Goal: Transaction & Acquisition: Purchase product/service

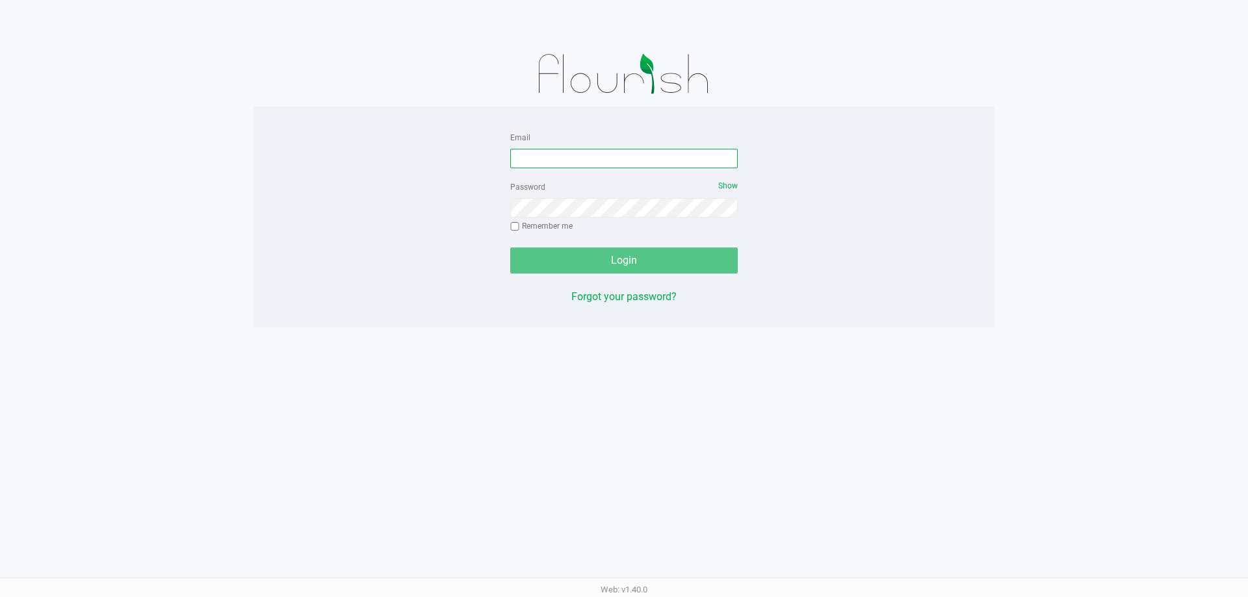
click at [591, 159] on input "Email" at bounding box center [623, 158] width 227 height 19
type input "[EMAIL_ADDRESS][DOMAIN_NAME]"
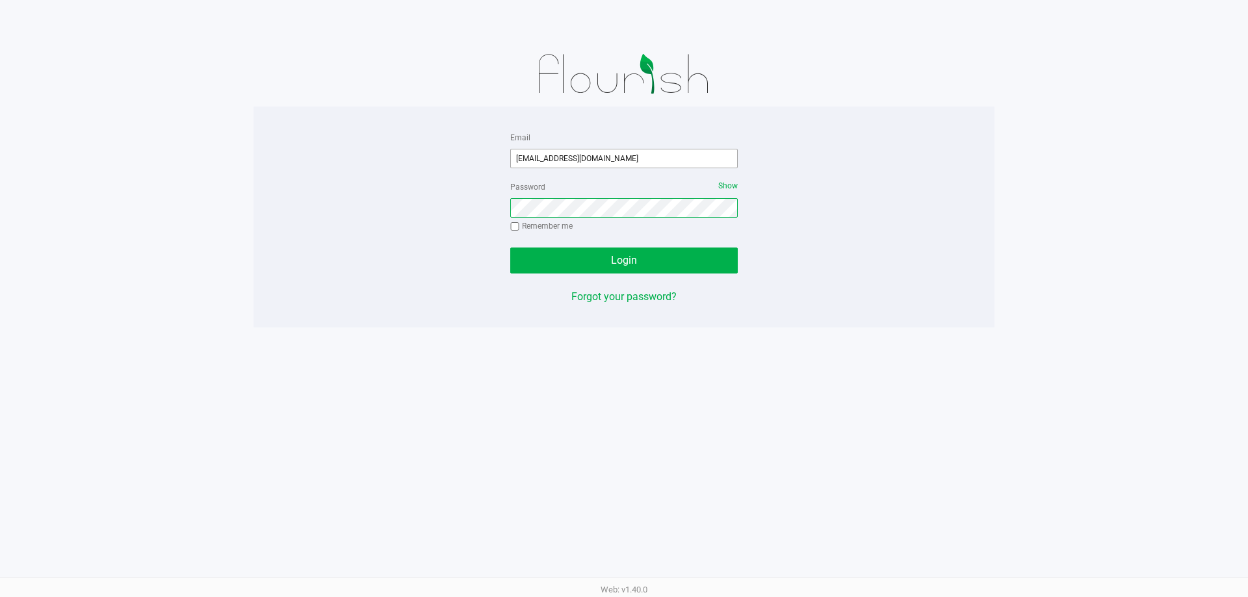
click at [510, 248] on button "Login" at bounding box center [623, 261] width 227 height 26
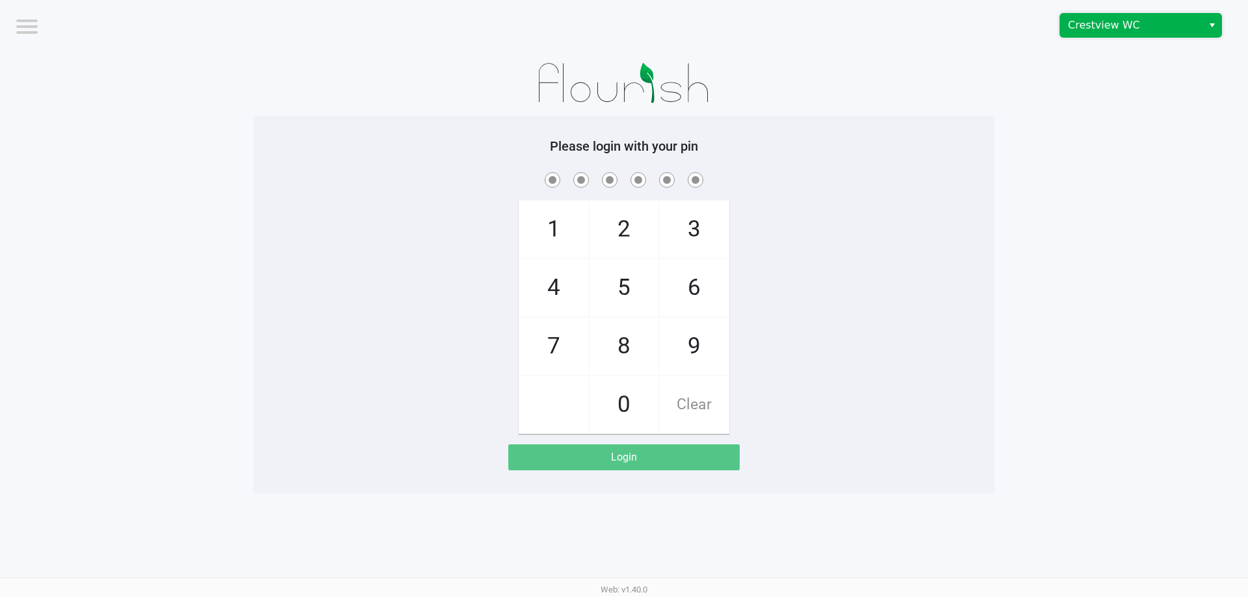
click at [1153, 27] on span "Crestview WC" at bounding box center [1131, 26] width 127 height 16
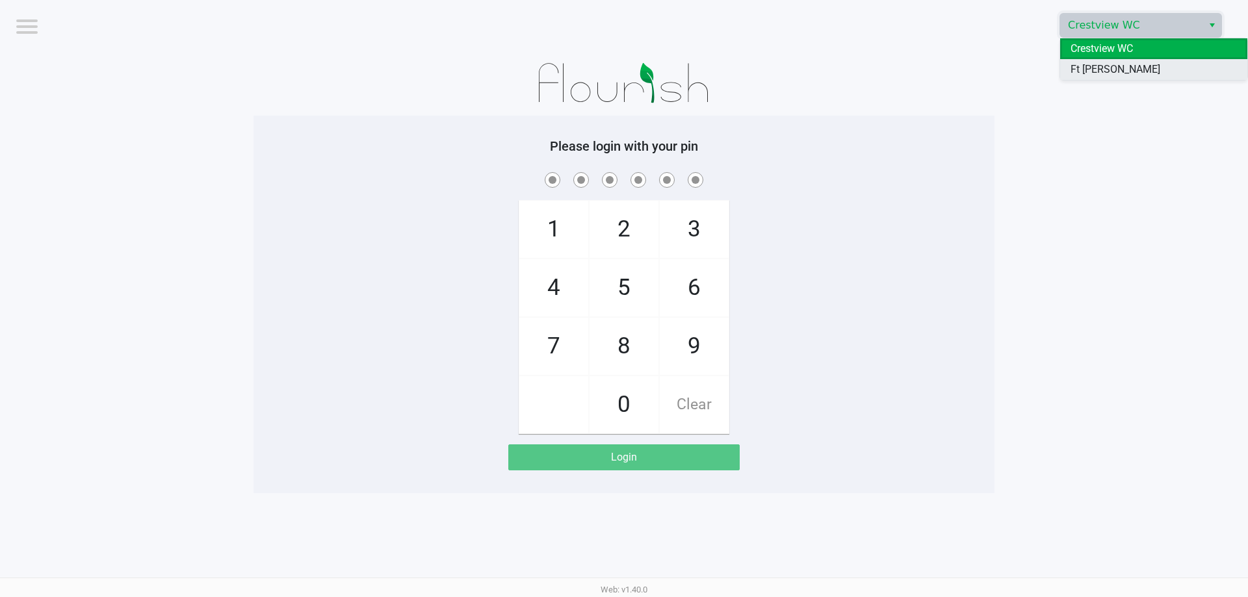
click at [1122, 73] on span "Ft [PERSON_NAME][GEOGRAPHIC_DATA]" at bounding box center [1153, 77] width 166 height 31
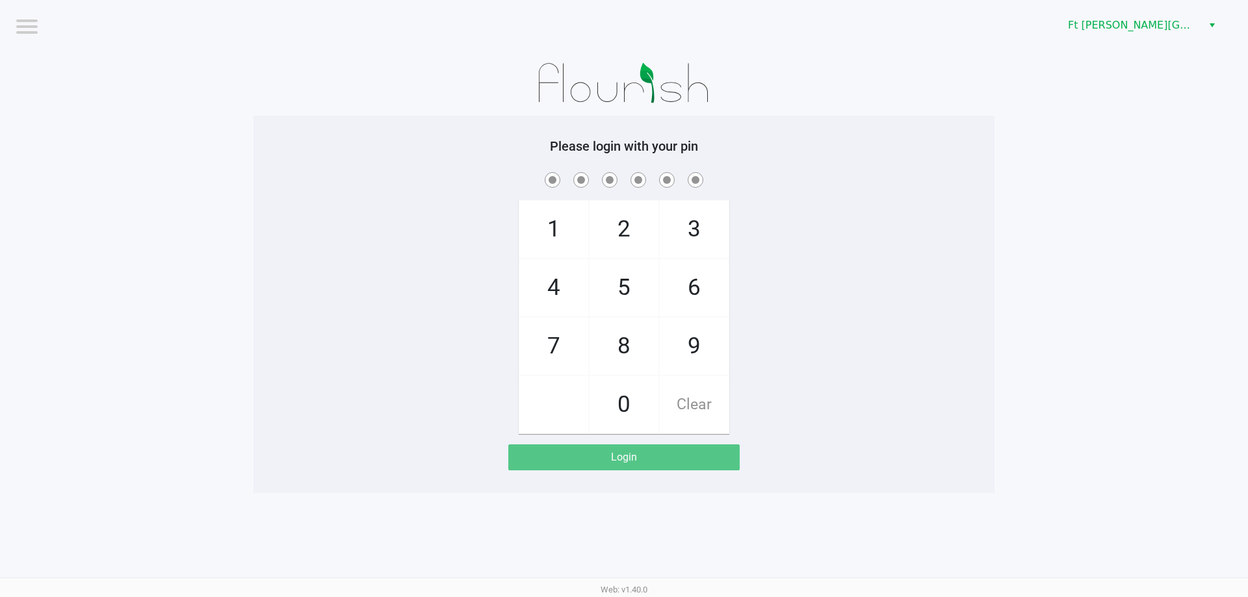
click at [689, 244] on span "3" at bounding box center [694, 229] width 69 height 57
checkbox input "true"
click at [689, 244] on span "3" at bounding box center [694, 229] width 69 height 57
checkbox input "true"
click at [695, 272] on span "6" at bounding box center [694, 287] width 69 height 57
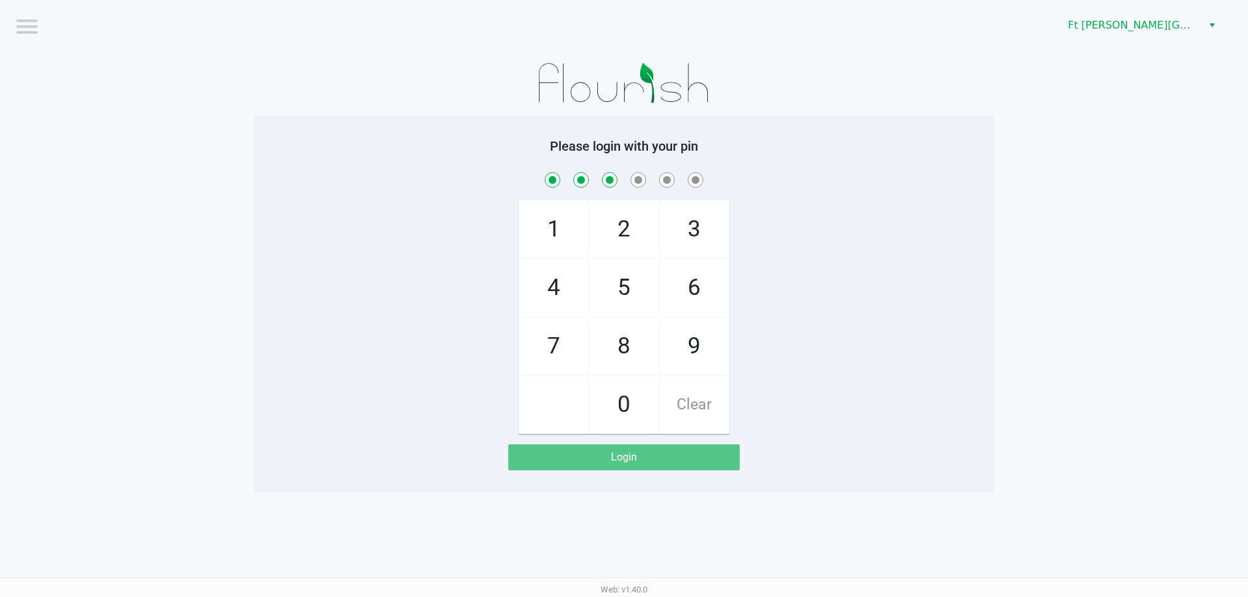
checkbox input "true"
click at [621, 234] on span "2" at bounding box center [623, 229] width 69 height 57
checkbox input "true"
click at [700, 285] on span "6" at bounding box center [694, 287] width 69 height 57
checkbox input "true"
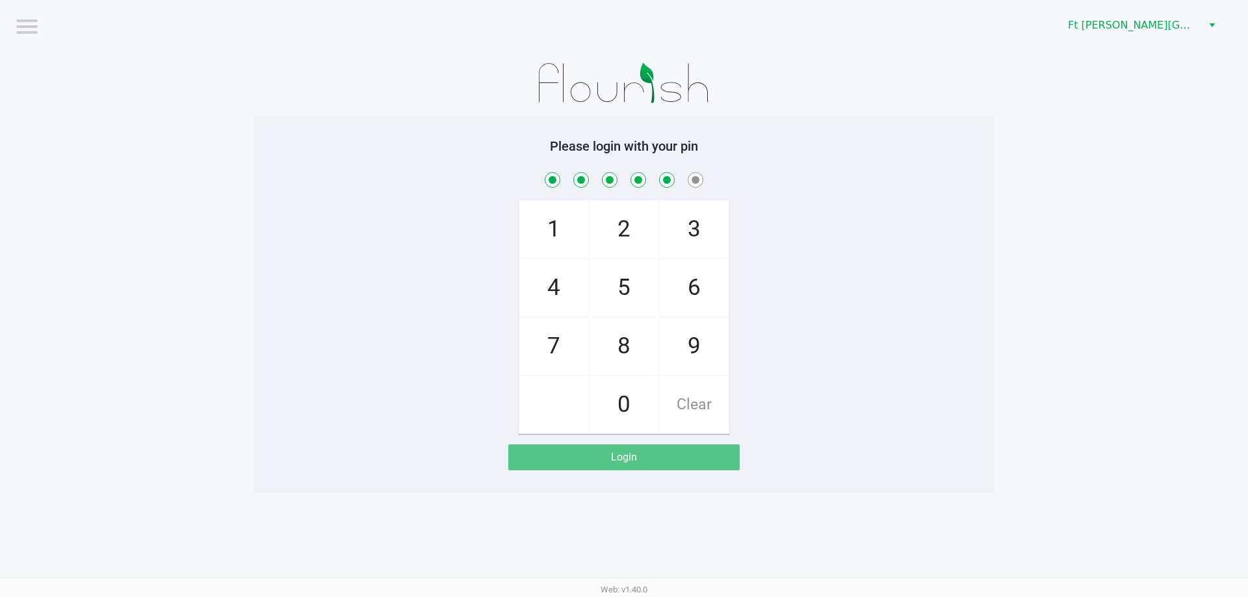
click at [636, 240] on span "2" at bounding box center [623, 229] width 69 height 57
checkbox input "true"
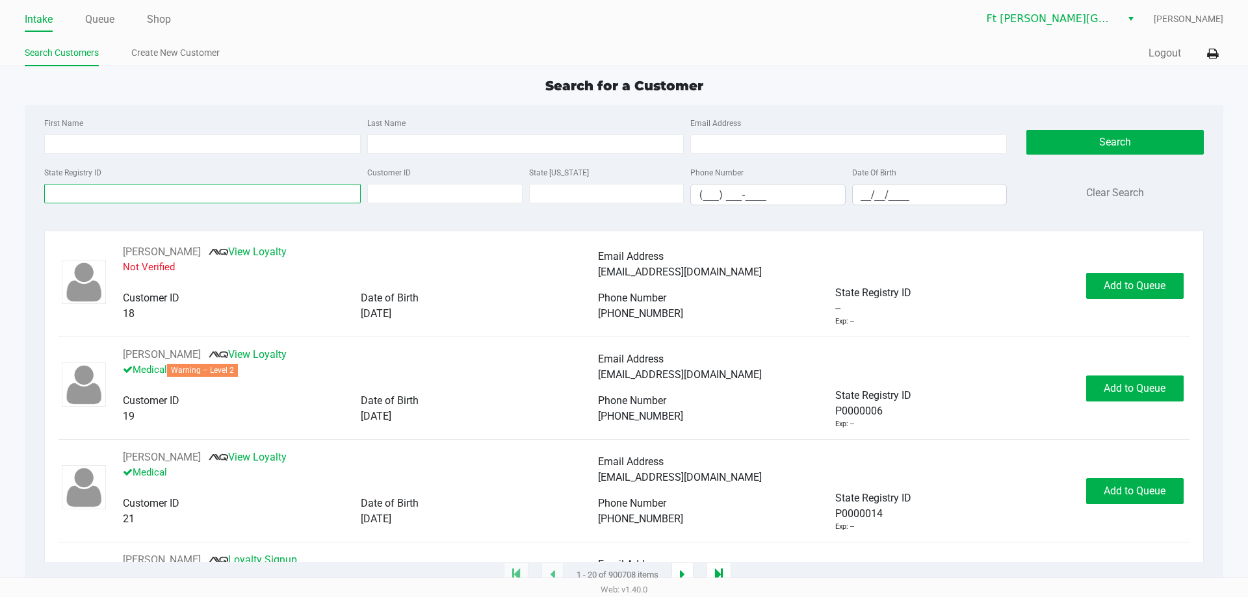
drag, startPoint x: 235, startPoint y: 184, endPoint x: 233, endPoint y: 192, distance: 8.7
click at [233, 192] on input "State Registry ID" at bounding box center [202, 193] width 316 height 19
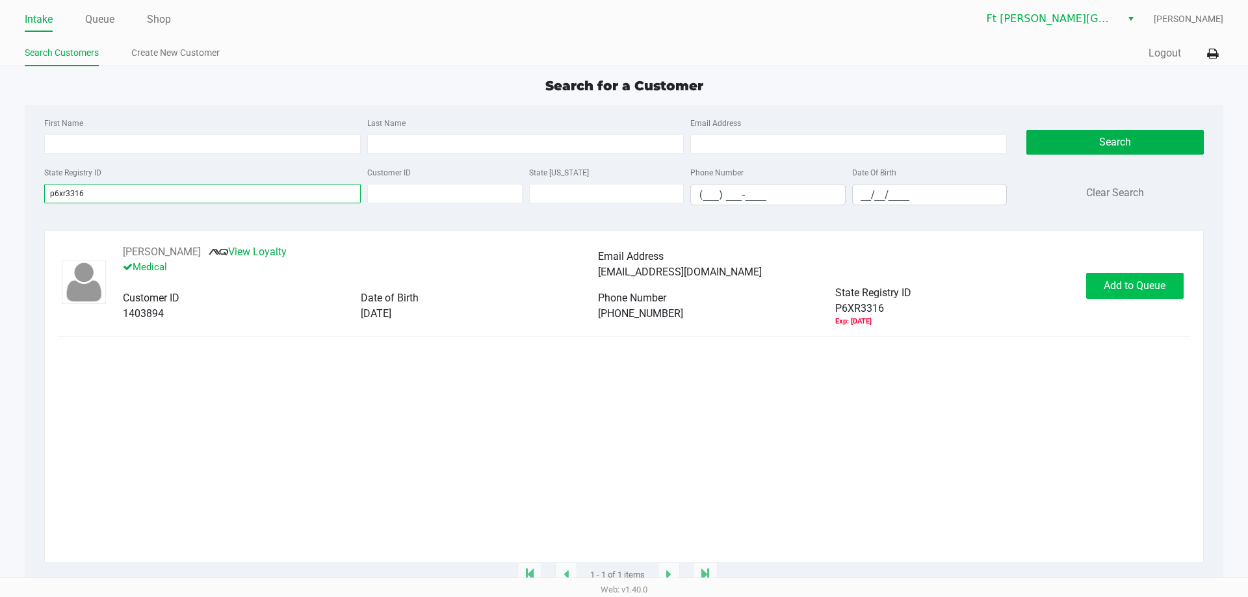
type input "p6xr3316"
click at [1127, 290] on span "Add to Queue" at bounding box center [1134, 285] width 62 height 12
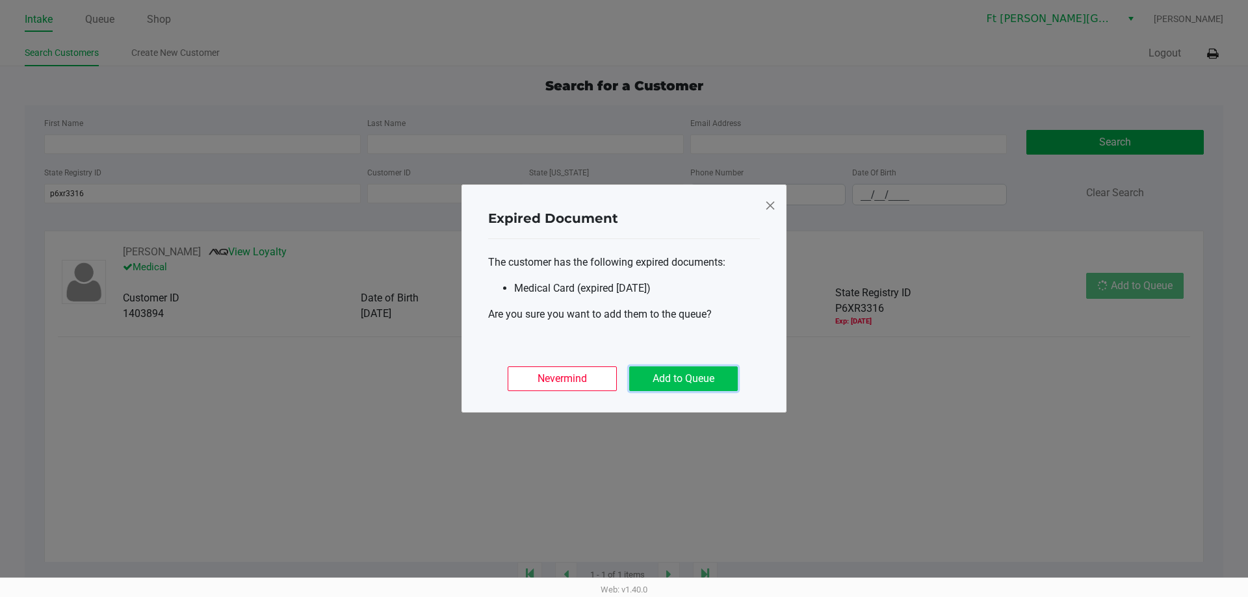
click at [708, 369] on button "Add to Queue" at bounding box center [683, 378] width 109 height 25
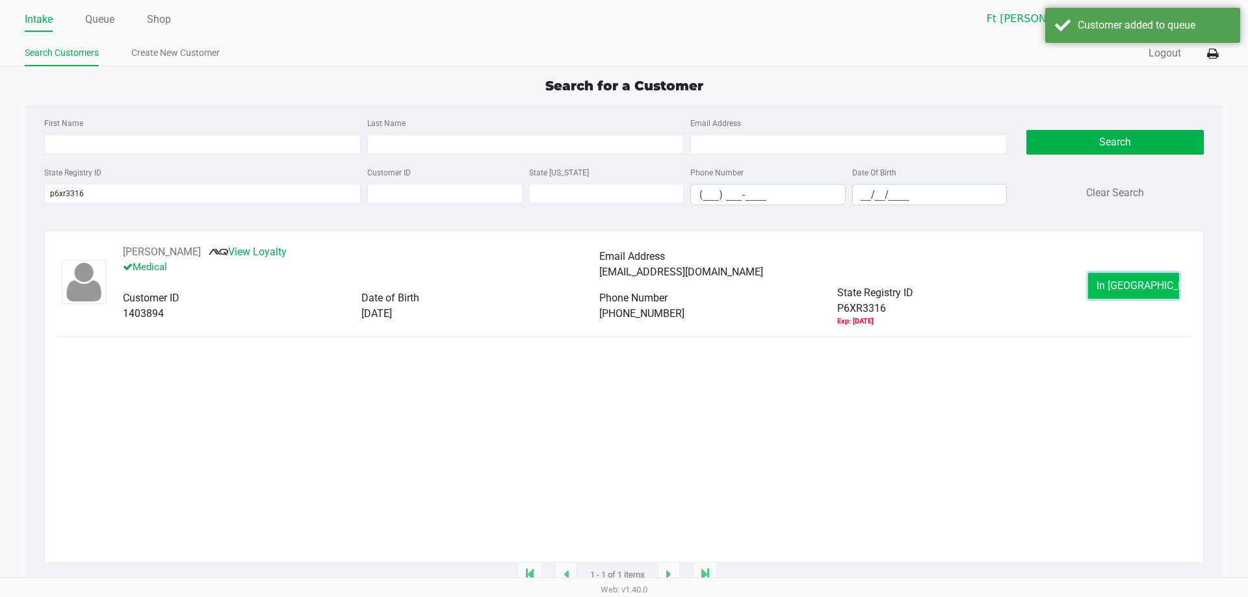
click at [1107, 289] on button "In Queue" at bounding box center [1133, 286] width 91 height 26
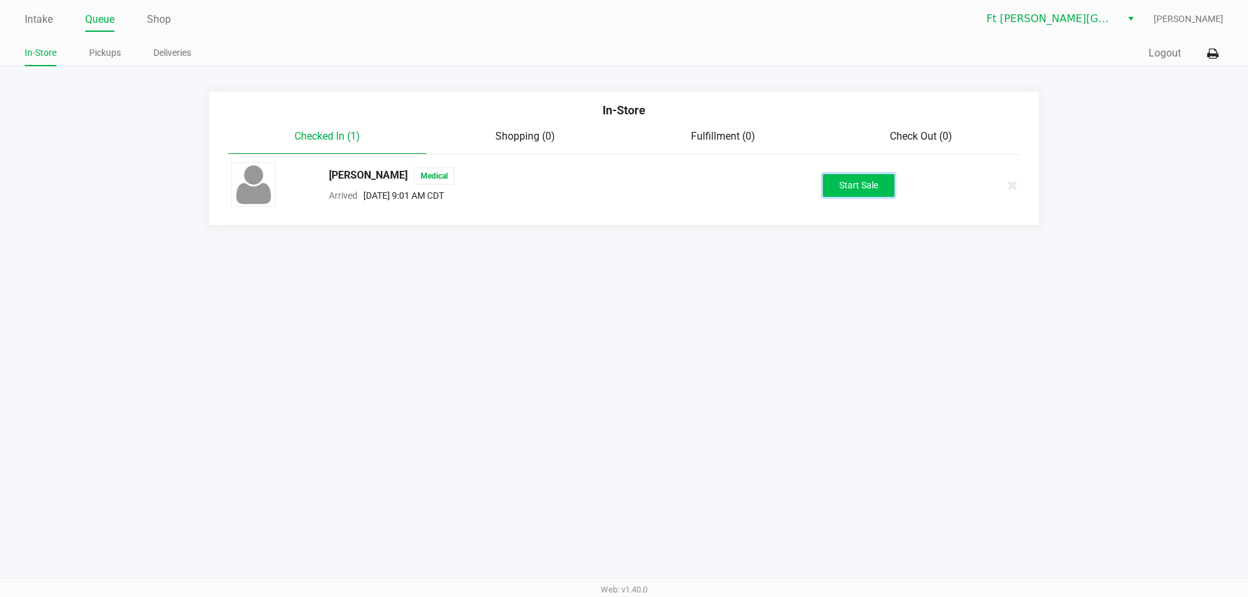
click at [880, 186] on button "Start Sale" at bounding box center [858, 185] width 71 height 23
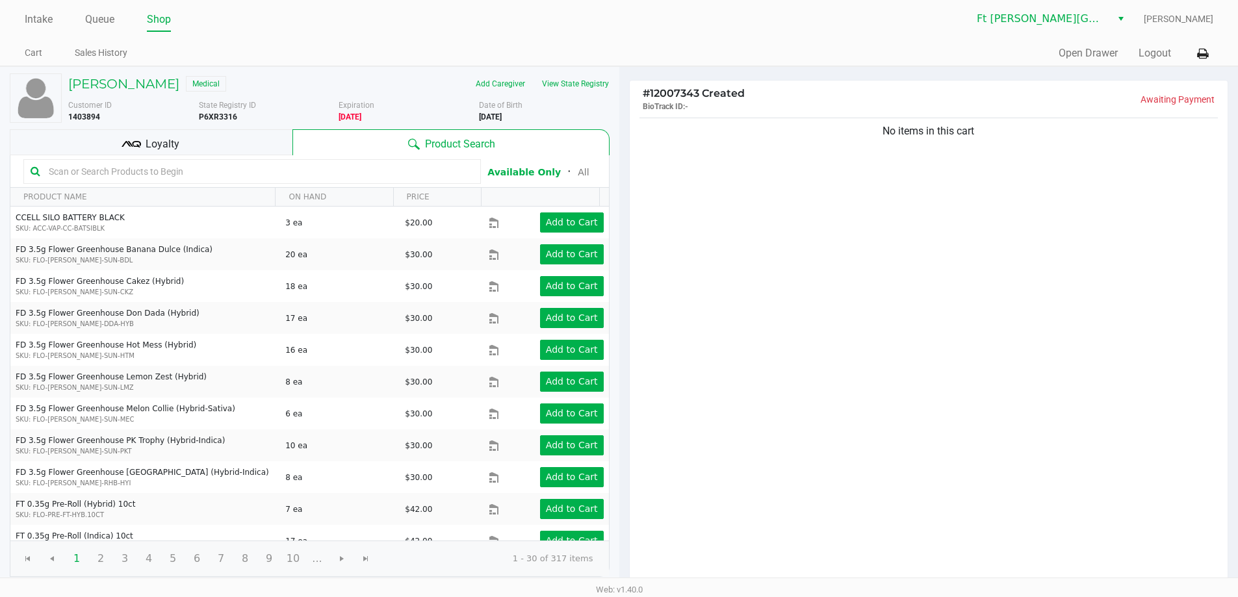
click at [203, 142] on div "Loyalty" at bounding box center [151, 142] width 283 height 26
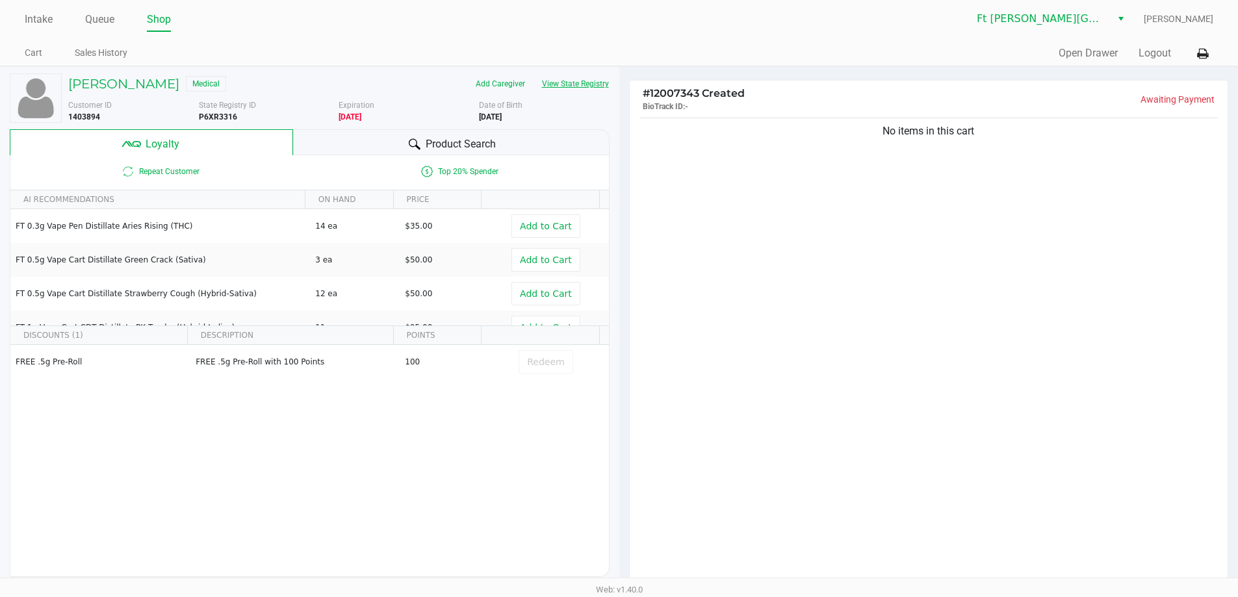
click at [598, 86] on button "View State Registry" at bounding box center [571, 83] width 76 height 21
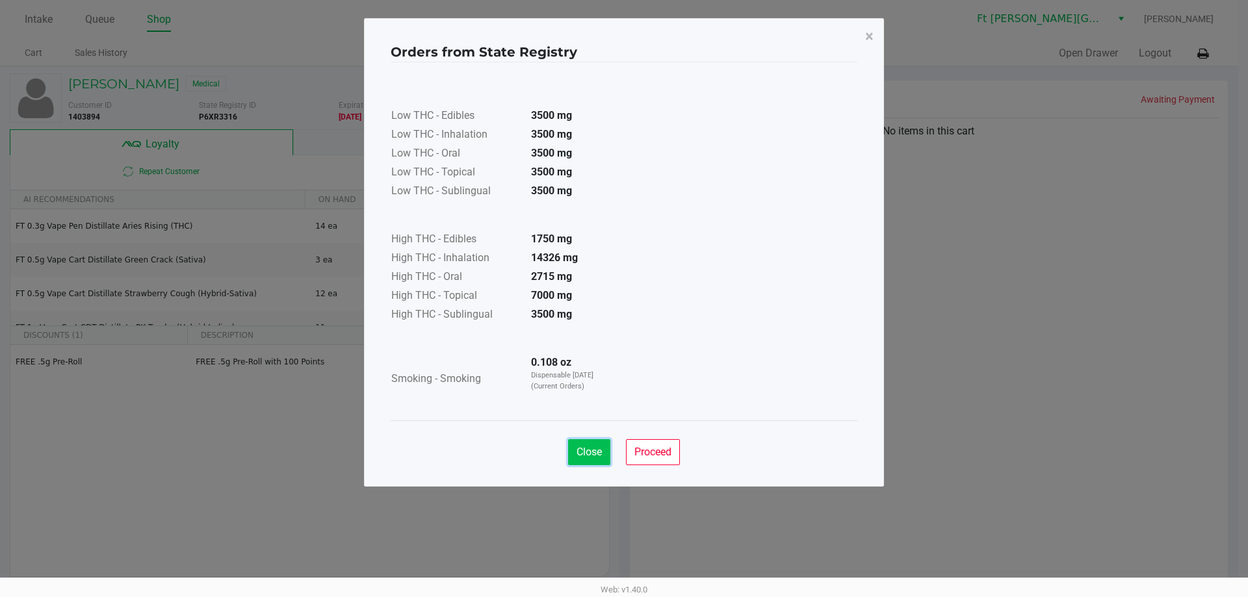
click at [591, 457] on span "Close" at bounding box center [588, 452] width 25 height 12
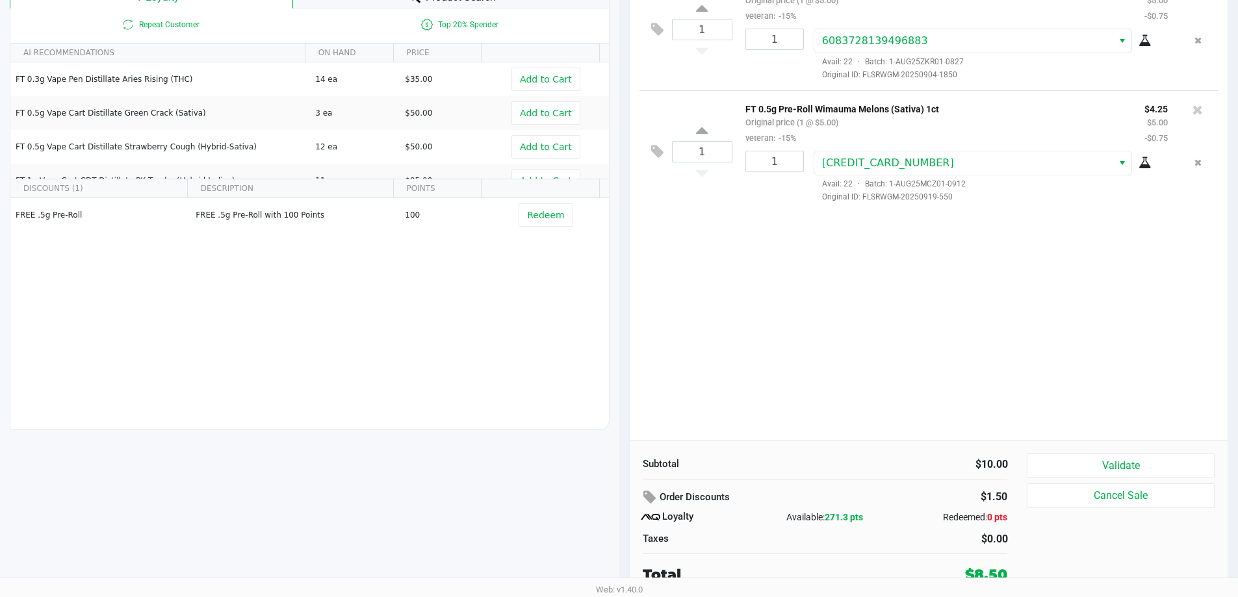
scroll to position [149, 0]
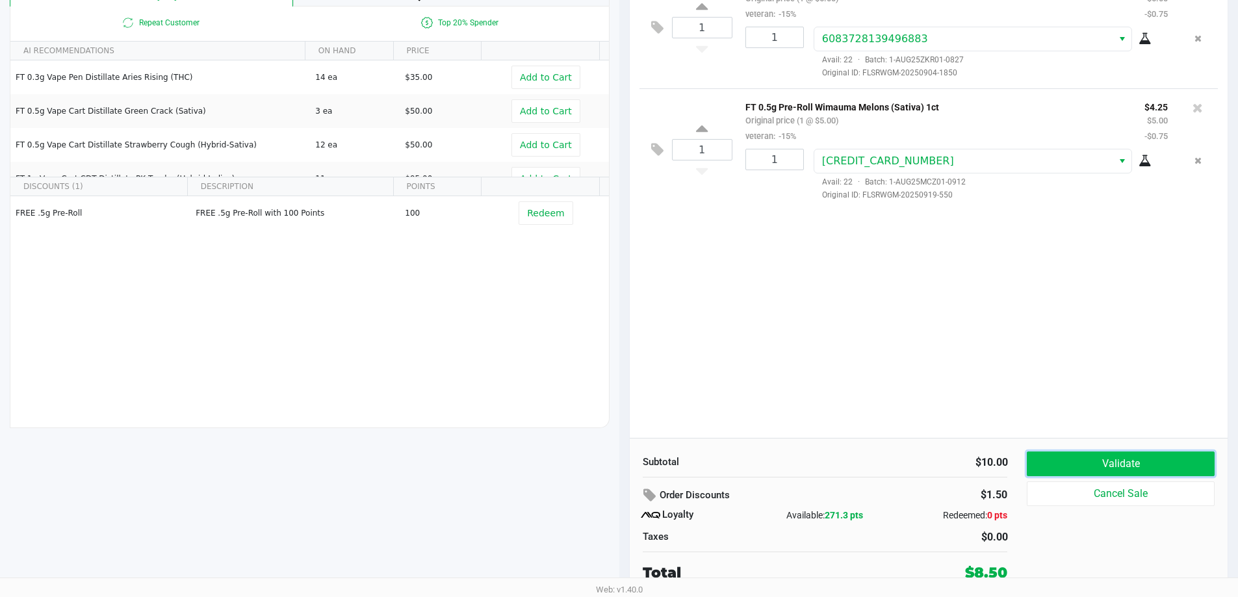
click at [1092, 464] on button "Validate" at bounding box center [1120, 464] width 187 height 25
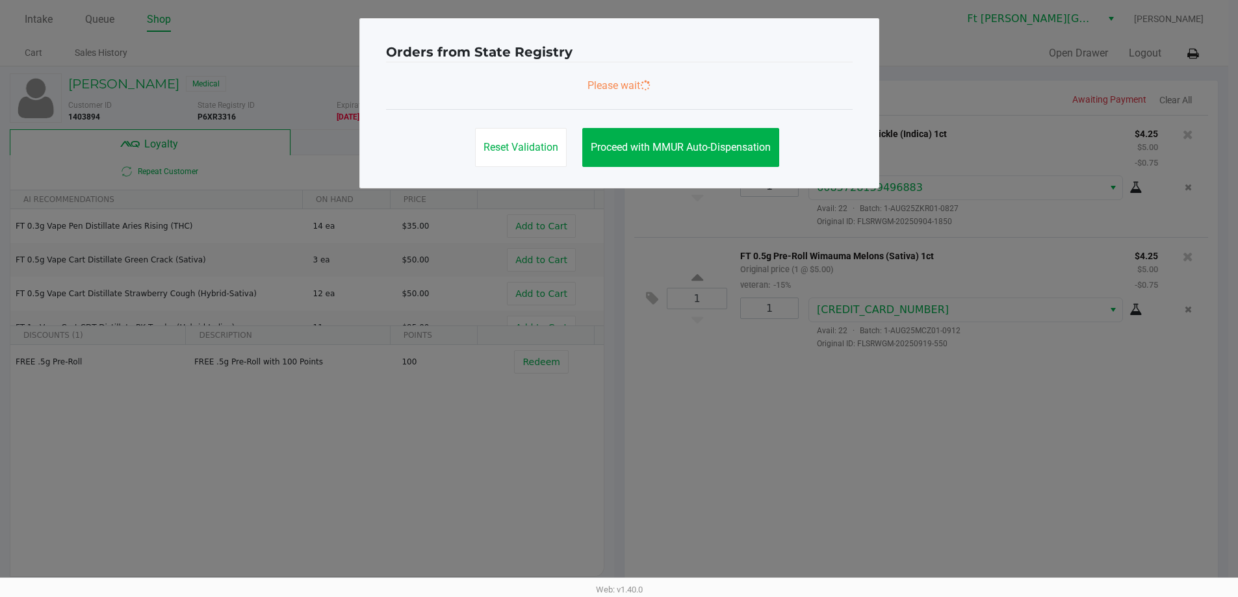
scroll to position [0, 0]
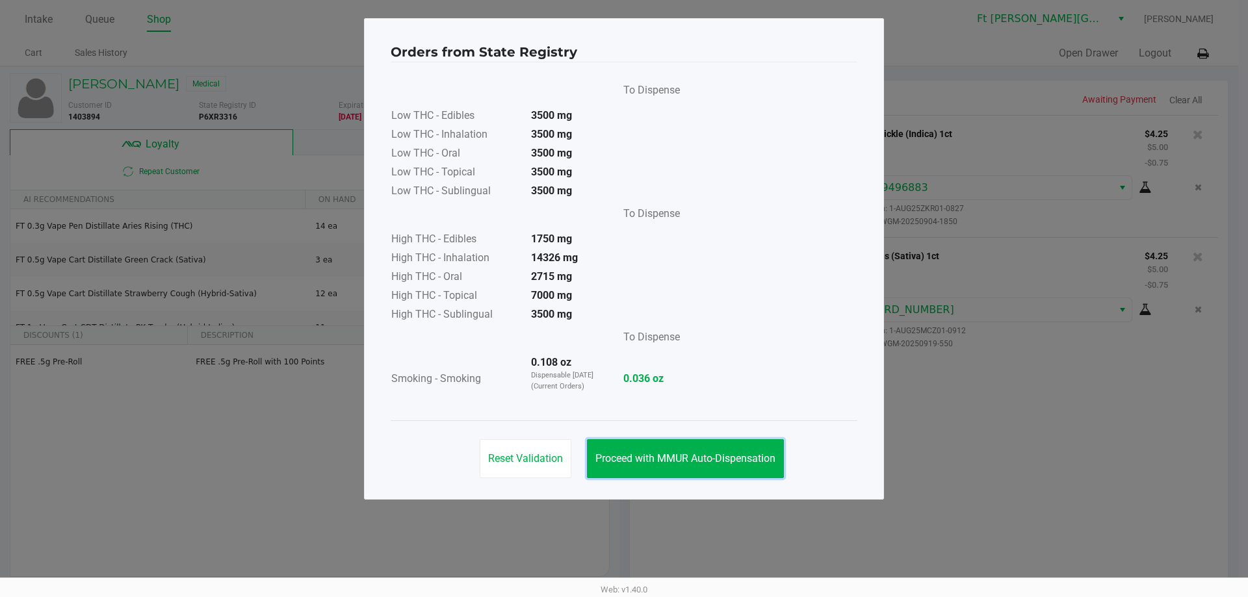
drag, startPoint x: 742, startPoint y: 472, endPoint x: 773, endPoint y: 424, distance: 57.3
click at [743, 472] on button "Proceed with MMUR Auto-Dispensation" at bounding box center [685, 458] width 197 height 39
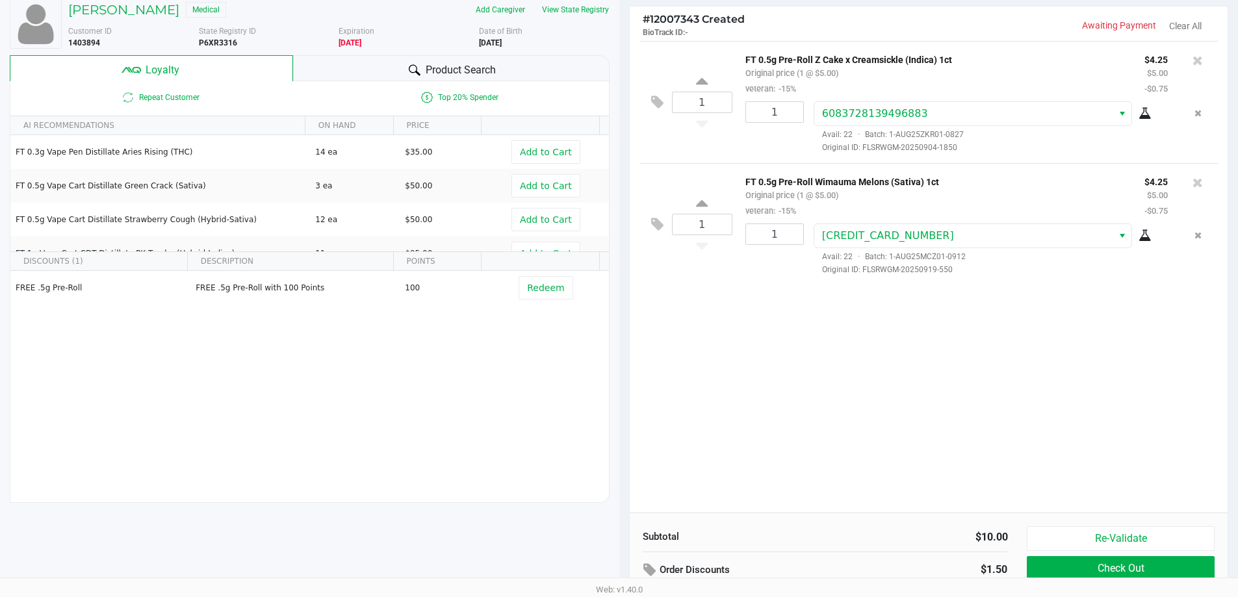
scroll to position [149, 0]
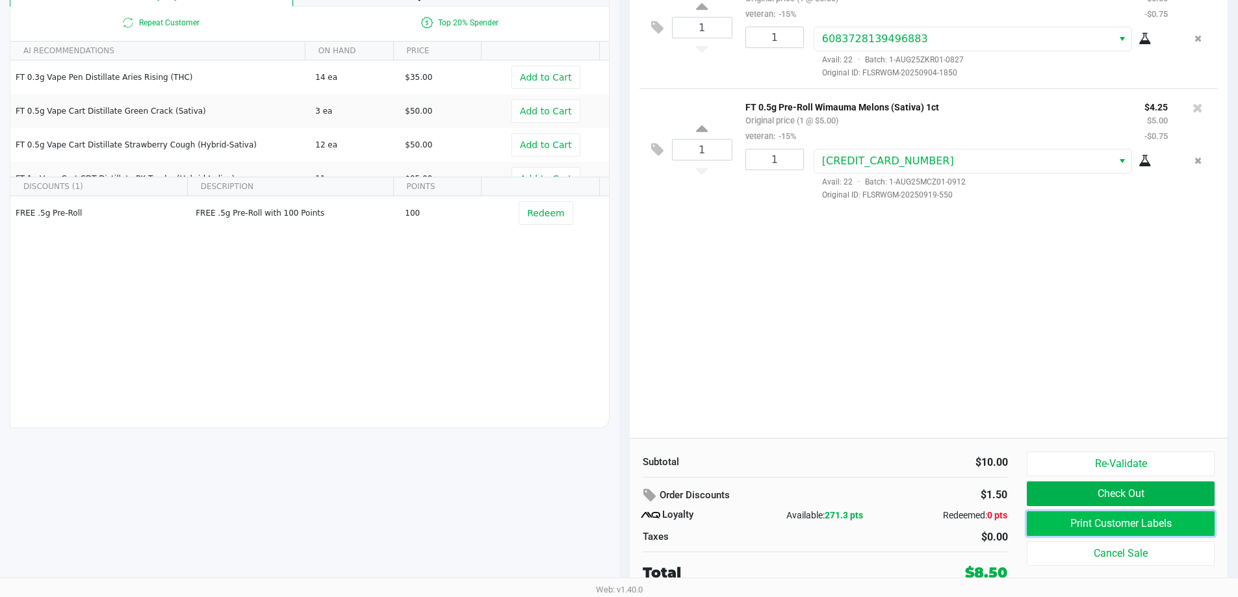
click at [1146, 528] on button "Print Customer Labels" at bounding box center [1120, 523] width 187 height 25
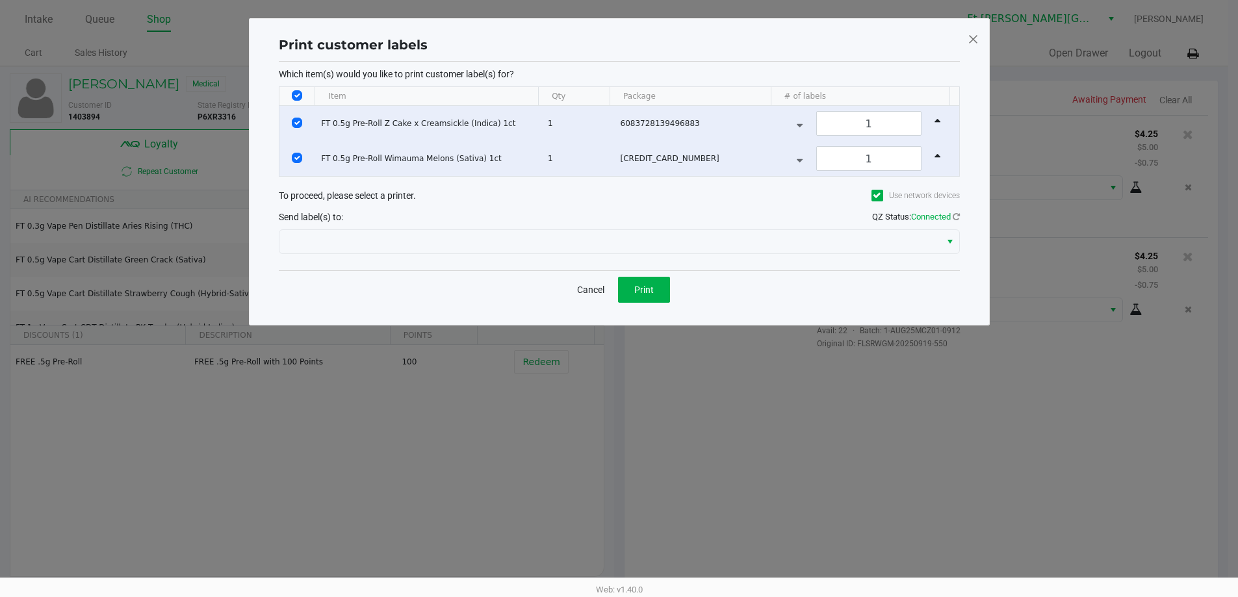
scroll to position [0, 0]
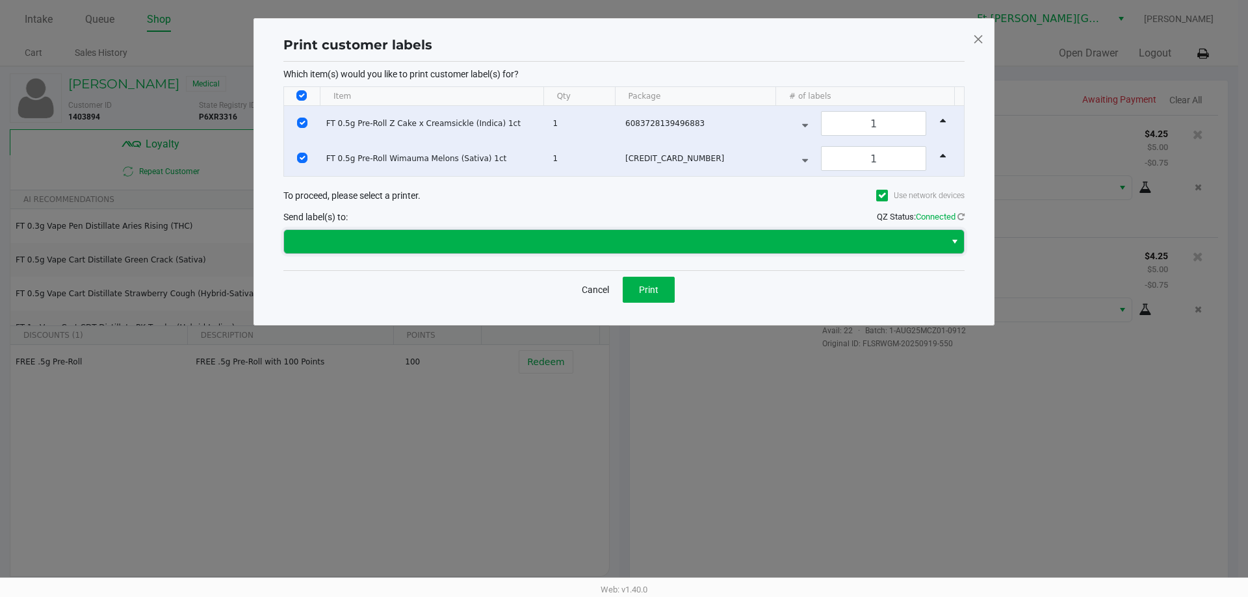
click at [633, 238] on span at bounding box center [614, 242] width 645 height 16
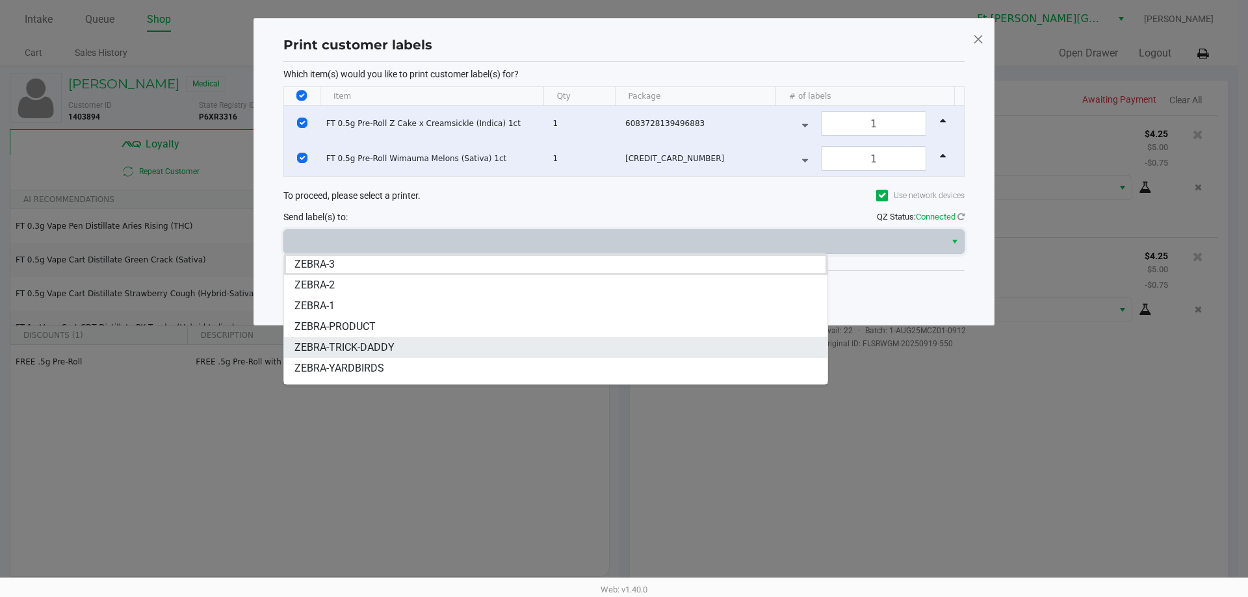
click at [376, 348] on span "ZEBRA-TRICK-DADDY" at bounding box center [344, 348] width 100 height 16
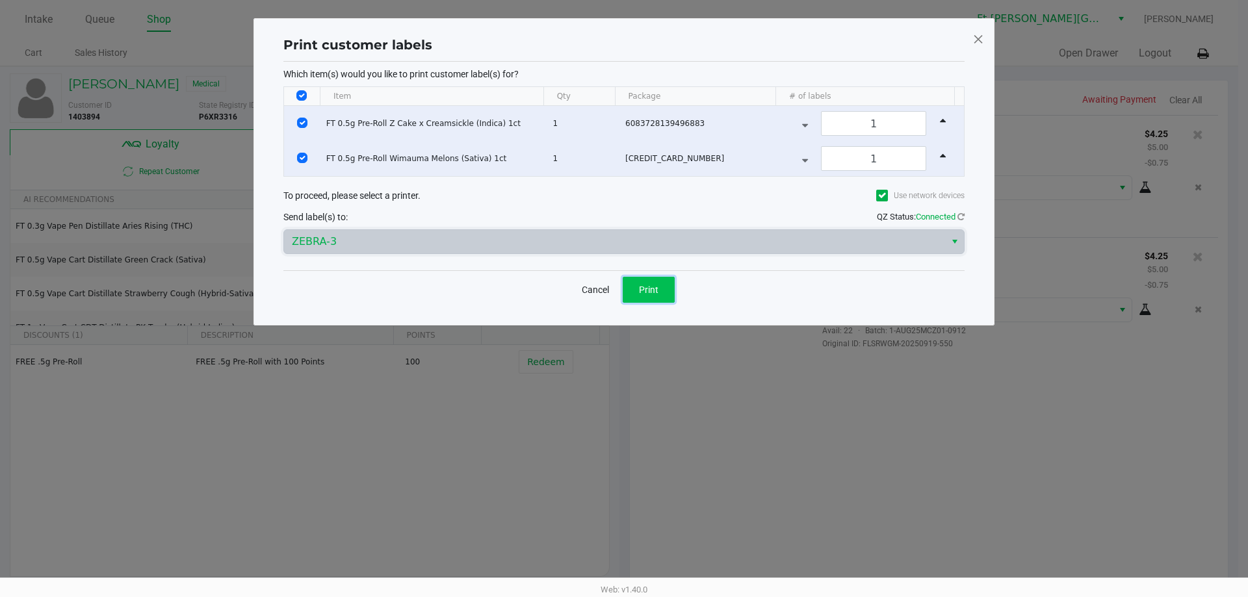
click at [643, 286] on span "Print" at bounding box center [648, 290] width 19 height 10
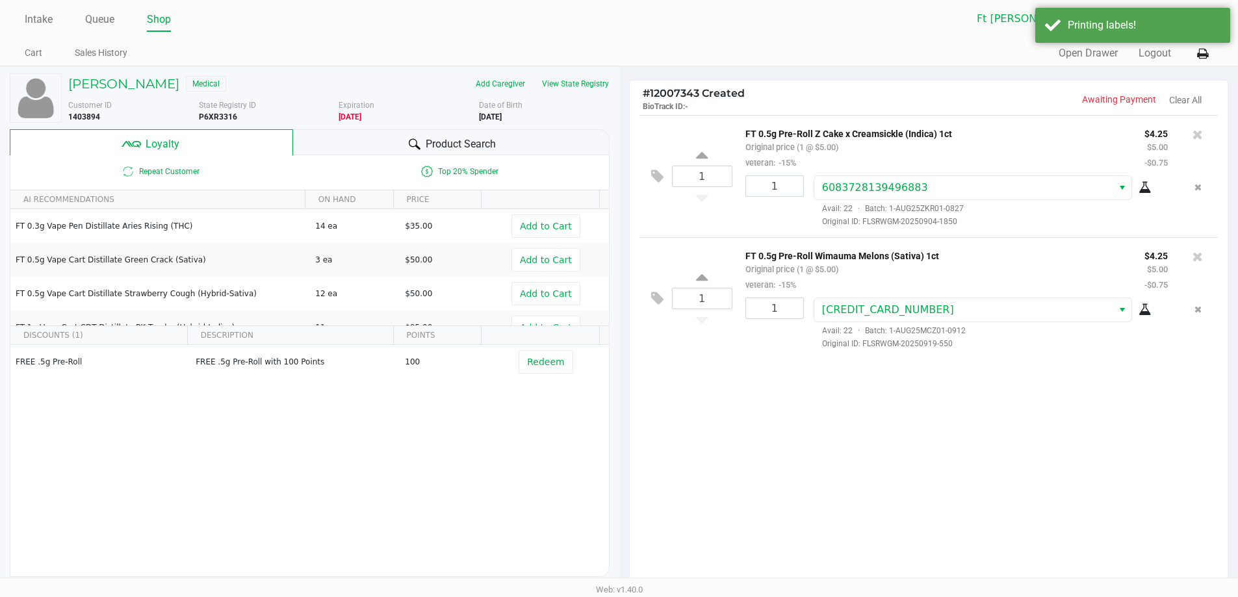
scroll to position [149, 0]
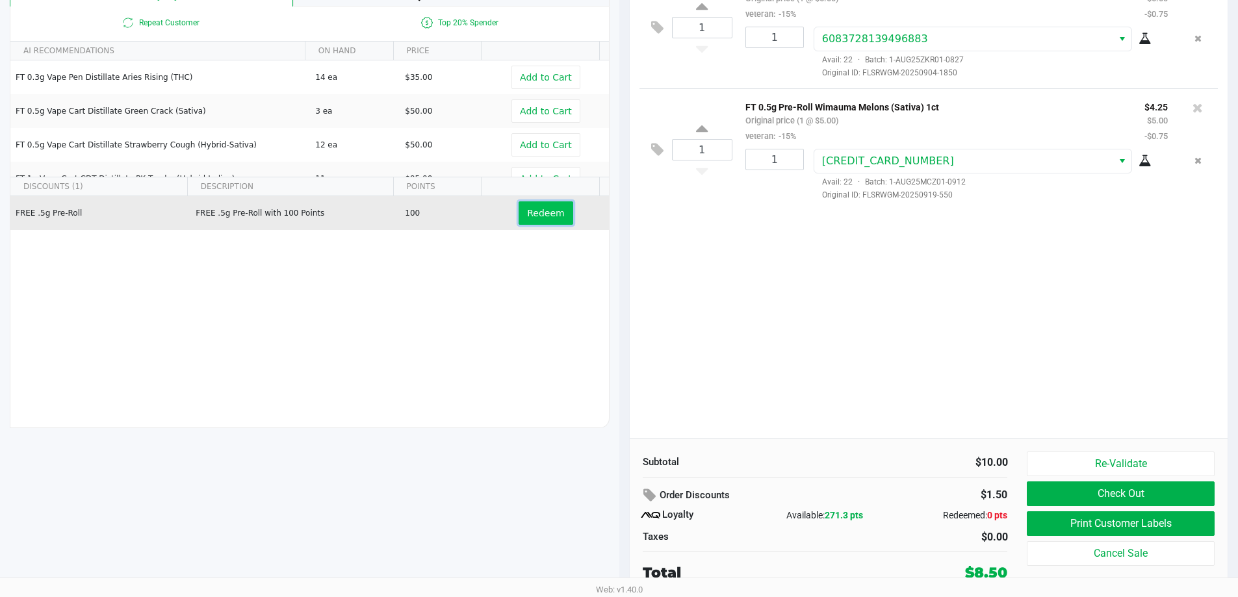
click at [537, 216] on span "Redeem" at bounding box center [545, 213] width 37 height 10
click at [1109, 497] on button "Check Out" at bounding box center [1120, 494] width 187 height 25
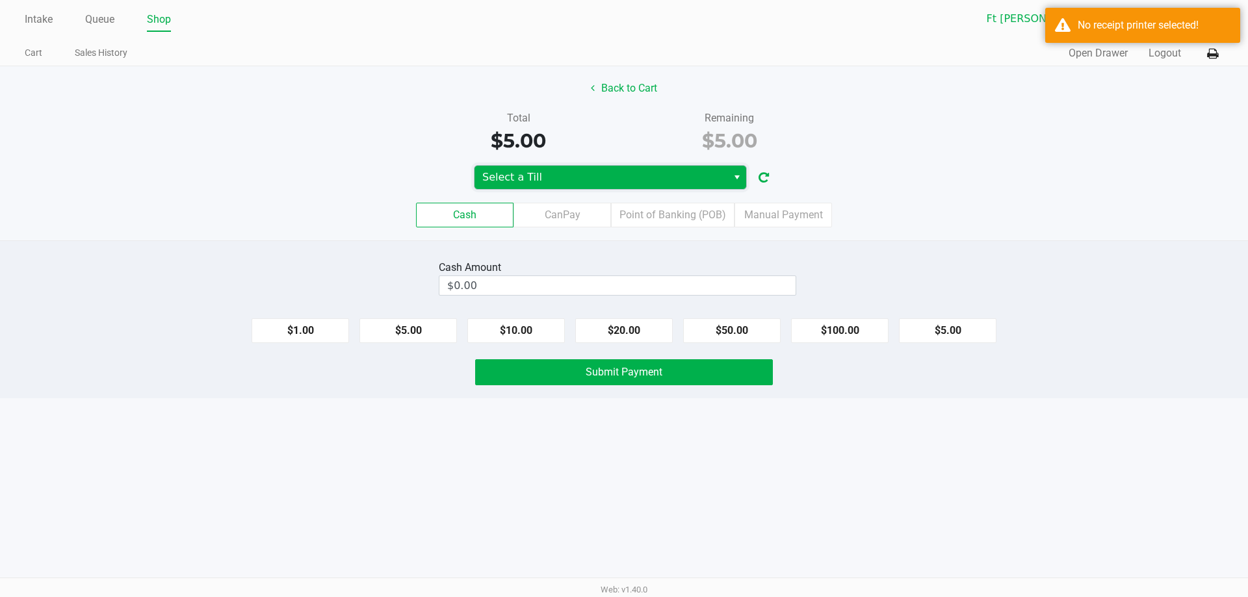
click at [613, 175] on span "Select a Till" at bounding box center [600, 178] width 237 height 16
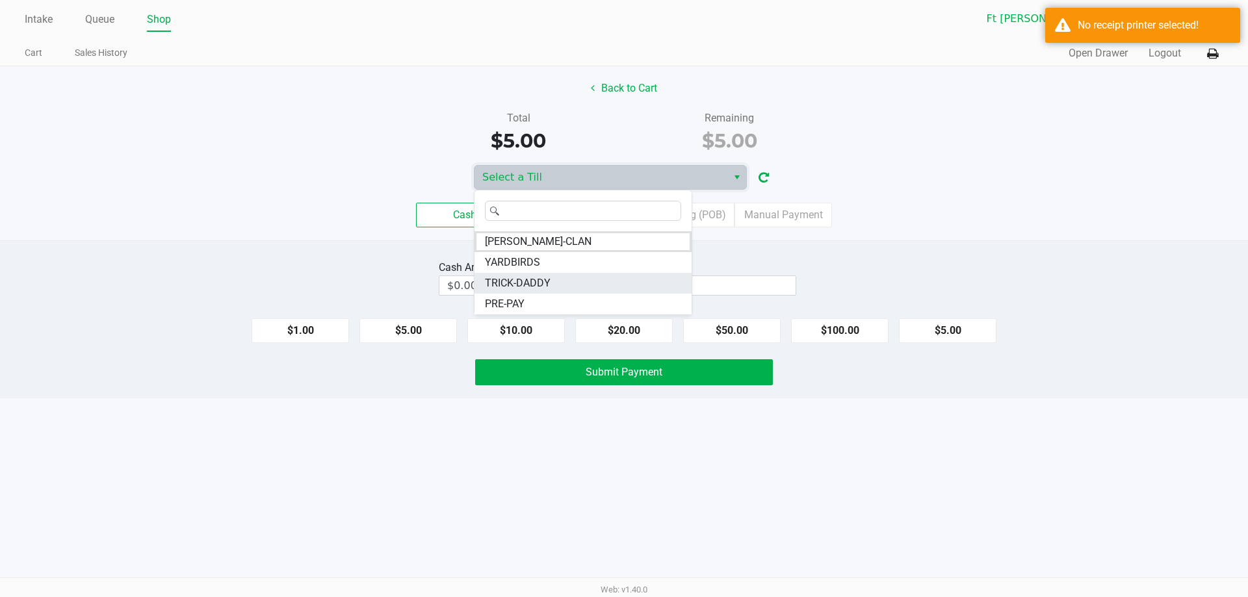
click at [522, 283] on span "TRICK-DADDY" at bounding box center [518, 284] width 66 height 16
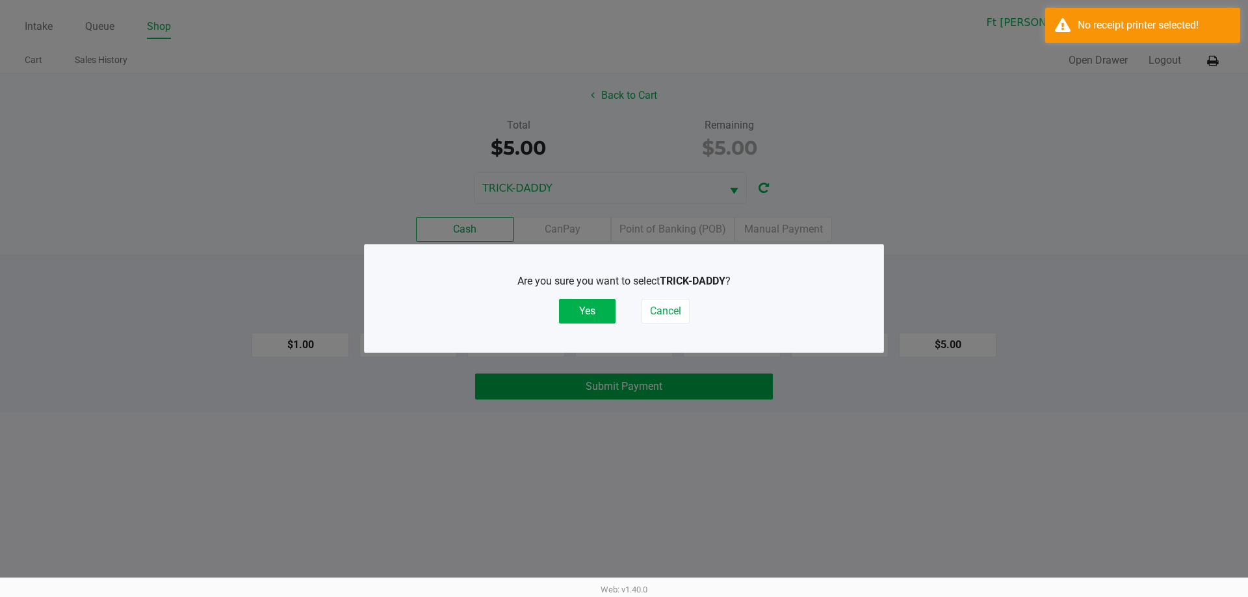
drag, startPoint x: 600, startPoint y: 316, endPoint x: 619, endPoint y: 298, distance: 25.7
click at [606, 311] on button "Yes" at bounding box center [587, 311] width 57 height 25
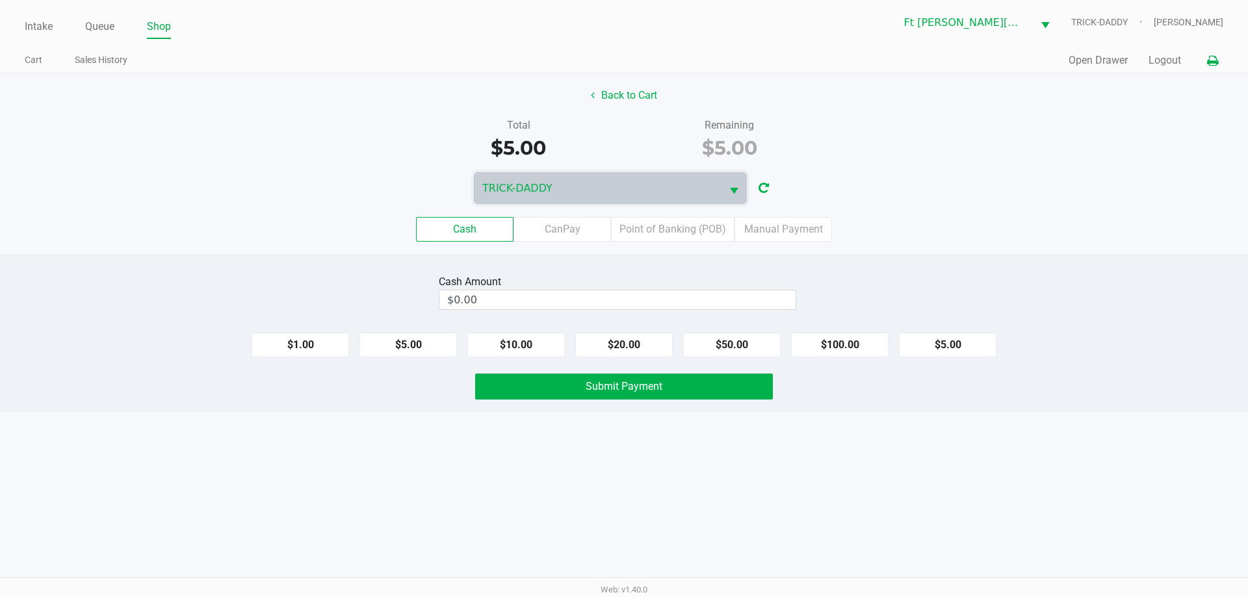
click at [1213, 62] on icon at bounding box center [1212, 61] width 11 height 9
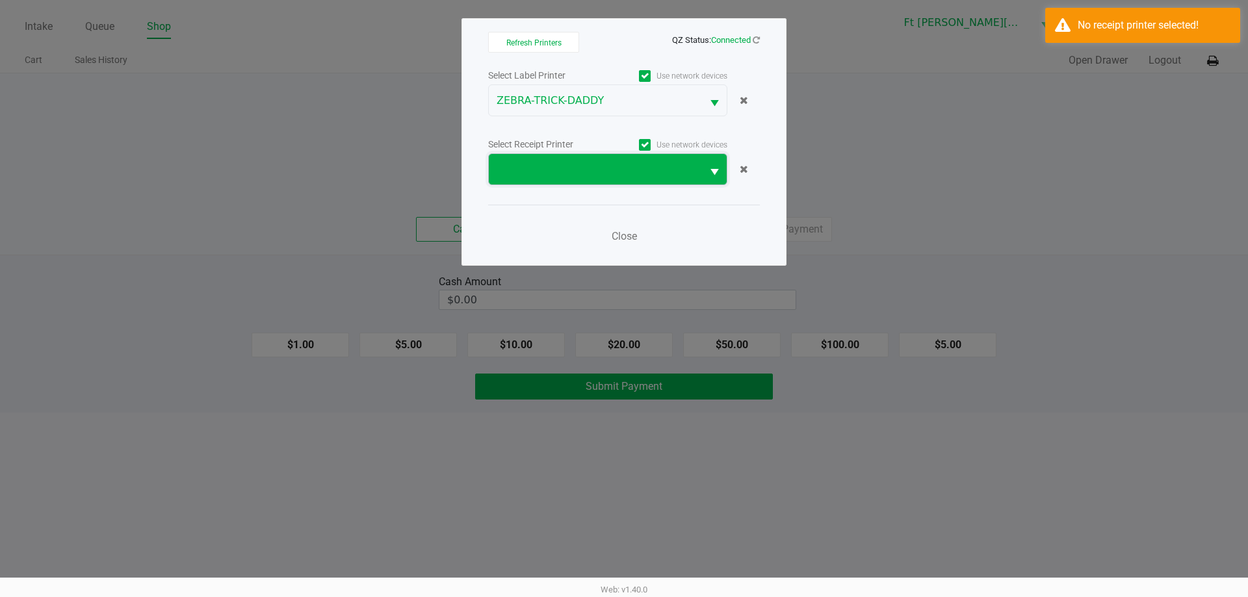
drag, startPoint x: 598, startPoint y: 168, endPoint x: 597, endPoint y: 161, distance: 7.2
click at [598, 166] on span at bounding box center [595, 170] width 198 height 16
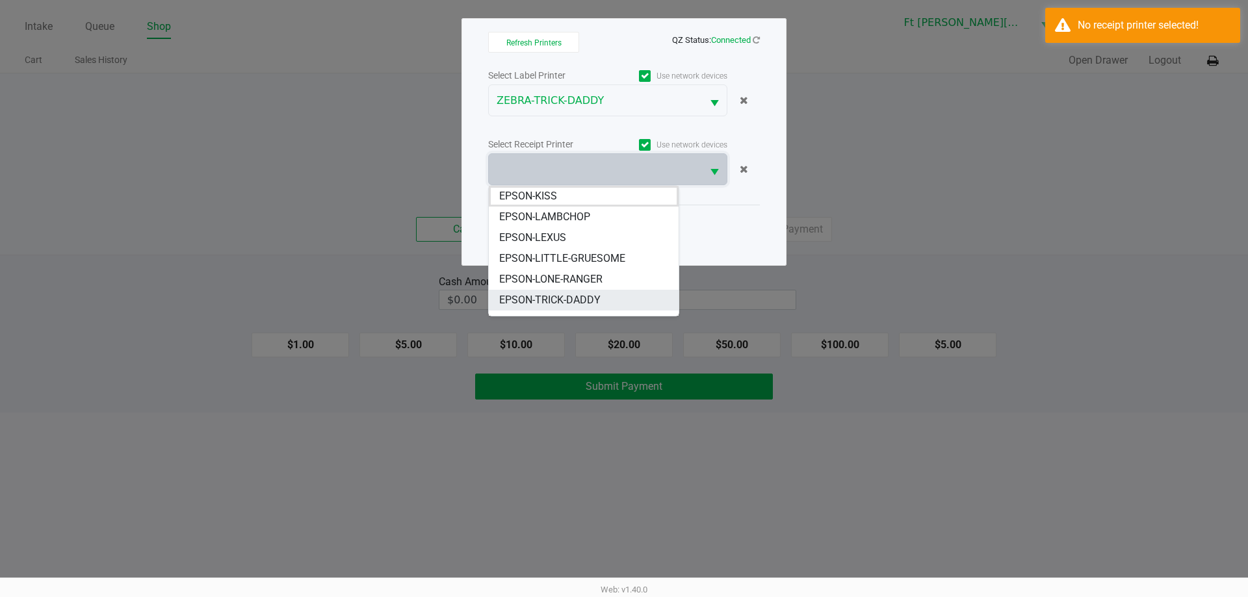
click at [584, 307] on span "EPSON-TRICK-DADDY" at bounding box center [549, 300] width 101 height 16
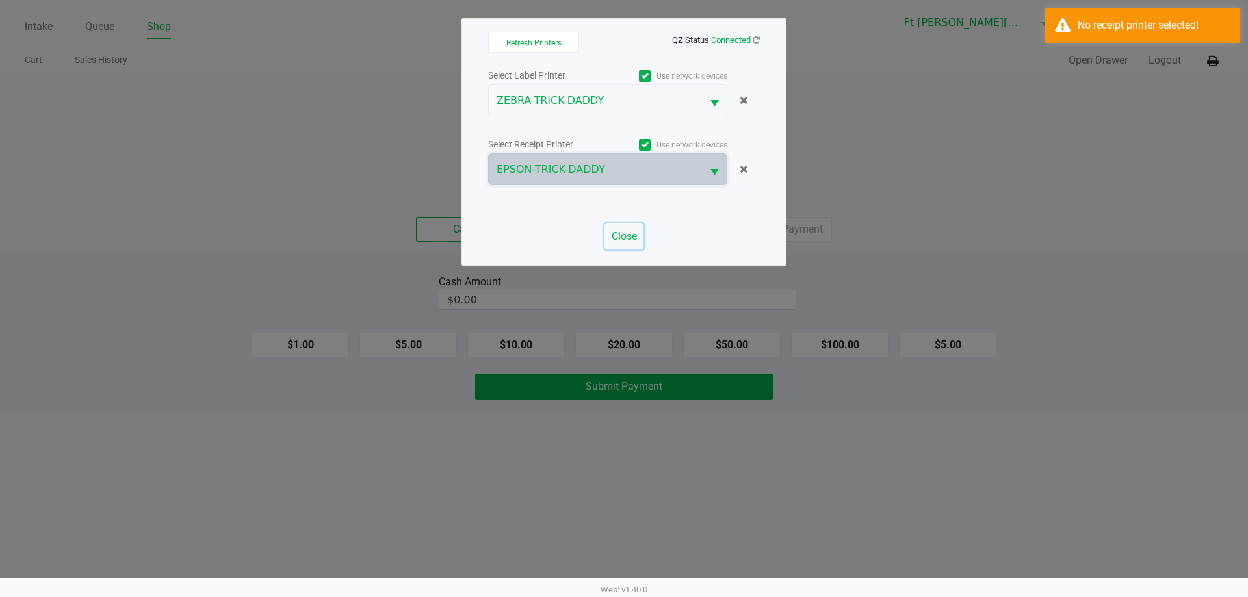
drag, startPoint x: 621, startPoint y: 237, endPoint x: 593, endPoint y: 283, distance: 53.0
click at [617, 240] on span "Close" at bounding box center [623, 236] width 25 height 12
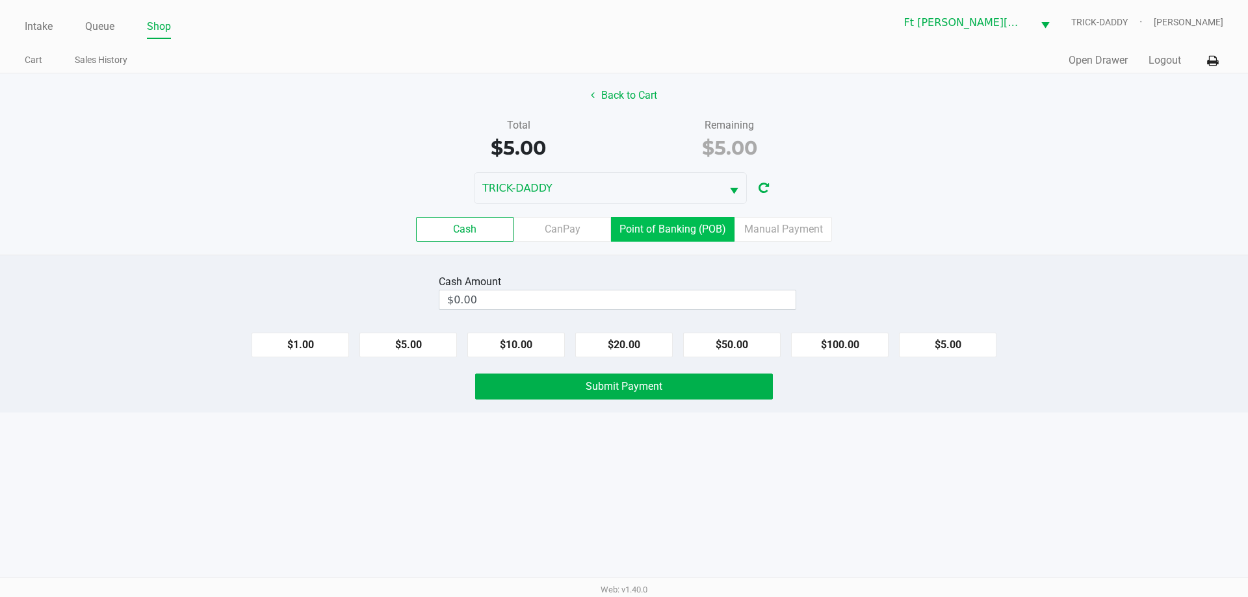
click at [673, 227] on label "Point of Banking (POB)" at bounding box center [672, 229] width 123 height 25
click at [0, 0] on 7 "Point of Banking (POB)" at bounding box center [0, 0] width 0 height 0
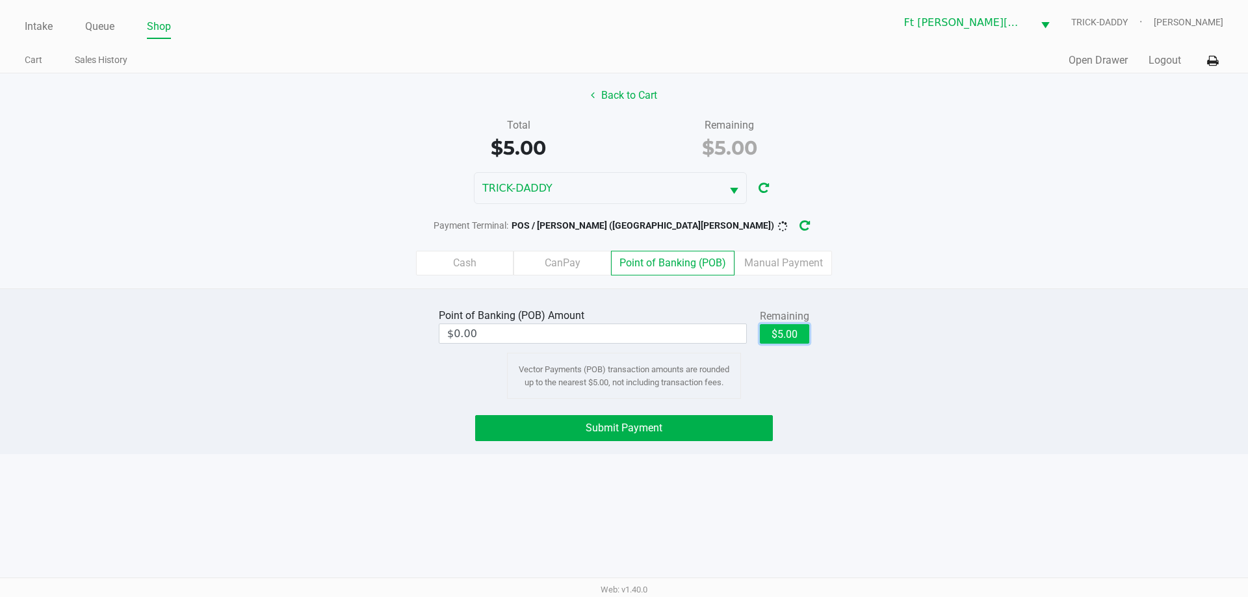
click at [780, 333] on button "$5.00" at bounding box center [784, 333] width 49 height 19
type input "$5.00"
click at [654, 97] on button "Back to Cart" at bounding box center [623, 95] width 83 height 25
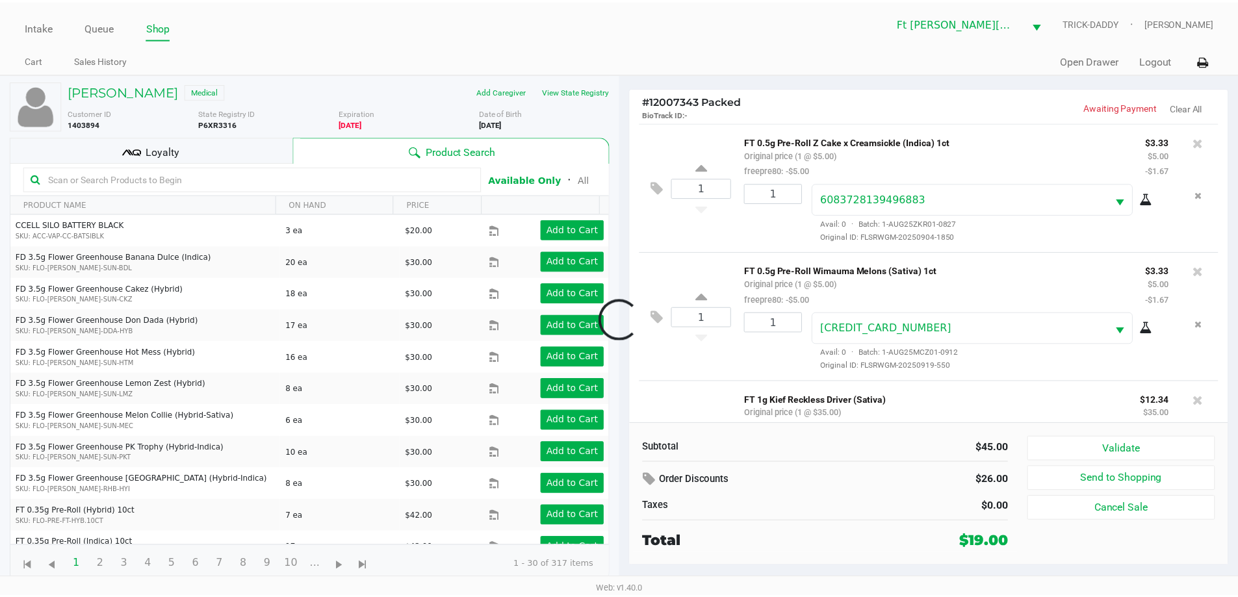
scroll to position [105, 0]
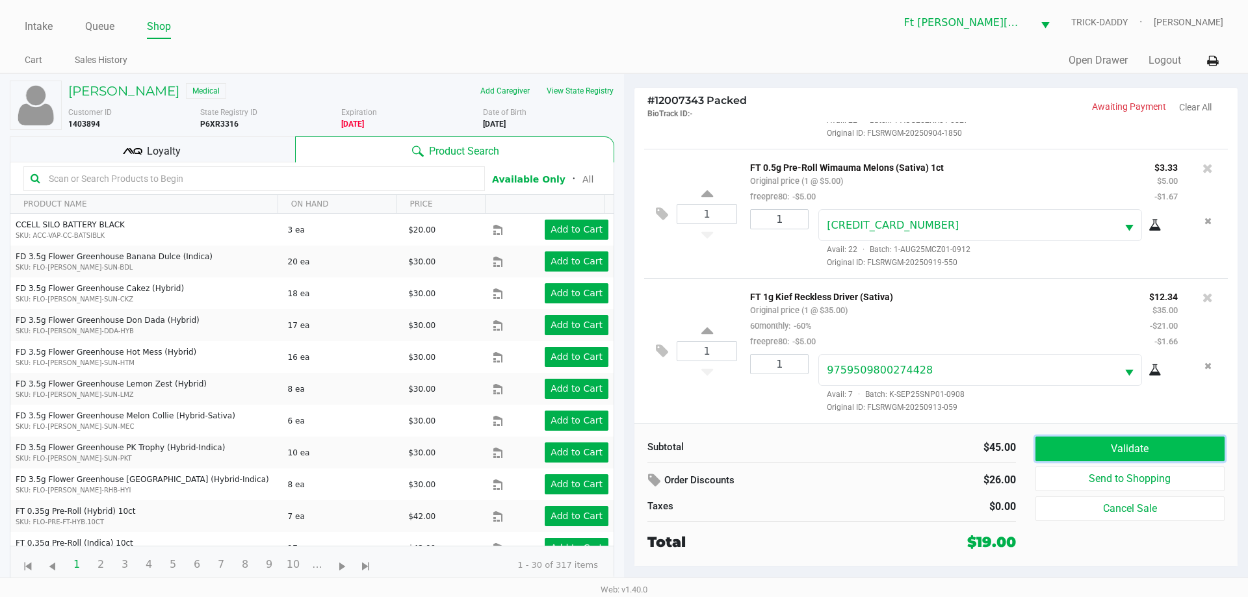
click at [1087, 456] on button "Validate" at bounding box center [1129, 449] width 189 height 25
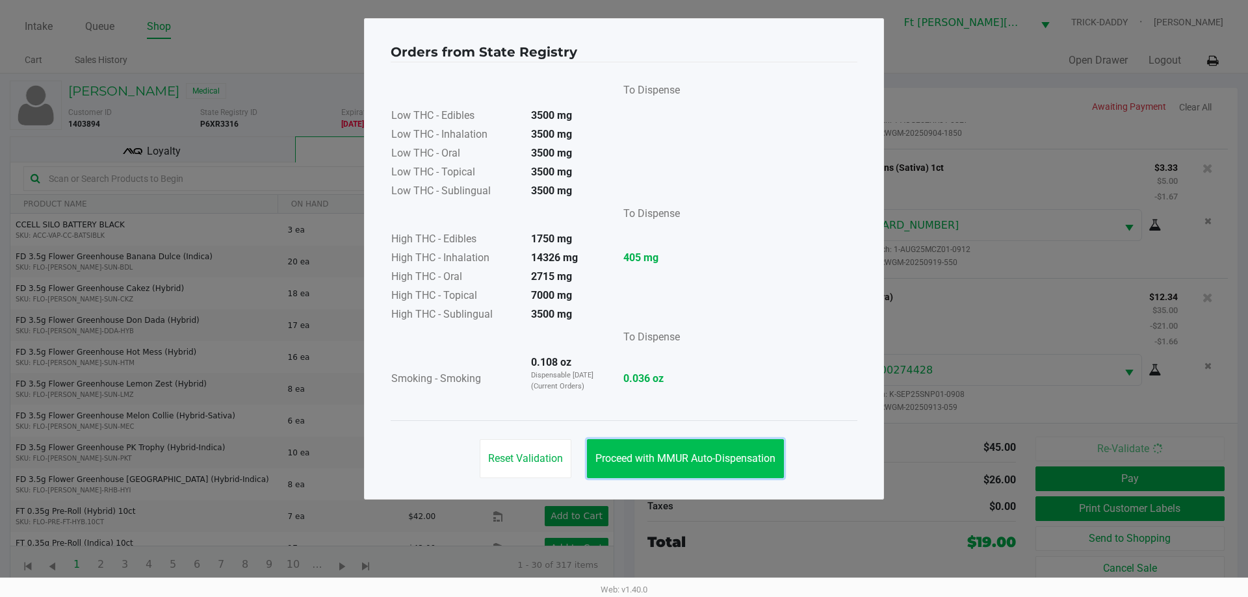
click at [677, 460] on span "Proceed with MMUR Auto-Dispensation" at bounding box center [685, 458] width 180 height 12
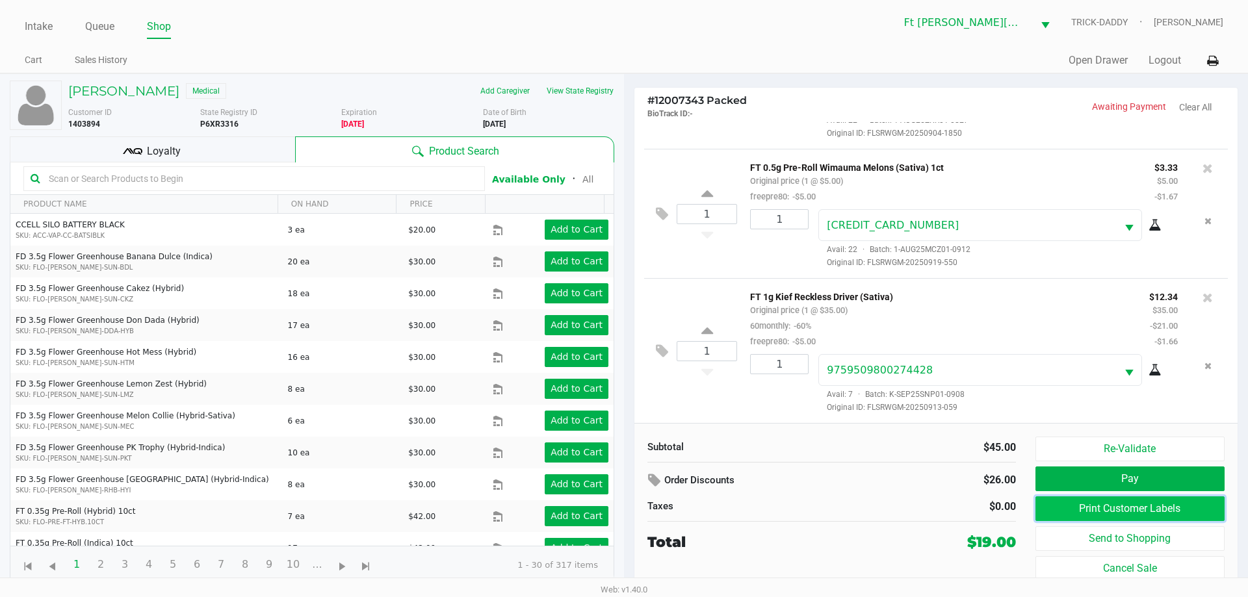
click at [1153, 506] on button "Print Customer Labels" at bounding box center [1129, 508] width 189 height 25
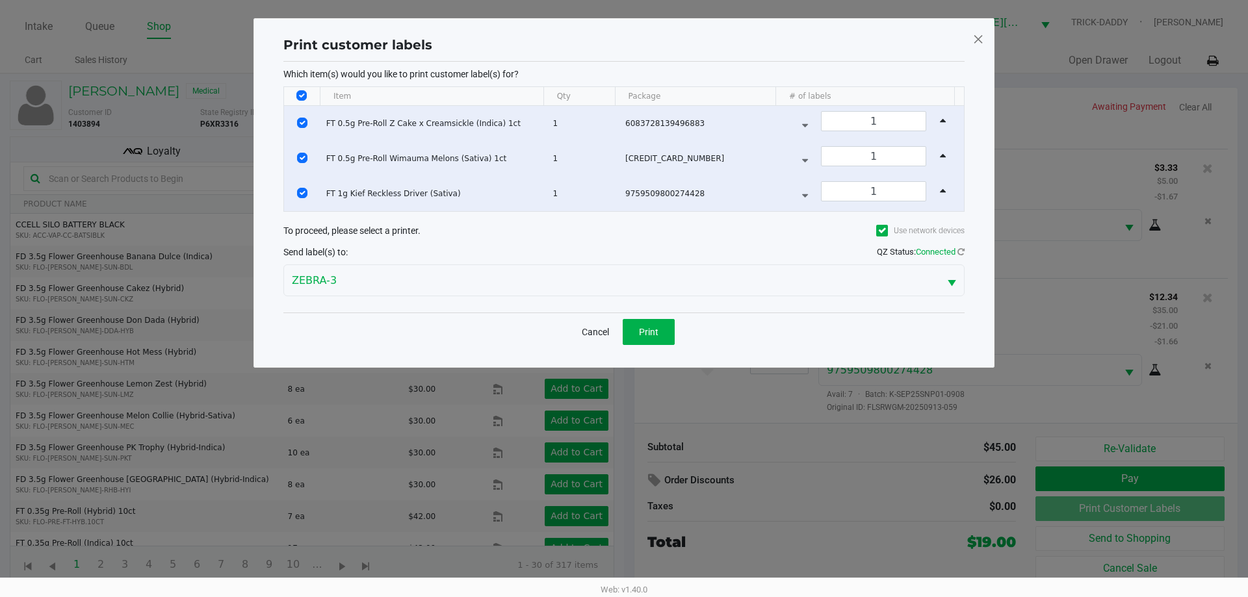
click at [301, 94] on input "Select All Rows" at bounding box center [301, 95] width 10 height 10
checkbox input "false"
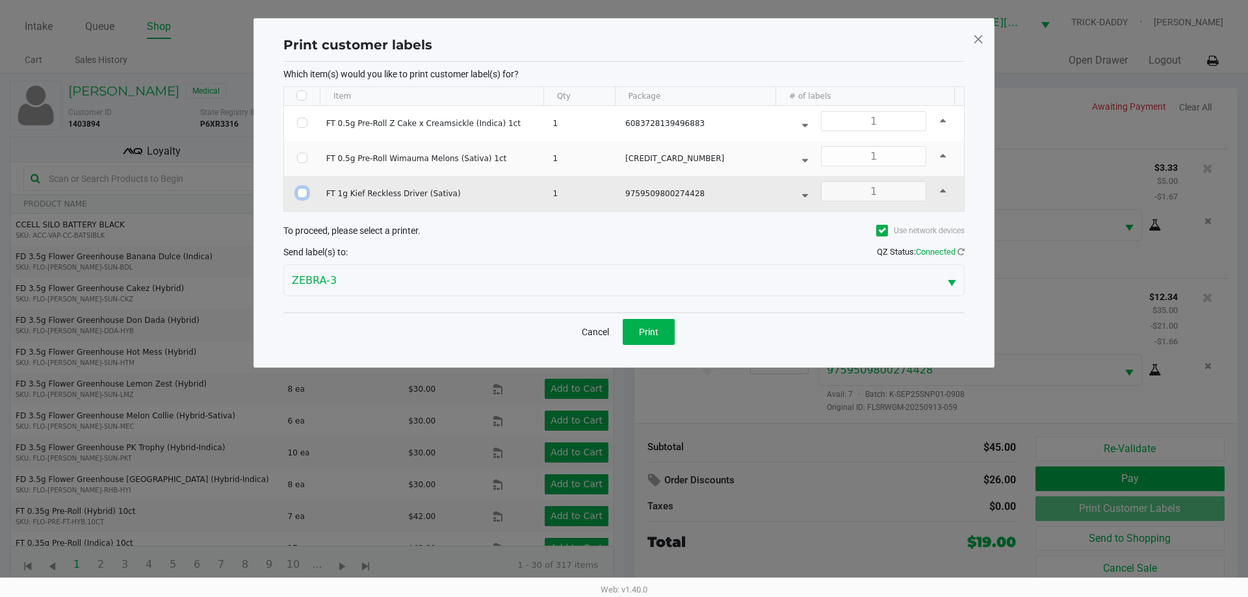
click at [298, 195] on input "Select Row" at bounding box center [302, 193] width 10 height 10
checkbox input "true"
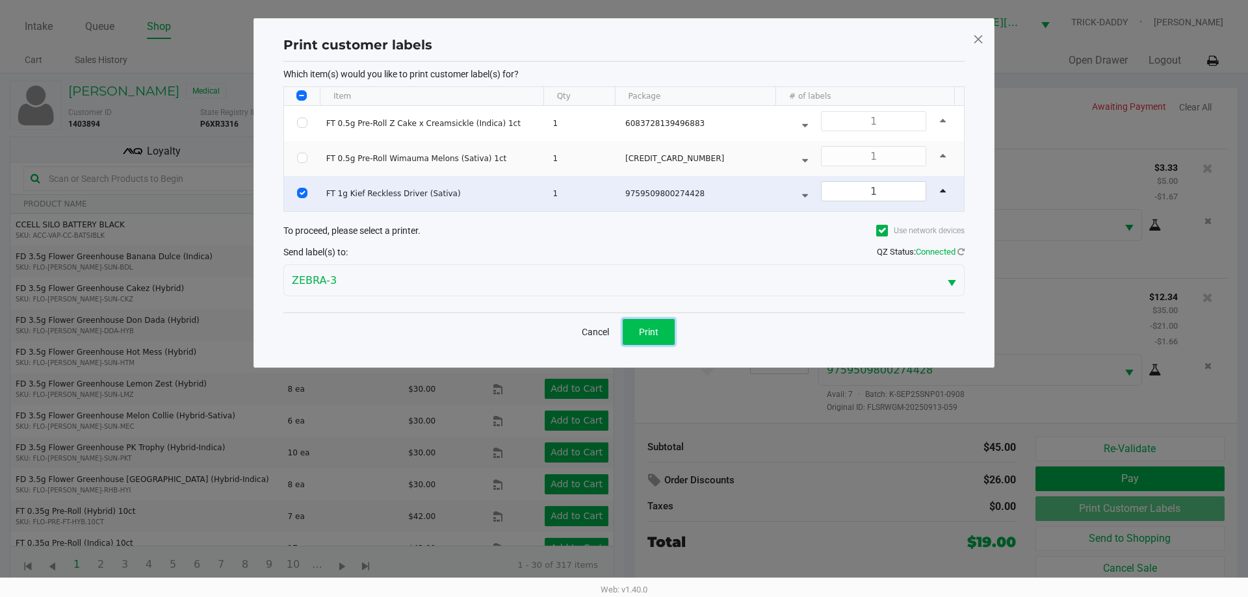
click at [650, 331] on span "Print" at bounding box center [648, 332] width 19 height 10
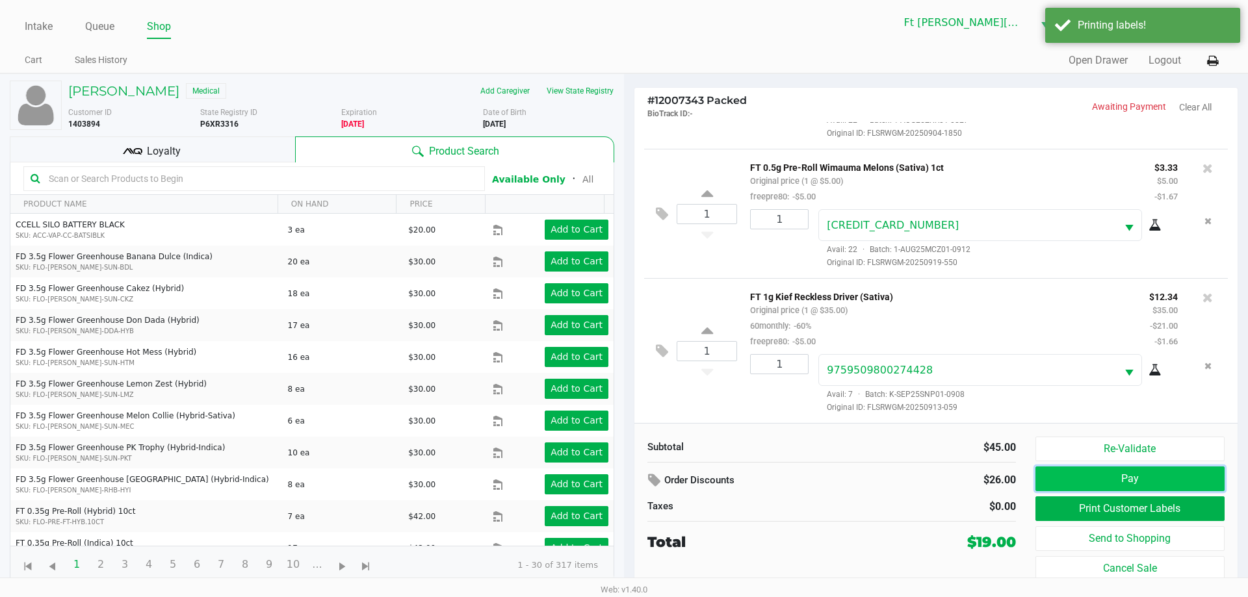
click at [1166, 478] on button "Pay" at bounding box center [1129, 479] width 189 height 25
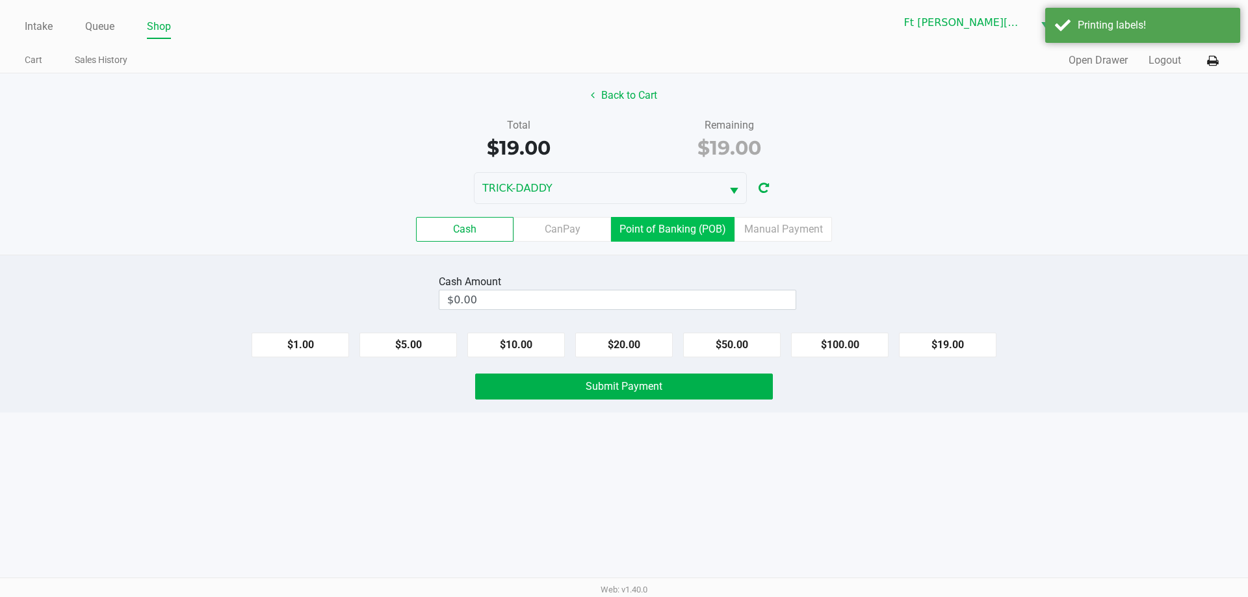
click at [710, 237] on label "Point of Banking (POB)" at bounding box center [672, 229] width 123 height 25
click at [0, 0] on 7 "Point of Banking (POB)" at bounding box center [0, 0] width 0 height 0
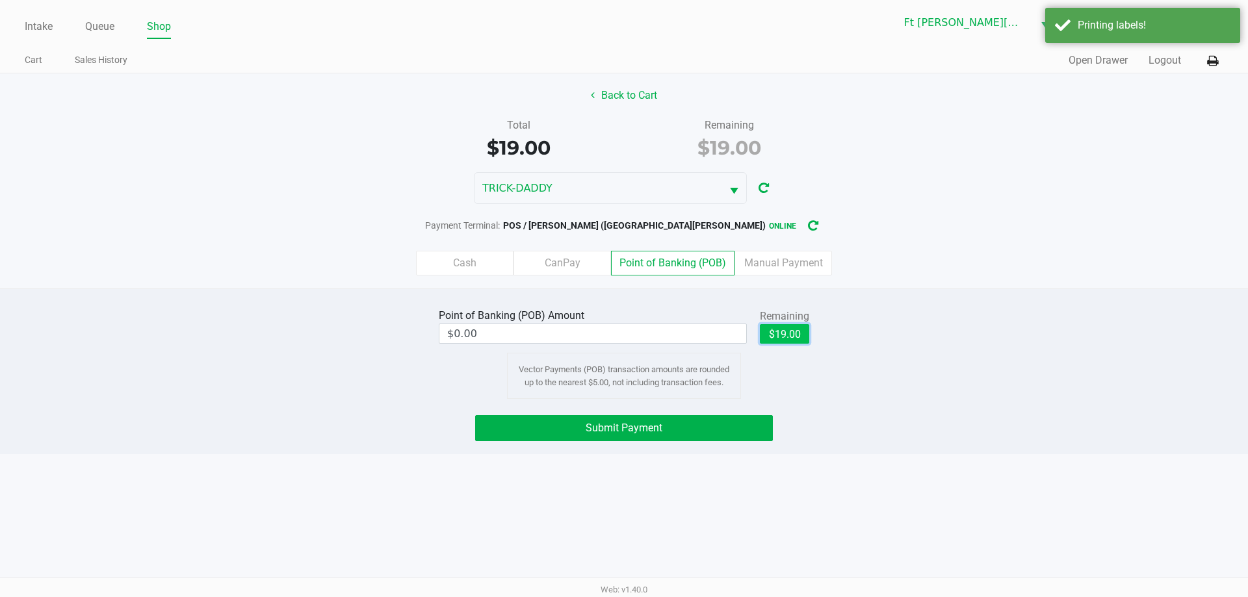
click at [801, 337] on button "$19.00" at bounding box center [784, 333] width 49 height 19
type input "$19.00"
click at [652, 424] on span "Submit Payment" at bounding box center [623, 428] width 77 height 12
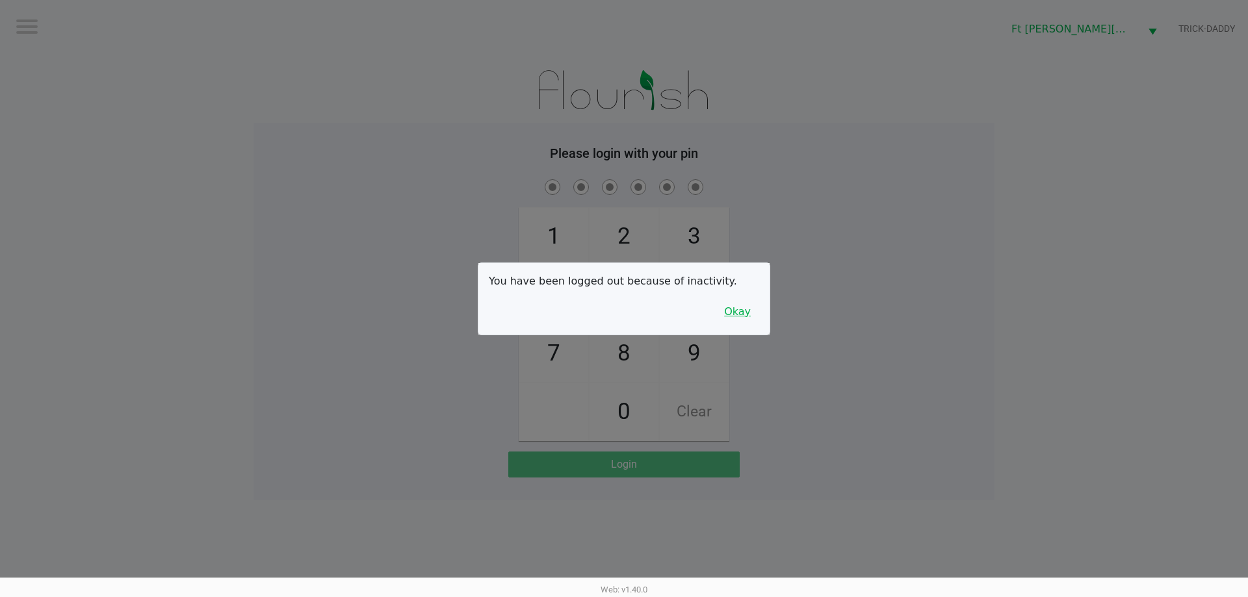
drag, startPoint x: 745, startPoint y: 315, endPoint x: 723, endPoint y: 256, distance: 63.1
click at [745, 312] on button "Okay" at bounding box center [737, 312] width 44 height 25
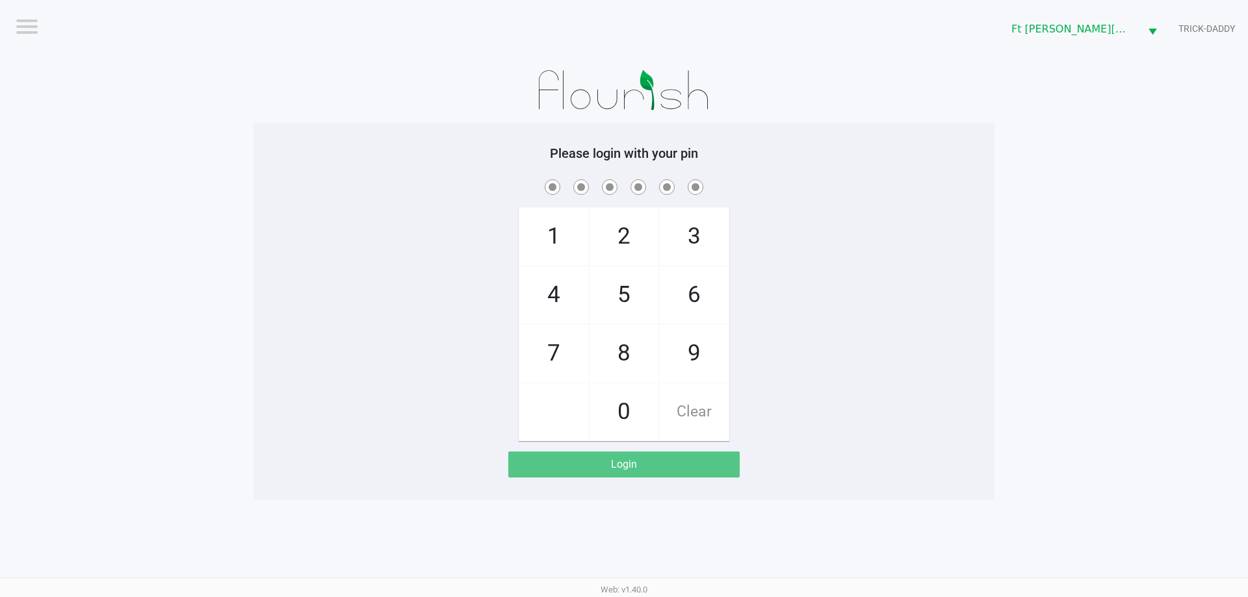
click at [710, 228] on span "3" at bounding box center [694, 236] width 69 height 57
checkbox input "true"
click at [710, 229] on span "3" at bounding box center [694, 236] width 69 height 57
checkbox input "true"
drag, startPoint x: 708, startPoint y: 288, endPoint x: 700, endPoint y: 281, distance: 10.7
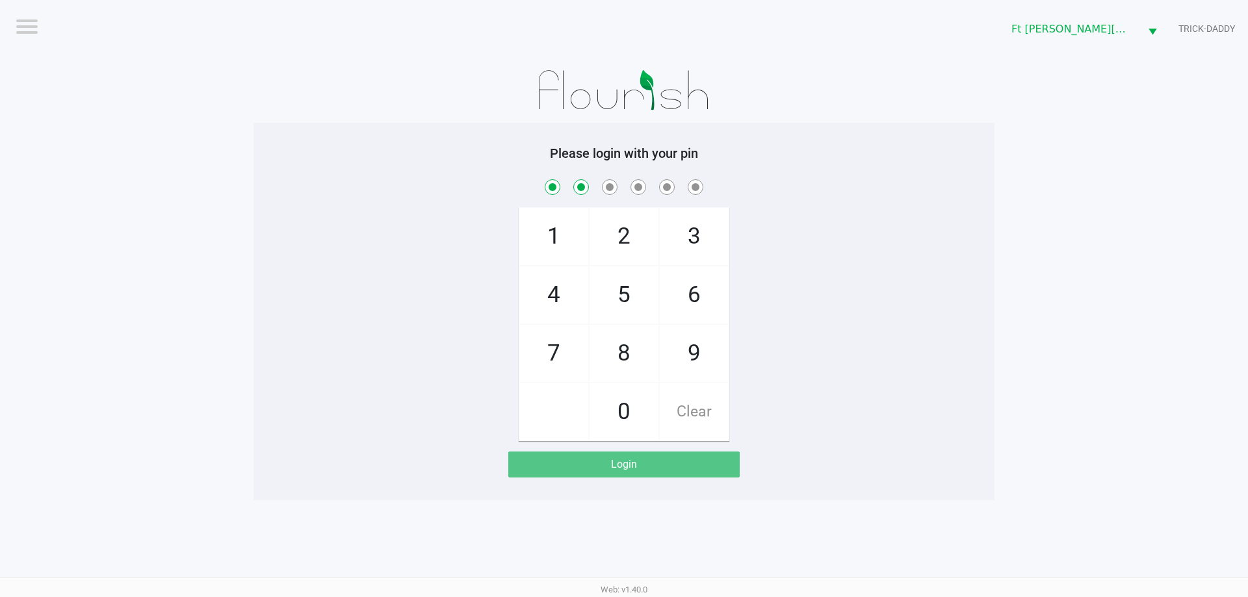
click at [707, 288] on span "6" at bounding box center [694, 294] width 69 height 57
checkbox input "true"
click at [637, 250] on span "2" at bounding box center [623, 236] width 69 height 57
checkbox input "true"
drag, startPoint x: 671, startPoint y: 281, endPoint x: 654, endPoint y: 259, distance: 28.2
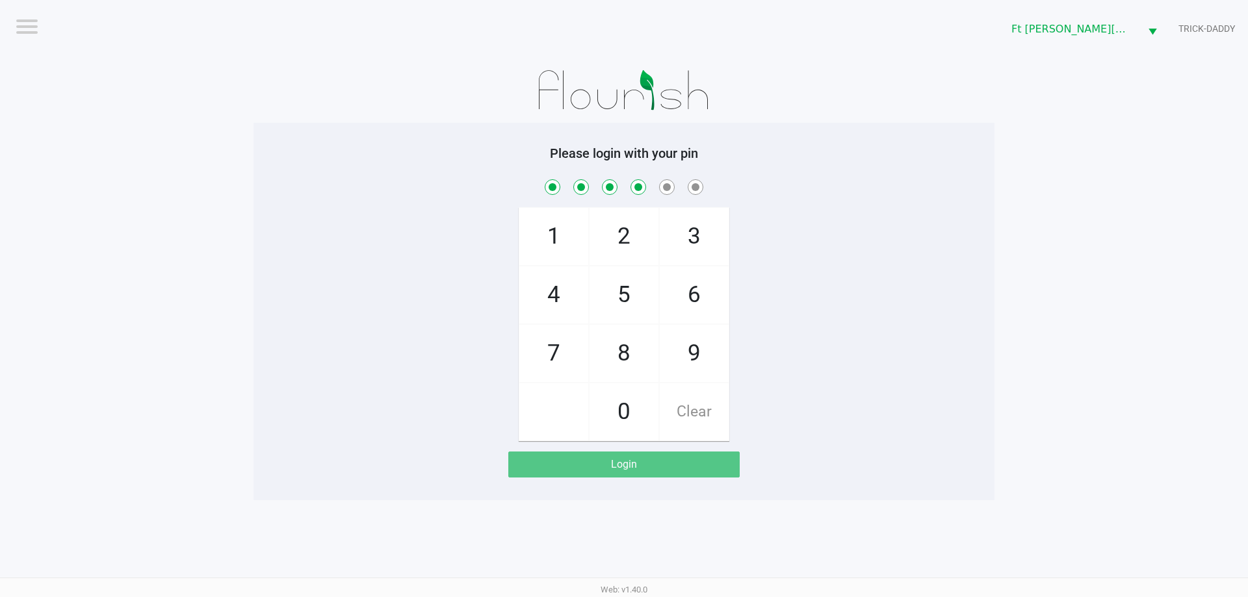
click at [667, 276] on span "6" at bounding box center [694, 294] width 69 height 57
checkbox input "true"
click at [634, 236] on span "2" at bounding box center [623, 236] width 69 height 57
checkbox input "true"
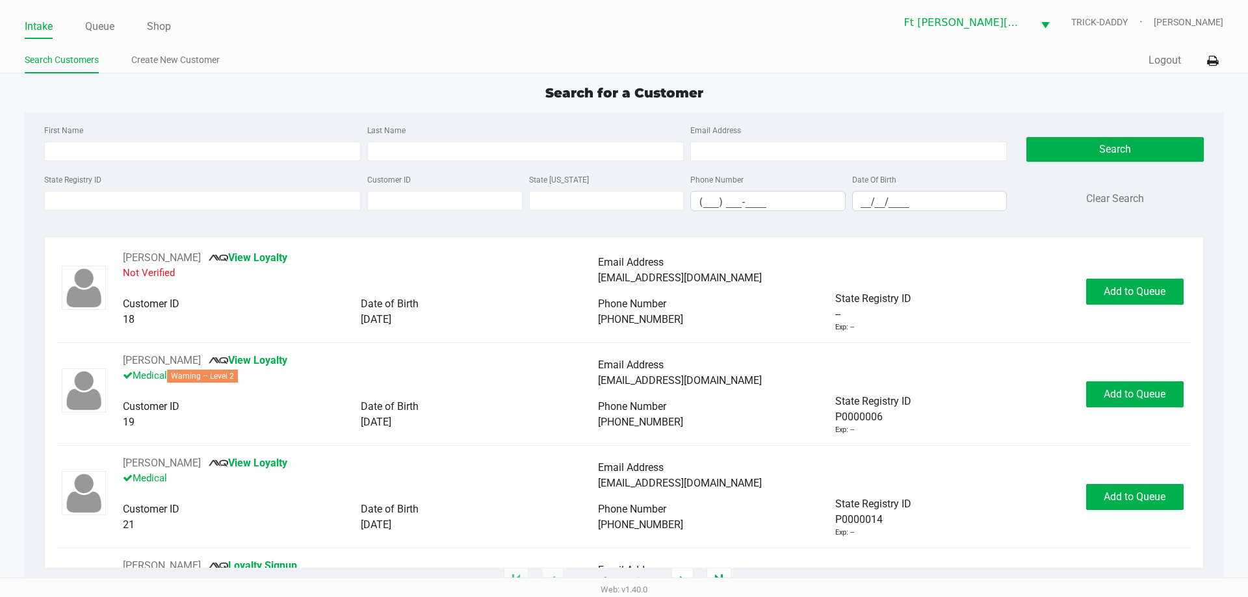
click at [265, 98] on div "Search for a Customer" at bounding box center [623, 92] width 1217 height 19
type input "KIRA"
type input "YOUNG"
type input "06/03/2004"
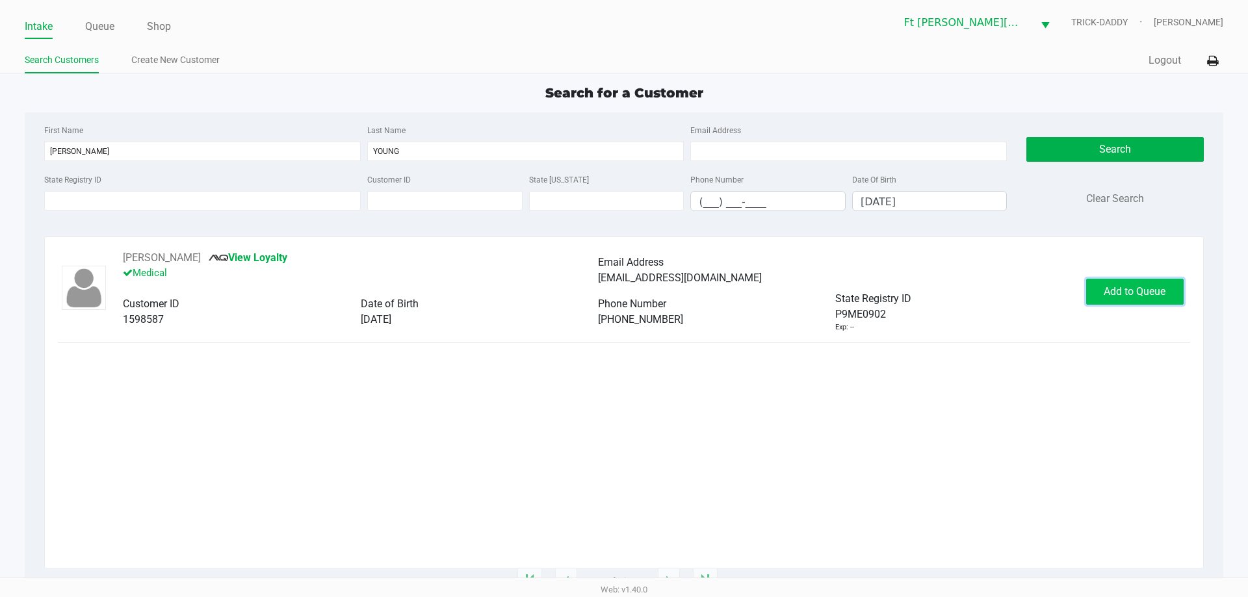
click at [1131, 292] on span "Add to Queue" at bounding box center [1134, 291] width 62 height 12
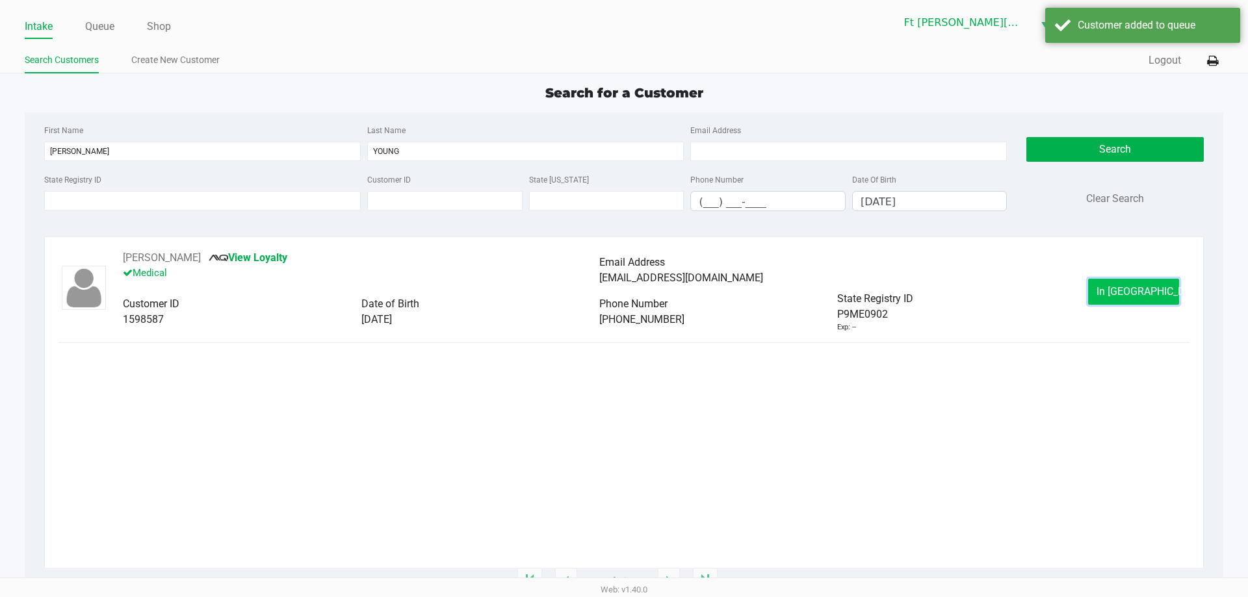
click at [1131, 292] on span "In Queue" at bounding box center [1150, 291] width 109 height 12
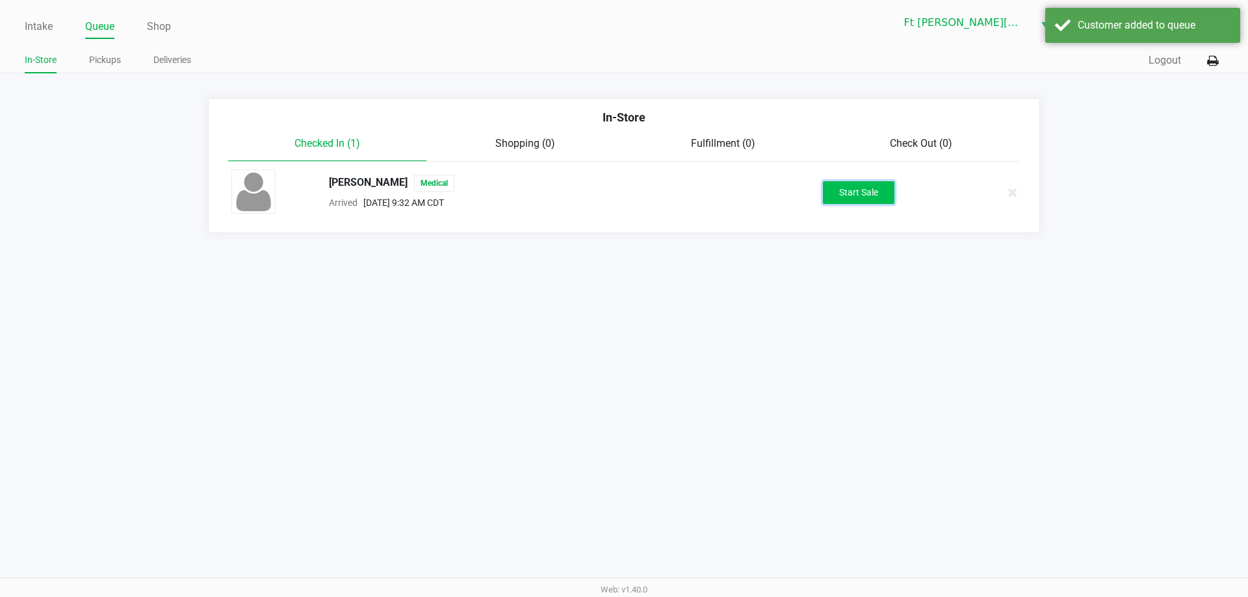
click at [873, 196] on button "Start Sale" at bounding box center [858, 192] width 71 height 23
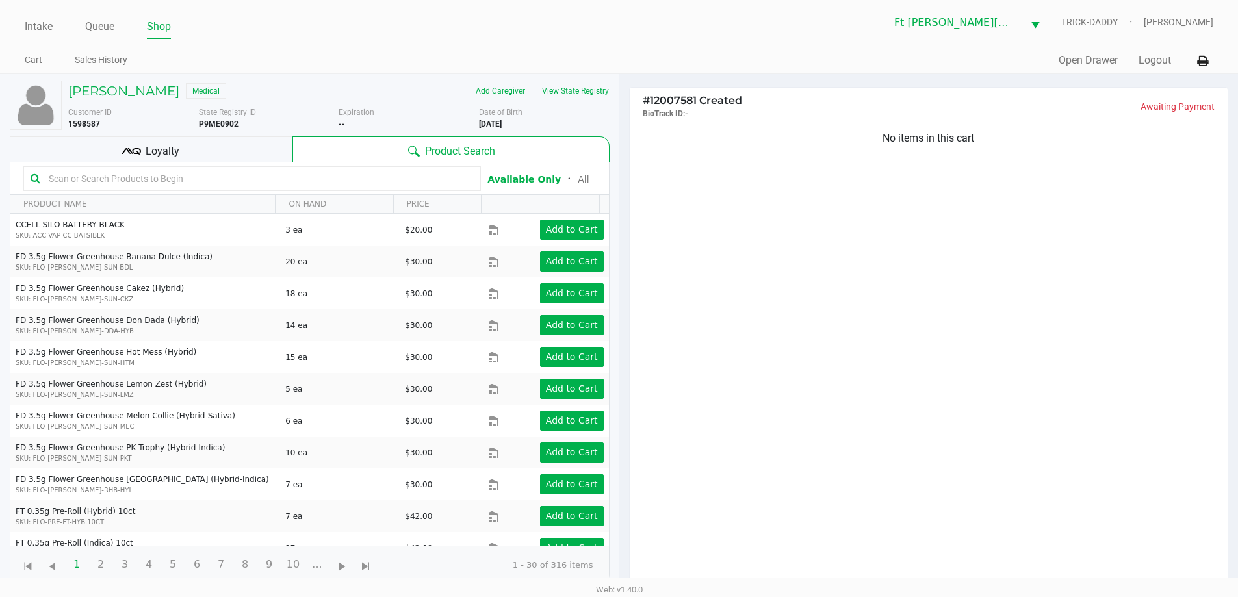
click at [175, 151] on span "Loyalty" at bounding box center [163, 152] width 34 height 16
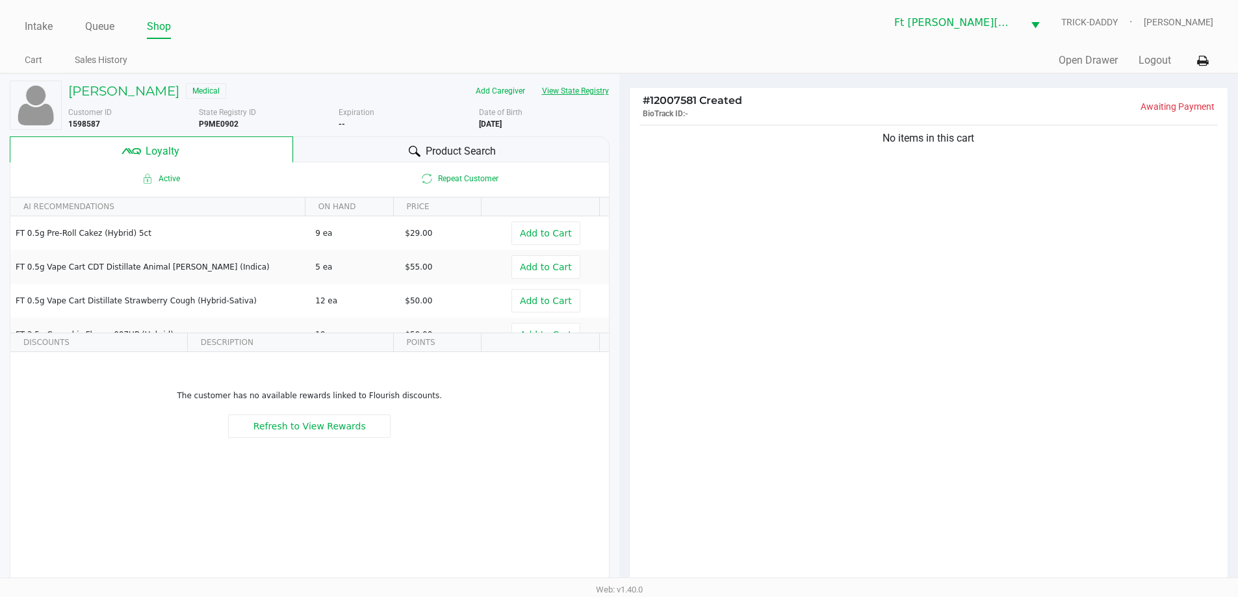
click at [589, 89] on button "View State Registry" at bounding box center [571, 91] width 76 height 21
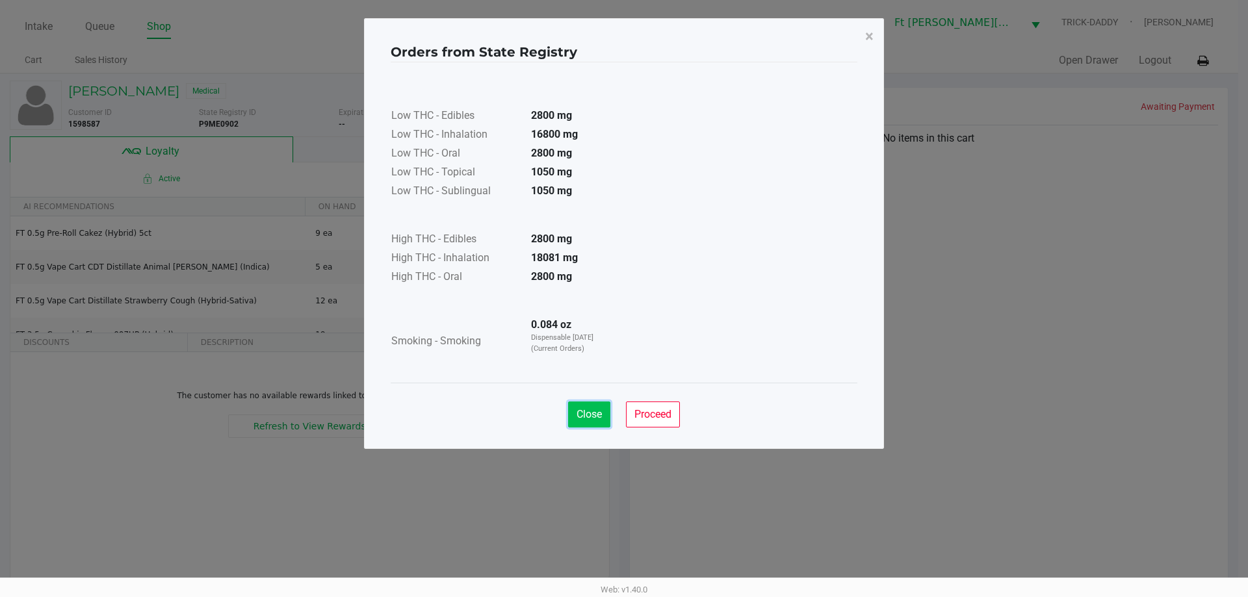
click at [591, 418] on span "Close" at bounding box center [588, 414] width 25 height 12
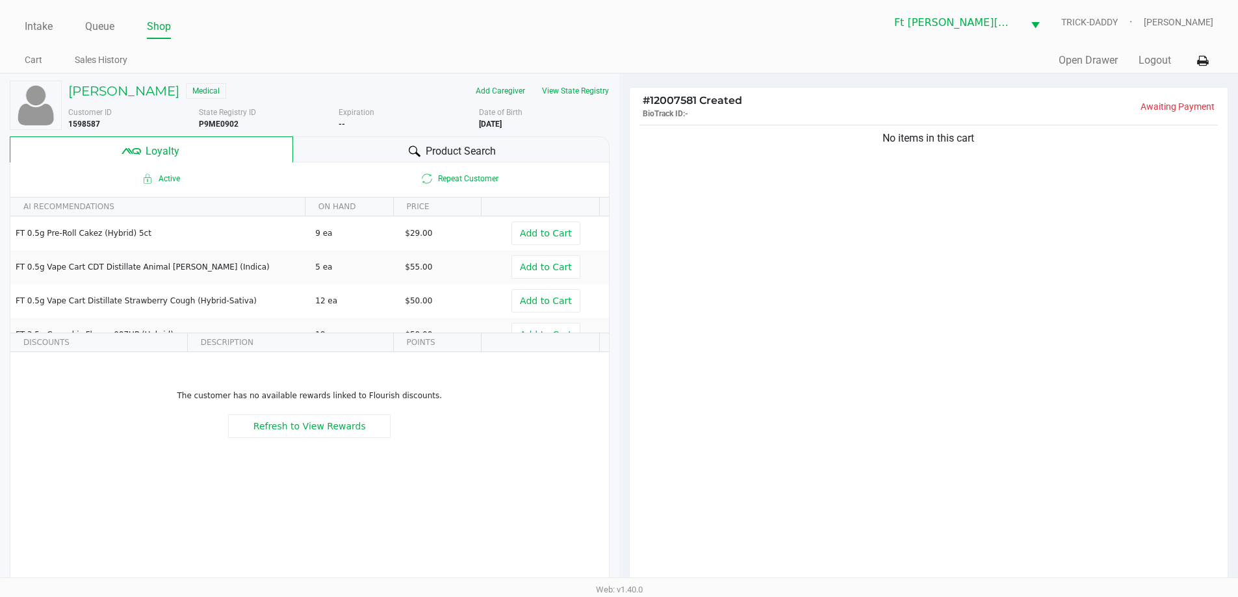
click at [479, 148] on span "Product Search" at bounding box center [461, 152] width 70 height 16
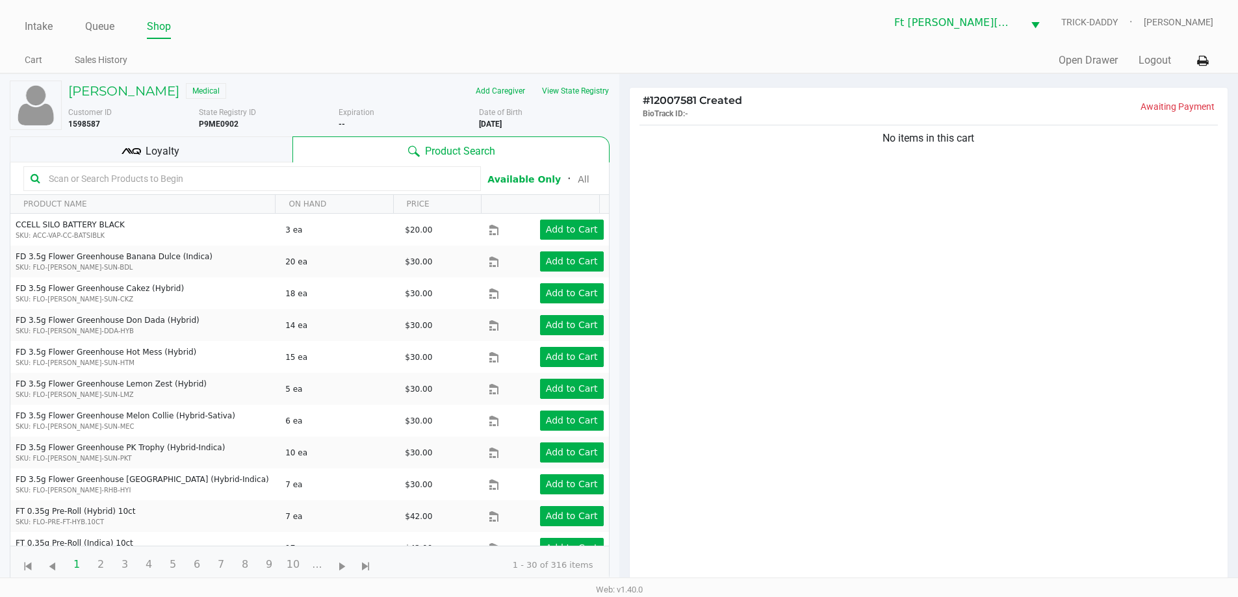
click at [198, 149] on div "Loyalty" at bounding box center [151, 149] width 283 height 26
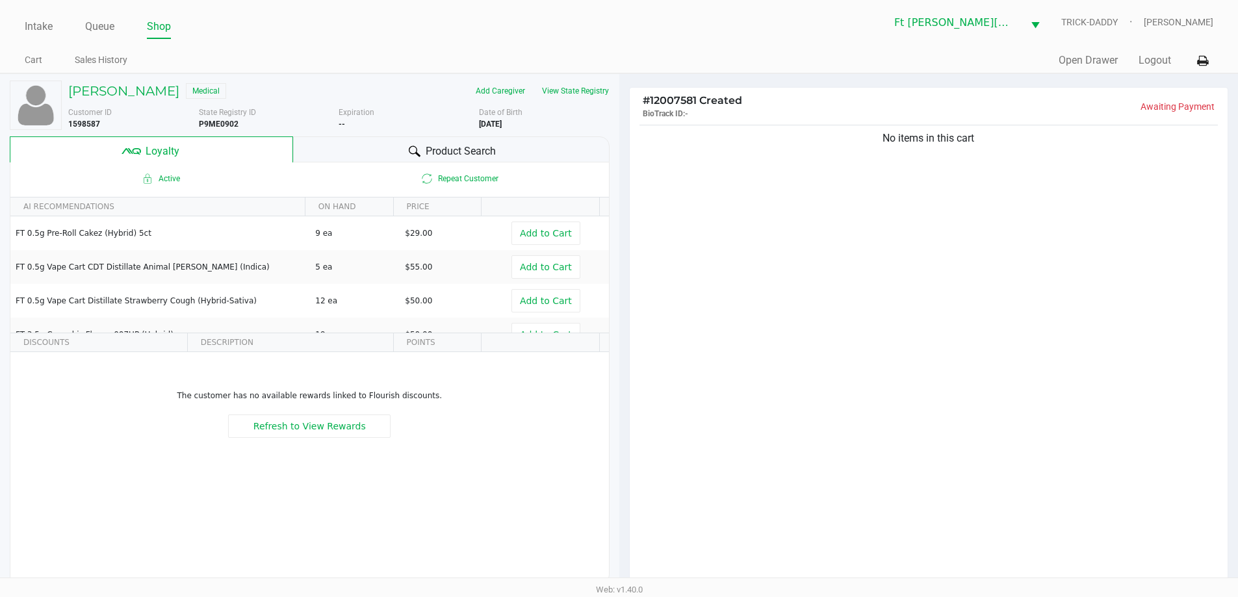
click at [486, 149] on span "Product Search" at bounding box center [461, 152] width 70 height 16
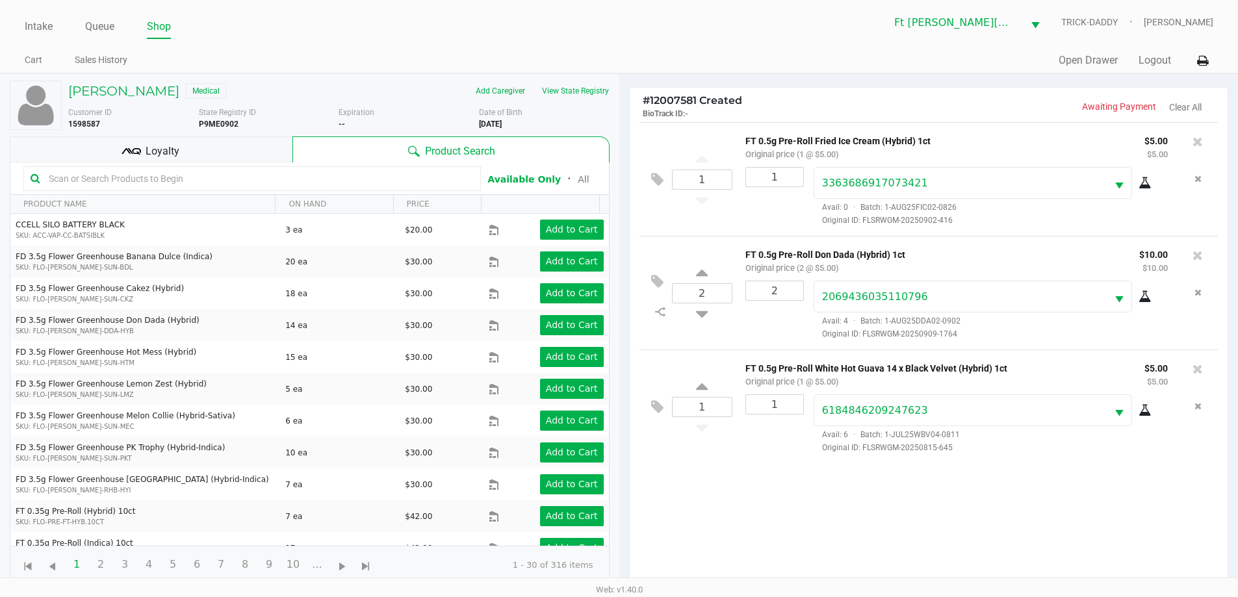
click at [170, 154] on span "Loyalty" at bounding box center [163, 152] width 34 height 16
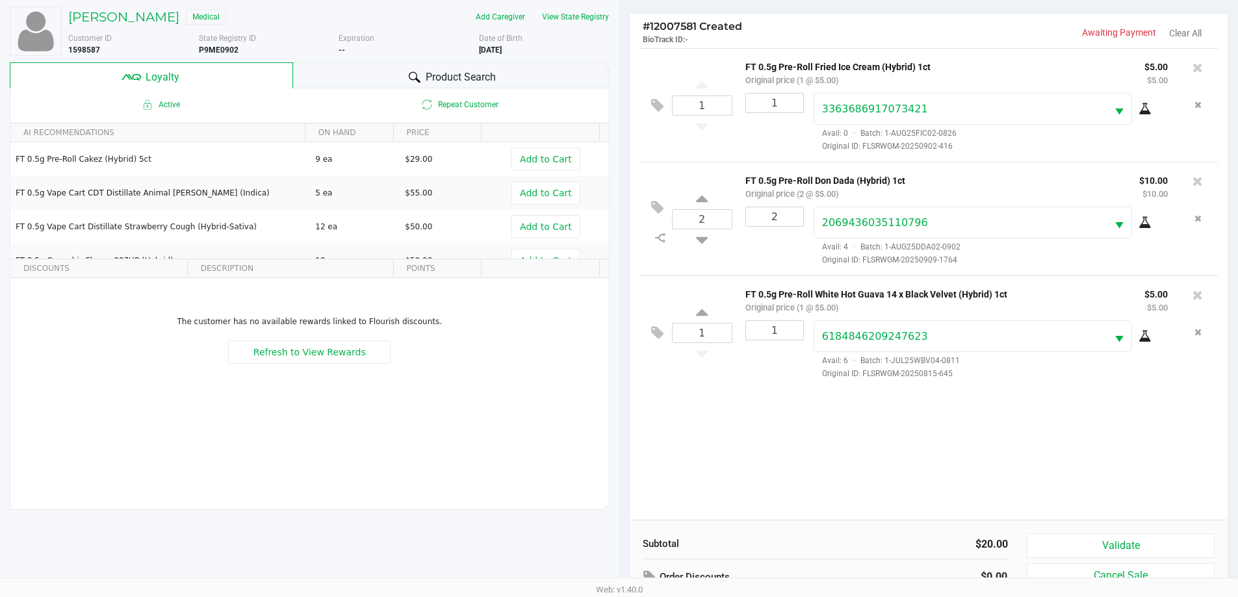
scroll to position [156, 0]
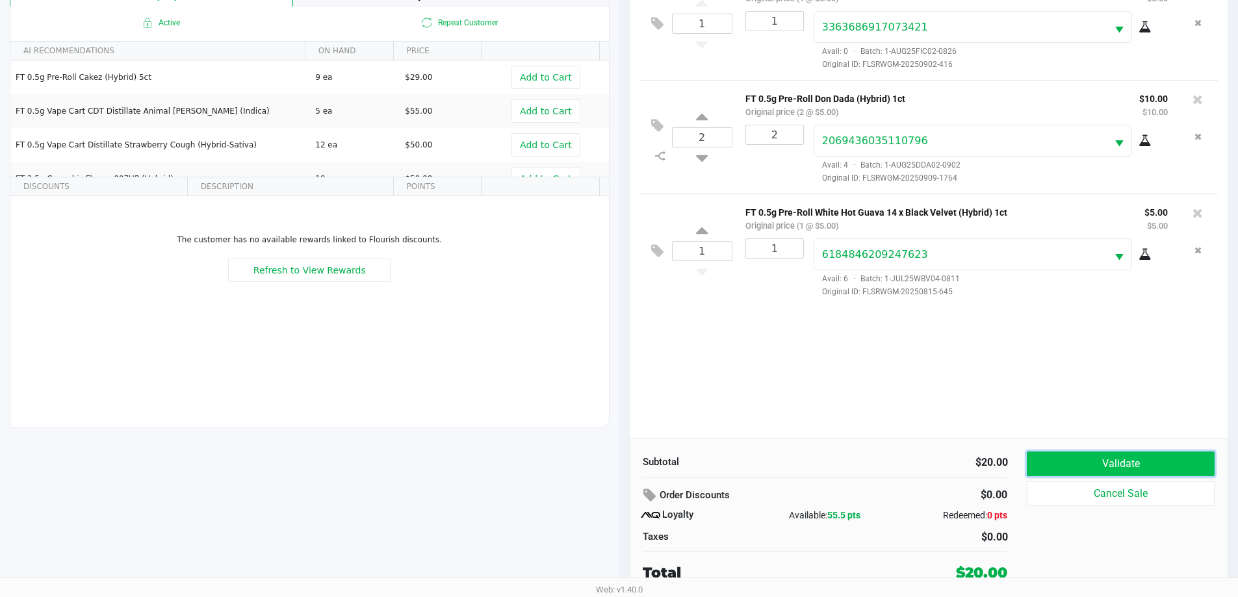
click at [1156, 469] on button "Validate" at bounding box center [1120, 464] width 187 height 25
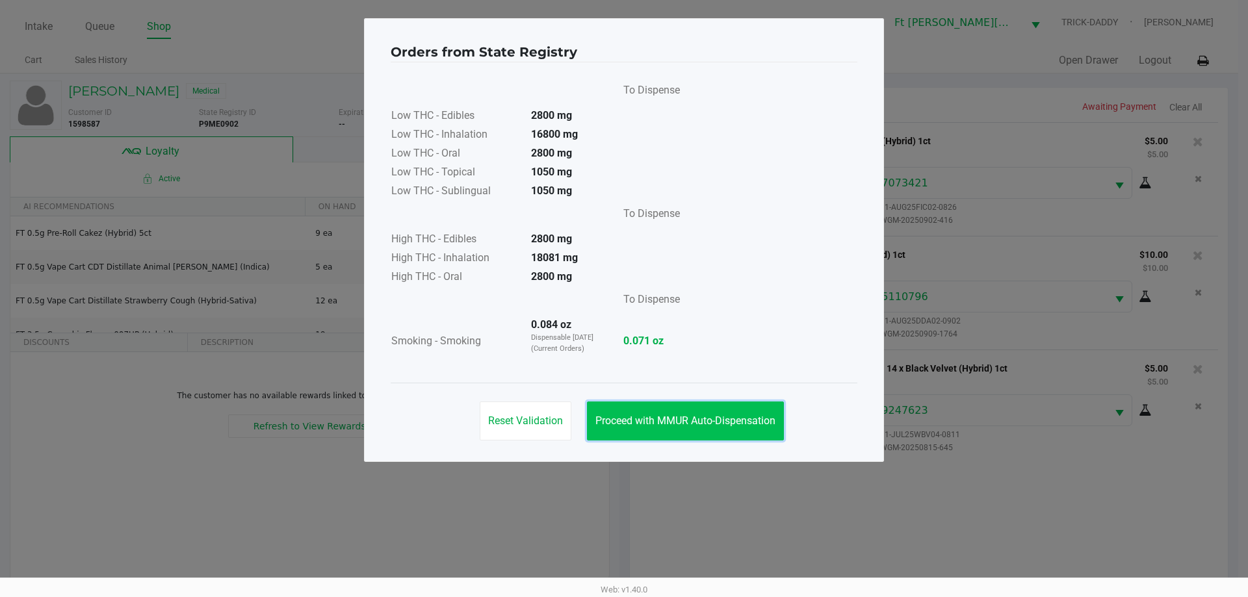
click at [695, 418] on span "Proceed with MMUR Auto-Dispensation" at bounding box center [685, 421] width 180 height 12
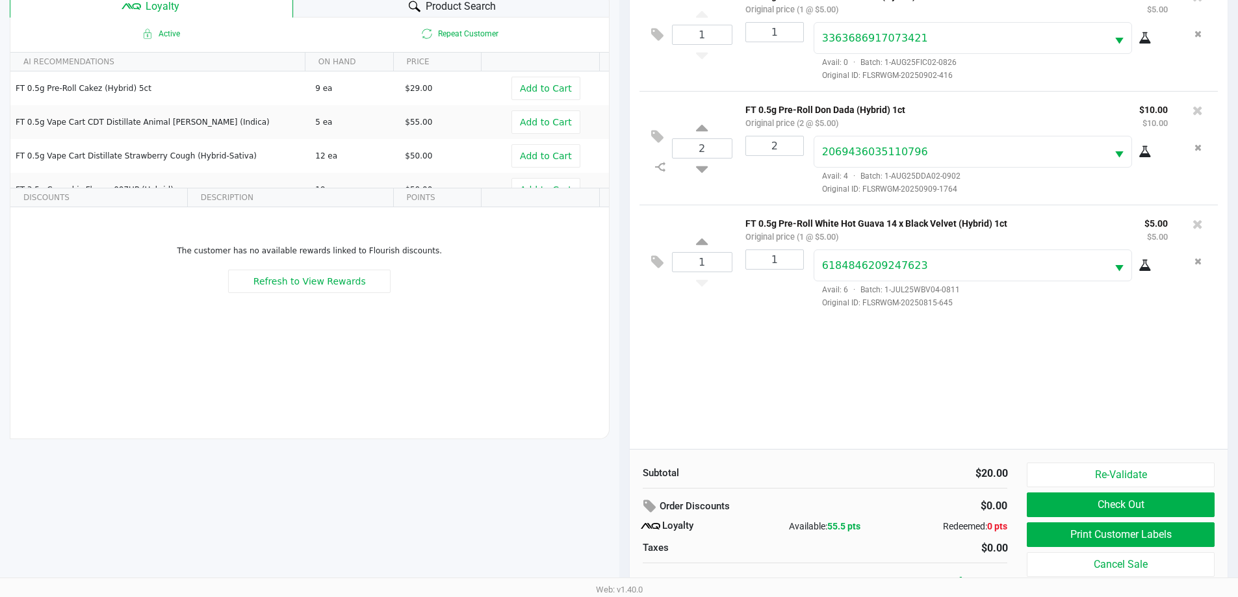
scroll to position [156, 0]
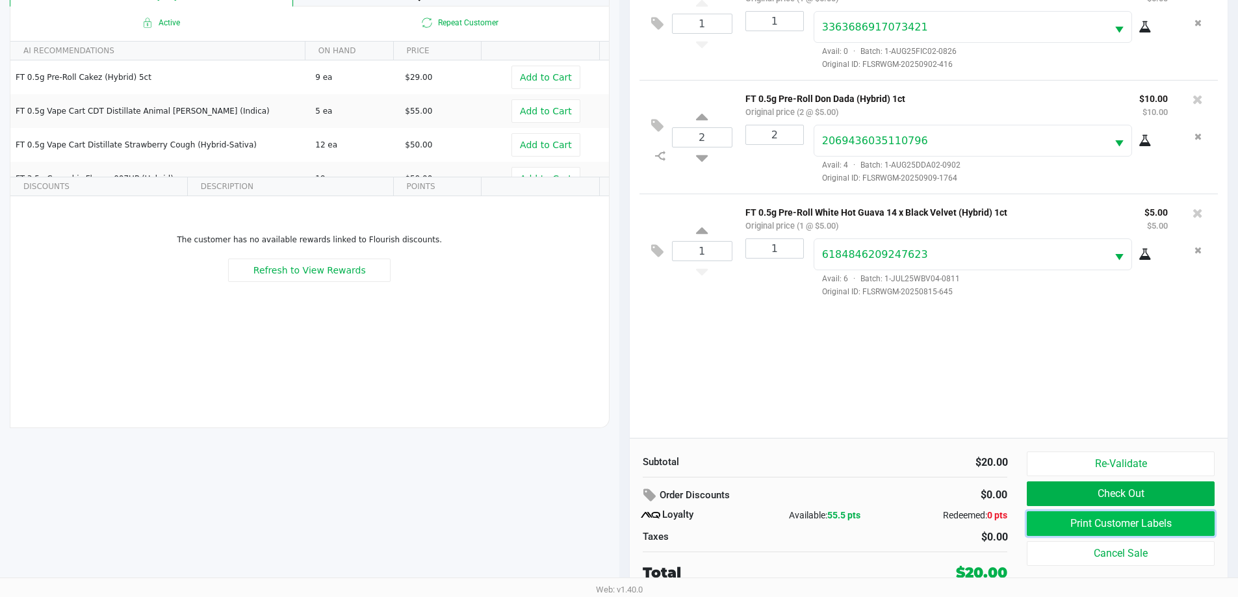
click at [1109, 522] on button "Print Customer Labels" at bounding box center [1120, 523] width 187 height 25
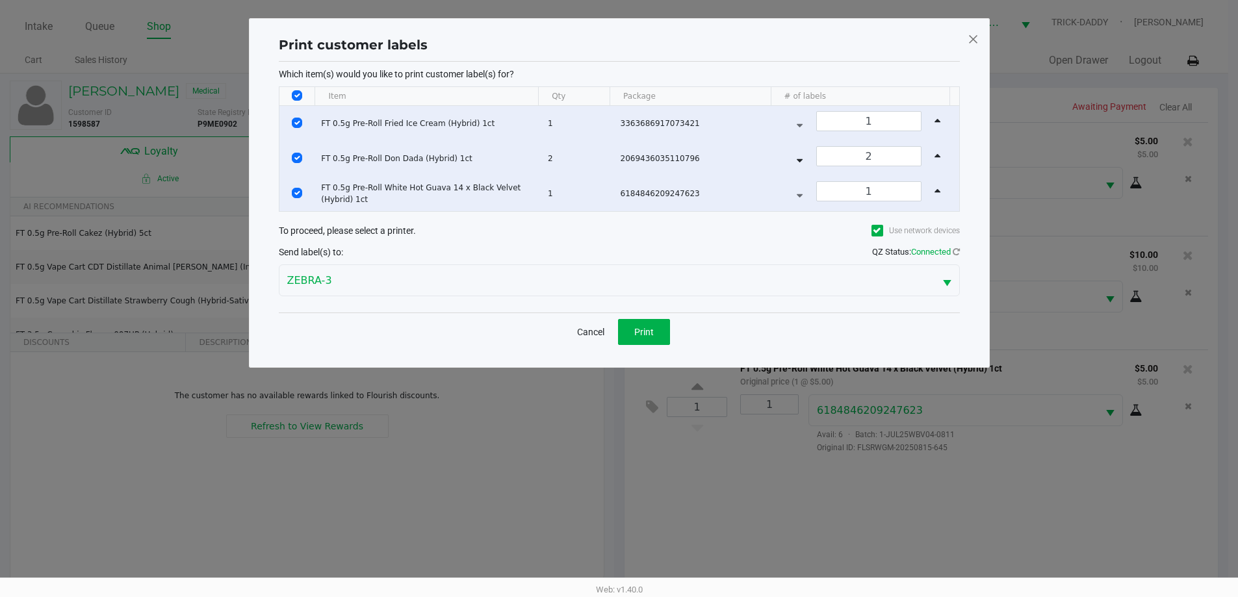
scroll to position [0, 0]
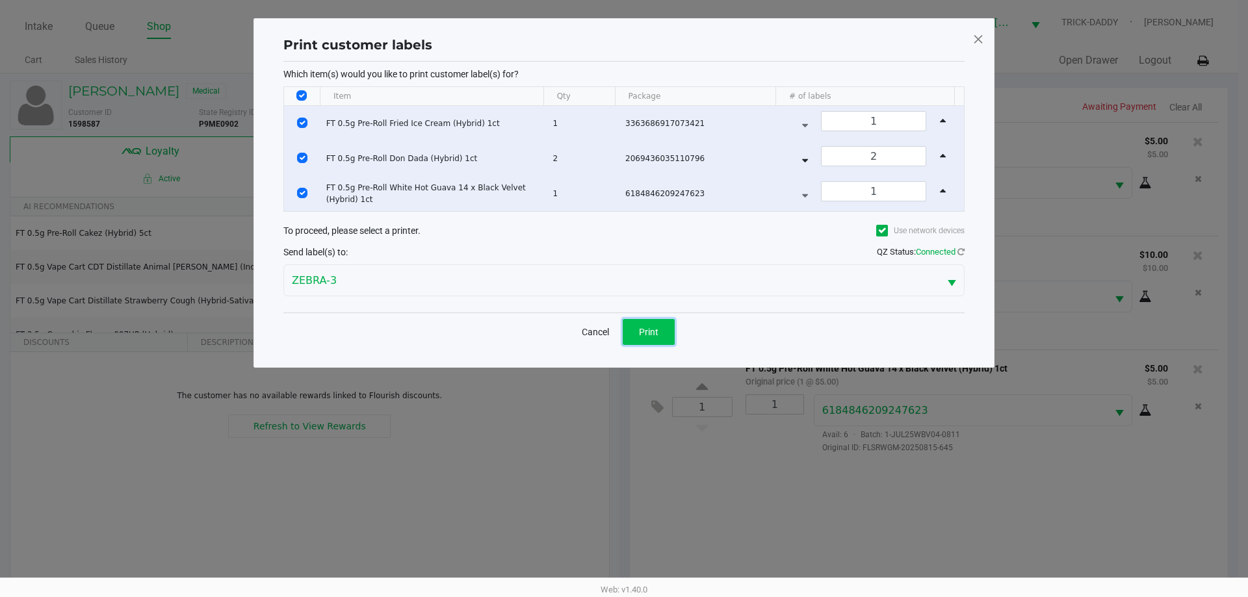
click at [638, 333] on button "Print" at bounding box center [649, 332] width 52 height 26
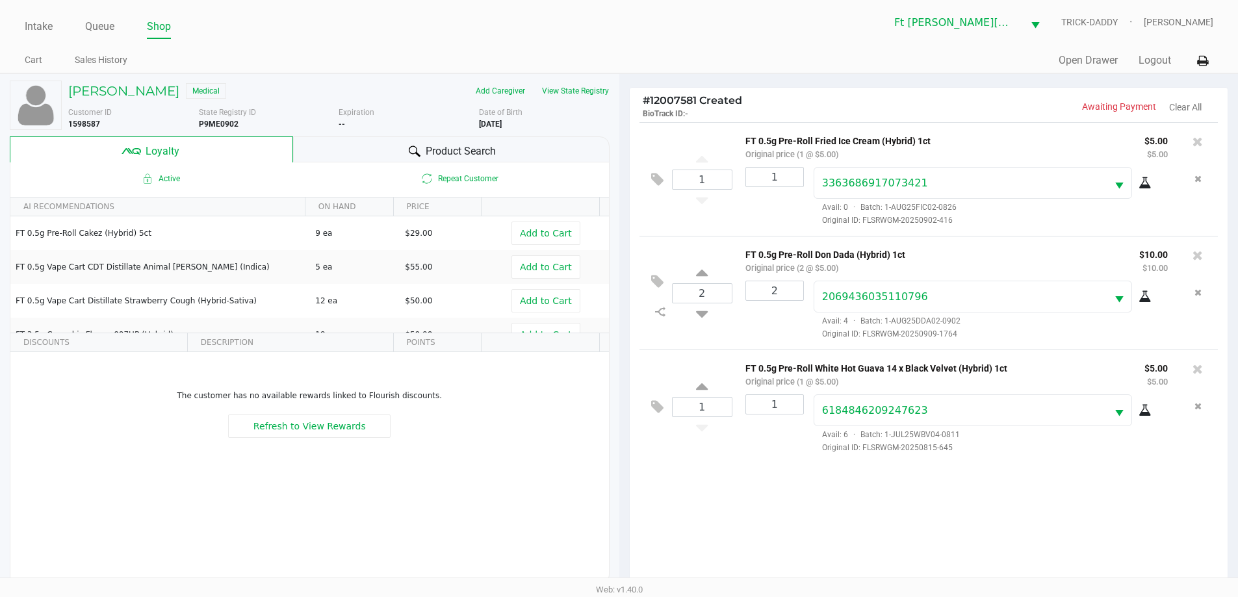
scroll to position [156, 0]
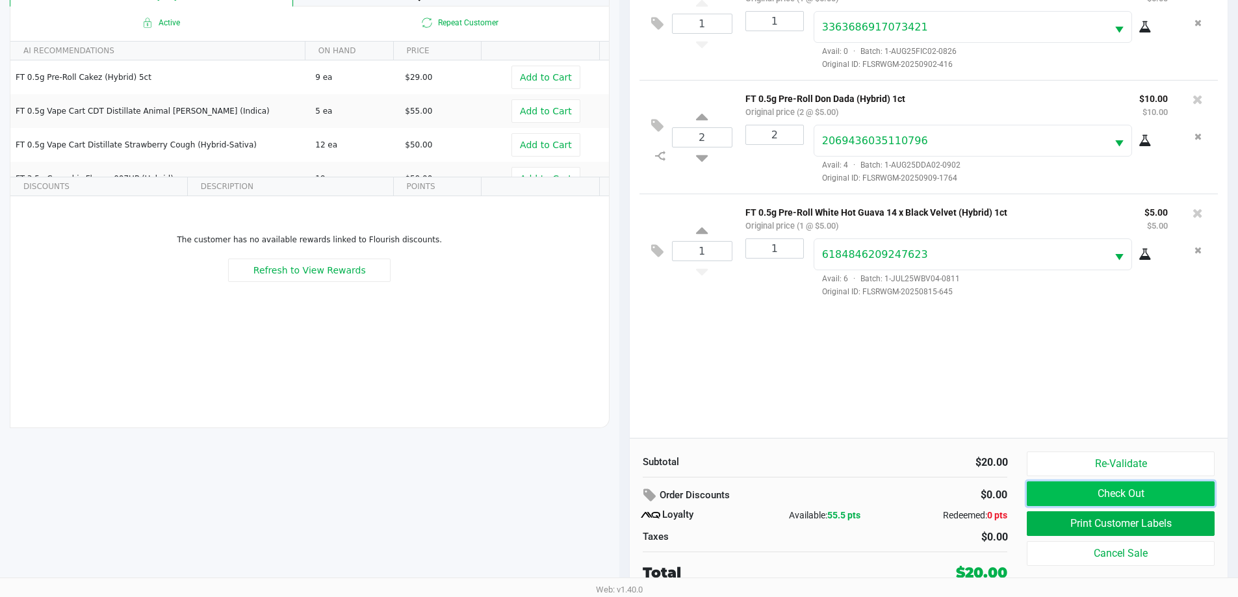
click at [1130, 496] on button "Check Out" at bounding box center [1120, 494] width 187 height 25
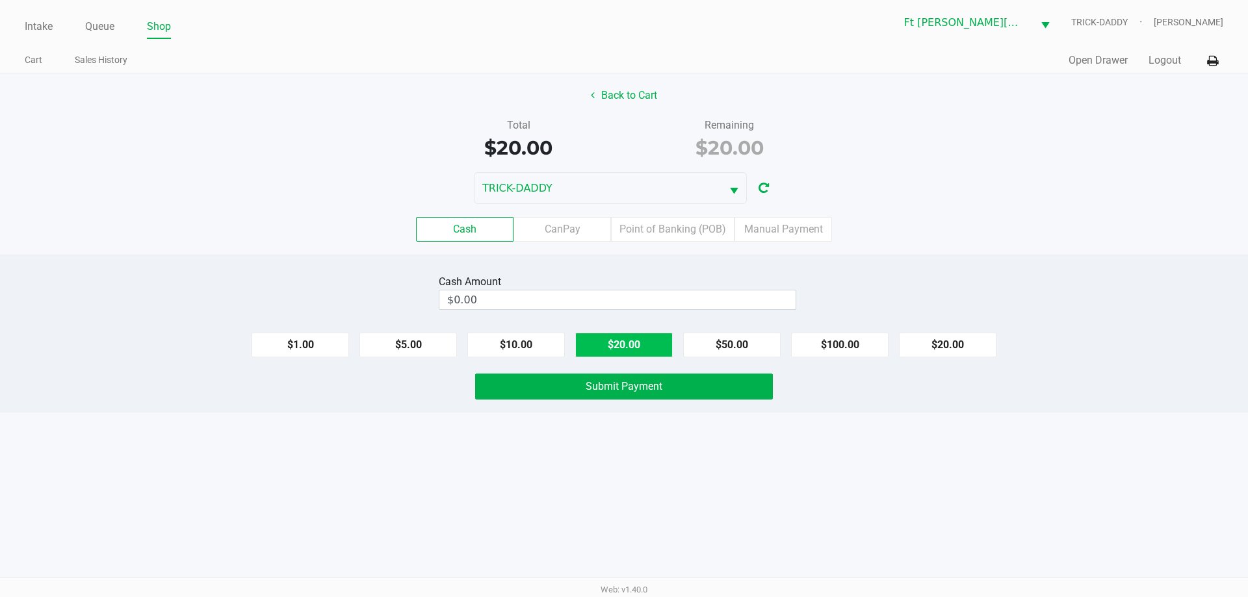
drag, startPoint x: 653, startPoint y: 347, endPoint x: 660, endPoint y: 348, distance: 7.3
click at [660, 348] on button "$20.00" at bounding box center [623, 345] width 97 height 25
type input "$20.00"
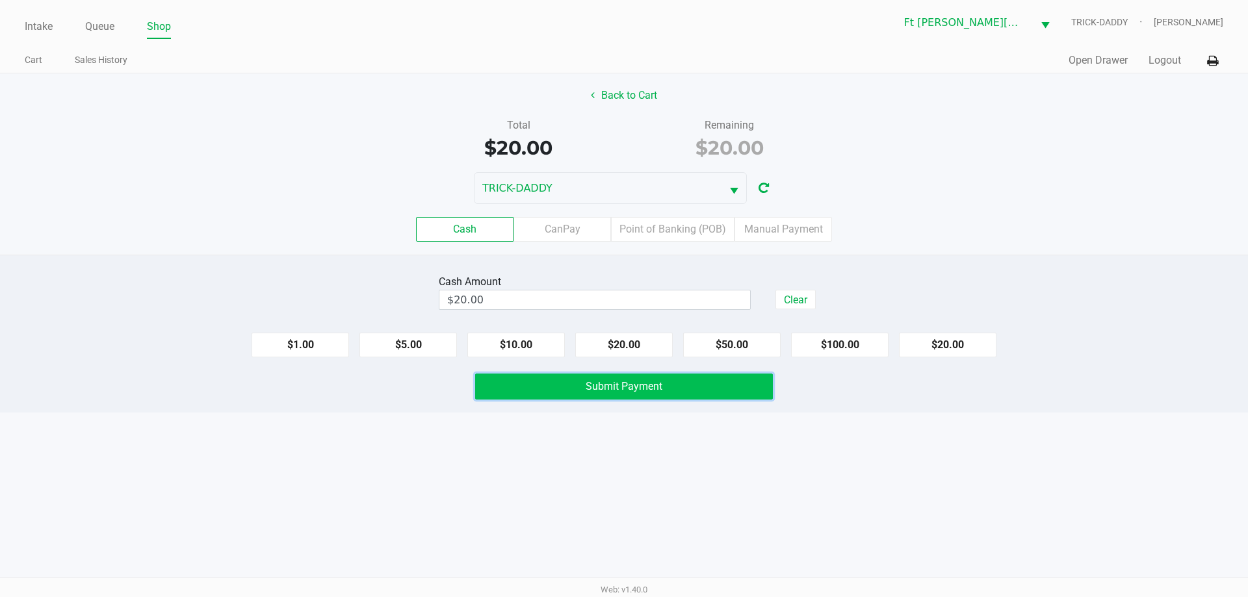
click at [663, 389] on button "Submit Payment" at bounding box center [624, 387] width 298 height 26
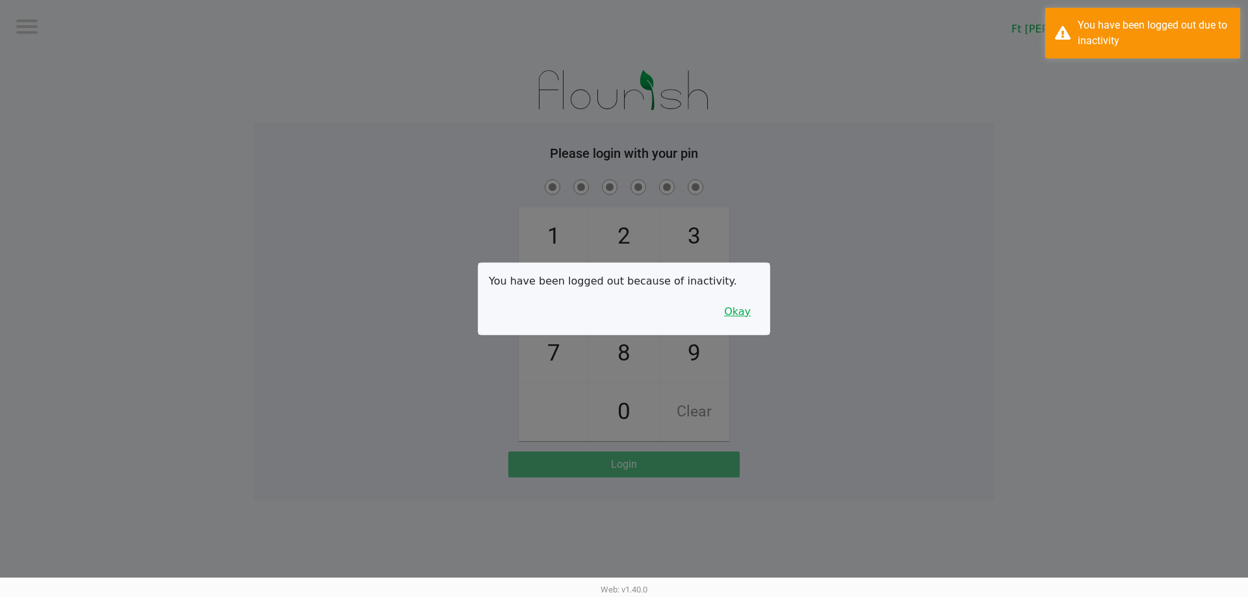
click at [731, 315] on button "Okay" at bounding box center [737, 312] width 44 height 25
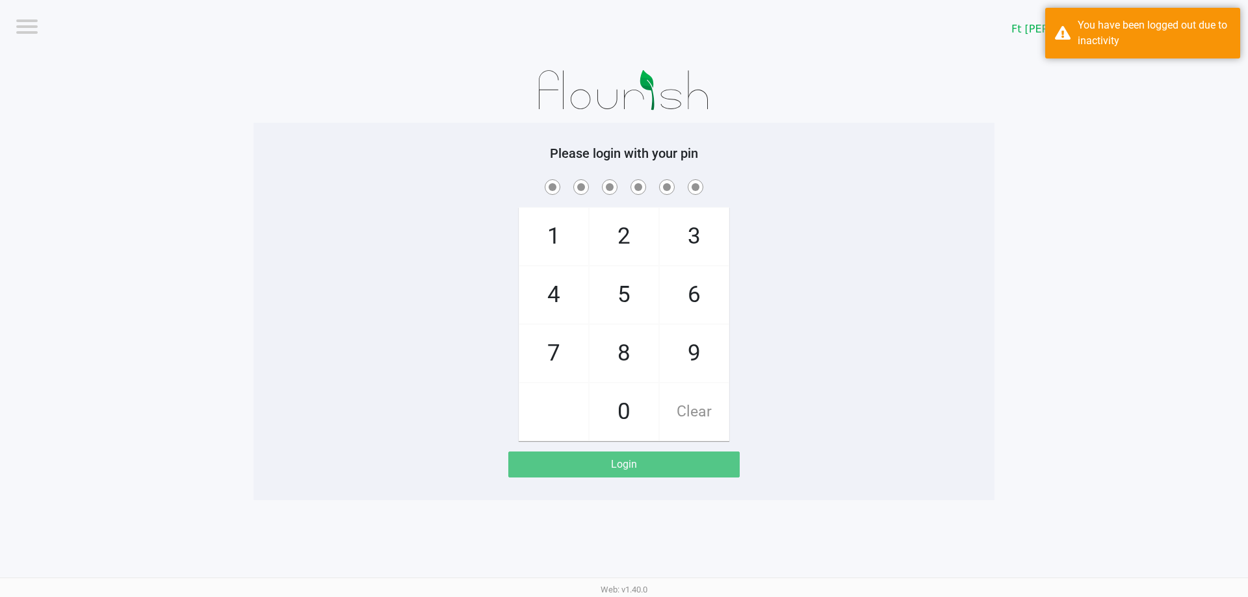
click at [678, 244] on span "3" at bounding box center [694, 236] width 69 height 57
checkbox input "true"
click at [678, 244] on span "3" at bounding box center [694, 236] width 69 height 57
checkbox input "true"
drag, startPoint x: 695, startPoint y: 307, endPoint x: 648, endPoint y: 268, distance: 61.8
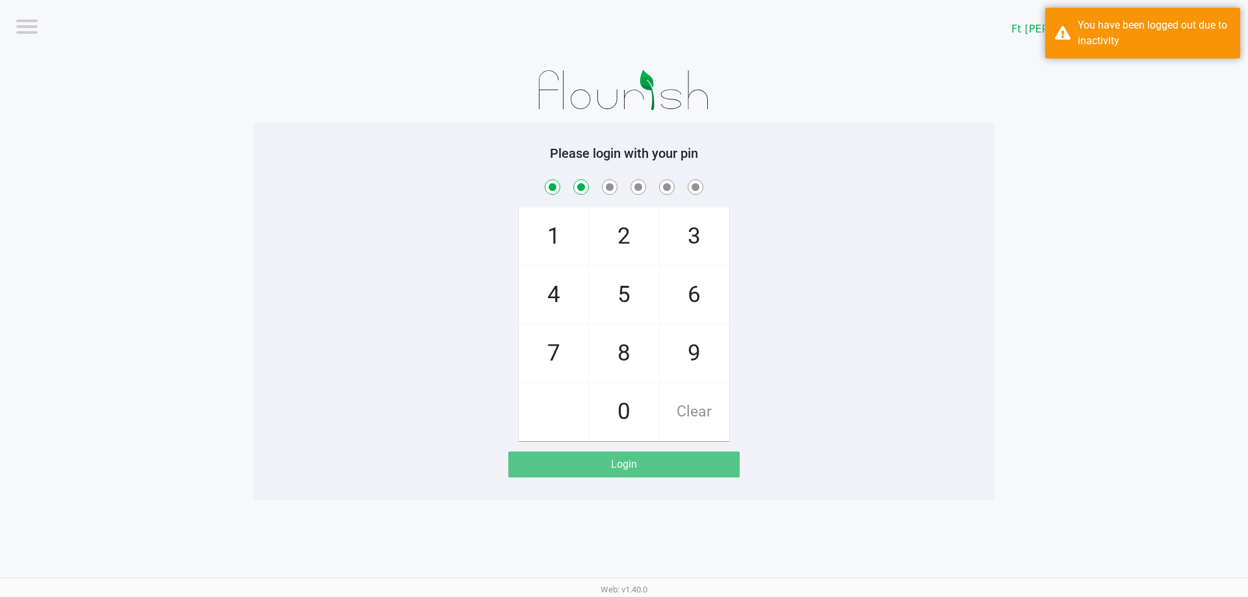
click at [688, 300] on span "6" at bounding box center [694, 294] width 69 height 57
checkbox input "true"
drag, startPoint x: 623, startPoint y: 242, endPoint x: 674, endPoint y: 285, distance: 66.0
click at [624, 243] on span "2" at bounding box center [623, 236] width 69 height 57
checkbox input "true"
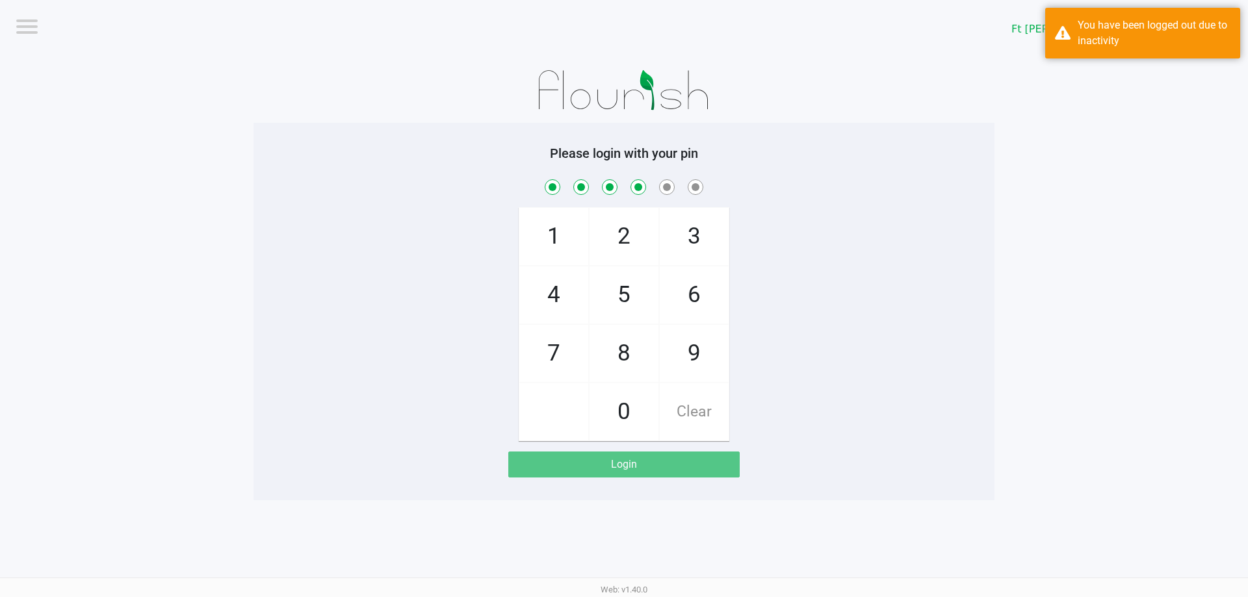
drag, startPoint x: 684, startPoint y: 292, endPoint x: 673, endPoint y: 281, distance: 15.2
click at [683, 290] on span "6" at bounding box center [694, 294] width 69 height 57
checkbox input "true"
click at [633, 248] on span "2" at bounding box center [623, 236] width 69 height 57
checkbox input "true"
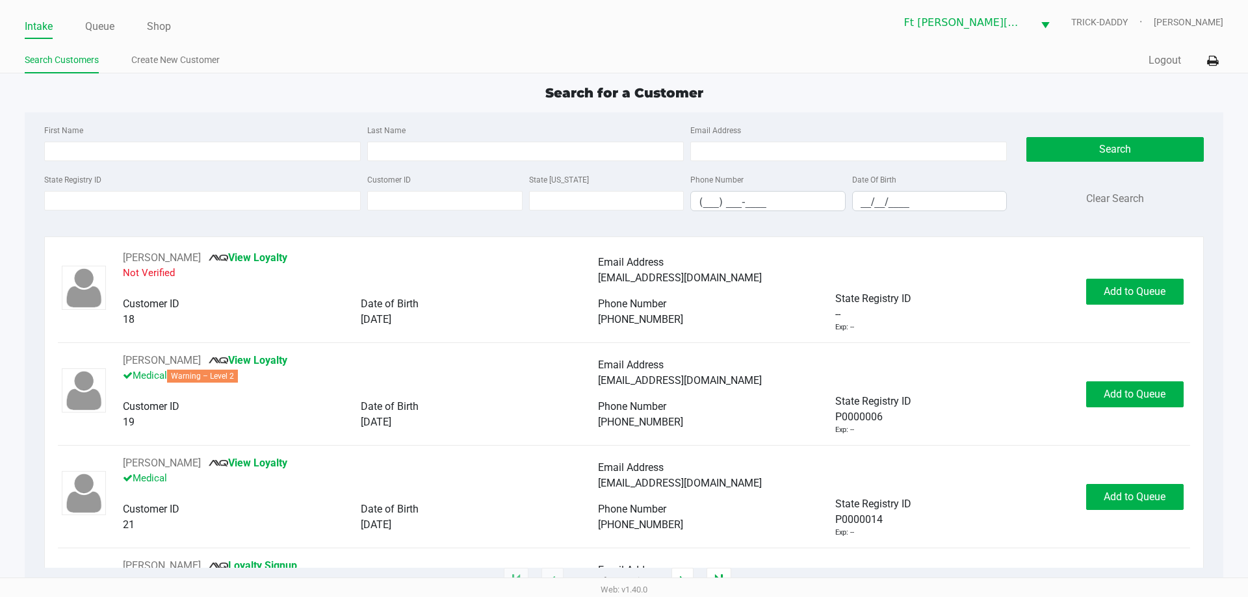
drag, startPoint x: 244, startPoint y: 92, endPoint x: 238, endPoint y: 84, distance: 10.3
click at [244, 92] on div "Search for a Customer" at bounding box center [623, 92] width 1217 height 19
type input "KELSEY"
type input "REDOU"
type input "12/20/1995"
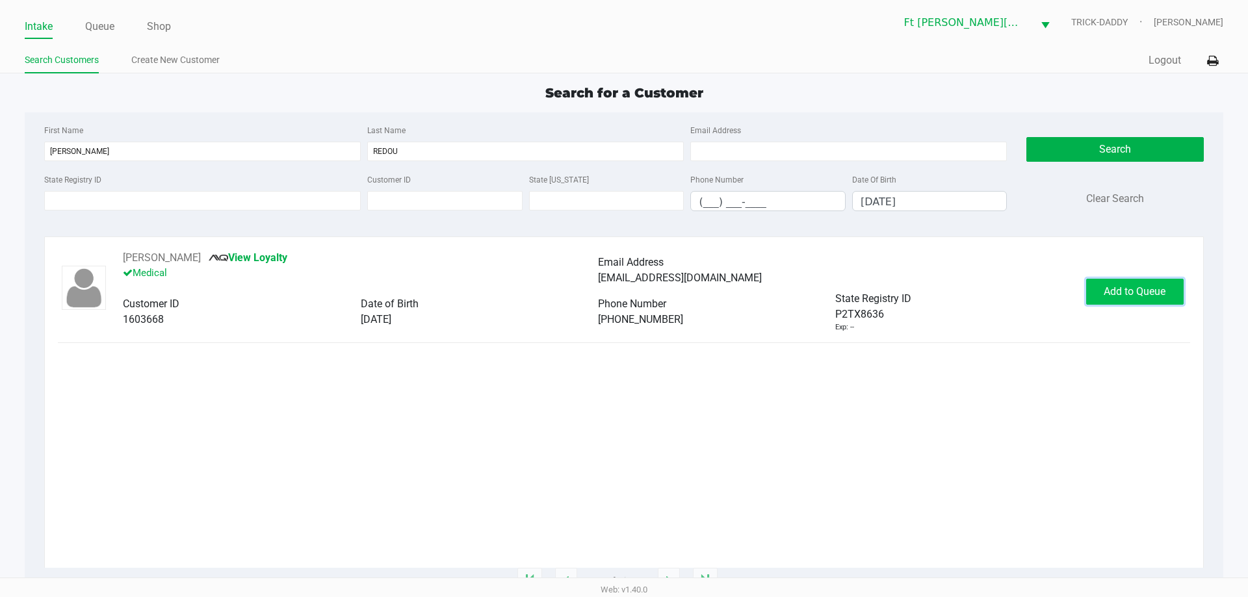
click at [1168, 297] on button "Add to Queue" at bounding box center [1134, 292] width 97 height 26
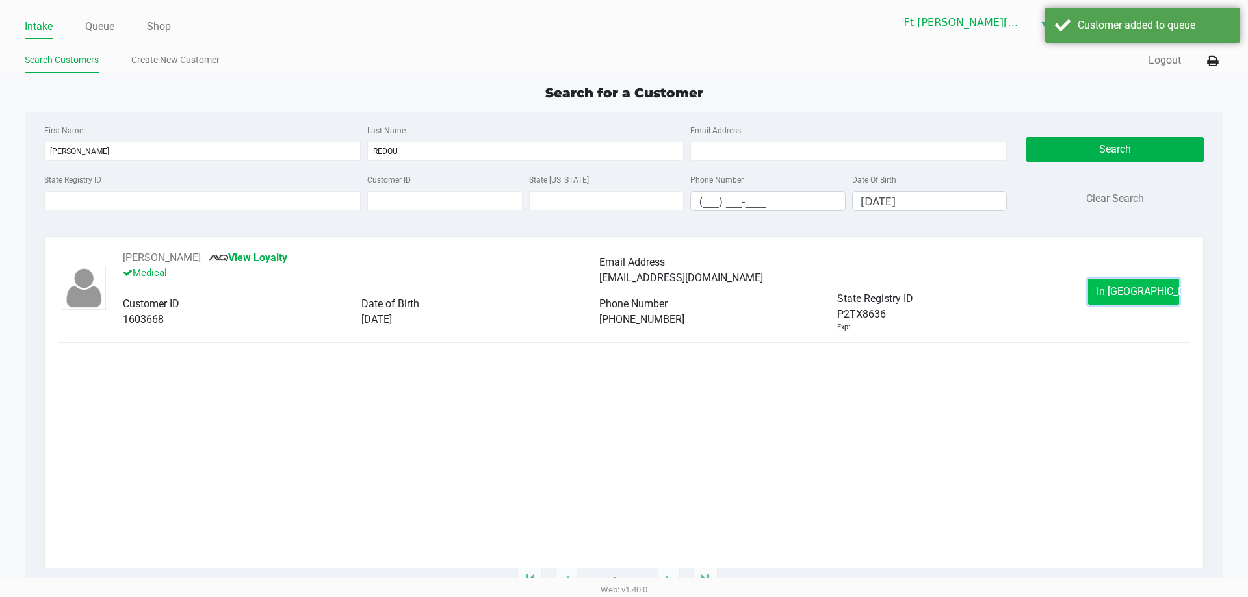
click at [1144, 292] on span "In Queue" at bounding box center [1150, 291] width 109 height 12
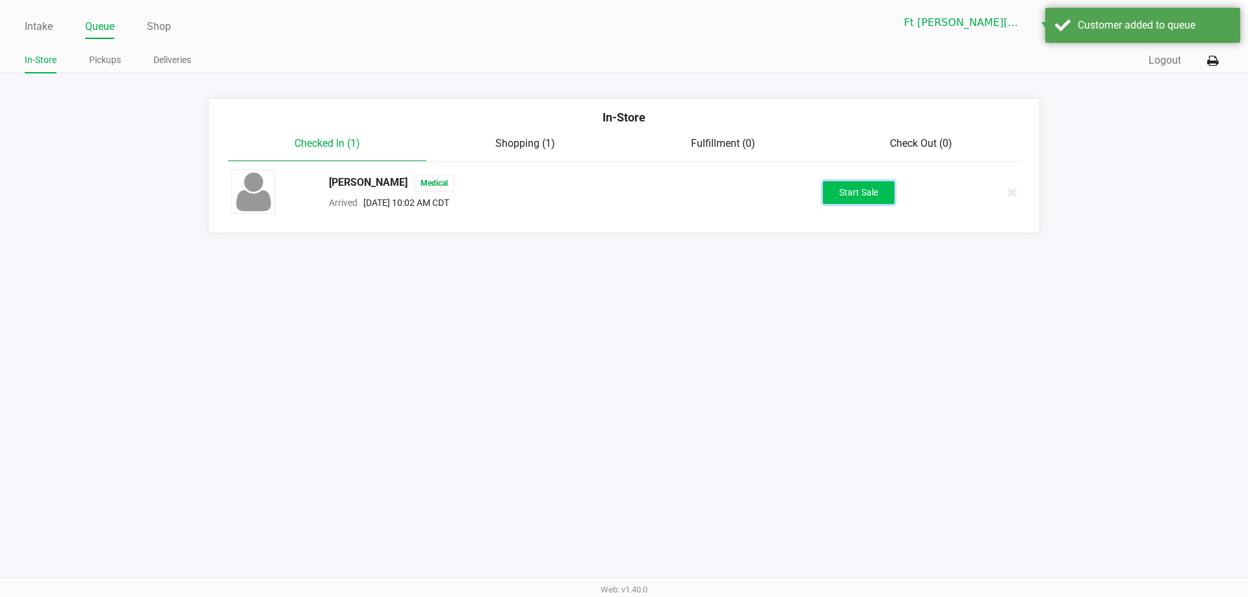
click at [859, 192] on button "Start Sale" at bounding box center [858, 192] width 71 height 23
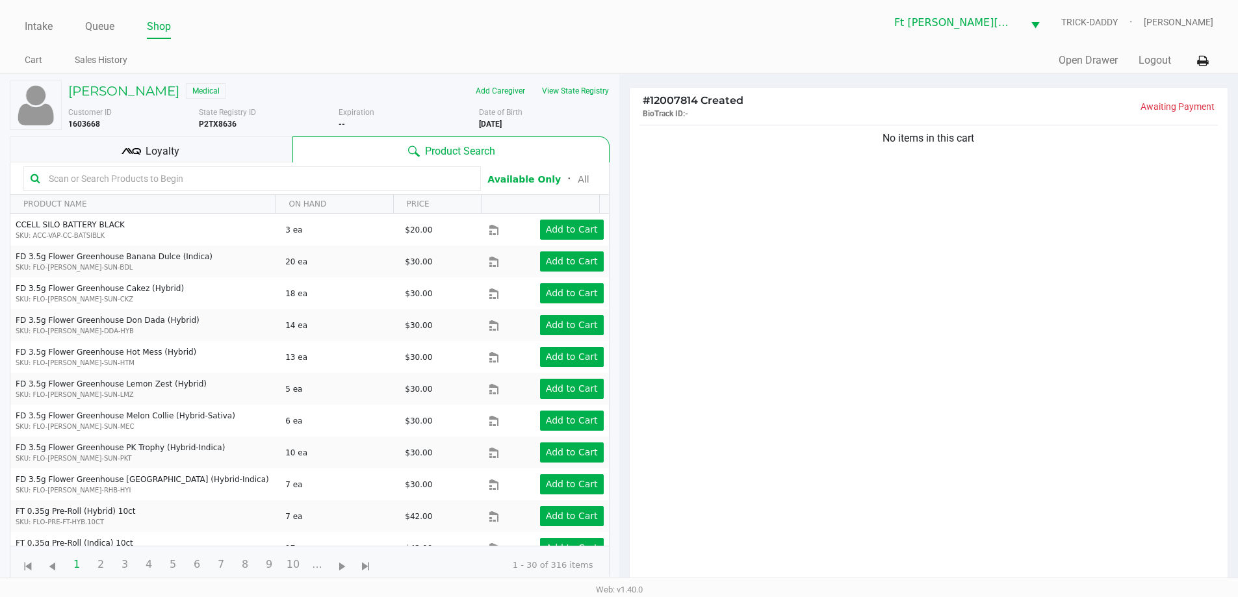
click at [175, 155] on span "Loyalty" at bounding box center [163, 152] width 34 height 16
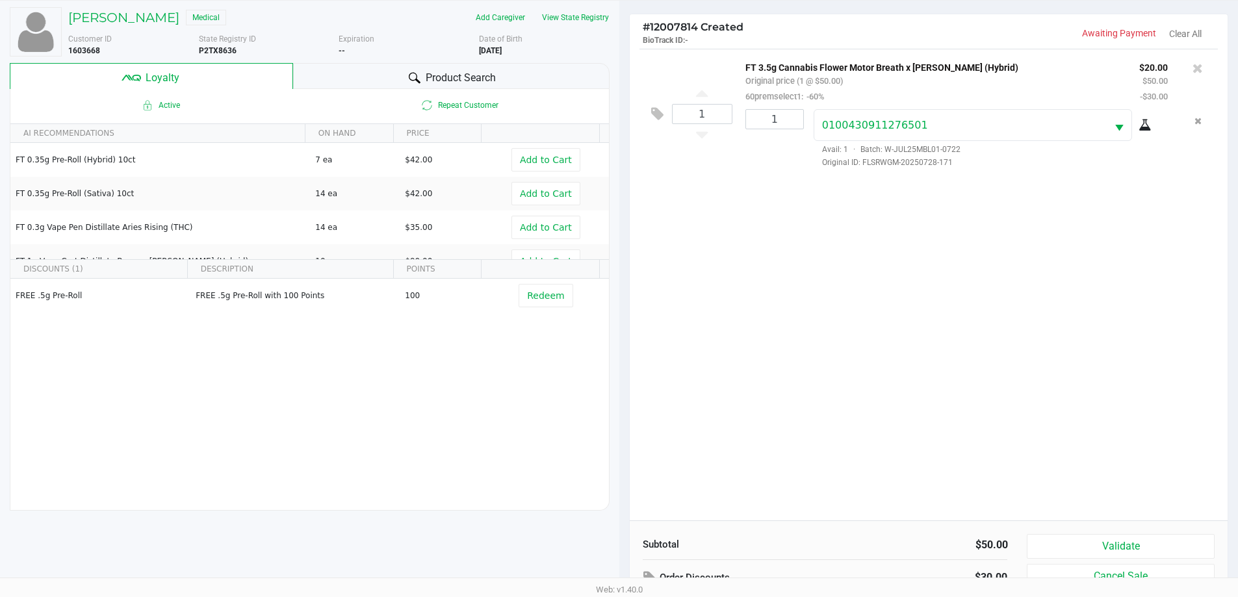
scroll to position [156, 0]
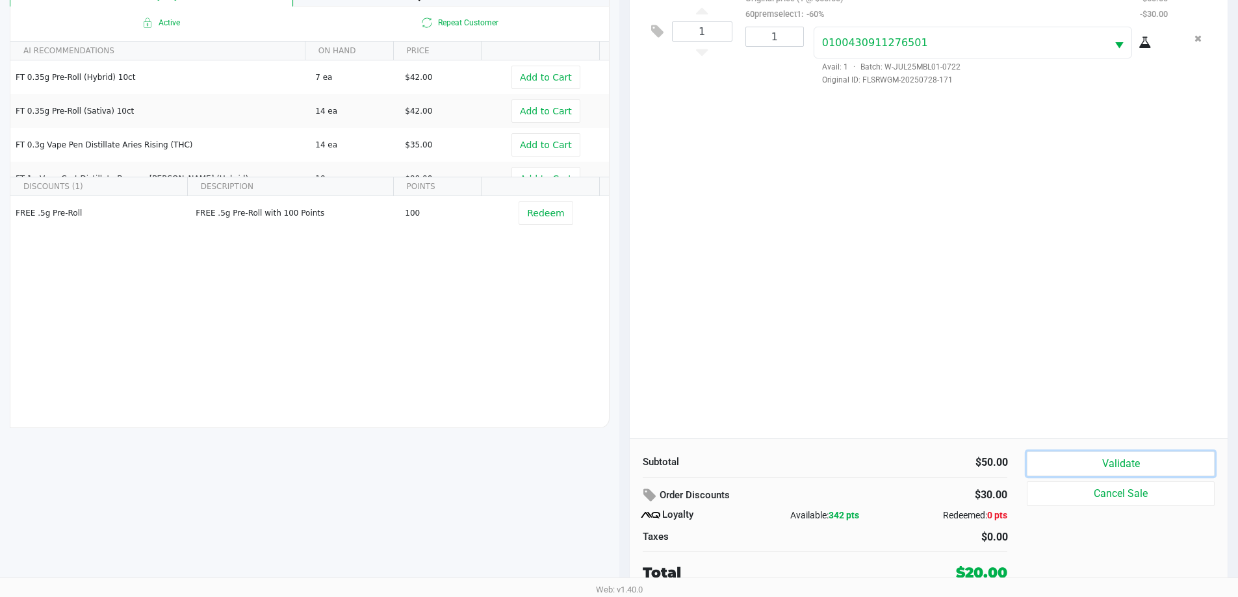
click at [1085, 469] on button "Validate" at bounding box center [1120, 464] width 187 height 25
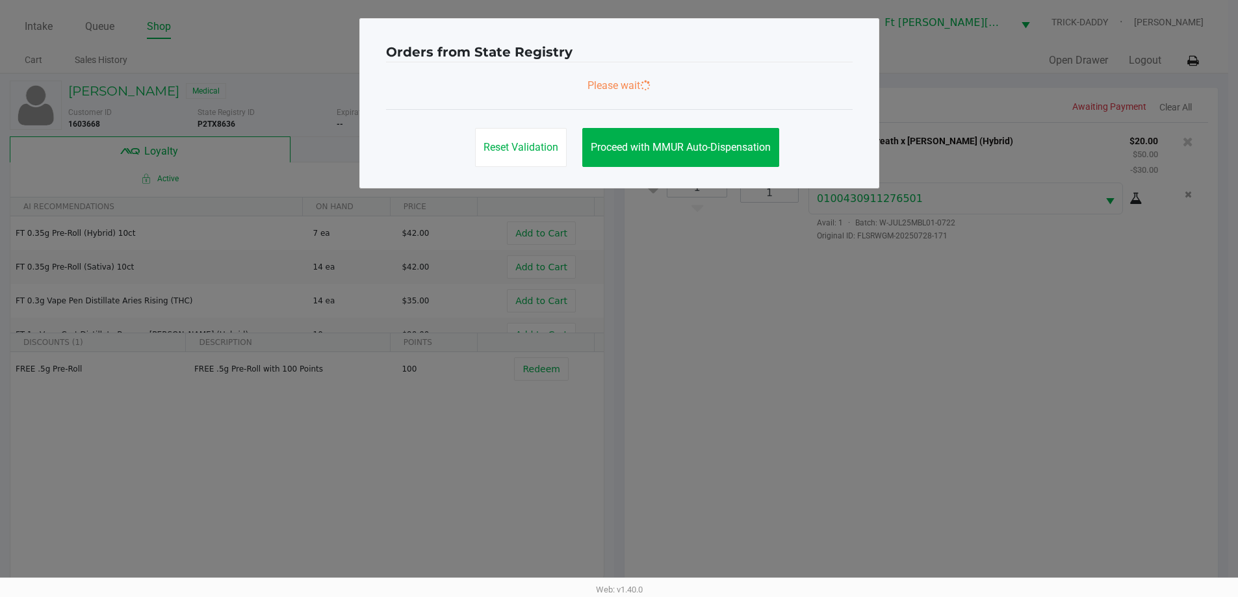
scroll to position [0, 0]
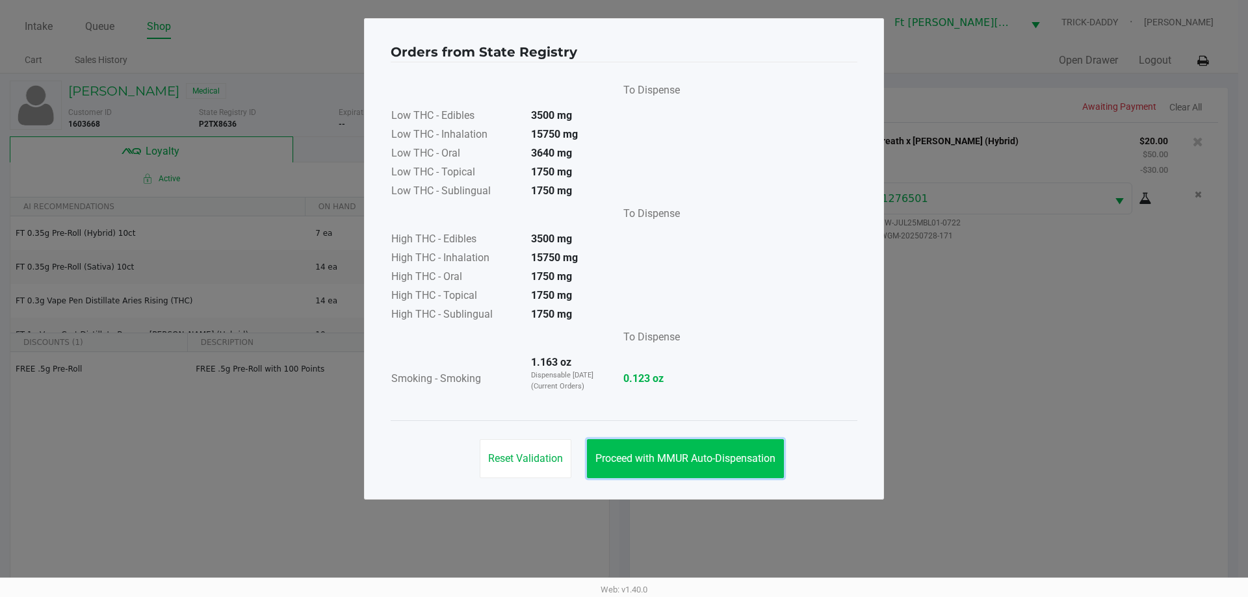
click at [730, 461] on span "Proceed with MMUR Auto-Dispensation" at bounding box center [685, 458] width 180 height 12
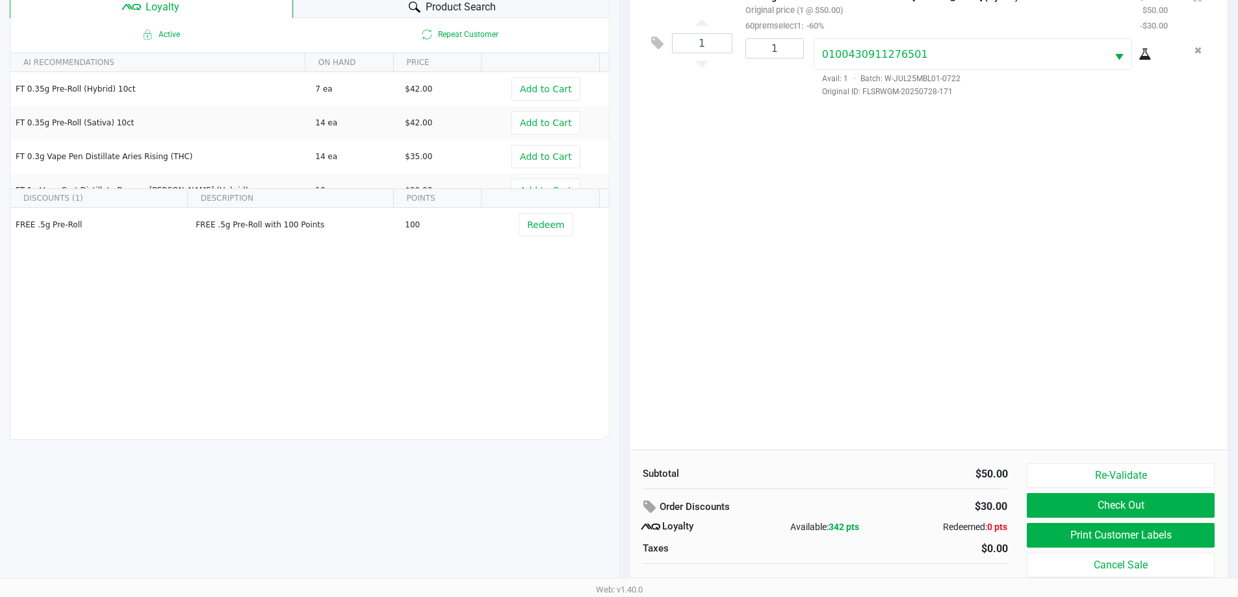
scroll to position [156, 0]
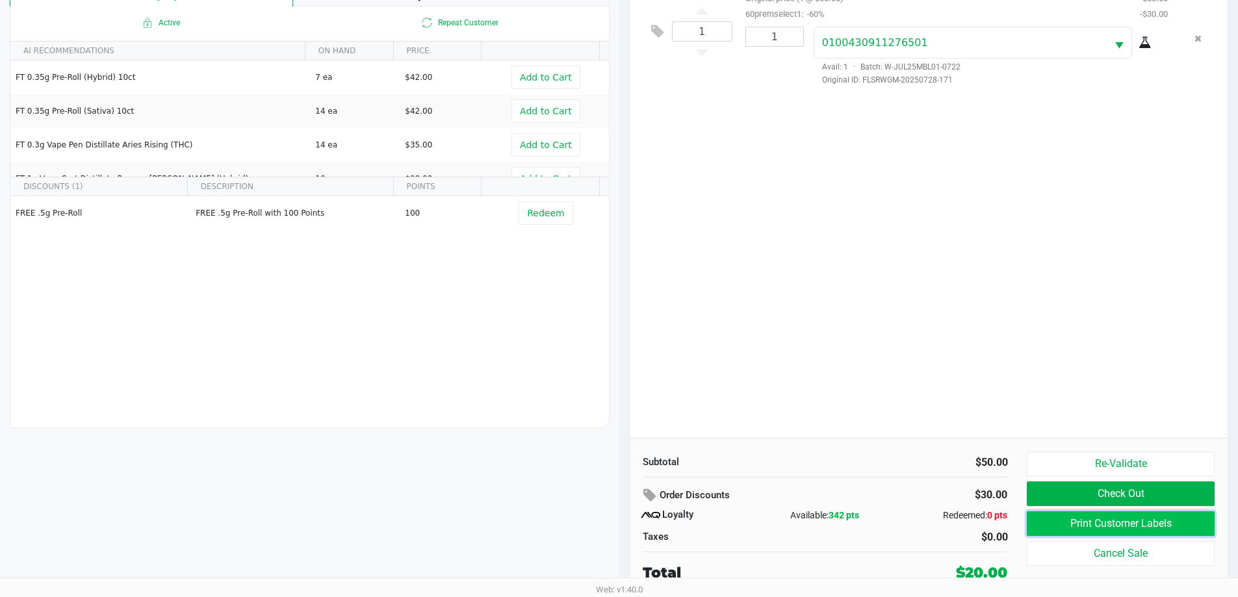
click at [1171, 524] on button "Print Customer Labels" at bounding box center [1120, 523] width 187 height 25
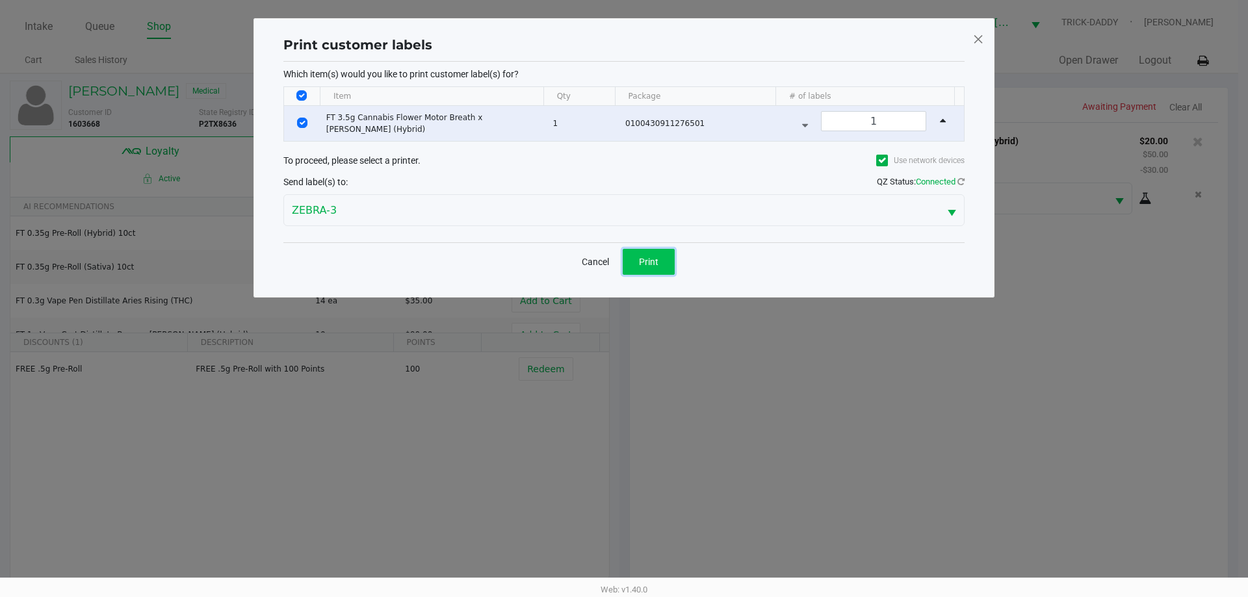
click at [669, 268] on button "Print" at bounding box center [649, 262] width 52 height 26
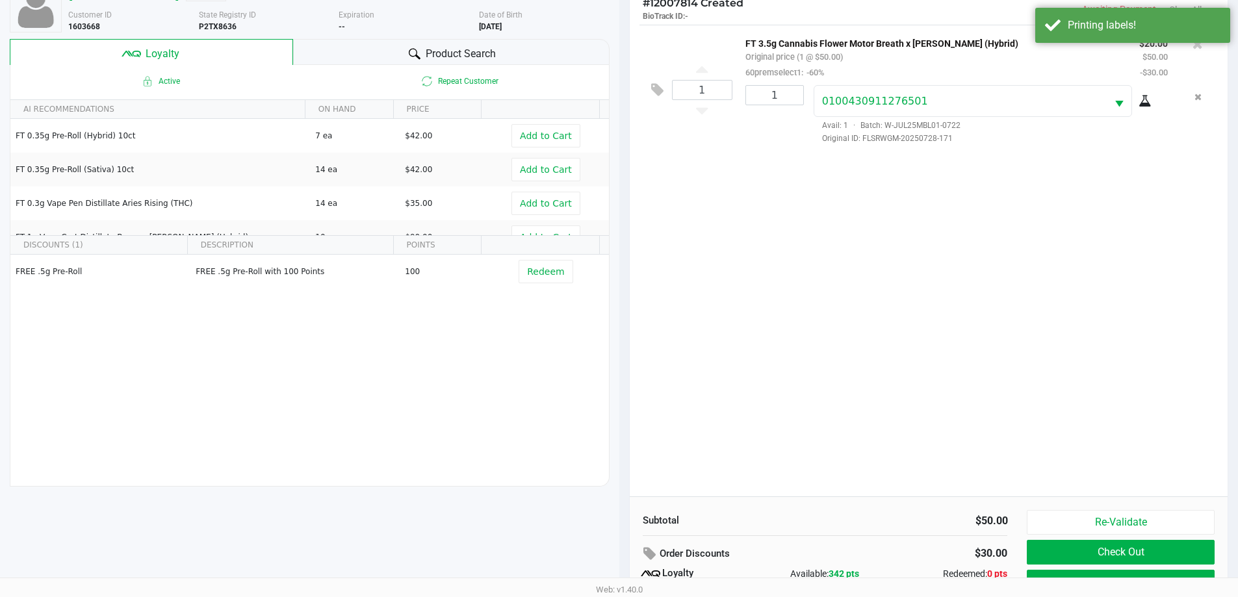
scroll to position [156, 0]
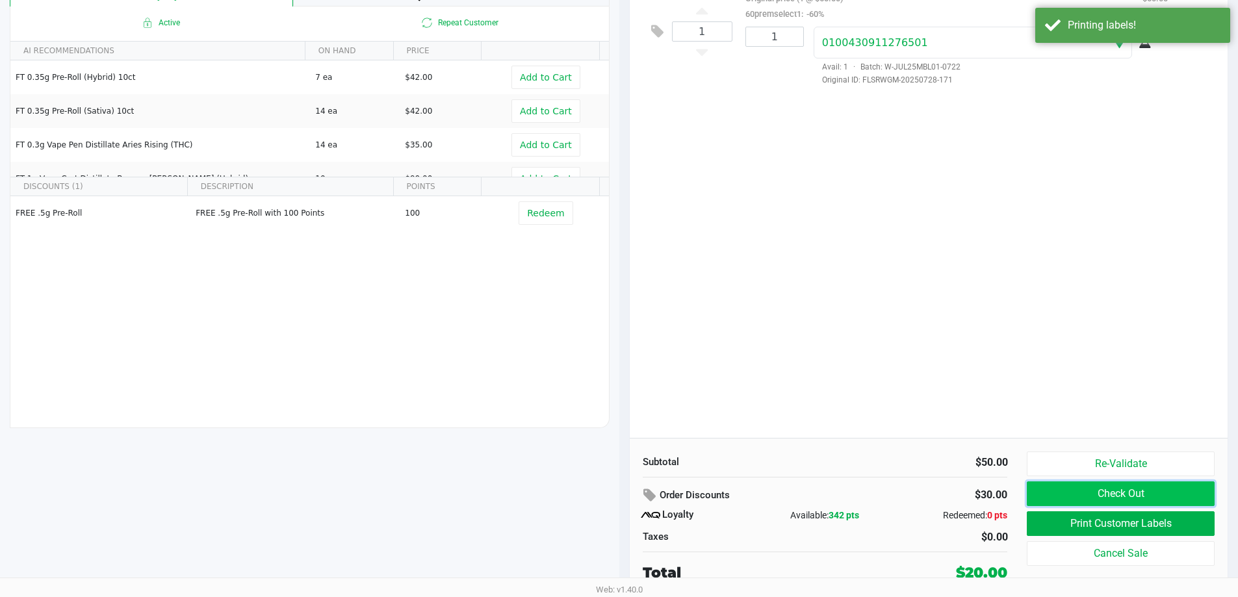
click at [1137, 498] on button "Check Out" at bounding box center [1120, 494] width 187 height 25
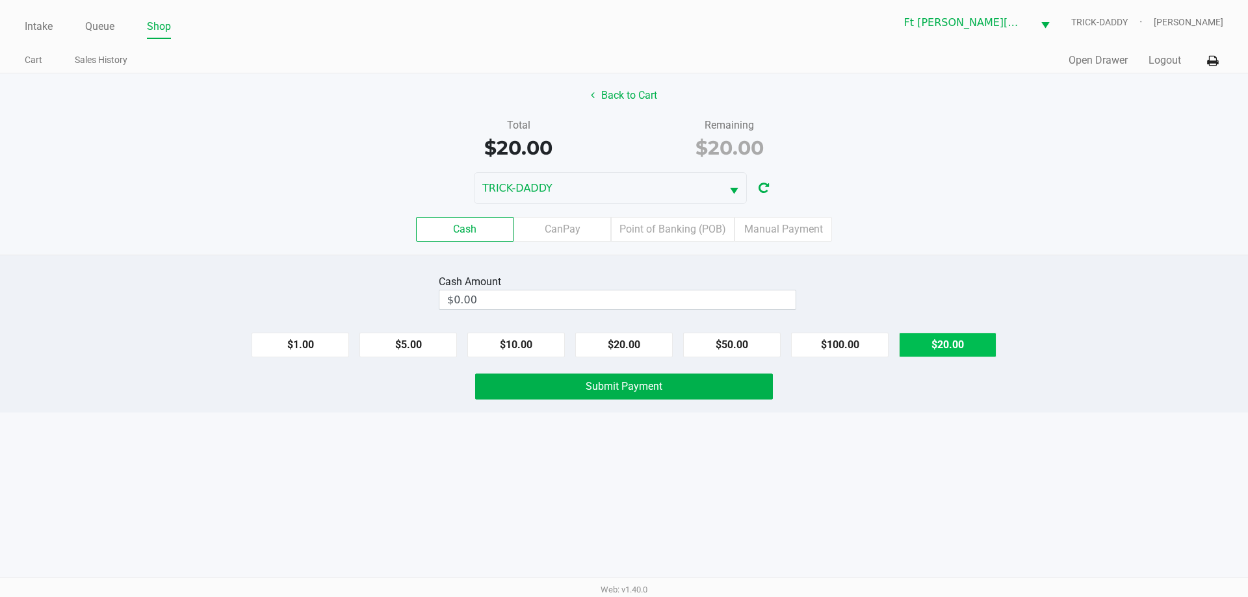
click at [964, 339] on button "$20.00" at bounding box center [947, 345] width 97 height 25
type input "$20.00"
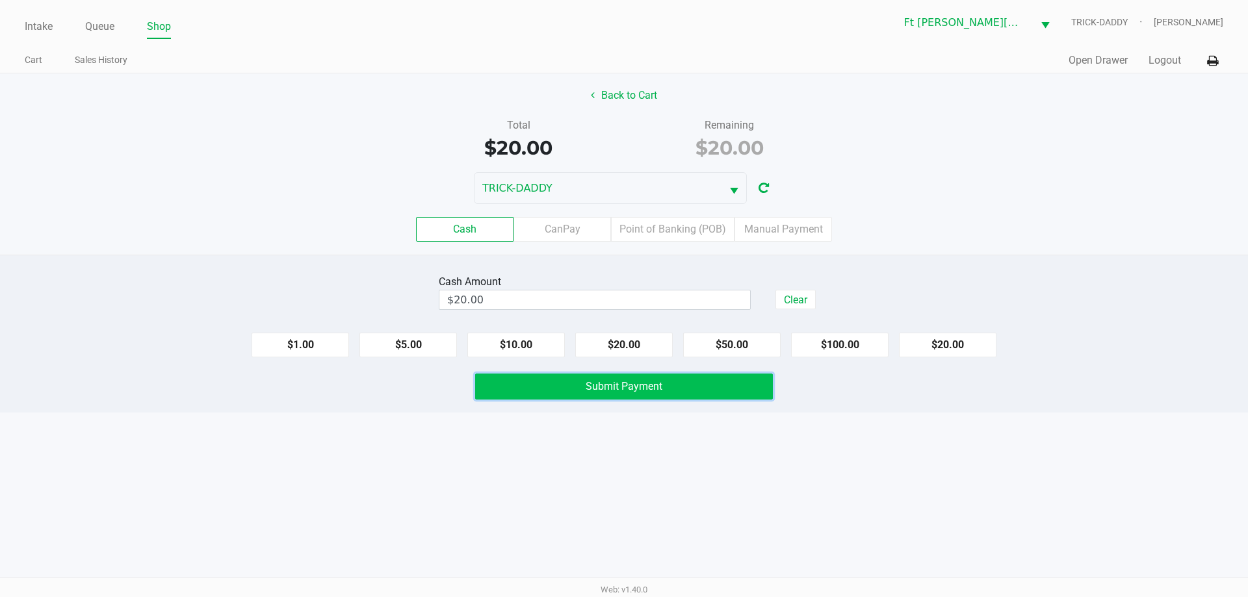
click at [750, 391] on button "Submit Payment" at bounding box center [624, 387] width 298 height 26
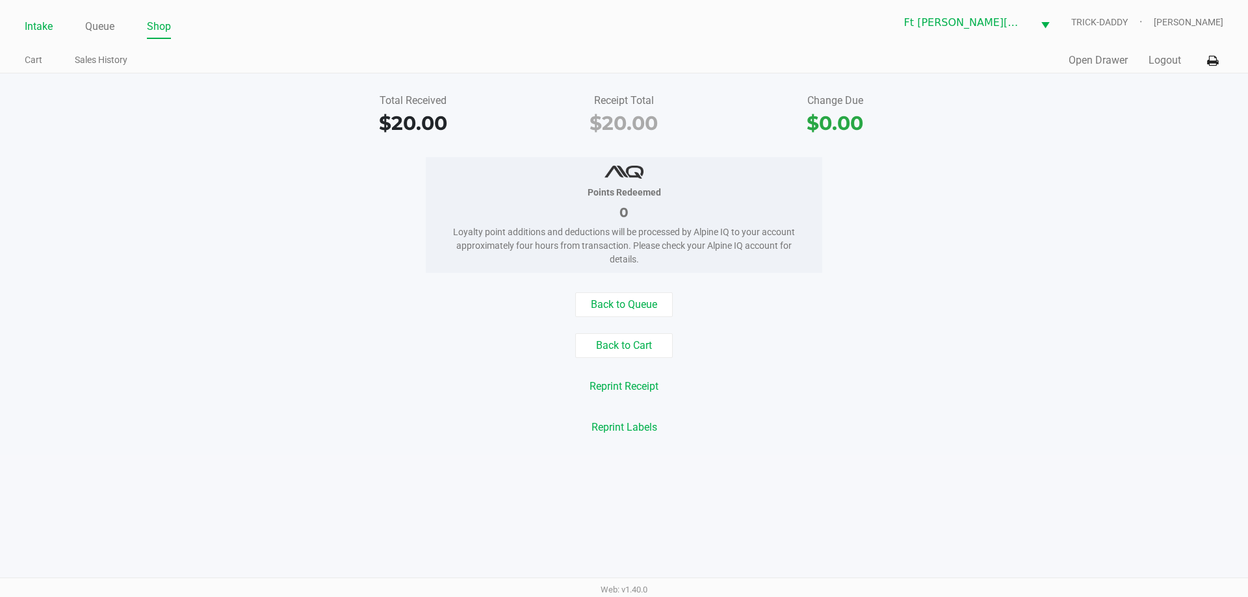
click at [49, 25] on link "Intake" at bounding box center [39, 27] width 28 height 18
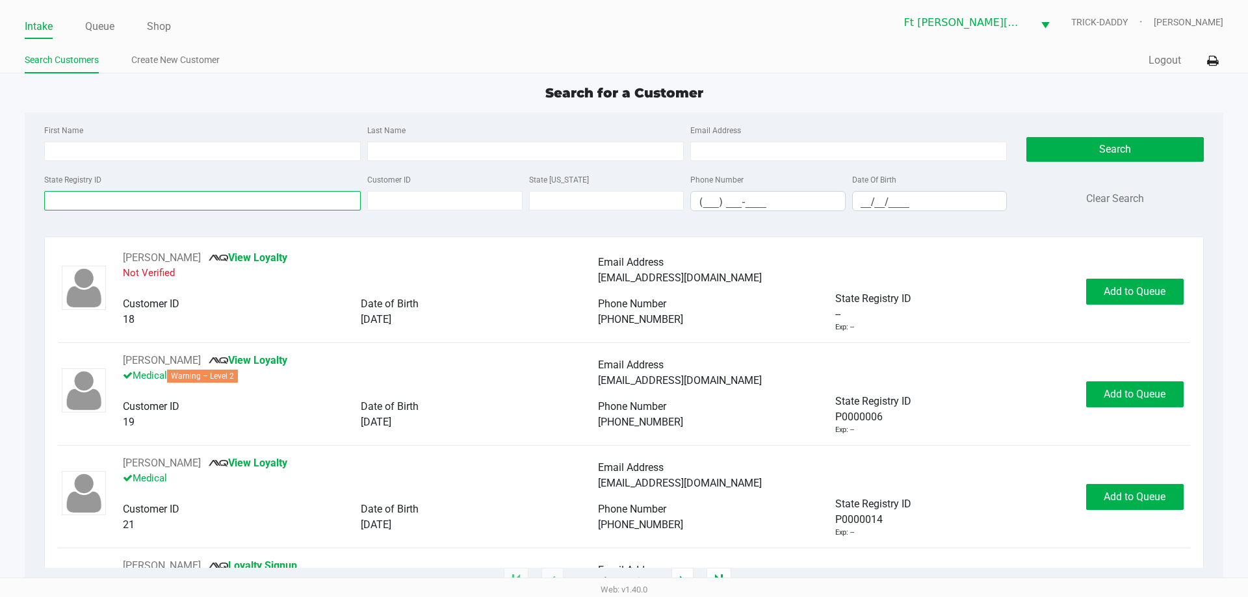
click at [194, 204] on input "State Registry ID" at bounding box center [202, 200] width 316 height 19
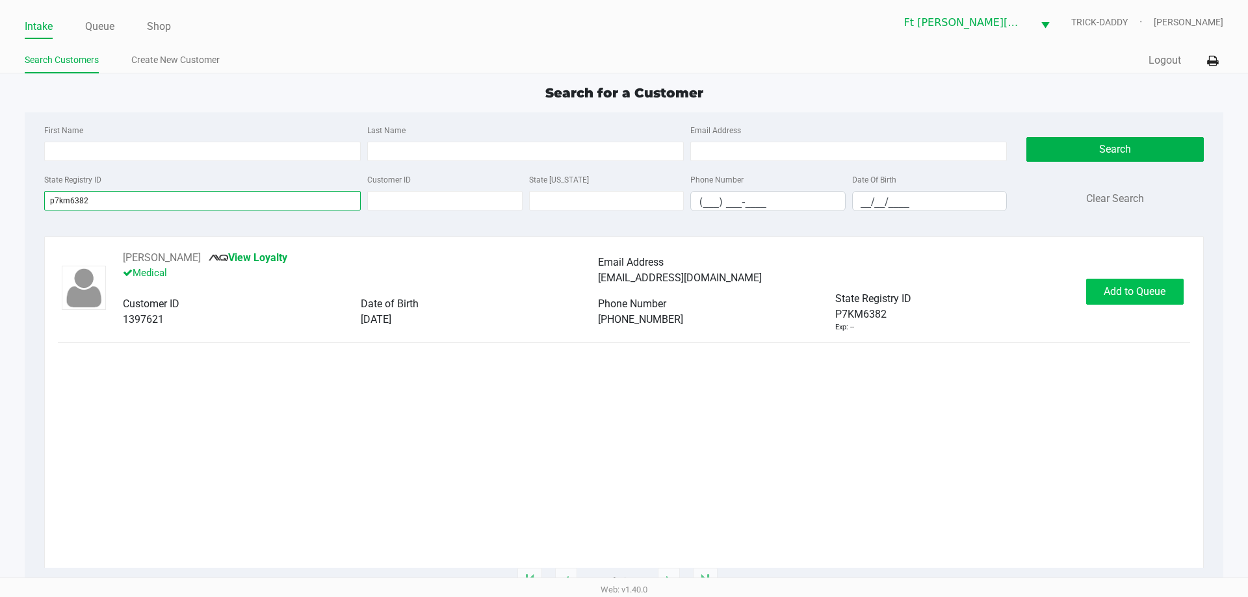
type input "p7km6382"
click at [1170, 299] on button "Add to Queue" at bounding box center [1134, 292] width 97 height 26
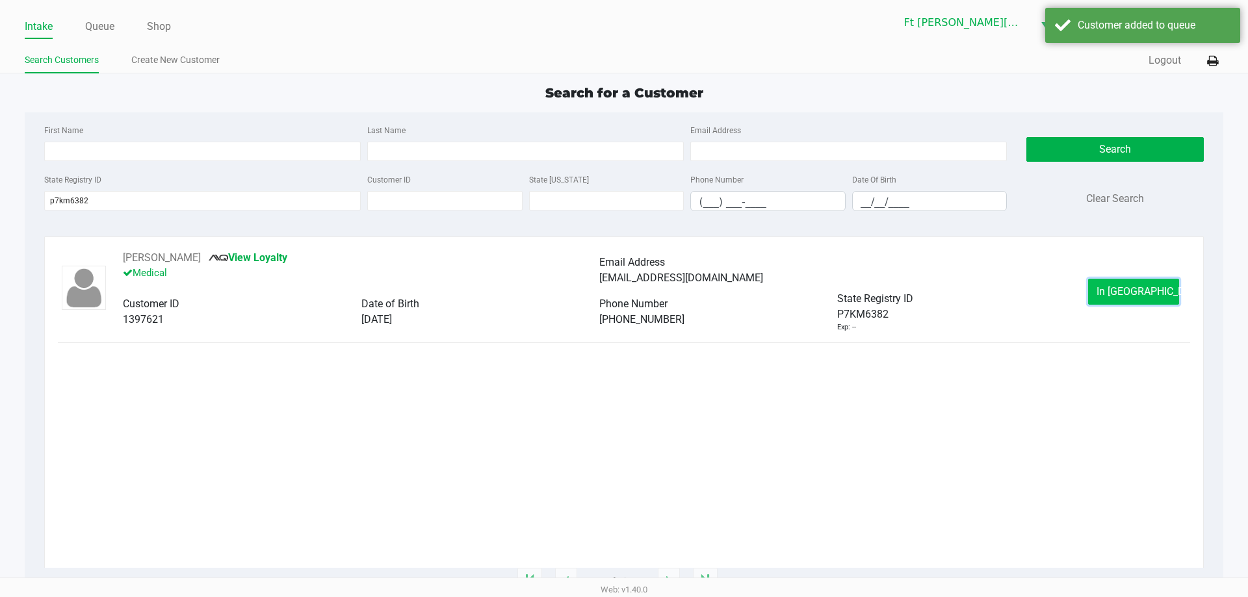
click at [1137, 294] on span "In Queue" at bounding box center [1150, 291] width 109 height 12
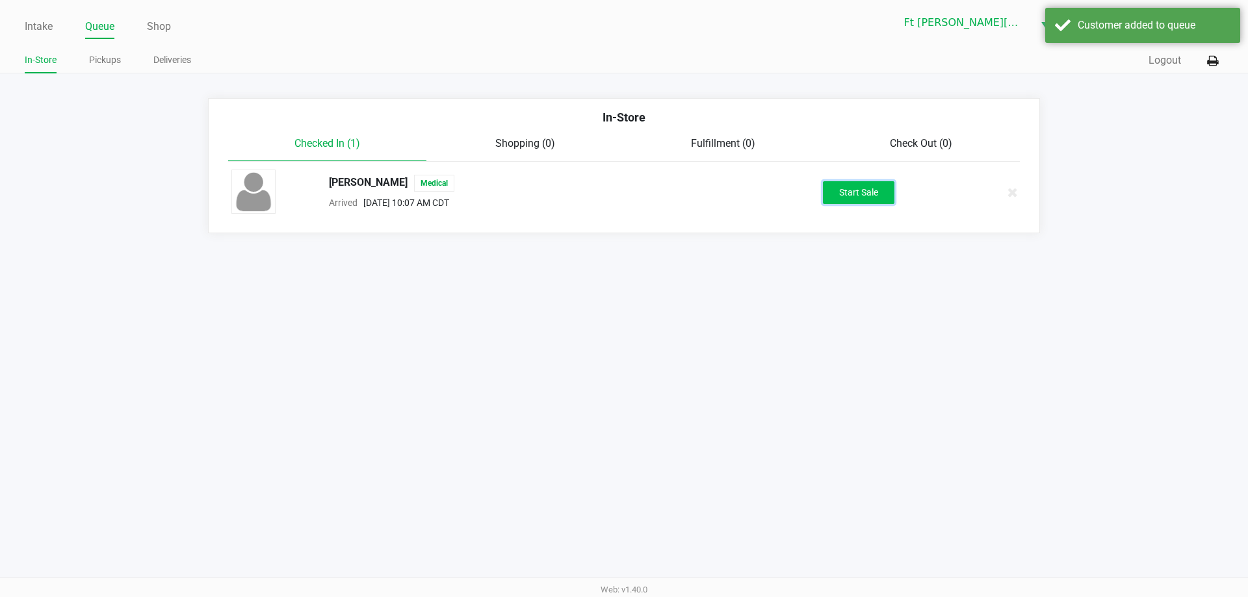
click at [862, 191] on button "Start Sale" at bounding box center [858, 192] width 71 height 23
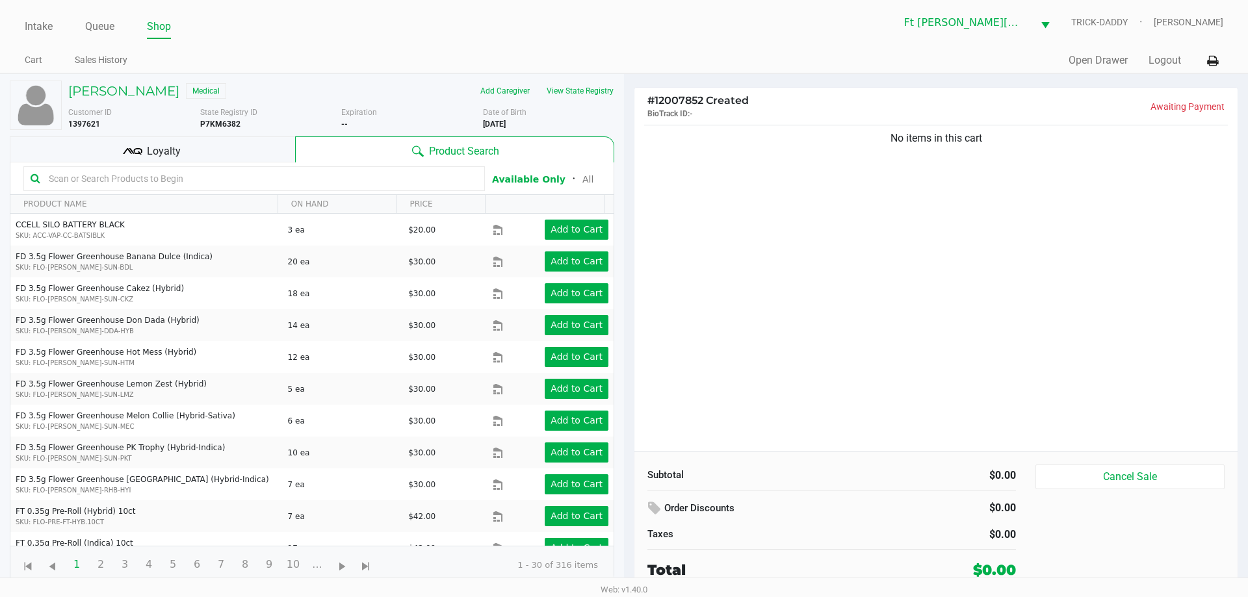
click at [172, 147] on span "Loyalty" at bounding box center [164, 152] width 34 height 16
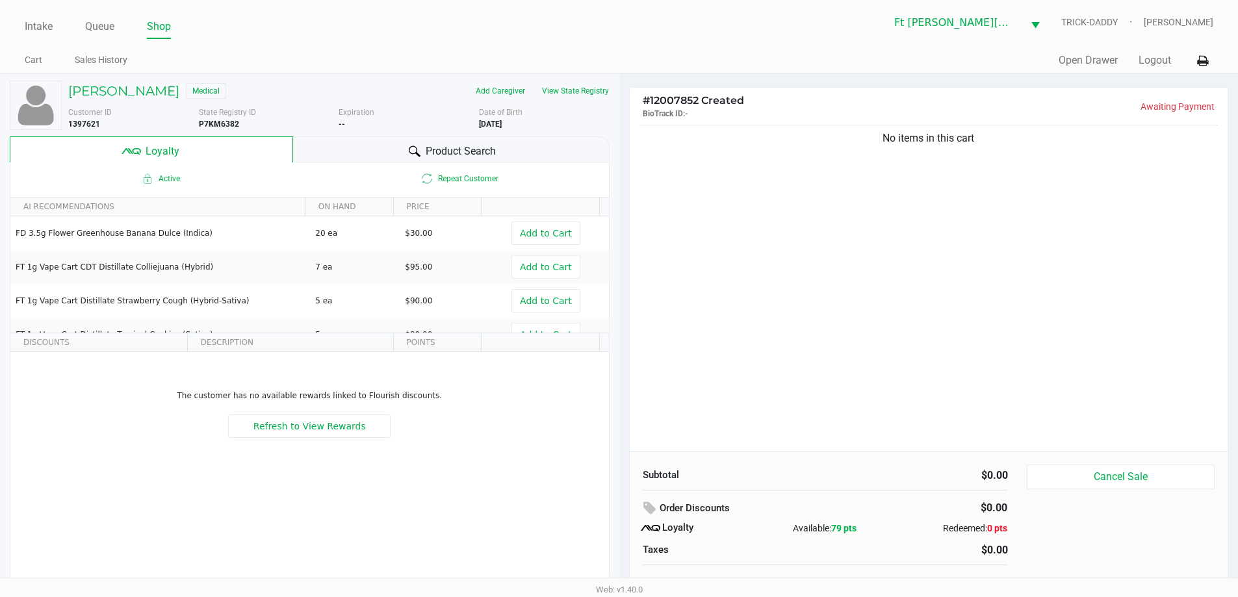
click at [470, 149] on span "Product Search" at bounding box center [461, 152] width 70 height 16
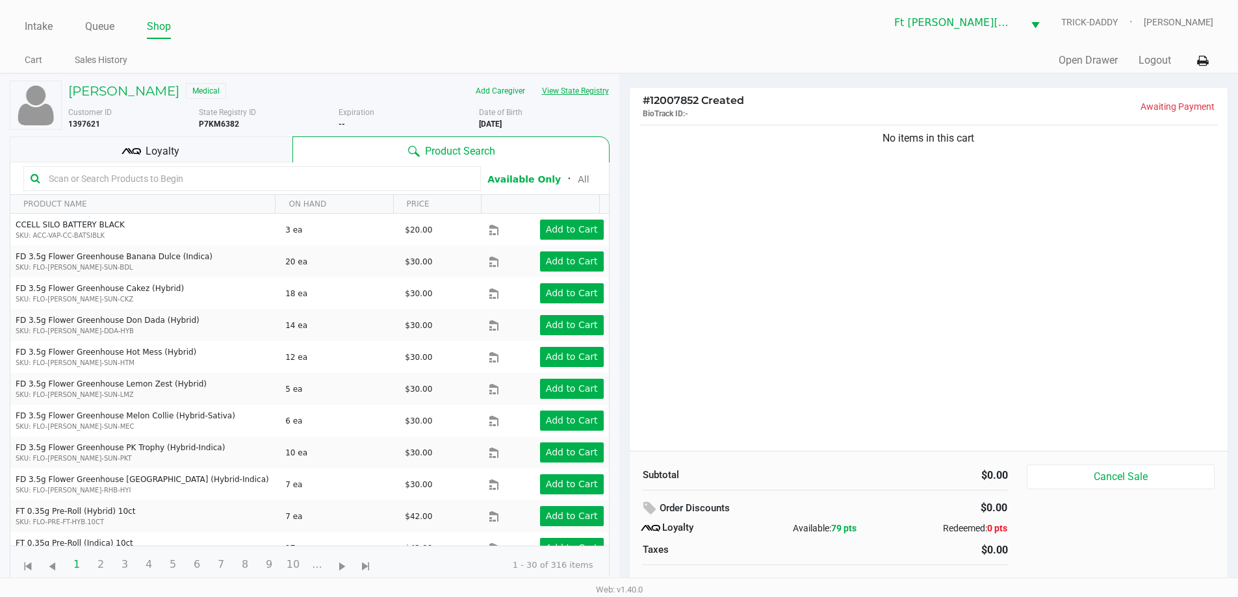
click at [584, 90] on button "View State Registry" at bounding box center [571, 91] width 76 height 21
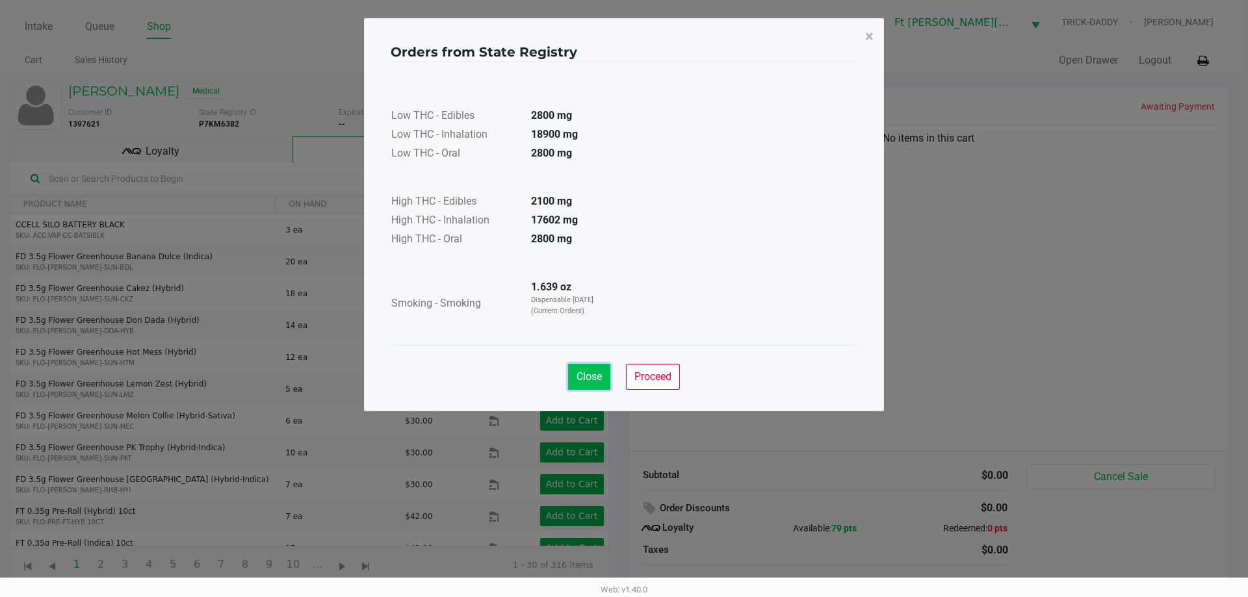
click at [595, 375] on span "Close" at bounding box center [588, 376] width 25 height 12
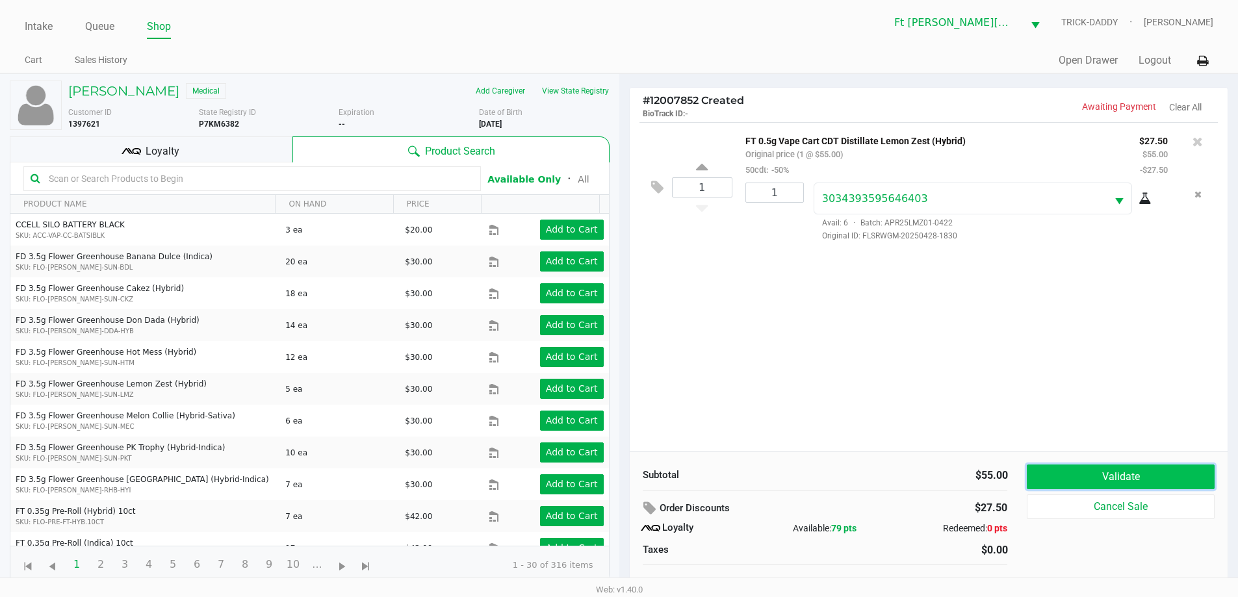
click at [1140, 478] on button "Validate" at bounding box center [1120, 477] width 187 height 25
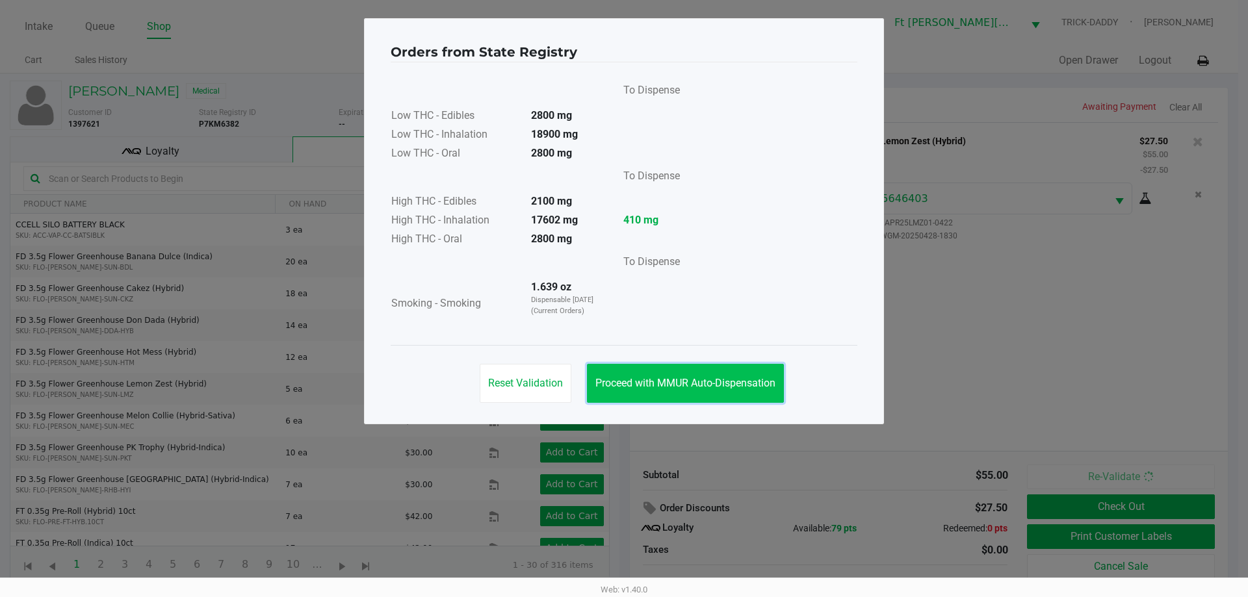
click at [721, 385] on span "Proceed with MMUR Auto-Dispensation" at bounding box center [685, 383] width 180 height 12
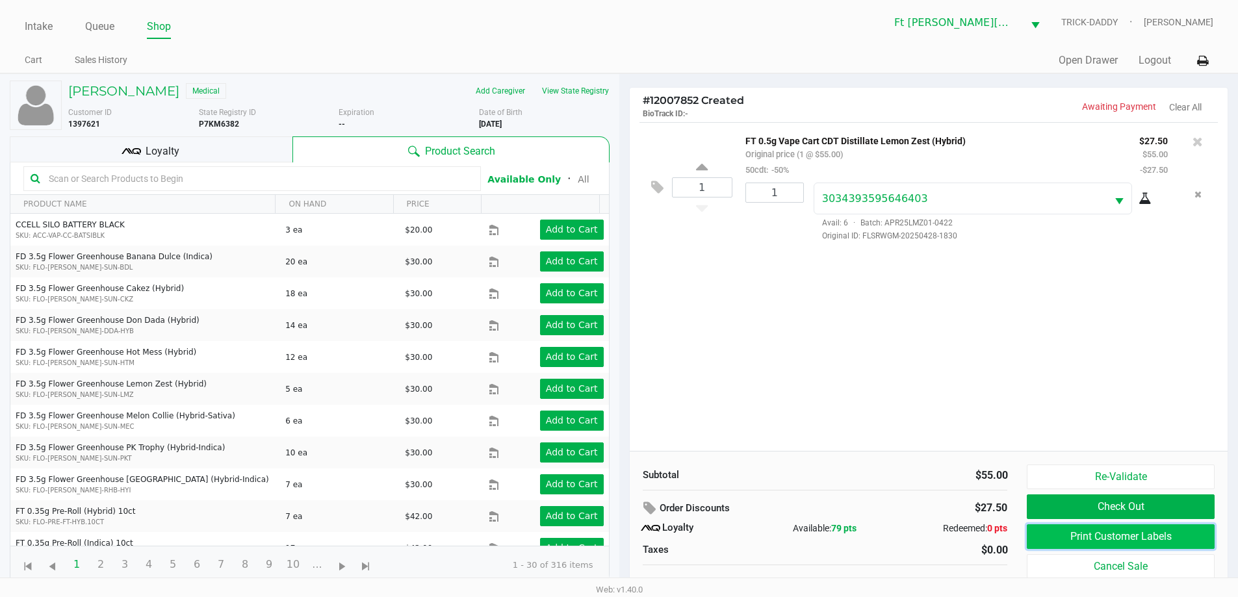
click at [1114, 533] on button "Print Customer Labels" at bounding box center [1120, 536] width 187 height 25
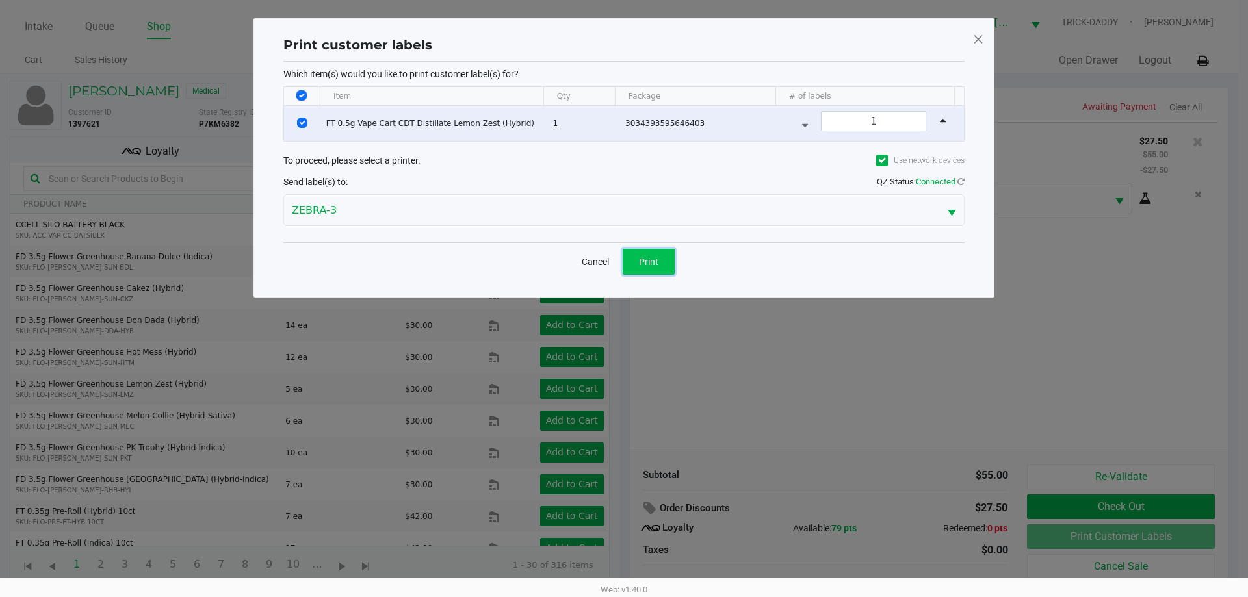
click at [654, 259] on span "Print" at bounding box center [648, 262] width 19 height 10
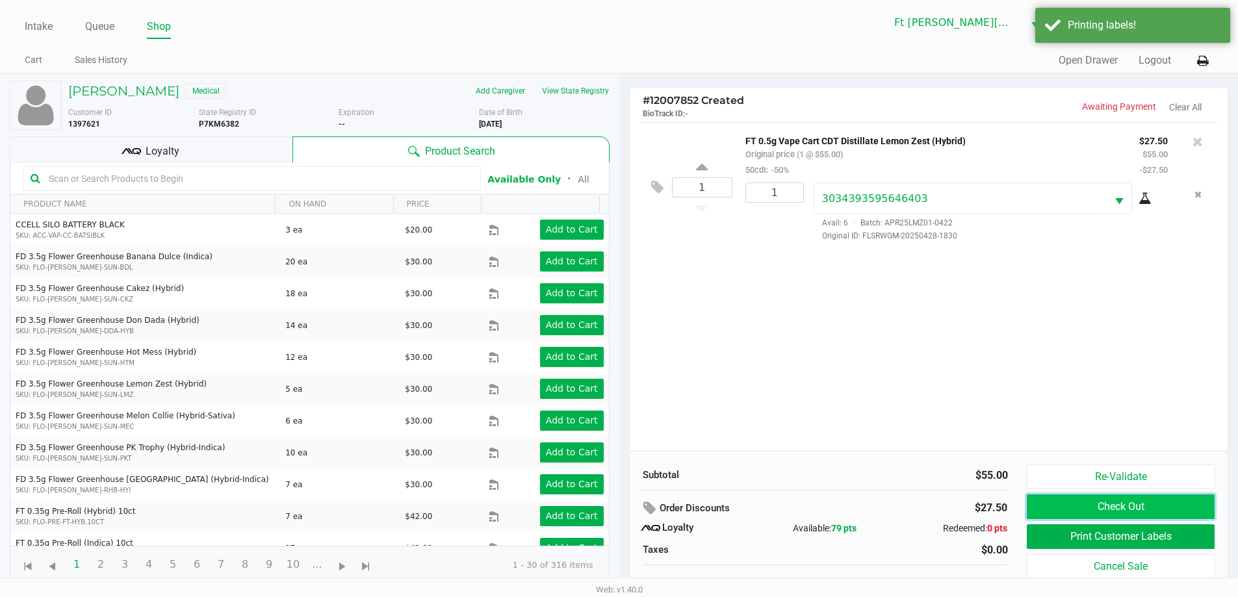
click at [1129, 506] on button "Check Out" at bounding box center [1120, 507] width 187 height 25
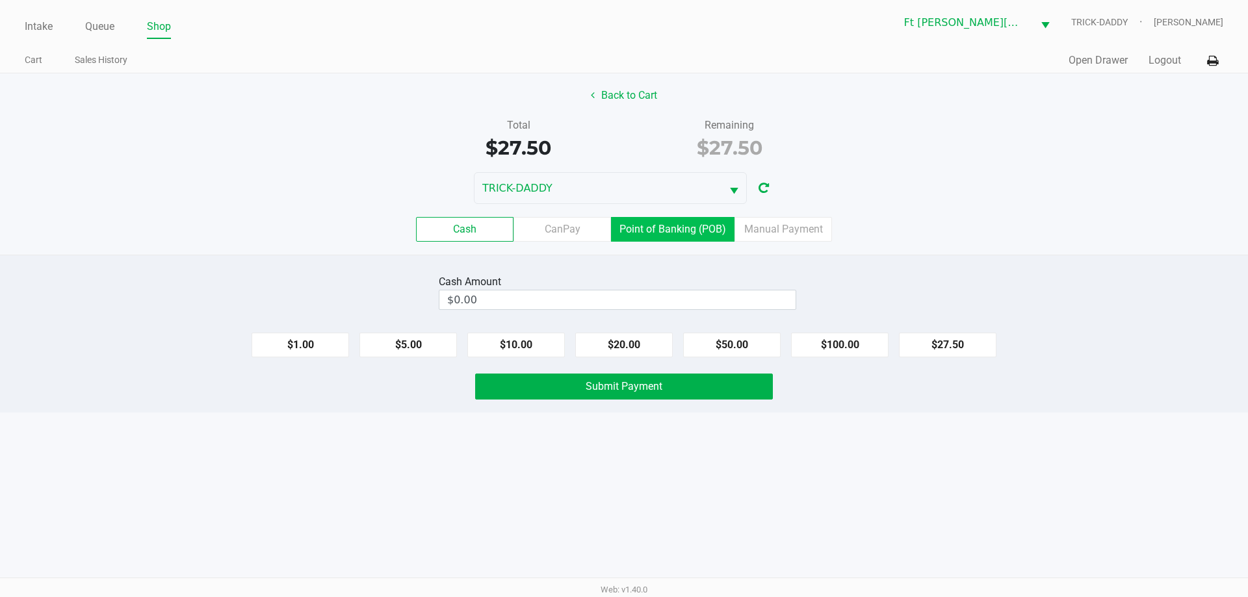
click at [697, 234] on label "Point of Banking (POB)" at bounding box center [672, 229] width 123 height 25
click at [0, 0] on 7 "Point of Banking (POB)" at bounding box center [0, 0] width 0 height 0
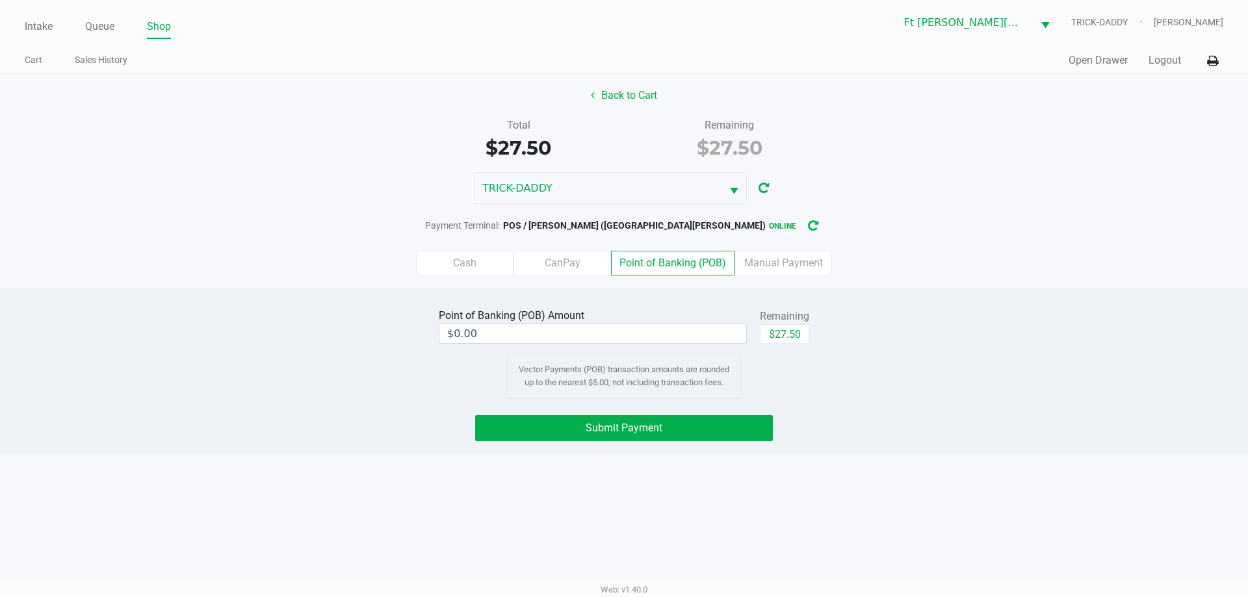
click at [929, 319] on div "Point of Banking (POB) Amount $0.00 Remaining $27.50 Vector Payments (POB) tran…" at bounding box center [623, 352] width 1267 height 94
click at [467, 265] on label "Cash" at bounding box center [464, 263] width 97 height 25
click at [0, 0] on 0 "Cash" at bounding box center [0, 0] width 0 height 0
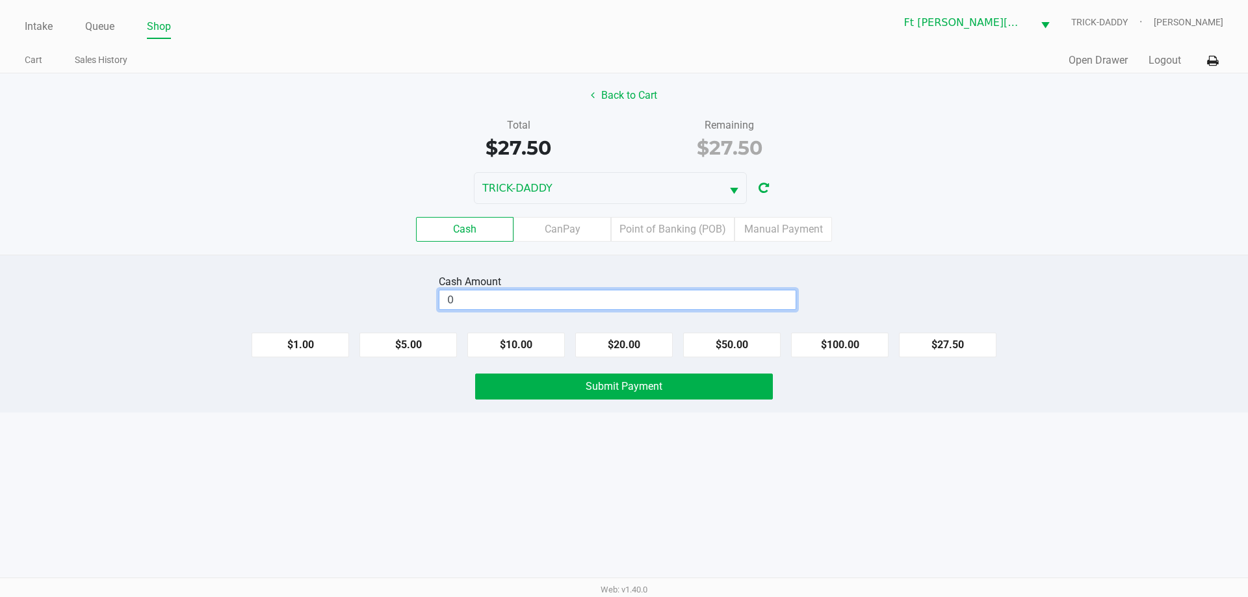
click at [530, 302] on input "0" at bounding box center [617, 299] width 356 height 19
type input "$30.00"
click at [544, 386] on button "Submit Payment" at bounding box center [624, 387] width 298 height 26
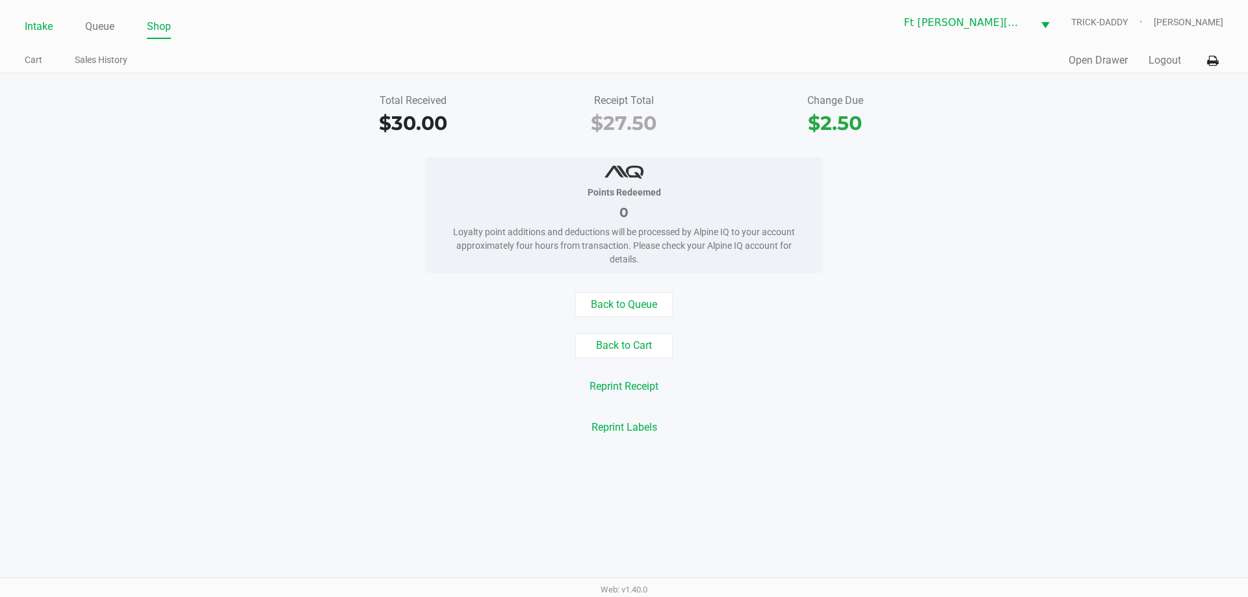
click at [34, 28] on link "Intake" at bounding box center [39, 27] width 28 height 18
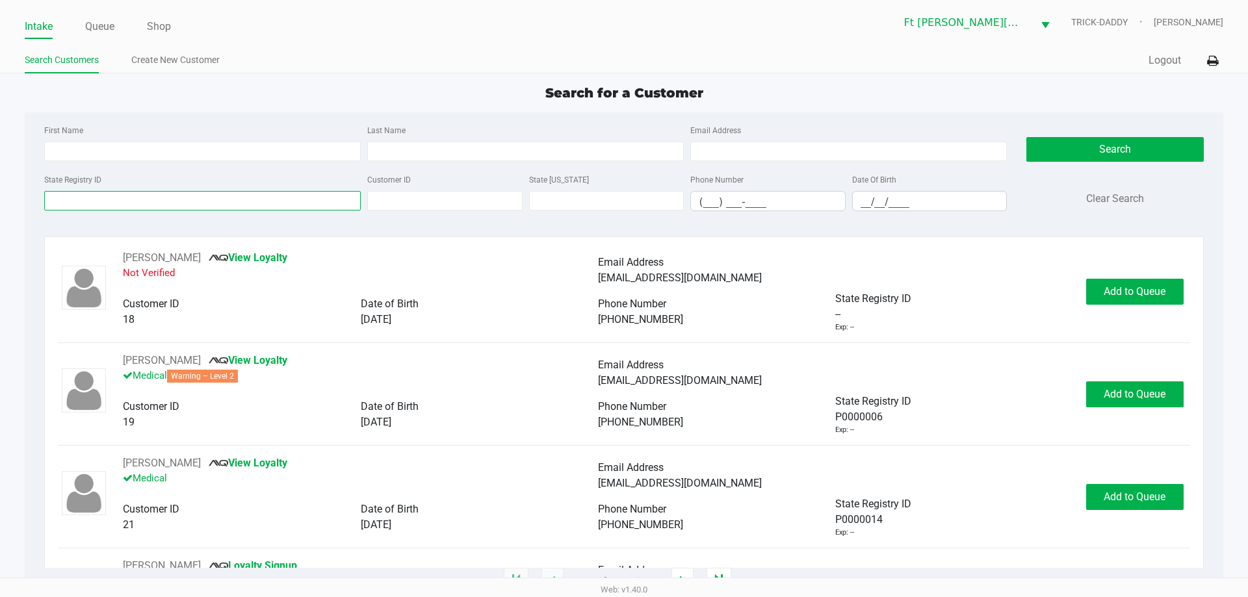
click at [93, 198] on input "State Registry ID" at bounding box center [202, 200] width 316 height 19
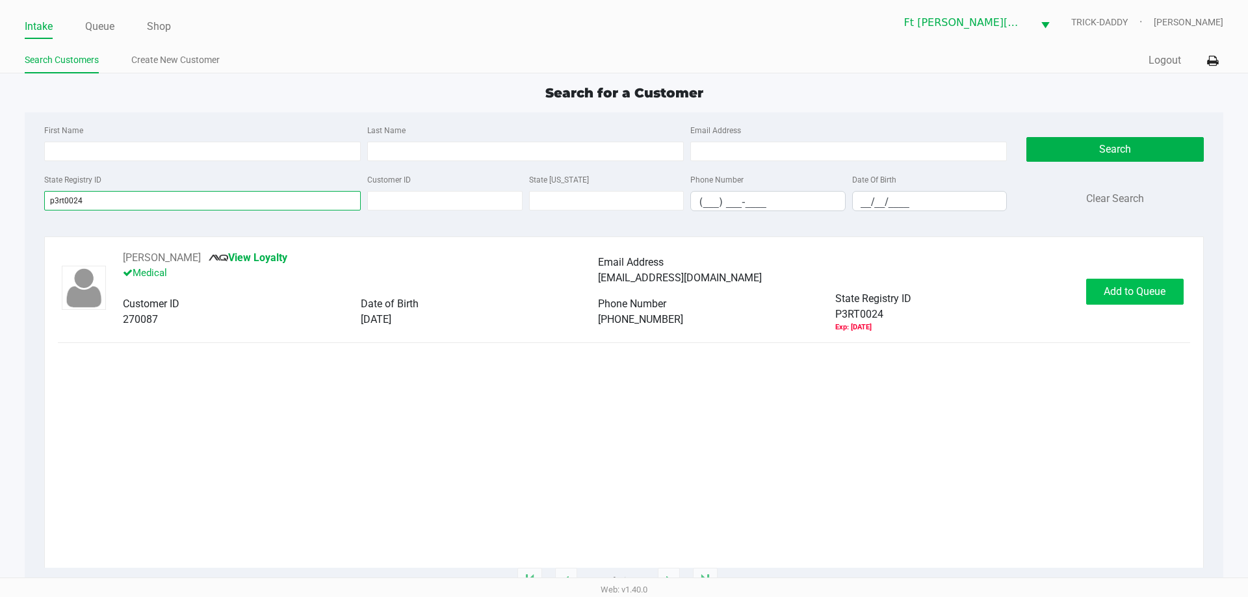
type input "p3rt0024"
click at [1144, 292] on span "Add to Queue" at bounding box center [1134, 291] width 62 height 12
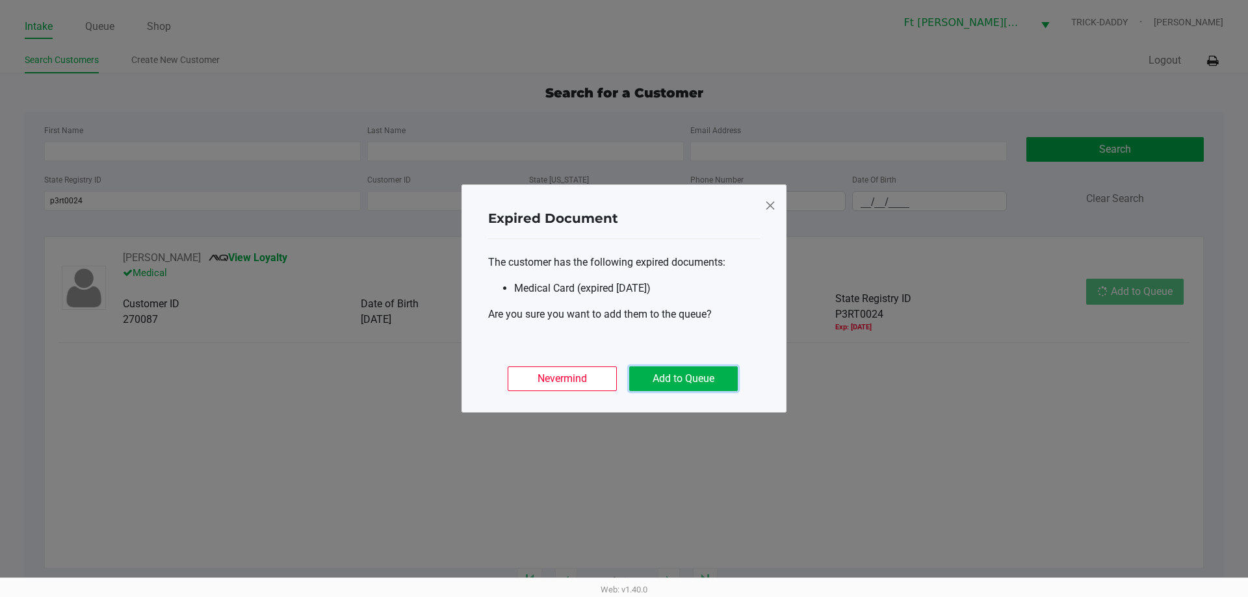
click at [665, 387] on button "Add to Queue" at bounding box center [683, 378] width 109 height 25
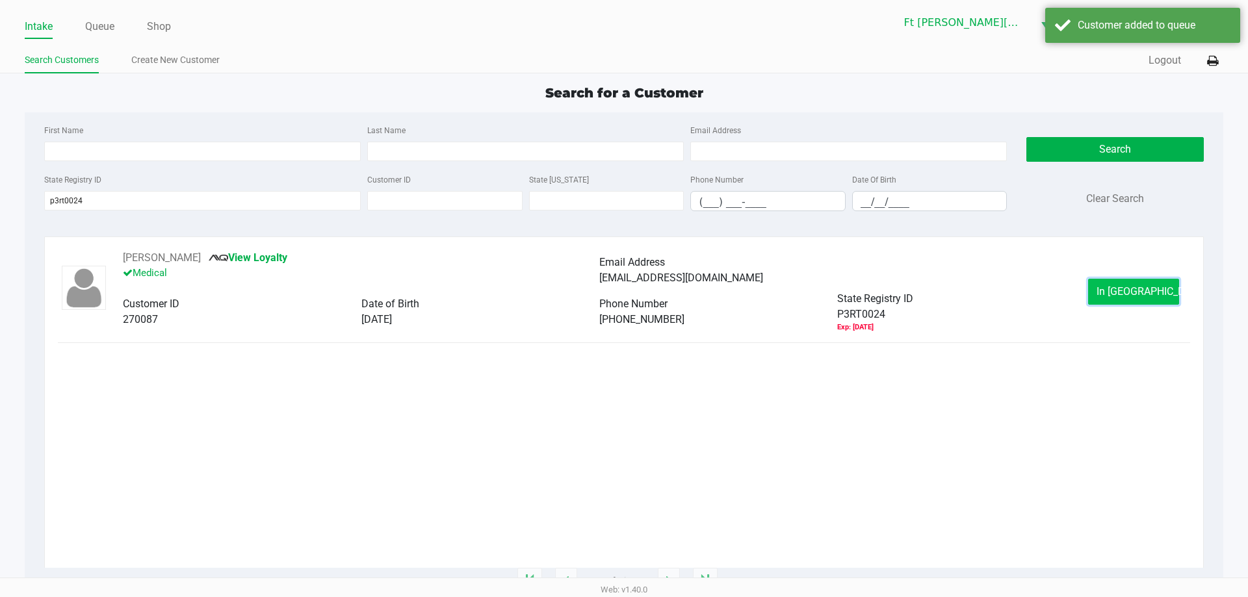
click at [1135, 298] on button "In Queue" at bounding box center [1133, 292] width 91 height 26
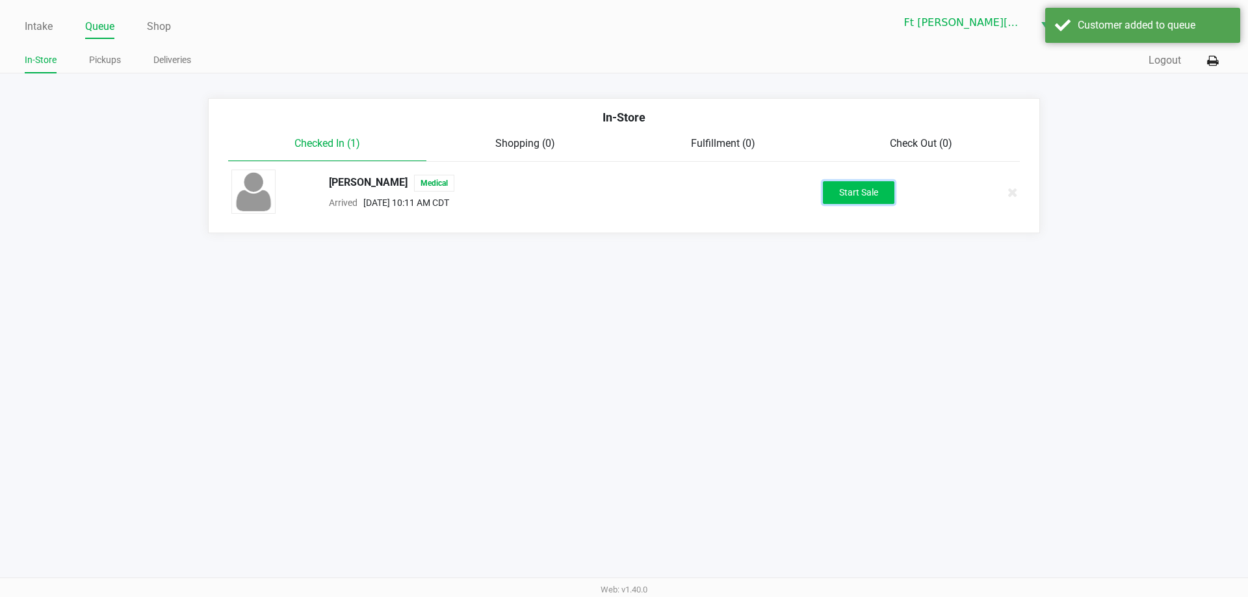
click at [868, 186] on button "Start Sale" at bounding box center [858, 192] width 71 height 23
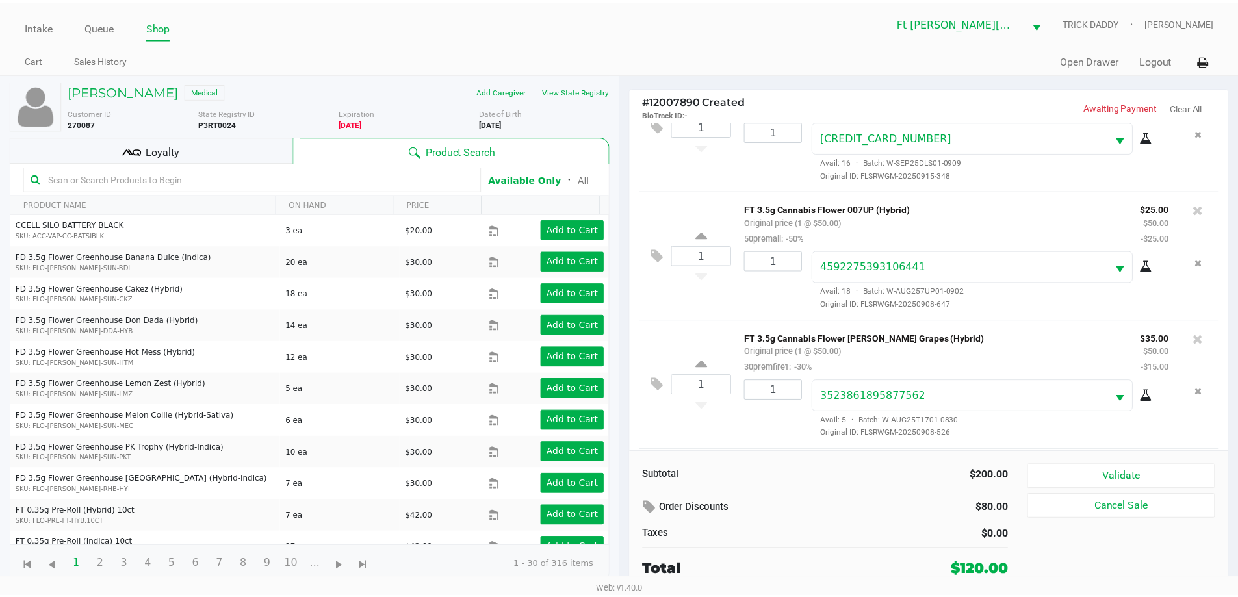
scroll to position [191, 0]
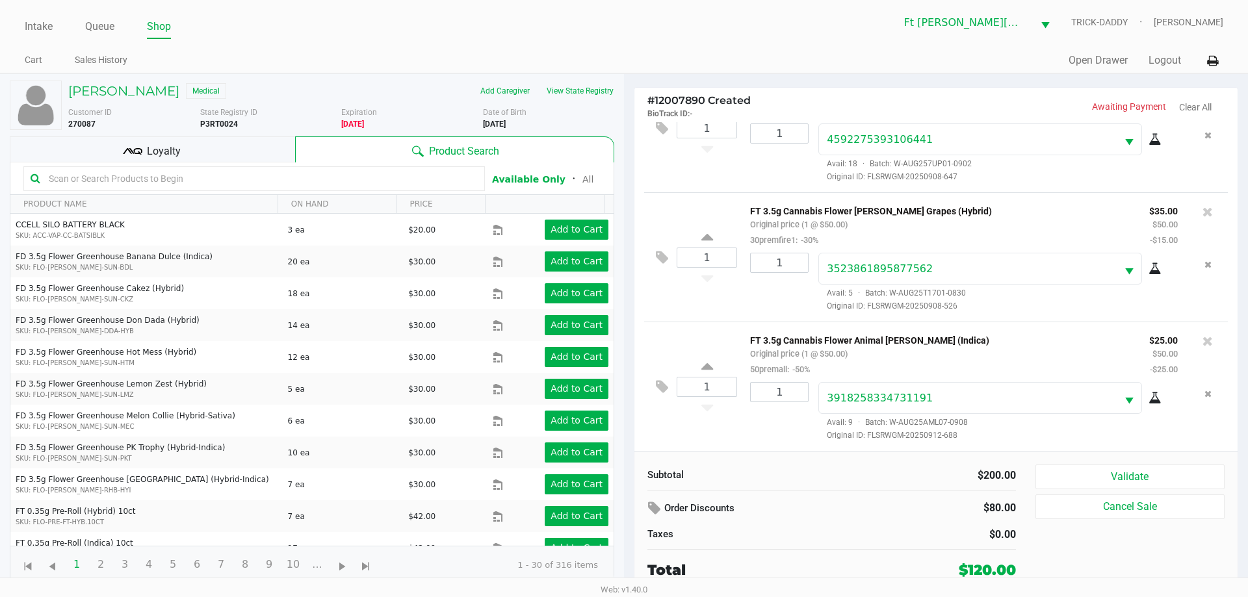
click at [184, 148] on div "Loyalty" at bounding box center [152, 149] width 285 height 26
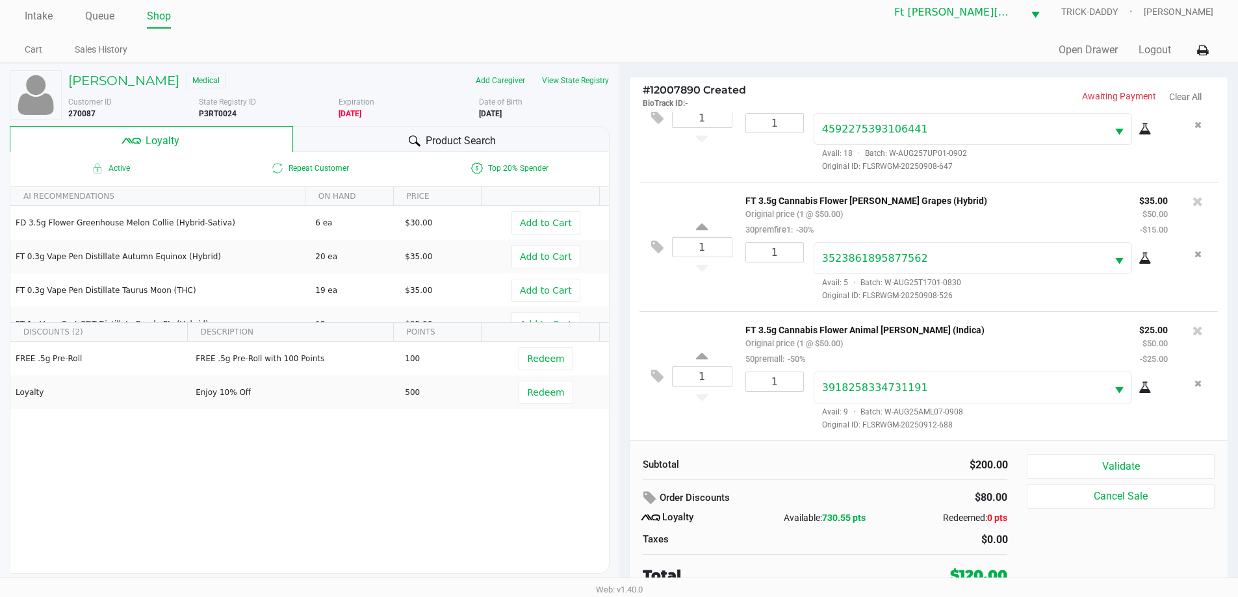
scroll to position [13, 0]
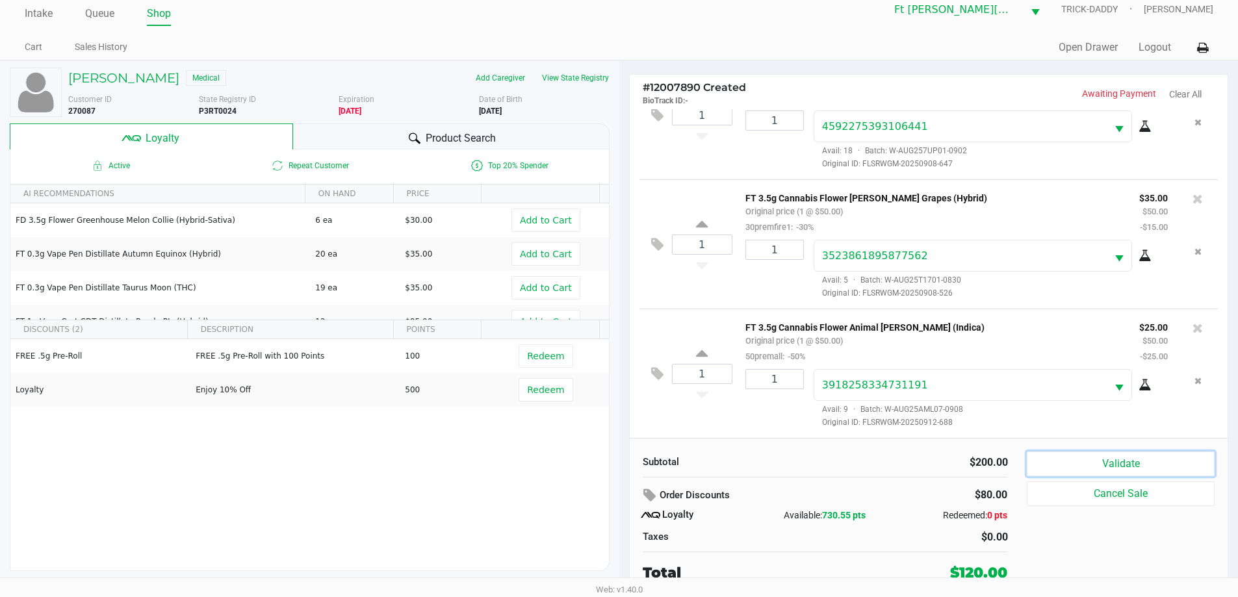
click at [1173, 469] on button "Validate" at bounding box center [1120, 464] width 187 height 25
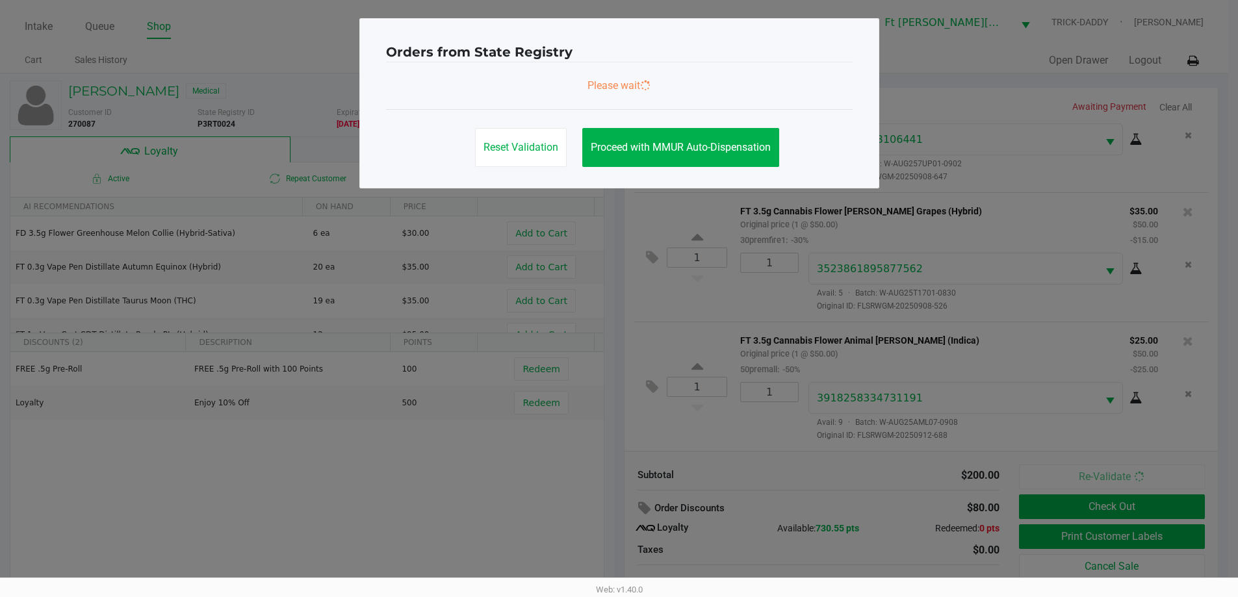
scroll to position [0, 0]
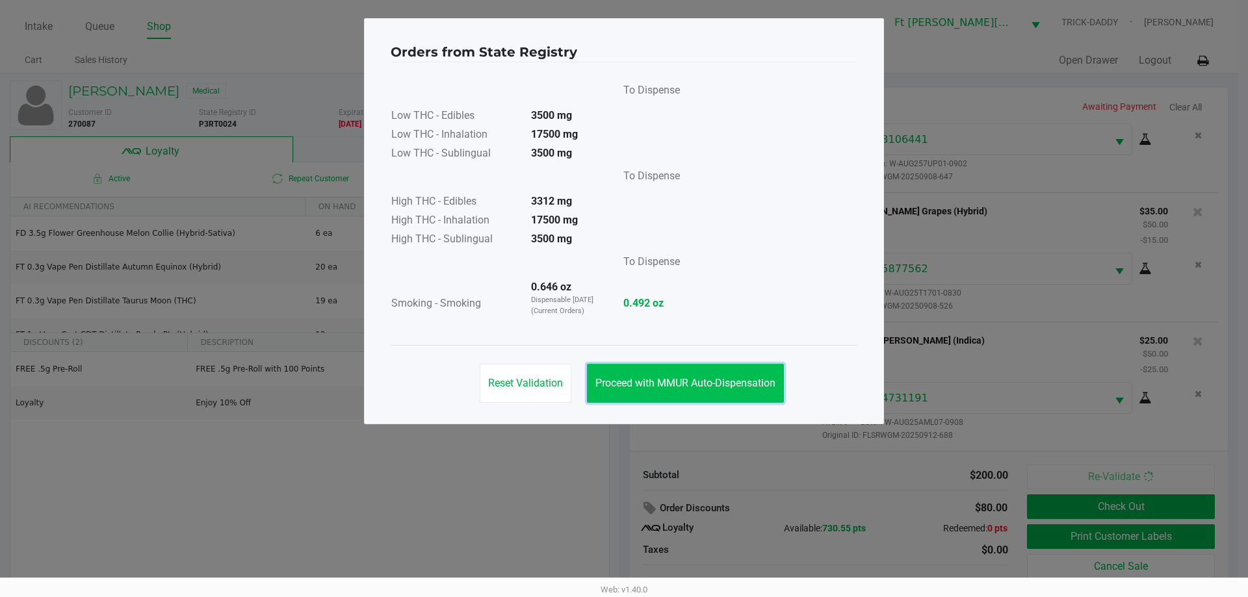
drag, startPoint x: 664, startPoint y: 386, endPoint x: 721, endPoint y: 389, distance: 56.6
click at [674, 385] on span "Proceed with MMUR Auto-Dispensation" at bounding box center [685, 383] width 180 height 12
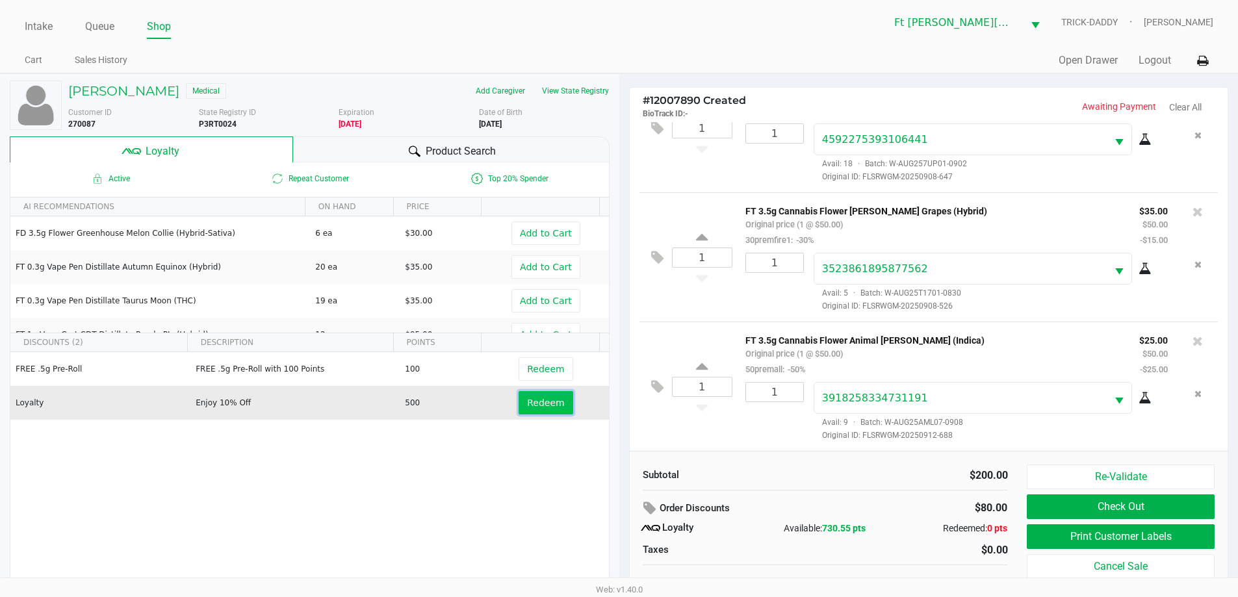
click at [529, 402] on span "Redeem" at bounding box center [545, 403] width 37 height 10
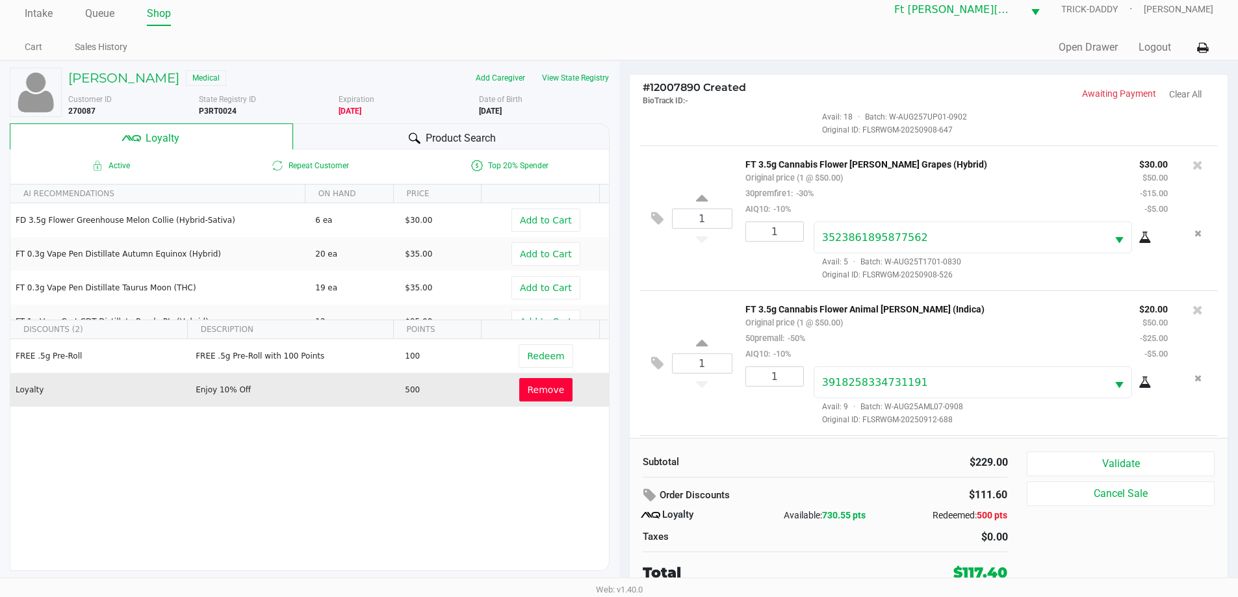
scroll to position [399, 0]
click at [649, 359] on button at bounding box center [660, 366] width 23 height 31
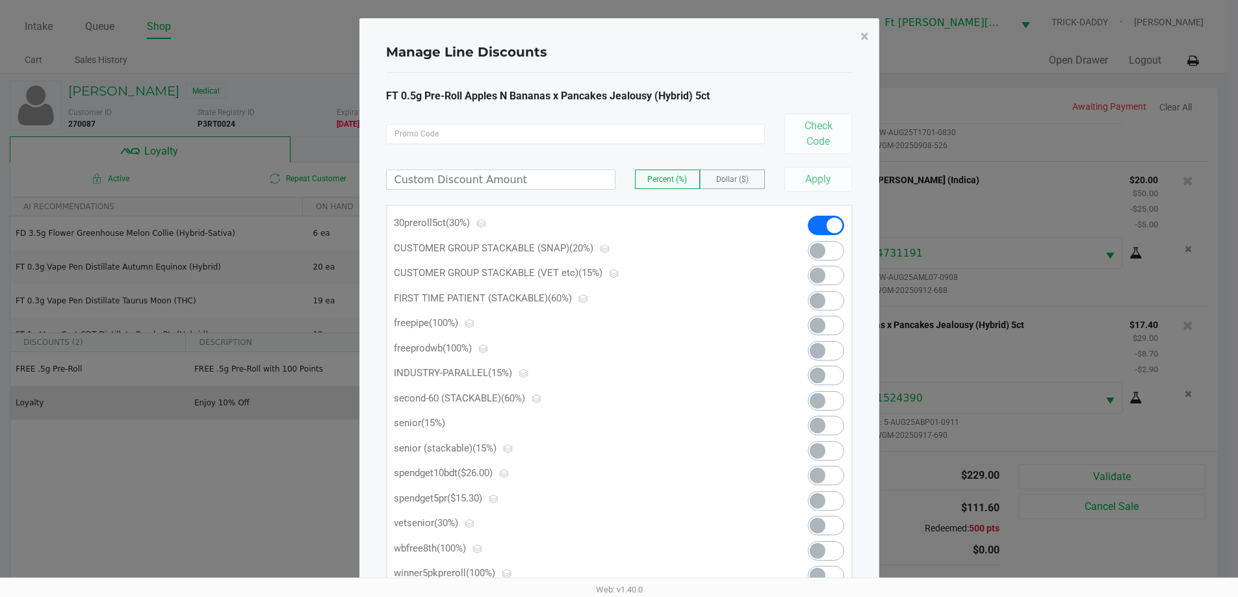
scroll to position [0, 0]
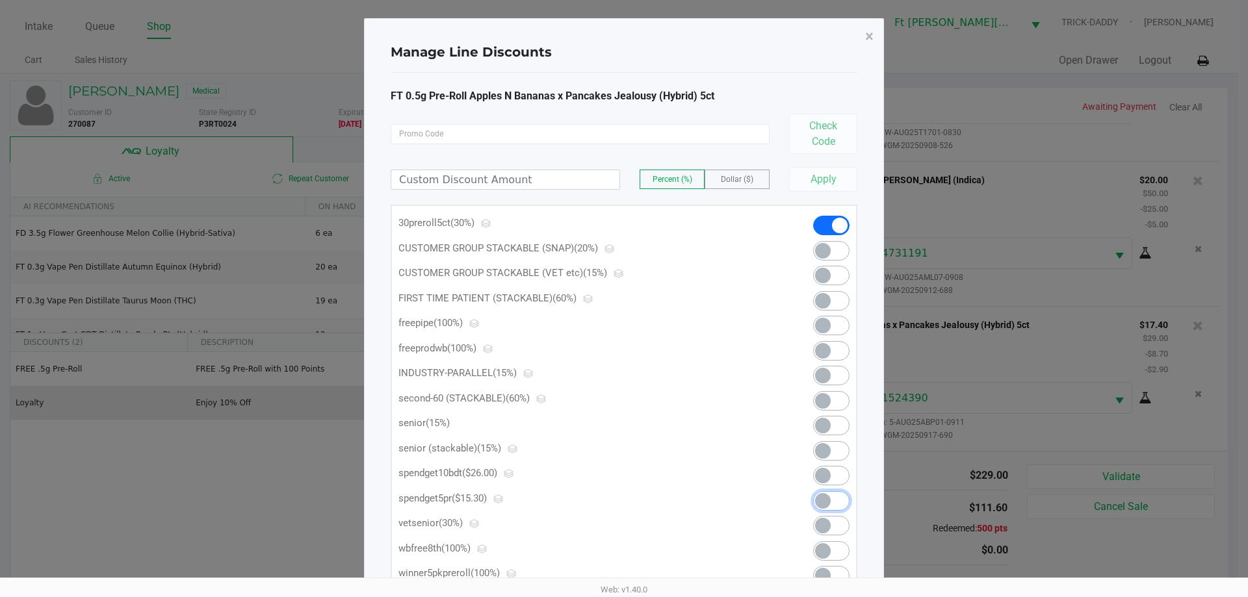
click at [838, 501] on span at bounding box center [831, 500] width 36 height 19
click at [873, 36] on span "×" at bounding box center [869, 36] width 8 height 18
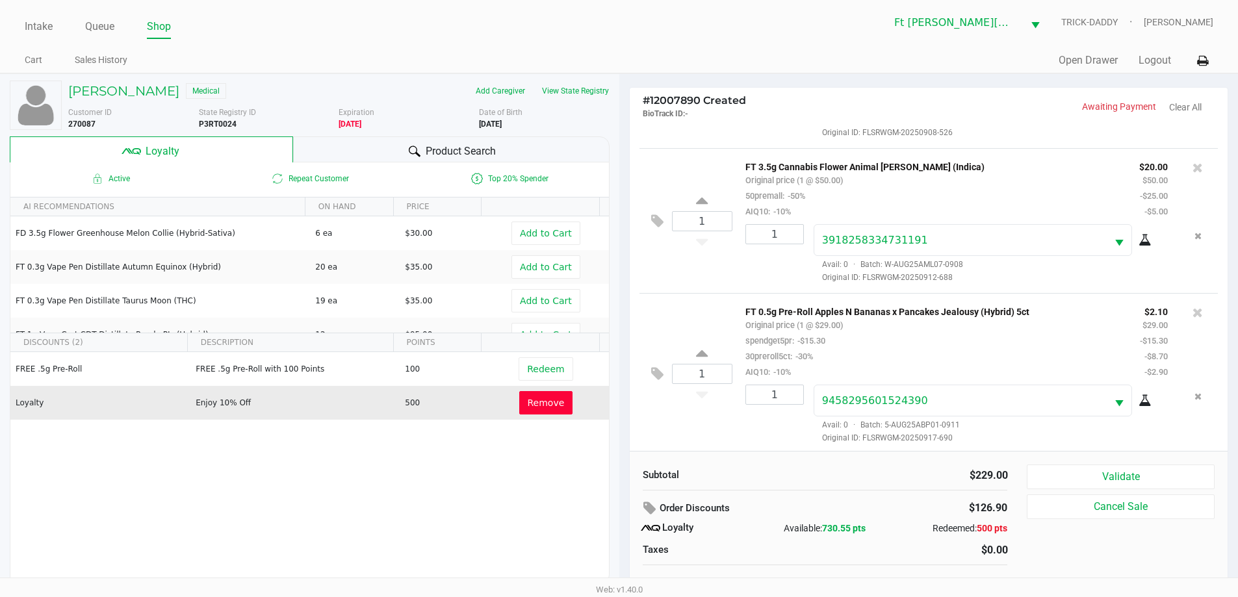
scroll to position [415, 0]
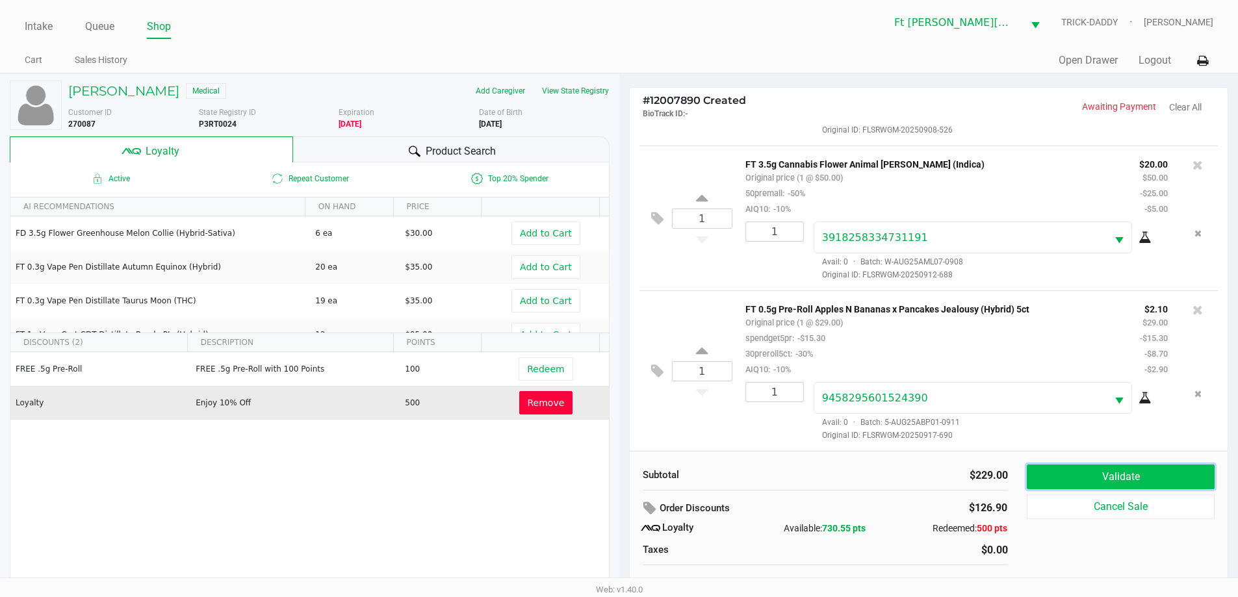
click at [1158, 468] on button "Validate" at bounding box center [1120, 477] width 187 height 25
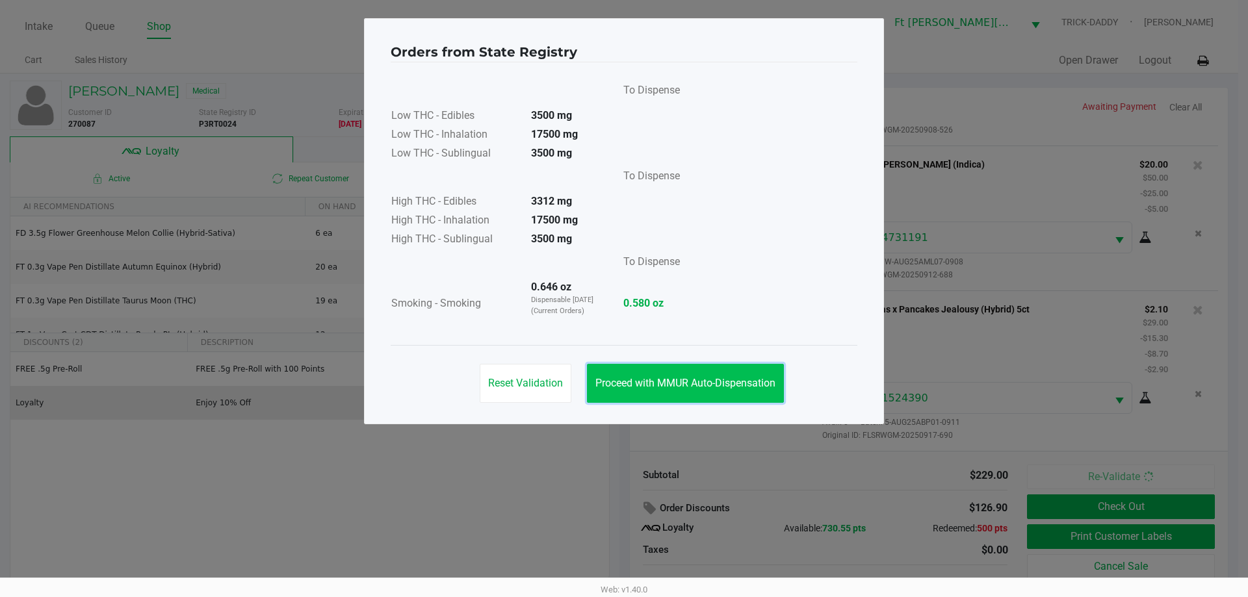
click at [748, 378] on span "Proceed with MMUR Auto-Dispensation" at bounding box center [685, 383] width 180 height 12
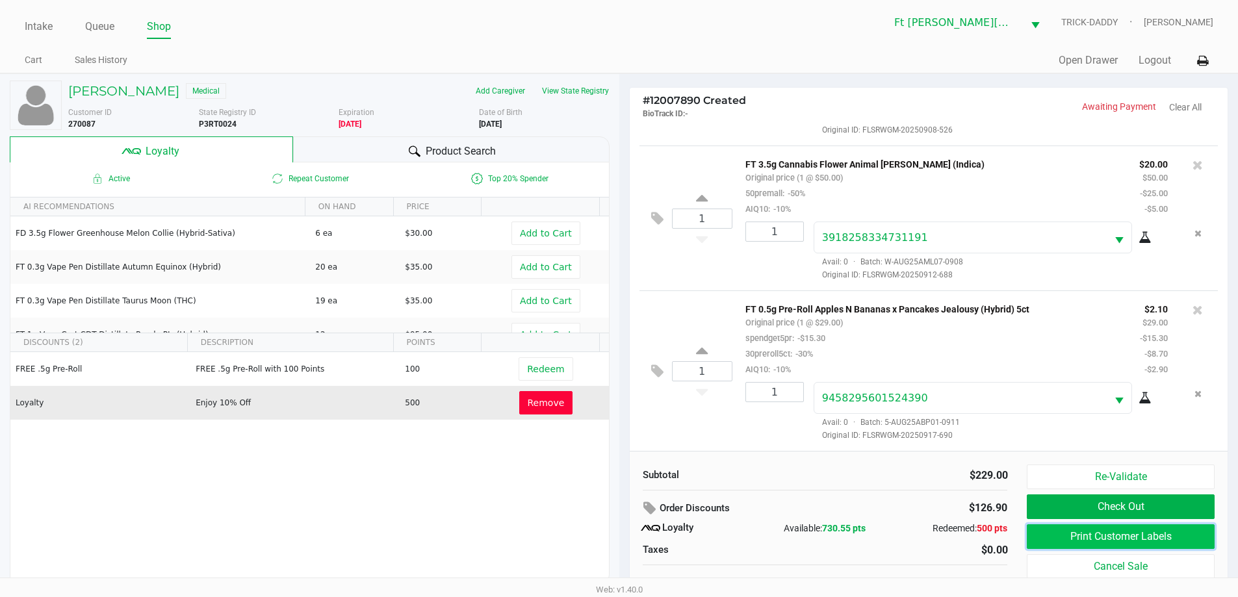
click at [1074, 535] on button "Print Customer Labels" at bounding box center [1120, 536] width 187 height 25
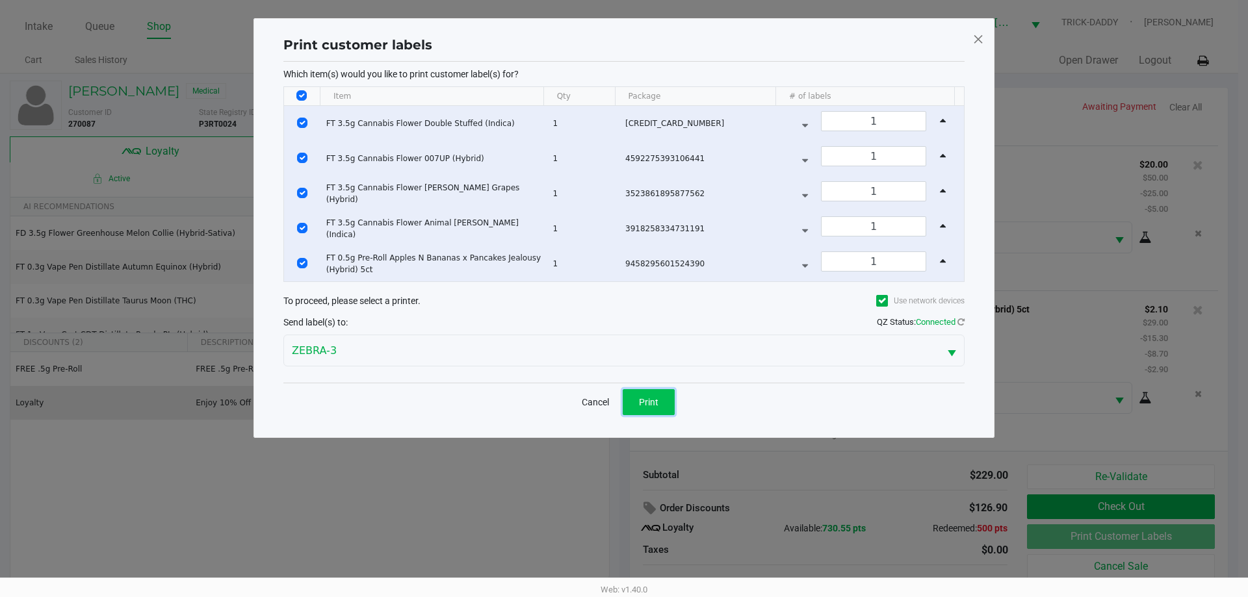
click at [657, 402] on span "Print" at bounding box center [648, 402] width 19 height 10
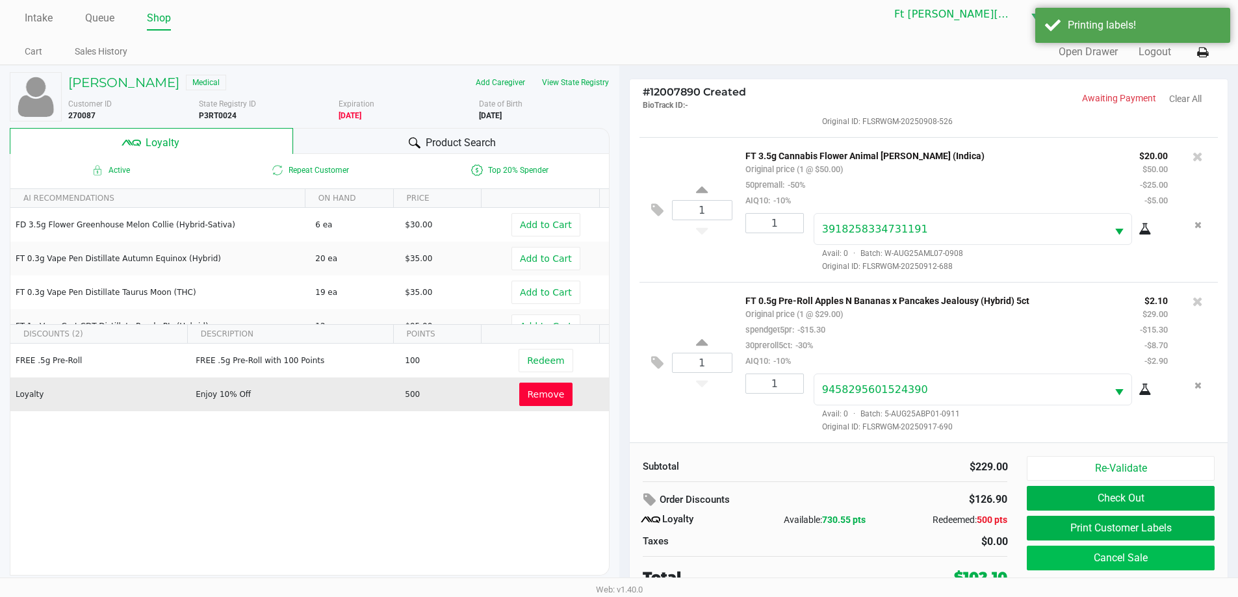
scroll to position [13, 0]
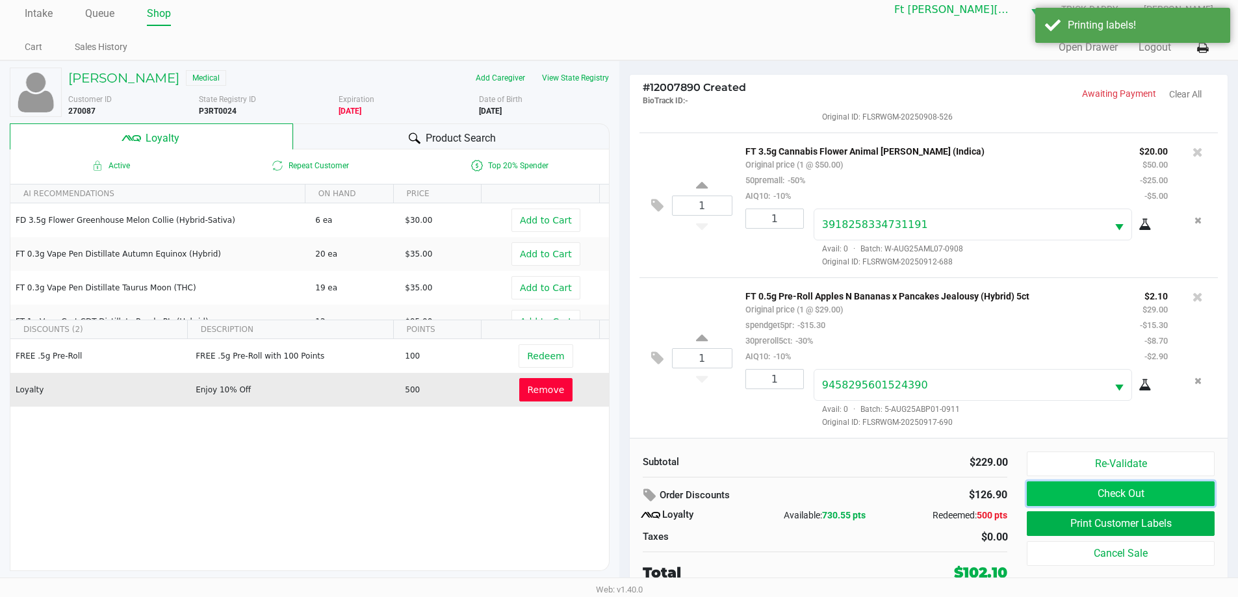
click at [1066, 489] on button "Check Out" at bounding box center [1120, 494] width 187 height 25
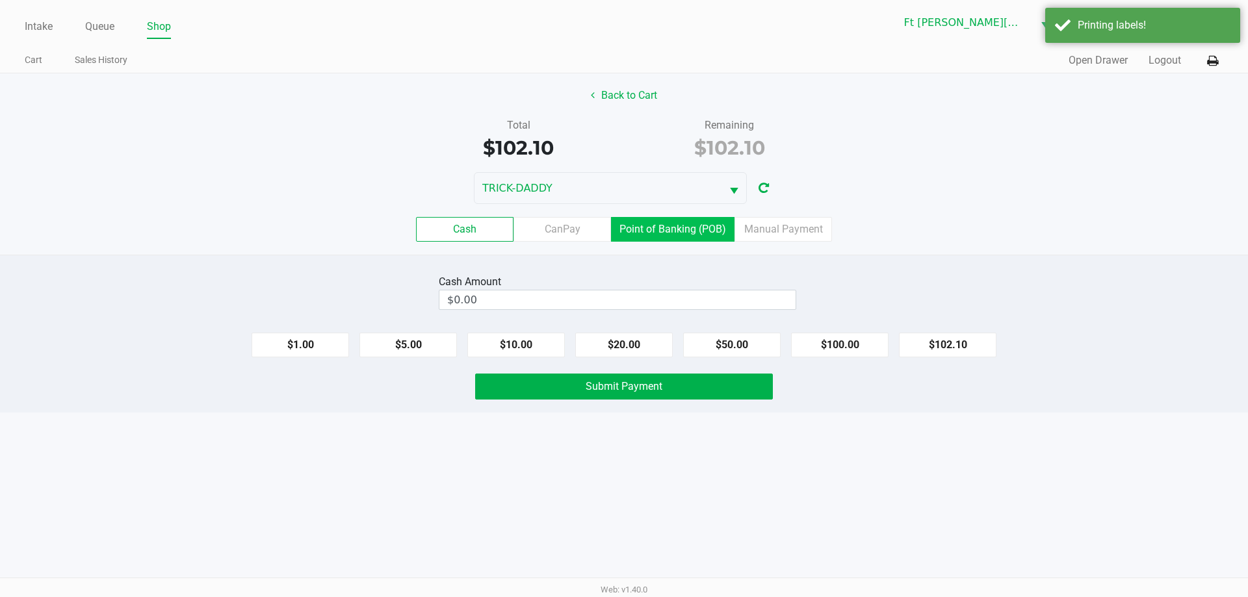
click at [667, 229] on label "Point of Banking (POB)" at bounding box center [672, 229] width 123 height 25
click at [0, 0] on 7 "Point of Banking (POB)" at bounding box center [0, 0] width 0 height 0
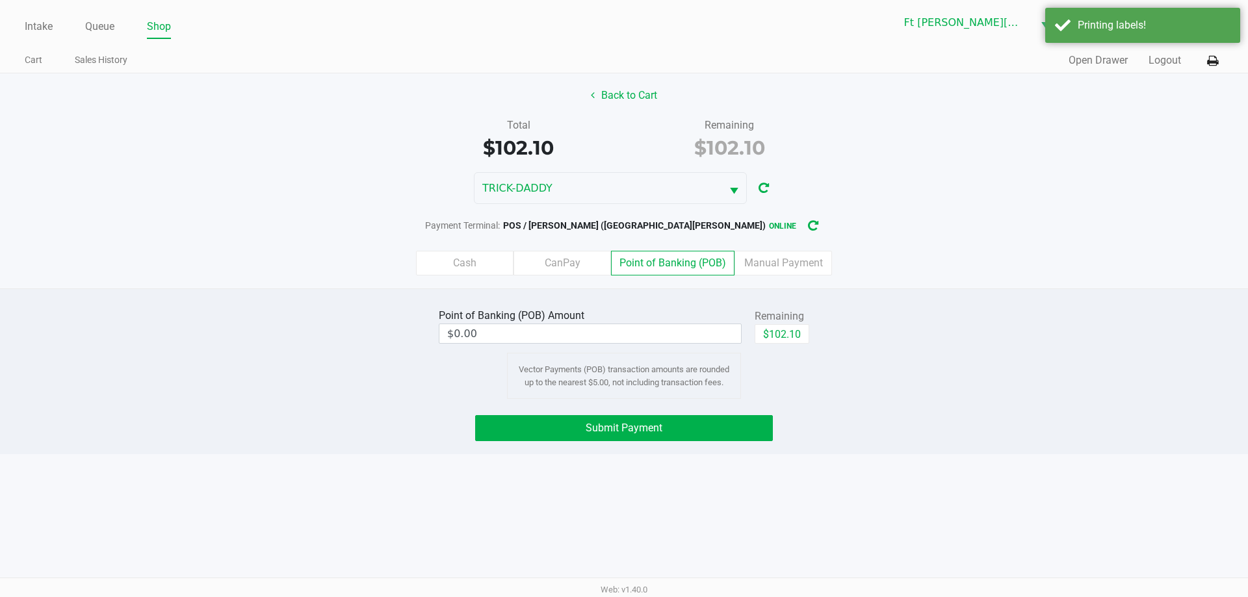
click at [795, 344] on div "$102.10" at bounding box center [781, 338] width 55 height 29
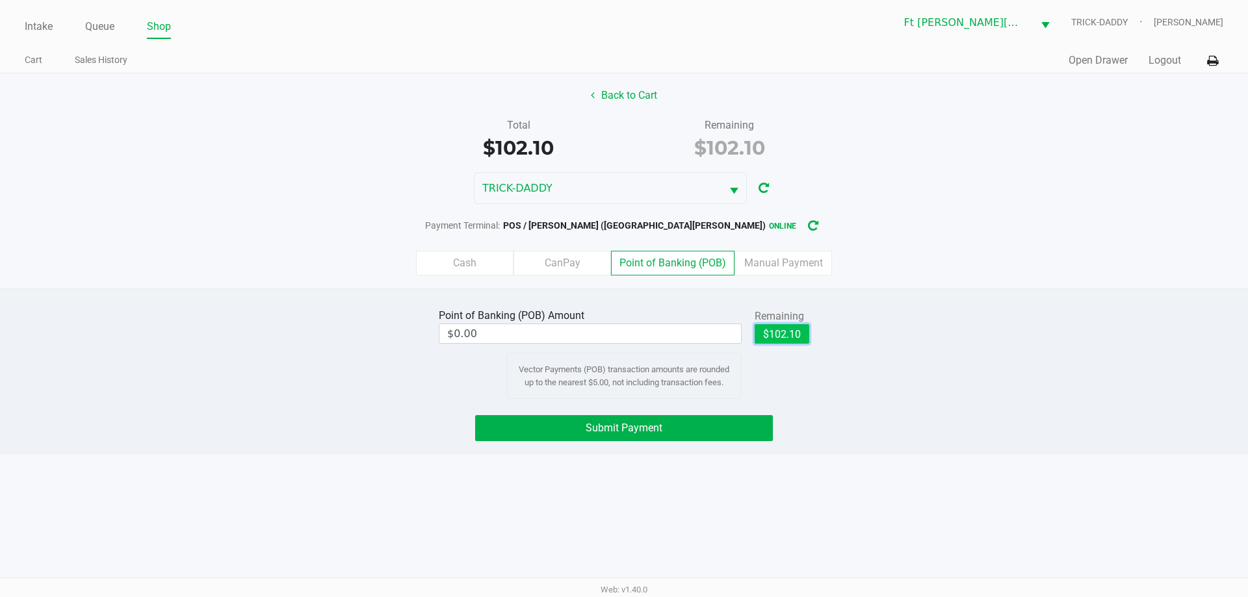
click at [790, 335] on button "$102.10" at bounding box center [781, 333] width 55 height 19
type input "$102.10"
drag, startPoint x: 703, startPoint y: 424, endPoint x: 708, endPoint y: 417, distance: 9.0
click at [705, 423] on button "Submit Payment" at bounding box center [624, 428] width 298 height 26
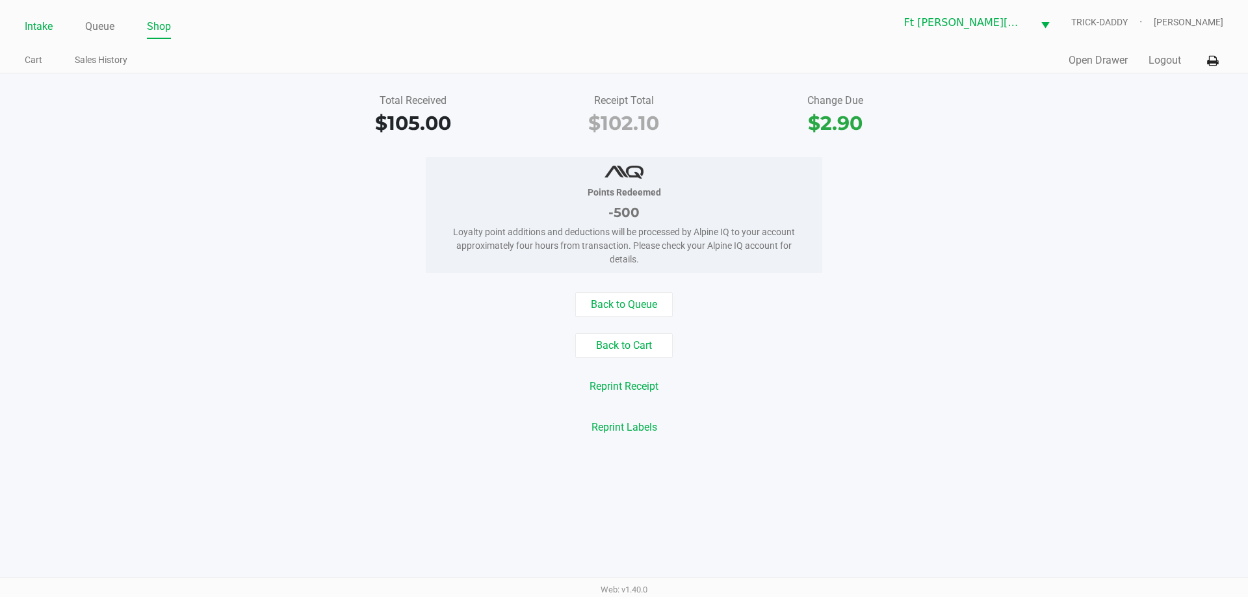
click at [39, 25] on link "Intake" at bounding box center [39, 27] width 28 height 18
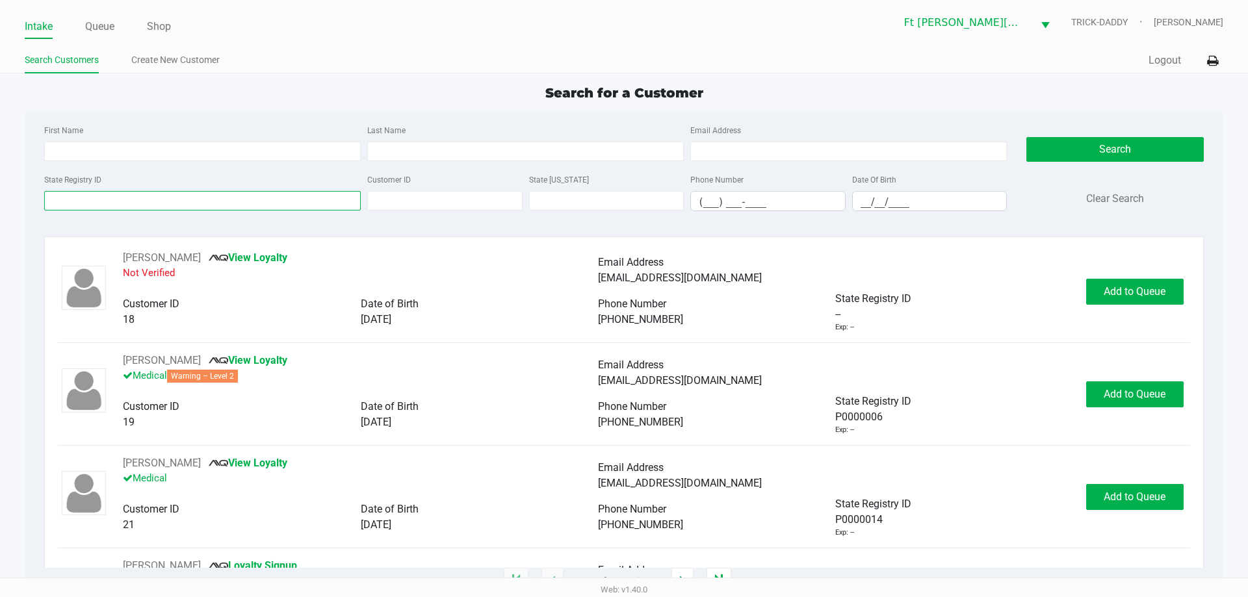
click at [118, 191] on input "State Registry ID" at bounding box center [202, 200] width 316 height 19
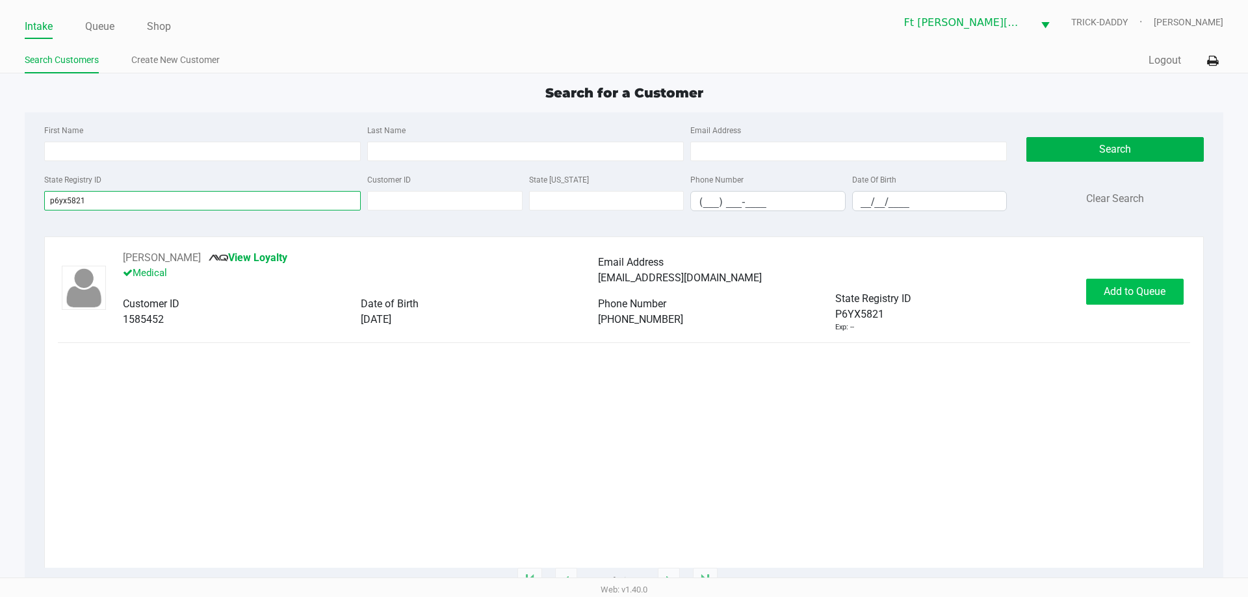
type input "p6yx5821"
click at [1135, 296] on span "Add to Queue" at bounding box center [1134, 291] width 62 height 12
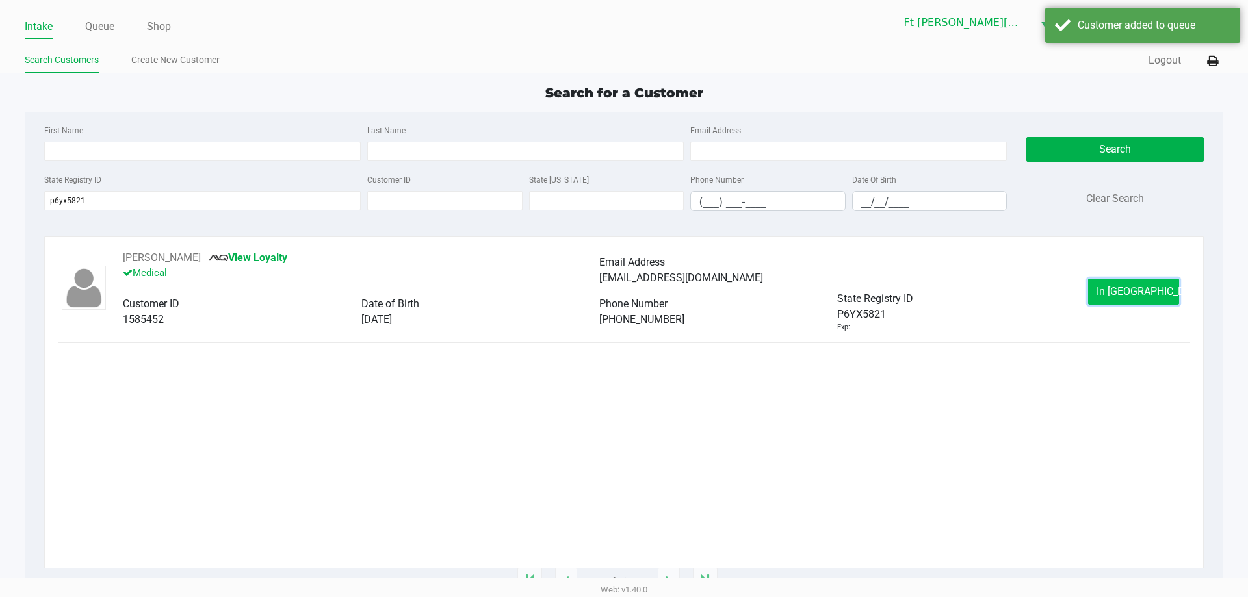
click at [1166, 289] on button "In Queue" at bounding box center [1133, 292] width 91 height 26
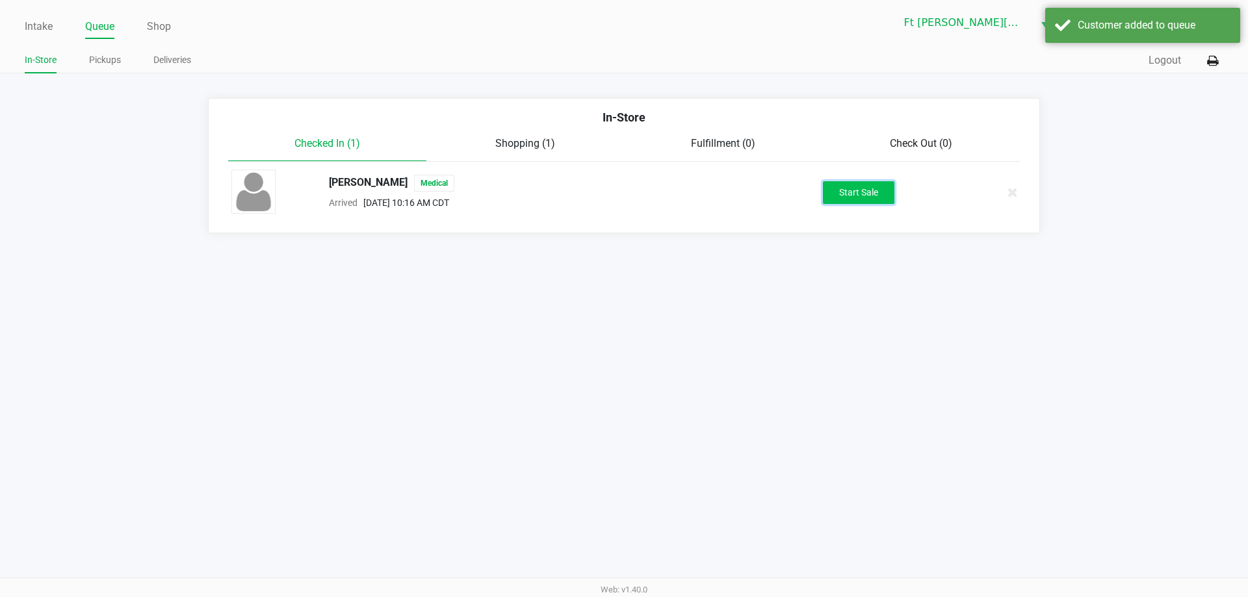
click at [889, 196] on button "Start Sale" at bounding box center [858, 192] width 71 height 23
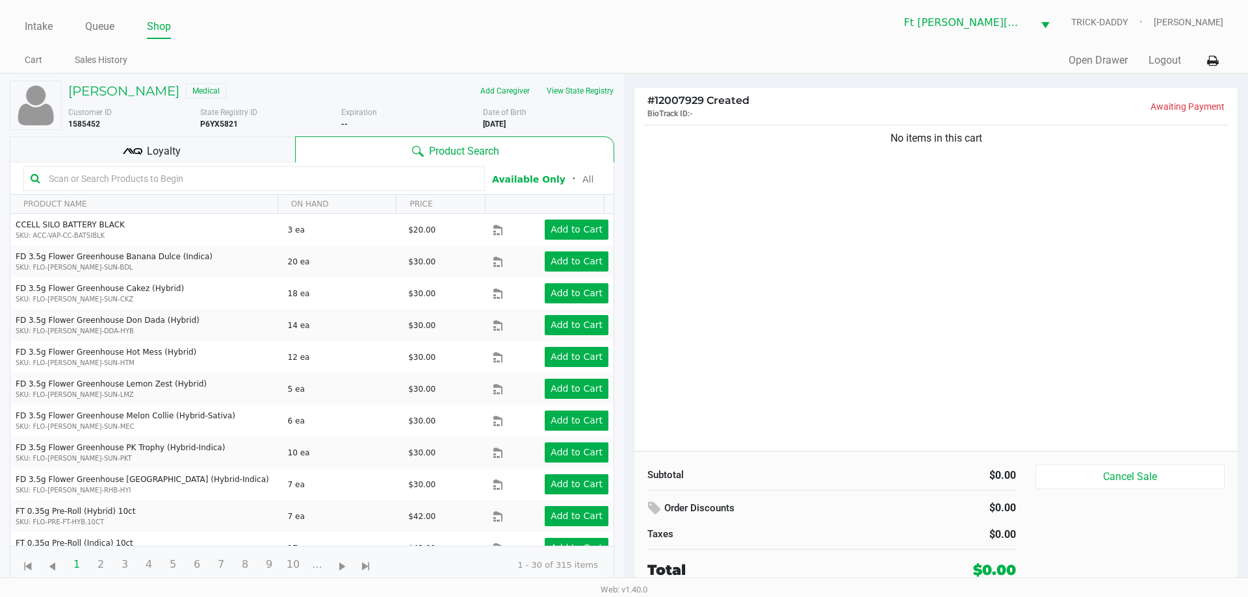
click at [133, 148] on icon at bounding box center [132, 151] width 19 height 19
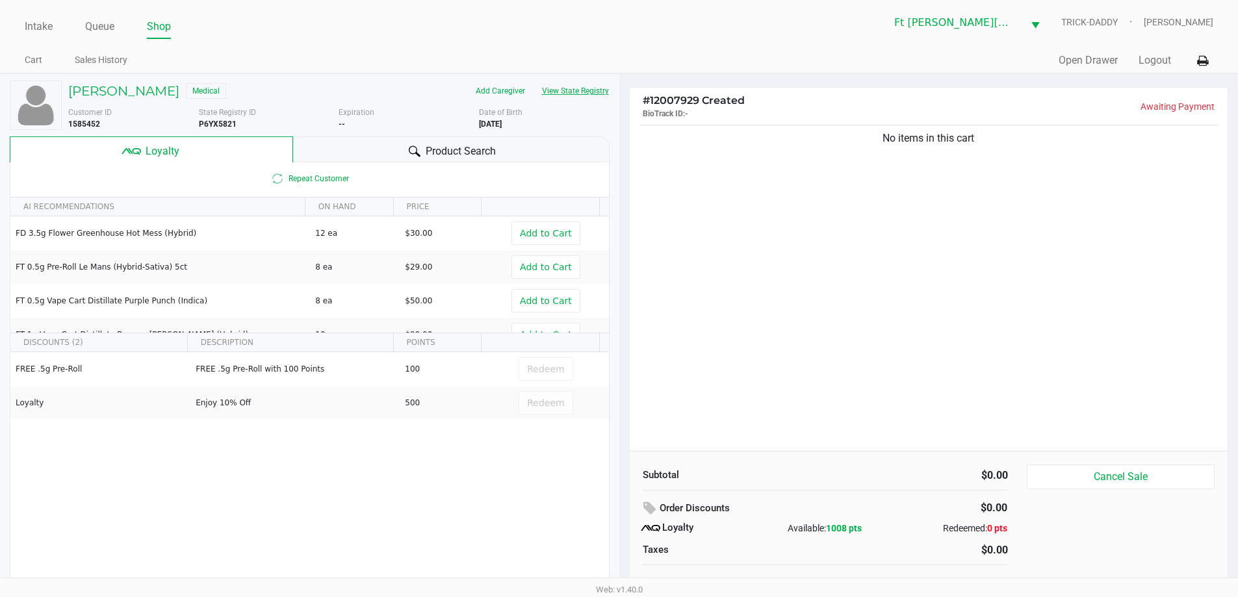
click at [600, 88] on button "View State Registry" at bounding box center [571, 91] width 76 height 21
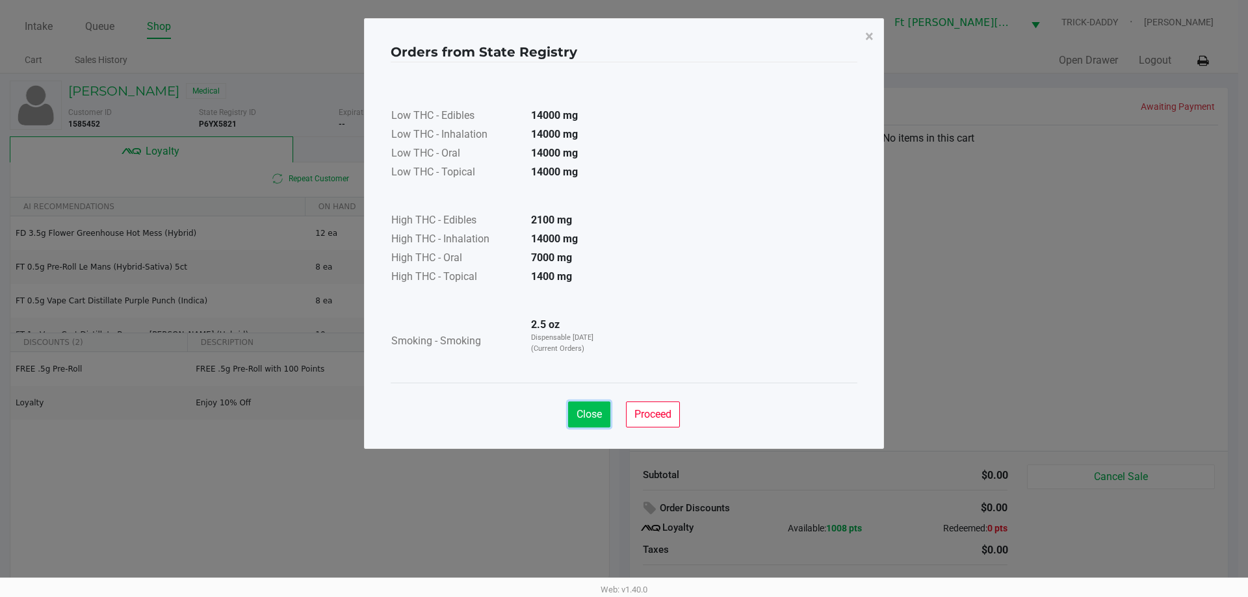
click at [590, 414] on span "Close" at bounding box center [588, 414] width 25 height 12
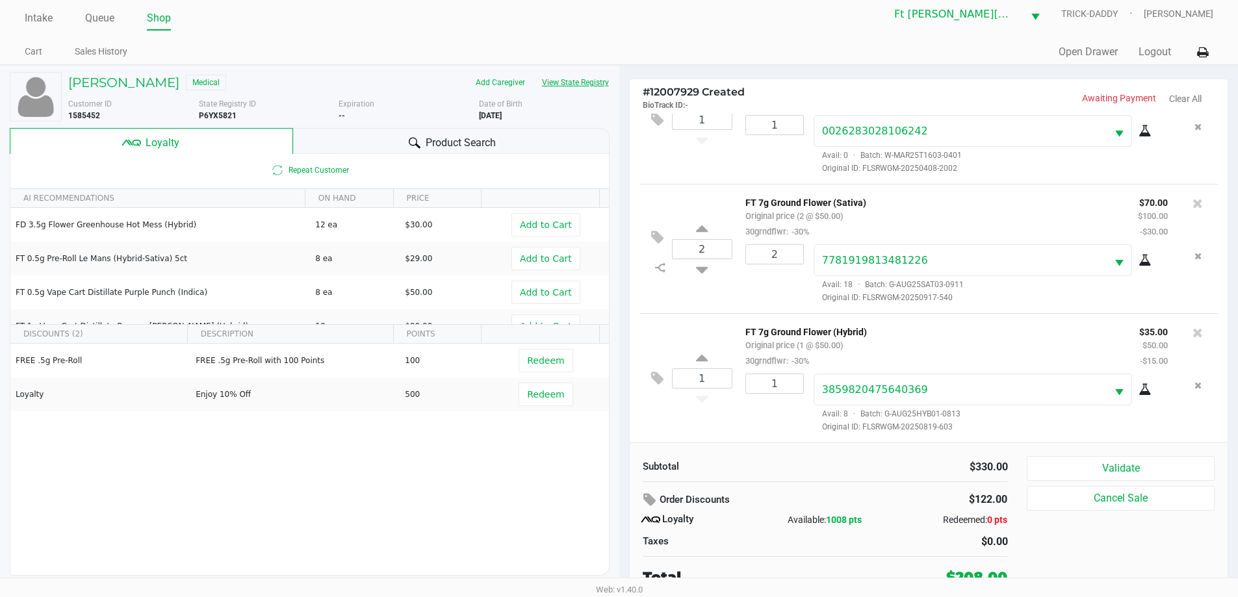
scroll to position [13, 0]
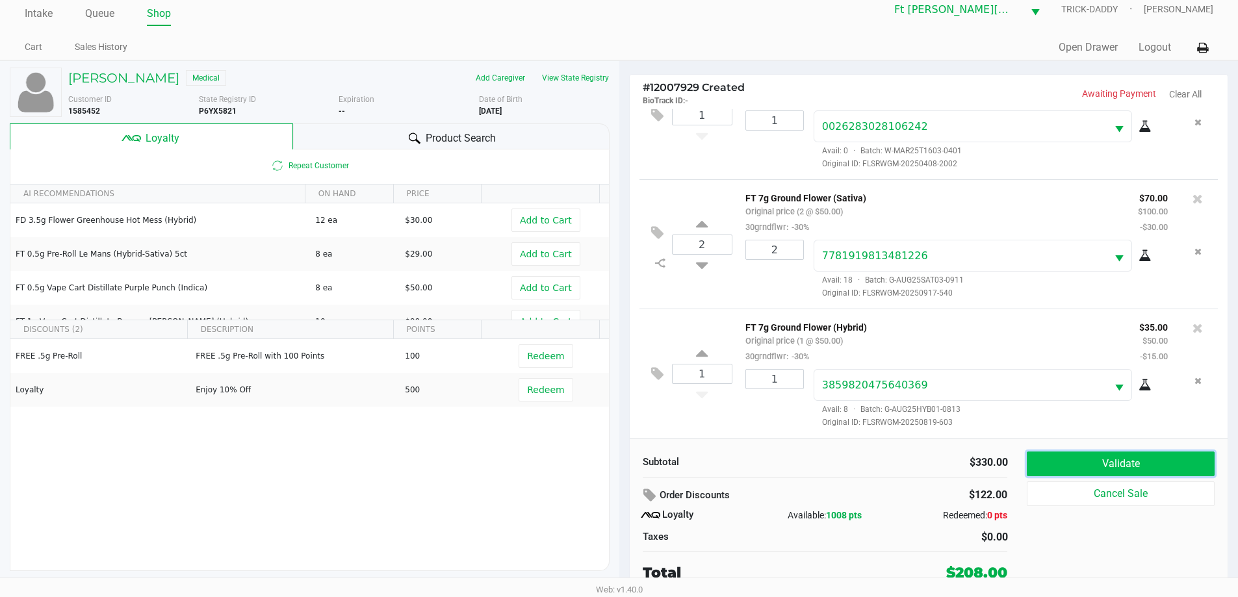
click at [1126, 462] on button "Validate" at bounding box center [1120, 464] width 187 height 25
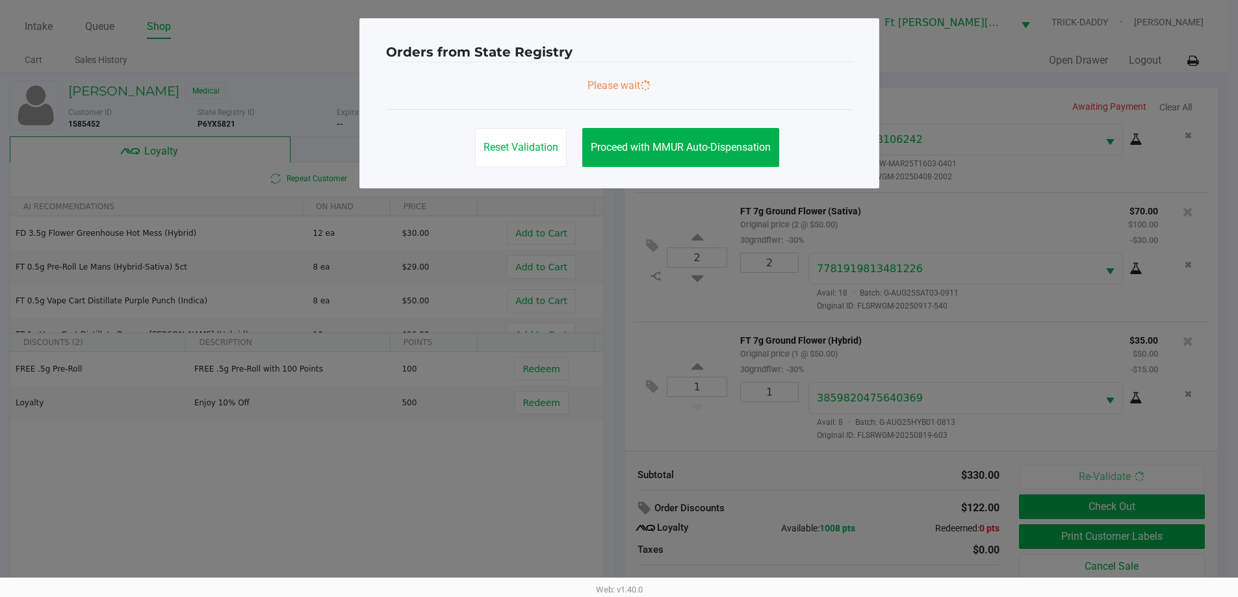
scroll to position [0, 0]
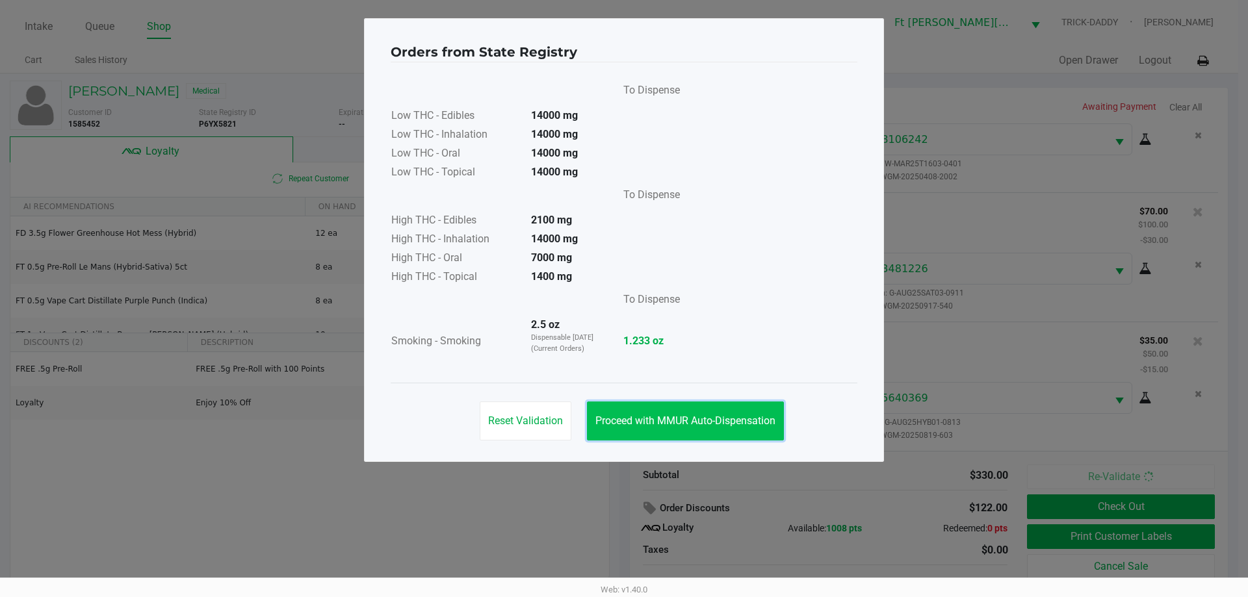
click at [752, 413] on button "Proceed with MMUR Auto-Dispensation" at bounding box center [685, 421] width 197 height 39
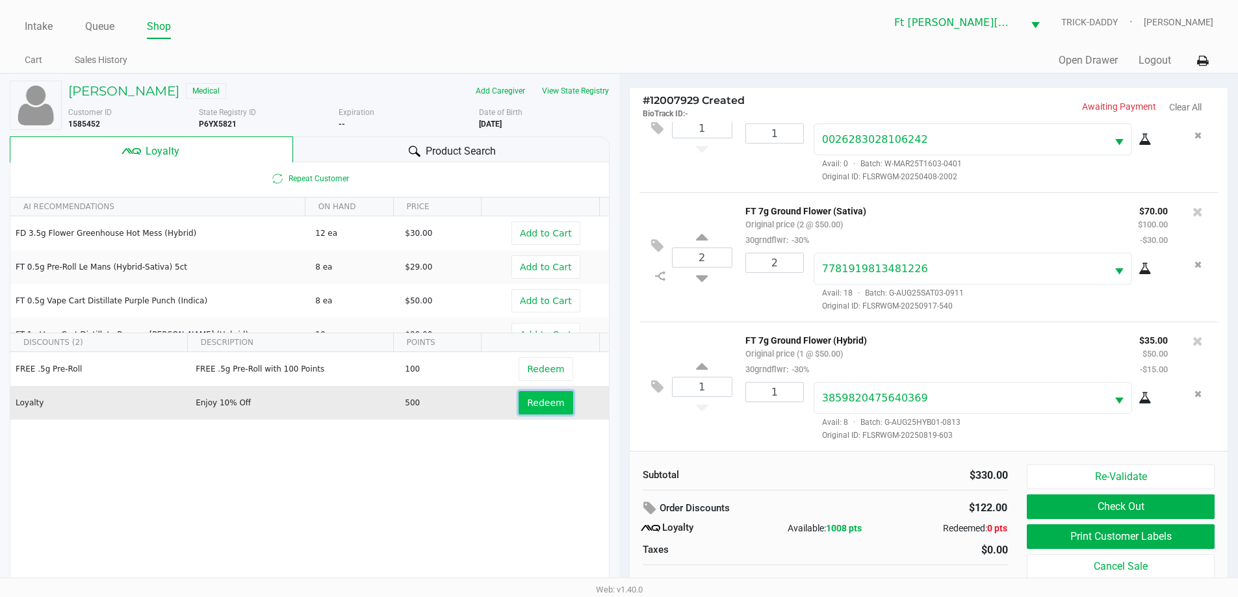
click at [533, 392] on button "Redeem" at bounding box center [546, 402] width 54 height 23
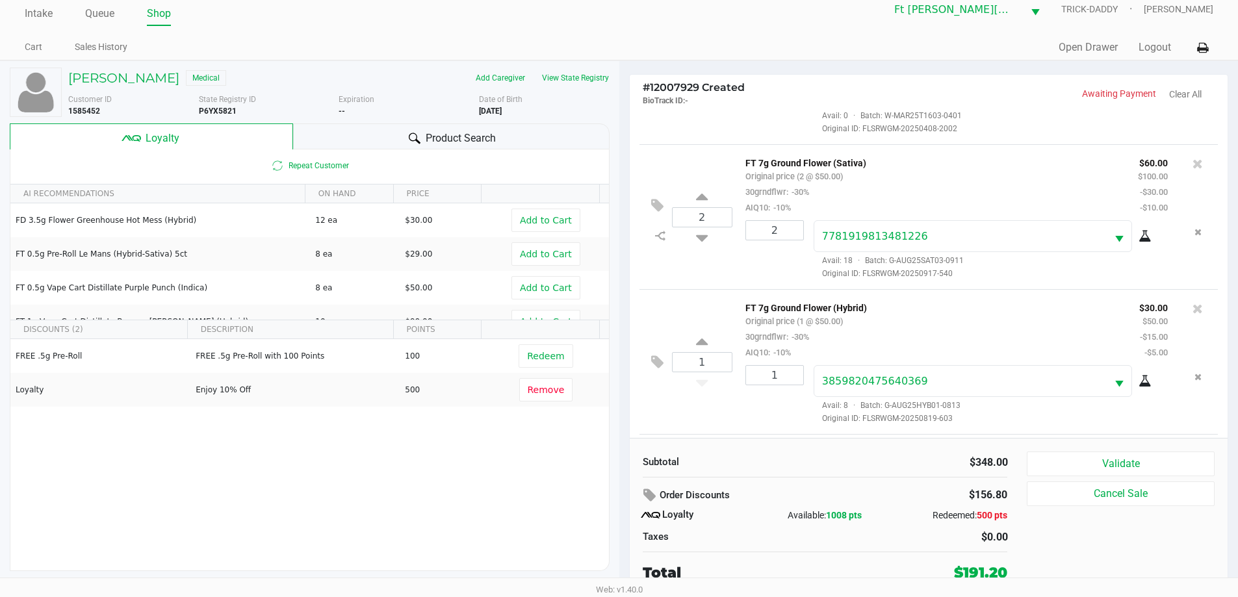
scroll to position [675, 0]
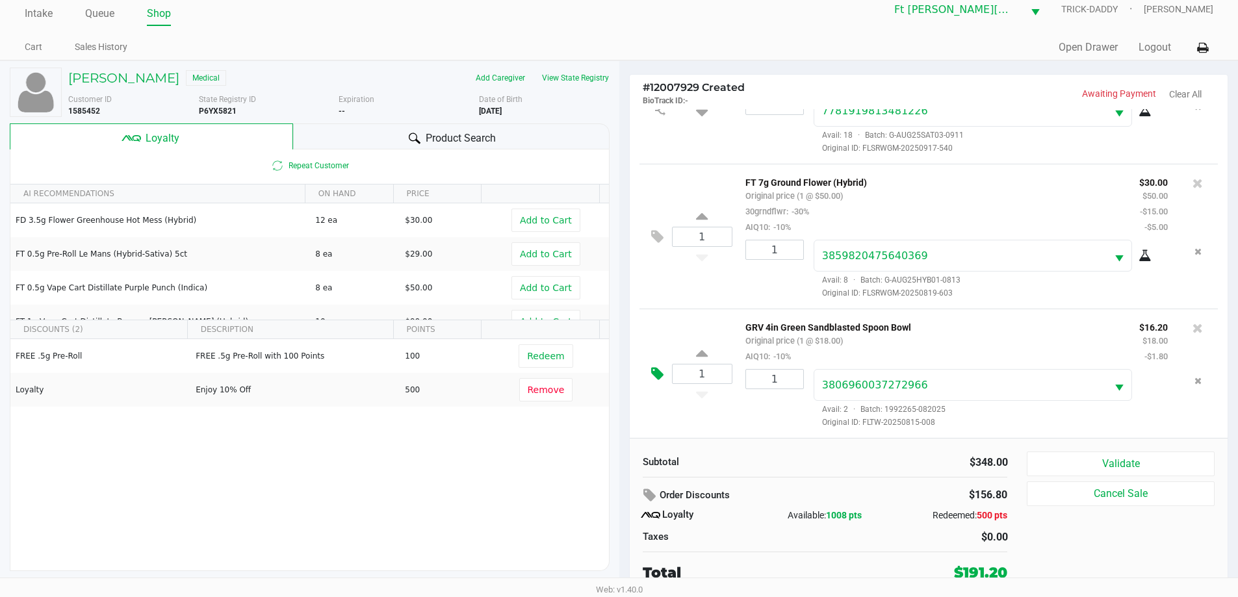
click at [662, 370] on icon at bounding box center [657, 373] width 12 height 15
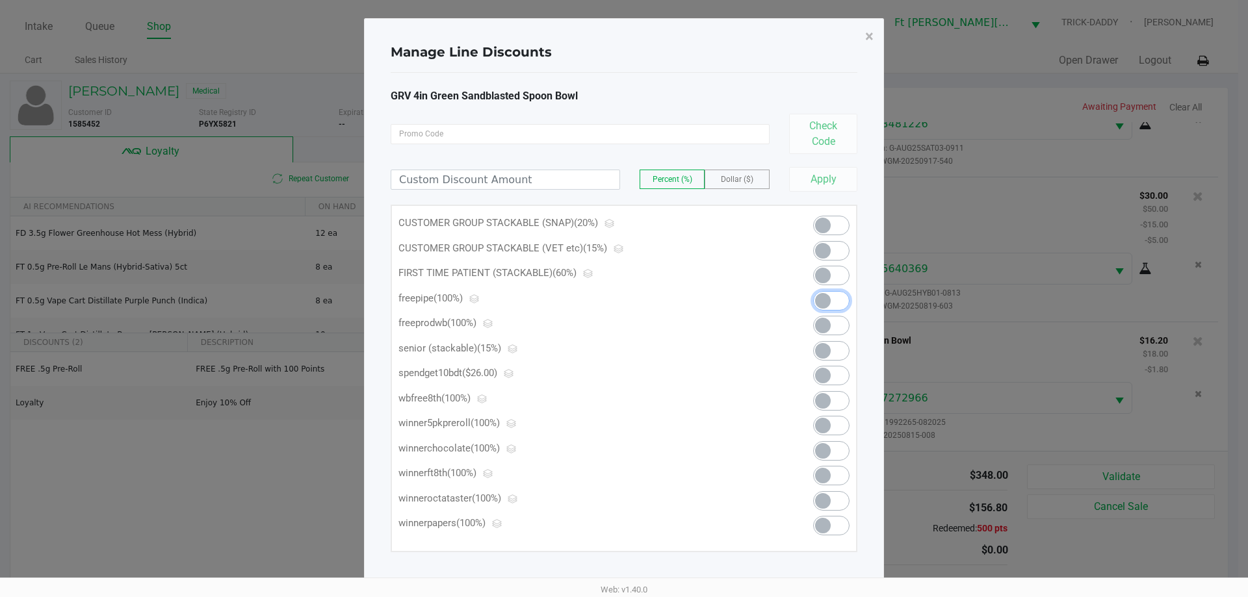
click at [835, 302] on span at bounding box center [831, 300] width 36 height 19
click at [867, 36] on span "×" at bounding box center [869, 36] width 8 height 18
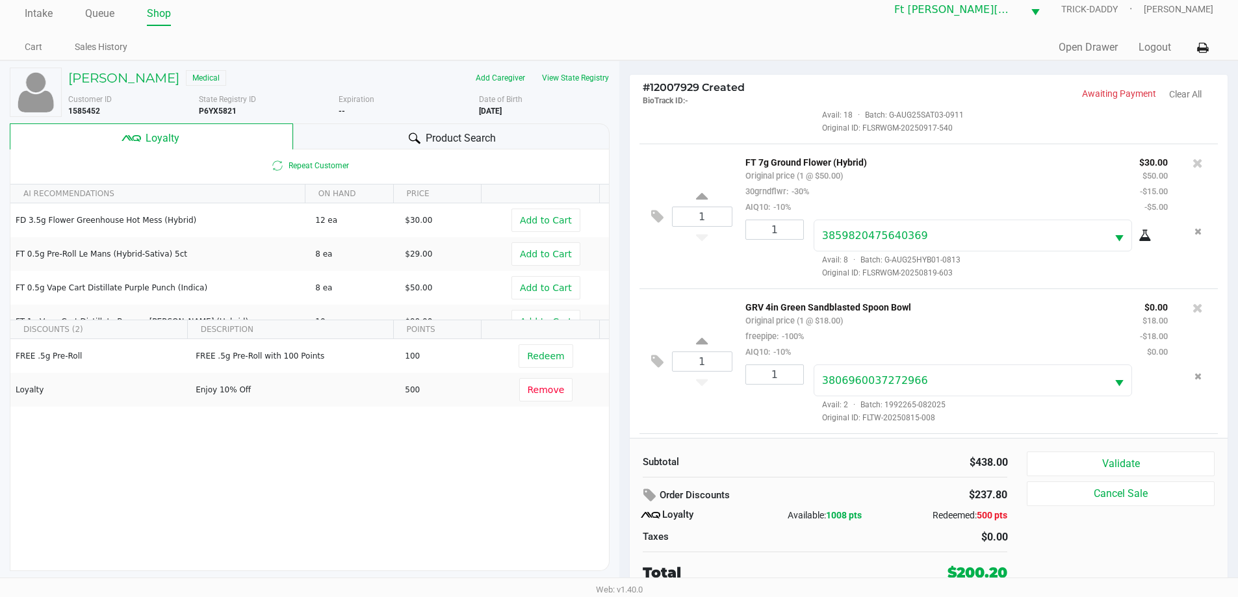
scroll to position [836, 0]
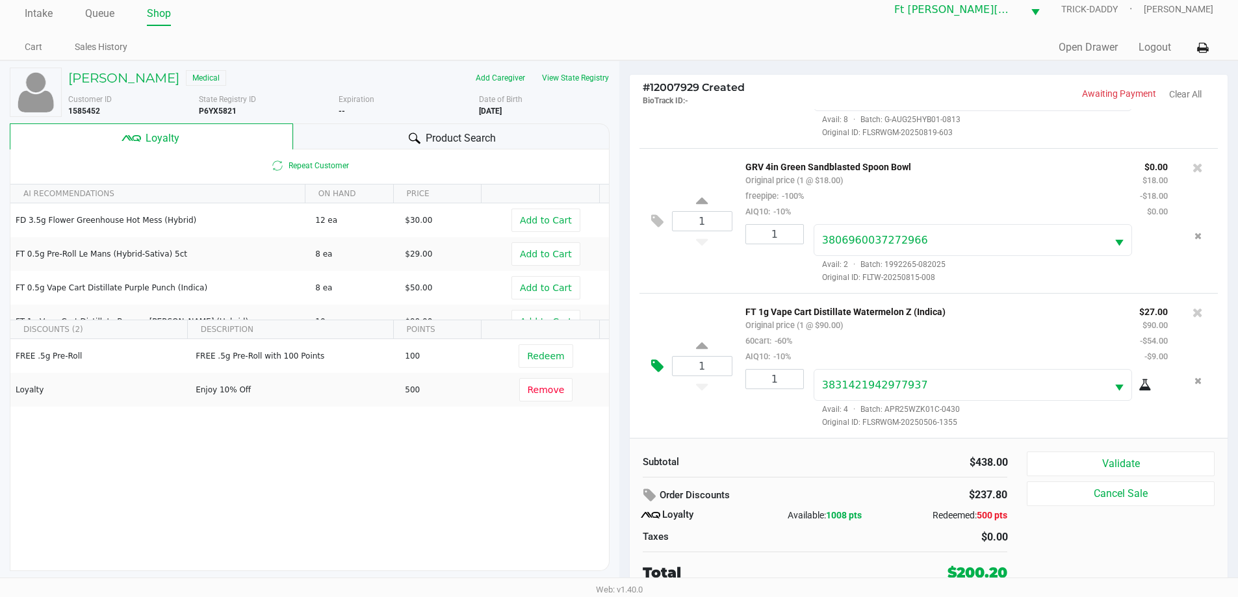
click at [658, 368] on icon at bounding box center [657, 366] width 12 height 15
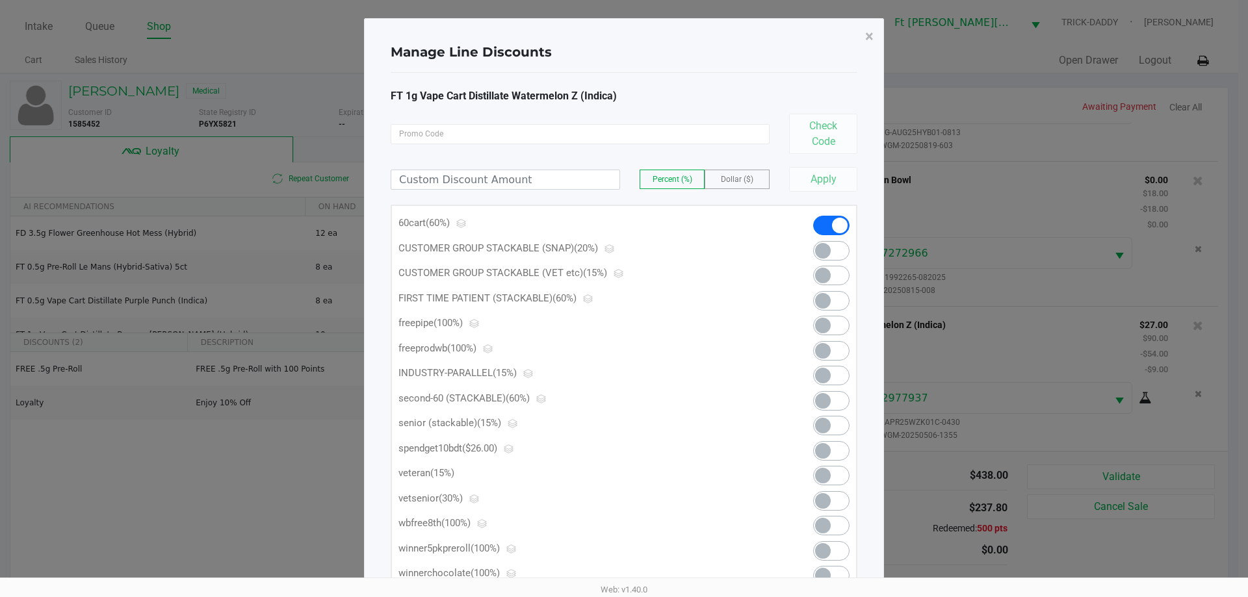
click at [834, 455] on span at bounding box center [831, 450] width 36 height 19
click at [870, 36] on span "×" at bounding box center [869, 36] width 8 height 18
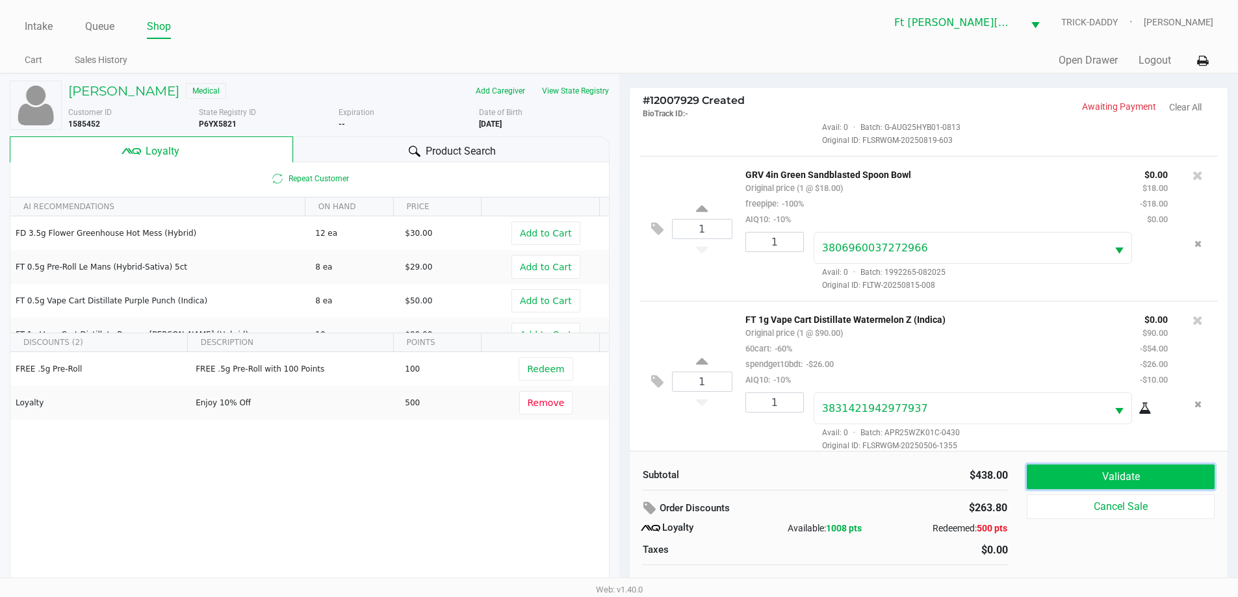
click at [1168, 485] on button "Validate" at bounding box center [1120, 477] width 187 height 25
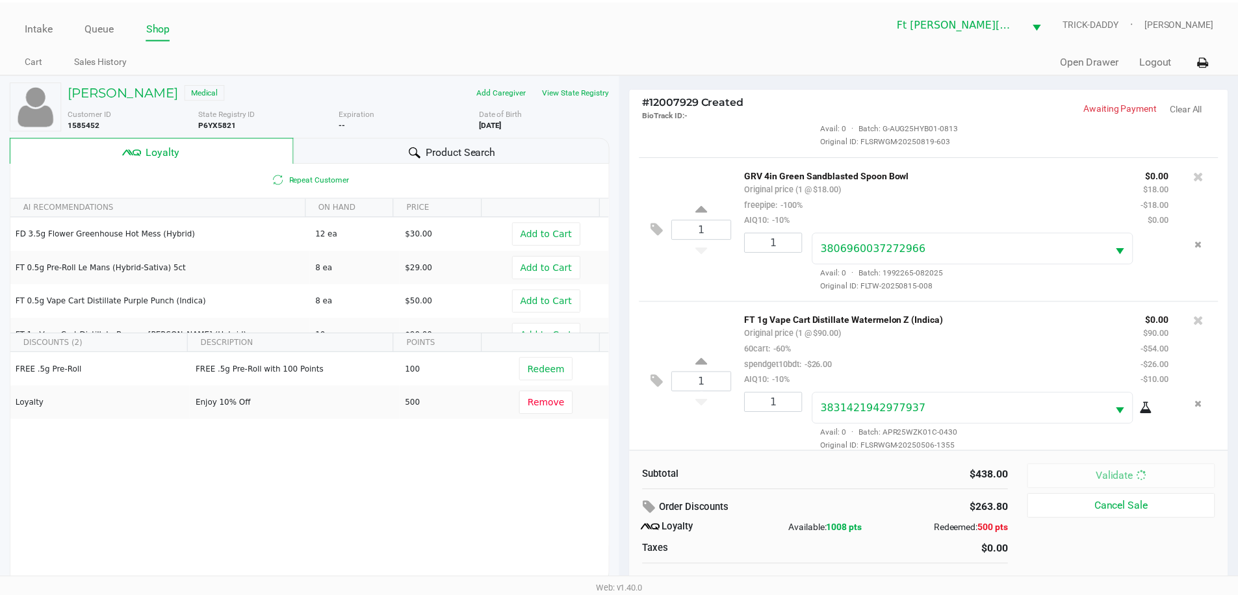
scroll to position [851, 0]
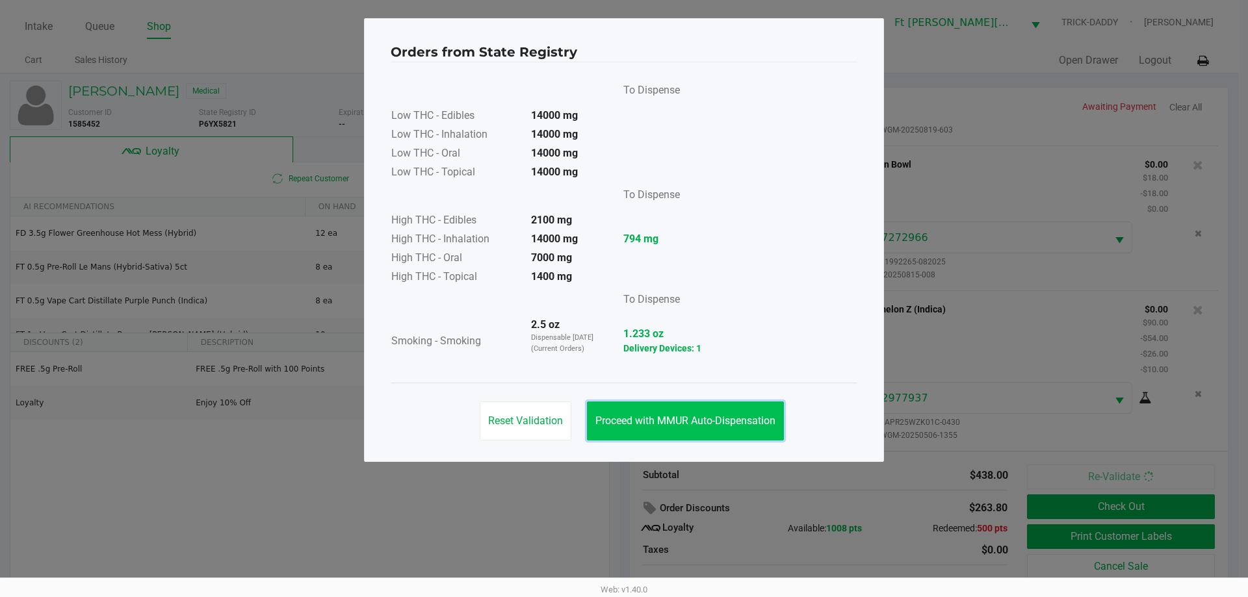
click at [733, 420] on span "Proceed with MMUR Auto-Dispensation" at bounding box center [685, 421] width 180 height 12
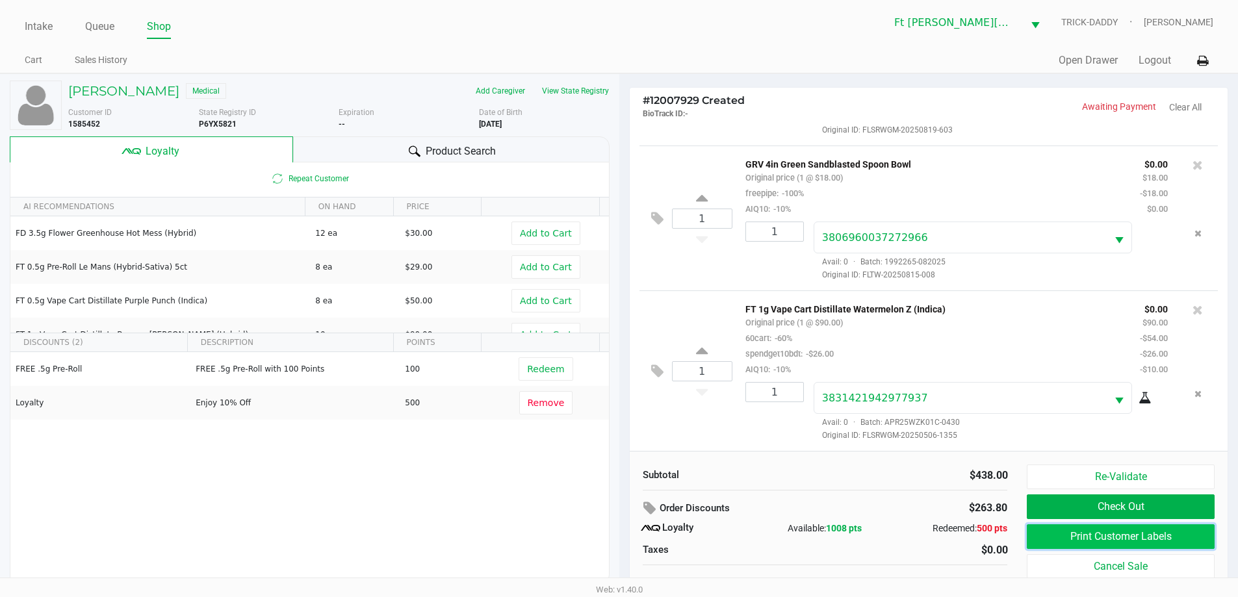
click at [1109, 538] on button "Print Customer Labels" at bounding box center [1120, 536] width 187 height 25
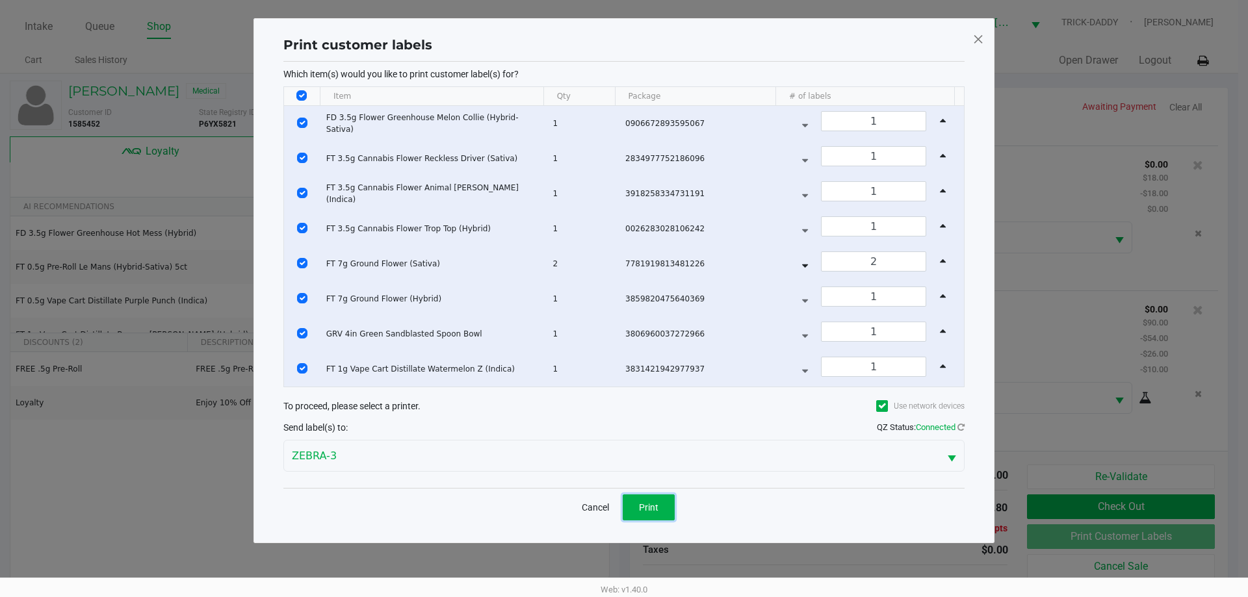
click at [650, 509] on span "Print" at bounding box center [648, 507] width 19 height 10
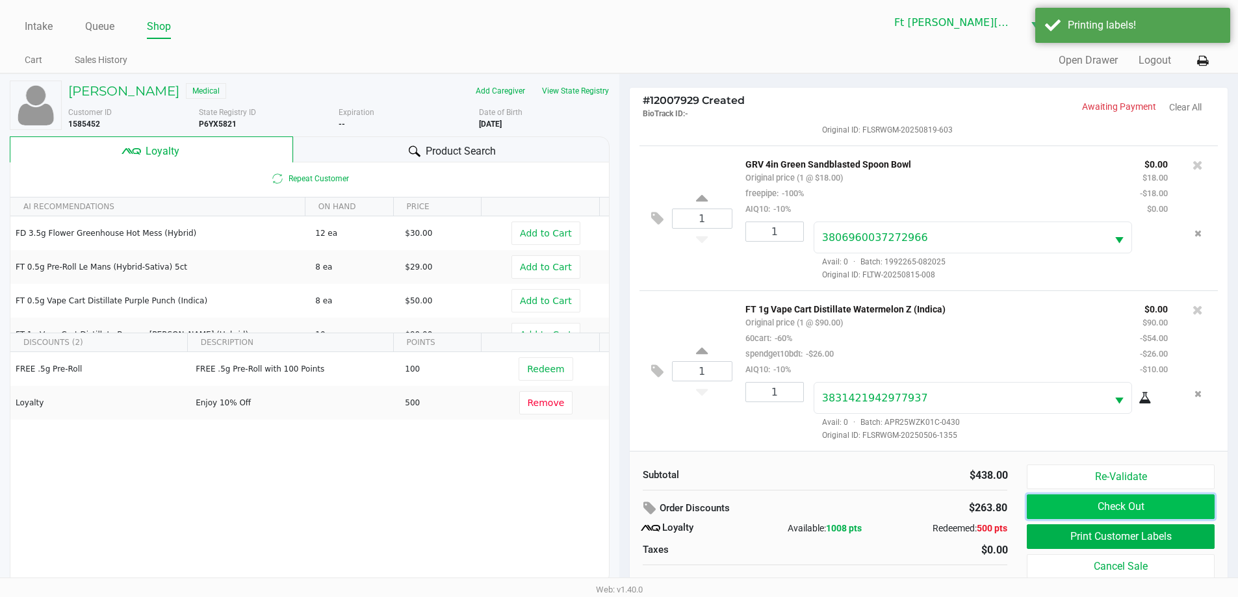
click at [1181, 506] on button "Check Out" at bounding box center [1120, 507] width 187 height 25
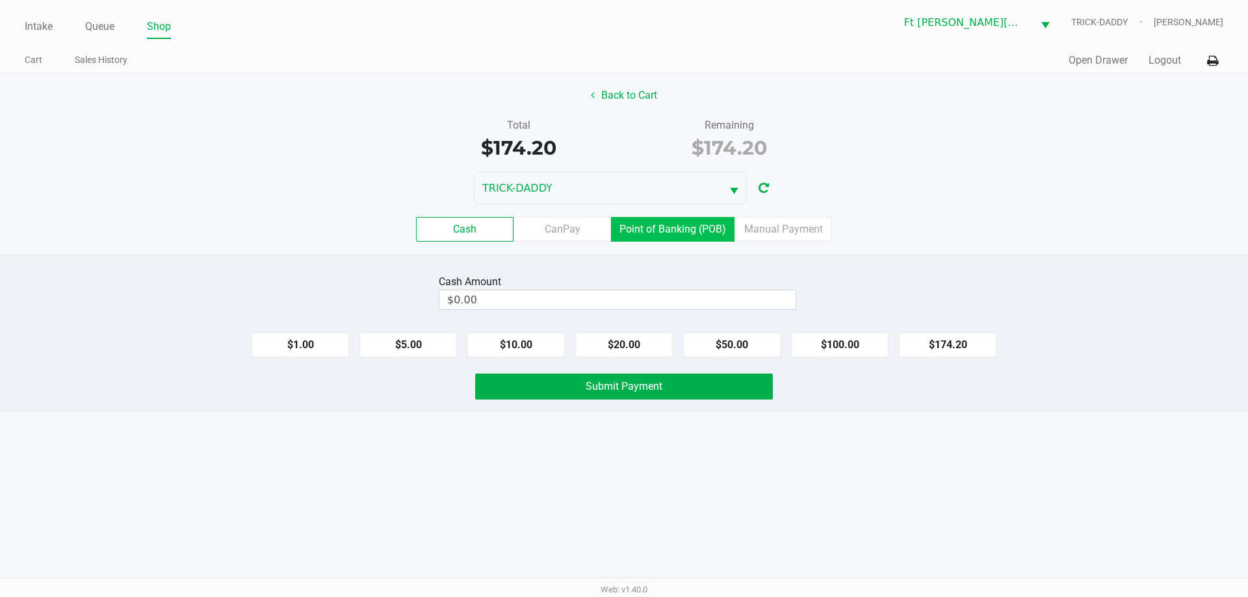
click at [690, 229] on label "Point of Banking (POB)" at bounding box center [672, 229] width 123 height 25
click at [0, 0] on 7 "Point of Banking (POB)" at bounding box center [0, 0] width 0 height 0
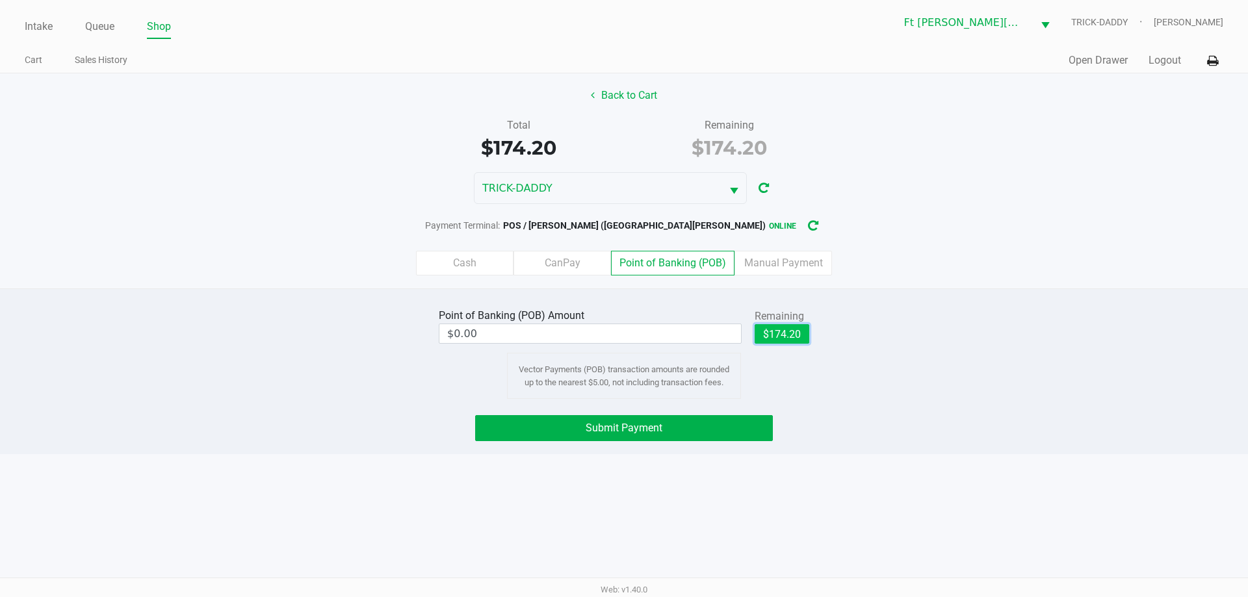
click at [796, 339] on button "$174.20" at bounding box center [781, 333] width 55 height 19
type input "$174.20"
click at [736, 424] on button "Submit Payment" at bounding box center [624, 428] width 298 height 26
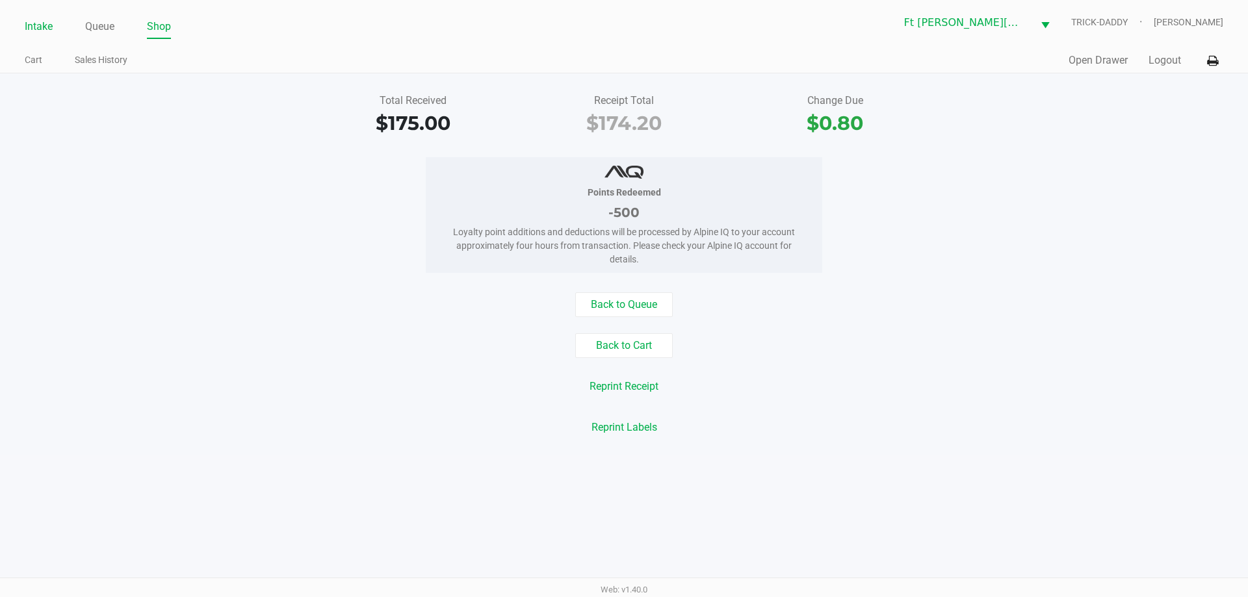
click at [37, 32] on link "Intake" at bounding box center [39, 27] width 28 height 18
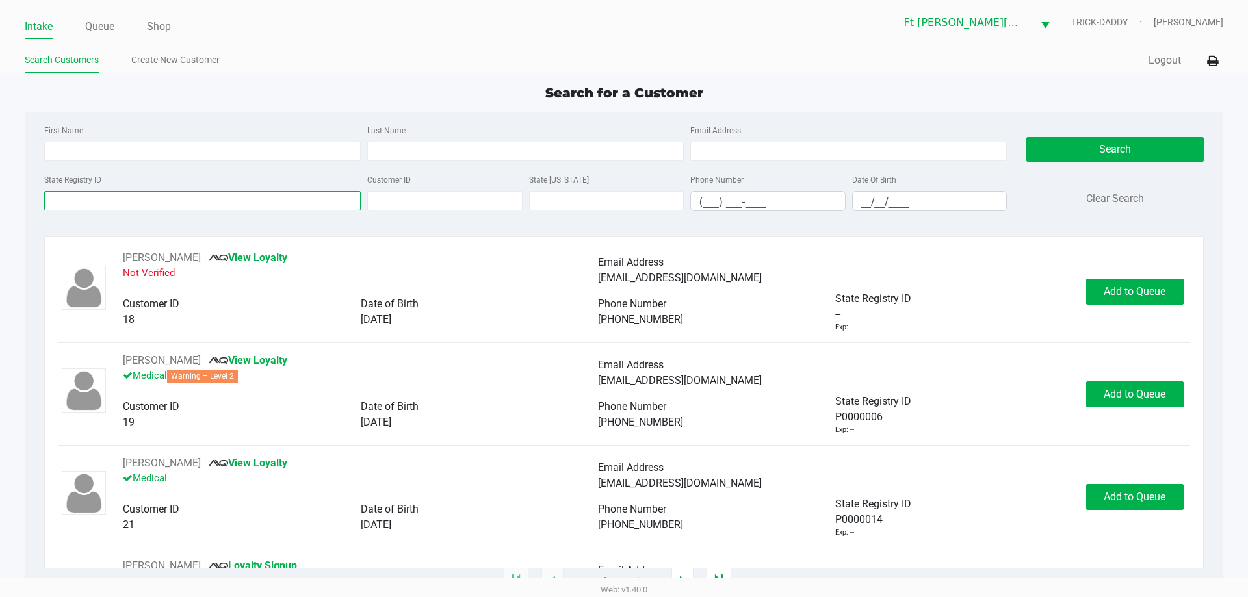
click at [105, 198] on input "State Registry ID" at bounding box center [202, 200] width 316 height 19
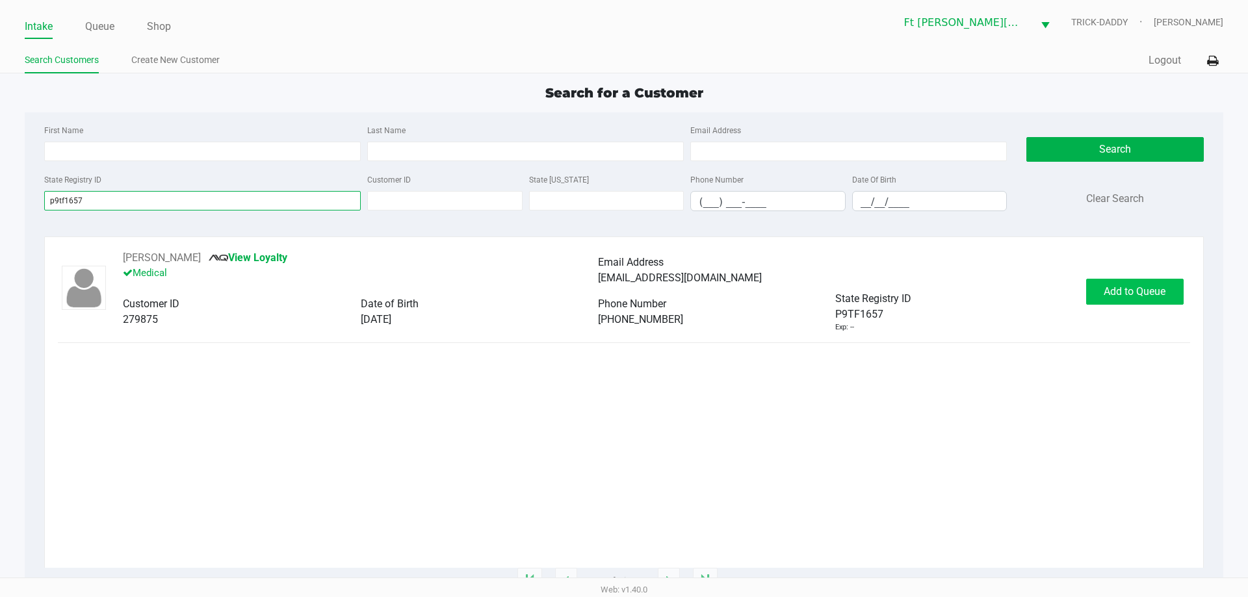
type input "p9tf1657"
click at [1119, 297] on span "Add to Queue" at bounding box center [1134, 291] width 62 height 12
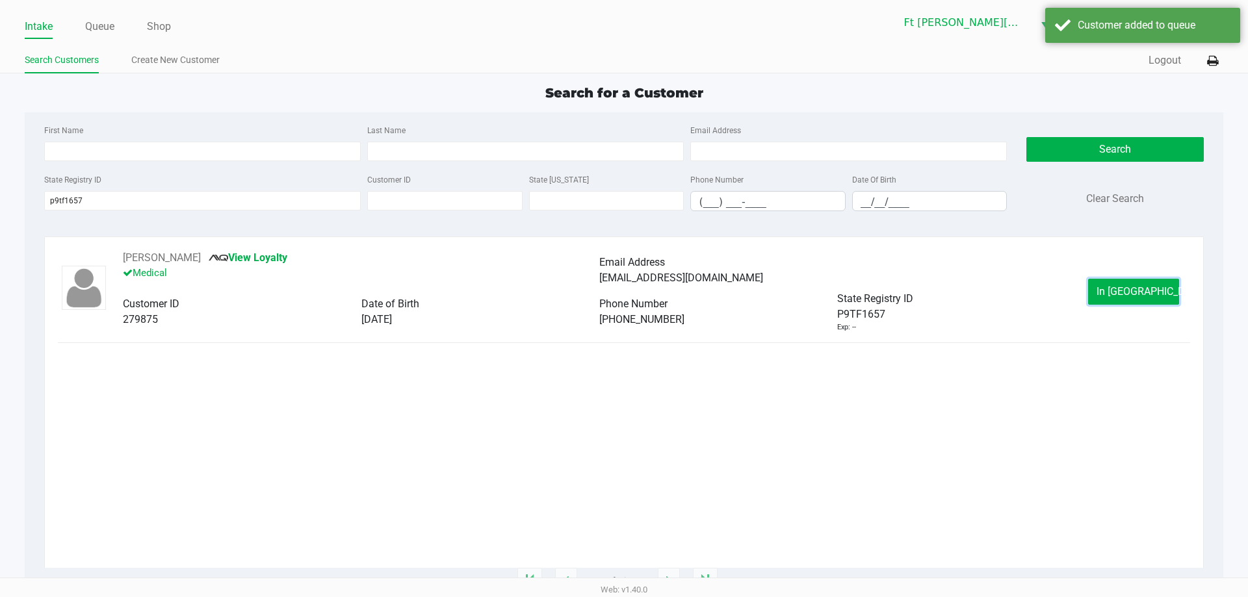
click at [1119, 295] on span "In Queue" at bounding box center [1150, 291] width 109 height 12
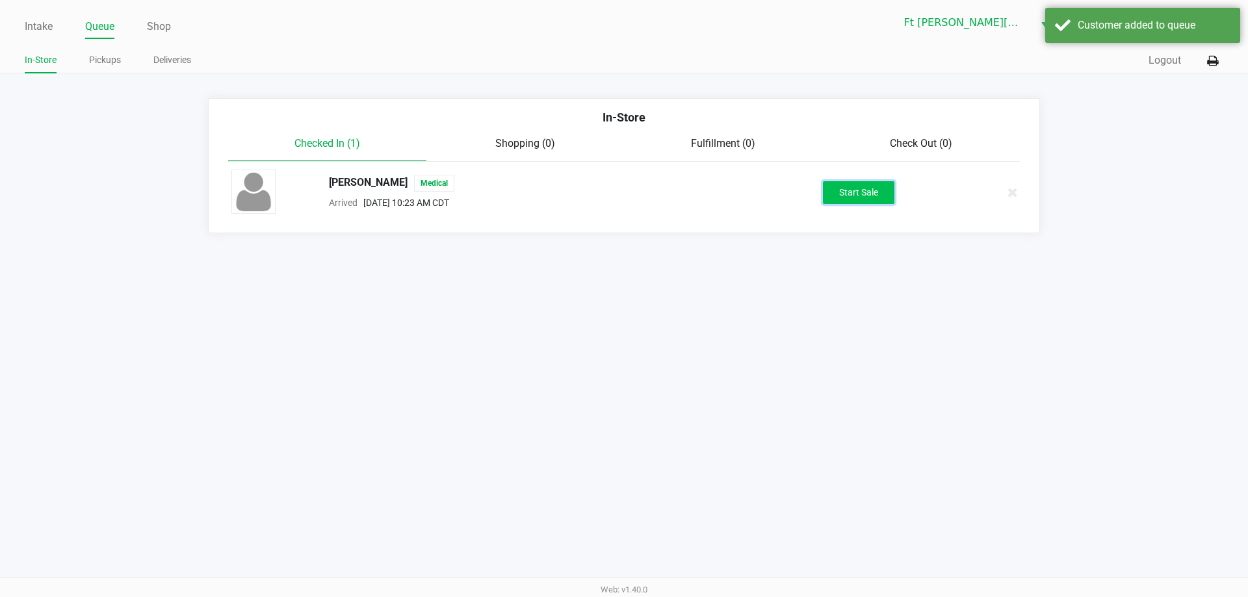
click at [840, 189] on button "Start Sale" at bounding box center [858, 192] width 71 height 23
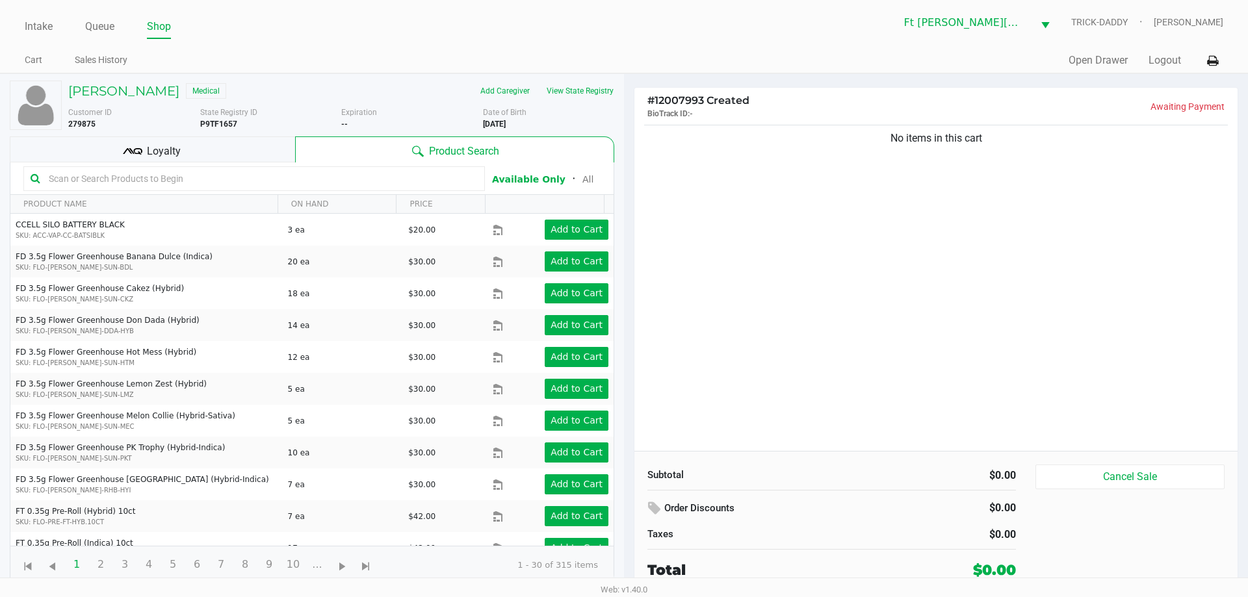
click at [170, 146] on span "Loyalty" at bounding box center [164, 152] width 34 height 16
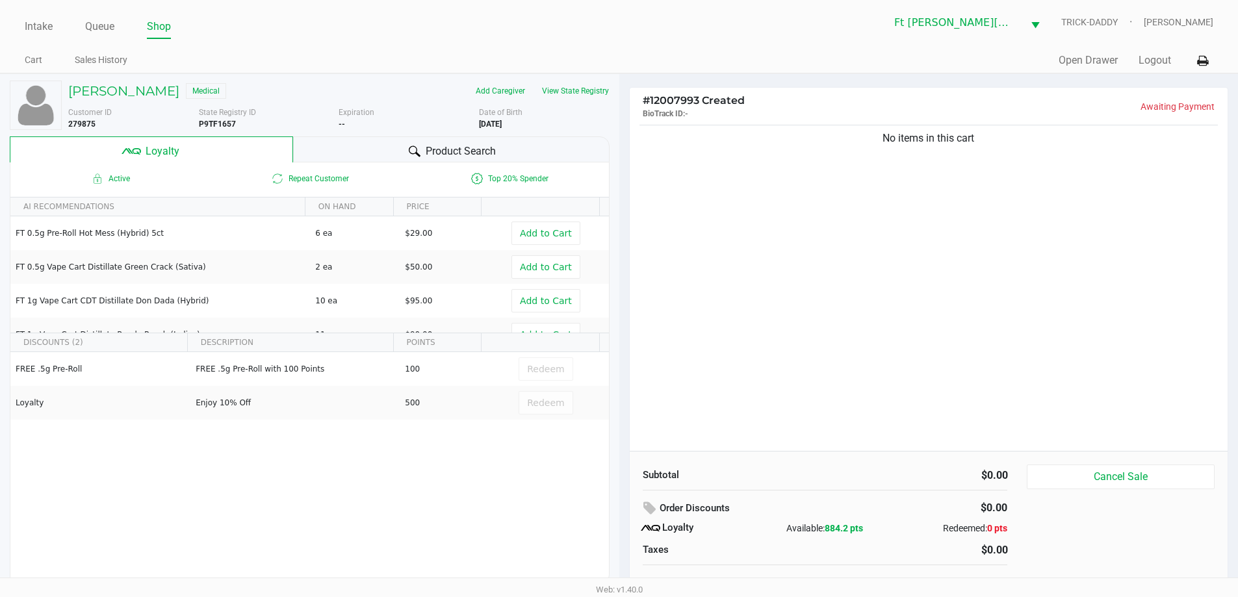
click at [506, 155] on div "Product Search" at bounding box center [451, 149] width 316 height 26
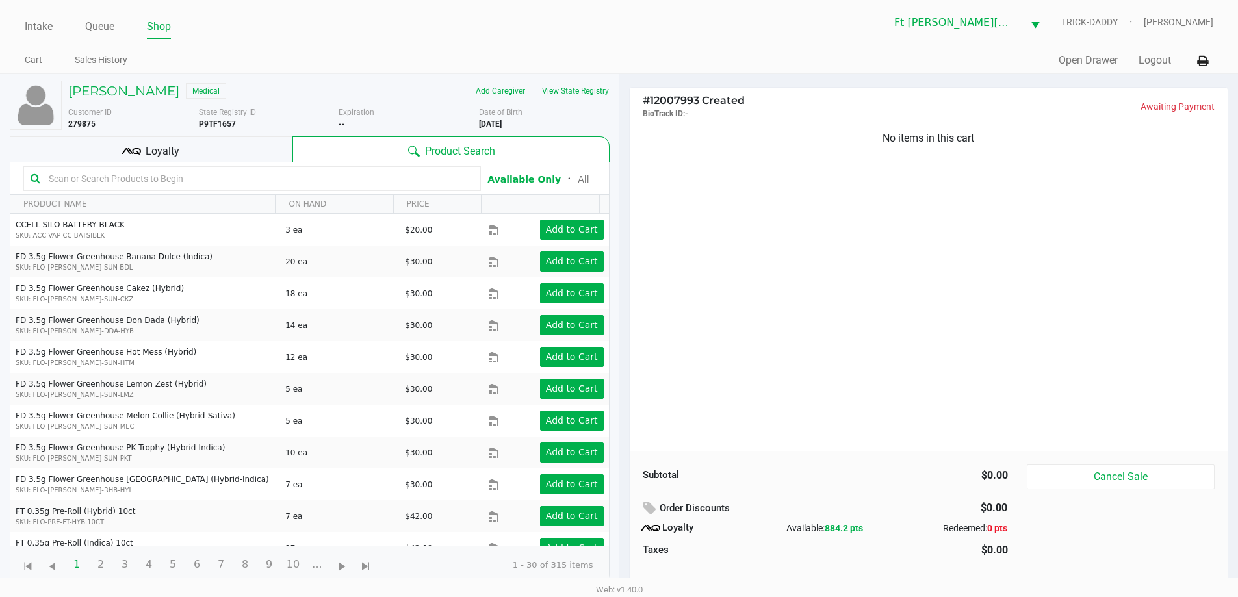
click at [226, 147] on div "Loyalty" at bounding box center [151, 149] width 283 height 26
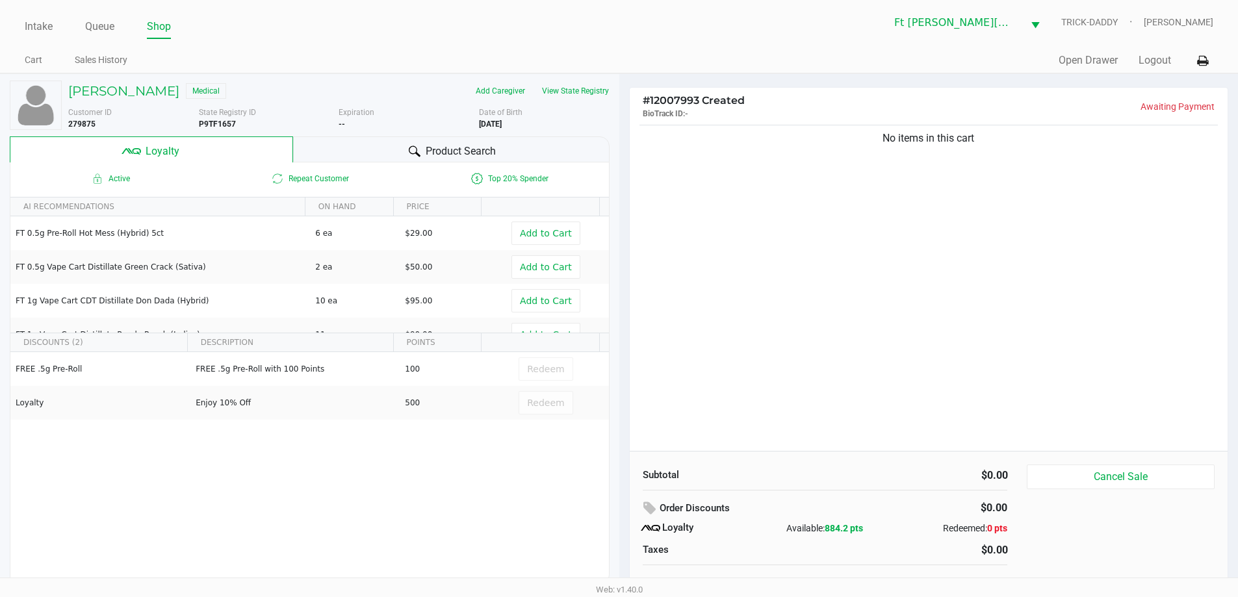
click at [478, 159] on span "Product Search" at bounding box center [461, 152] width 70 height 16
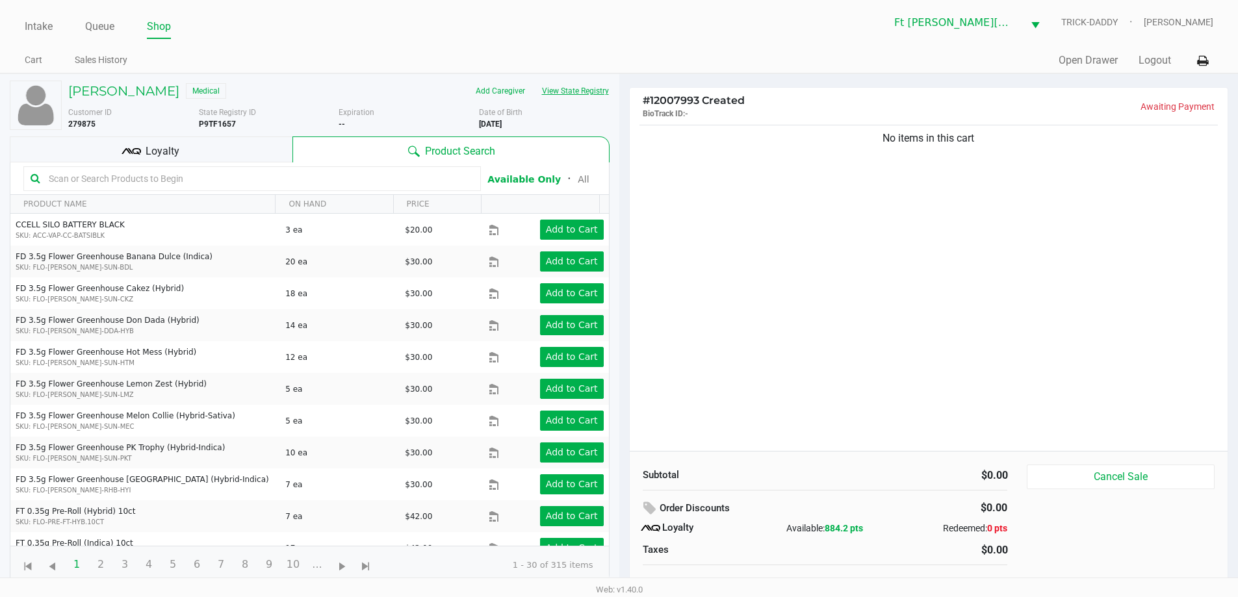
click at [569, 92] on button "View State Registry" at bounding box center [571, 91] width 76 height 21
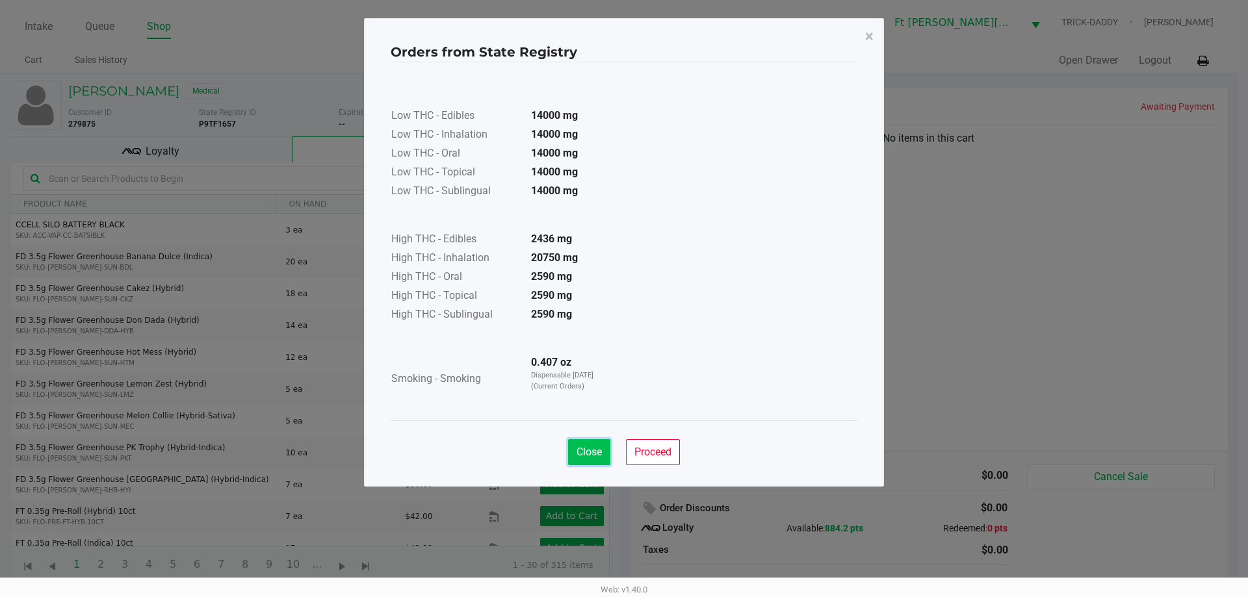
click at [586, 459] on button "Close" at bounding box center [589, 452] width 42 height 26
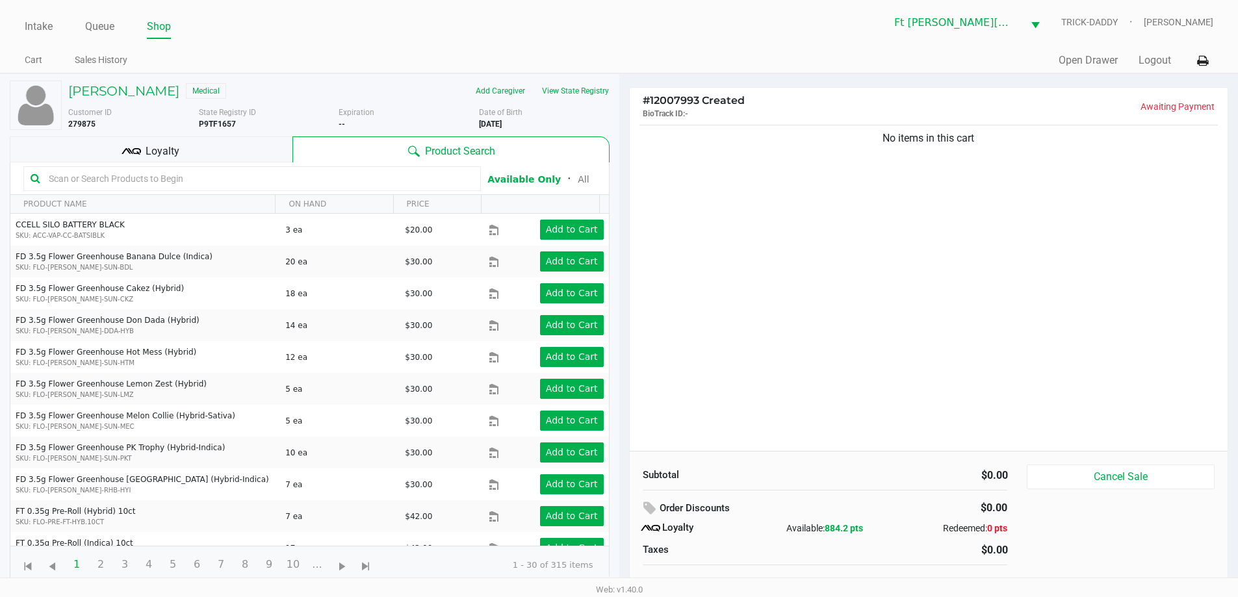
click at [192, 153] on div "Loyalty" at bounding box center [151, 149] width 283 height 26
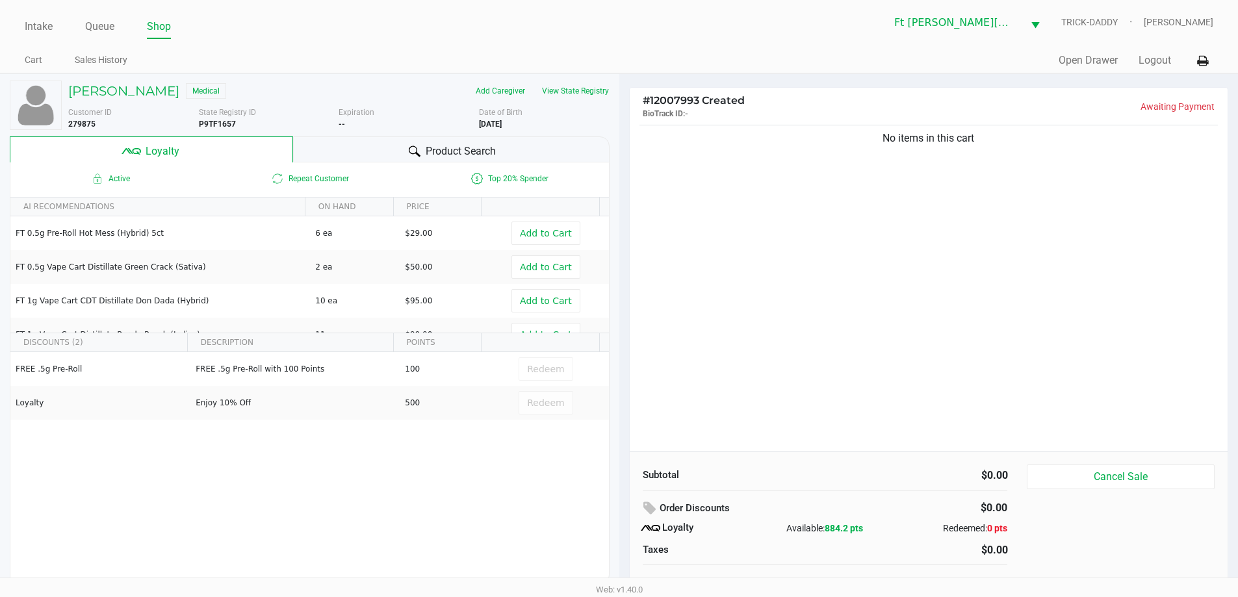
click at [454, 146] on span "Product Search" at bounding box center [461, 152] width 70 height 16
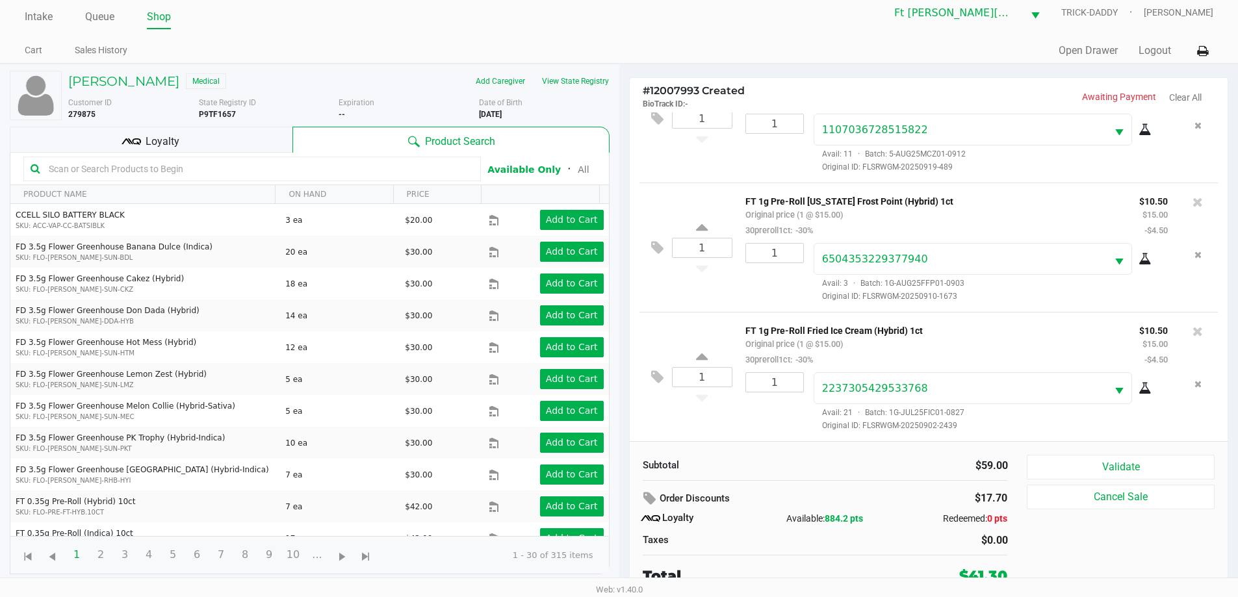
scroll to position [13, 0]
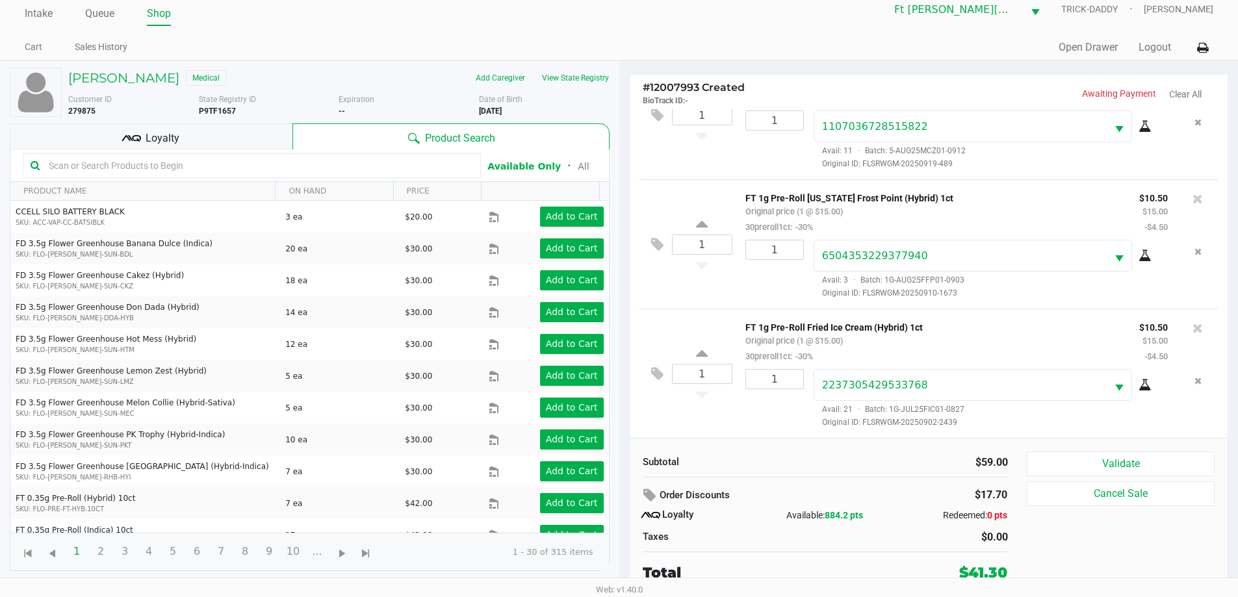
click at [215, 133] on div "Loyalty" at bounding box center [151, 136] width 283 height 26
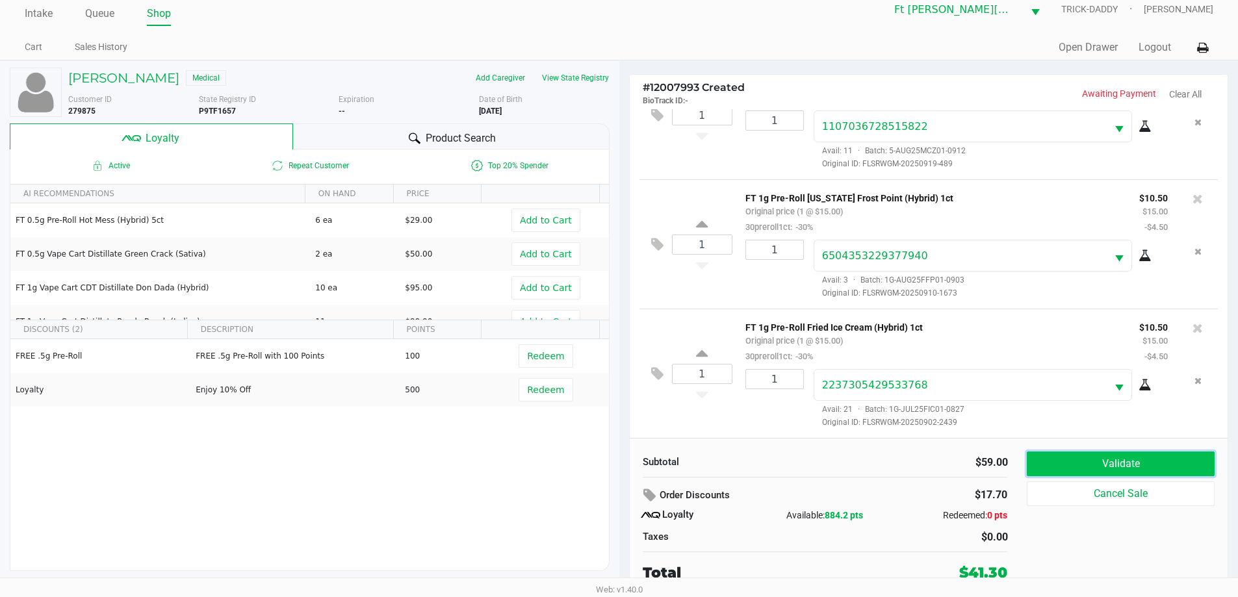
click at [1134, 467] on button "Validate" at bounding box center [1120, 464] width 187 height 25
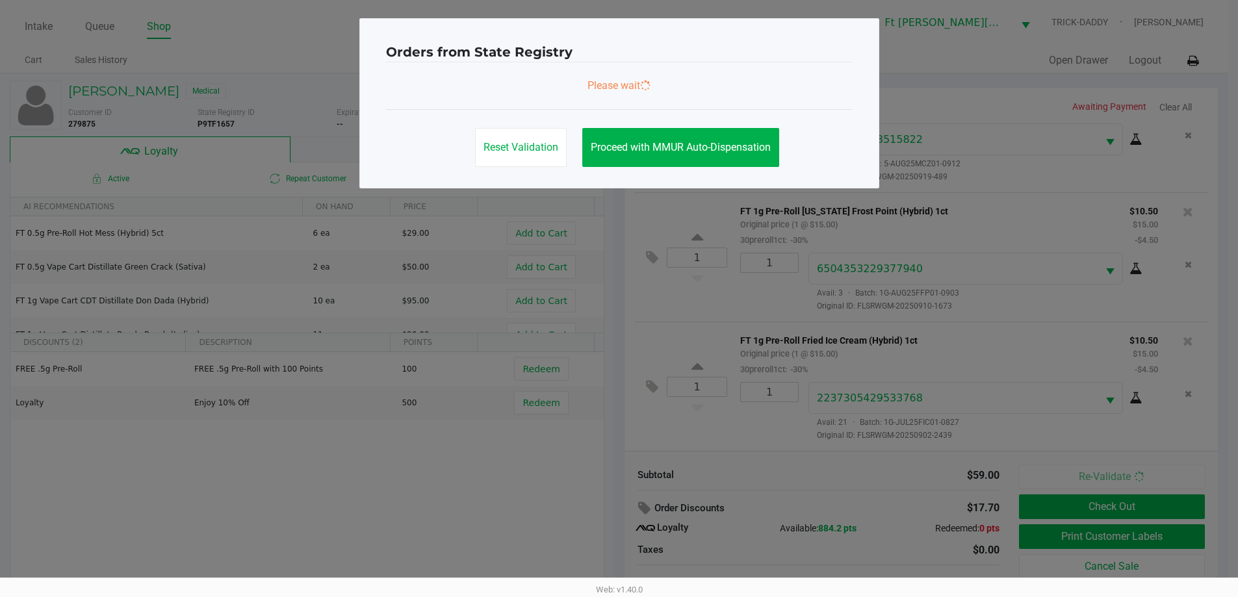
scroll to position [0, 0]
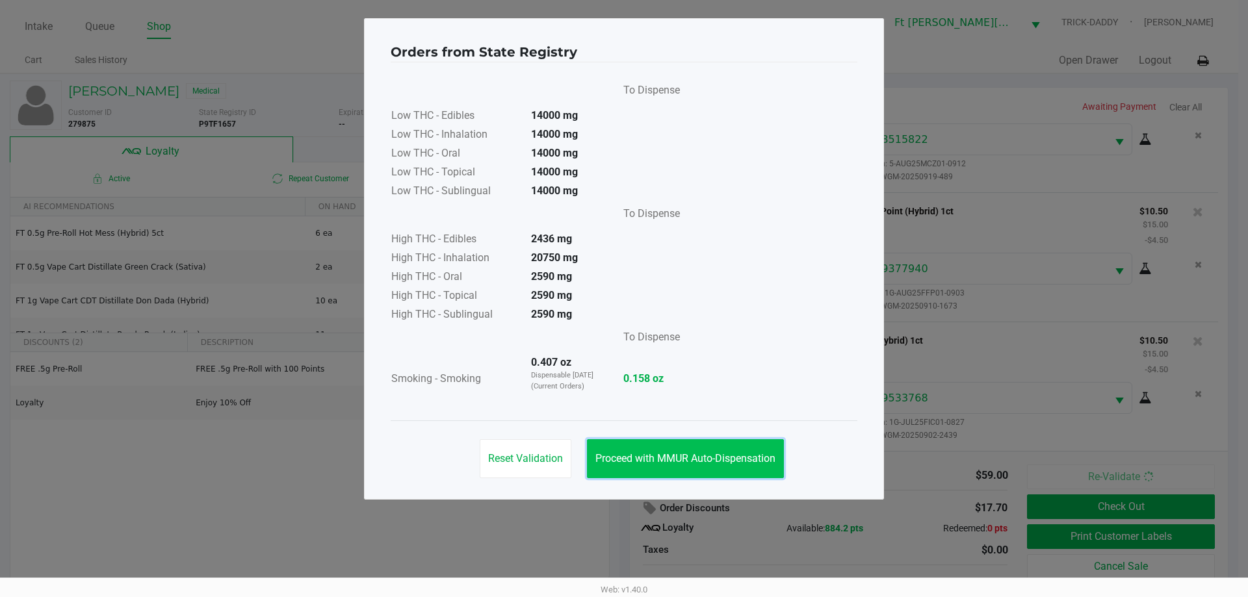
click at [735, 456] on span "Proceed with MMUR Auto-Dispensation" at bounding box center [685, 458] width 180 height 12
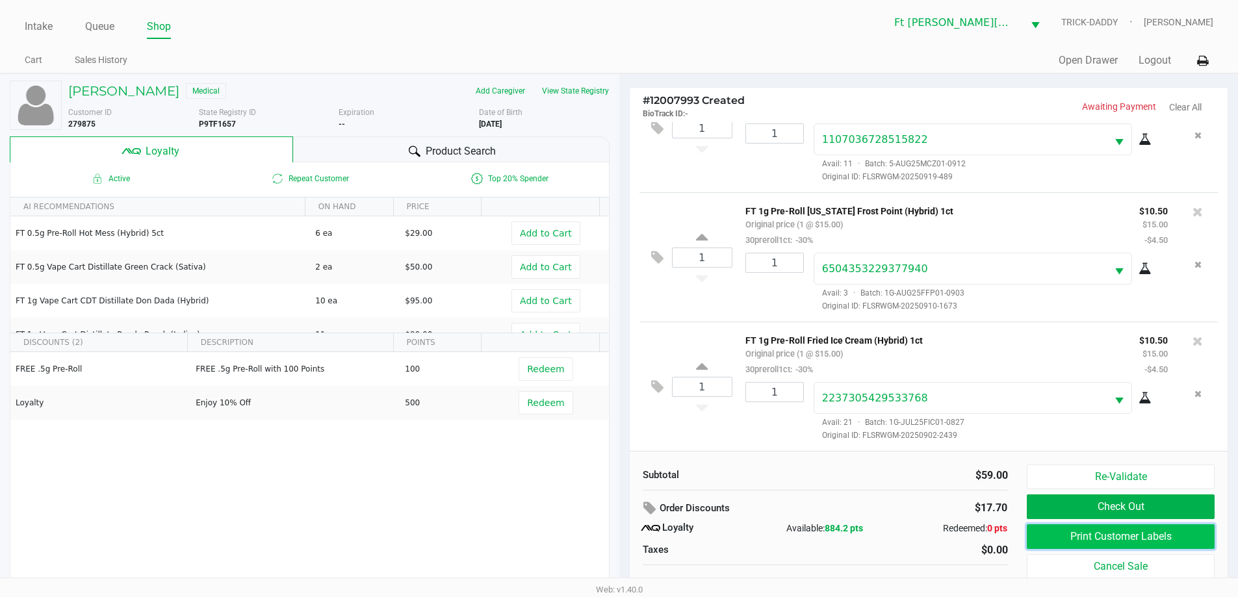
click at [1177, 539] on button "Print Customer Labels" at bounding box center [1120, 536] width 187 height 25
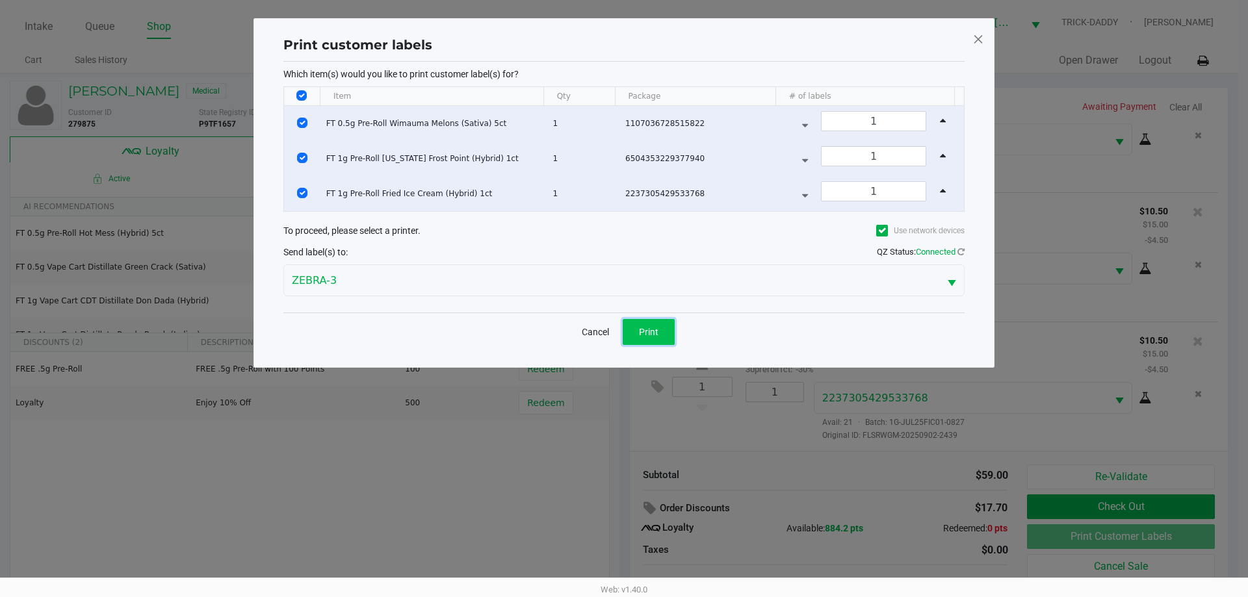
click at [665, 325] on button "Print" at bounding box center [649, 332] width 52 height 26
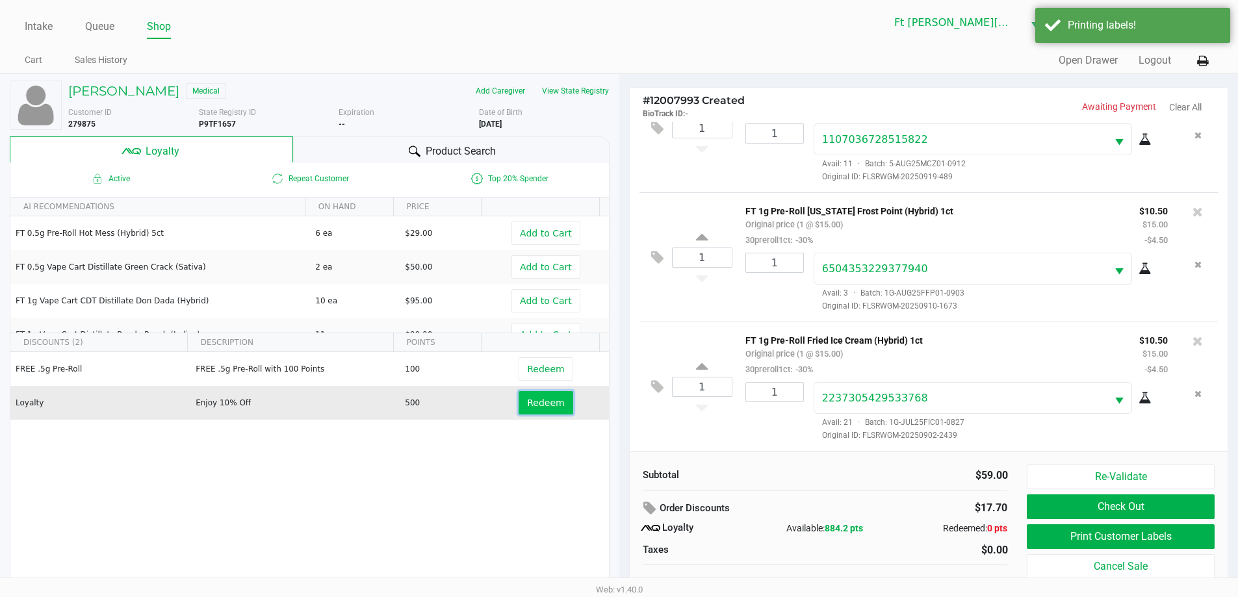
click at [546, 408] on span "Redeem" at bounding box center [545, 403] width 37 height 10
click at [1128, 510] on div at bounding box center [619, 326] width 1238 height 376
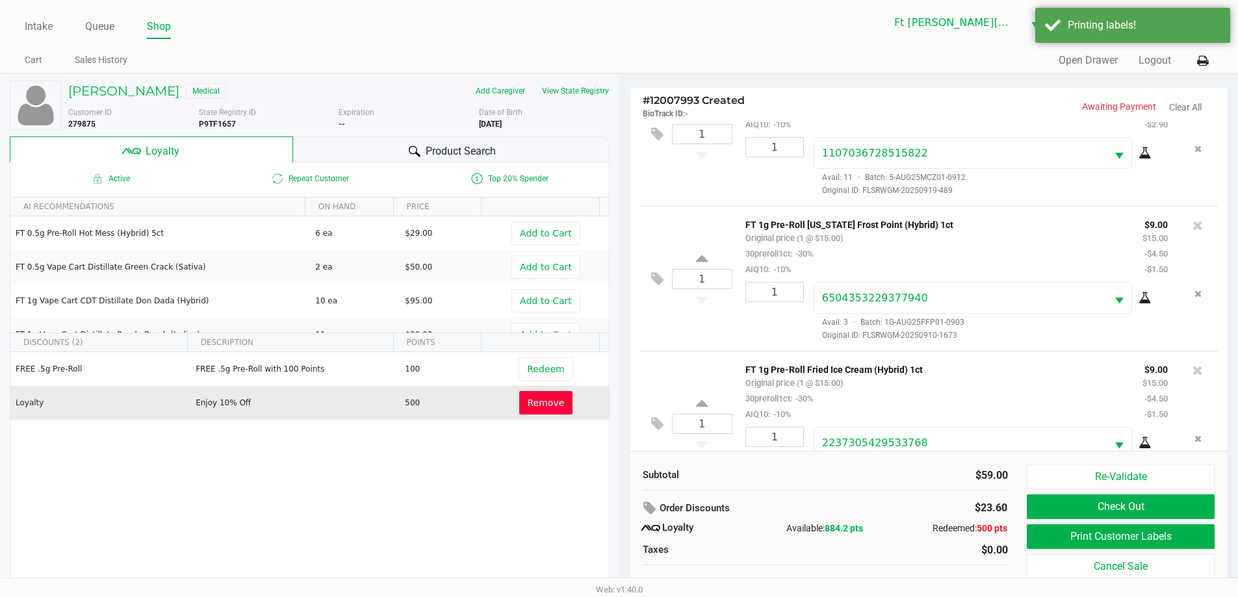
scroll to position [108, 0]
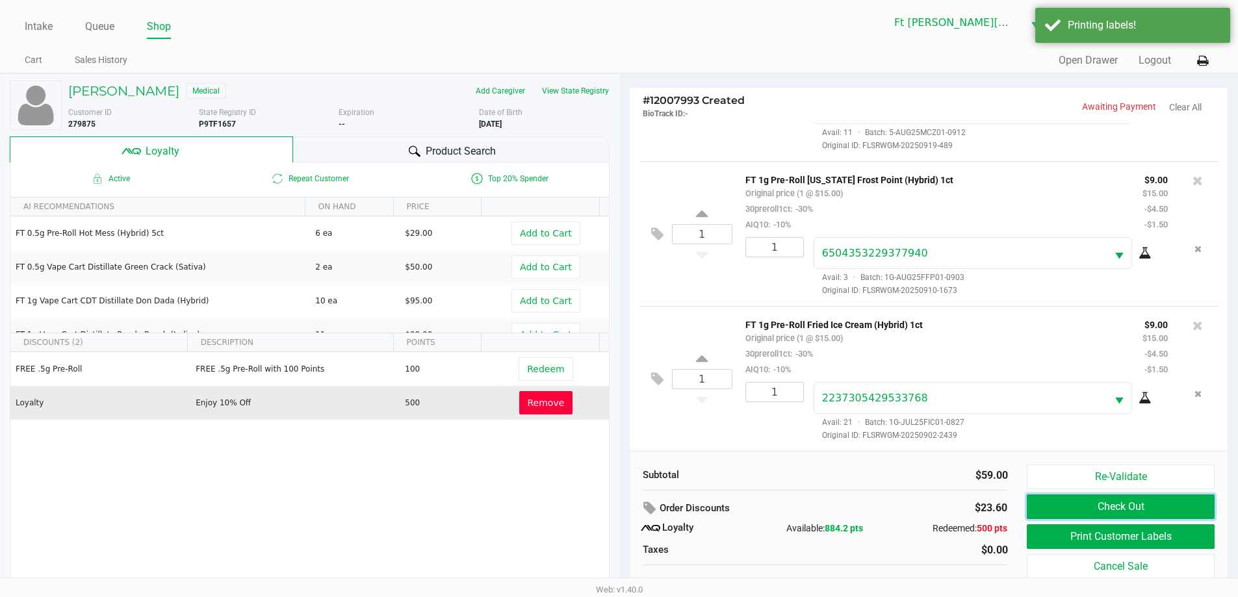
click at [1128, 510] on button "Check Out" at bounding box center [1120, 507] width 187 height 25
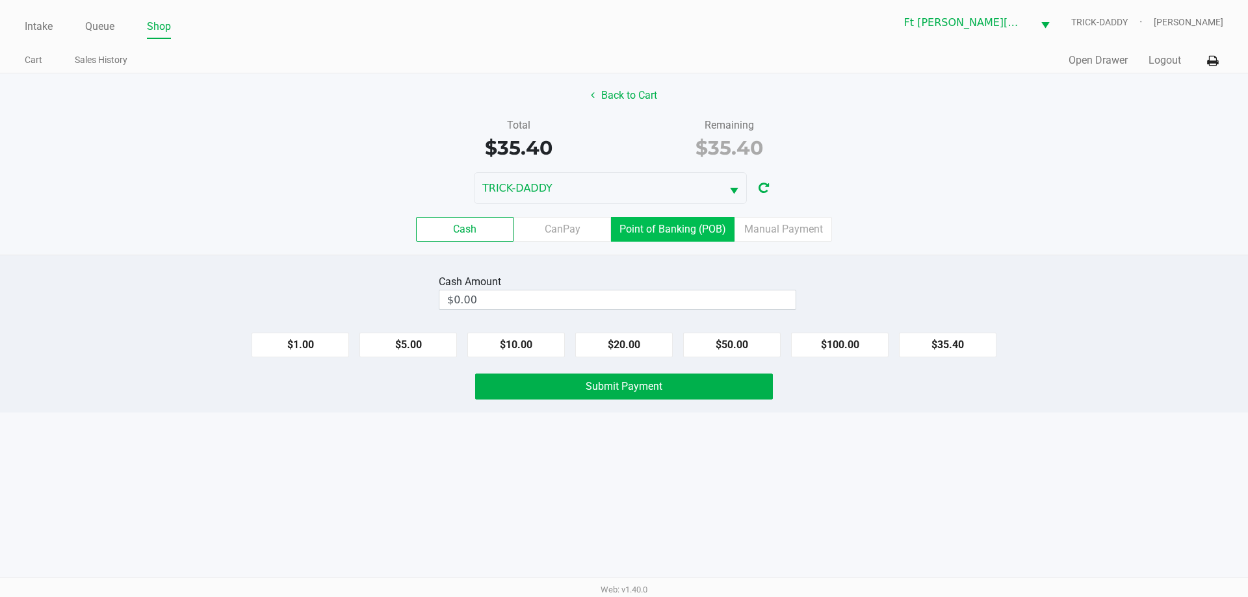
click at [707, 228] on label "Point of Banking (POB)" at bounding box center [672, 229] width 123 height 25
click at [0, 0] on 7 "Point of Banking (POB)" at bounding box center [0, 0] width 0 height 0
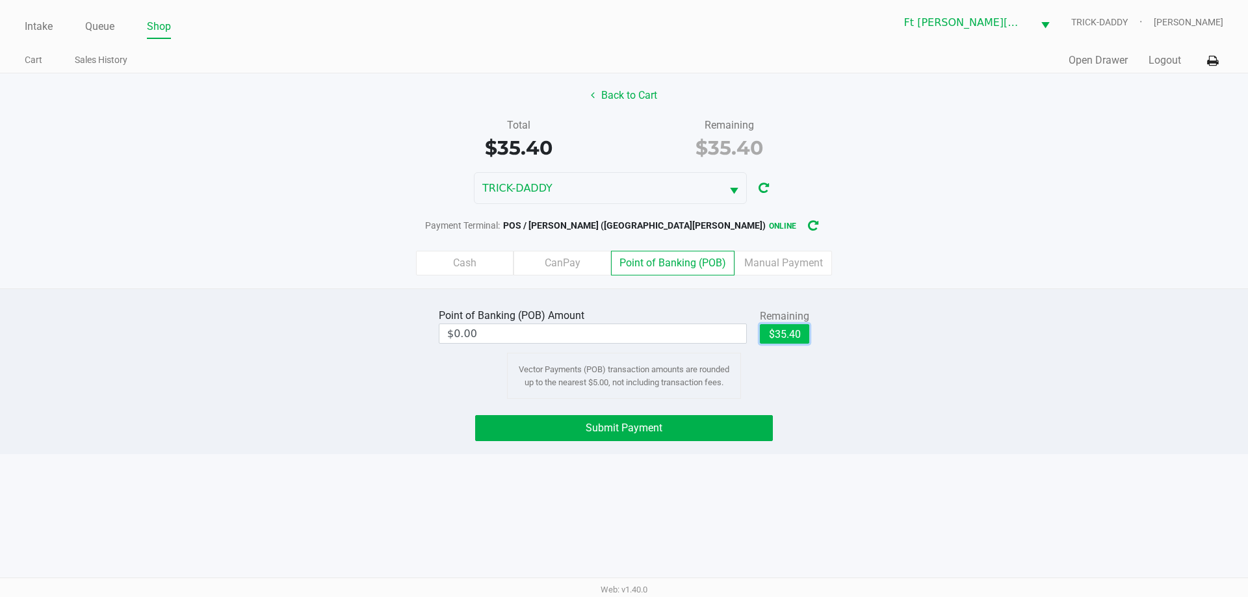
click at [789, 326] on button "$35.40" at bounding box center [784, 333] width 49 height 19
type input "$35.40"
click at [715, 428] on button "Submit Payment" at bounding box center [624, 428] width 298 height 26
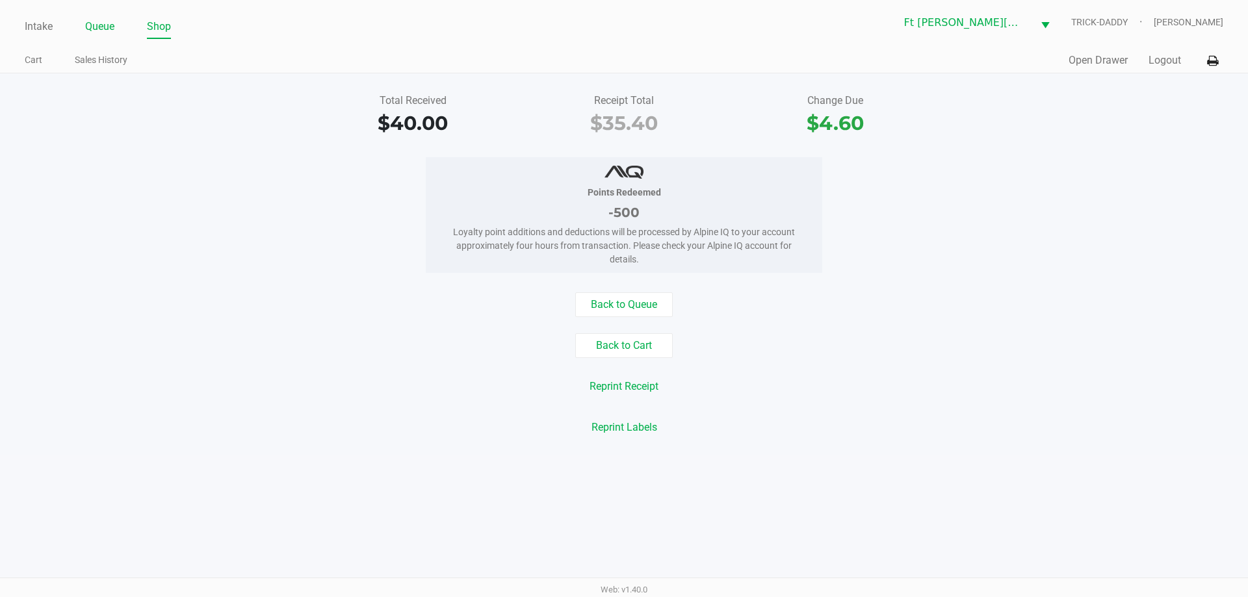
click at [110, 27] on link "Queue" at bounding box center [99, 27] width 29 height 18
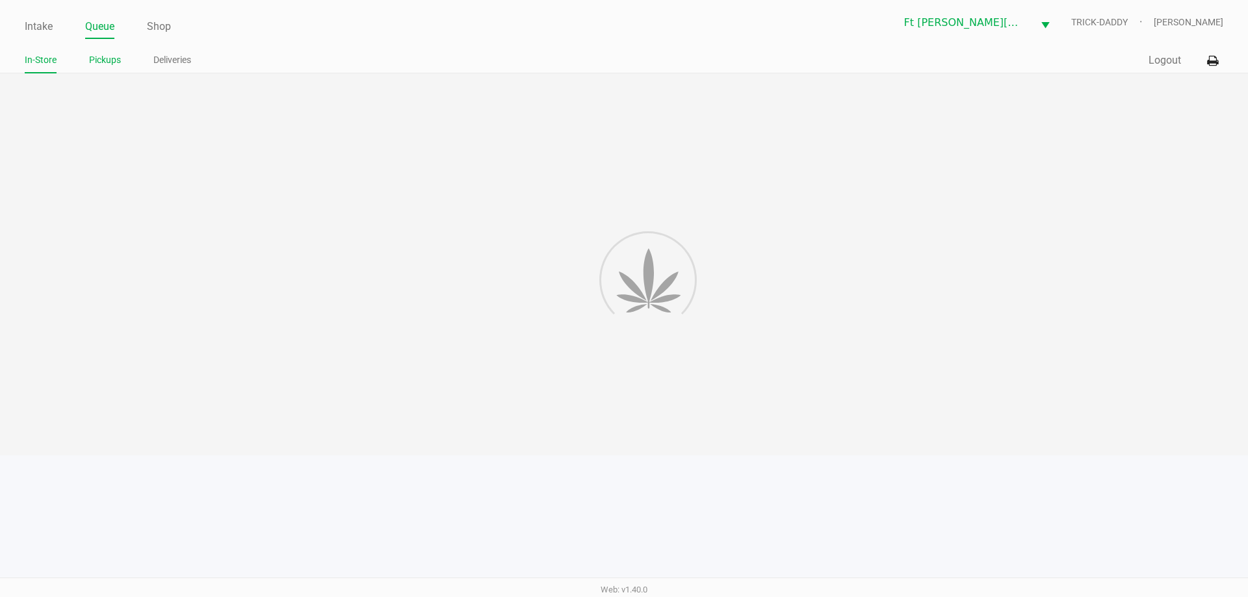
click at [115, 55] on link "Pickups" at bounding box center [105, 60] width 32 height 16
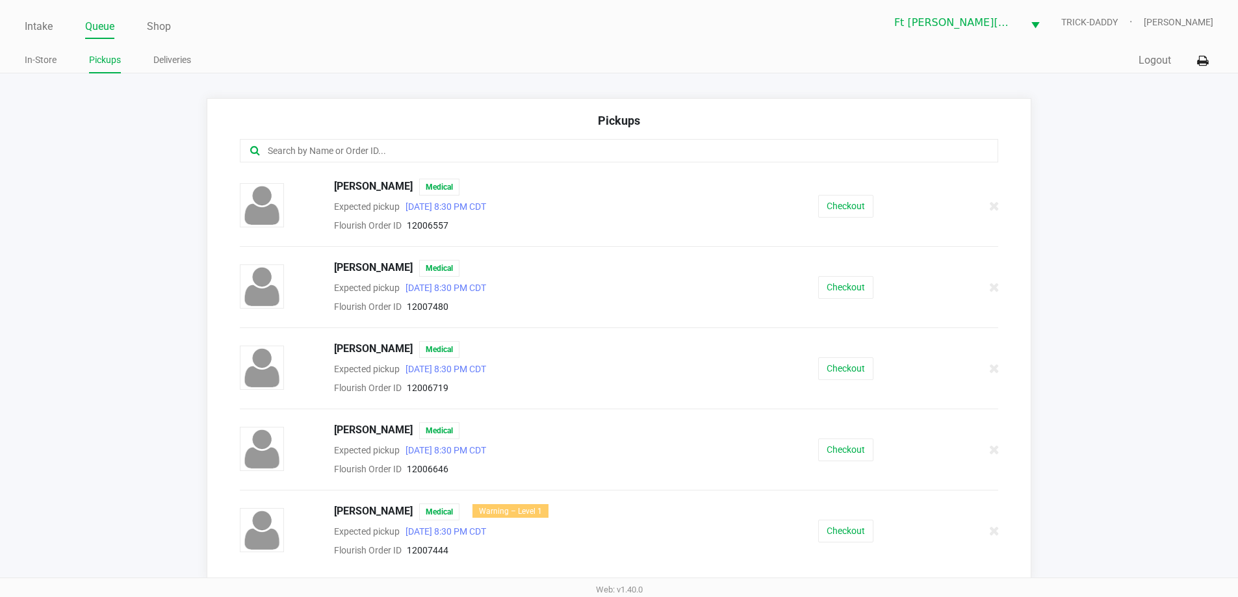
scroll to position [260, 0]
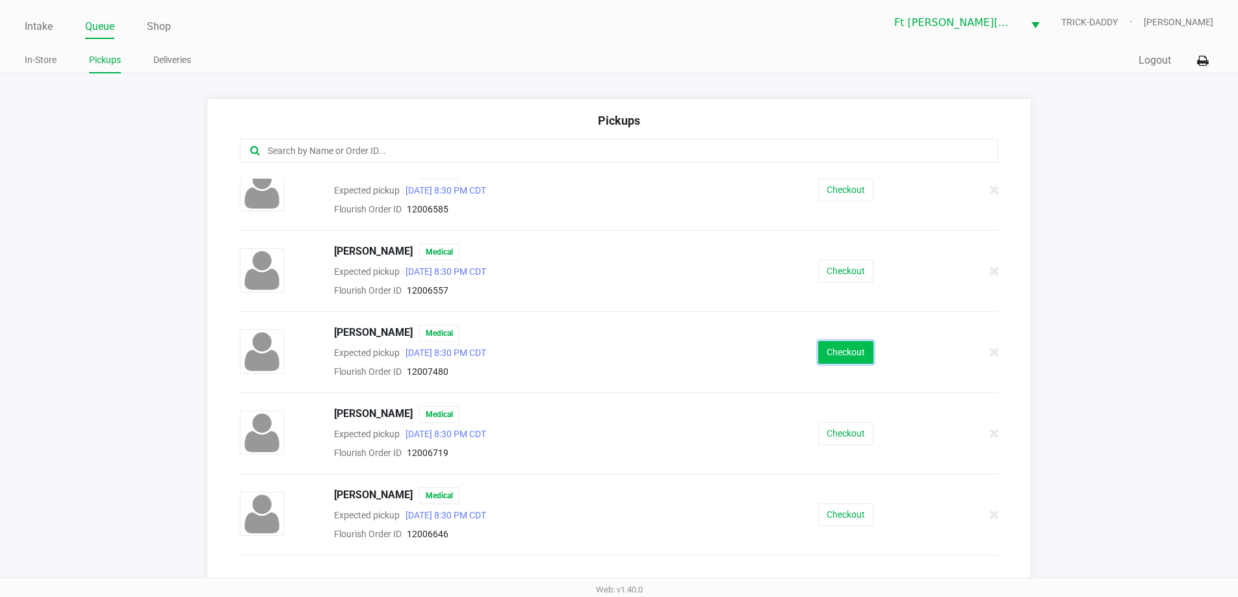
click at [855, 352] on button "Checkout" at bounding box center [845, 352] width 55 height 23
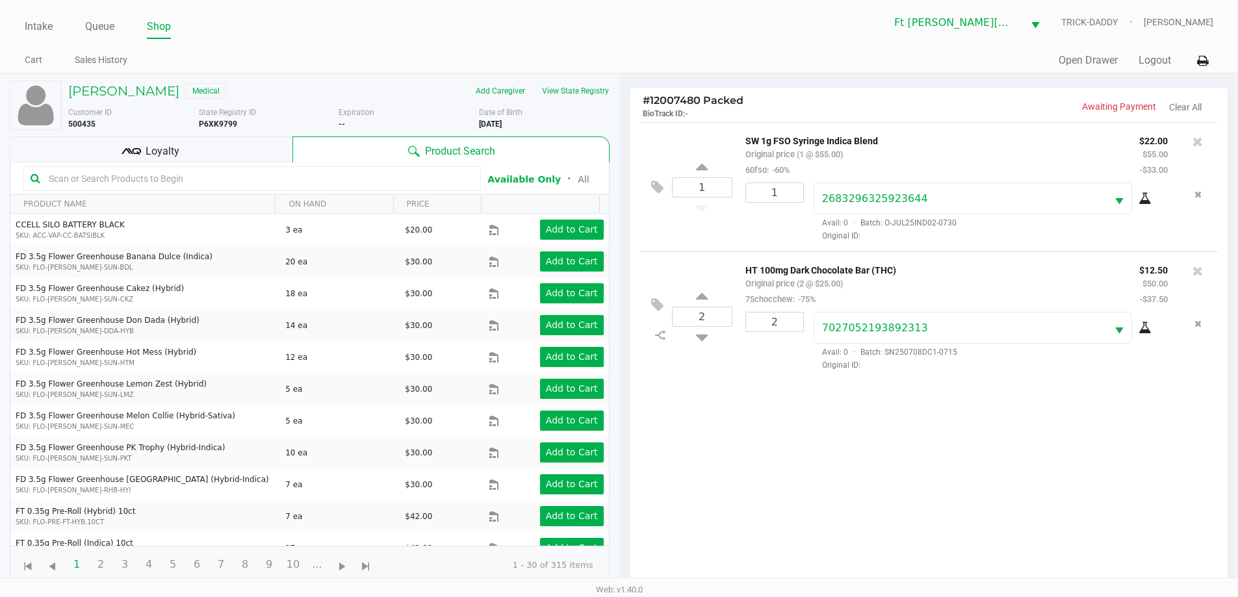
click at [207, 153] on div "Loyalty" at bounding box center [151, 149] width 283 height 26
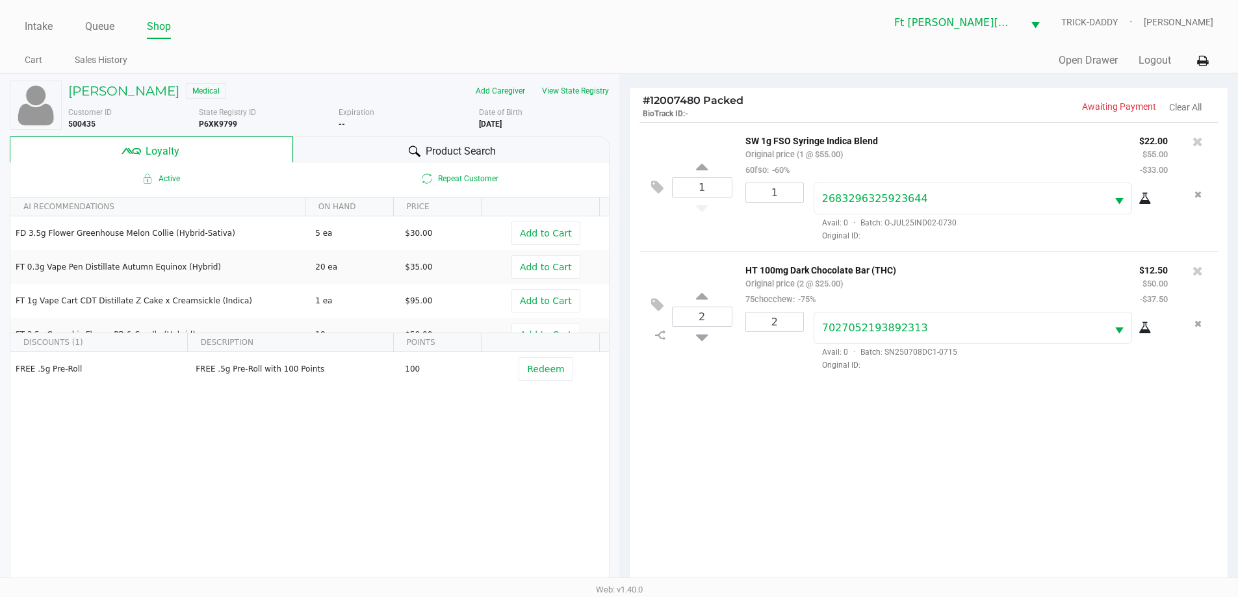
click at [495, 153] on span "Product Search" at bounding box center [461, 152] width 70 height 16
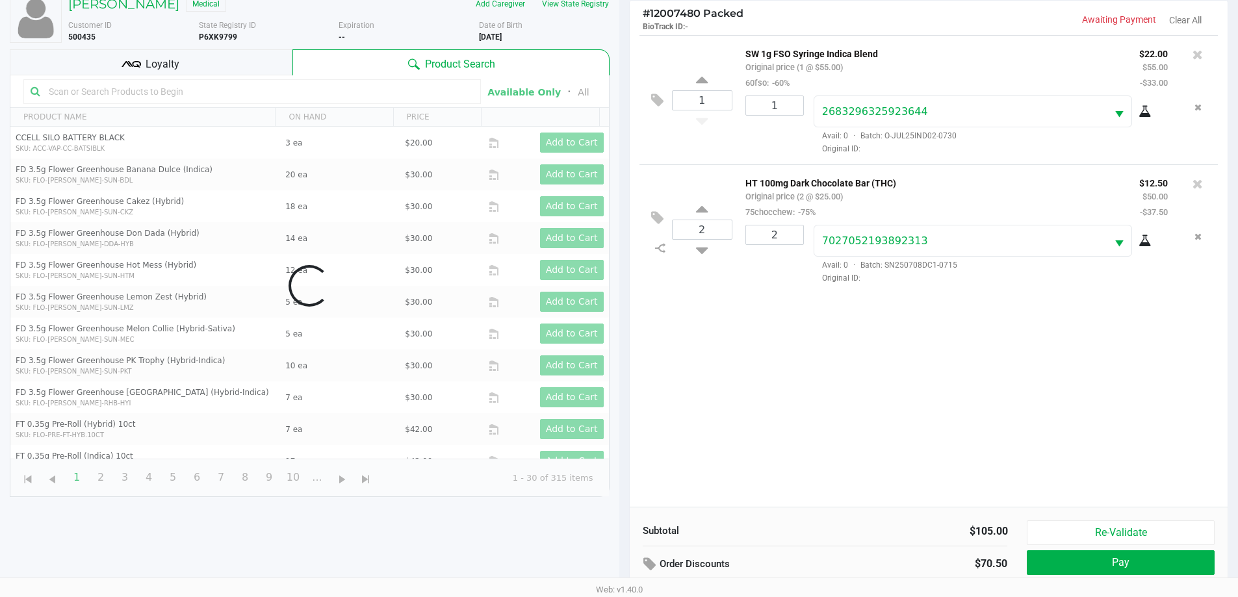
scroll to position [156, 0]
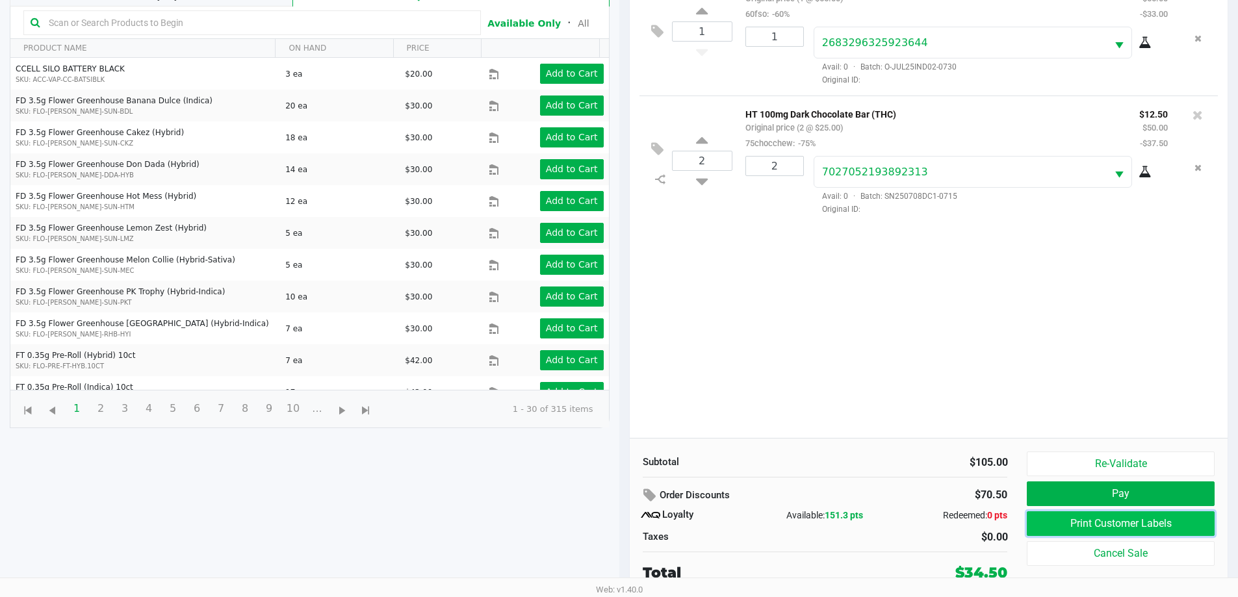
click at [1099, 511] on button "Print Customer Labels" at bounding box center [1120, 523] width 187 height 25
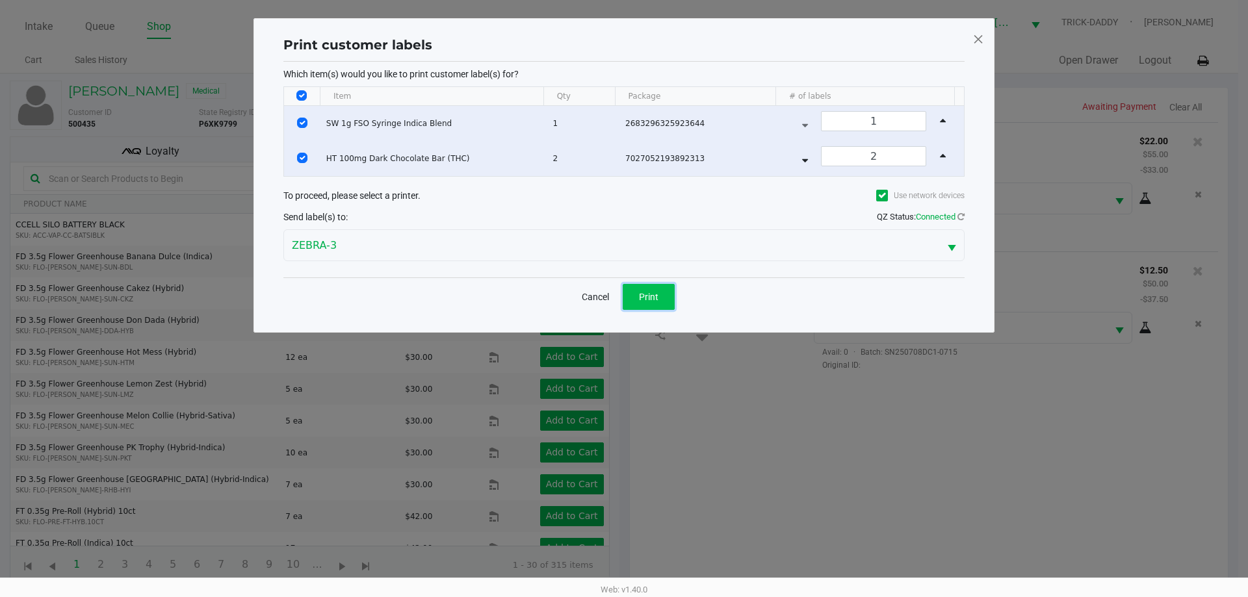
click at [639, 298] on span "Print" at bounding box center [648, 297] width 19 height 10
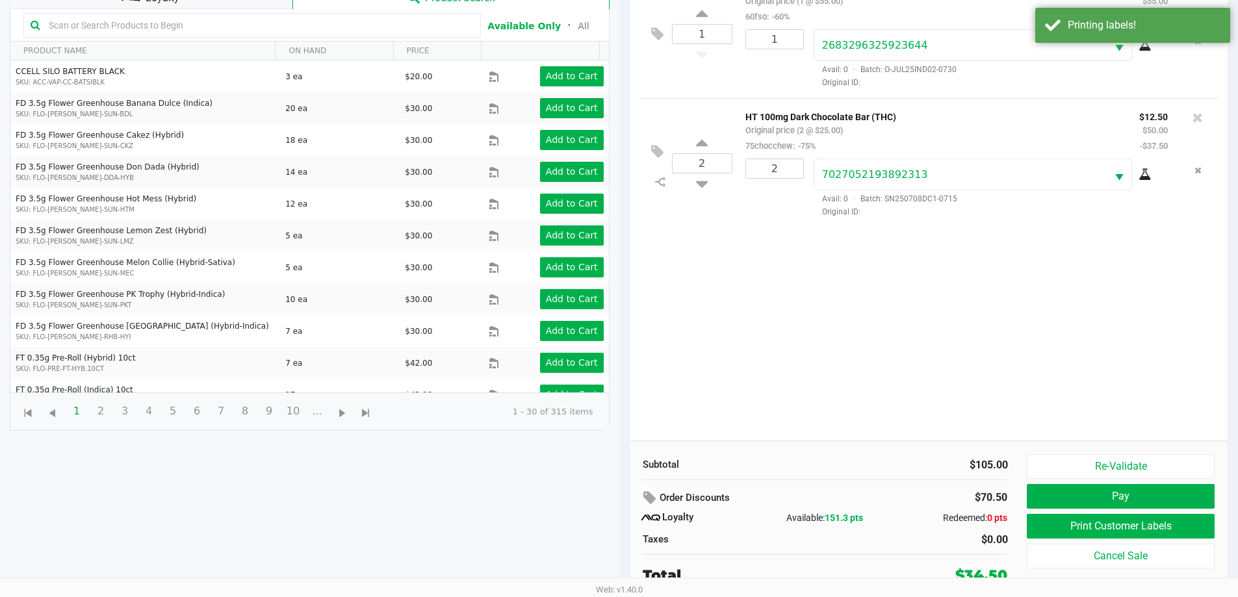
scroll to position [156, 0]
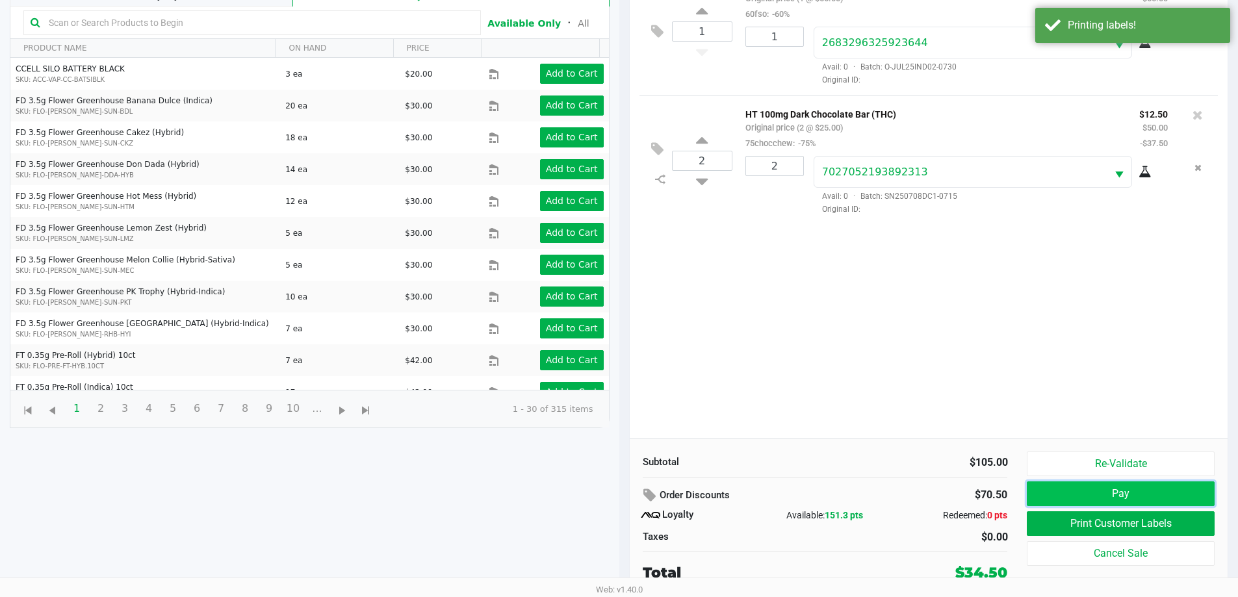
click at [1109, 491] on button "Pay" at bounding box center [1120, 494] width 187 height 25
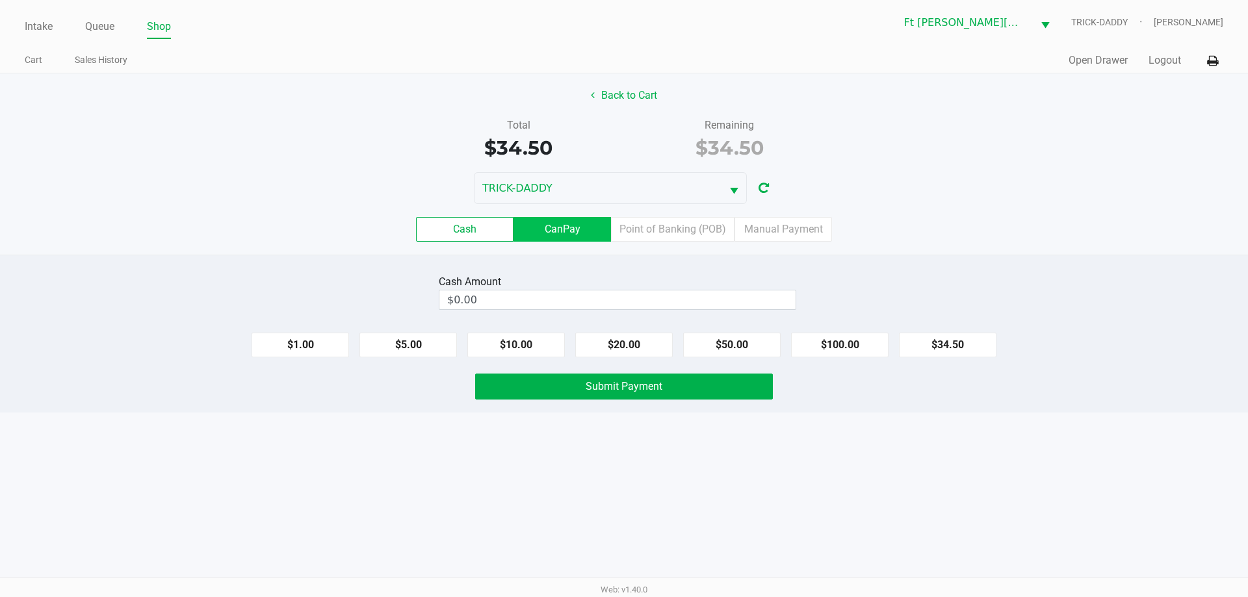
click at [564, 227] on label "CanPay" at bounding box center [561, 229] width 97 height 25
click at [0, 0] on 2 "CanPay" at bounding box center [0, 0] width 0 height 0
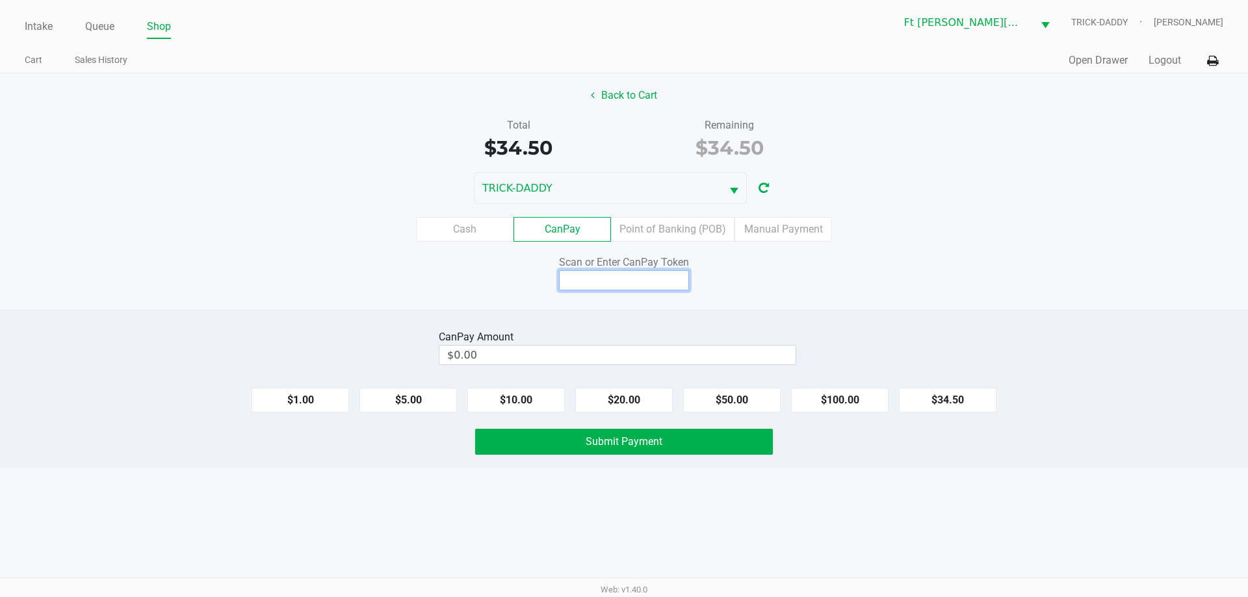
click at [608, 277] on input at bounding box center [624, 280] width 130 height 20
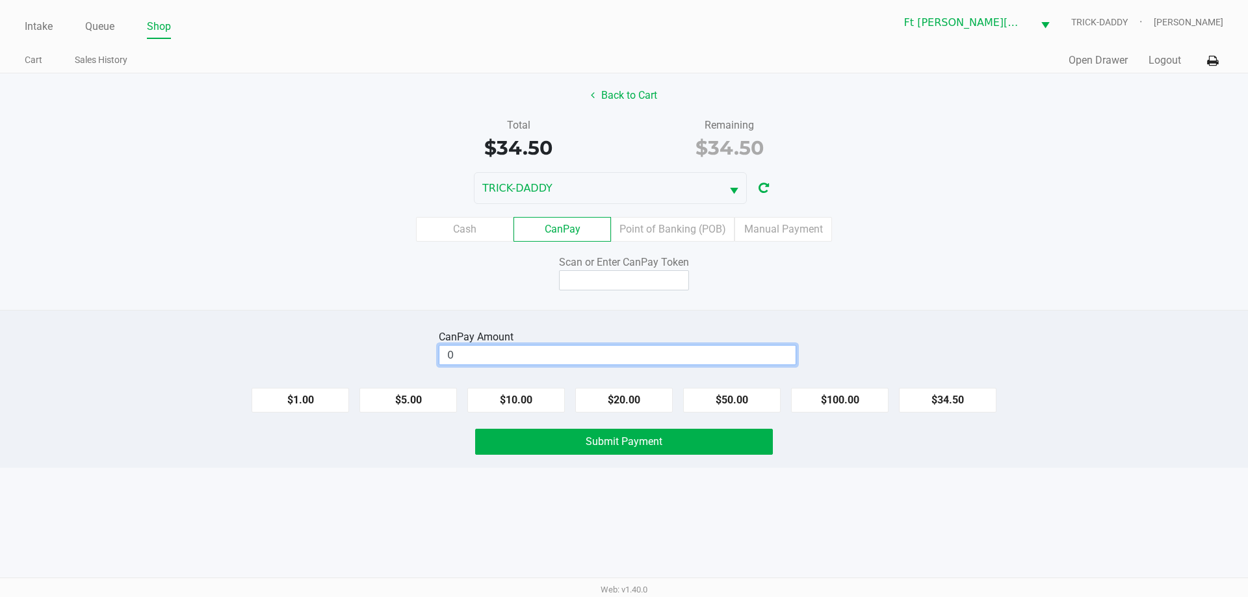
click at [661, 356] on input "0" at bounding box center [617, 355] width 356 height 19
type input "$30.00"
click at [596, 285] on input at bounding box center [624, 280] width 130 height 20
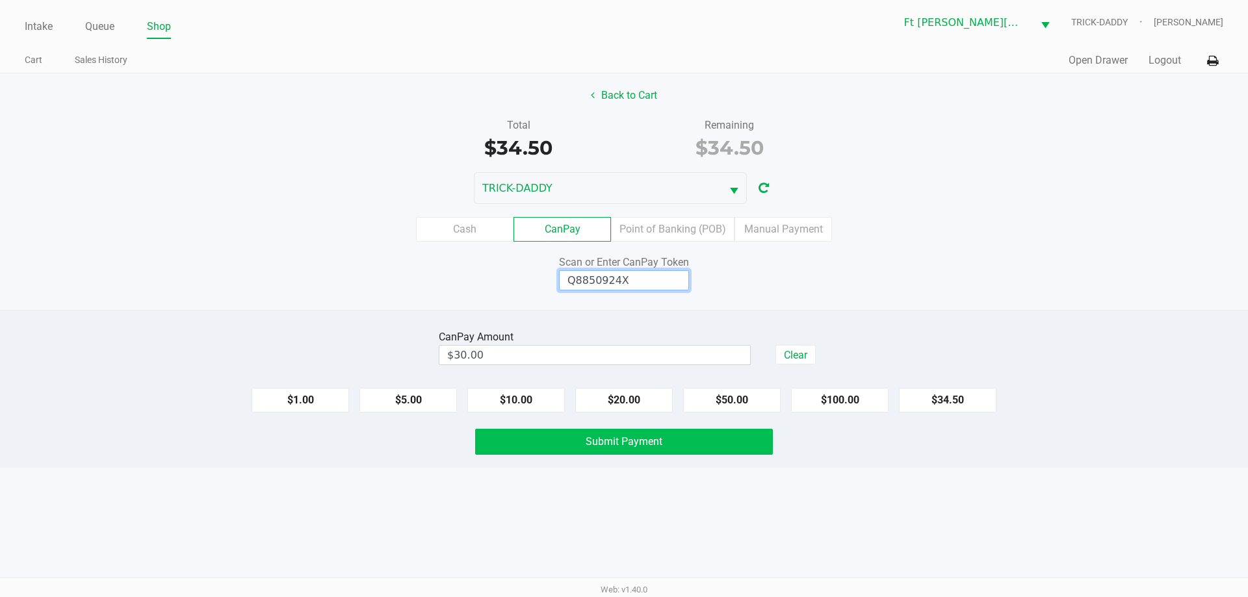
type input "Q8850924X"
click at [624, 443] on span "Submit Payment" at bounding box center [623, 441] width 77 height 12
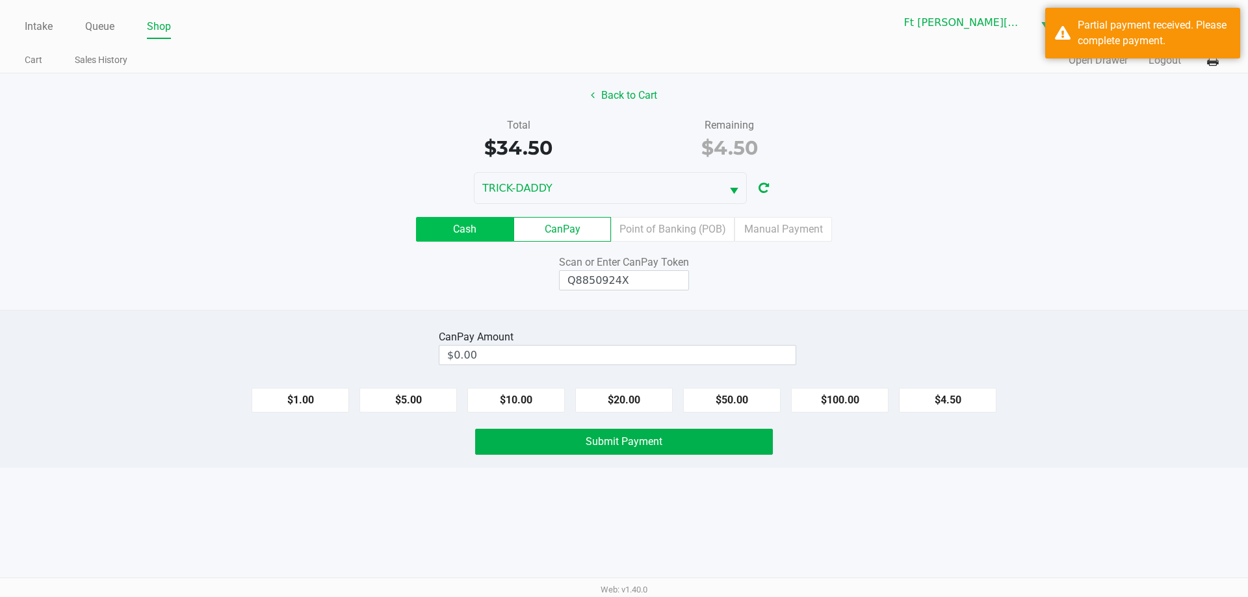
click at [488, 229] on label "Cash" at bounding box center [464, 229] width 97 height 25
click at [0, 0] on 0 "Cash" at bounding box center [0, 0] width 0 height 0
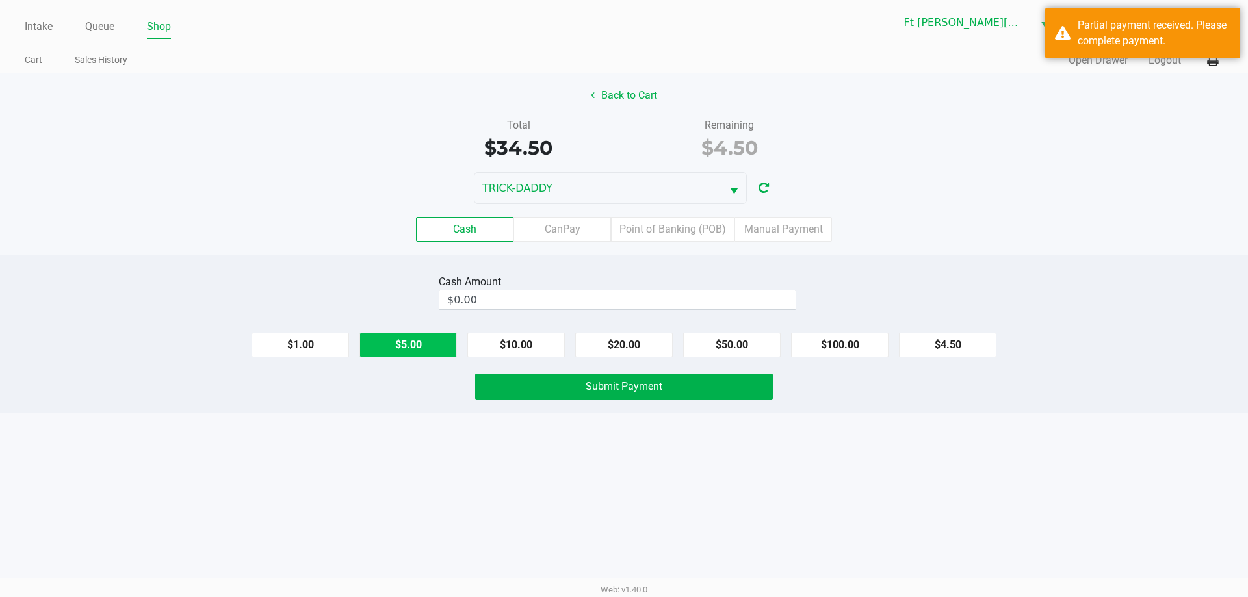
click at [418, 344] on button "$5.00" at bounding box center [407, 345] width 97 height 25
type input "$5.00"
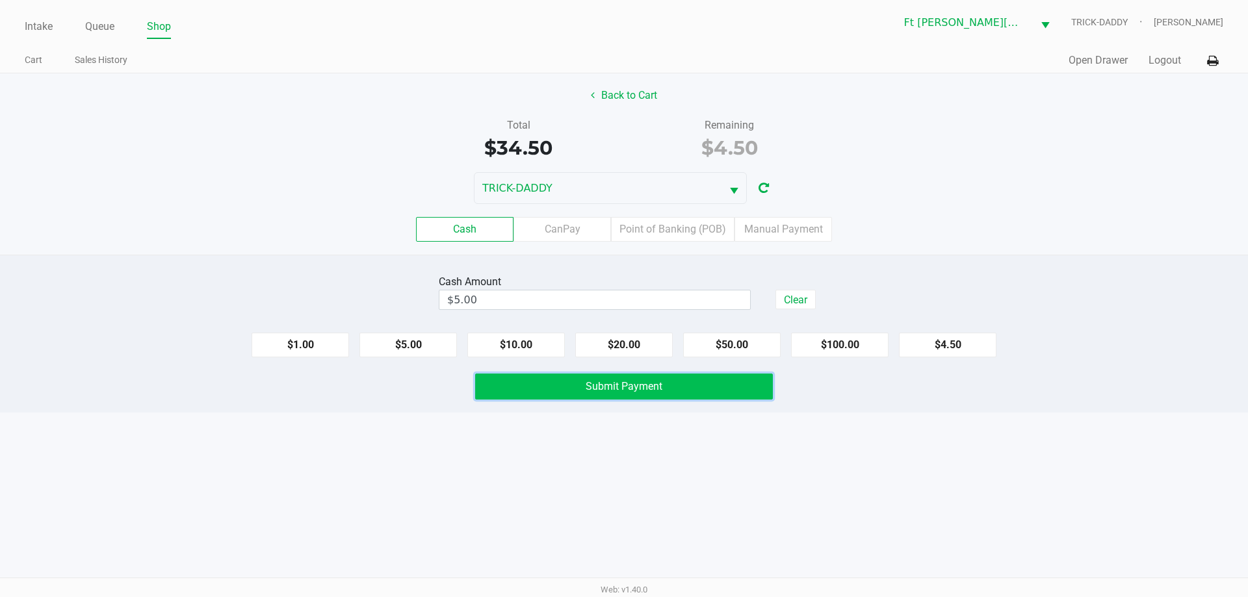
click at [550, 387] on button "Submit Payment" at bounding box center [624, 387] width 298 height 26
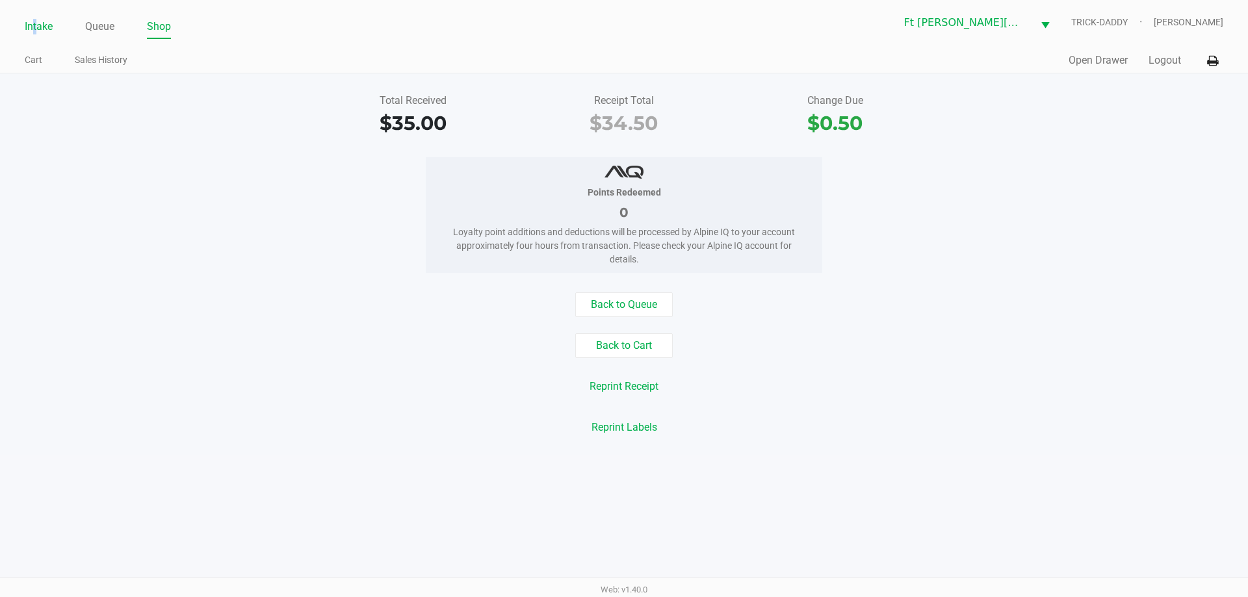
click at [36, 29] on link "Intake" at bounding box center [39, 27] width 28 height 18
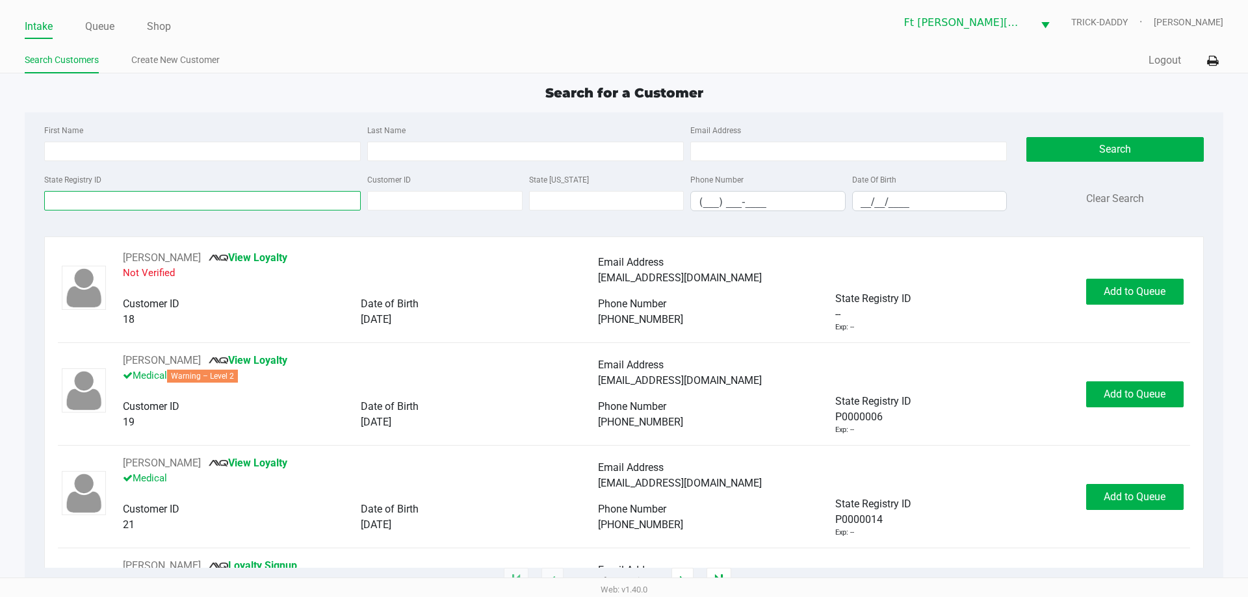
click at [150, 202] on input "State Registry ID" at bounding box center [202, 200] width 316 height 19
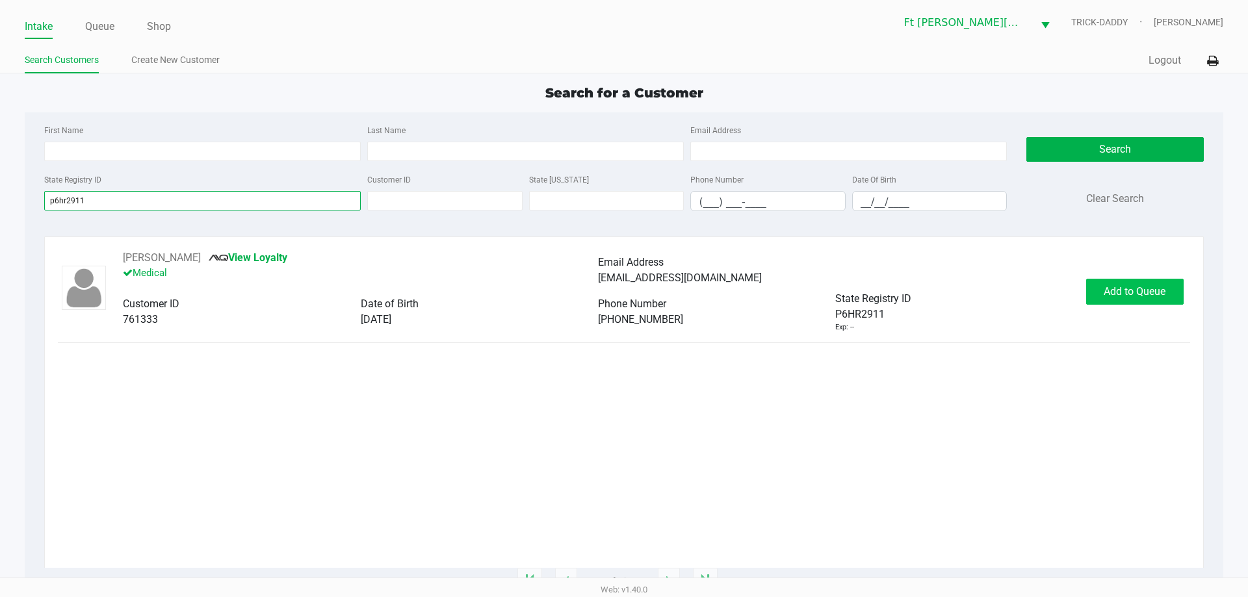
type input "p6hr2911"
click at [1110, 300] on button "Add to Queue" at bounding box center [1134, 292] width 97 height 26
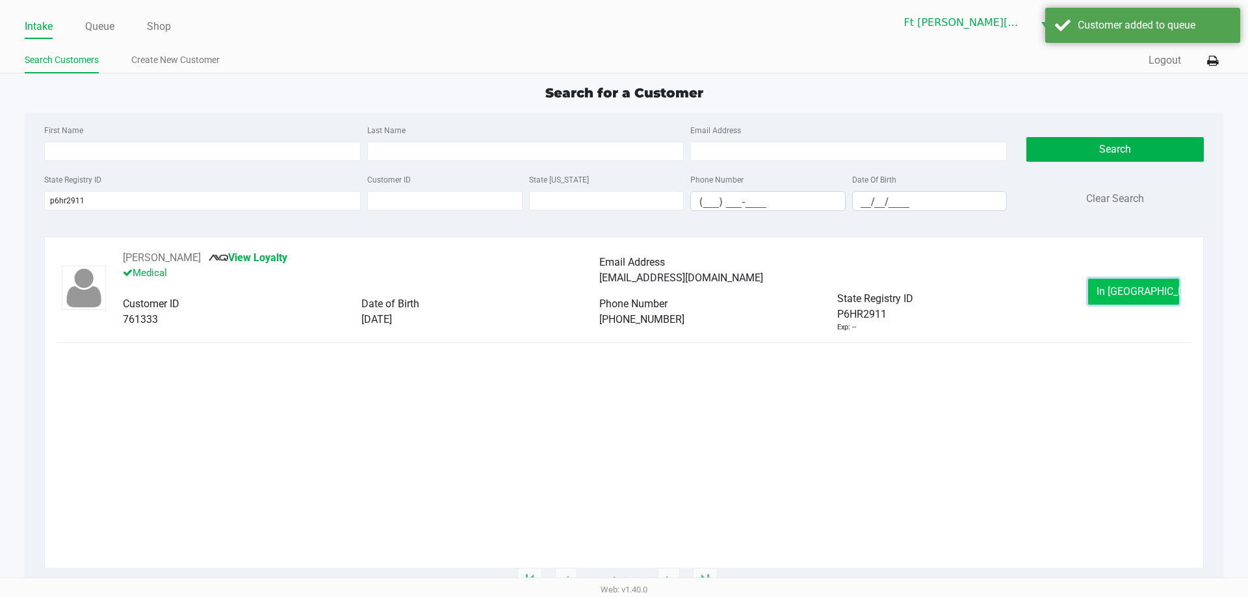
click at [1129, 297] on span "In Queue" at bounding box center [1150, 291] width 109 height 12
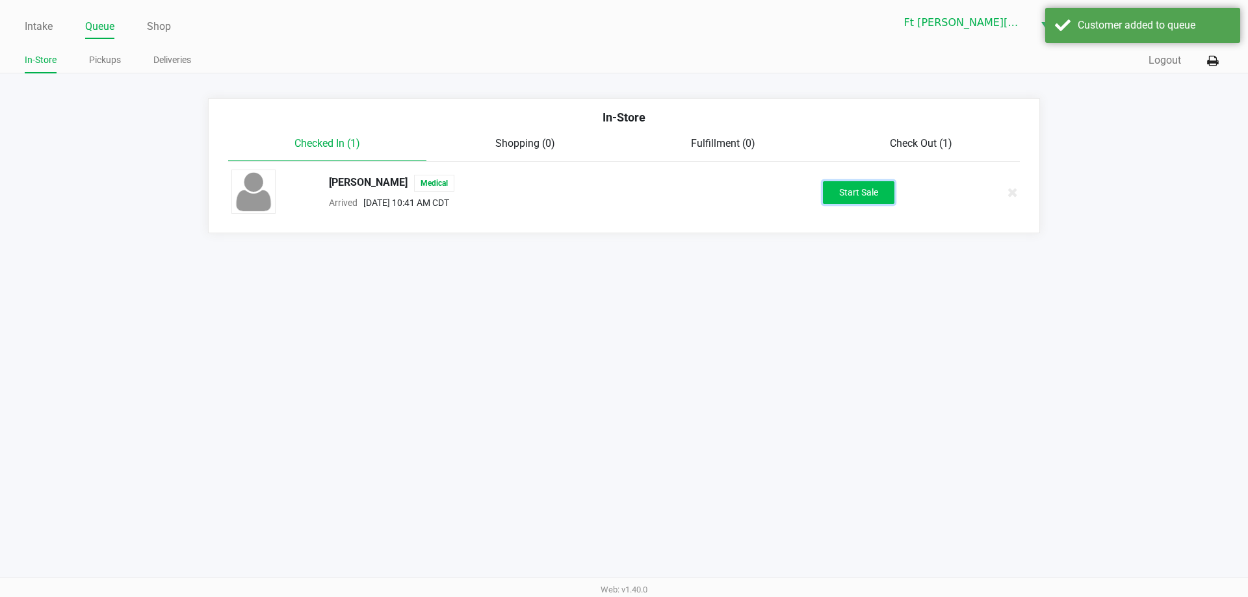
click at [873, 198] on button "Start Sale" at bounding box center [858, 192] width 71 height 23
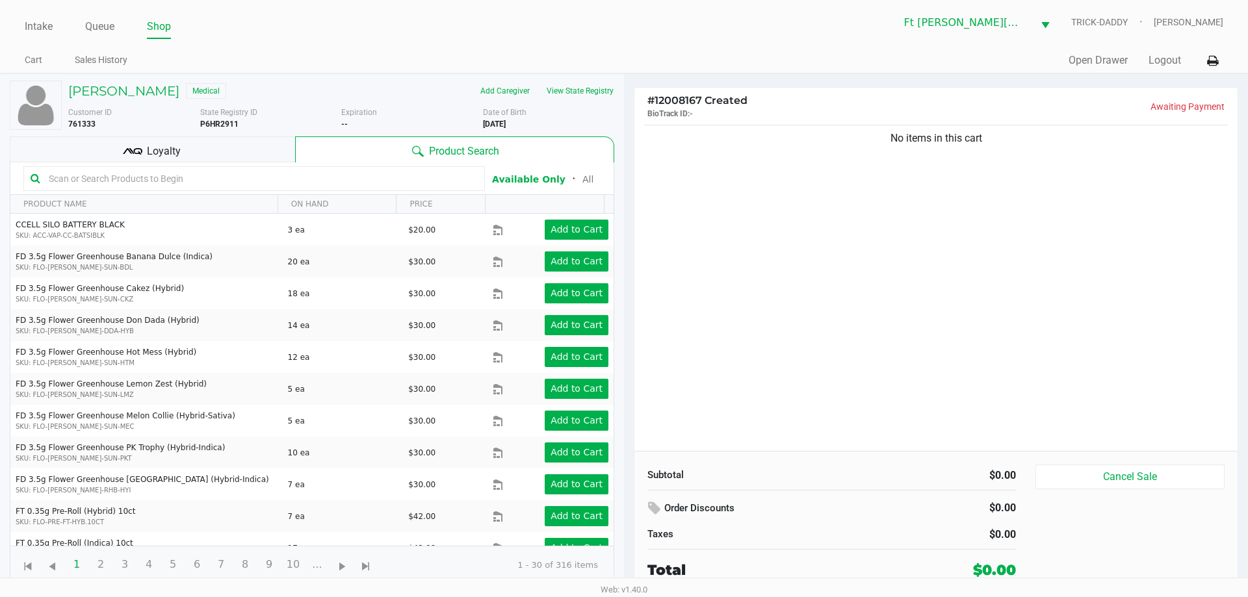
click at [224, 138] on div "Loyalty" at bounding box center [152, 149] width 285 height 26
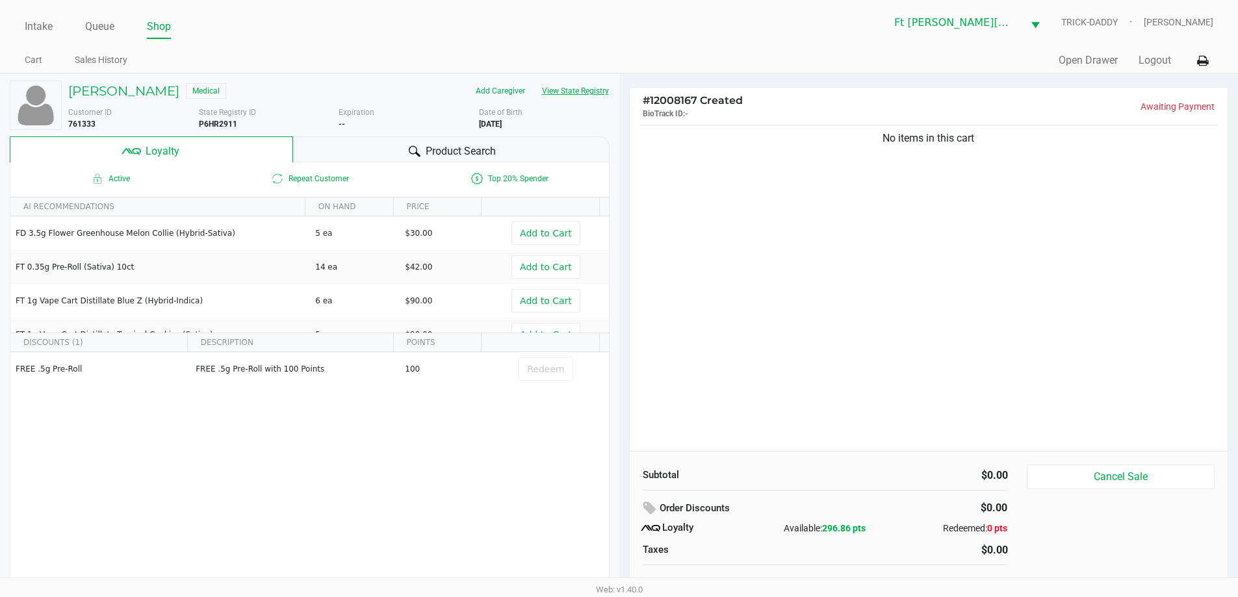
click at [571, 88] on button "View State Registry" at bounding box center [571, 91] width 76 height 21
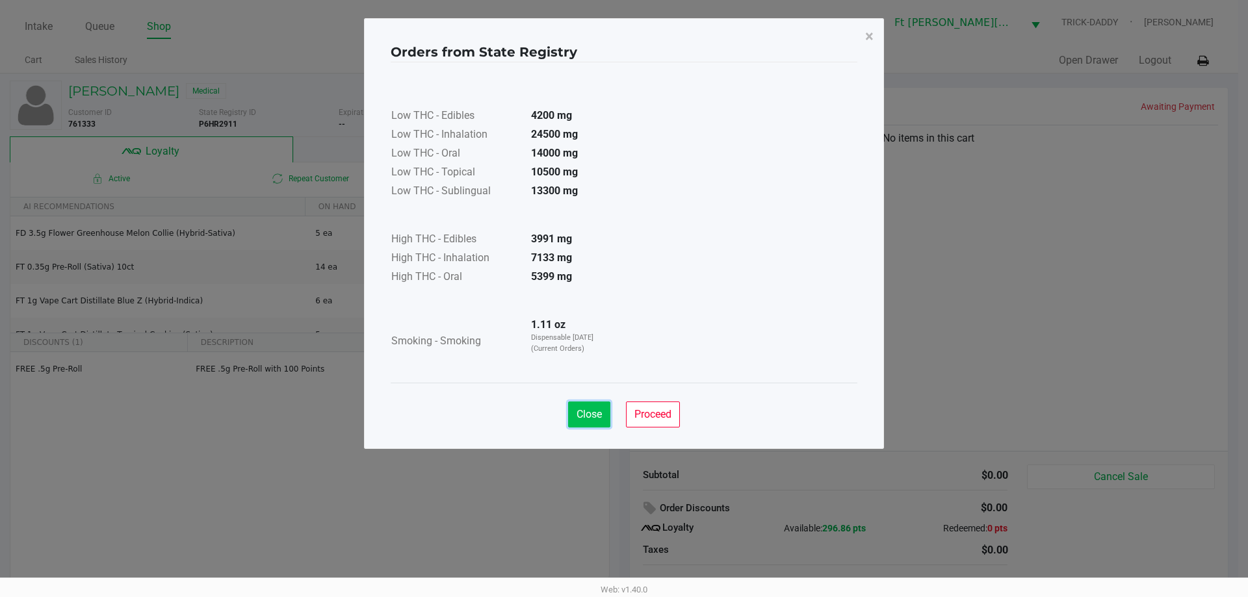
click at [585, 409] on span "Close" at bounding box center [588, 414] width 25 height 12
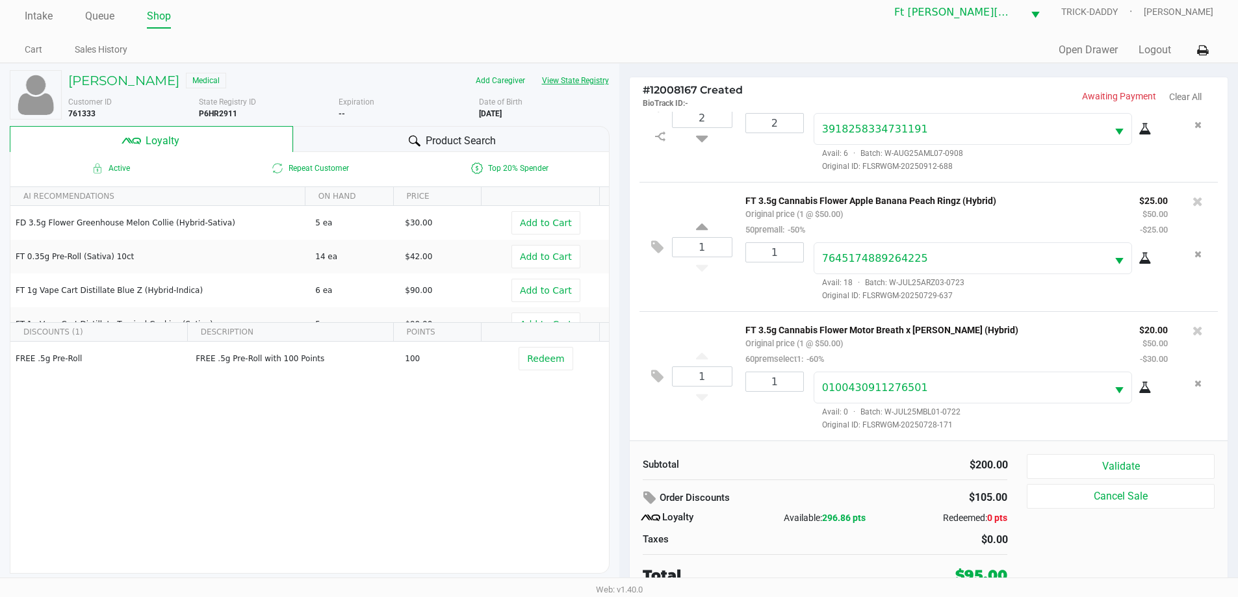
scroll to position [13, 0]
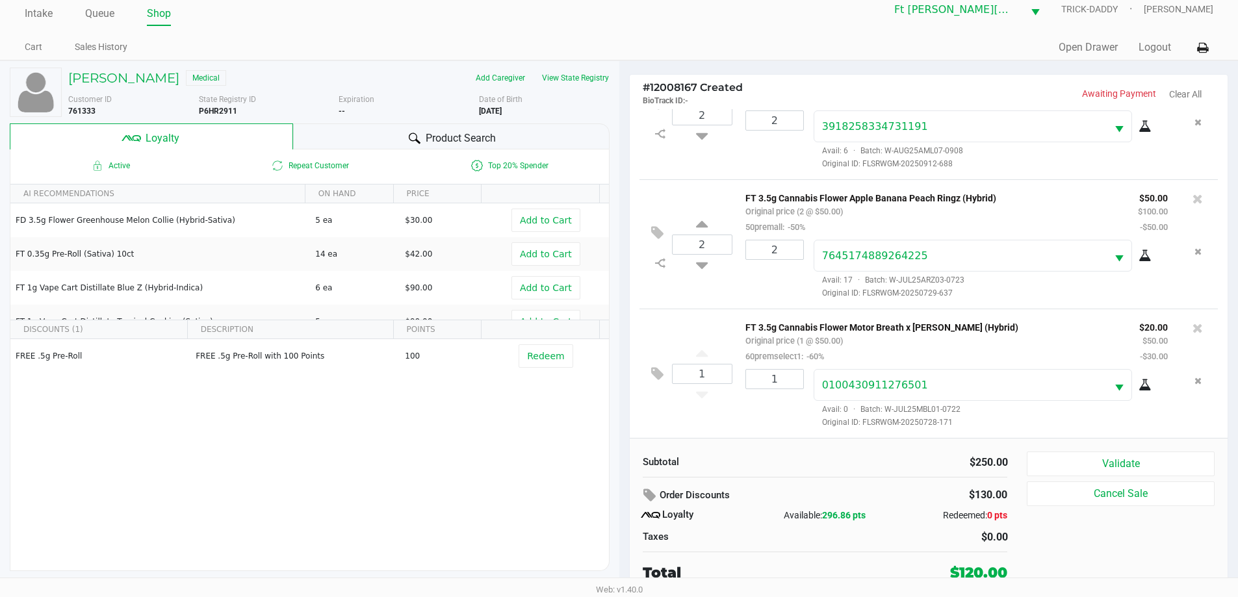
click at [457, 132] on span "Product Search" at bounding box center [461, 139] width 70 height 16
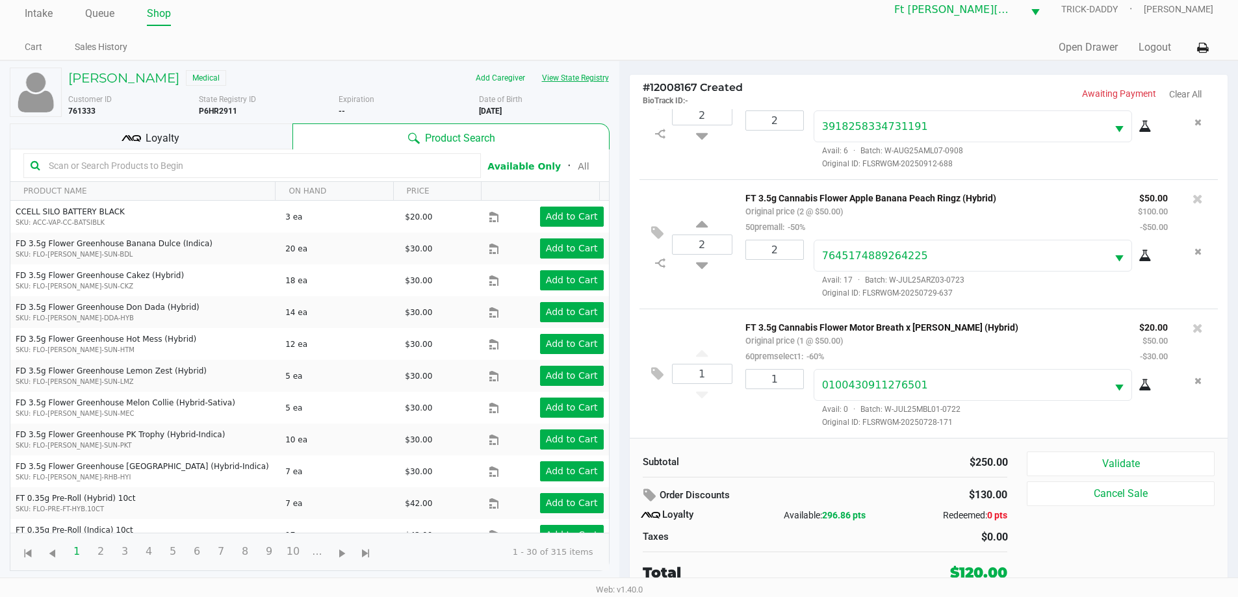
click at [587, 79] on button "View State Registry" at bounding box center [571, 78] width 76 height 21
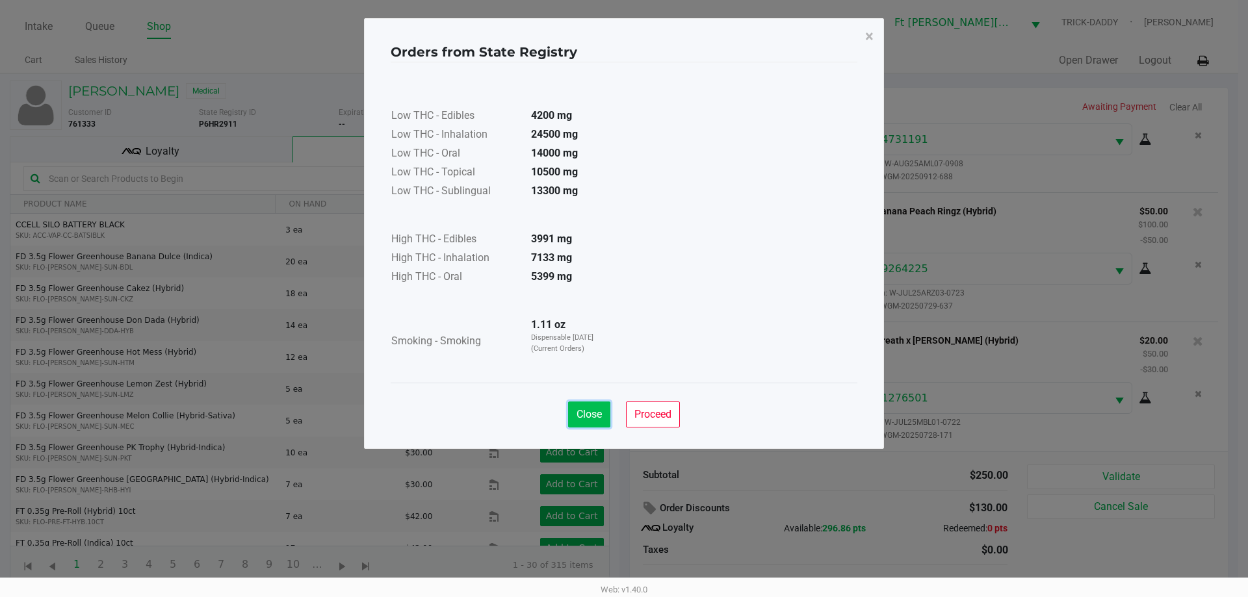
click at [605, 420] on button "Close" at bounding box center [589, 415] width 42 height 26
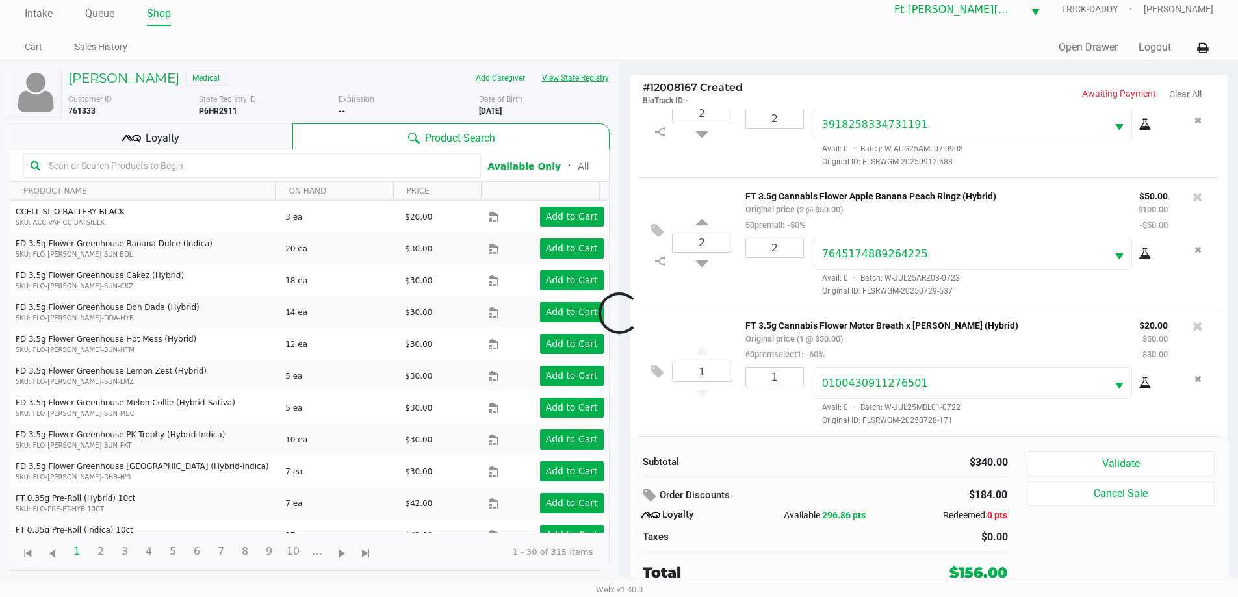
scroll to position [191, 0]
click at [653, 378] on icon at bounding box center [657, 373] width 12 height 15
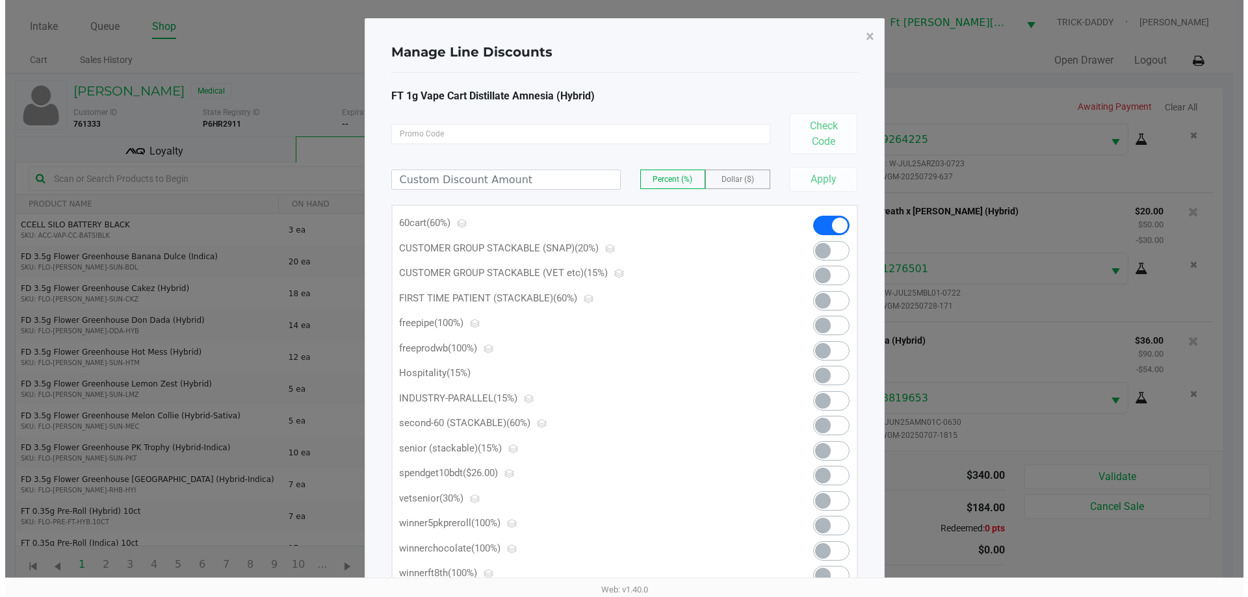
scroll to position [0, 0]
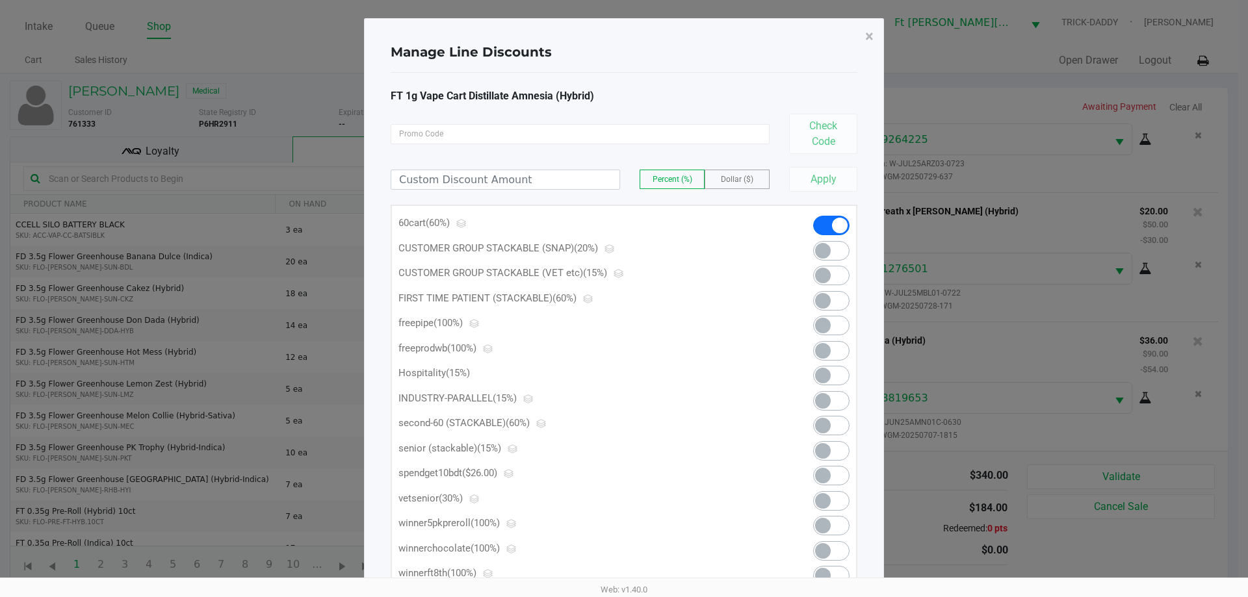
click at [833, 472] on span at bounding box center [831, 475] width 36 height 19
click at [868, 37] on span "×" at bounding box center [869, 36] width 8 height 18
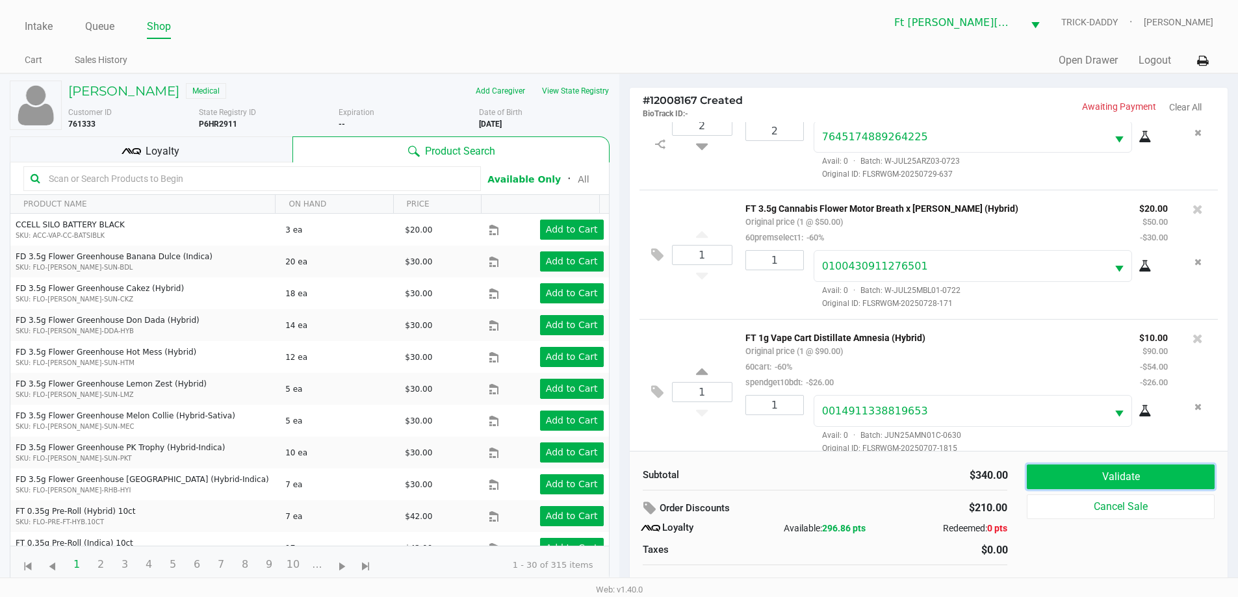
click at [1071, 476] on button "Validate" at bounding box center [1120, 477] width 187 height 25
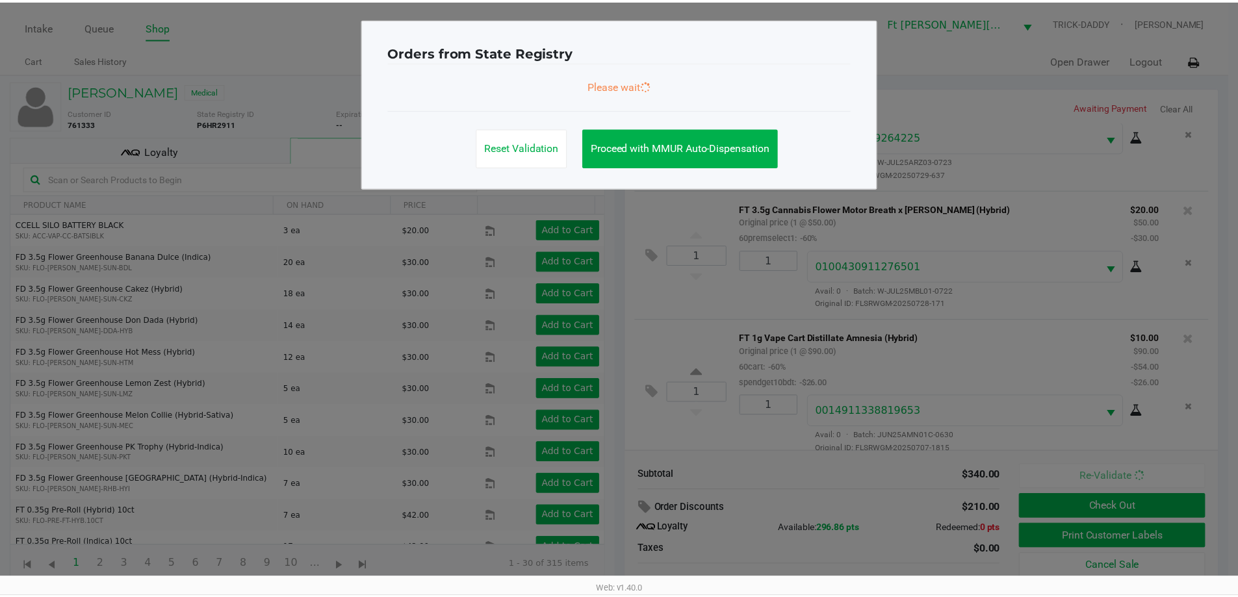
scroll to position [207, 0]
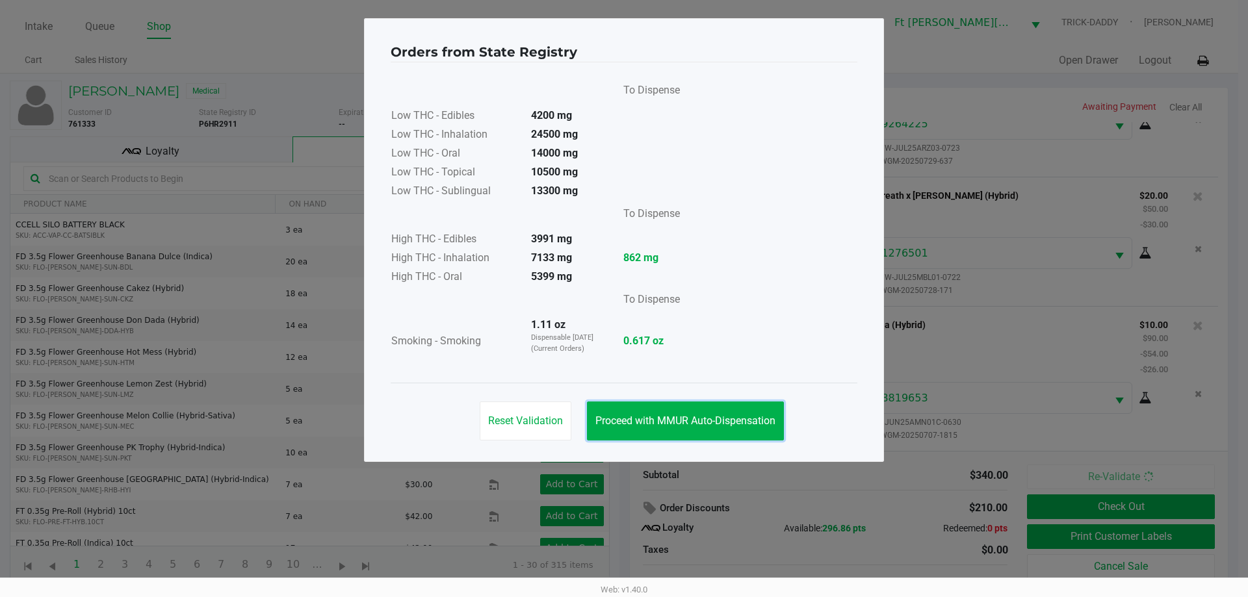
drag, startPoint x: 682, startPoint y: 415, endPoint x: 804, endPoint y: 450, distance: 127.7
click at [684, 415] on span "Proceed with MMUR Auto-Dispensation" at bounding box center [685, 421] width 180 height 12
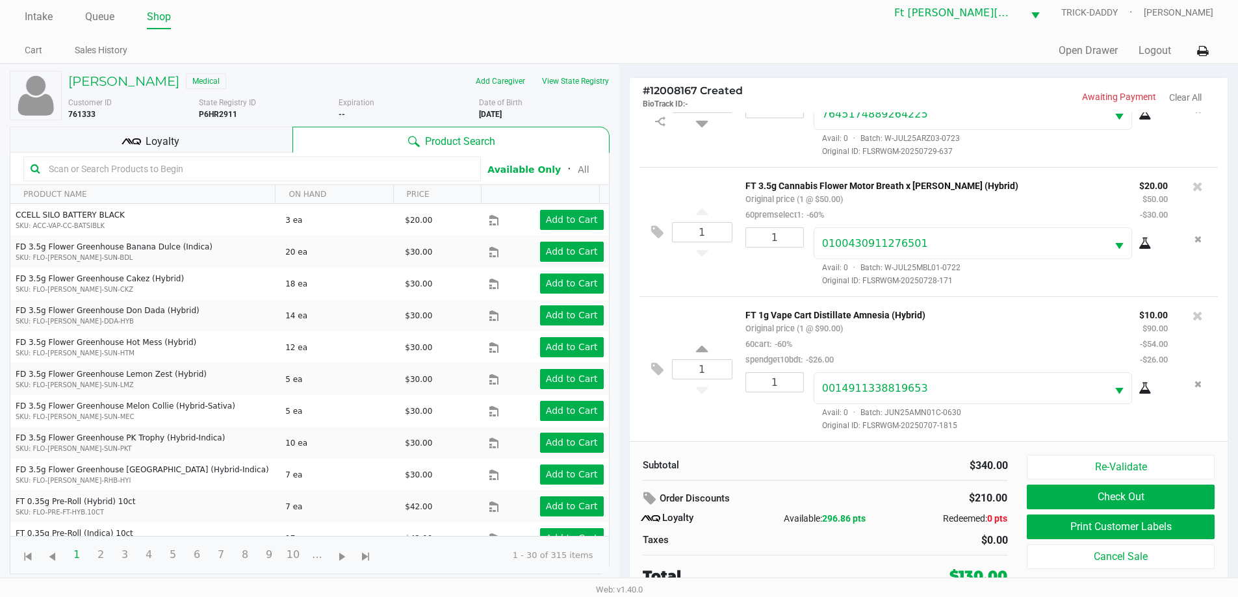
scroll to position [13, 0]
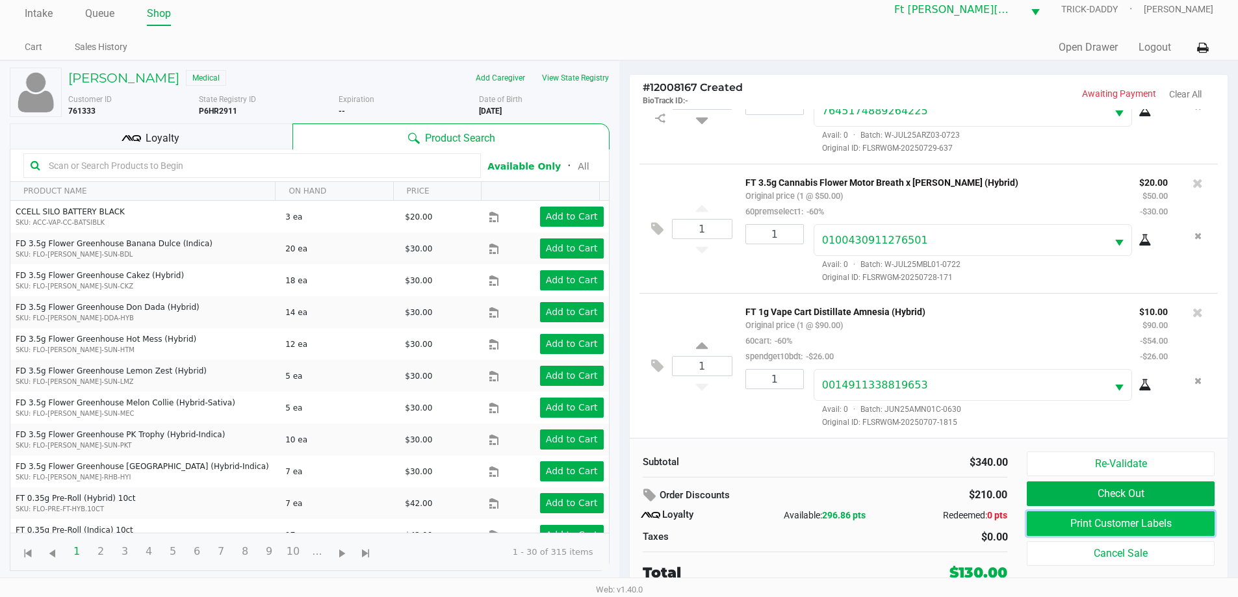
click at [1072, 519] on button "Print Customer Labels" at bounding box center [1120, 523] width 187 height 25
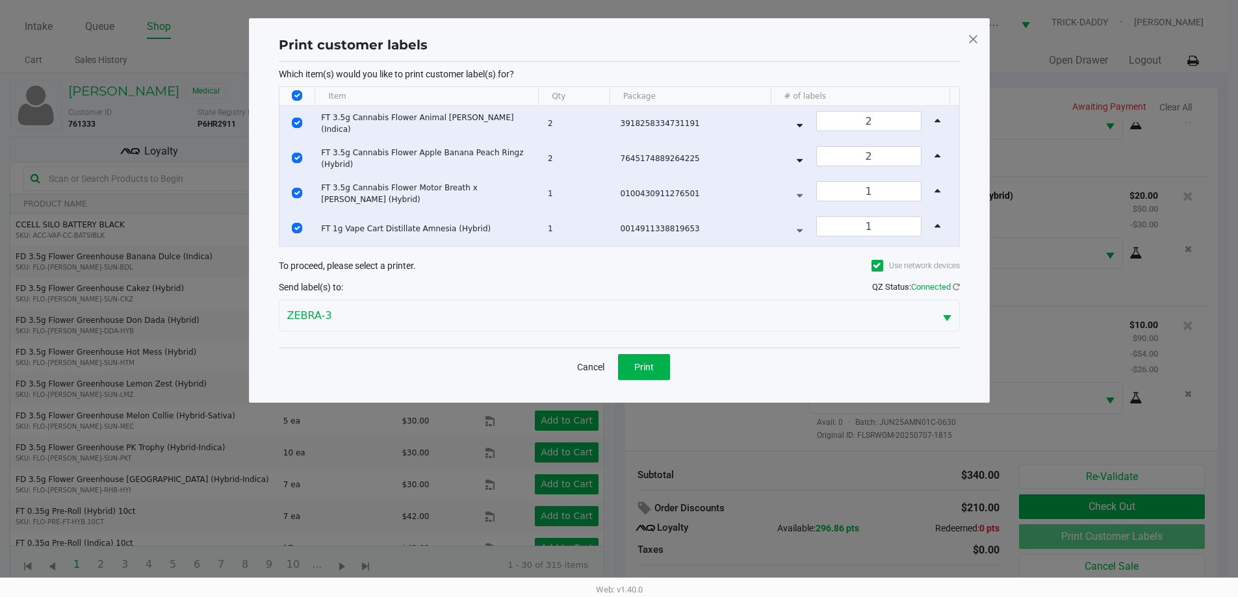
scroll to position [0, 0]
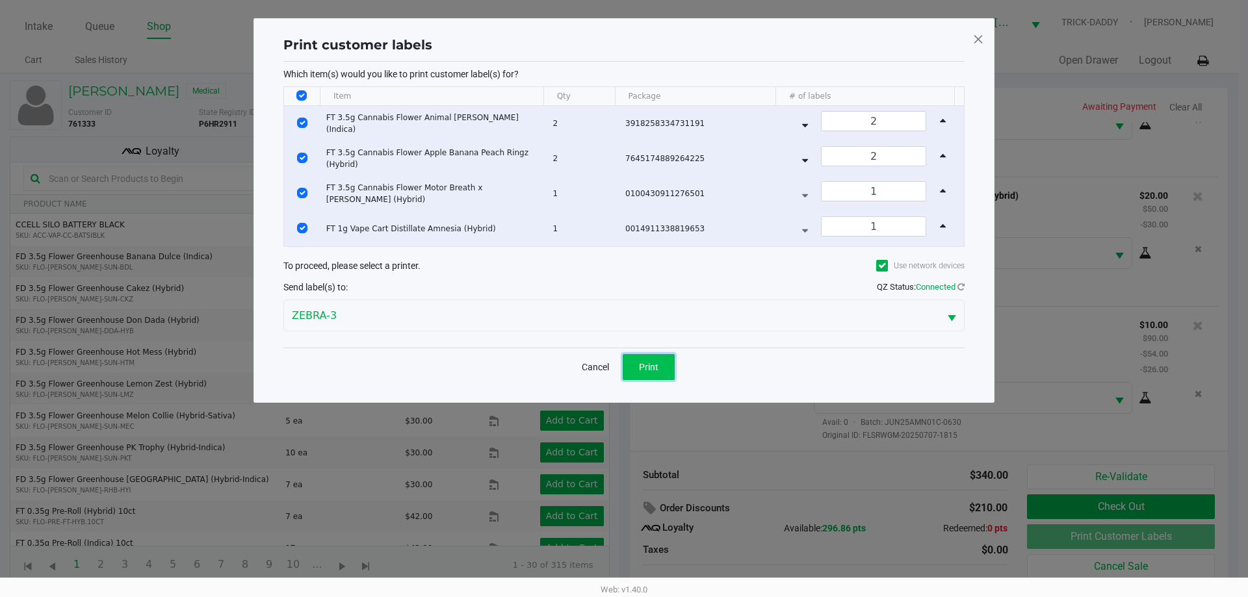
click at [653, 363] on span "Print" at bounding box center [648, 367] width 19 height 10
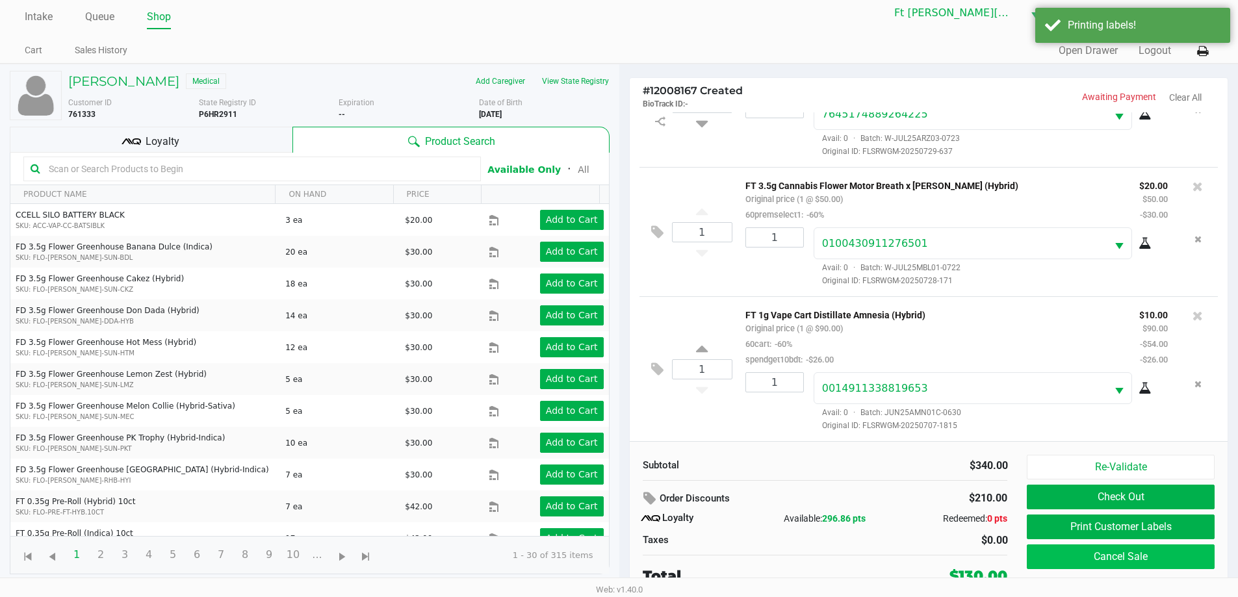
scroll to position [13, 0]
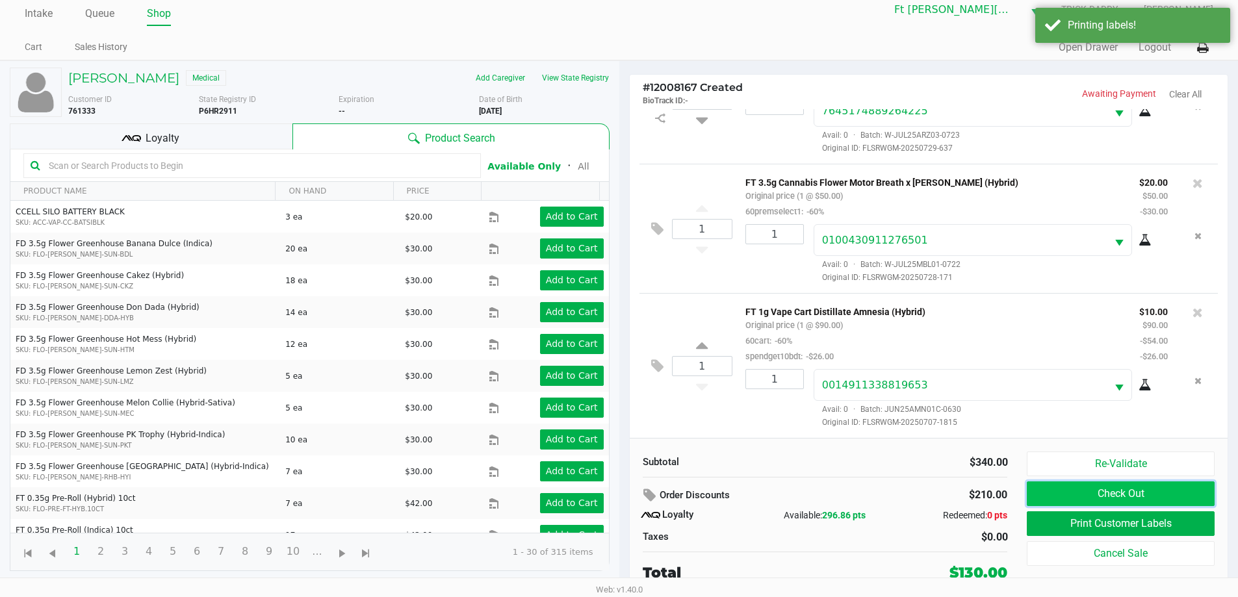
click at [1163, 491] on button "Check Out" at bounding box center [1120, 494] width 187 height 25
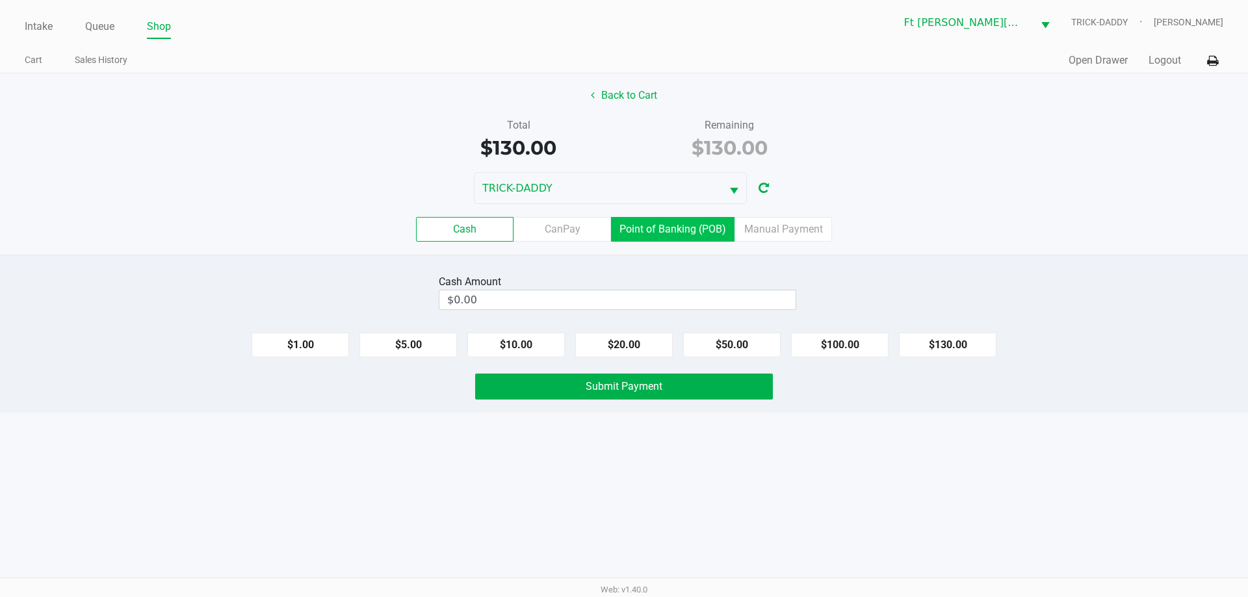
click at [702, 228] on label "Point of Banking (POB)" at bounding box center [672, 229] width 123 height 25
click at [0, 0] on 7 "Point of Banking (POB)" at bounding box center [0, 0] width 0 height 0
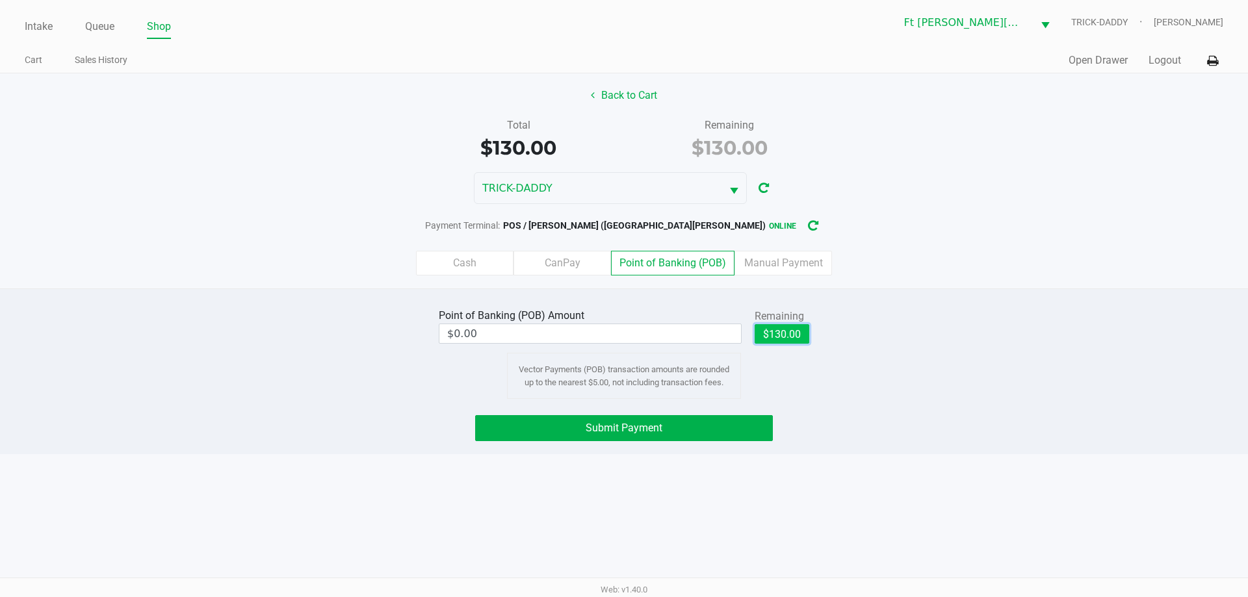
click at [794, 337] on button "$130.00" at bounding box center [781, 333] width 55 height 19
type input "$130.00"
click at [691, 436] on button "Submit Payment" at bounding box center [624, 428] width 298 height 26
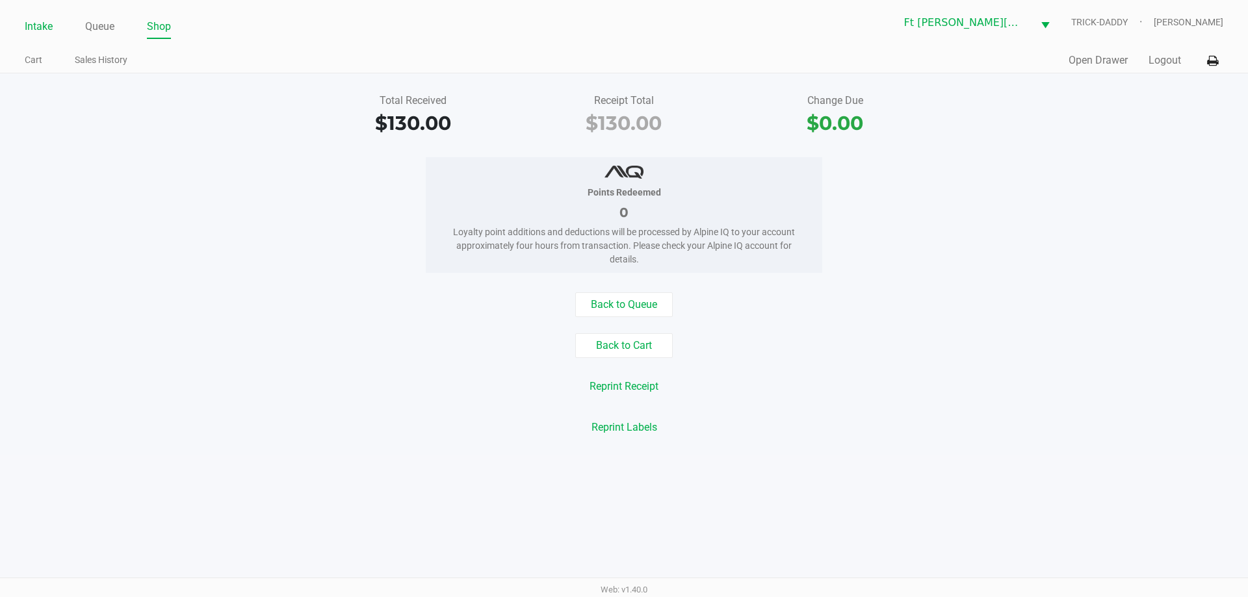
click at [40, 27] on link "Intake" at bounding box center [39, 27] width 28 height 18
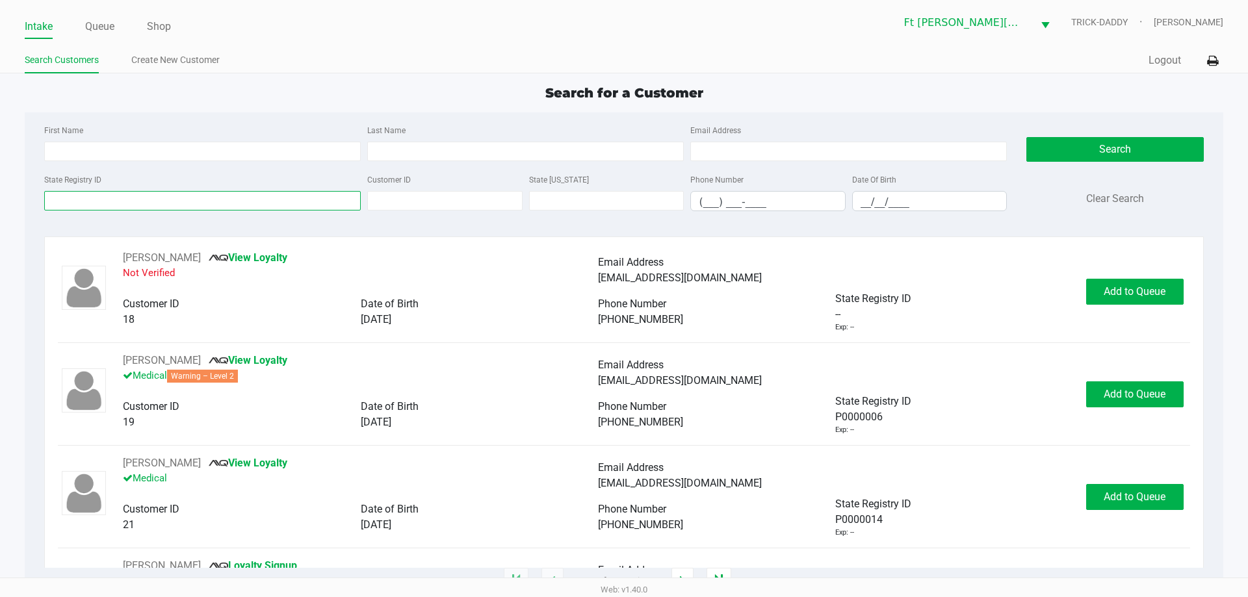
click at [185, 201] on input "State Registry ID" at bounding box center [202, 200] width 316 height 19
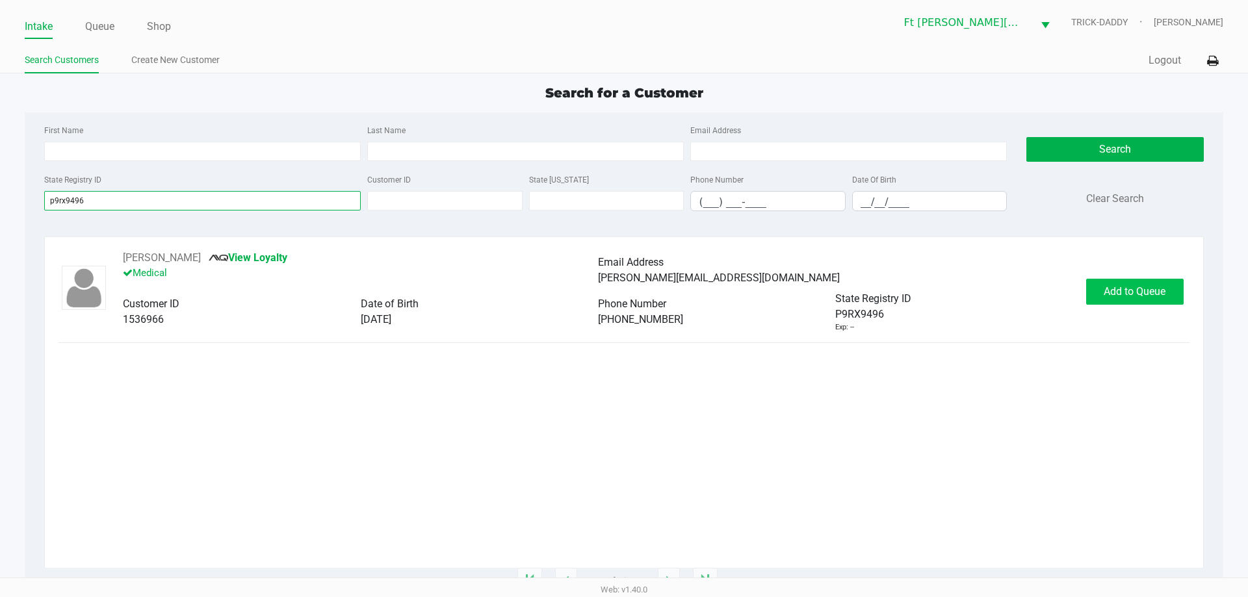
type input "p9rx9496"
click at [1112, 293] on span "Add to Queue" at bounding box center [1134, 291] width 62 height 12
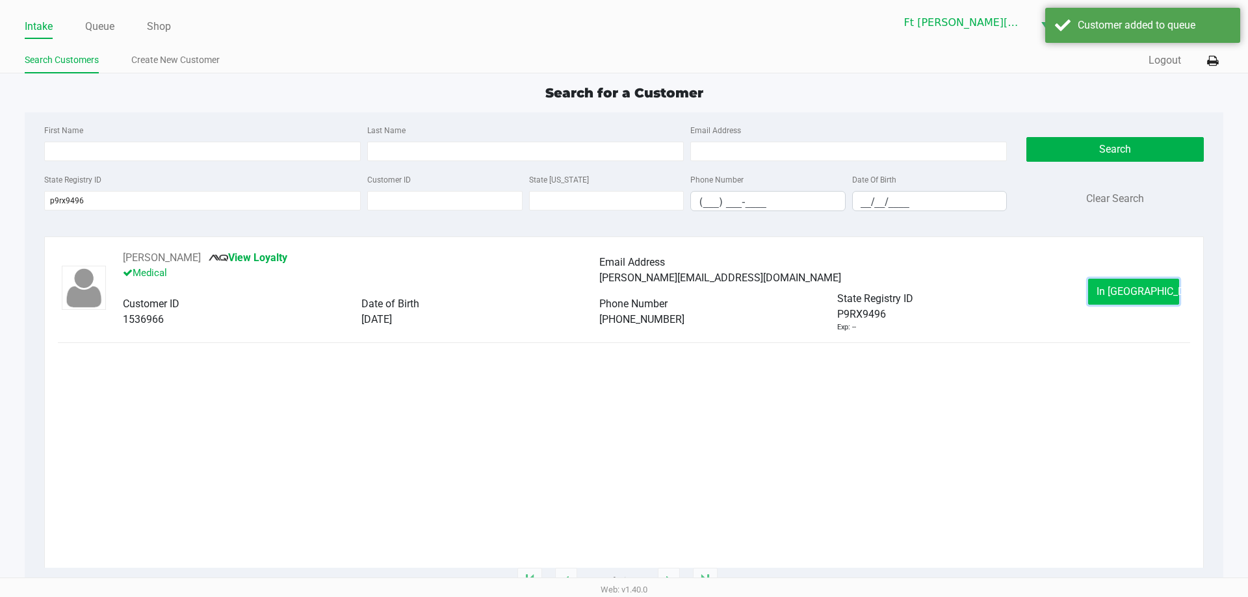
click at [1144, 292] on span "In Queue" at bounding box center [1150, 291] width 109 height 12
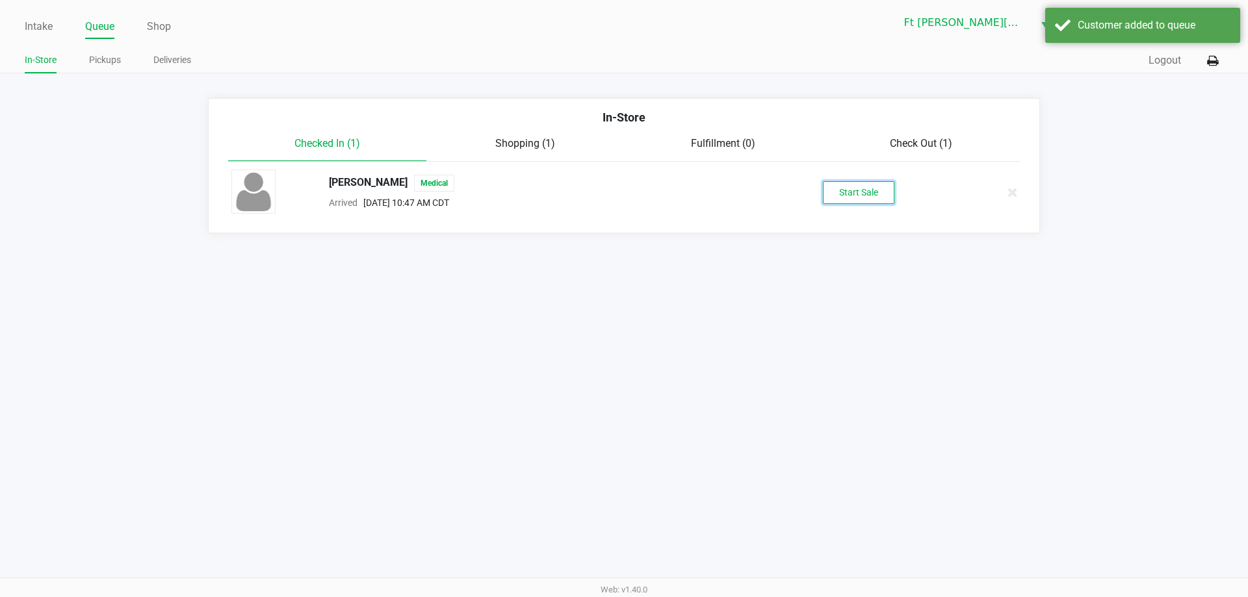
click at [873, 197] on button "Start Sale" at bounding box center [858, 192] width 71 height 23
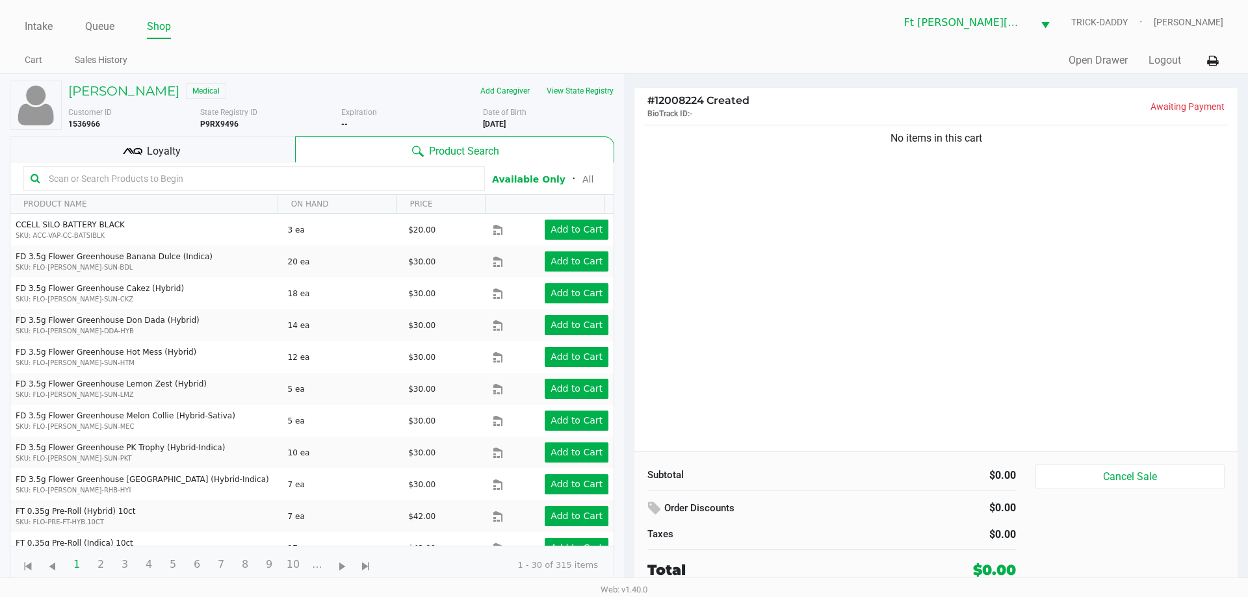
click at [206, 150] on div "Loyalty" at bounding box center [152, 149] width 285 height 26
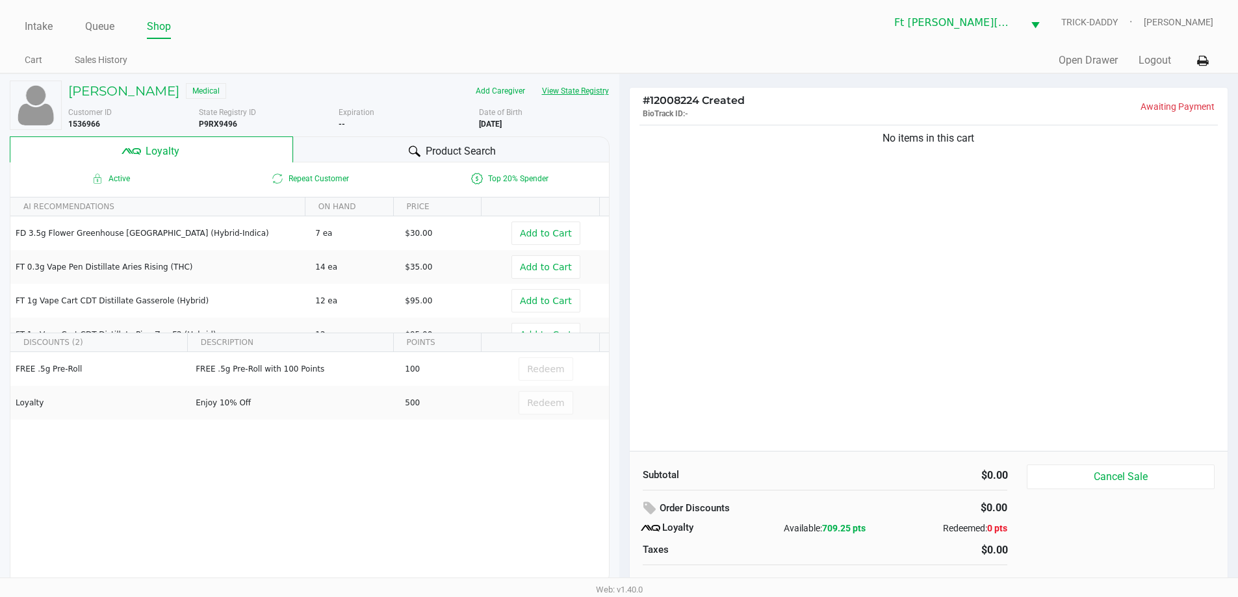
click at [589, 92] on button "View State Registry" at bounding box center [571, 91] width 76 height 21
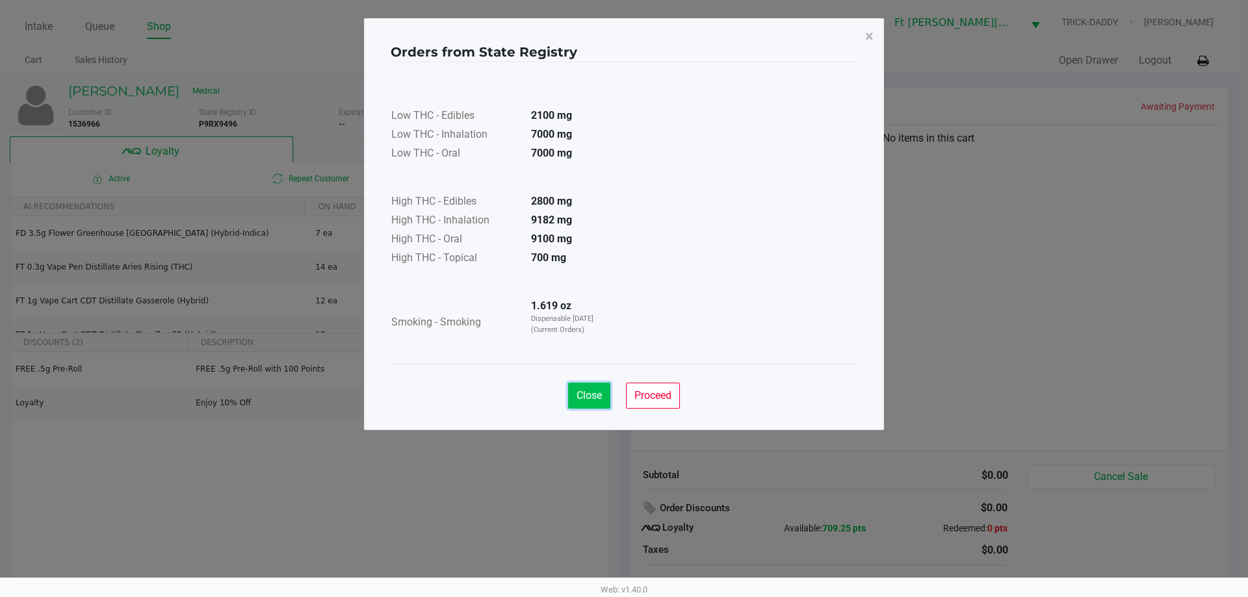
click at [600, 396] on span "Close" at bounding box center [588, 395] width 25 height 12
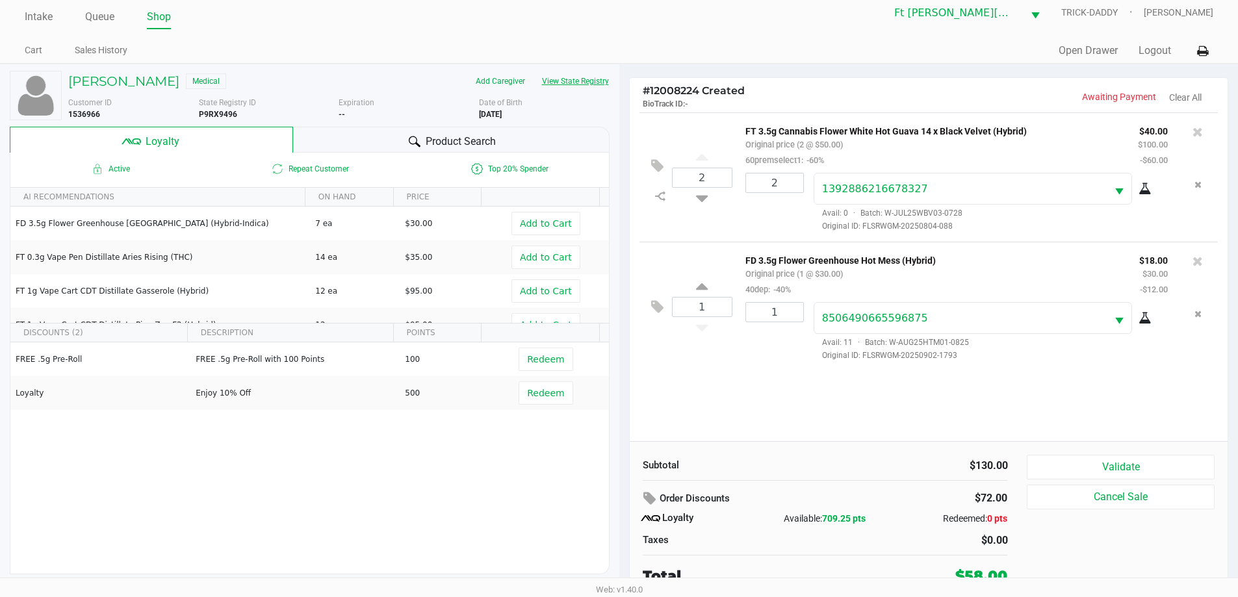
scroll to position [13, 0]
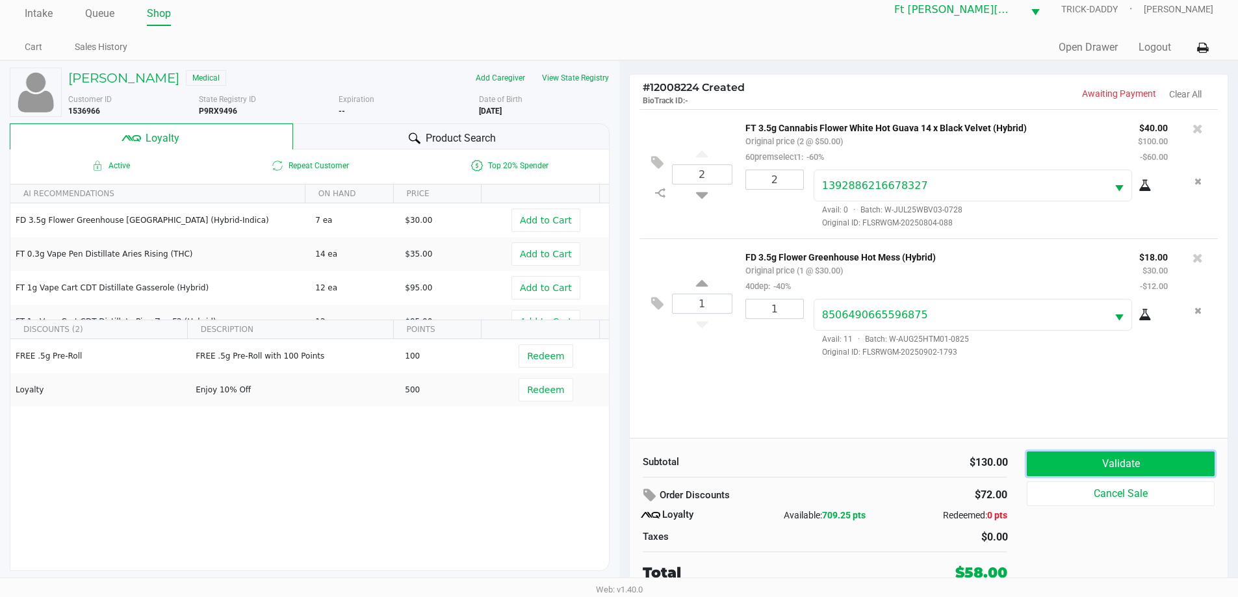
click at [1114, 463] on button "Validate" at bounding box center [1120, 464] width 187 height 25
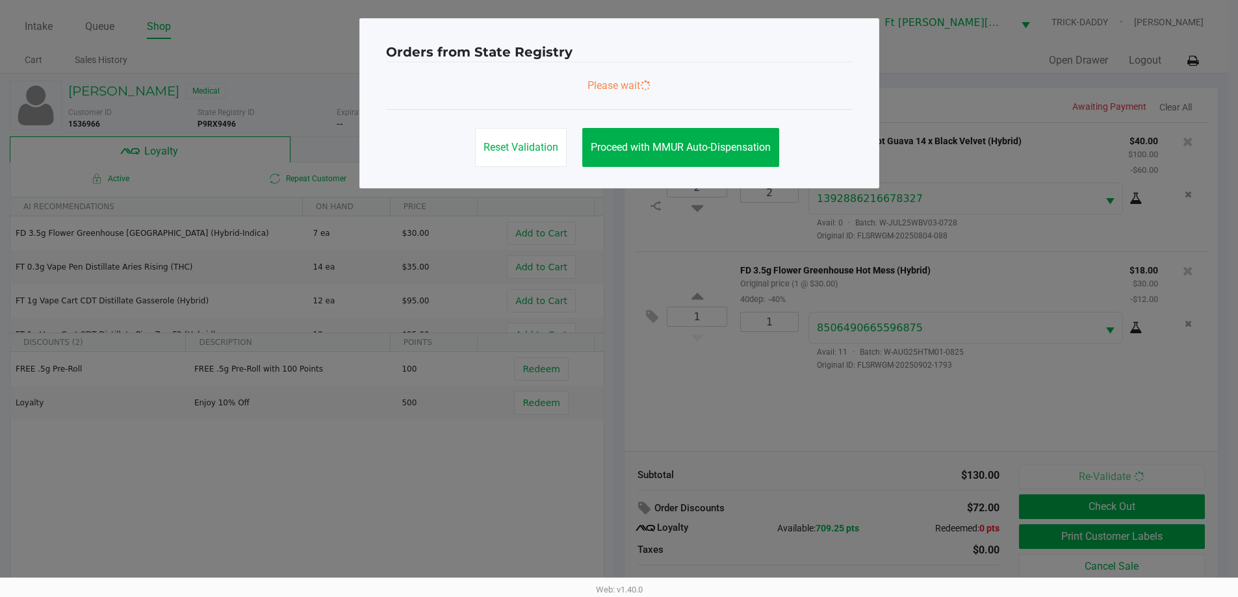
scroll to position [0, 0]
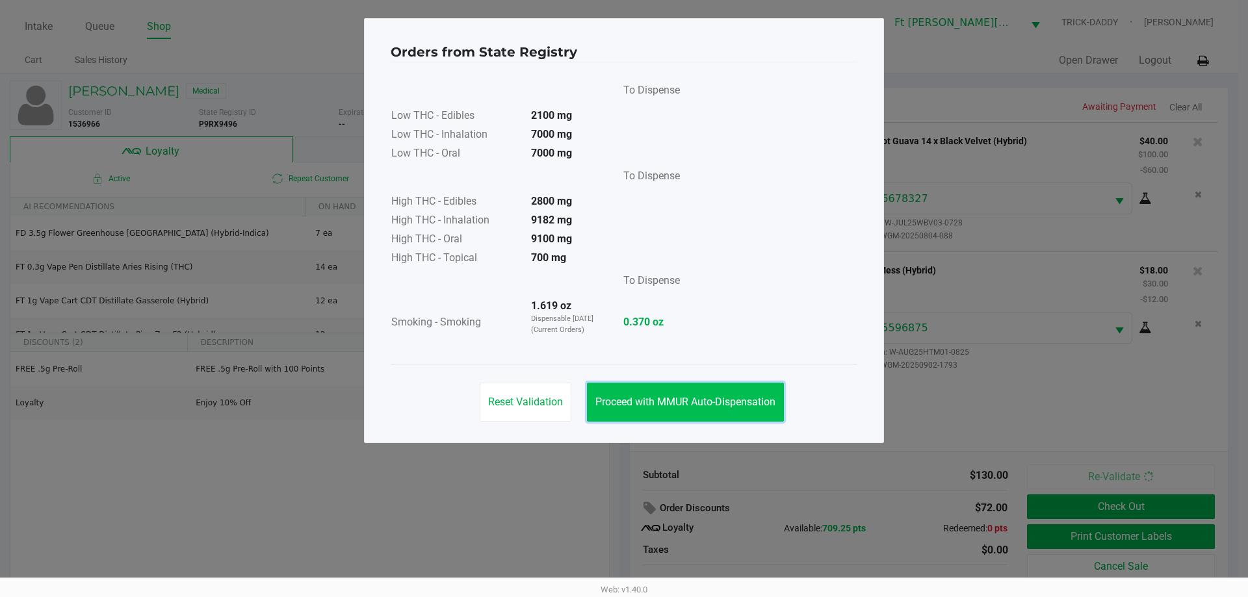
click at [747, 399] on span "Proceed with MMUR Auto-Dispensation" at bounding box center [685, 402] width 180 height 12
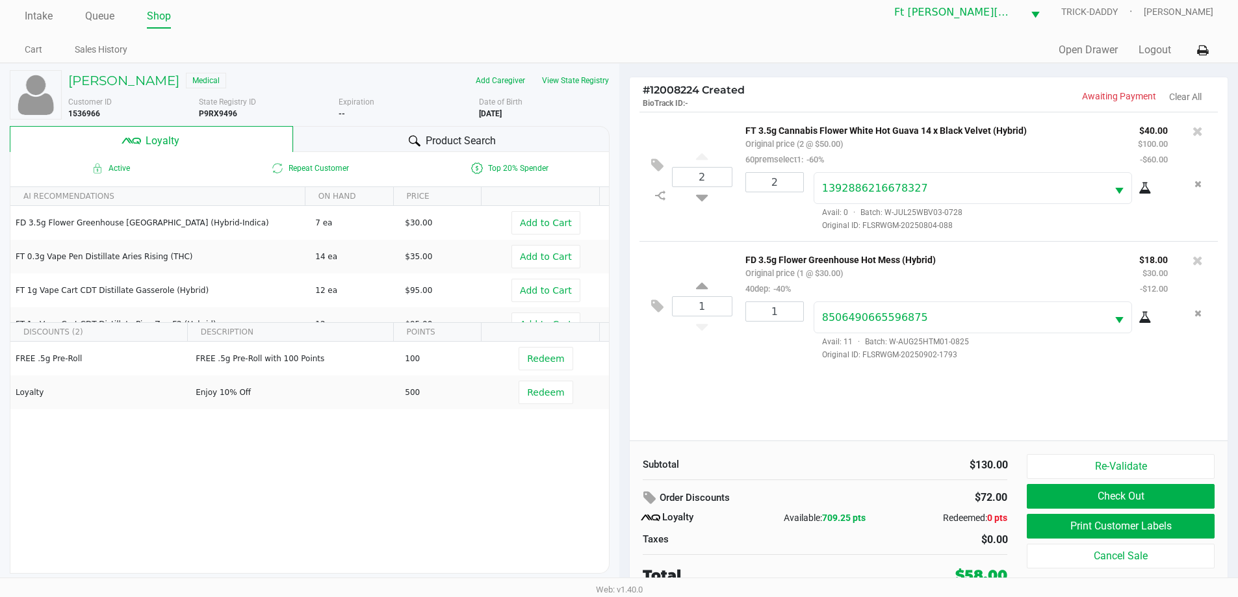
scroll to position [13, 0]
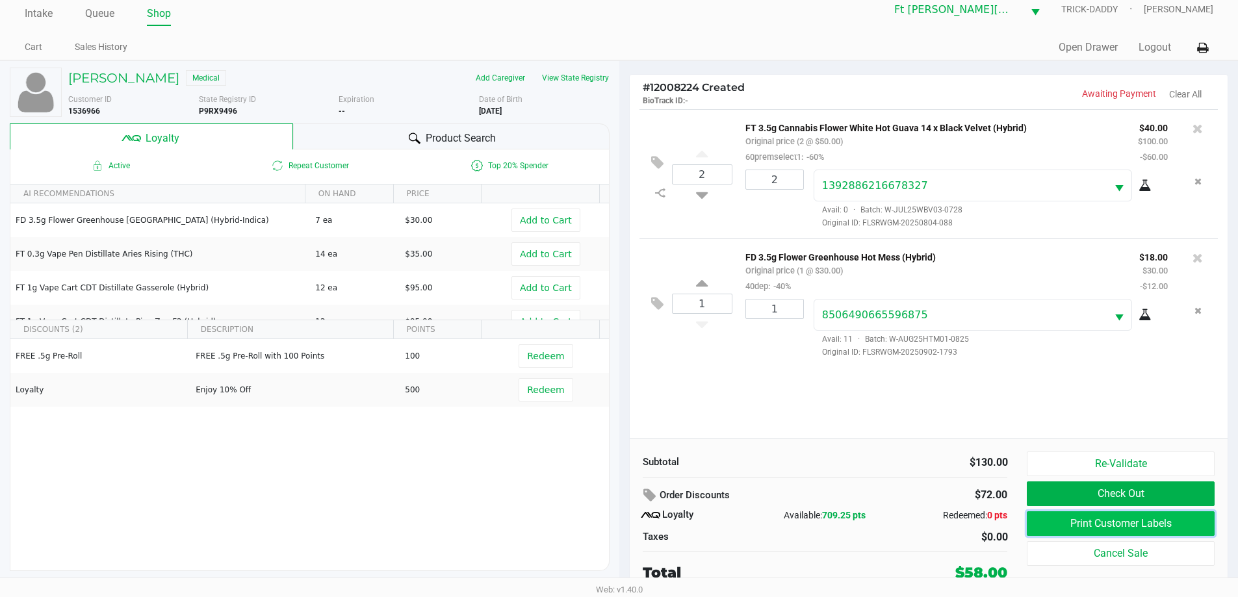
click at [1059, 526] on button "Print Customer Labels" at bounding box center [1120, 523] width 187 height 25
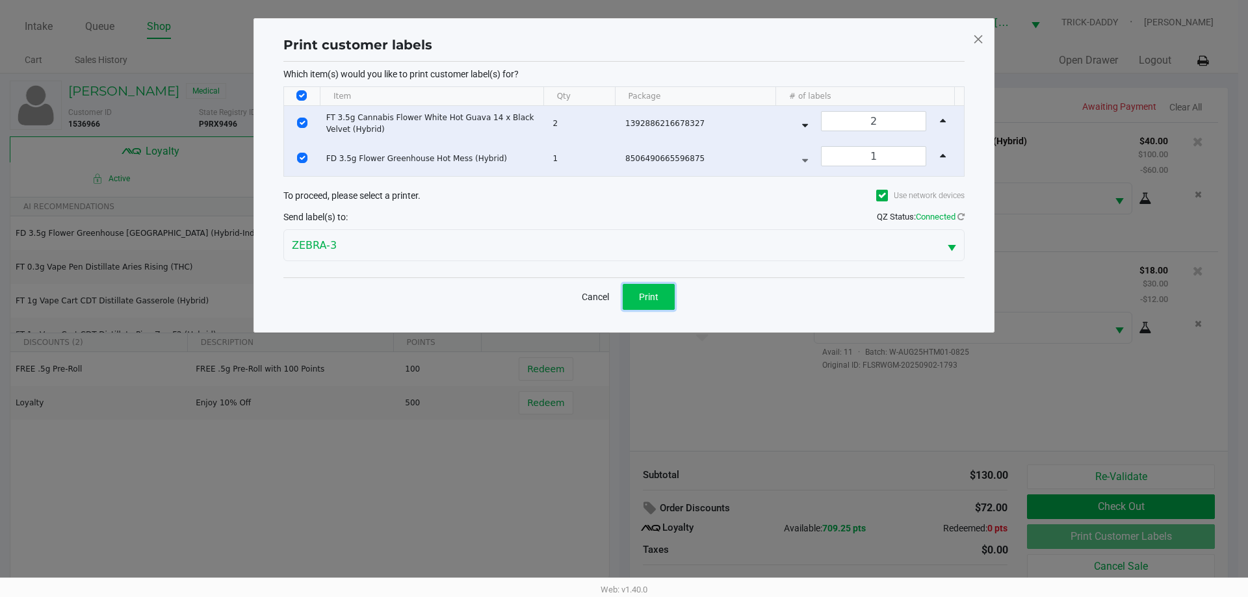
click at [647, 292] on span "Print" at bounding box center [648, 297] width 19 height 10
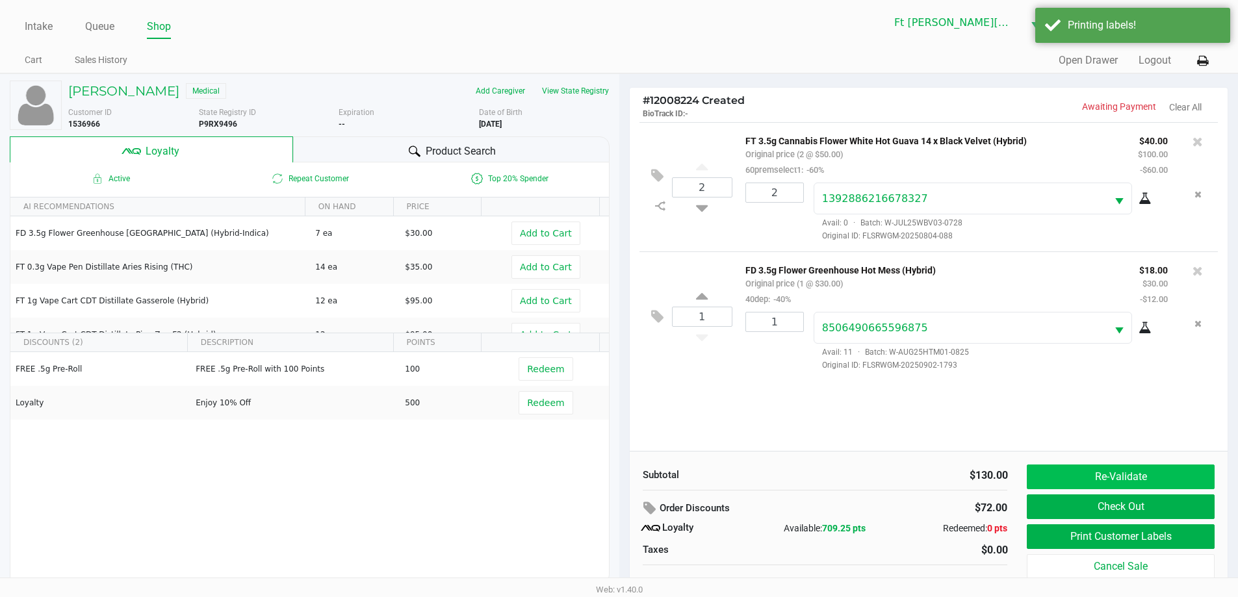
scroll to position [13, 0]
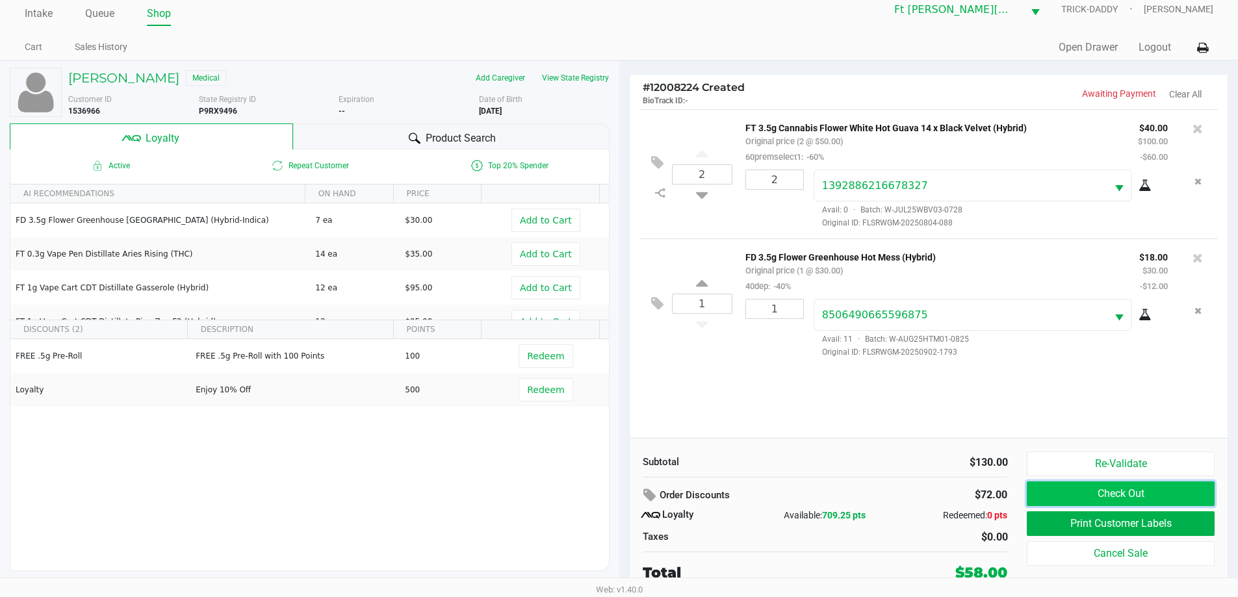
click at [1111, 486] on button "Check Out" at bounding box center [1120, 494] width 187 height 25
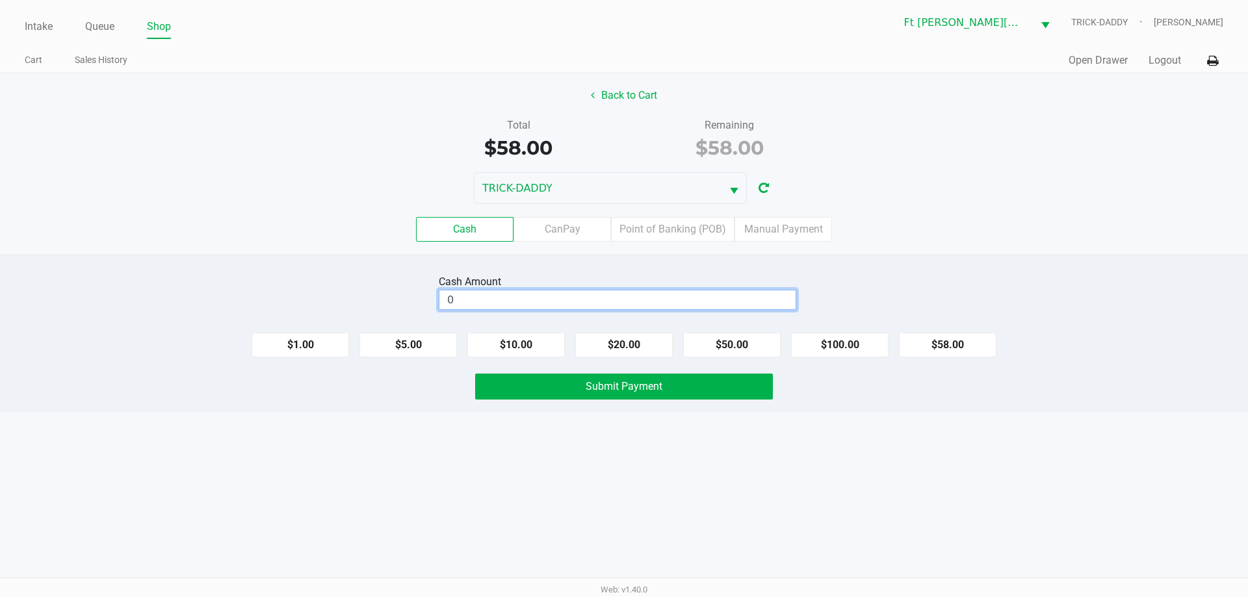
drag, startPoint x: 563, startPoint y: 308, endPoint x: 557, endPoint y: 305, distance: 7.0
click at [563, 308] on input "0" at bounding box center [617, 299] width 356 height 19
type input "$60.00"
click at [633, 385] on span "Submit Payment" at bounding box center [623, 386] width 77 height 12
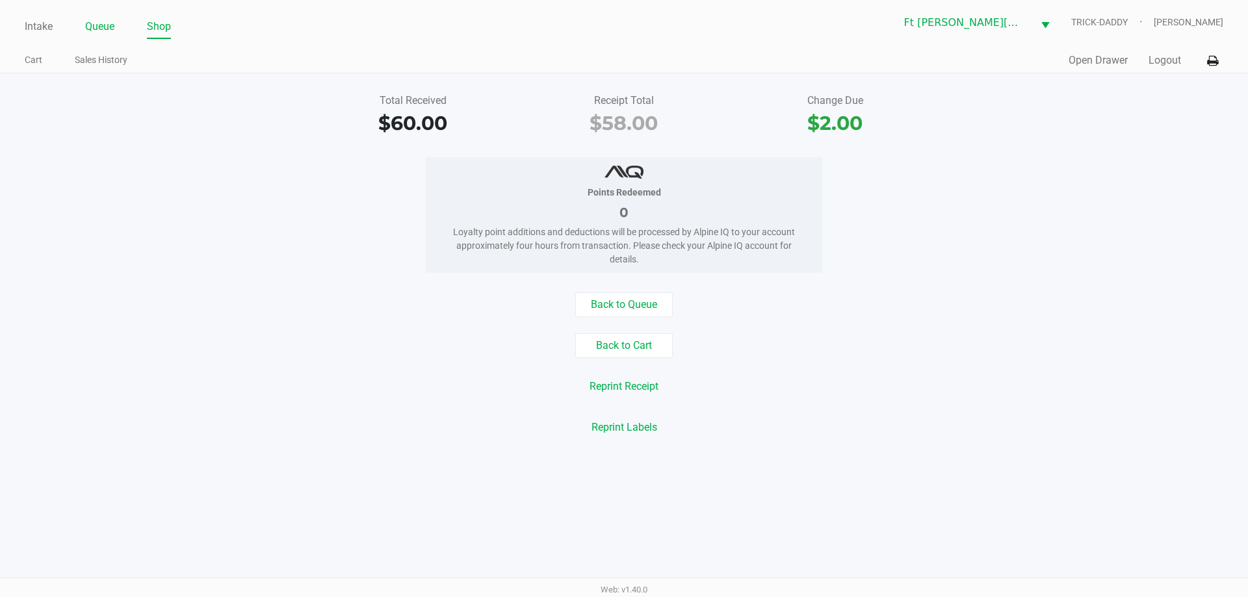
click at [108, 27] on link "Queue" at bounding box center [99, 27] width 29 height 18
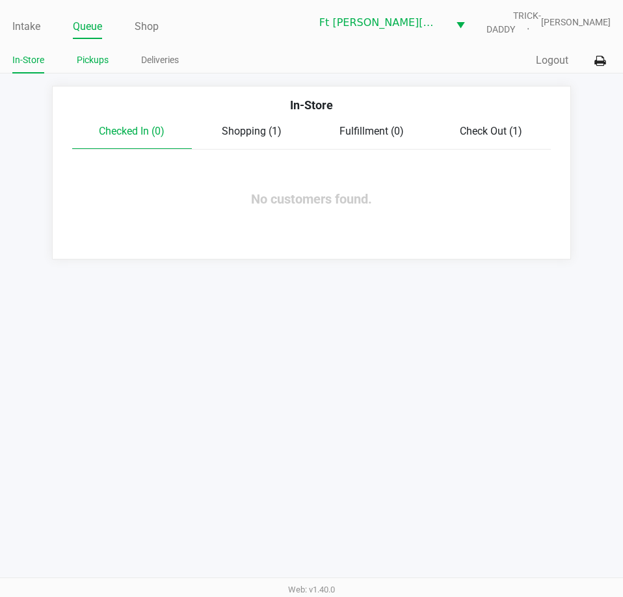
click at [101, 61] on link "Pickups" at bounding box center [93, 60] width 32 height 16
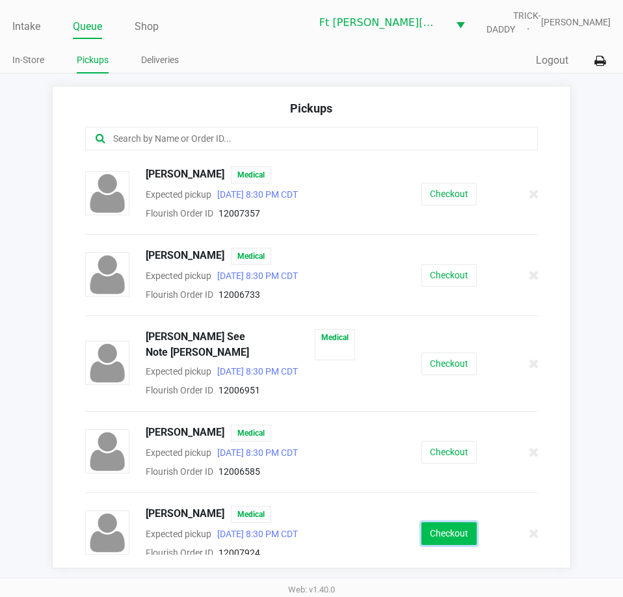
click at [430, 522] on button "Checkout" at bounding box center [448, 533] width 55 height 23
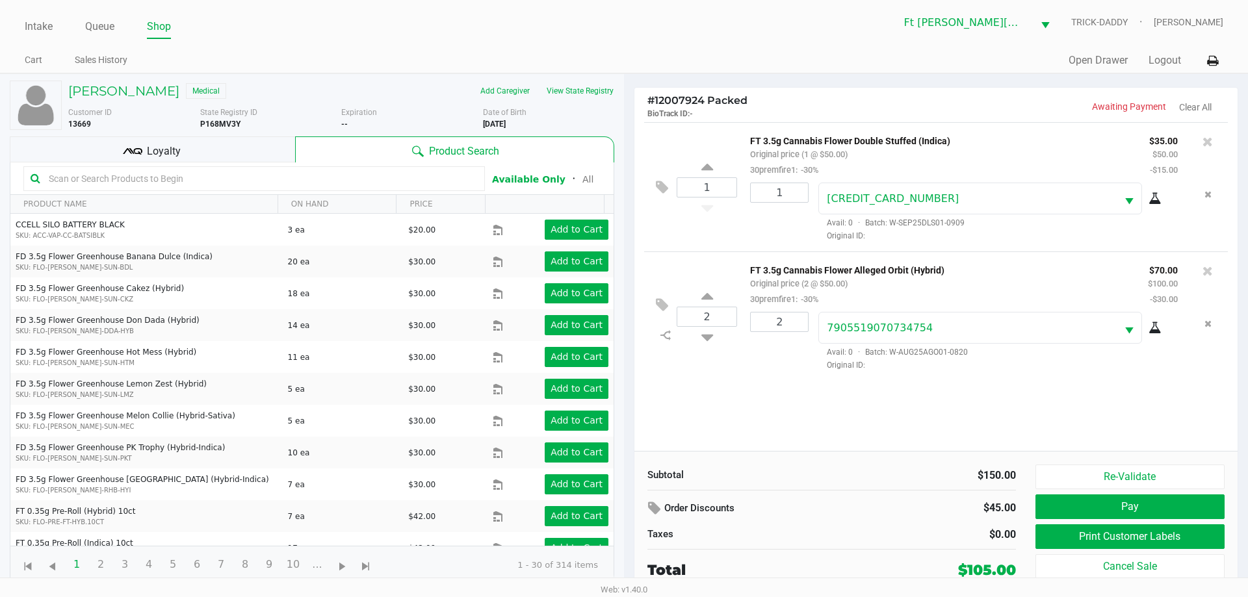
click at [146, 155] on div "Loyalty" at bounding box center [152, 149] width 285 height 26
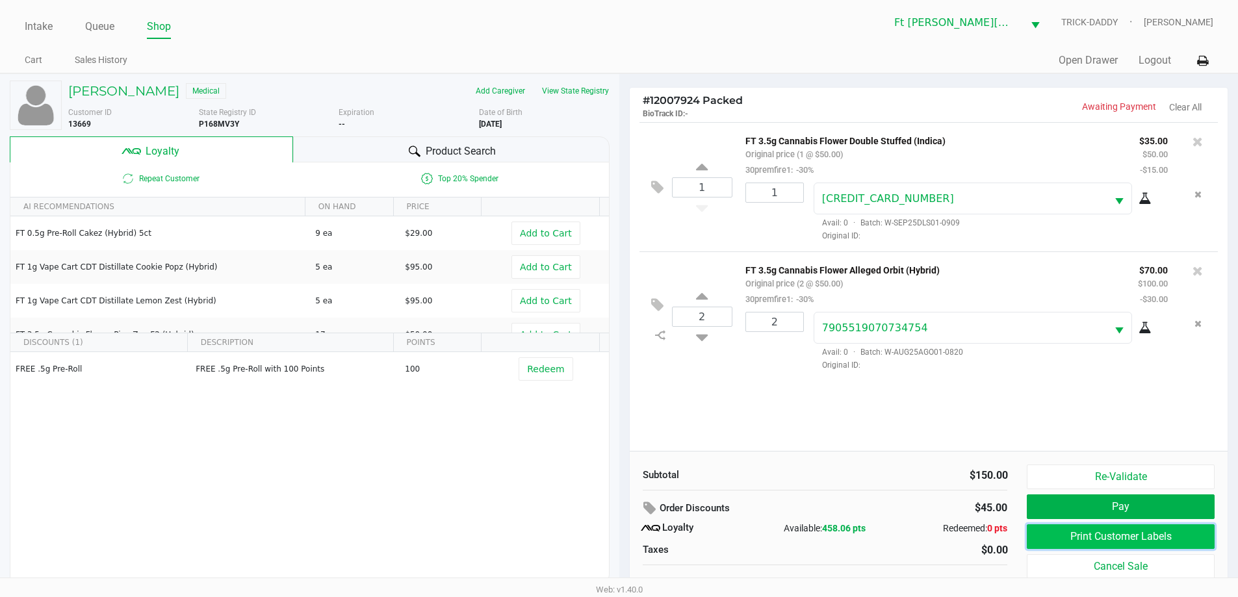
click at [1138, 542] on button "Print Customer Labels" at bounding box center [1120, 536] width 187 height 25
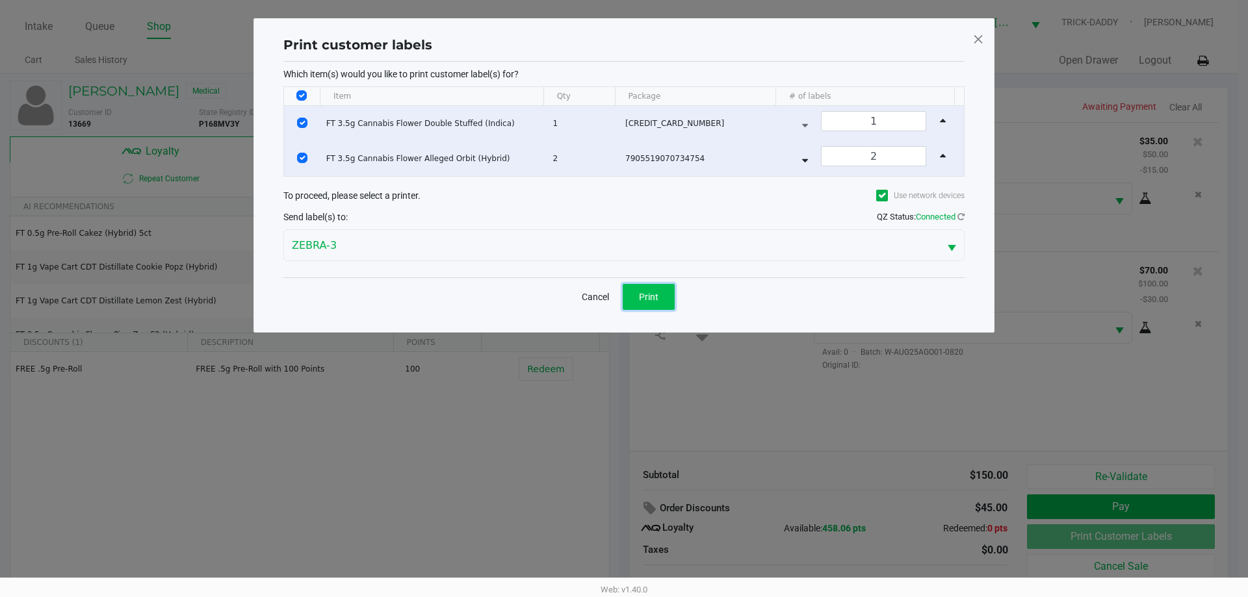
click at [662, 287] on button "Print" at bounding box center [649, 297] width 52 height 26
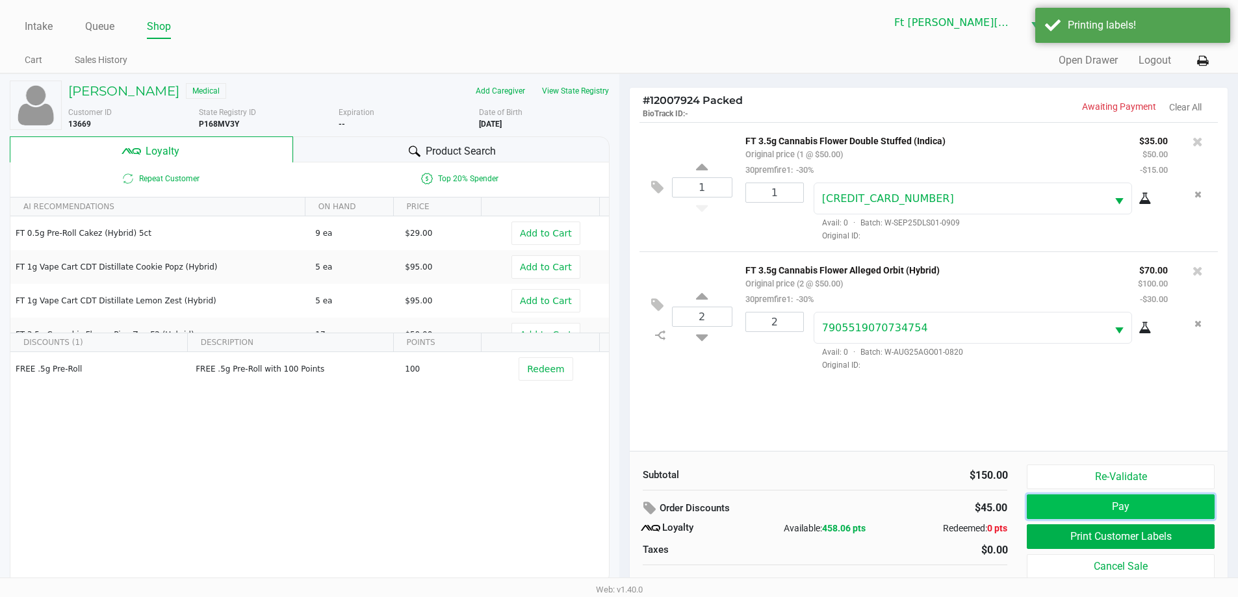
click at [1116, 511] on button "Pay" at bounding box center [1120, 507] width 187 height 25
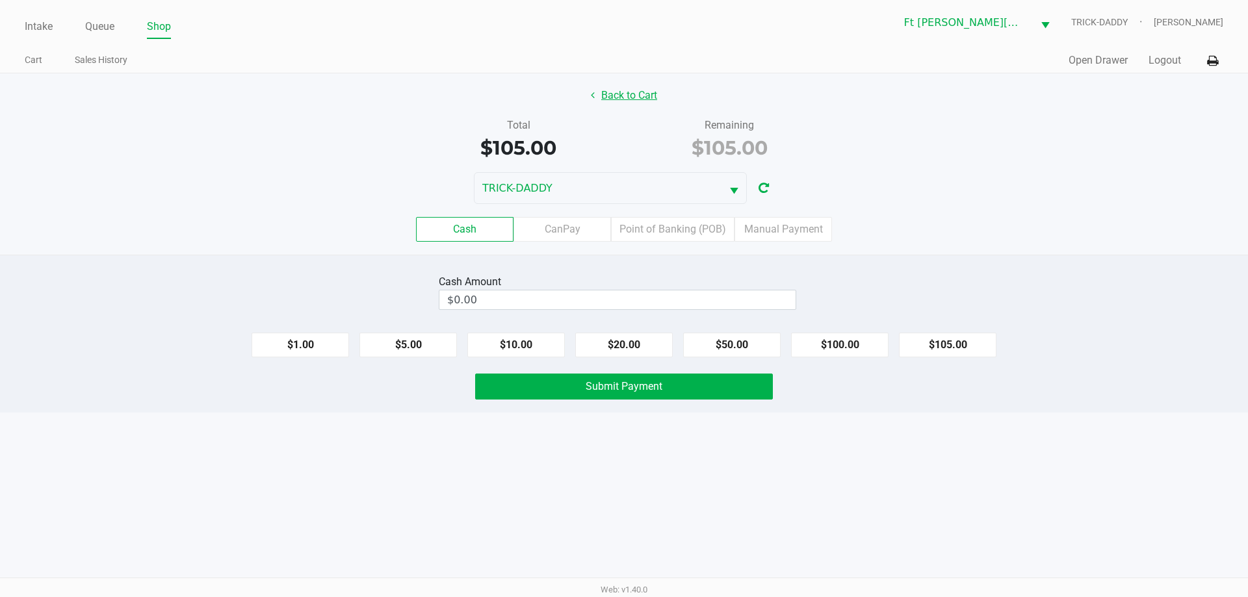
click at [608, 95] on button "Back to Cart" at bounding box center [623, 95] width 83 height 25
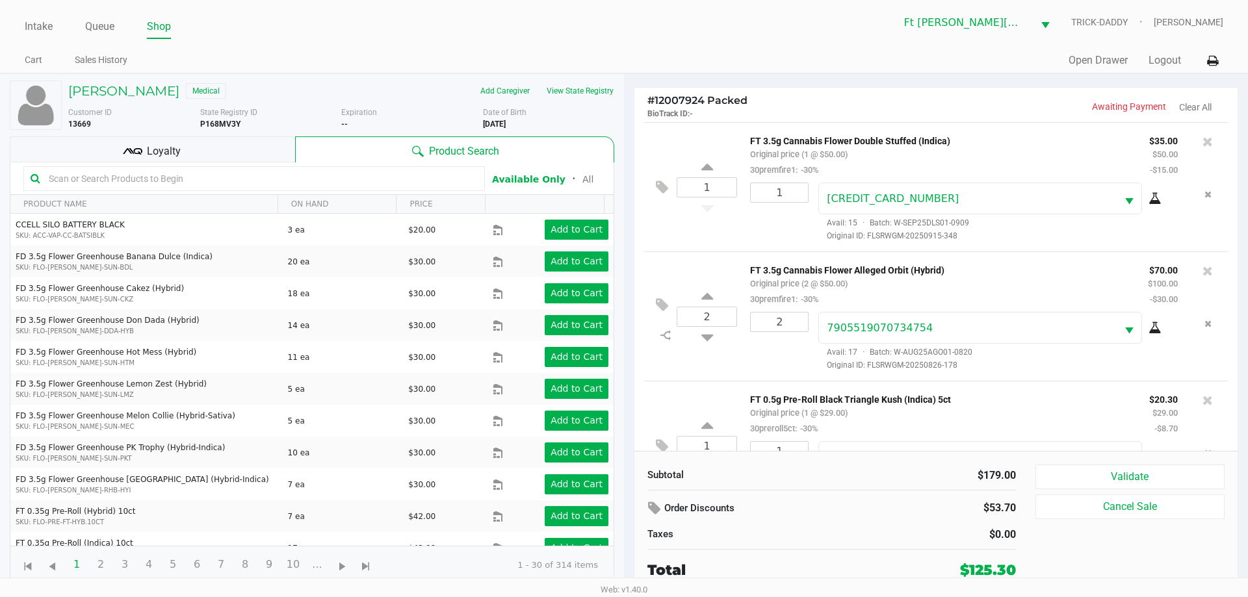
scroll to position [61, 0]
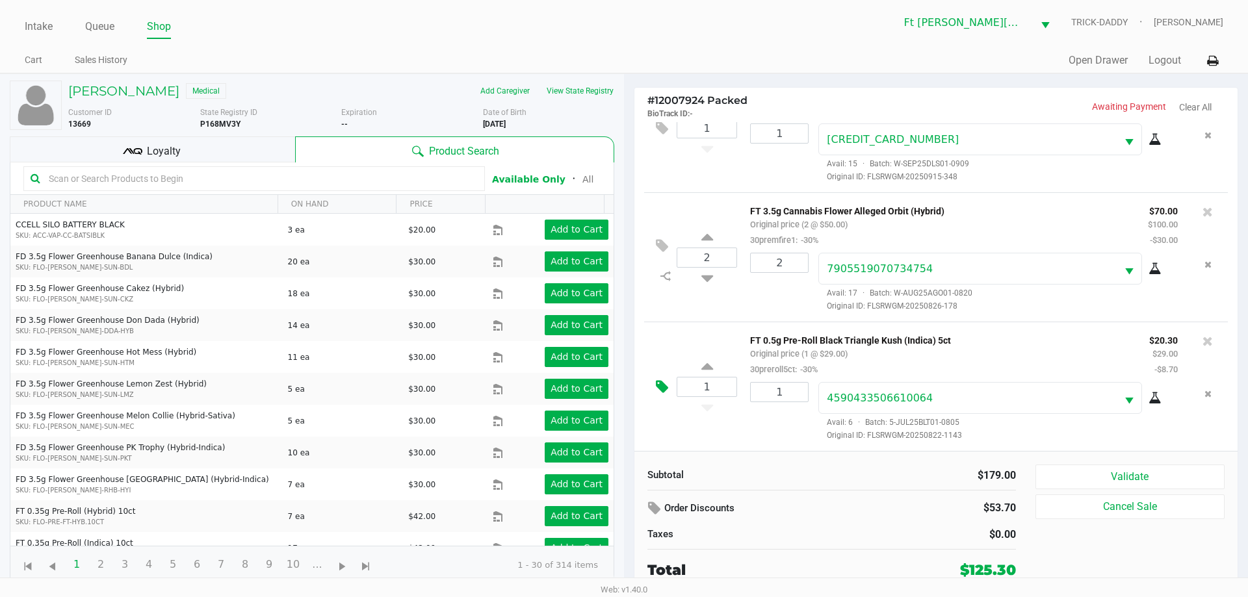
click at [663, 388] on icon at bounding box center [662, 386] width 12 height 15
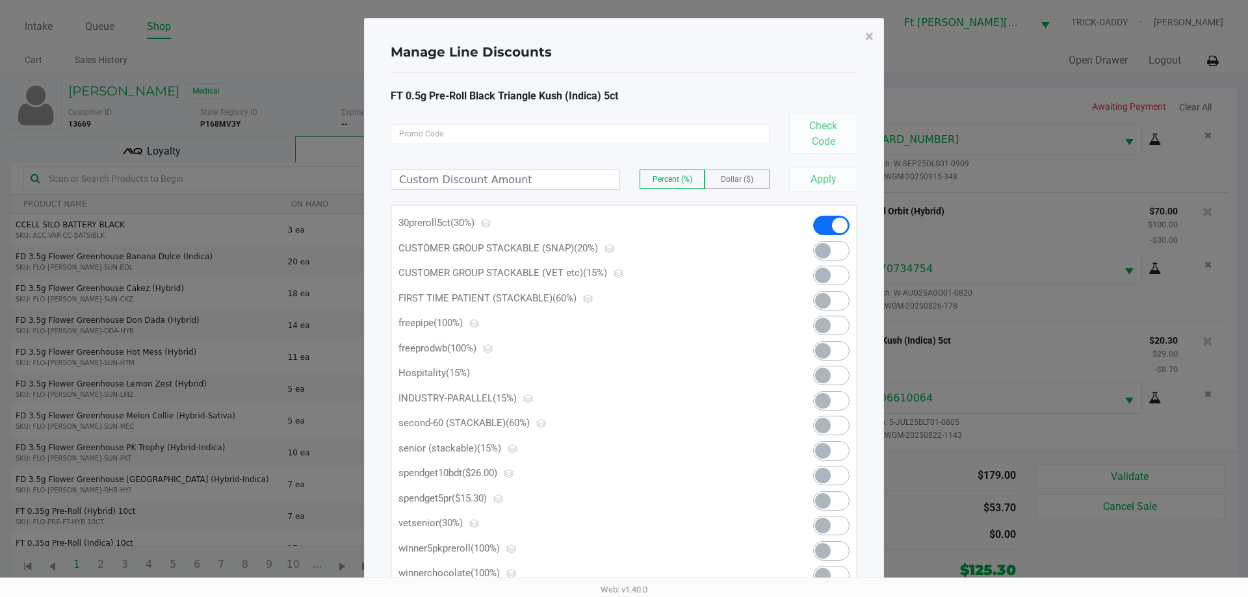
click at [832, 498] on span at bounding box center [831, 500] width 36 height 19
click at [862, 34] on button "×" at bounding box center [869, 36] width 29 height 36
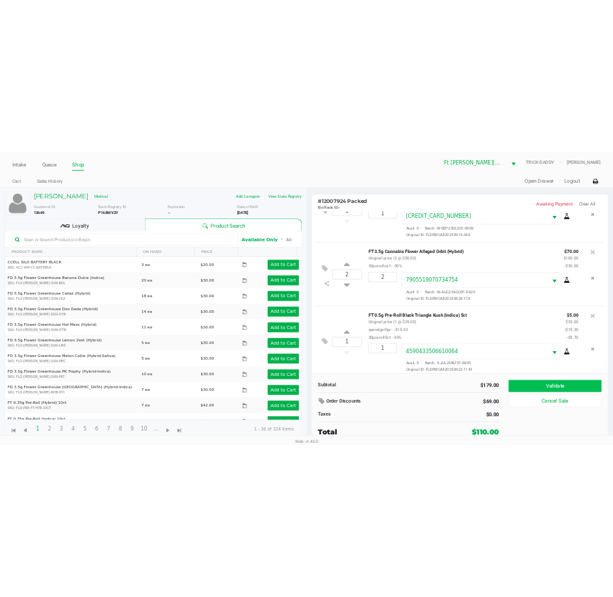
scroll to position [77, 0]
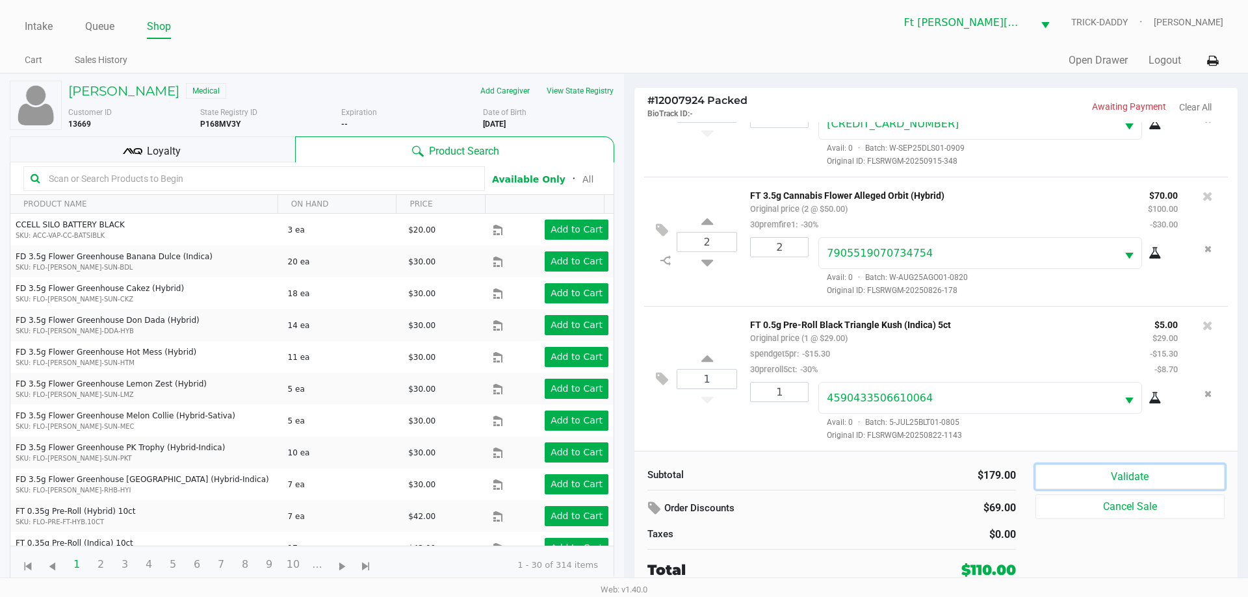
click at [1102, 475] on button "Validate" at bounding box center [1129, 477] width 189 height 25
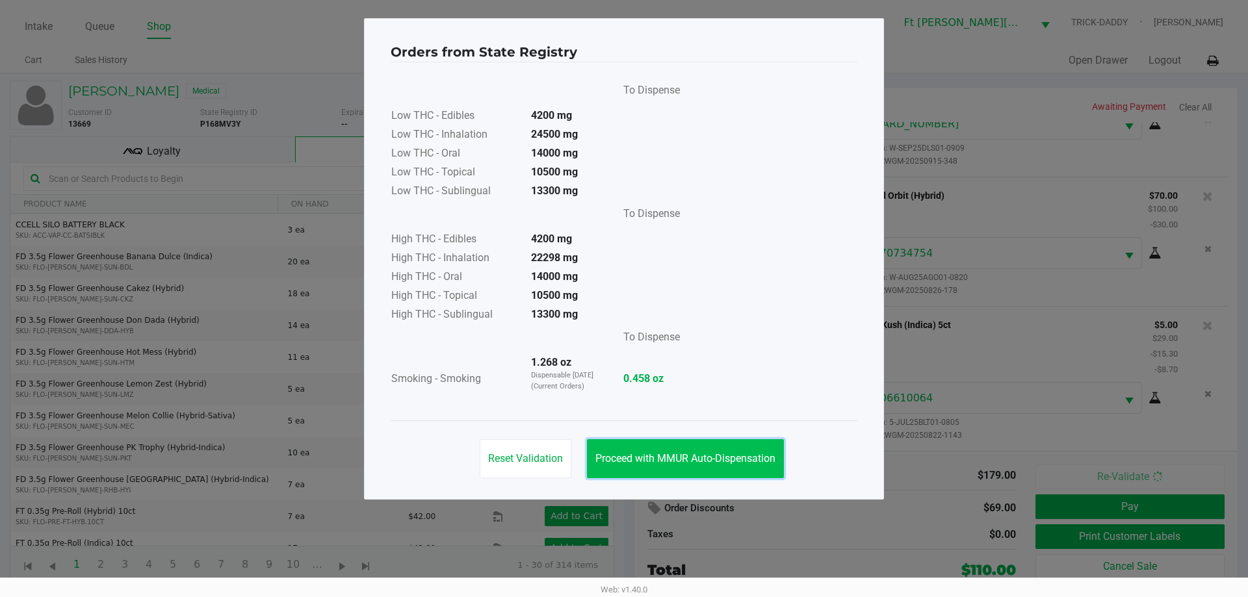
click at [691, 467] on button "Proceed with MMUR Auto-Dispensation" at bounding box center [685, 458] width 197 height 39
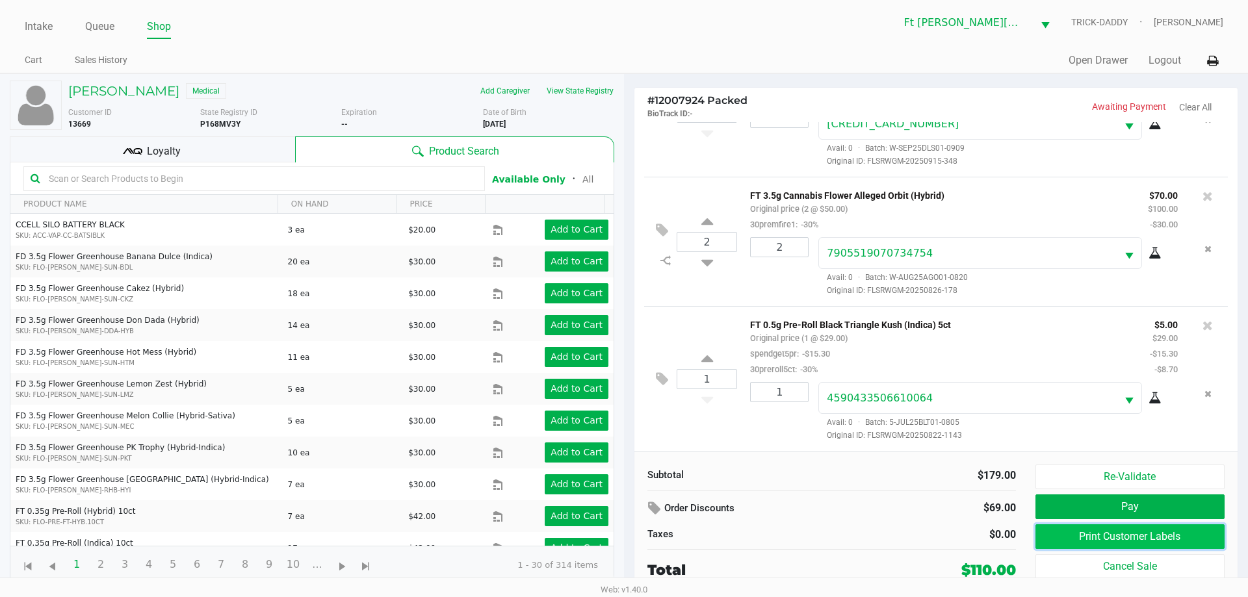
click at [1144, 545] on button "Print Customer Labels" at bounding box center [1129, 536] width 189 height 25
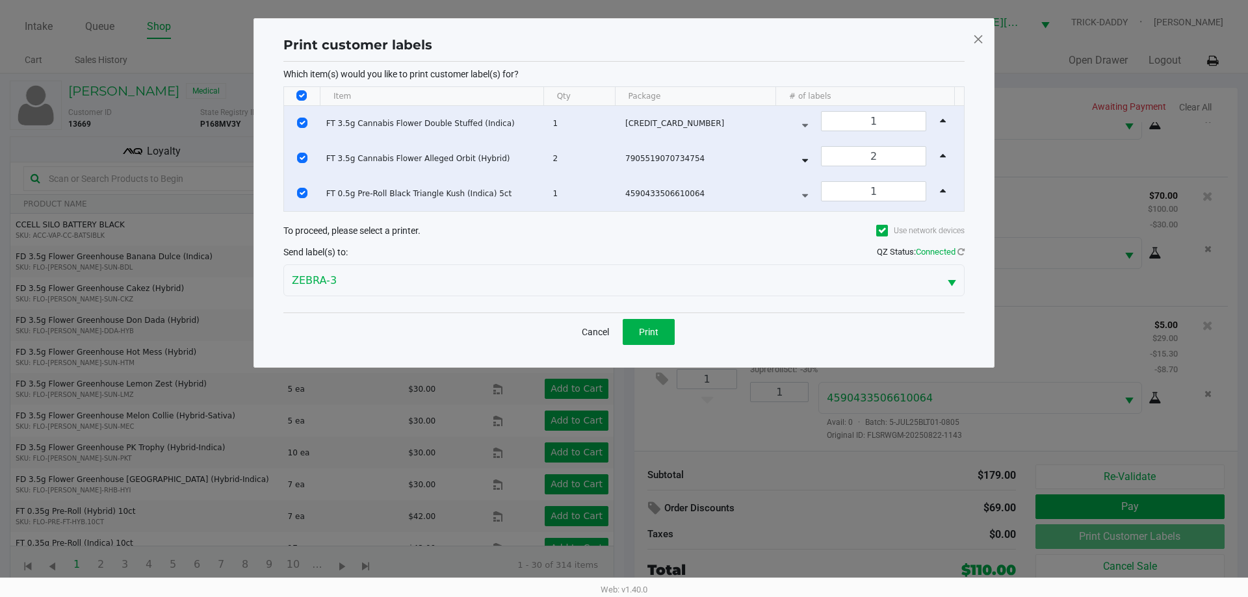
click at [301, 94] on input "Select All Rows" at bounding box center [301, 95] width 10 height 10
checkbox input "false"
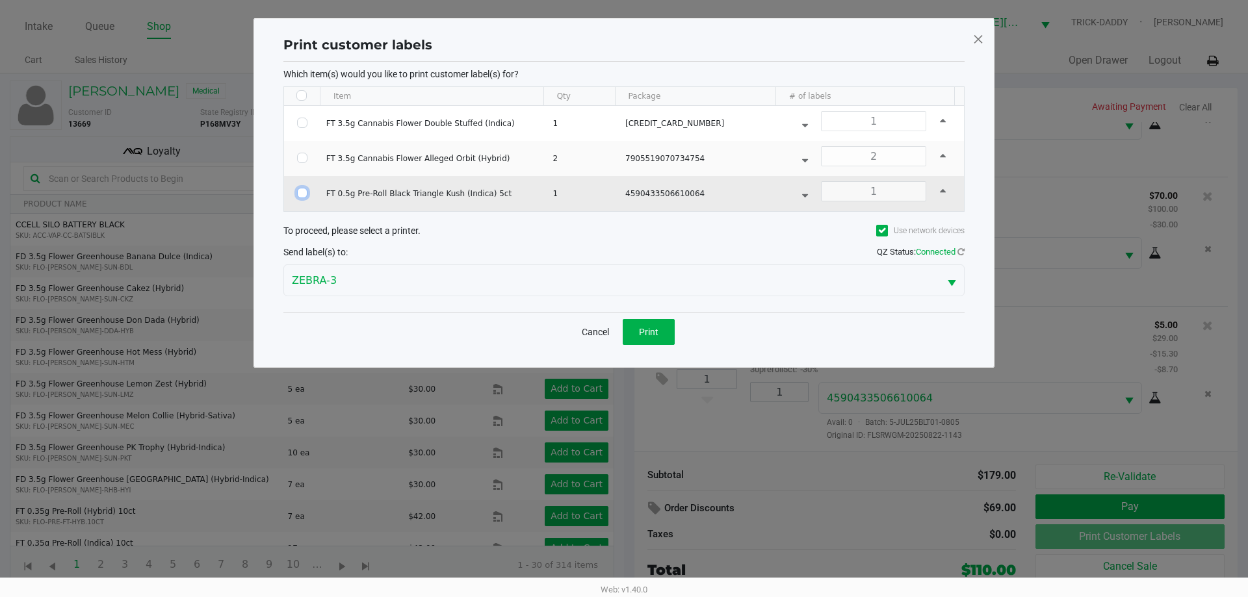
click at [303, 193] on input "Select Row" at bounding box center [302, 193] width 10 height 10
checkbox input "true"
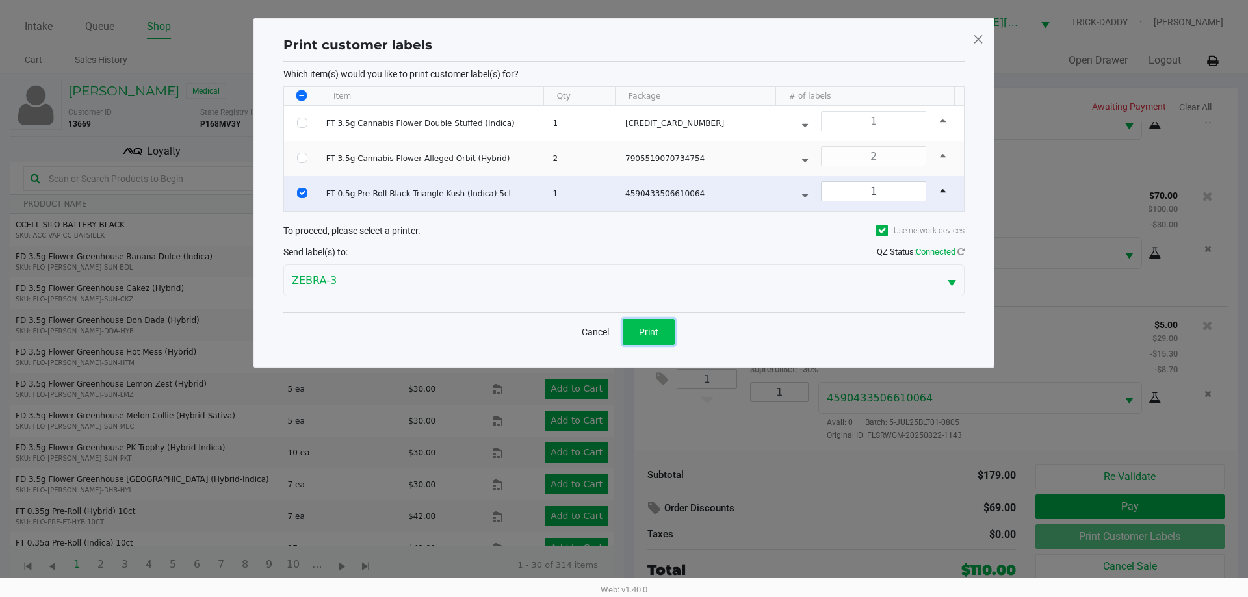
click at [656, 332] on span "Print" at bounding box center [648, 332] width 19 height 10
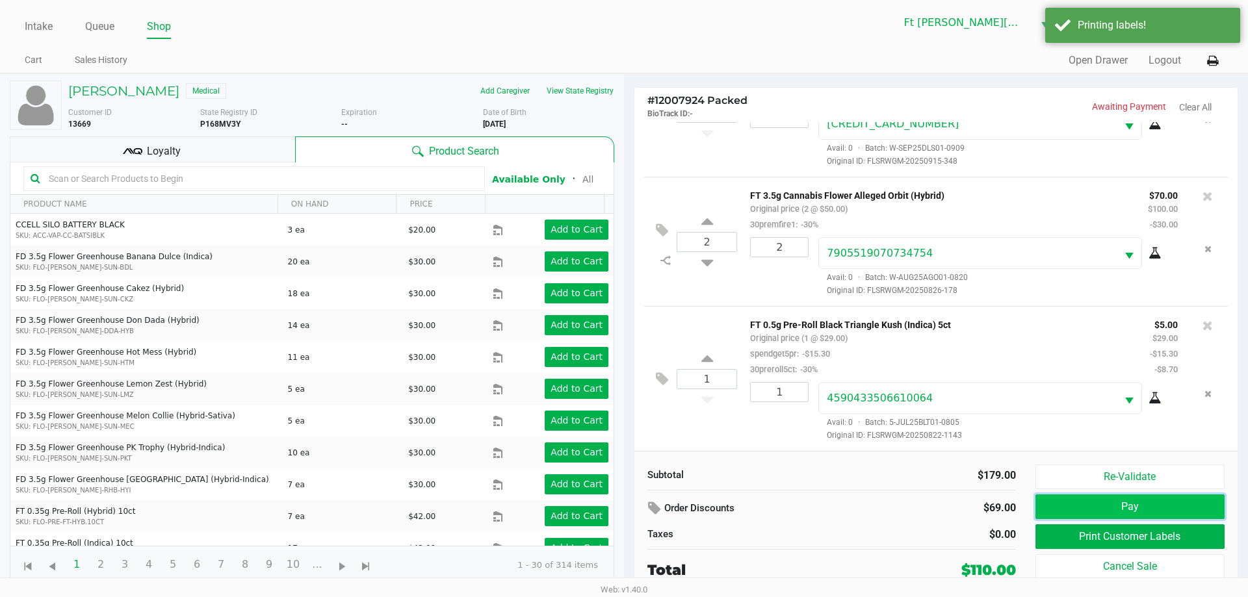
click at [1077, 507] on button "Pay" at bounding box center [1129, 507] width 189 height 25
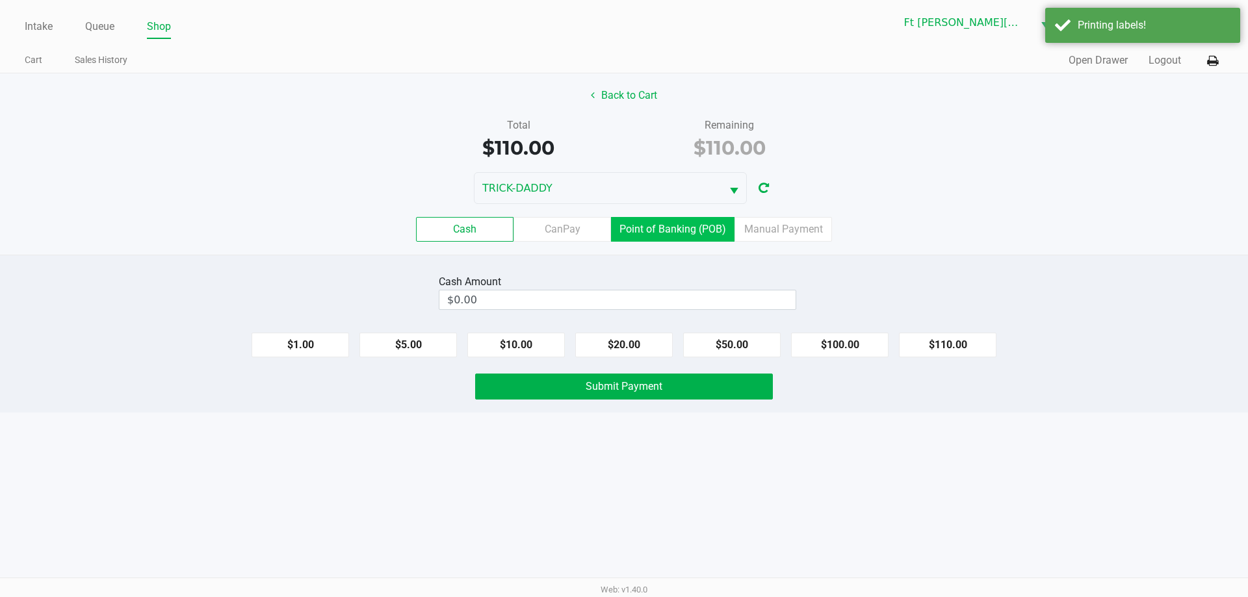
click at [688, 221] on label "Point of Banking (POB)" at bounding box center [672, 229] width 123 height 25
click at [0, 0] on 7 "Point of Banking (POB)" at bounding box center [0, 0] width 0 height 0
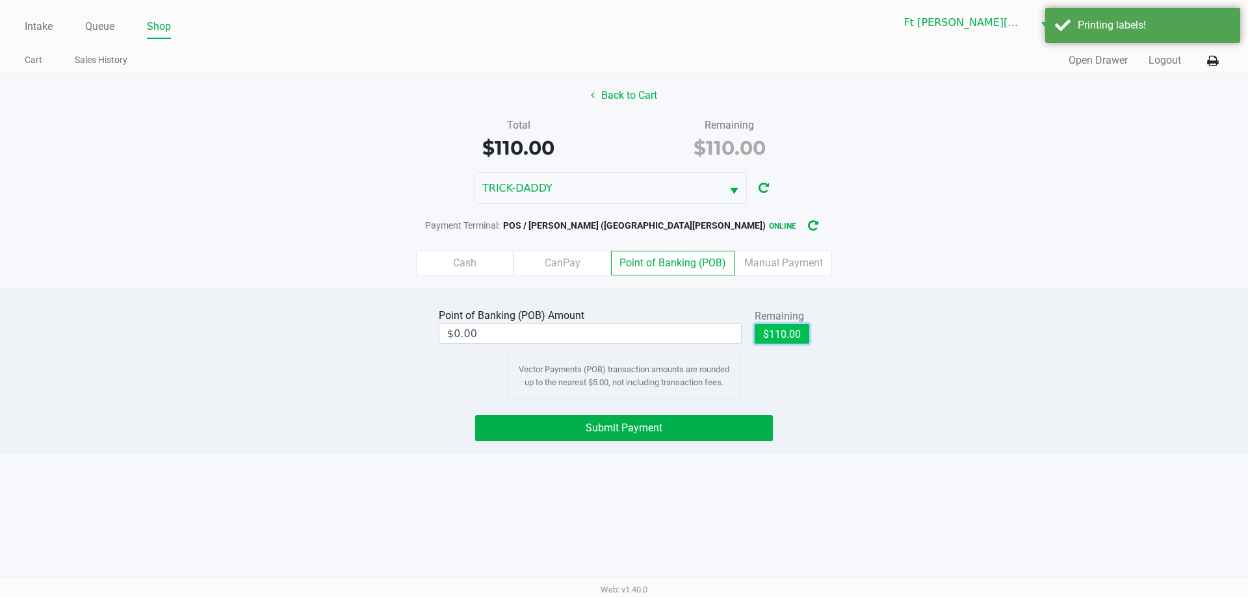
click at [788, 333] on button "$110.00" at bounding box center [781, 333] width 55 height 19
type input "$110.00"
click at [694, 431] on button "Submit Payment" at bounding box center [624, 428] width 298 height 26
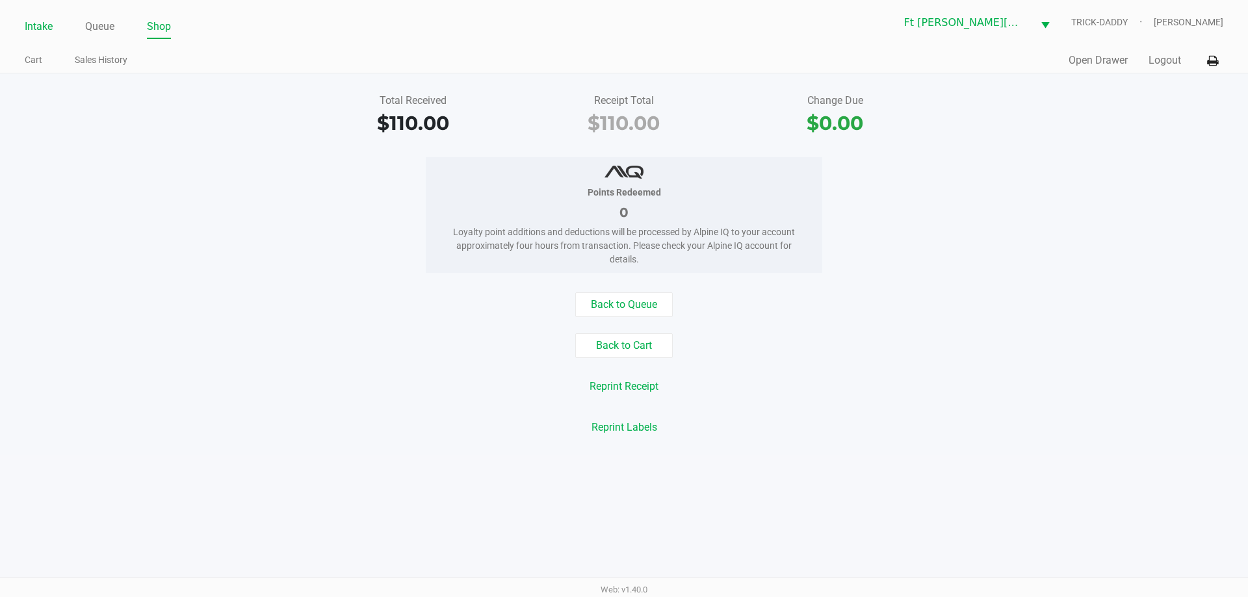
click at [39, 27] on link "Intake" at bounding box center [39, 27] width 28 height 18
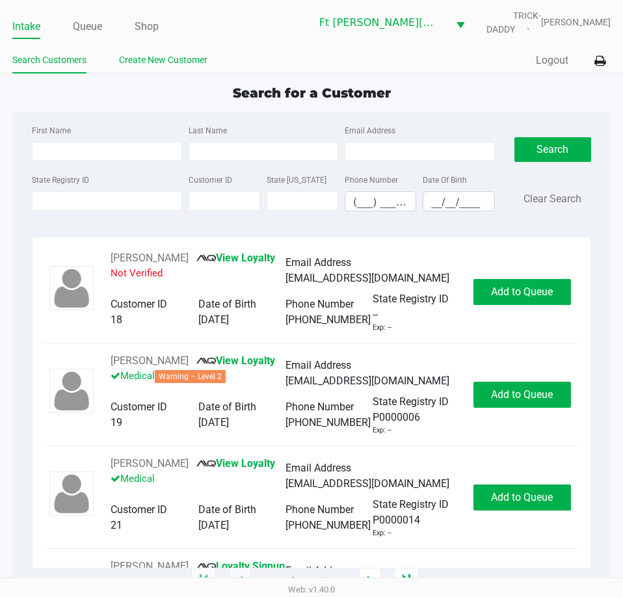
click at [181, 59] on link "Create New Customer" at bounding box center [163, 60] width 88 height 16
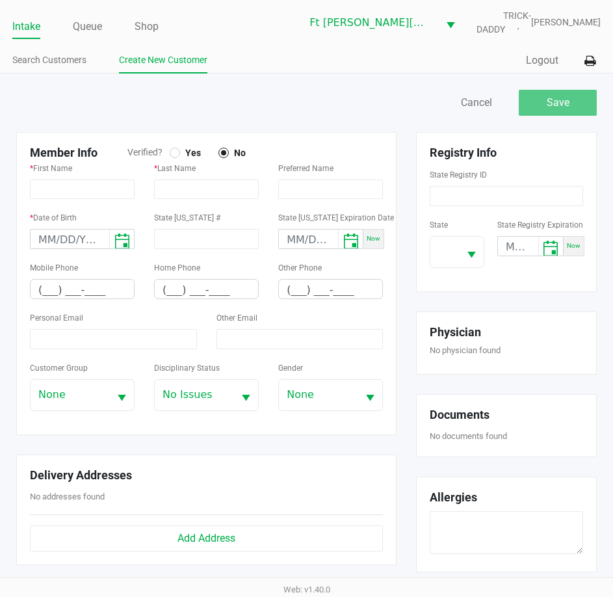
click at [172, 150] on div at bounding box center [175, 153] width 10 height 10
type input "ASHLEY"
type input "SMITH"
click at [47, 237] on input "month/day/year" at bounding box center [70, 239] width 79 height 20
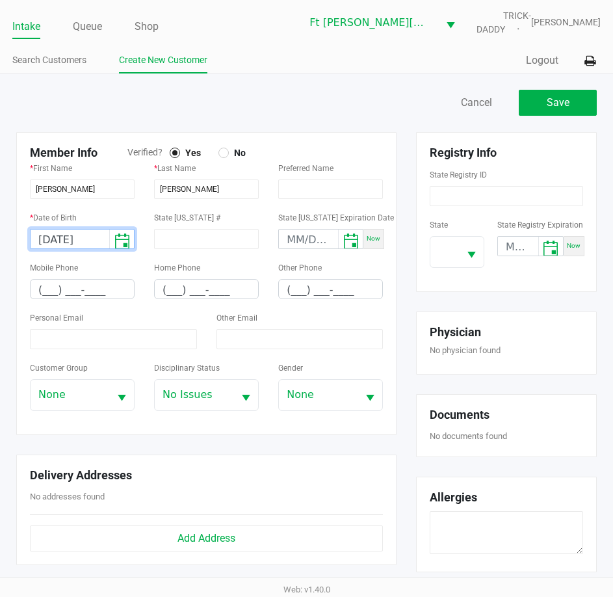
type input "04/01/1992"
click at [109, 269] on div "Mobile Phone (___) ___-____" at bounding box center [82, 279] width 105 height 40
click at [49, 292] on input "(___) ___-____" at bounding box center [82, 289] width 103 height 20
click at [45, 291] on input "(___) ___-____" at bounding box center [82, 289] width 103 height 20
type input "(615) 987-9595"
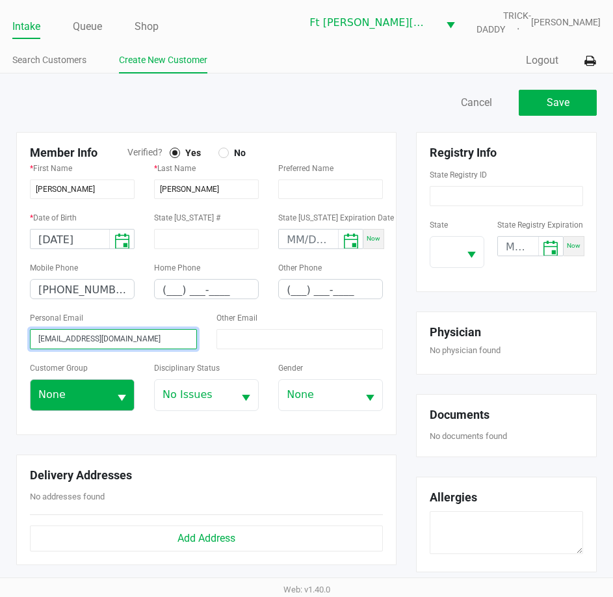
click at [122, 396] on span "Select" at bounding box center [122, 398] width 16 height 16
type input "ashleyncs711@gmail.com"
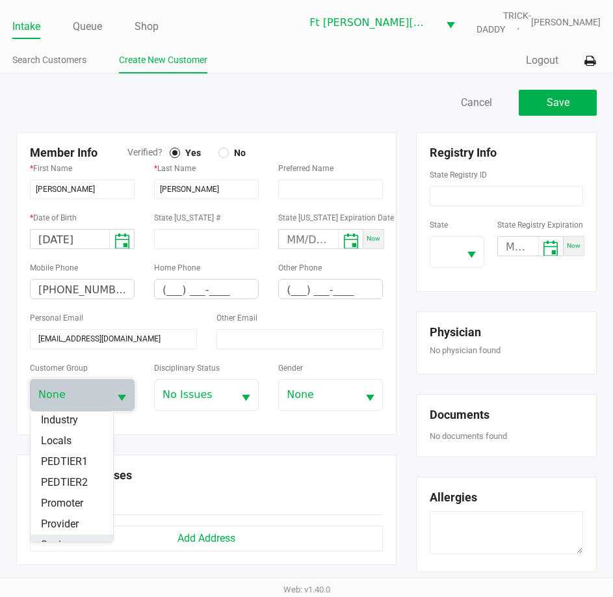
scroll to position [195, 0]
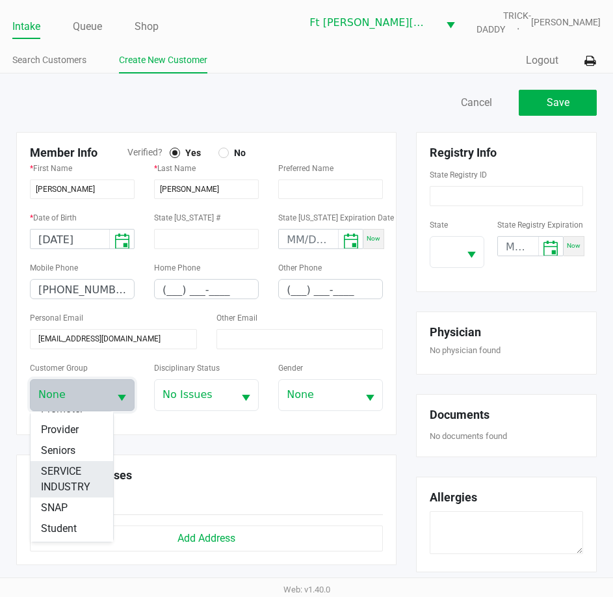
click at [62, 495] on span "SERVICE INDUSTRY" at bounding box center [72, 478] width 62 height 31
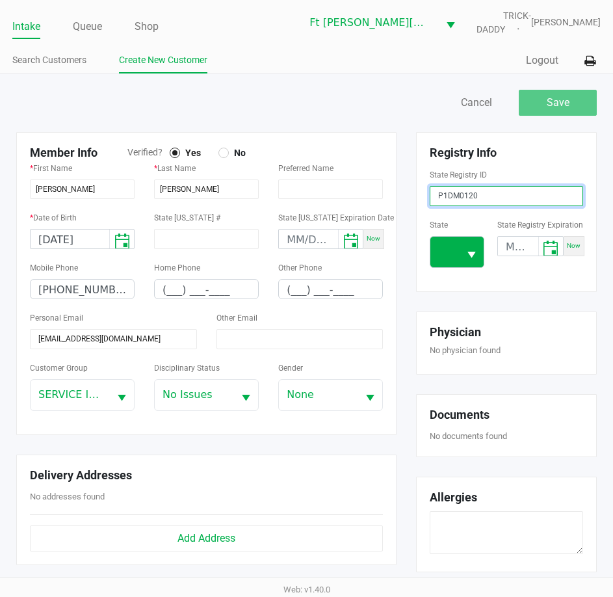
click at [474, 259] on span "Select" at bounding box center [471, 255] width 16 height 16
type input "P1DM0120"
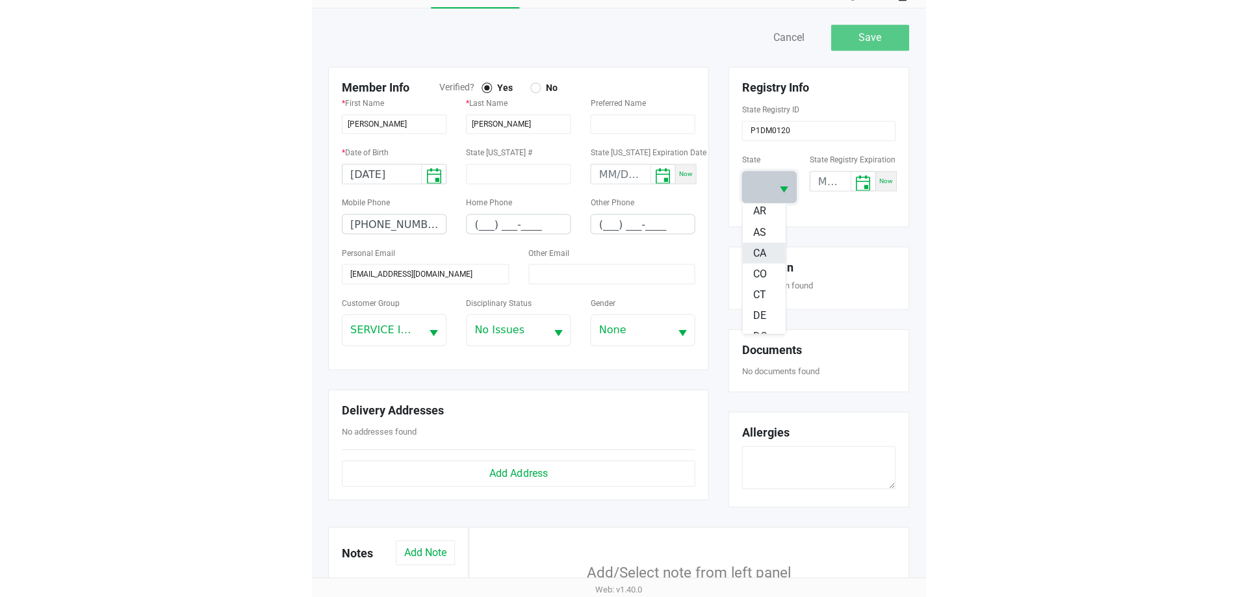
scroll to position [130, 0]
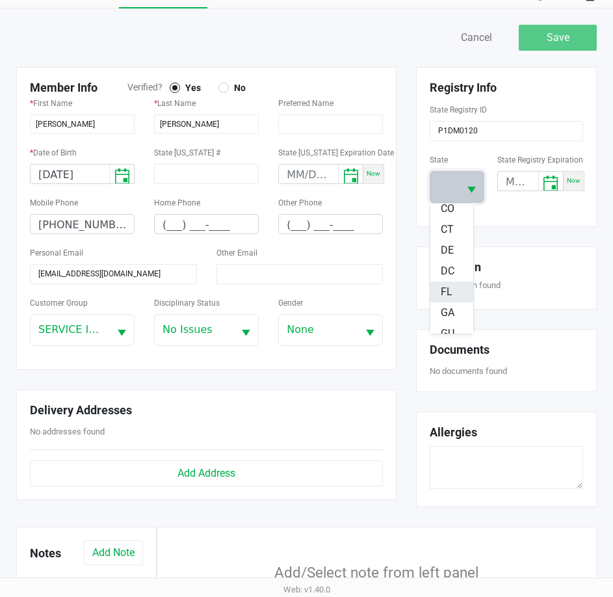
click at [452, 294] on li "FL" at bounding box center [451, 291] width 43 height 21
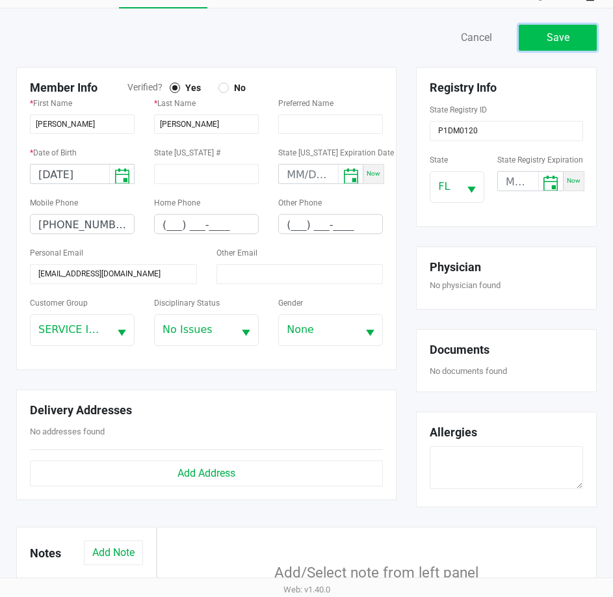
click at [569, 34] on span "Save" at bounding box center [557, 37] width 23 height 12
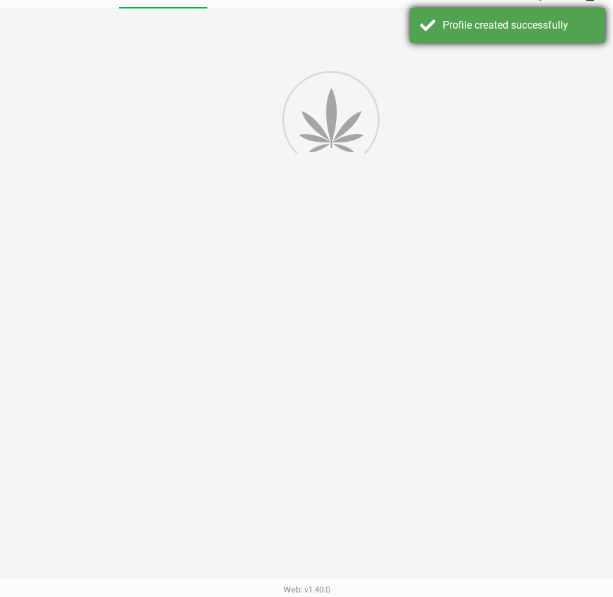
type input "---"
type input "( __) ___-____"
type input "---"
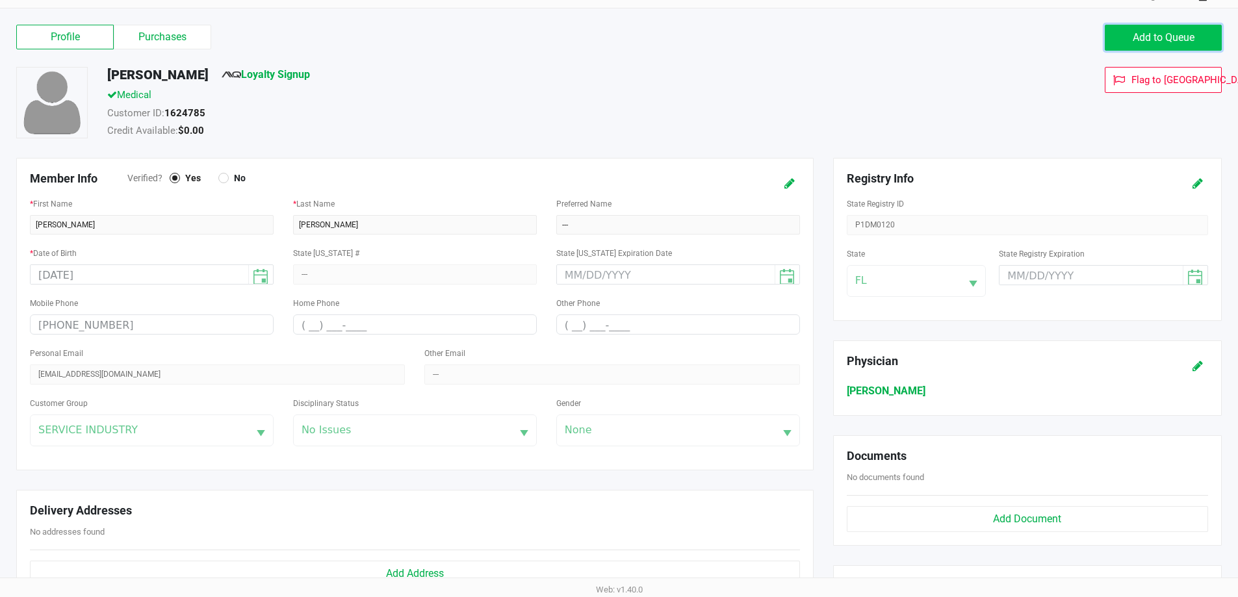
click at [1164, 27] on button "Add to Queue" at bounding box center [1163, 38] width 117 height 26
click at [1108, 42] on button "Add to Queue" at bounding box center [1163, 38] width 117 height 26
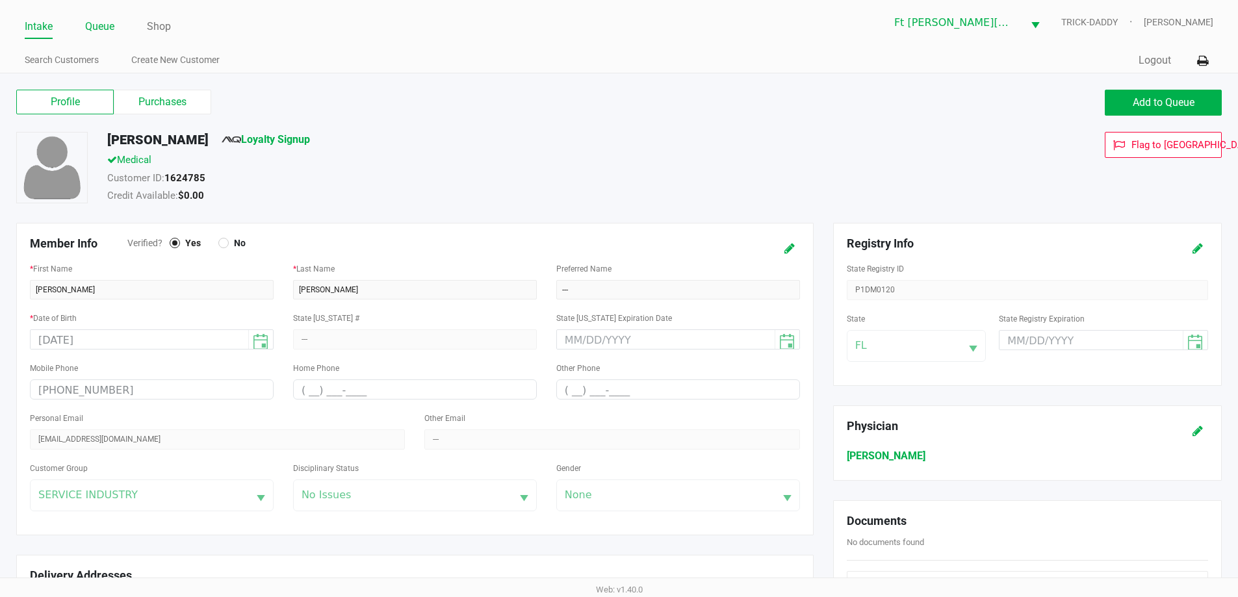
click at [99, 29] on link "Queue" at bounding box center [99, 27] width 29 height 18
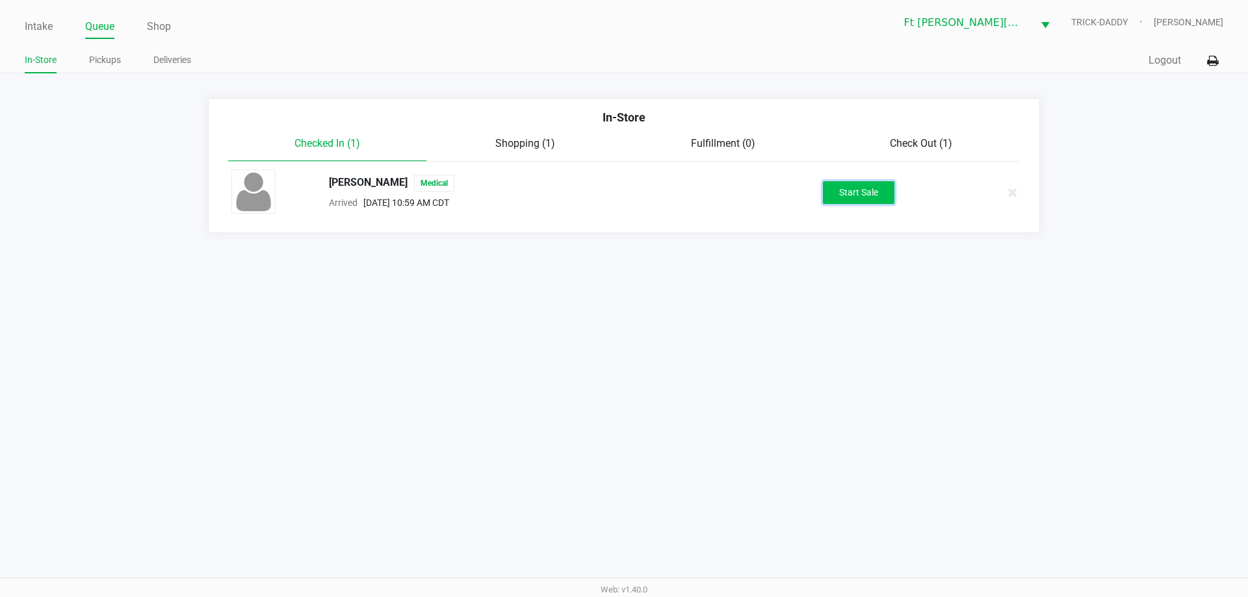
click at [861, 192] on button "Start Sale" at bounding box center [858, 192] width 71 height 23
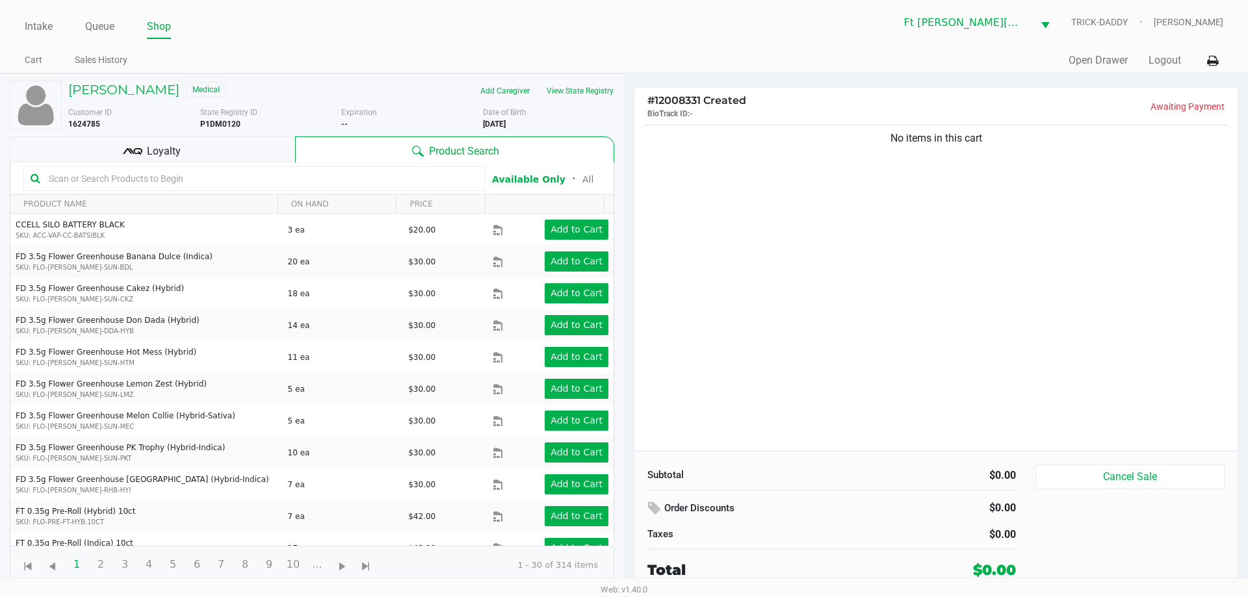
click at [190, 149] on div "Loyalty" at bounding box center [152, 149] width 285 height 26
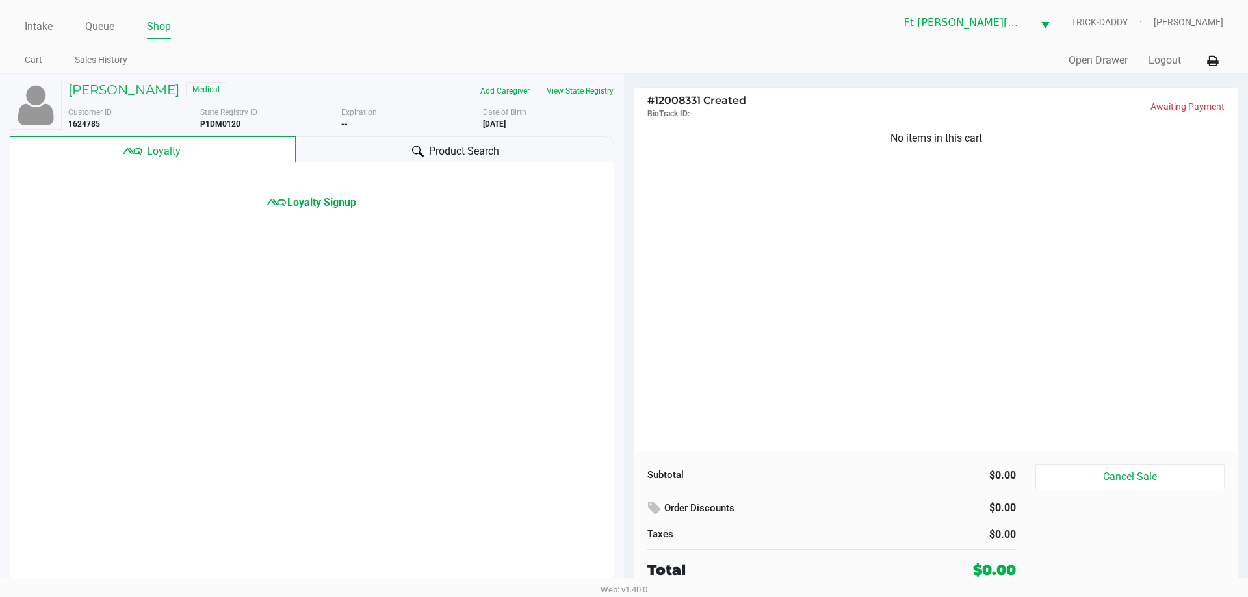
click at [317, 203] on span "Loyalty Signup" at bounding box center [321, 203] width 69 height 16
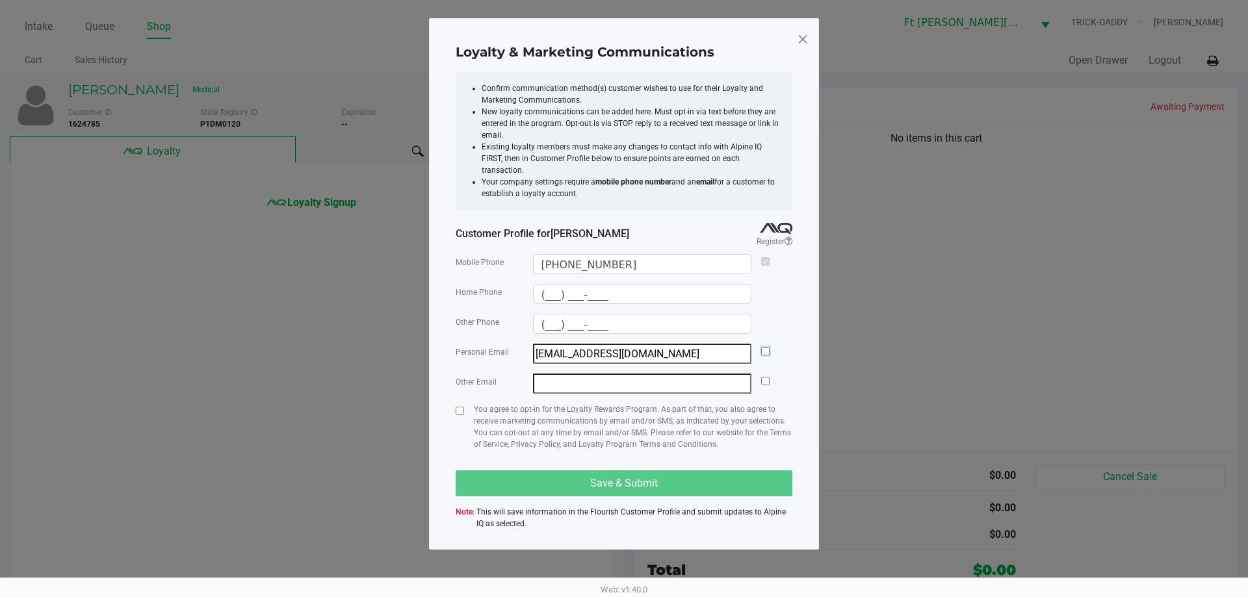
click at [766, 347] on input "checkbox" at bounding box center [765, 351] width 8 height 8
checkbox input "true"
click at [460, 407] on input "checkbox" at bounding box center [460, 411] width 8 height 8
checkbox input "true"
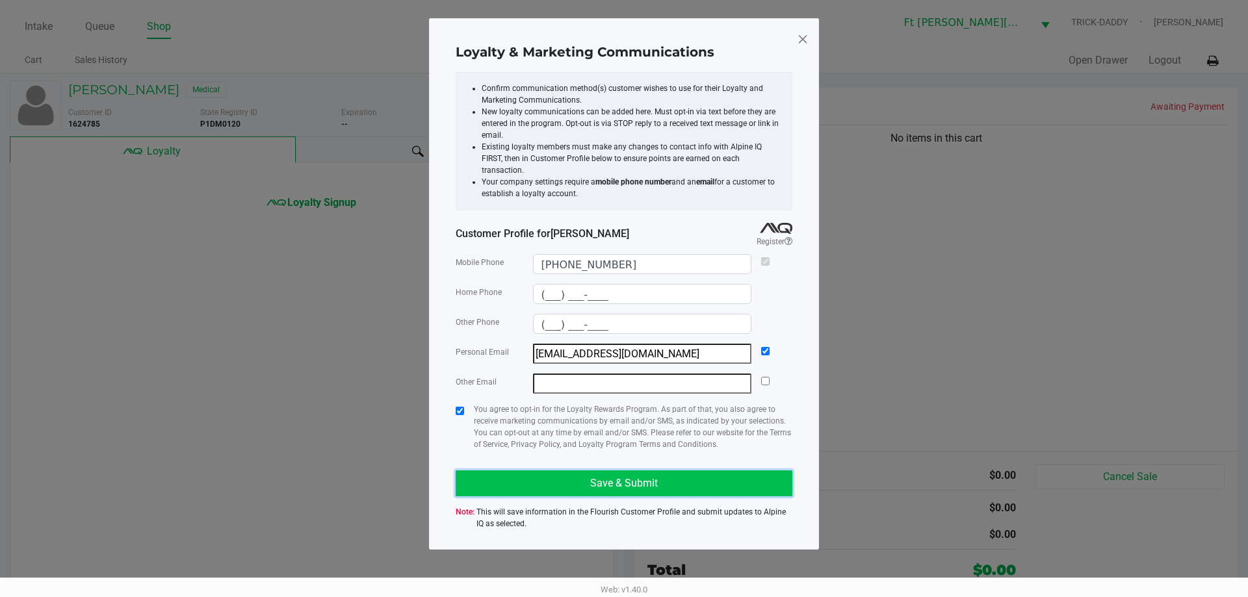
click at [591, 477] on span "Save & Submit" at bounding box center [624, 483] width 68 height 12
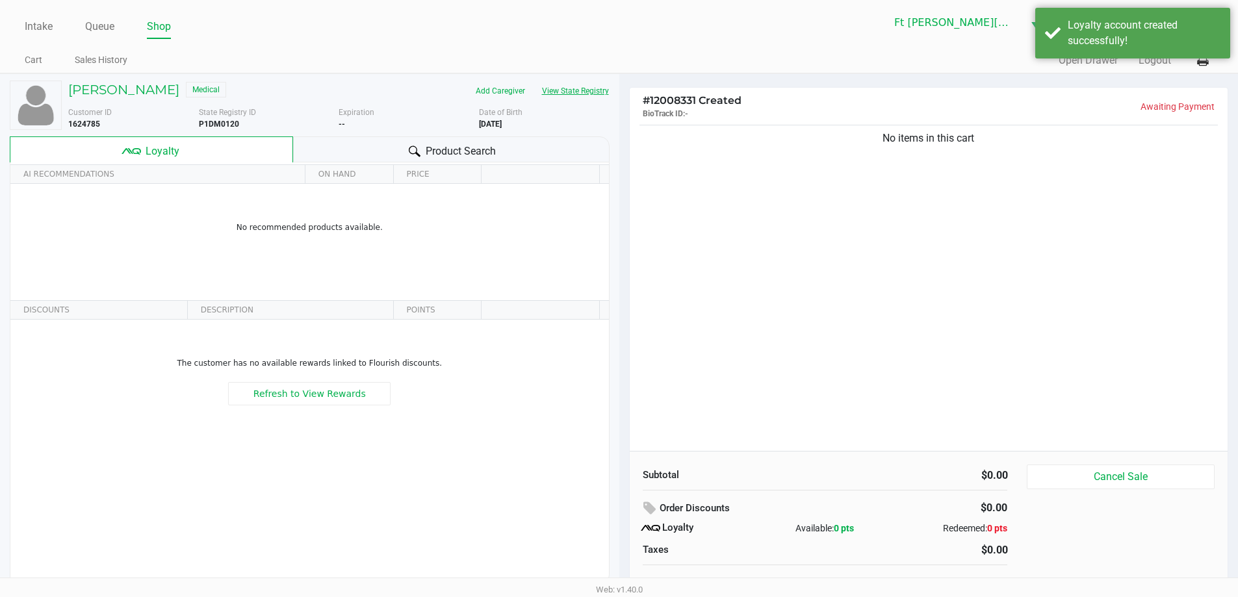
click at [566, 96] on button "View State Registry" at bounding box center [571, 91] width 76 height 21
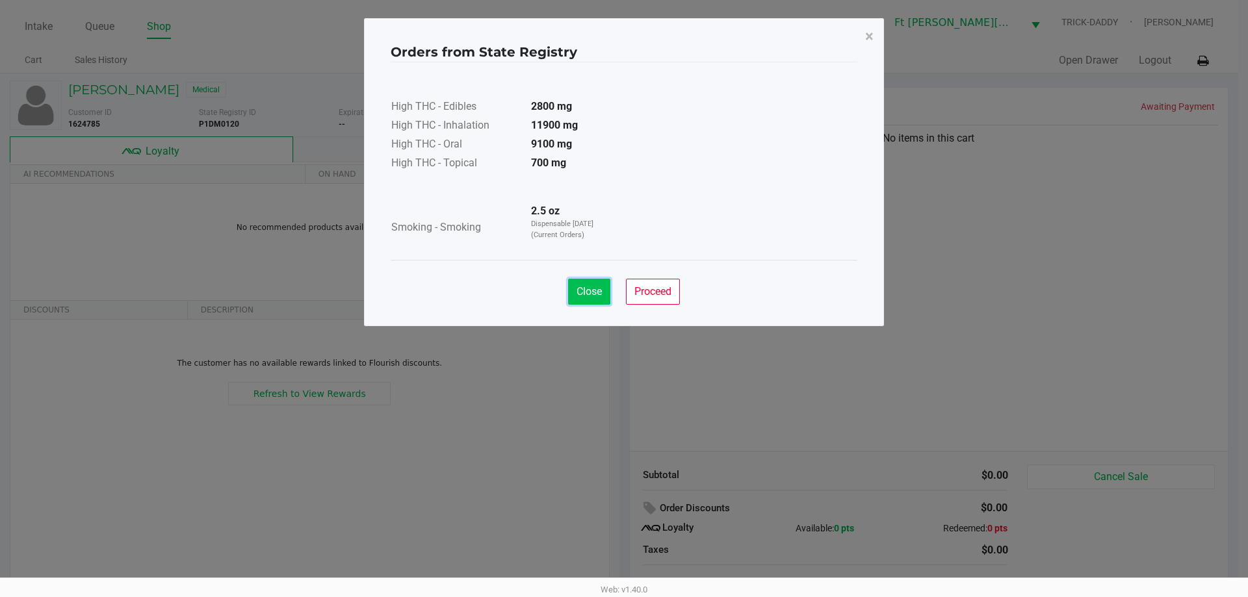
click at [591, 283] on button "Close" at bounding box center [589, 292] width 42 height 26
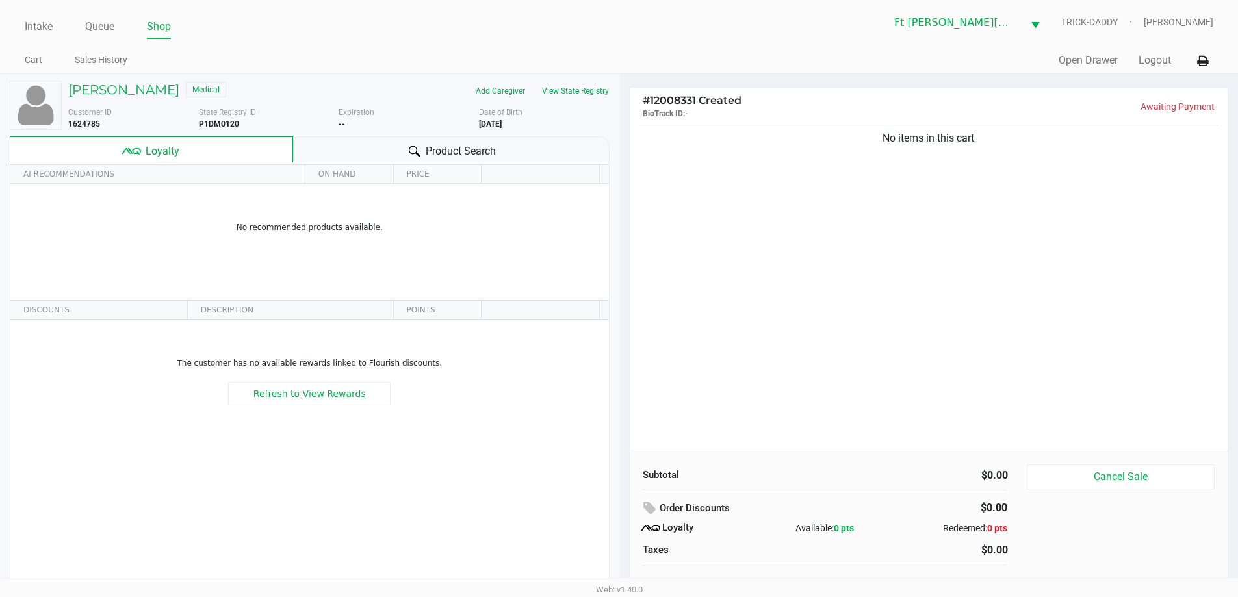
click at [442, 157] on span "Product Search" at bounding box center [461, 152] width 70 height 16
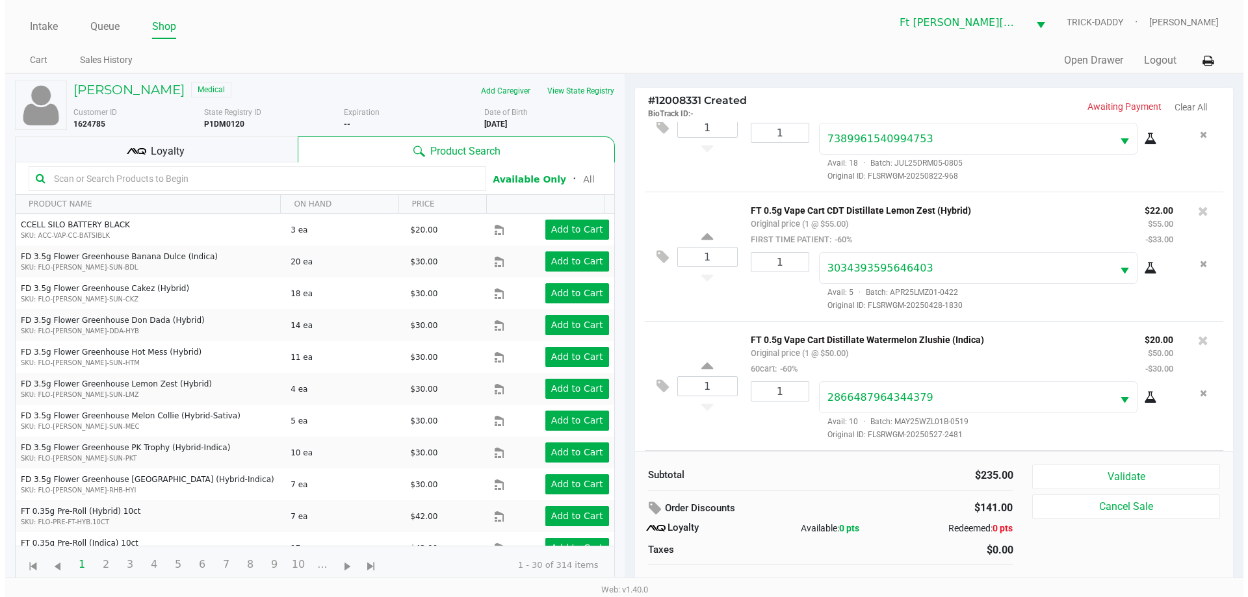
scroll to position [195, 0]
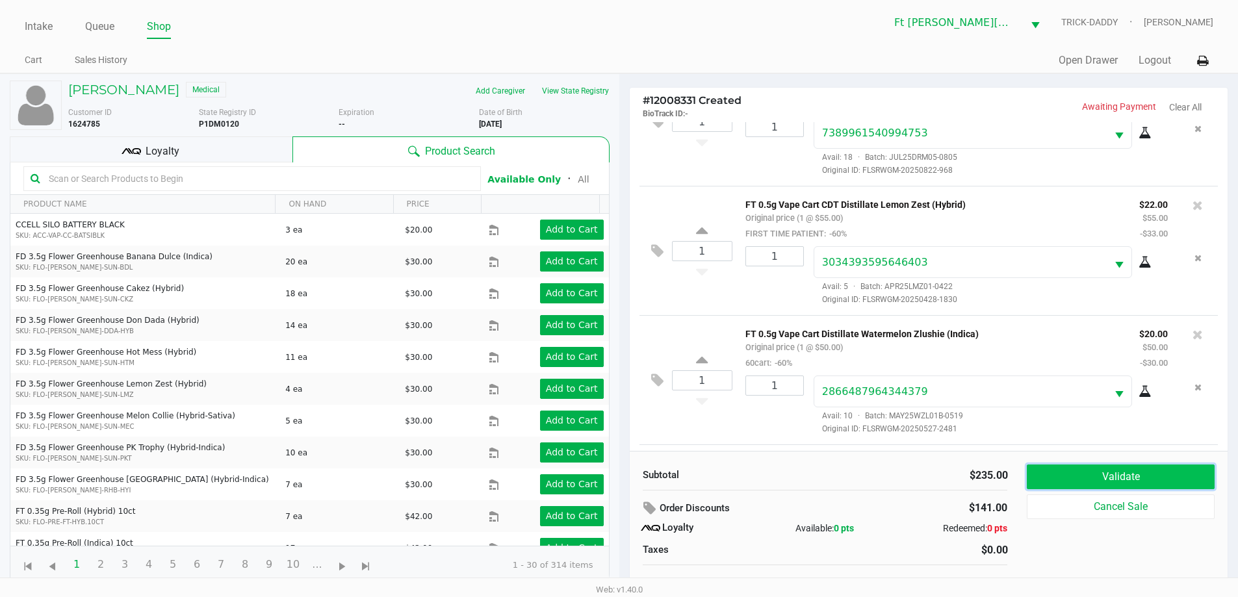
click at [1094, 475] on button "Validate" at bounding box center [1120, 477] width 187 height 25
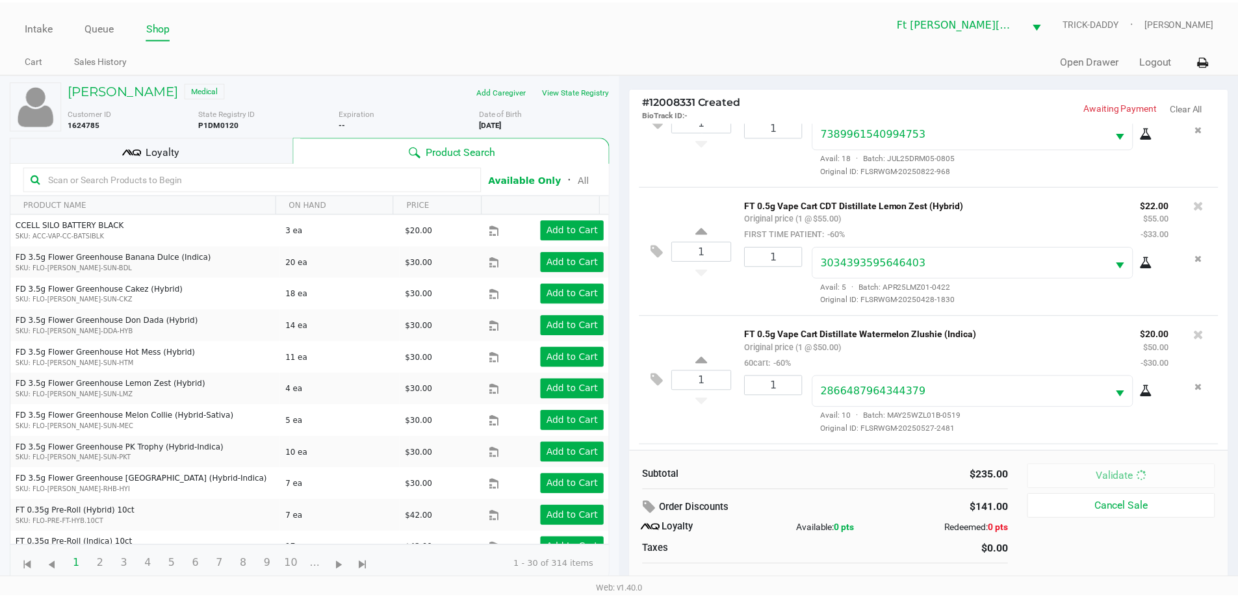
scroll to position [451, 0]
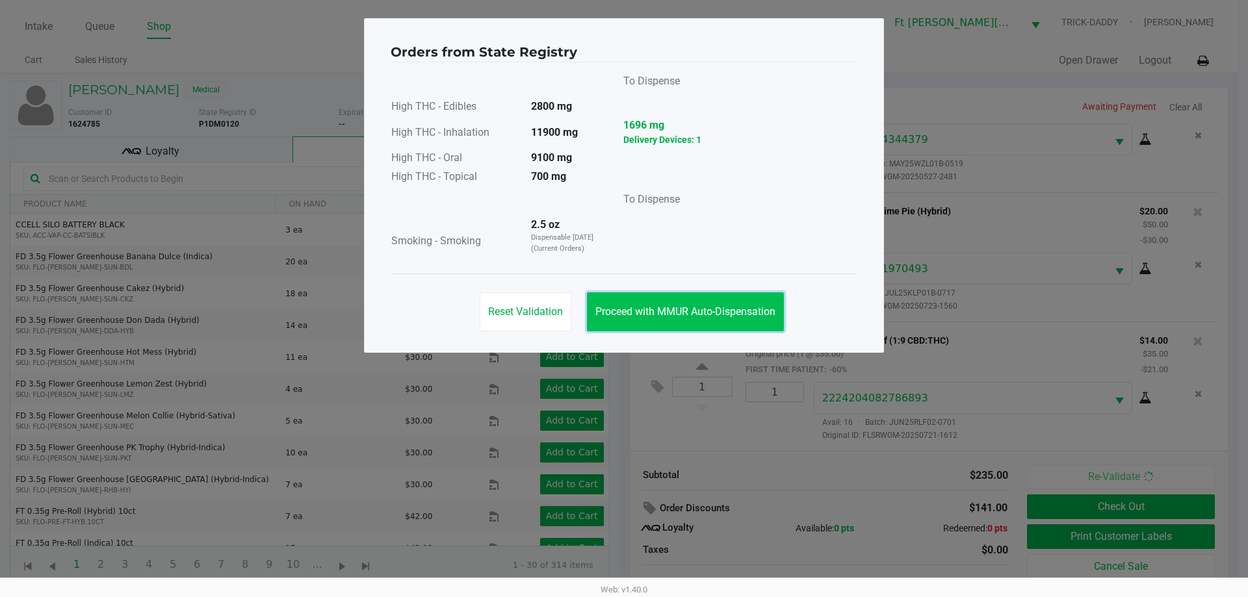
click at [732, 302] on button "Proceed with MMUR Auto-Dispensation" at bounding box center [685, 311] width 197 height 39
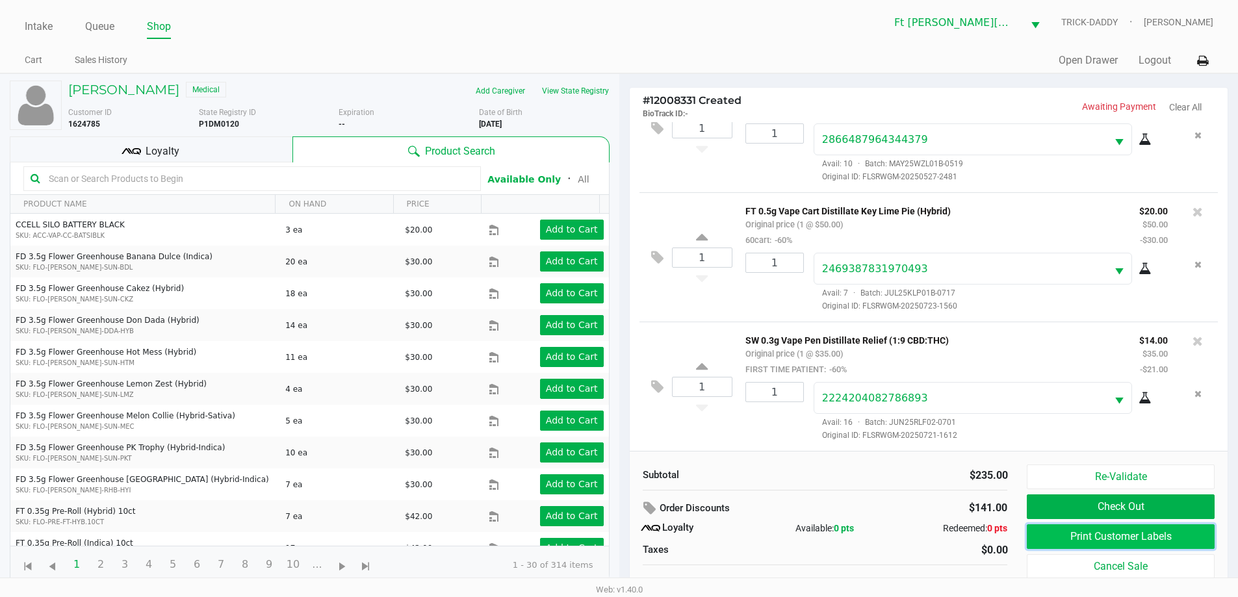
click at [1106, 539] on button "Print Customer Labels" at bounding box center [1120, 536] width 187 height 25
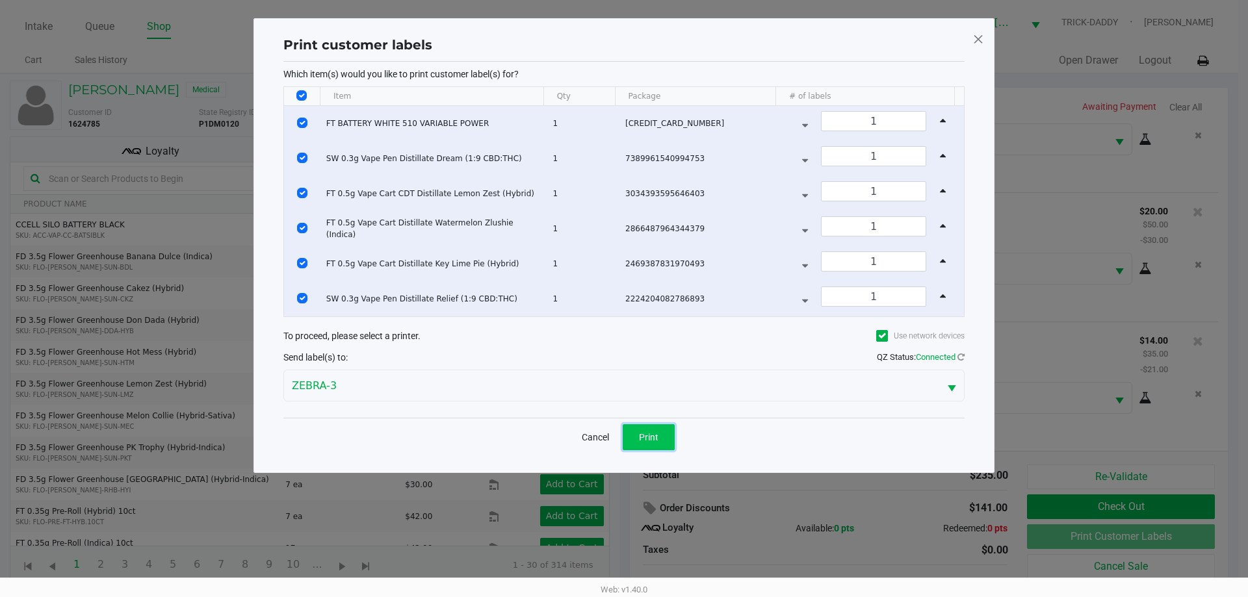
drag, startPoint x: 649, startPoint y: 439, endPoint x: 658, endPoint y: 435, distance: 9.3
click at [652, 438] on span "Print" at bounding box center [648, 437] width 19 height 10
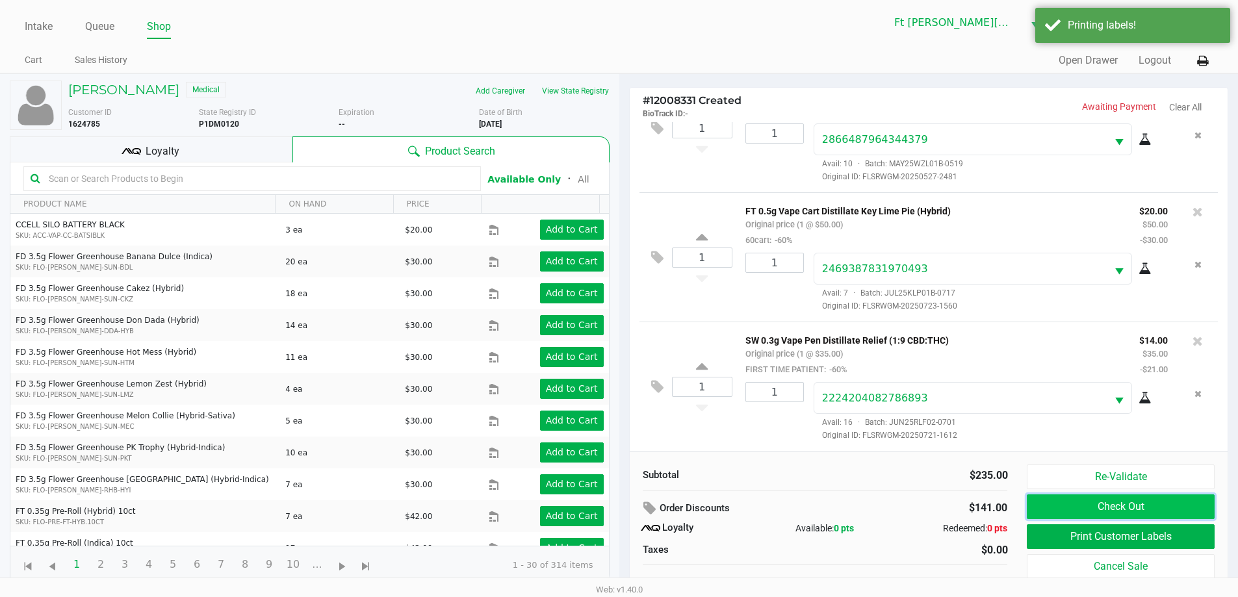
click at [1058, 498] on button "Check Out" at bounding box center [1120, 507] width 187 height 25
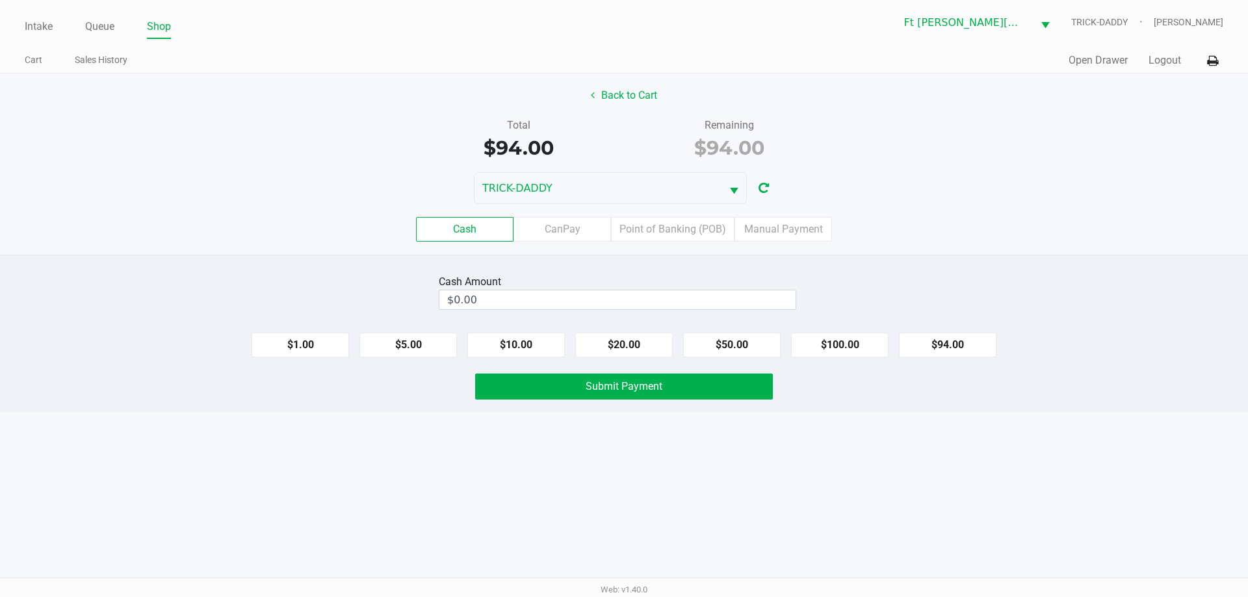
click at [700, 234] on label "Point of Banking (POB)" at bounding box center [672, 229] width 123 height 25
click at [0, 0] on 7 "Point of Banking (POB)" at bounding box center [0, 0] width 0 height 0
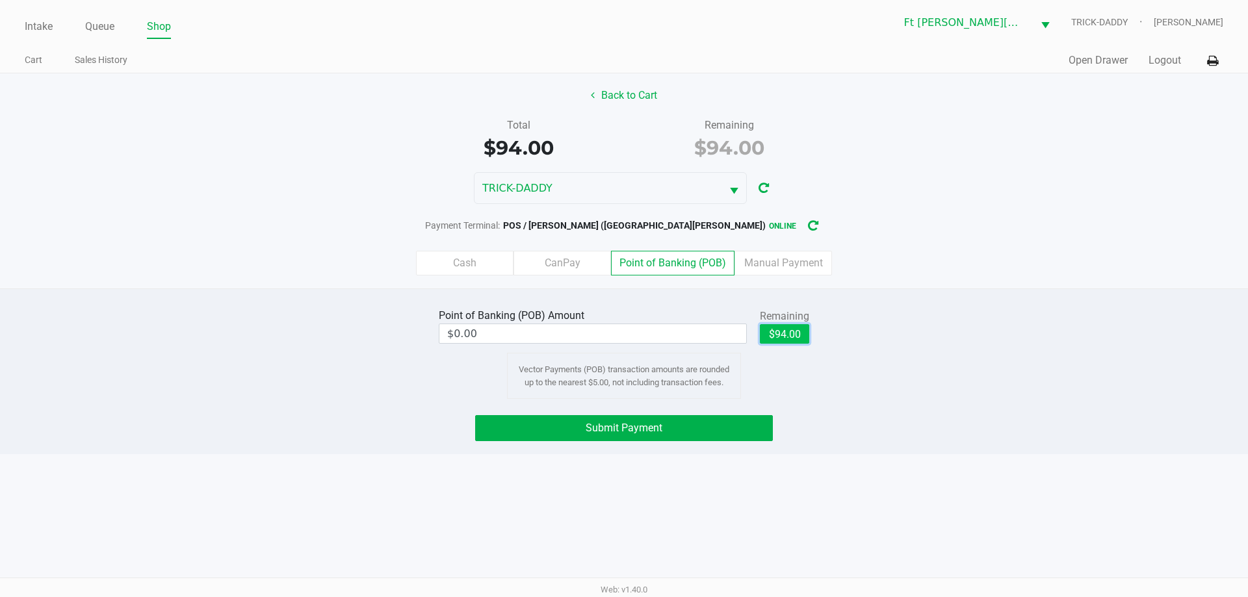
click at [795, 341] on button "$94.00" at bounding box center [784, 333] width 49 height 19
type input "$94.00"
click at [721, 417] on button "Submit Payment" at bounding box center [624, 428] width 298 height 26
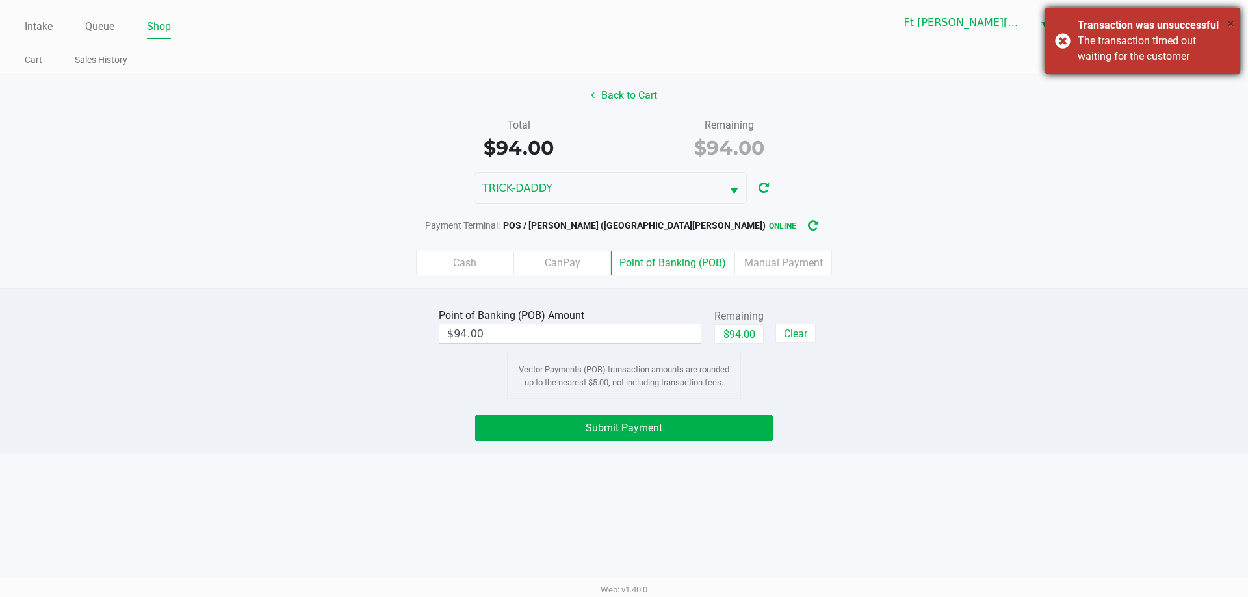
click at [1227, 23] on span "×" at bounding box center [1230, 24] width 7 height 16
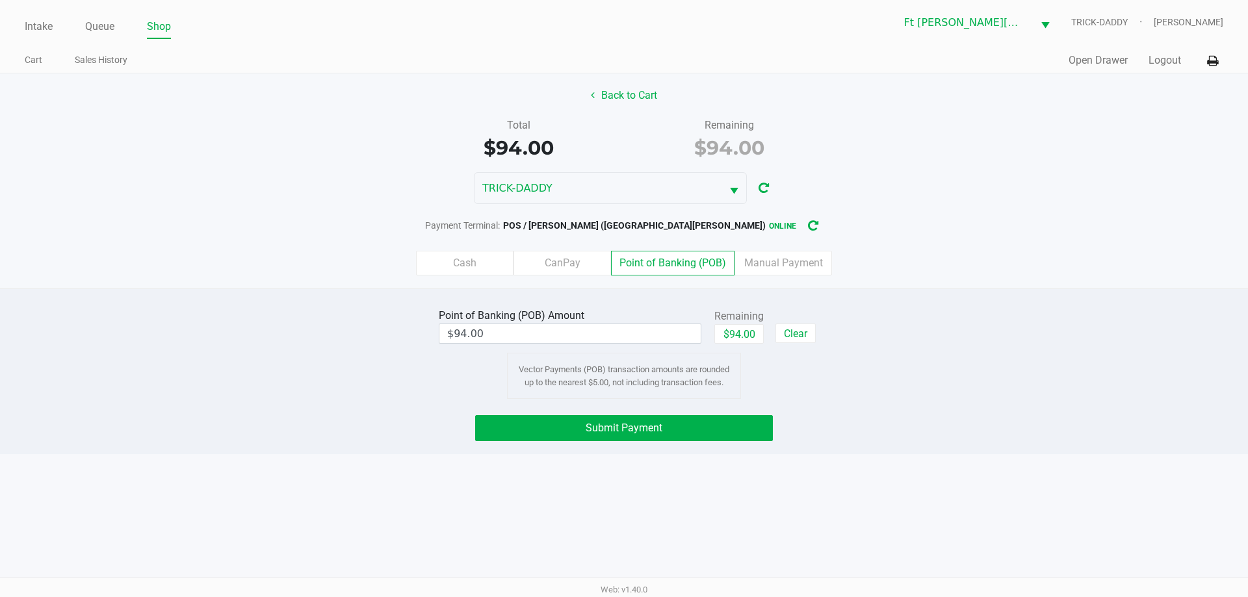
drag, startPoint x: 29, startPoint y: 23, endPoint x: 57, endPoint y: 30, distance: 28.7
click at [29, 23] on link "Intake" at bounding box center [39, 27] width 28 height 18
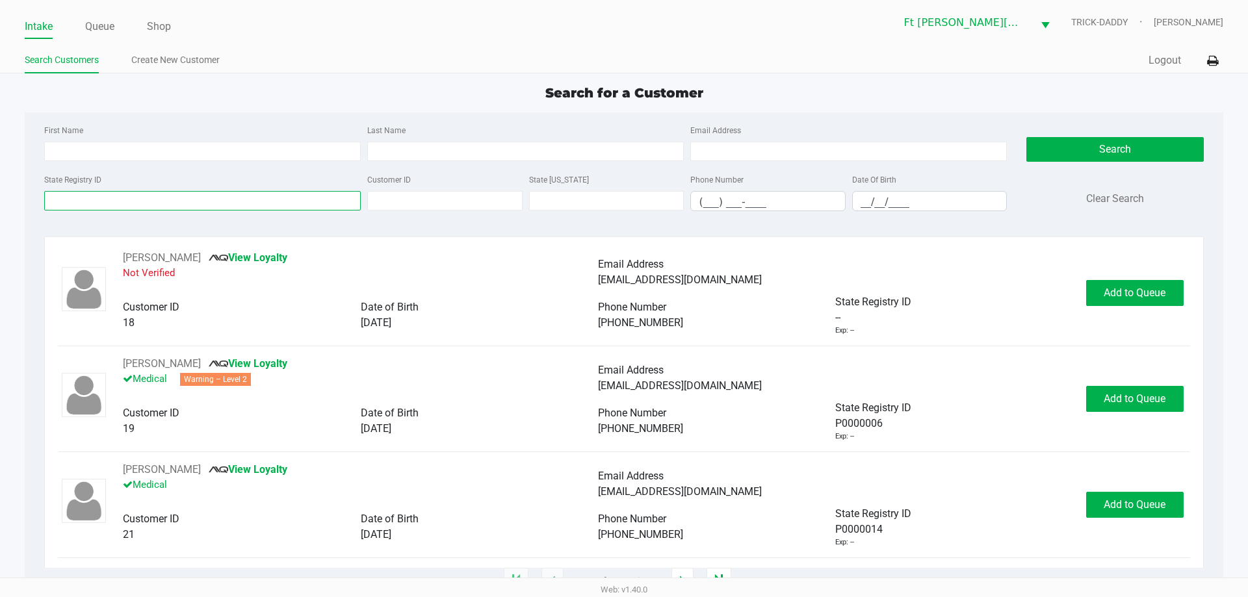
click at [203, 203] on input "State Registry ID" at bounding box center [202, 200] width 316 height 19
click at [203, 201] on input "State Registry ID" at bounding box center [202, 200] width 316 height 19
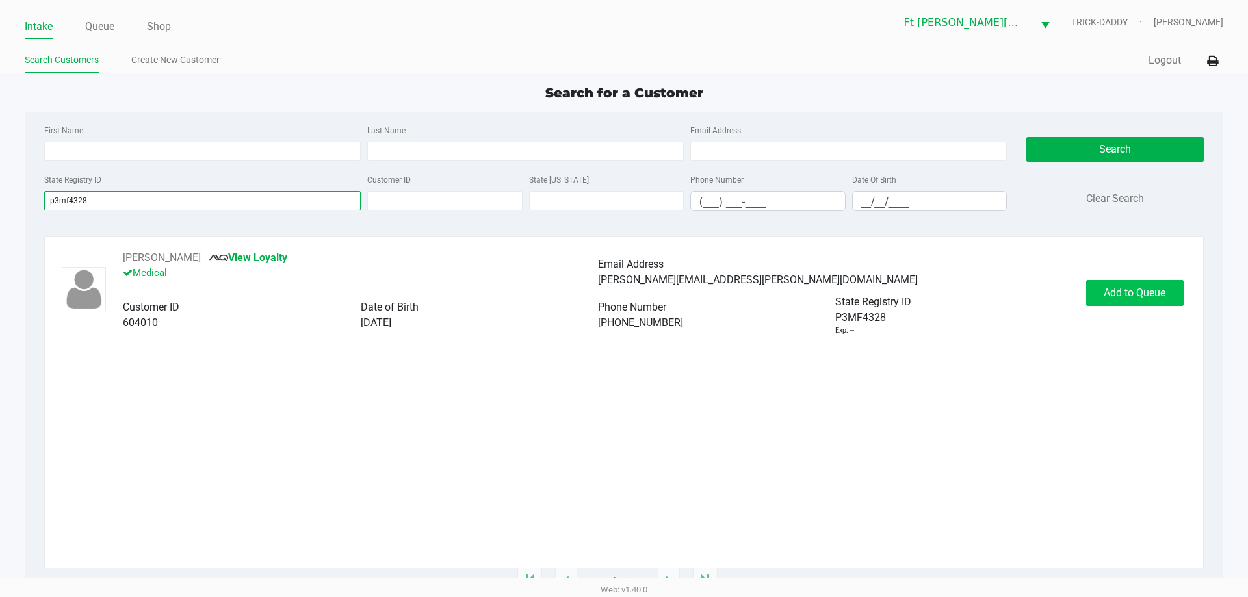
type input "p3mf4328"
click at [1137, 292] on span "Add to Queue" at bounding box center [1134, 293] width 62 height 12
click at [1137, 292] on span "Add to Queue" at bounding box center [1142, 293] width 62 height 12
click at [1147, 294] on span "In Queue" at bounding box center [1150, 293] width 109 height 12
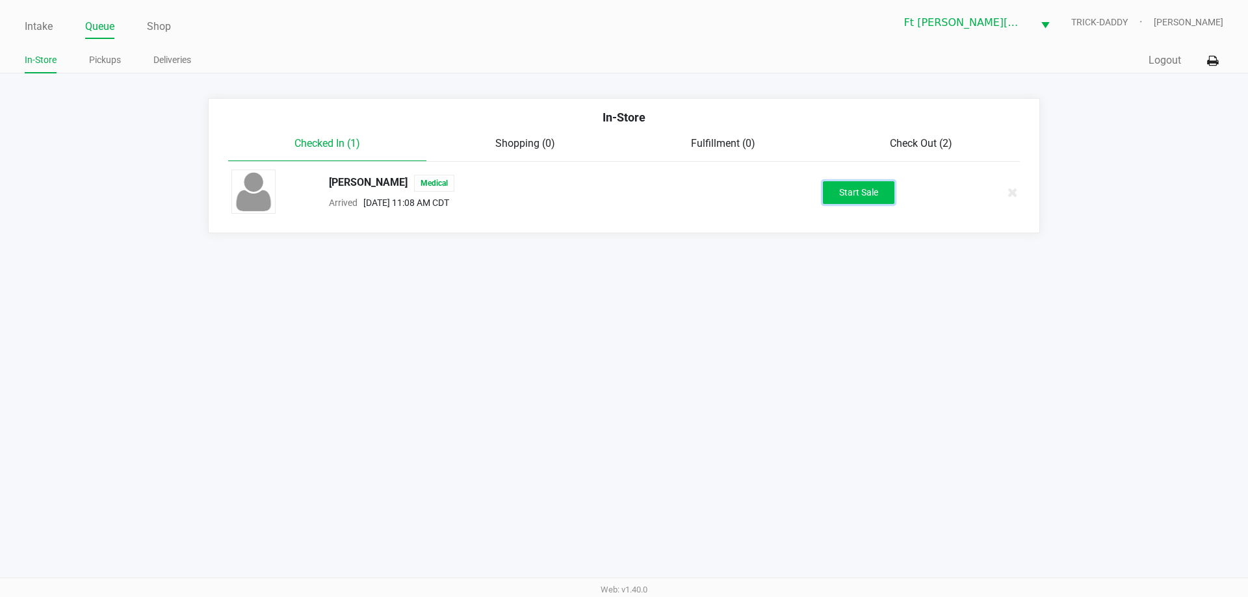
click at [839, 188] on button "Start Sale" at bounding box center [858, 192] width 71 height 23
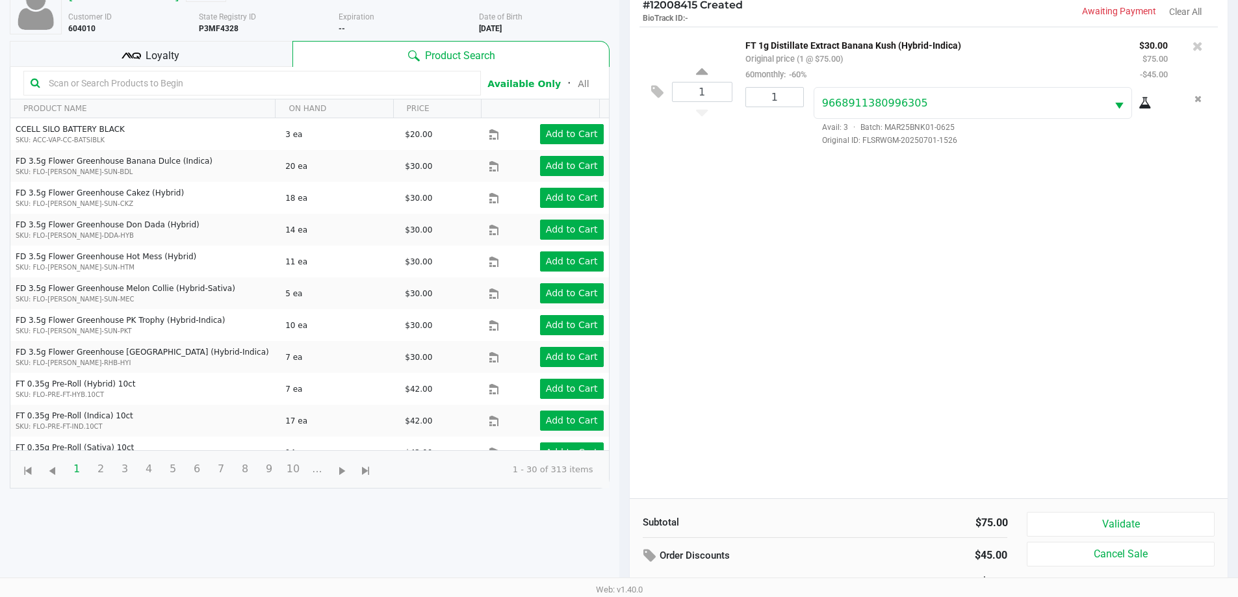
scroll to position [140, 0]
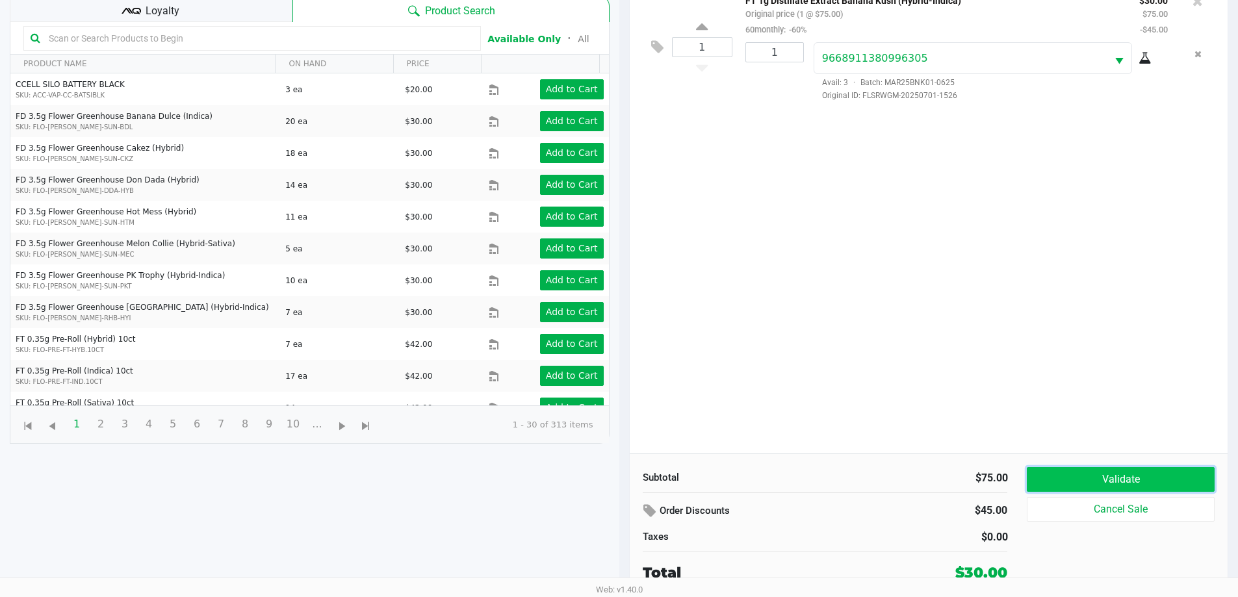
click at [1107, 479] on button "Validate" at bounding box center [1120, 479] width 187 height 25
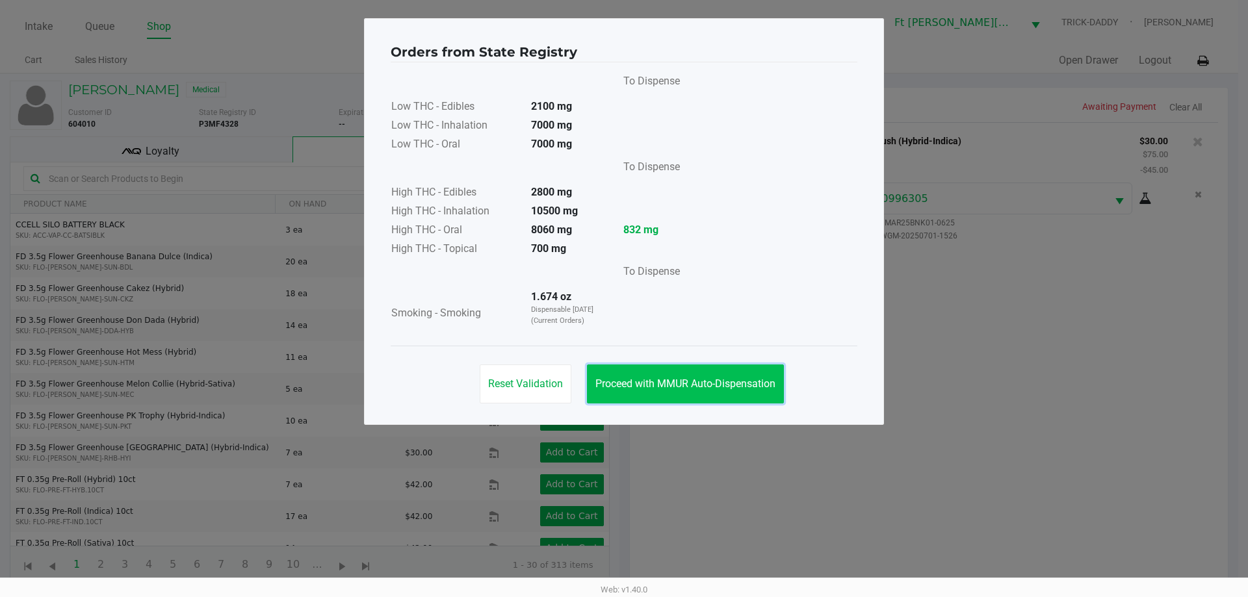
click at [702, 381] on span "Proceed with MMUR Auto-Dispensation" at bounding box center [685, 384] width 180 height 12
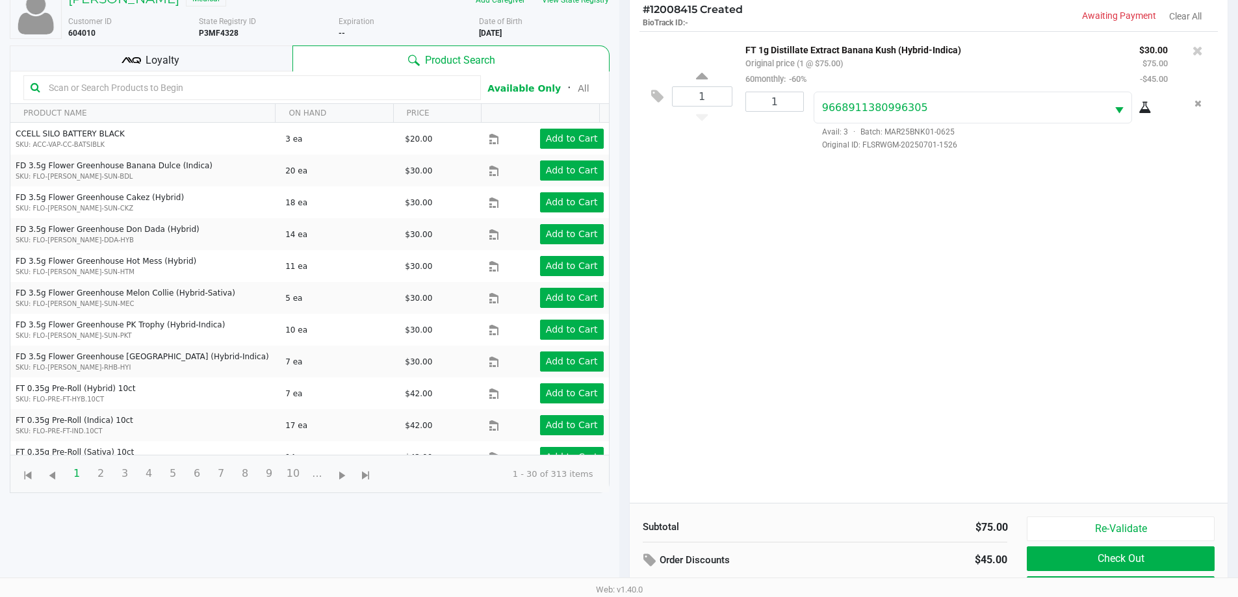
scroll to position [140, 0]
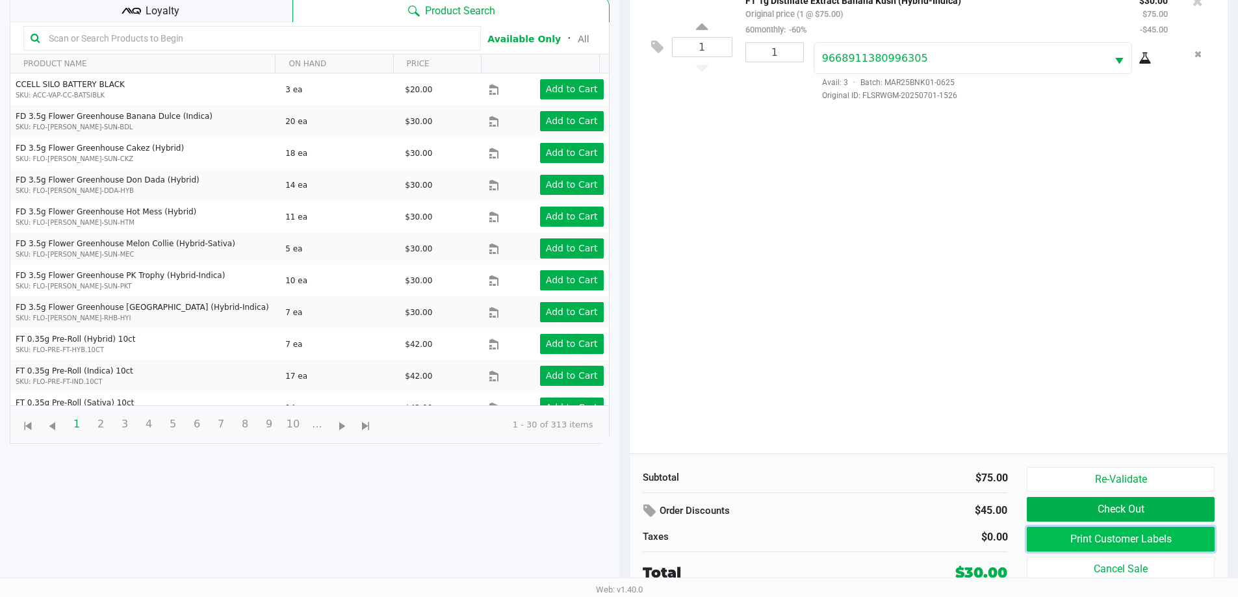
click at [1128, 534] on button "Print Customer Labels" at bounding box center [1120, 539] width 187 height 25
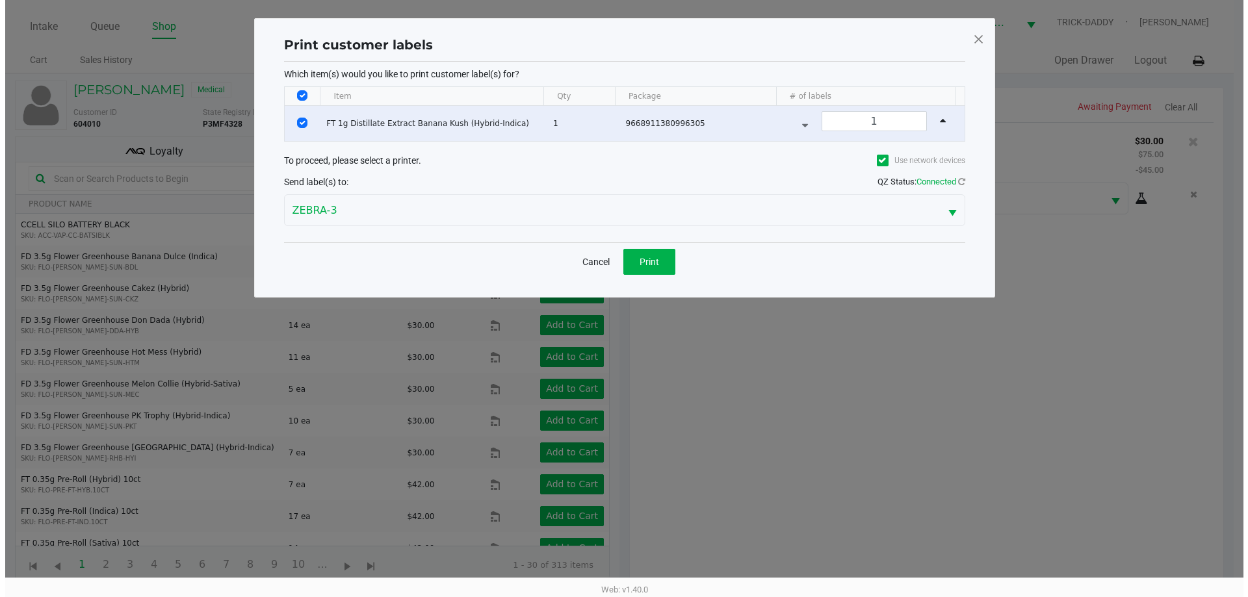
scroll to position [0, 0]
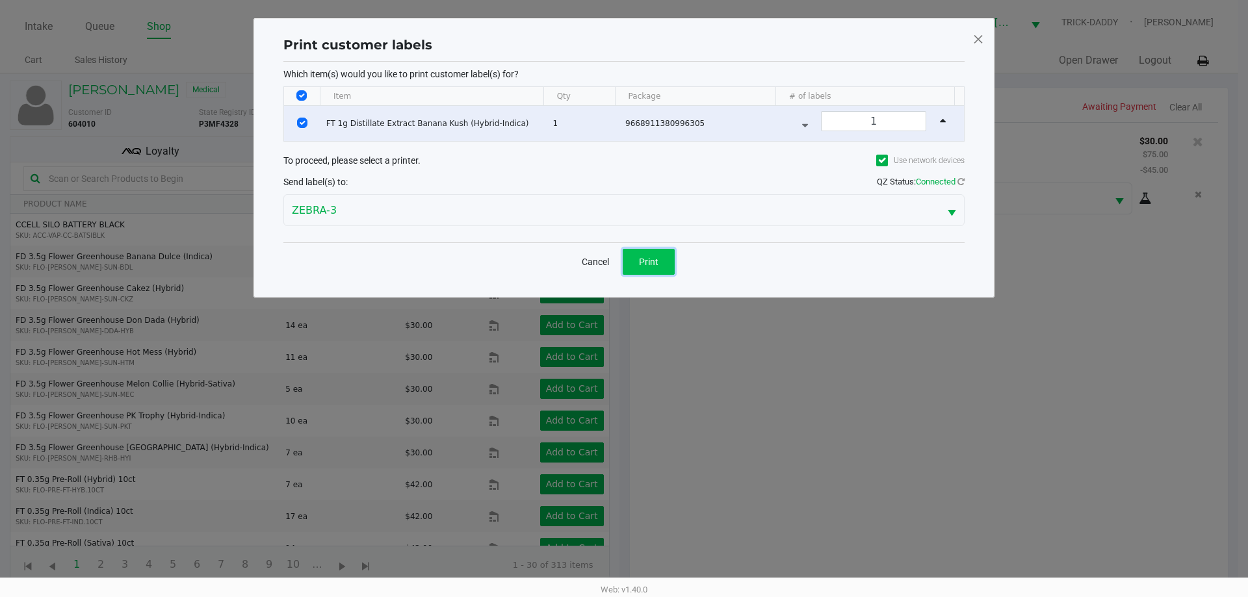
click at [663, 259] on button "Print" at bounding box center [649, 262] width 52 height 26
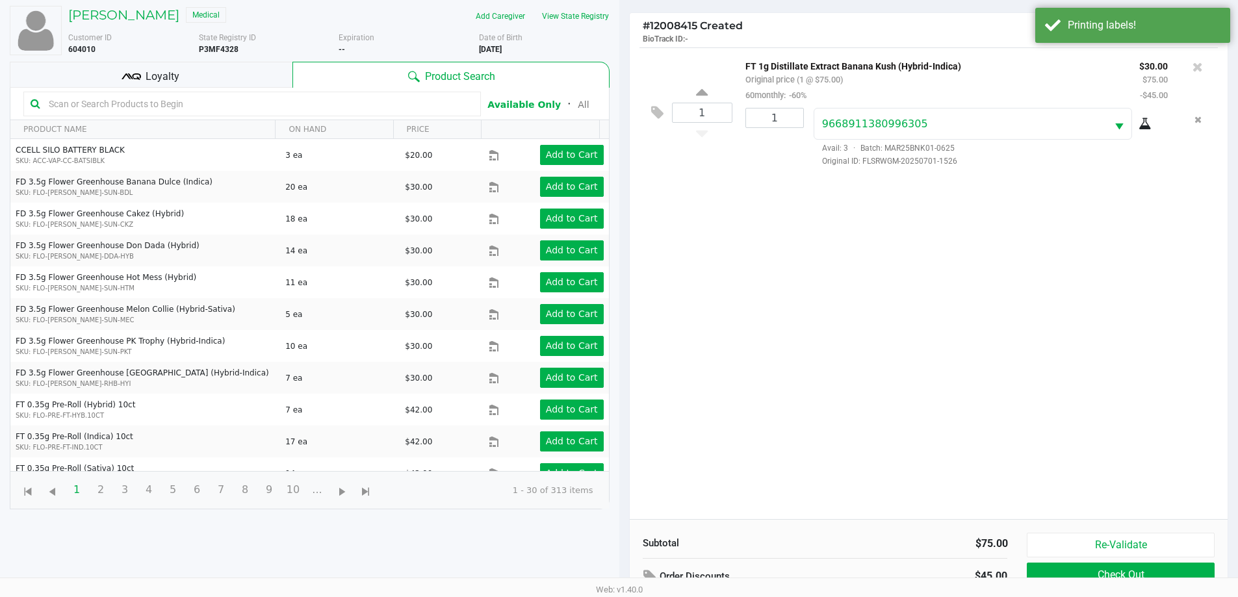
scroll to position [140, 0]
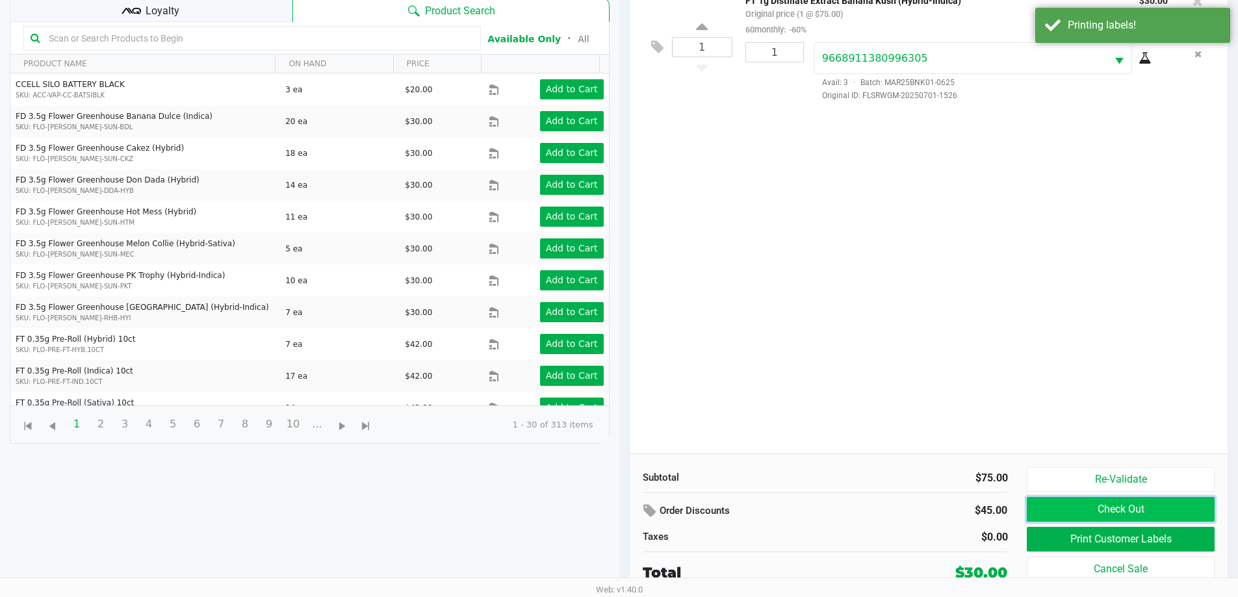
click at [1141, 507] on button "Check Out" at bounding box center [1120, 509] width 187 height 25
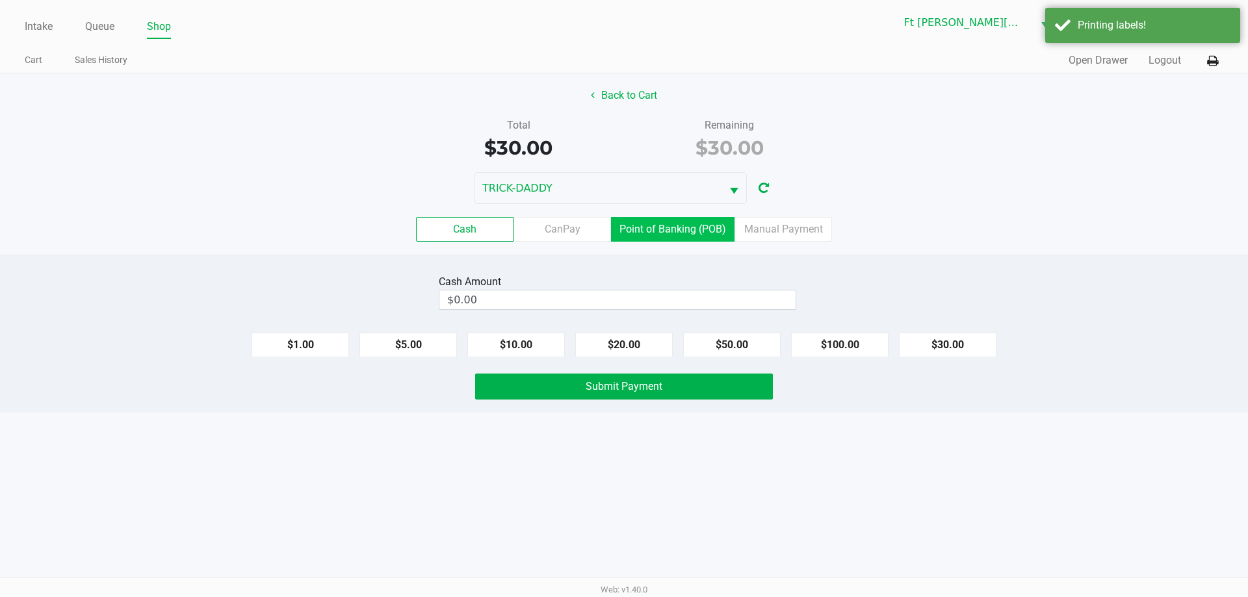
click at [678, 229] on label "Point of Banking (POB)" at bounding box center [672, 229] width 123 height 25
click at [0, 0] on 7 "Point of Banking (POB)" at bounding box center [0, 0] width 0 height 0
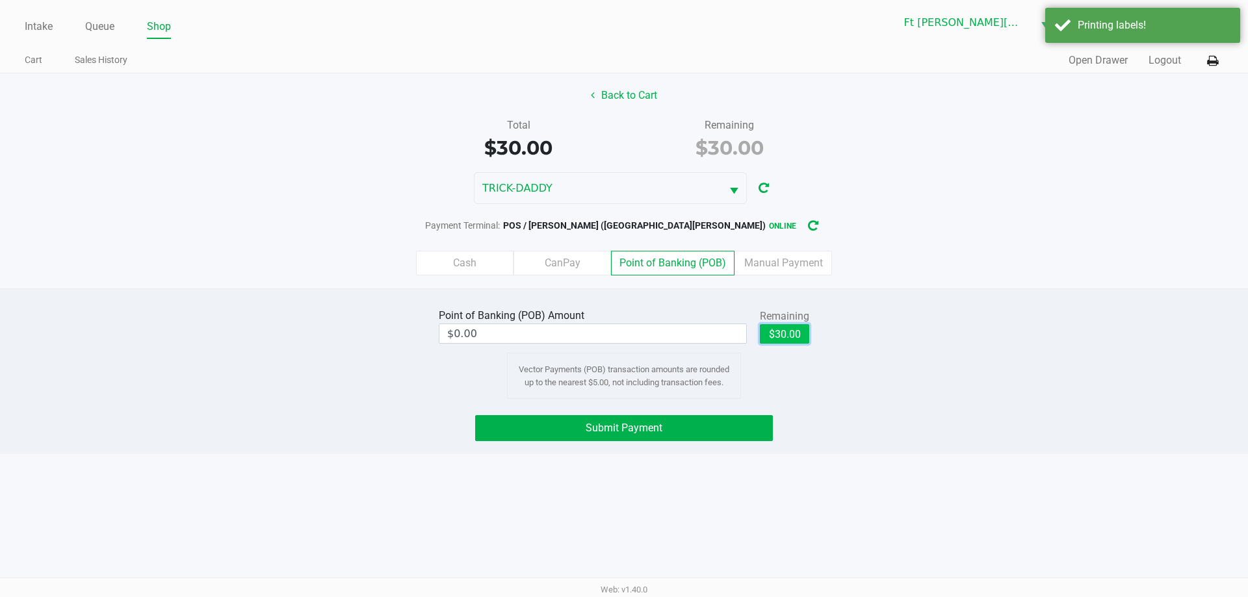
click at [805, 324] on button "$30.00" at bounding box center [784, 333] width 49 height 19
type input "$30.00"
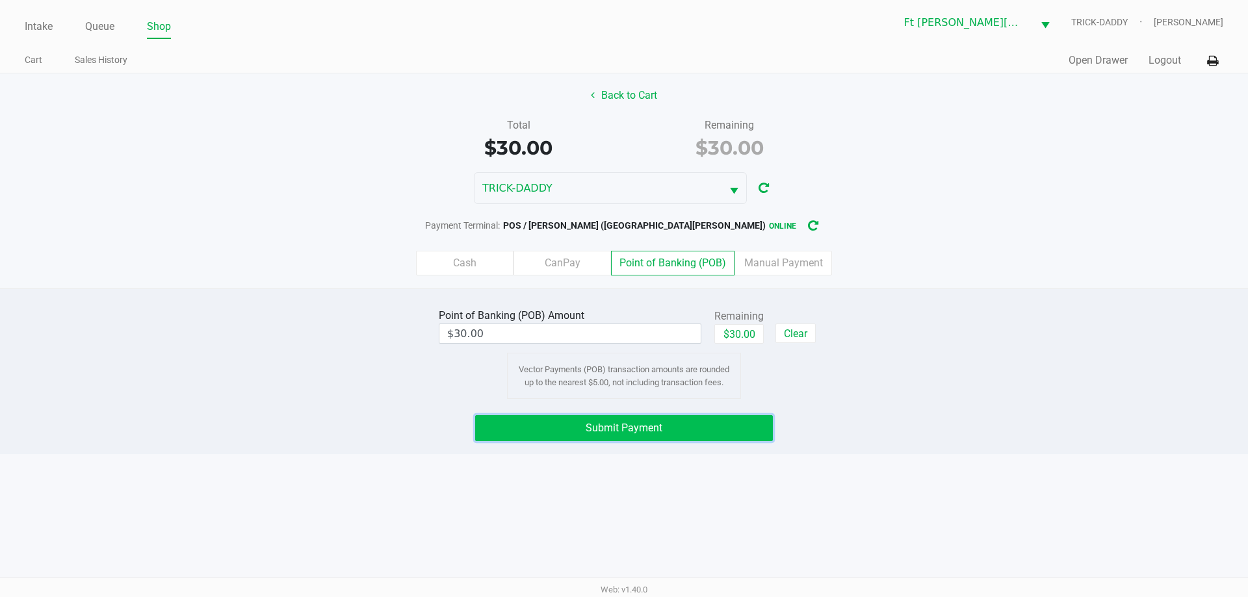
click at [667, 428] on button "Submit Payment" at bounding box center [624, 428] width 298 height 26
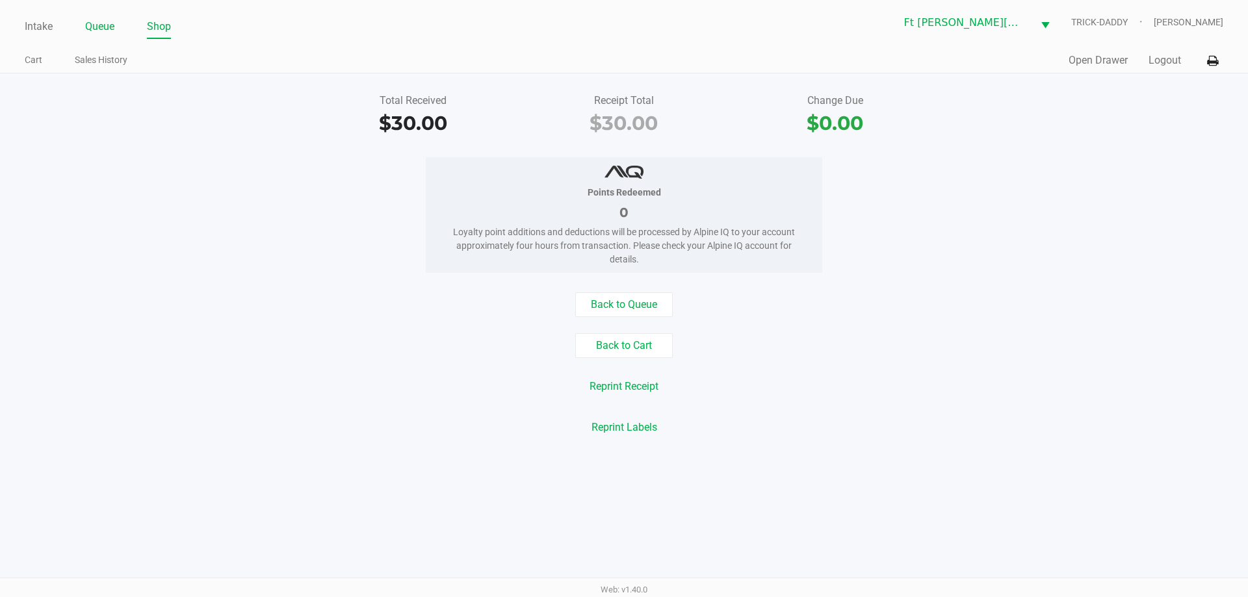
click at [95, 18] on link "Queue" at bounding box center [99, 27] width 29 height 18
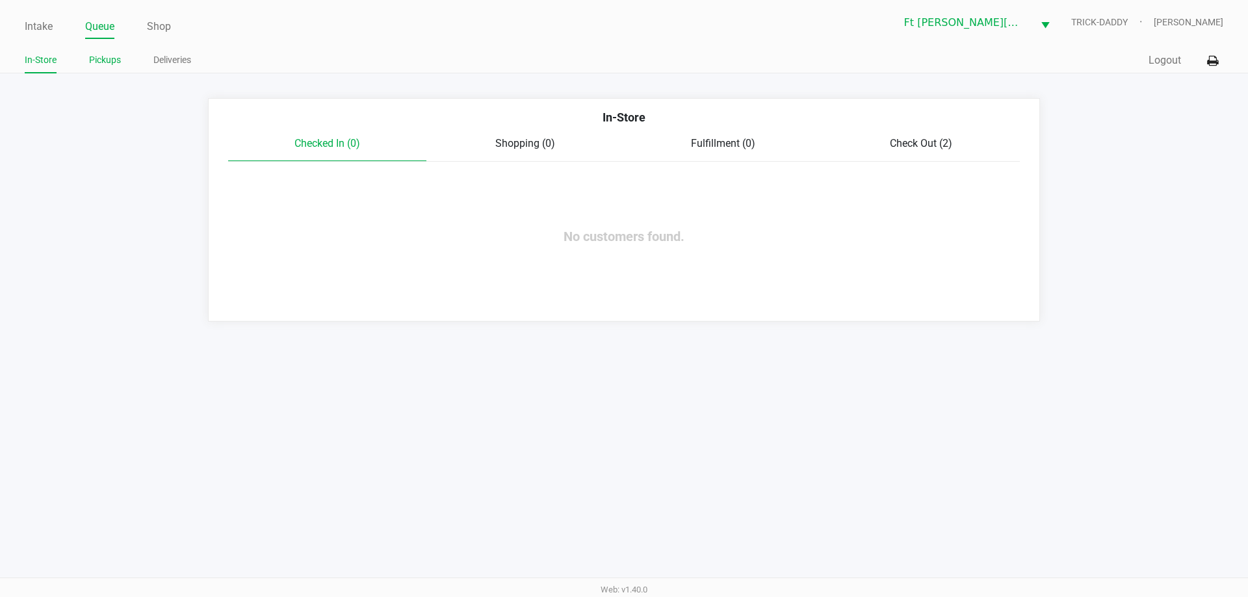
click at [110, 55] on link "Pickups" at bounding box center [105, 60] width 32 height 16
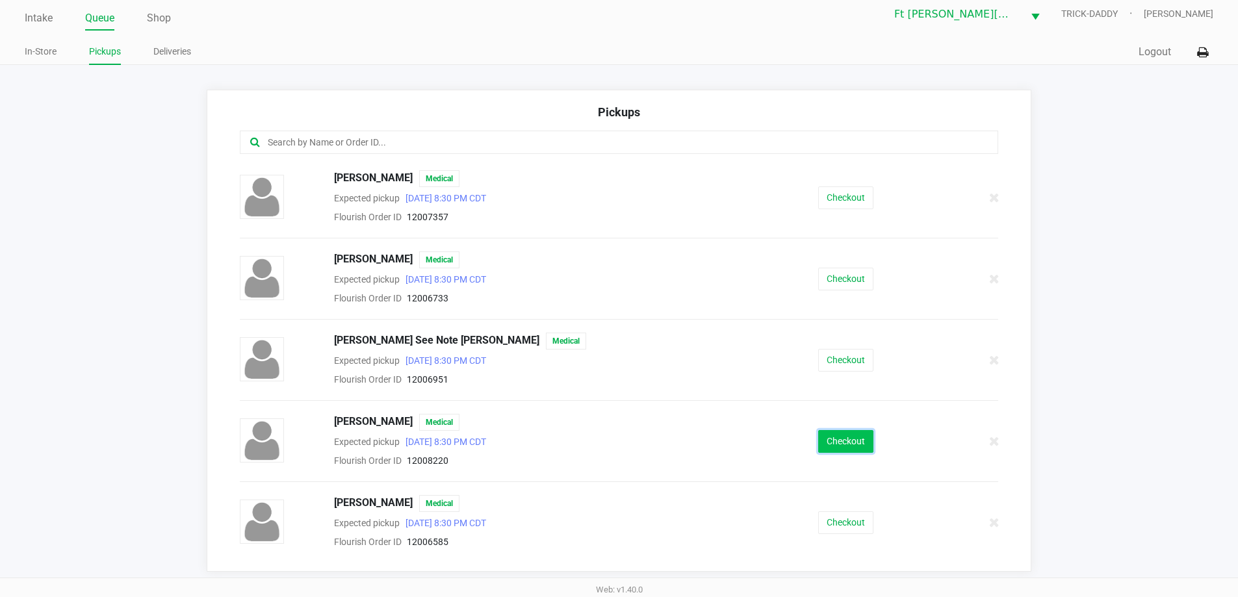
click at [832, 445] on button "Checkout" at bounding box center [845, 441] width 55 height 23
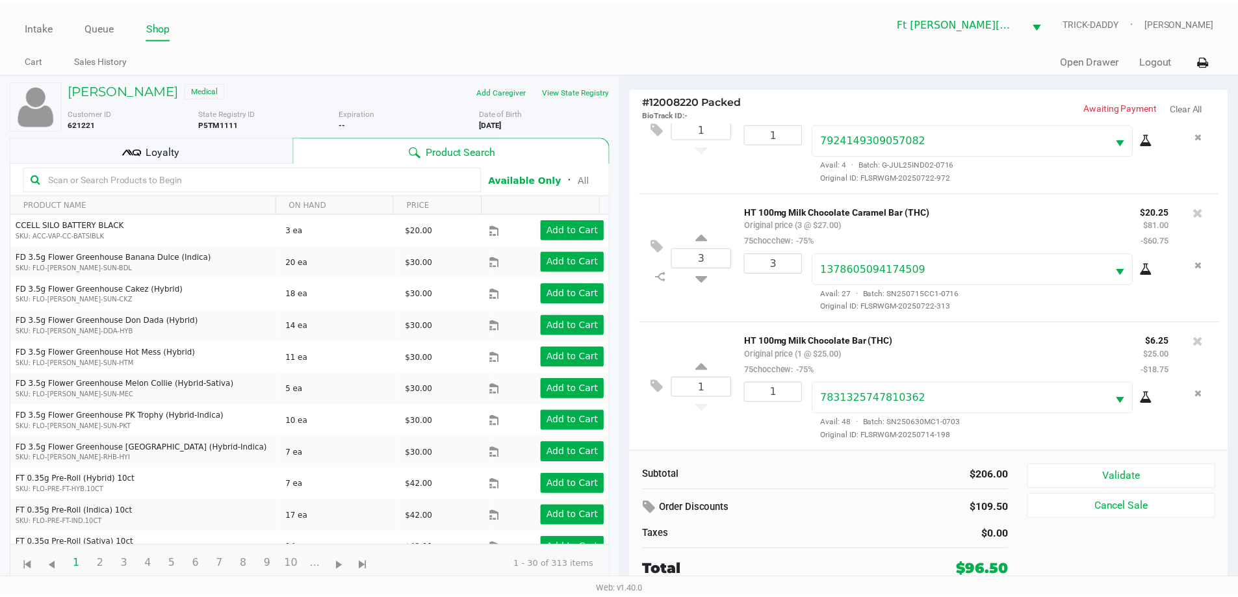
scroll to position [191, 0]
click at [191, 145] on div "Loyalty" at bounding box center [152, 149] width 285 height 26
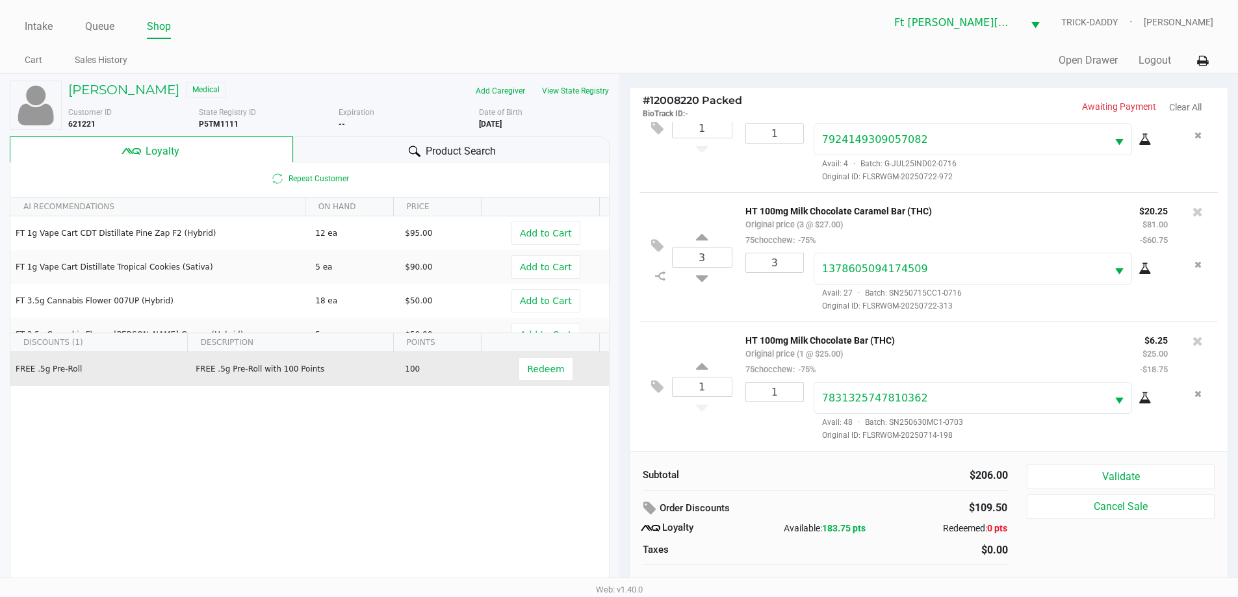
scroll to position [13, 0]
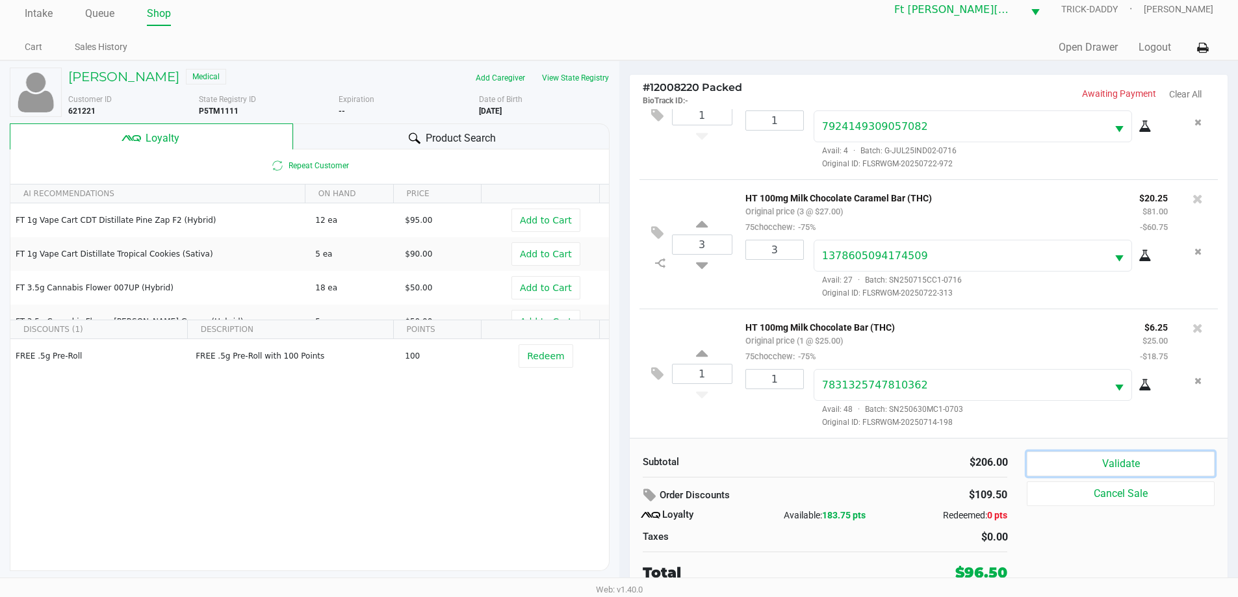
click at [1116, 473] on button "Validate" at bounding box center [1120, 464] width 187 height 25
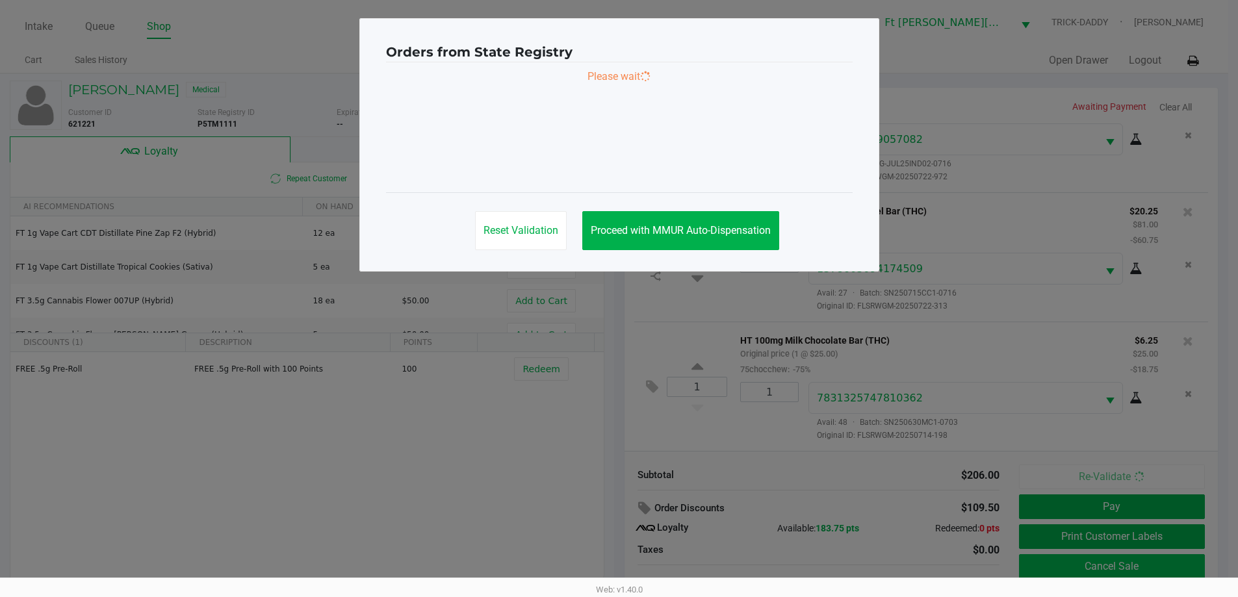
scroll to position [0, 0]
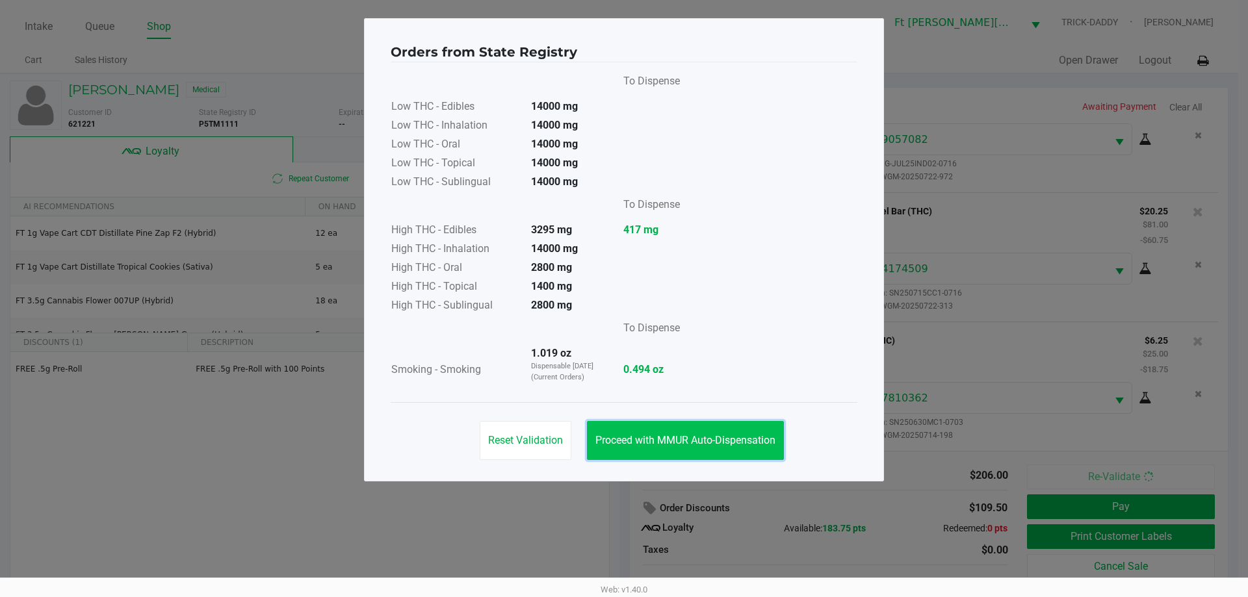
click at [701, 439] on span "Proceed with MMUR Auto-Dispensation" at bounding box center [685, 440] width 180 height 12
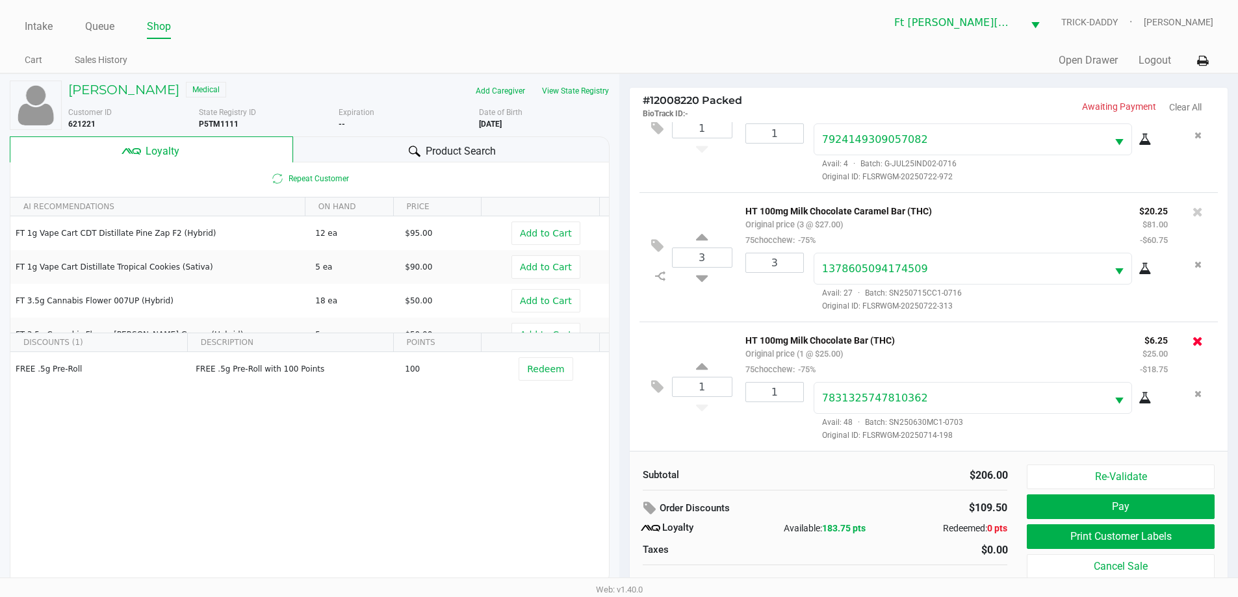
click at [1192, 342] on icon at bounding box center [1197, 341] width 10 height 13
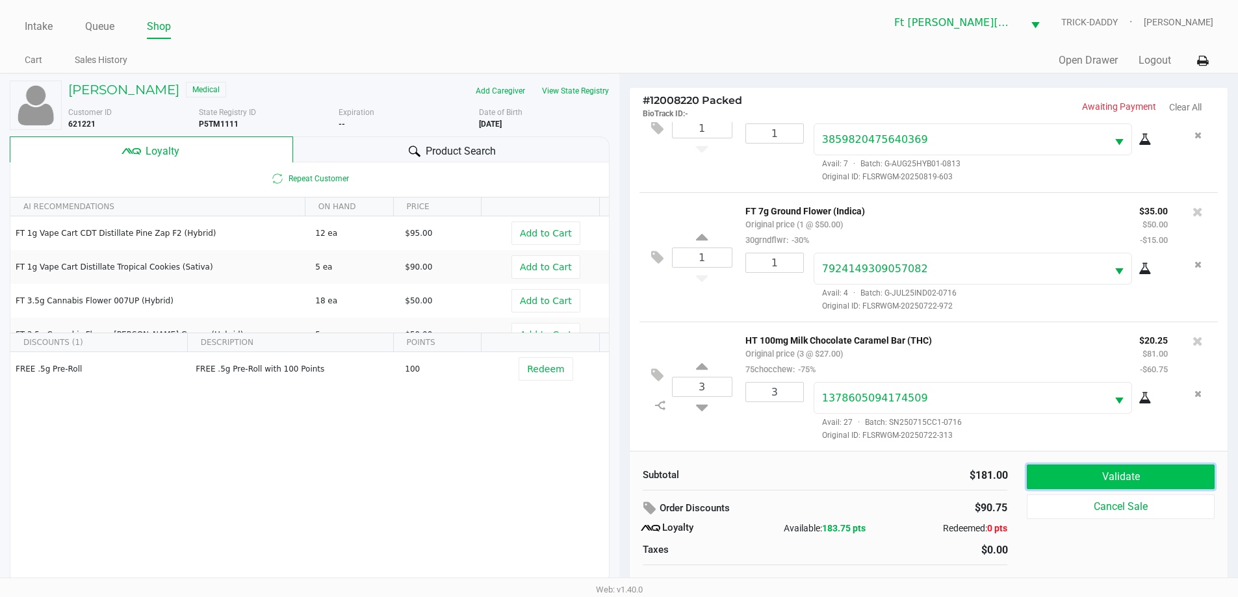
click at [1118, 478] on button "Validate" at bounding box center [1120, 477] width 187 height 25
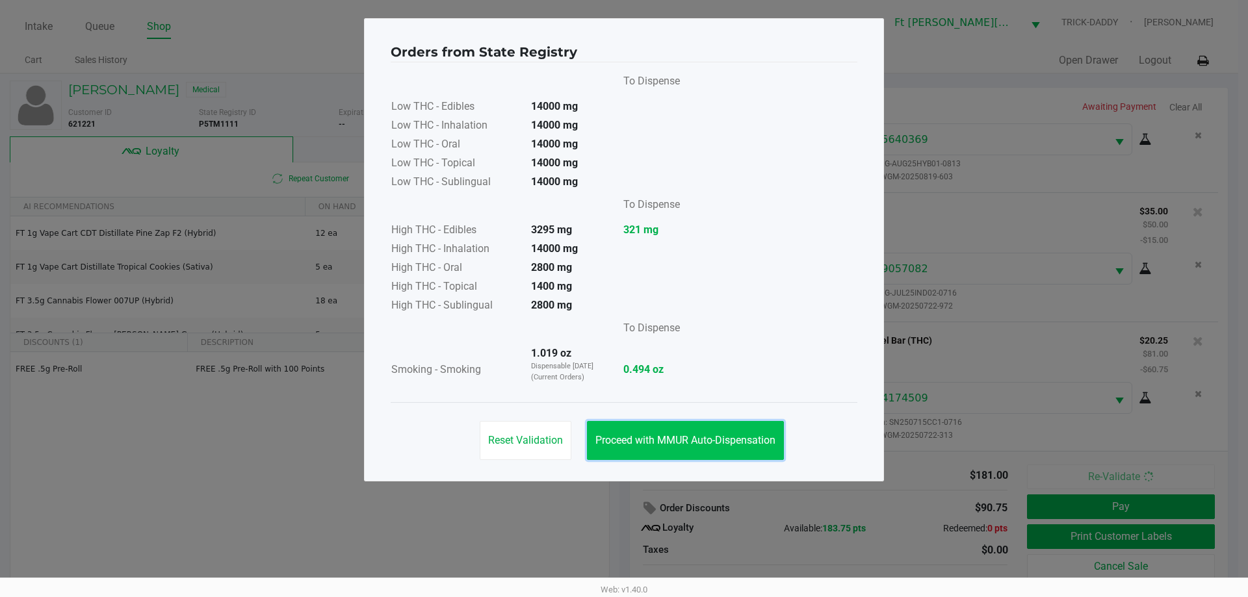
click at [710, 443] on span "Proceed with MMUR Auto-Dispensation" at bounding box center [685, 440] width 180 height 12
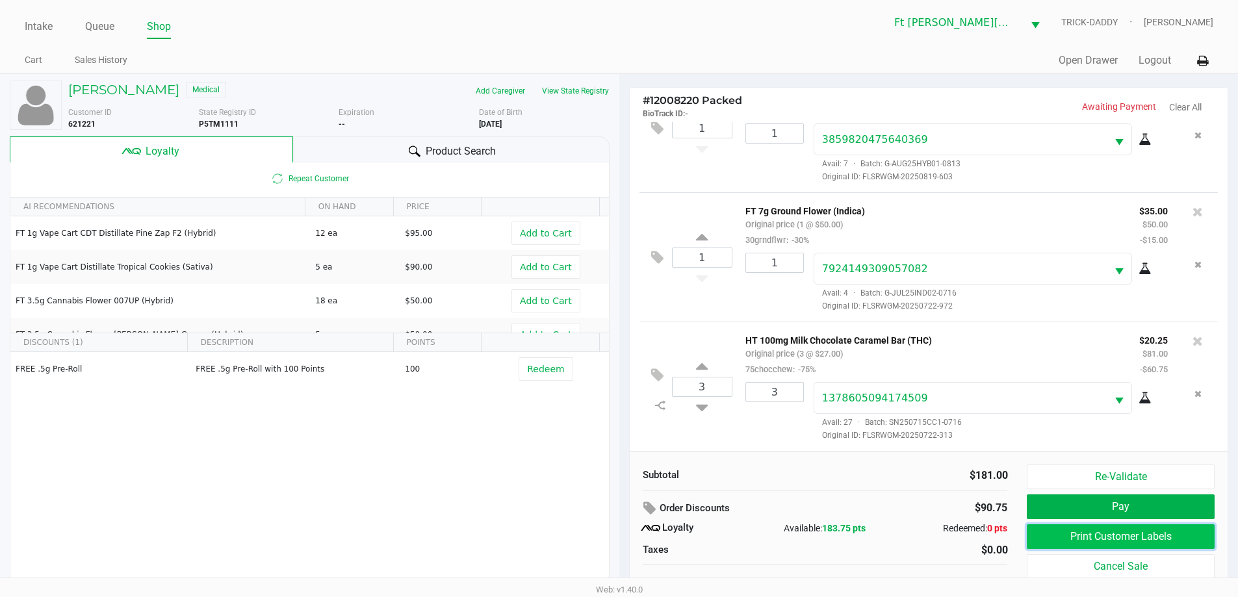
click at [1128, 545] on button "Print Customer Labels" at bounding box center [1120, 536] width 187 height 25
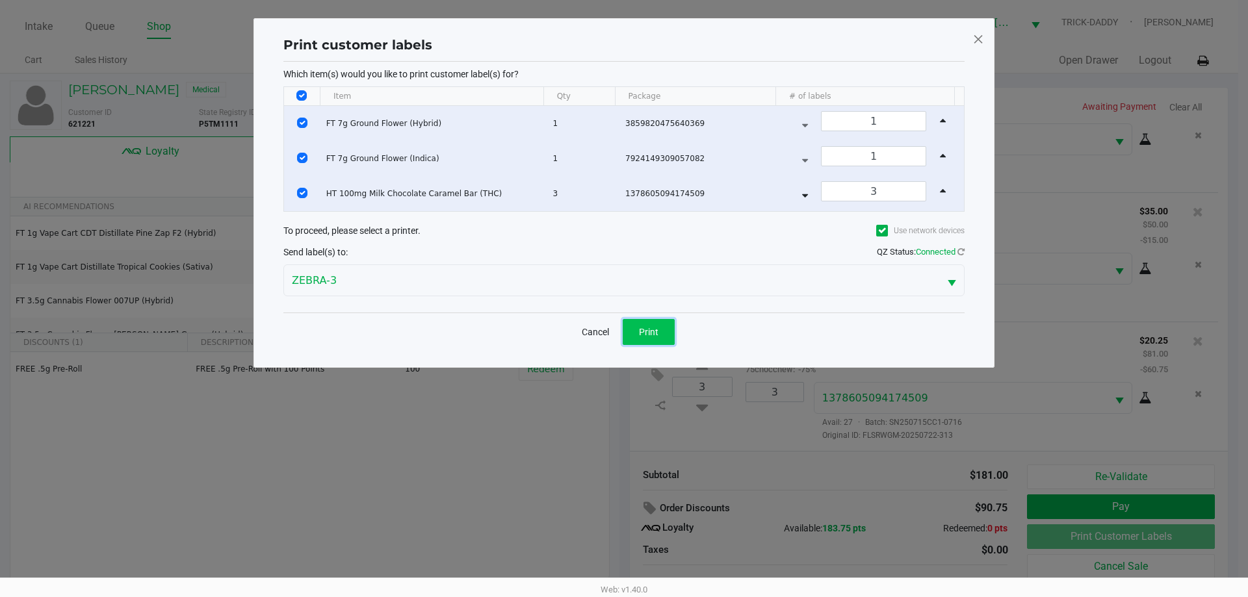
click at [650, 323] on button "Print" at bounding box center [649, 332] width 52 height 26
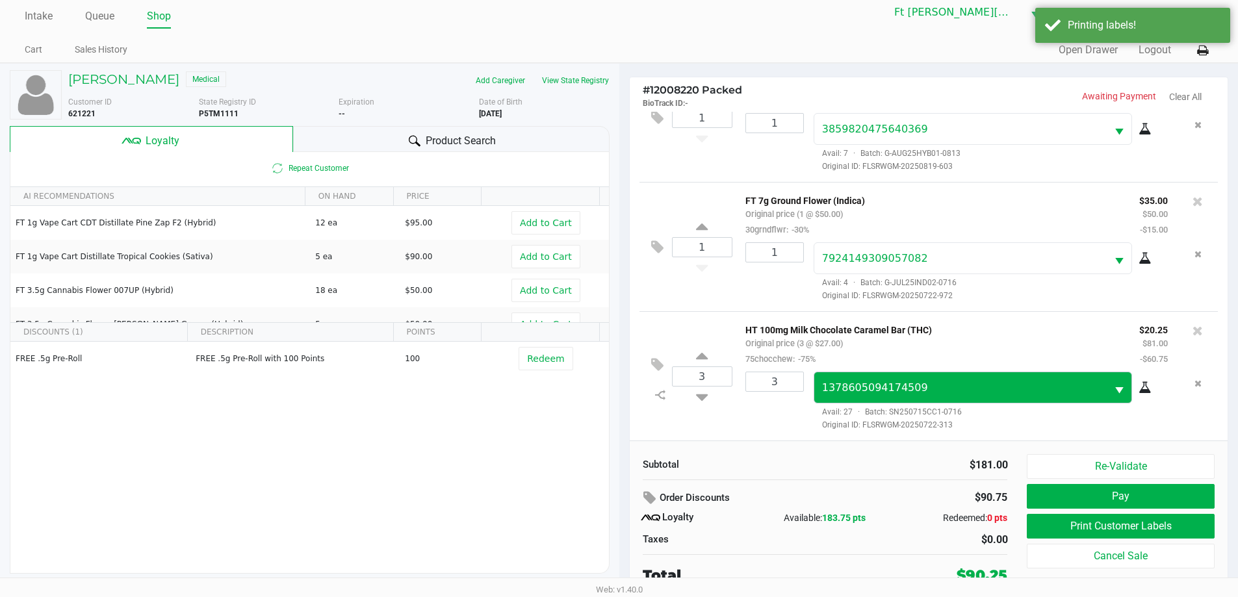
scroll to position [13, 0]
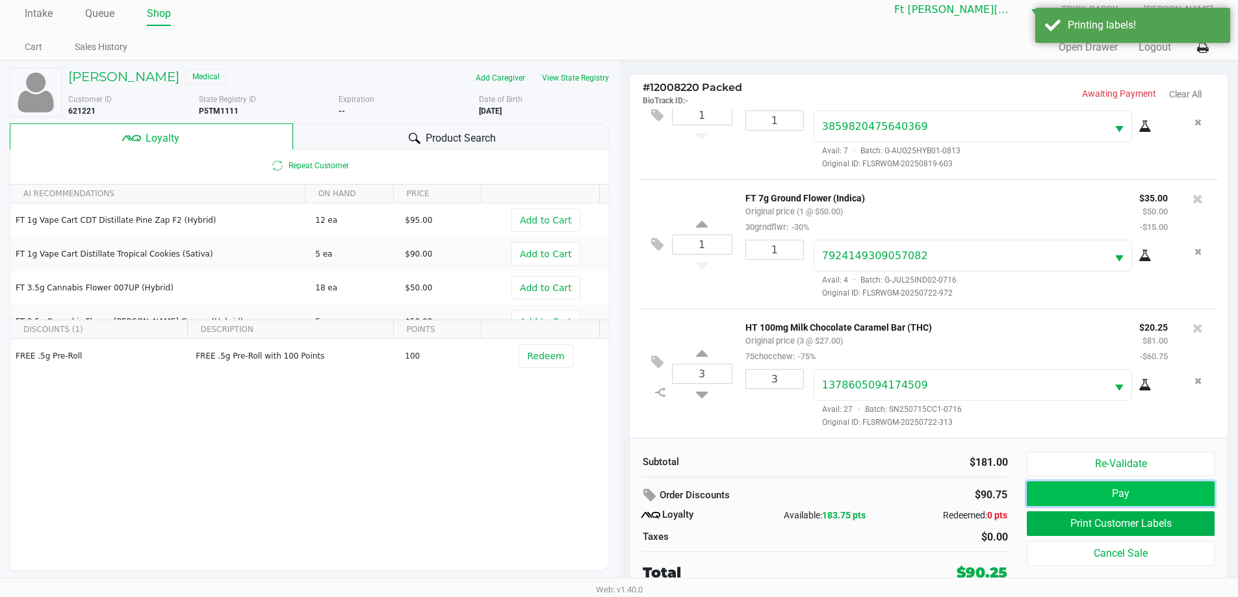
click at [1111, 494] on button "Pay" at bounding box center [1120, 494] width 187 height 25
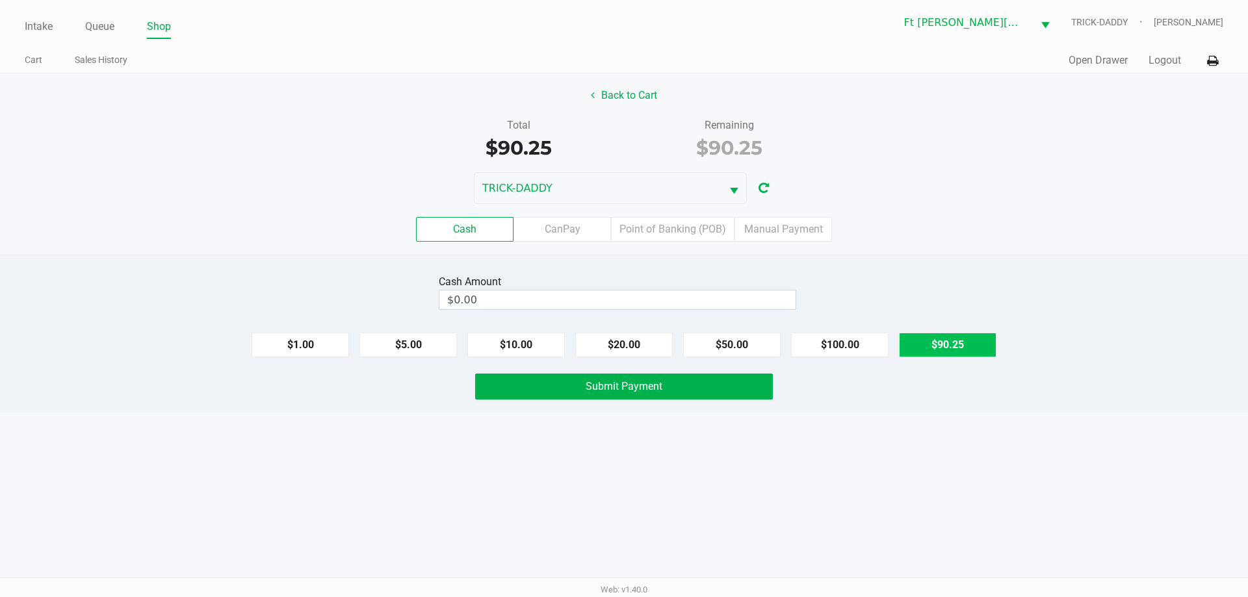
click at [968, 341] on button "$90.25" at bounding box center [947, 345] width 97 height 25
type input "$90.25"
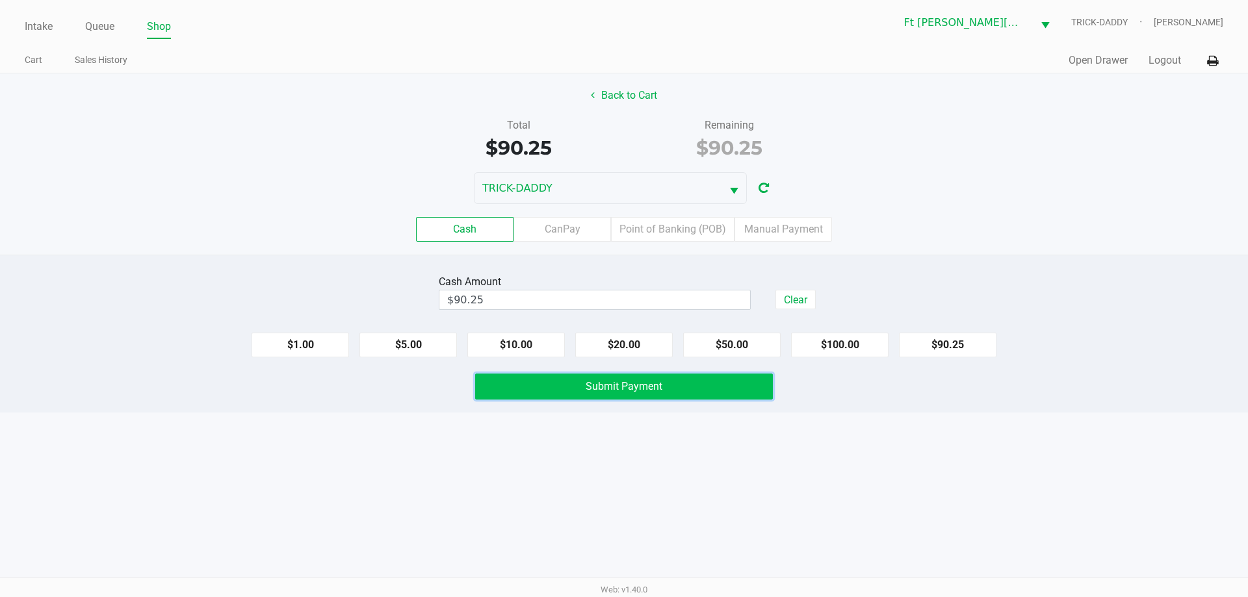
click at [724, 387] on button "Submit Payment" at bounding box center [624, 387] width 298 height 26
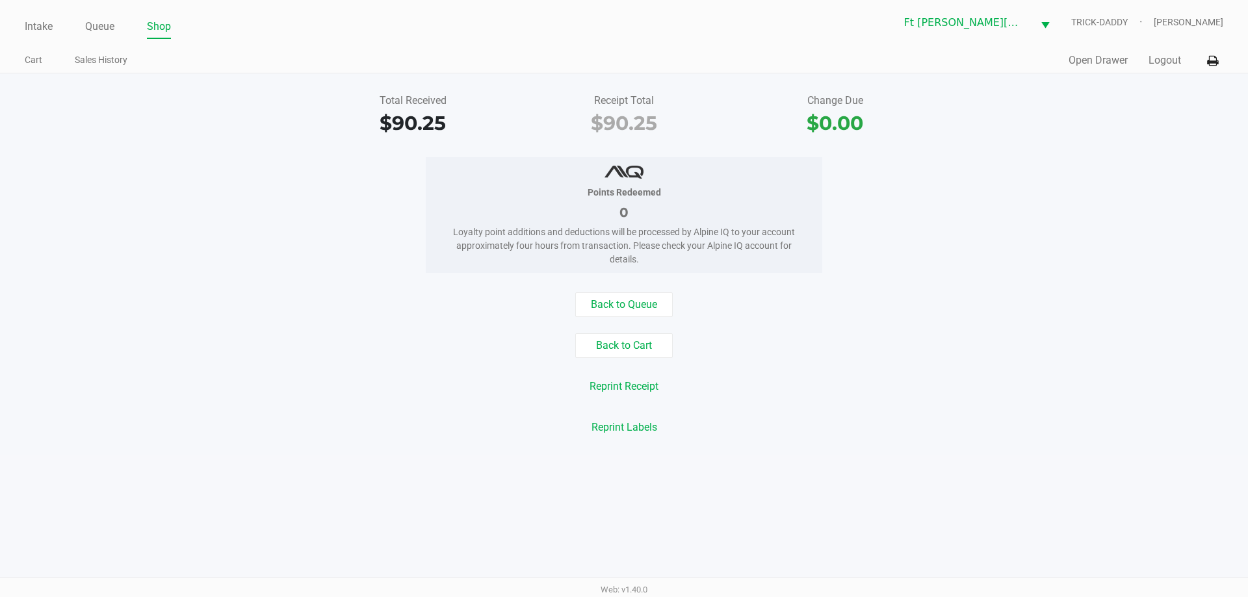
drag, startPoint x: 55, startPoint y: 25, endPoint x: 44, endPoint y: 31, distance: 13.4
click at [55, 25] on ul "Intake Queue Shop" at bounding box center [324, 27] width 599 height 22
click at [40, 31] on link "Intake" at bounding box center [39, 27] width 28 height 18
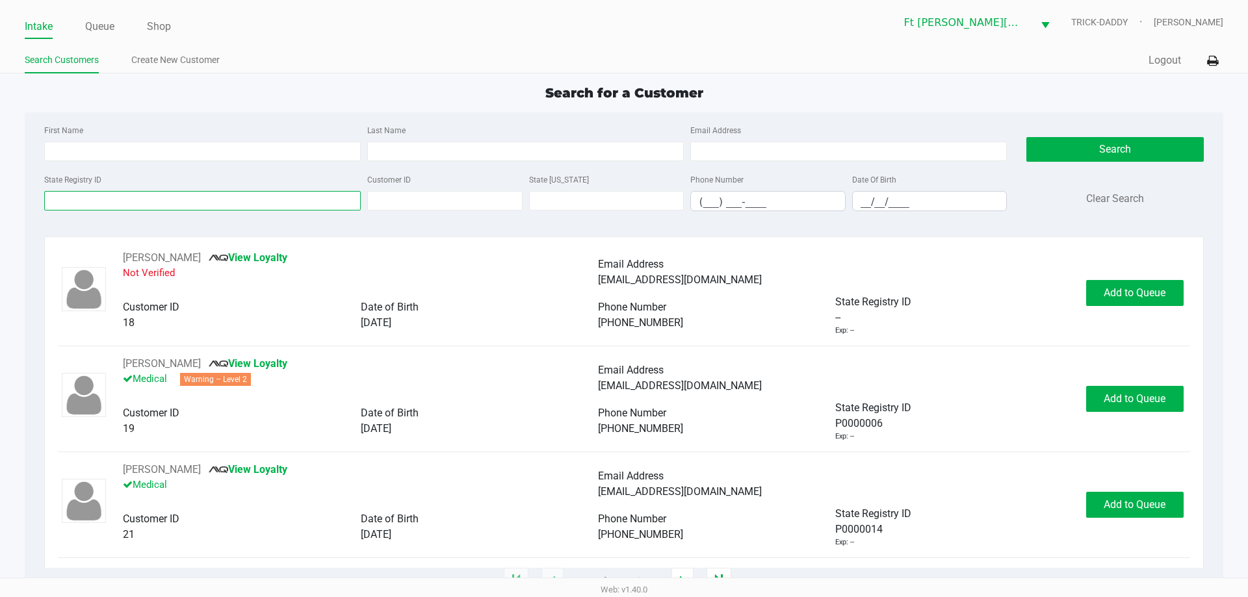
click at [162, 200] on input "State Registry ID" at bounding box center [202, 200] width 316 height 19
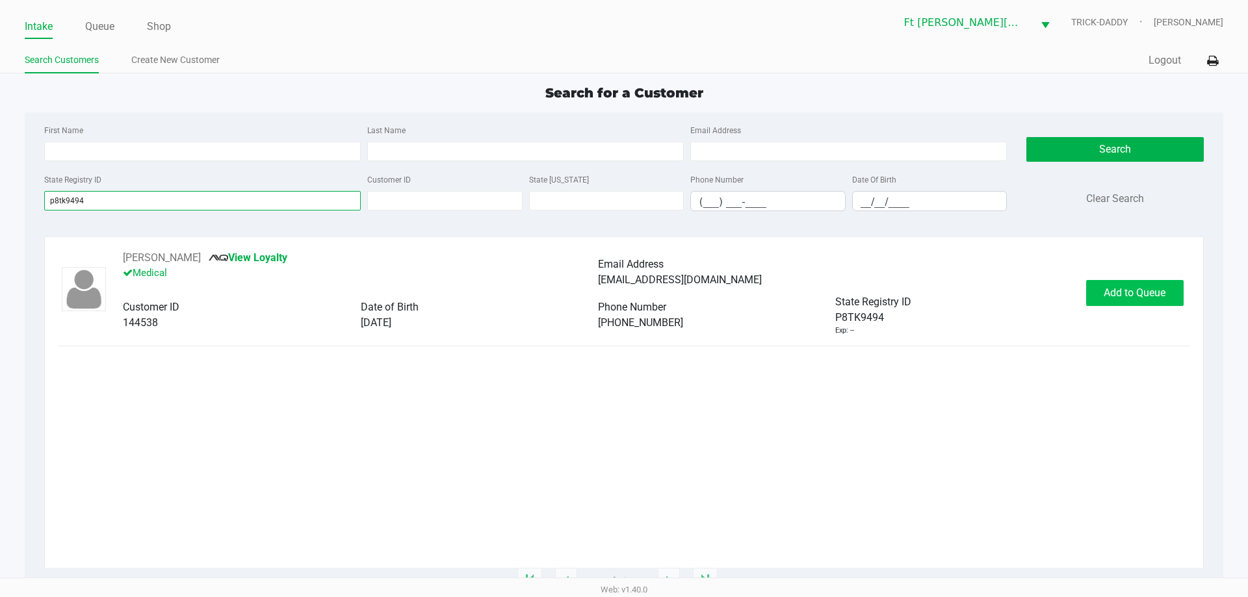
type input "p8tk9494"
click at [1142, 305] on button "Add to Queue" at bounding box center [1134, 293] width 97 height 26
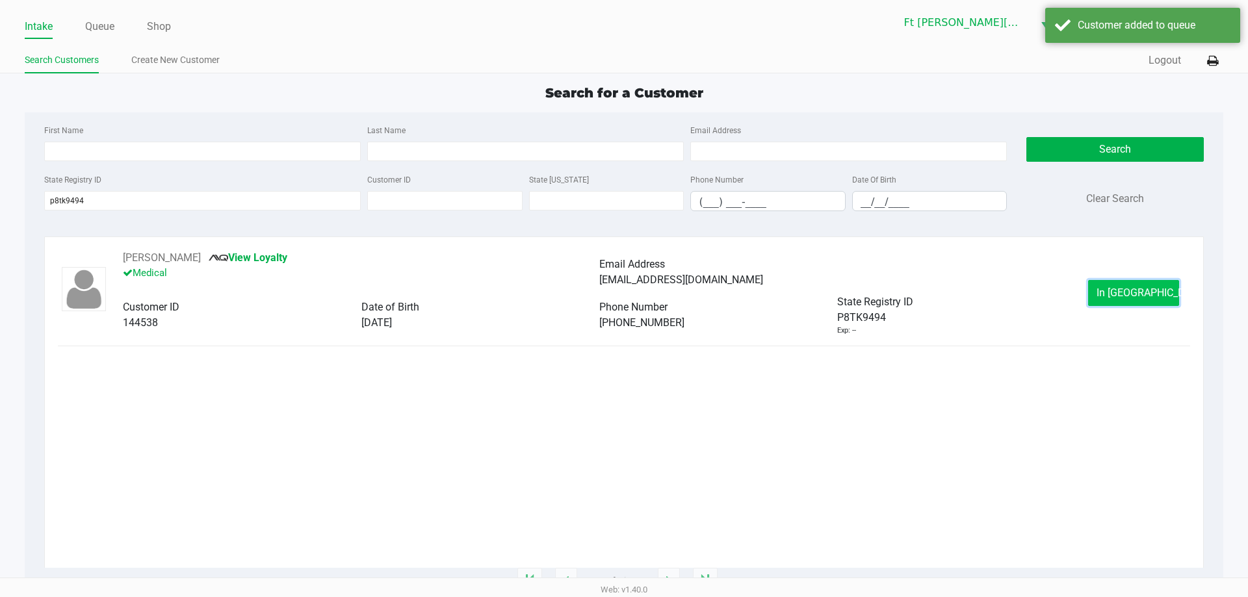
click at [1160, 294] on button "In Queue" at bounding box center [1133, 293] width 91 height 26
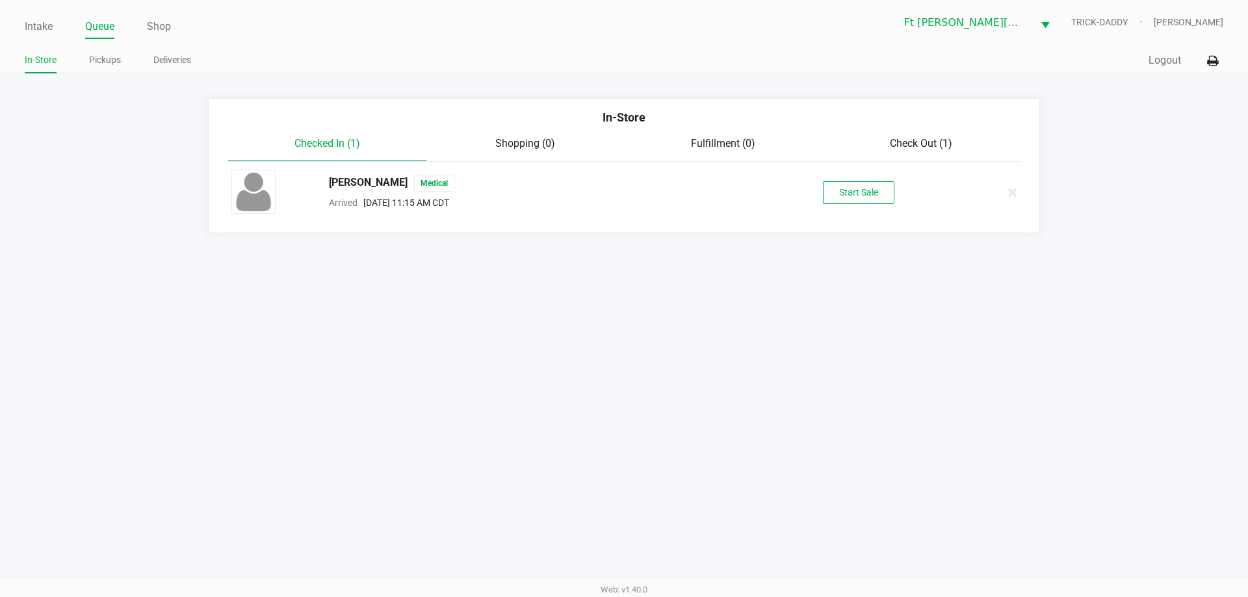
click at [863, 180] on div "Chris Hernandez Medical Arrived Sep 26, 2025 11:15 AM CDT Start Sale" at bounding box center [624, 192] width 804 height 45
click at [851, 198] on button "Start Sale" at bounding box center [858, 192] width 71 height 23
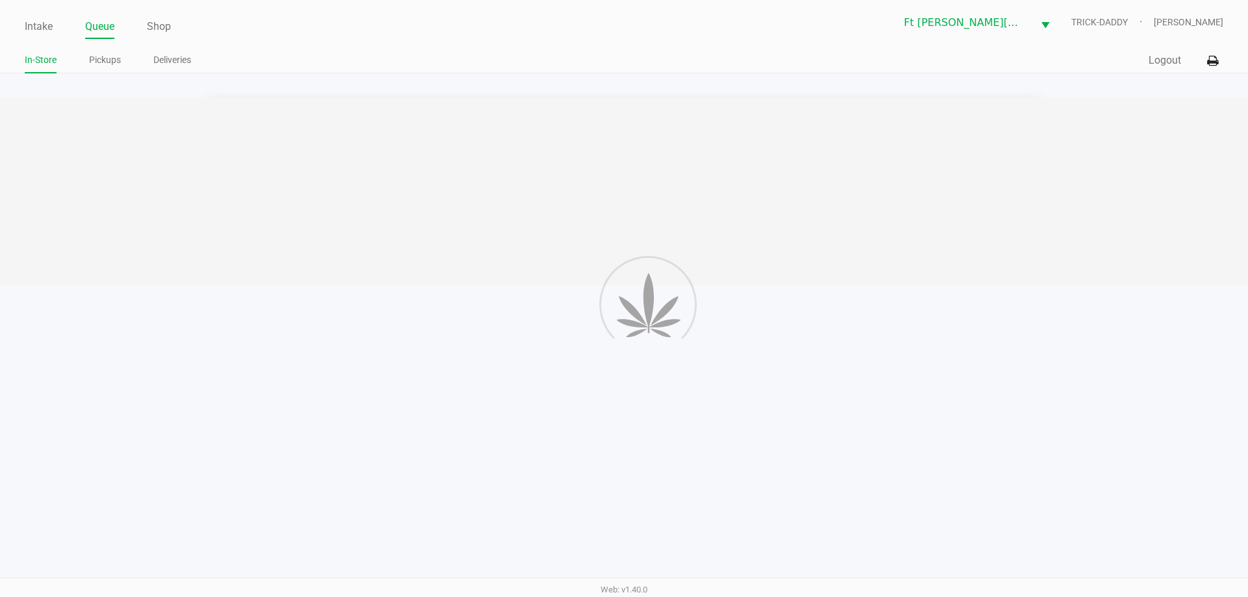
click at [858, 192] on div at bounding box center [624, 191] width 1248 height 187
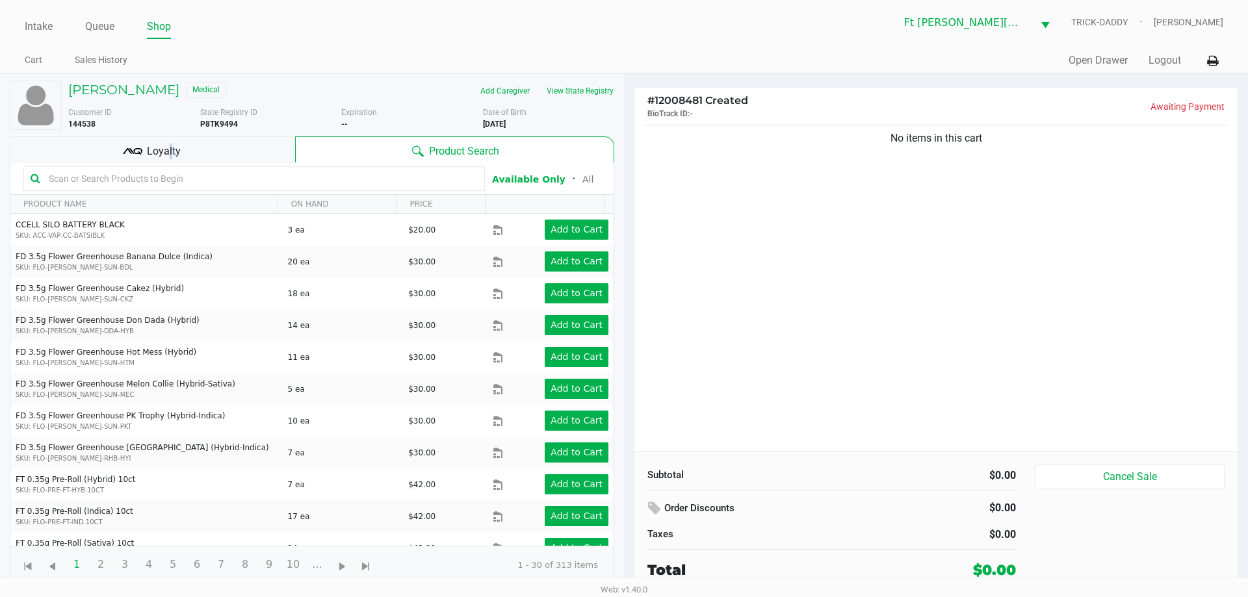
click at [166, 151] on span "Loyalty" at bounding box center [164, 152] width 34 height 16
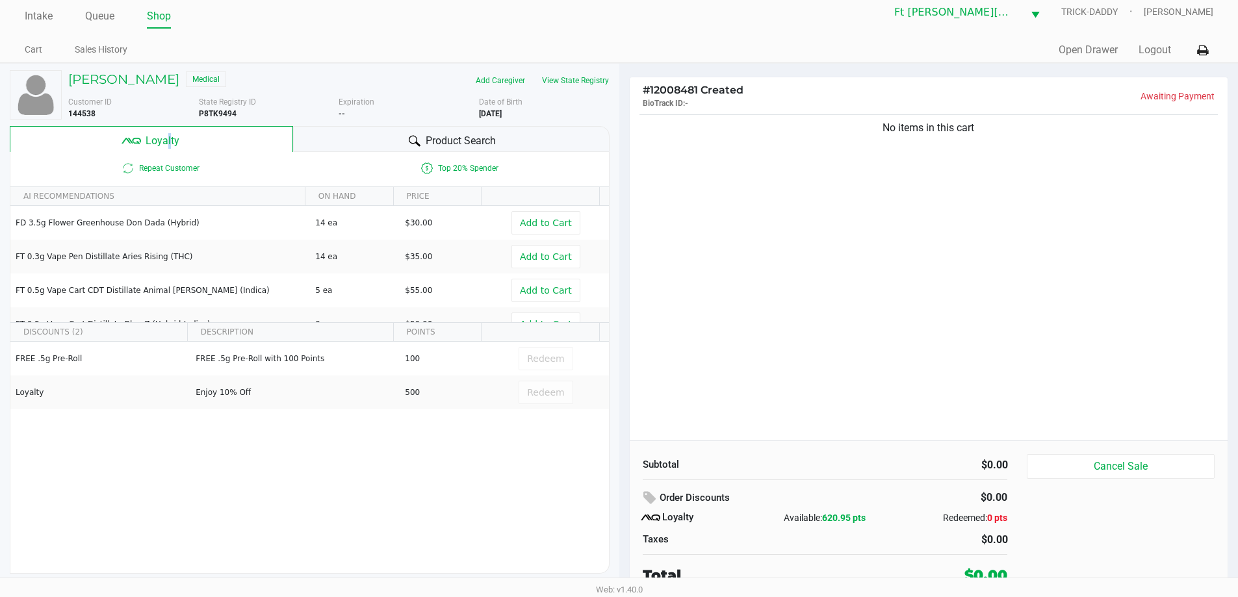
scroll to position [13, 0]
click at [585, 81] on button "View State Registry" at bounding box center [571, 78] width 76 height 21
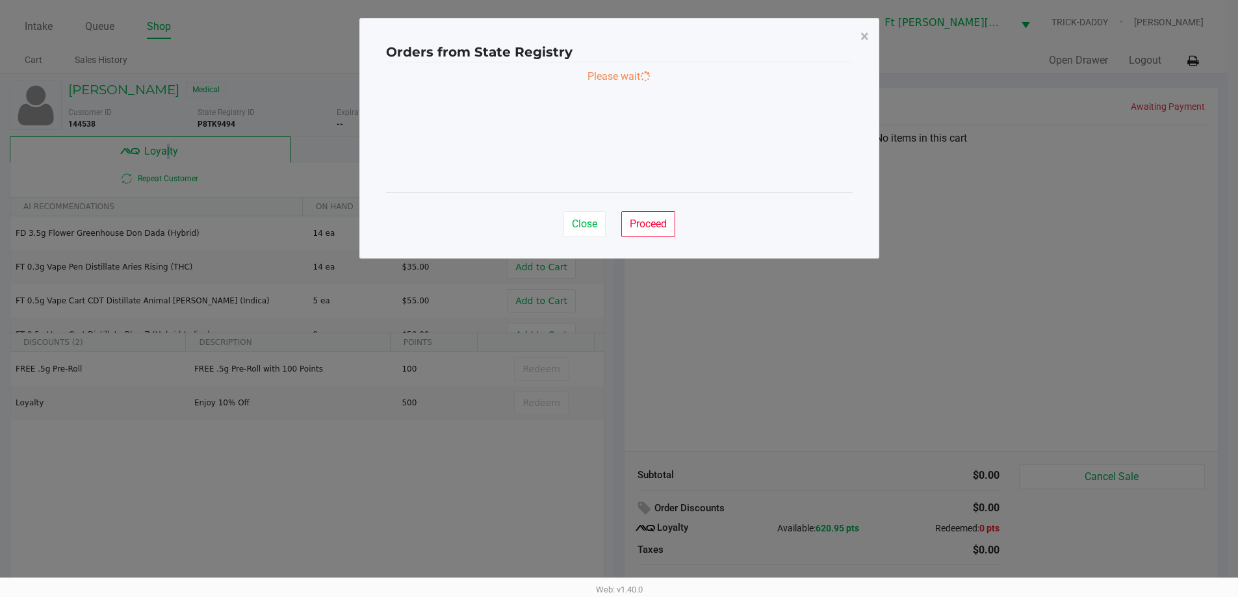
scroll to position [0, 0]
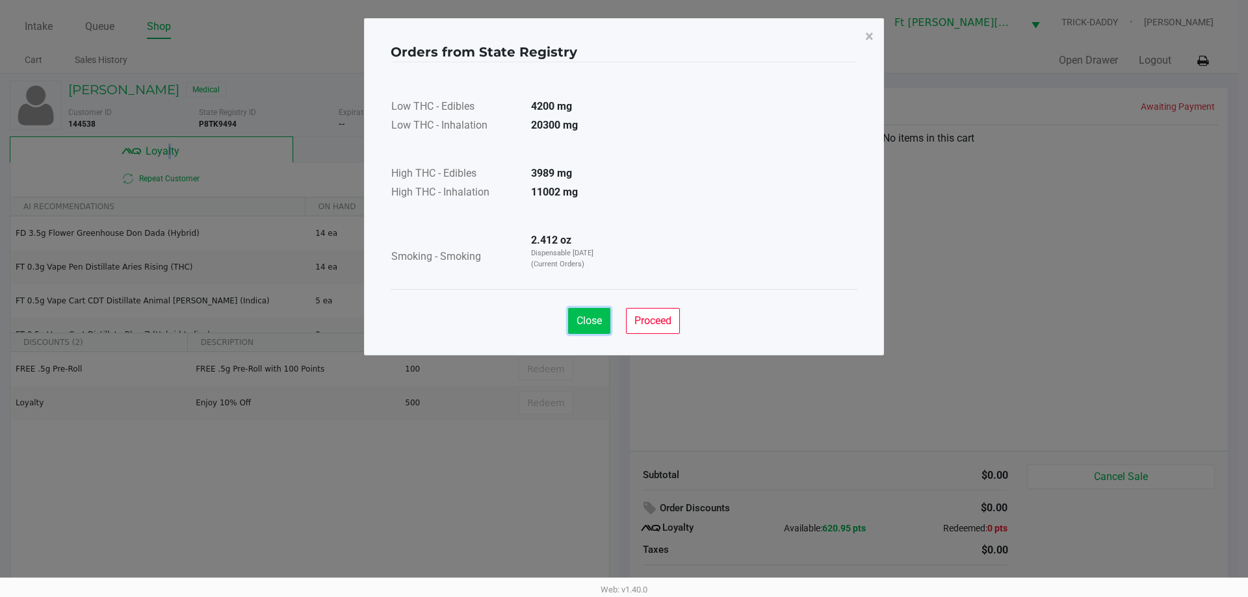
click at [604, 324] on button "Close" at bounding box center [589, 321] width 42 height 26
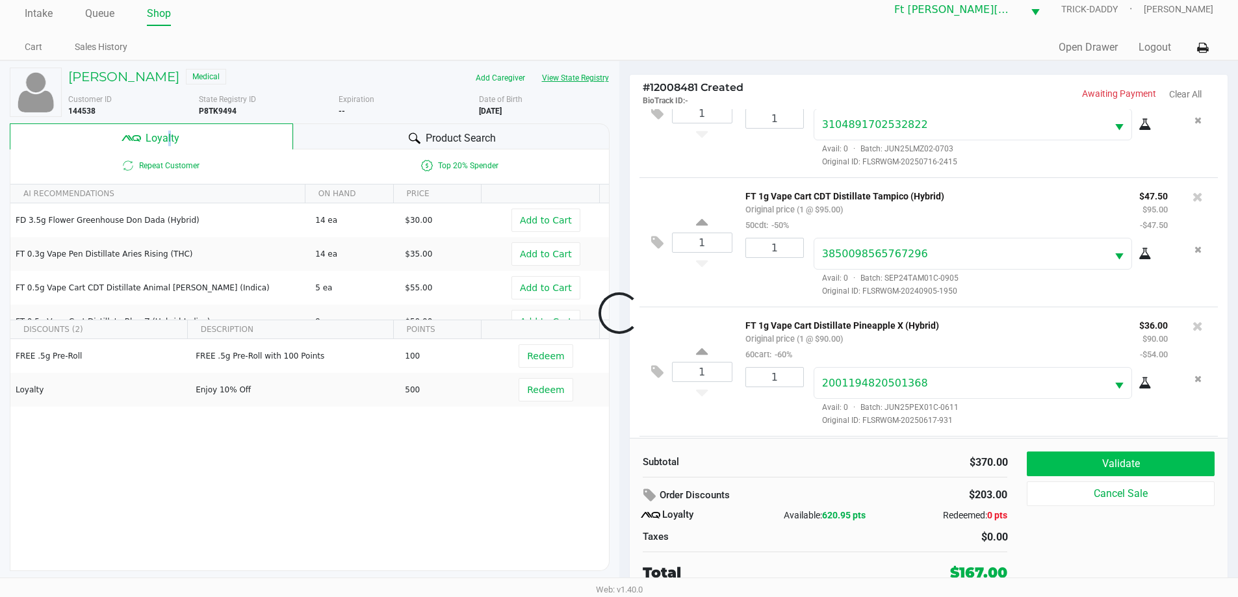
scroll to position [191, 0]
click at [1113, 470] on button "Validate" at bounding box center [1120, 464] width 187 height 25
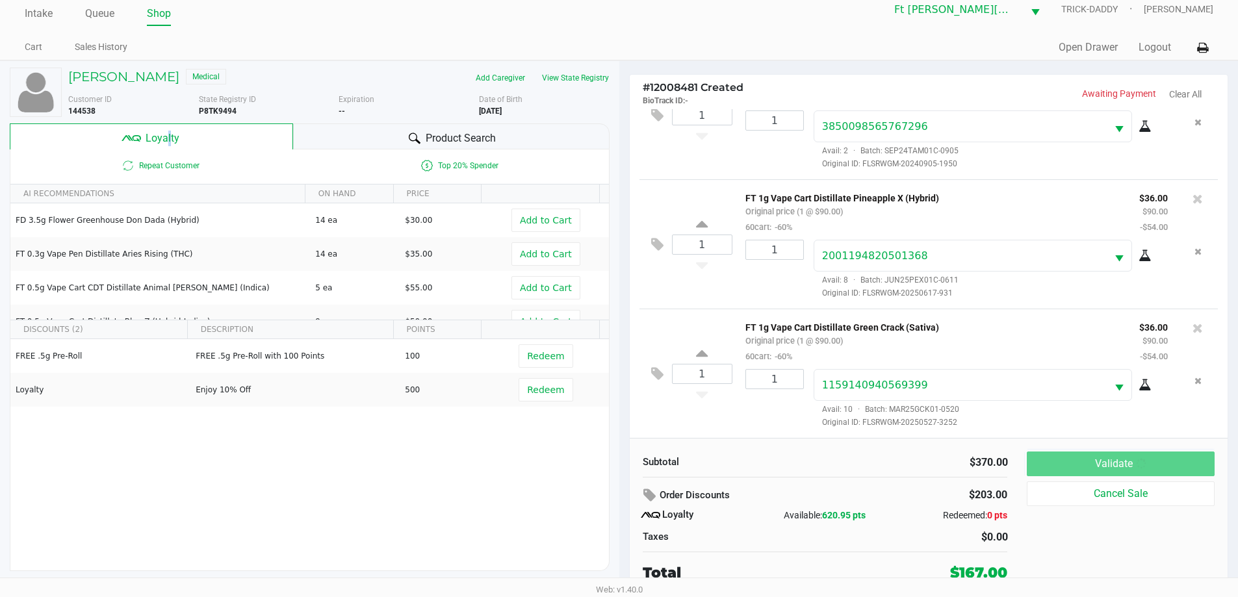
scroll to position [0, 0]
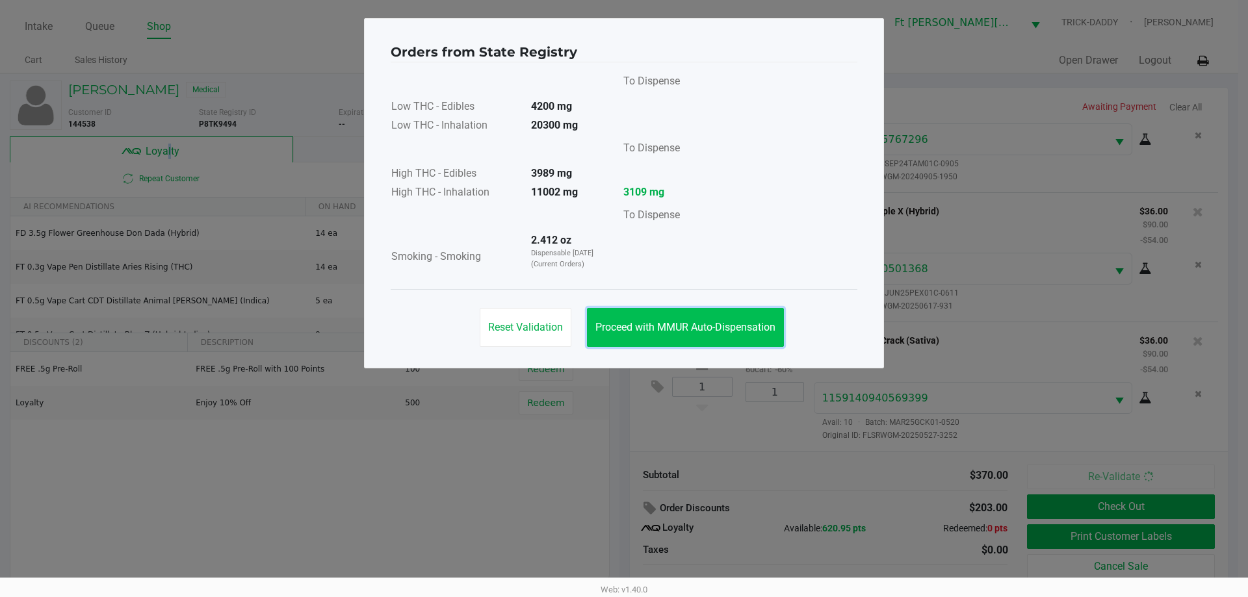
click at [738, 337] on button "Proceed with MMUR Auto-Dispensation" at bounding box center [685, 327] width 197 height 39
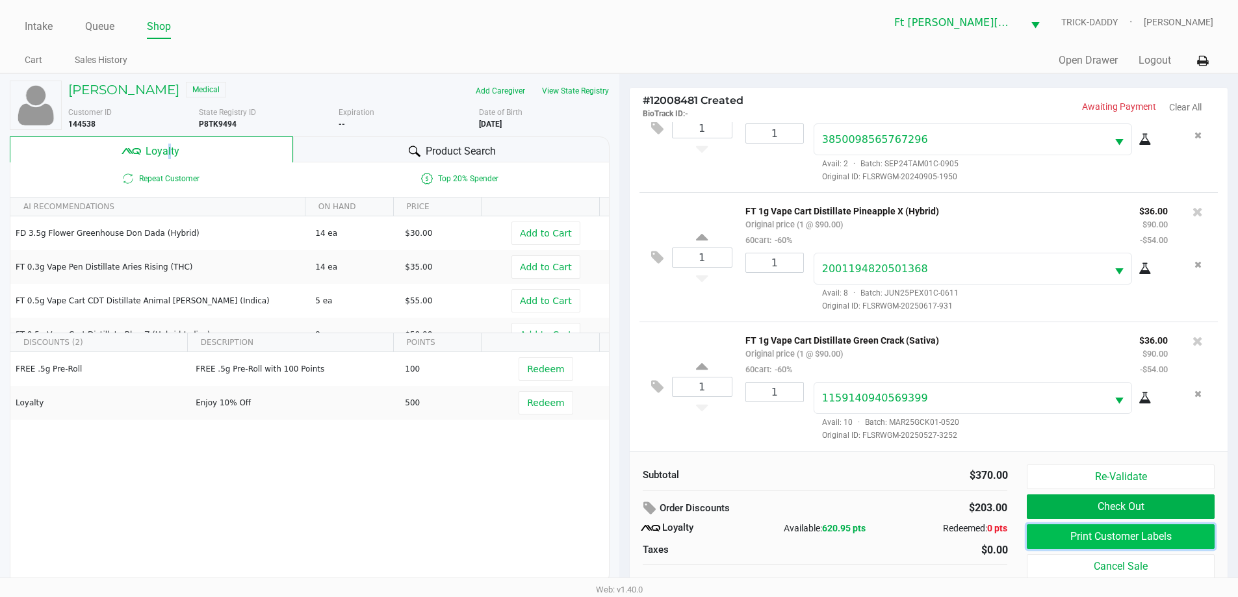
click at [1164, 539] on button "Print Customer Labels" at bounding box center [1120, 536] width 187 height 25
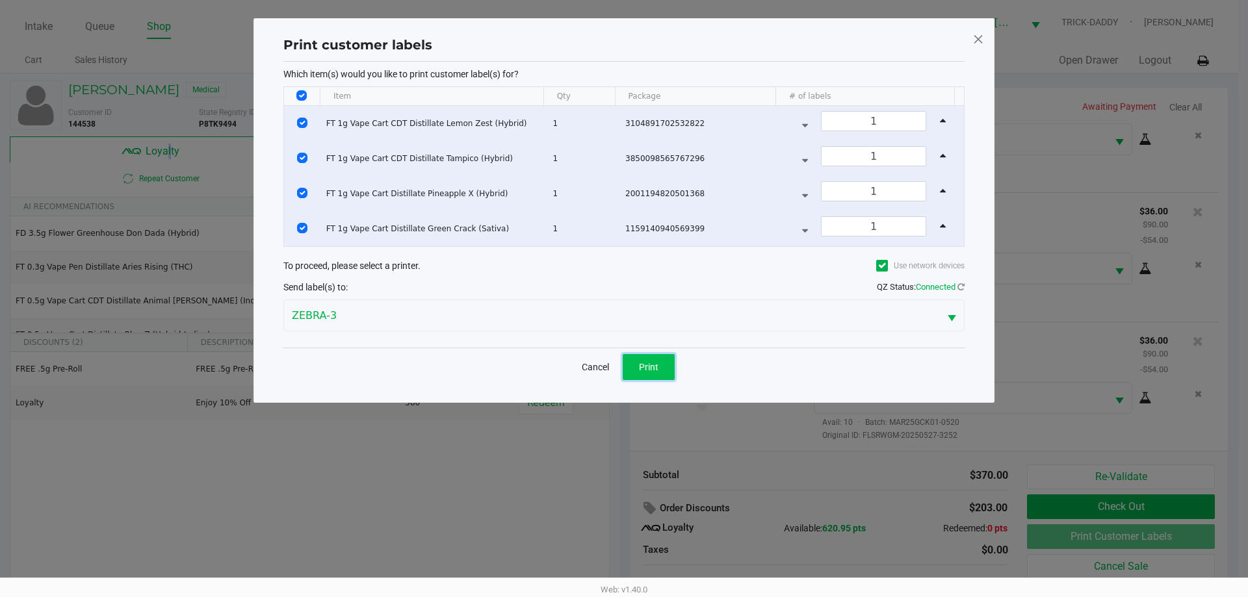
click at [653, 369] on span "Print" at bounding box center [648, 367] width 19 height 10
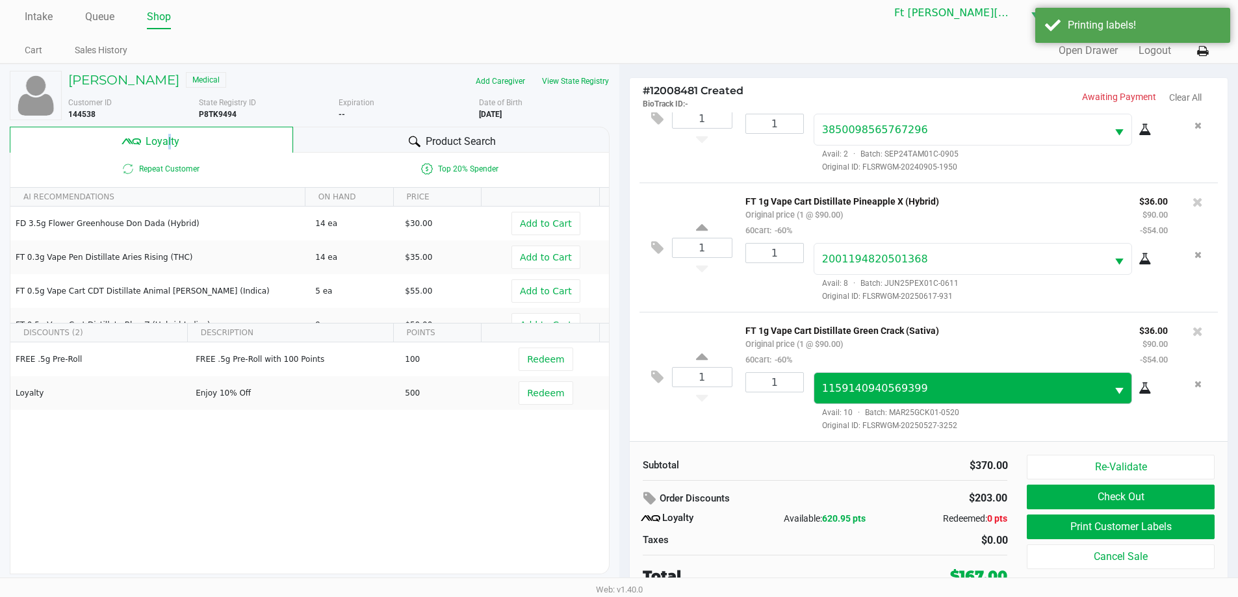
scroll to position [13, 0]
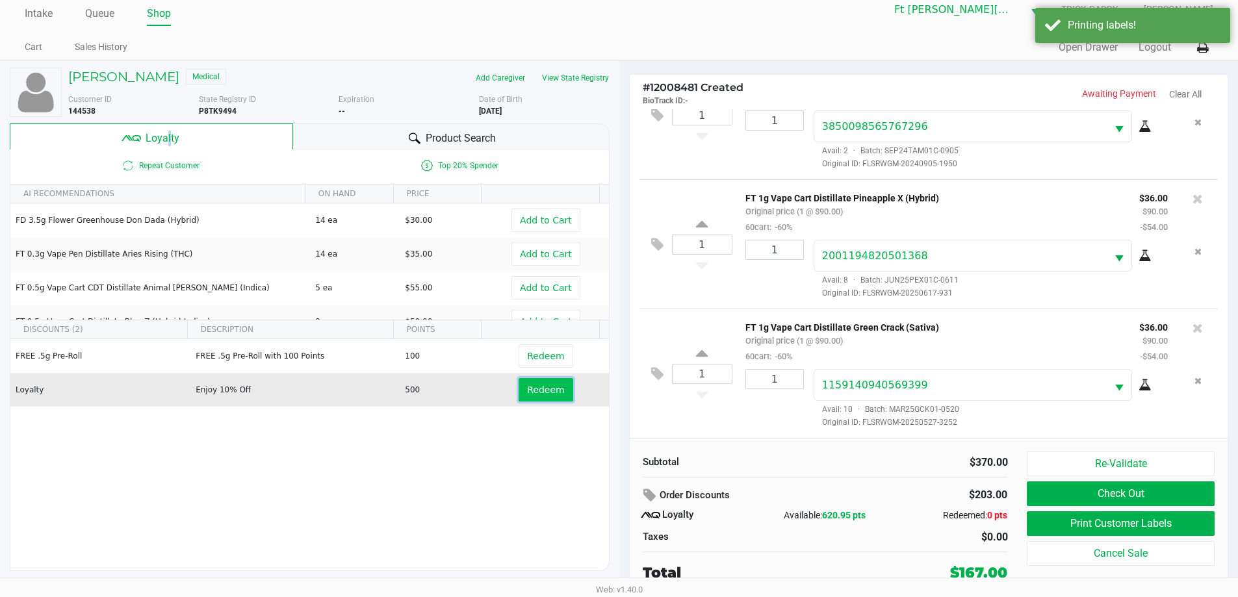
click at [557, 390] on button "Redeem" at bounding box center [546, 389] width 54 height 23
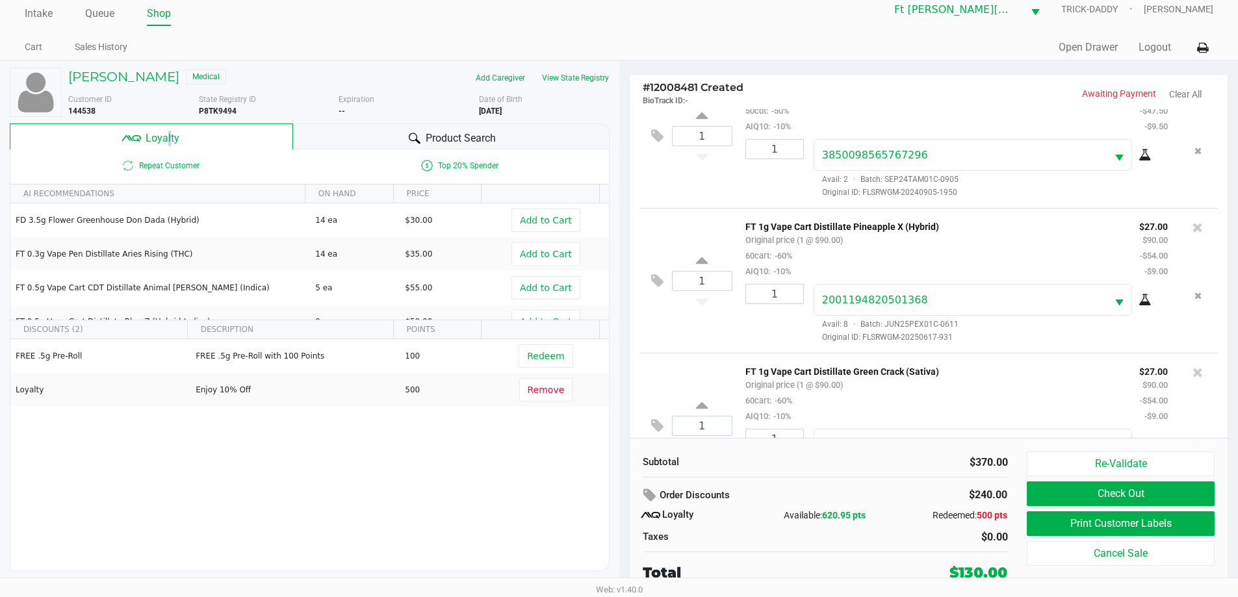
scroll to position [253, 0]
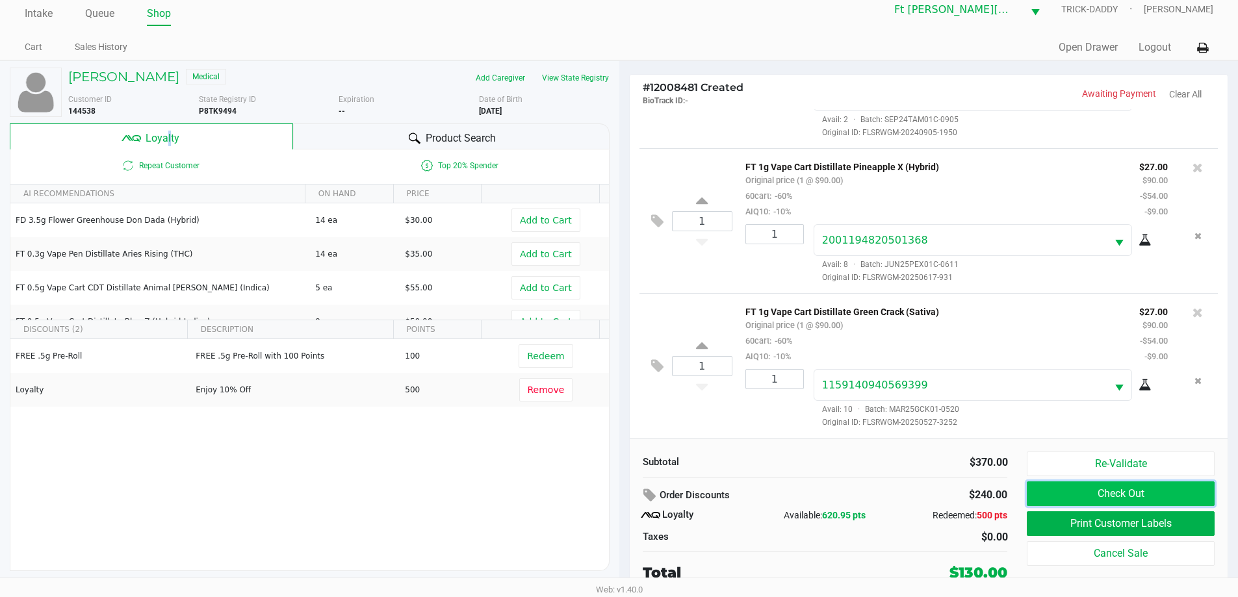
click at [1094, 491] on button "Check Out" at bounding box center [1120, 494] width 187 height 25
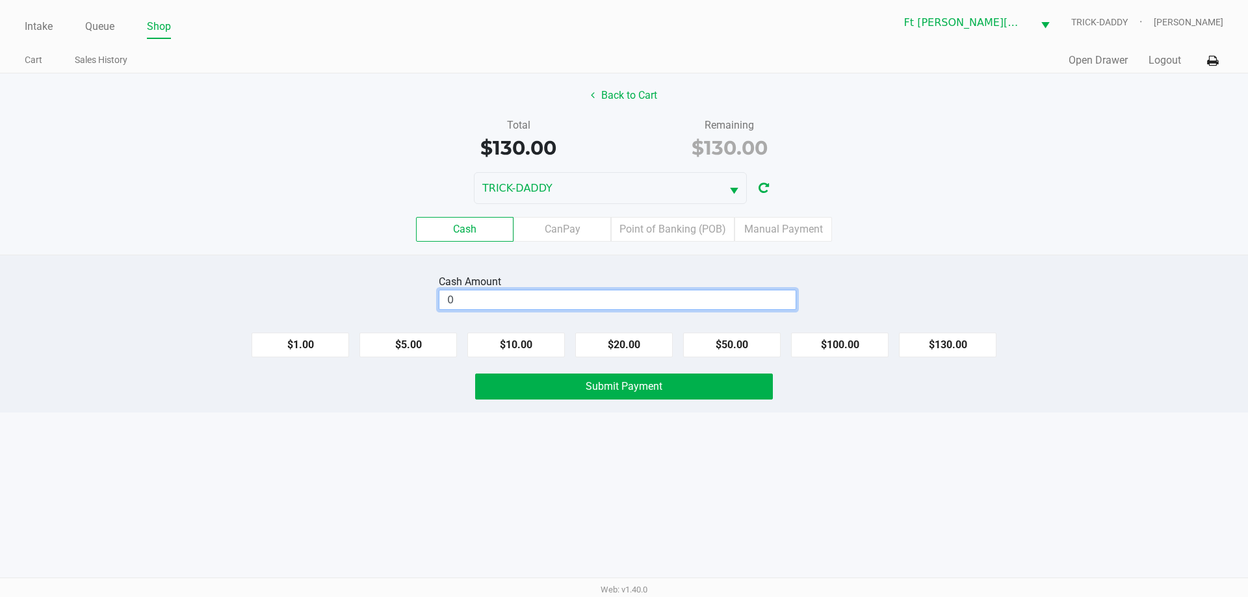
click at [595, 300] on input "0" at bounding box center [617, 299] width 356 height 19
type input "$150.00"
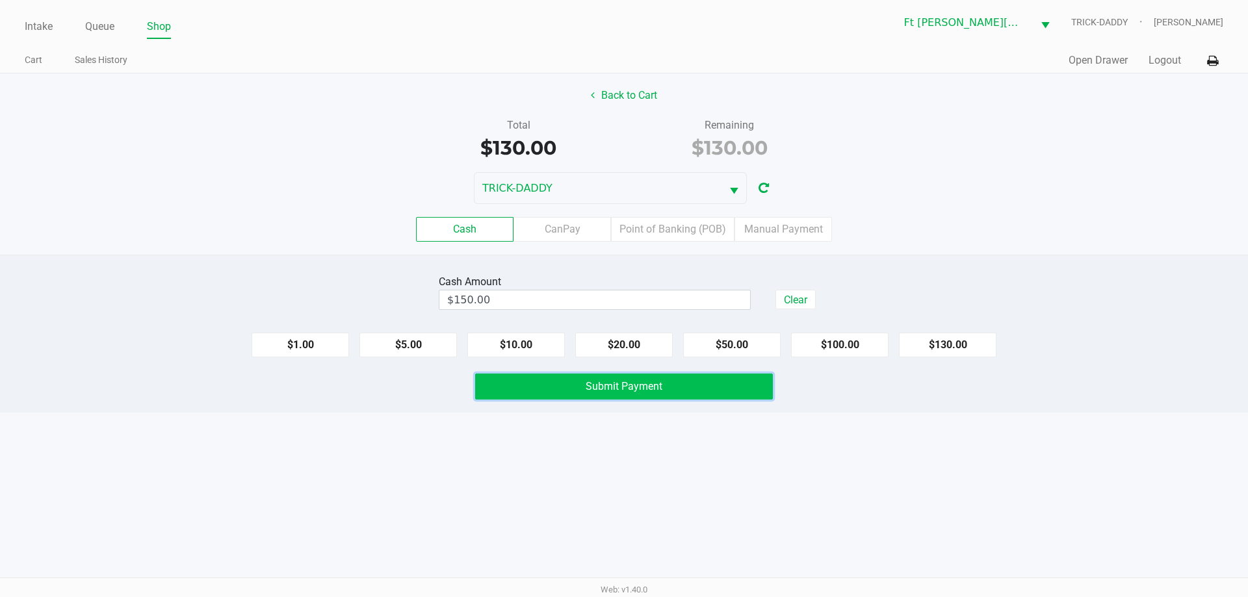
click at [685, 392] on button "Submit Payment" at bounding box center [624, 387] width 298 height 26
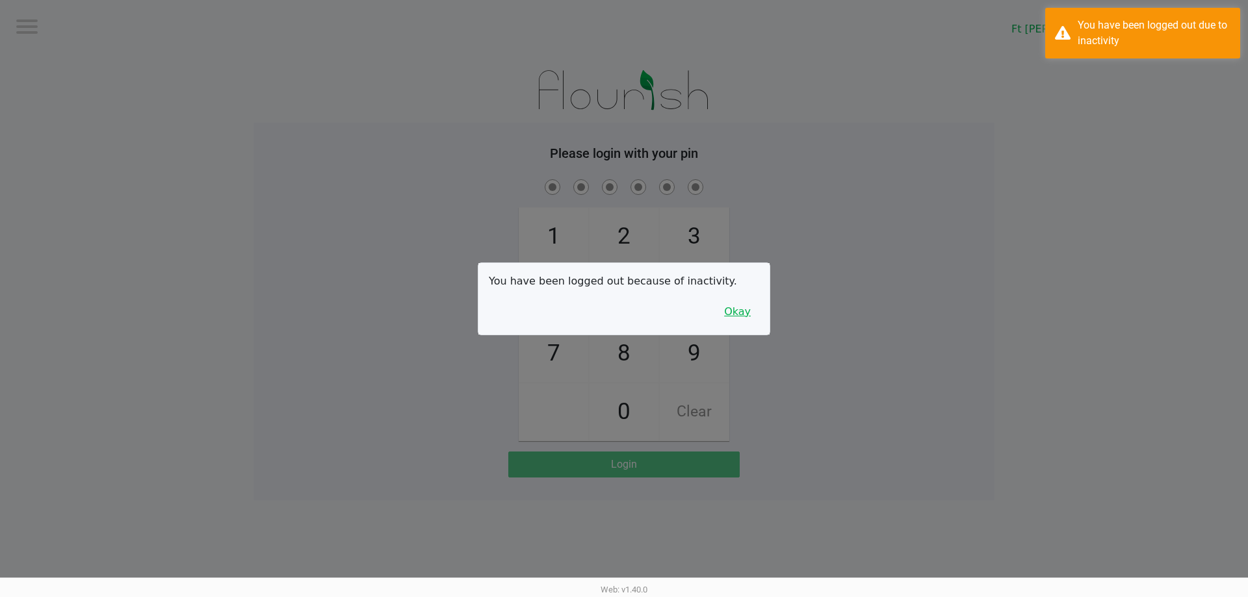
click at [745, 305] on button "Okay" at bounding box center [737, 312] width 44 height 25
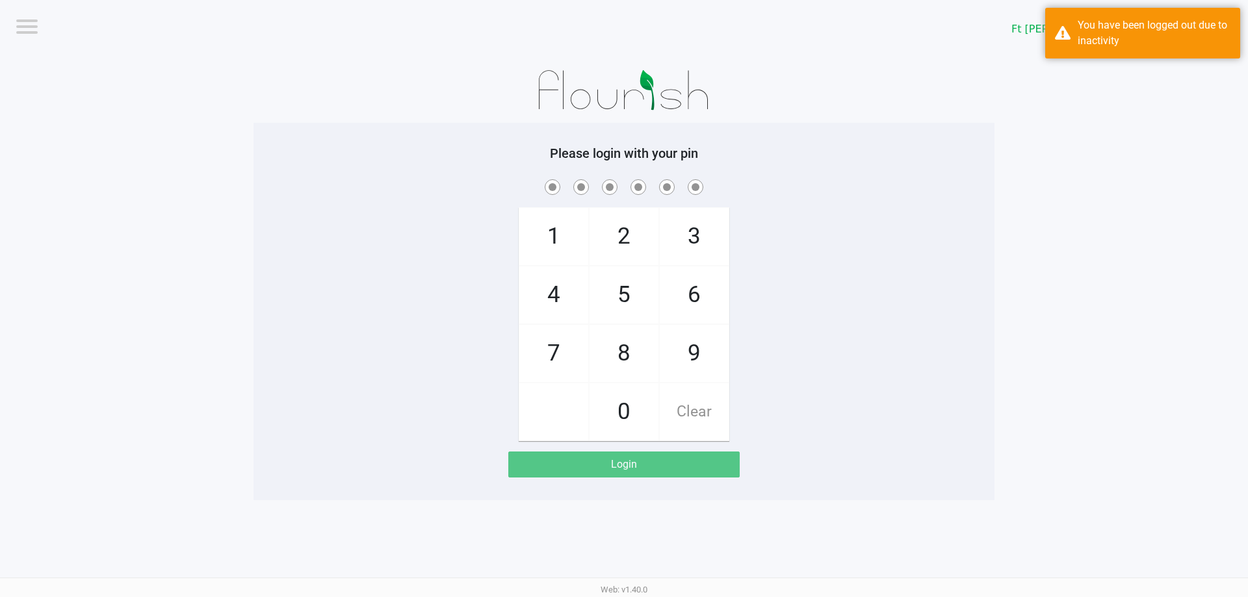
click at [704, 248] on span "3" at bounding box center [694, 236] width 69 height 57
checkbox input "true"
click at [704, 248] on span "3" at bounding box center [694, 236] width 69 height 57
checkbox input "true"
click at [706, 290] on span "6" at bounding box center [694, 294] width 69 height 57
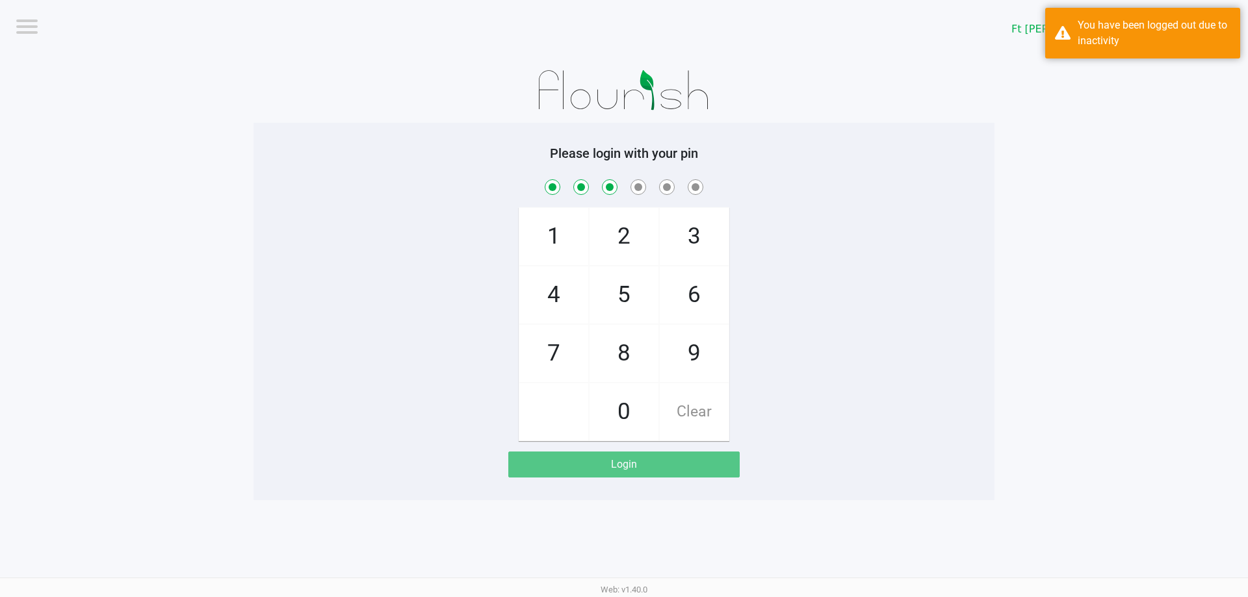
checkbox input "true"
click at [632, 254] on span "2" at bounding box center [623, 236] width 69 height 57
checkbox input "true"
click at [697, 283] on span "6" at bounding box center [694, 294] width 69 height 57
checkbox input "true"
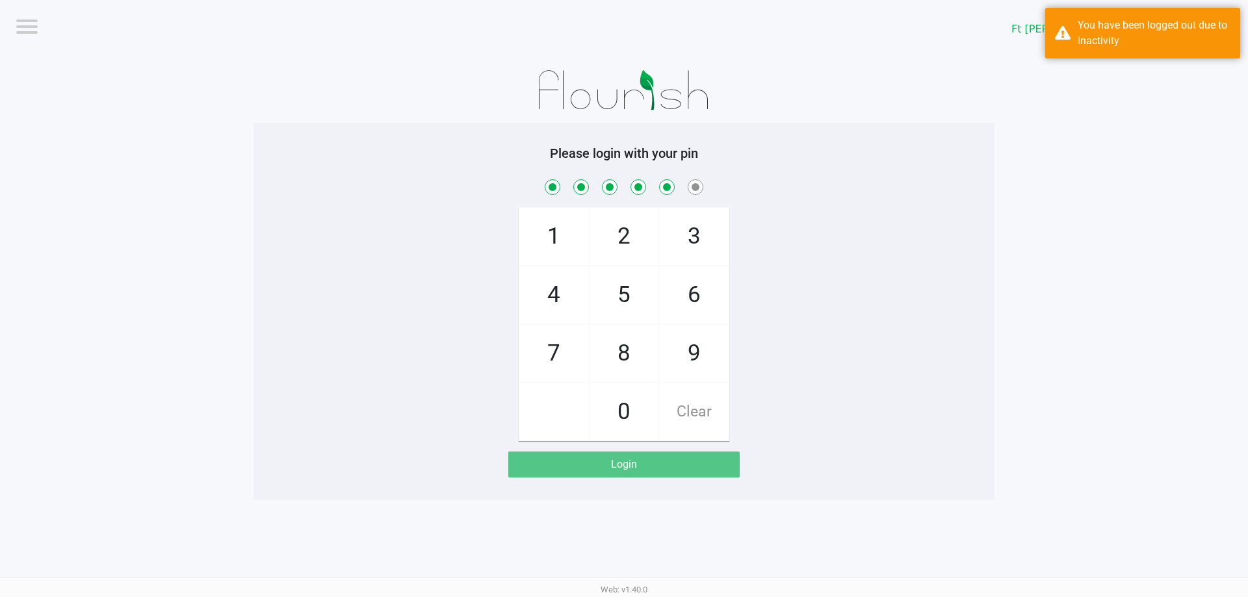
click at [641, 242] on span "2" at bounding box center [623, 236] width 69 height 57
checkbox input "true"
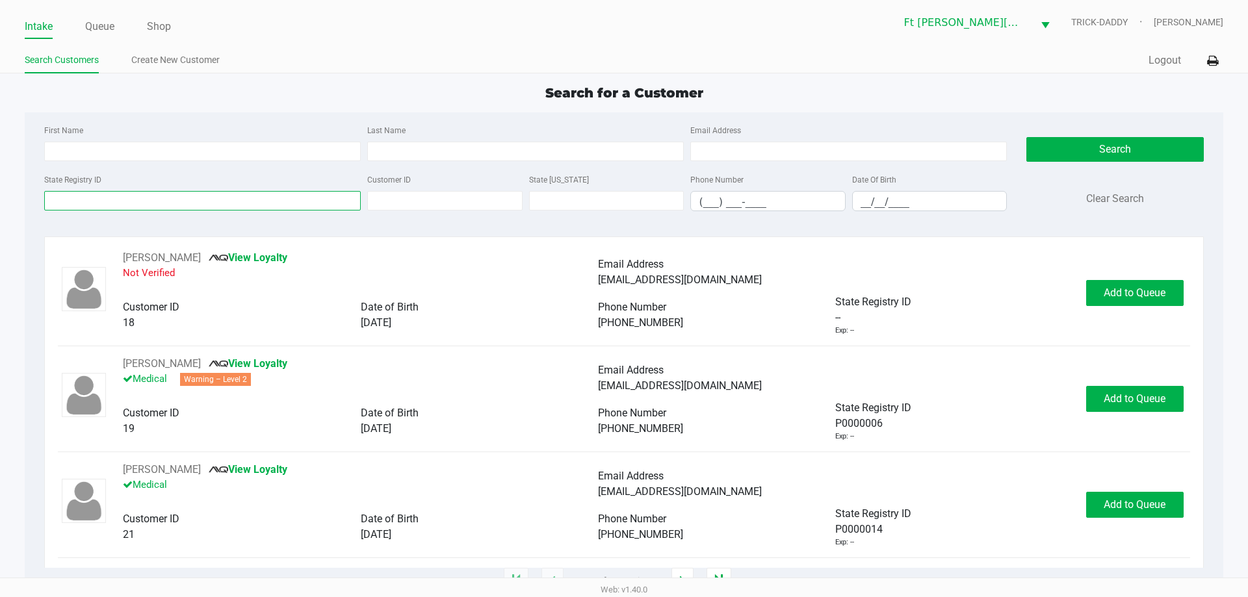
click at [142, 198] on input "State Registry ID" at bounding box center [202, 200] width 316 height 19
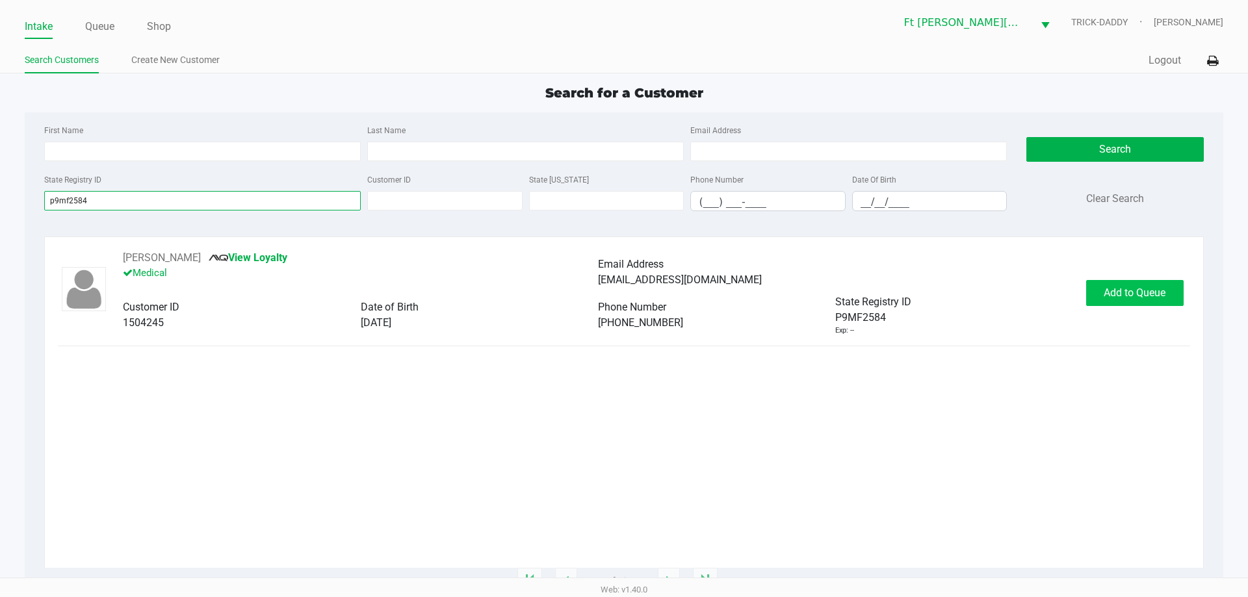
type input "p9mf2584"
click at [1131, 289] on span "Add to Queue" at bounding box center [1134, 293] width 62 height 12
click at [1134, 290] on div "Add to Queue" at bounding box center [1134, 293] width 97 height 26
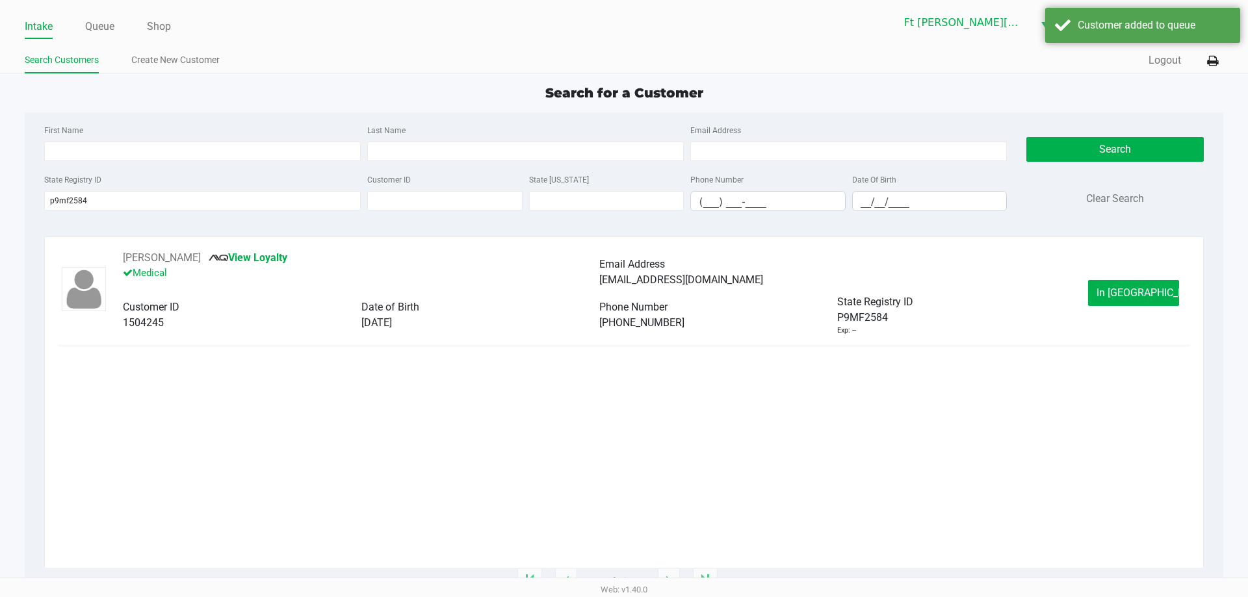
click at [1134, 290] on span "In Queue" at bounding box center [1150, 293] width 109 height 12
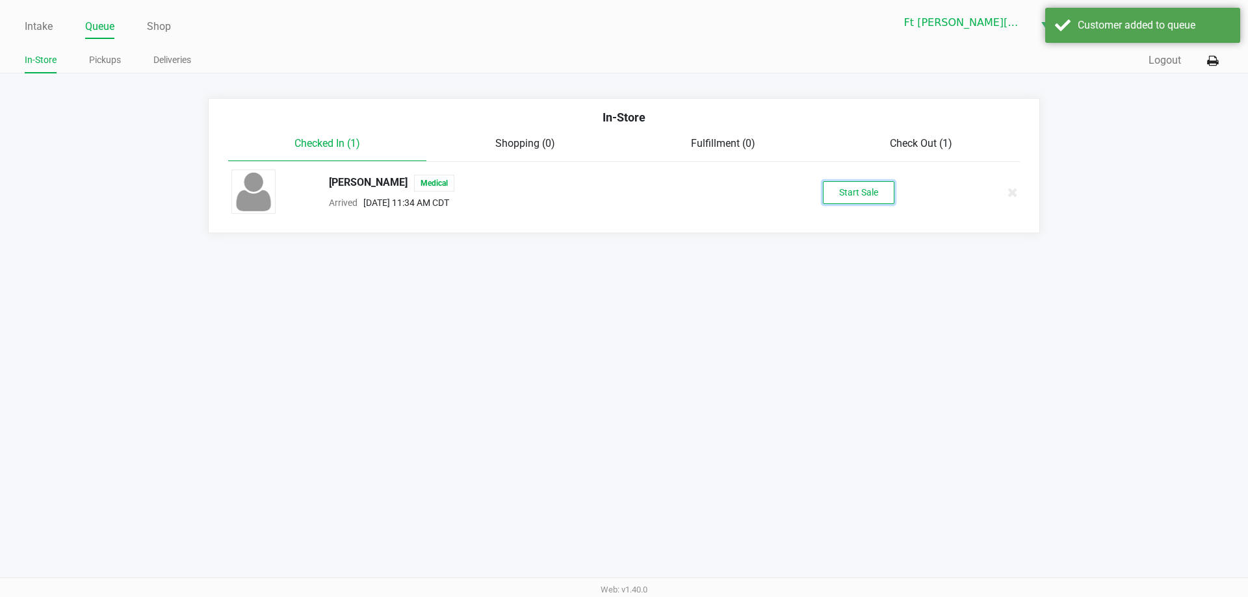
click at [870, 190] on button "Start Sale" at bounding box center [858, 192] width 71 height 23
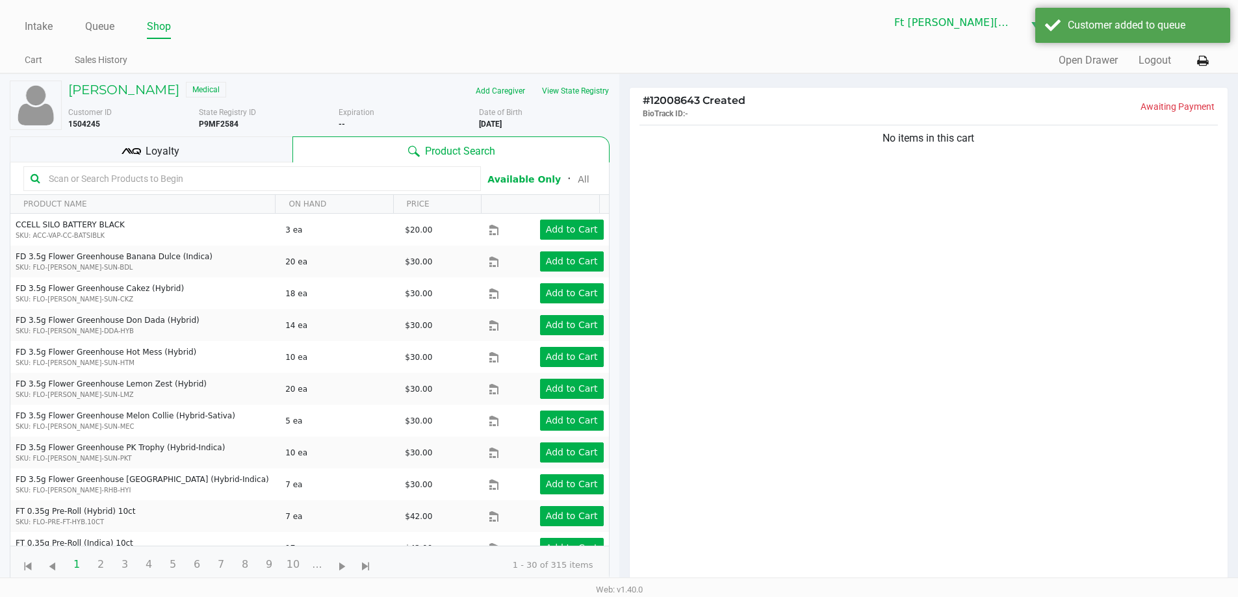
click at [185, 149] on div "Loyalty" at bounding box center [151, 149] width 283 height 26
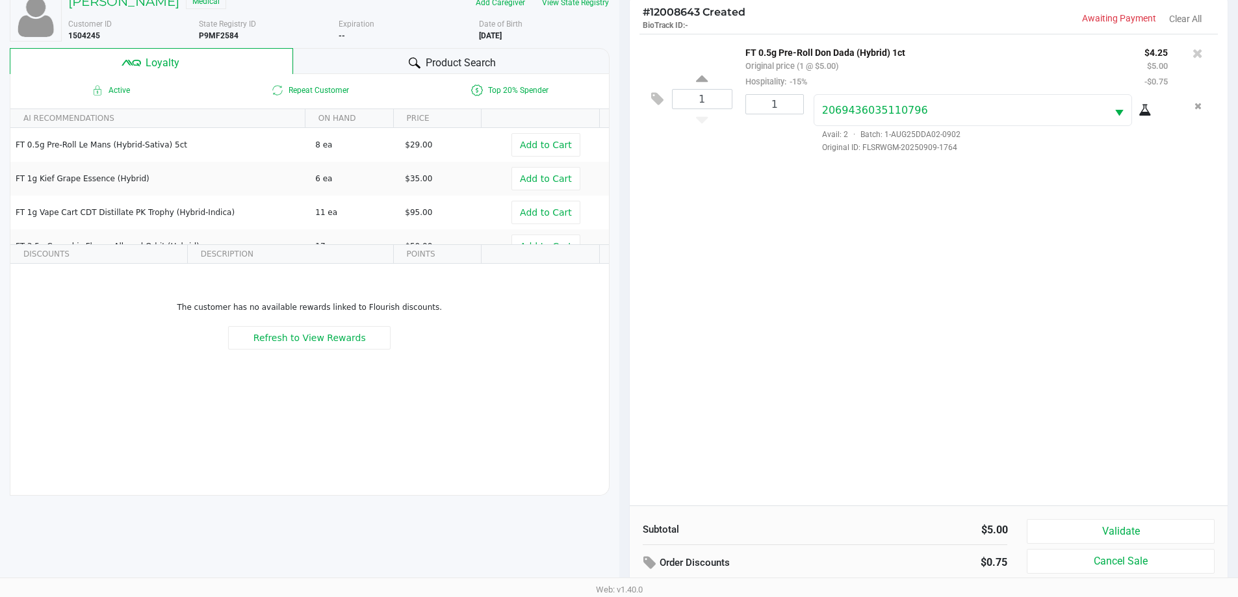
scroll to position [156, 0]
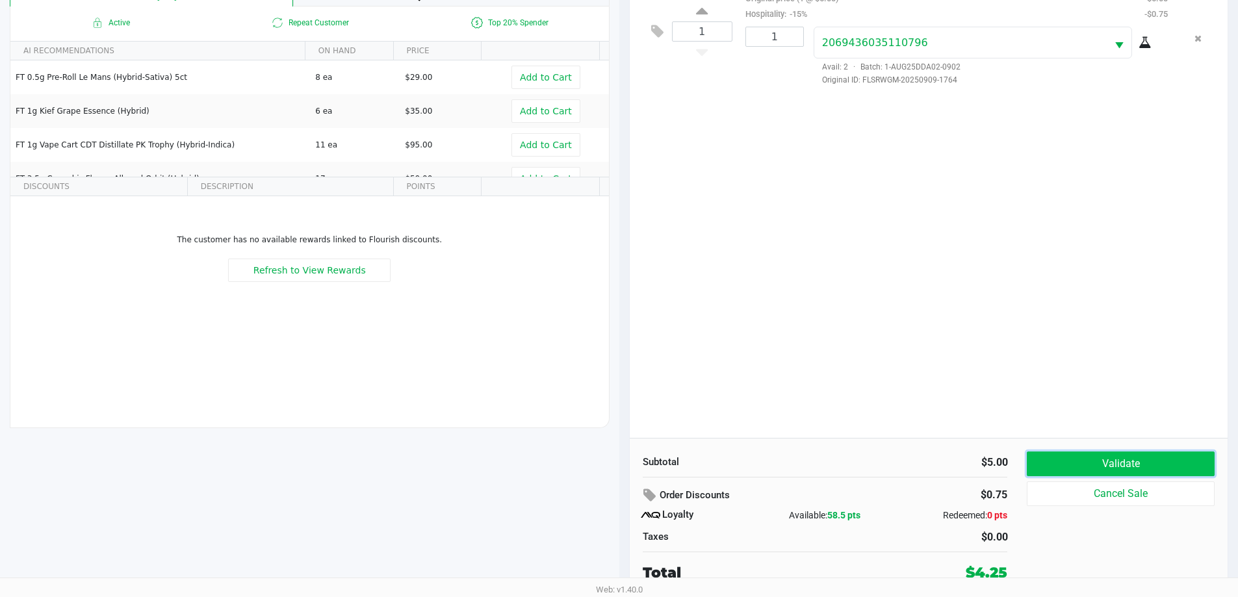
click at [1082, 458] on button "Validate" at bounding box center [1120, 464] width 187 height 25
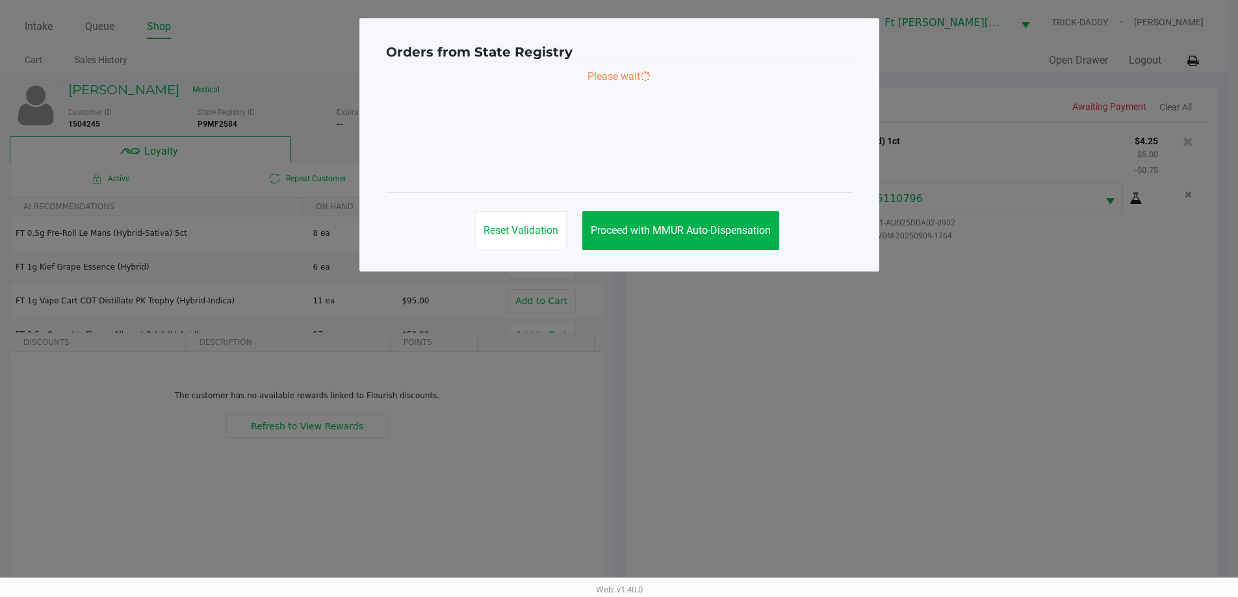
scroll to position [0, 0]
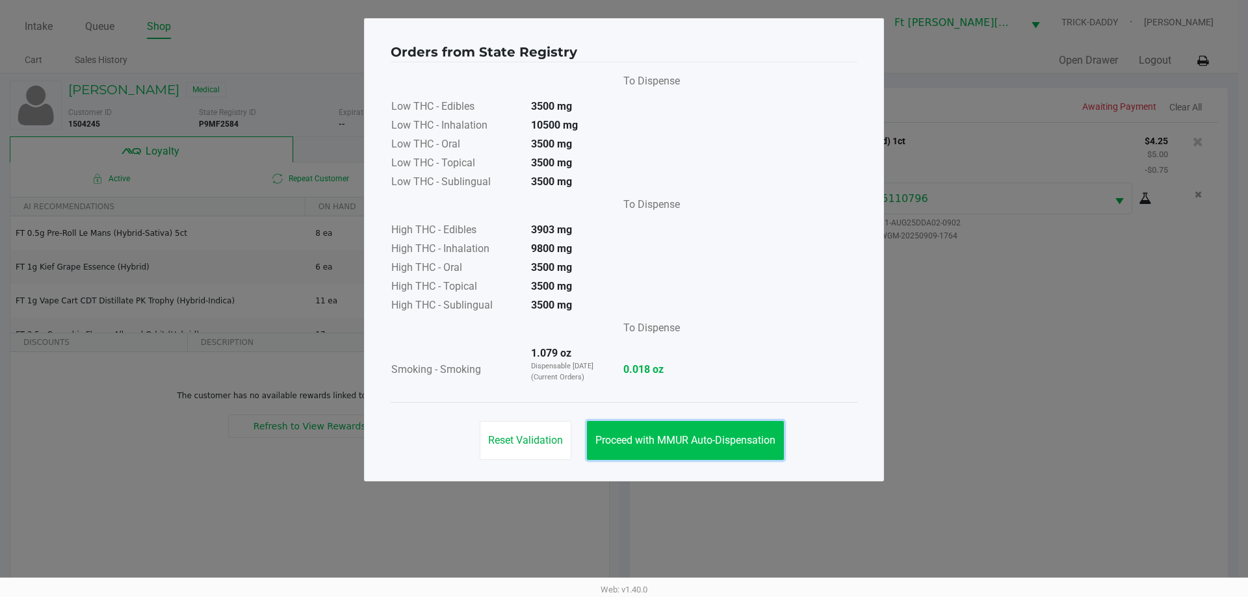
click at [760, 448] on button "Proceed with MMUR Auto-Dispensation" at bounding box center [685, 440] width 197 height 39
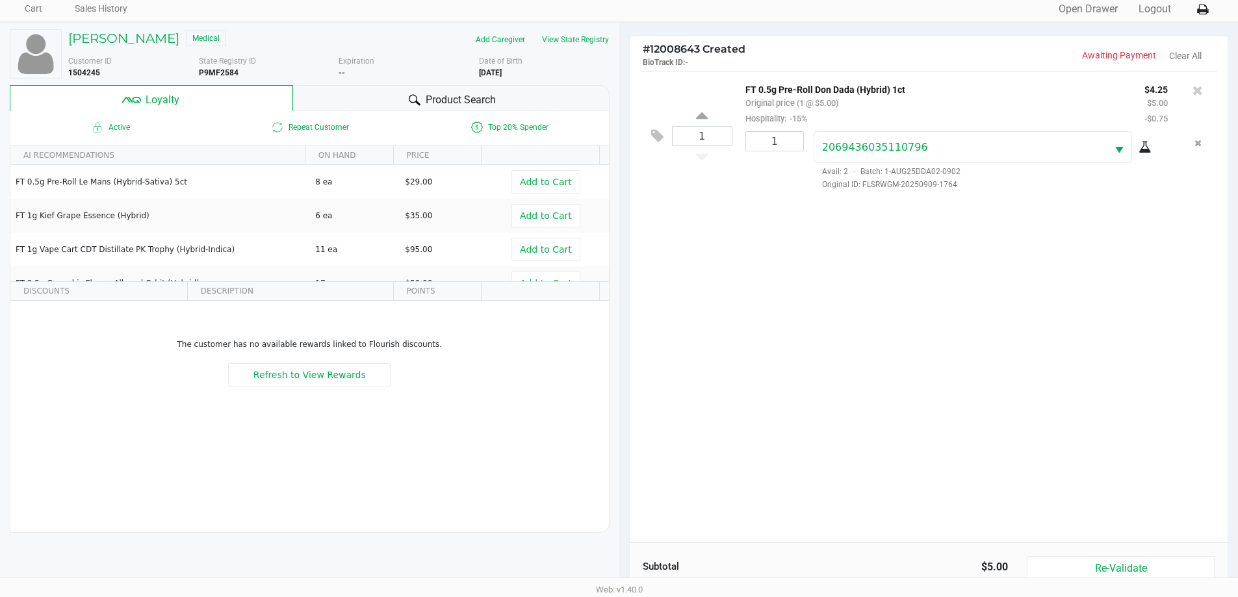
scroll to position [156, 0]
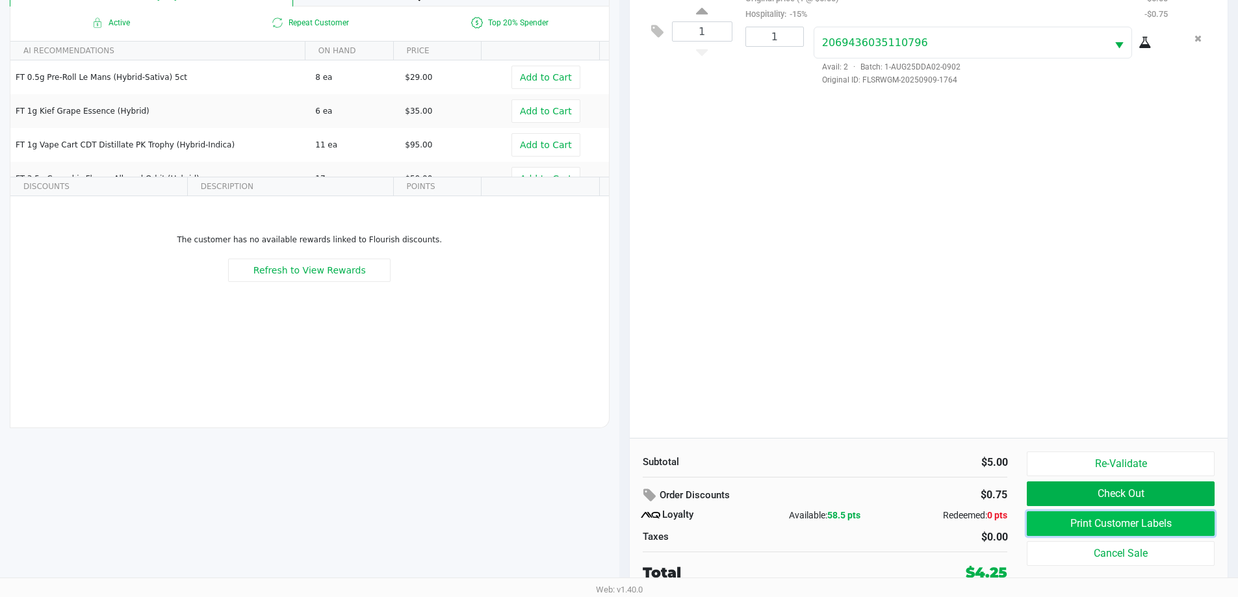
click at [1104, 519] on button "Print Customer Labels" at bounding box center [1120, 523] width 187 height 25
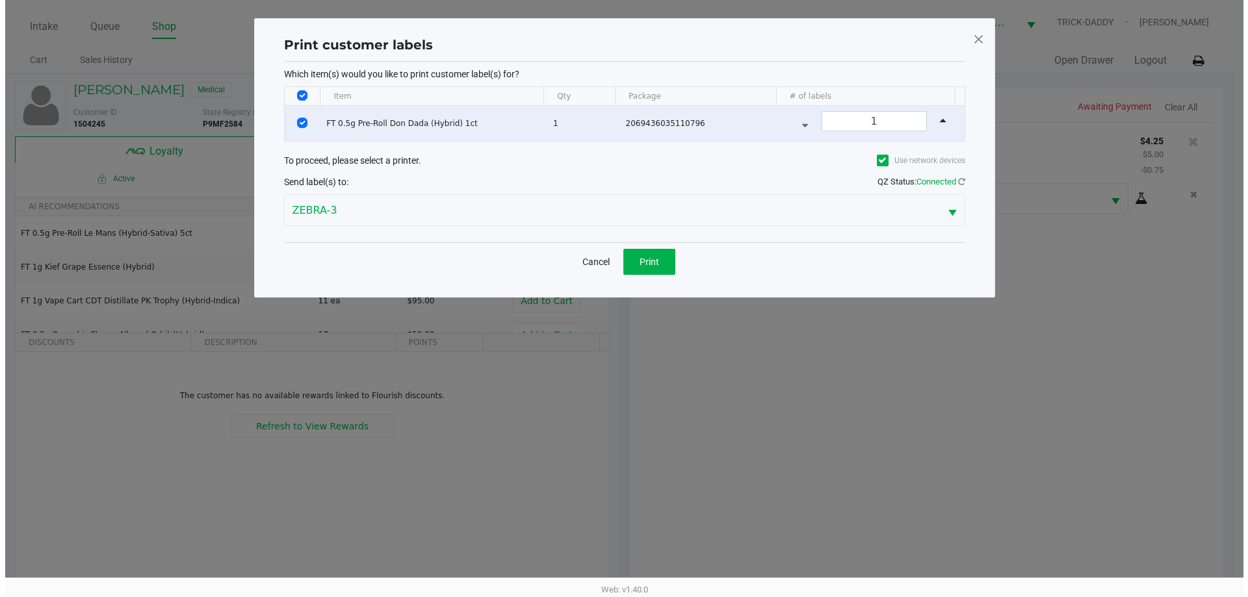
scroll to position [0, 0]
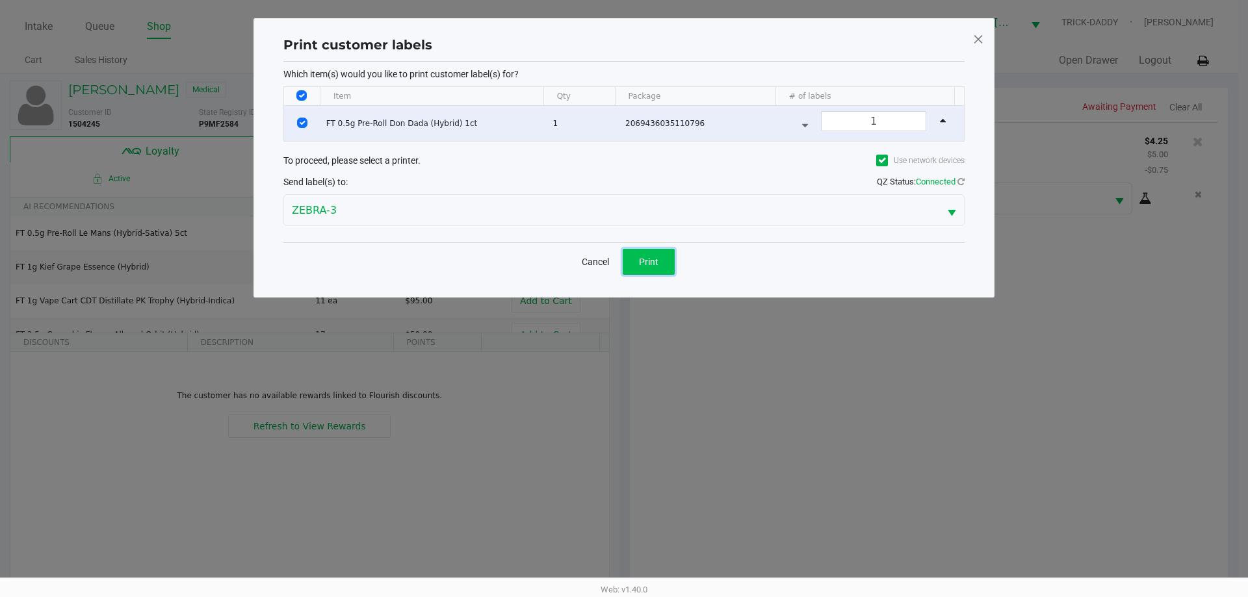
click at [650, 263] on span "Print" at bounding box center [648, 262] width 19 height 10
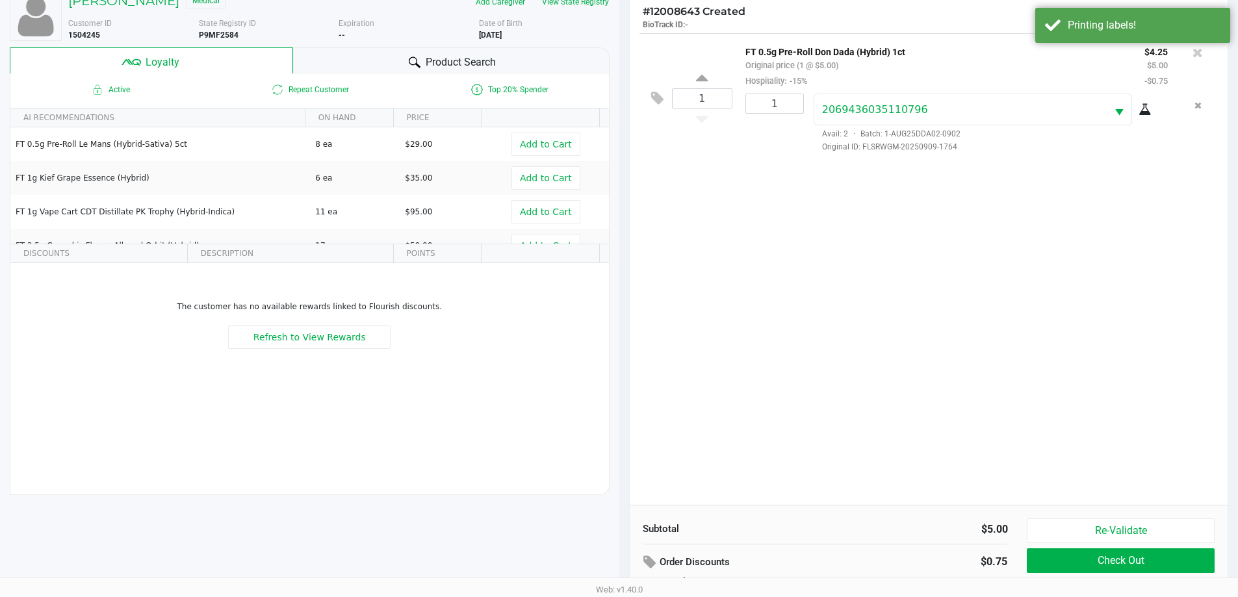
scroll to position [156, 0]
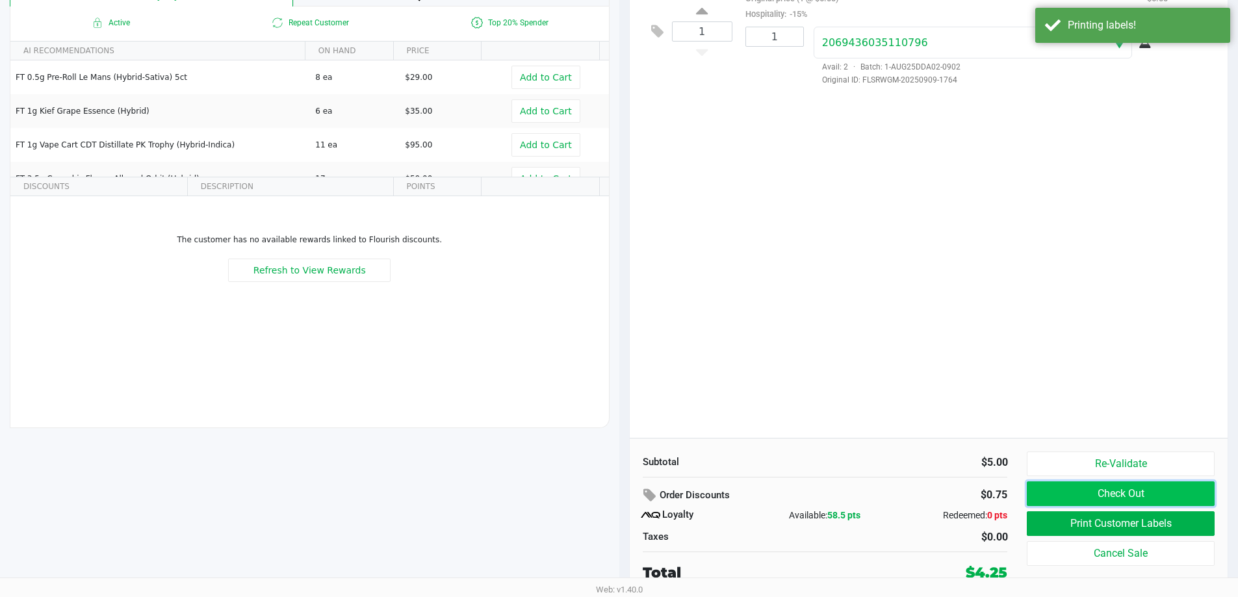
click at [1096, 486] on button "Check Out" at bounding box center [1120, 494] width 187 height 25
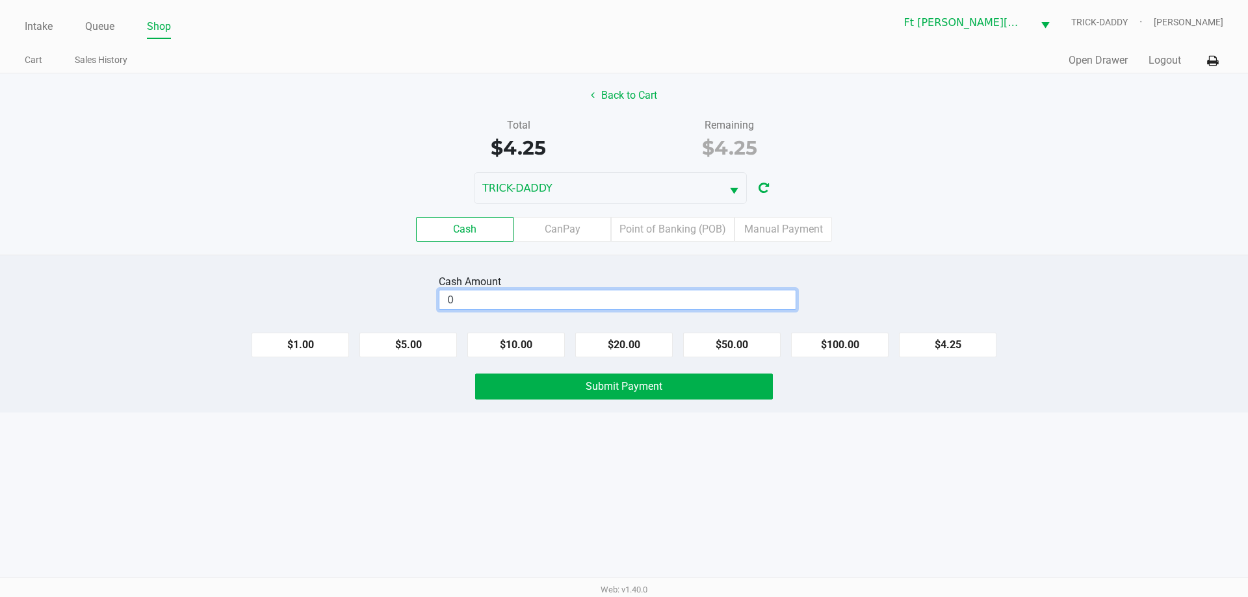
click at [494, 303] on input "0" at bounding box center [617, 299] width 356 height 19
type input "$5.25"
drag, startPoint x: 270, startPoint y: 155, endPoint x: 675, endPoint y: 387, distance: 466.6
click at [676, 387] on button "Submit Payment" at bounding box center [624, 387] width 298 height 26
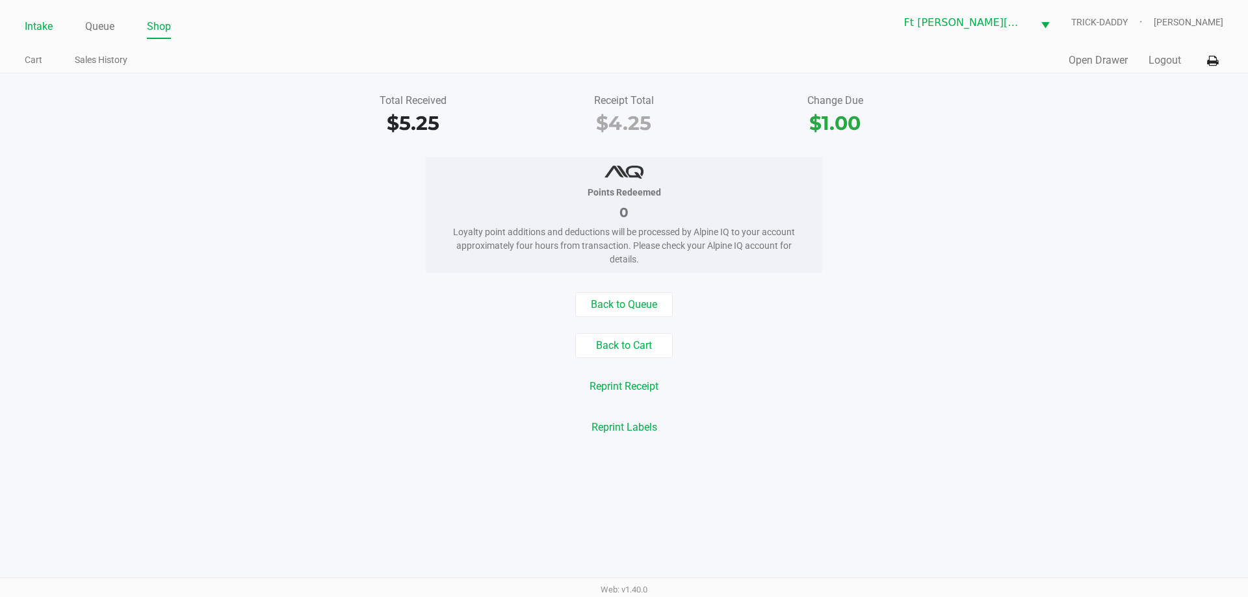
click at [47, 23] on link "Intake" at bounding box center [39, 27] width 28 height 18
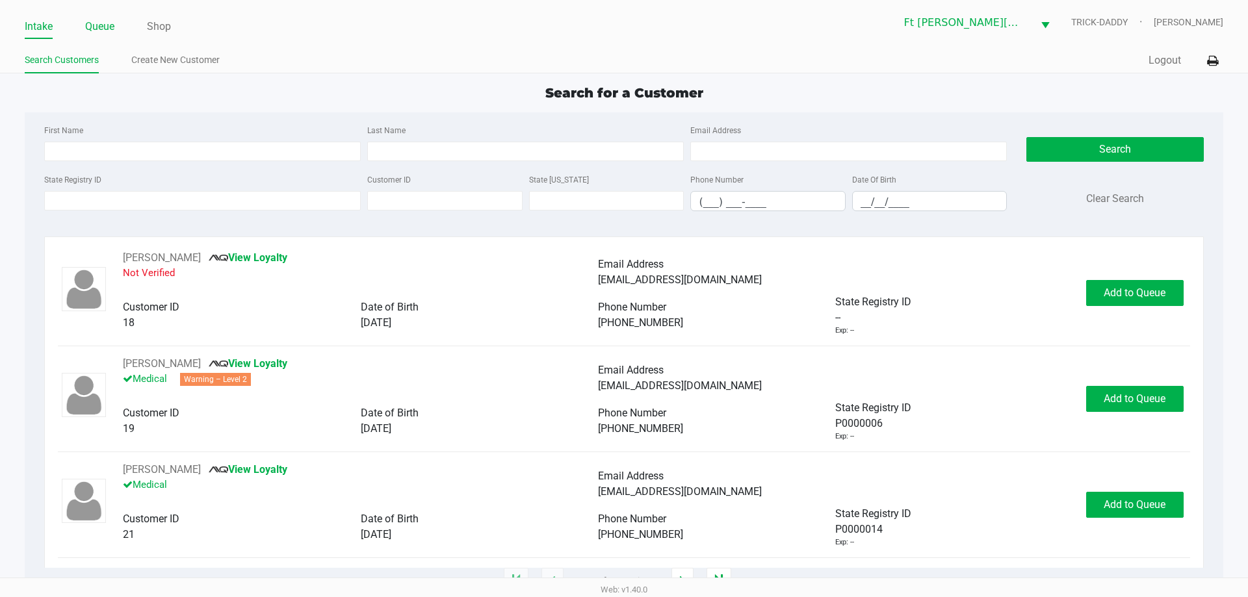
click at [111, 30] on link "Queue" at bounding box center [99, 27] width 29 height 18
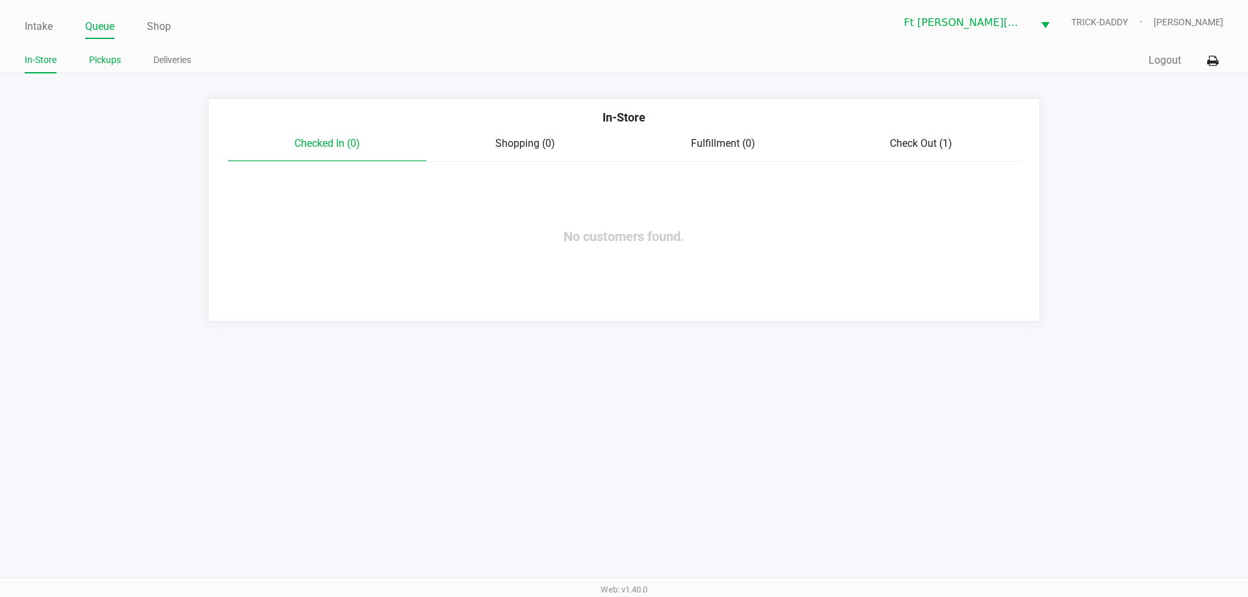
click at [101, 58] on link "Pickups" at bounding box center [105, 60] width 32 height 16
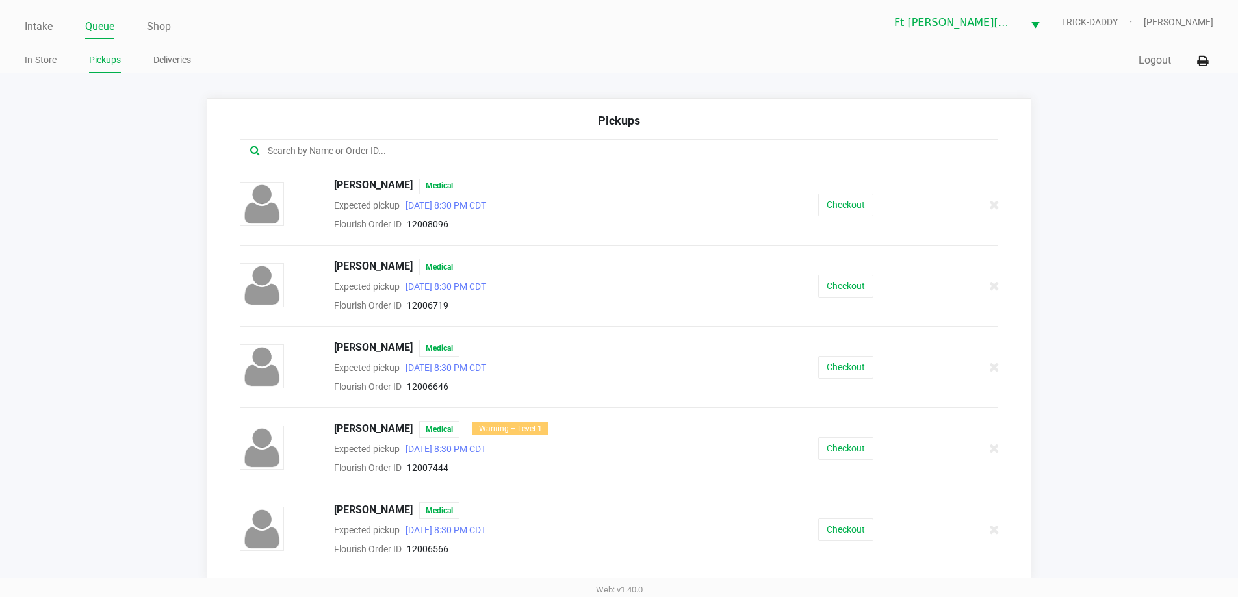
scroll to position [316, 0]
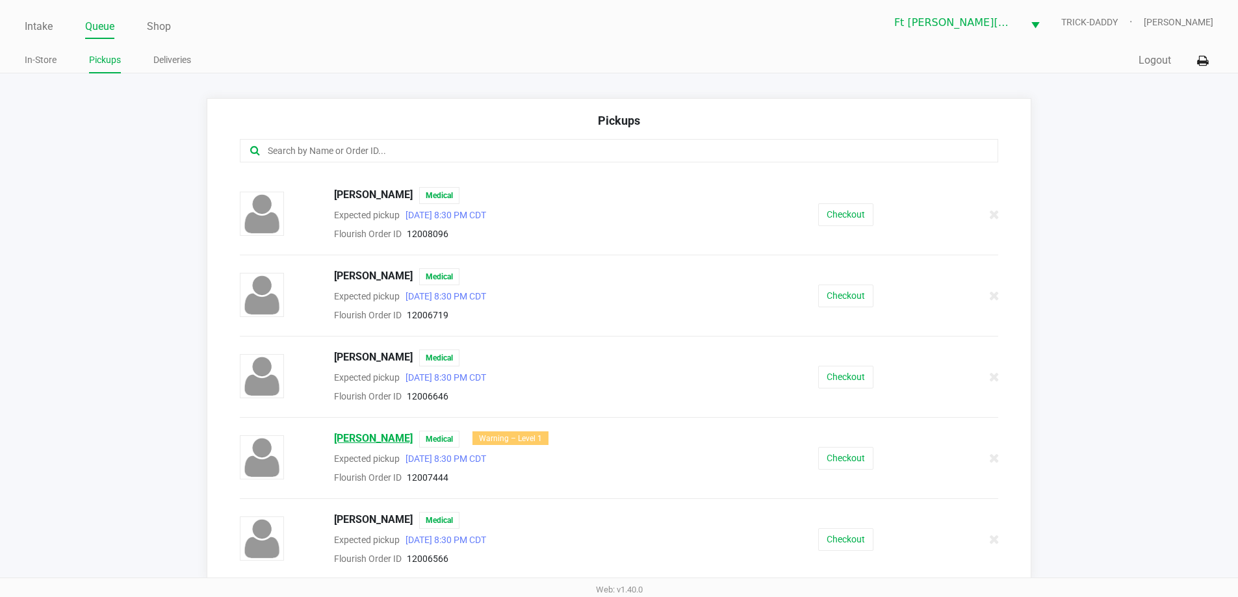
click at [374, 431] on span "Michael McKee" at bounding box center [373, 439] width 79 height 17
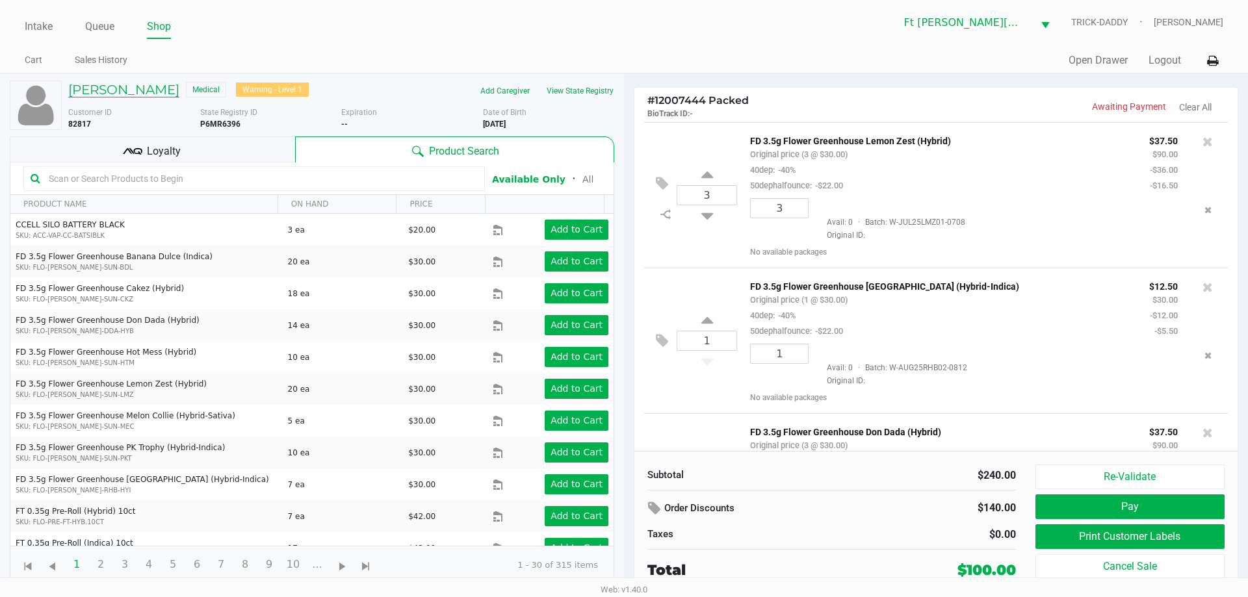
click at [118, 94] on h5 "Michael McKee" at bounding box center [123, 90] width 111 height 16
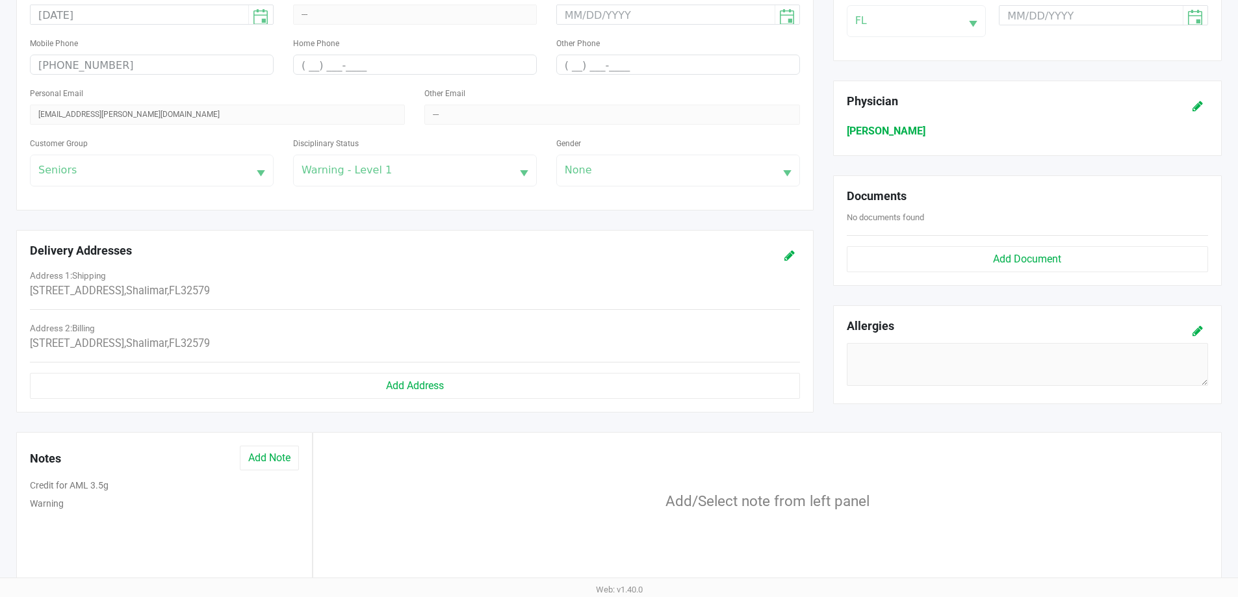
scroll to position [415, 0]
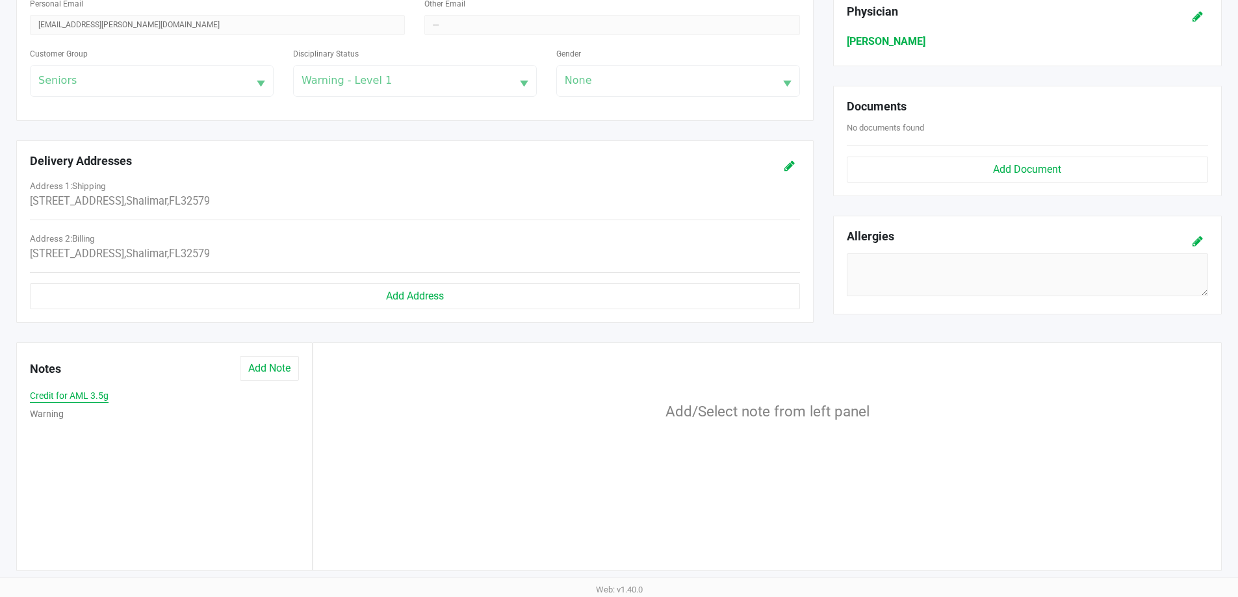
click at [95, 401] on button "Credit for AML 3.5g" at bounding box center [69, 396] width 79 height 14
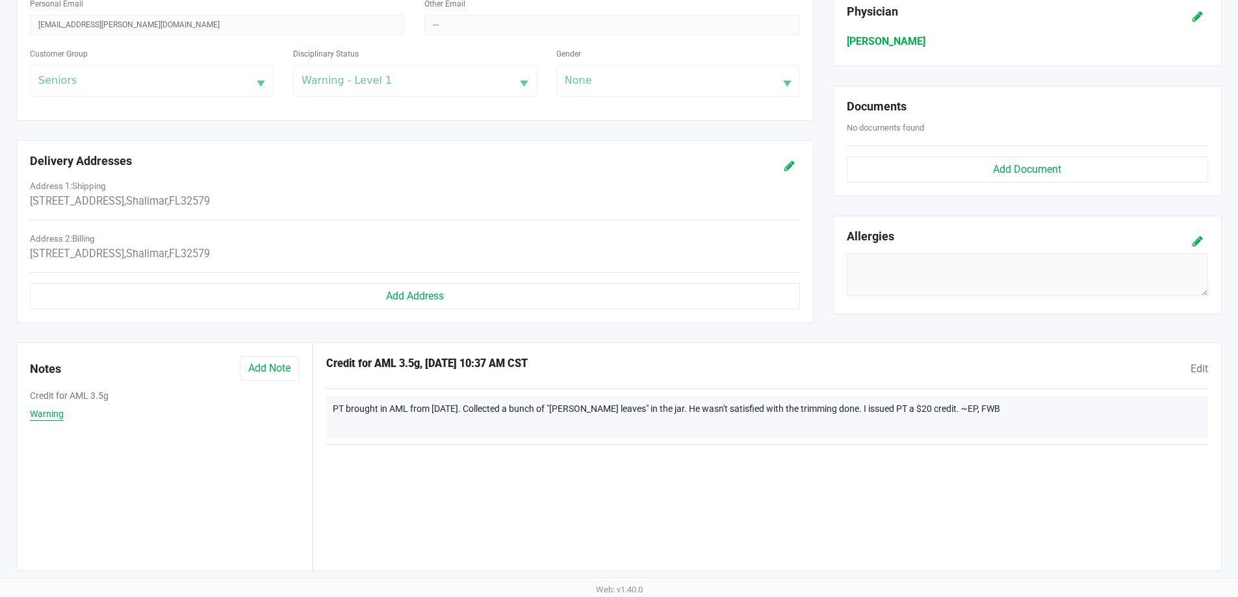
click at [58, 417] on button "Warning" at bounding box center [47, 414] width 34 height 14
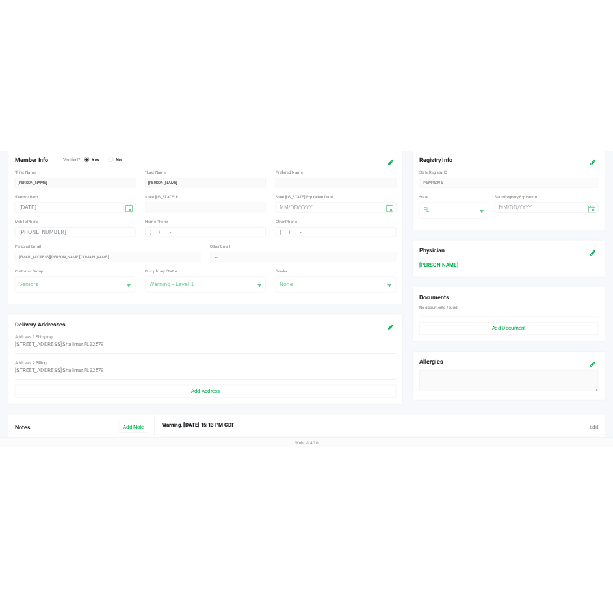
scroll to position [0, 0]
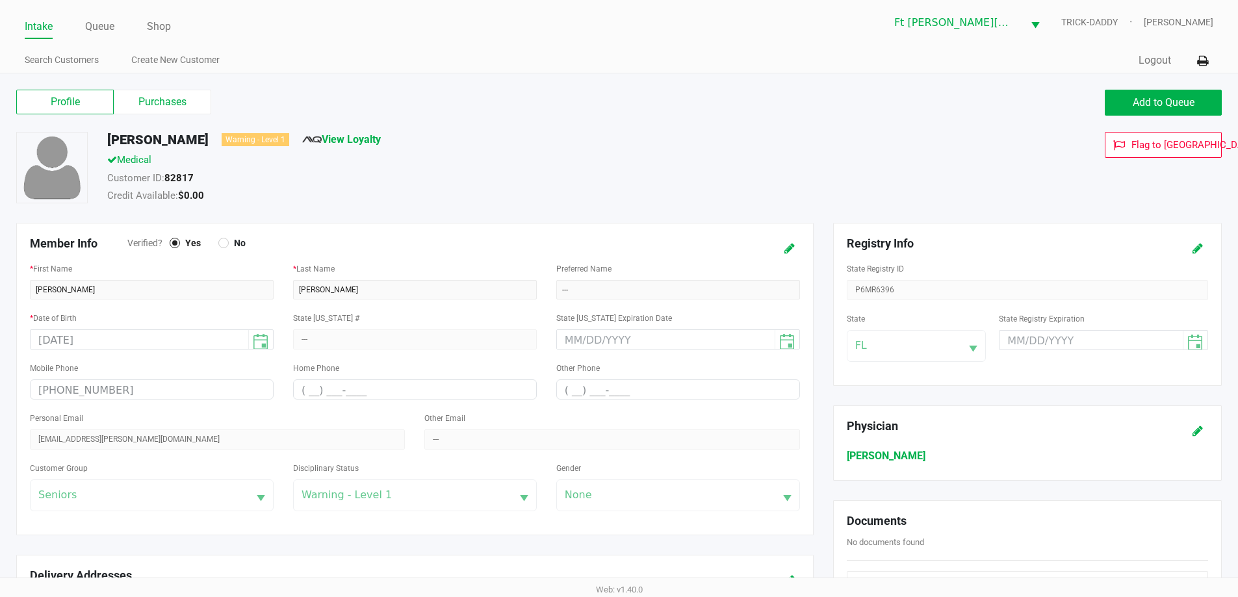
click at [43, 27] on link "Intake" at bounding box center [39, 27] width 28 height 18
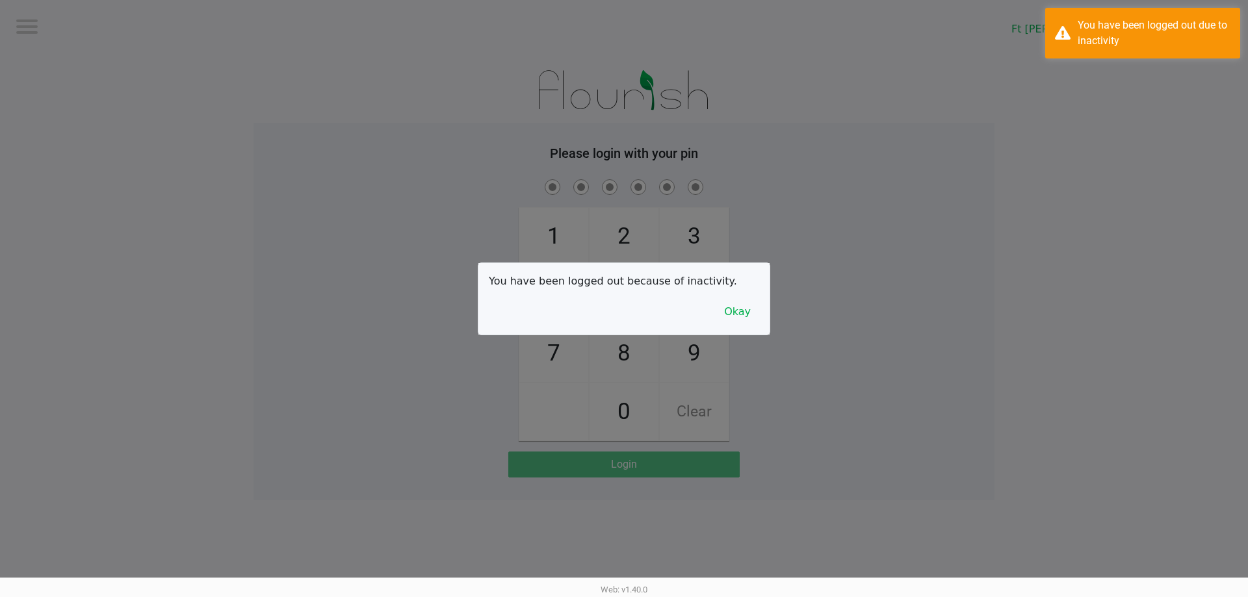
click at [151, 202] on div at bounding box center [624, 298] width 1248 height 597
drag, startPoint x: 743, startPoint y: 323, endPoint x: 734, endPoint y: 309, distance: 16.0
click at [741, 322] on button "Okay" at bounding box center [737, 312] width 44 height 25
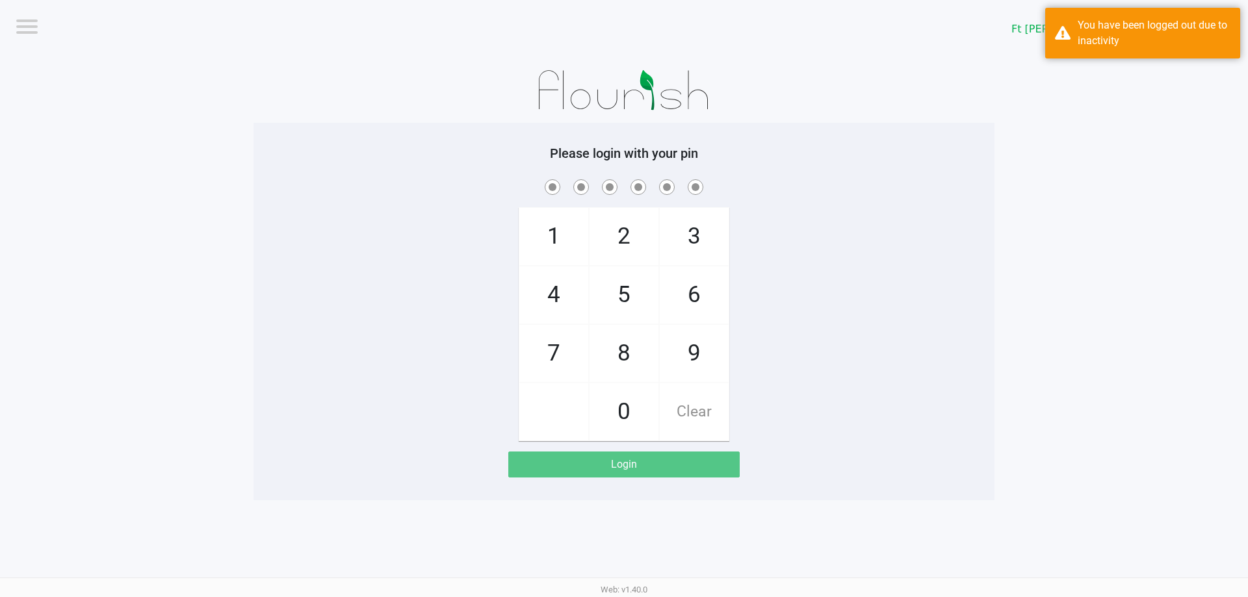
click at [696, 239] on span "3" at bounding box center [694, 236] width 69 height 57
checkbox input "true"
click at [696, 239] on span "3" at bounding box center [694, 236] width 69 height 57
checkbox input "true"
click at [699, 303] on span "6" at bounding box center [694, 294] width 69 height 57
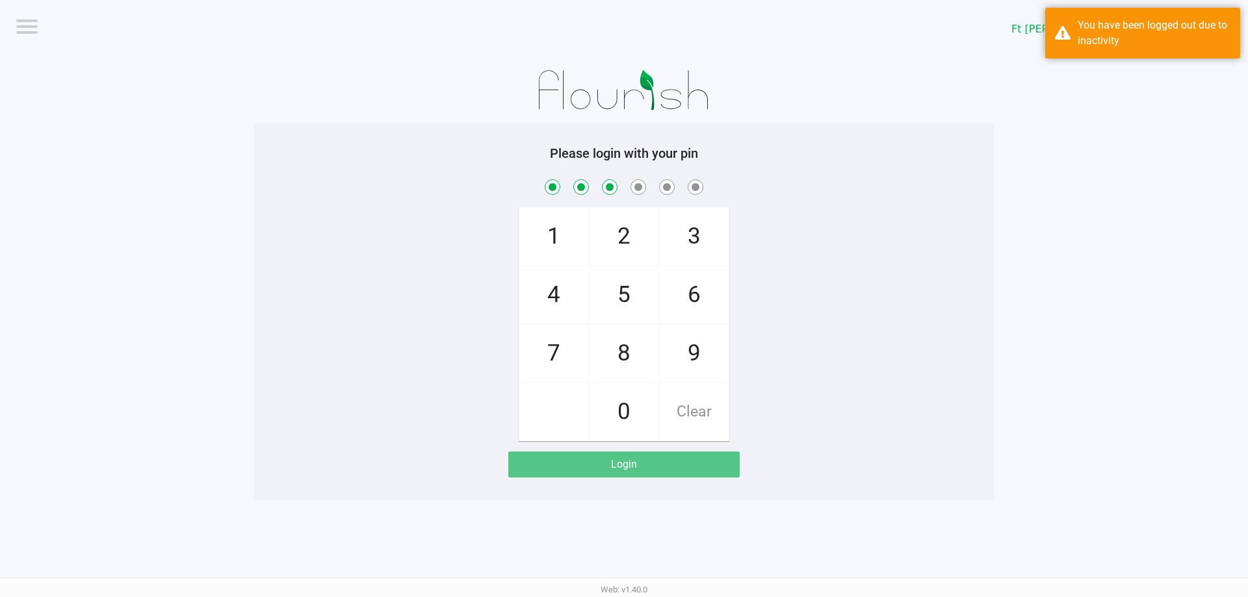
checkbox input "true"
drag, startPoint x: 615, startPoint y: 244, endPoint x: 688, endPoint y: 285, distance: 83.8
click at [617, 244] on span "2" at bounding box center [623, 236] width 69 height 57
checkbox input "true"
drag, startPoint x: 695, startPoint y: 290, endPoint x: 662, endPoint y: 264, distance: 42.6
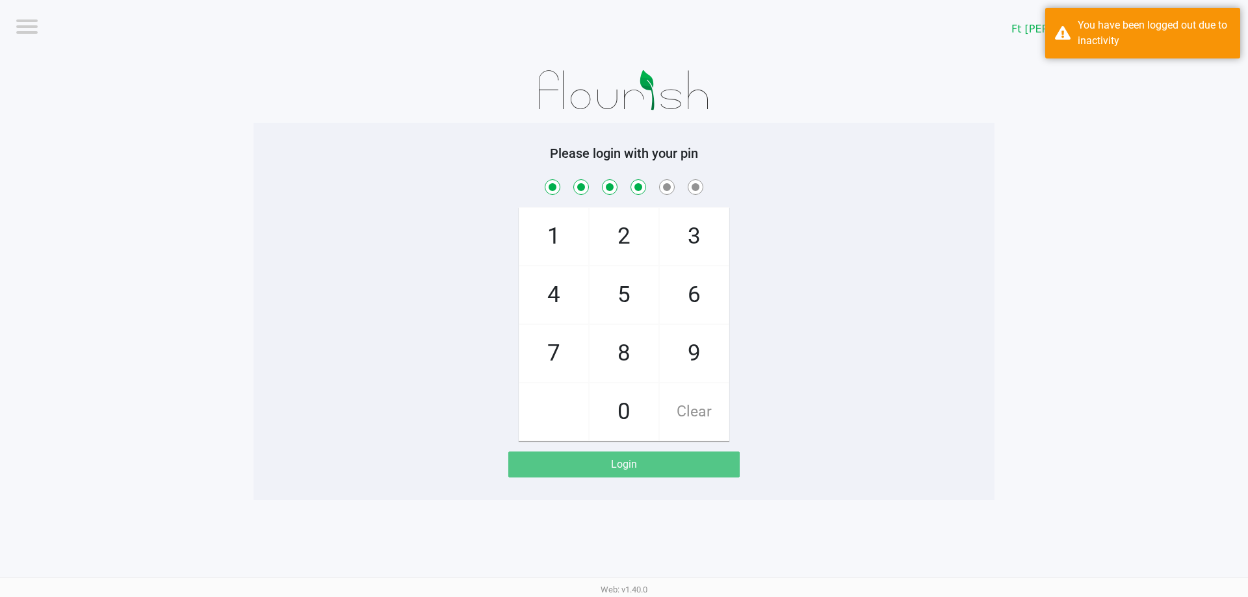
click at [695, 290] on span "6" at bounding box center [694, 294] width 69 height 57
checkbox input "true"
click at [639, 242] on span "2" at bounding box center [623, 236] width 69 height 57
checkbox input "true"
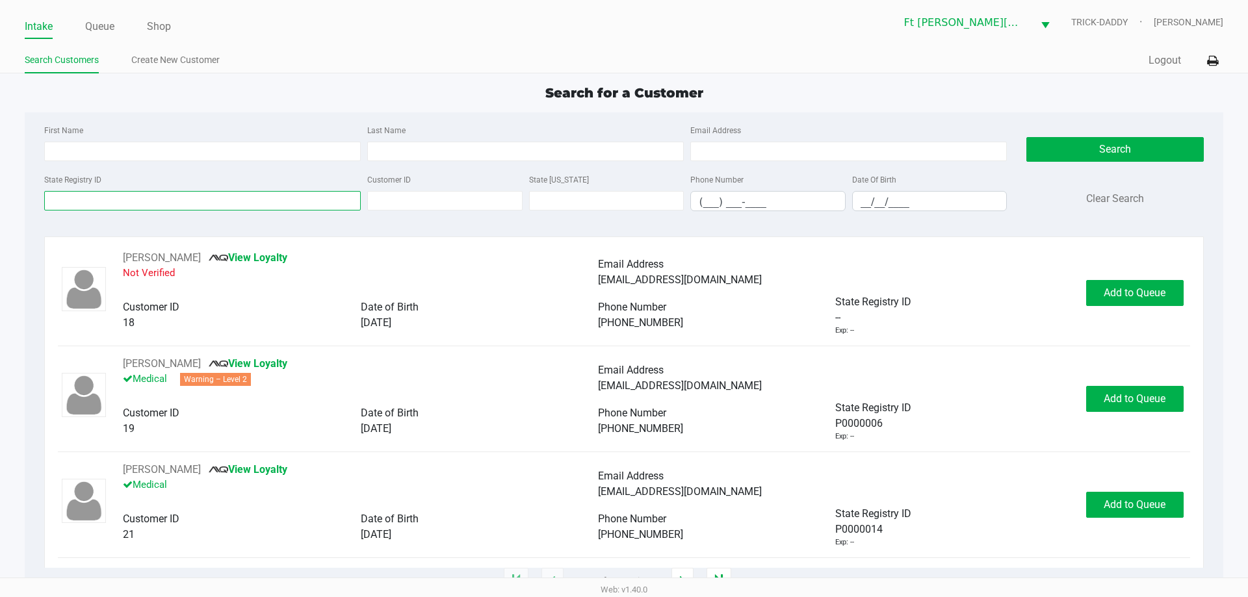
click at [68, 195] on input "State Registry ID" at bounding box center [202, 200] width 316 height 19
type input "p8km4242"
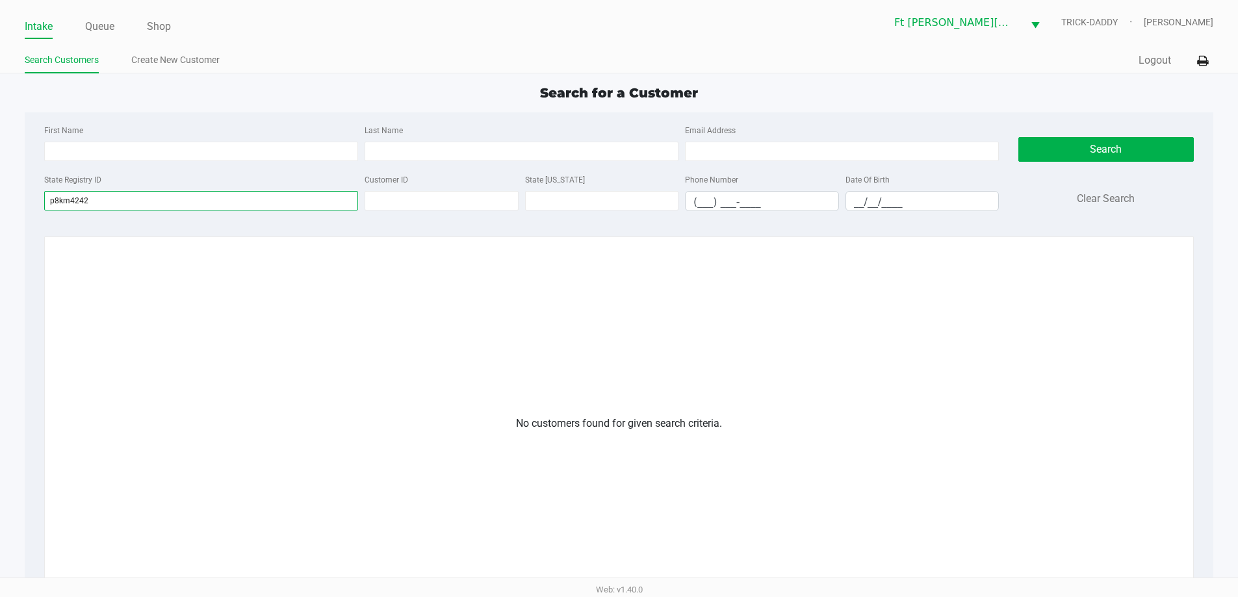
drag, startPoint x: 99, startPoint y: 197, endPoint x: 32, endPoint y: 203, distance: 66.6
click at [32, 203] on div "First Name Last Name Email Address State Registry ID p8km4242 Customer ID State…" at bounding box center [619, 429] width 1189 height 635
click at [152, 57] on link "Create New Customer" at bounding box center [175, 60] width 88 height 16
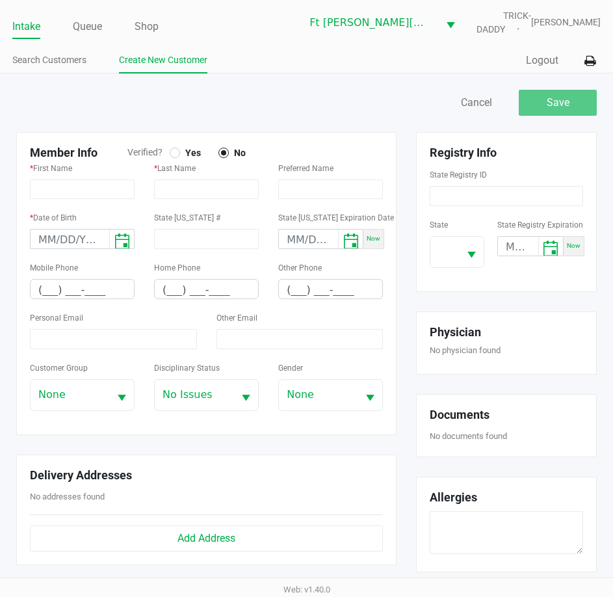
click at [174, 153] on div at bounding box center [174, 152] width 5 height 5
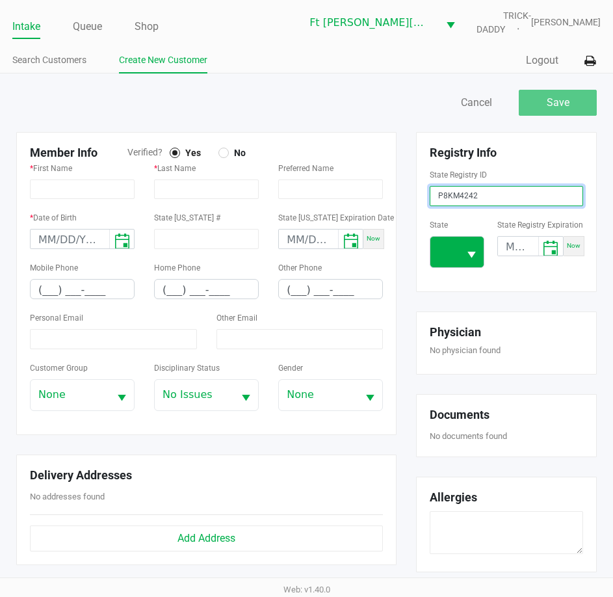
click at [476, 262] on span "Select" at bounding box center [471, 255] width 16 height 16
type input "P8KM4242"
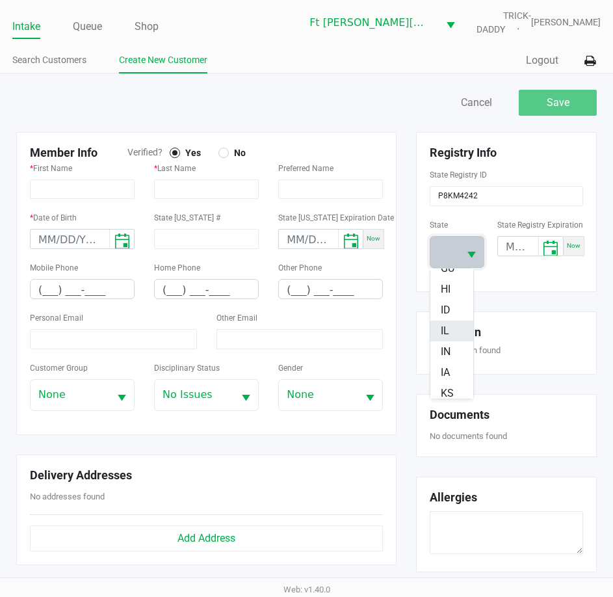
scroll to position [195, 0]
click at [443, 290] on span "FL" at bounding box center [447, 292] width 12 height 16
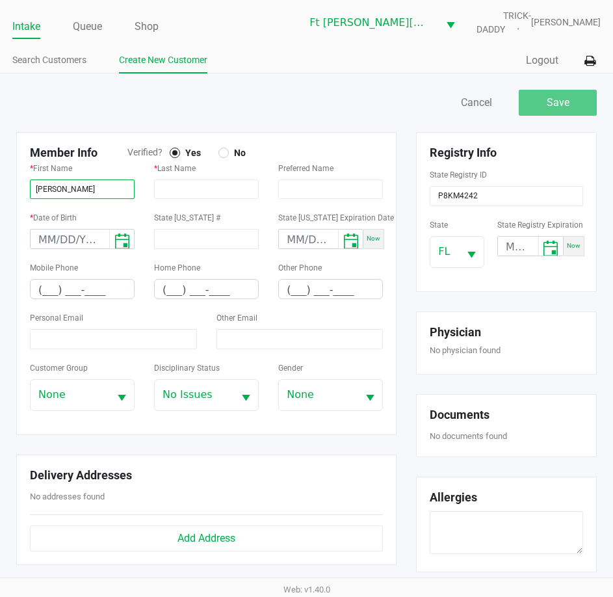
type input "PAMELA"
type input "TIDWELL"
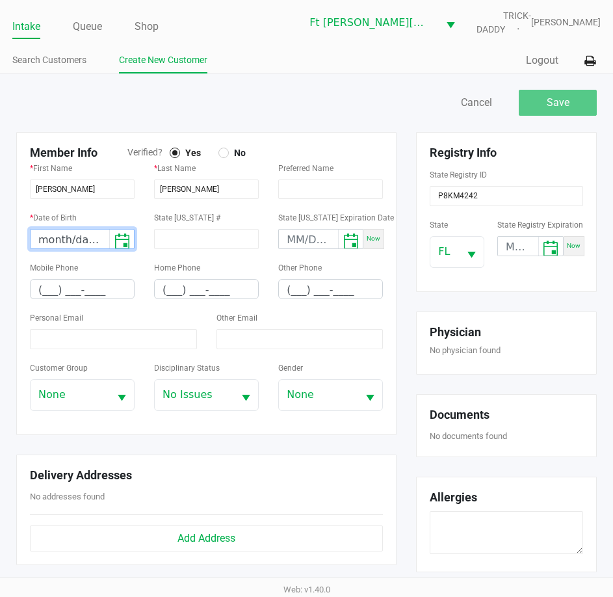
click at [44, 235] on input "month/day/year" at bounding box center [70, 239] width 79 height 20
type input "11/08/1953"
click at [103, 259] on div "Mobile Phone (___) ___-____" at bounding box center [82, 279] width 105 height 40
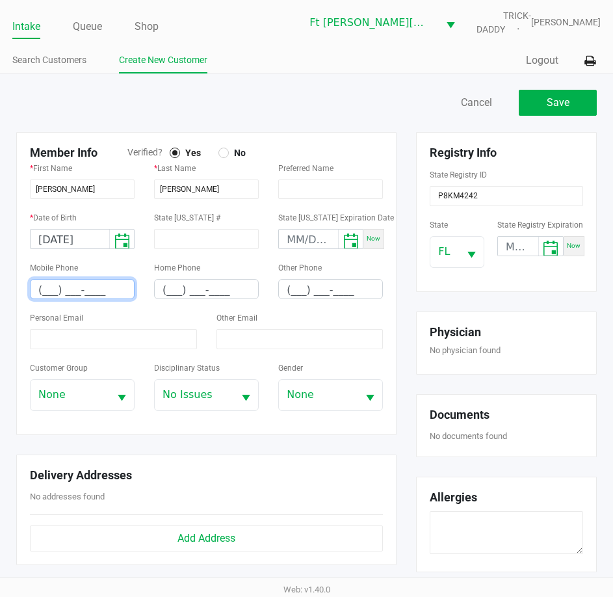
click at [41, 292] on input "(___) ___-____" at bounding box center [82, 289] width 103 height 20
type input "(256) 295-2767"
click at [45, 346] on input at bounding box center [113, 339] width 167 height 20
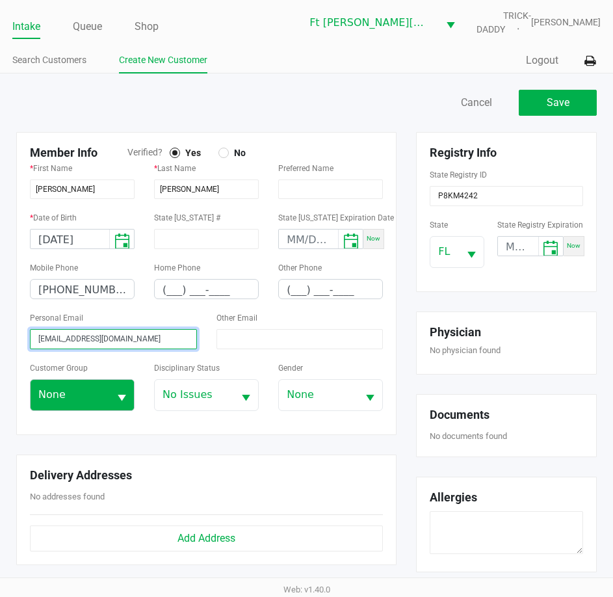
click at [117, 396] on span "Select" at bounding box center [122, 398] width 16 height 16
type input "devins_nan@yahoo.com"
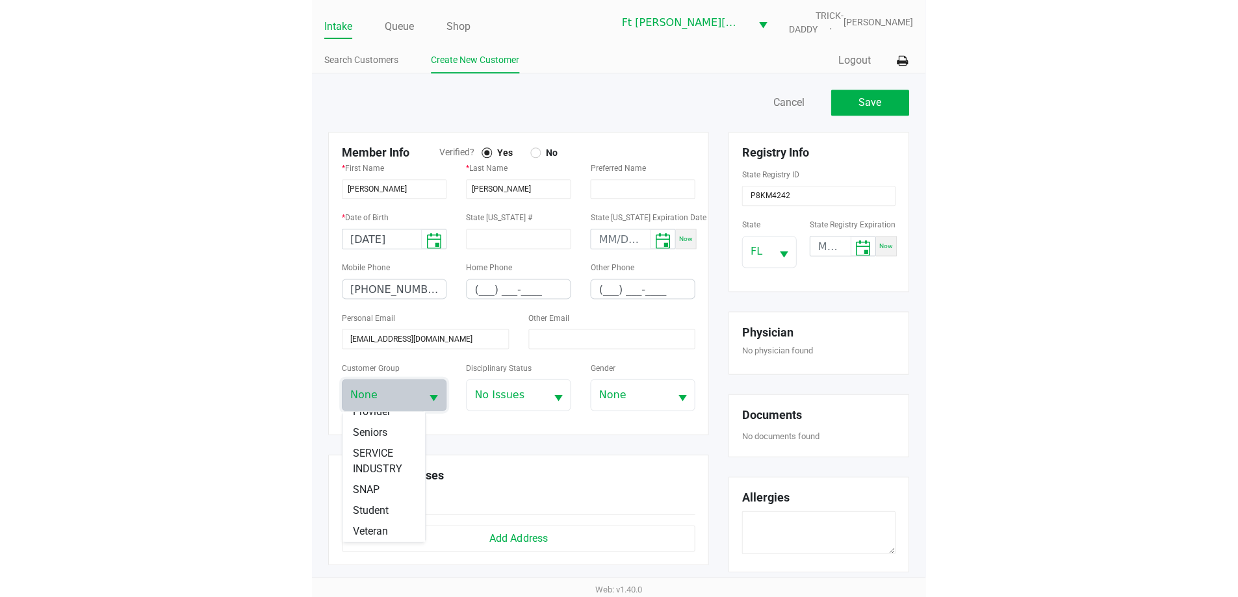
scroll to position [229, 0]
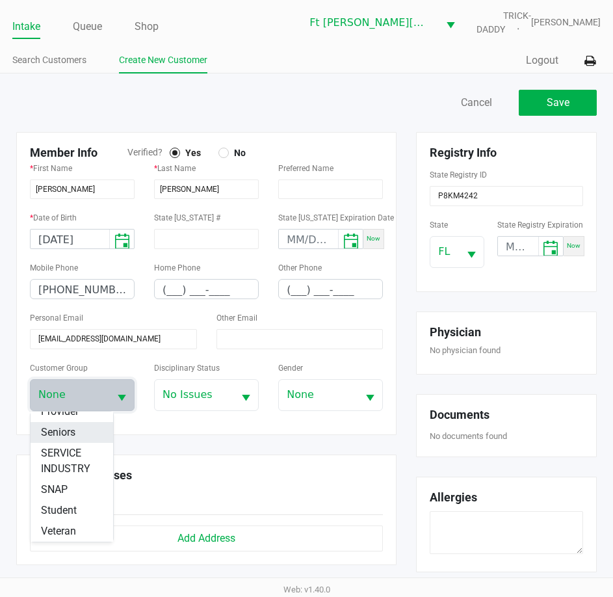
click at [57, 430] on span "Seniors" at bounding box center [58, 432] width 34 height 16
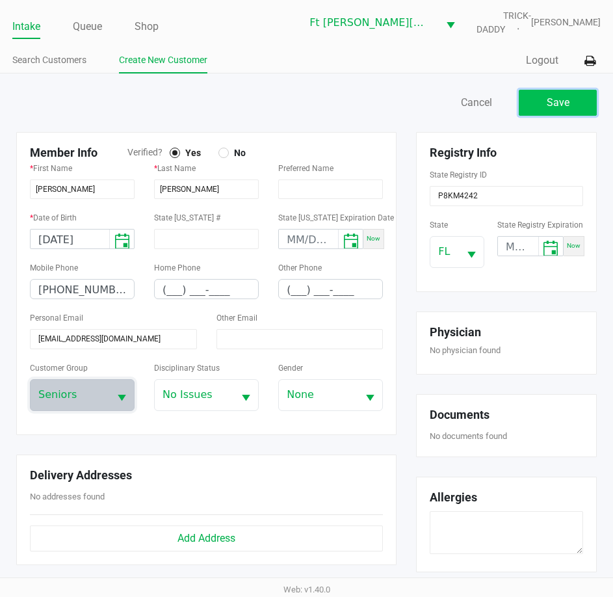
click at [552, 105] on span "Save" at bounding box center [557, 102] width 23 height 12
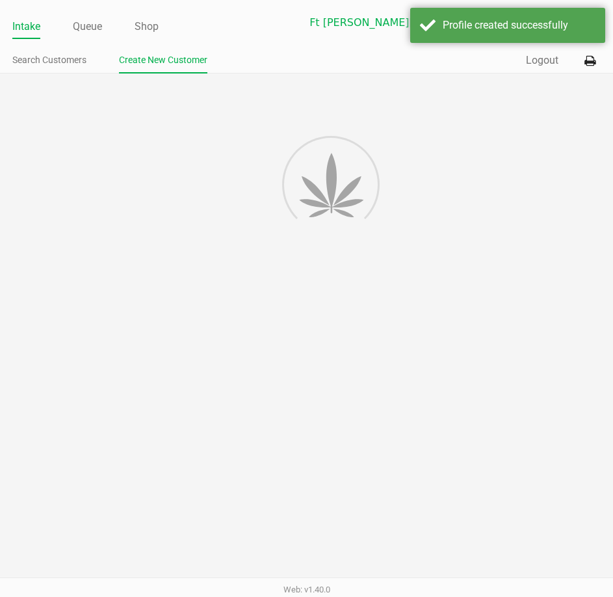
type input "---"
type input "( __) ___-____"
type input "---"
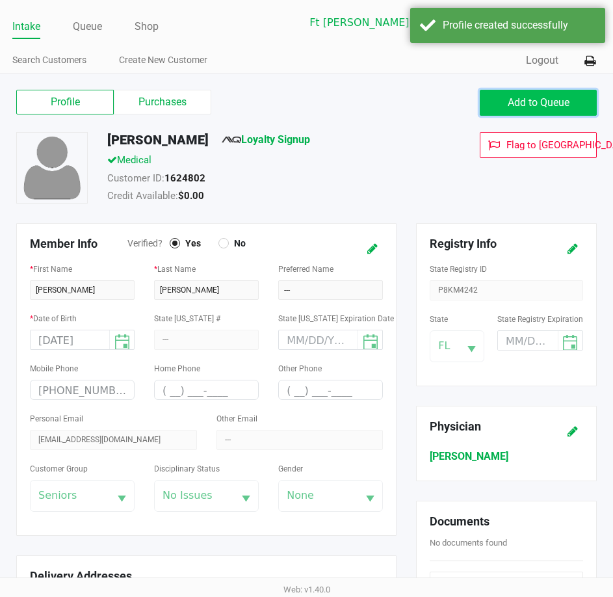
click at [541, 114] on button "Add to Queue" at bounding box center [538, 103] width 117 height 26
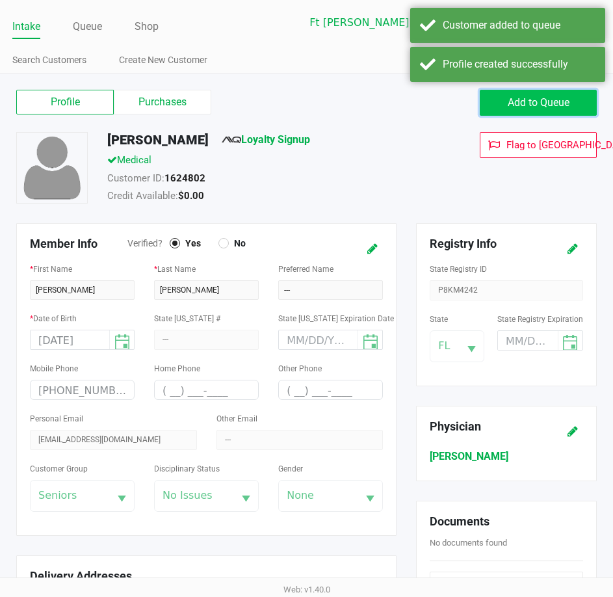
click at [545, 111] on button "Add to Queue" at bounding box center [538, 103] width 117 height 26
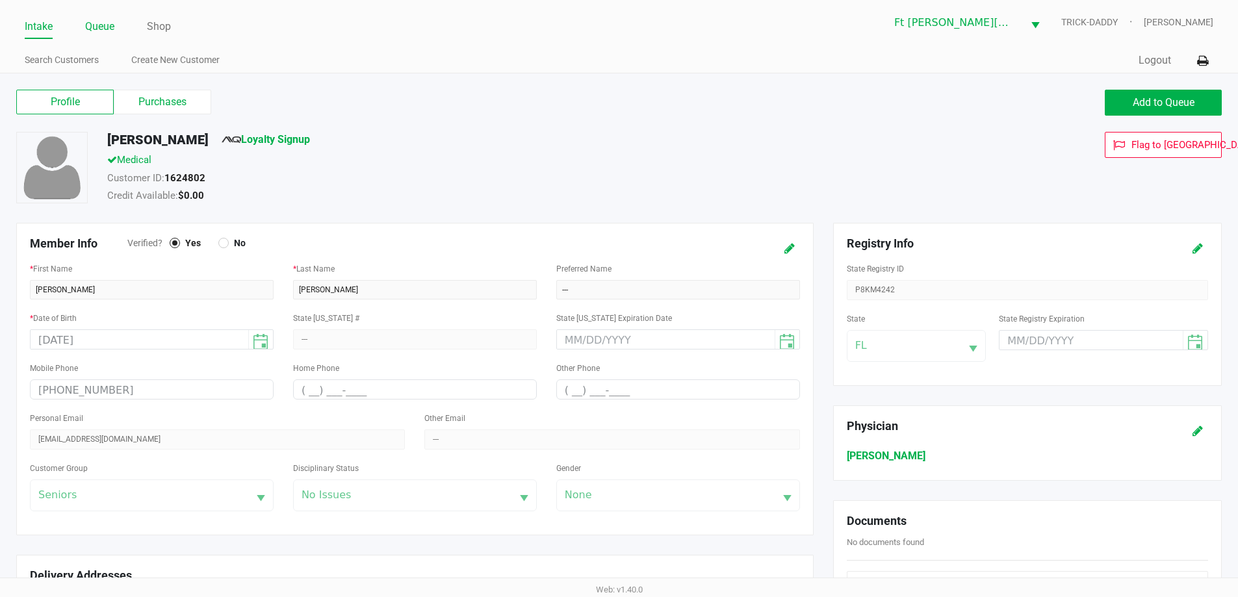
click at [103, 21] on link "Queue" at bounding box center [99, 27] width 29 height 18
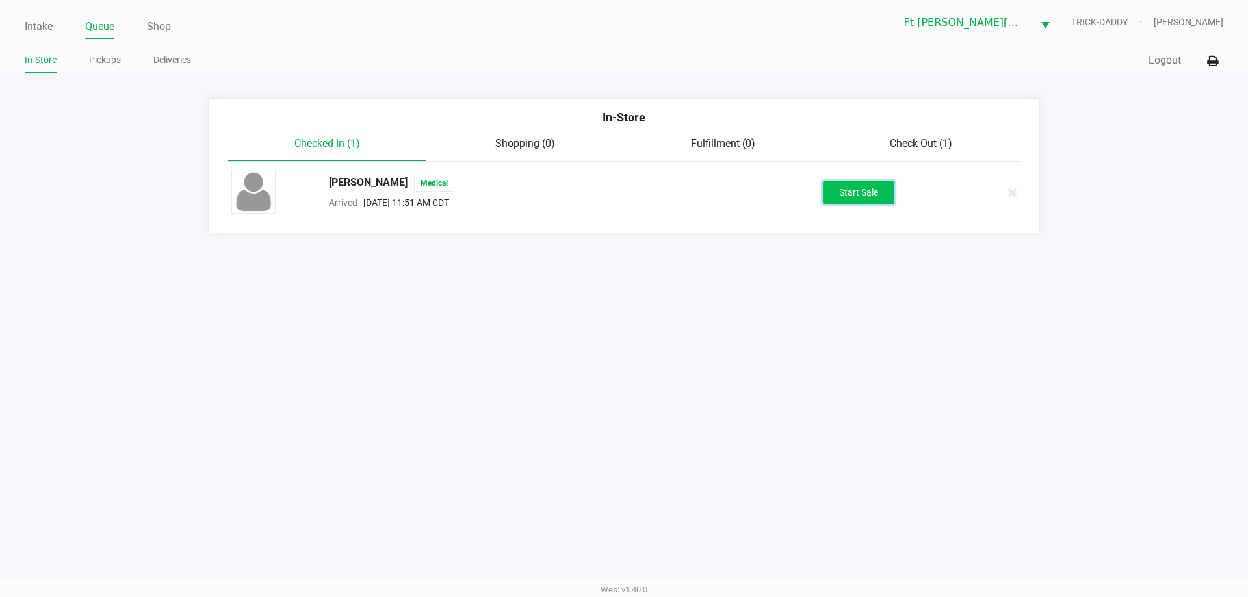
click at [869, 197] on button "Start Sale" at bounding box center [858, 192] width 71 height 23
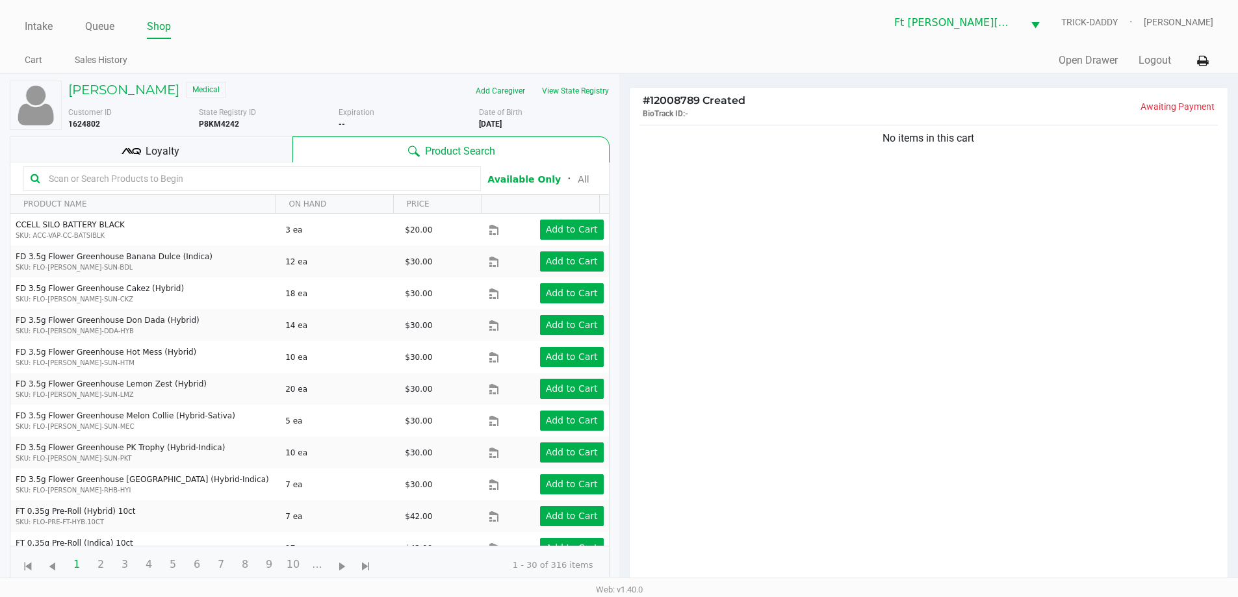
click at [220, 148] on div "Loyalty" at bounding box center [151, 149] width 283 height 26
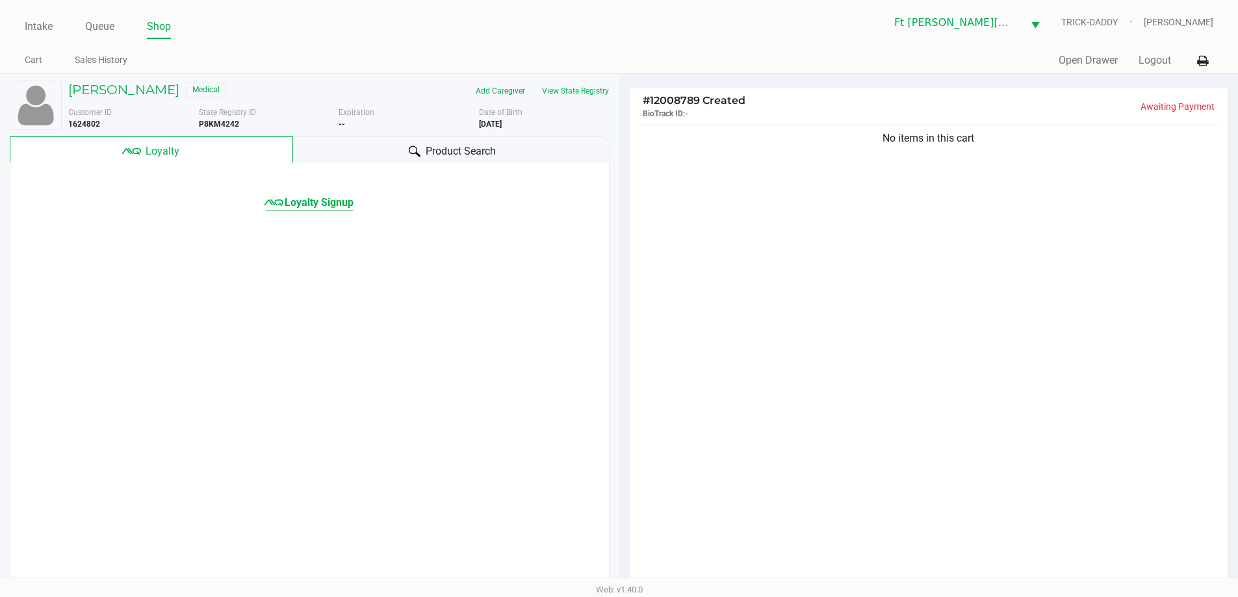
click at [326, 201] on span "Loyalty Signup" at bounding box center [319, 203] width 69 height 16
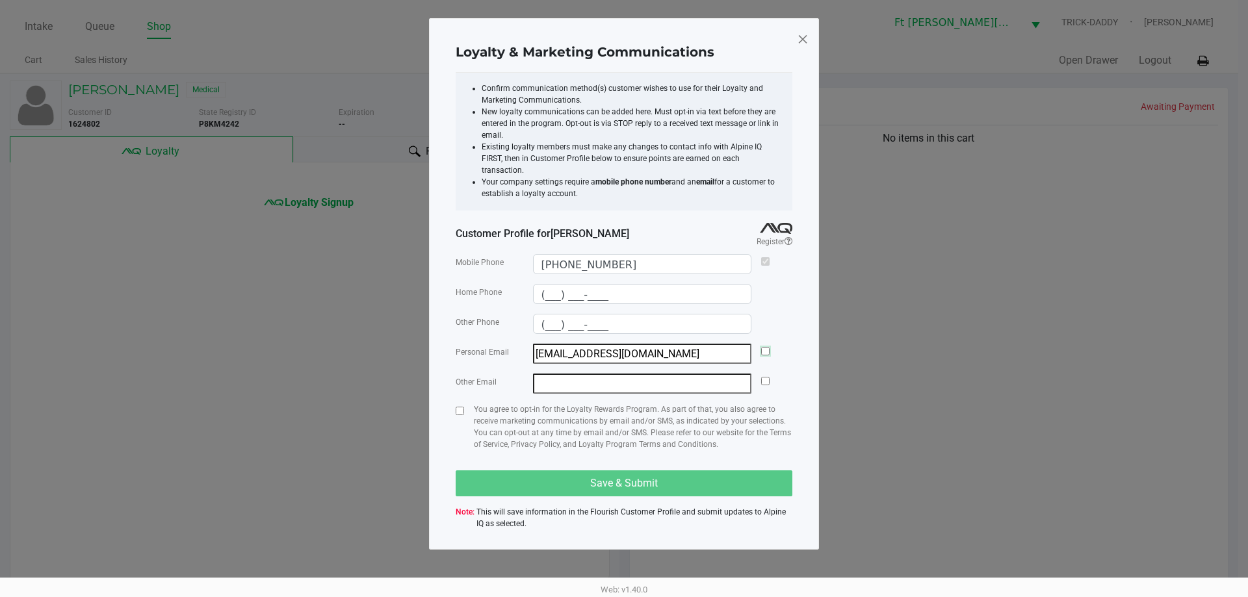
click at [766, 347] on input "checkbox" at bounding box center [765, 351] width 8 height 8
checkbox input "true"
click at [458, 407] on input "checkbox" at bounding box center [460, 411] width 8 height 8
checkbox input "true"
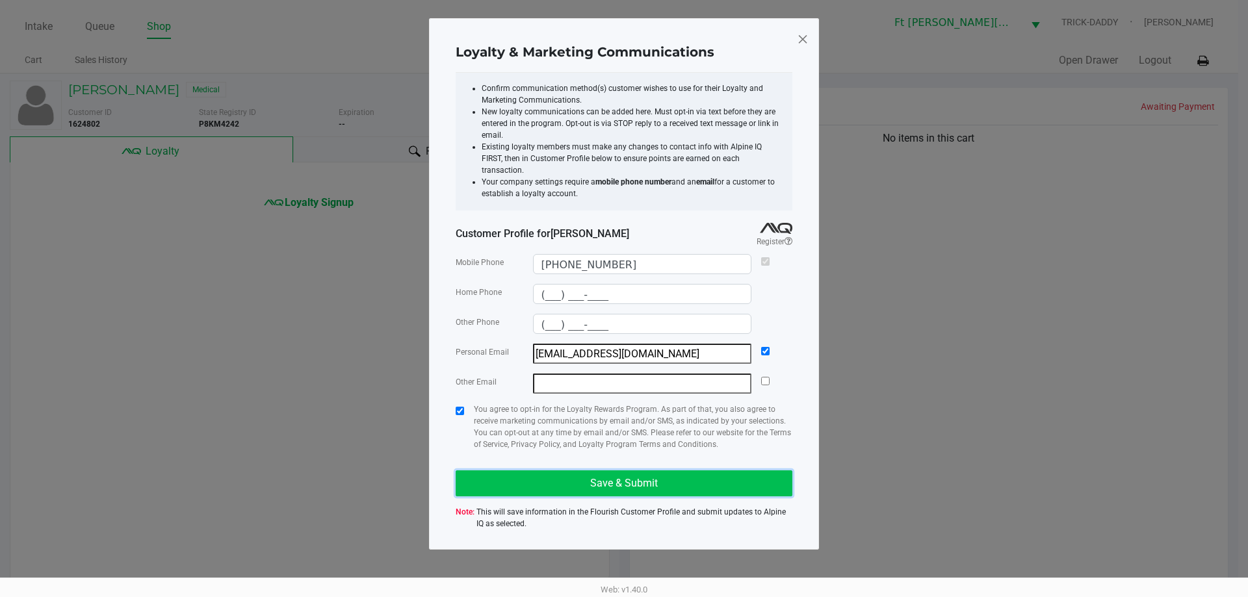
click at [552, 470] on button "Save & Submit" at bounding box center [624, 483] width 337 height 26
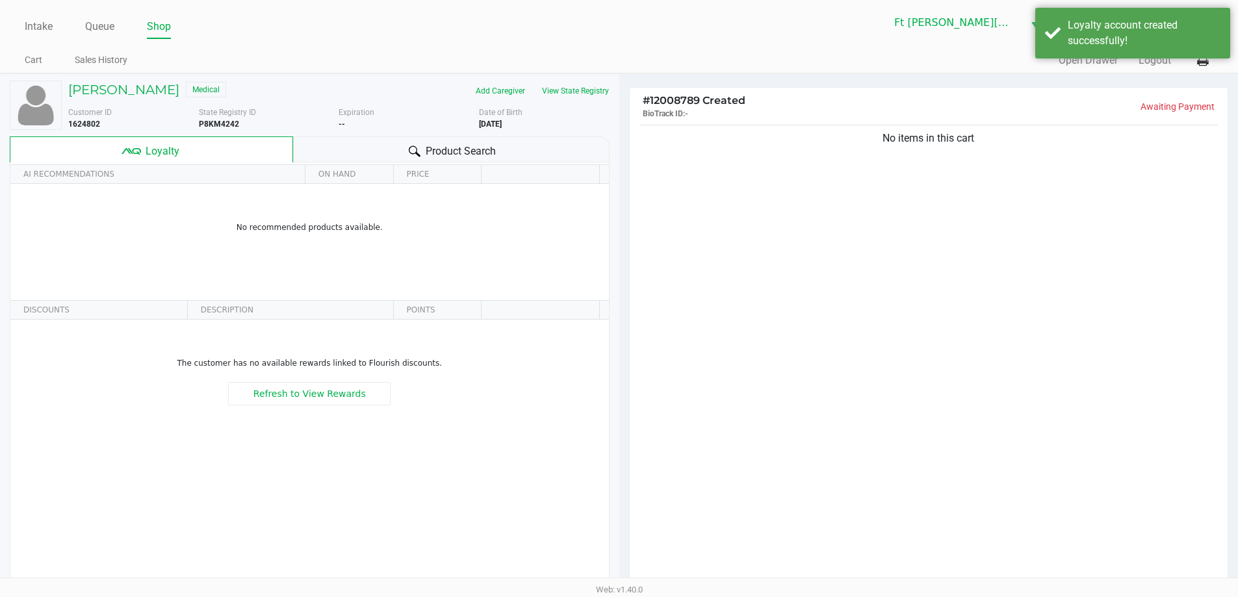
click at [458, 146] on span "Product Search" at bounding box center [461, 152] width 70 height 16
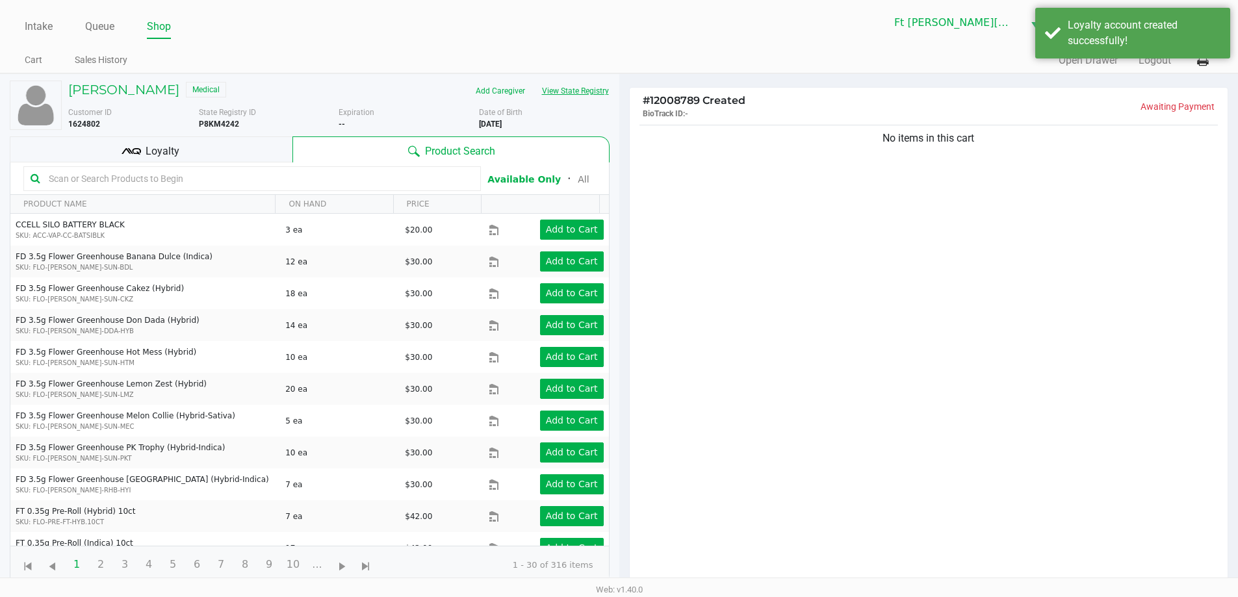
click at [586, 96] on button "View State Registry" at bounding box center [571, 91] width 76 height 21
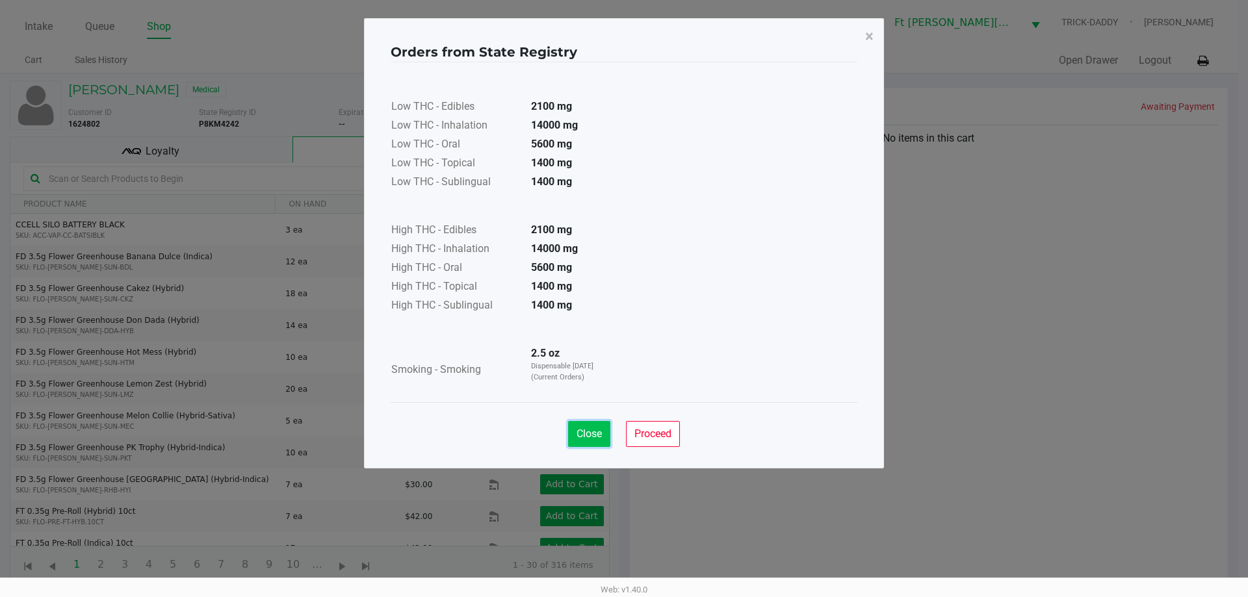
click at [593, 441] on button "Close" at bounding box center [589, 434] width 42 height 26
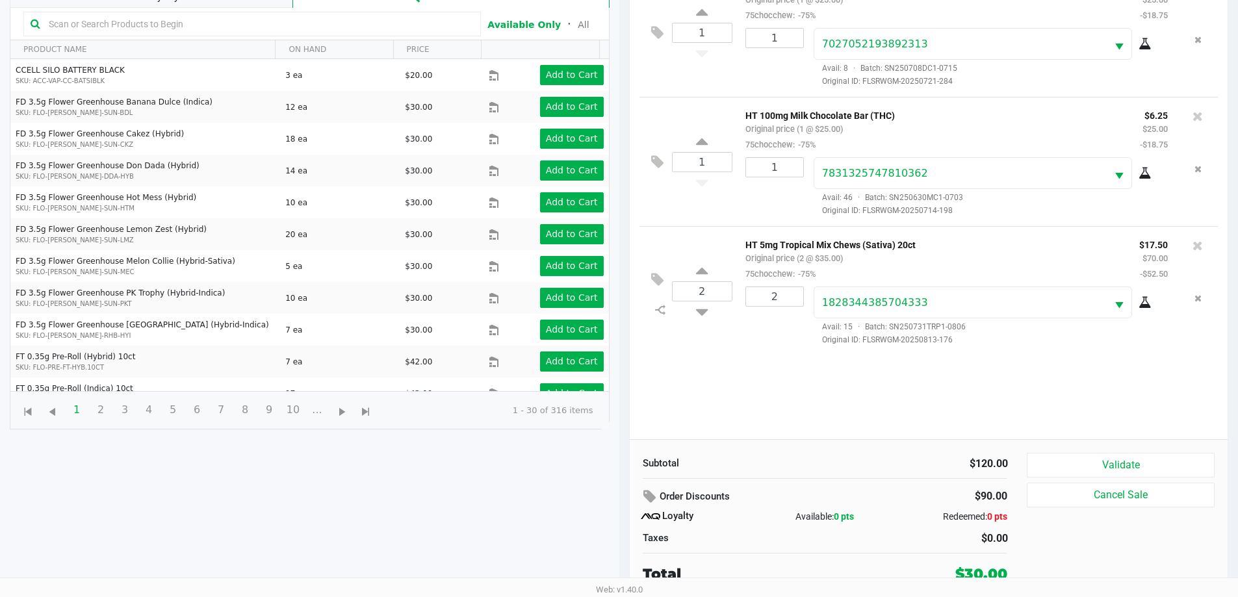
scroll to position [156, 0]
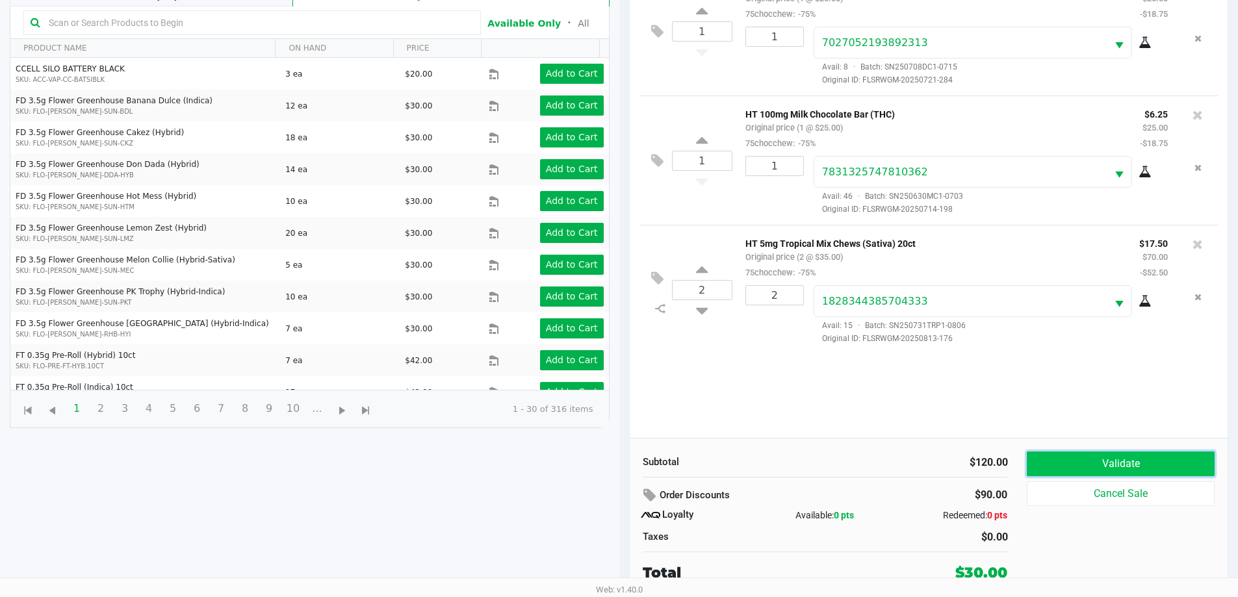
click at [1079, 462] on button "Validate" at bounding box center [1120, 464] width 187 height 25
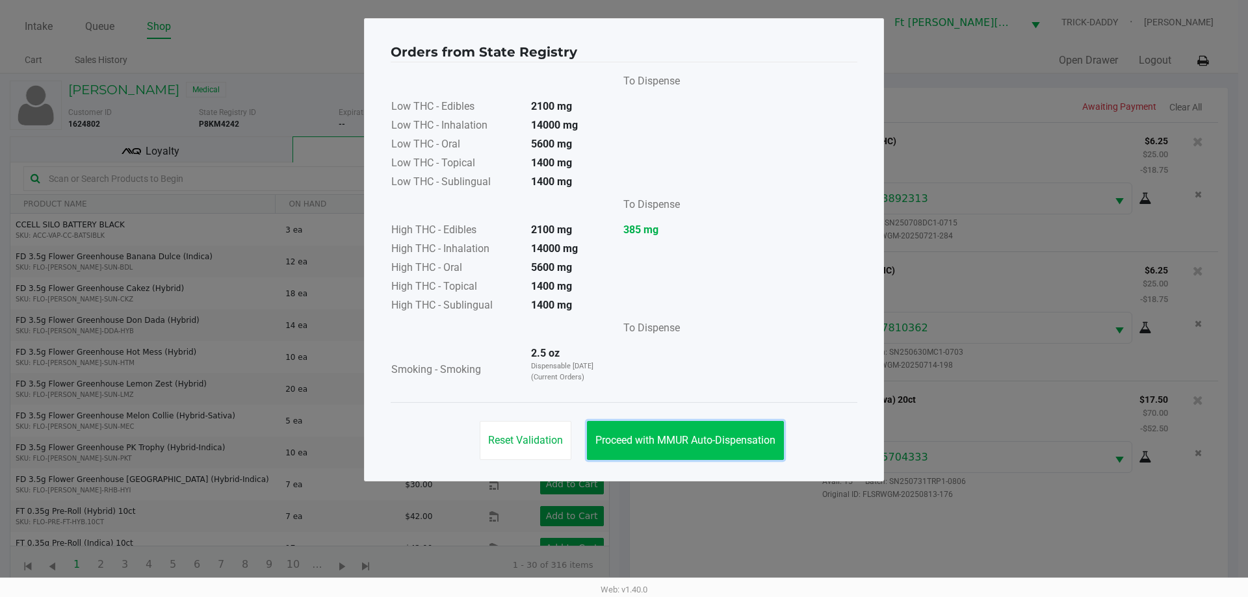
click at [724, 437] on span "Proceed with MMUR Auto-Dispensation" at bounding box center [685, 440] width 180 height 12
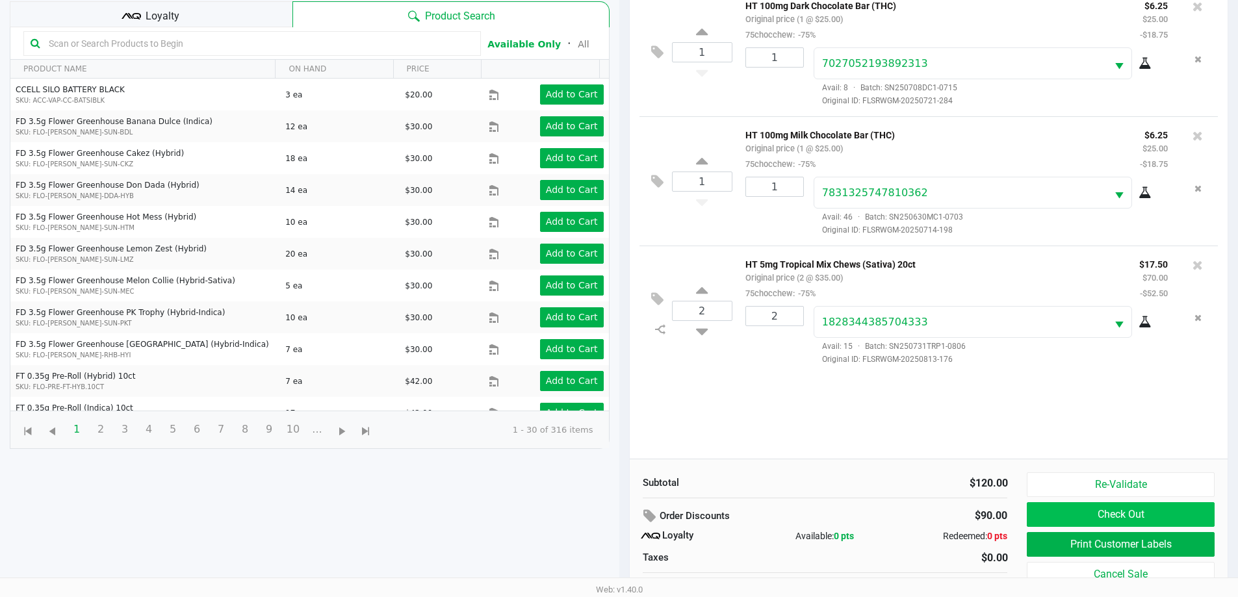
scroll to position [156, 0]
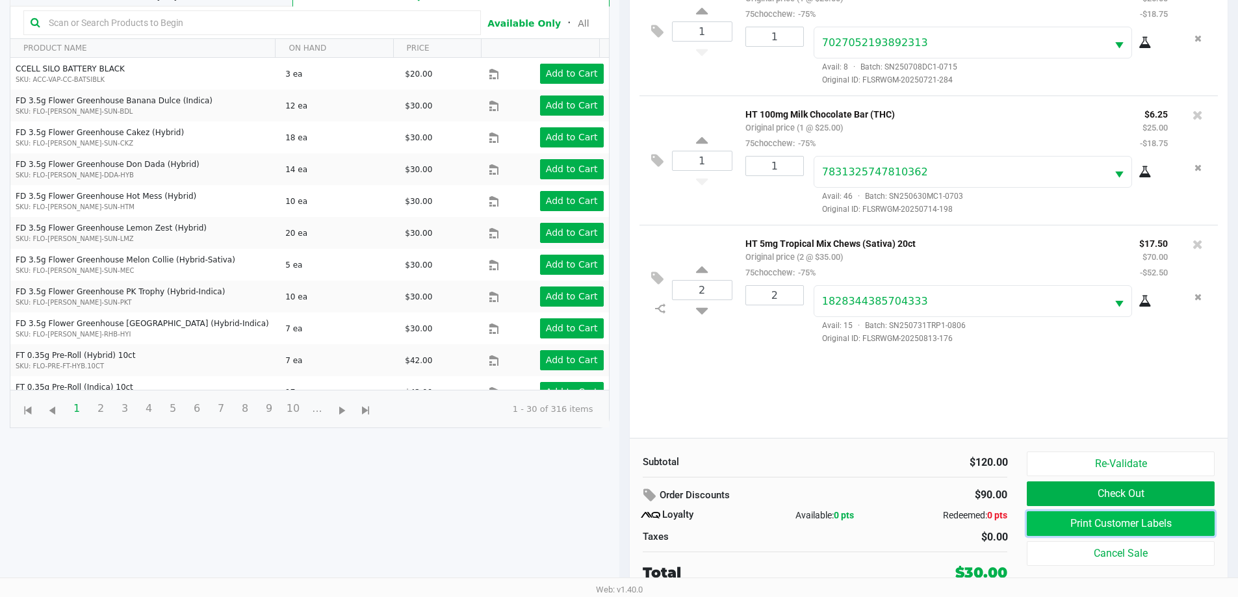
click at [1144, 528] on button "Print Customer Labels" at bounding box center [1120, 523] width 187 height 25
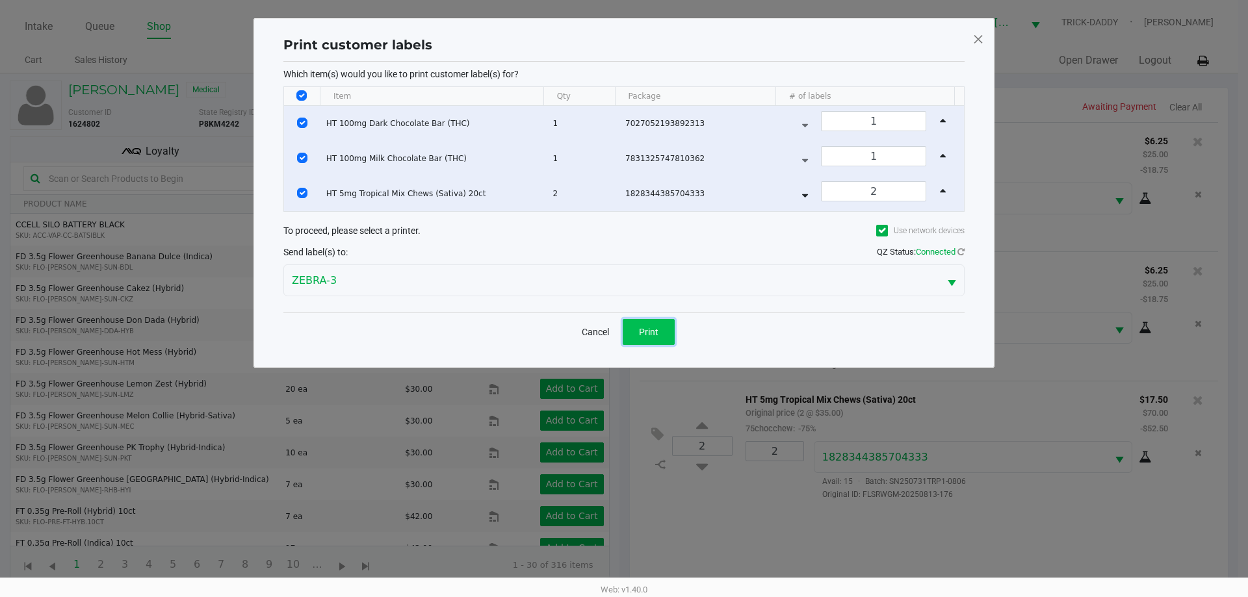
click at [670, 328] on button "Print" at bounding box center [649, 332] width 52 height 26
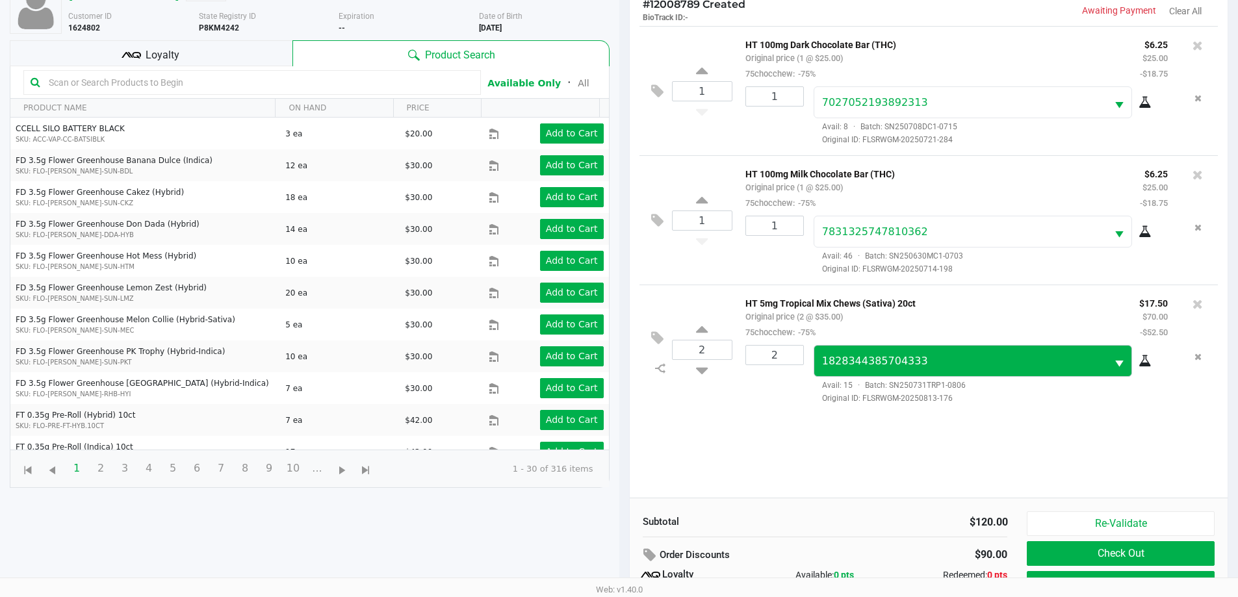
scroll to position [156, 0]
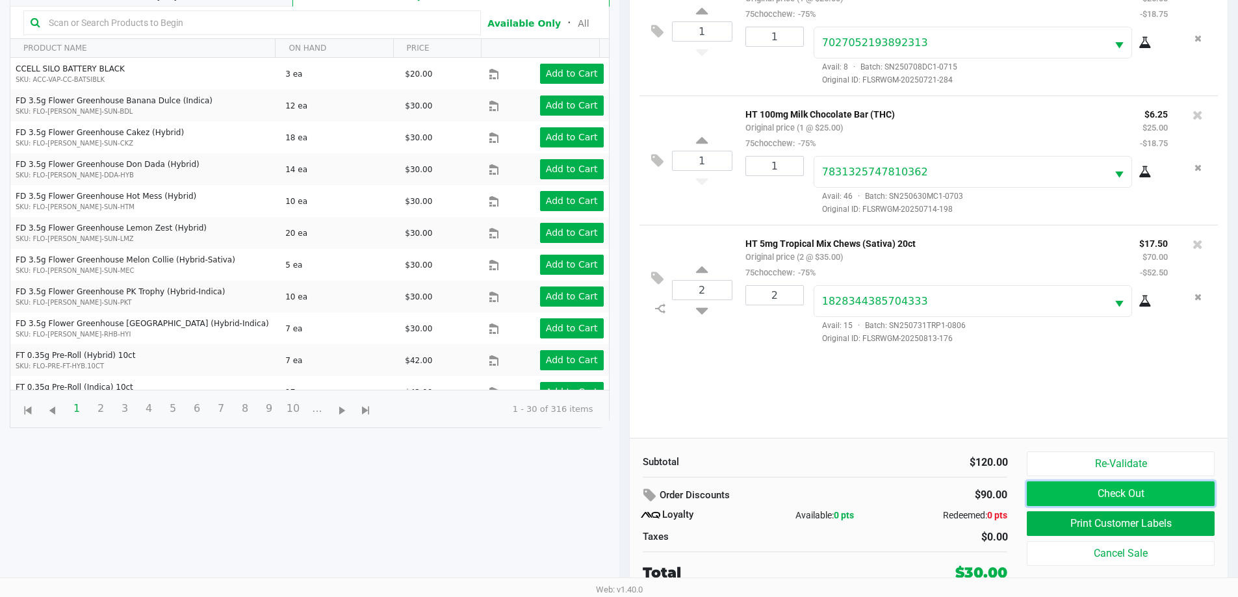
click at [1098, 491] on button "Check Out" at bounding box center [1120, 494] width 187 height 25
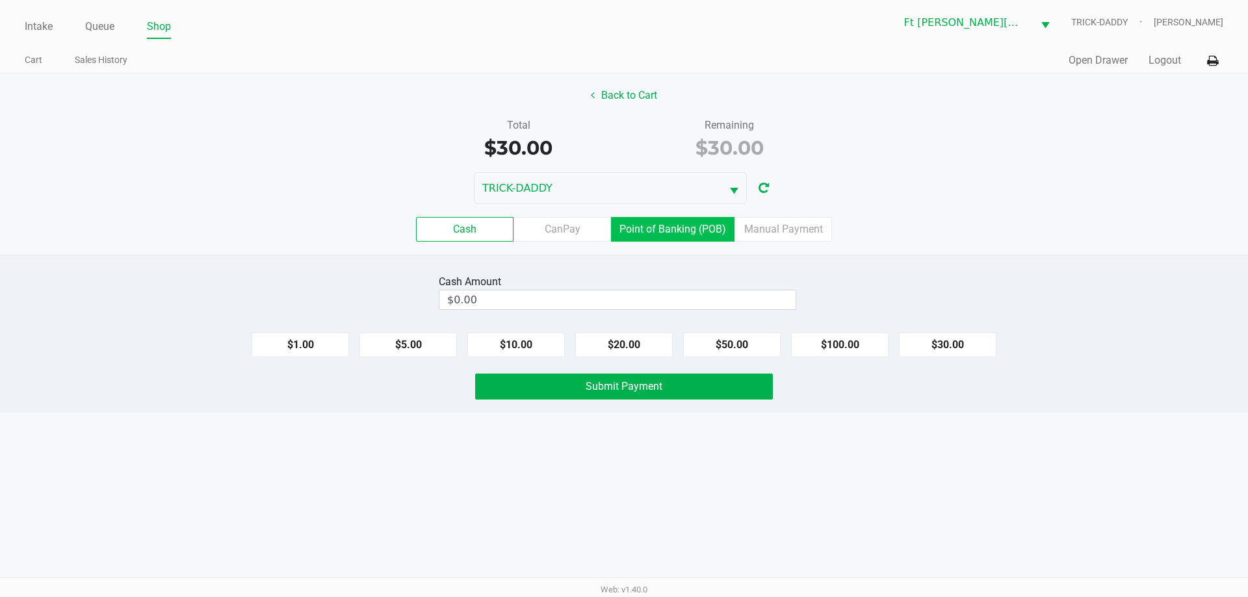
click at [708, 231] on label "Point of Banking (POB)" at bounding box center [672, 229] width 123 height 25
click at [0, 0] on 7 "Point of Banking (POB)" at bounding box center [0, 0] width 0 height 0
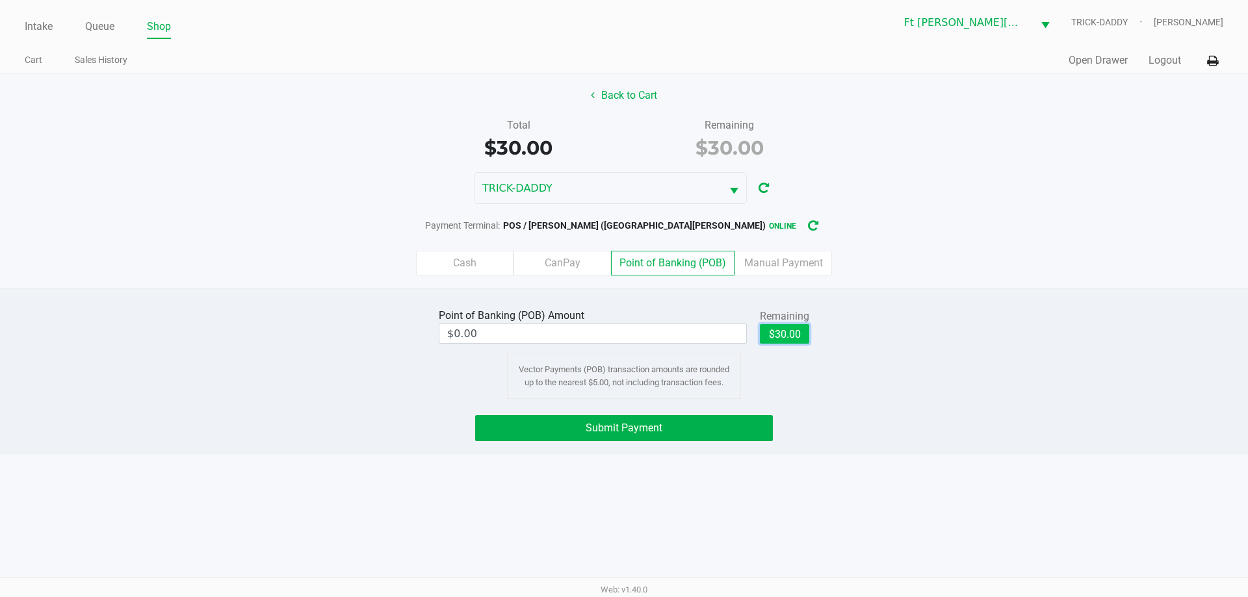
click at [794, 342] on button "$30.00" at bounding box center [784, 333] width 49 height 19
type input "$30.00"
click at [699, 430] on button "Submit Payment" at bounding box center [624, 428] width 298 height 26
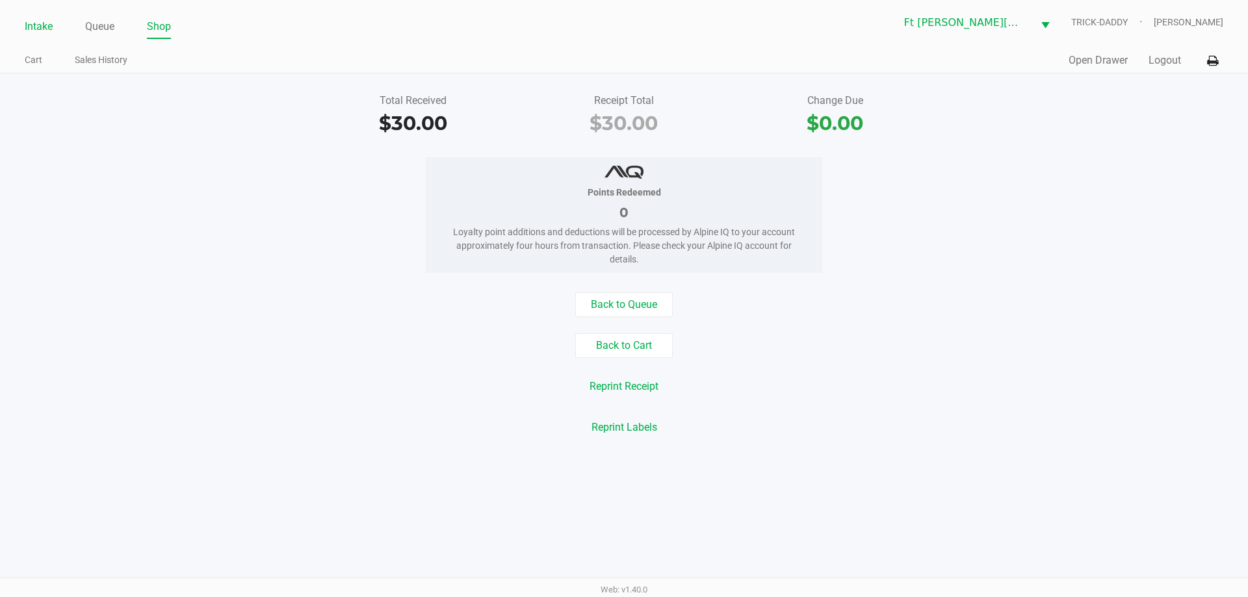
click at [32, 23] on link "Intake" at bounding box center [39, 27] width 28 height 18
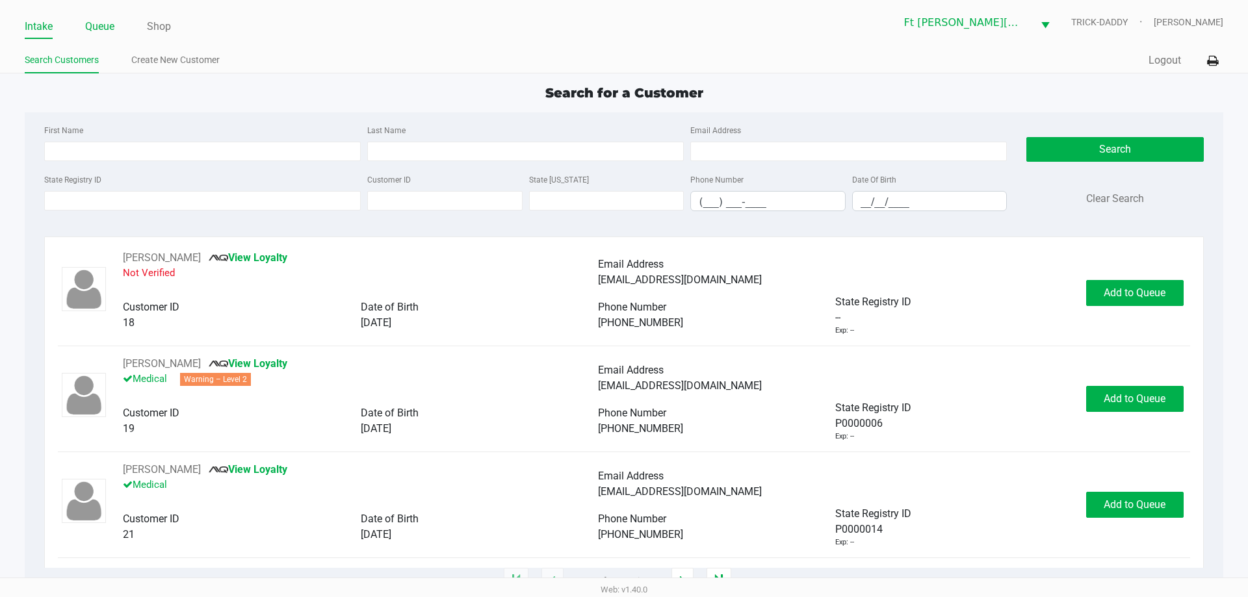
drag, startPoint x: 112, startPoint y: 20, endPoint x: 110, endPoint y: 27, distance: 6.8
click at [112, 23] on link "Queue" at bounding box center [99, 27] width 29 height 18
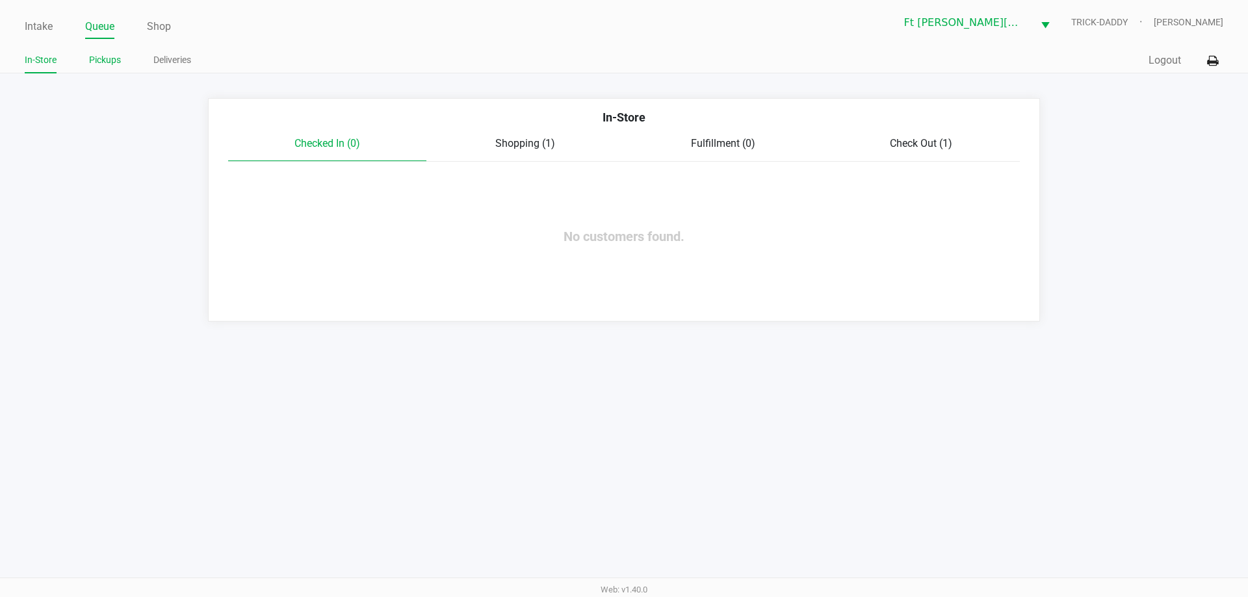
click at [119, 64] on link "Pickups" at bounding box center [105, 60] width 32 height 16
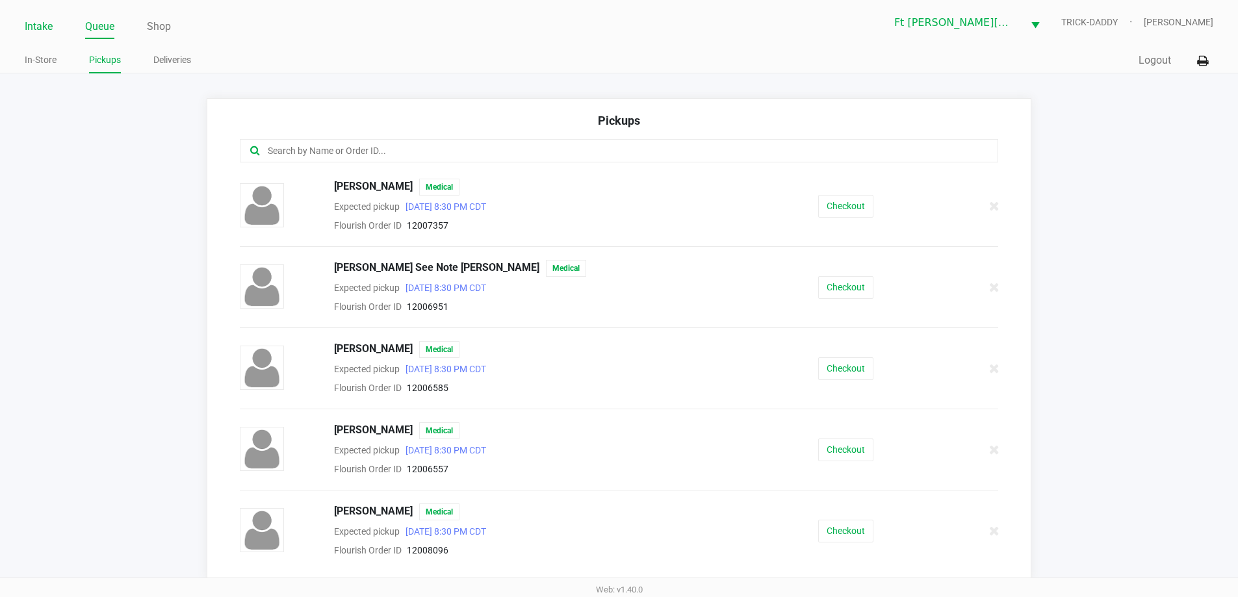
click at [40, 25] on link "Intake" at bounding box center [39, 27] width 28 height 18
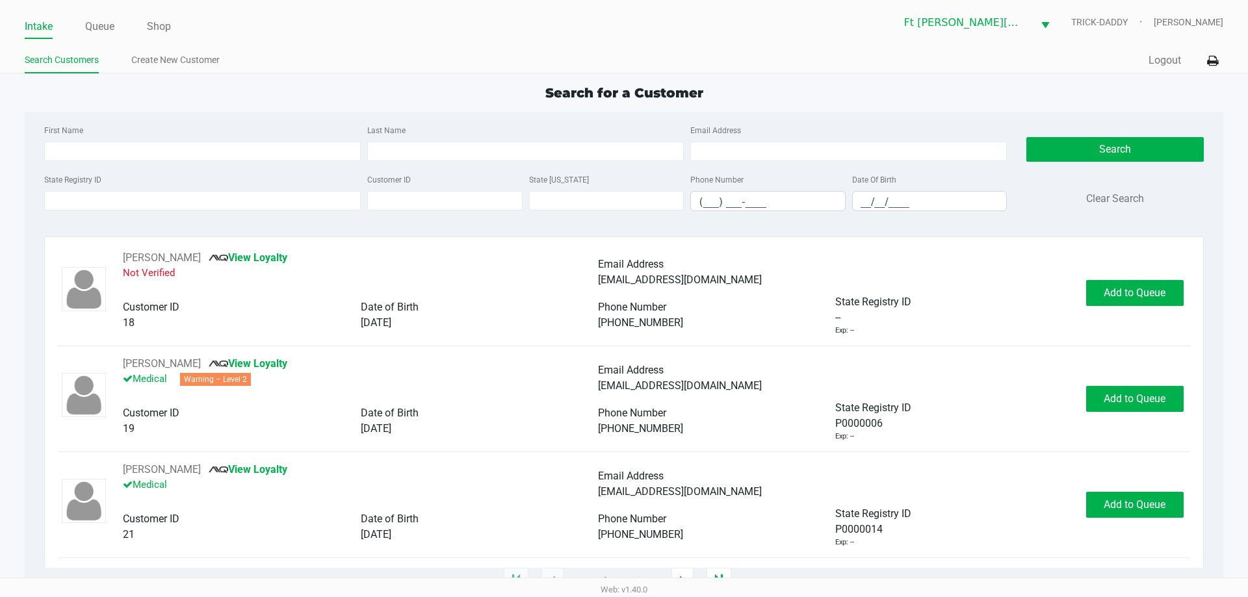
click at [316, 96] on div "Search for a Customer" at bounding box center [623, 92] width 1217 height 19
type input "AUSTIN"
type input "FORD"
type input "08/06/2002"
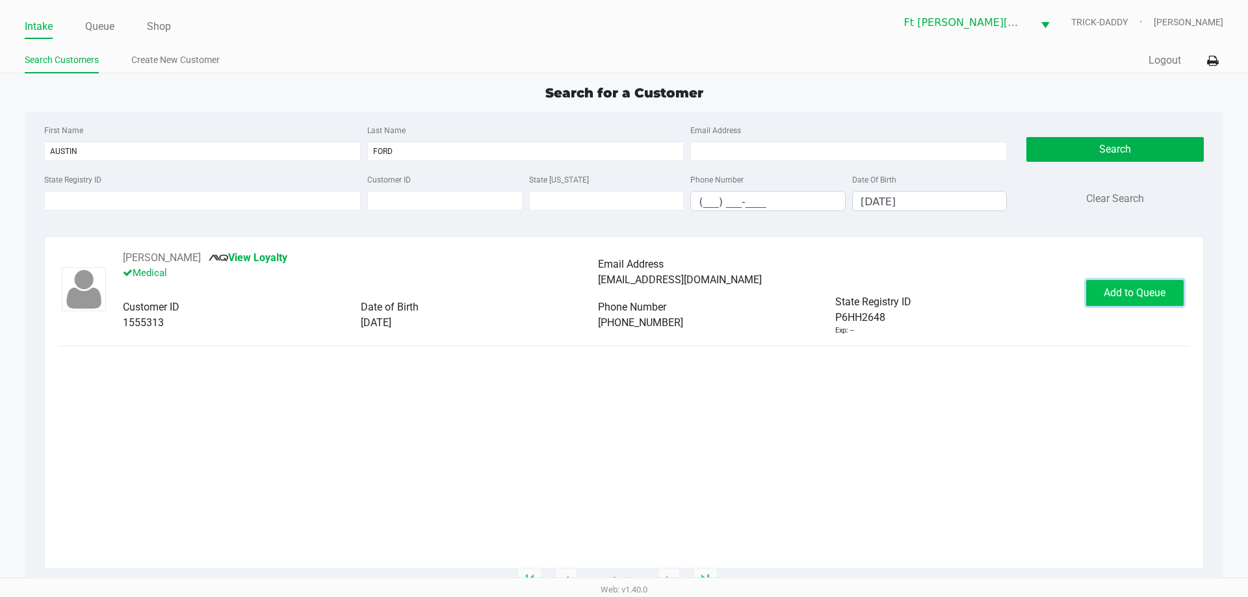
click at [1140, 290] on span "Add to Queue" at bounding box center [1134, 293] width 62 height 12
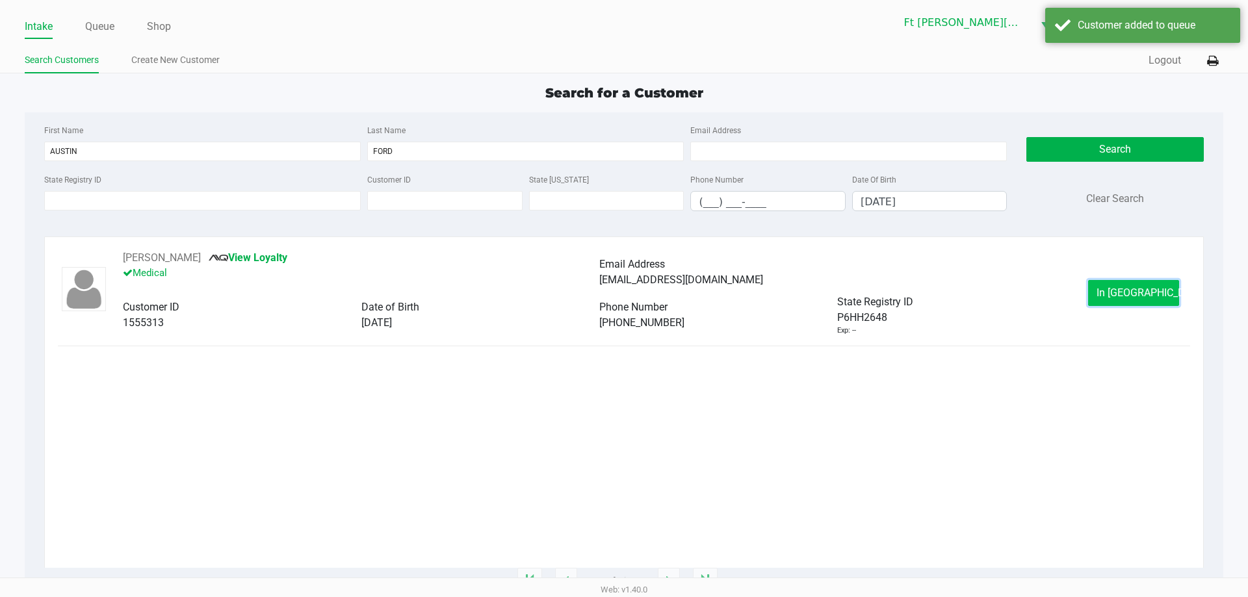
click at [1130, 304] on button "In Queue" at bounding box center [1133, 293] width 91 height 26
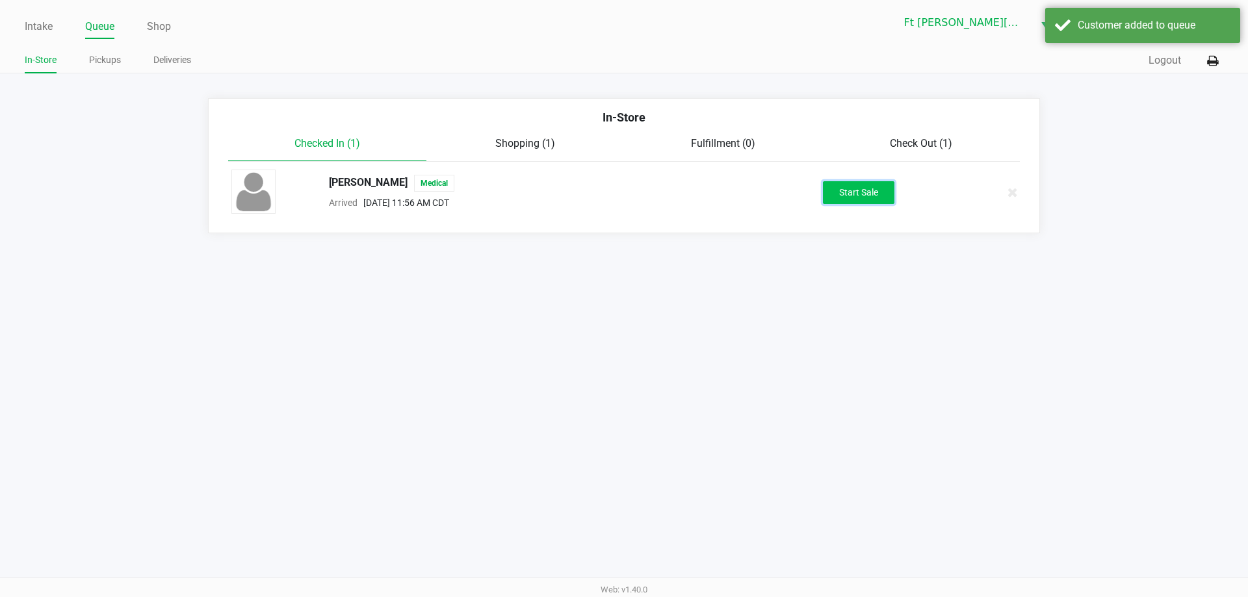
click at [856, 194] on button "Start Sale" at bounding box center [858, 192] width 71 height 23
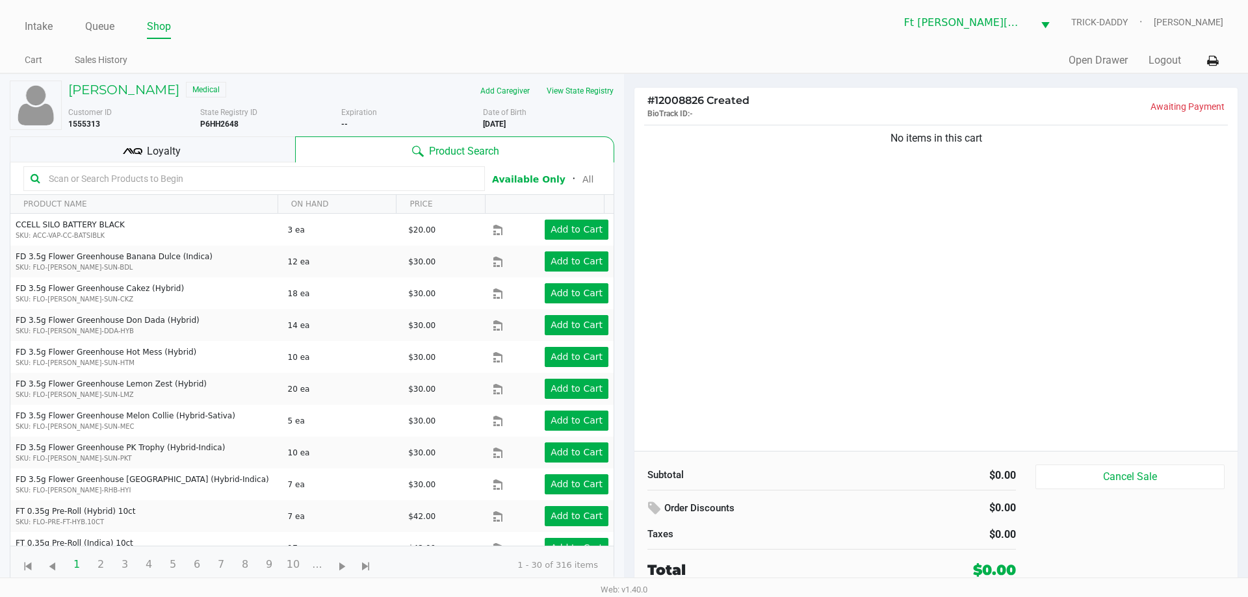
click at [153, 152] on span "Loyalty" at bounding box center [164, 152] width 34 height 16
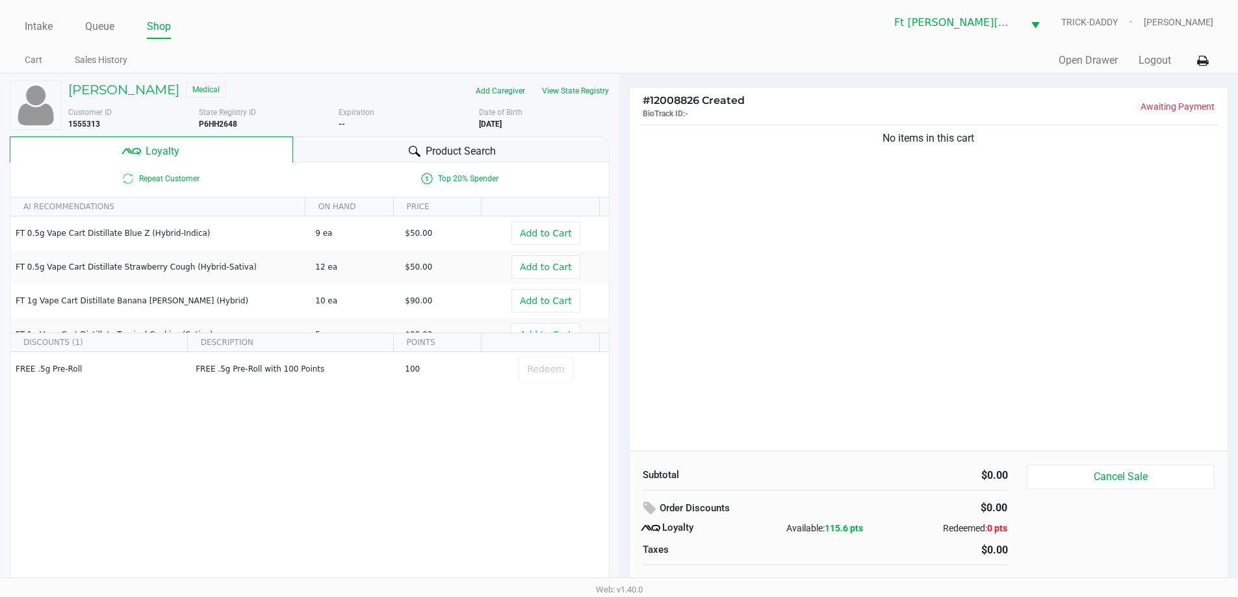
click at [582, 78] on div "AUSTIN FORD Medical Add Caregiver View State Registry Customer ID 1555313 State…" at bounding box center [310, 332] width 600 height 517
click at [586, 86] on button "View State Registry" at bounding box center [571, 91] width 76 height 21
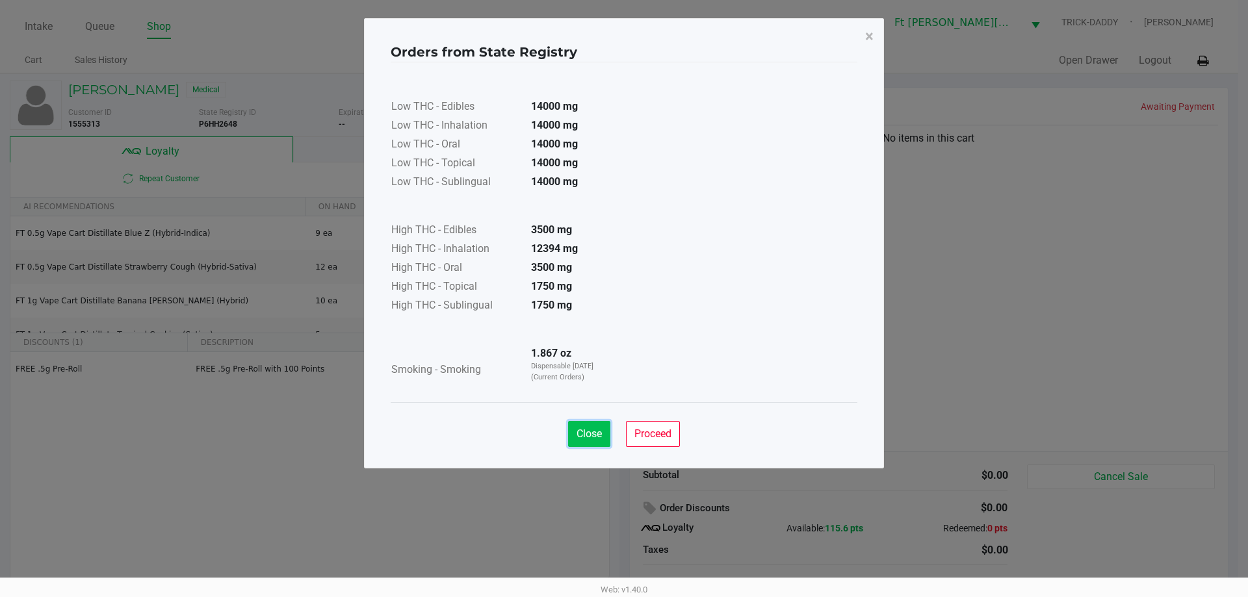
click at [592, 441] on button "Close" at bounding box center [589, 434] width 42 height 26
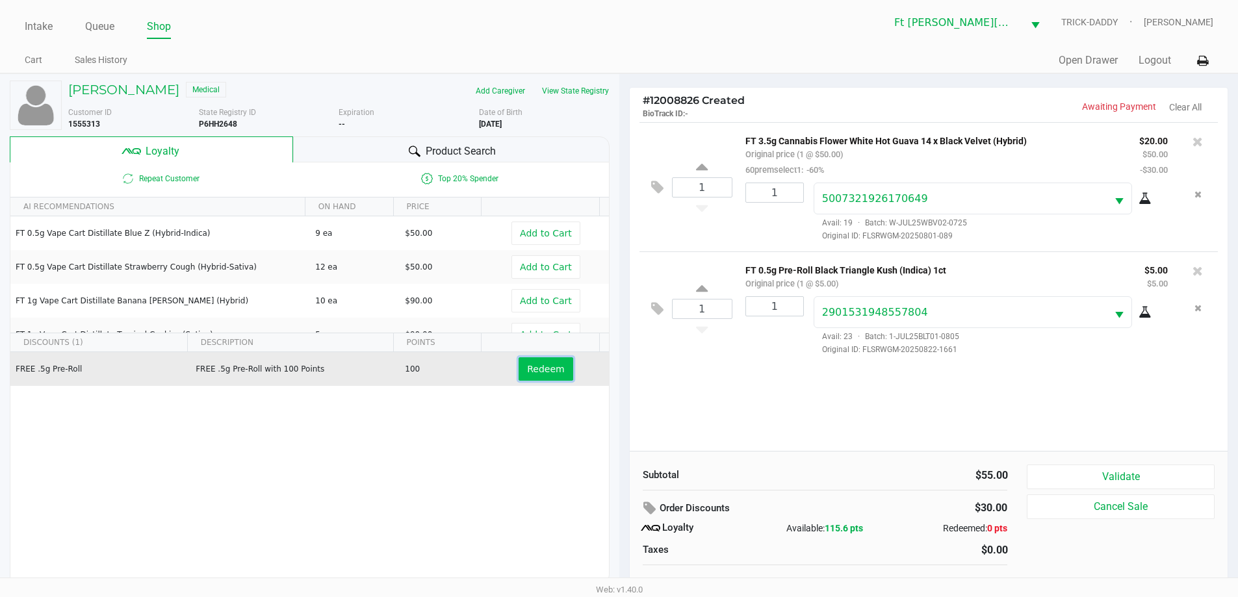
click at [519, 370] on button "Redeem" at bounding box center [546, 368] width 54 height 23
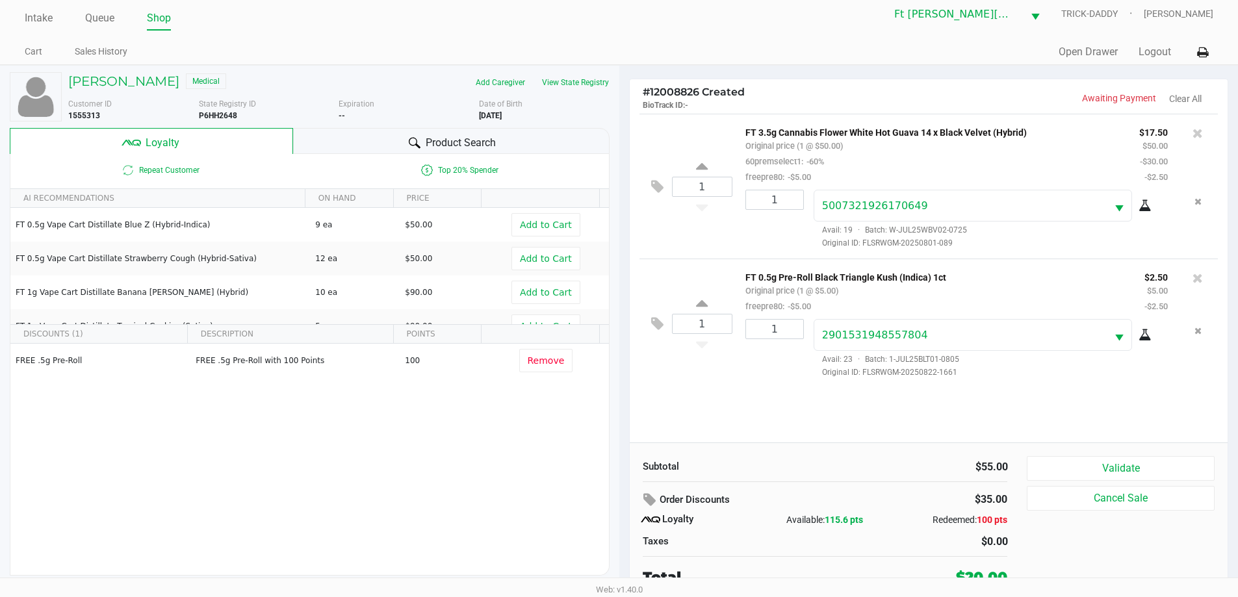
scroll to position [13, 0]
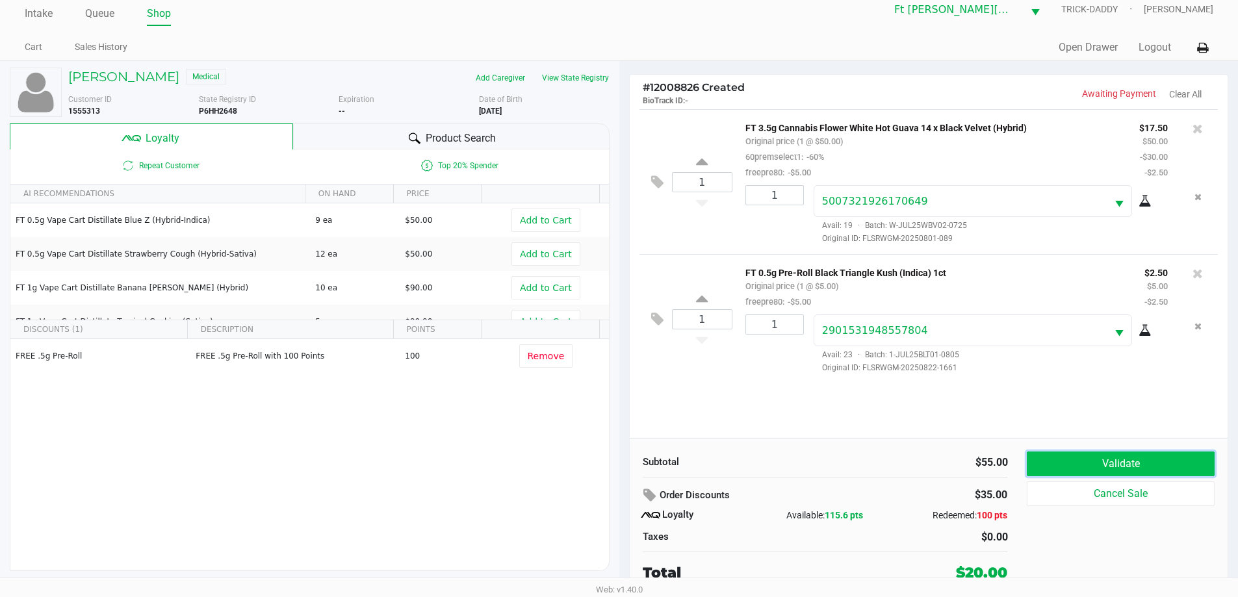
click at [1136, 459] on button "Validate" at bounding box center [1120, 464] width 187 height 25
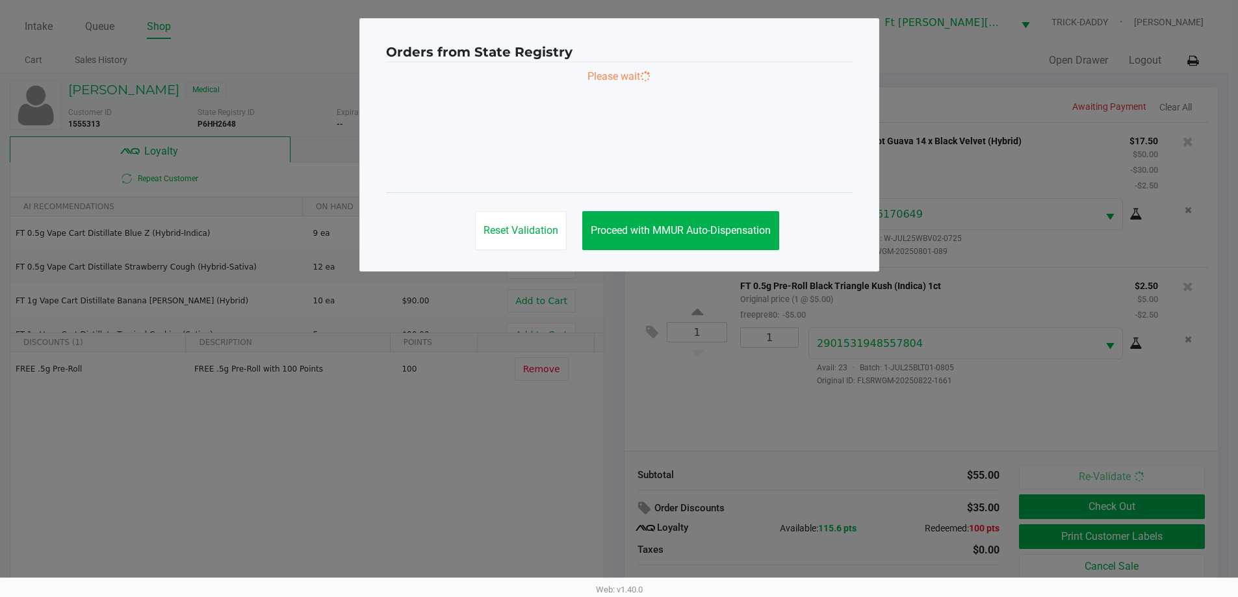
scroll to position [0, 0]
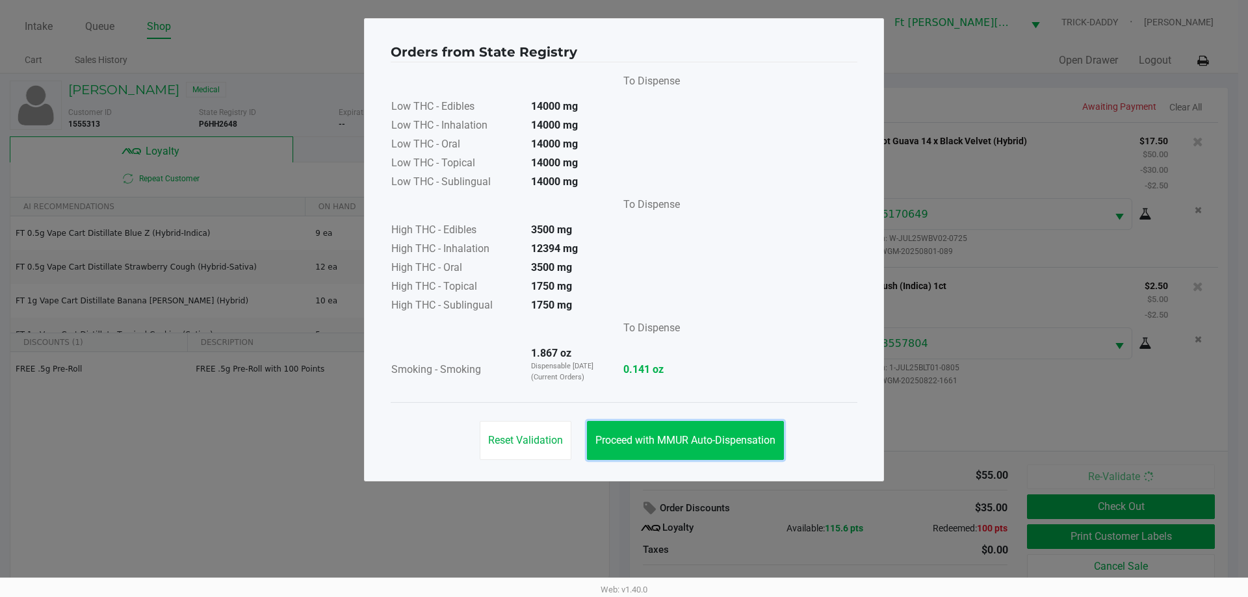
click at [703, 438] on span "Proceed with MMUR Auto-Dispensation" at bounding box center [685, 440] width 180 height 12
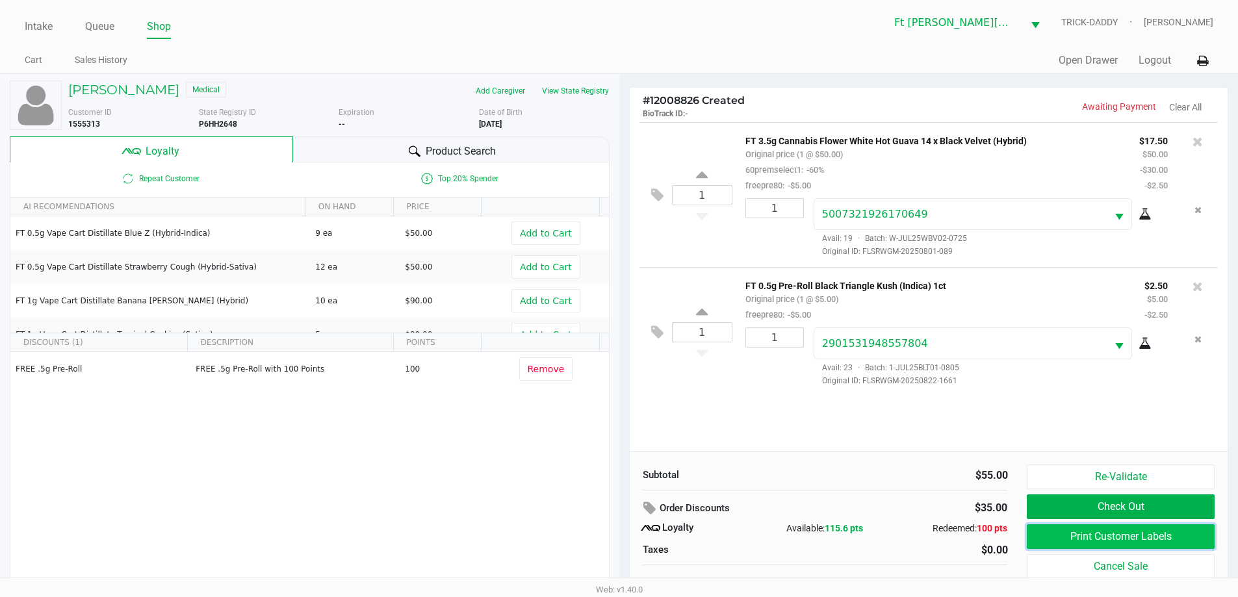
click at [1087, 539] on button "Print Customer Labels" at bounding box center [1120, 536] width 187 height 25
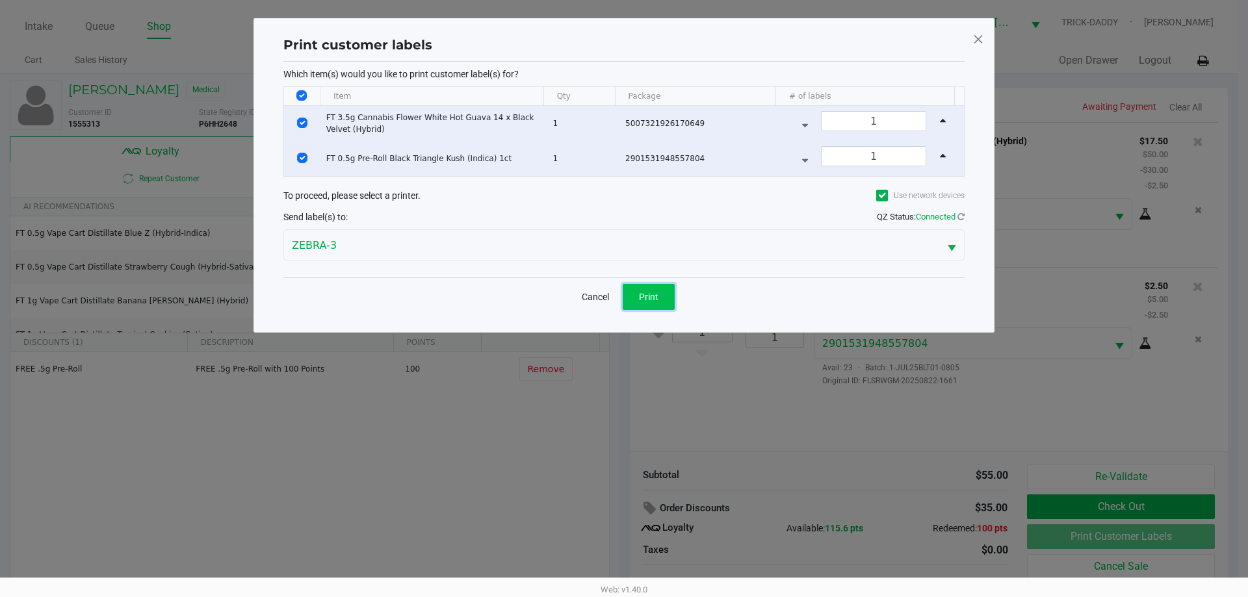
click at [637, 293] on button "Print" at bounding box center [649, 297] width 52 height 26
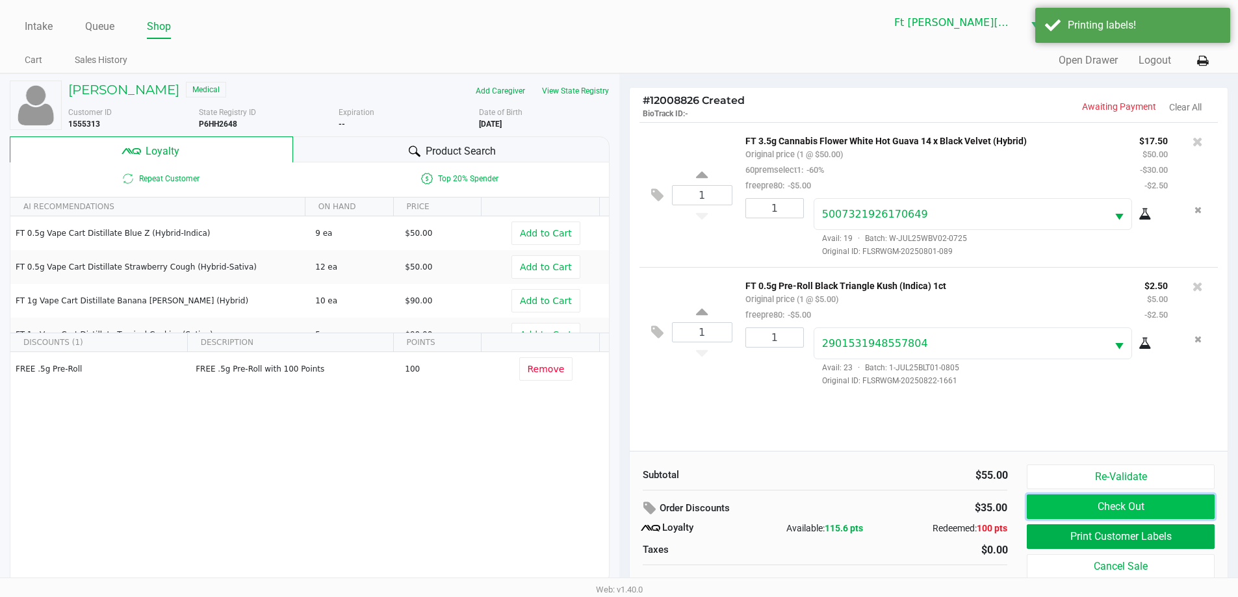
click at [1180, 498] on button "Check Out" at bounding box center [1120, 507] width 187 height 25
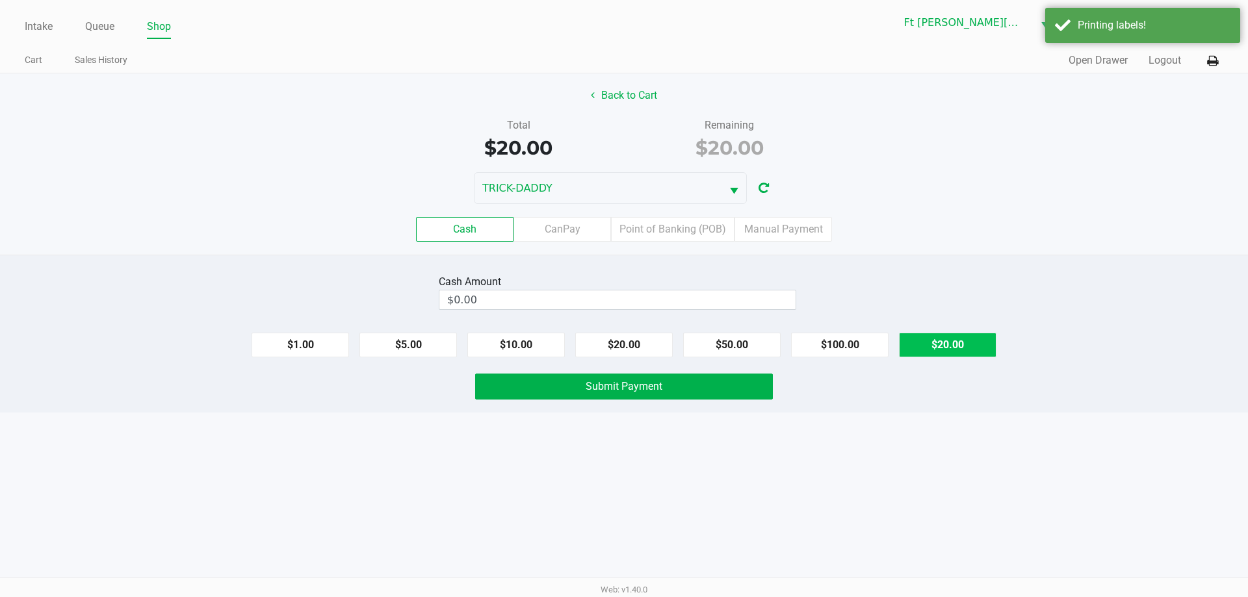
click at [927, 344] on button "$20.00" at bounding box center [947, 345] width 97 height 25
type input "$20.00"
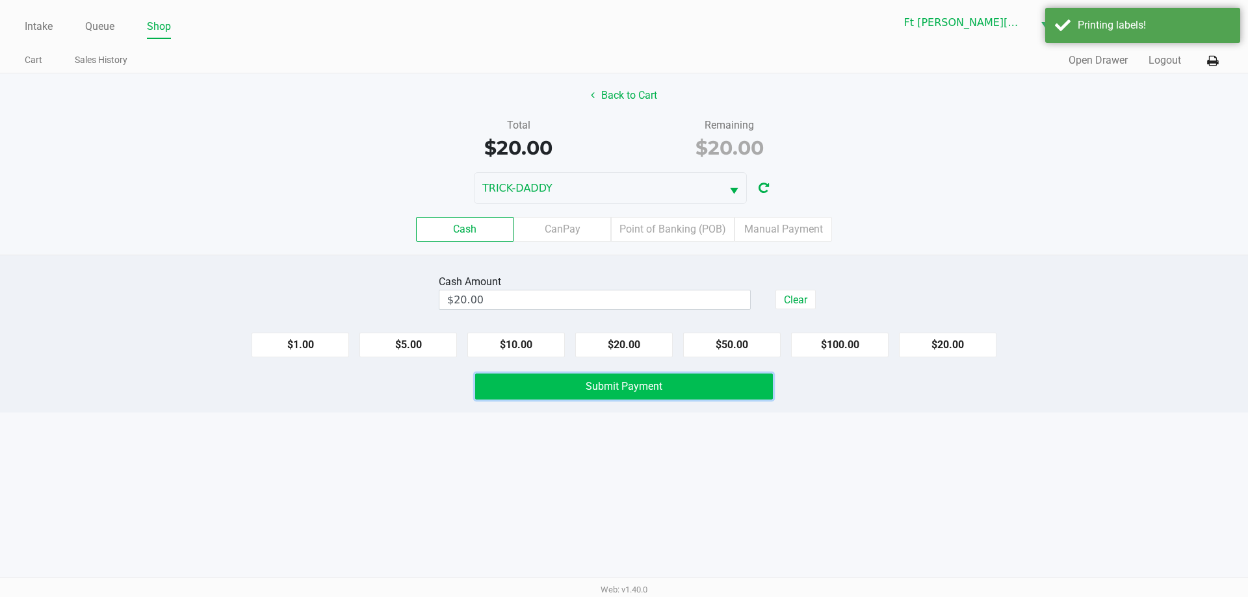
click at [682, 378] on button "Submit Payment" at bounding box center [624, 387] width 298 height 26
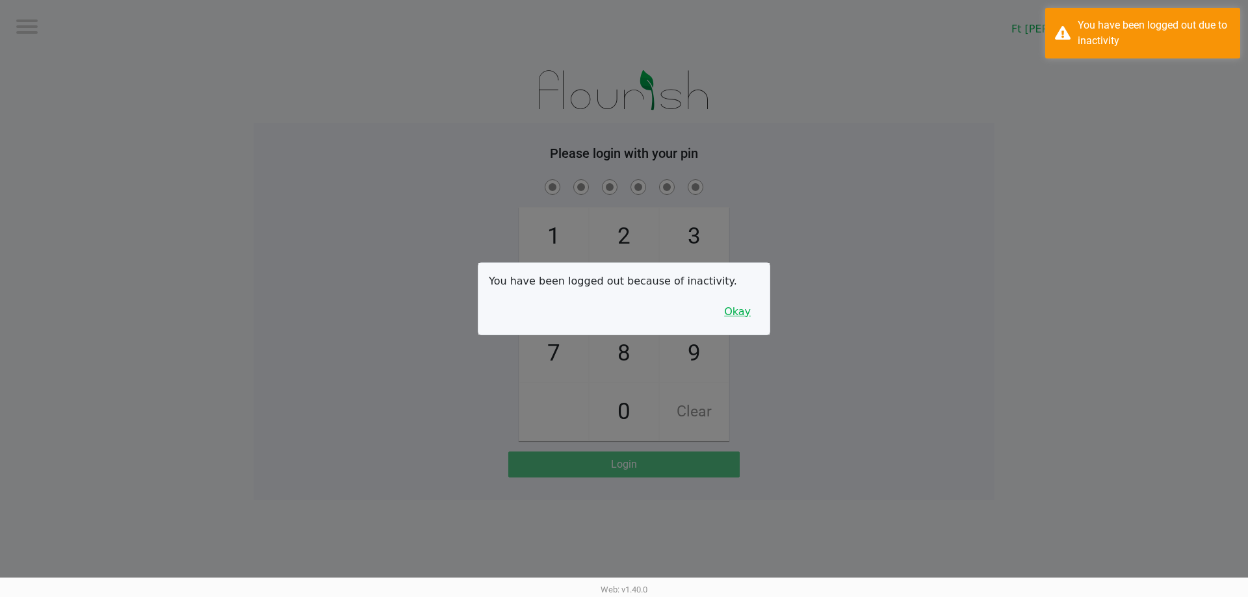
click at [737, 318] on button "Okay" at bounding box center [737, 312] width 44 height 25
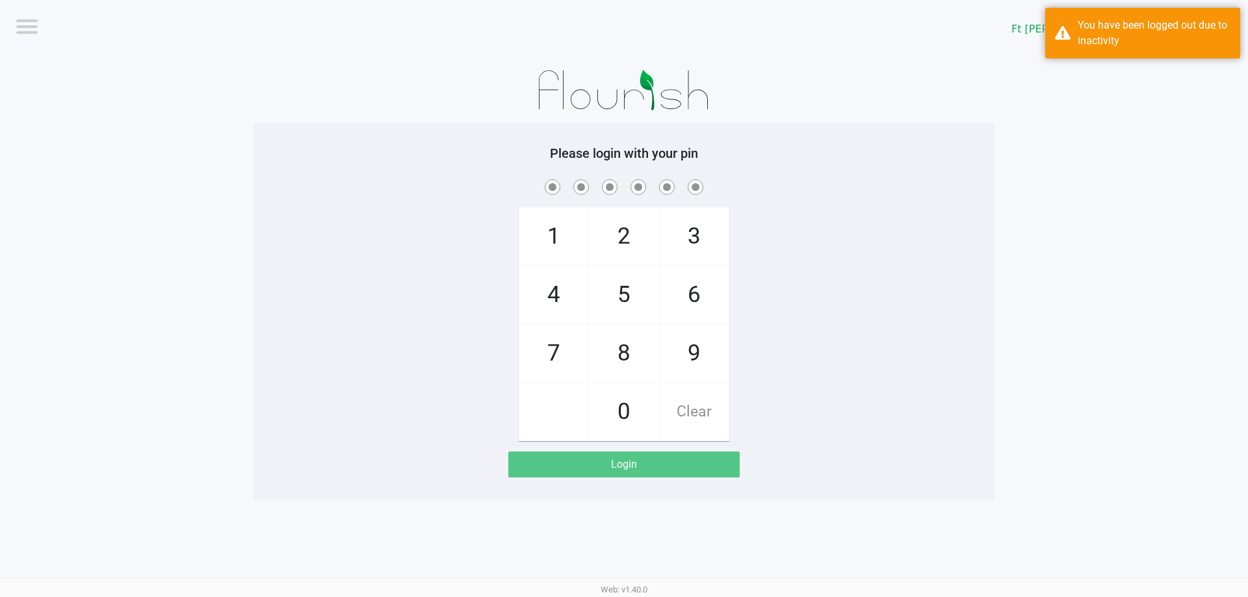
click at [707, 241] on span "3" at bounding box center [694, 236] width 69 height 57
checkbox input "true"
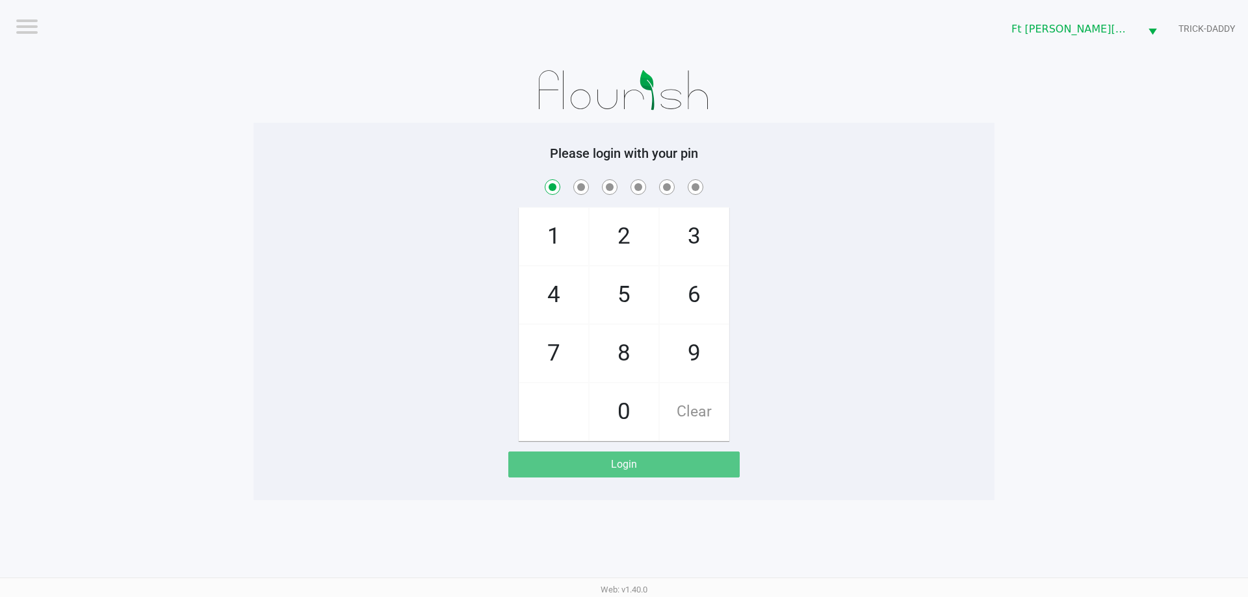
click at [707, 241] on span "3" at bounding box center [694, 236] width 69 height 57
checkbox input "true"
drag, startPoint x: 720, startPoint y: 292, endPoint x: 675, endPoint y: 274, distance: 48.4
click at [719, 292] on span "6" at bounding box center [694, 294] width 69 height 57
checkbox input "true"
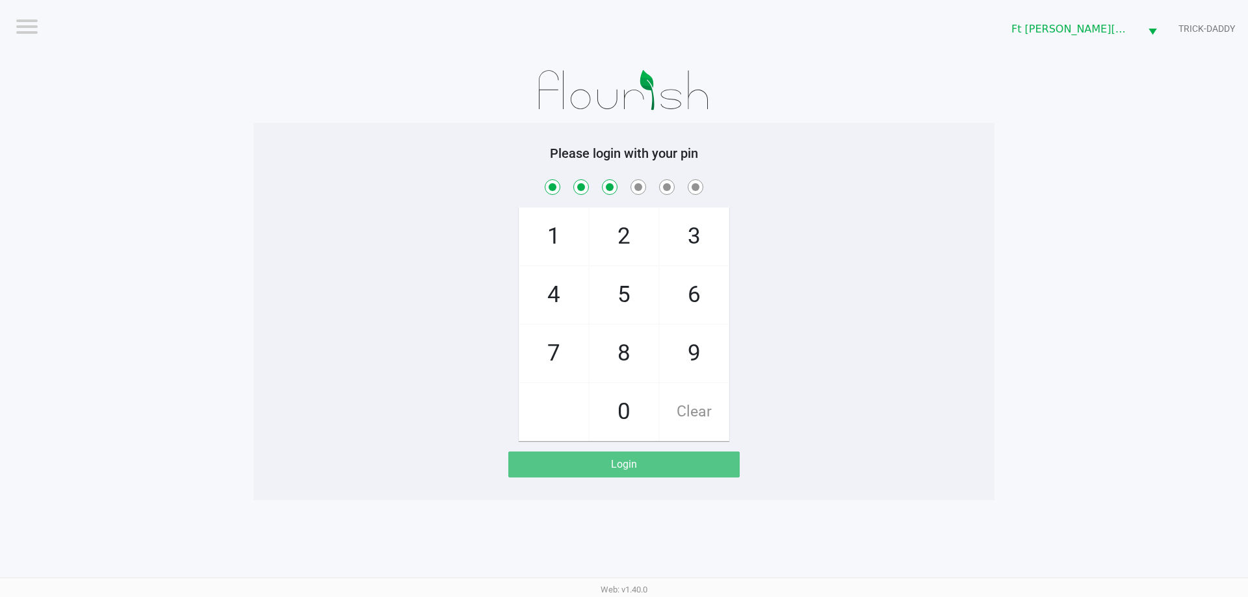
click at [640, 252] on span "2" at bounding box center [623, 236] width 69 height 57
checkbox input "true"
click at [699, 295] on span "6" at bounding box center [694, 294] width 69 height 57
checkbox input "true"
click at [623, 242] on span "2" at bounding box center [623, 236] width 69 height 57
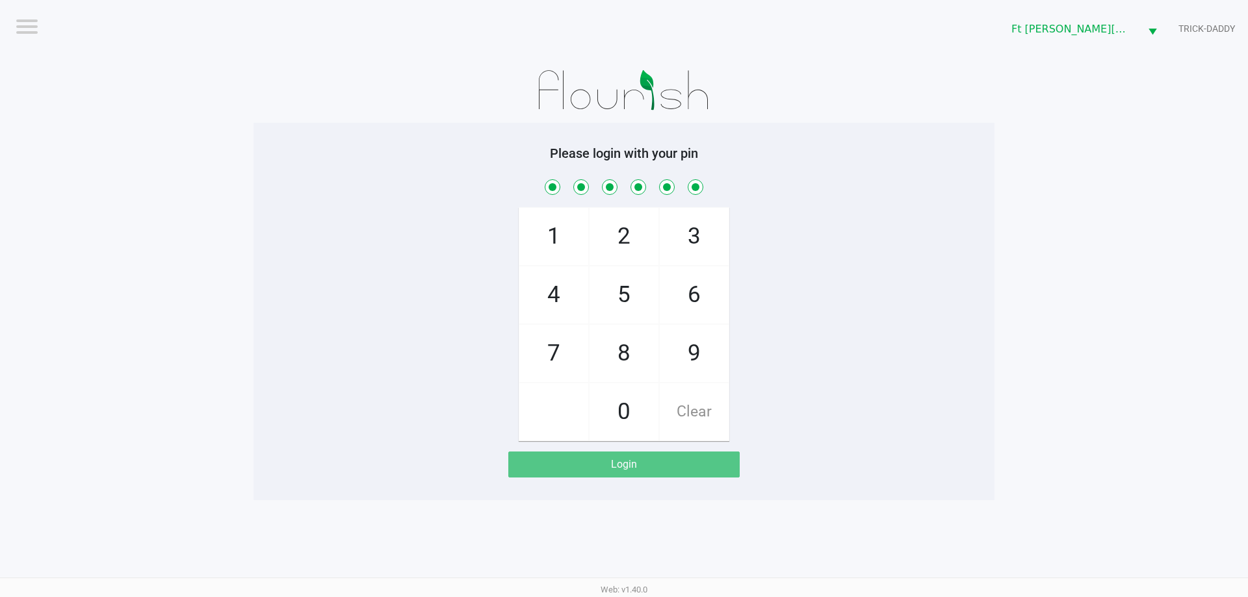
checkbox input "true"
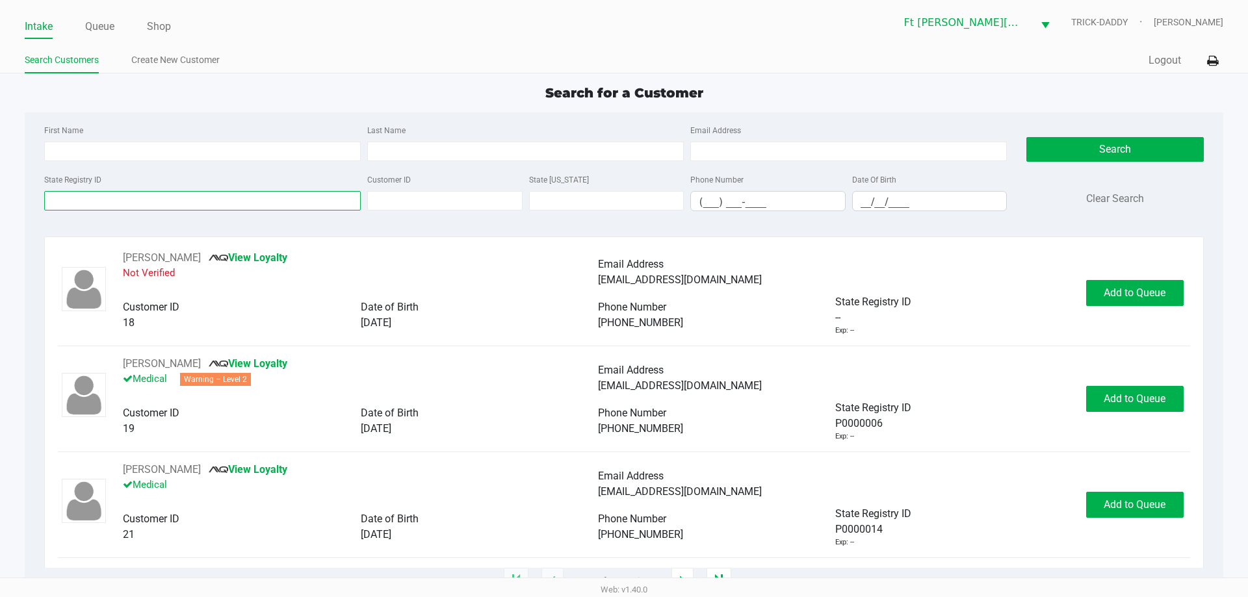
click at [263, 199] on input "State Registry ID" at bounding box center [202, 200] width 316 height 19
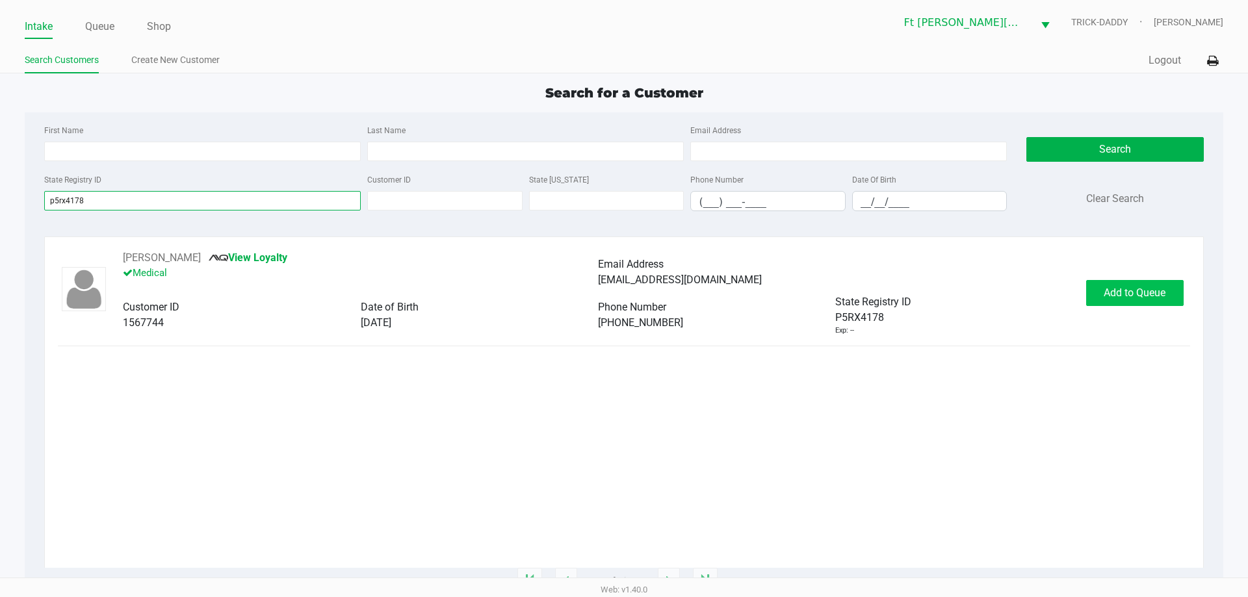
type input "p5rx4178"
click at [1142, 293] on span "Add to Queue" at bounding box center [1134, 293] width 62 height 12
click at [1131, 300] on button "In Queue" at bounding box center [1133, 293] width 91 height 26
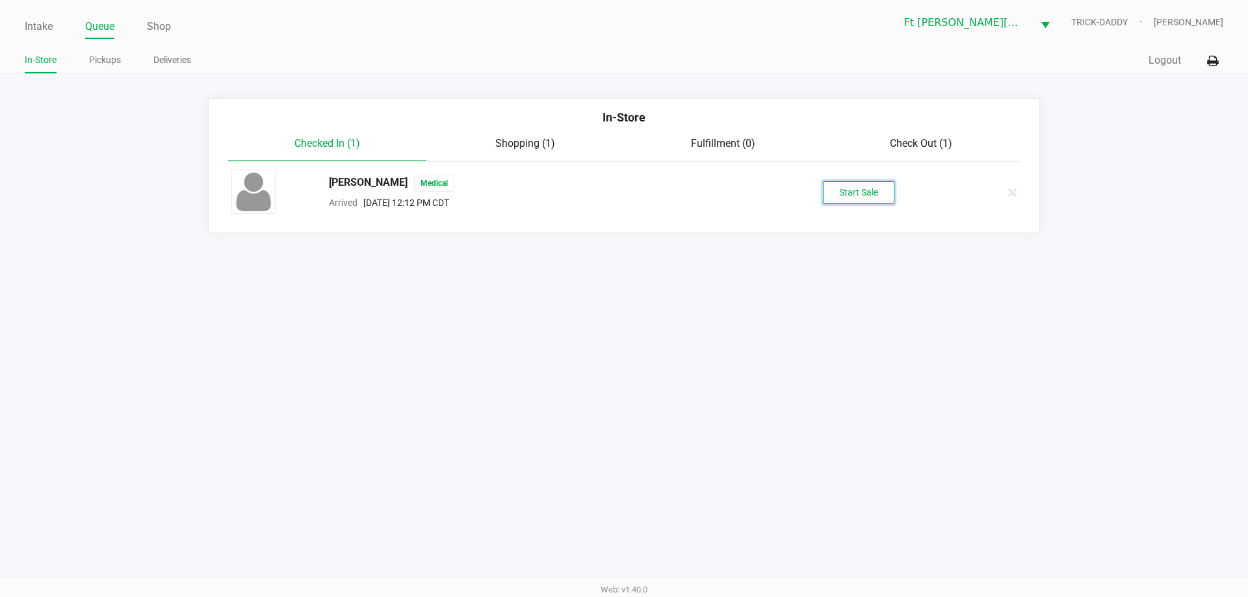
click at [884, 189] on button "Start Sale" at bounding box center [858, 192] width 71 height 23
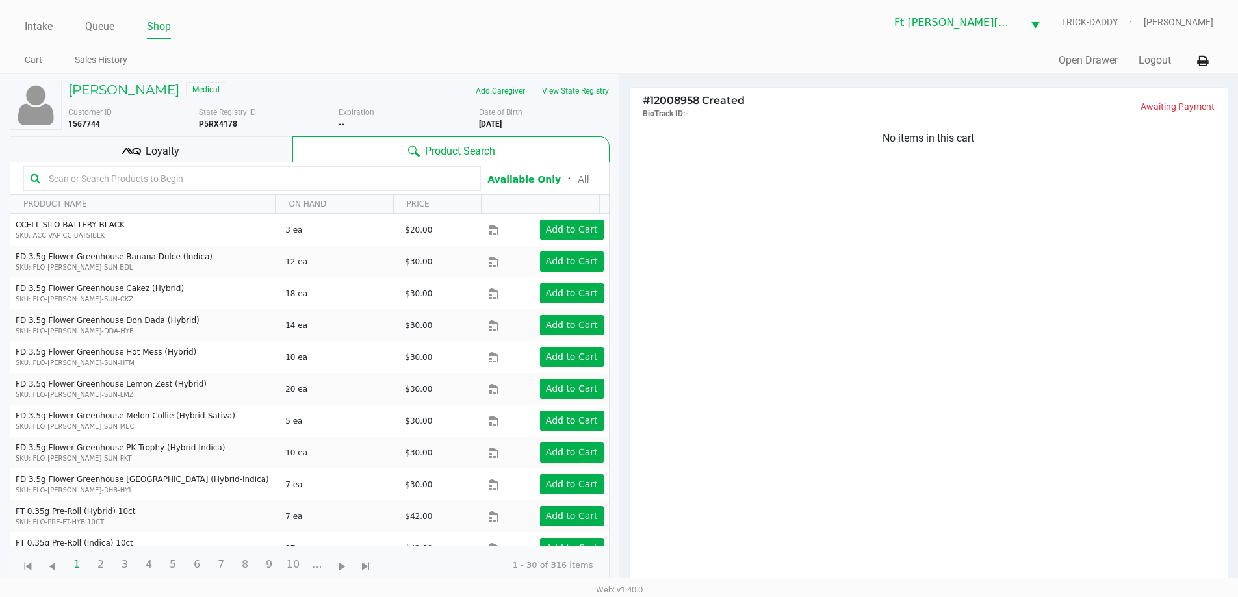
click at [154, 149] on span "Loyalty" at bounding box center [163, 152] width 34 height 16
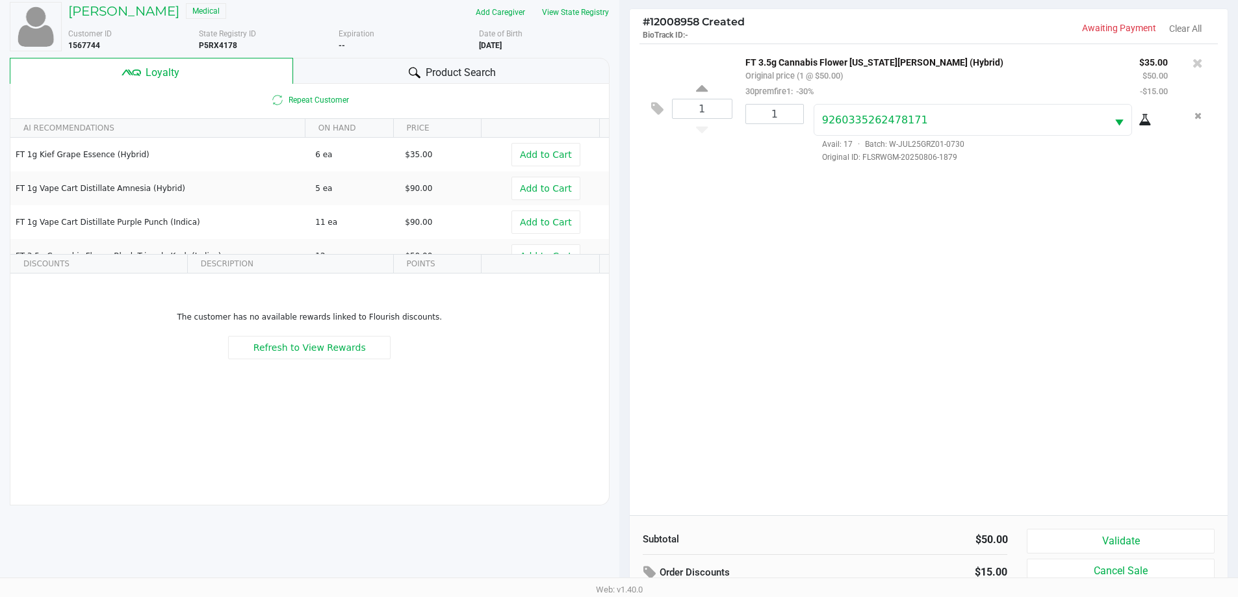
scroll to position [156, 0]
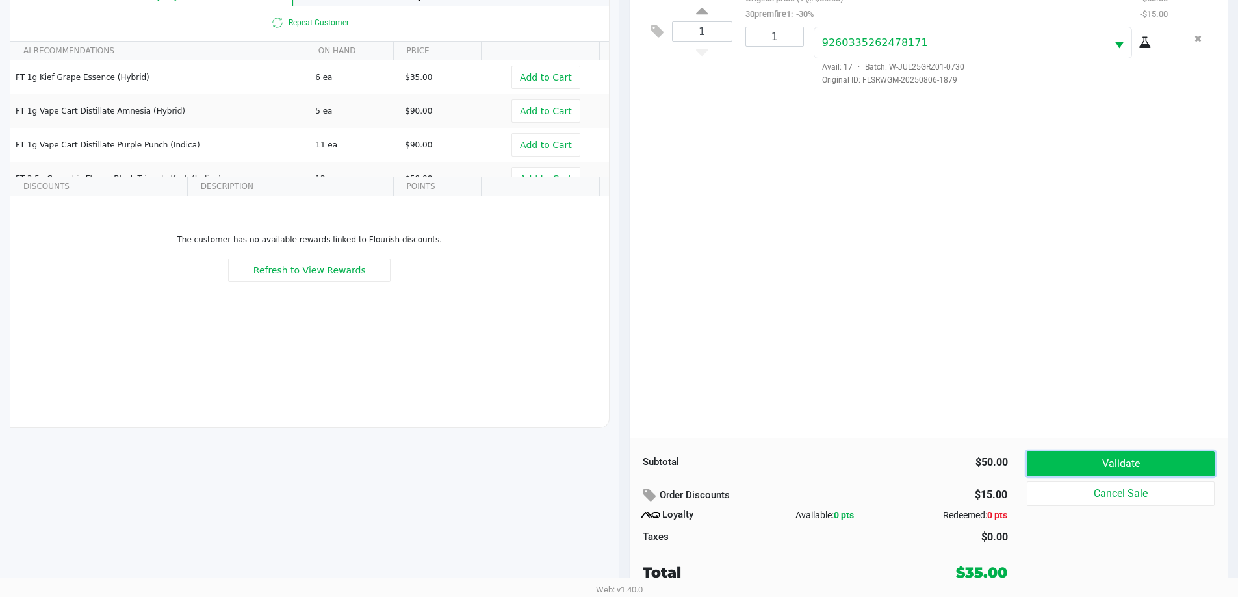
click at [1096, 458] on button "Validate" at bounding box center [1120, 464] width 187 height 25
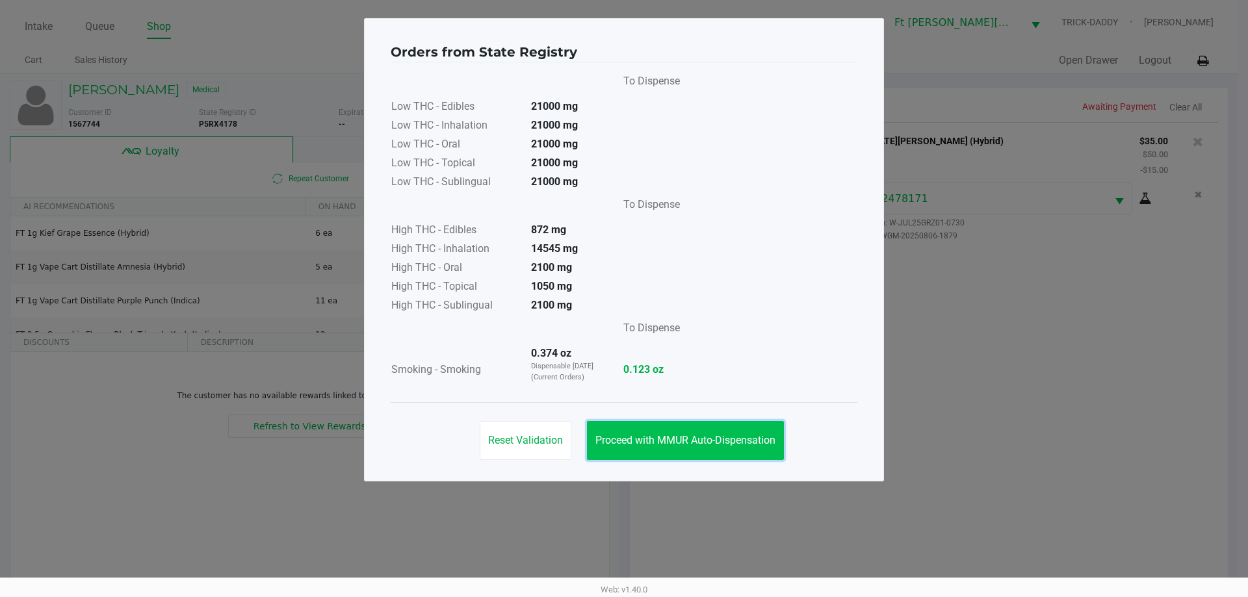
click at [743, 448] on button "Proceed with MMUR Auto-Dispensation" at bounding box center [685, 440] width 197 height 39
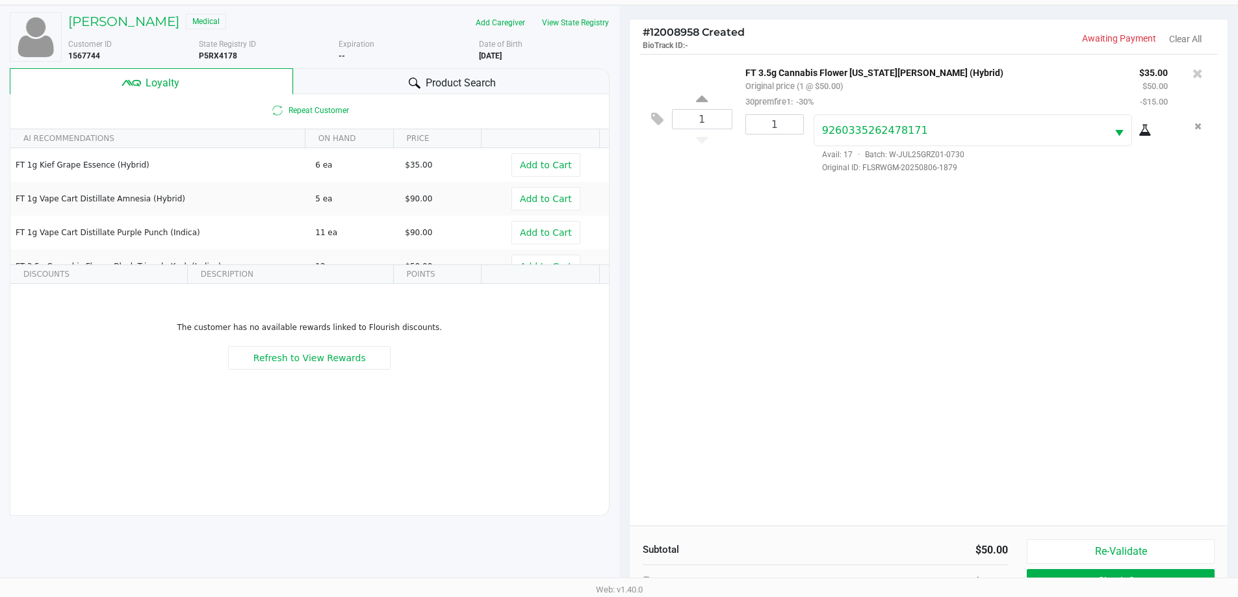
scroll to position [156, 0]
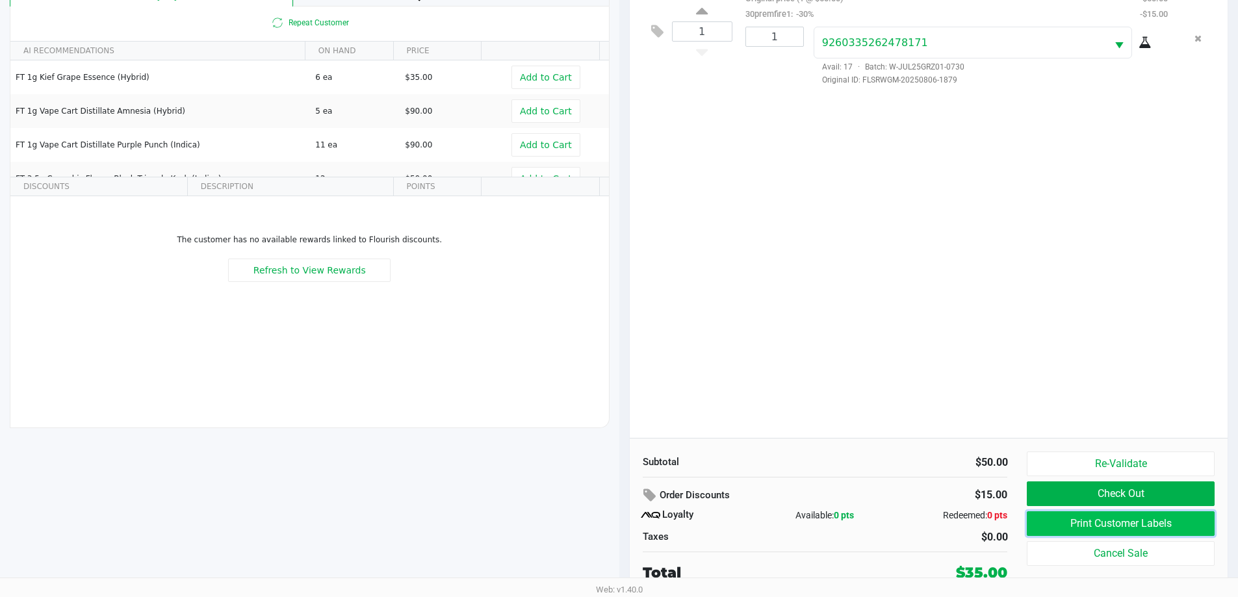
click at [1161, 523] on button "Print Customer Labels" at bounding box center [1120, 523] width 187 height 25
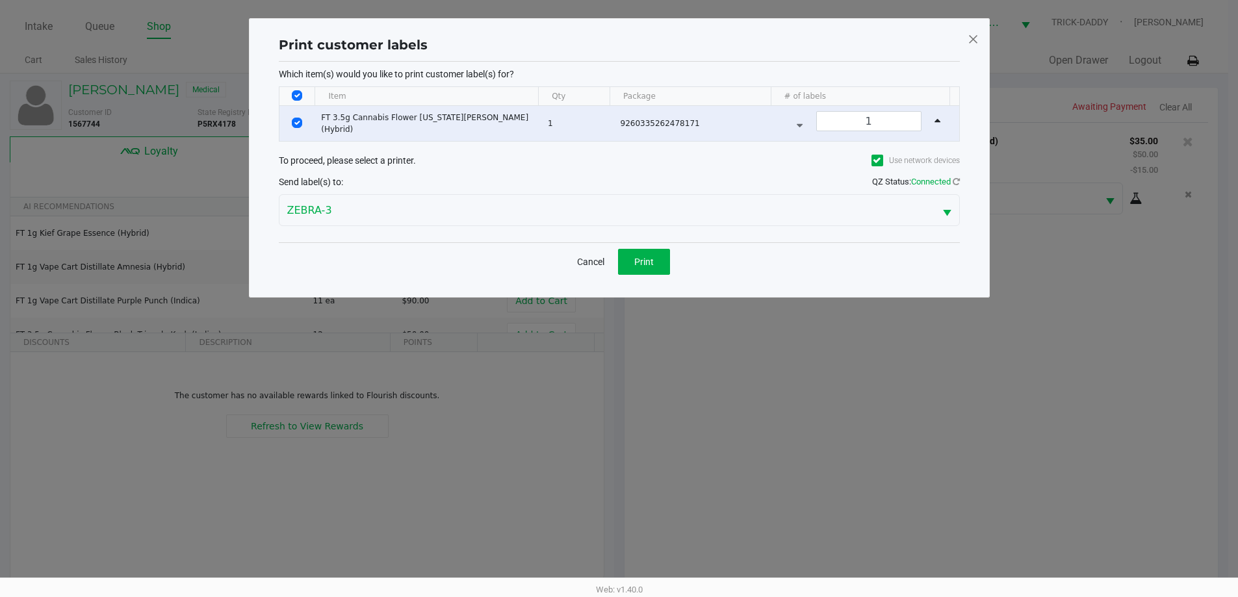
scroll to position [0, 0]
click at [637, 256] on button "Print" at bounding box center [649, 262] width 52 height 26
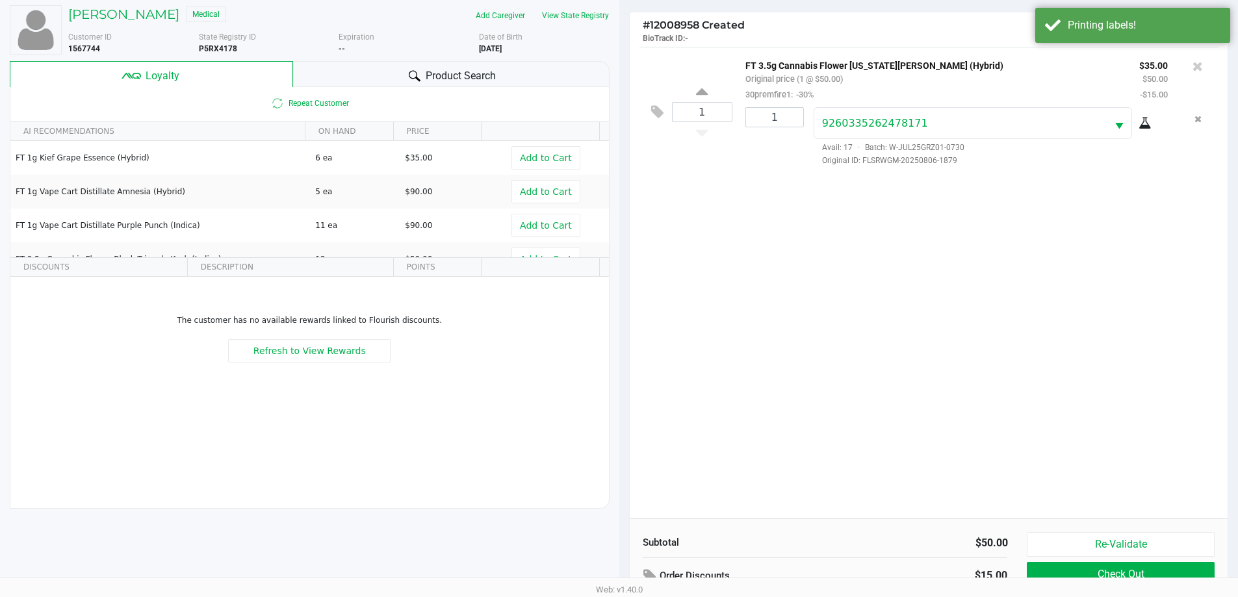
scroll to position [156, 0]
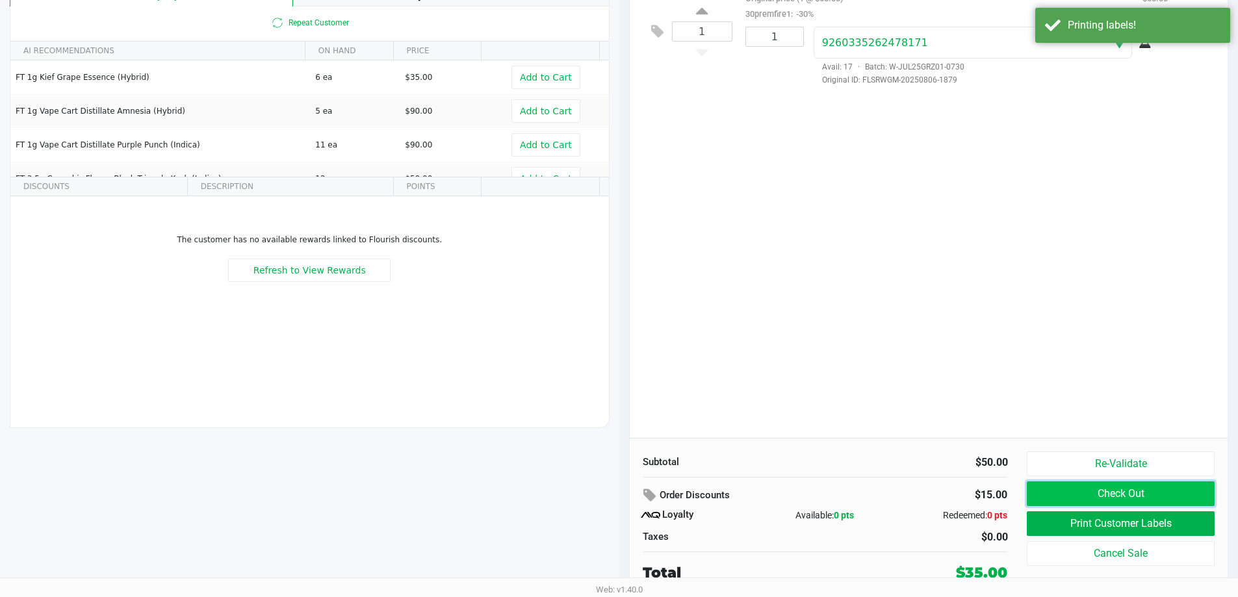
click at [1143, 495] on button "Check Out" at bounding box center [1120, 494] width 187 height 25
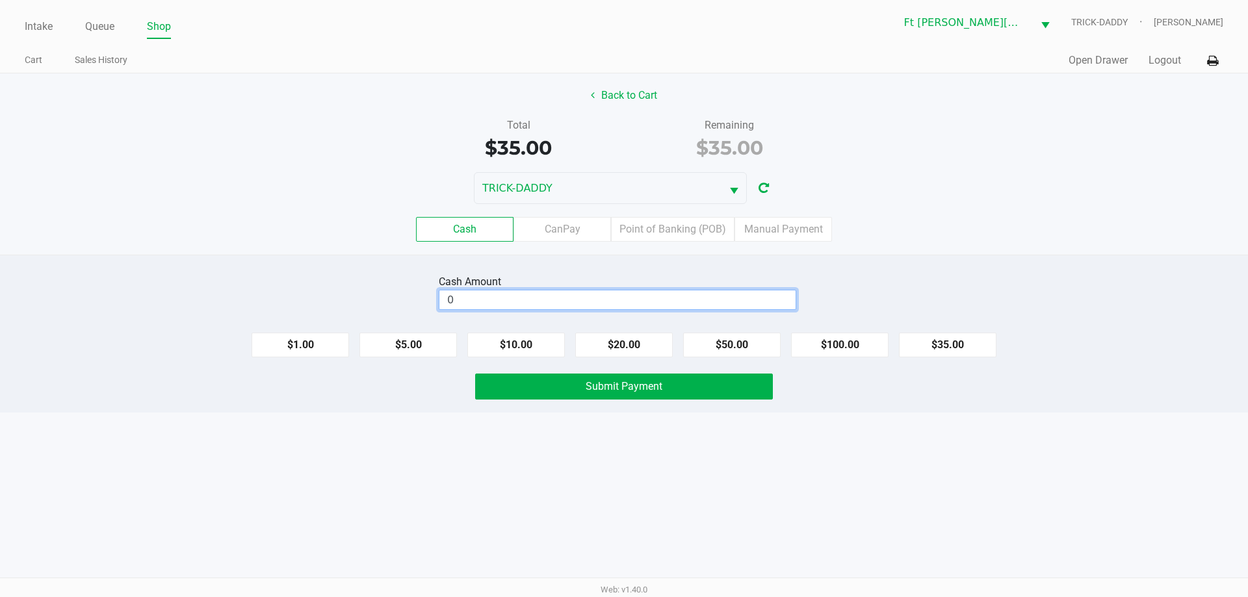
click at [526, 303] on input "0" at bounding box center [617, 299] width 356 height 19
type input "$40.00"
click at [676, 383] on button "Submit Payment" at bounding box center [624, 387] width 298 height 26
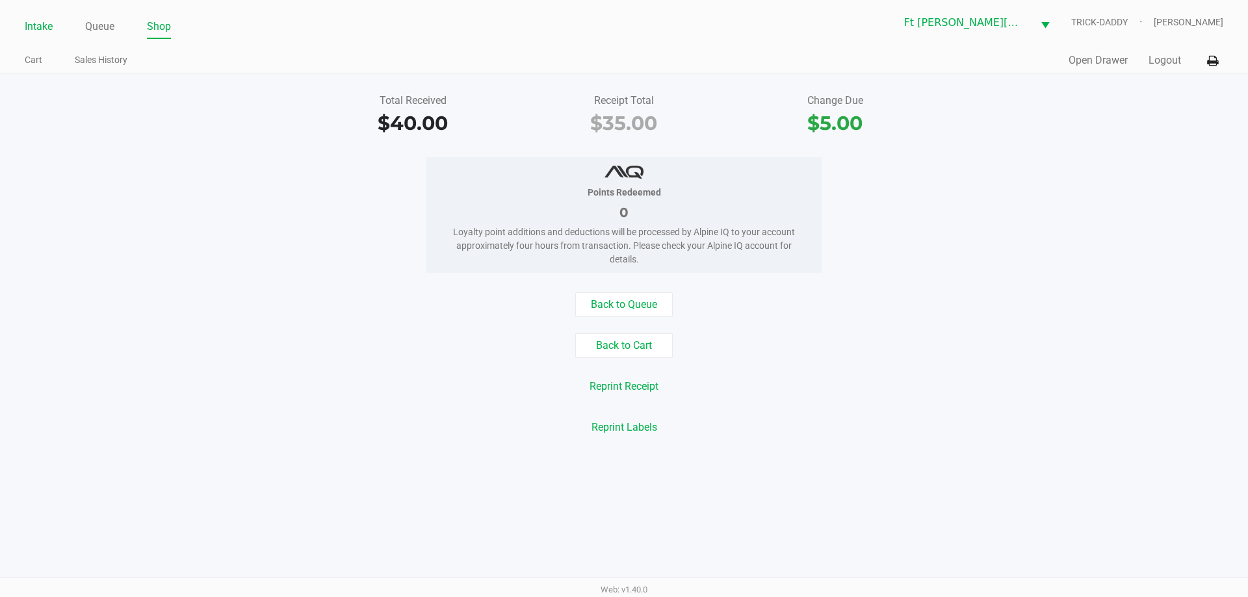
click at [36, 31] on link "Intake" at bounding box center [39, 27] width 28 height 18
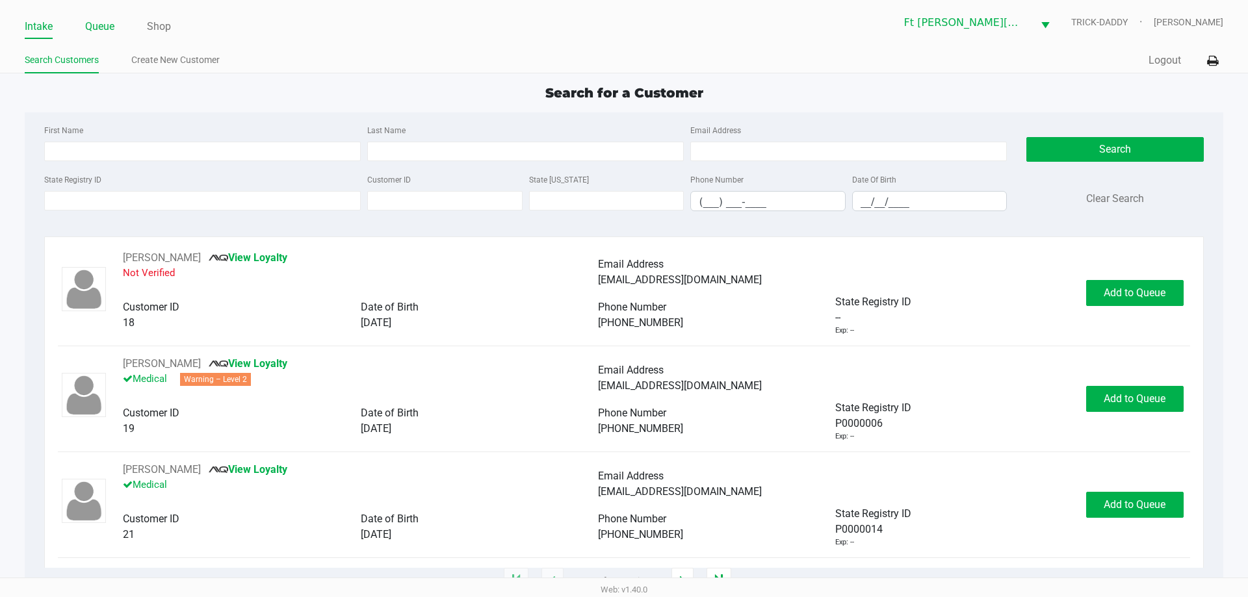
click at [102, 29] on link "Queue" at bounding box center [99, 27] width 29 height 18
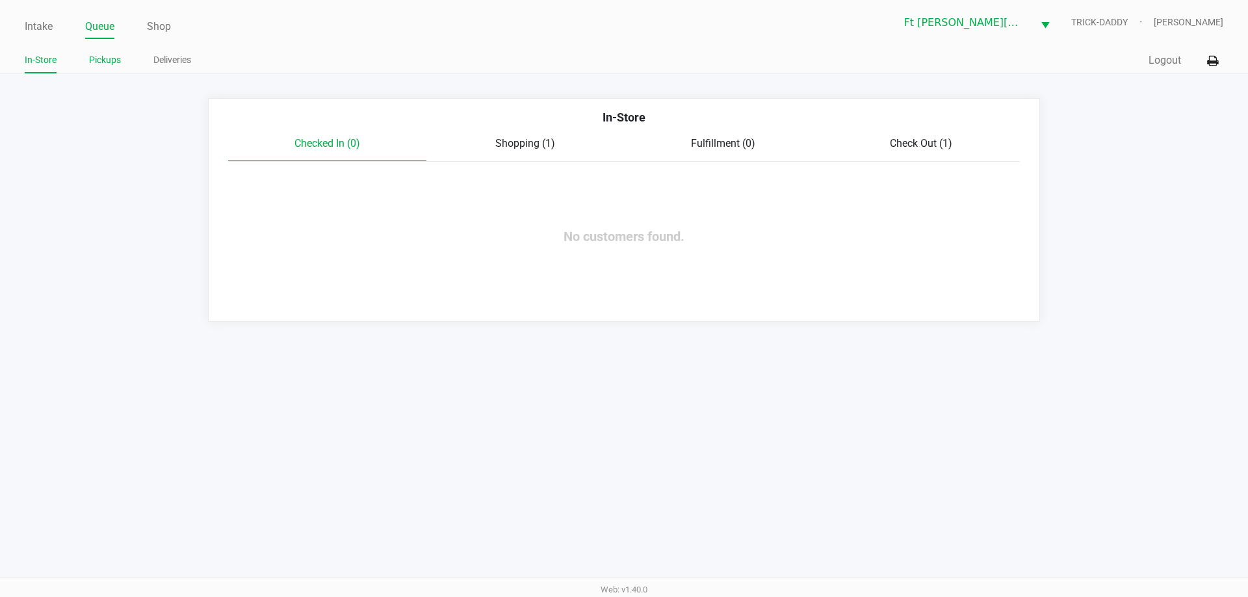
click at [97, 60] on link "Pickups" at bounding box center [105, 60] width 32 height 16
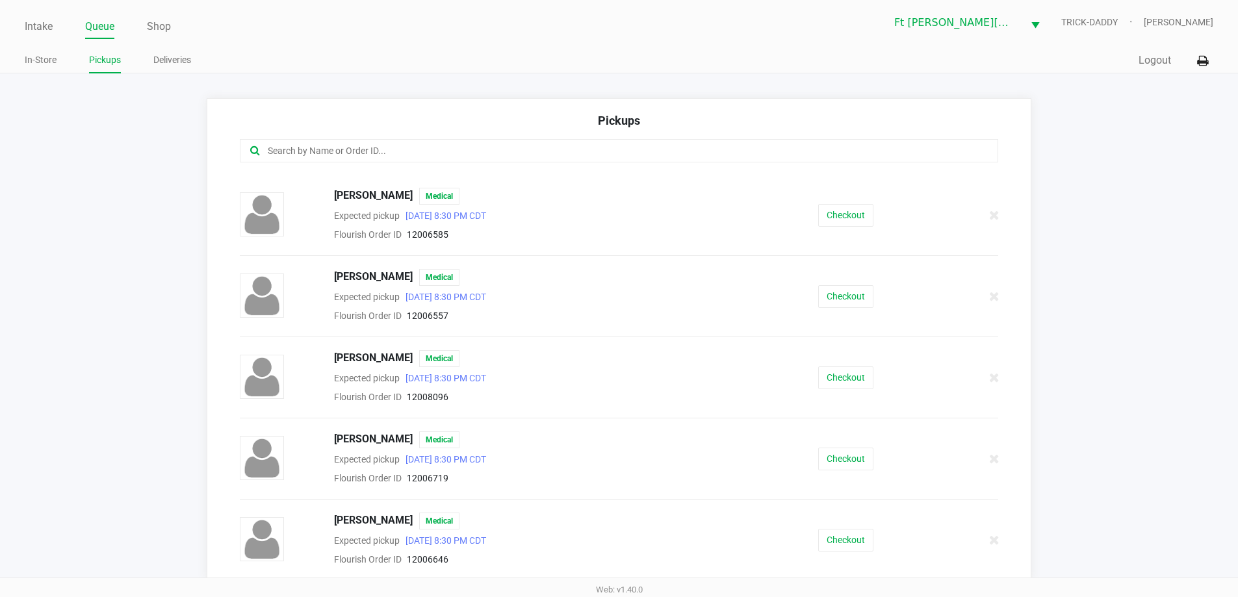
scroll to position [325, 0]
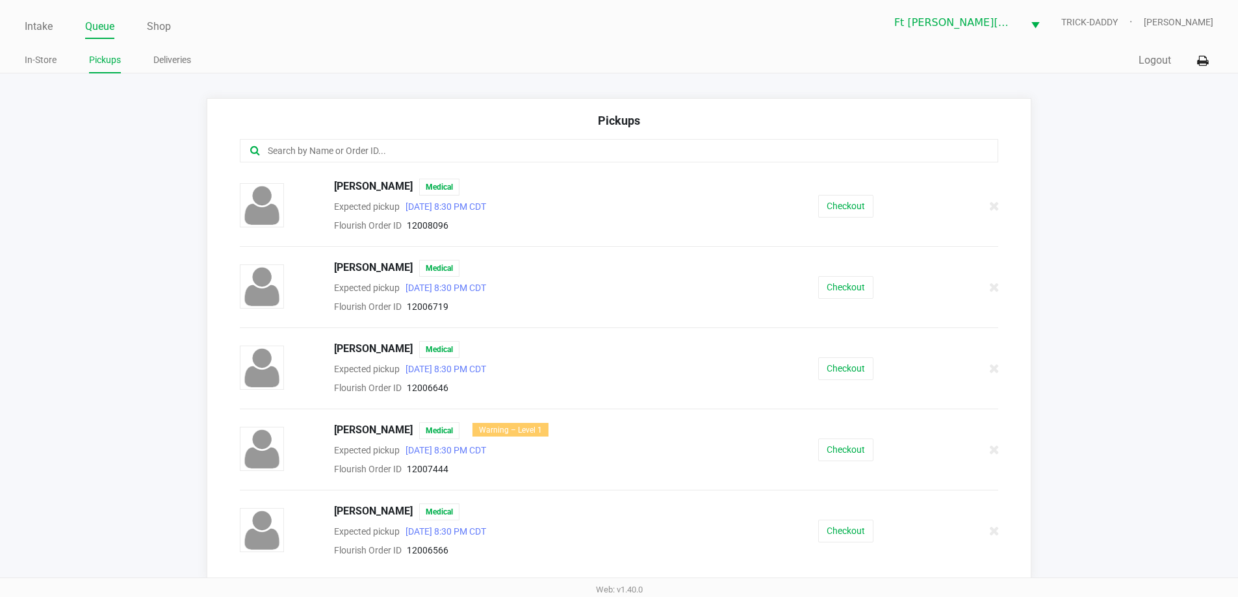
click at [854, 300] on div "Kristie Spivey Medical Expected pickup Sep 26, 2025 8:30 PM CDT Flourish Order …" at bounding box center [619, 287] width 778 height 55
click at [856, 285] on button "Checkout" at bounding box center [845, 287] width 55 height 23
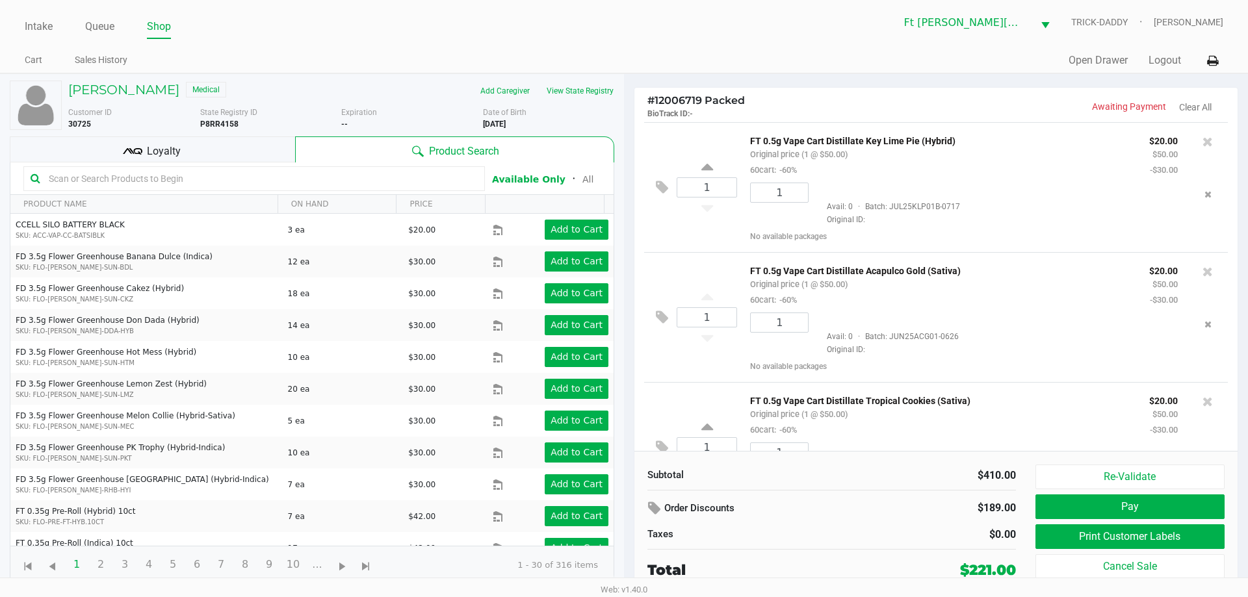
click at [248, 153] on div "Loyalty" at bounding box center [152, 149] width 285 height 26
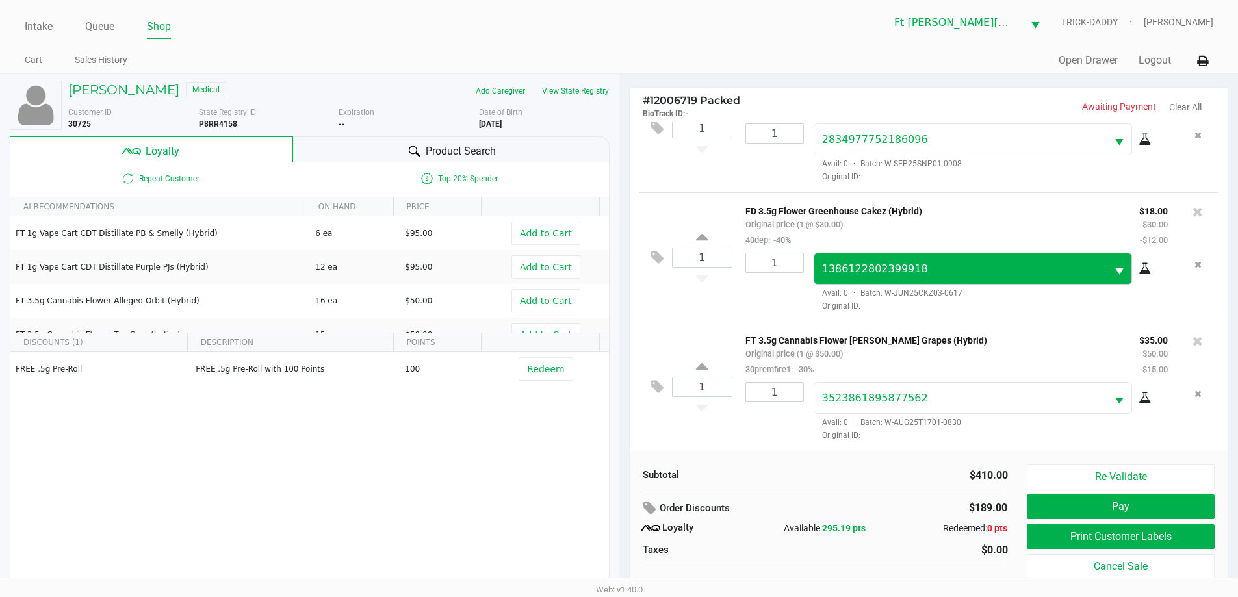
scroll to position [13, 0]
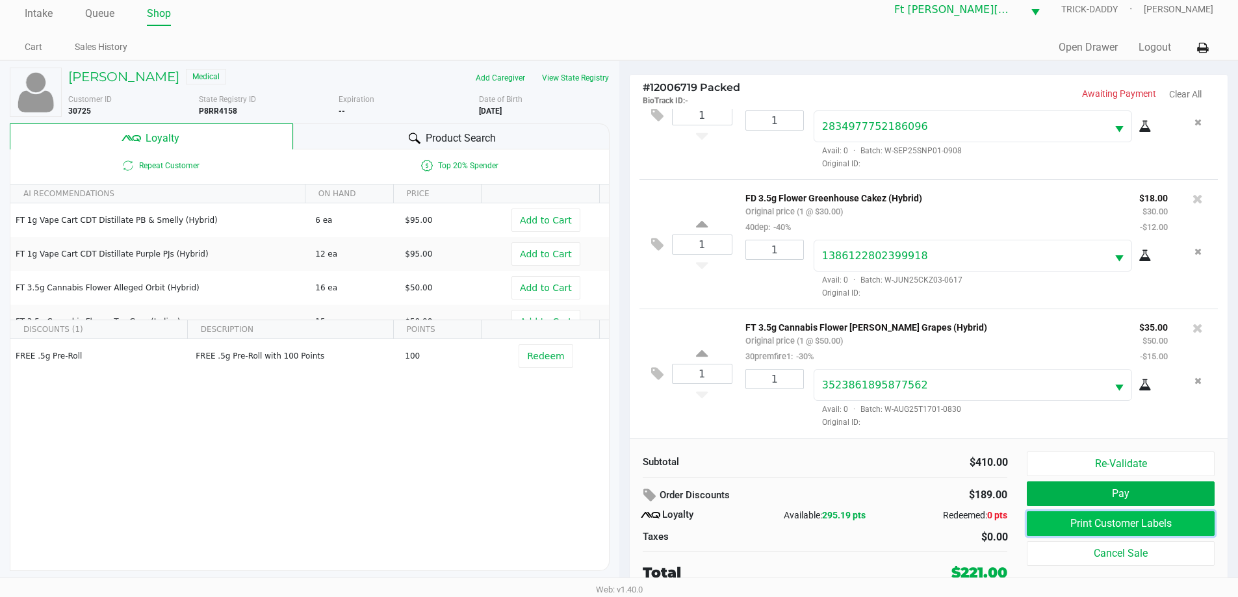
click at [1176, 525] on button "Print Customer Labels" at bounding box center [1120, 523] width 187 height 25
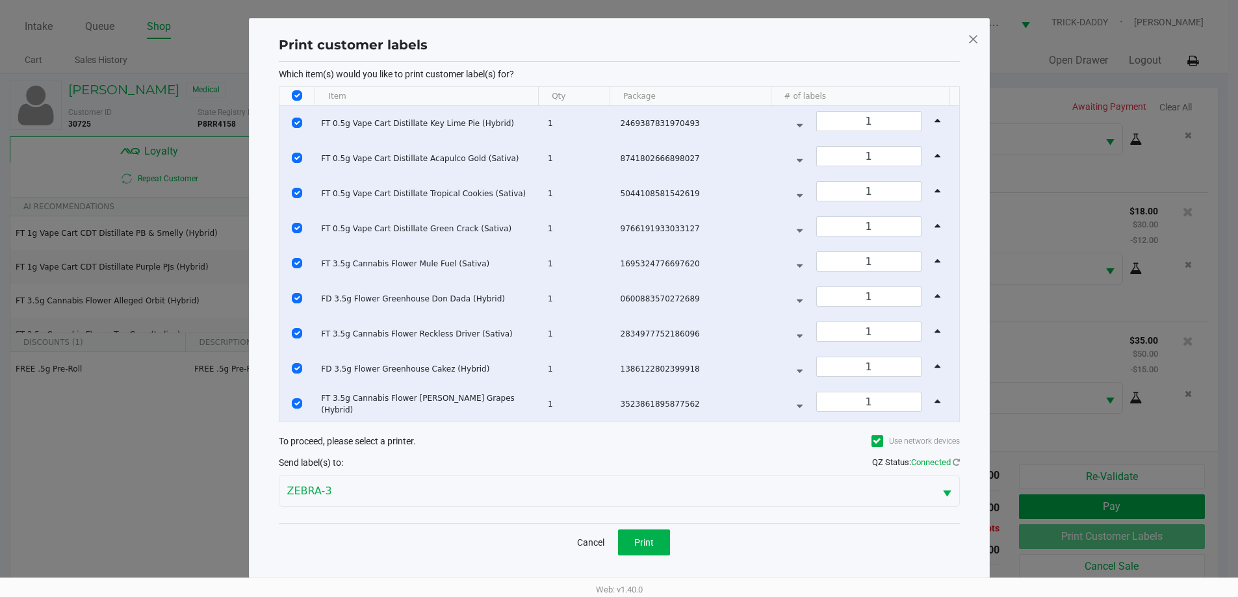
scroll to position [0, 0]
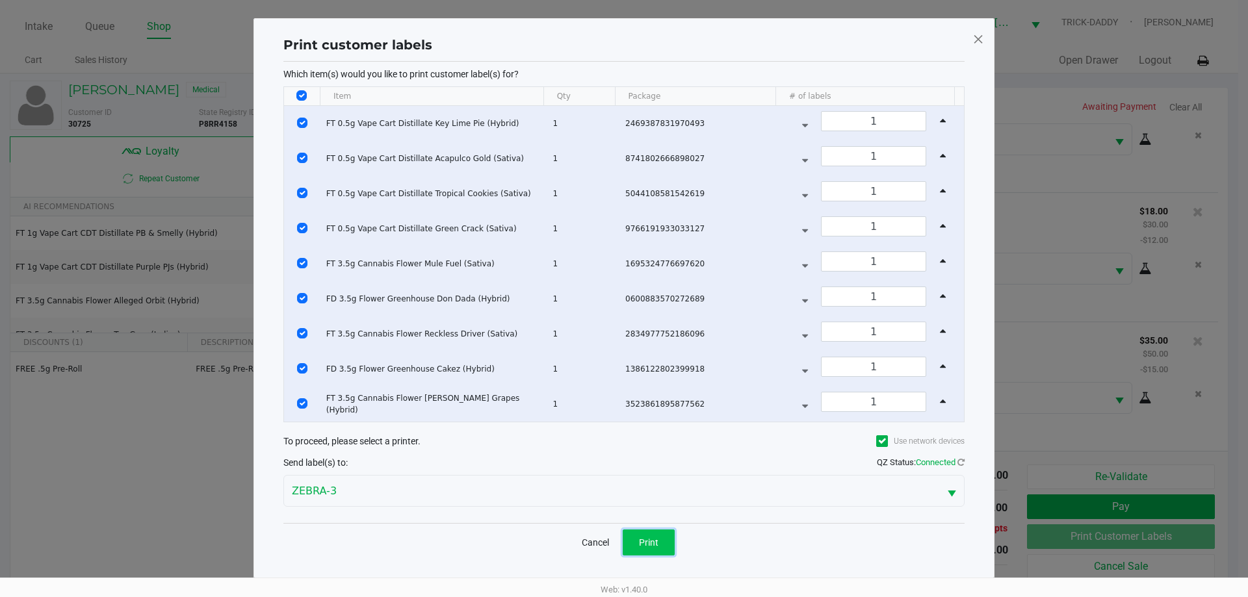
click at [658, 538] on span "Print" at bounding box center [648, 542] width 19 height 10
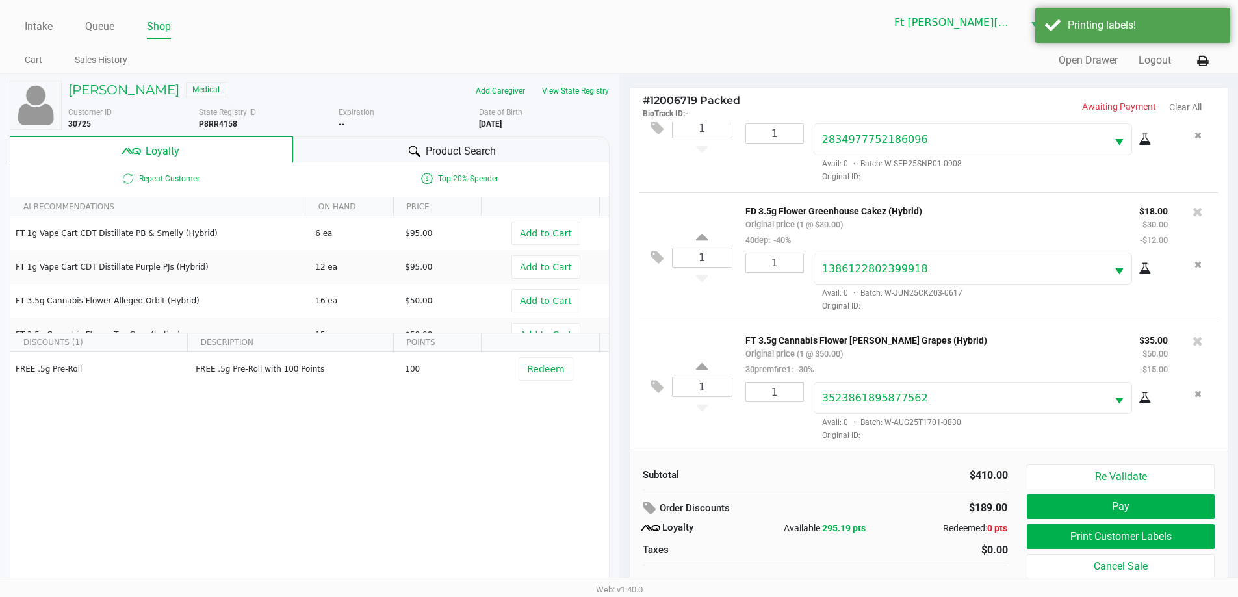
scroll to position [13, 0]
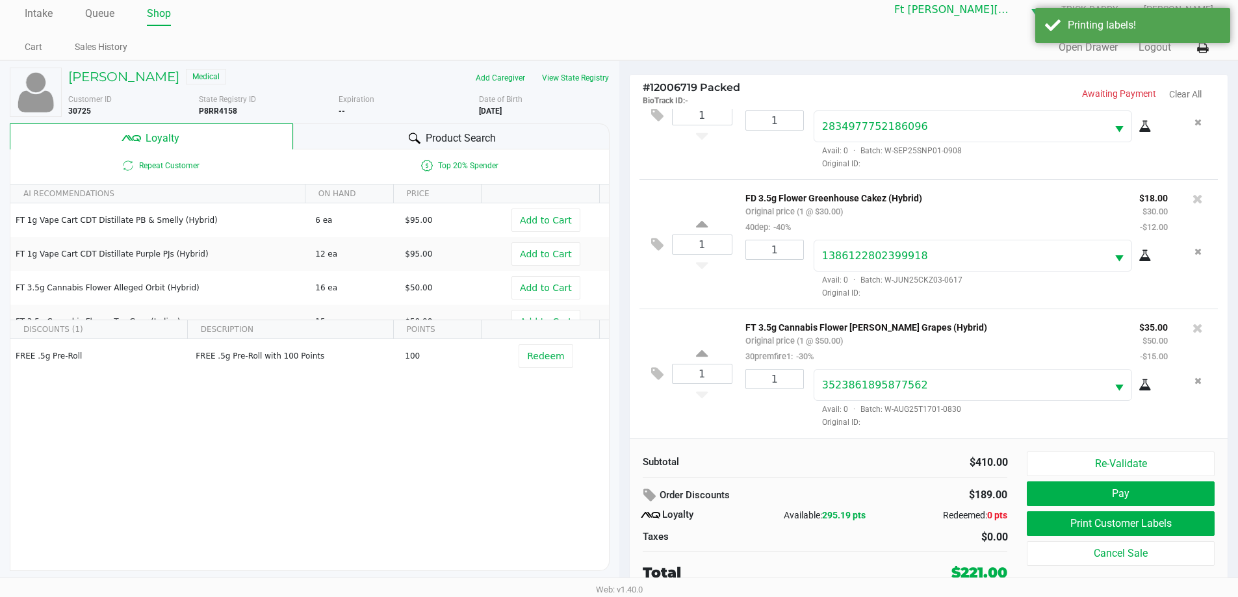
click at [500, 134] on div "Product Search" at bounding box center [451, 136] width 316 height 26
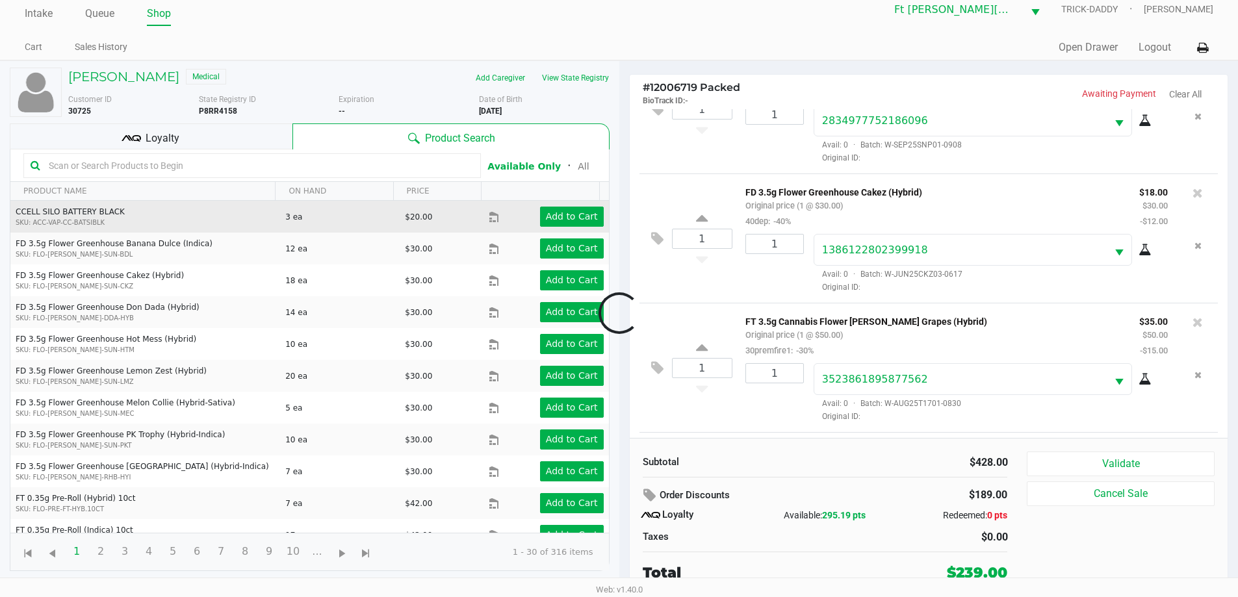
scroll to position [955, 0]
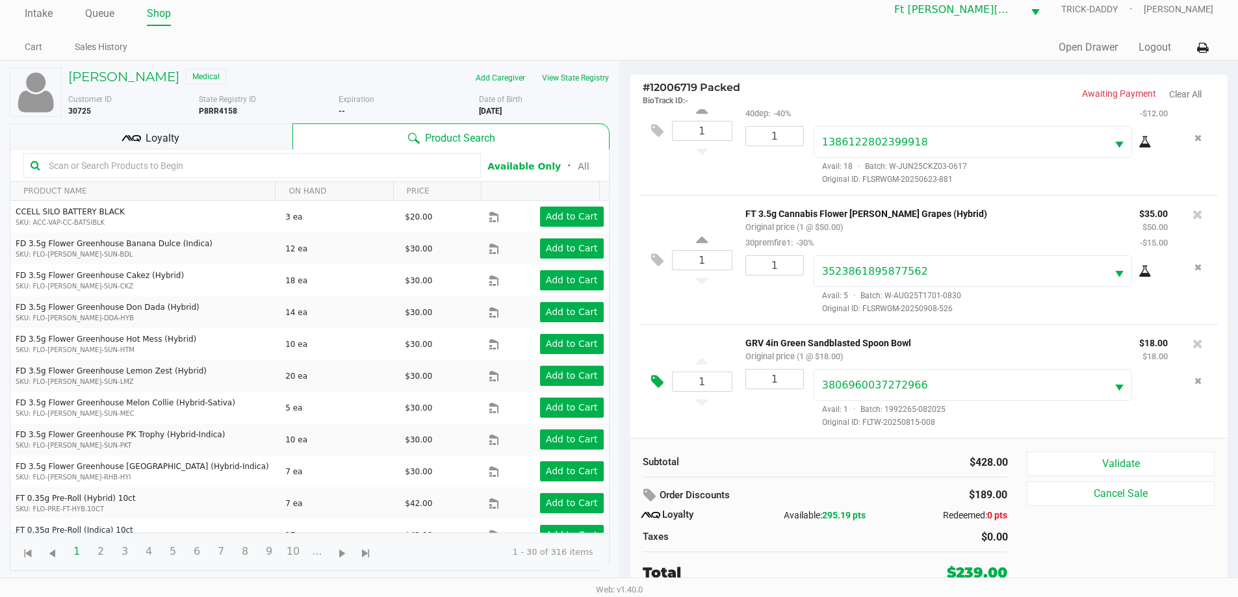
click at [660, 382] on icon at bounding box center [657, 381] width 12 height 15
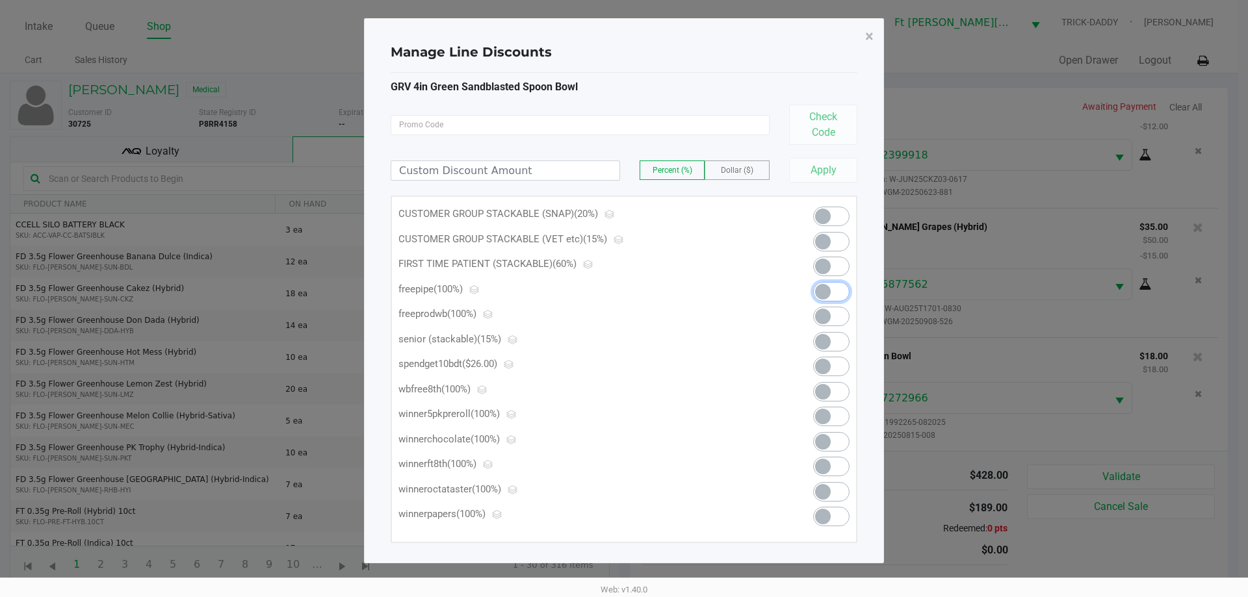
click at [842, 290] on span at bounding box center [831, 291] width 36 height 19
click at [869, 36] on span "×" at bounding box center [869, 36] width 8 height 18
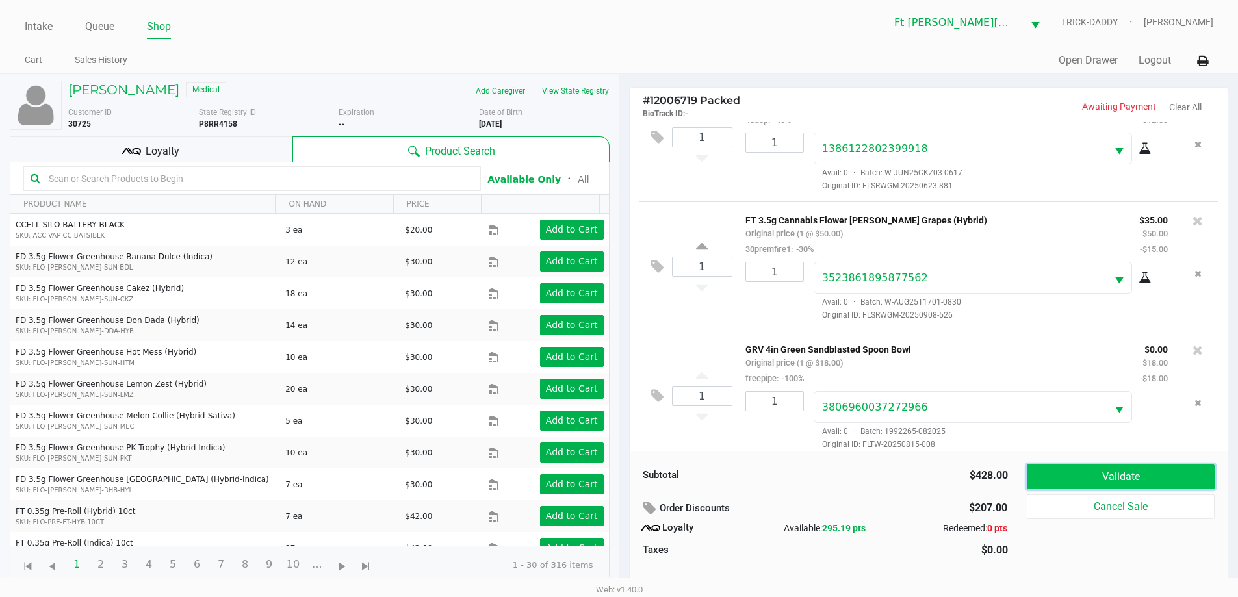
click at [1142, 476] on button "Validate" at bounding box center [1120, 477] width 187 height 25
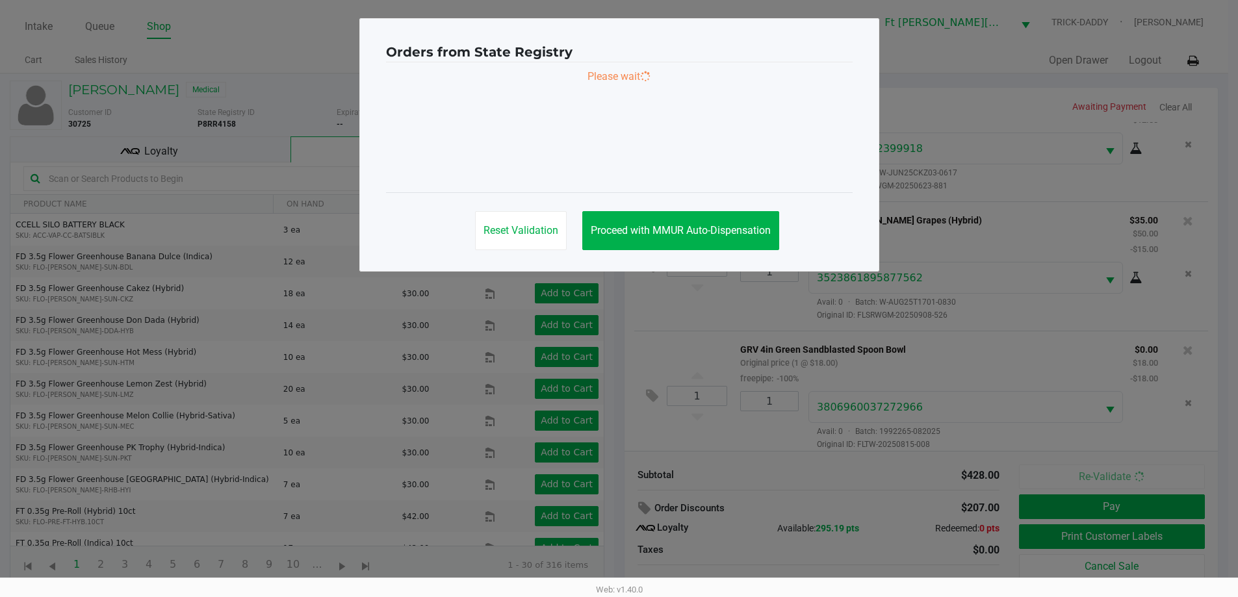
scroll to position [971, 0]
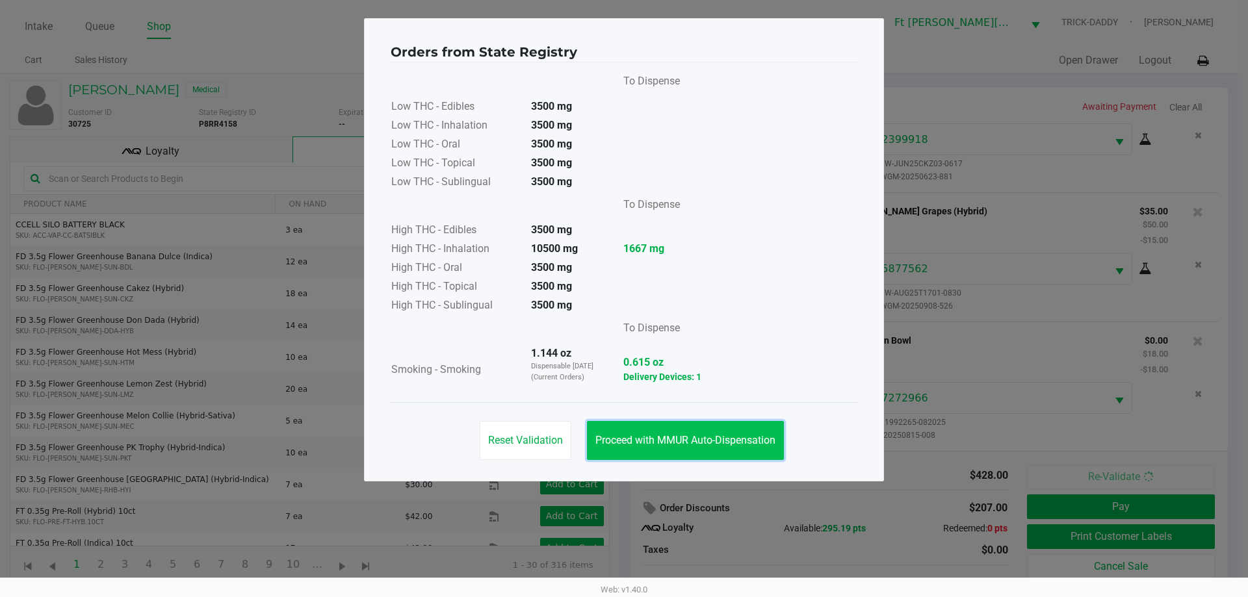
click at [727, 435] on span "Proceed with MMUR Auto-Dispensation" at bounding box center [685, 440] width 180 height 12
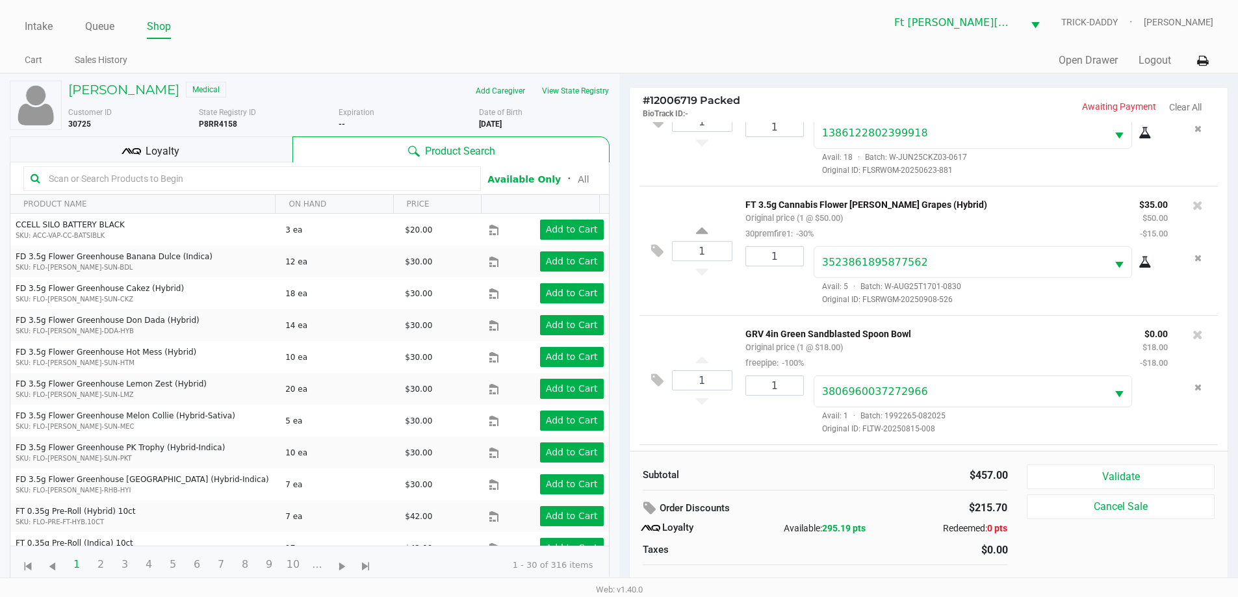
scroll to position [1101, 0]
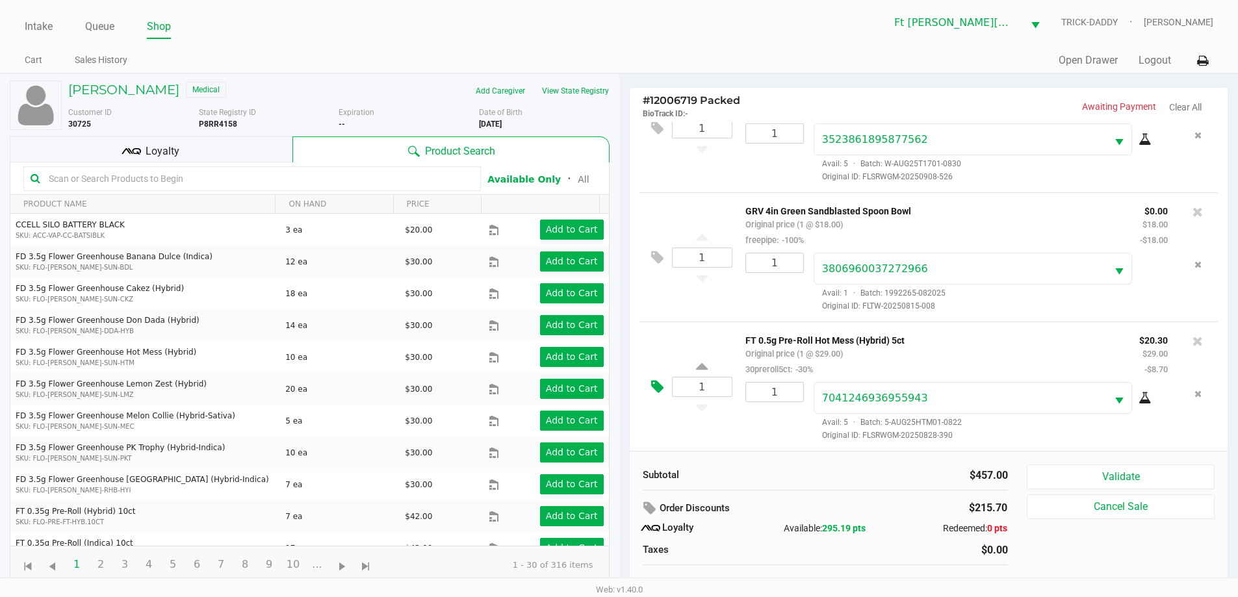
click at [662, 379] on icon at bounding box center [657, 386] width 12 height 15
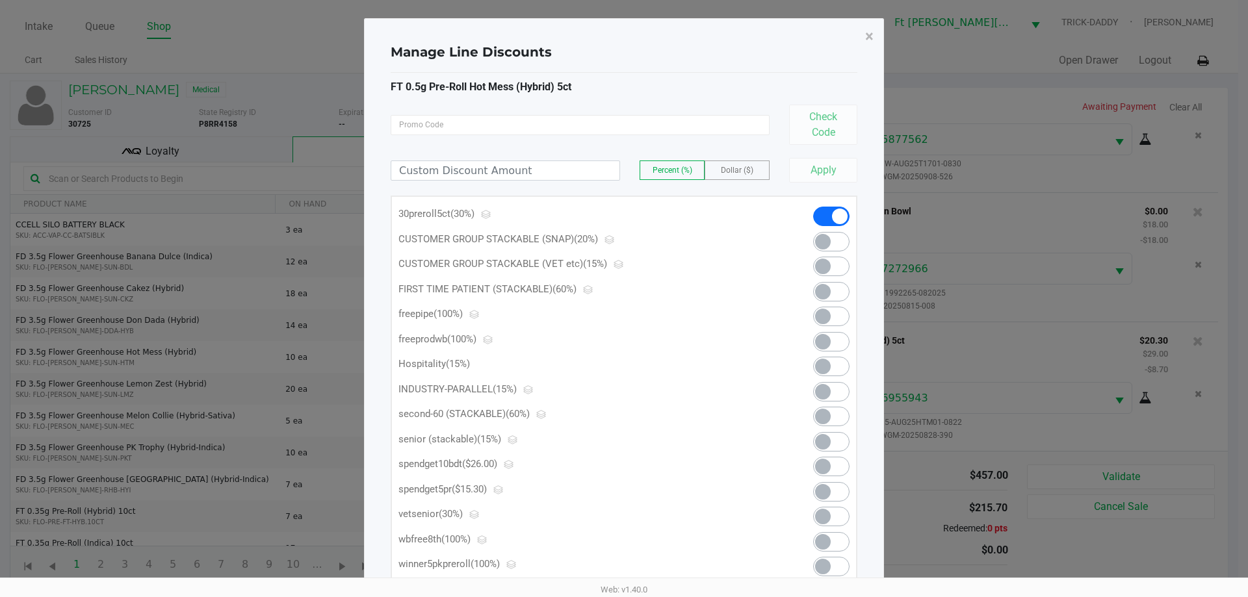
click at [831, 490] on span at bounding box center [831, 491] width 36 height 19
click at [869, 37] on span "×" at bounding box center [869, 36] width 8 height 18
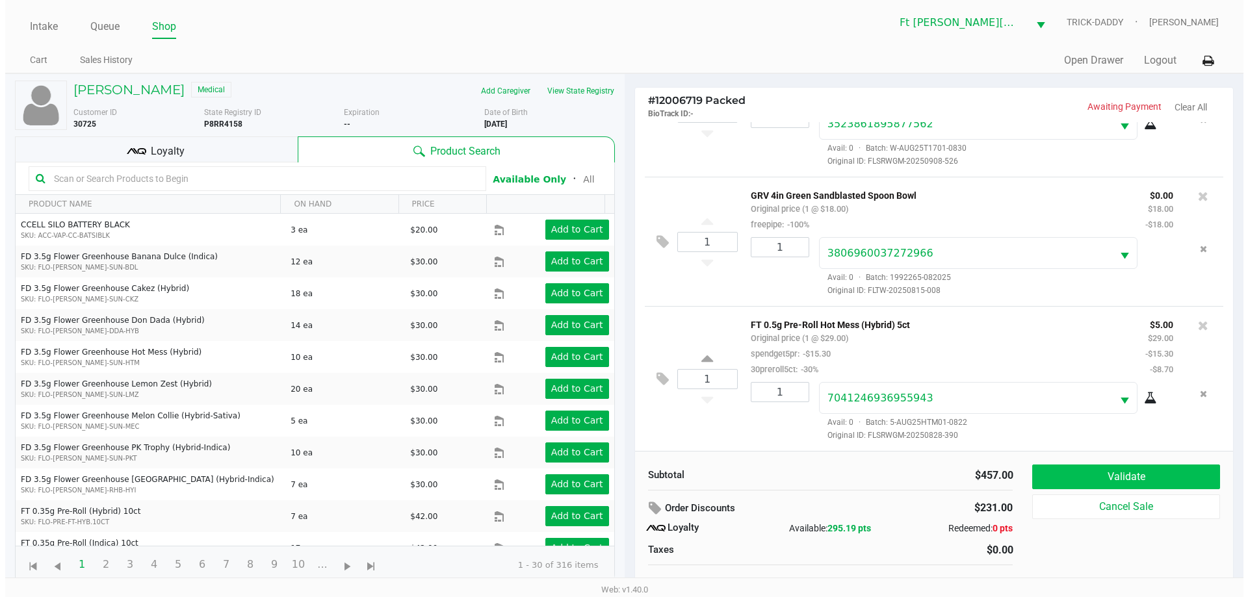
scroll to position [1116, 0]
click at [1196, 481] on button "Validate" at bounding box center [1120, 477] width 187 height 25
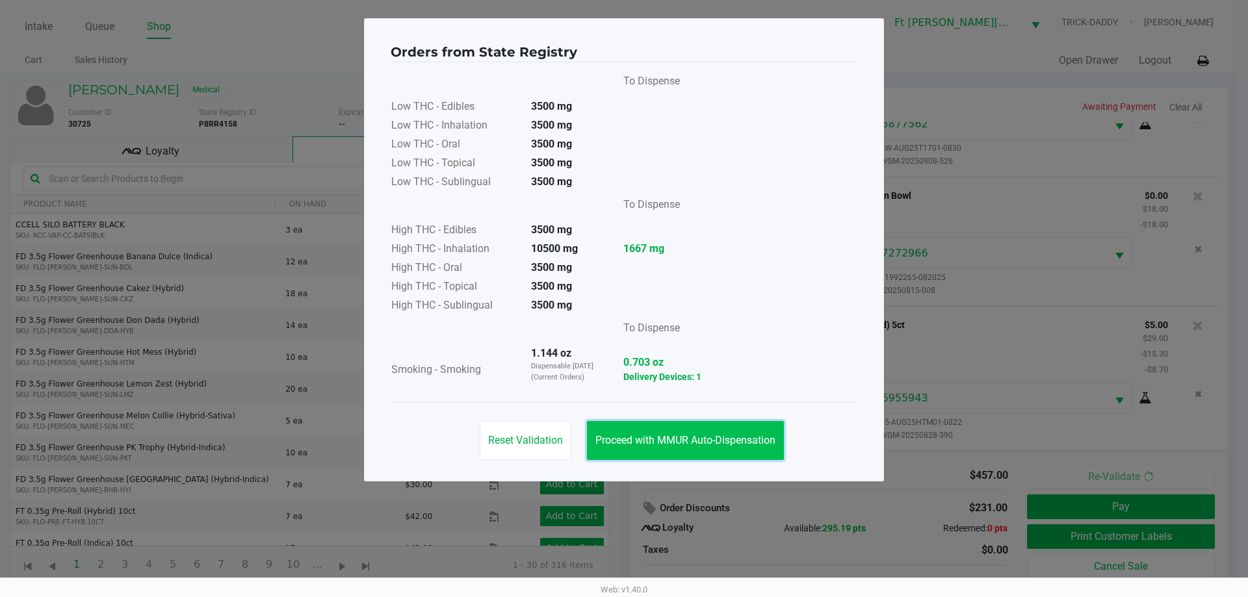
drag, startPoint x: 729, startPoint y: 444, endPoint x: 980, endPoint y: 487, distance: 254.6
click at [730, 443] on span "Proceed with MMUR Auto-Dispensation" at bounding box center [685, 440] width 180 height 12
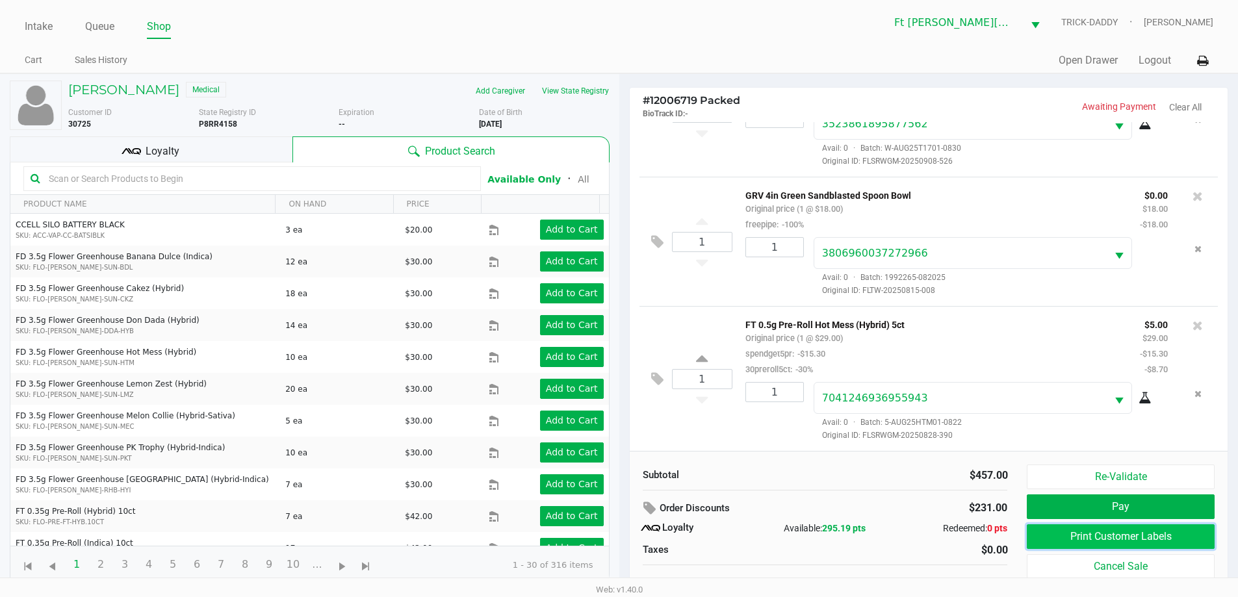
click at [1112, 536] on button "Print Customer Labels" at bounding box center [1120, 536] width 187 height 25
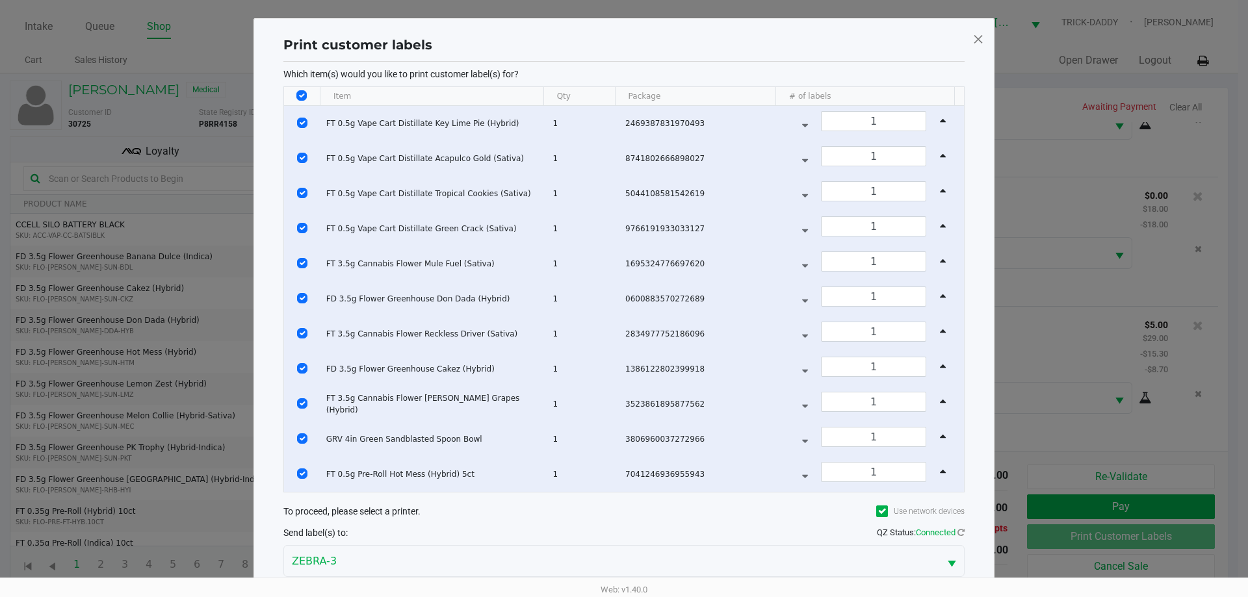
click at [300, 97] on input "Select All Rows" at bounding box center [301, 95] width 10 height 10
checkbox input "false"
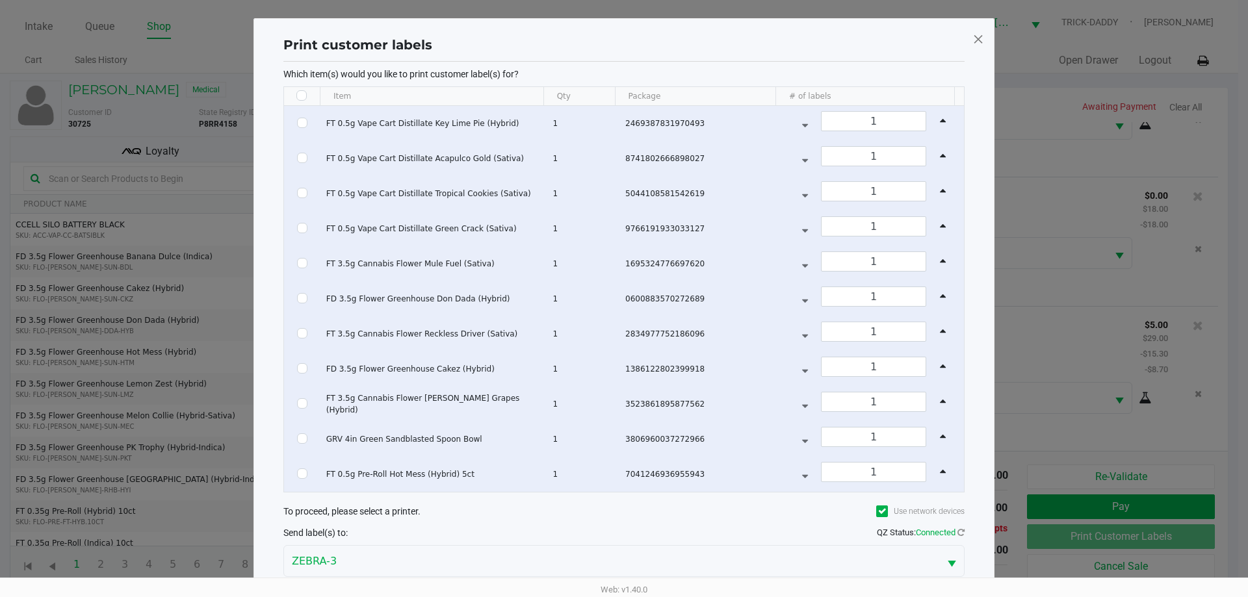
checkbox input "false"
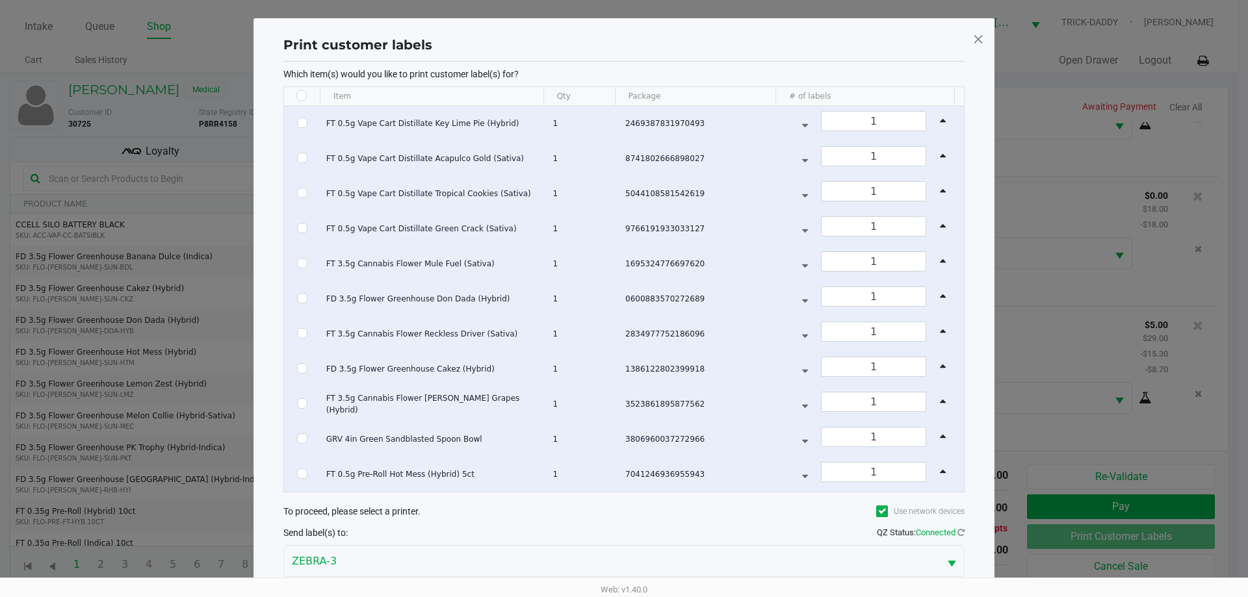
checkbox input "false"
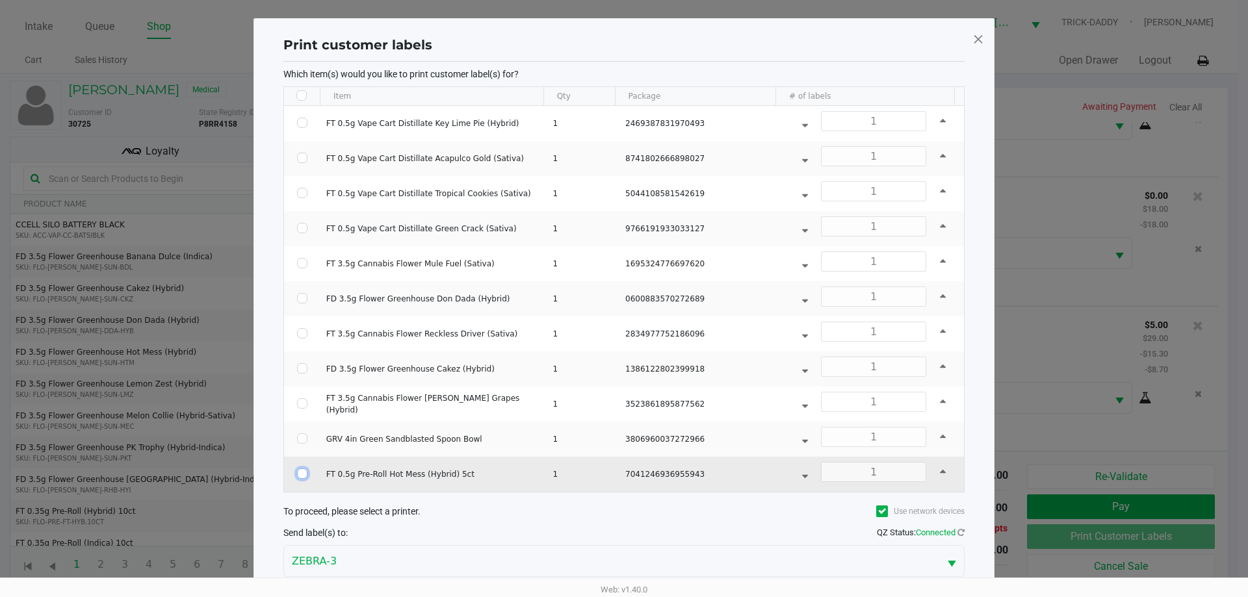
click at [299, 476] on input "Select Row" at bounding box center [302, 474] width 10 height 10
checkbox input "true"
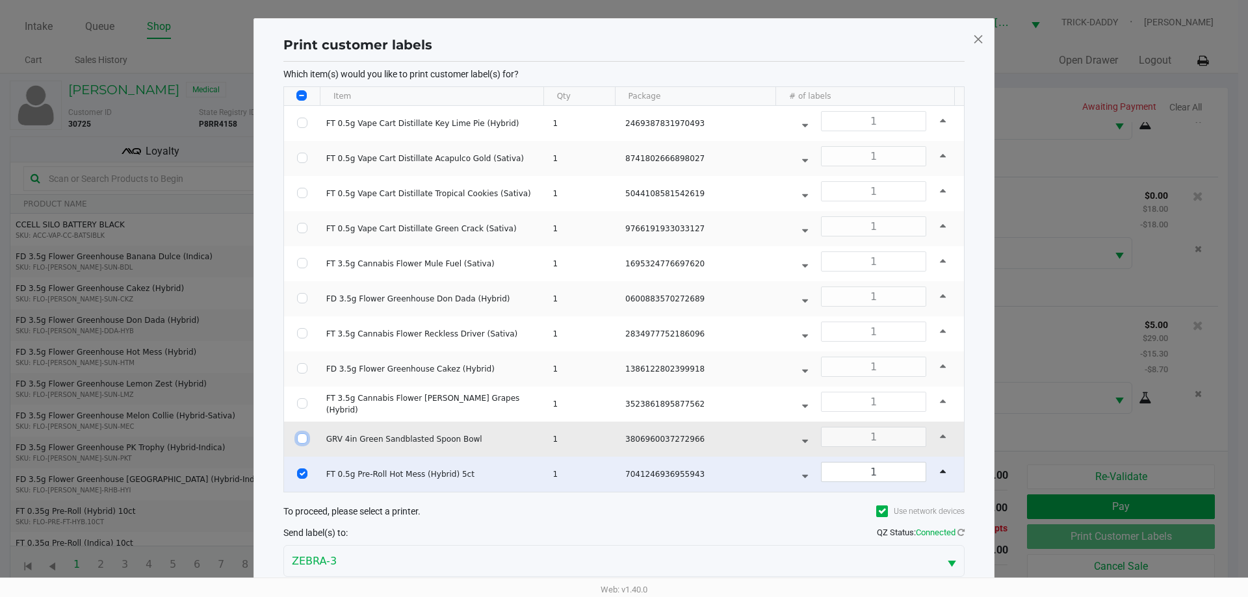
click at [299, 439] on input "Select Row" at bounding box center [302, 438] width 10 height 10
checkbox input "true"
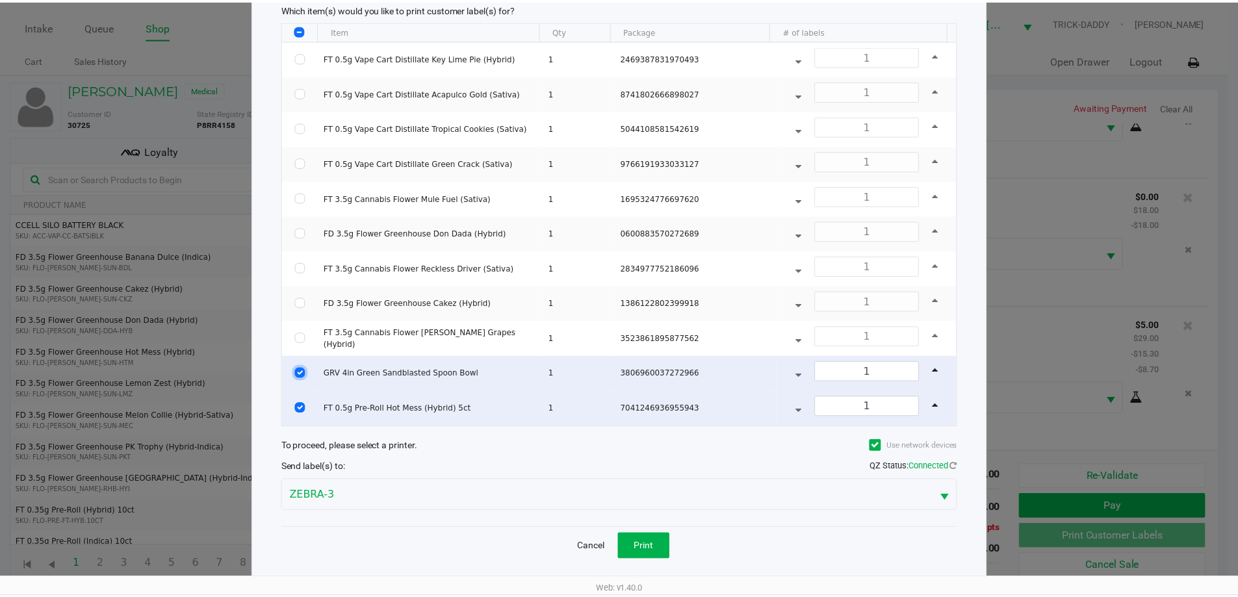
scroll to position [69, 0]
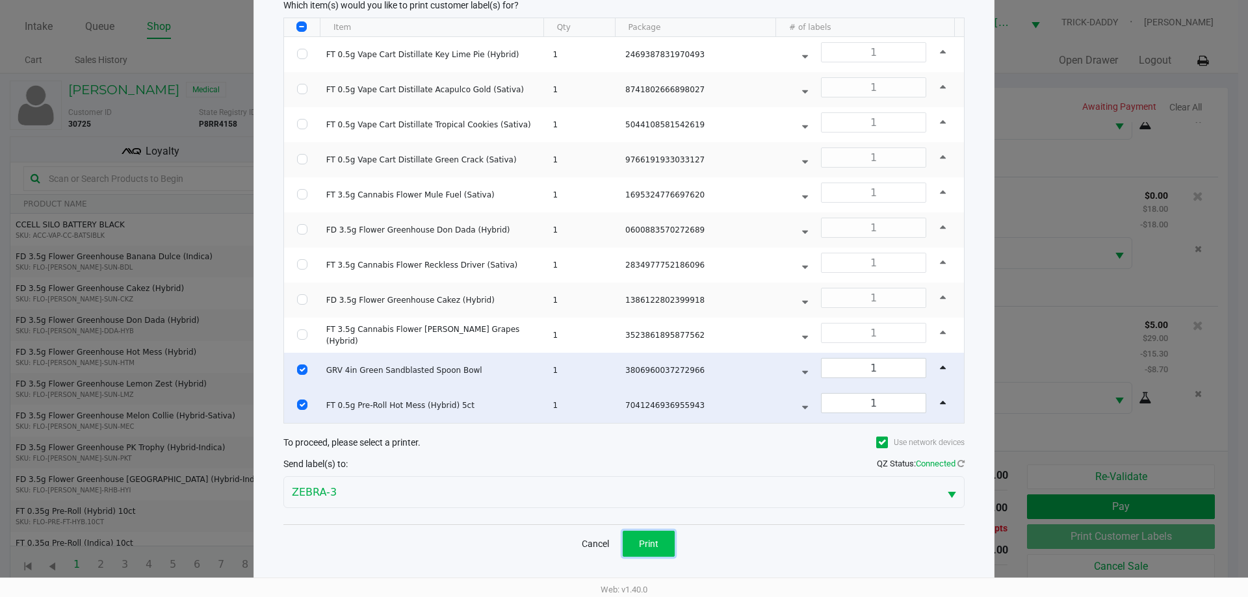
click at [663, 546] on button "Print" at bounding box center [649, 544] width 52 height 26
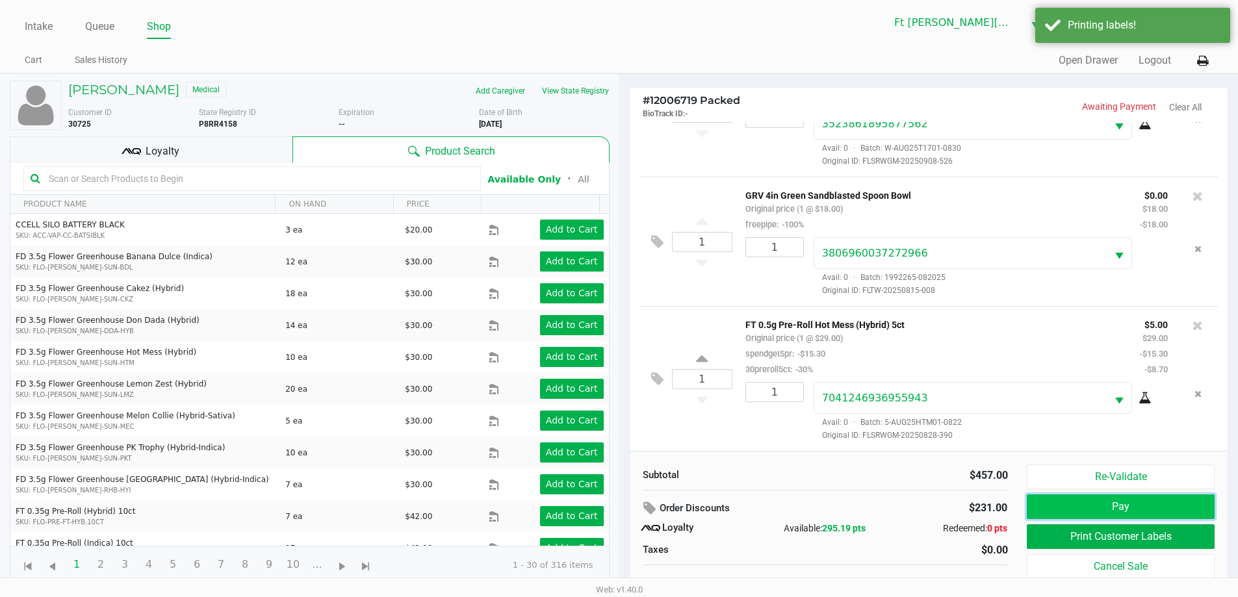
click at [1098, 510] on button "Pay" at bounding box center [1120, 507] width 187 height 25
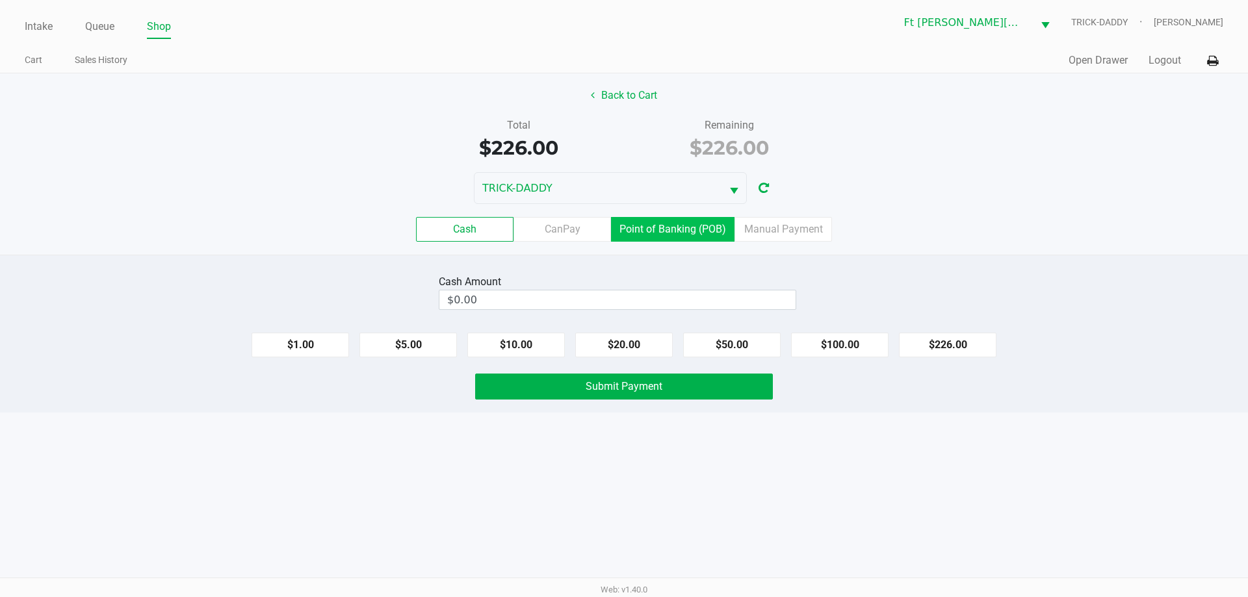
click at [711, 236] on label "Point of Banking (POB)" at bounding box center [672, 229] width 123 height 25
click at [0, 0] on 7 "Point of Banking (POB)" at bounding box center [0, 0] width 0 height 0
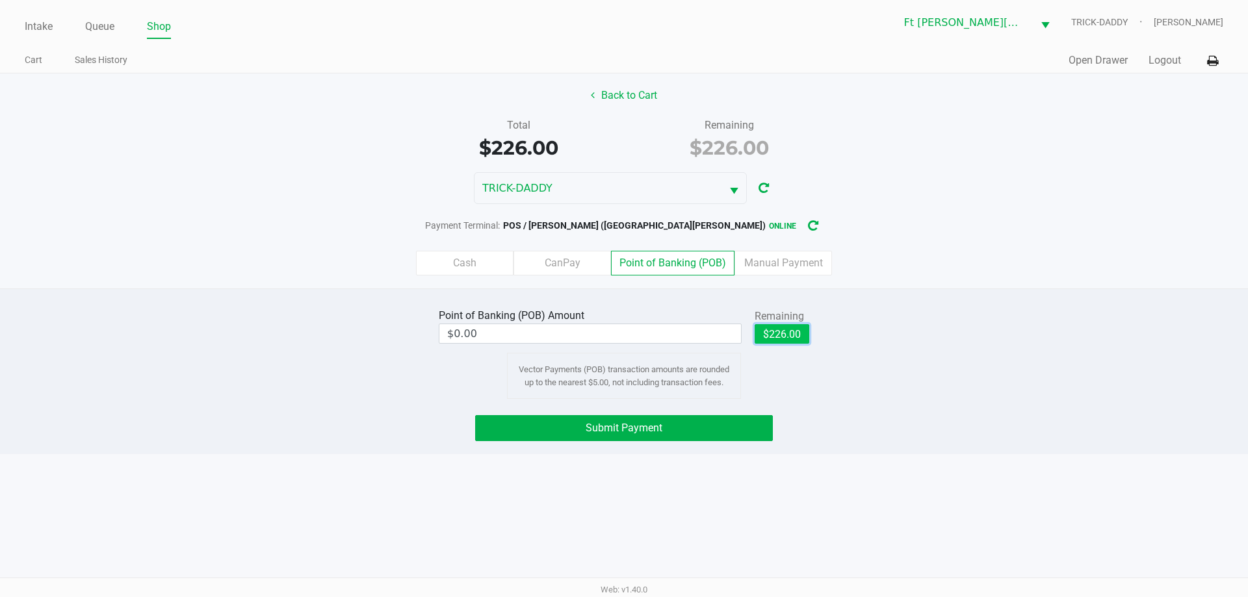
click at [794, 335] on button "$226.00" at bounding box center [781, 333] width 55 height 19
type input "$226.00"
click at [742, 429] on button "Submit Payment" at bounding box center [624, 428] width 298 height 26
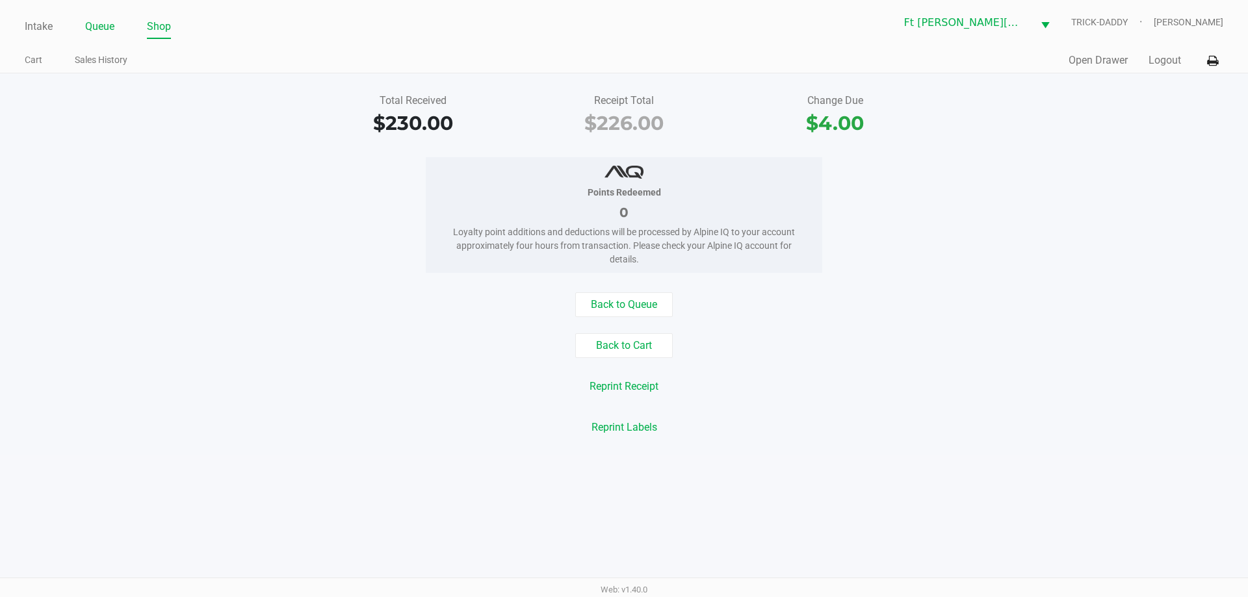
click at [94, 29] on link "Queue" at bounding box center [99, 27] width 29 height 18
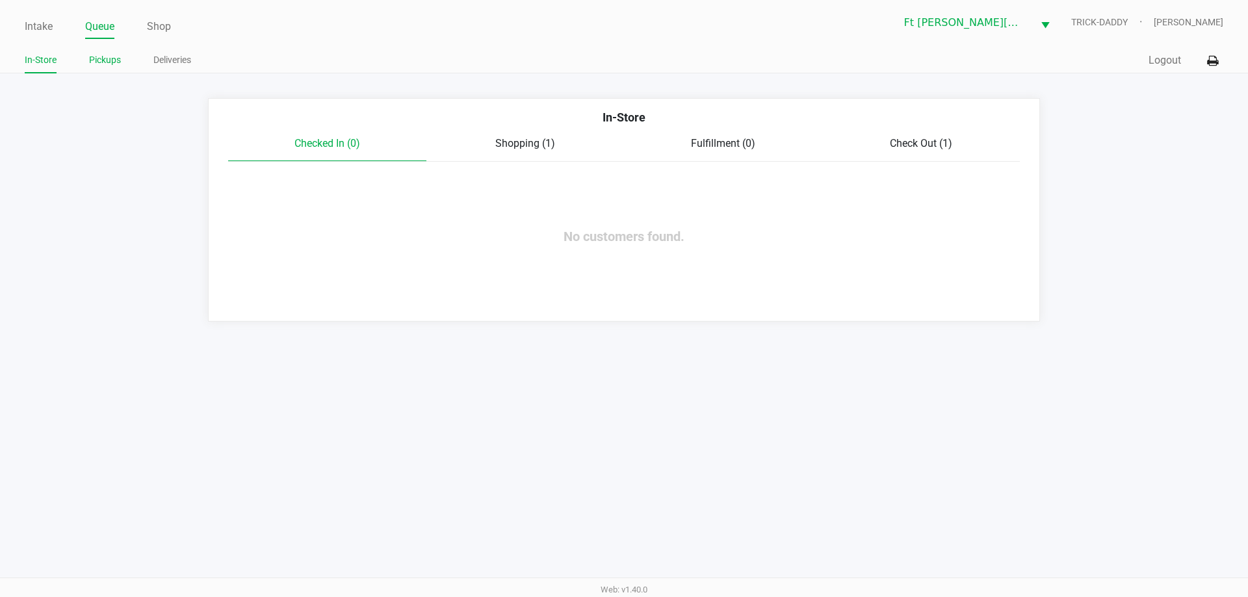
click at [107, 58] on link "Pickups" at bounding box center [105, 60] width 32 height 16
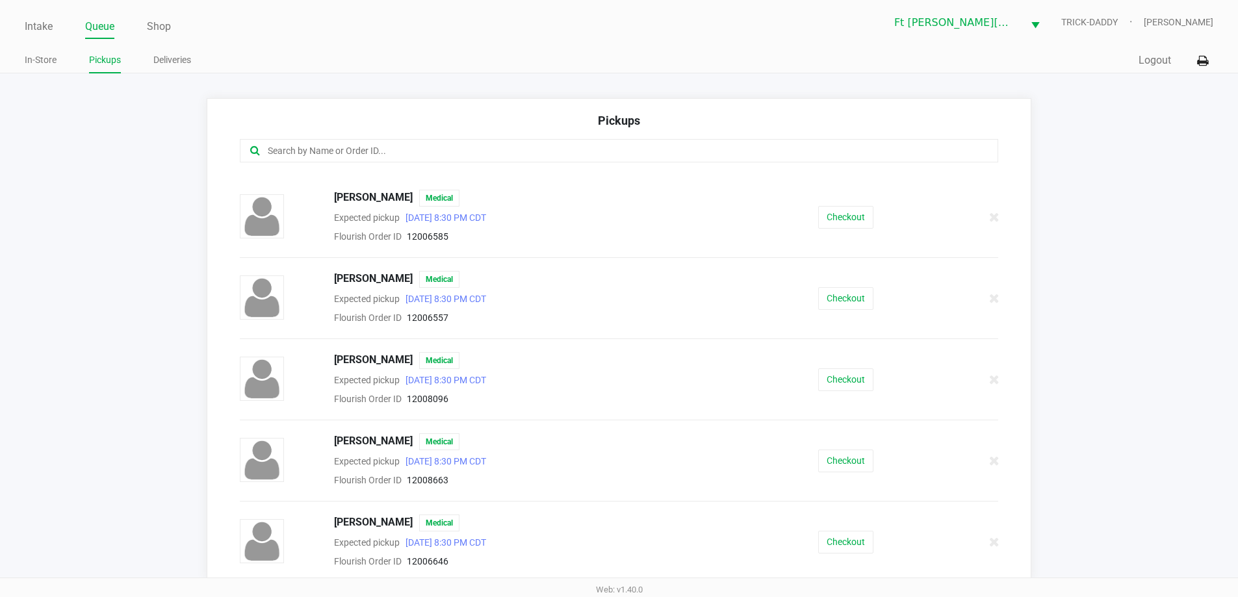
scroll to position [195, 0]
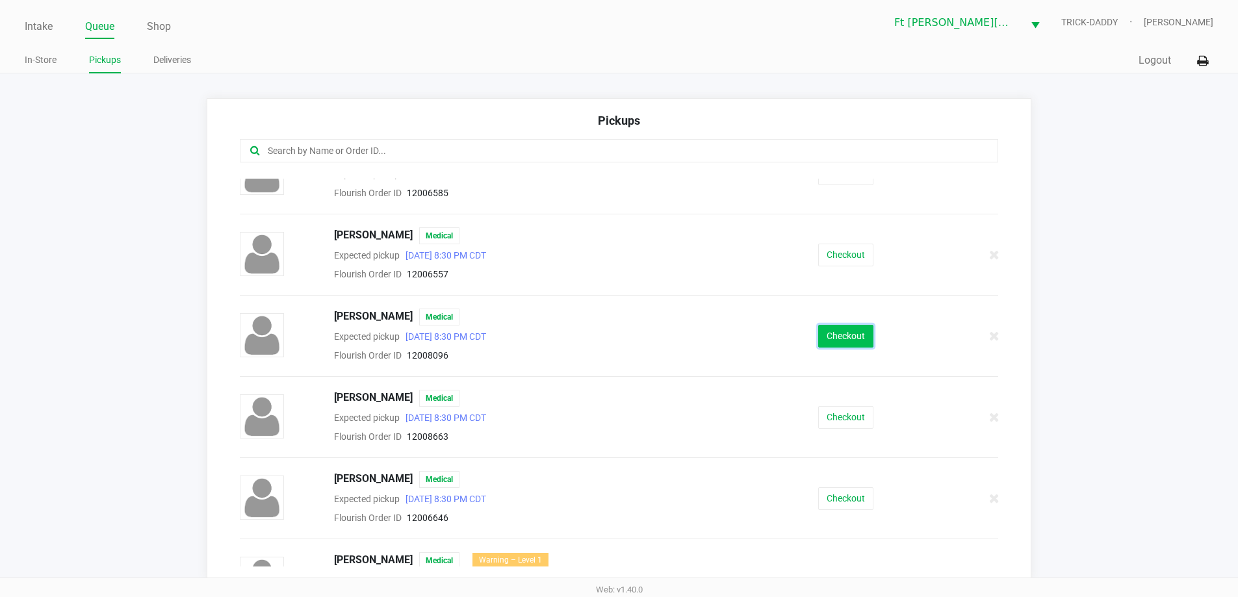
click at [825, 335] on button "Checkout" at bounding box center [845, 336] width 55 height 23
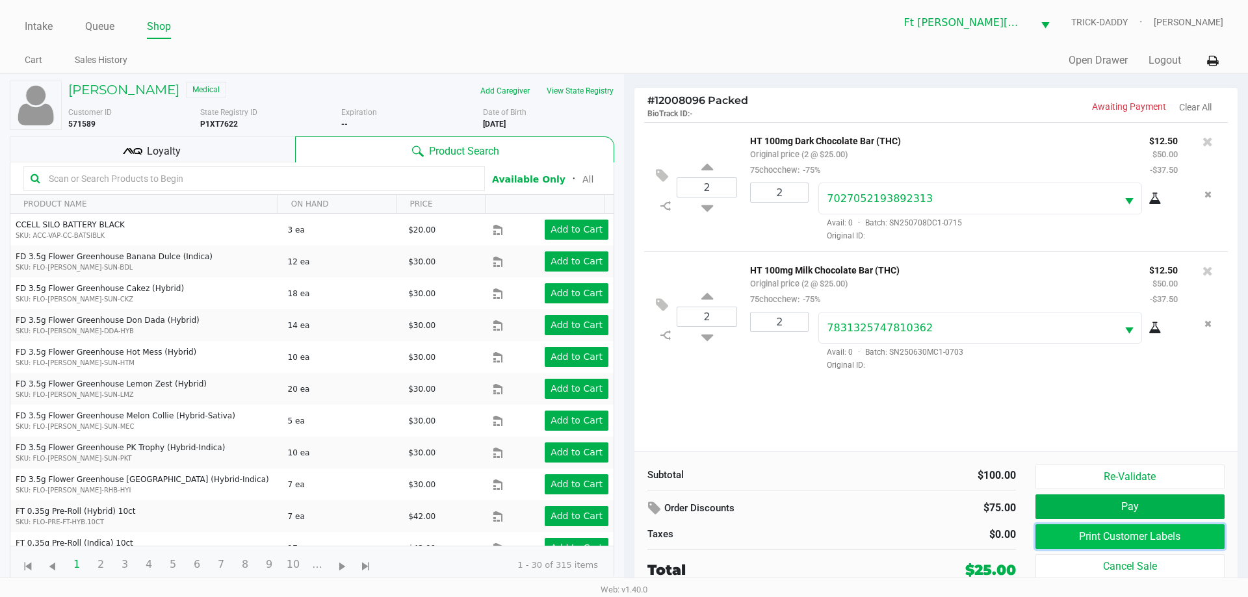
drag, startPoint x: 814, startPoint y: 330, endPoint x: 1099, endPoint y: 532, distance: 349.6
click at [1099, 532] on button "Print Customer Labels" at bounding box center [1129, 536] width 189 height 25
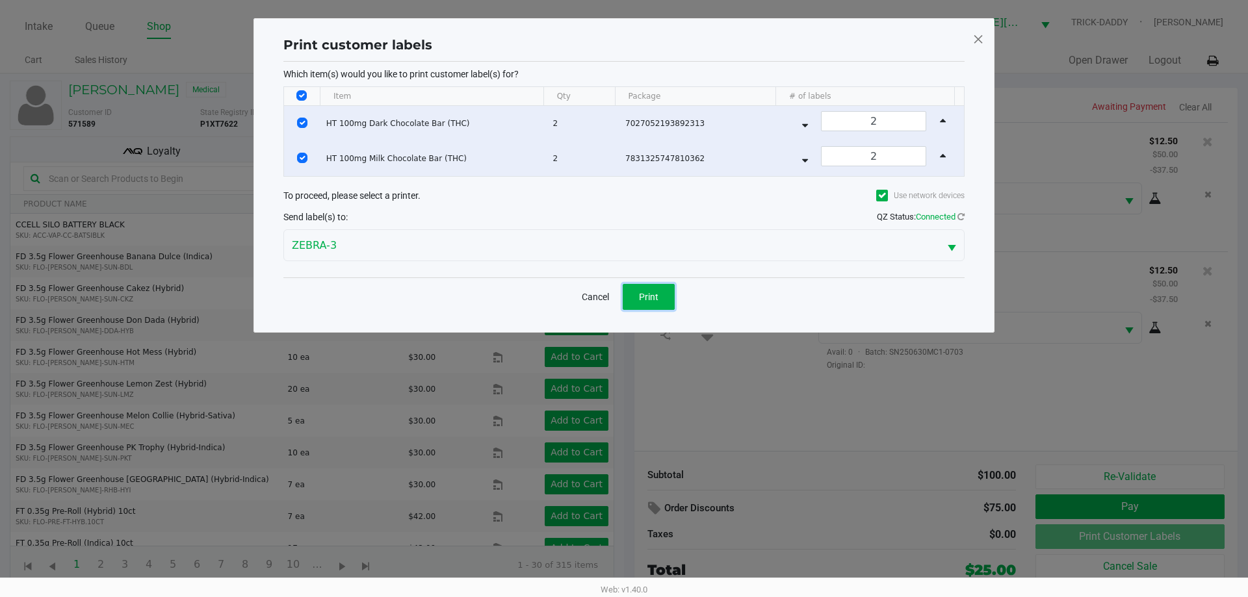
click at [632, 294] on button "Print" at bounding box center [649, 297] width 52 height 26
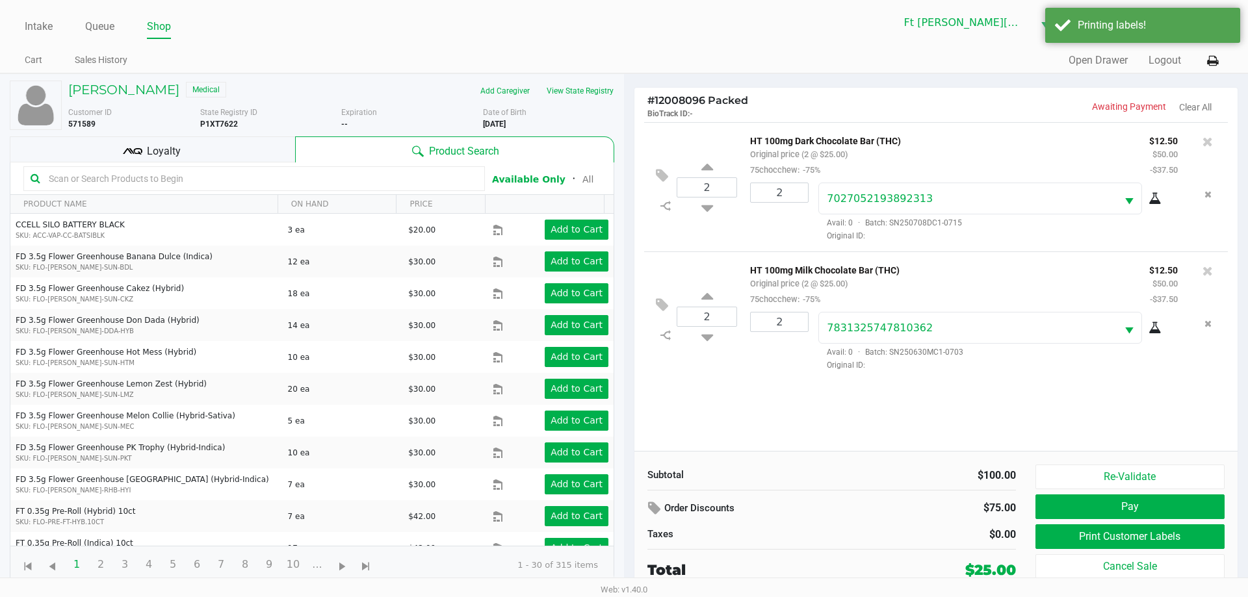
click at [177, 152] on span "Loyalty" at bounding box center [164, 152] width 34 height 16
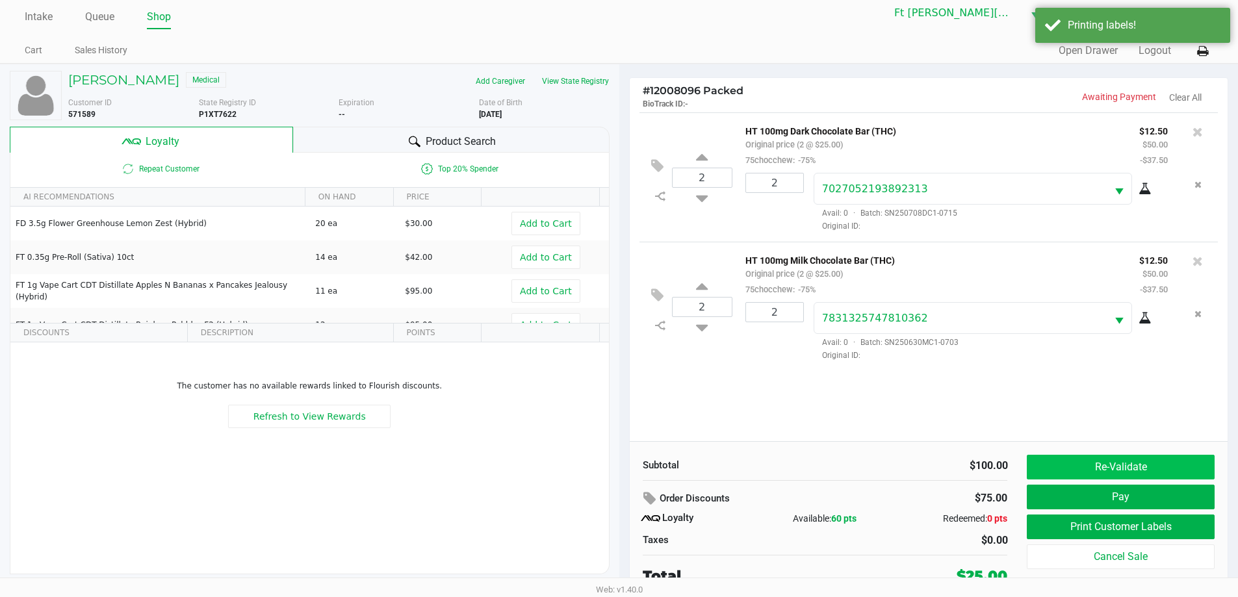
scroll to position [13, 0]
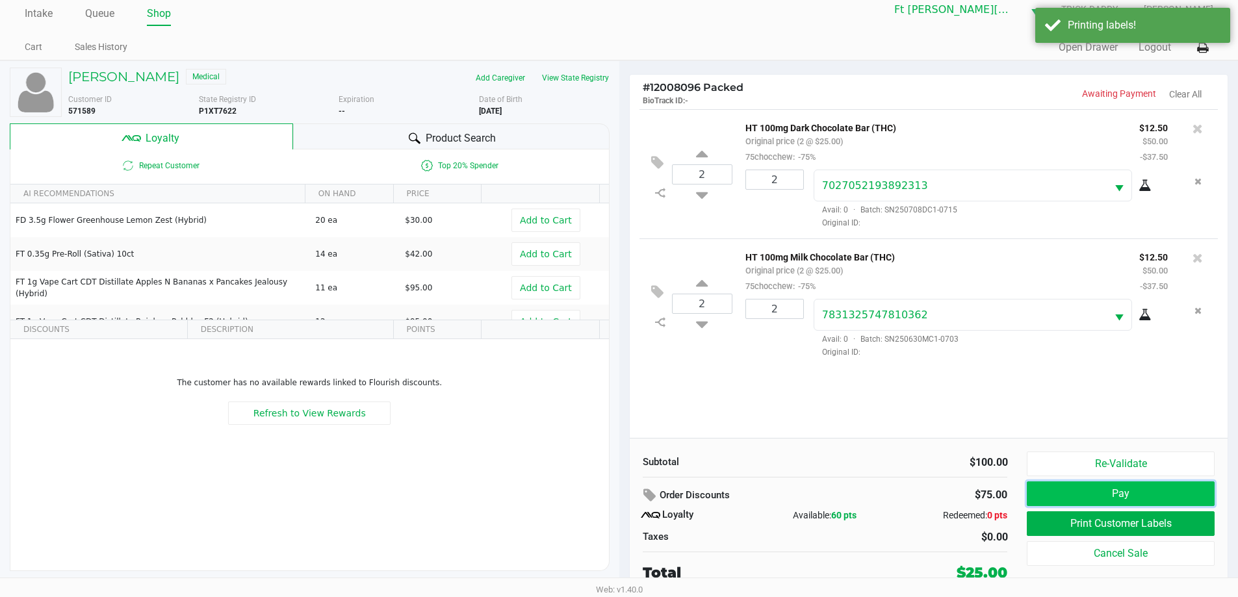
click at [1148, 496] on button "Pay" at bounding box center [1120, 494] width 187 height 25
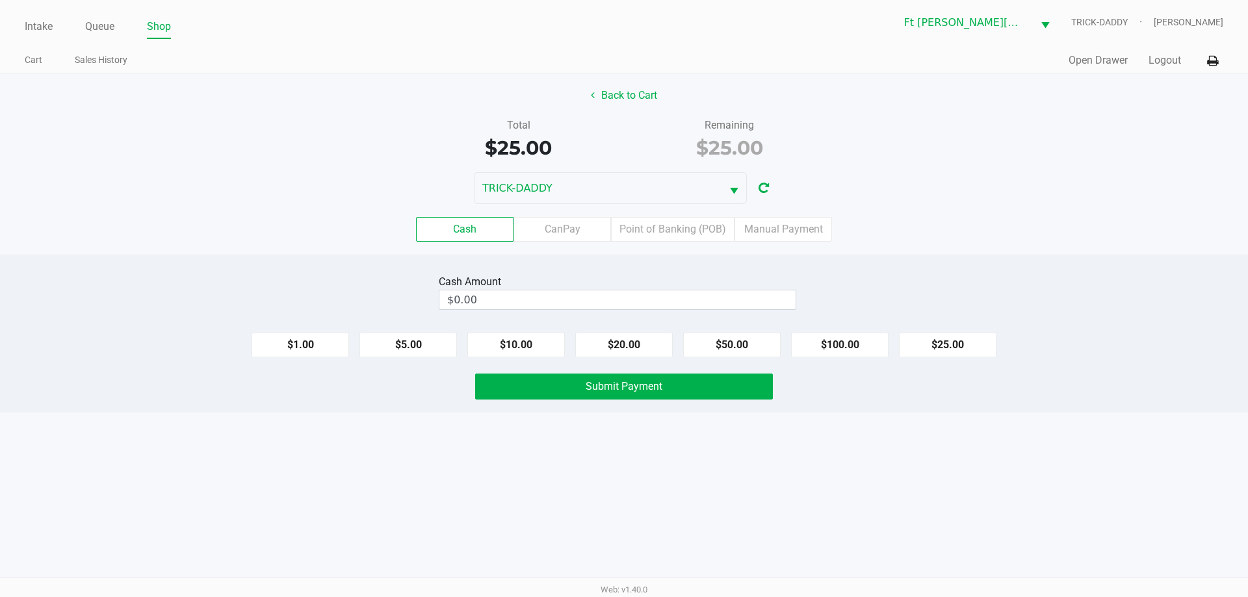
drag, startPoint x: 960, startPoint y: 351, endPoint x: 773, endPoint y: 390, distance: 190.5
click at [958, 352] on button "$25.00" at bounding box center [947, 345] width 97 height 25
type input "$25.00"
click at [710, 376] on button "Submit Payment" at bounding box center [624, 387] width 298 height 26
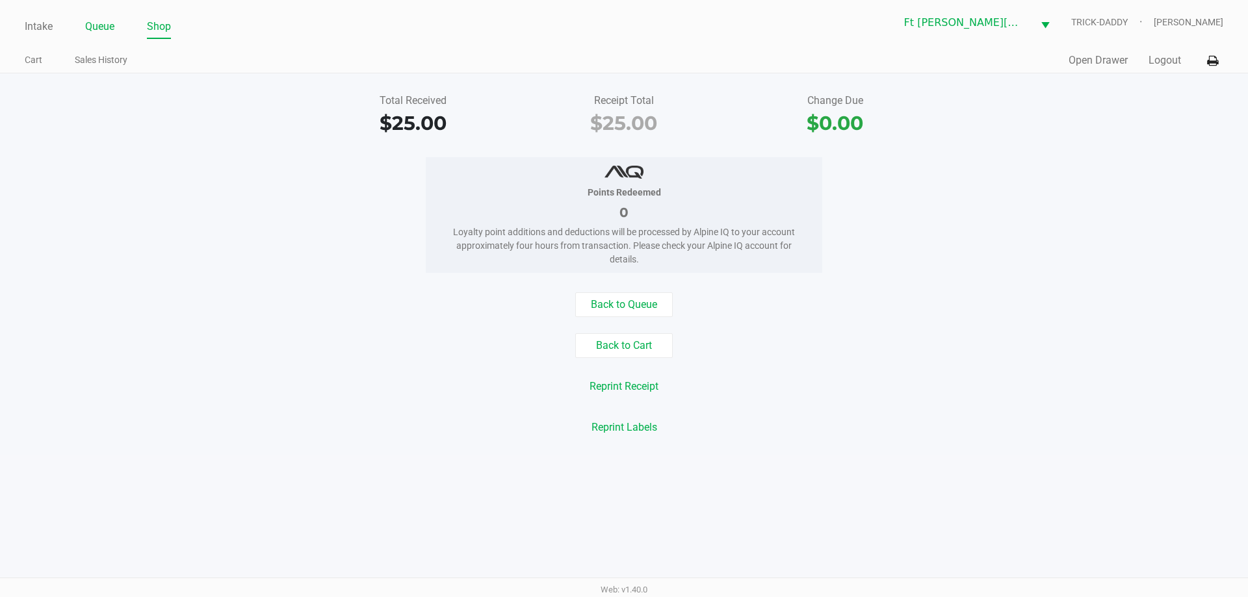
click at [110, 25] on link "Queue" at bounding box center [99, 27] width 29 height 18
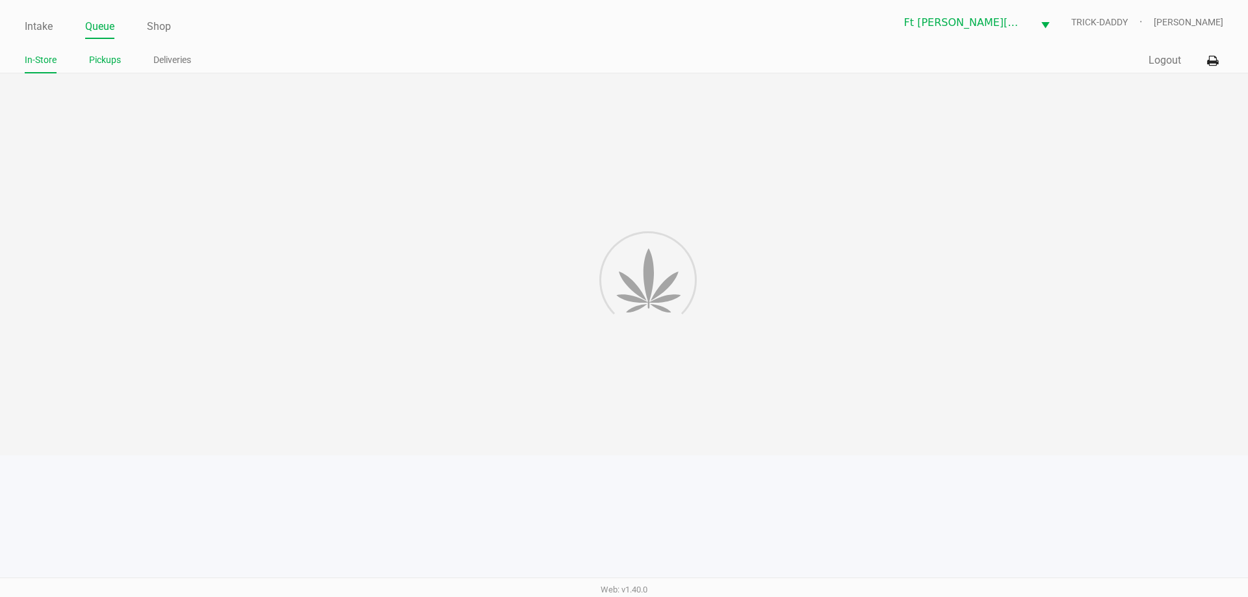
drag, startPoint x: 99, startPoint y: 57, endPoint x: 110, endPoint y: 61, distance: 11.7
click at [100, 58] on link "Pickups" at bounding box center [105, 60] width 32 height 16
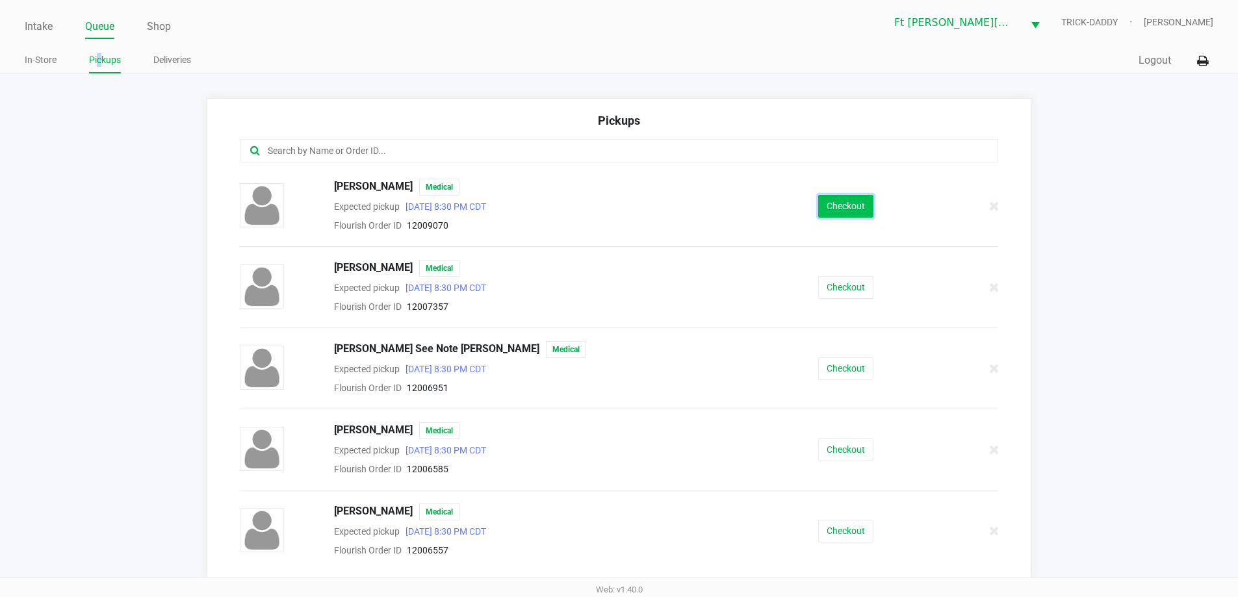
click at [842, 203] on button "Checkout" at bounding box center [845, 206] width 55 height 23
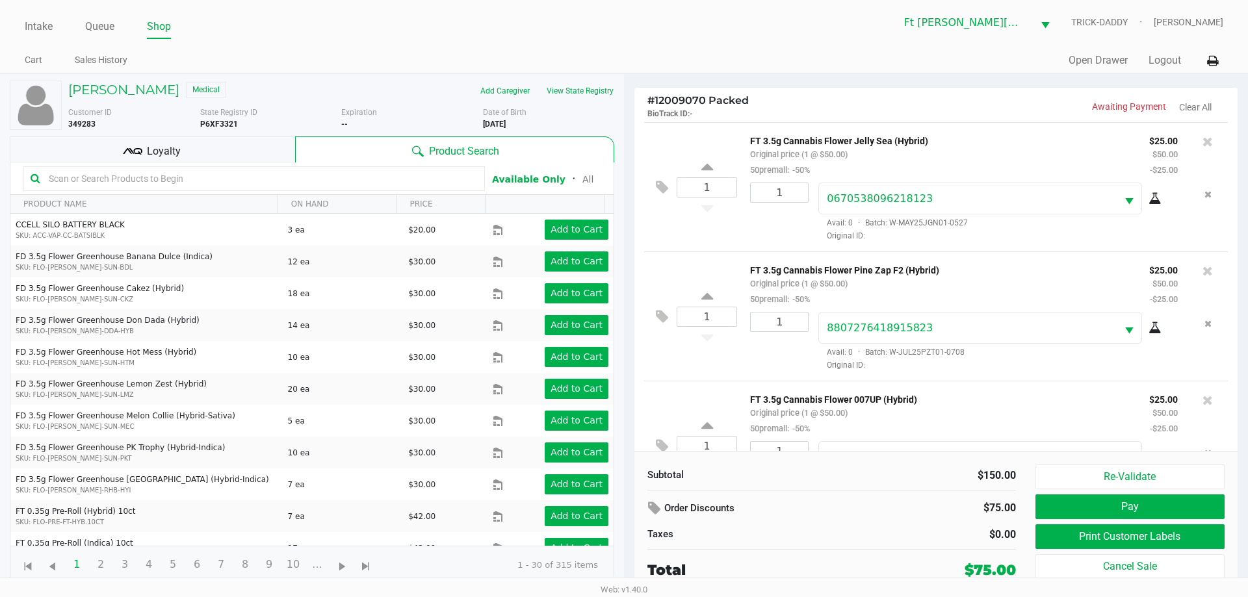
click at [122, 152] on div "Loyalty" at bounding box center [152, 149] width 285 height 26
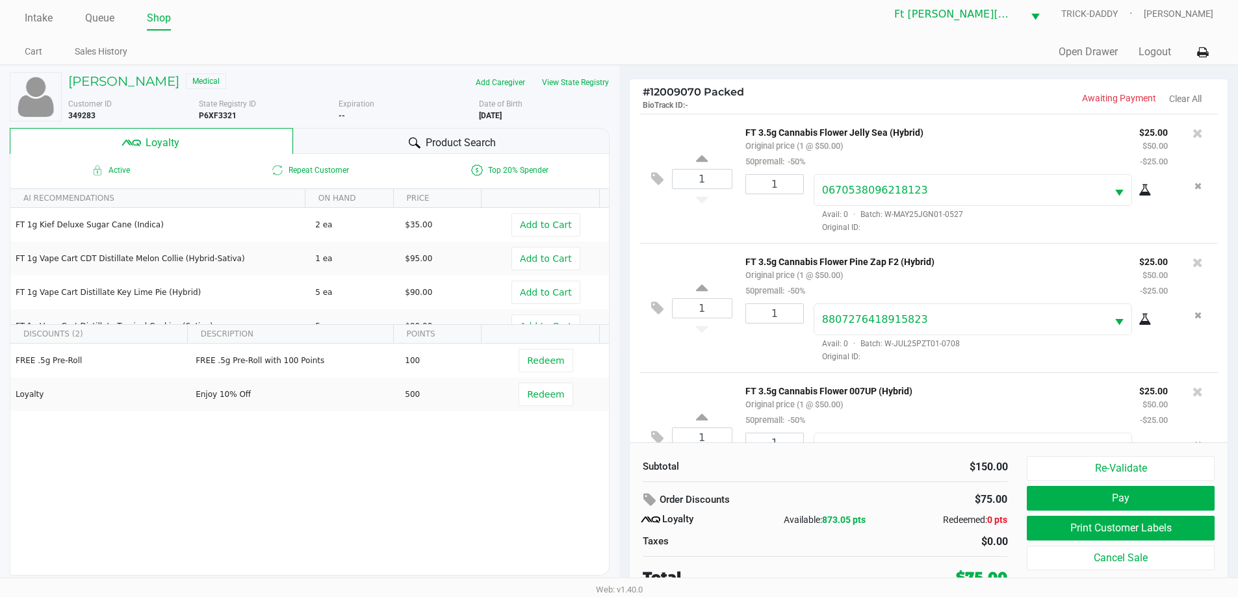
scroll to position [13, 0]
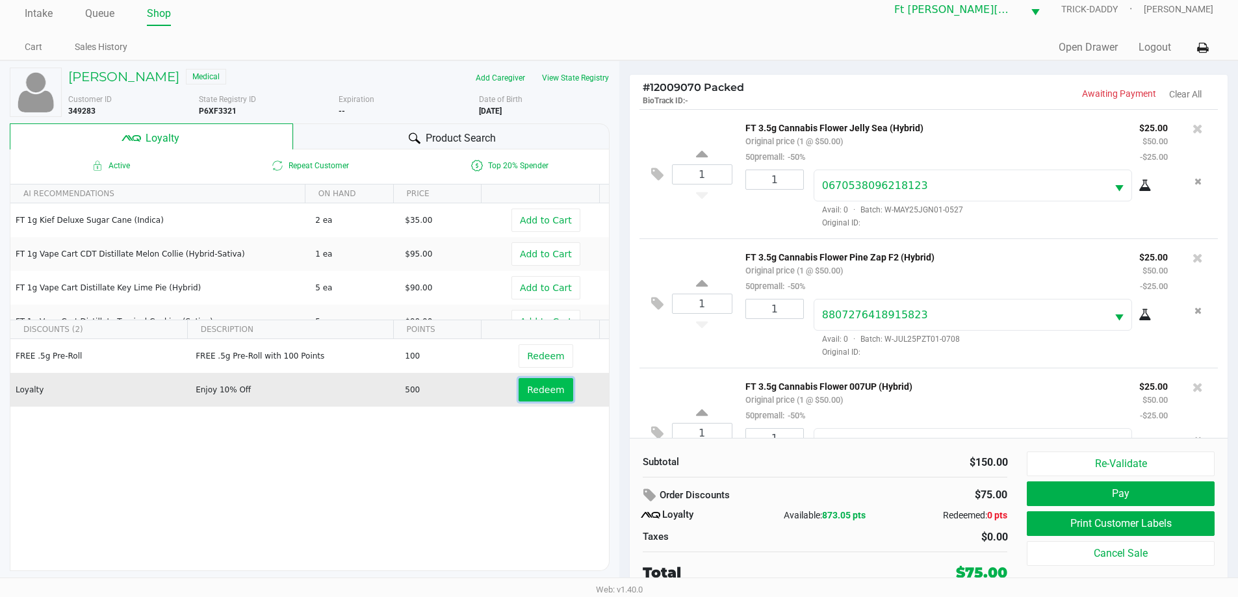
click at [557, 398] on button "Redeem" at bounding box center [546, 389] width 54 height 23
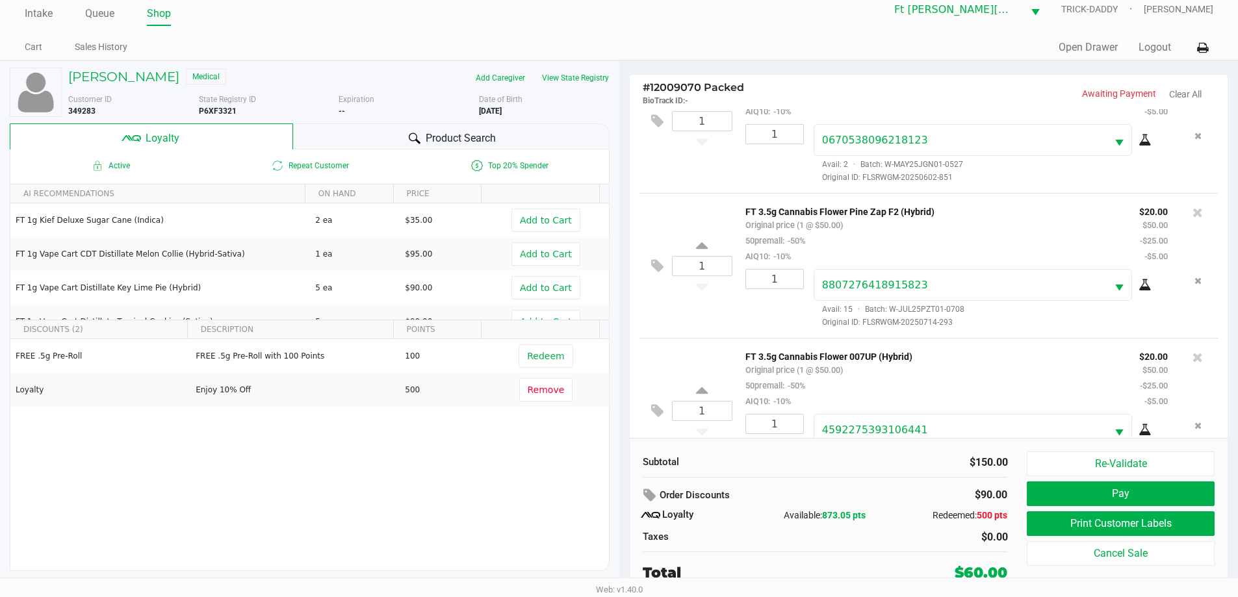
scroll to position [108, 0]
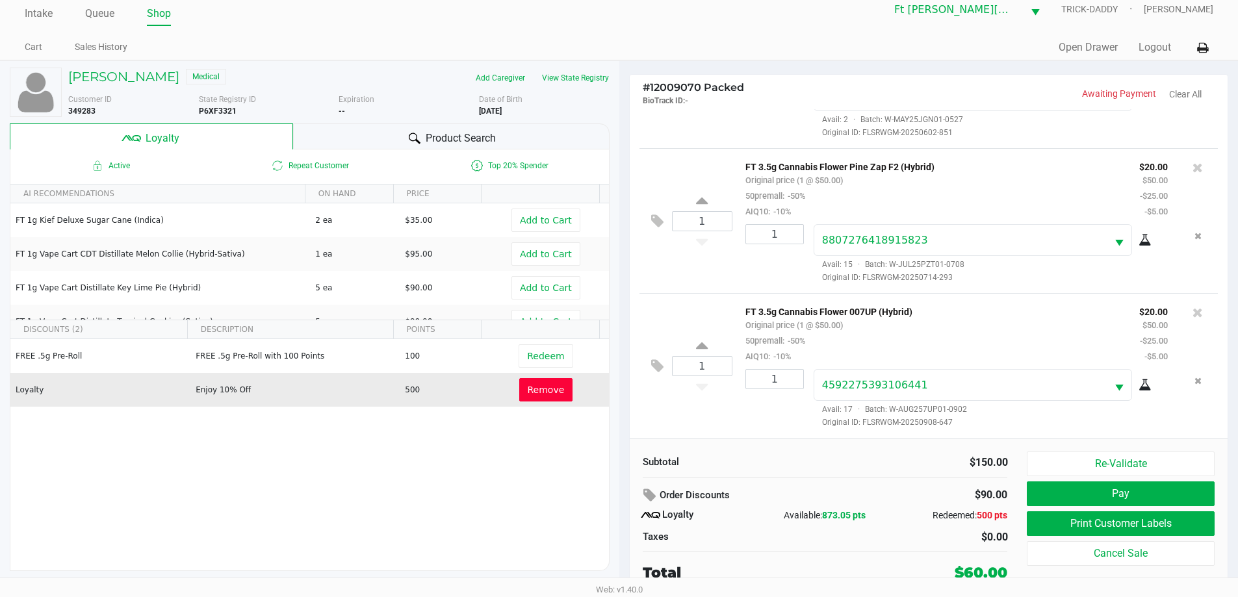
click at [530, 389] on span "Remove" at bounding box center [546, 390] width 37 height 10
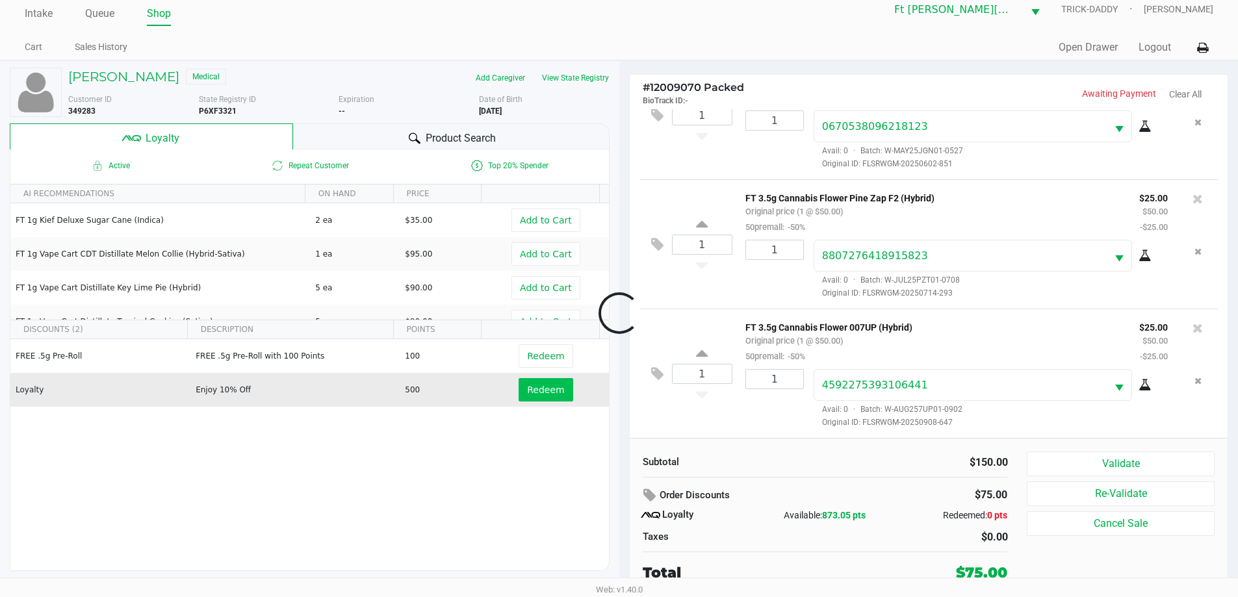
scroll to position [61, 0]
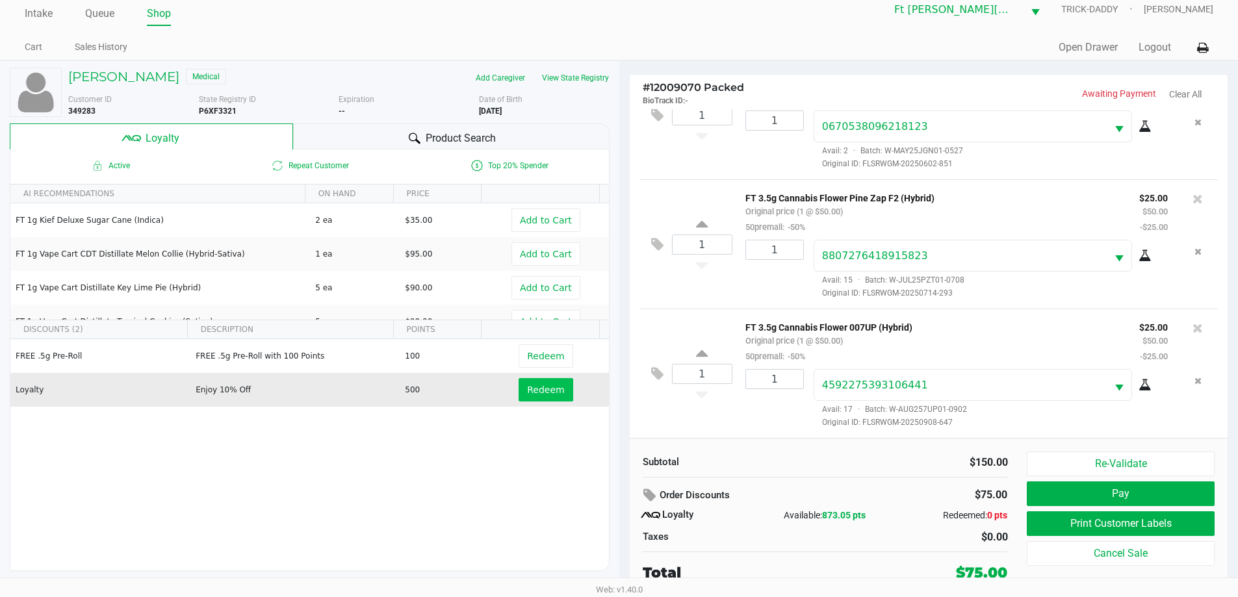
click at [568, 396] on span "Redeem" at bounding box center [549, 389] width 60 height 23
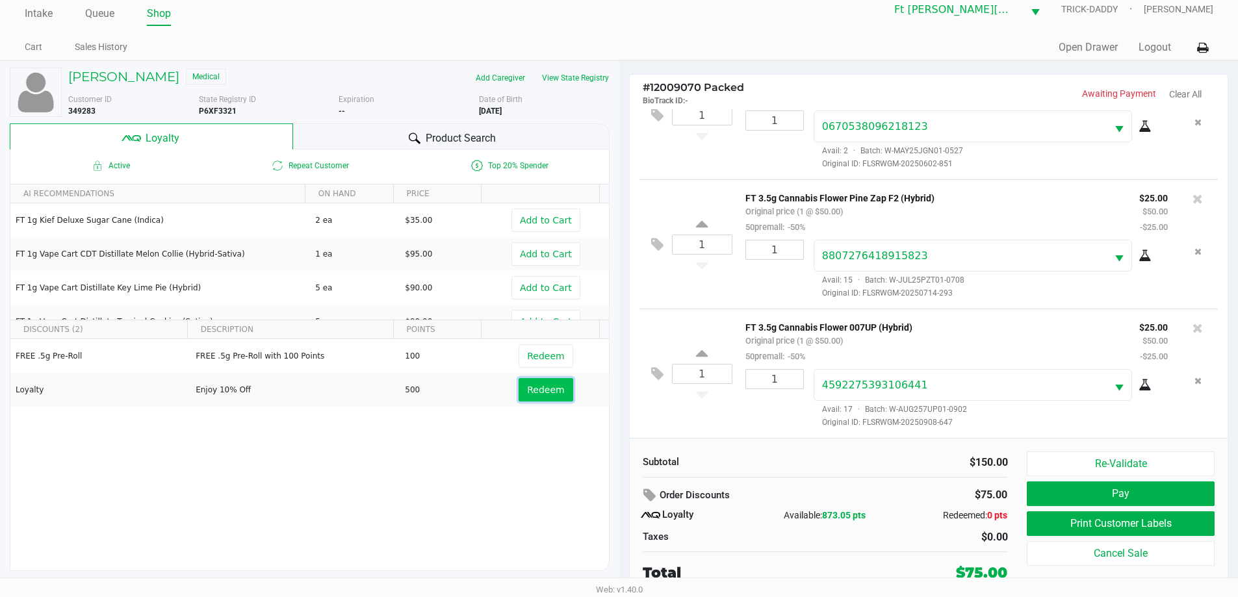
click at [558, 395] on button "Redeem" at bounding box center [546, 389] width 54 height 23
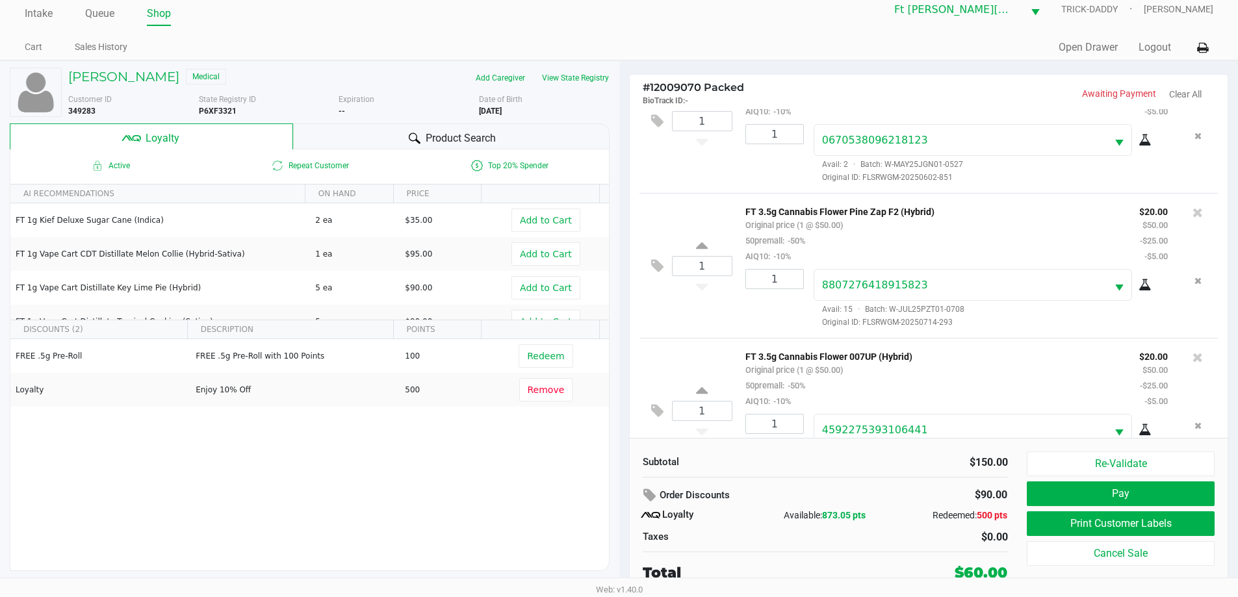
scroll to position [108, 0]
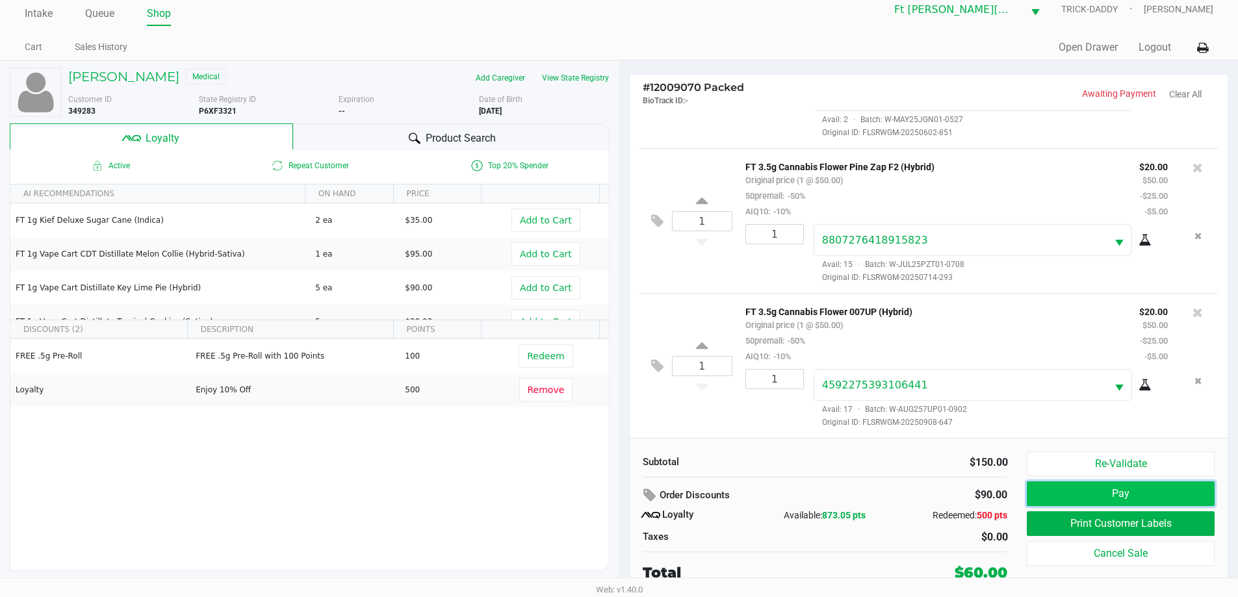
click at [1171, 496] on button "Pay" at bounding box center [1120, 494] width 187 height 25
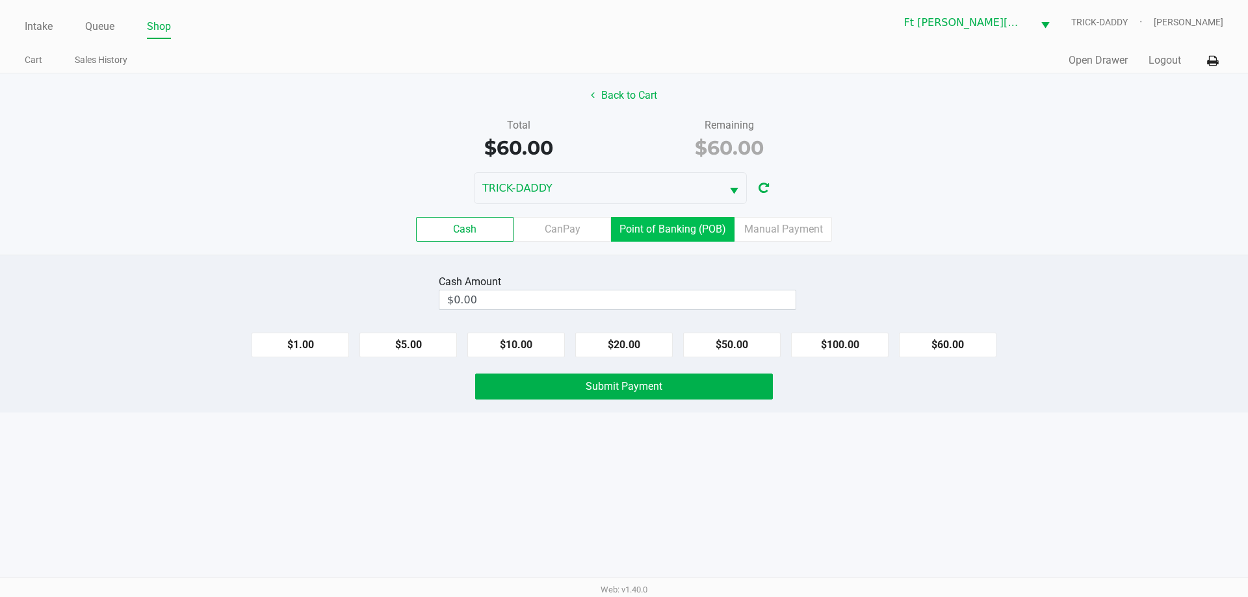
drag, startPoint x: 700, startPoint y: 222, endPoint x: 843, endPoint y: 315, distance: 170.5
click at [701, 222] on label "Point of Banking (POB)" at bounding box center [672, 229] width 123 height 25
click at [0, 0] on 7 "Point of Banking (POB)" at bounding box center [0, 0] width 0 height 0
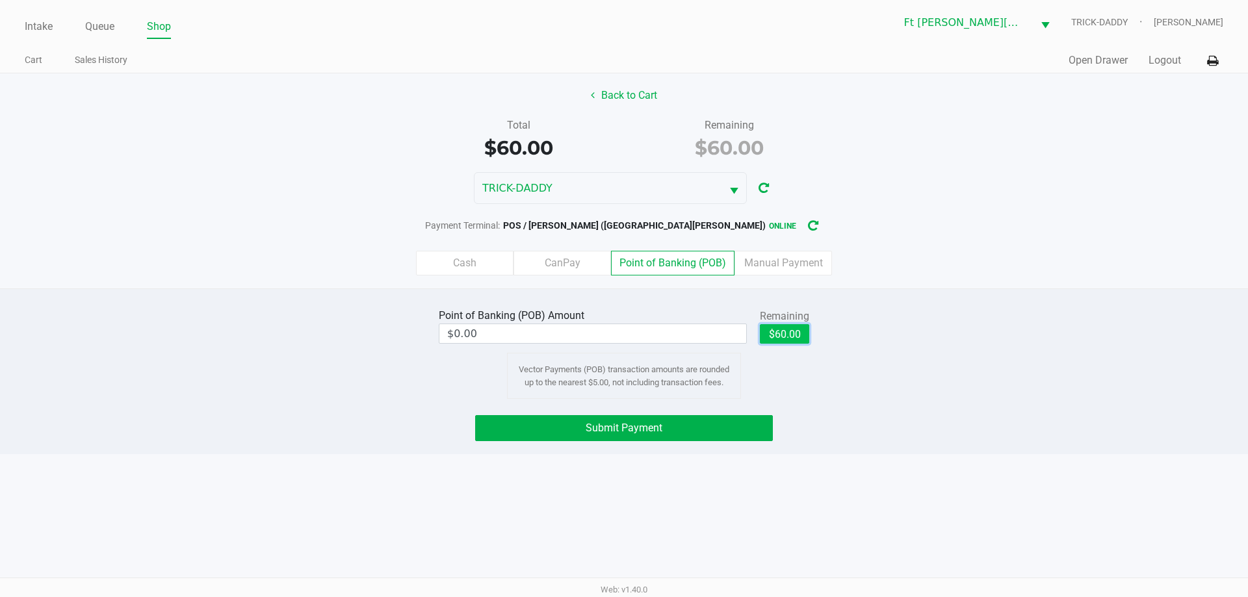
click at [803, 335] on button "$60.00" at bounding box center [784, 333] width 49 height 19
type input "$60.00"
click at [680, 424] on button "Submit Payment" at bounding box center [624, 428] width 298 height 26
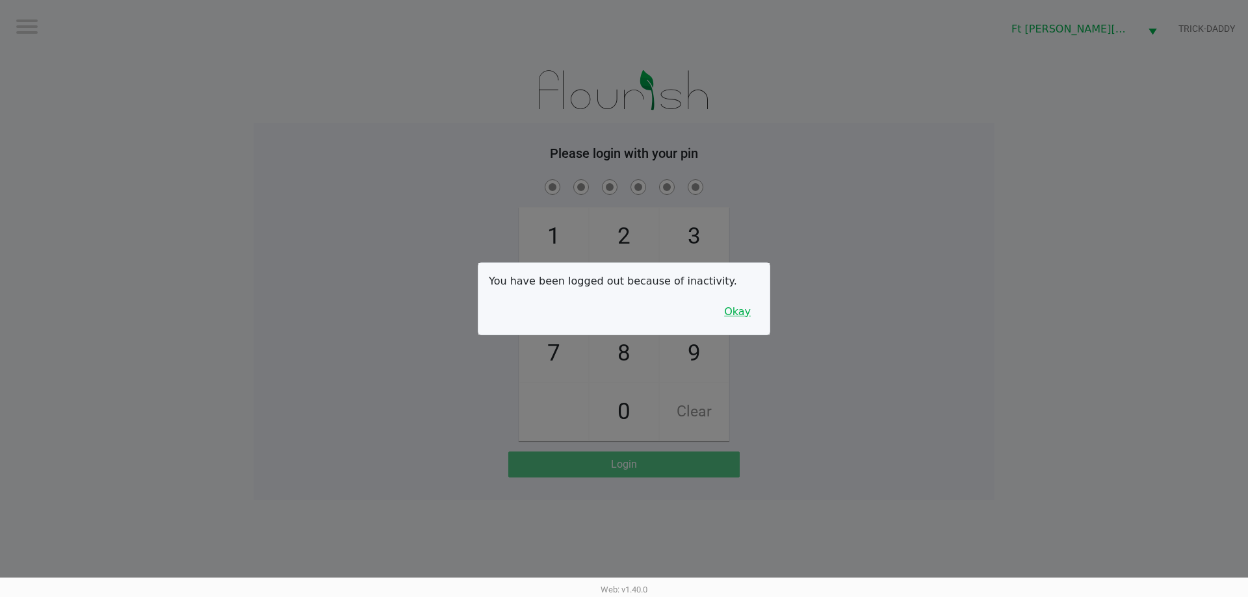
click at [737, 312] on button "Okay" at bounding box center [737, 312] width 44 height 25
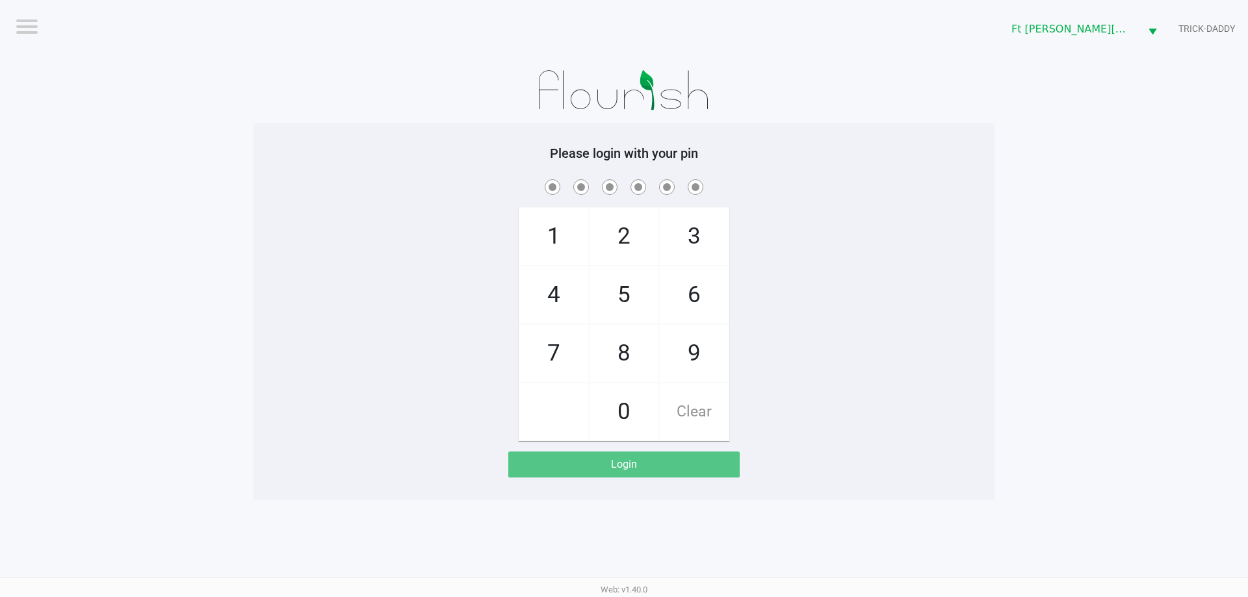
click at [708, 250] on span "3" at bounding box center [694, 236] width 69 height 57
checkbox input "true"
click at [709, 250] on span "3" at bounding box center [694, 236] width 69 height 57
checkbox input "true"
click at [707, 294] on span "6" at bounding box center [694, 294] width 69 height 57
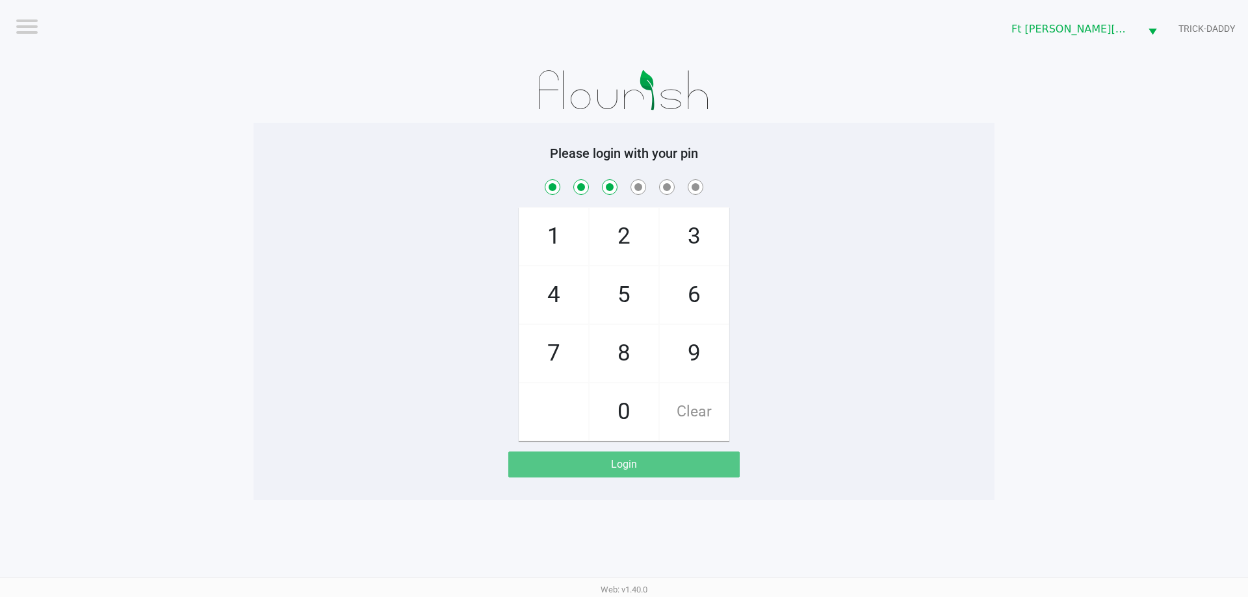
checkbox input "true"
click at [630, 235] on span "2" at bounding box center [623, 236] width 69 height 57
checkbox input "true"
click at [689, 295] on span "6" at bounding box center [694, 294] width 69 height 57
checkbox input "true"
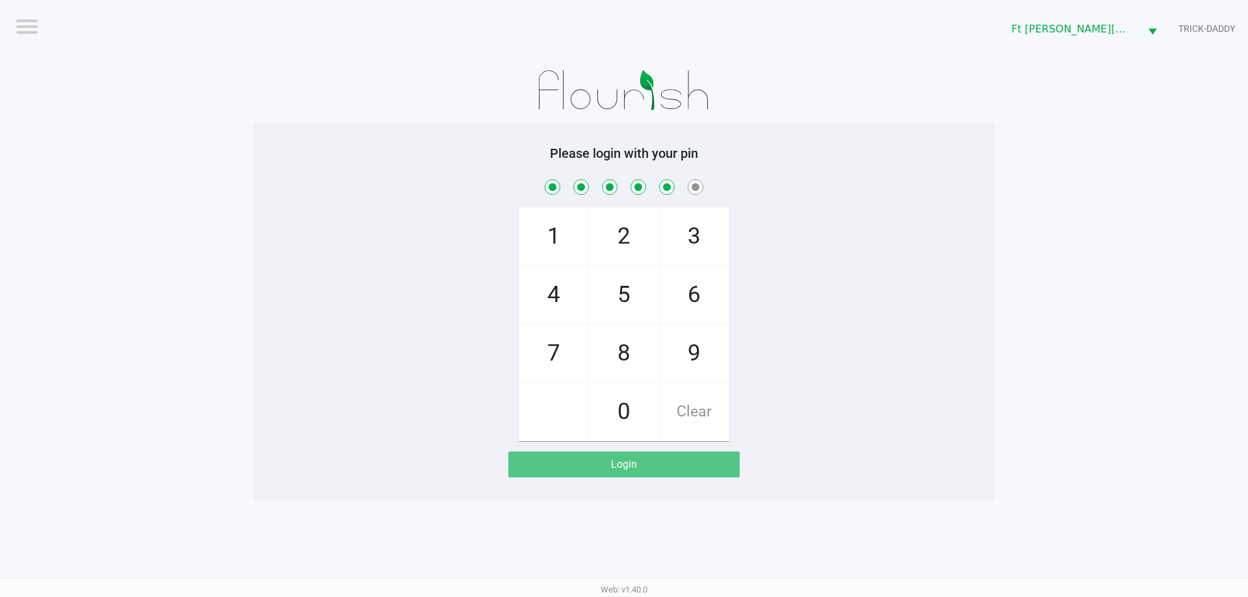
click at [609, 234] on span "2" at bounding box center [623, 236] width 69 height 57
checkbox input "true"
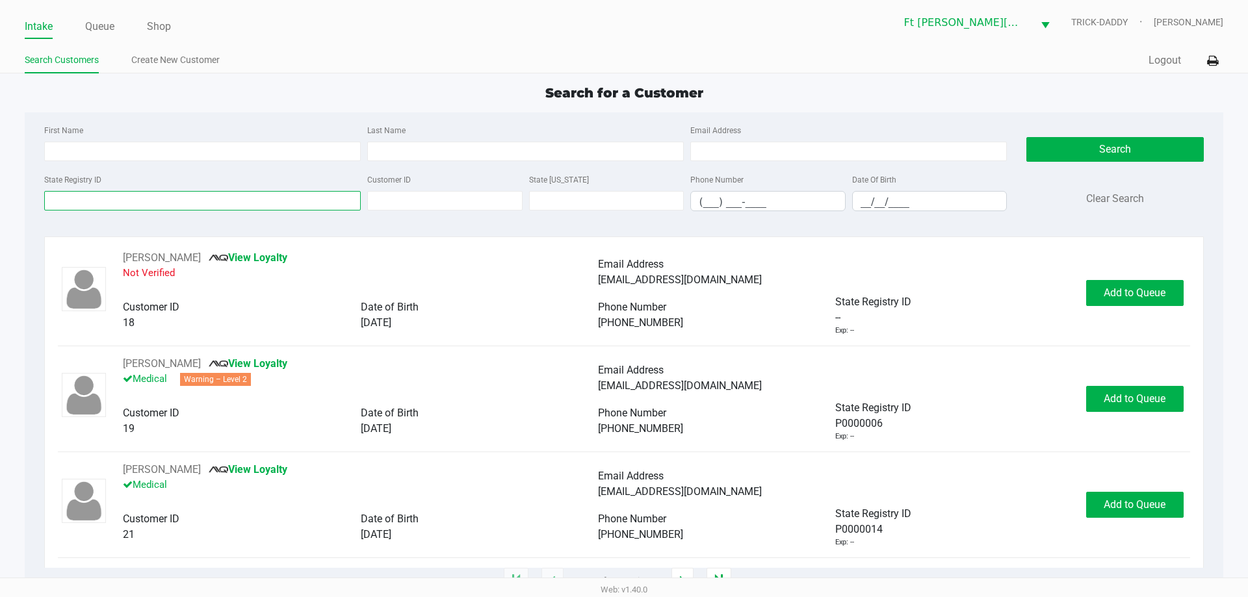
click at [136, 202] on input "State Registry ID" at bounding box center [202, 200] width 316 height 19
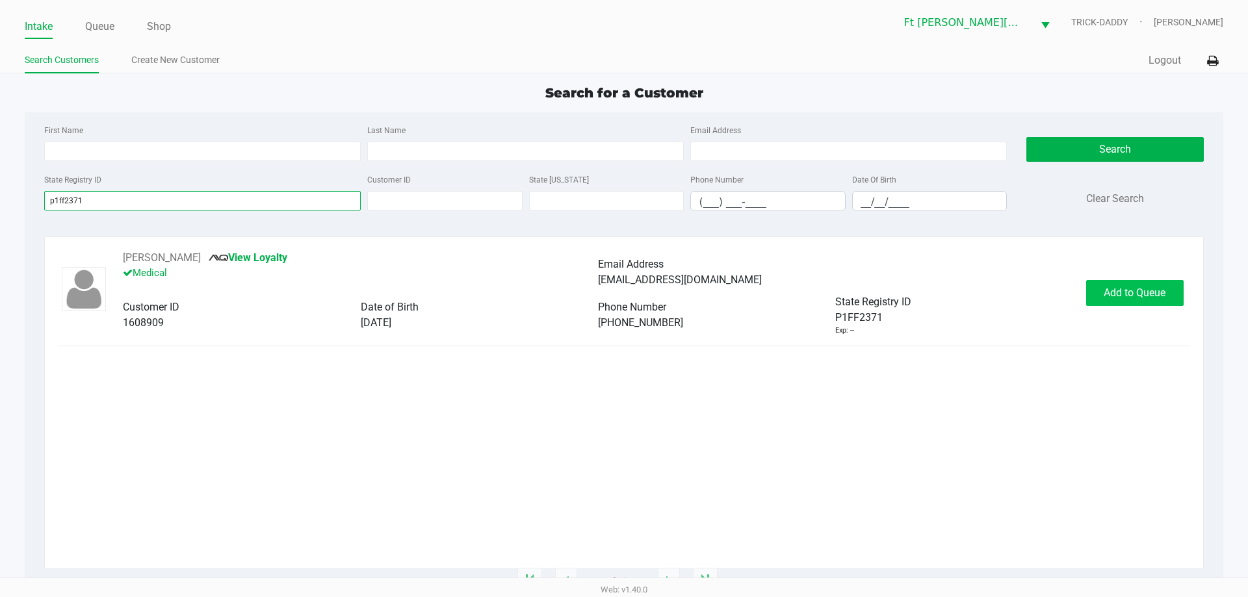
type input "p1ff2371"
click at [1136, 299] on button "Add to Queue" at bounding box center [1134, 293] width 97 height 26
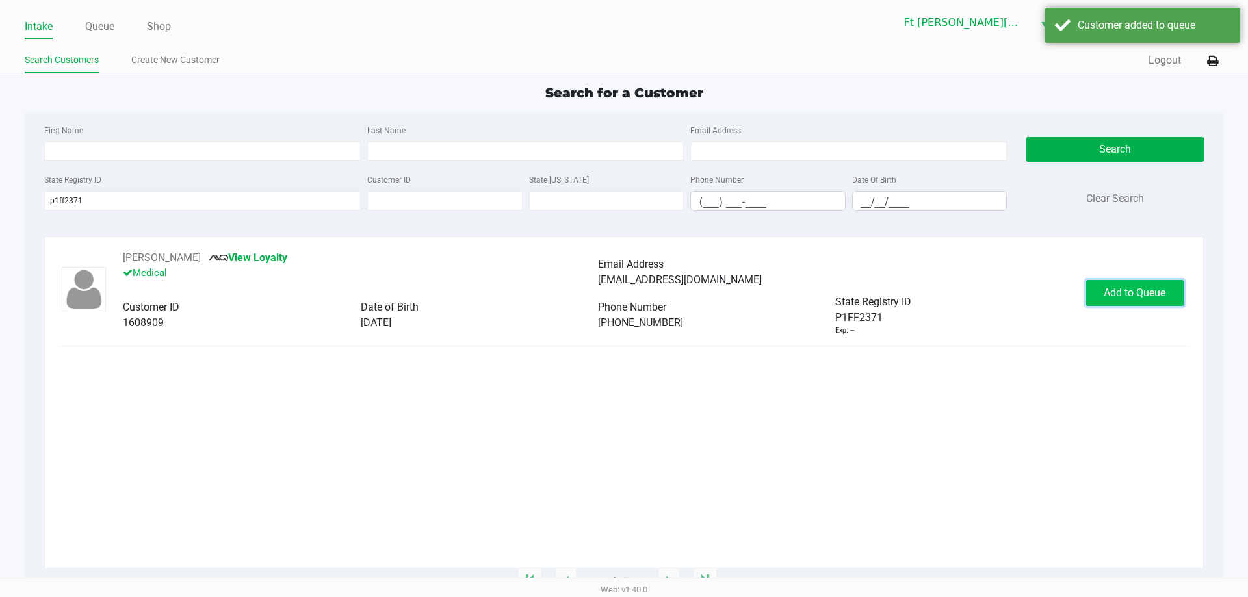
click at [1136, 299] on button "Add to Queue" at bounding box center [1134, 293] width 97 height 26
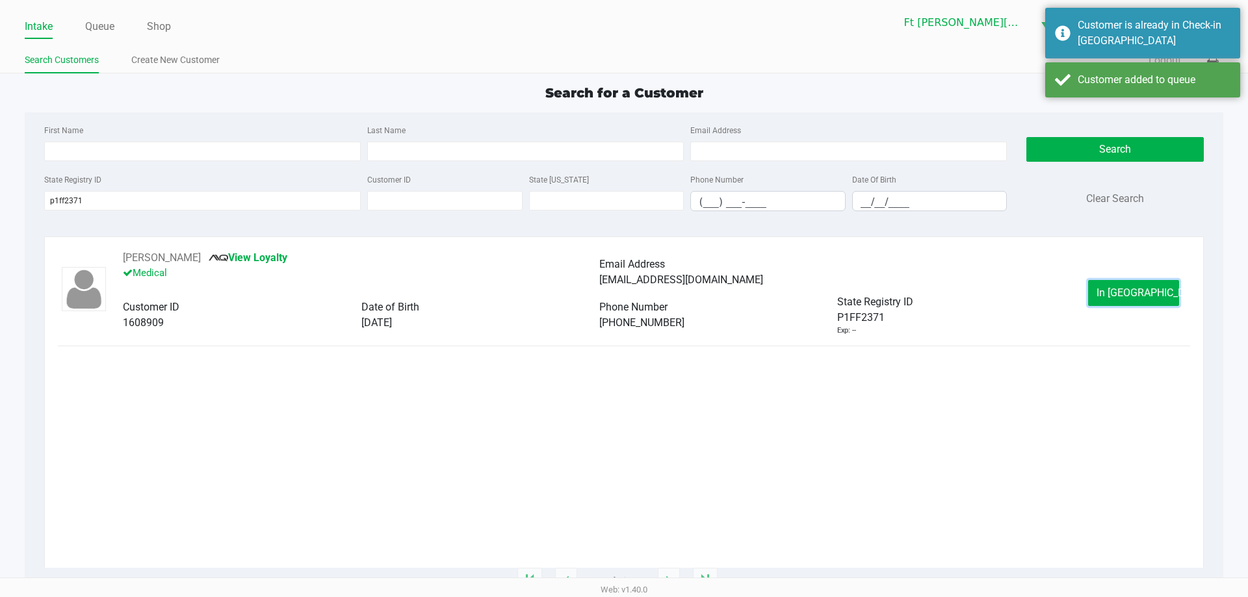
click at [1136, 299] on button "In Queue" at bounding box center [1133, 293] width 91 height 26
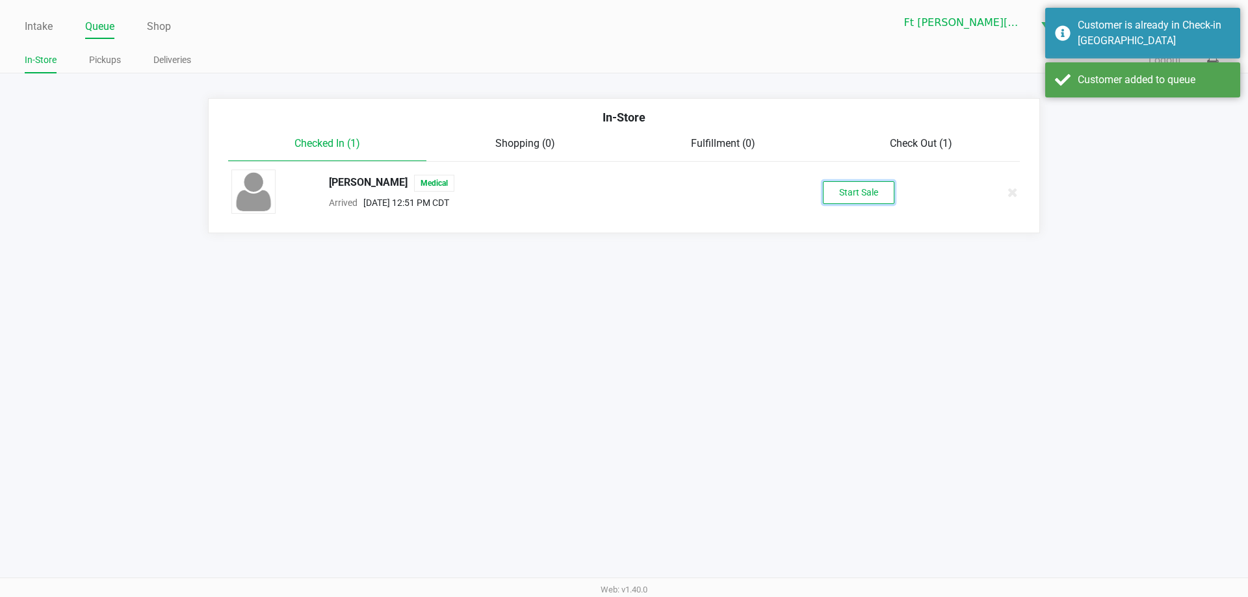
click at [869, 199] on button "Start Sale" at bounding box center [858, 192] width 71 height 23
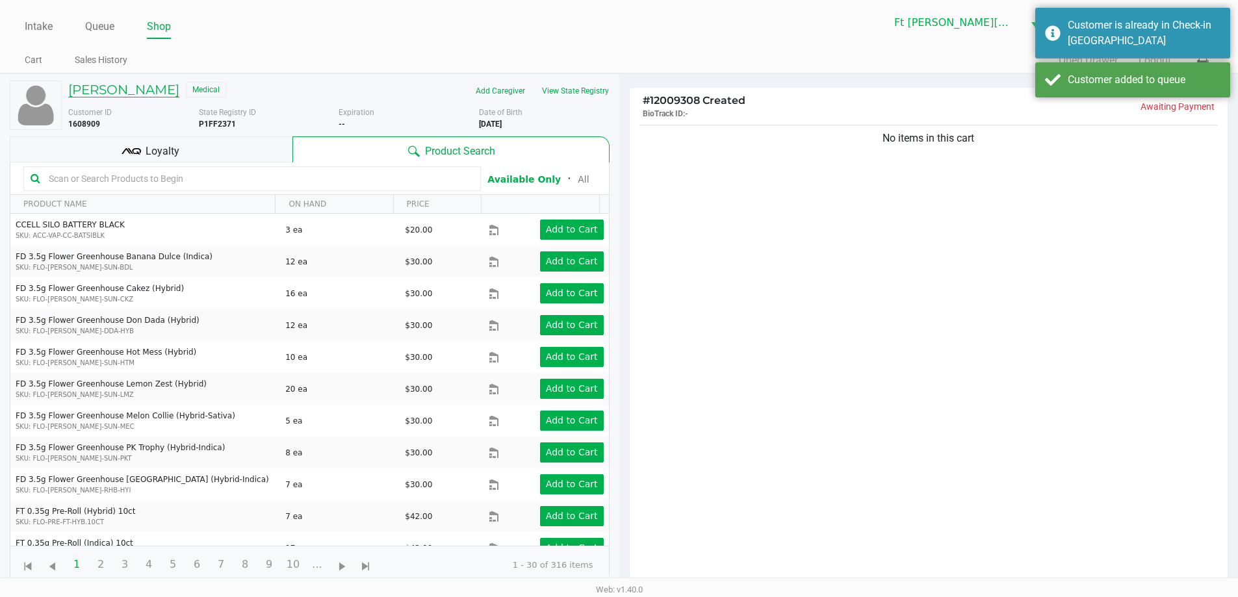
click at [149, 86] on h5 "SHIRLEY KOLPACK" at bounding box center [123, 90] width 111 height 16
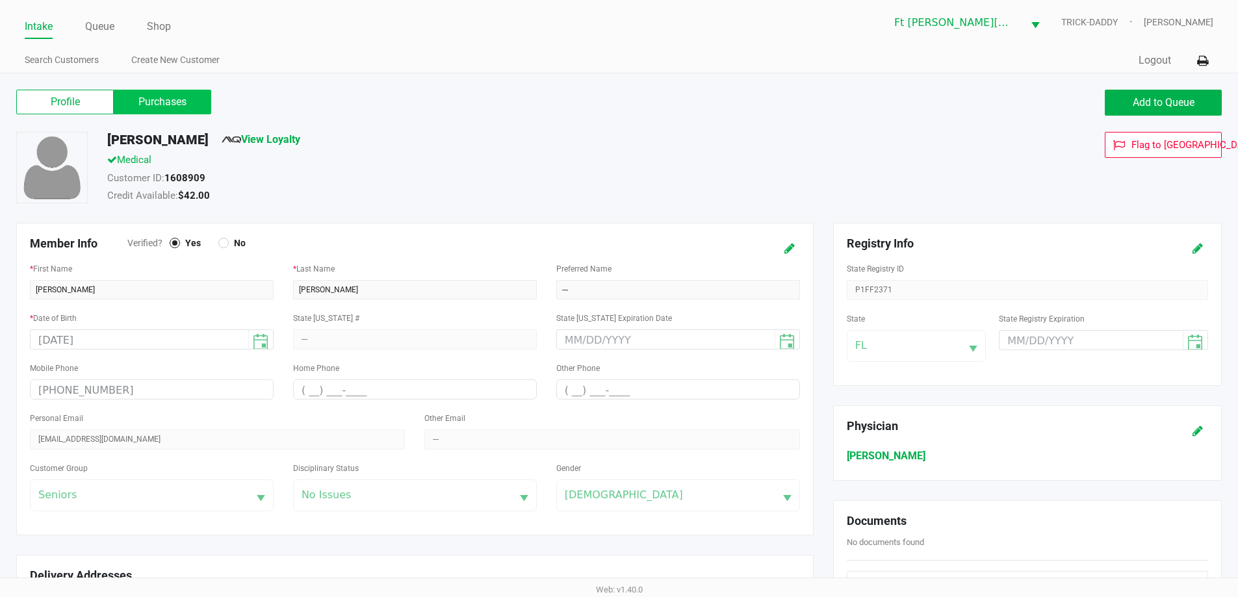
click at [173, 97] on label "Purchases" at bounding box center [162, 102] width 97 height 25
click at [0, 0] on 1 "Purchases" at bounding box center [0, 0] width 0 height 0
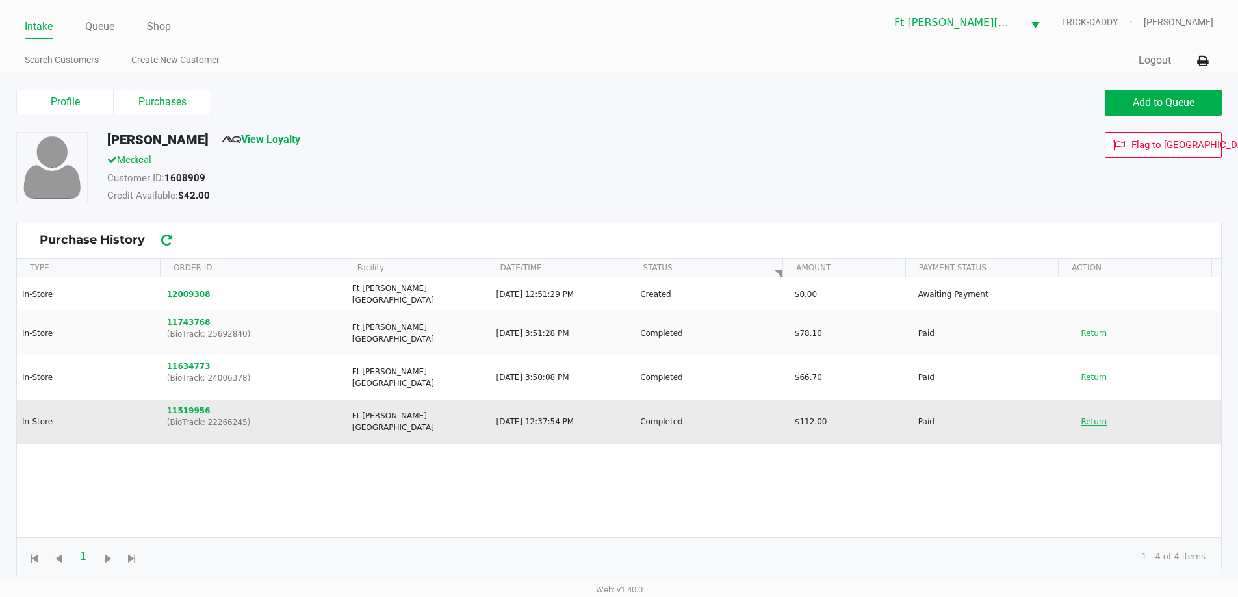
click at [1090, 413] on button "Return" at bounding box center [1093, 421] width 43 height 21
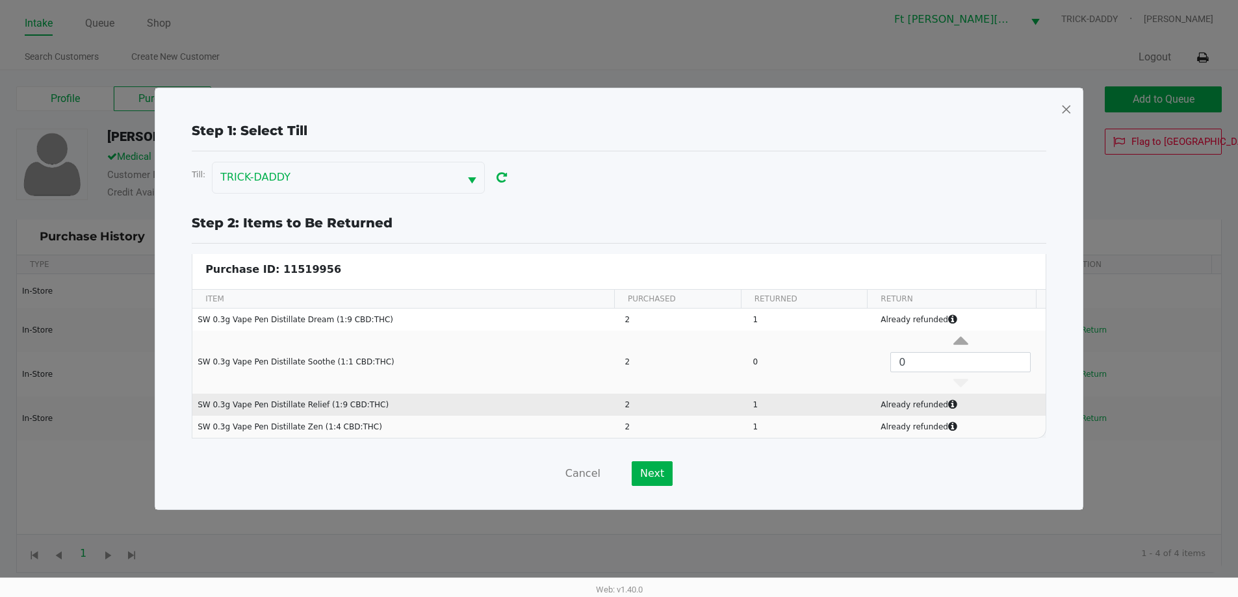
scroll to position [5, 0]
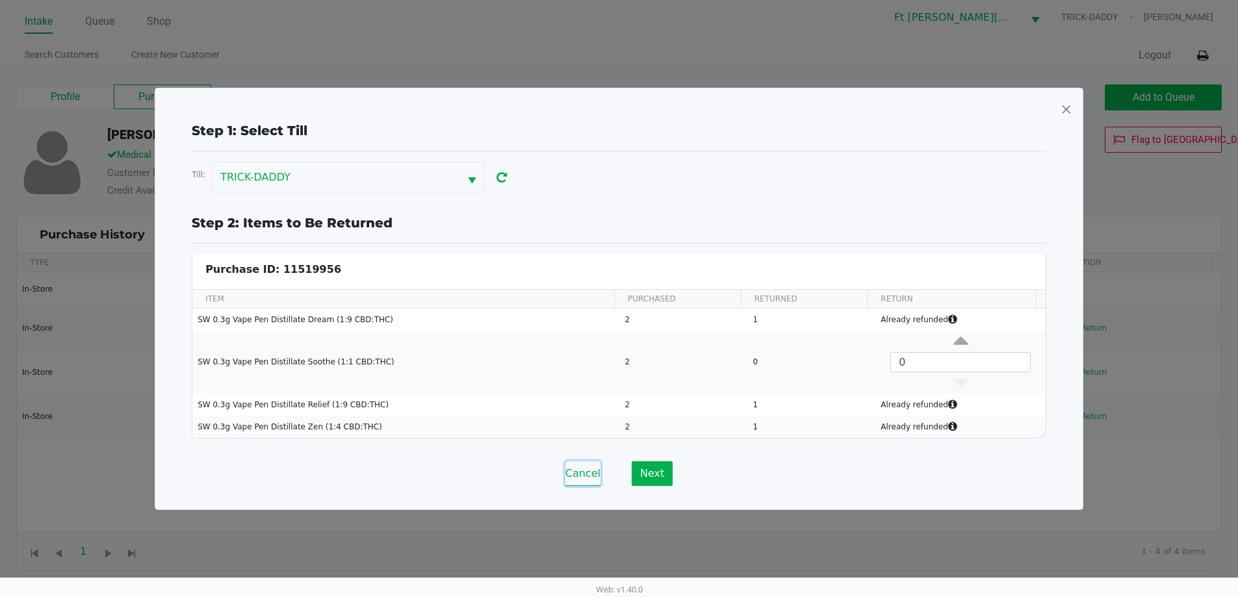
click at [589, 470] on button "Cancel" at bounding box center [582, 473] width 35 height 25
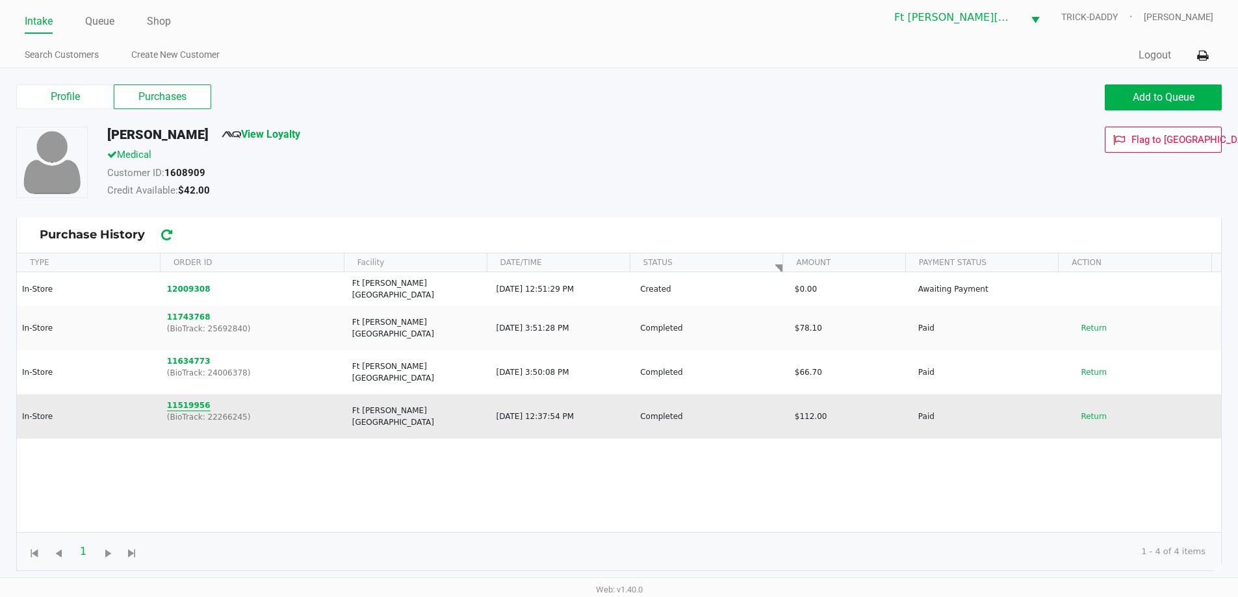
click at [188, 400] on button "11519956" at bounding box center [189, 406] width 44 height 12
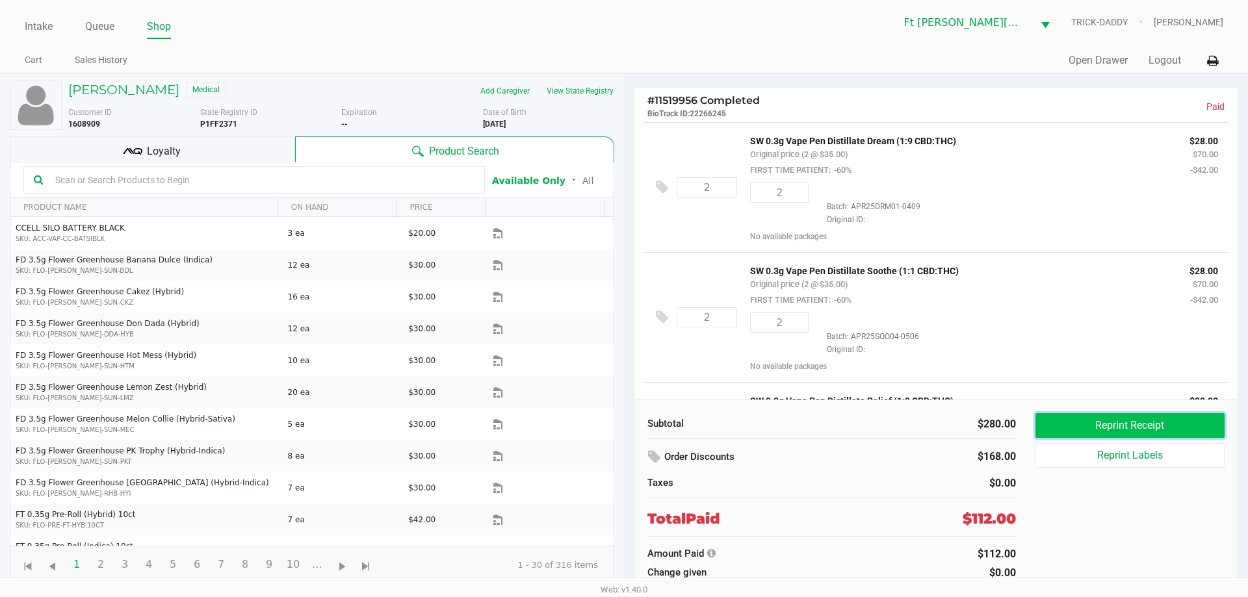
click at [1117, 431] on button "Reprint Receipt" at bounding box center [1129, 425] width 189 height 25
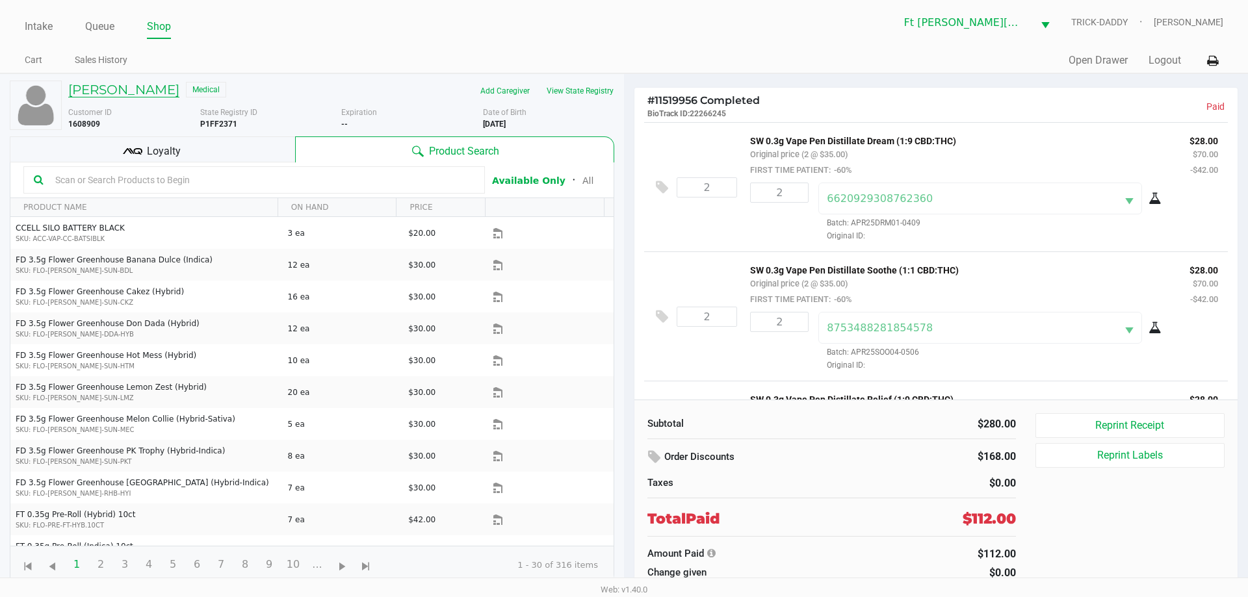
click at [92, 88] on h5 "SHIRLEY KOLPACK" at bounding box center [123, 90] width 111 height 16
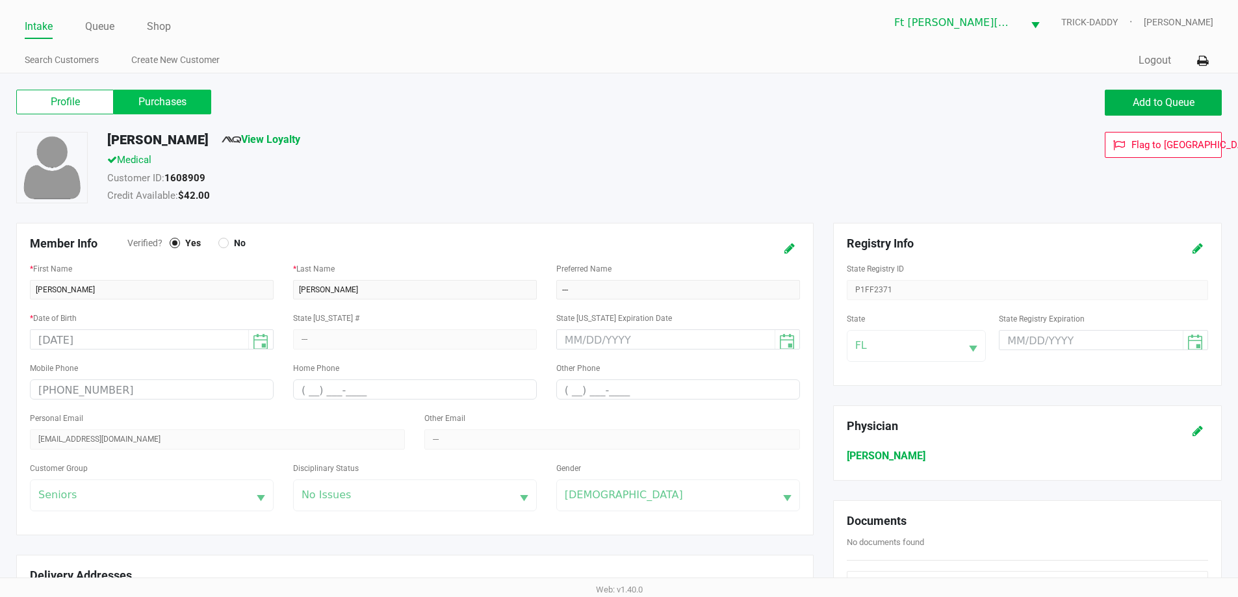
click at [162, 105] on label "Purchases" at bounding box center [162, 102] width 97 height 25
click at [0, 0] on 1 "Purchases" at bounding box center [0, 0] width 0 height 0
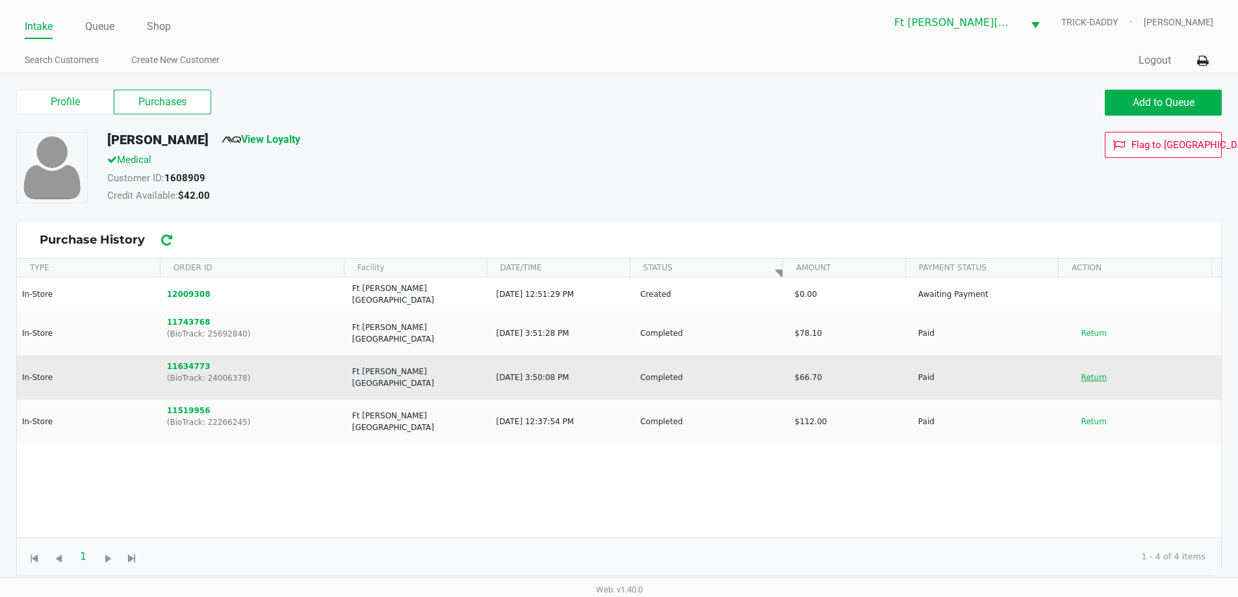
click at [1095, 368] on button "Return" at bounding box center [1093, 377] width 43 height 21
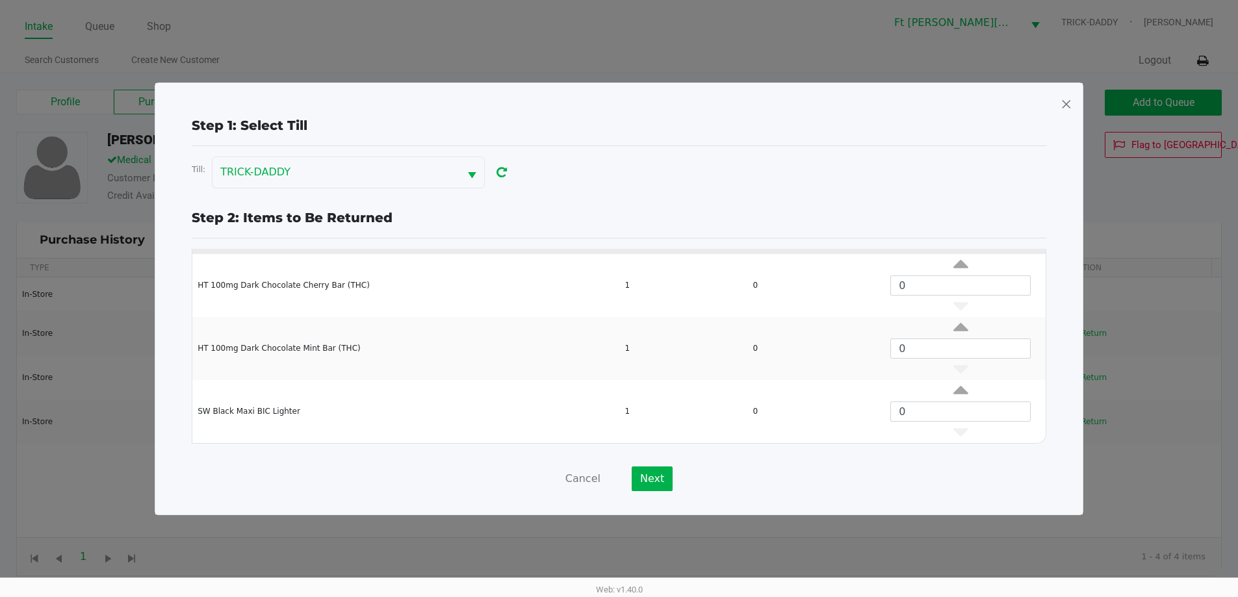
scroll to position [5, 0]
click at [578, 475] on button "Cancel" at bounding box center [582, 479] width 35 height 25
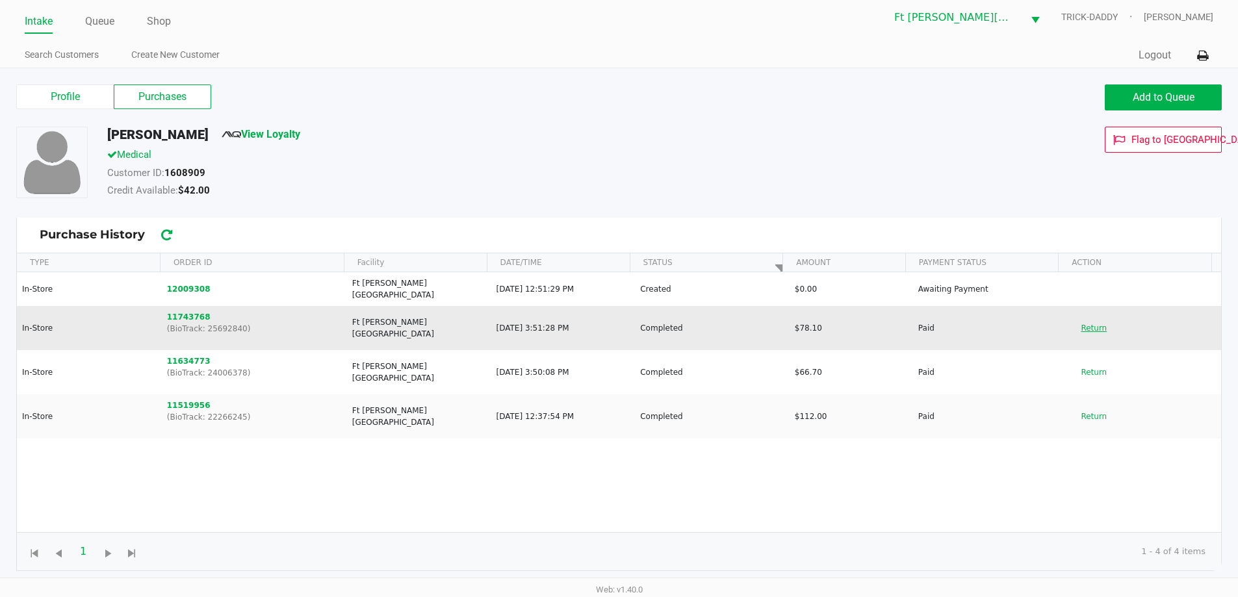
click at [1087, 318] on button "Return" at bounding box center [1093, 328] width 43 height 21
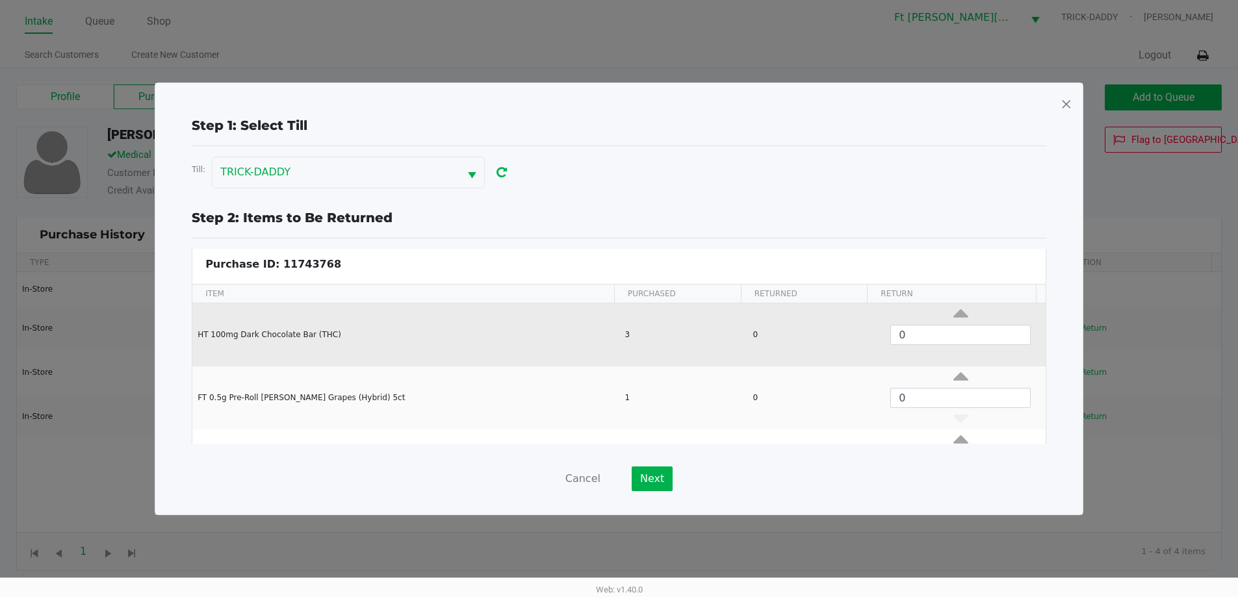
scroll to position [49, 0]
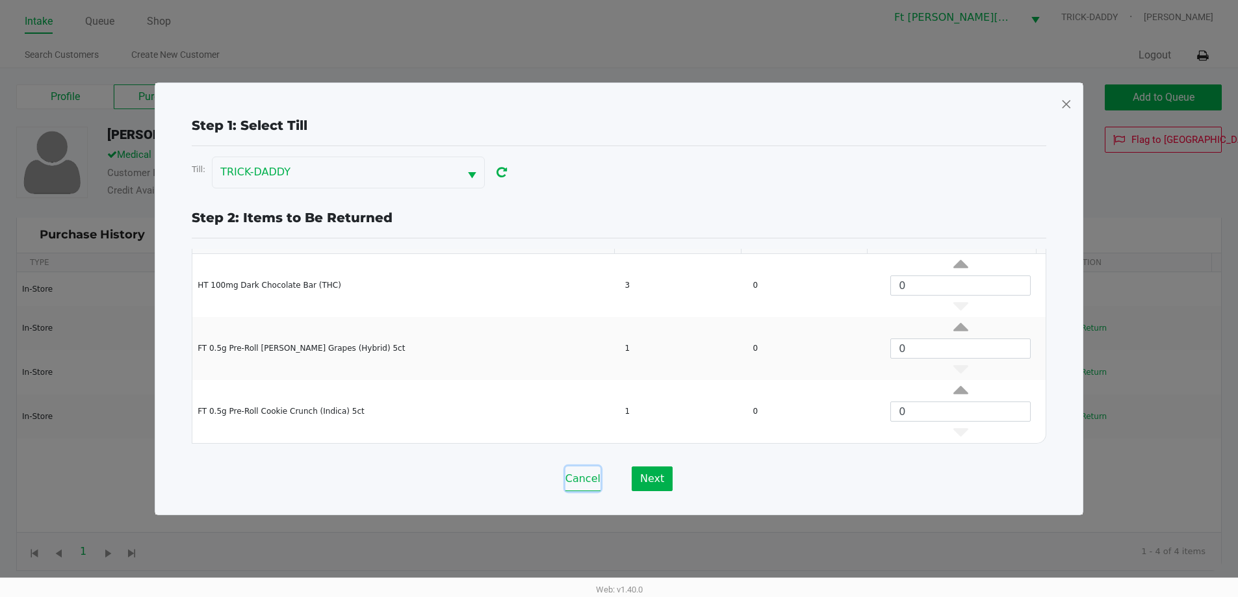
click at [593, 480] on button "Cancel" at bounding box center [582, 479] width 35 height 25
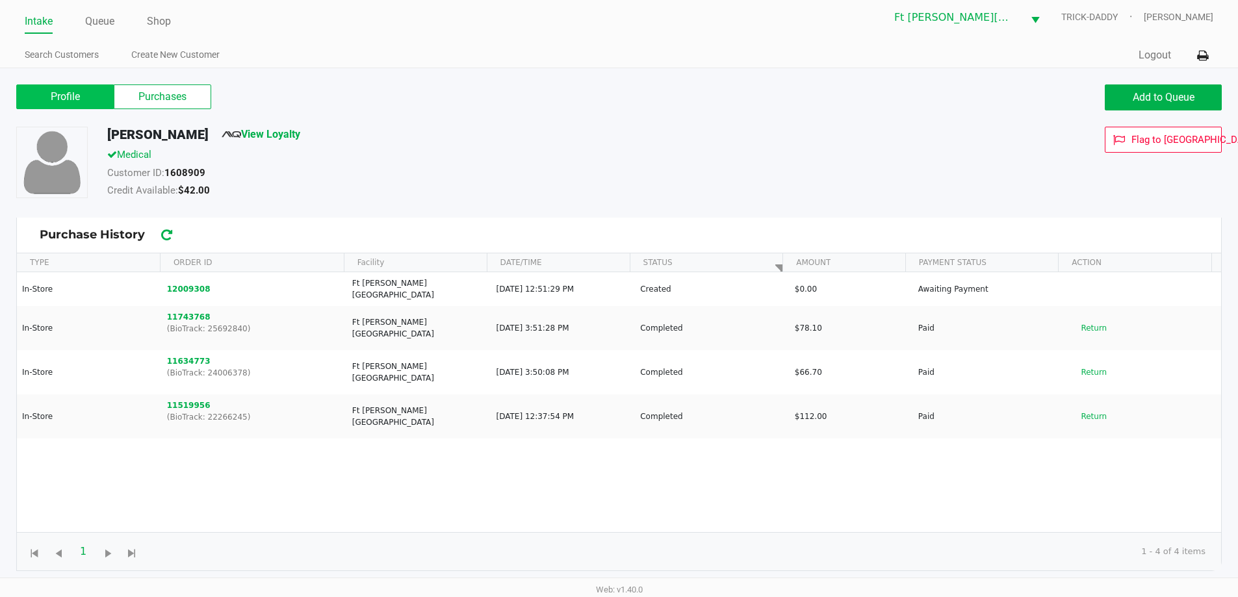
click at [65, 103] on label "Profile" at bounding box center [64, 96] width 97 height 25
click at [0, 0] on 0 "Profile" at bounding box center [0, 0] width 0 height 0
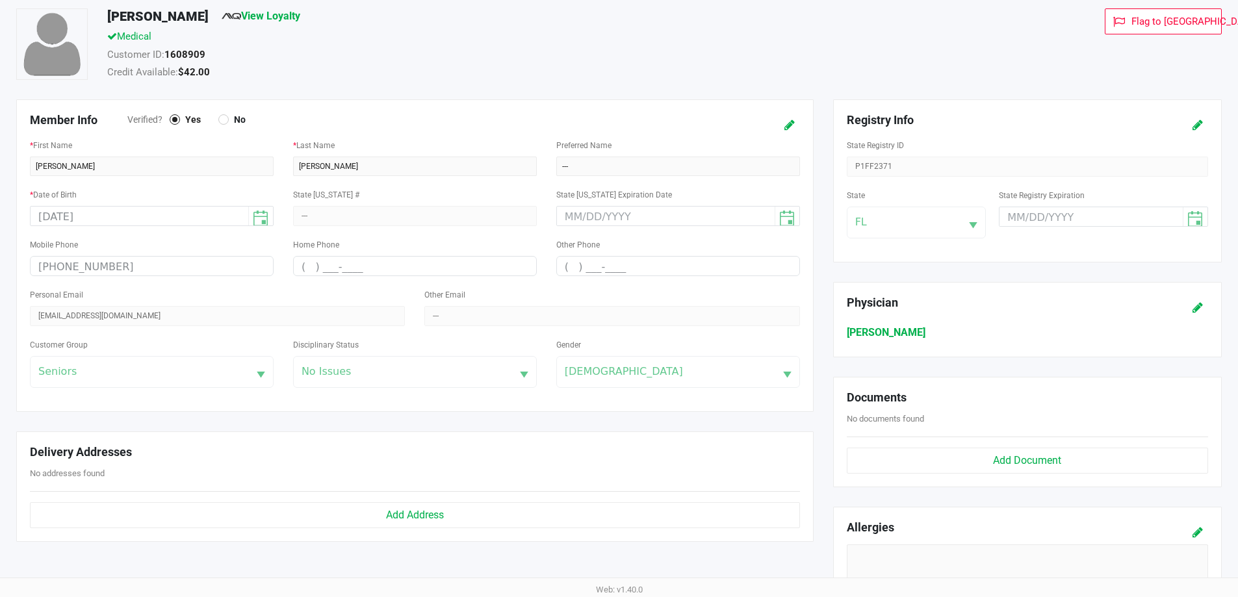
scroll to position [5, 0]
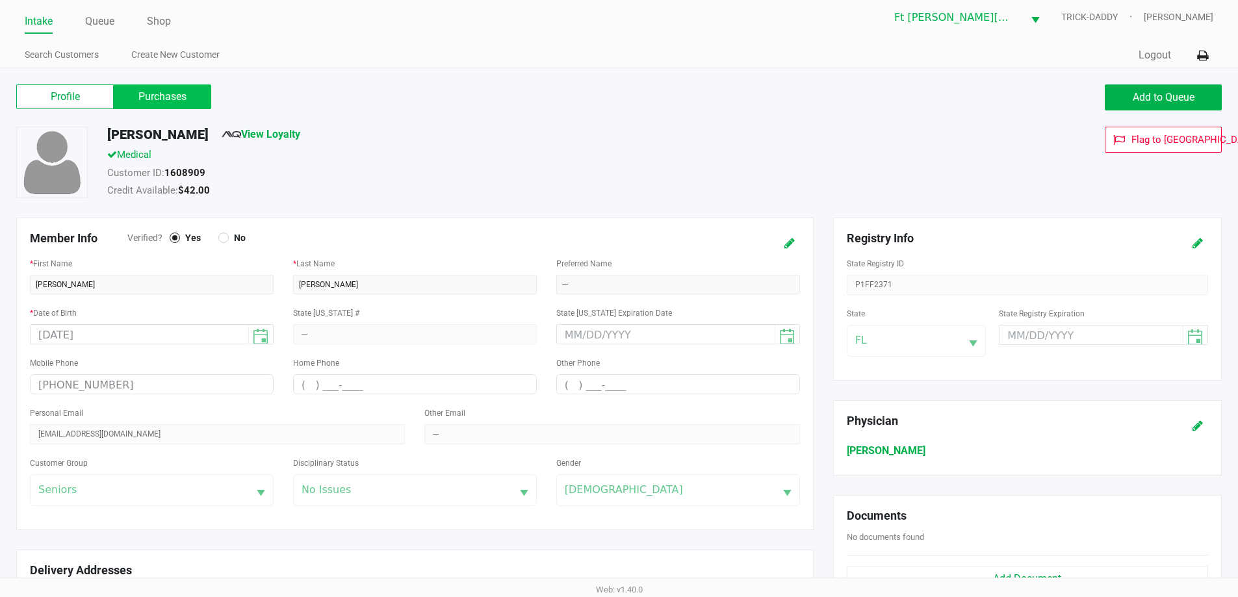
click at [170, 94] on label "Purchases" at bounding box center [162, 96] width 97 height 25
click at [0, 0] on 1 "Purchases" at bounding box center [0, 0] width 0 height 0
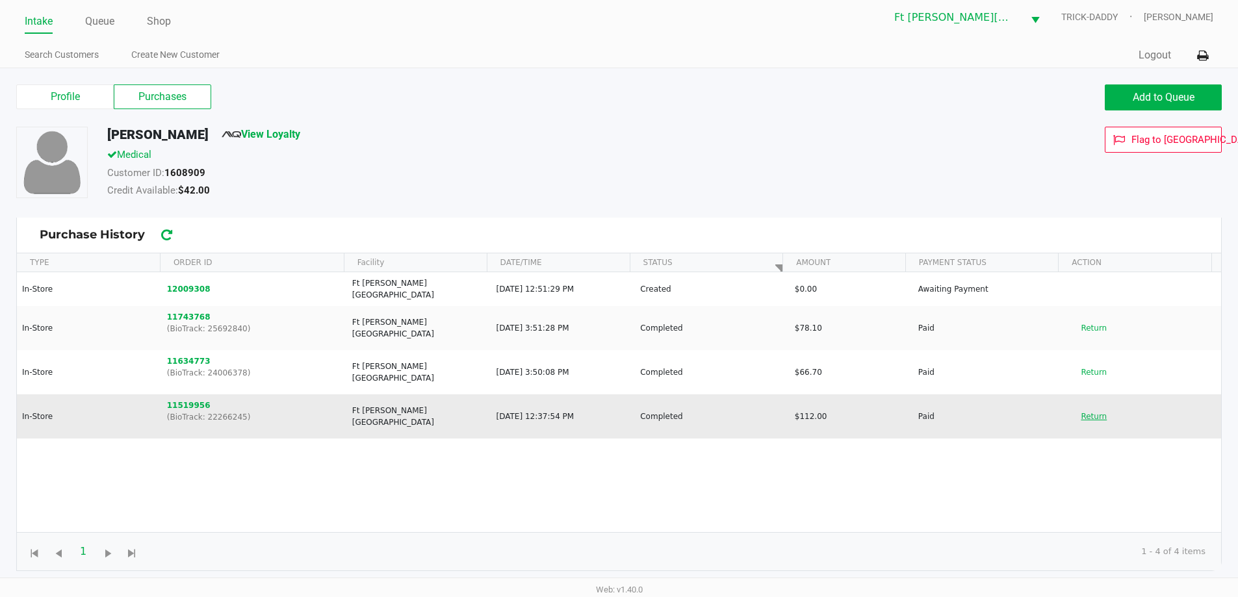
click at [1087, 406] on button "Return" at bounding box center [1093, 416] width 43 height 21
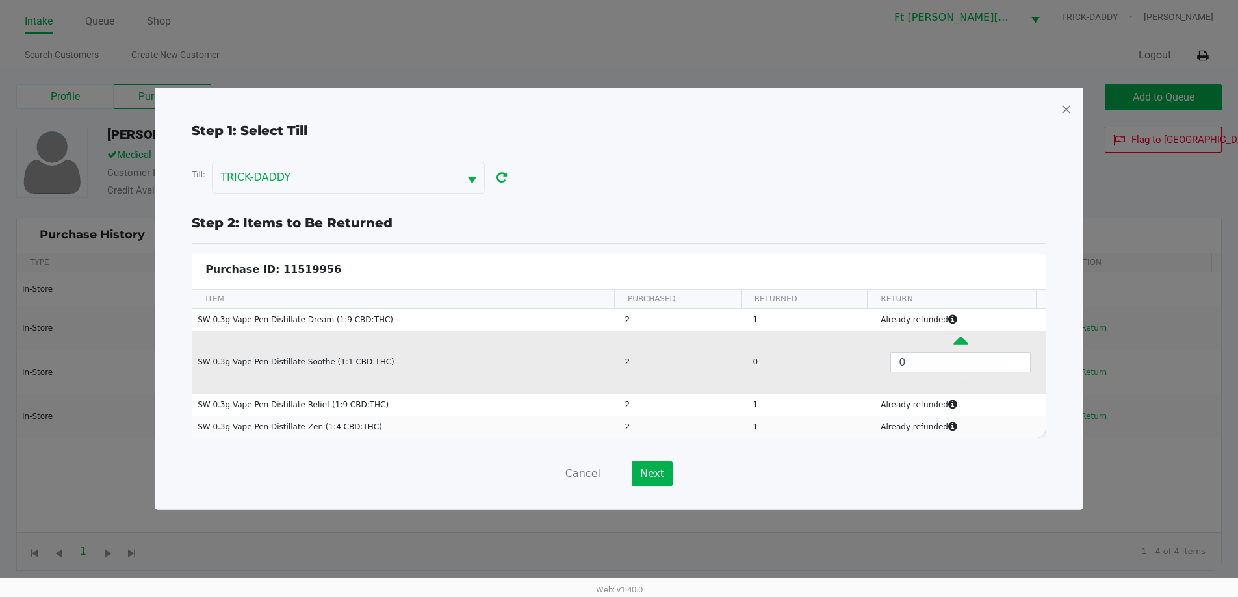
click at [953, 346] on icon "Data table" at bounding box center [960, 344] width 15 height 16
type input "1"
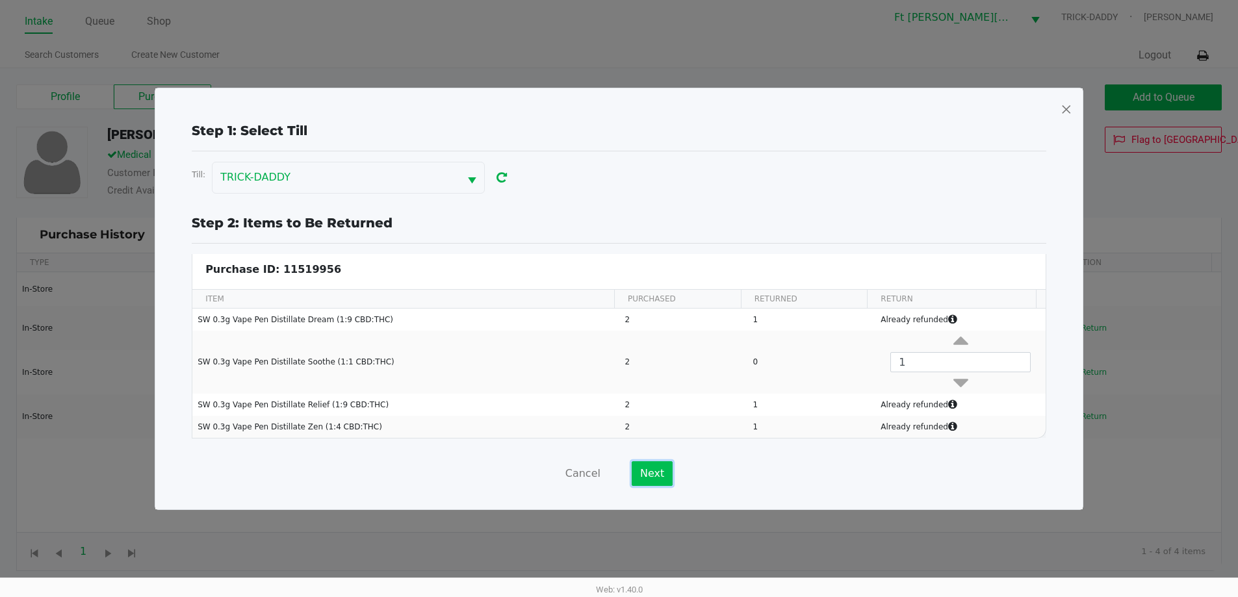
click at [646, 472] on button "Next" at bounding box center [652, 473] width 41 height 25
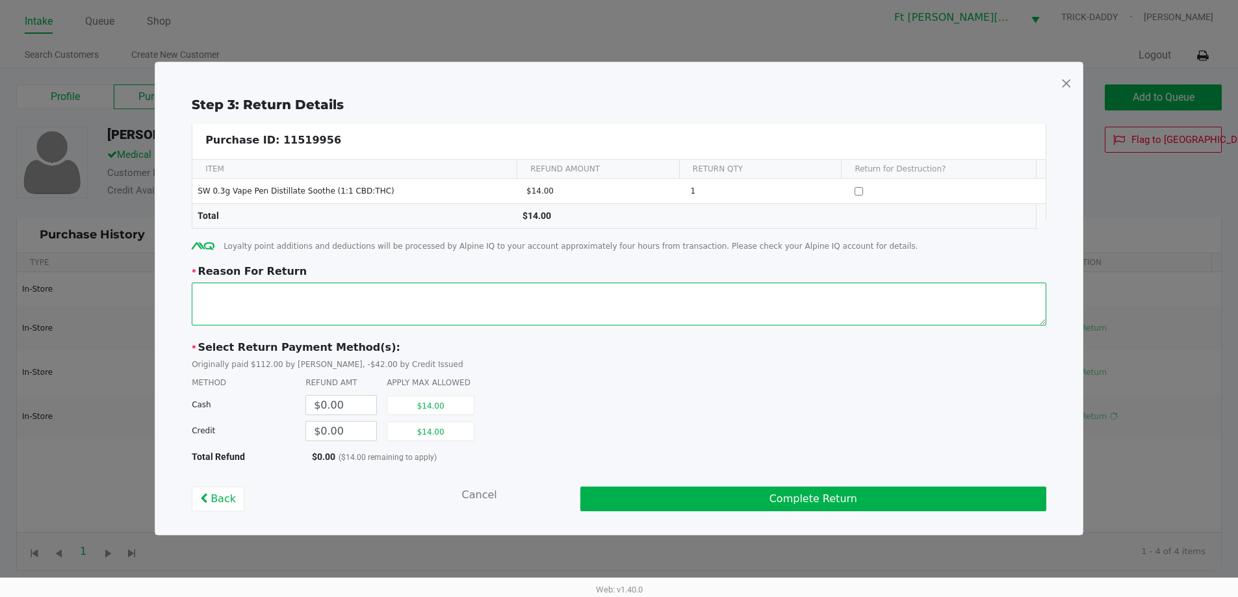
click at [266, 304] on textarea at bounding box center [619, 304] width 855 height 43
click at [436, 432] on button "$14.00" at bounding box center [431, 431] width 88 height 19
type input "$14.00"
click at [215, 304] on textarea at bounding box center [619, 304] width 855 height 43
type textarea "adverse reaction"
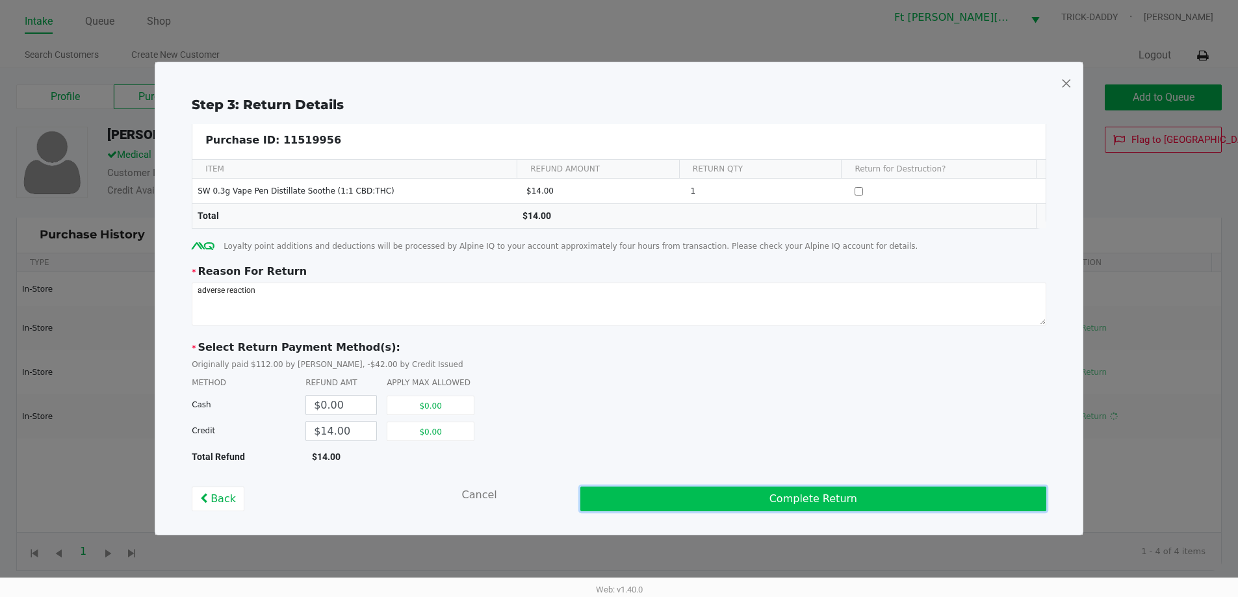
click at [771, 502] on button "Complete Return" at bounding box center [813, 499] width 466 height 25
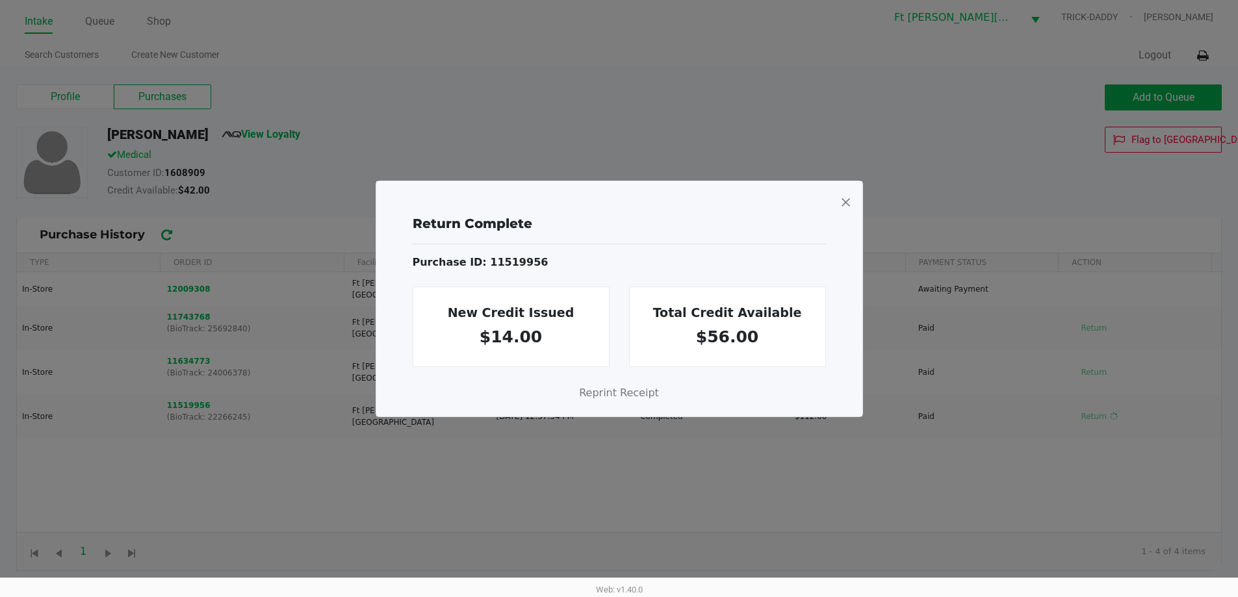
click at [842, 203] on span at bounding box center [846, 202] width 12 height 21
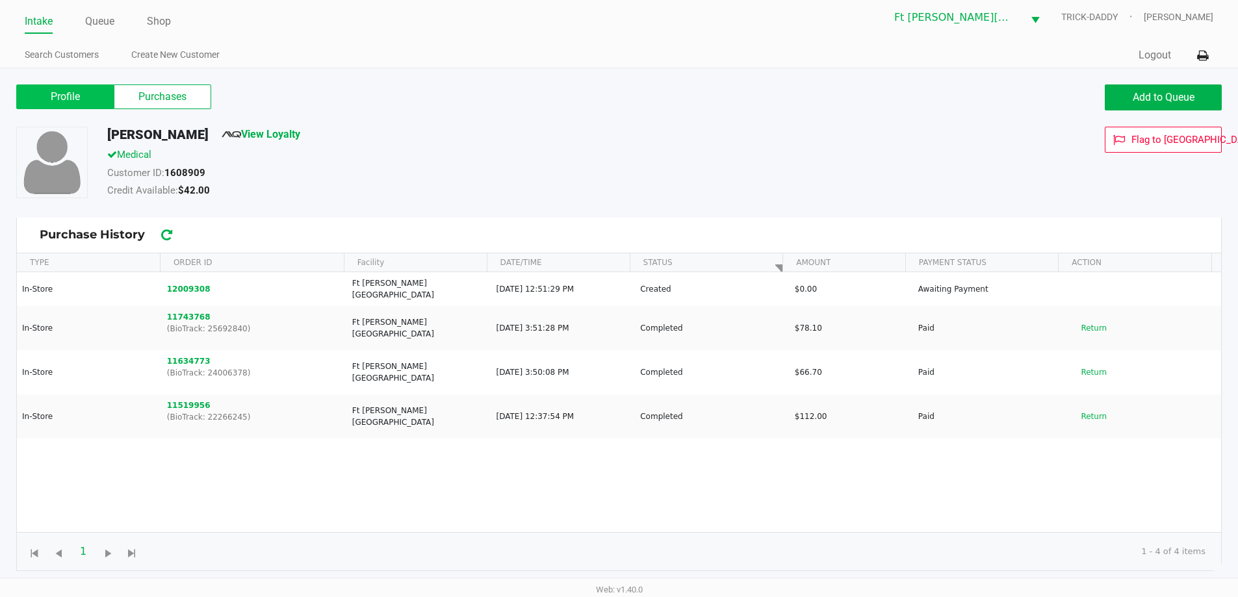
click at [64, 101] on label "Profile" at bounding box center [64, 96] width 97 height 25
click at [0, 0] on 0 "Profile" at bounding box center [0, 0] width 0 height 0
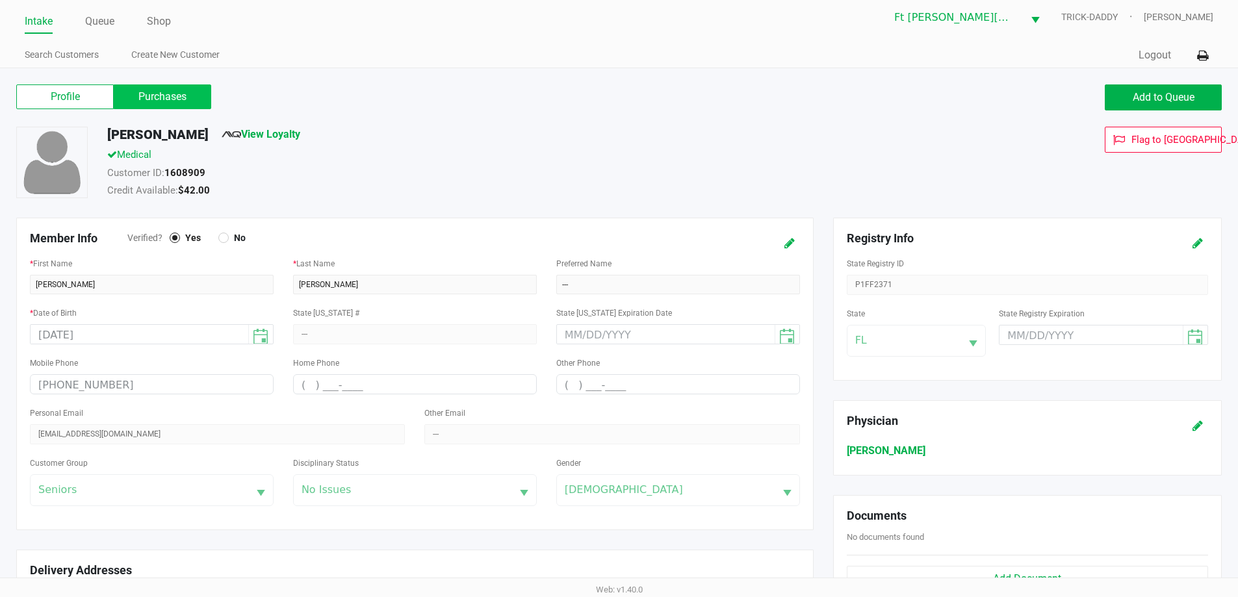
click at [175, 93] on label "Purchases" at bounding box center [162, 96] width 97 height 25
click at [0, 0] on 1 "Purchases" at bounding box center [0, 0] width 0 height 0
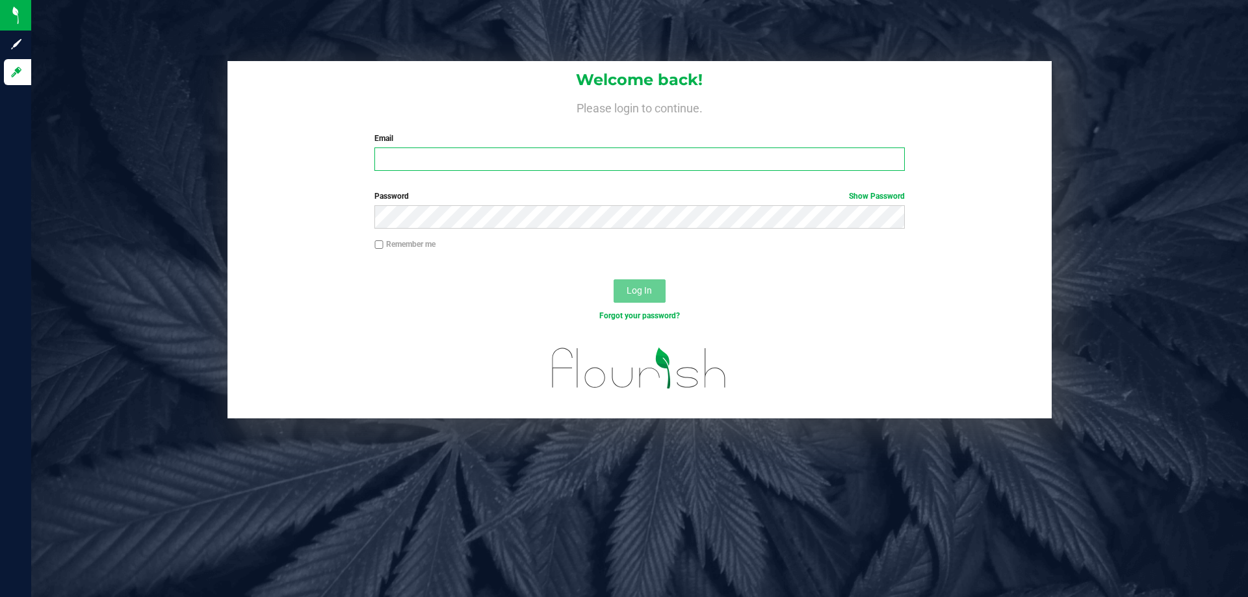
click at [426, 160] on input "Email" at bounding box center [639, 159] width 530 height 23
type input "[EMAIL_ADDRESS][DOMAIN_NAME]"
click at [613, 279] on button "Log In" at bounding box center [639, 290] width 52 height 23
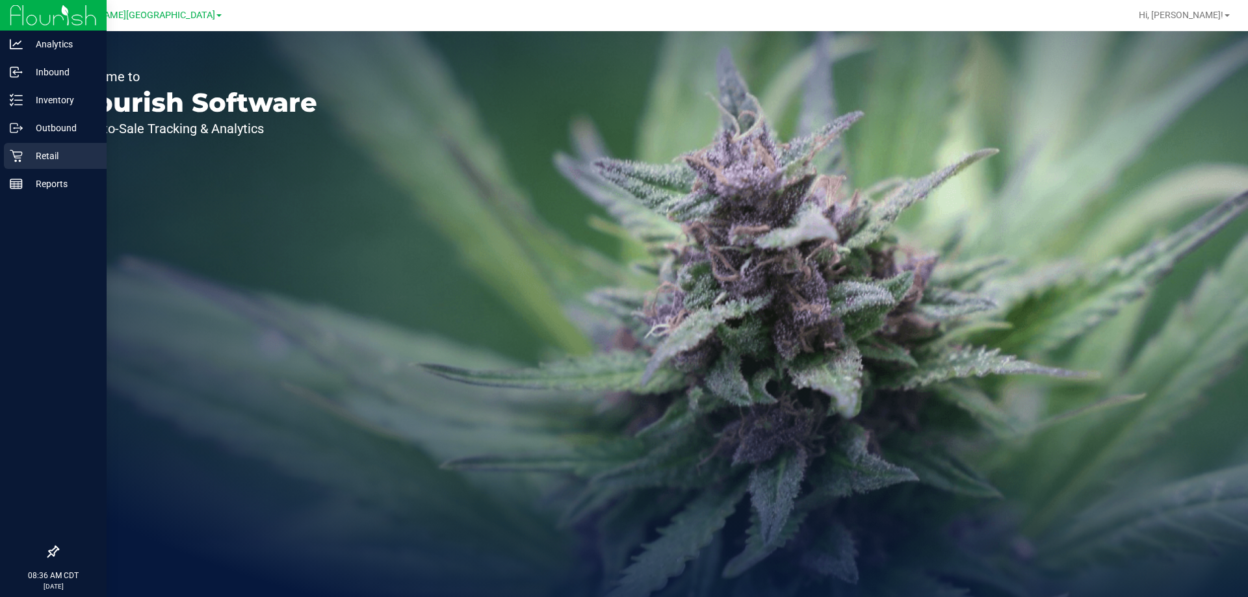
click at [23, 155] on p "Retail" at bounding box center [62, 156] width 78 height 16
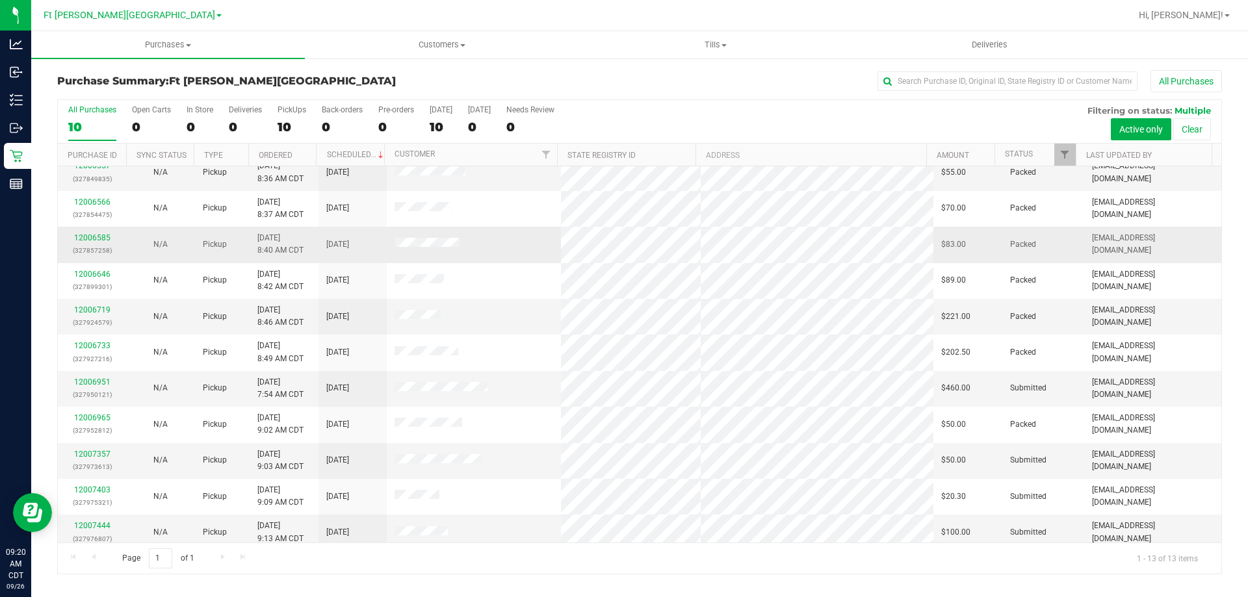
scroll to position [91, 0]
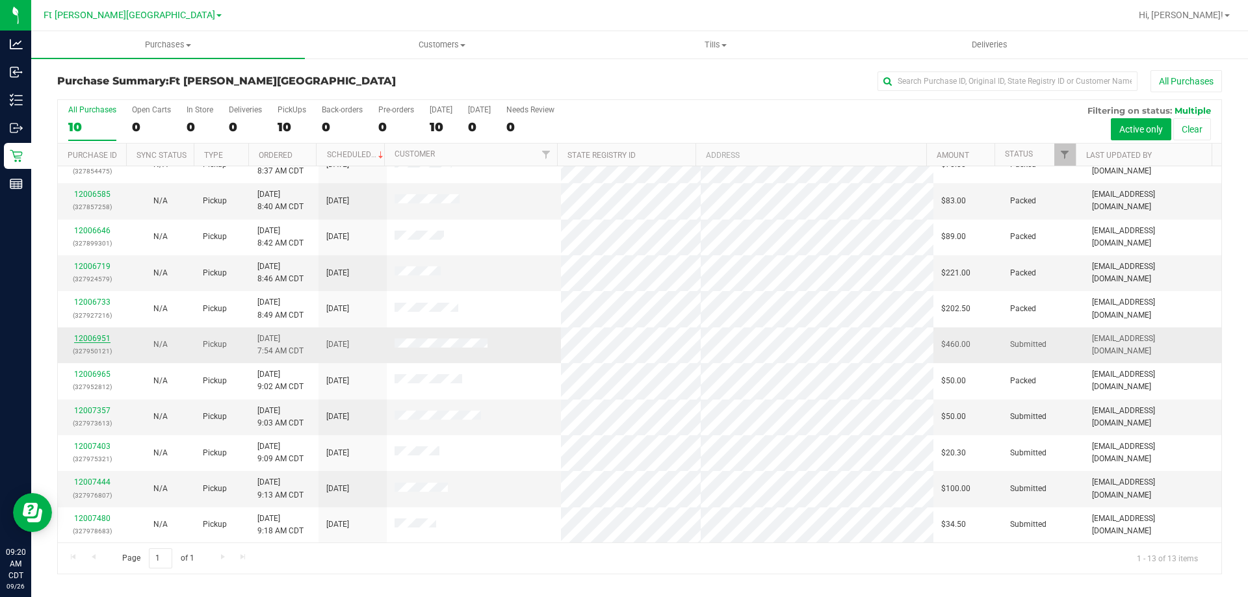
click at [103, 341] on link "12006951" at bounding box center [92, 338] width 36 height 9
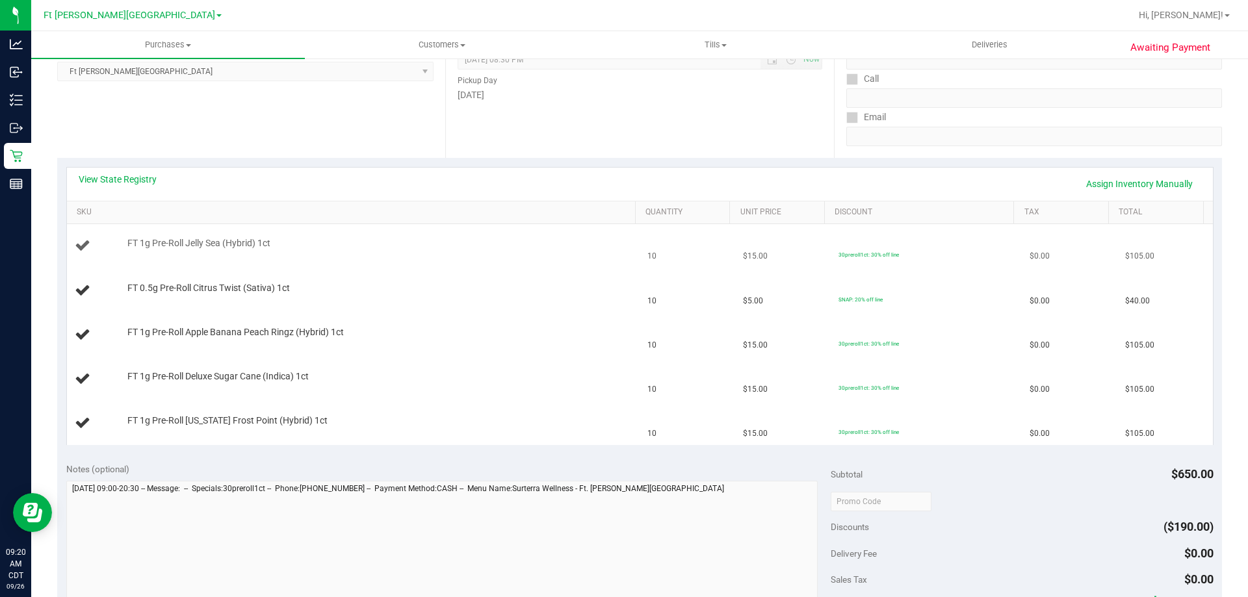
scroll to position [195, 0]
click at [146, 170] on link "View State Registry" at bounding box center [118, 176] width 78 height 13
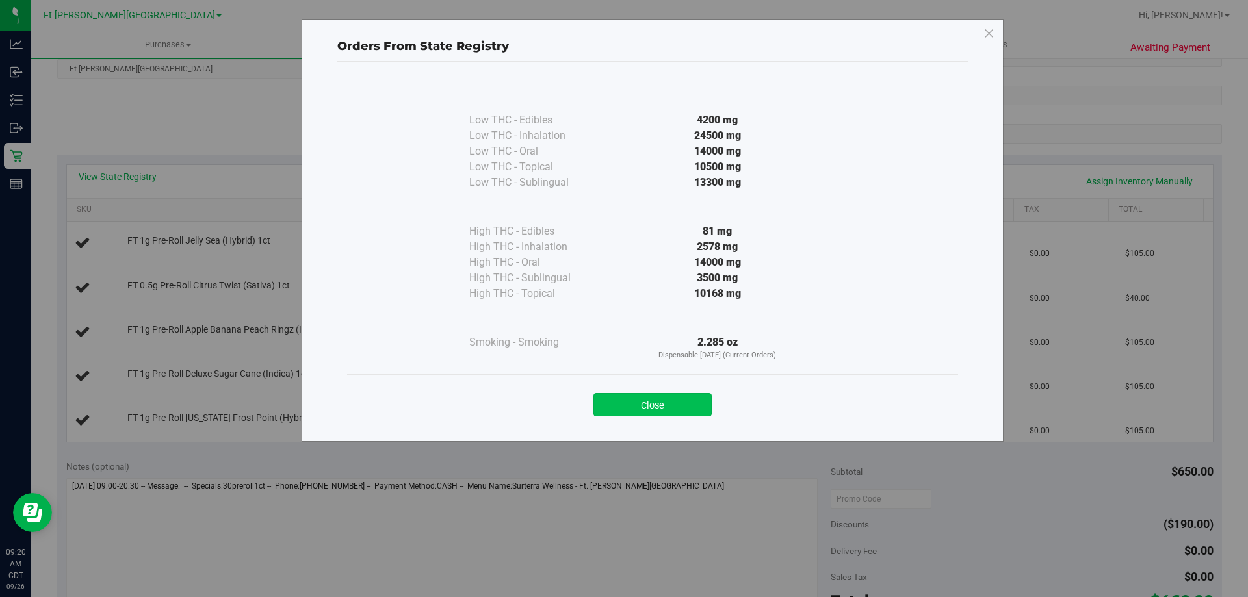
click at [651, 404] on button "Close" at bounding box center [652, 404] width 118 height 23
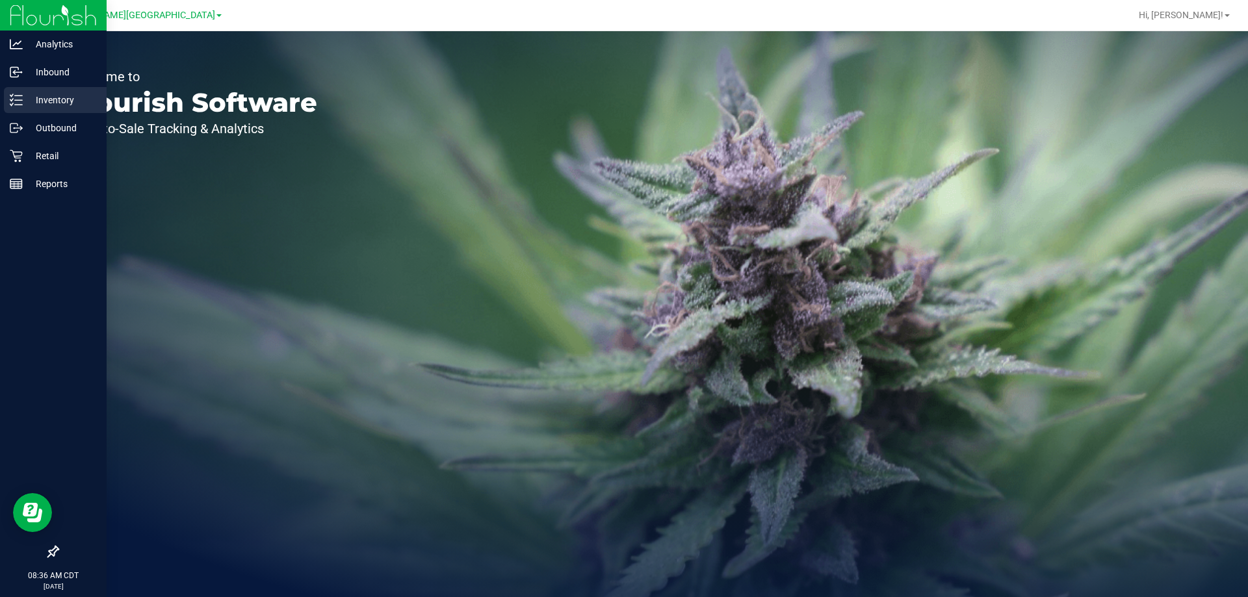
click at [44, 99] on p "Inventory" at bounding box center [62, 100] width 78 height 16
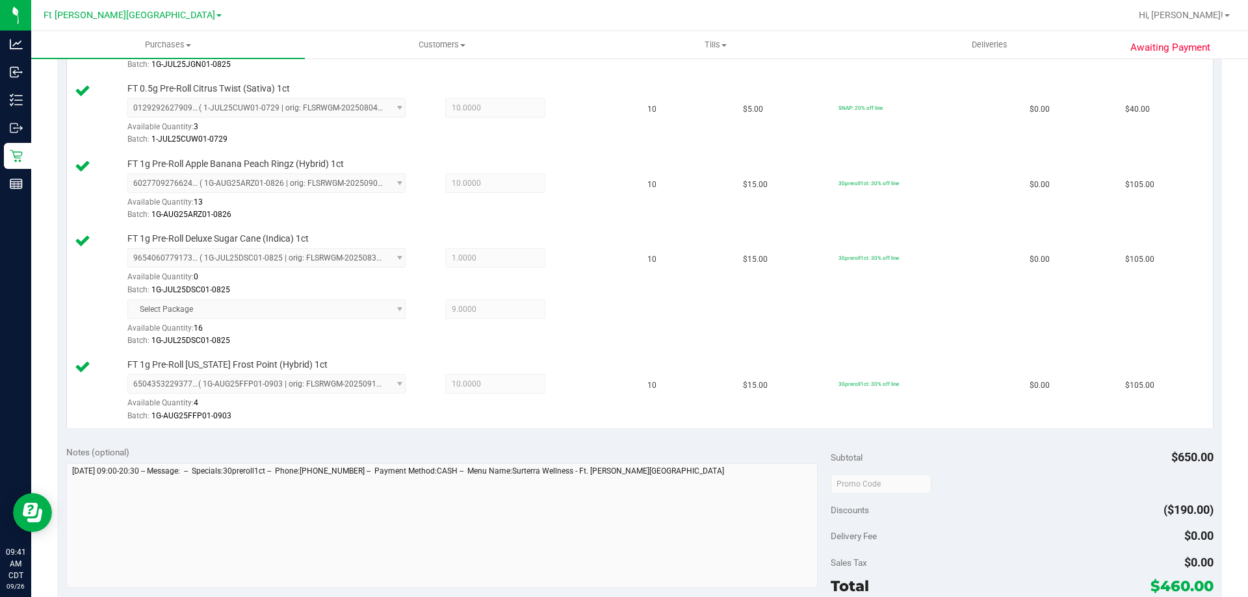
scroll to position [585, 0]
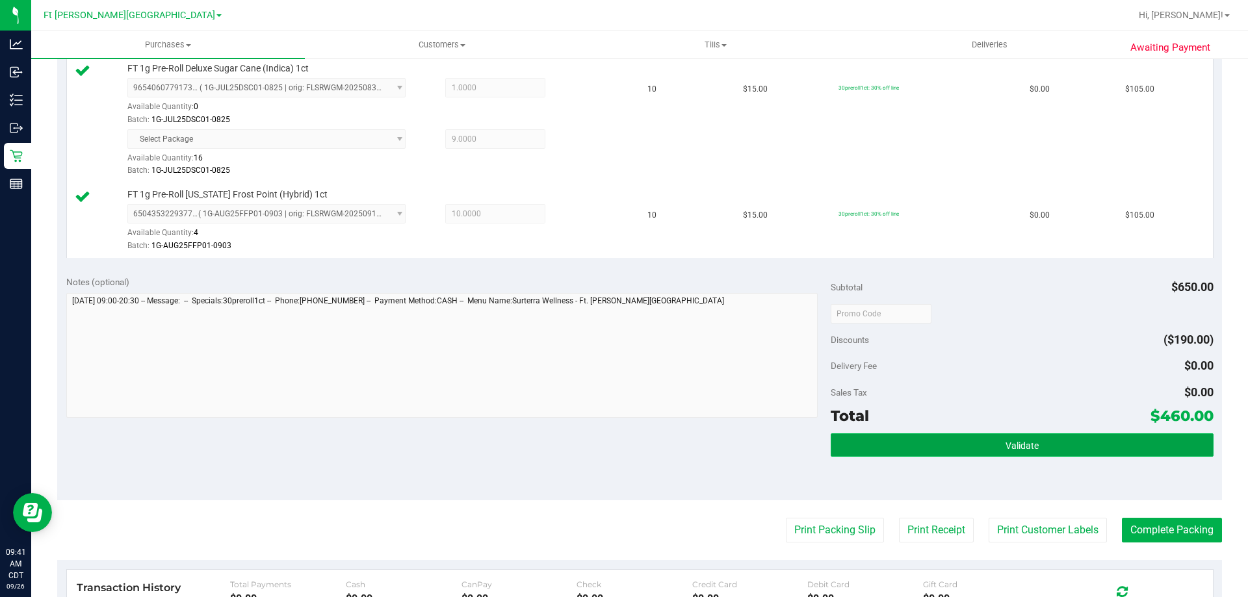
click at [1009, 452] on button "Validate" at bounding box center [1021, 444] width 382 height 23
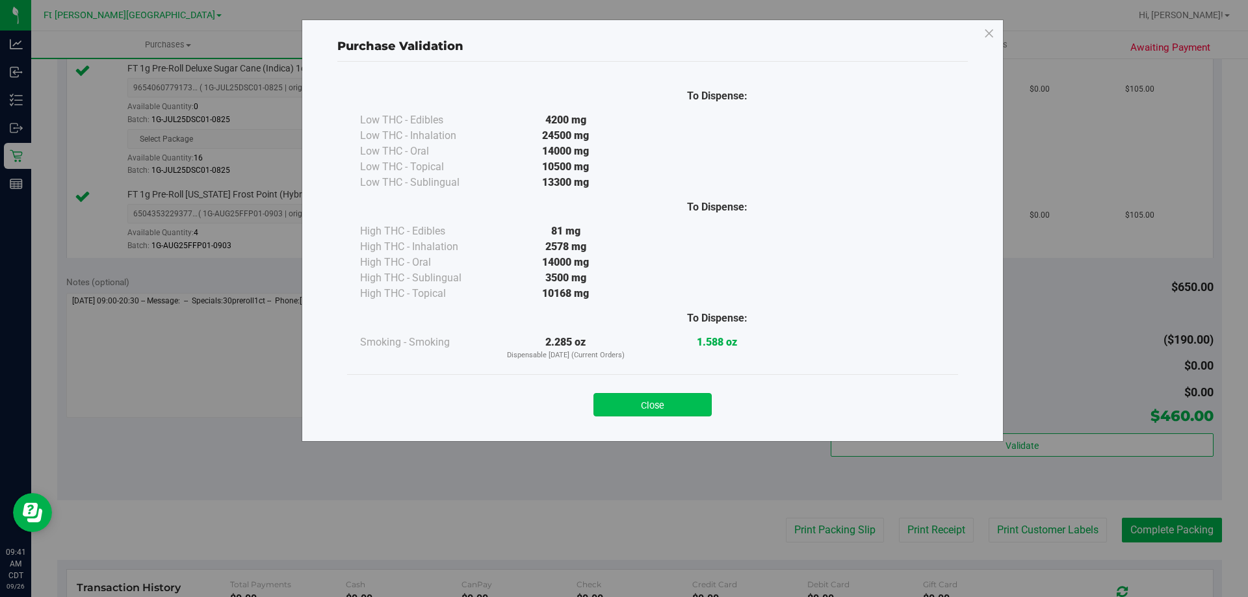
click at [682, 409] on button "Close" at bounding box center [652, 404] width 118 height 23
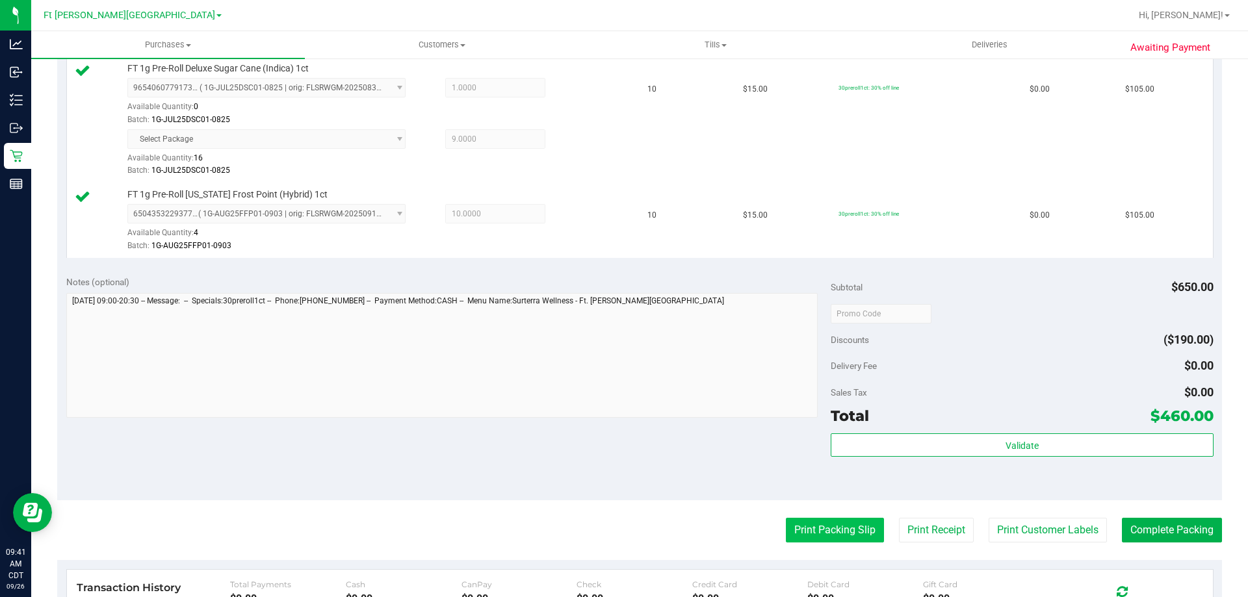
click at [849, 537] on button "Print Packing Slip" at bounding box center [835, 530] width 98 height 25
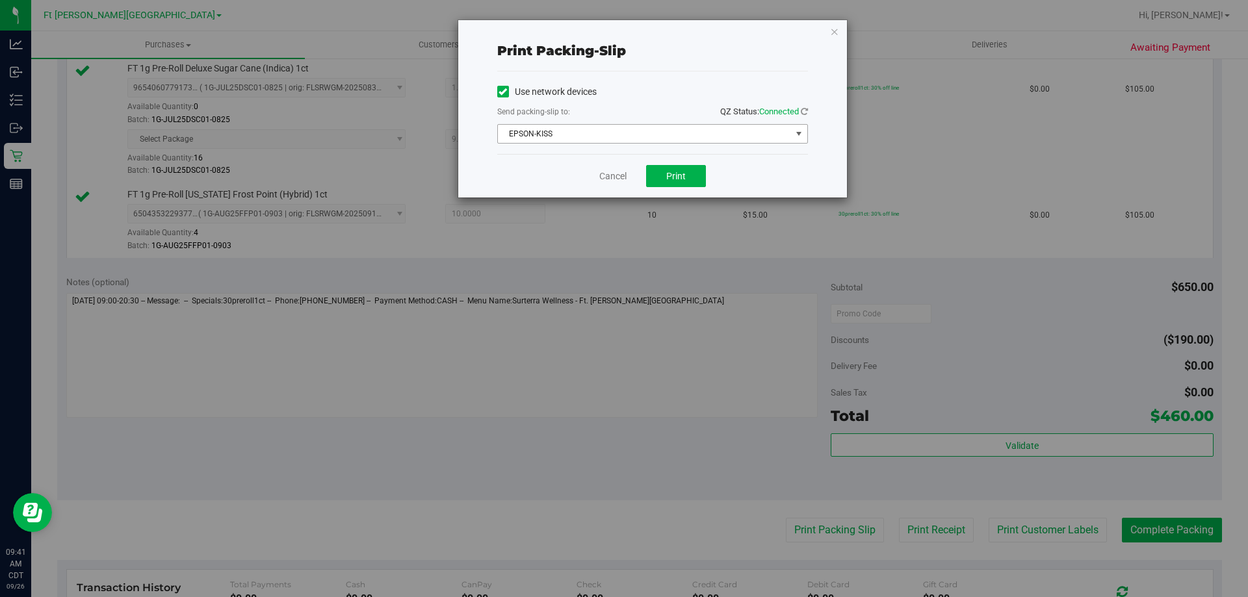
click at [615, 133] on span "EPSON-KISS" at bounding box center [644, 134] width 293 height 18
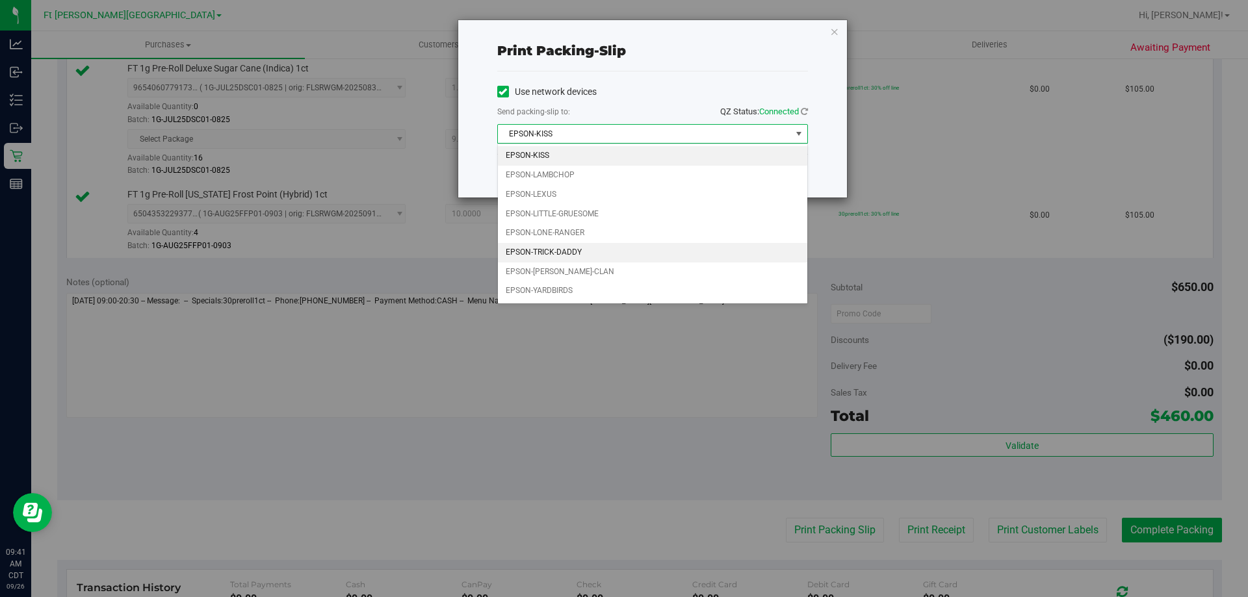
click at [567, 249] on li "EPSON-TRICK-DADDY" at bounding box center [652, 252] width 309 height 19
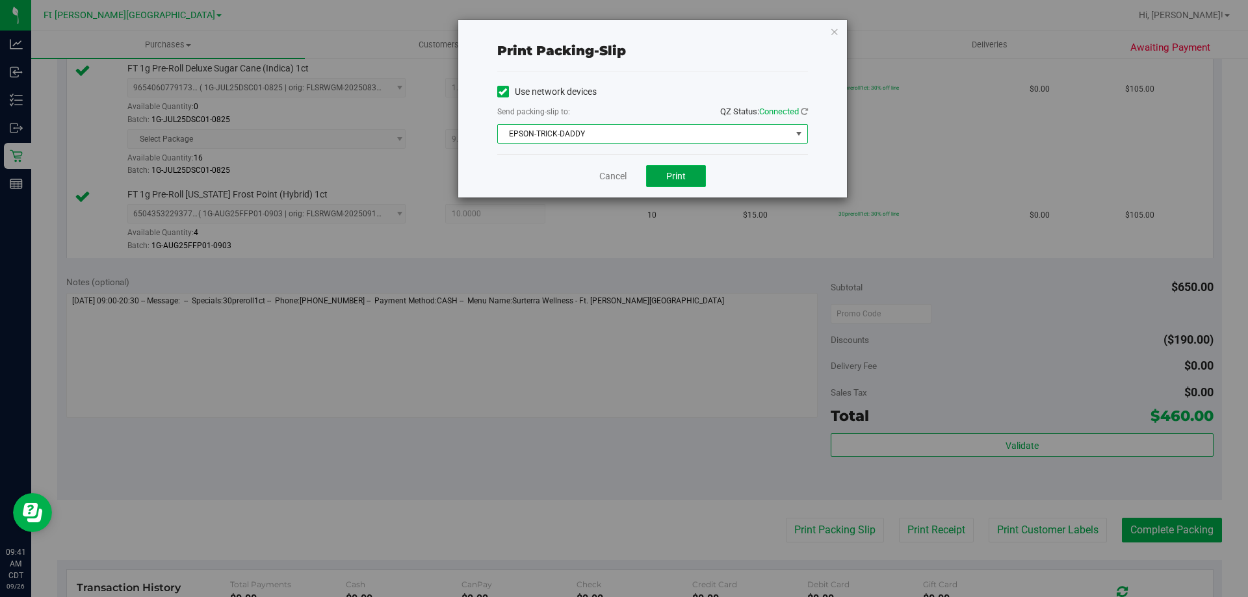
click at [688, 175] on button "Print" at bounding box center [676, 176] width 60 height 22
click at [611, 183] on div "Cancel Print" at bounding box center [652, 176] width 311 height 44
click at [611, 183] on link "Cancel" at bounding box center [612, 177] width 27 height 14
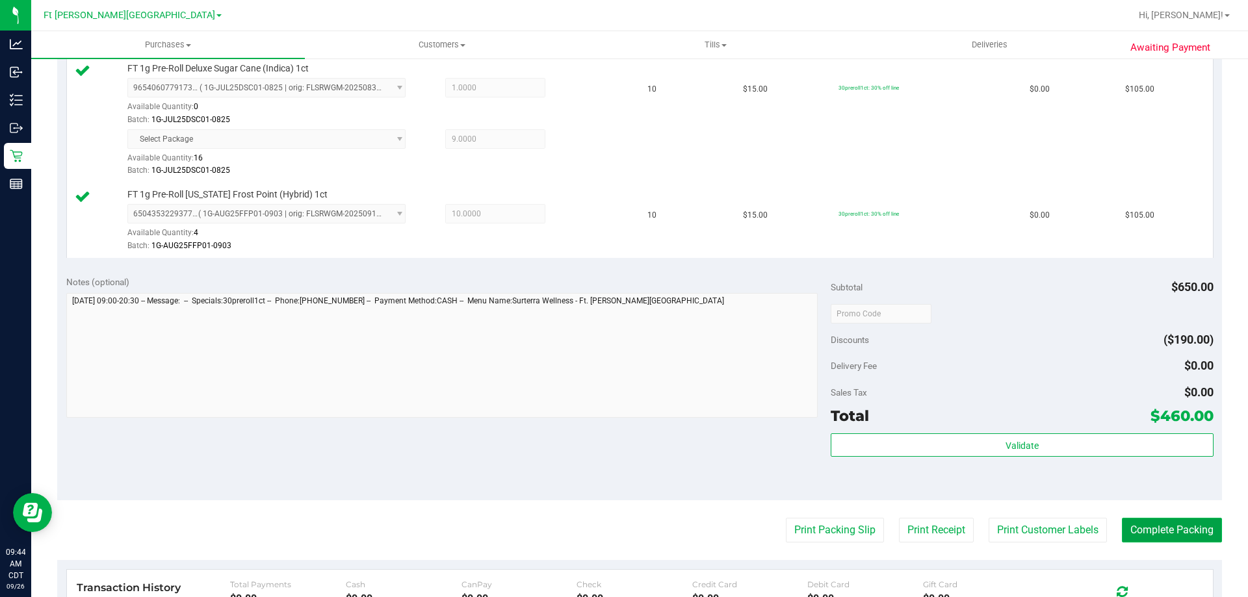
click at [1161, 533] on button "Complete Packing" at bounding box center [1172, 530] width 100 height 25
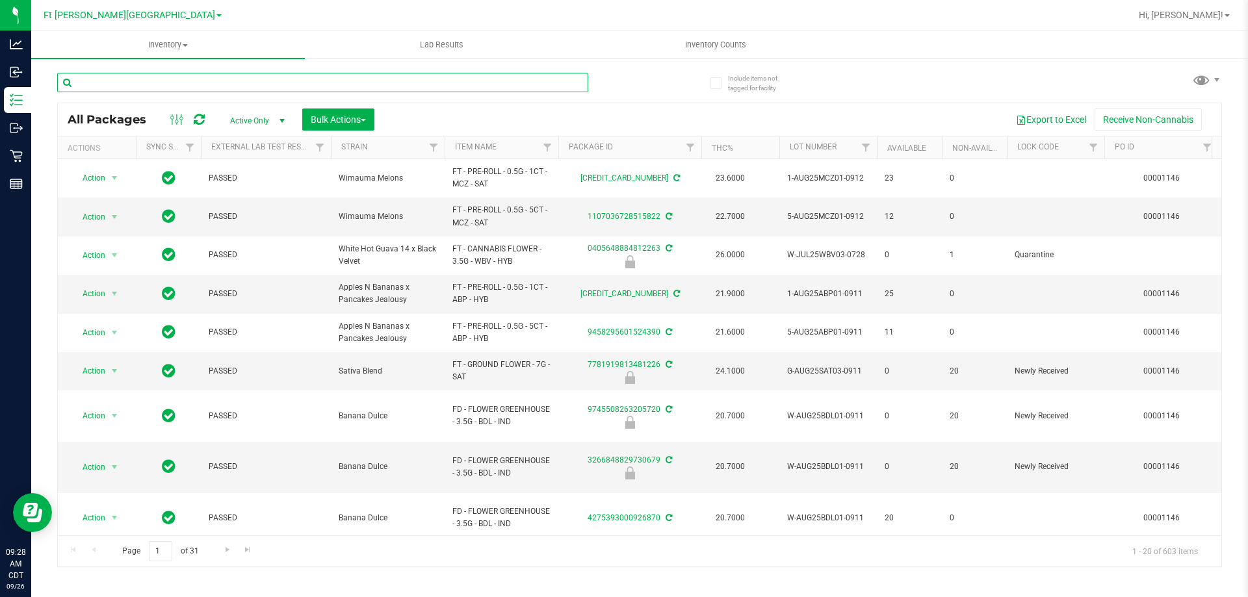
click at [157, 80] on input "text" at bounding box center [322, 82] width 531 height 19
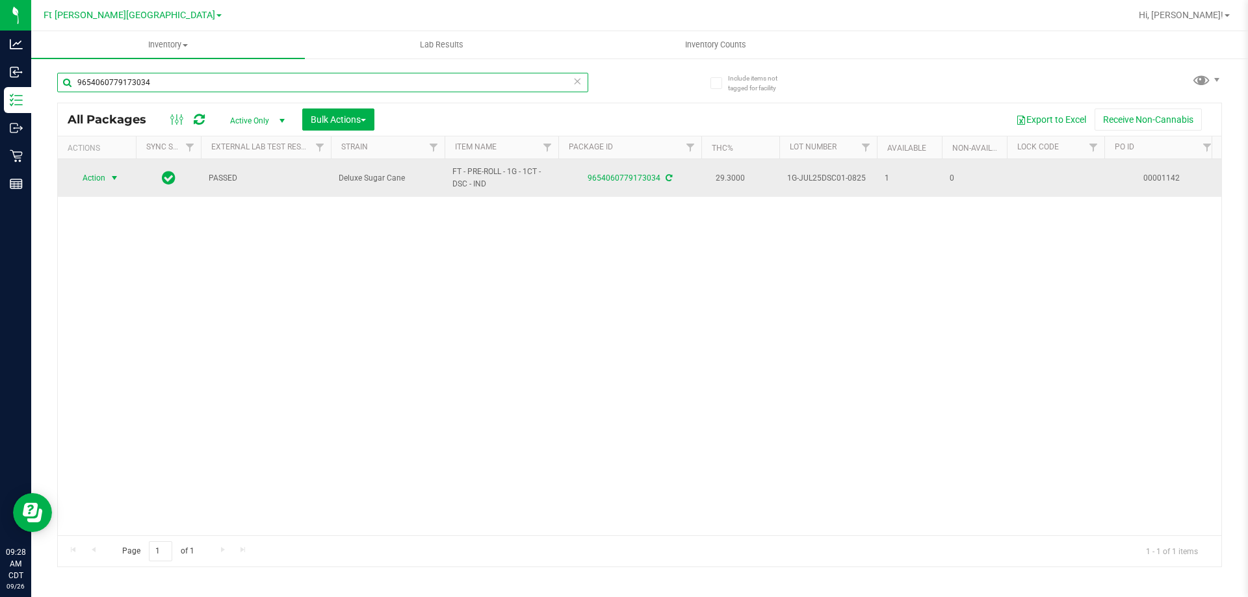
type input "9654060779173034"
click at [110, 177] on span "select" at bounding box center [114, 178] width 10 height 10
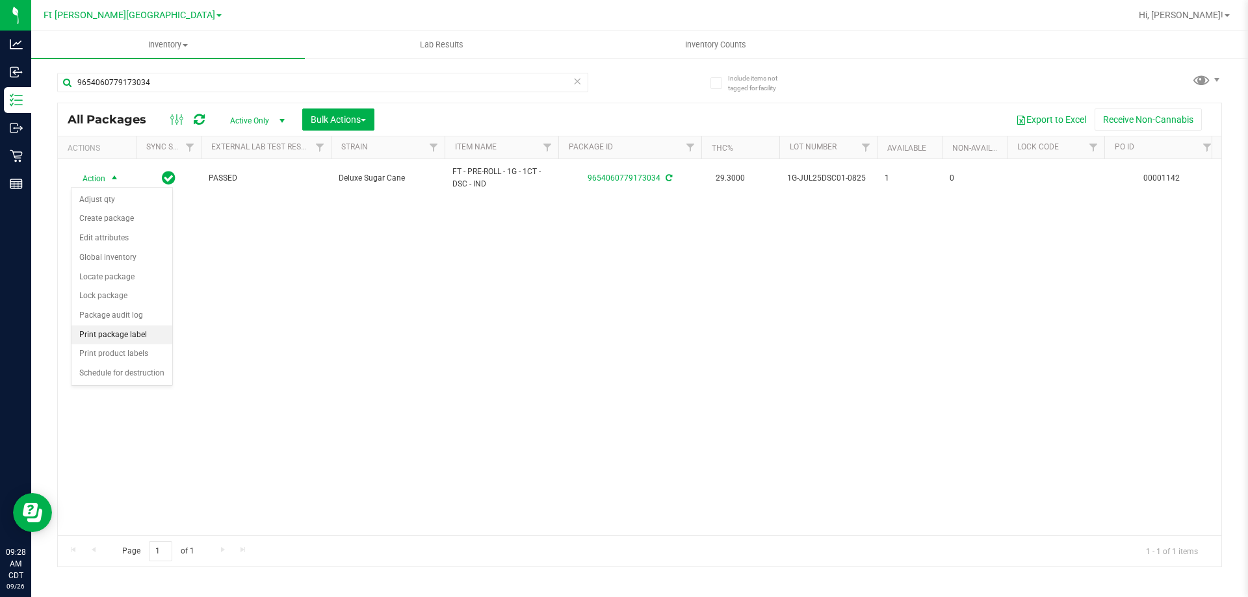
click at [136, 336] on li "Print package label" at bounding box center [121, 335] width 101 height 19
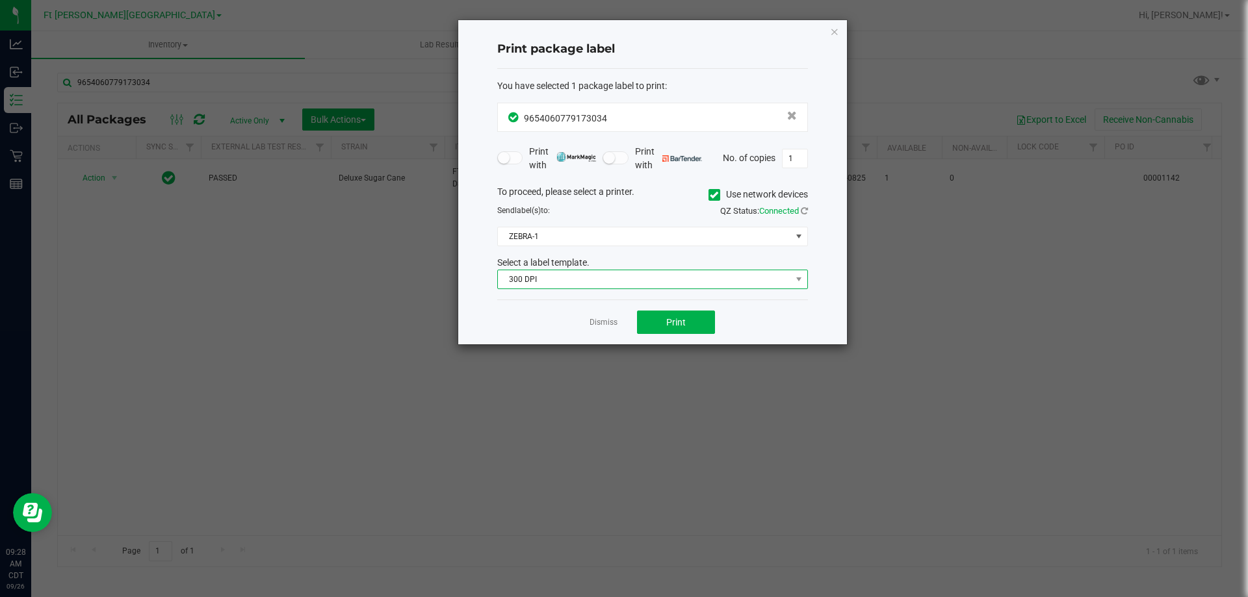
click at [578, 276] on span "300 DPI" at bounding box center [644, 279] width 293 height 18
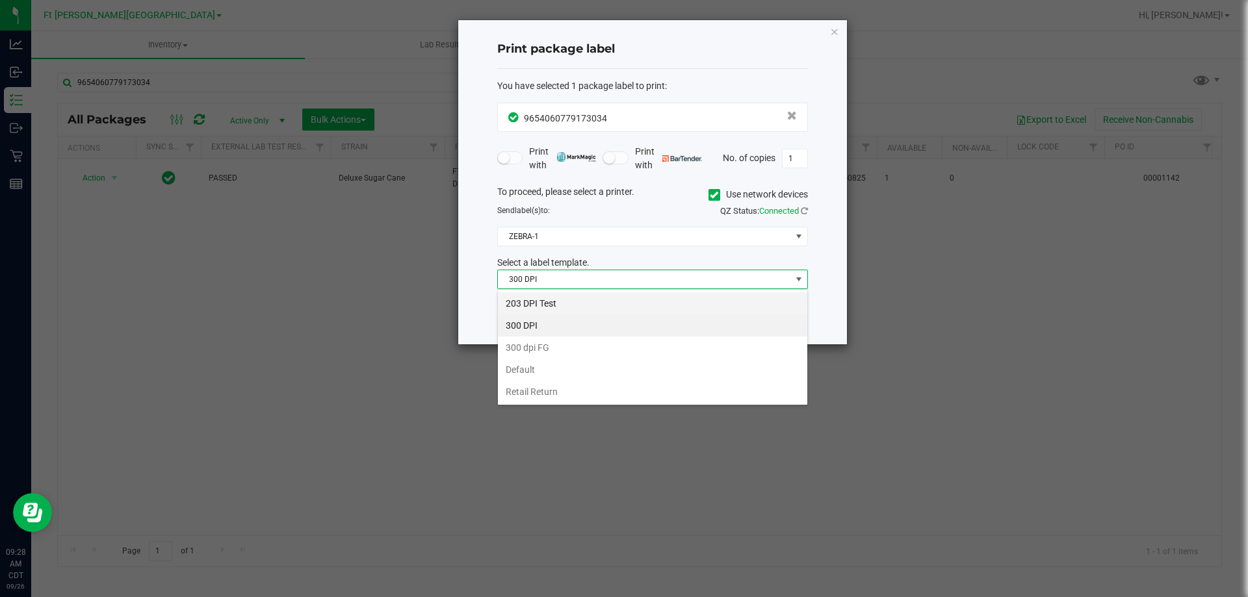
scroll to position [19, 311]
click at [564, 298] on li "203 DPI Test" at bounding box center [652, 303] width 309 height 22
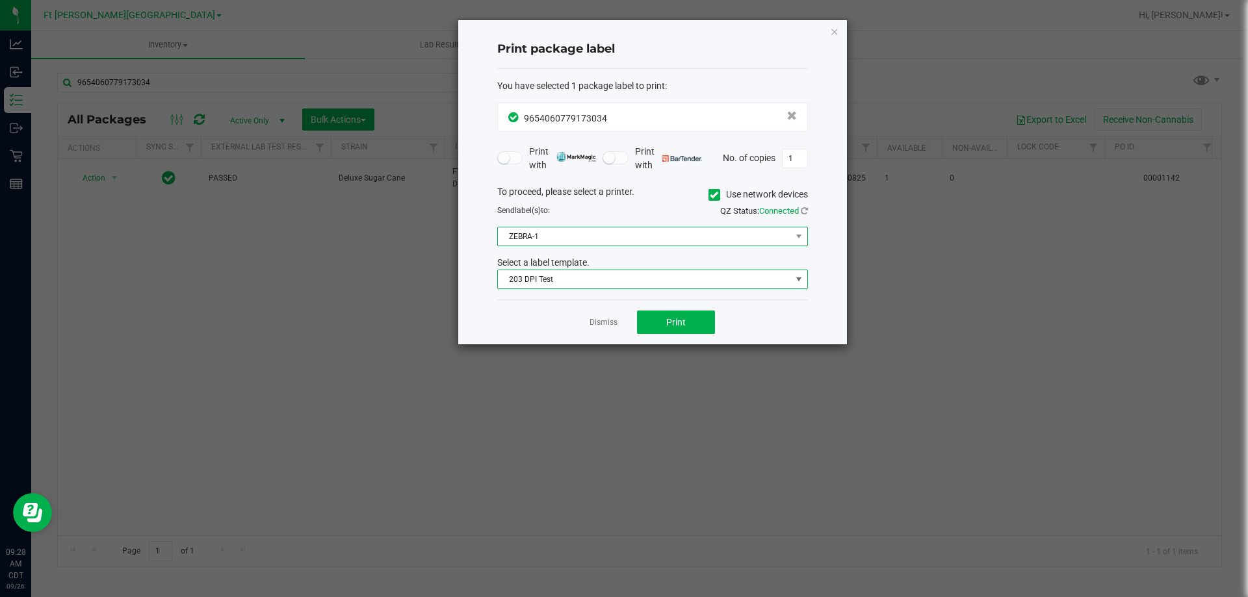
click at [549, 234] on span "ZEBRA-1" at bounding box center [644, 236] width 293 height 18
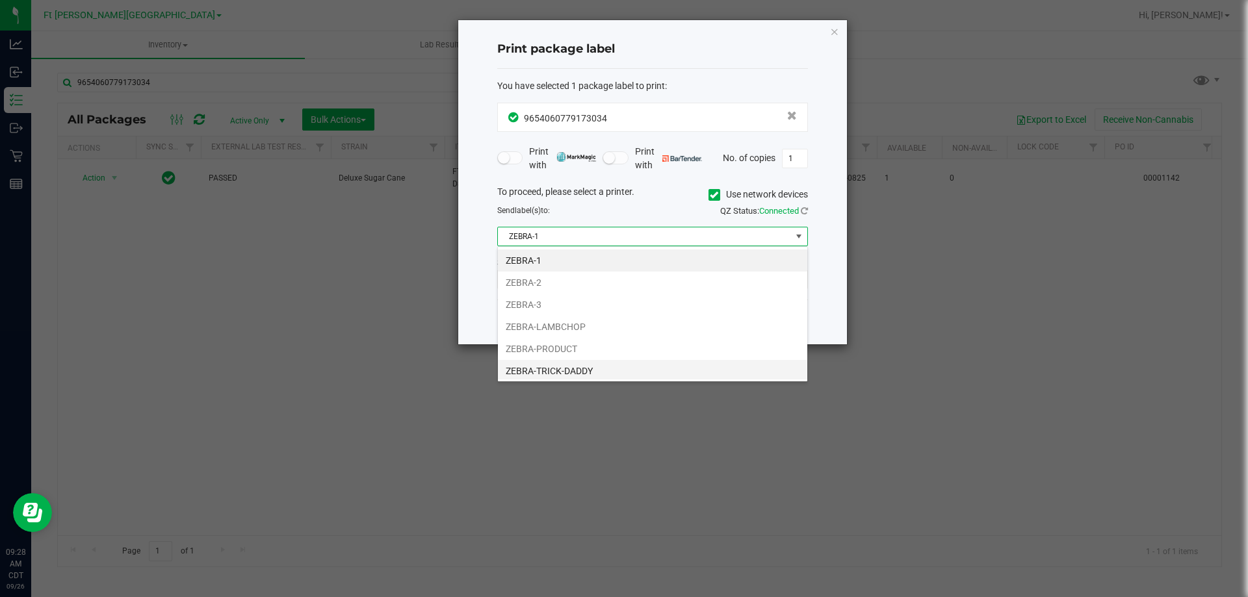
click at [573, 366] on li "ZEBRA-TRICK-DADDY" at bounding box center [652, 371] width 309 height 22
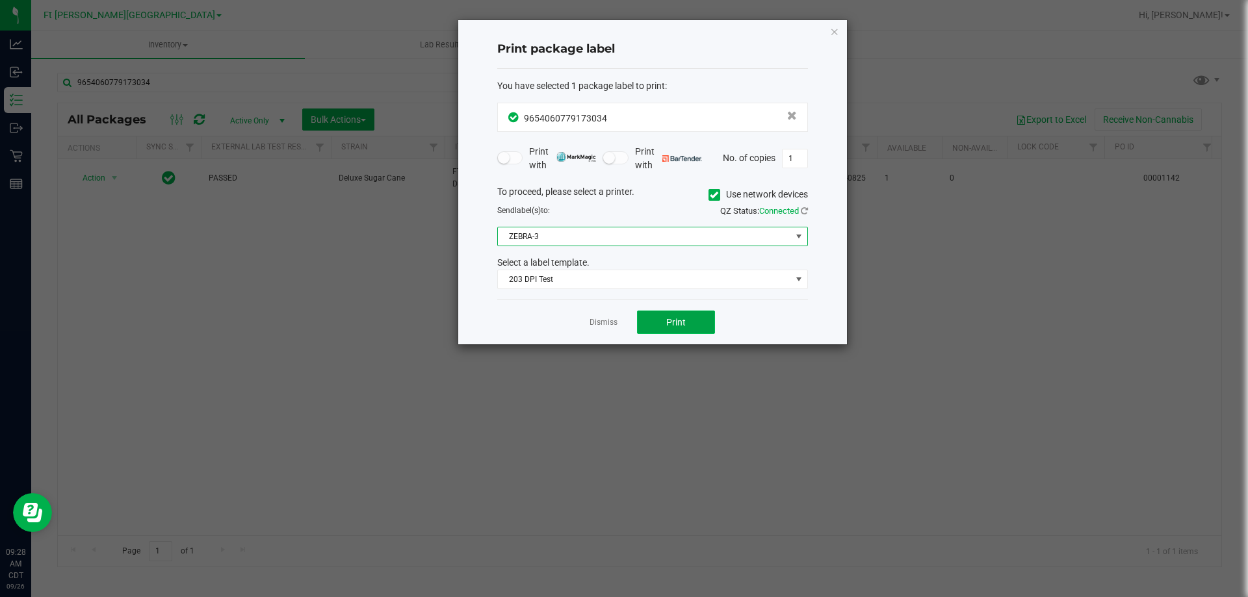
click at [667, 320] on span "Print" at bounding box center [675, 322] width 19 height 10
click at [598, 325] on link "Dismiss" at bounding box center [603, 322] width 28 height 11
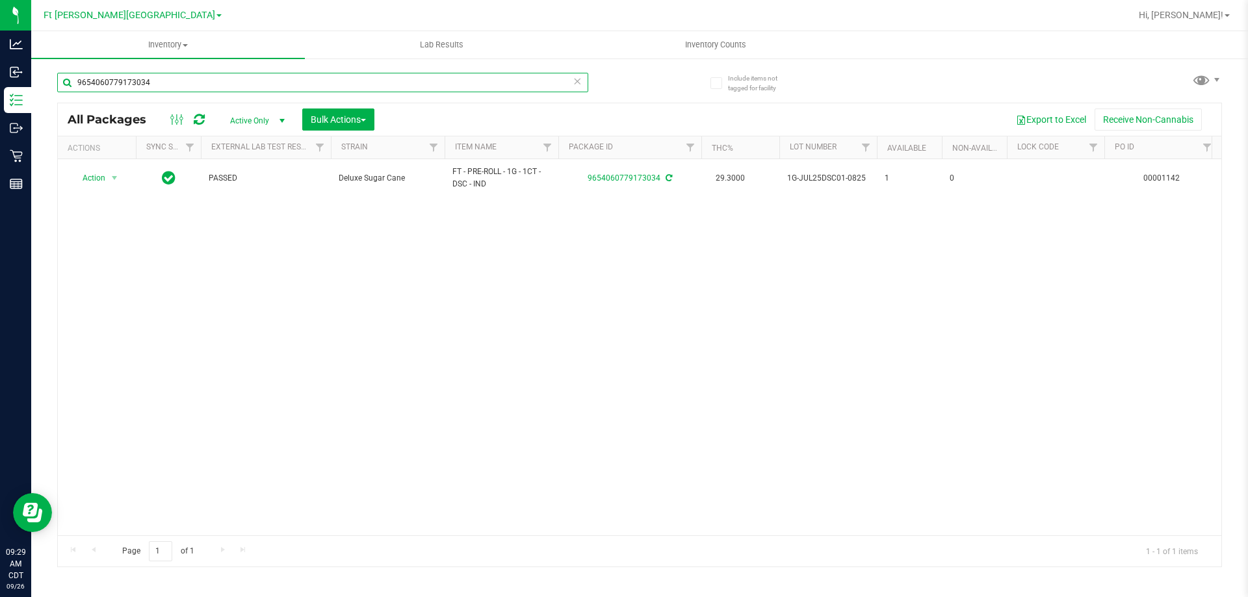
drag, startPoint x: 81, startPoint y: 88, endPoint x: 70, endPoint y: 88, distance: 10.4
click at [64, 90] on input "9654060779173034" at bounding box center [322, 82] width 531 height 19
type input "4694082209381569"
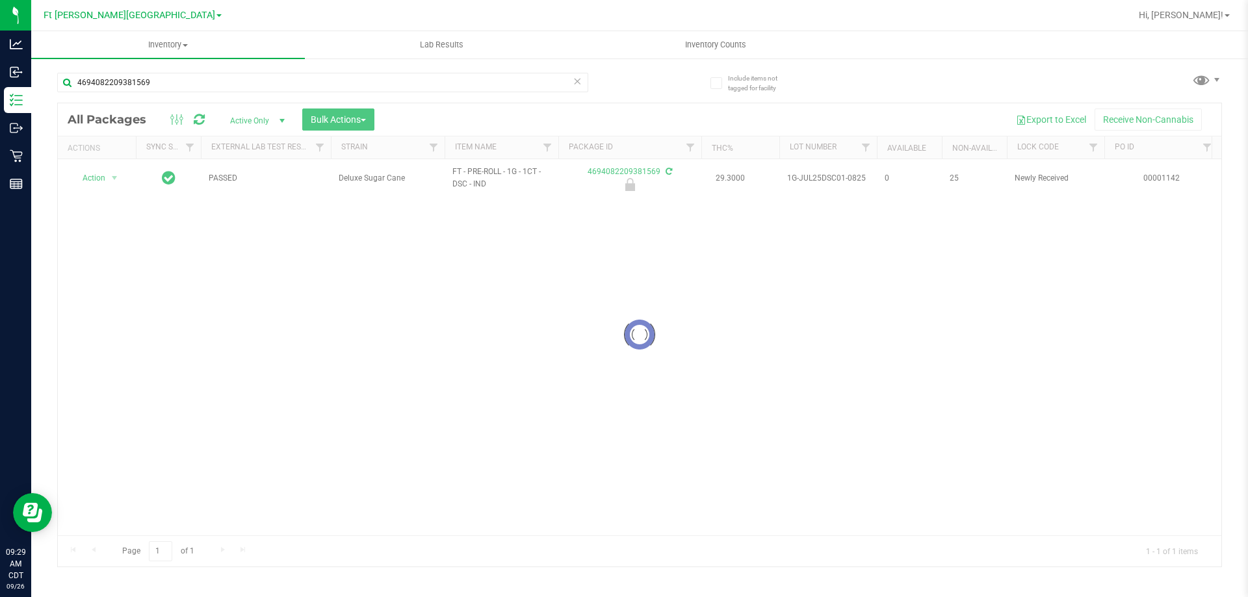
click at [94, 172] on div at bounding box center [639, 334] width 1163 height 463
click at [97, 179] on span "Action" at bounding box center [88, 178] width 35 height 18
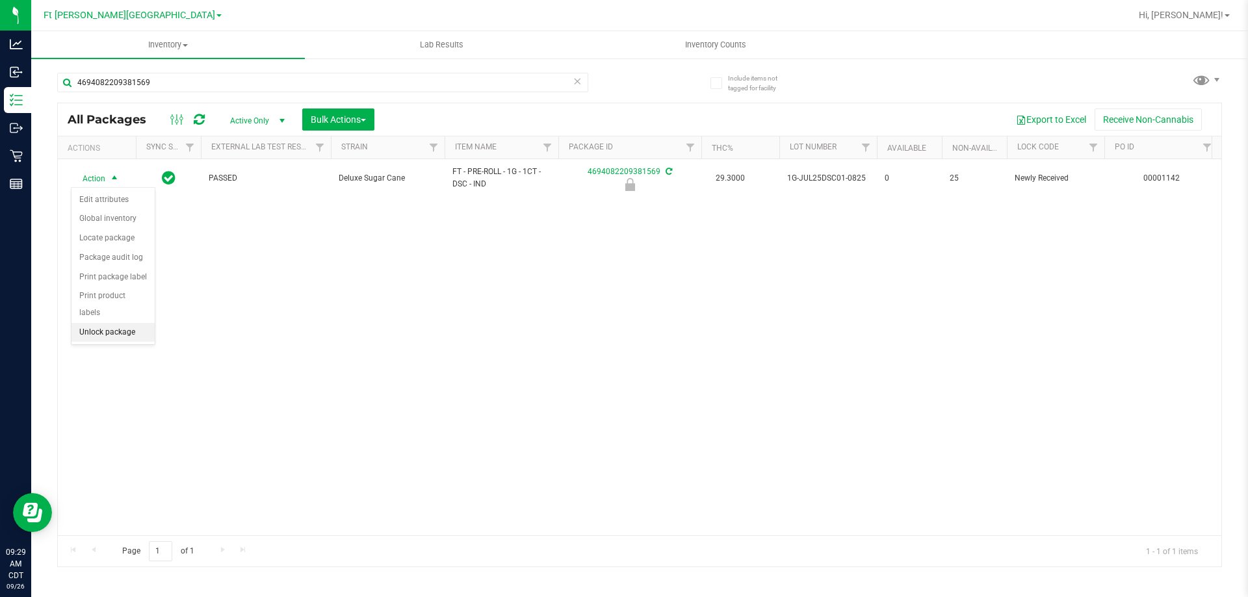
click at [133, 323] on li "Unlock package" at bounding box center [112, 332] width 83 height 19
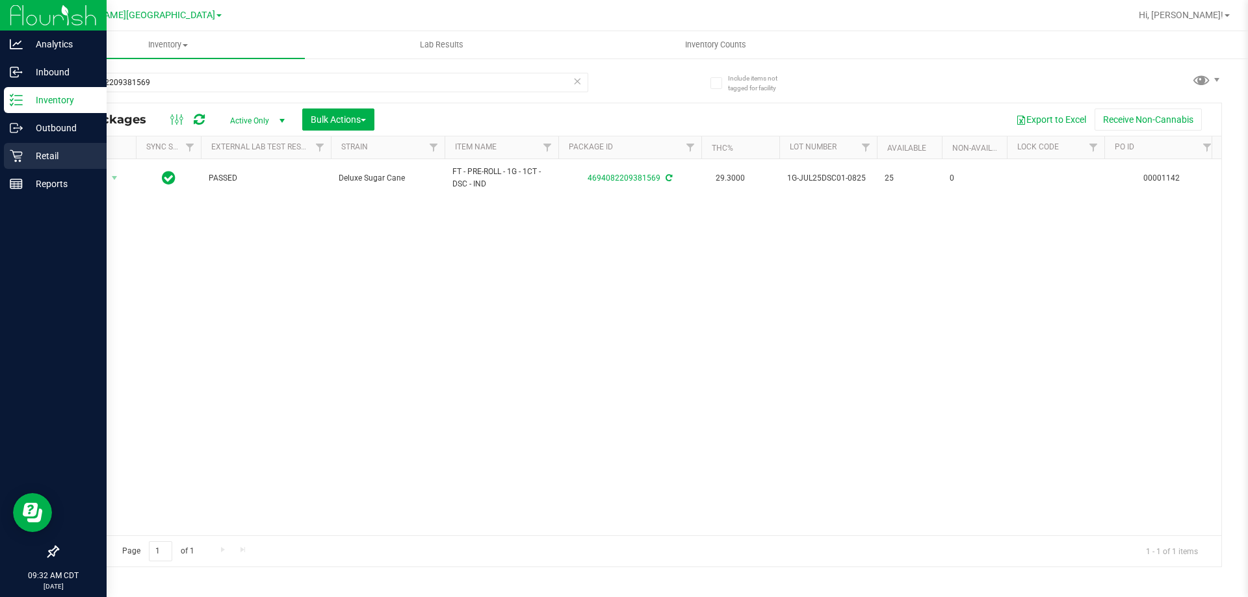
click at [45, 153] on p "Retail" at bounding box center [62, 156] width 78 height 16
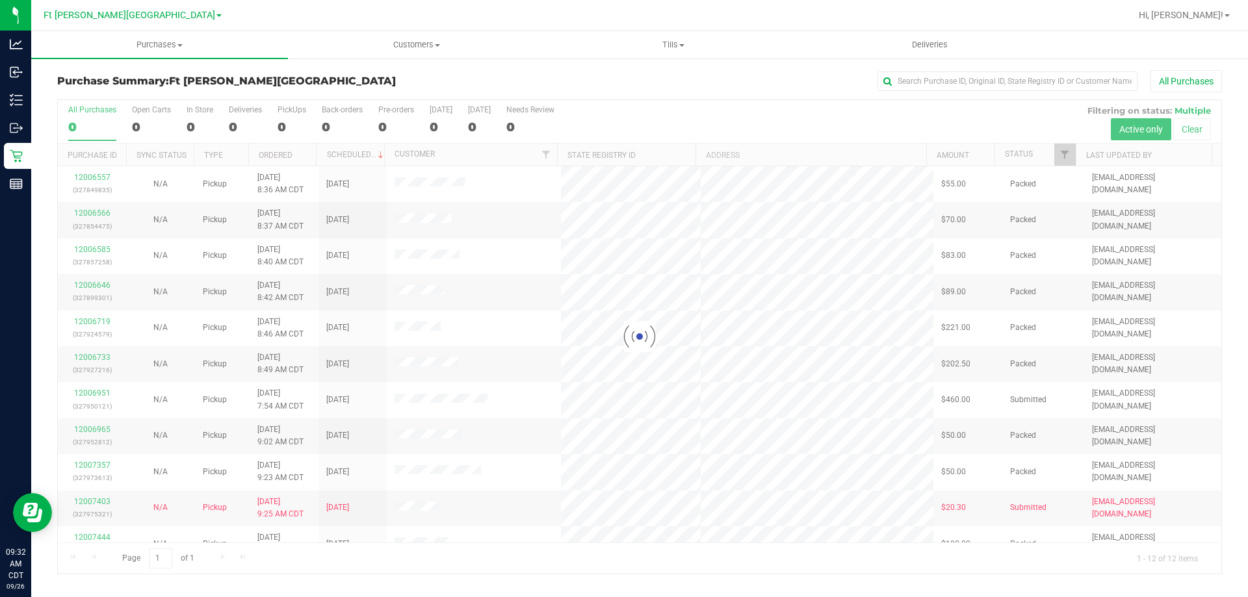
click at [102, 502] on div at bounding box center [639, 337] width 1163 height 474
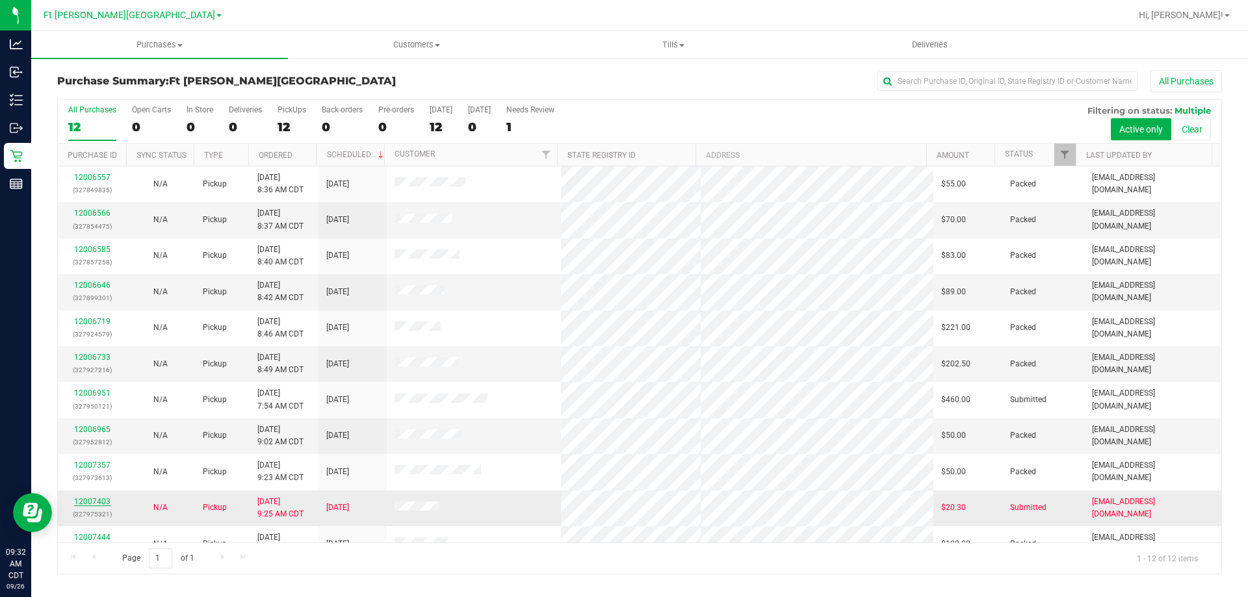
click at [99, 501] on link "12007403" at bounding box center [92, 501] width 36 height 9
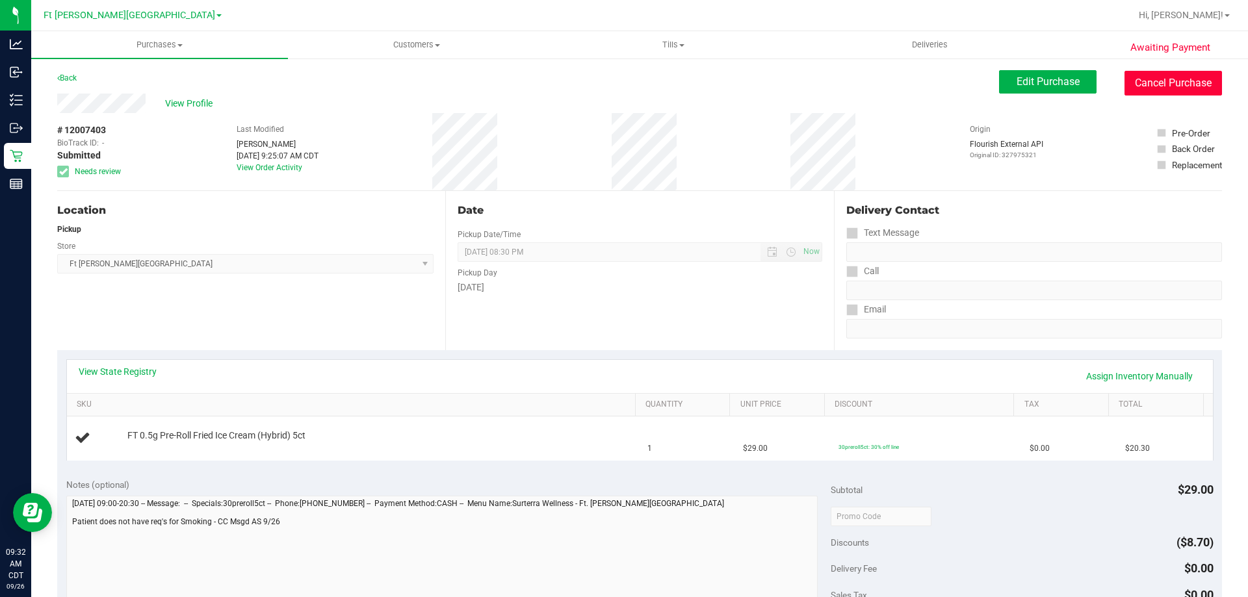
click at [1134, 78] on button "Cancel Purchase" at bounding box center [1172, 83] width 97 height 25
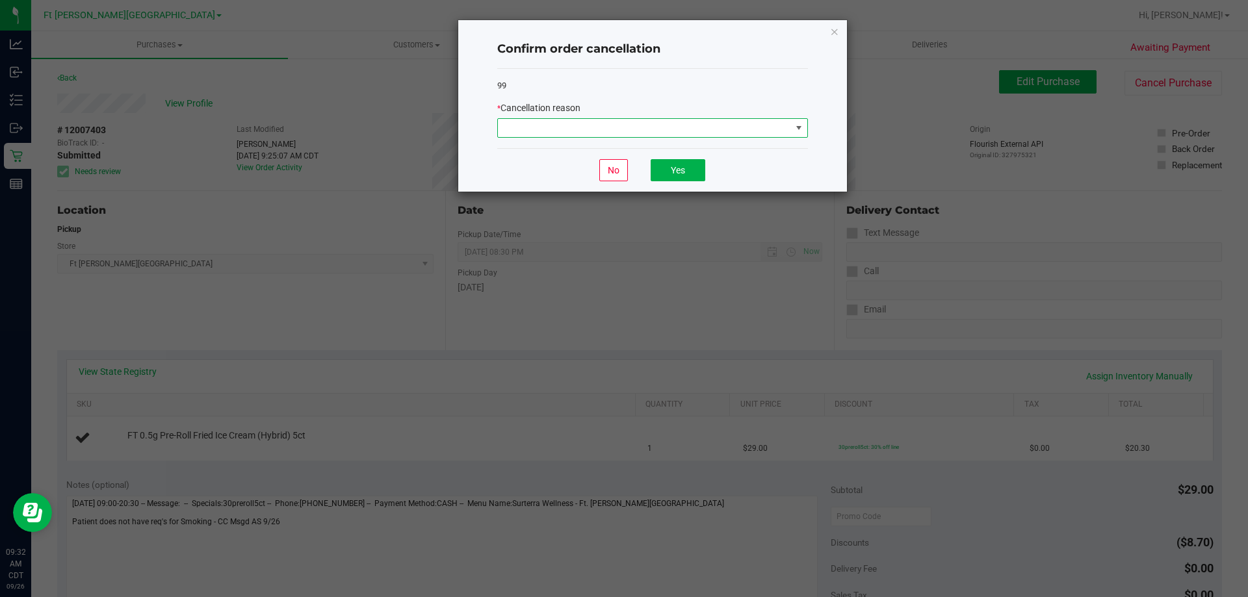
click at [652, 133] on span at bounding box center [644, 128] width 293 height 18
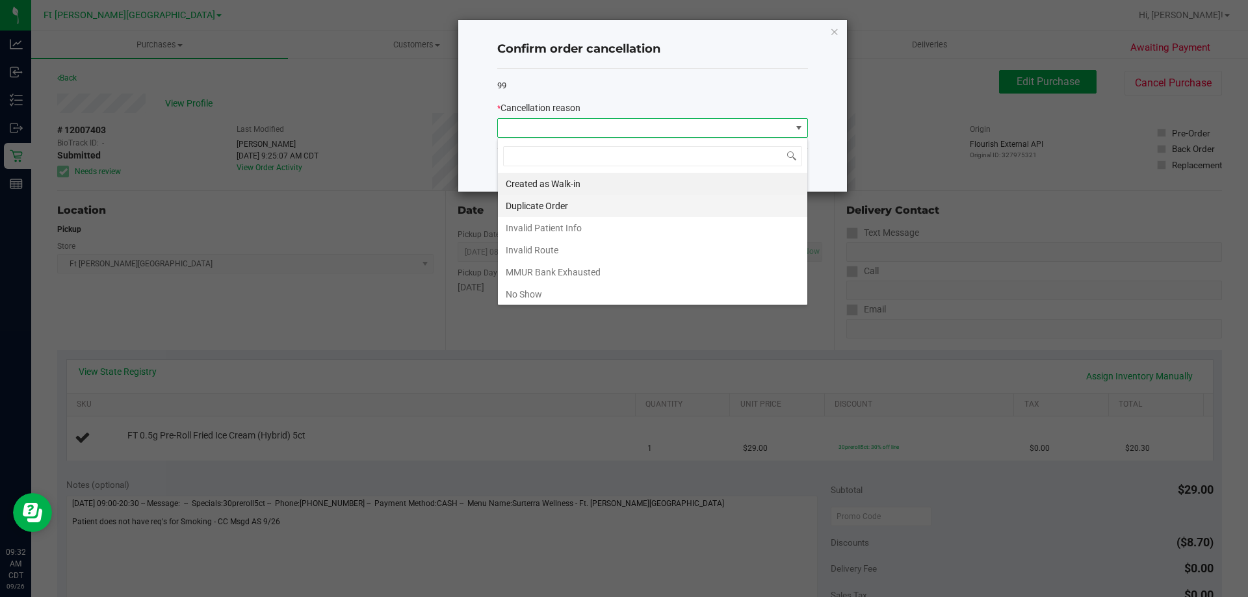
scroll to position [19, 311]
click at [533, 294] on li "No Show" at bounding box center [652, 294] width 309 height 22
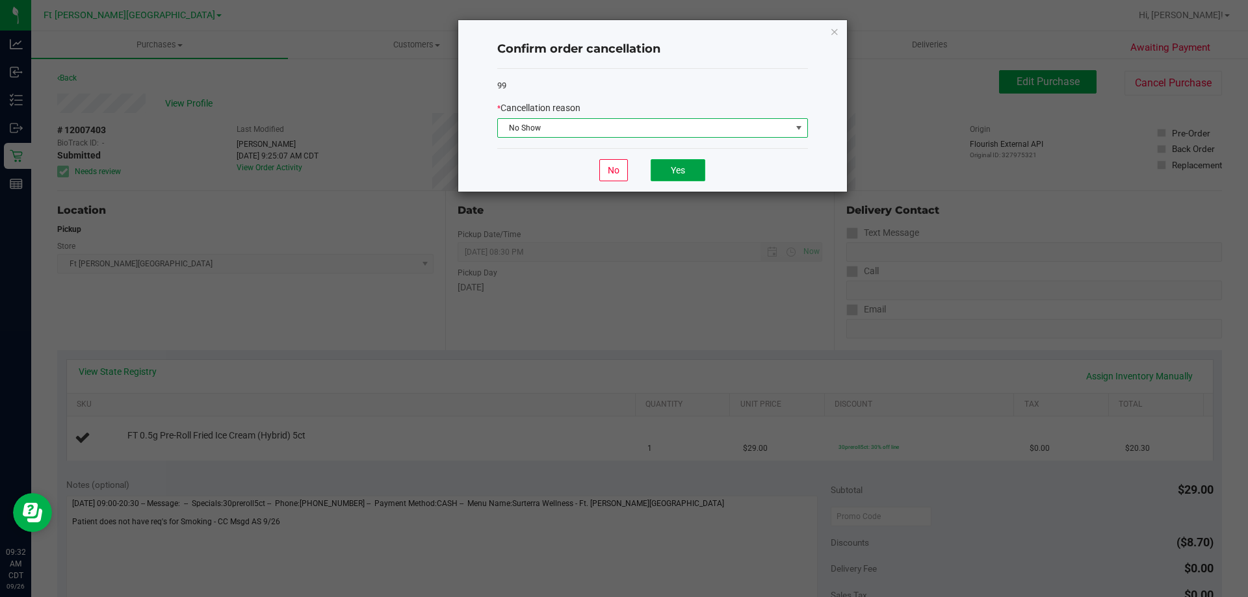
click at [674, 172] on button "Yes" at bounding box center [677, 170] width 55 height 22
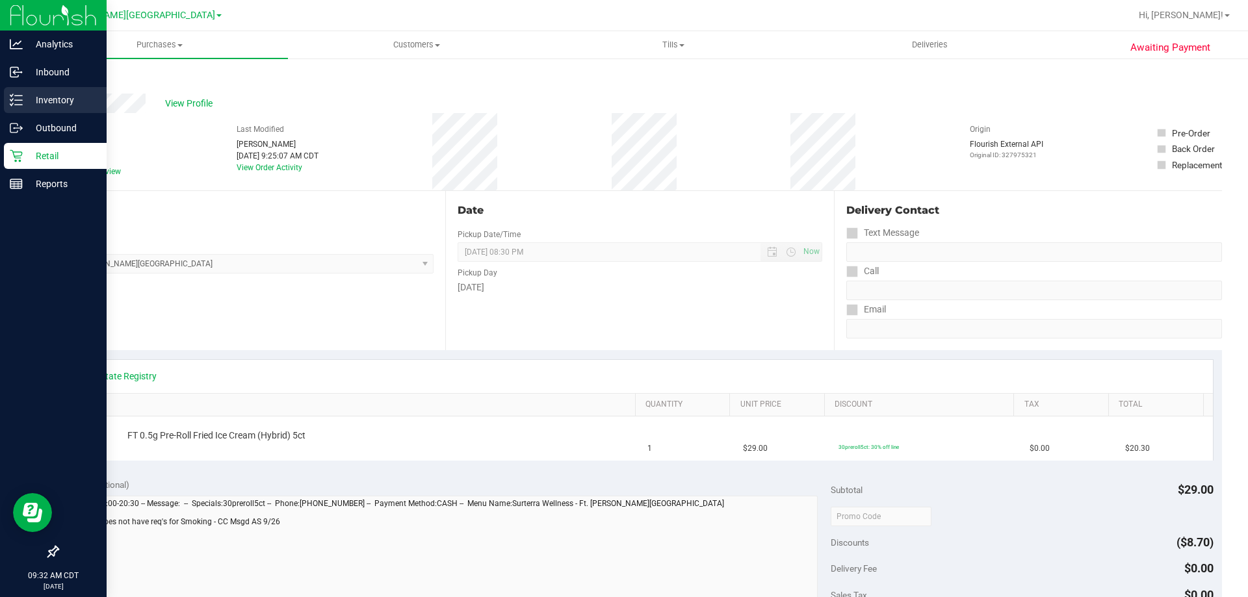
click at [53, 99] on p "Inventory" at bounding box center [62, 100] width 78 height 16
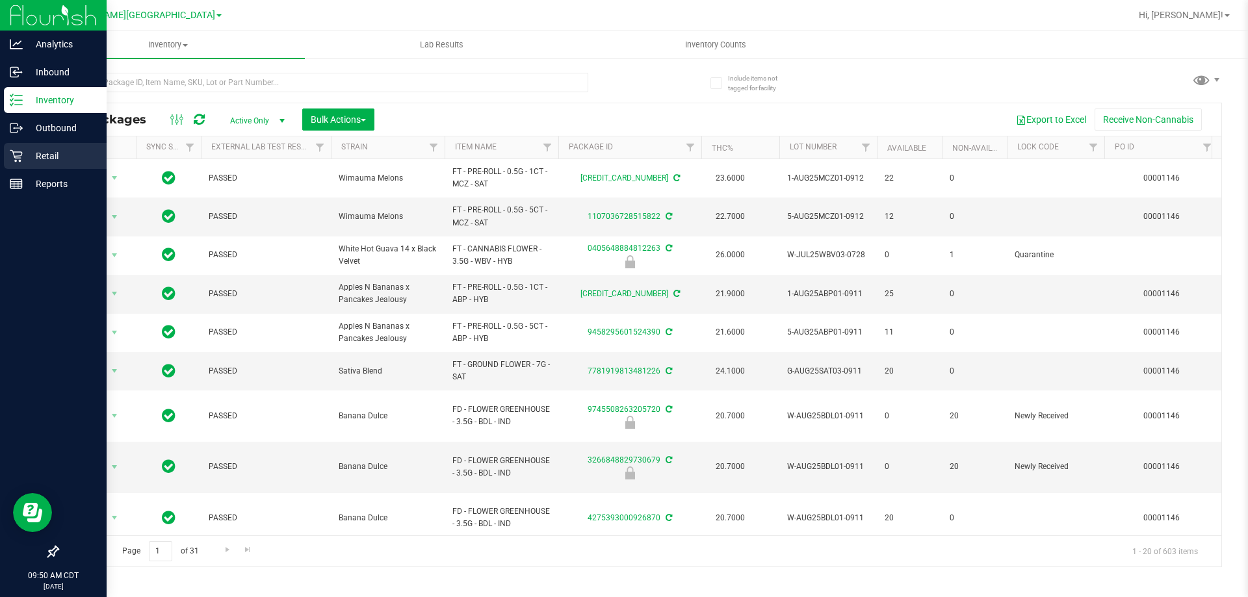
click at [27, 150] on p "Retail" at bounding box center [62, 156] width 78 height 16
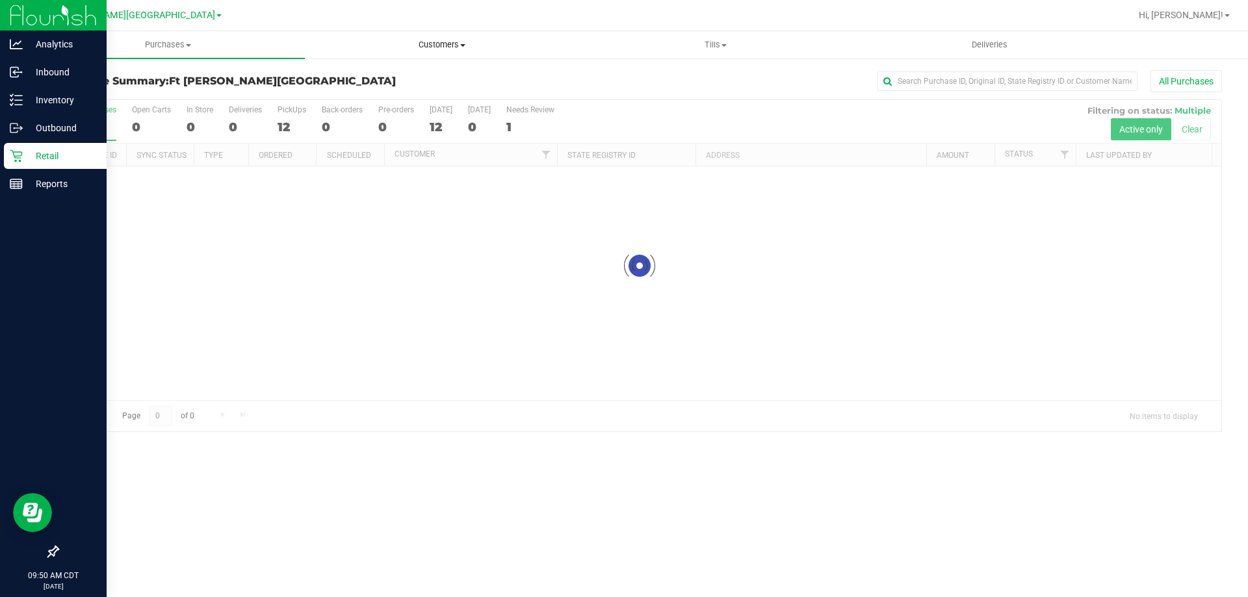
click at [437, 46] on span "Customers" at bounding box center [441, 45] width 272 height 12
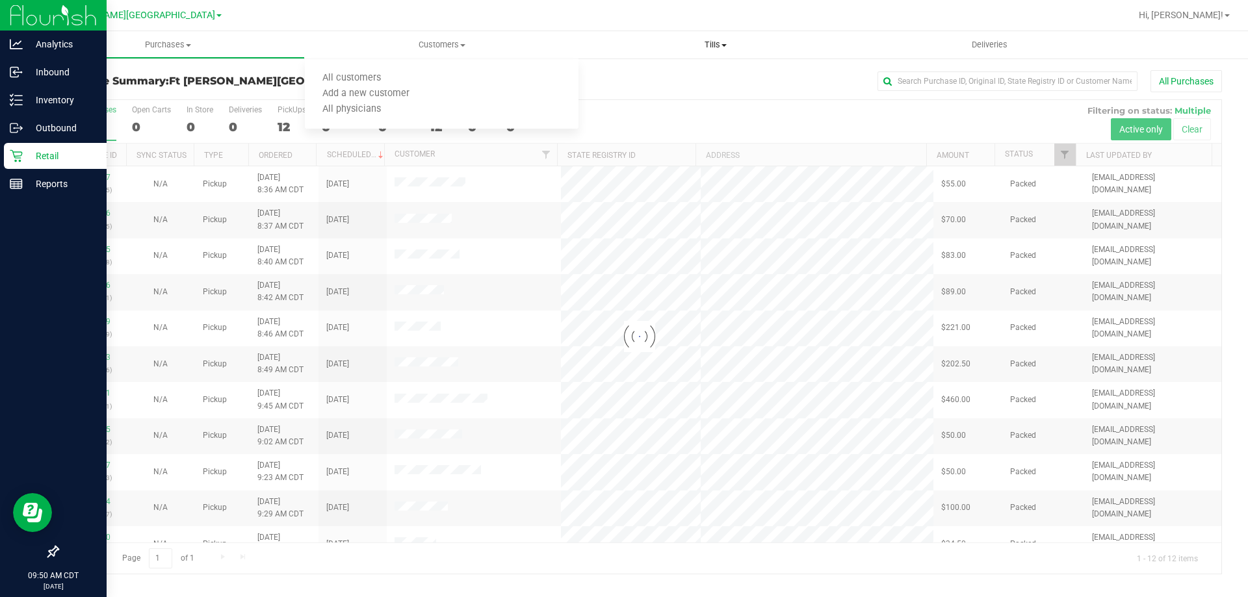
click at [717, 47] on span "Tills" at bounding box center [715, 45] width 272 height 12
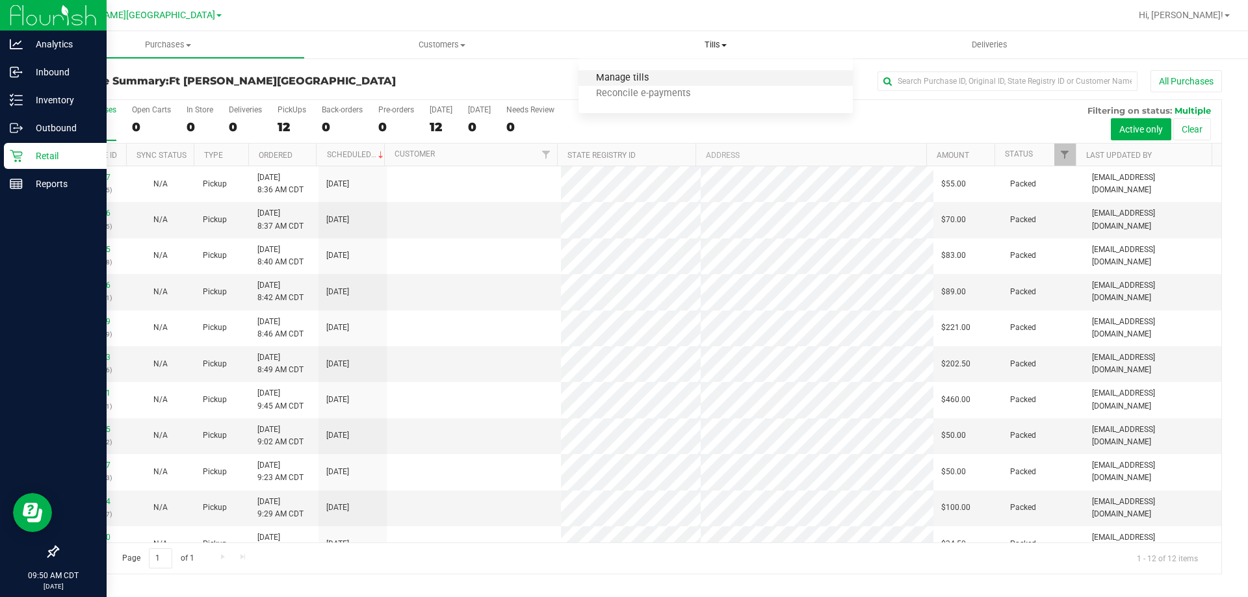
click at [640, 77] on span "Manage tills" at bounding box center [622, 78] width 88 height 11
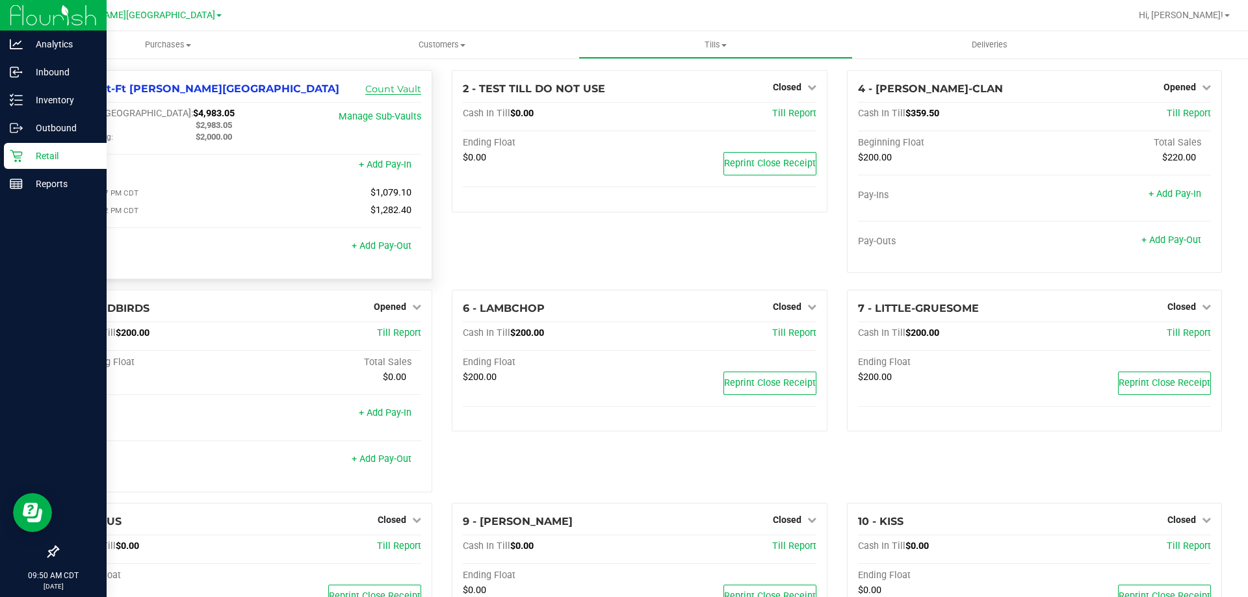
click at [398, 90] on link "Count Vault" at bounding box center [393, 89] width 56 height 12
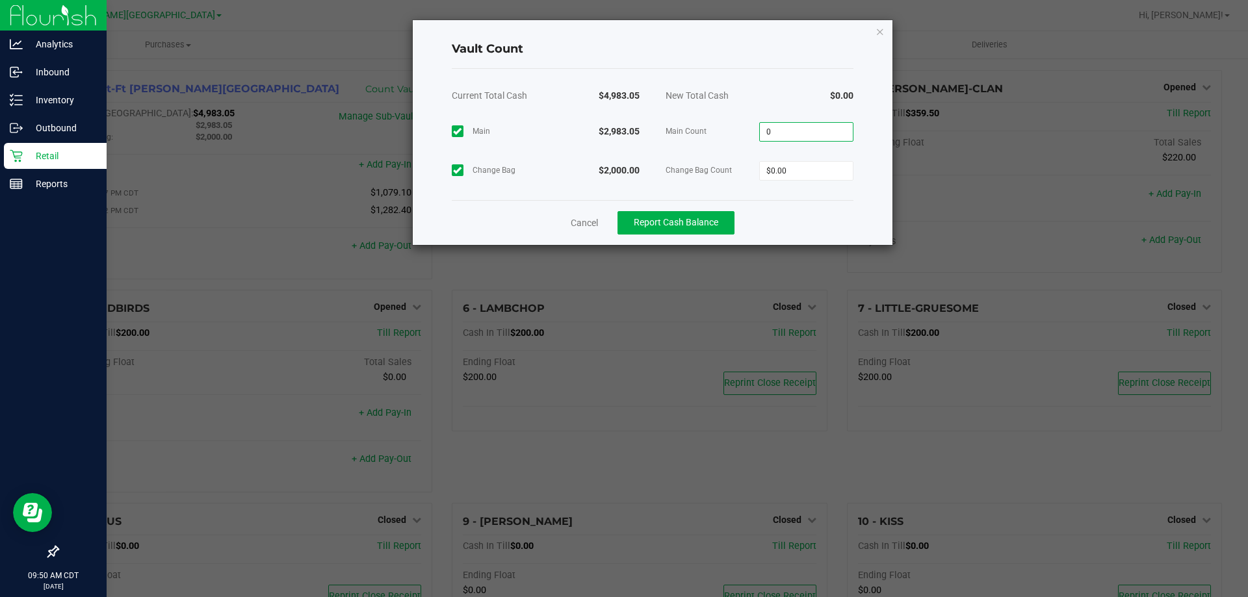
click at [808, 132] on input "0" at bounding box center [806, 132] width 93 height 18
type input "$2,983.05"
click at [821, 168] on input "0" at bounding box center [806, 171] width 93 height 18
type input "$2,000.00"
click at [671, 229] on button "Report Cash Balance" at bounding box center [675, 222] width 117 height 23
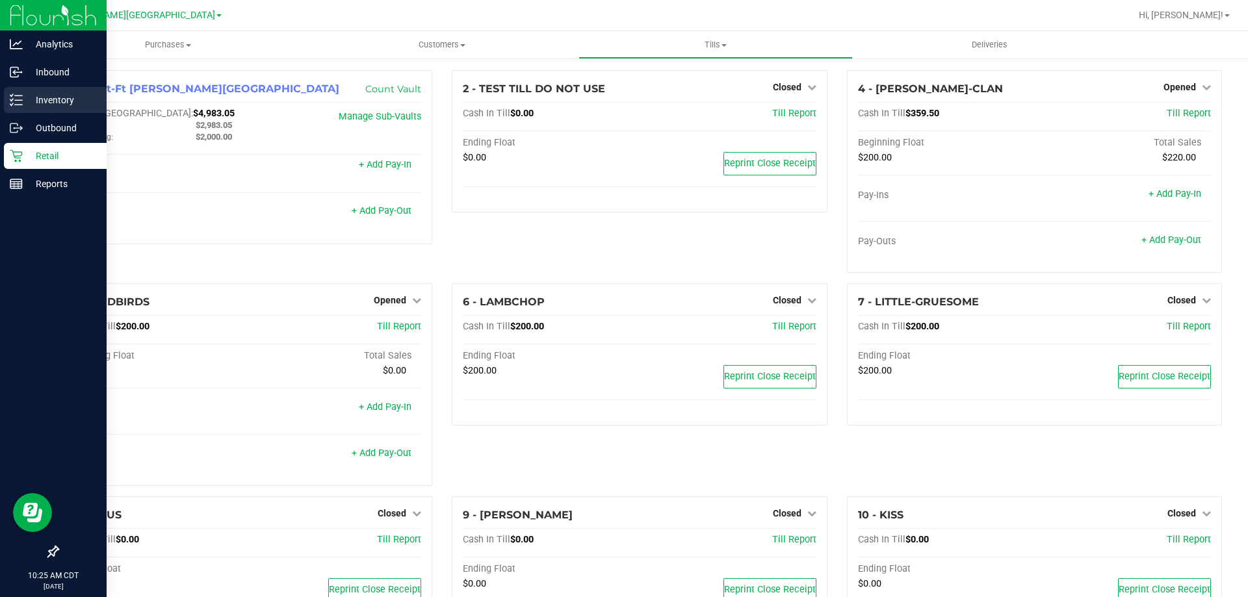
click at [63, 104] on p "Inventory" at bounding box center [62, 100] width 78 height 16
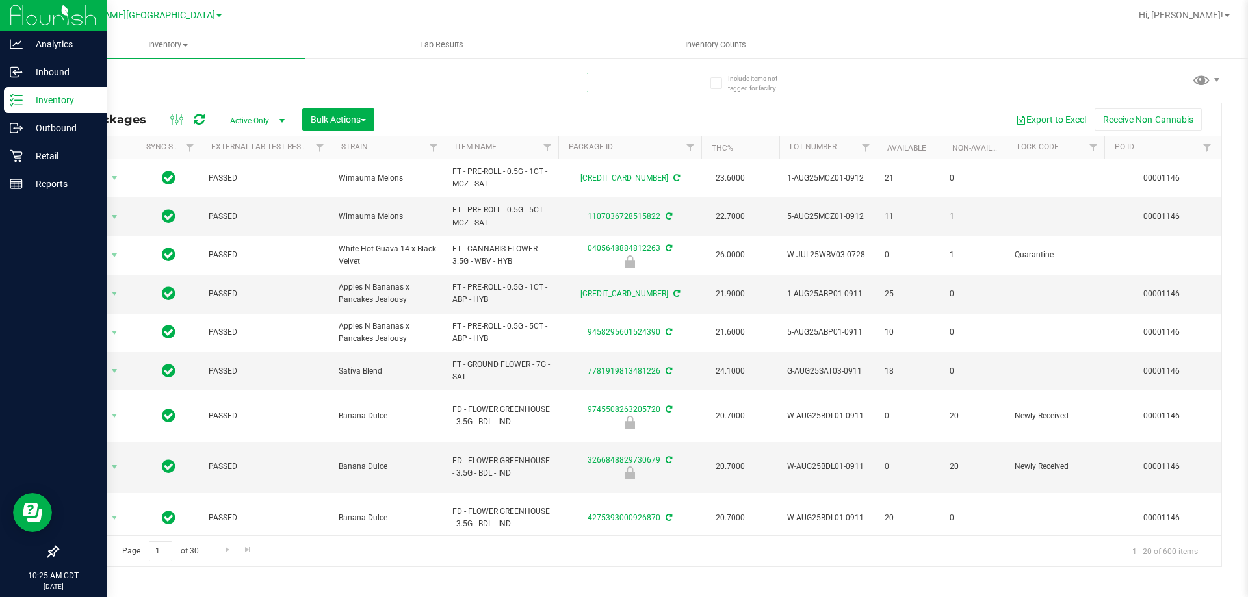
click at [219, 79] on input "text" at bounding box center [322, 82] width 531 height 19
type input "fic"
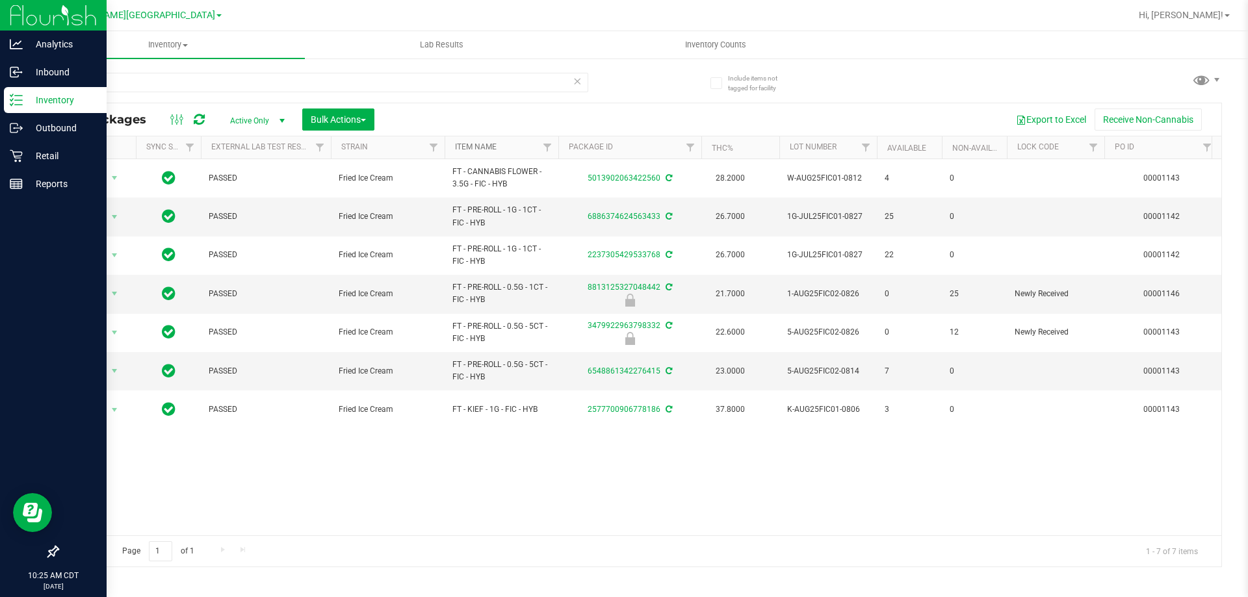
click at [484, 144] on link "Item Name" at bounding box center [476, 146] width 42 height 9
click at [86, 372] on span "Action" at bounding box center [88, 371] width 35 height 18
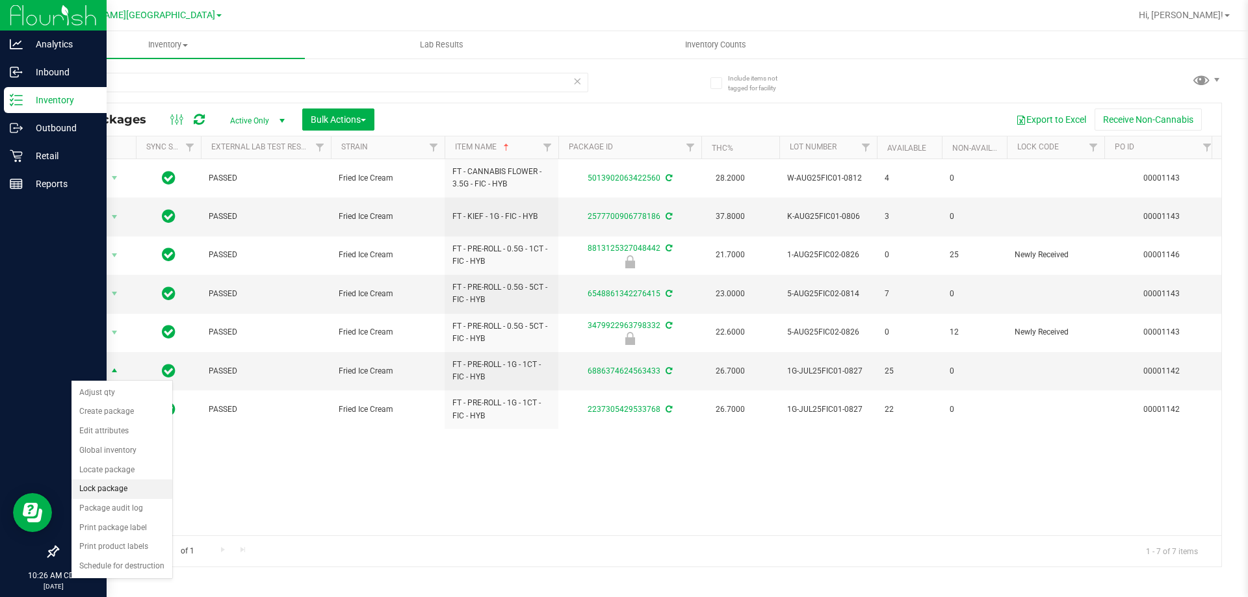
click at [129, 489] on li "Lock package" at bounding box center [121, 489] width 101 height 19
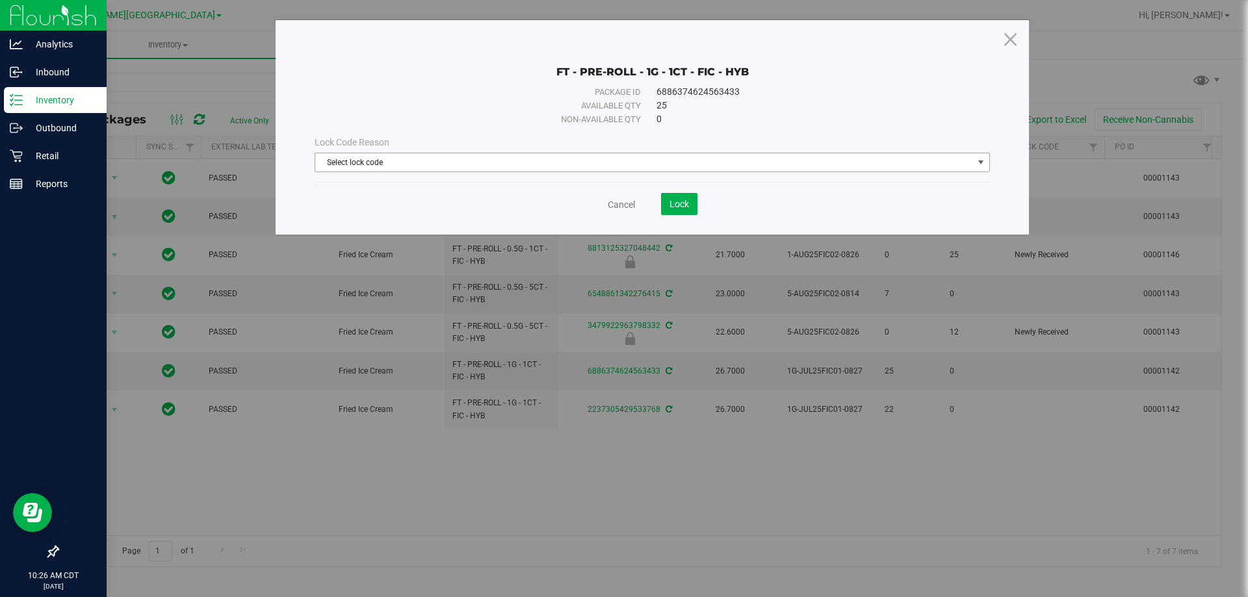
click at [493, 161] on span "Select lock code" at bounding box center [644, 162] width 658 height 18
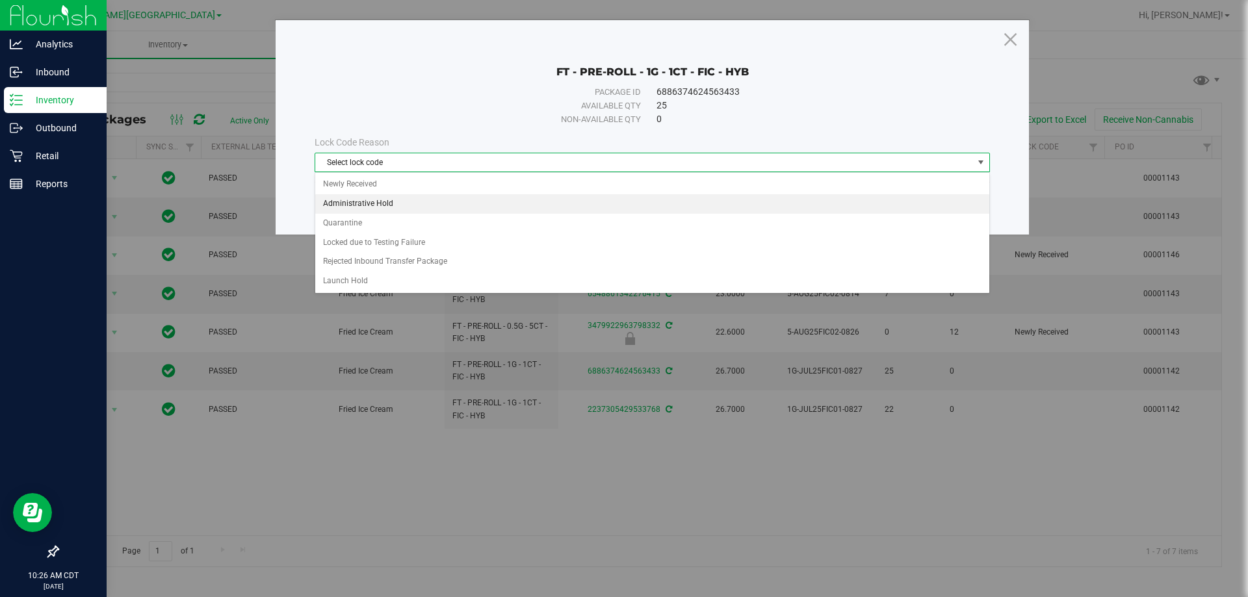
click at [395, 202] on li "Administrative Hold" at bounding box center [652, 203] width 674 height 19
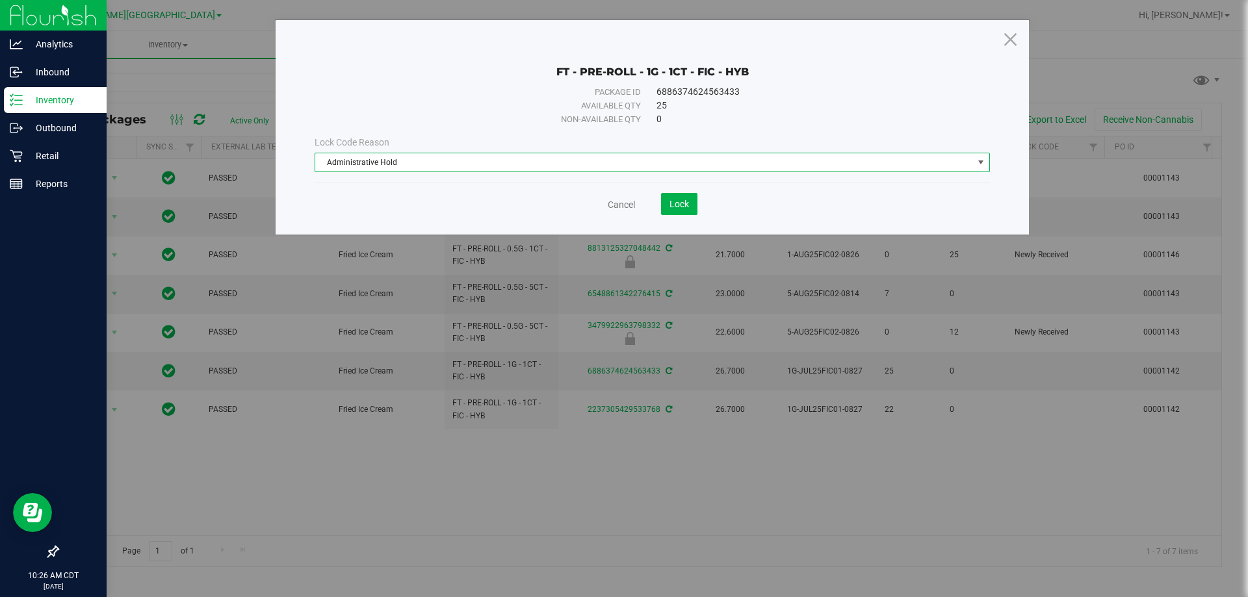
click at [698, 209] on div "Cancel Lock" at bounding box center [652, 204] width 675 height 22
click at [683, 208] on span "Lock" at bounding box center [678, 204] width 19 height 10
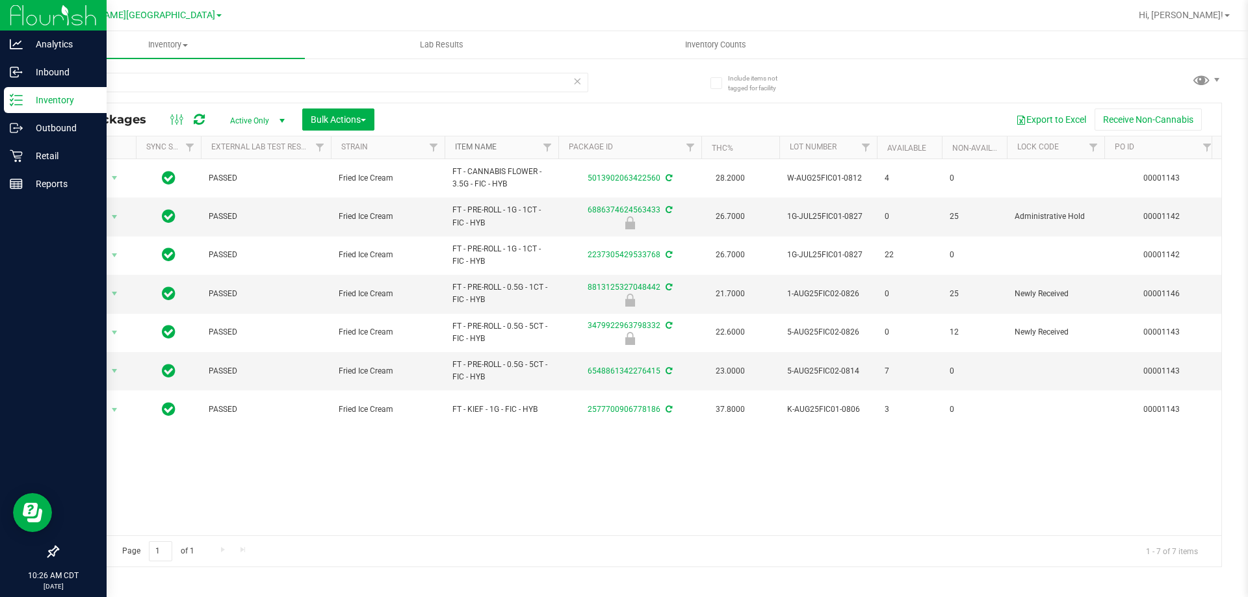
click at [476, 151] on link "Item Name" at bounding box center [476, 146] width 42 height 9
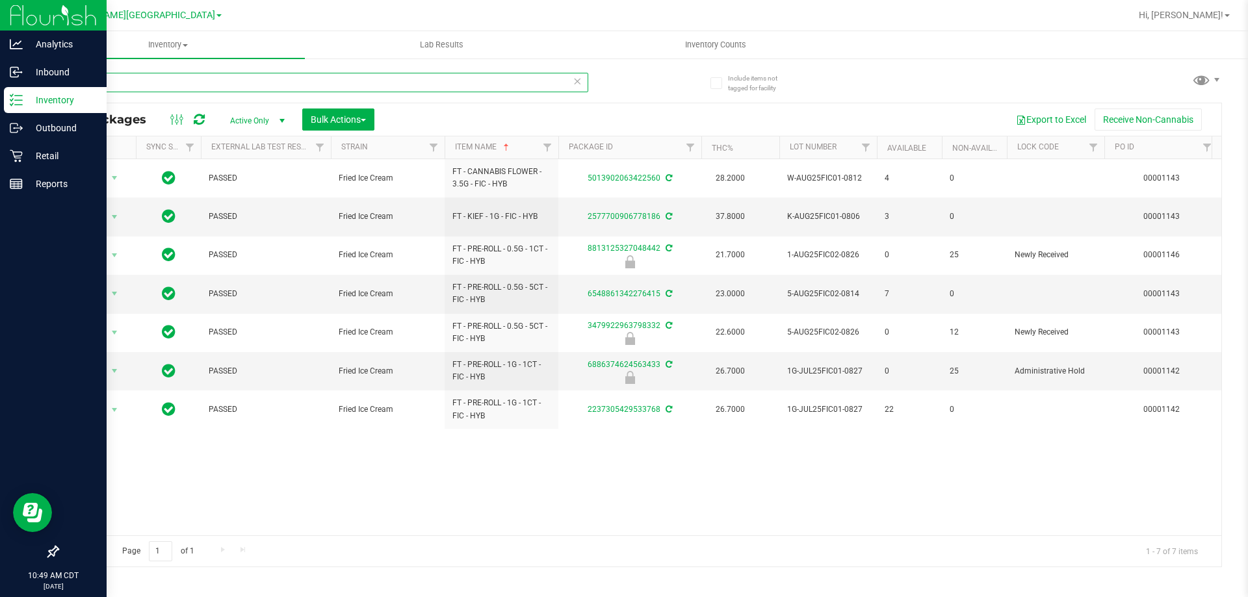
click at [205, 85] on input "fic" at bounding box center [322, 82] width 531 height 19
type input "f"
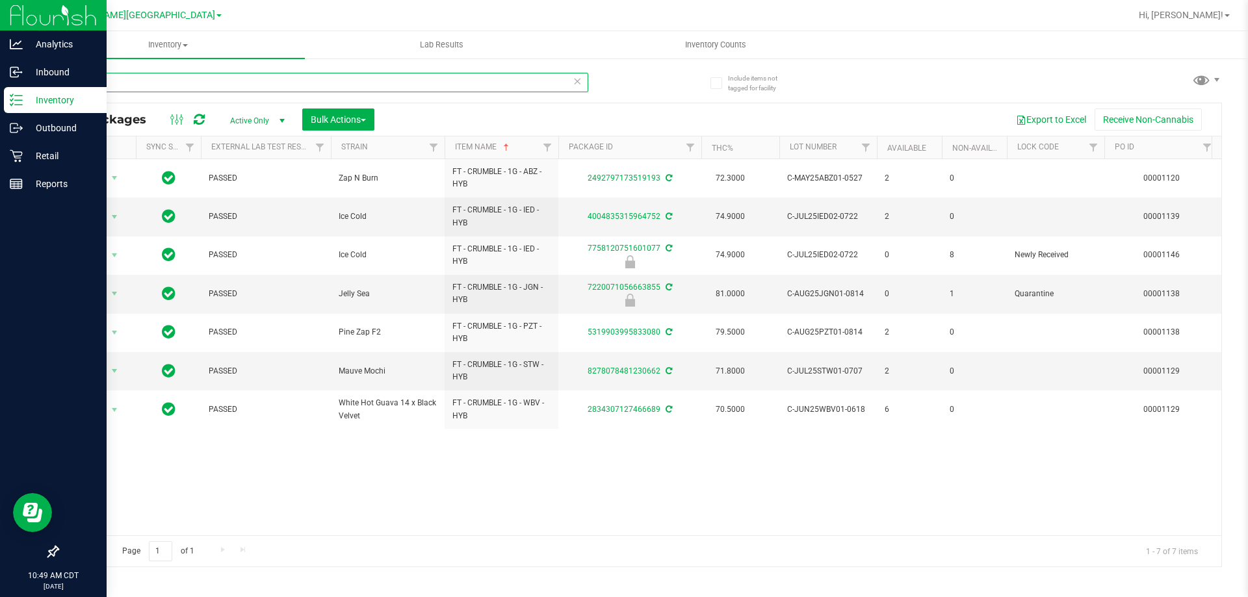
click at [150, 86] on input "mbl" at bounding box center [322, 82] width 531 height 19
type input "m"
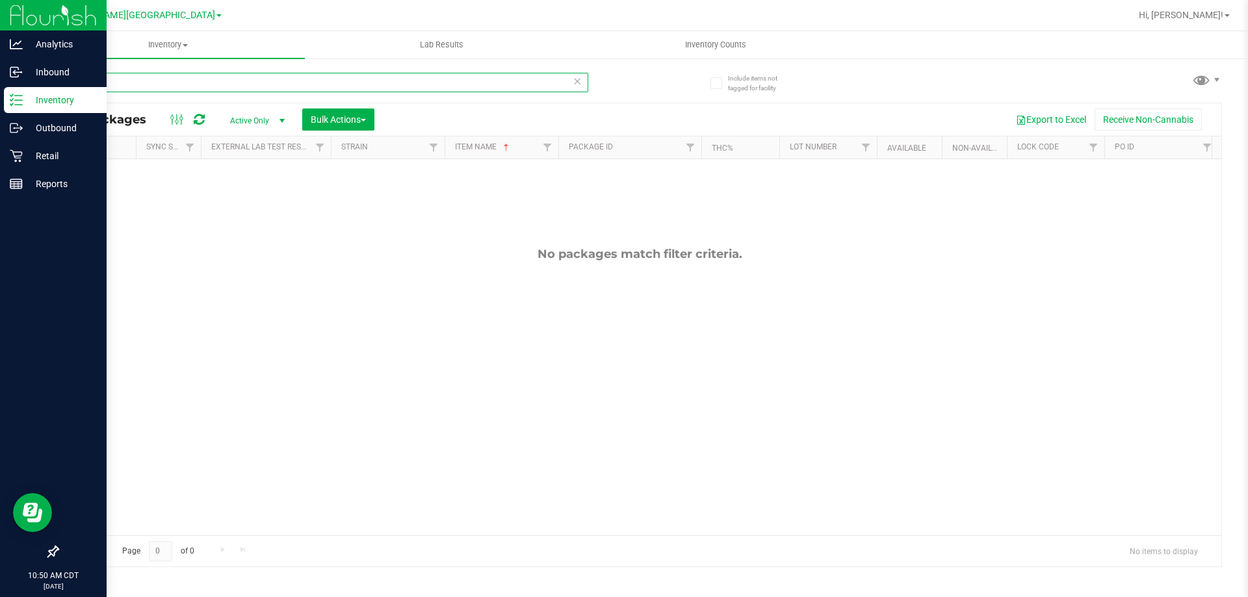
type input "m"
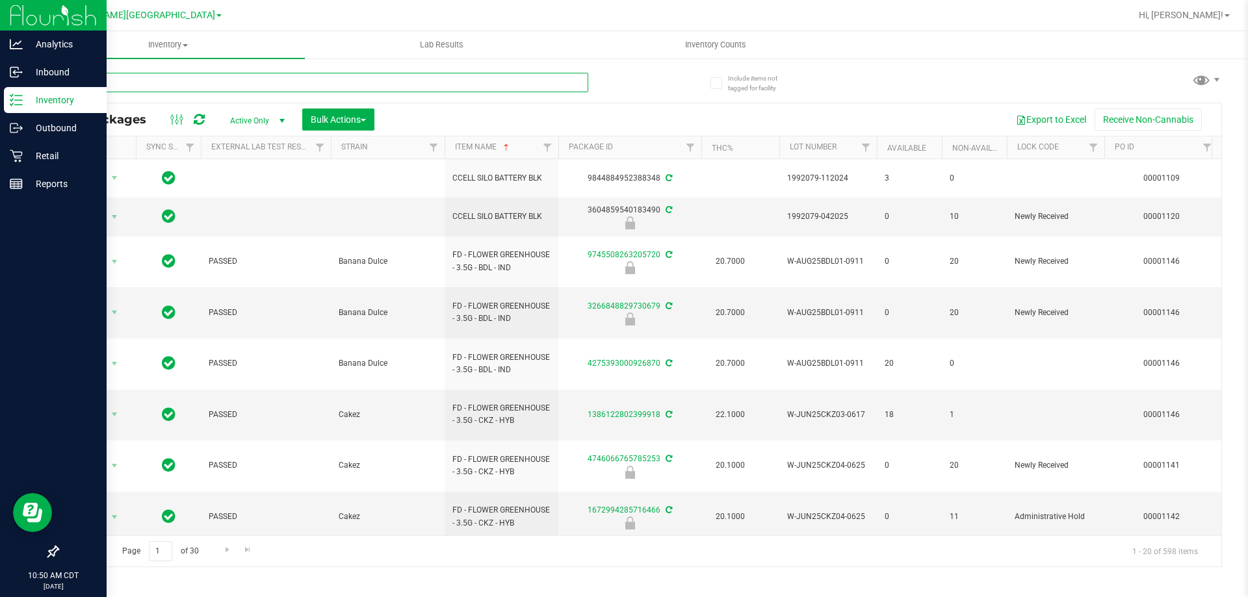
click at [166, 80] on input "text" at bounding box center [322, 82] width 531 height 19
type input "wbv"
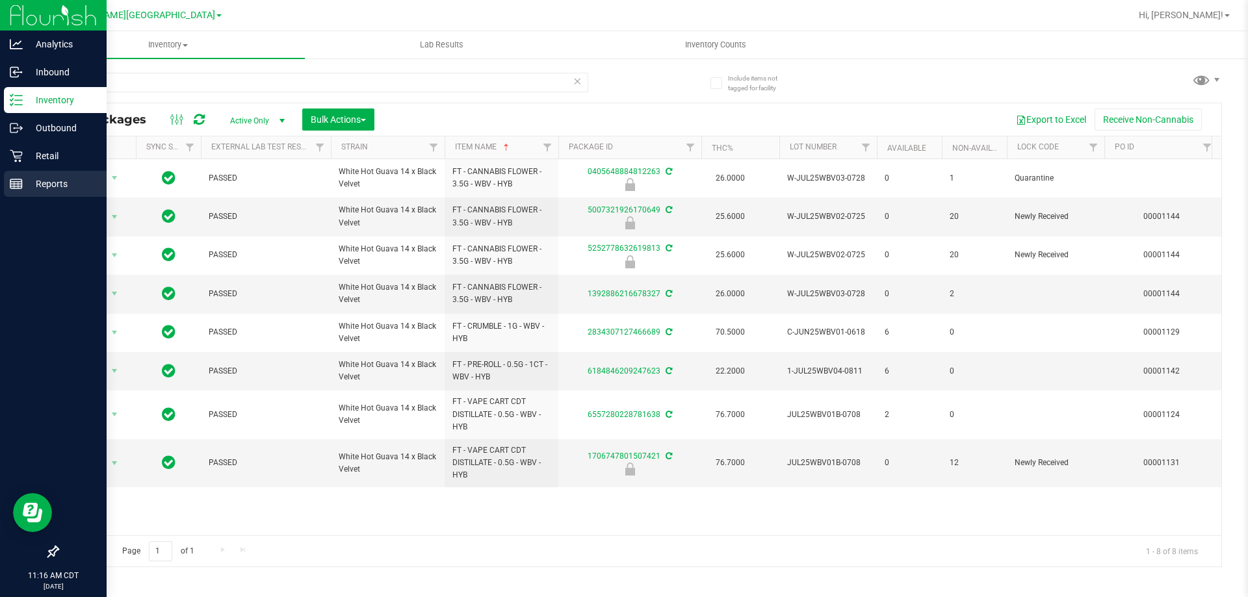
click at [48, 184] on p "Reports" at bounding box center [62, 184] width 78 height 16
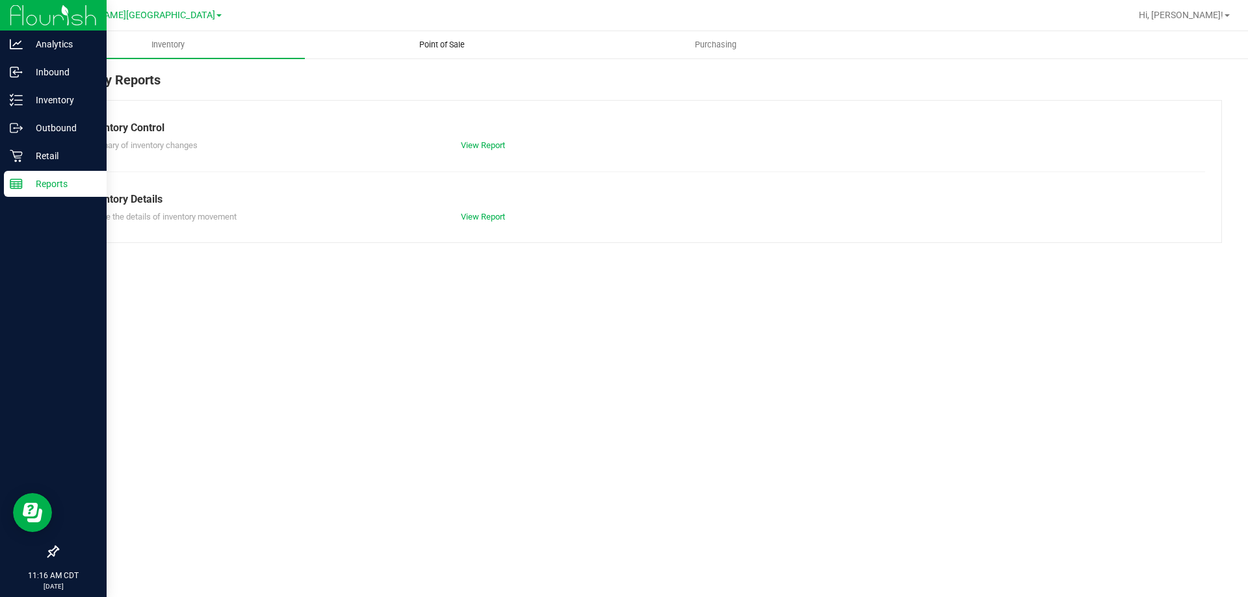
click at [450, 43] on span "Point of Sale" at bounding box center [442, 45] width 81 height 12
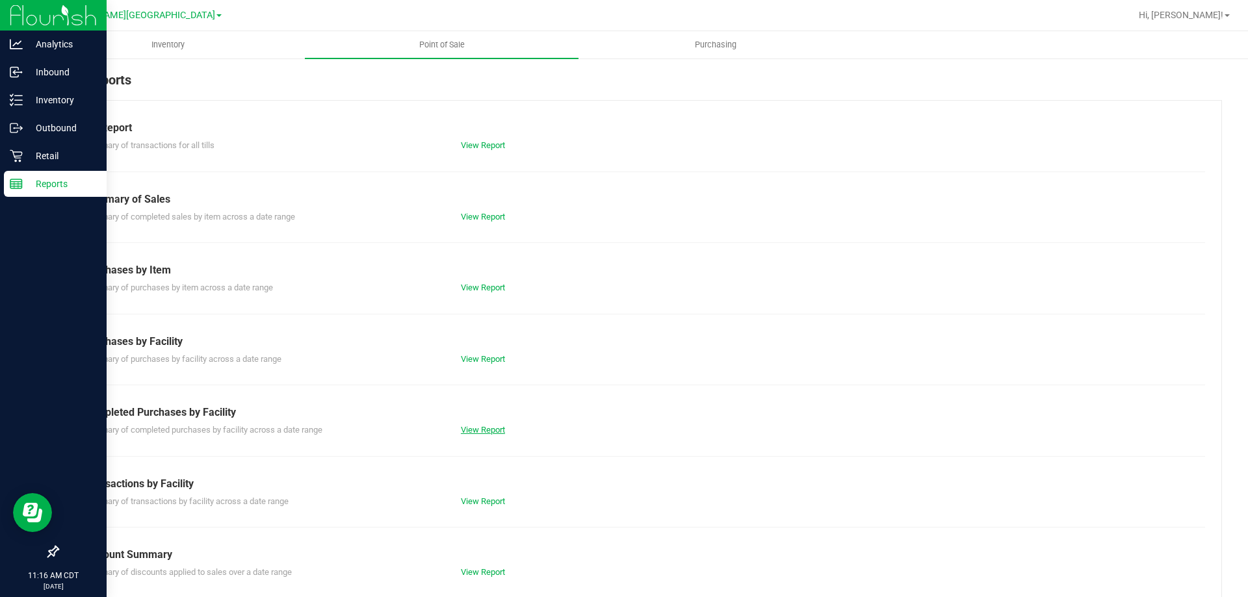
click at [485, 433] on link "View Report" at bounding box center [483, 430] width 44 height 10
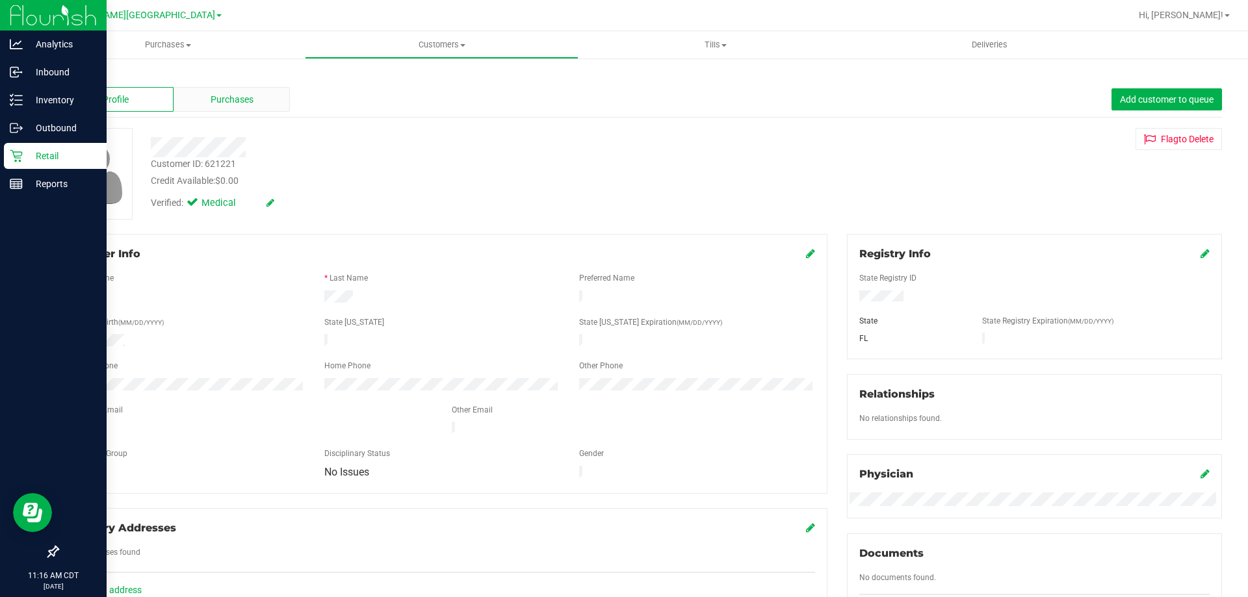
click at [229, 100] on span "Purchases" at bounding box center [232, 100] width 43 height 14
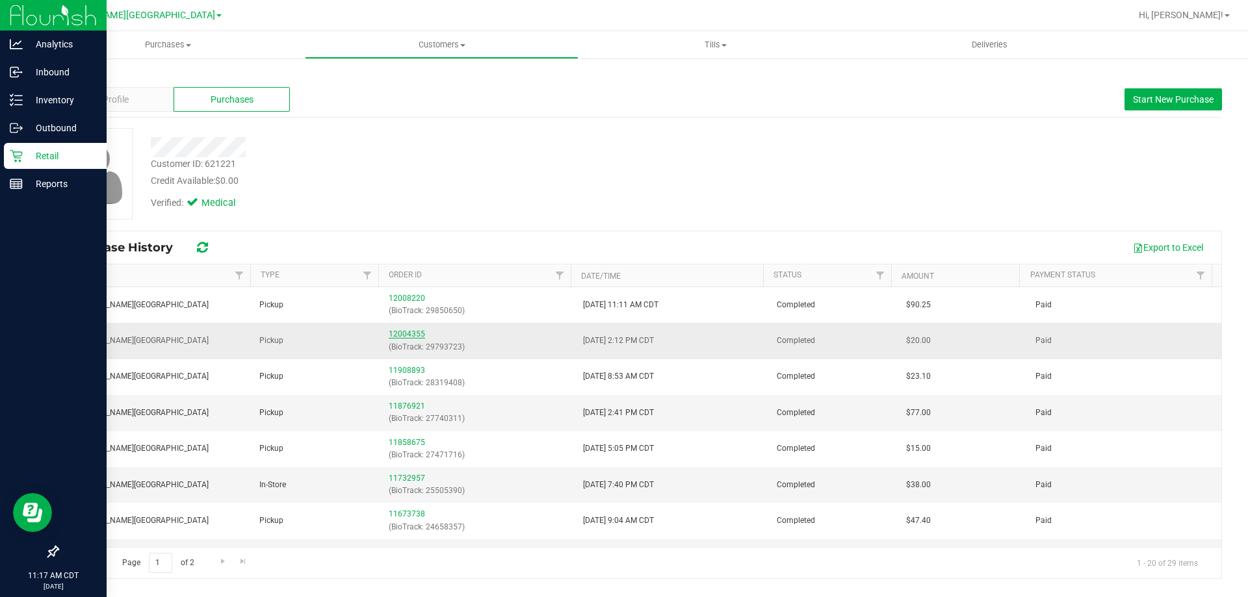
click at [410, 332] on link "12004355" at bounding box center [407, 333] width 36 height 9
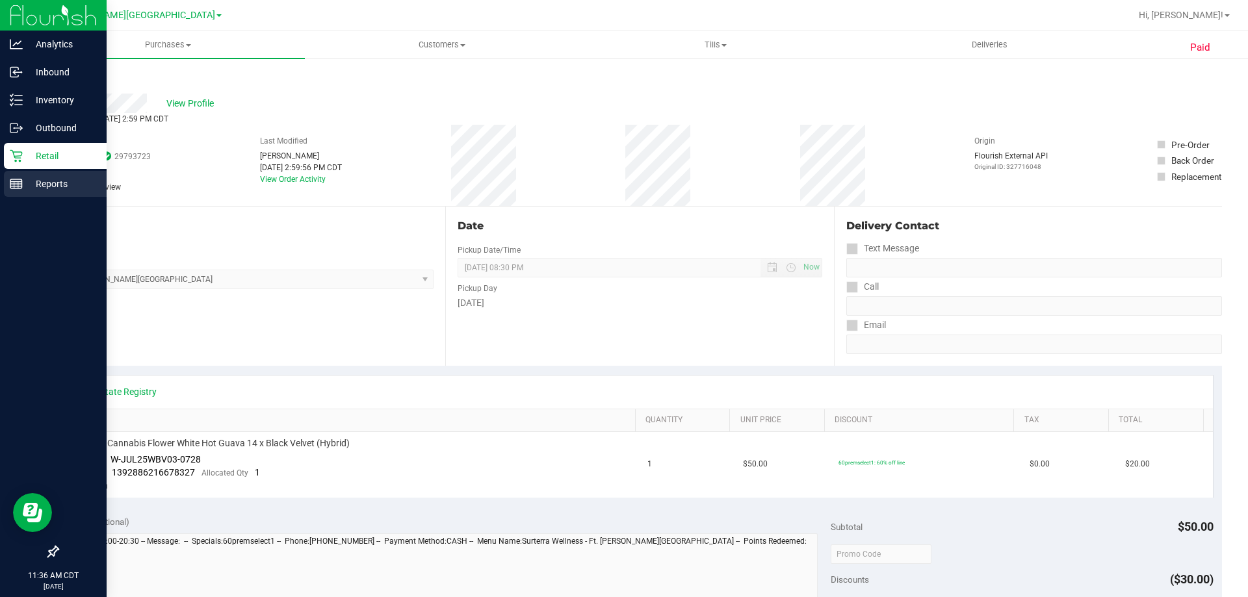
click at [36, 183] on p "Reports" at bounding box center [62, 184] width 78 height 16
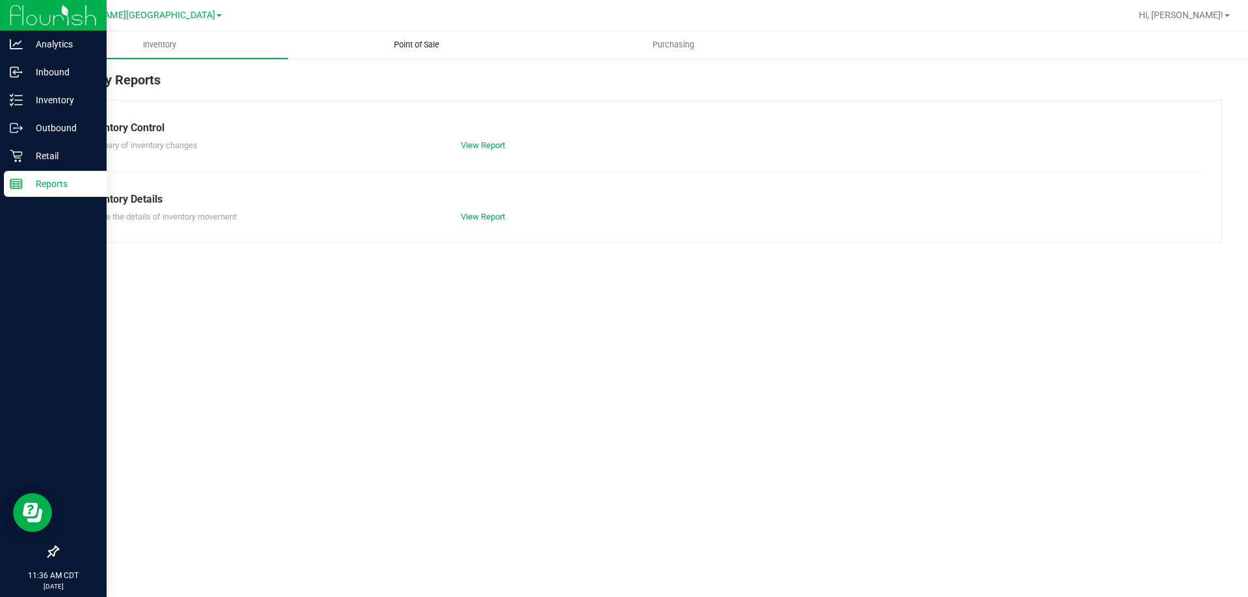
click at [412, 45] on span "Point of Sale" at bounding box center [416, 45] width 81 height 12
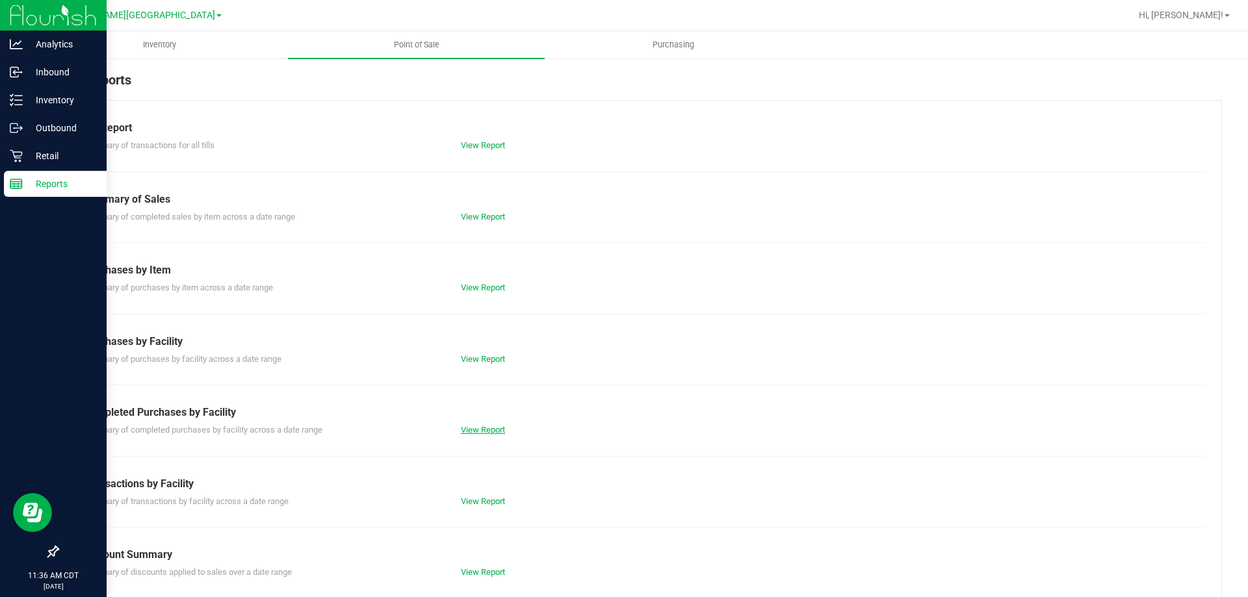
click at [491, 428] on link "View Report" at bounding box center [483, 430] width 44 height 10
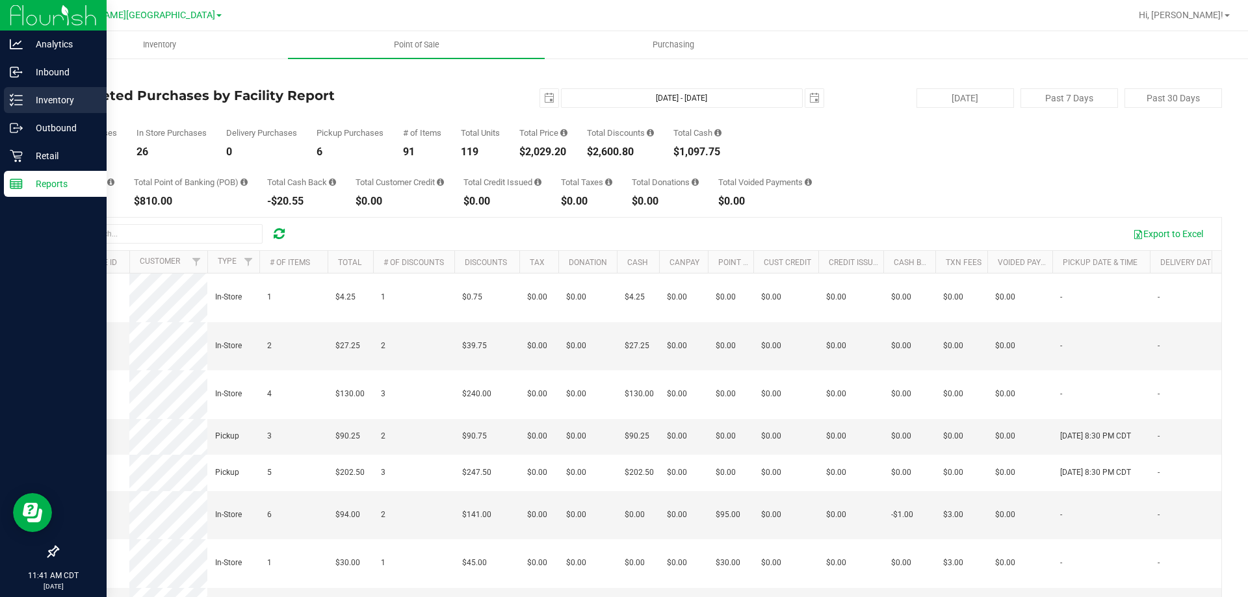
click at [45, 99] on p "Inventory" at bounding box center [62, 100] width 78 height 16
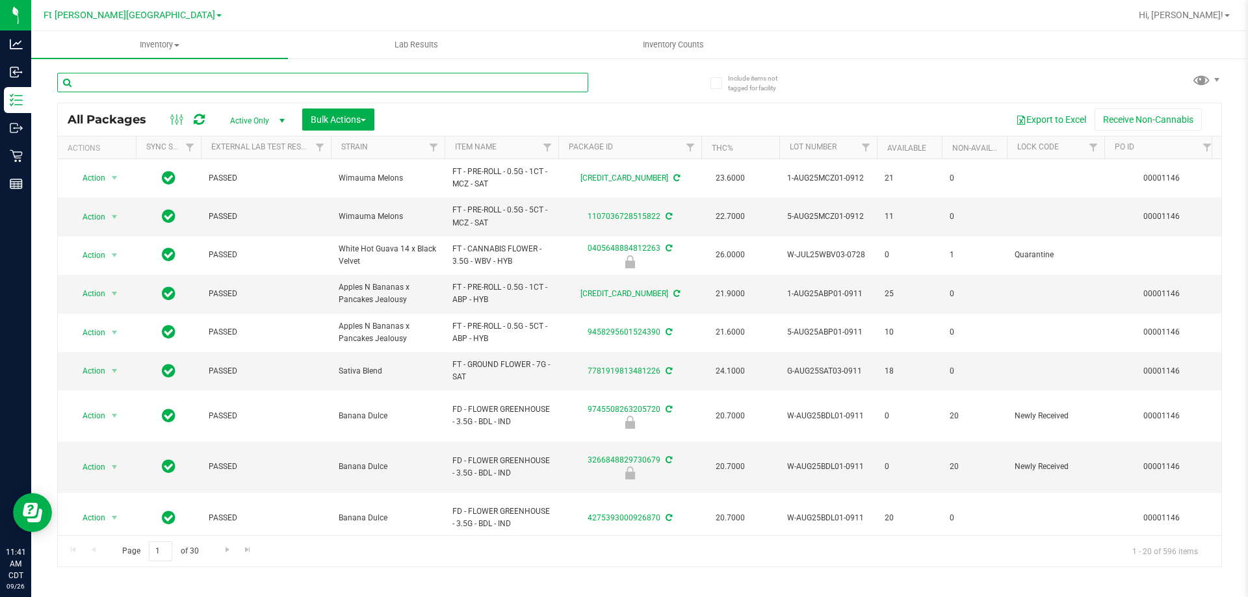
click at [427, 83] on input "text" at bounding box center [322, 82] width 531 height 19
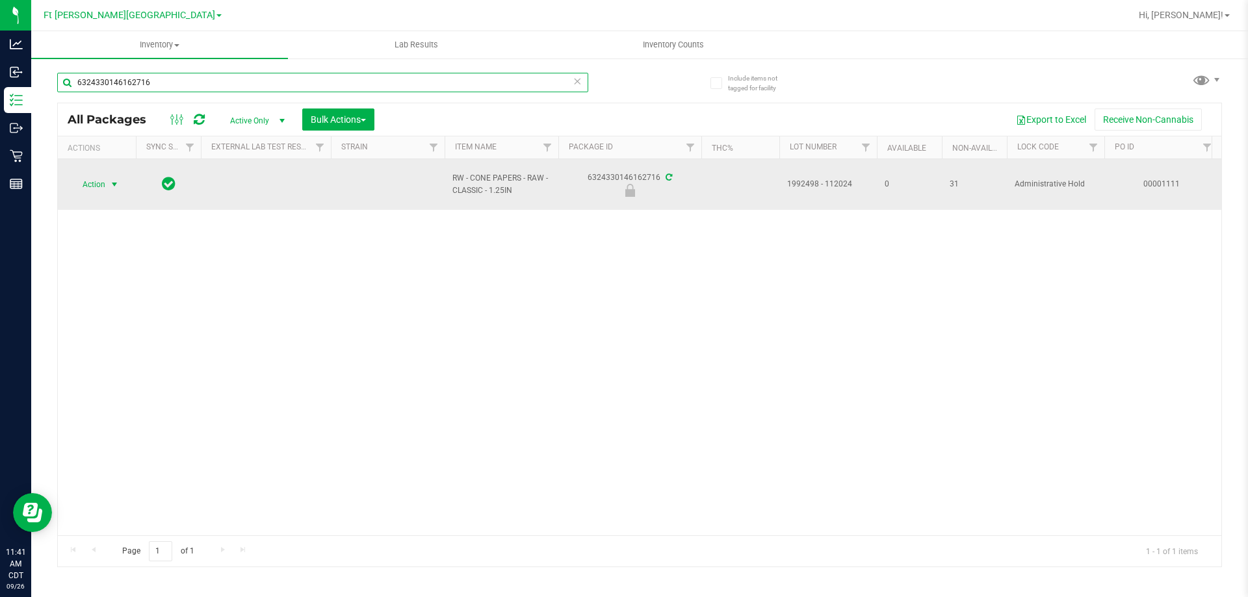
type input "6324330146162716"
click at [88, 188] on span "Action" at bounding box center [88, 184] width 35 height 18
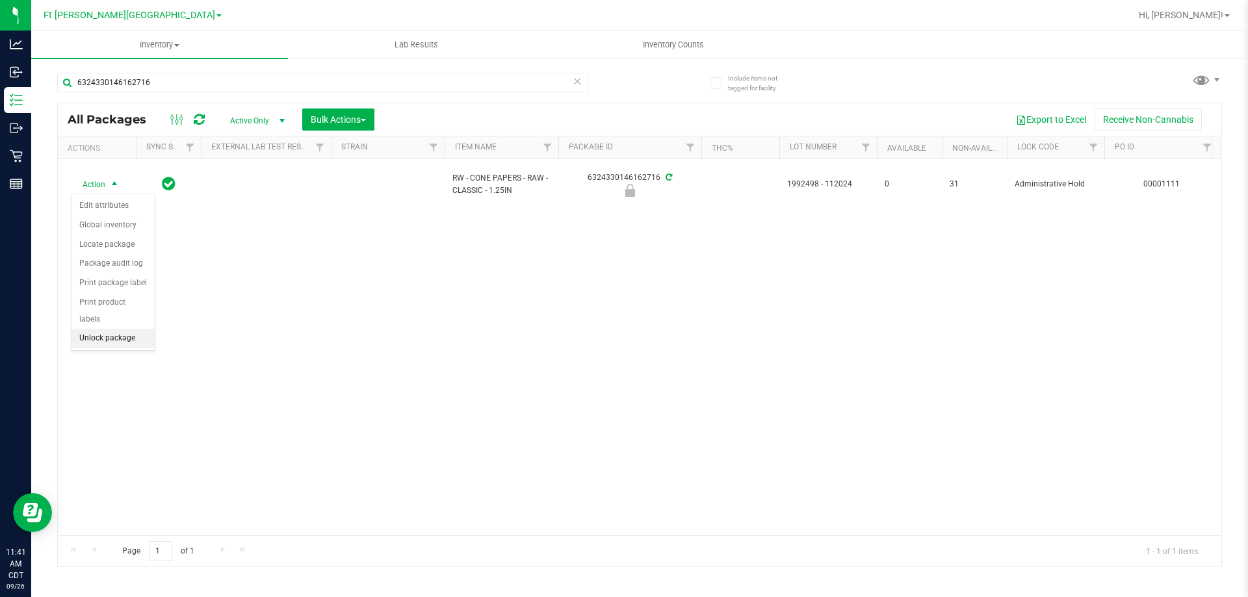
click at [127, 329] on li "Unlock package" at bounding box center [112, 338] width 83 height 19
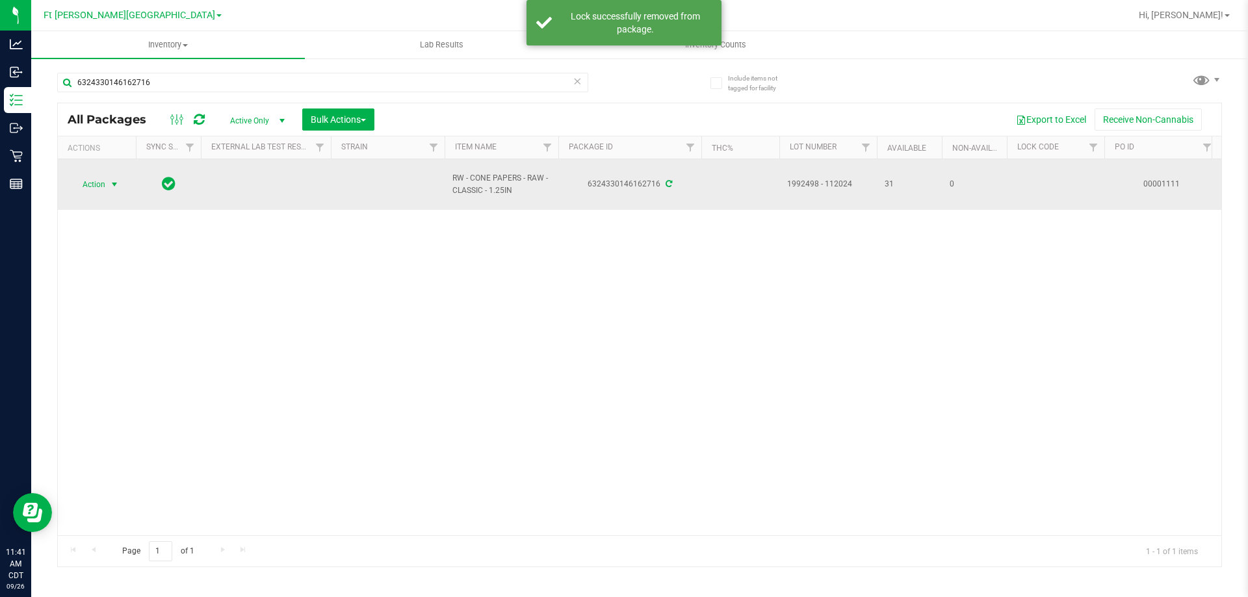
click at [103, 185] on span "Action" at bounding box center [88, 184] width 35 height 18
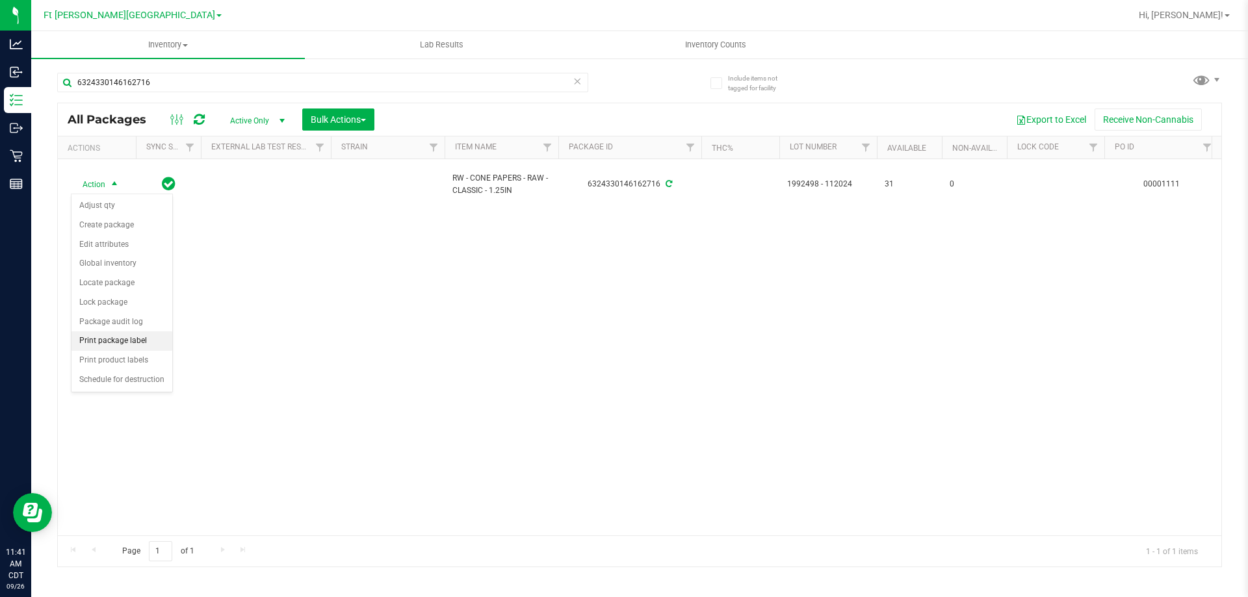
click at [141, 343] on li "Print package label" at bounding box center [121, 340] width 101 height 19
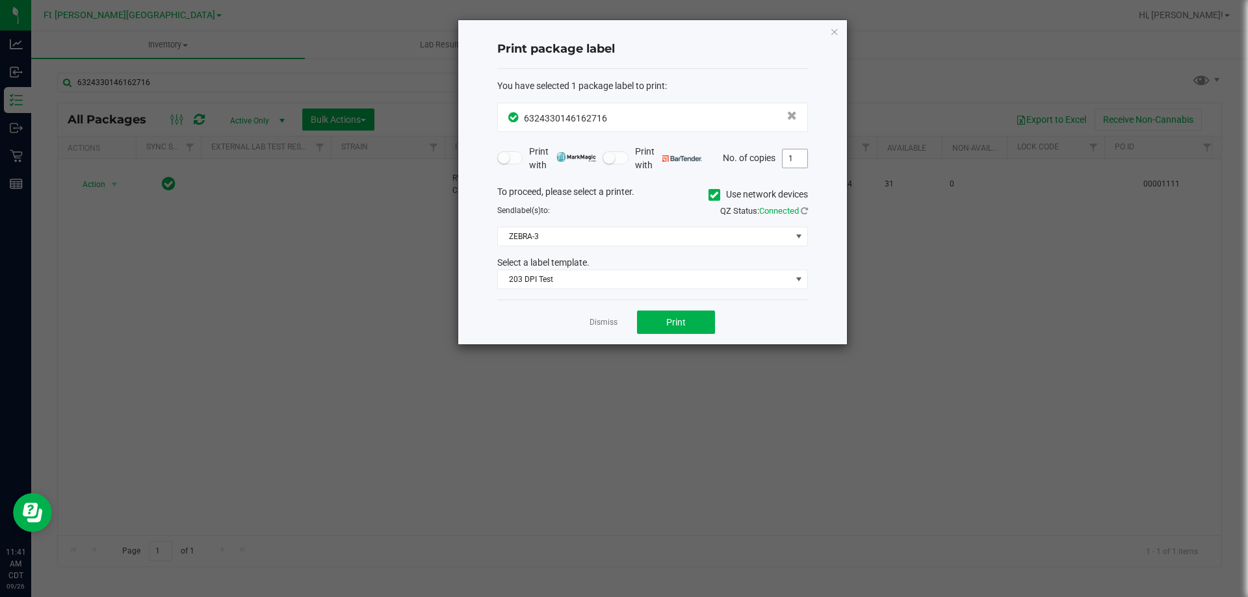
click at [799, 158] on input "1" at bounding box center [794, 158] width 25 height 18
type input "32"
click at [684, 323] on span "Print" at bounding box center [675, 322] width 19 height 10
click at [610, 322] on link "Dismiss" at bounding box center [603, 322] width 28 height 11
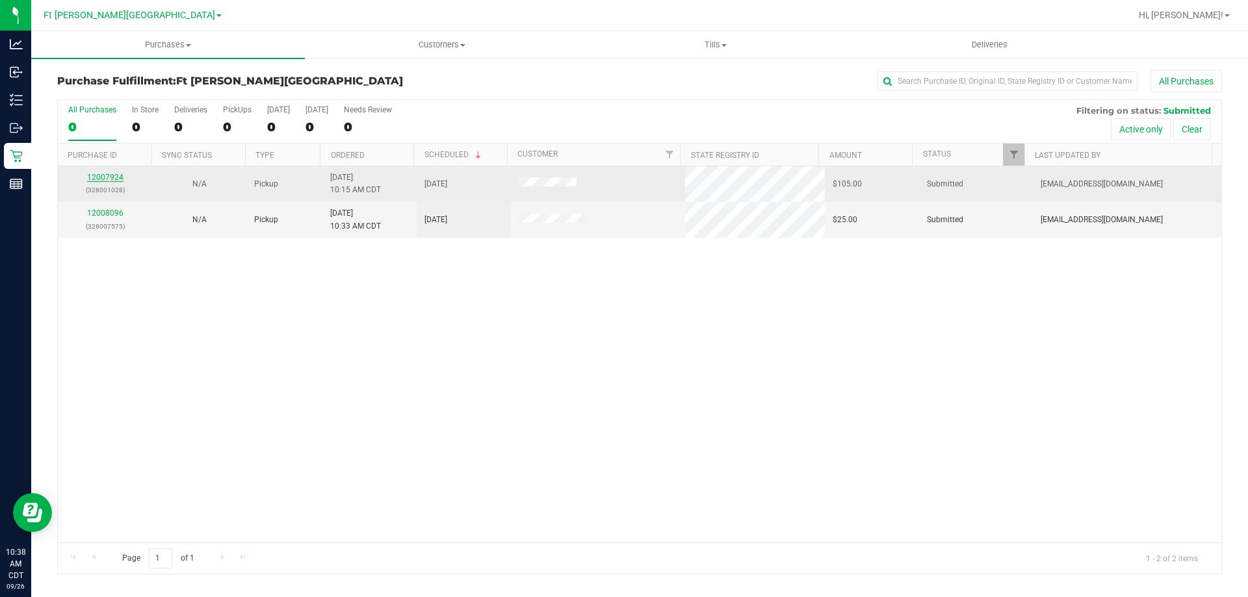
click at [100, 180] on link "12007924" at bounding box center [105, 177] width 36 height 9
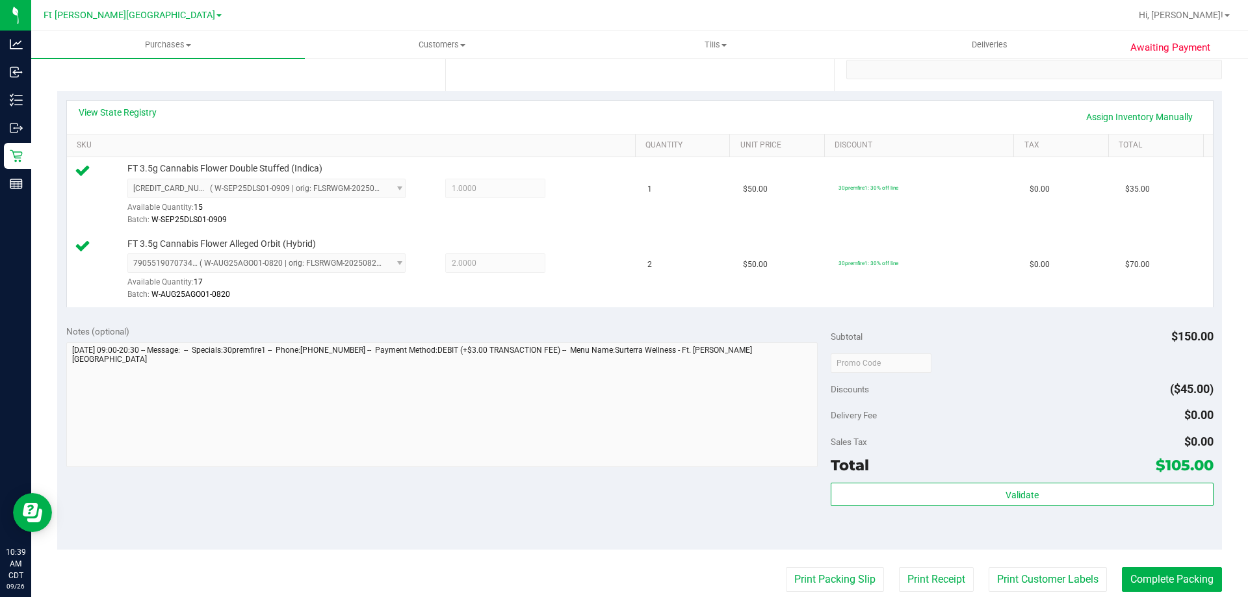
scroll to position [390, 0]
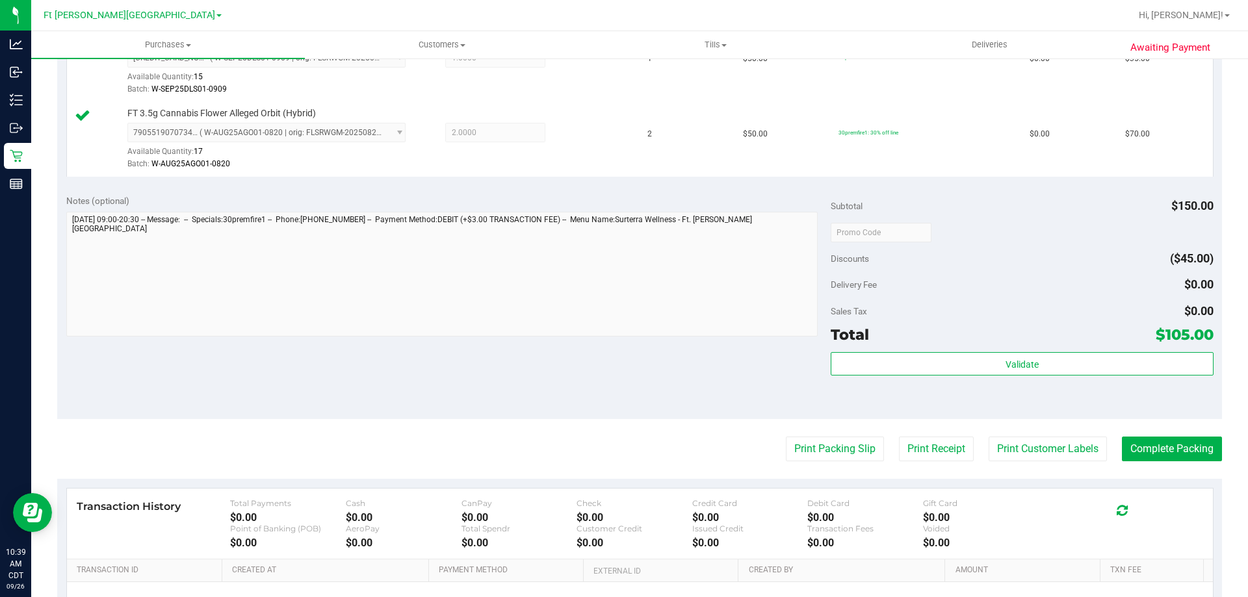
click at [984, 338] on div "Total $105.00" at bounding box center [1021, 334] width 382 height 23
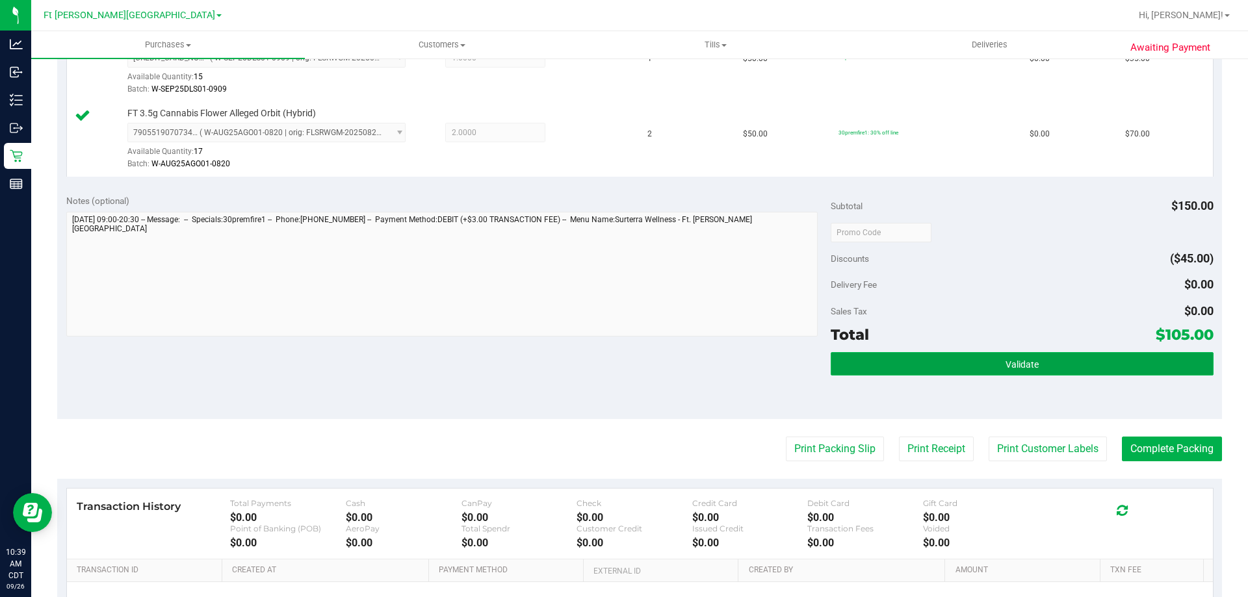
click at [990, 364] on button "Validate" at bounding box center [1021, 363] width 382 height 23
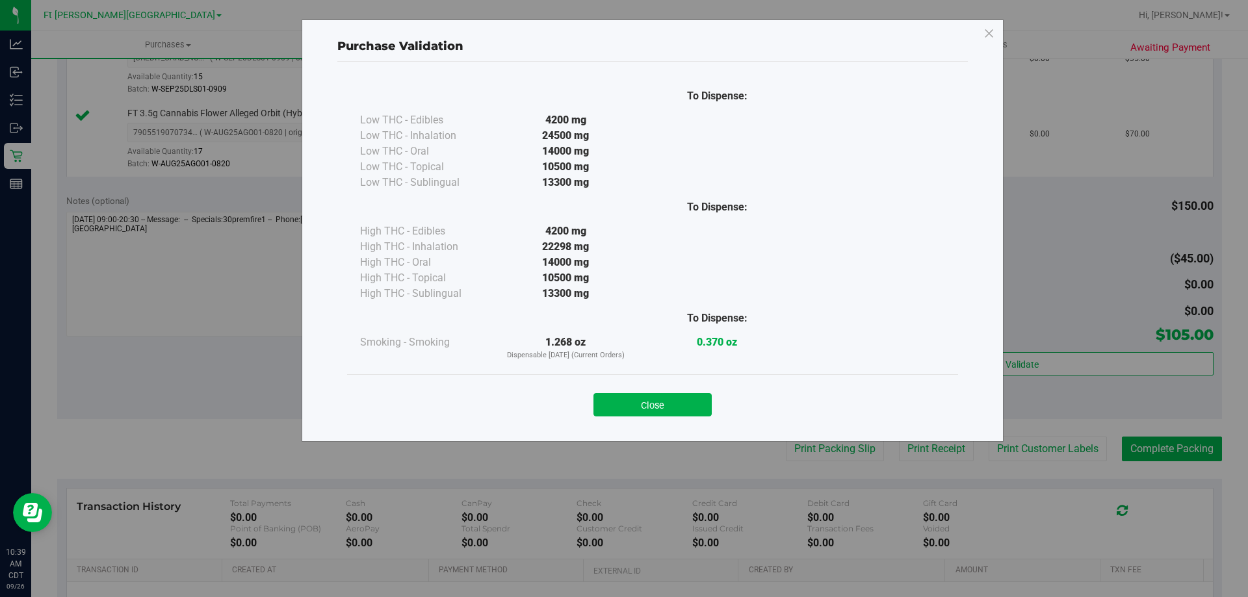
click at [668, 405] on button "Close" at bounding box center [652, 404] width 118 height 23
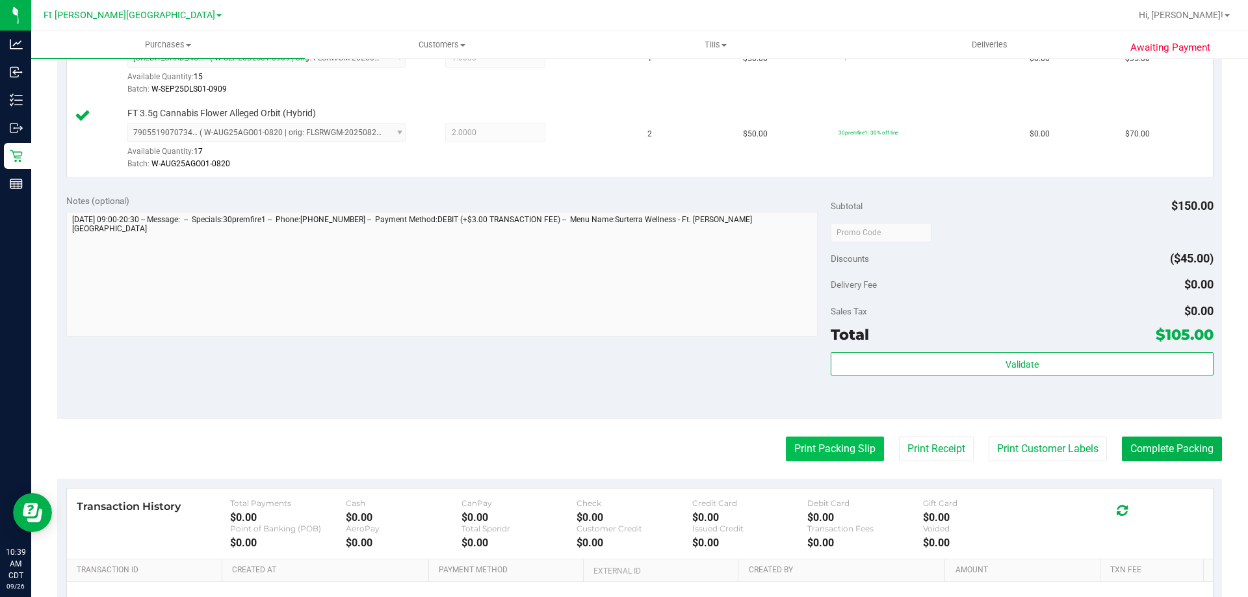
click at [810, 456] on button "Print Packing Slip" at bounding box center [835, 449] width 98 height 25
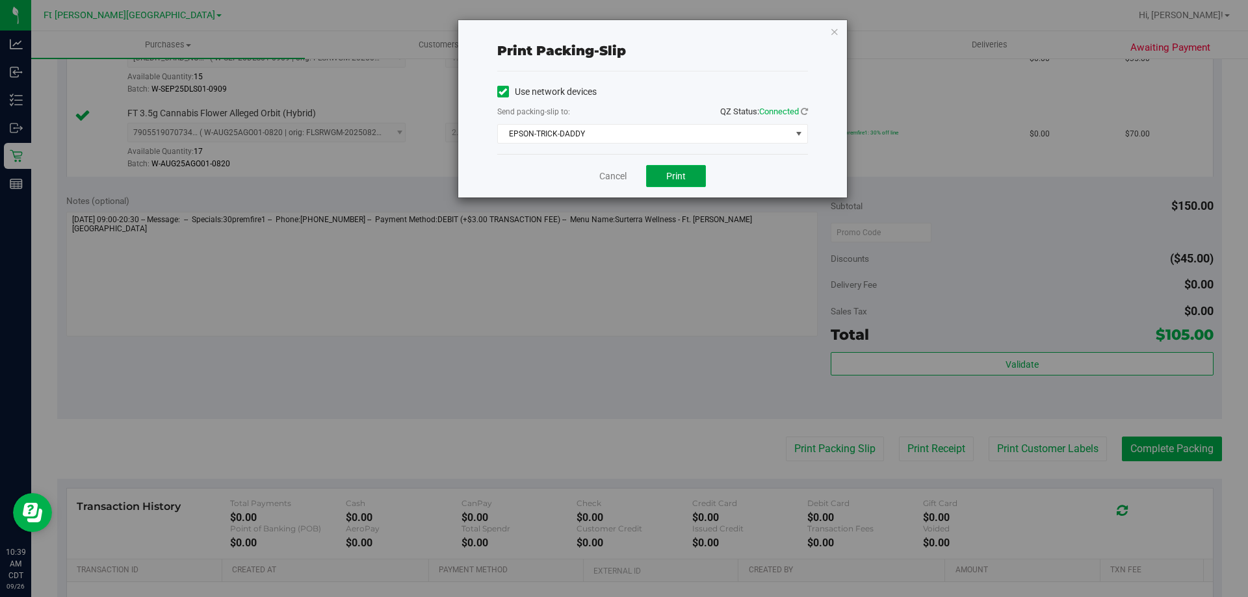
click at [682, 174] on span "Print" at bounding box center [675, 176] width 19 height 10
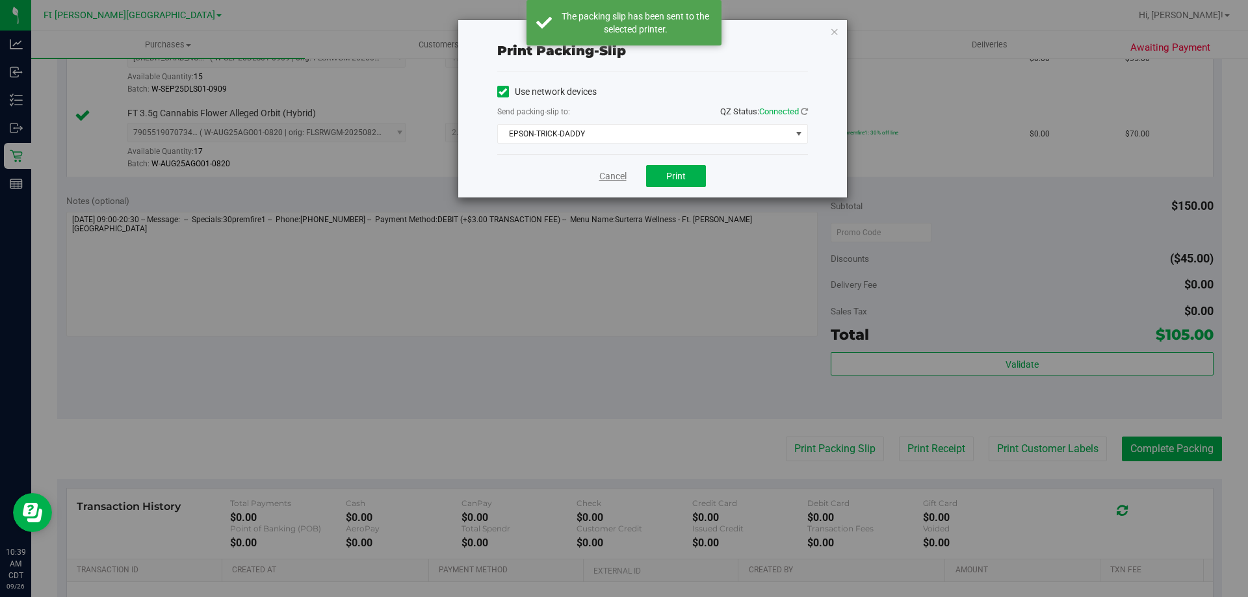
click at [612, 177] on link "Cancel" at bounding box center [612, 177] width 27 height 14
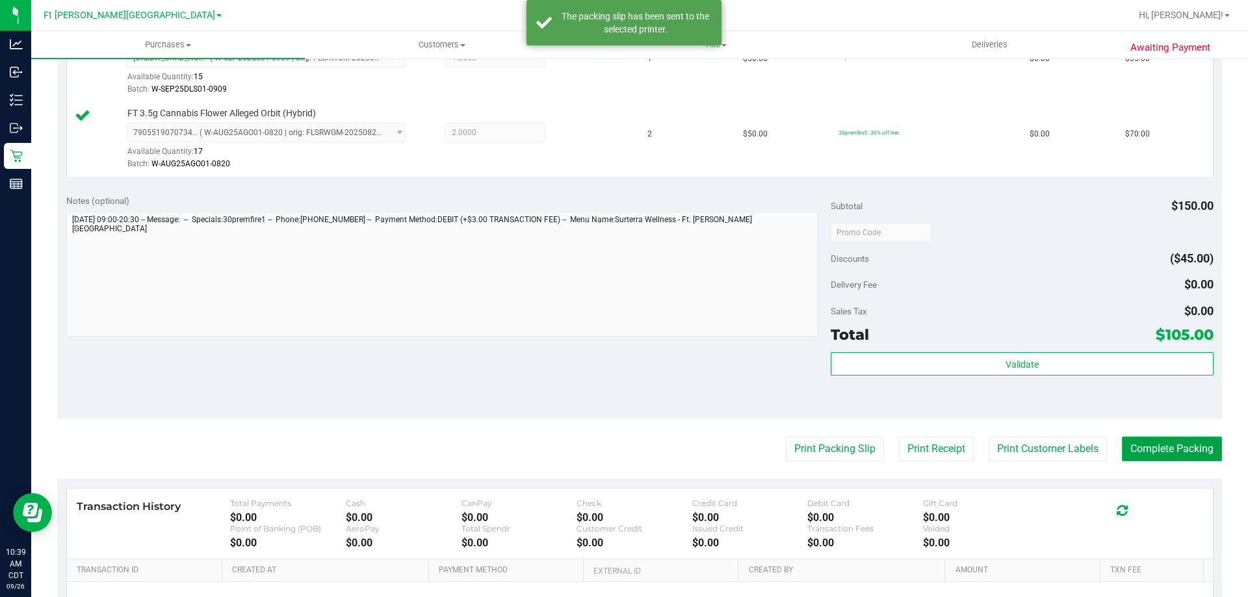
click at [1192, 446] on button "Complete Packing" at bounding box center [1172, 449] width 100 height 25
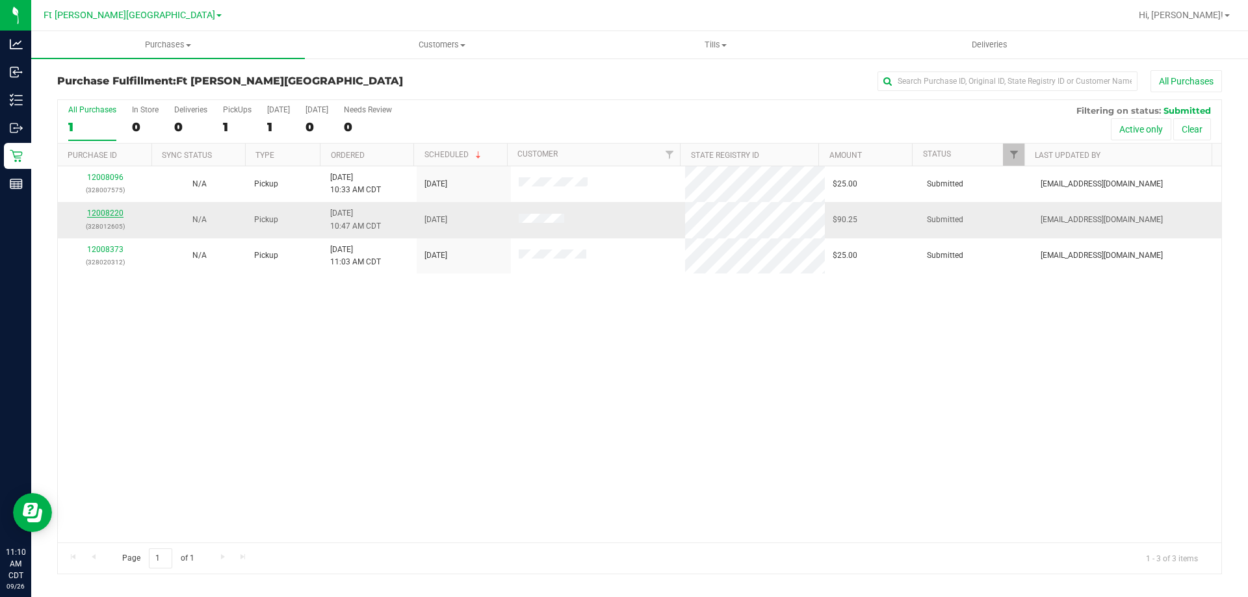
click at [101, 209] on link "12008220" at bounding box center [105, 213] width 36 height 9
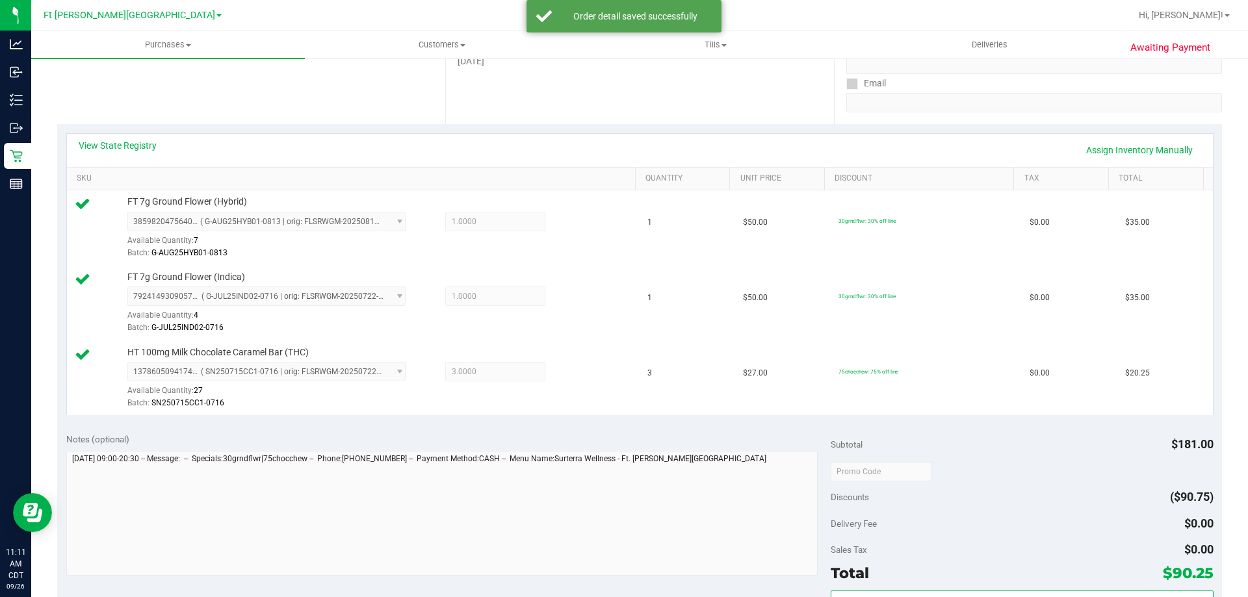
scroll to position [325, 0]
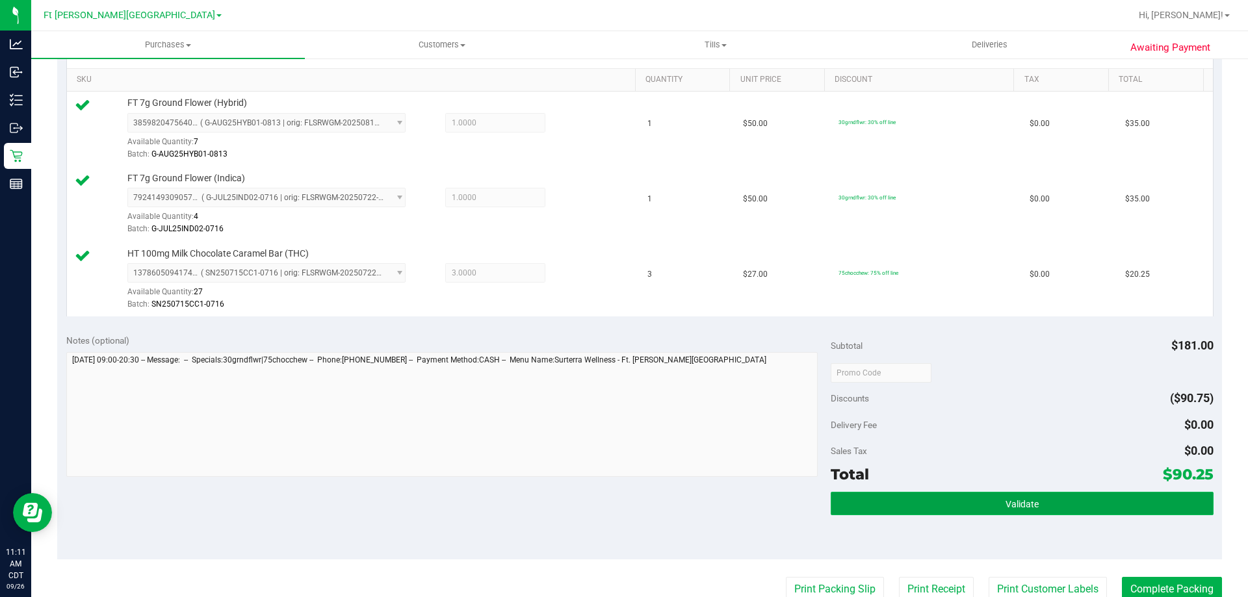
click at [1010, 506] on span "Validate" at bounding box center [1021, 504] width 33 height 10
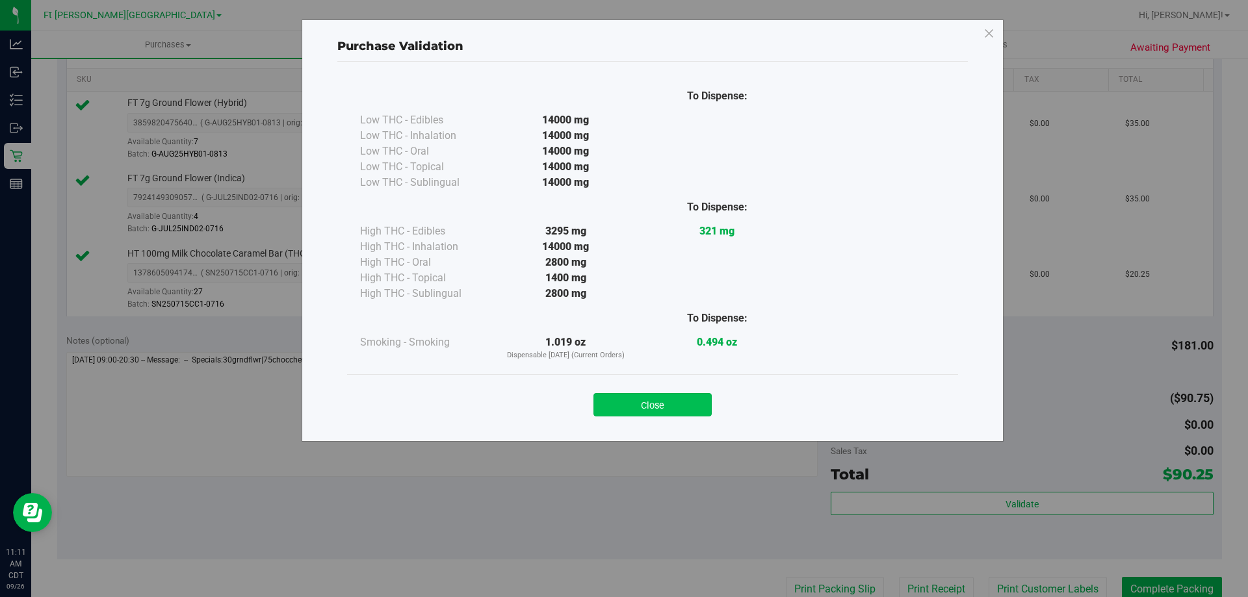
click at [700, 410] on button "Close" at bounding box center [652, 404] width 118 height 23
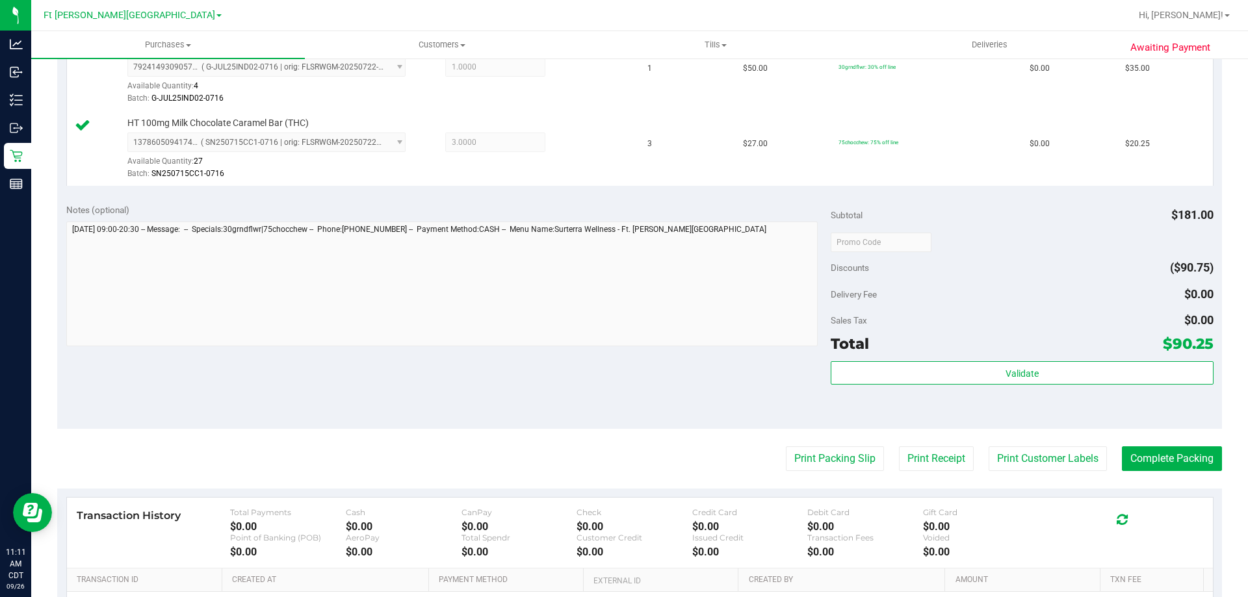
scroll to position [585, 0]
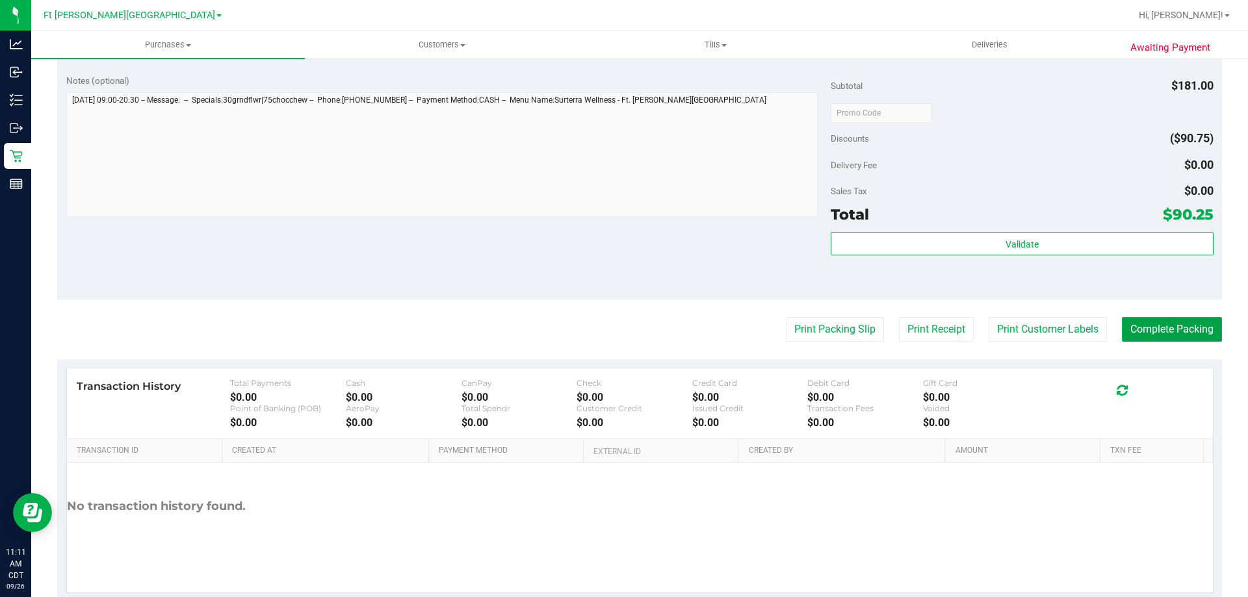
click at [1158, 333] on button "Complete Packing" at bounding box center [1172, 329] width 100 height 25
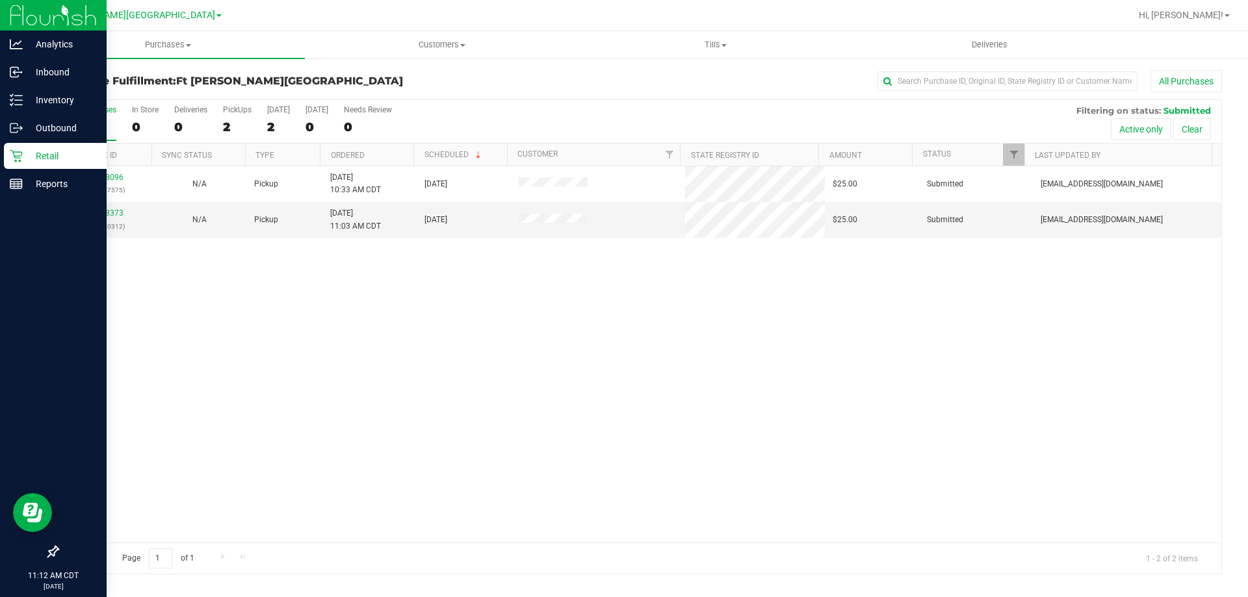
click at [42, 155] on p "Retail" at bounding box center [62, 156] width 78 height 16
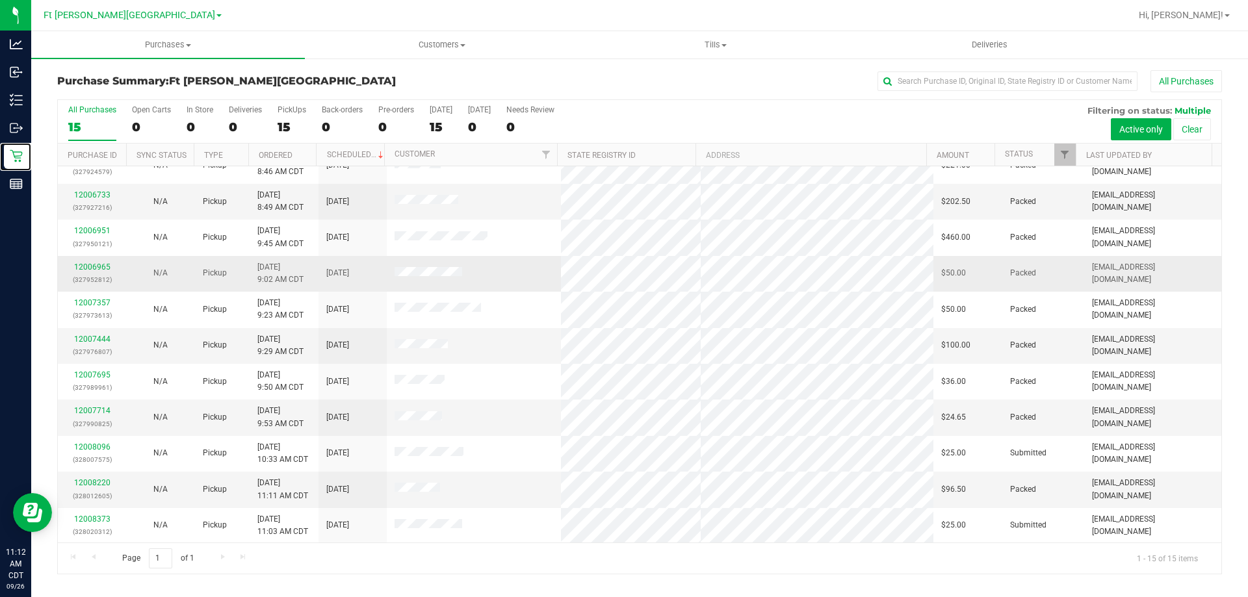
scroll to position [163, 0]
click at [79, 485] on link "12008220" at bounding box center [92, 482] width 36 height 9
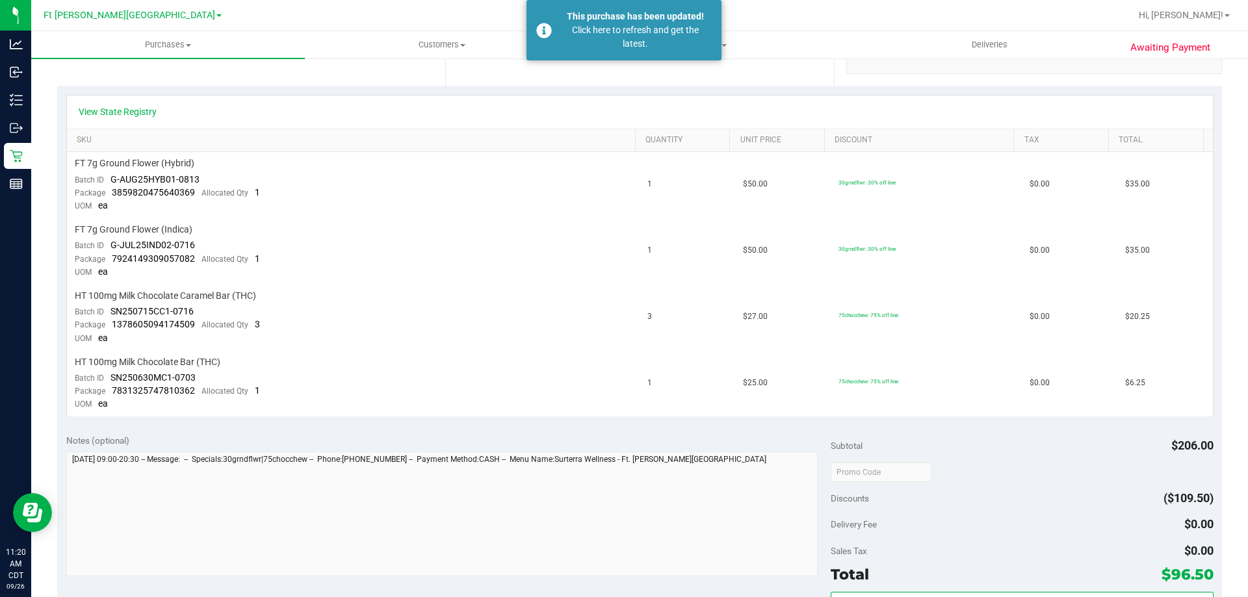
scroll to position [289, 0]
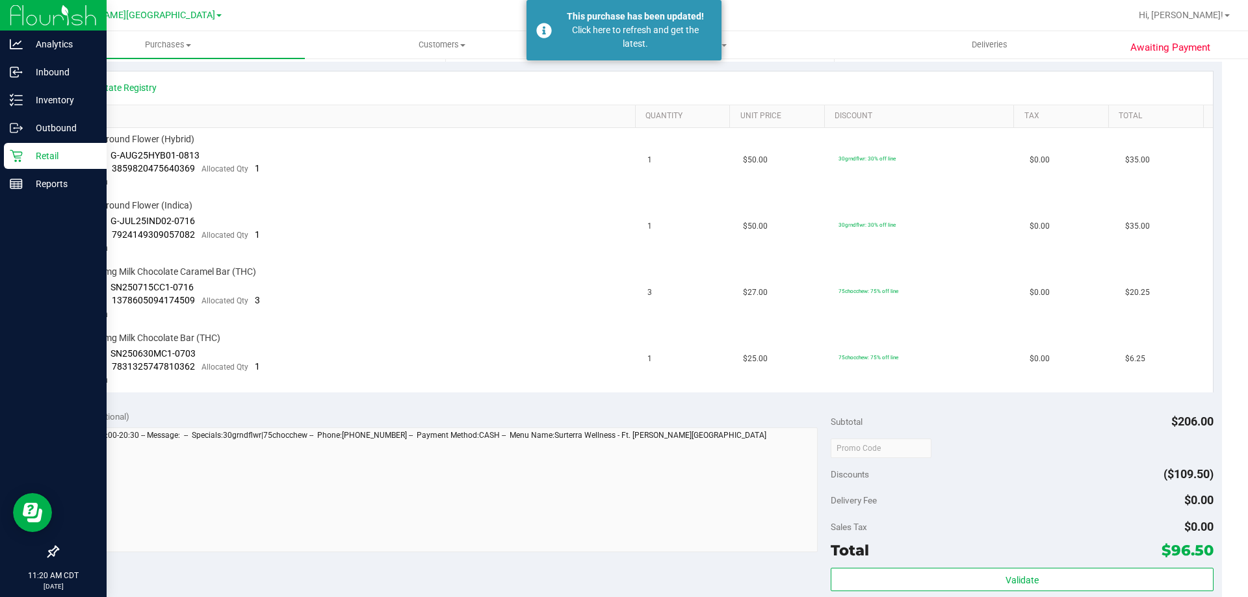
click at [46, 155] on p "Retail" at bounding box center [62, 156] width 78 height 16
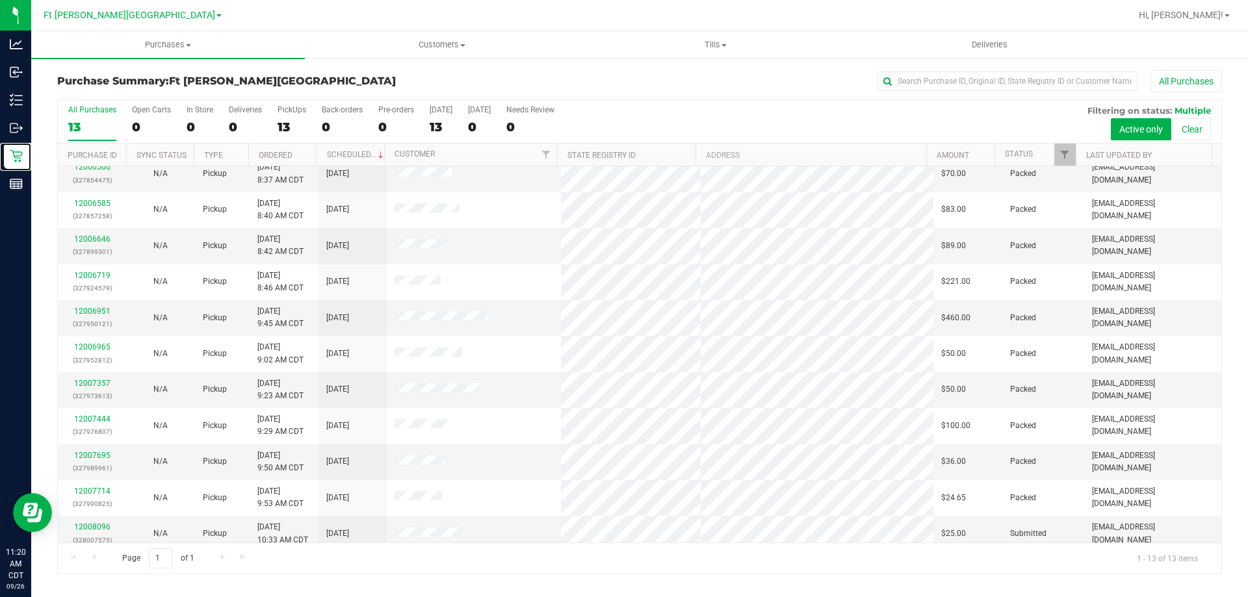
scroll to position [91, 0]
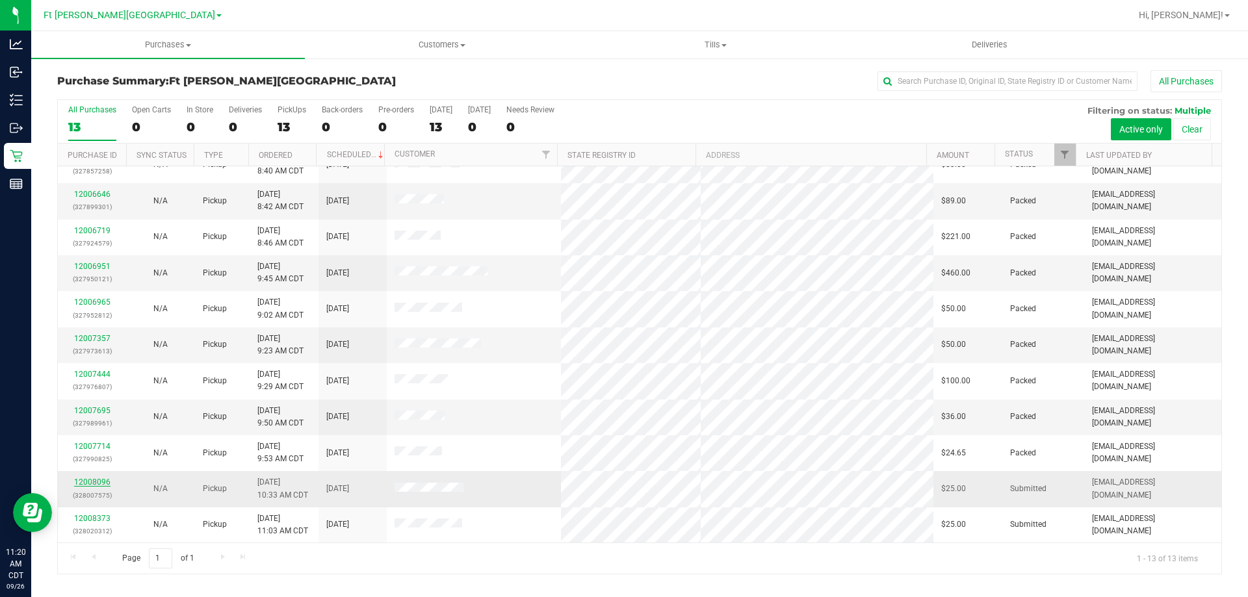
click at [97, 482] on link "12008096" at bounding box center [92, 482] width 36 height 9
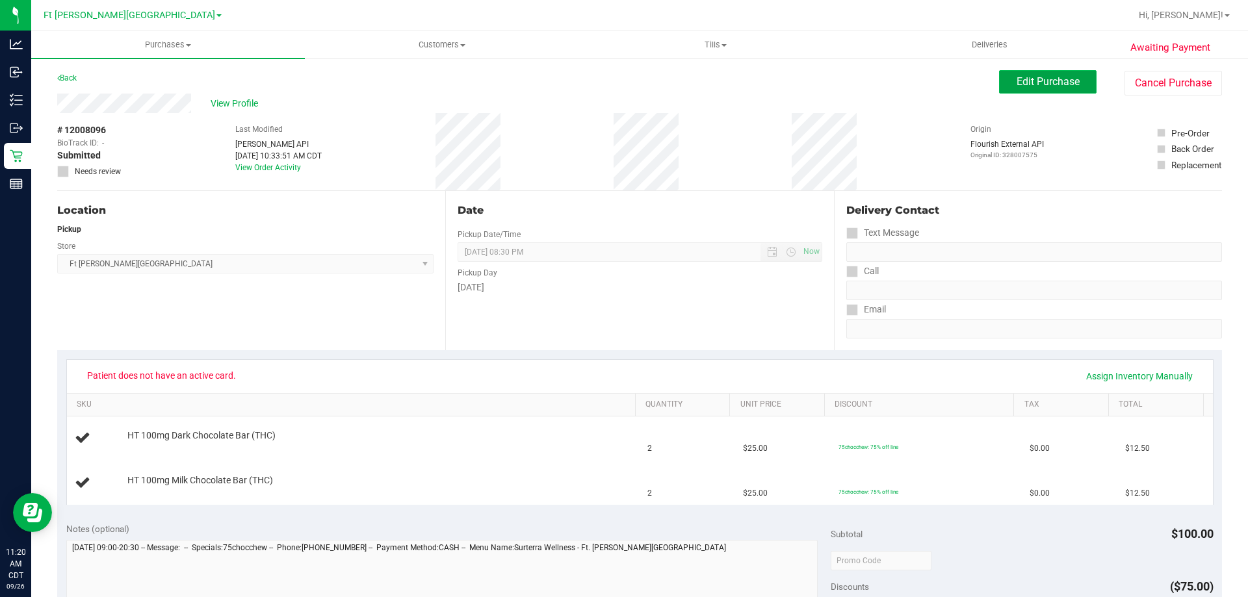
click at [1064, 90] on button "Edit Purchase" at bounding box center [1047, 81] width 97 height 23
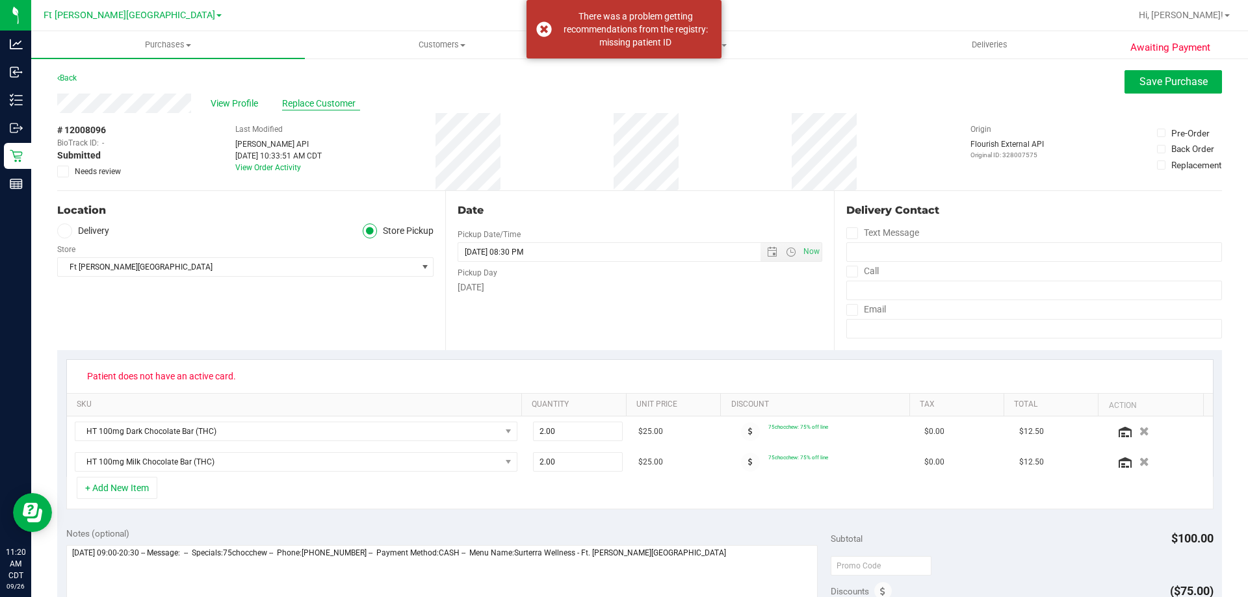
click at [321, 108] on span "Replace Customer" at bounding box center [321, 104] width 78 height 14
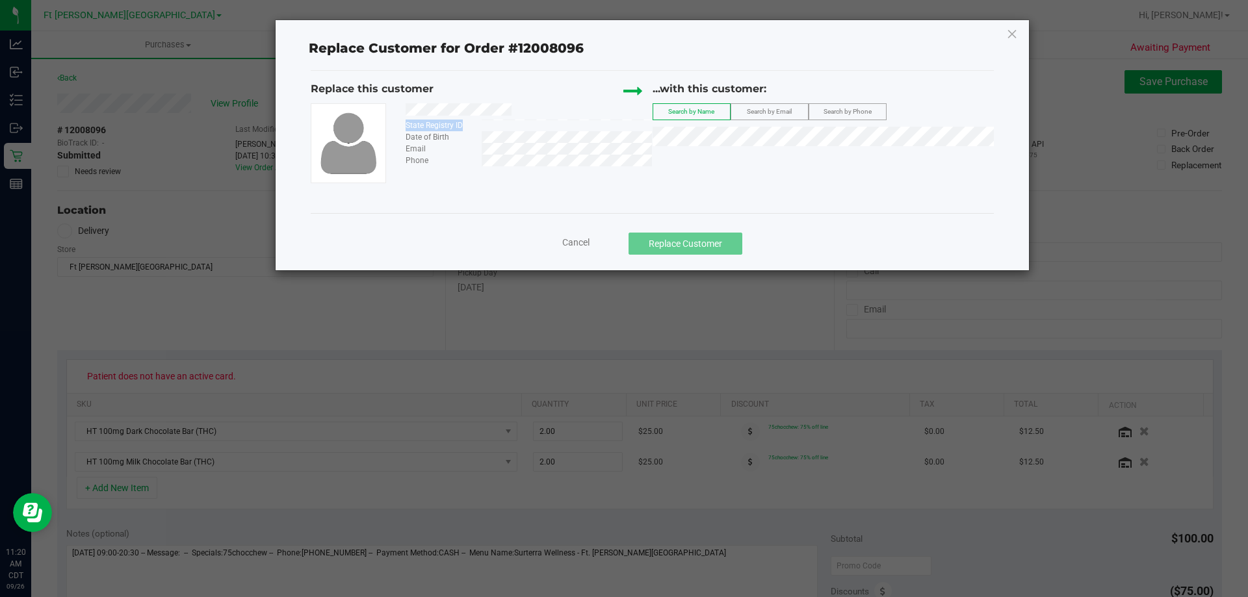
click at [513, 120] on div "State Registry ID Date of Birth Email Phone" at bounding box center [524, 134] width 256 height 63
click at [515, 110] on div at bounding box center [524, 111] width 256 height 16
click at [727, 163] on span "JOHN AZZARETTO" at bounding box center [696, 160] width 70 height 10
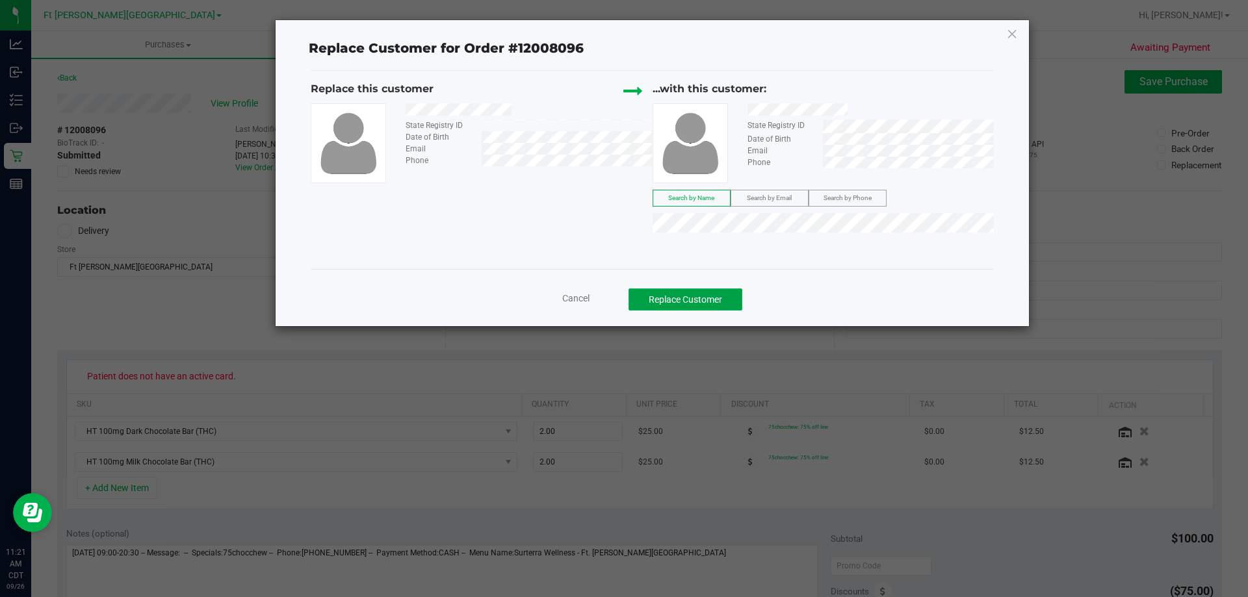
click at [700, 307] on button "Replace Customer" at bounding box center [685, 300] width 114 height 22
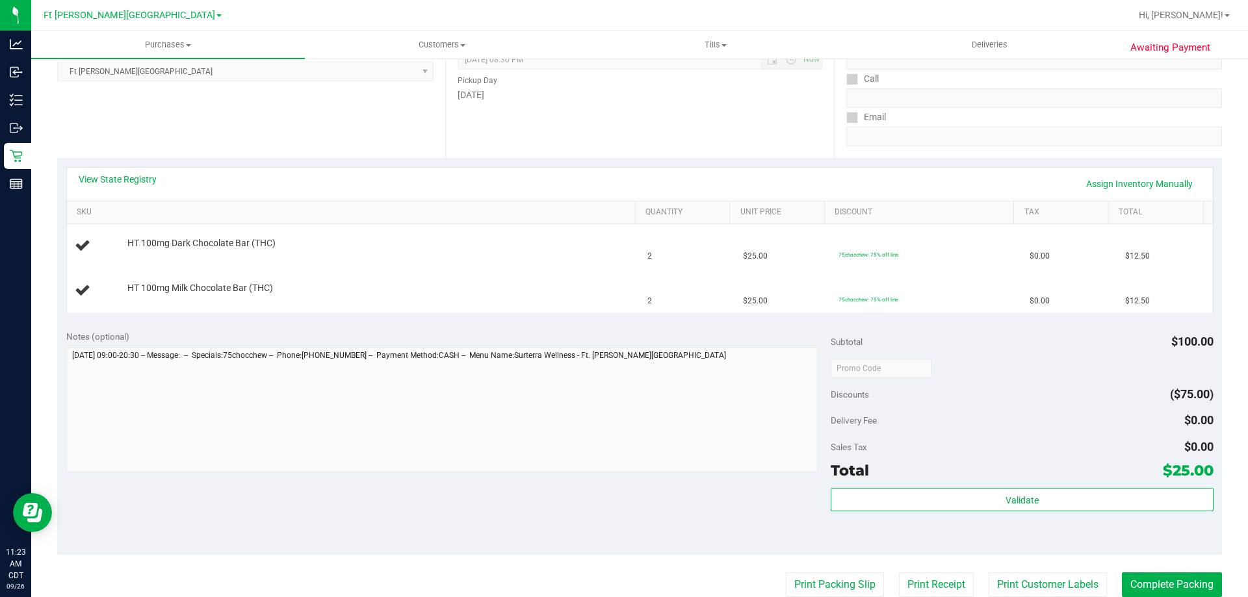
scroll to position [195, 0]
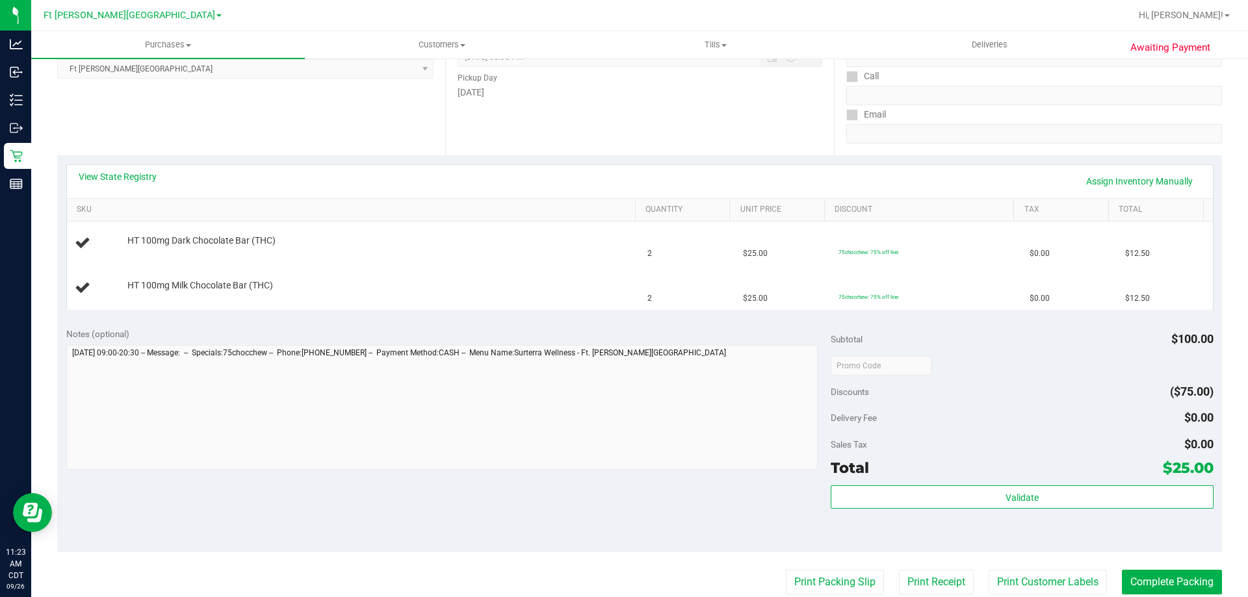
drag, startPoint x: 435, startPoint y: 462, endPoint x: 314, endPoint y: 516, distance: 132.4
click at [317, 518] on div "Notes (optional) Subtotal $100.00 Discounts ($75.00) Delivery Fee $0.00 Sales T…" at bounding box center [639, 435] width 1164 height 234
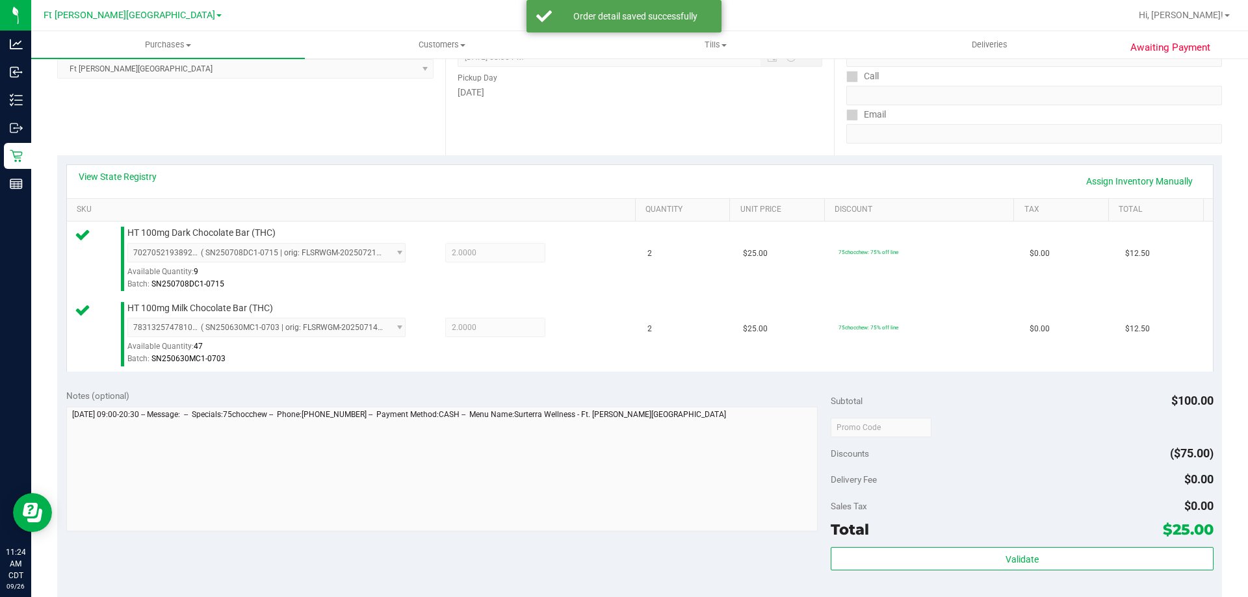
scroll to position [390, 0]
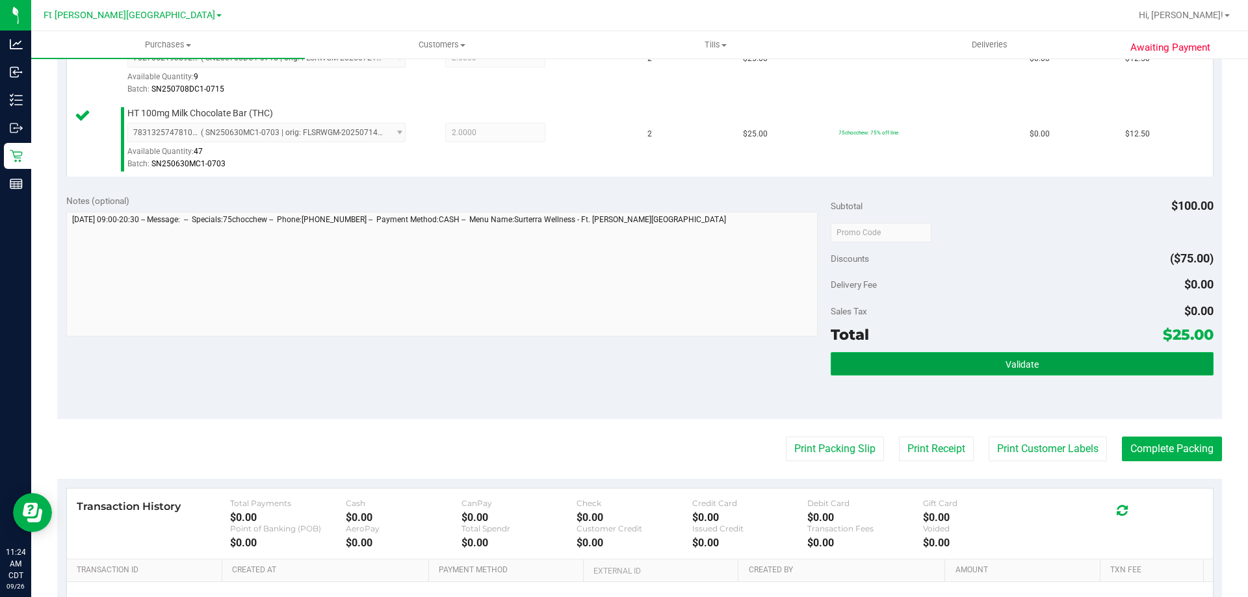
click at [994, 362] on button "Validate" at bounding box center [1021, 363] width 382 height 23
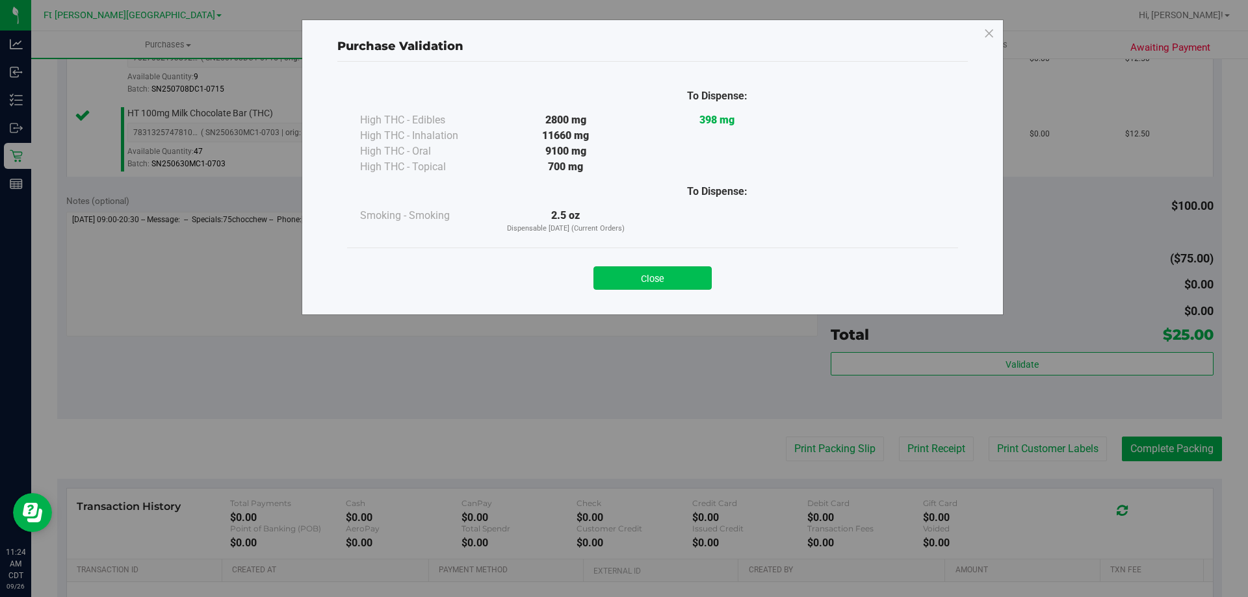
click at [654, 279] on button "Close" at bounding box center [652, 277] width 118 height 23
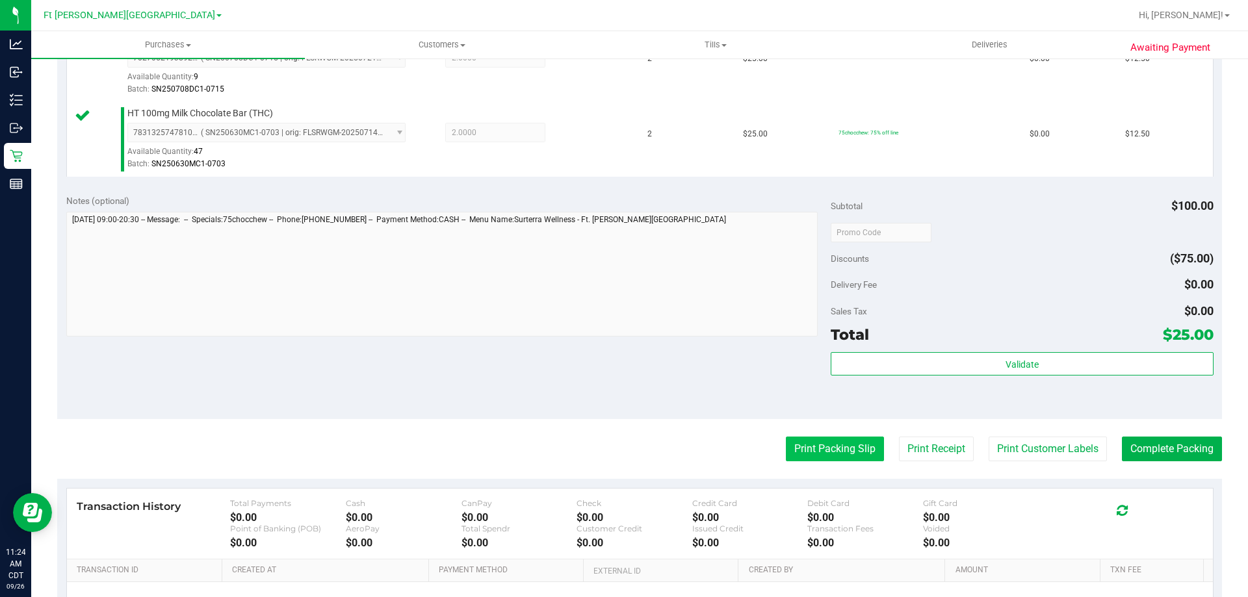
click at [843, 457] on button "Print Packing Slip" at bounding box center [835, 449] width 98 height 25
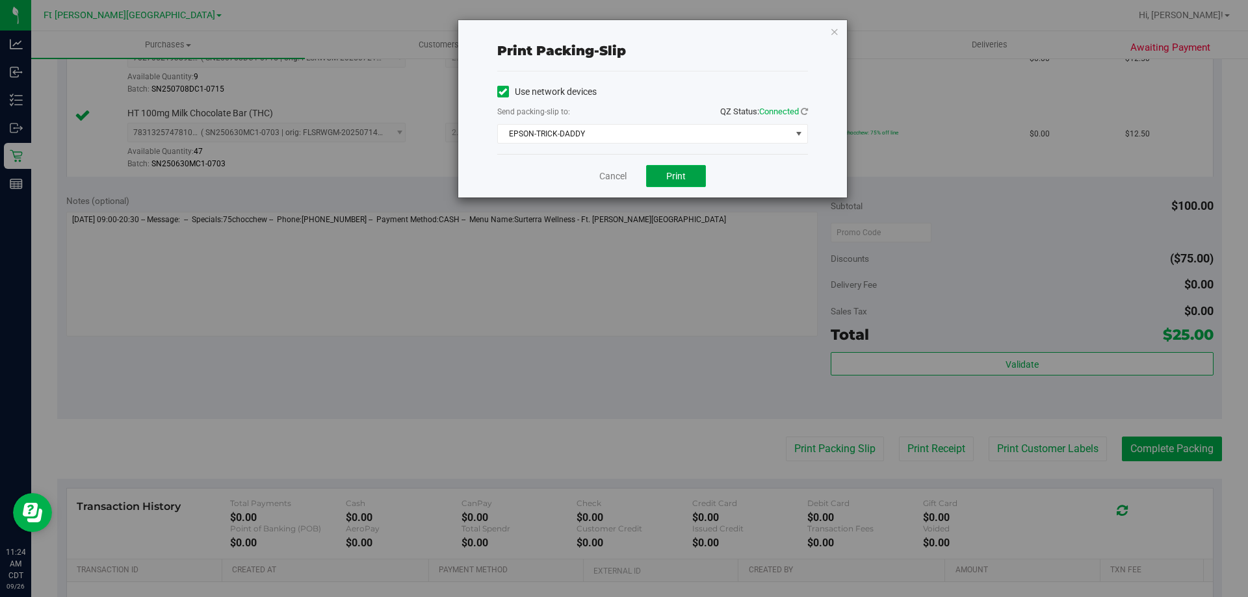
click at [688, 184] on button "Print" at bounding box center [676, 176] width 60 height 22
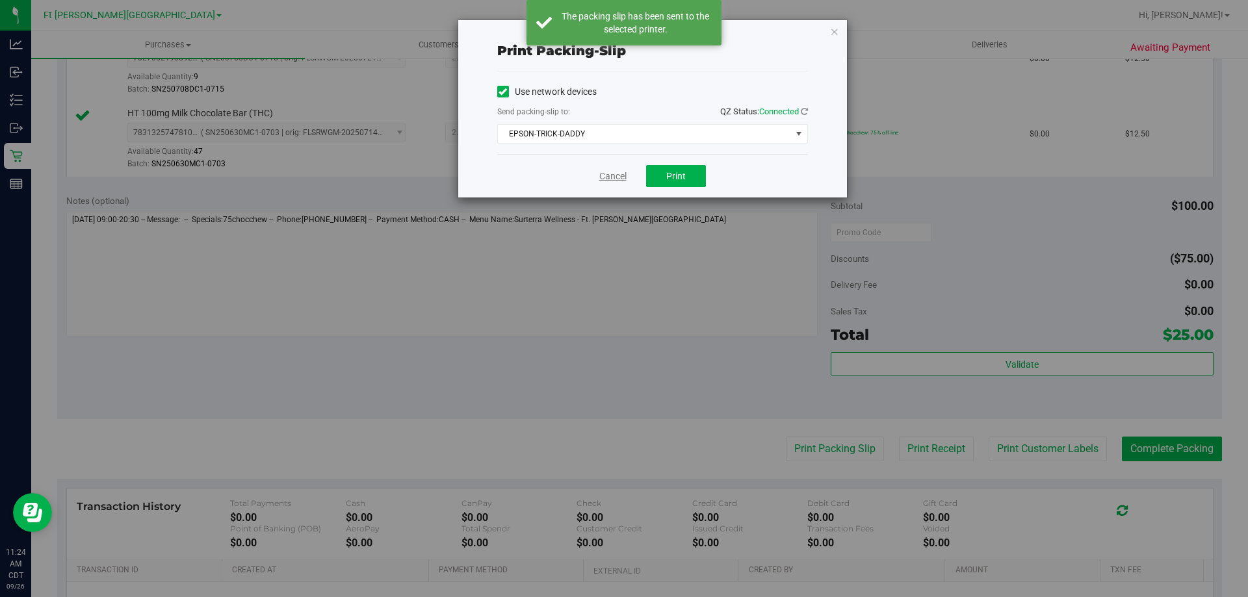
click at [610, 178] on link "Cancel" at bounding box center [612, 177] width 27 height 14
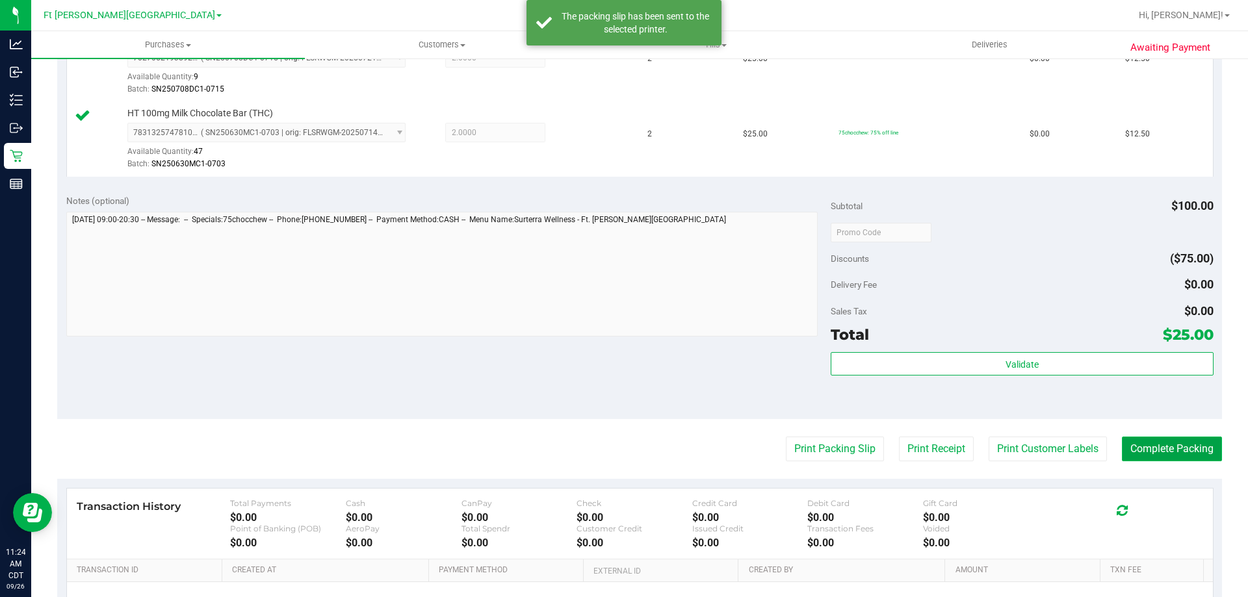
click at [1164, 448] on button "Complete Packing" at bounding box center [1172, 449] width 100 height 25
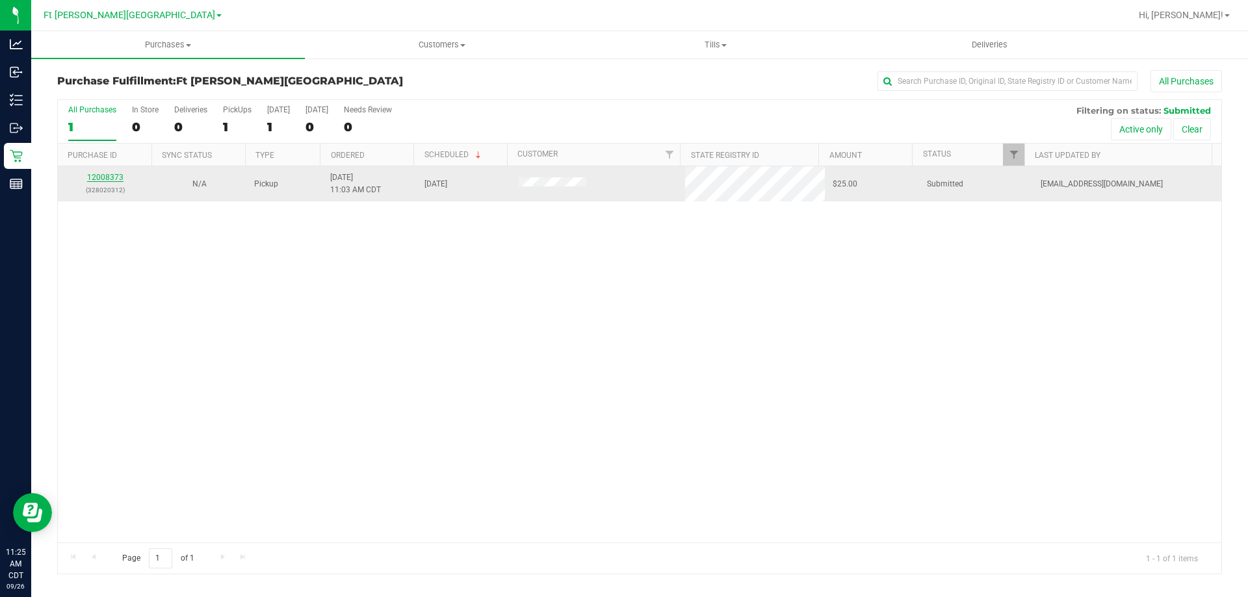
click at [96, 174] on link "12008373" at bounding box center [105, 177] width 36 height 9
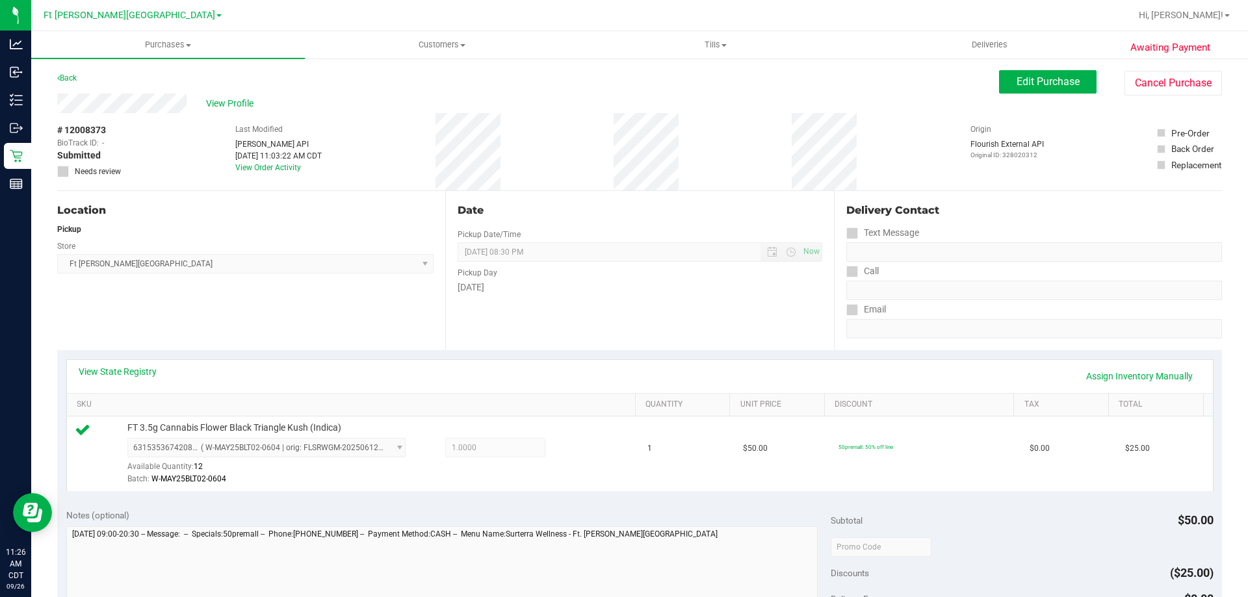
scroll to position [325, 0]
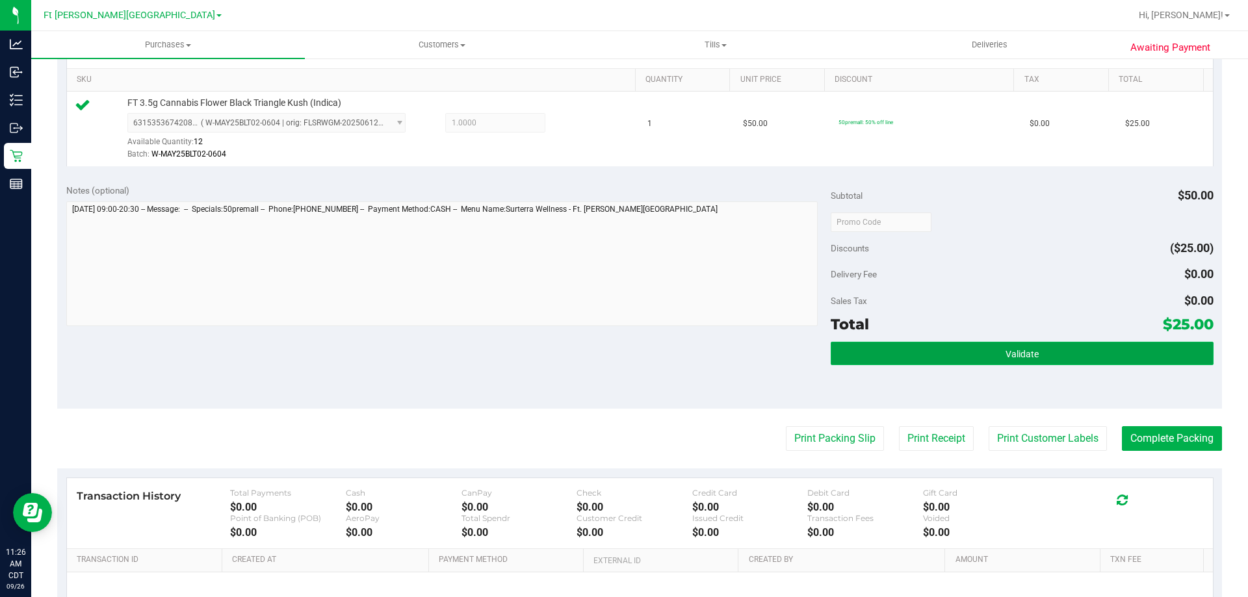
drag, startPoint x: 989, startPoint y: 354, endPoint x: 993, endPoint y: 363, distance: 9.3
click at [991, 357] on button "Validate" at bounding box center [1021, 353] width 382 height 23
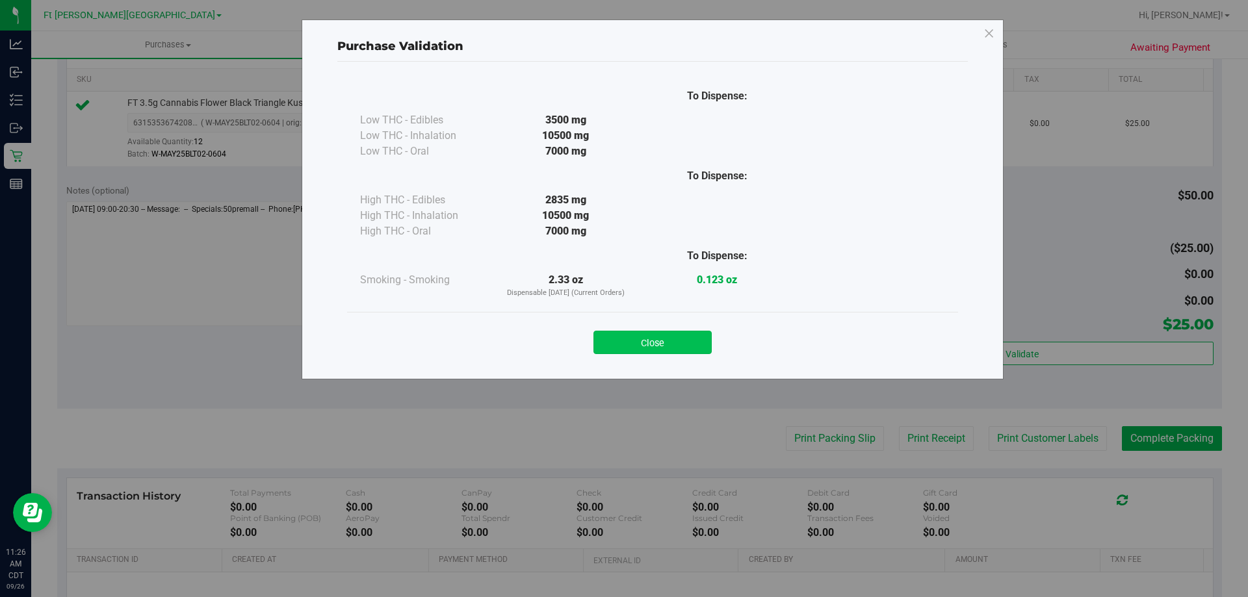
click at [705, 335] on button "Close" at bounding box center [652, 342] width 118 height 23
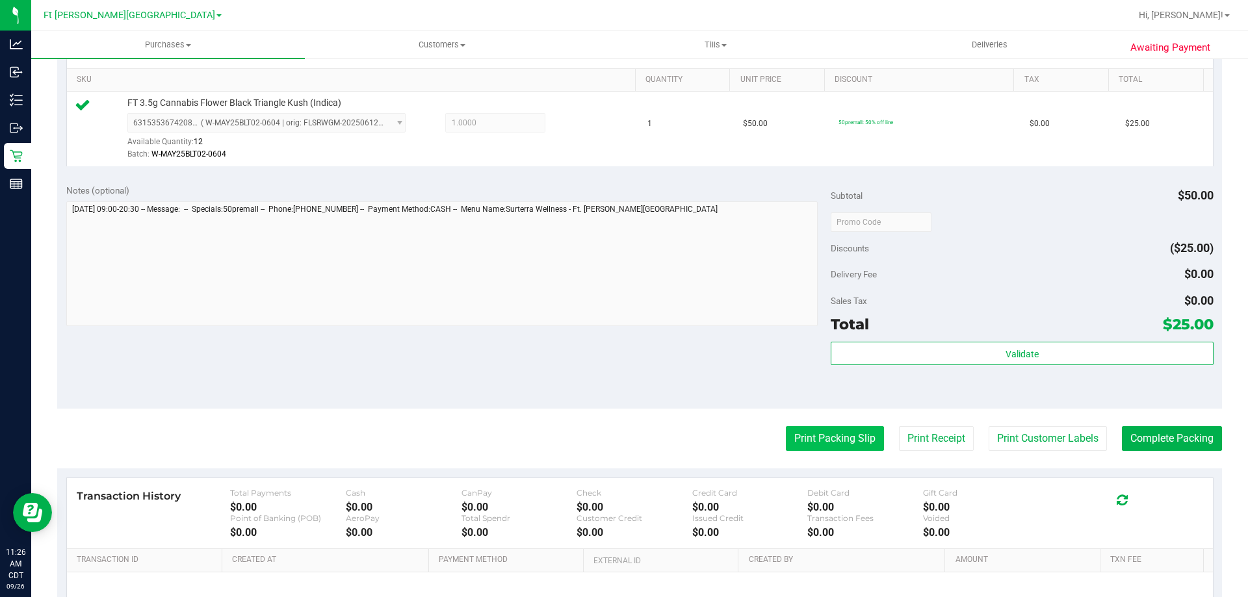
click at [840, 434] on button "Print Packing Slip" at bounding box center [835, 438] width 98 height 25
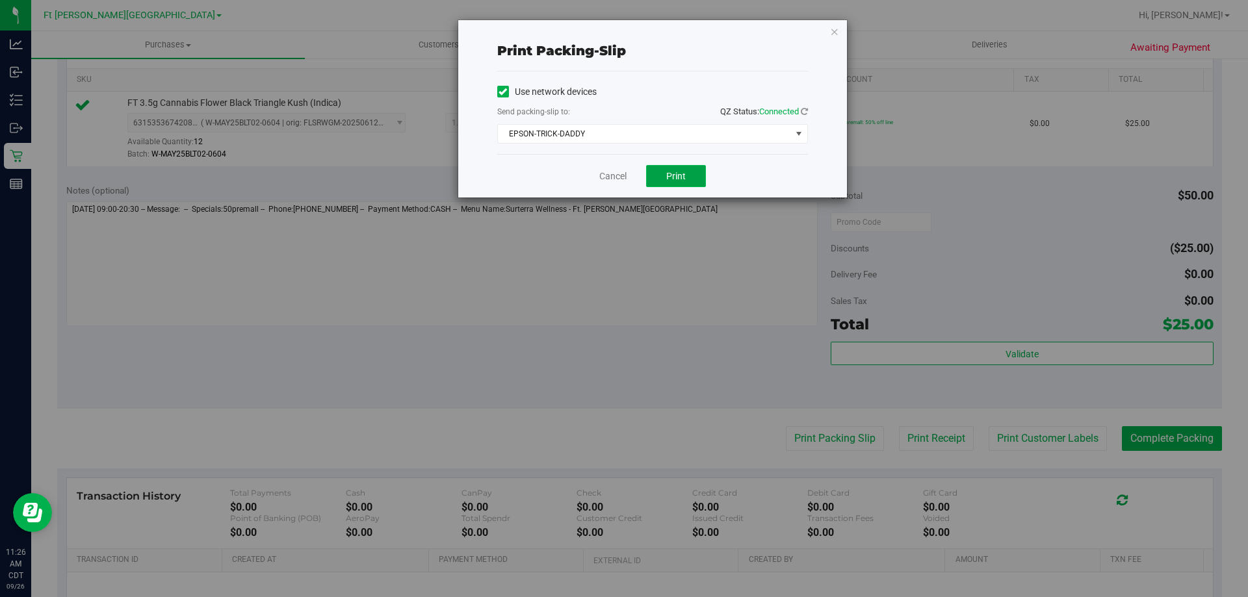
click at [675, 177] on span "Print" at bounding box center [675, 176] width 19 height 10
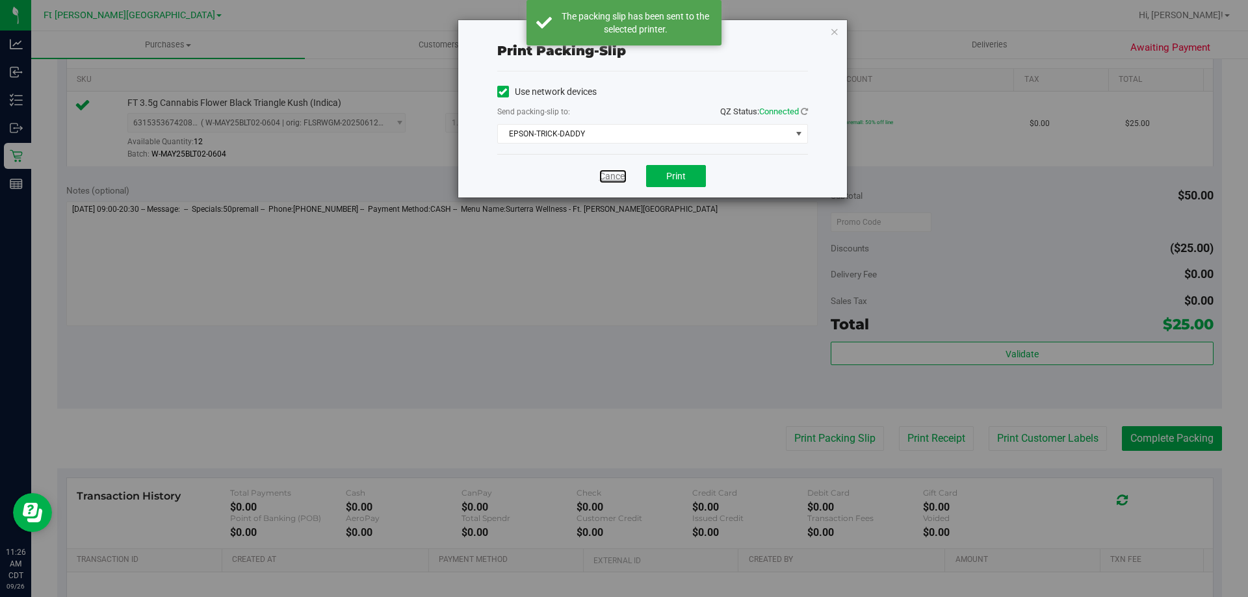
drag, startPoint x: 616, startPoint y: 175, endPoint x: 641, endPoint y: 184, distance: 26.1
click at [617, 175] on link "Cancel" at bounding box center [612, 177] width 27 height 14
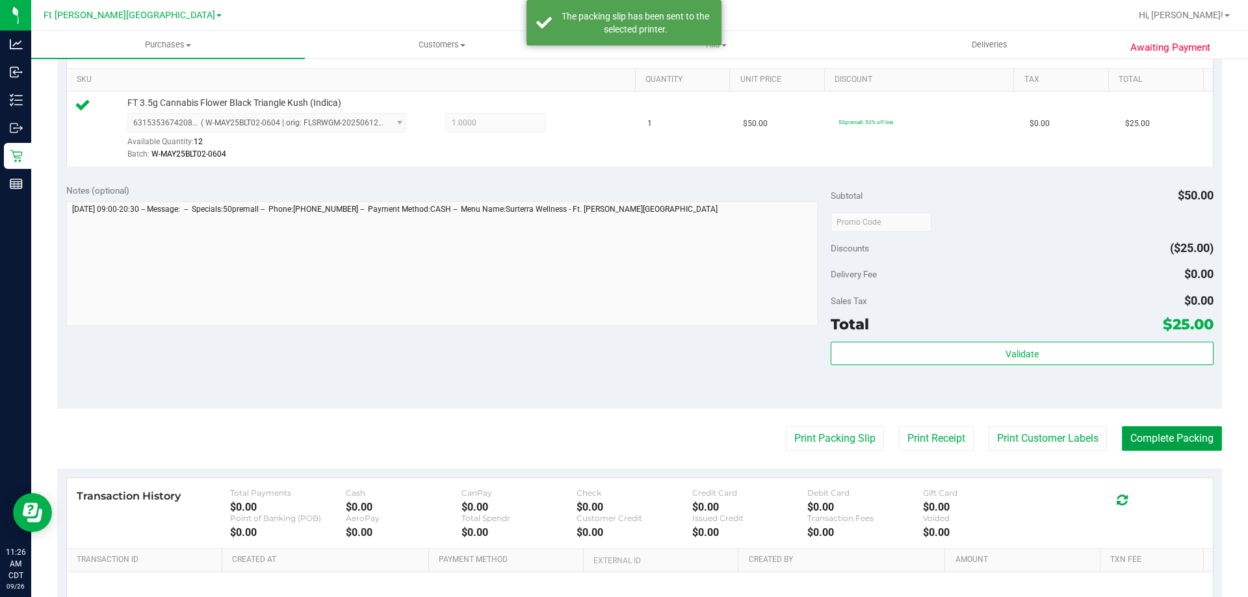
click at [1174, 444] on button "Complete Packing" at bounding box center [1172, 438] width 100 height 25
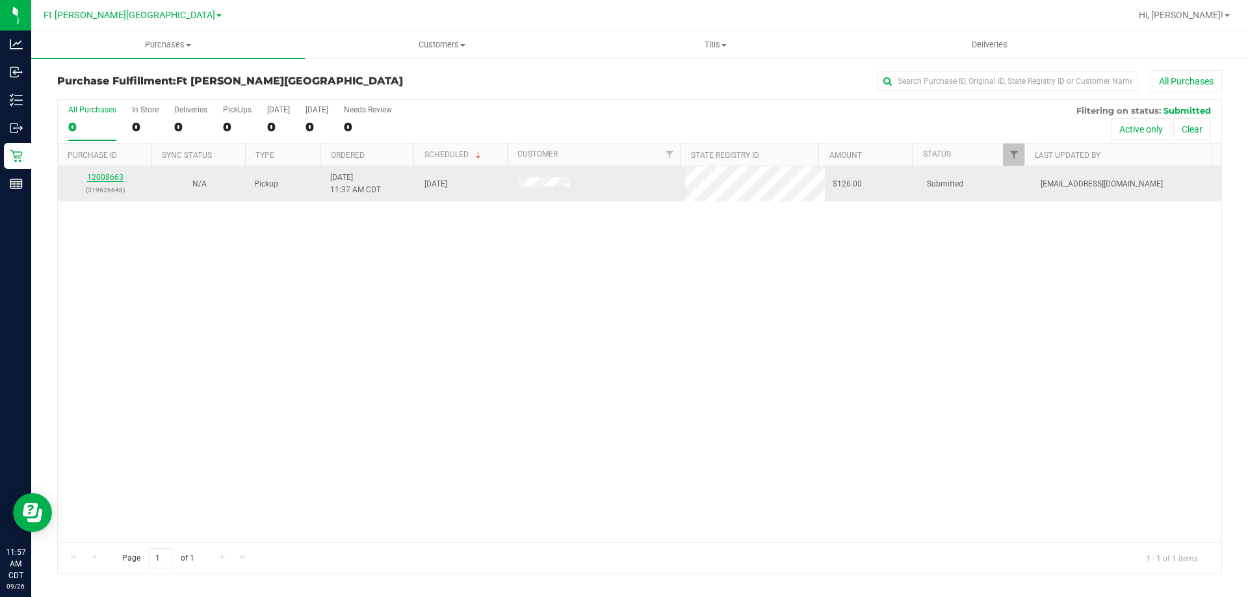
click at [96, 179] on link "12008663" at bounding box center [105, 177] width 36 height 9
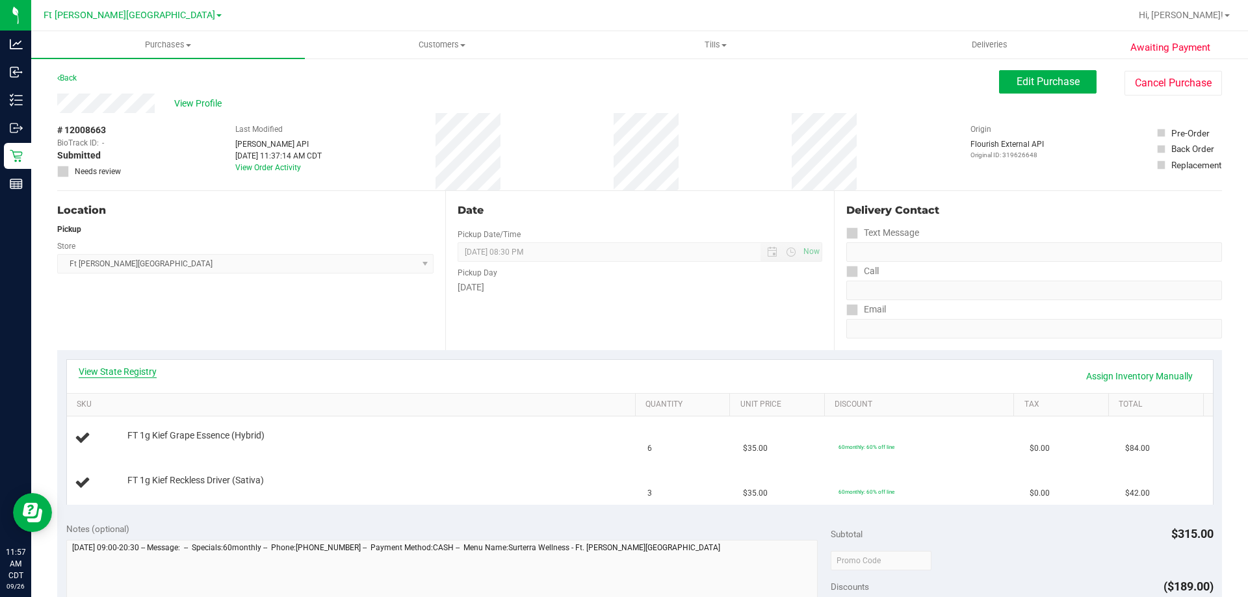
click at [129, 376] on link "View State Registry" at bounding box center [118, 371] width 78 height 13
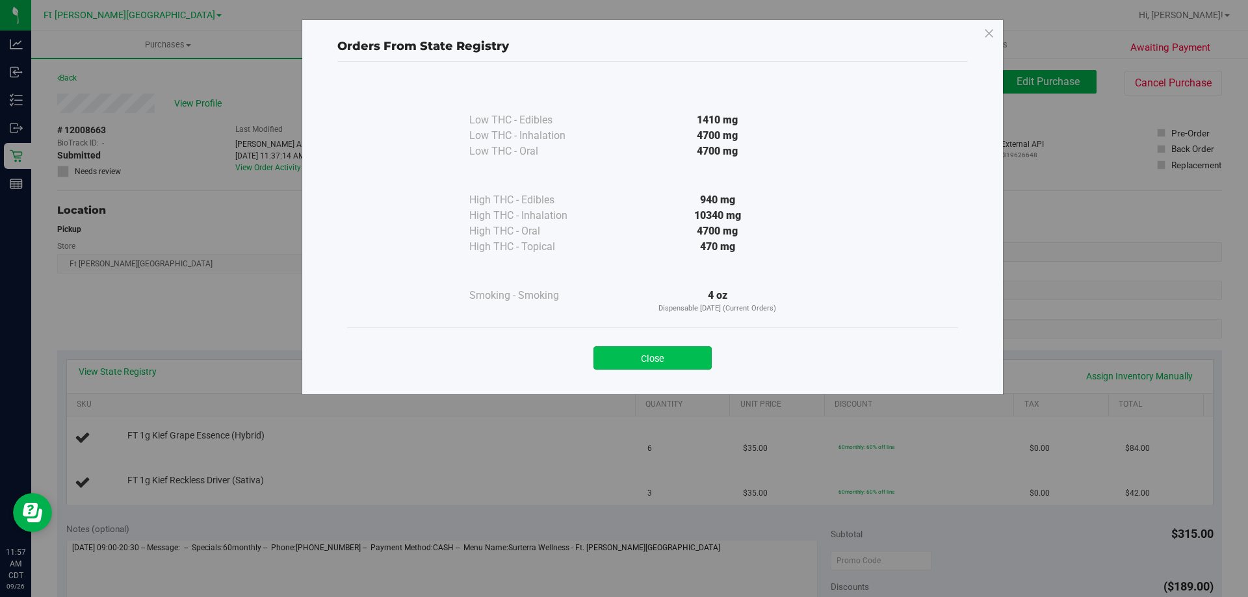
click at [673, 365] on button "Close" at bounding box center [652, 357] width 118 height 23
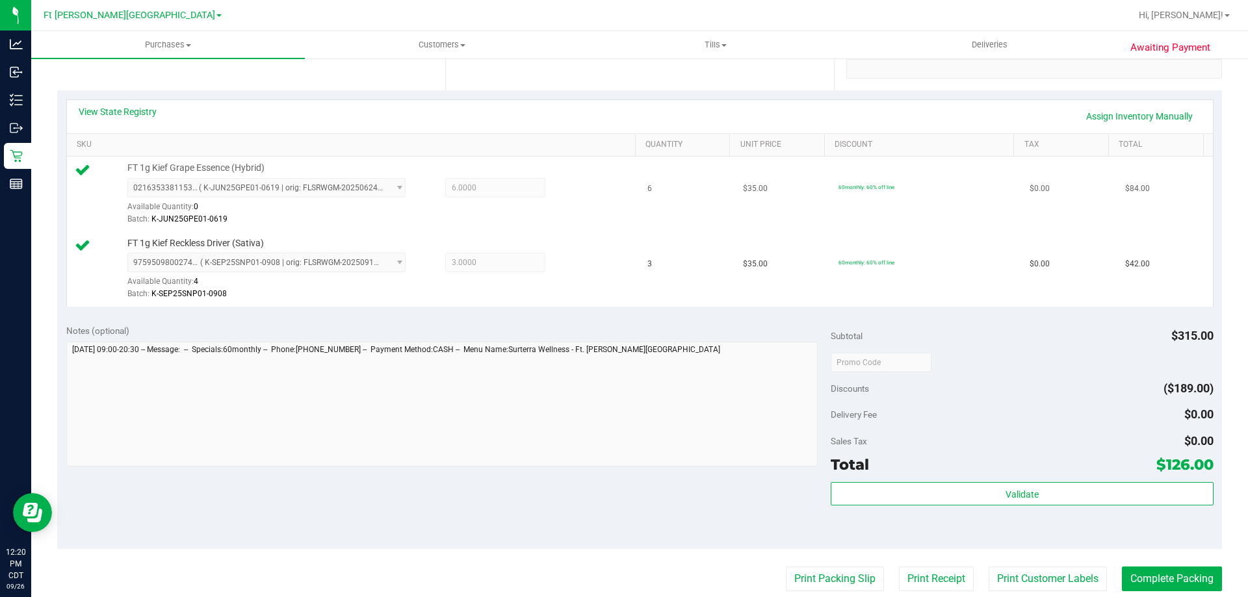
scroll to position [390, 0]
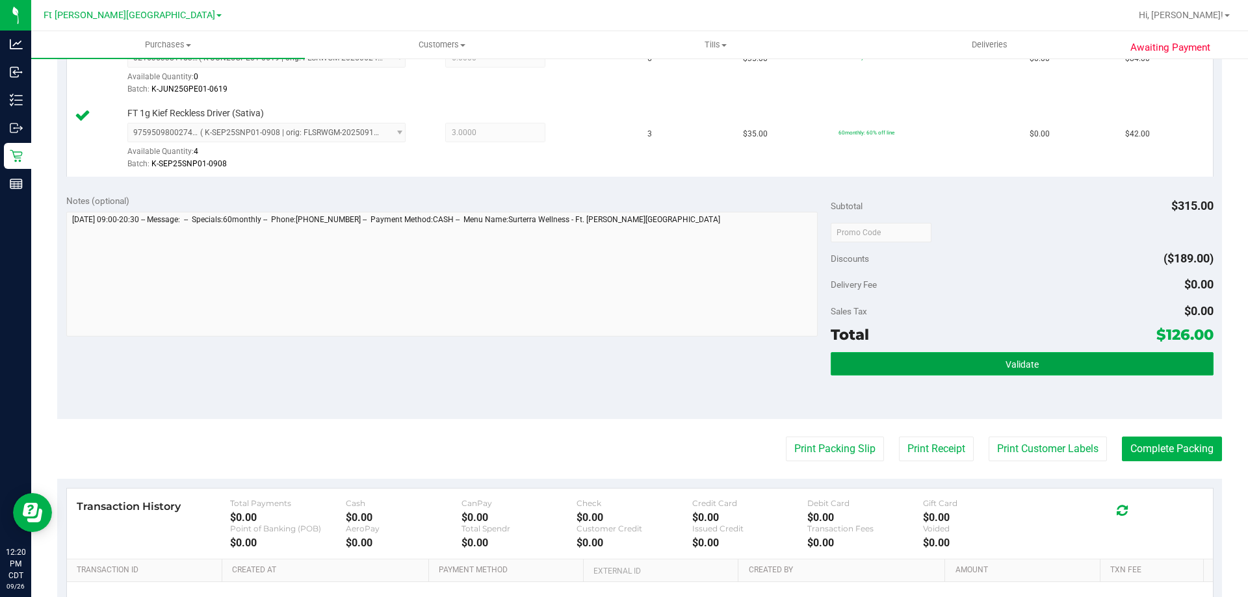
click at [931, 361] on button "Validate" at bounding box center [1021, 363] width 382 height 23
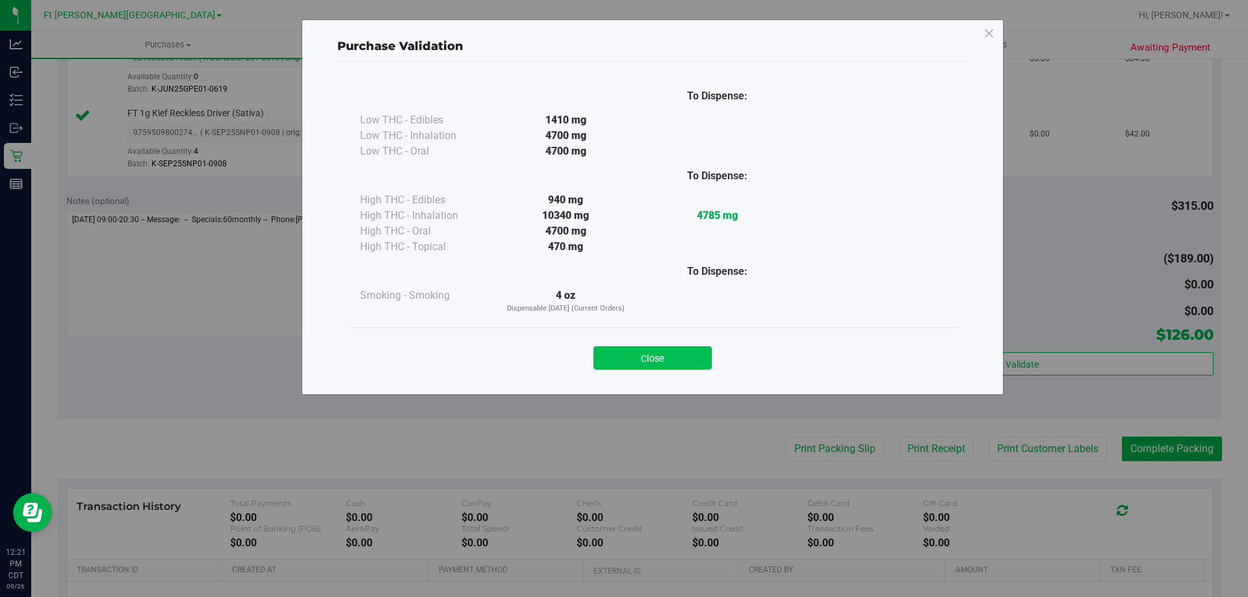
click at [677, 359] on button "Close" at bounding box center [652, 357] width 118 height 23
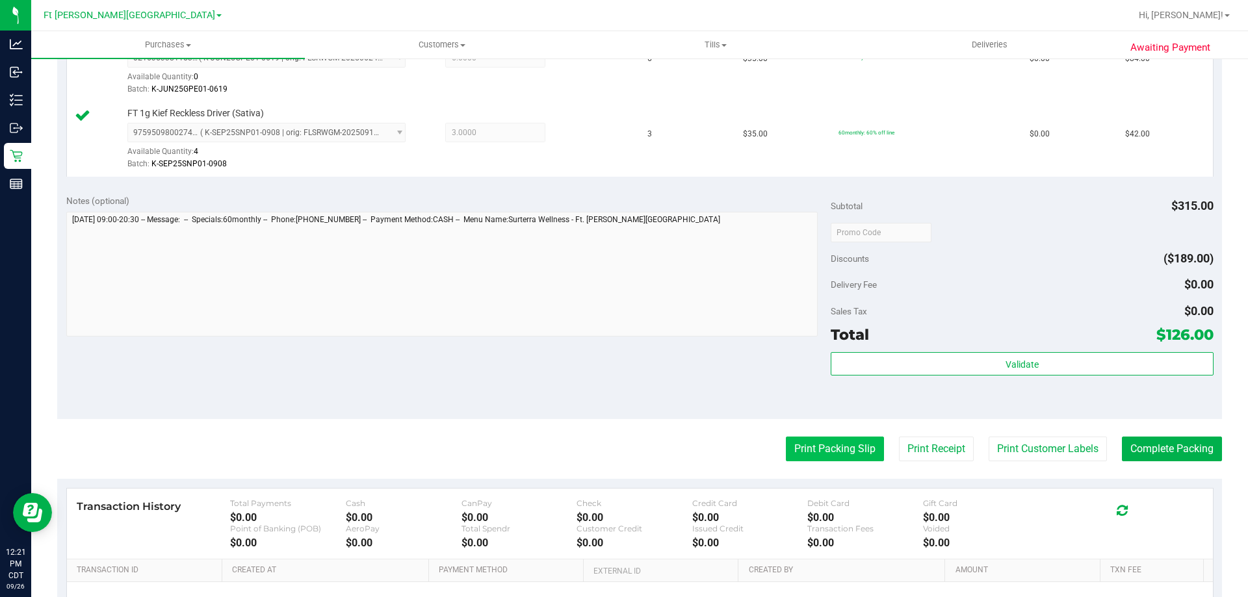
click at [854, 448] on button "Print Packing Slip" at bounding box center [835, 449] width 98 height 25
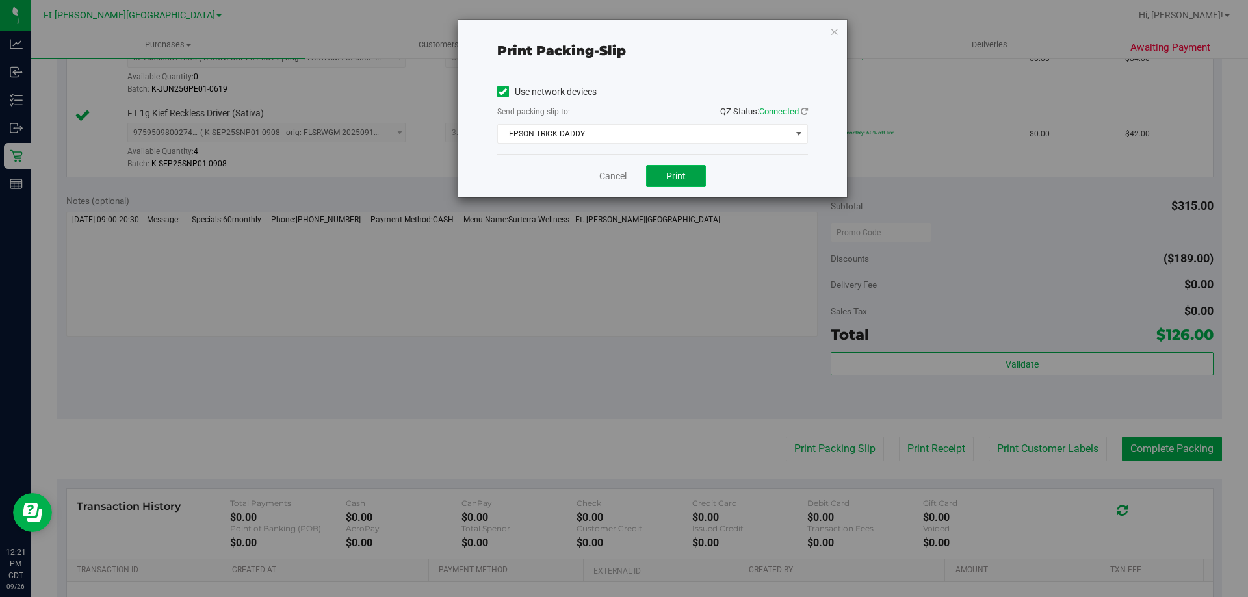
click at [702, 171] on button "Print" at bounding box center [676, 176] width 60 height 22
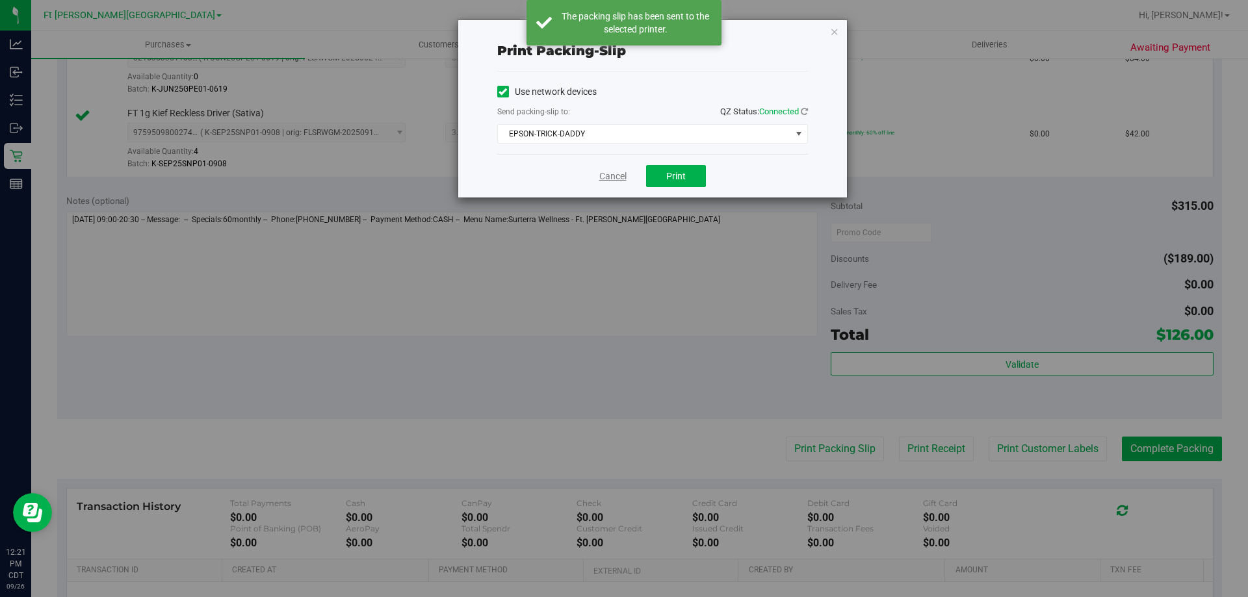
click at [610, 179] on link "Cancel" at bounding box center [612, 177] width 27 height 14
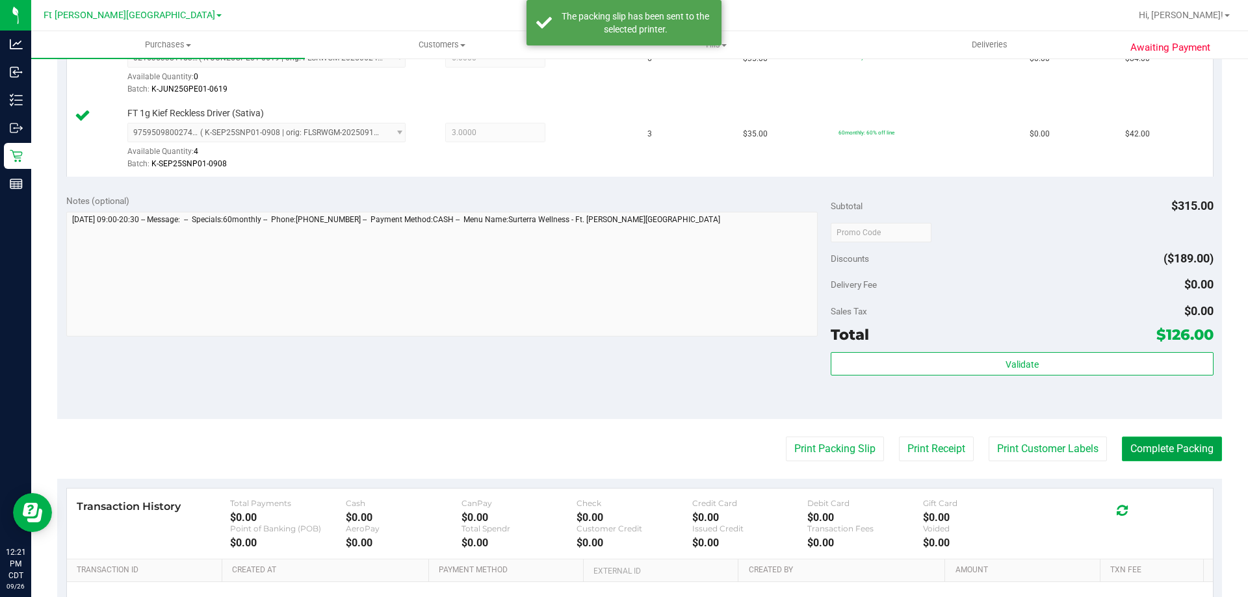
click at [1172, 440] on button "Complete Packing" at bounding box center [1172, 449] width 100 height 25
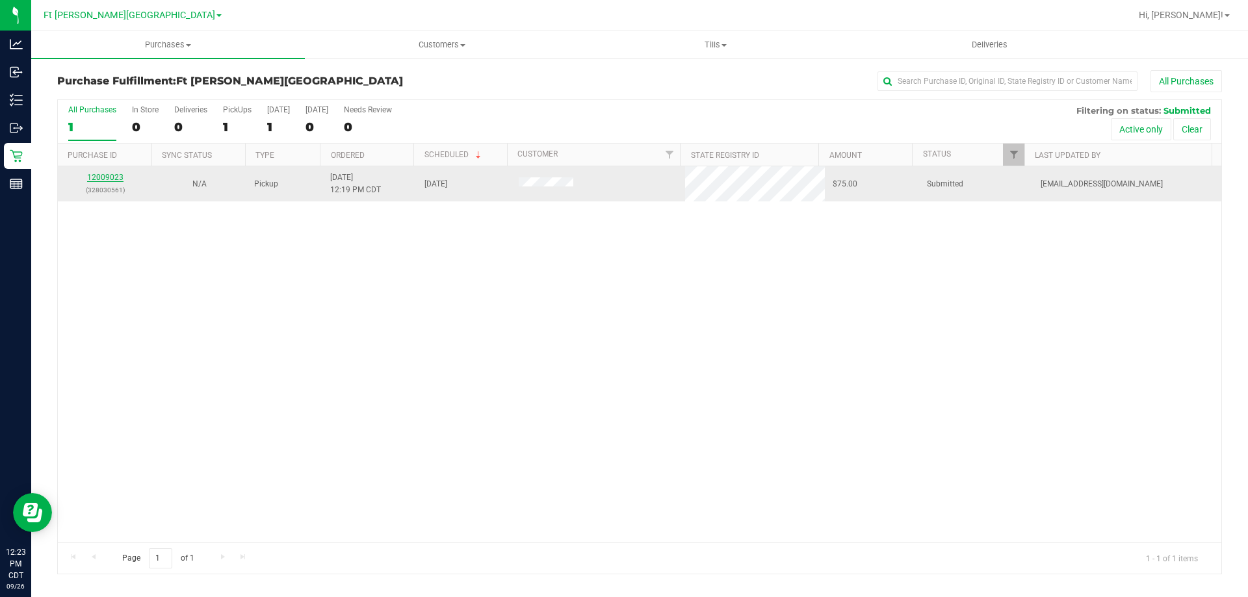
click at [113, 177] on link "12009023" at bounding box center [105, 177] width 36 height 9
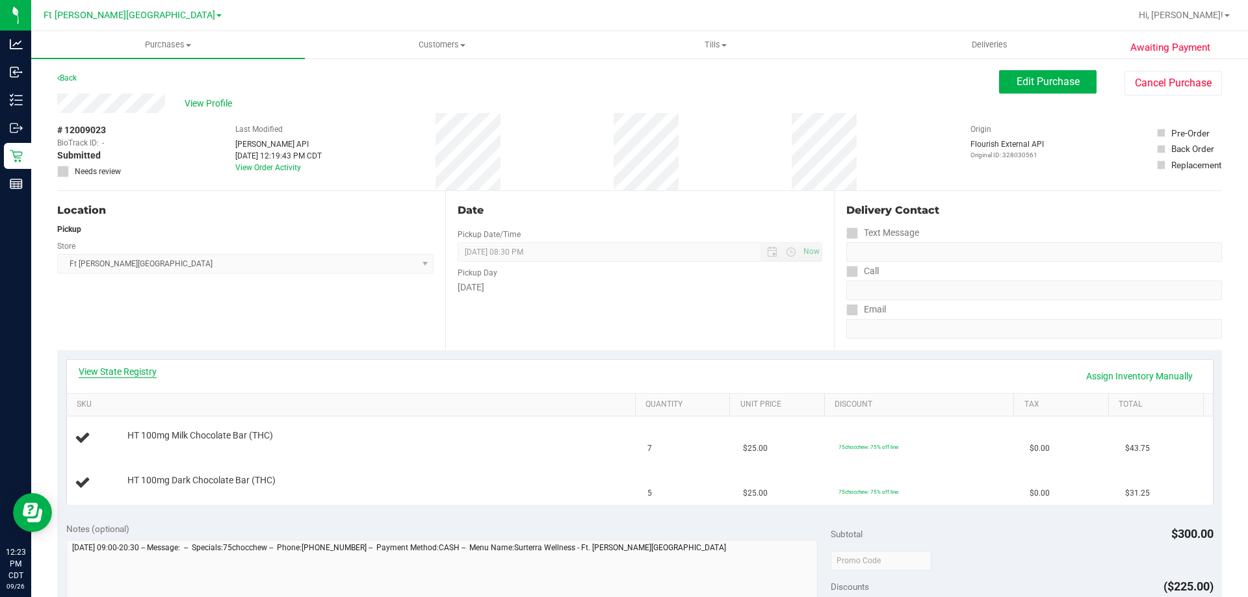
click at [129, 372] on link "View State Registry" at bounding box center [118, 371] width 78 height 13
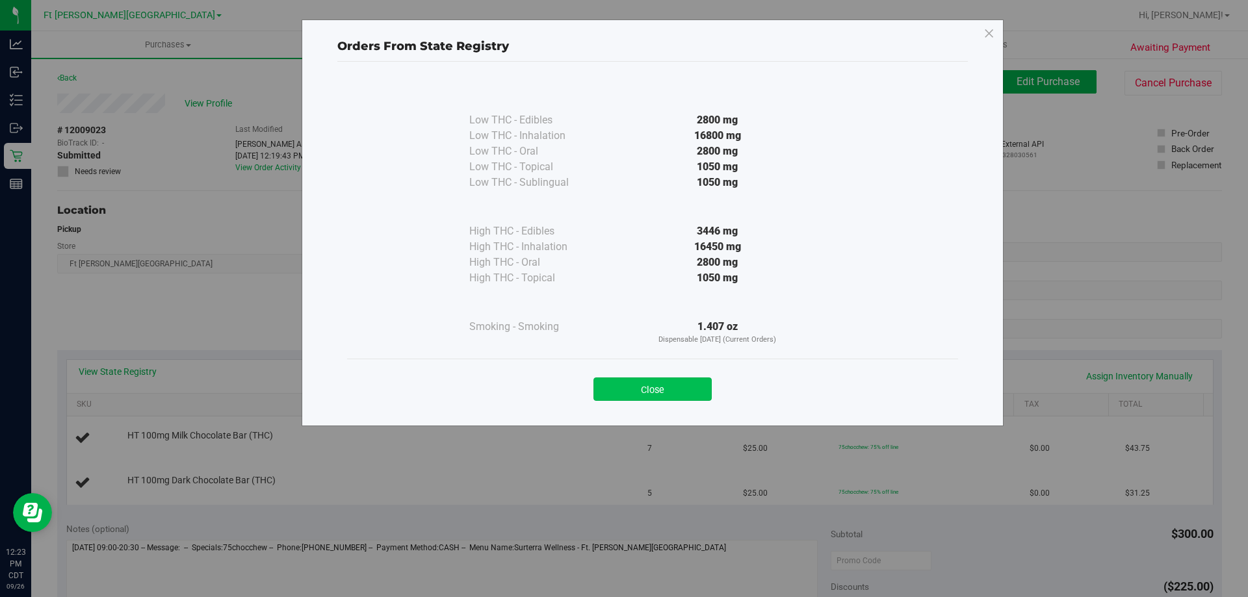
click at [657, 389] on button "Close" at bounding box center [652, 389] width 118 height 23
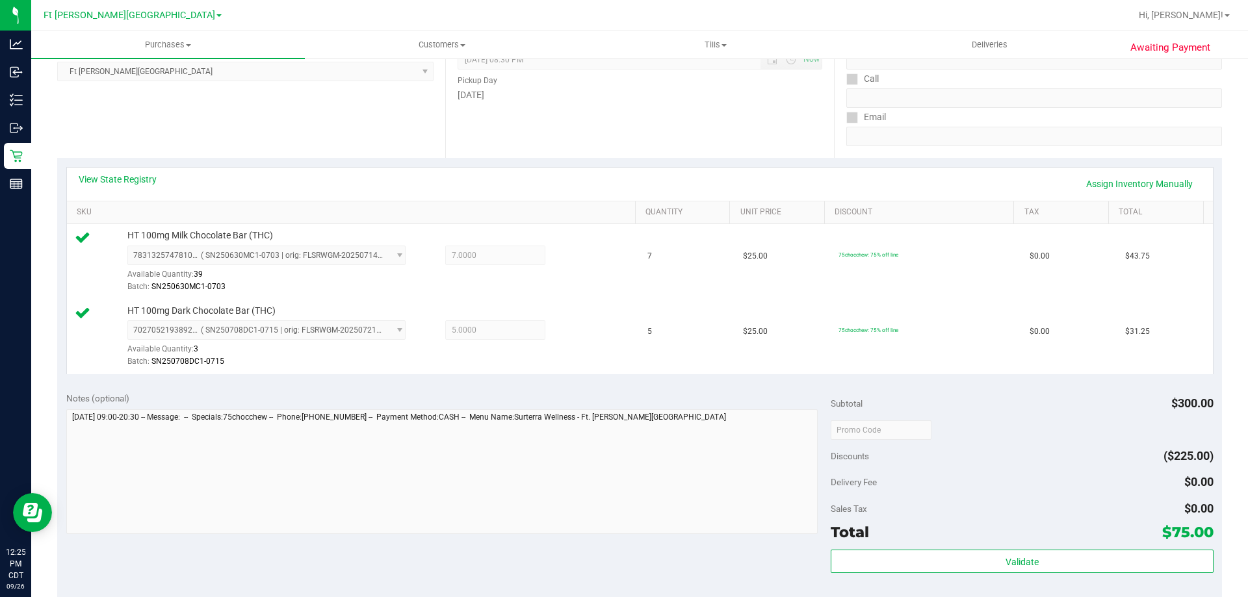
scroll to position [325, 0]
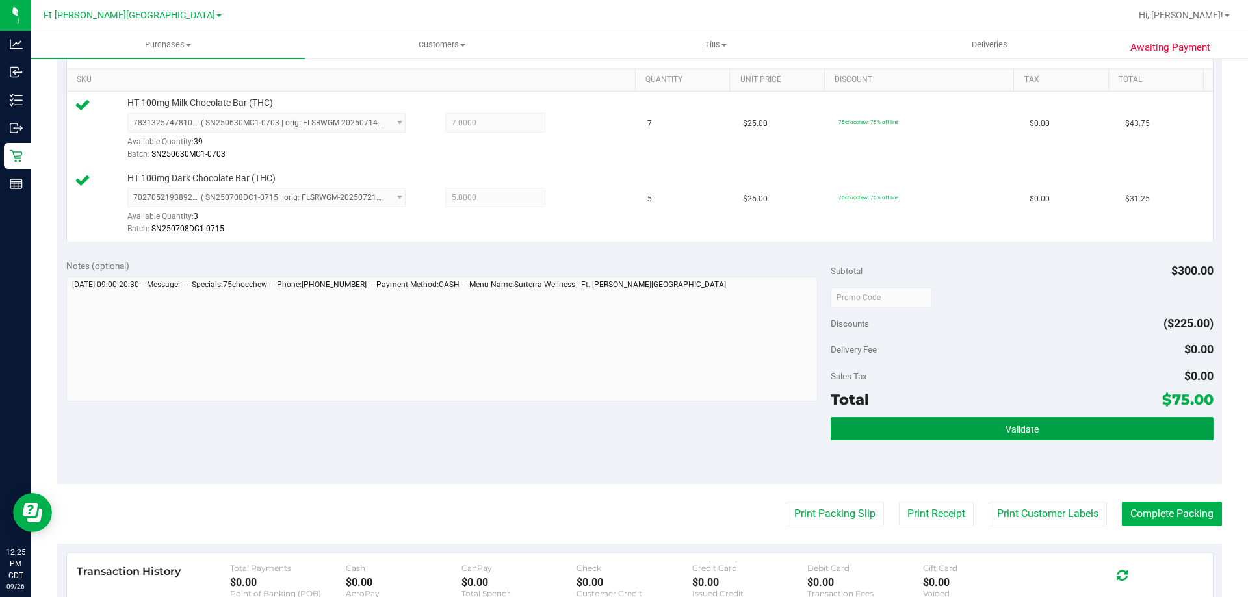
click at [1036, 432] on button "Validate" at bounding box center [1021, 428] width 382 height 23
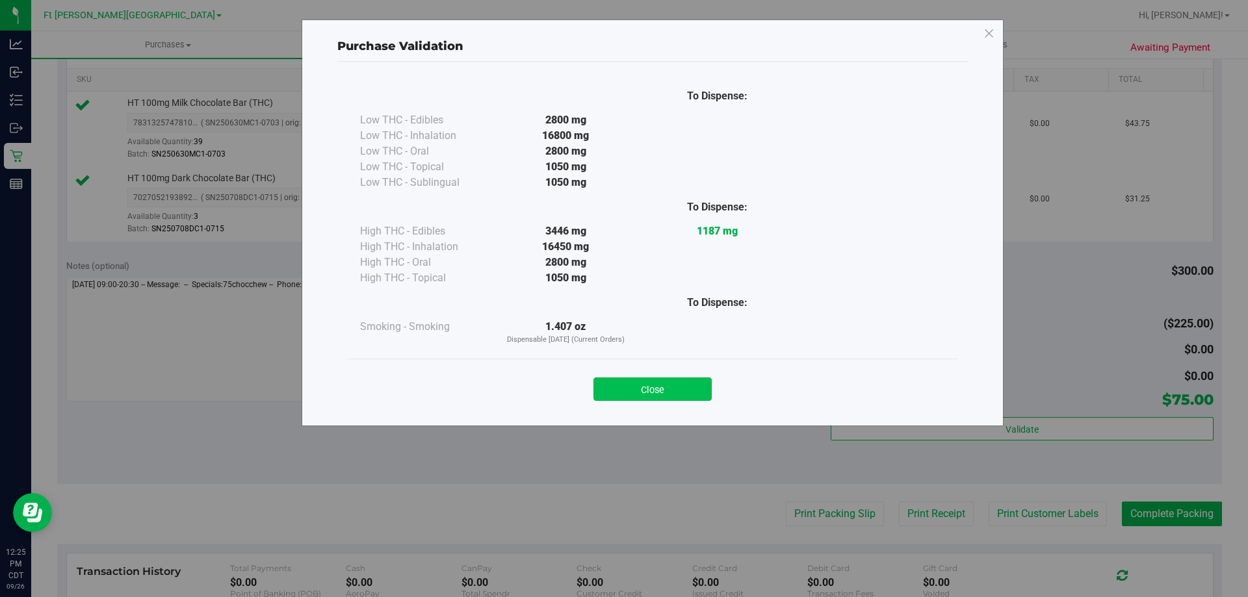
click at [665, 396] on button "Close" at bounding box center [652, 389] width 118 height 23
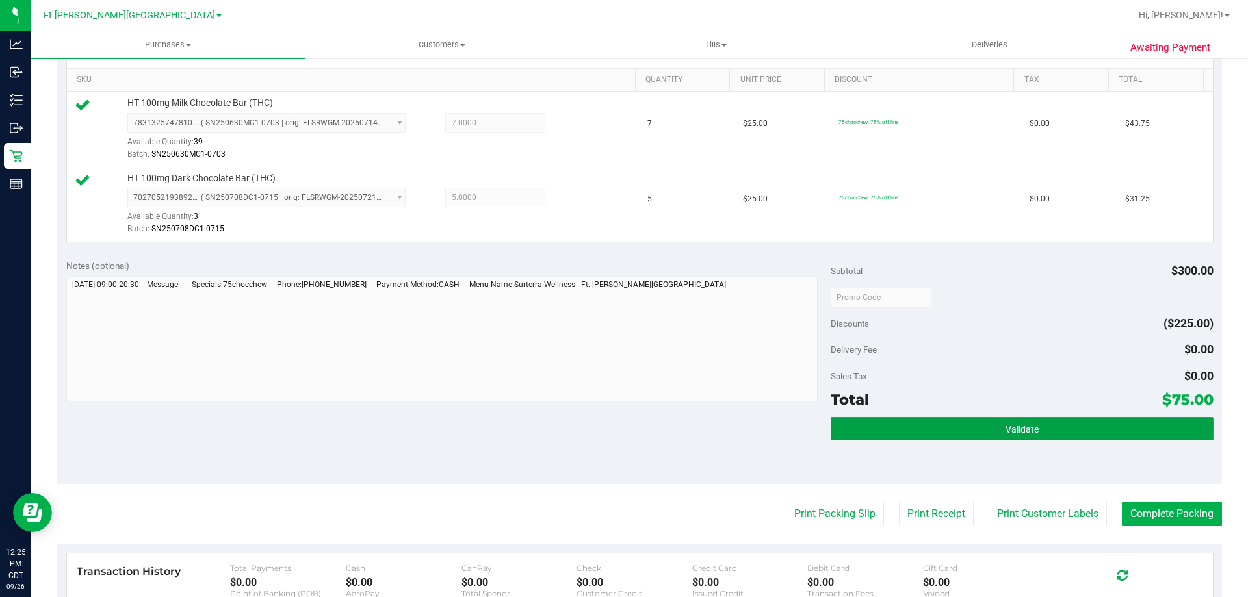
click at [928, 432] on button "Validate" at bounding box center [1021, 428] width 382 height 23
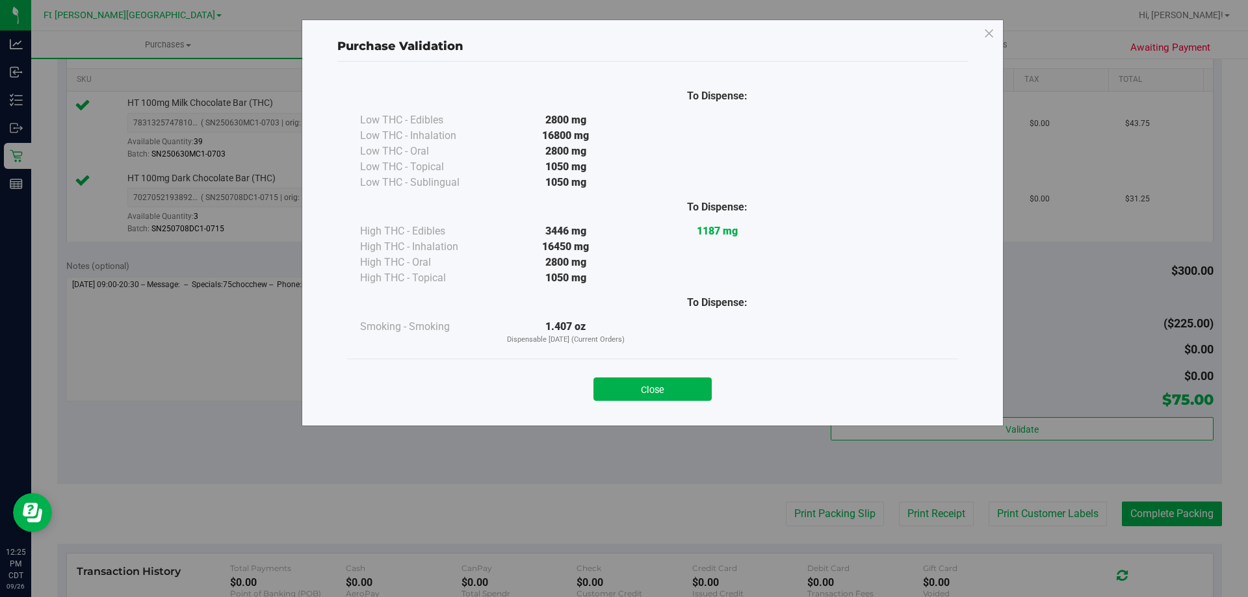
click at [658, 384] on button "Close" at bounding box center [652, 389] width 118 height 23
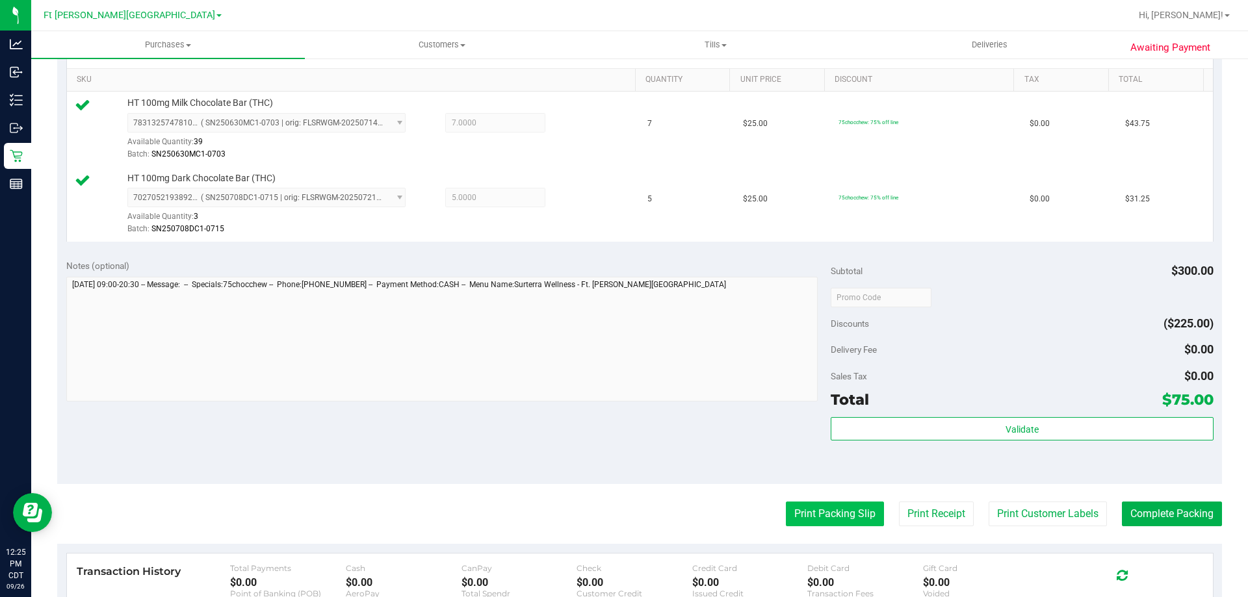
click at [830, 504] on button "Print Packing Slip" at bounding box center [835, 514] width 98 height 25
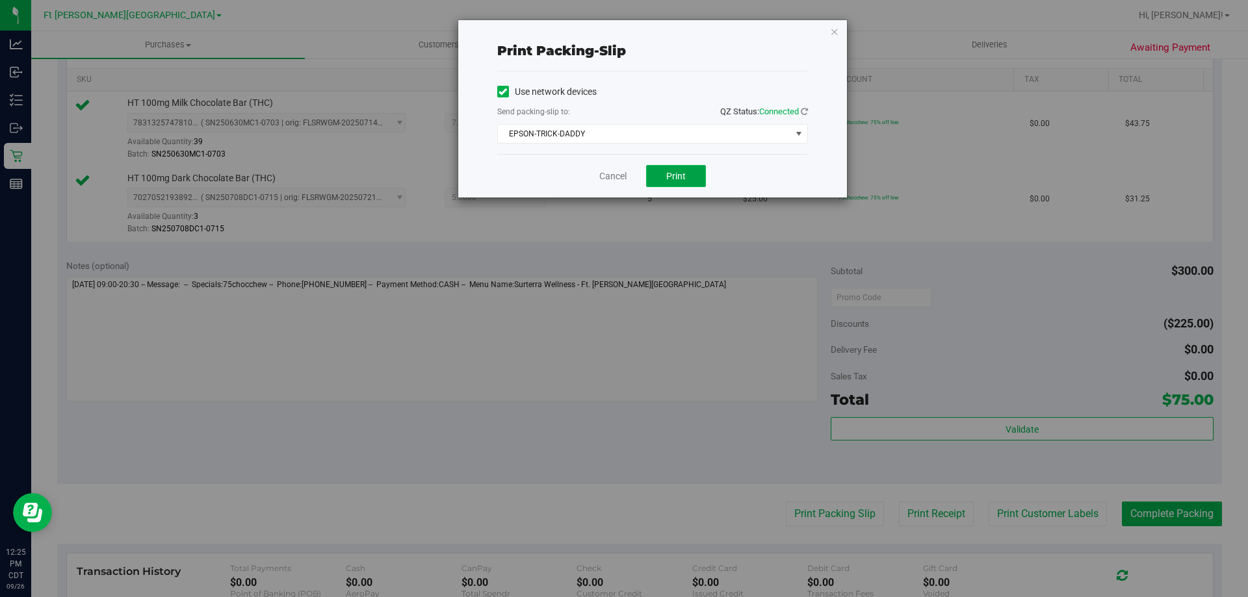
click at [669, 169] on button "Print" at bounding box center [676, 176] width 60 height 22
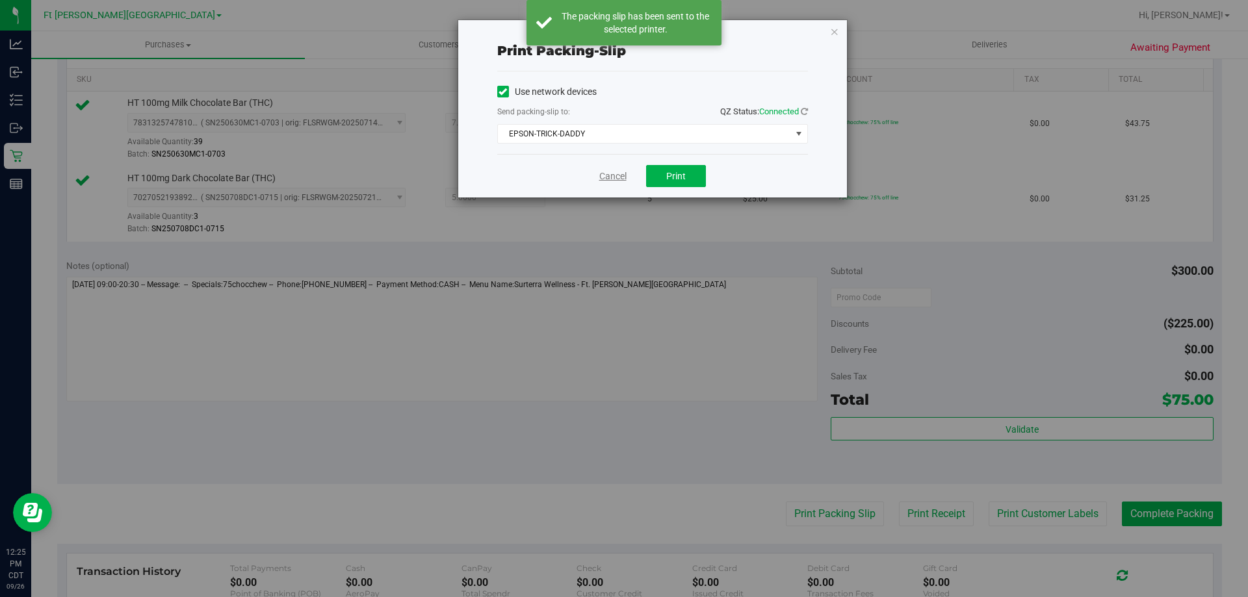
click at [619, 173] on link "Cancel" at bounding box center [612, 177] width 27 height 14
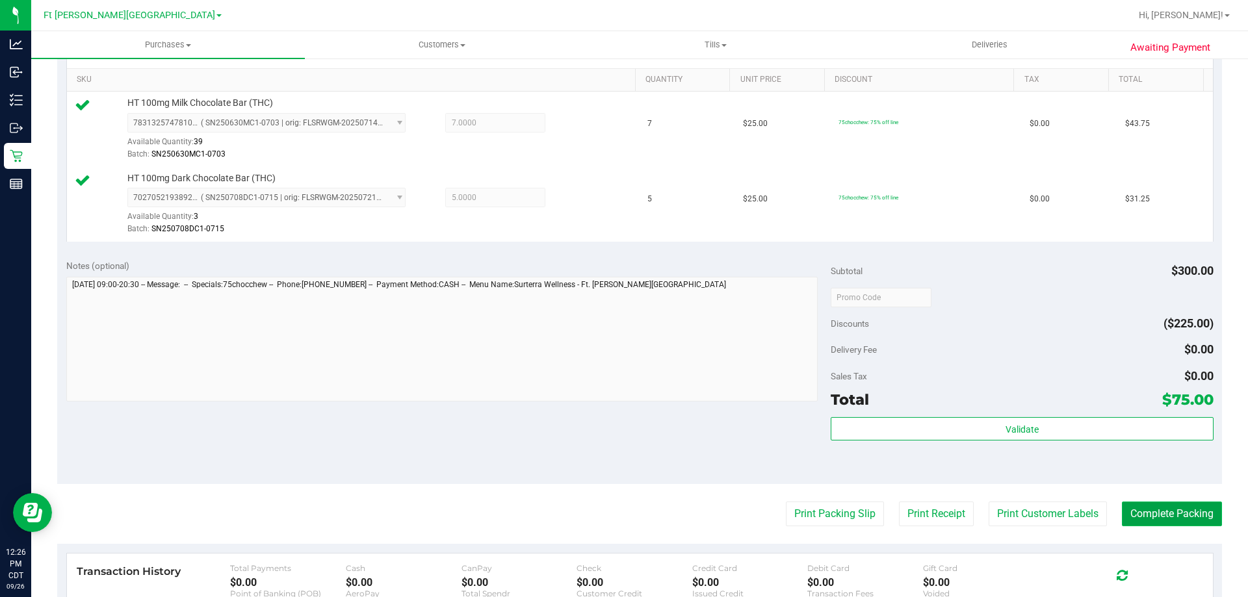
click at [1175, 519] on button "Complete Packing" at bounding box center [1172, 514] width 100 height 25
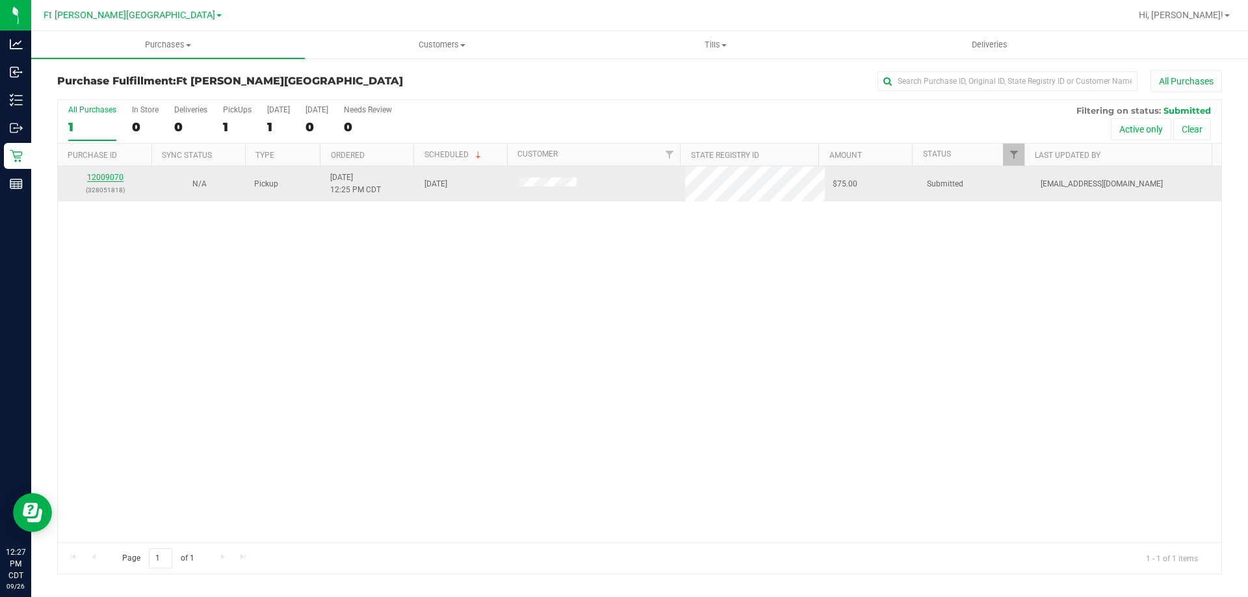
click at [114, 180] on link "12009070" at bounding box center [105, 177] width 36 height 9
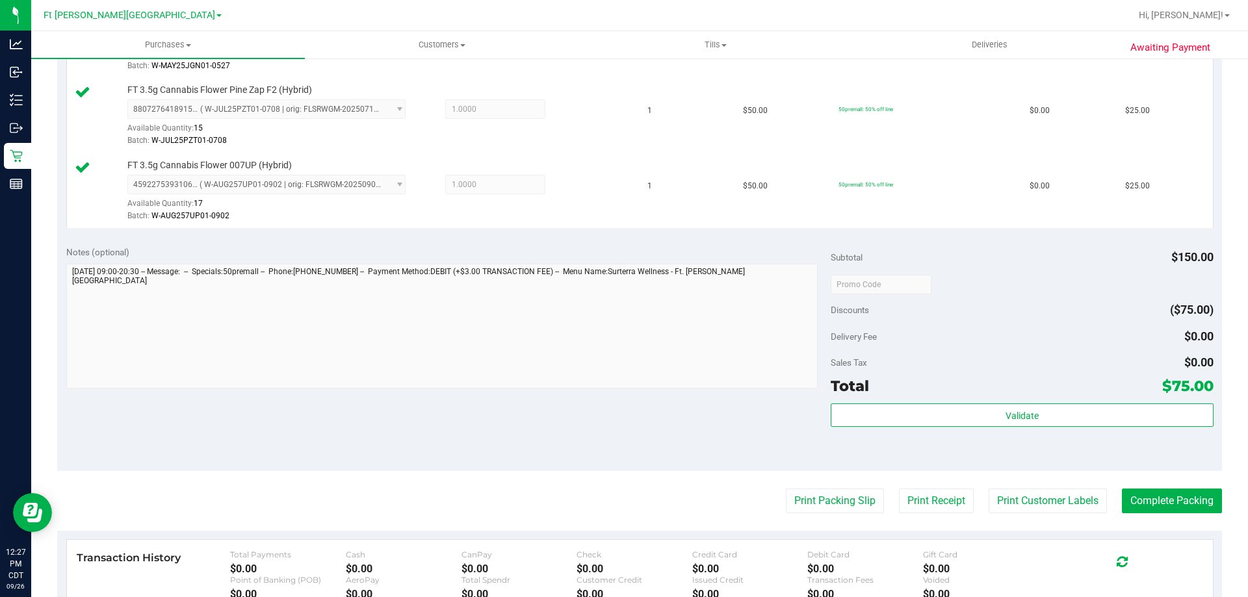
scroll to position [520, 0]
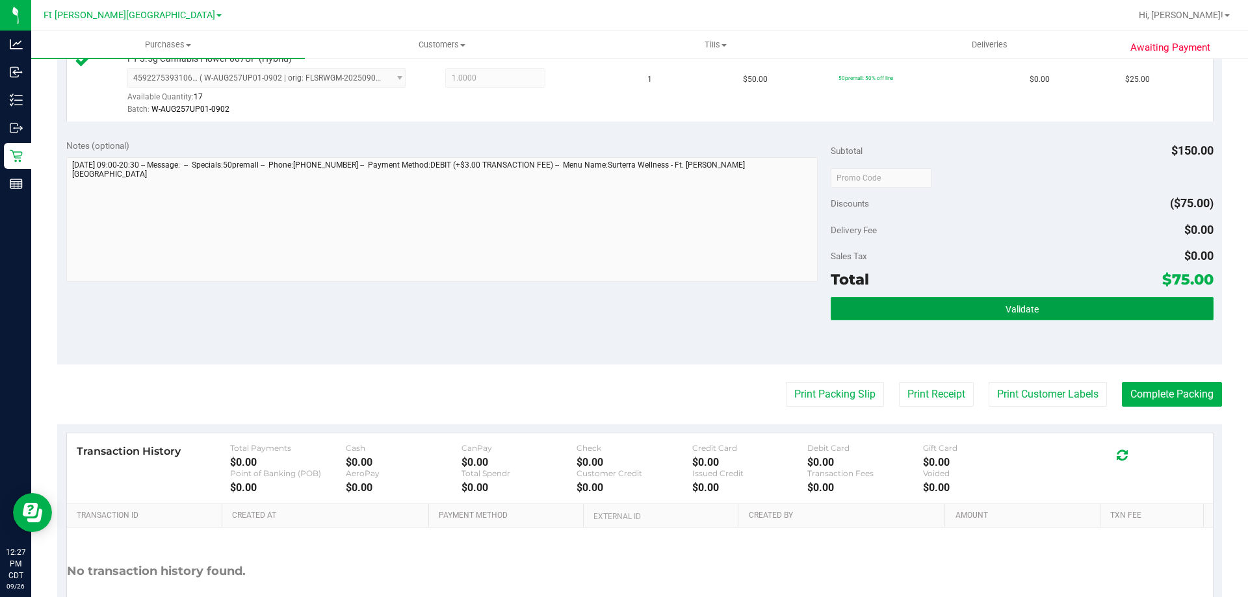
click at [1034, 311] on button "Validate" at bounding box center [1021, 308] width 382 height 23
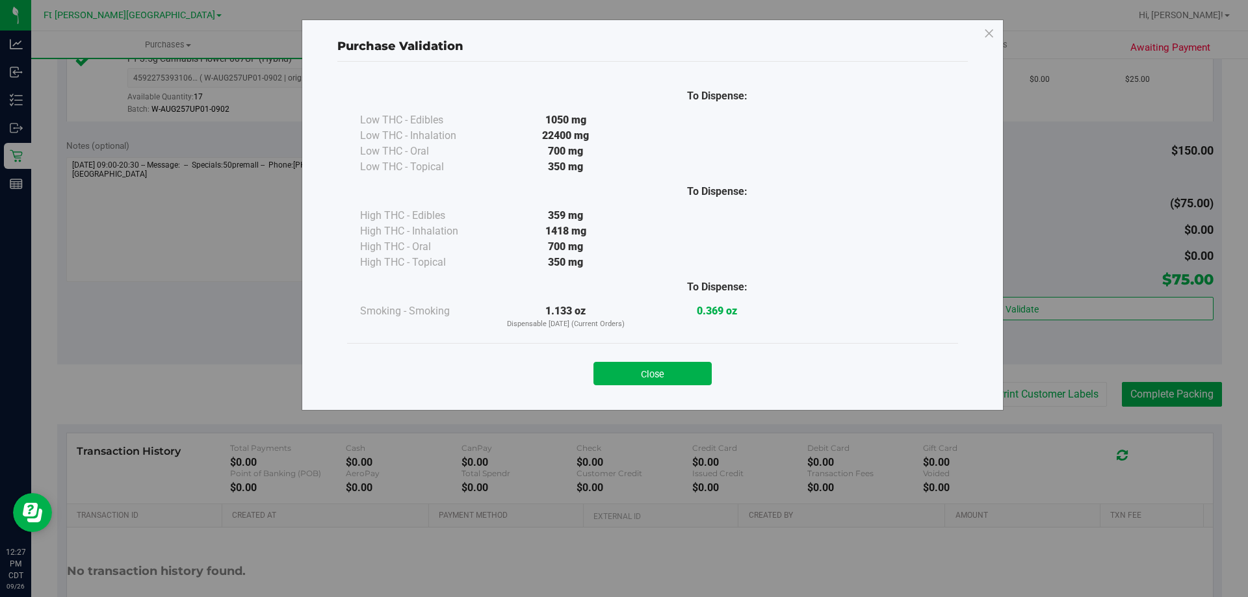
click at [688, 373] on button "Close" at bounding box center [652, 373] width 118 height 23
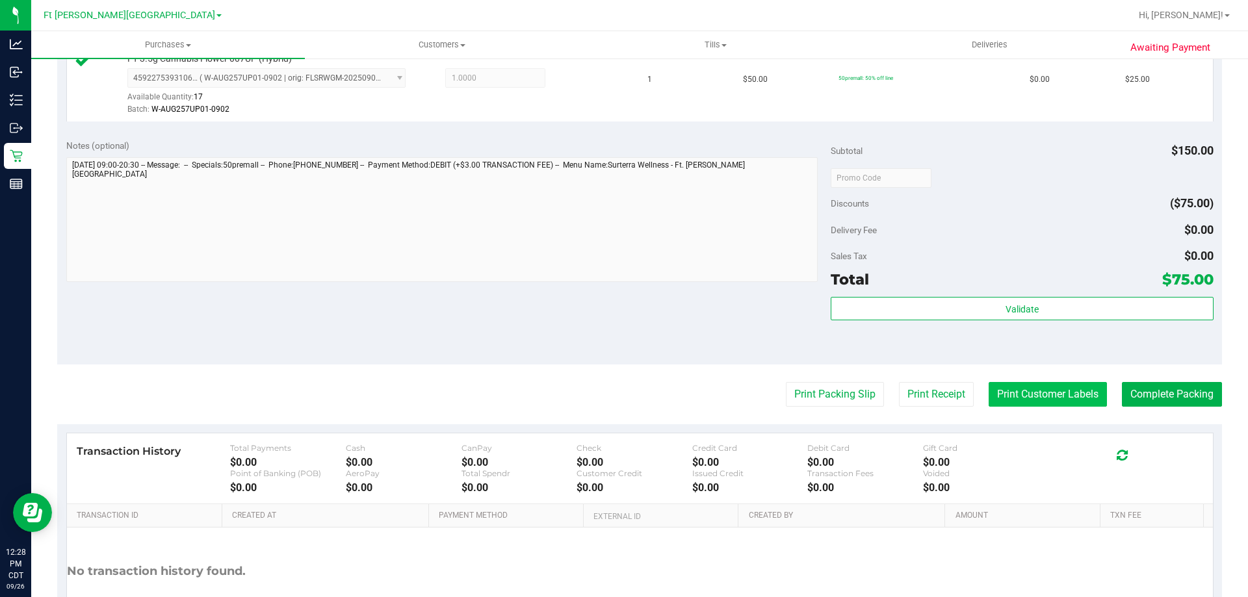
click at [1067, 398] on button "Print Customer Labels" at bounding box center [1047, 394] width 118 height 25
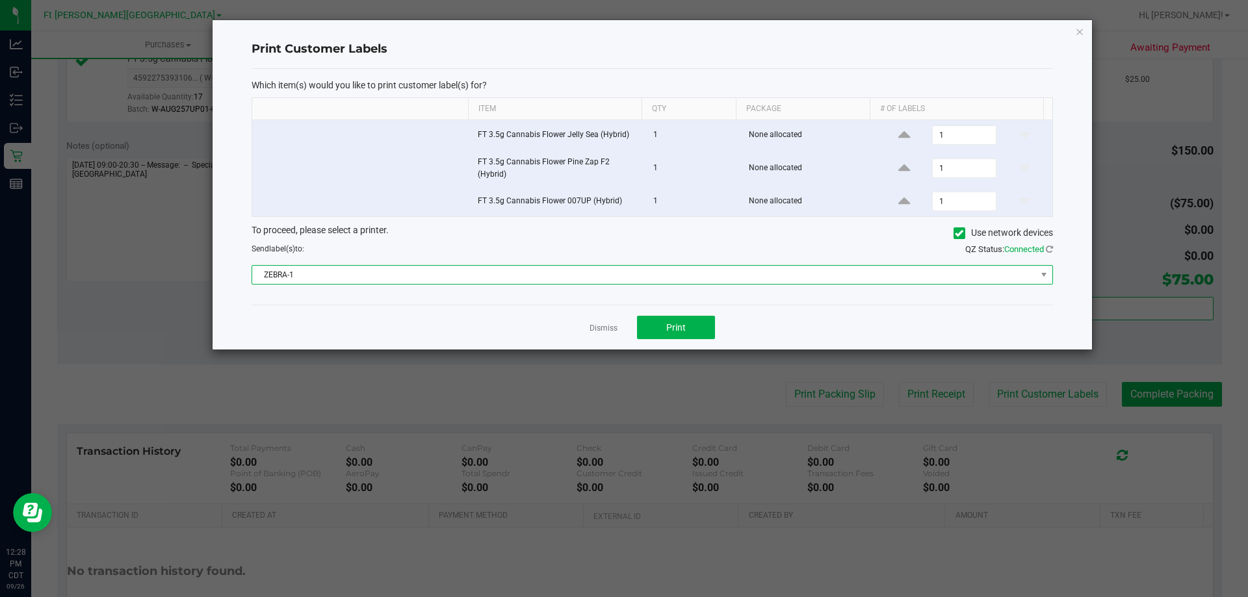
click at [598, 274] on span "ZEBRA-1" at bounding box center [644, 275] width 784 height 18
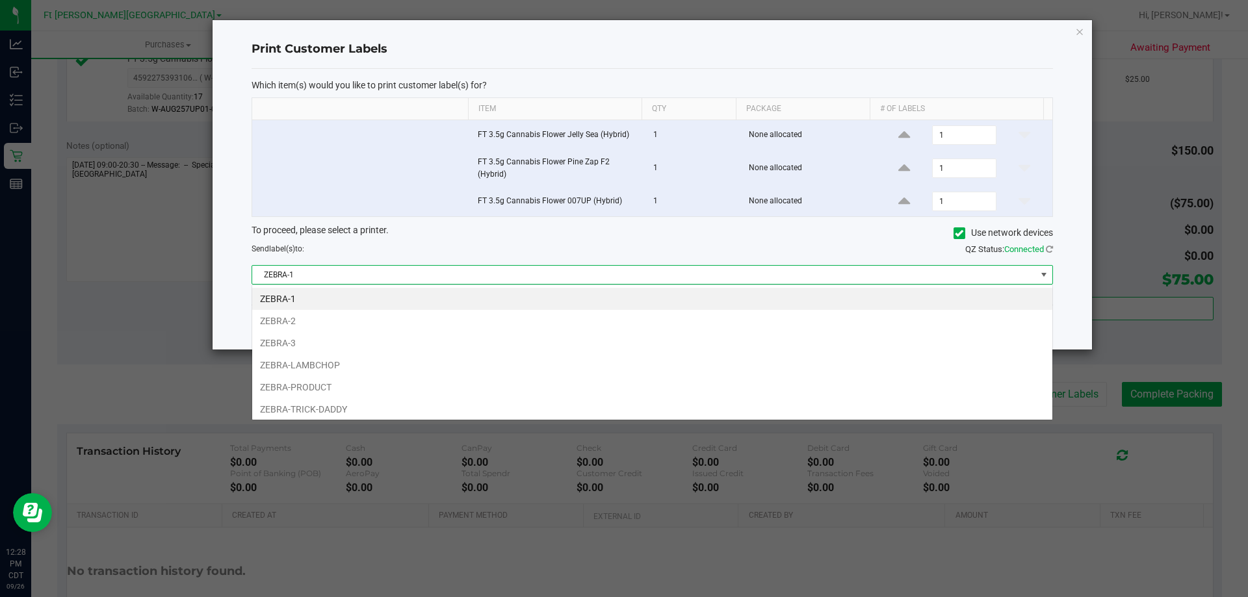
scroll to position [19, 801]
click at [358, 341] on li "ZEBRA-3" at bounding box center [652, 343] width 800 height 22
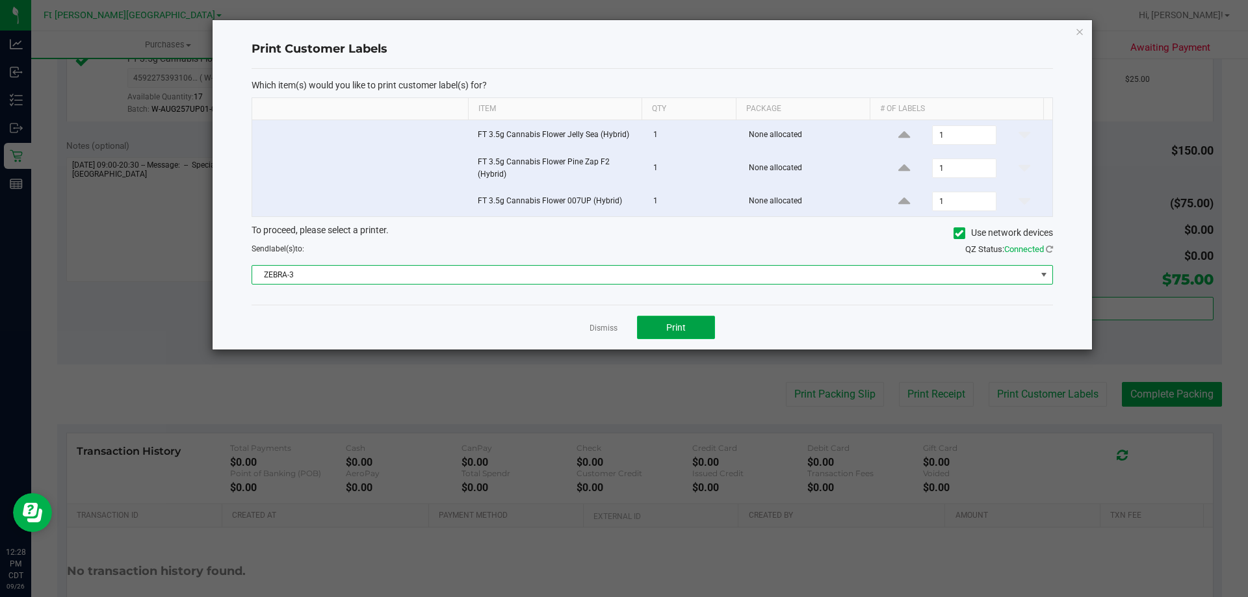
click at [648, 318] on button "Print" at bounding box center [676, 327] width 78 height 23
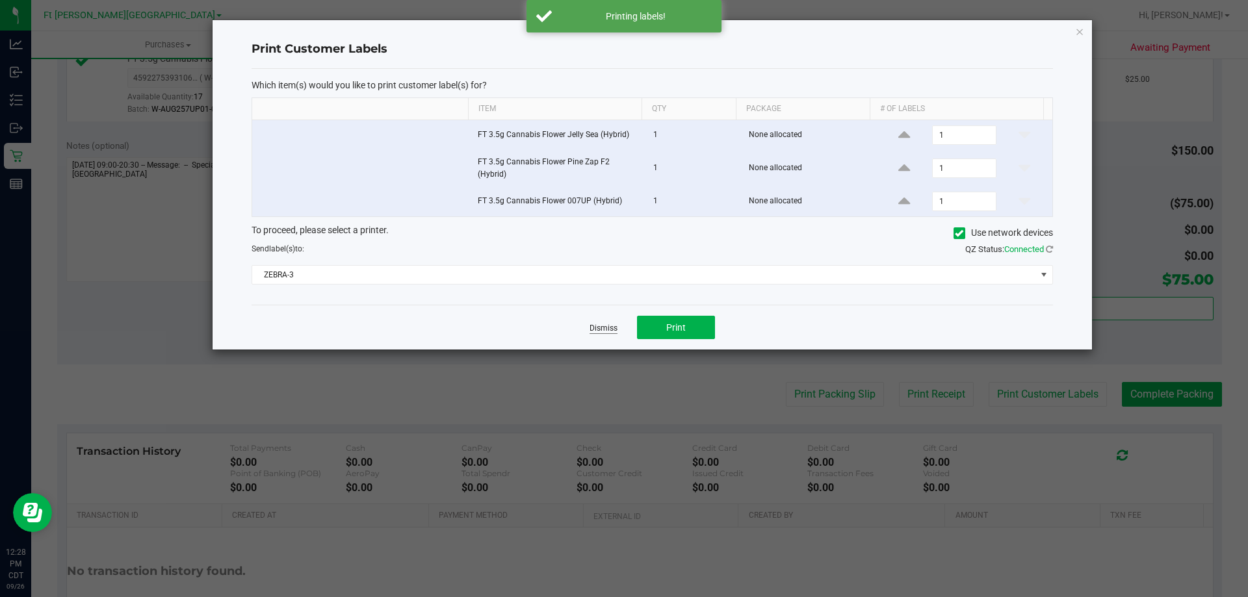
click at [605, 324] on link "Dismiss" at bounding box center [603, 328] width 28 height 11
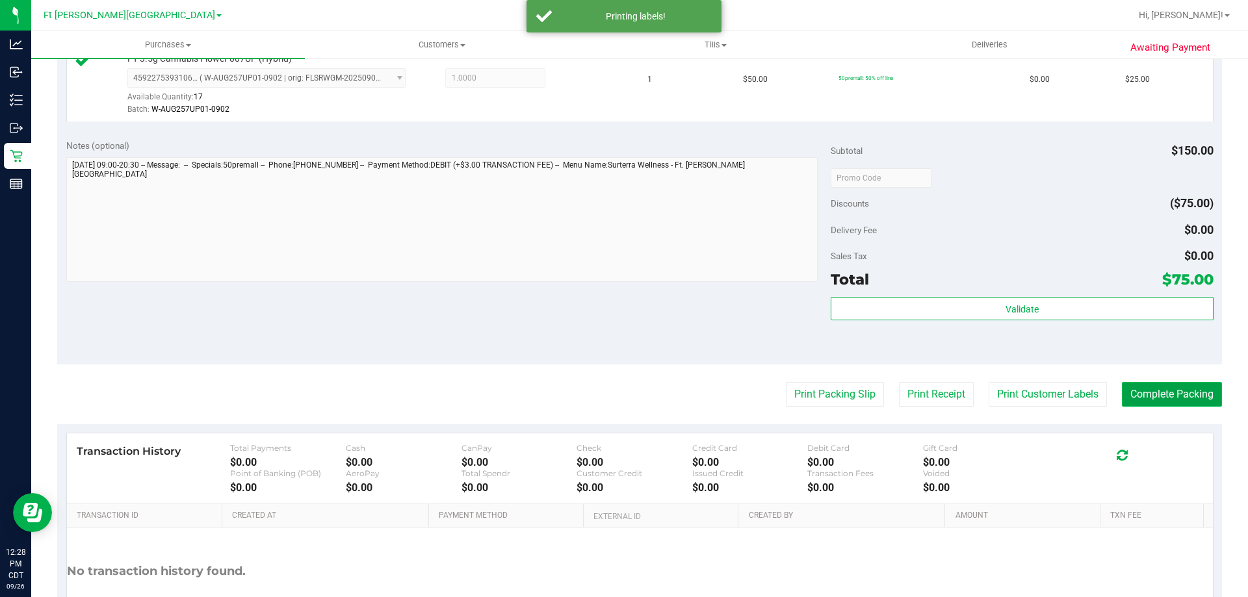
click at [1180, 398] on button "Complete Packing" at bounding box center [1172, 394] width 100 height 25
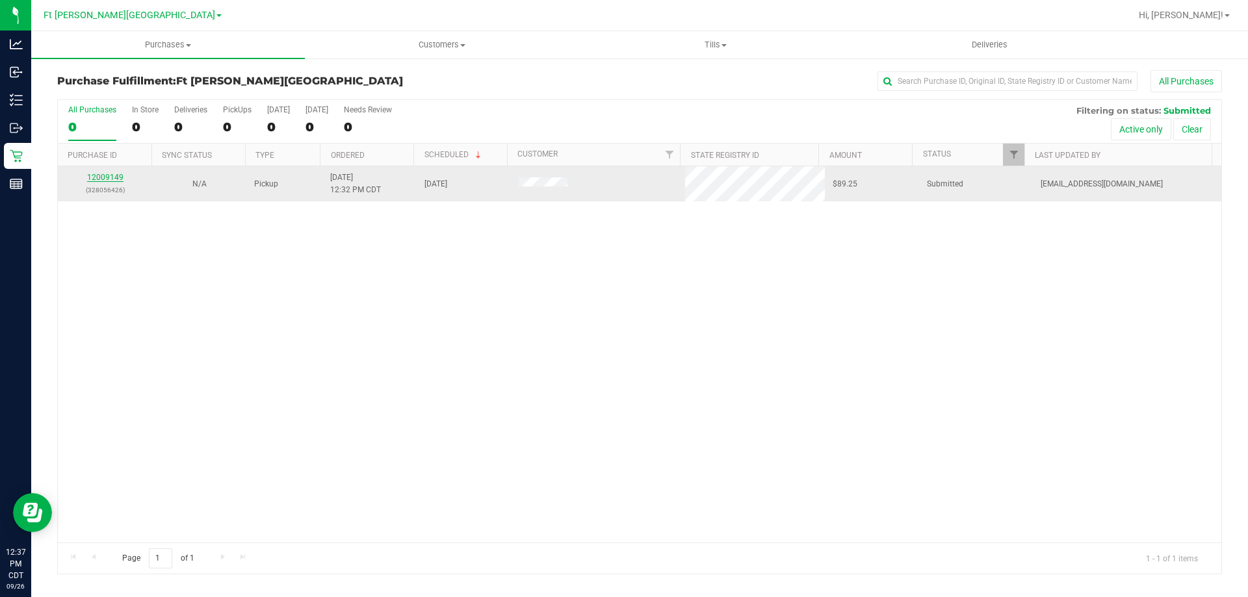
click at [105, 179] on link "12009149" at bounding box center [105, 177] width 36 height 9
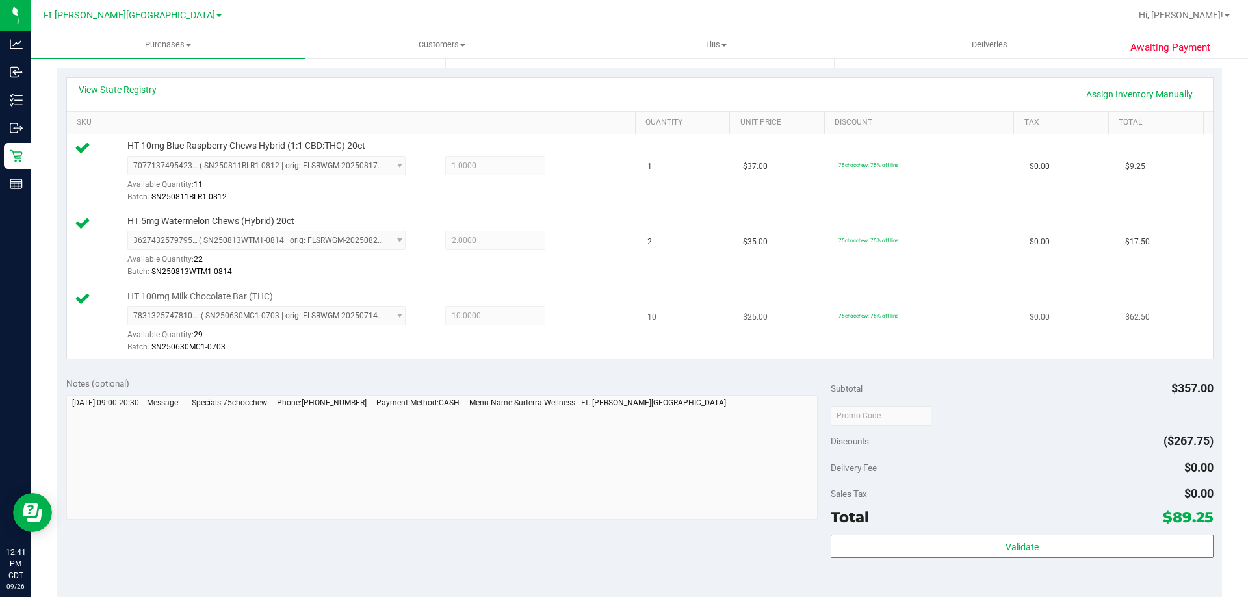
scroll to position [455, 0]
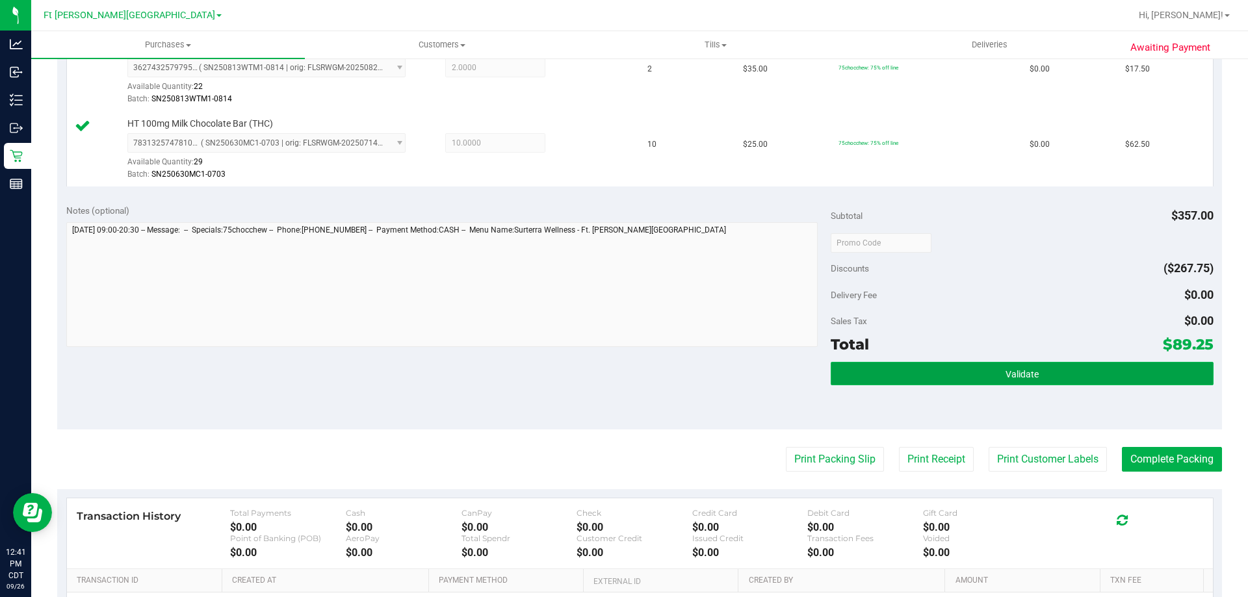
click at [1028, 385] on button "Validate" at bounding box center [1021, 373] width 382 height 23
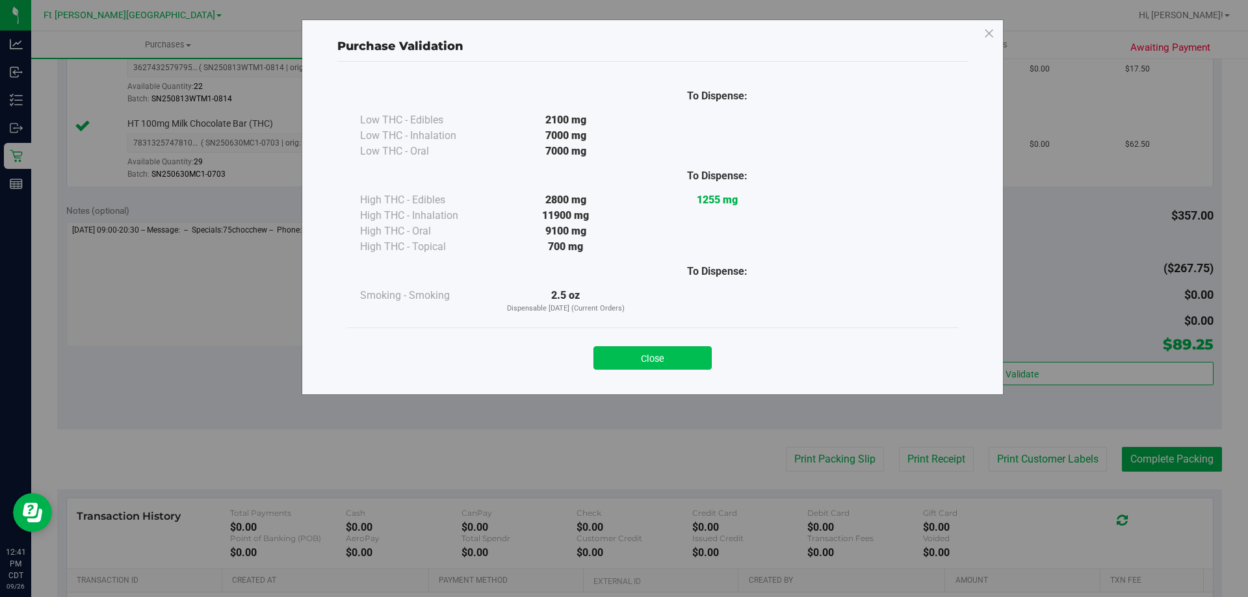
click at [654, 350] on button "Close" at bounding box center [652, 357] width 118 height 23
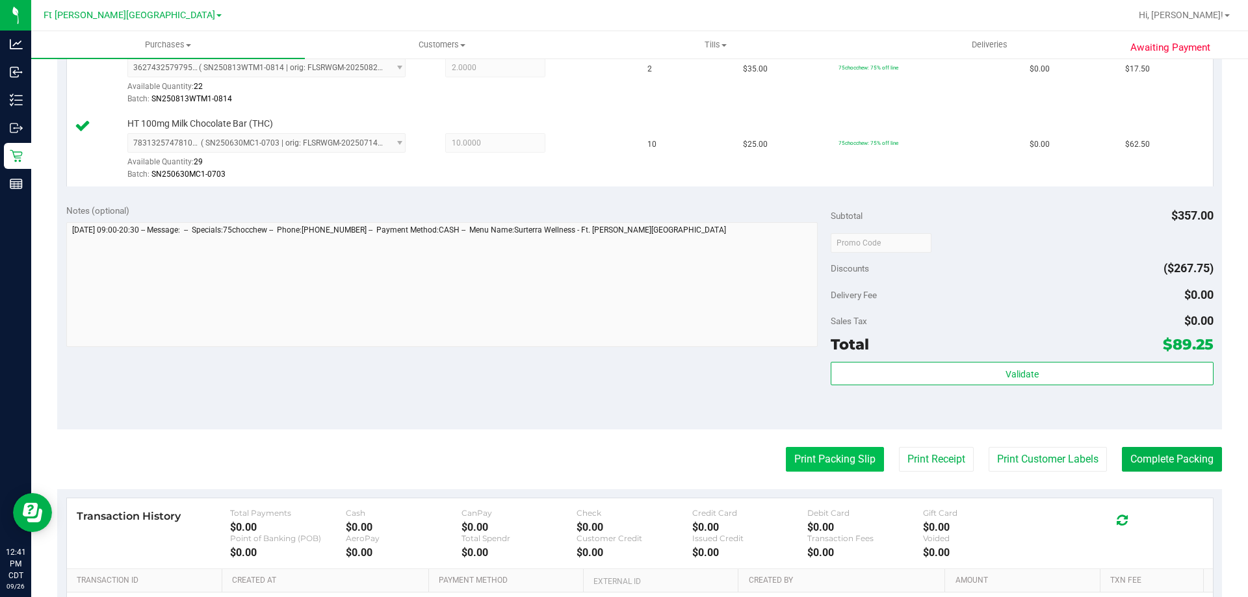
click at [856, 466] on button "Print Packing Slip" at bounding box center [835, 459] width 98 height 25
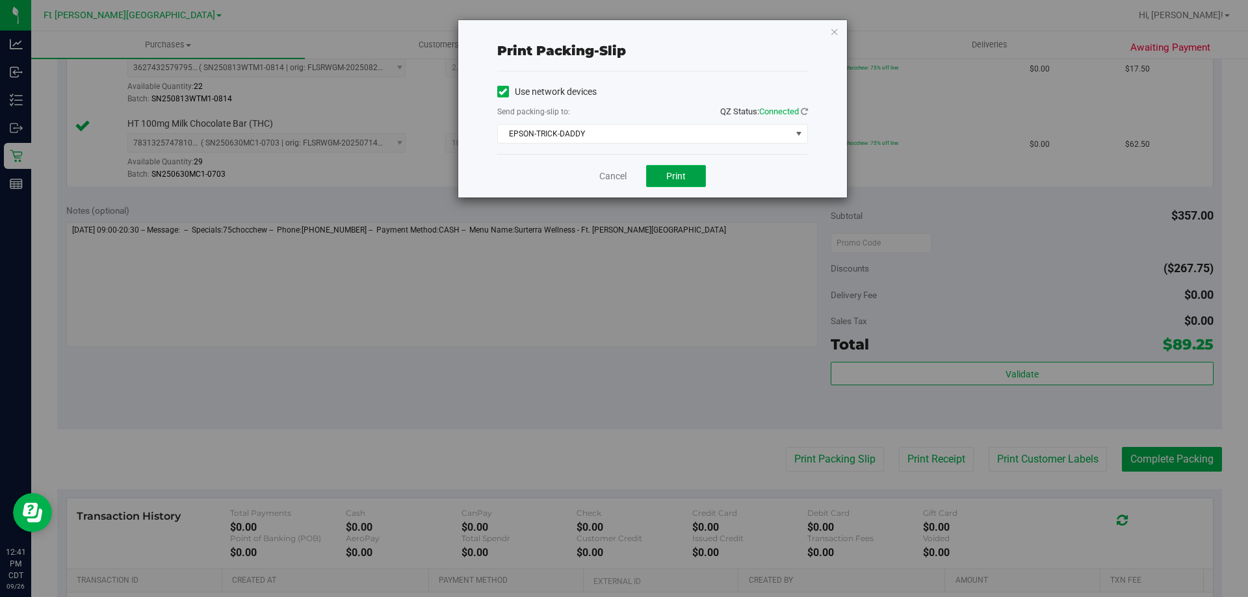
click at [672, 181] on button "Print" at bounding box center [676, 176] width 60 height 22
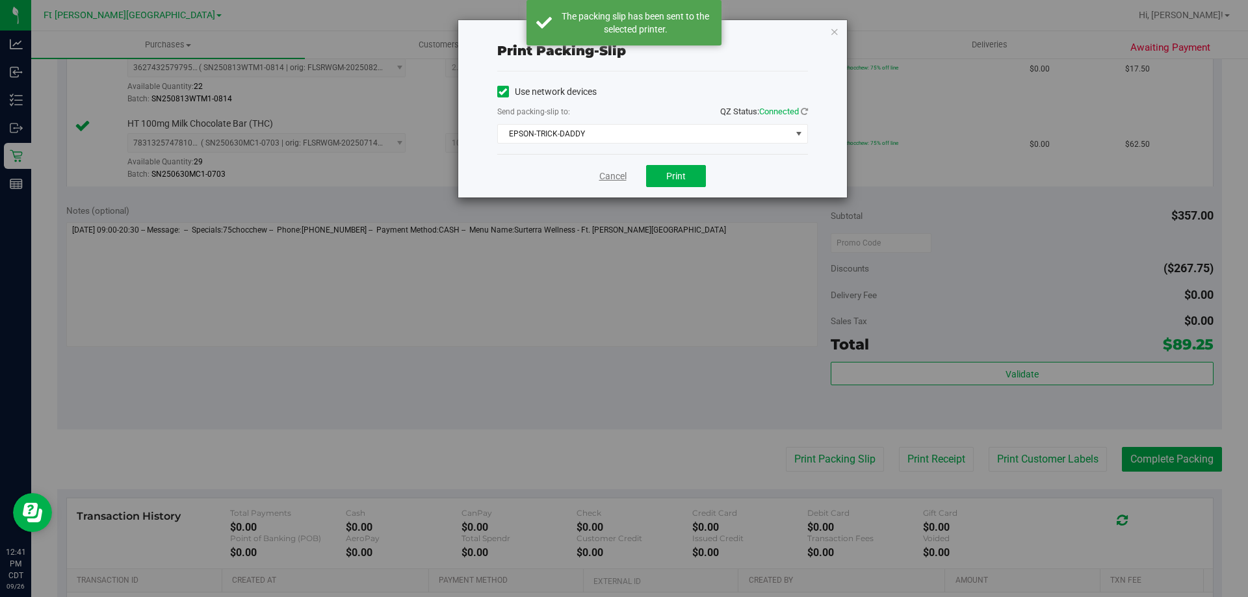
click at [618, 171] on link "Cancel" at bounding box center [612, 177] width 27 height 14
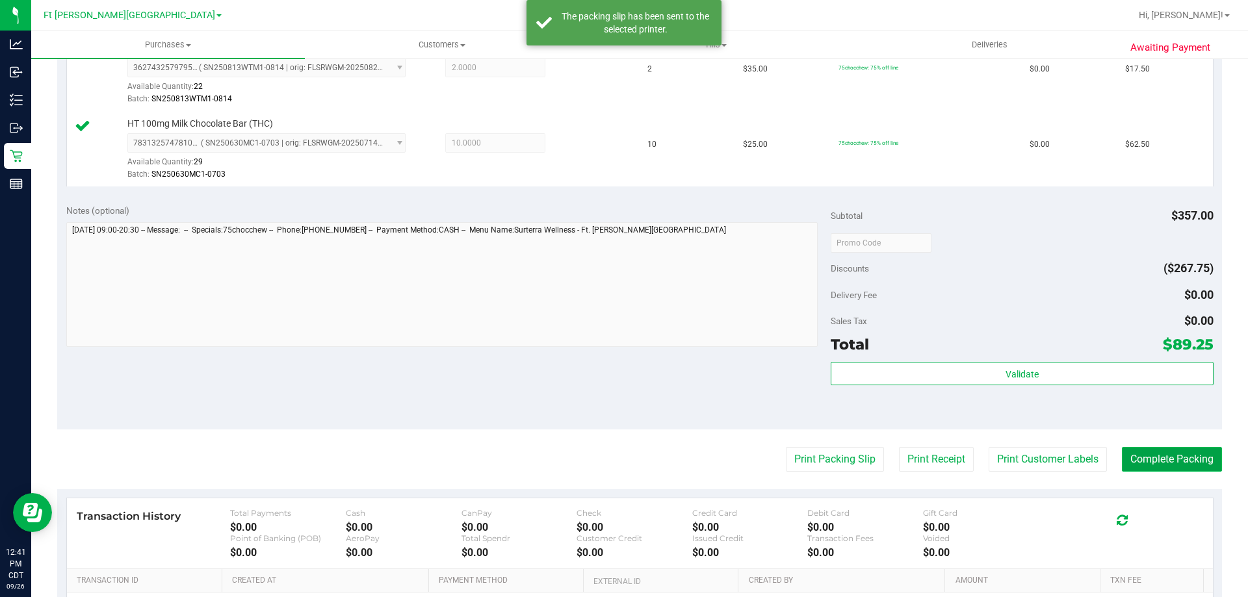
click at [1171, 457] on button "Complete Packing" at bounding box center [1172, 459] width 100 height 25
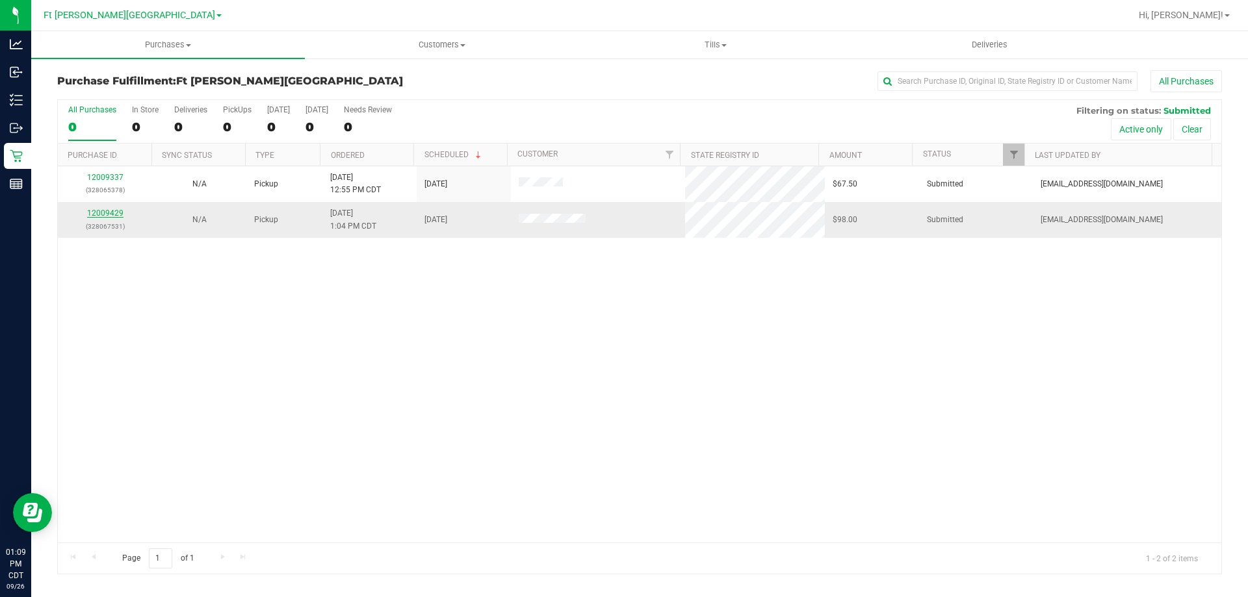
click at [99, 214] on link "12009429" at bounding box center [105, 213] width 36 height 9
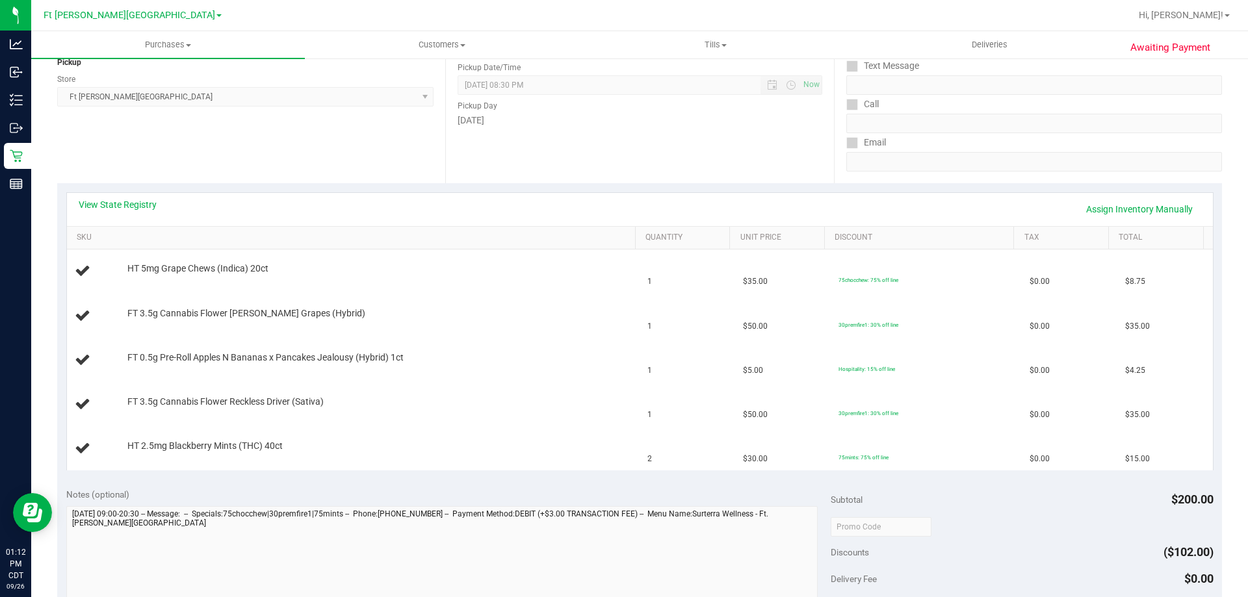
scroll to position [168, 0]
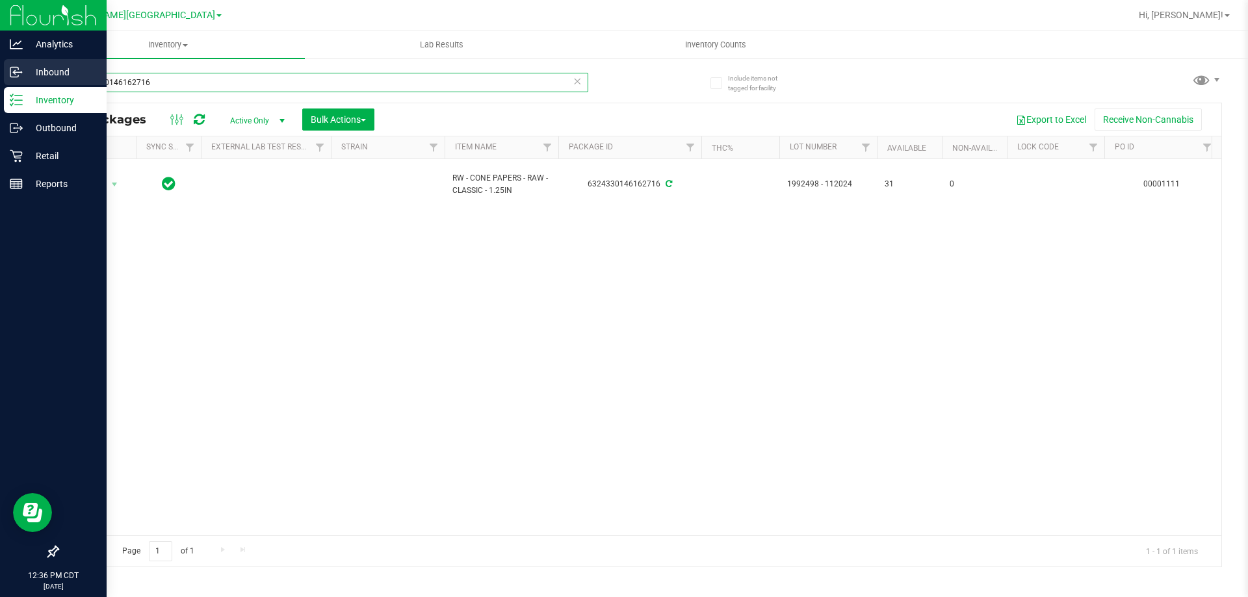
drag, startPoint x: 142, startPoint y: 82, endPoint x: 0, endPoint y: 84, distance: 142.3
click at [0, 84] on div "Analytics Inbound Inventory Outbound Retail Reports 12:36 PM CDT [DATE] 09/26 F…" at bounding box center [624, 298] width 1248 height 597
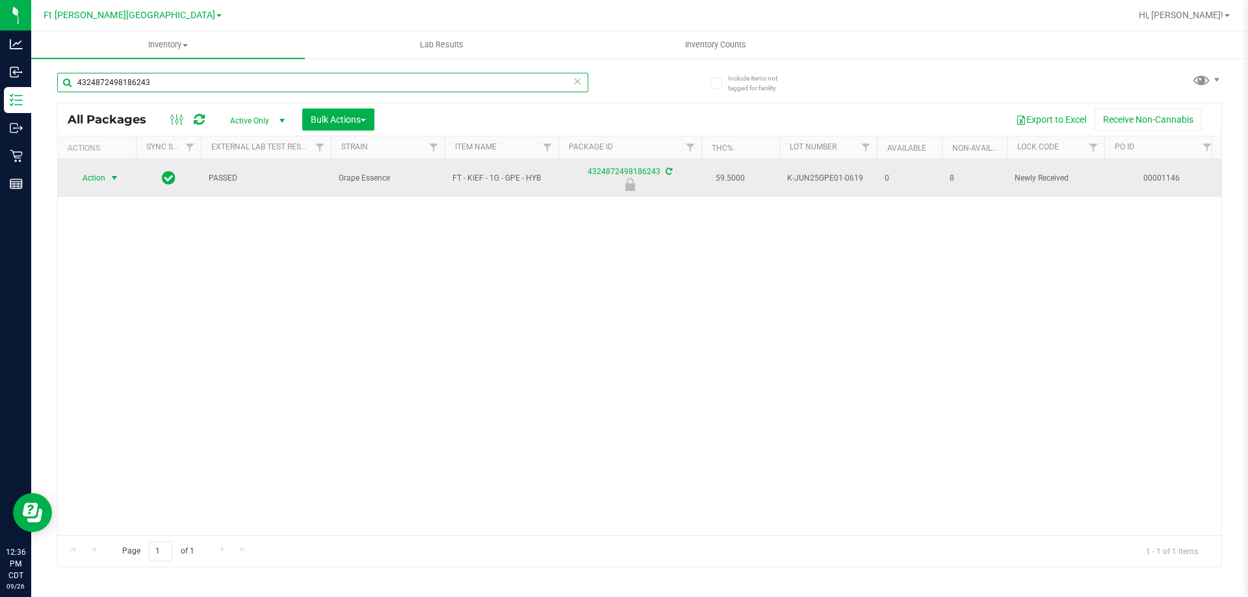
type input "4324872498186243"
click at [95, 176] on span "Action" at bounding box center [88, 178] width 35 height 18
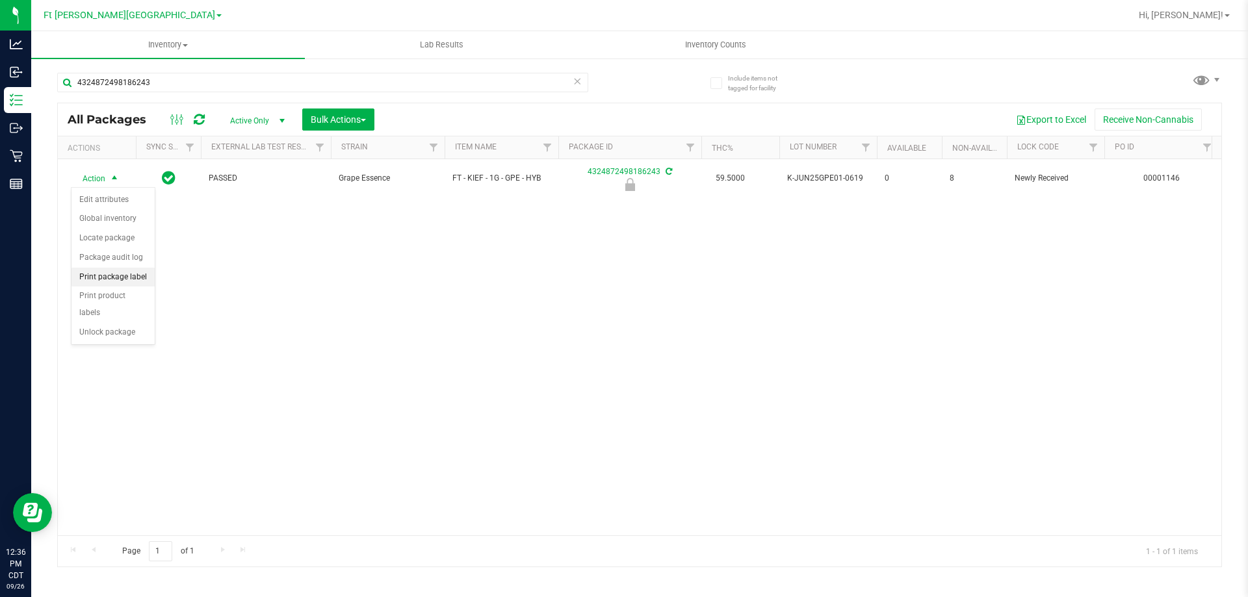
click at [112, 276] on li "Print package label" at bounding box center [112, 277] width 83 height 19
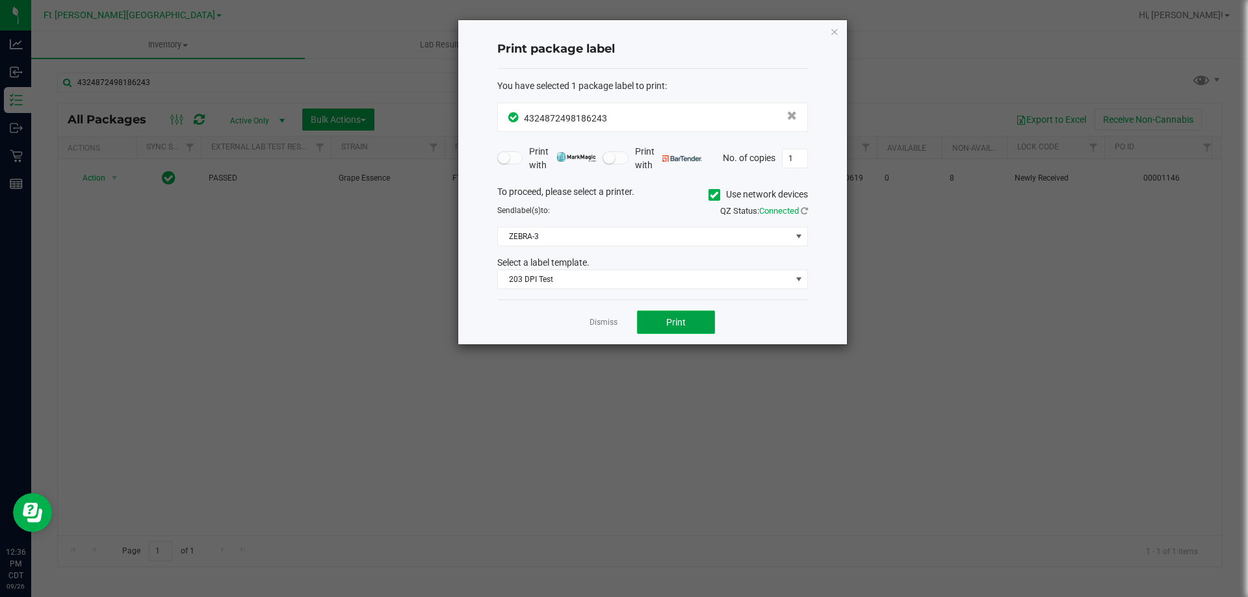
click at [665, 325] on button "Print" at bounding box center [676, 322] width 78 height 23
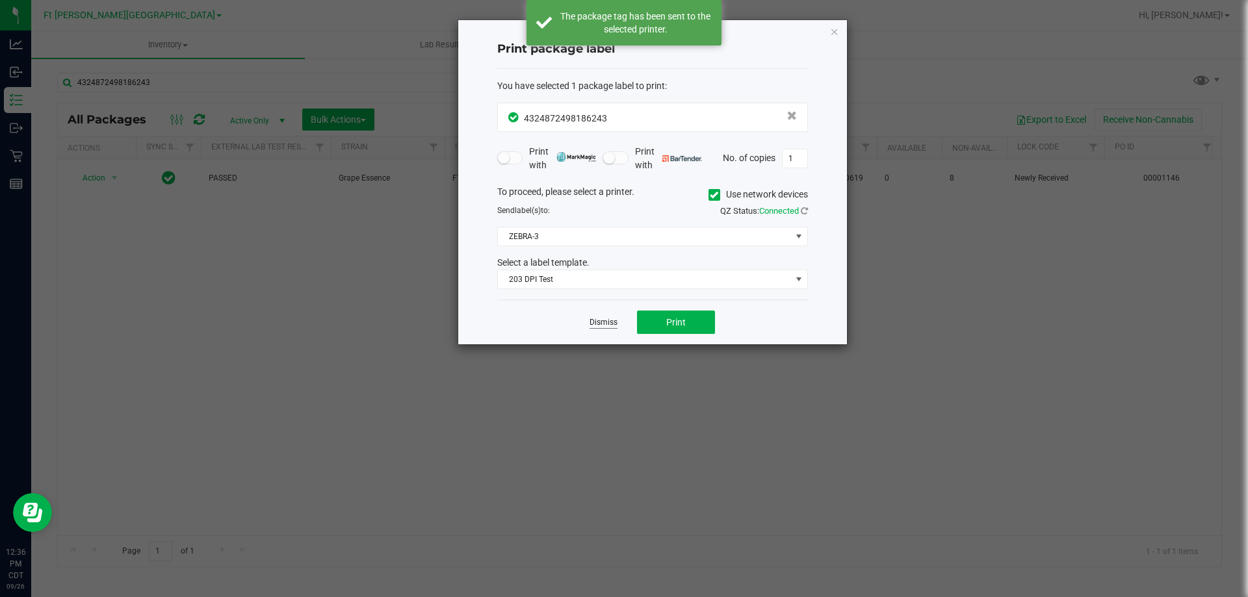
click at [609, 323] on link "Dismiss" at bounding box center [603, 322] width 28 height 11
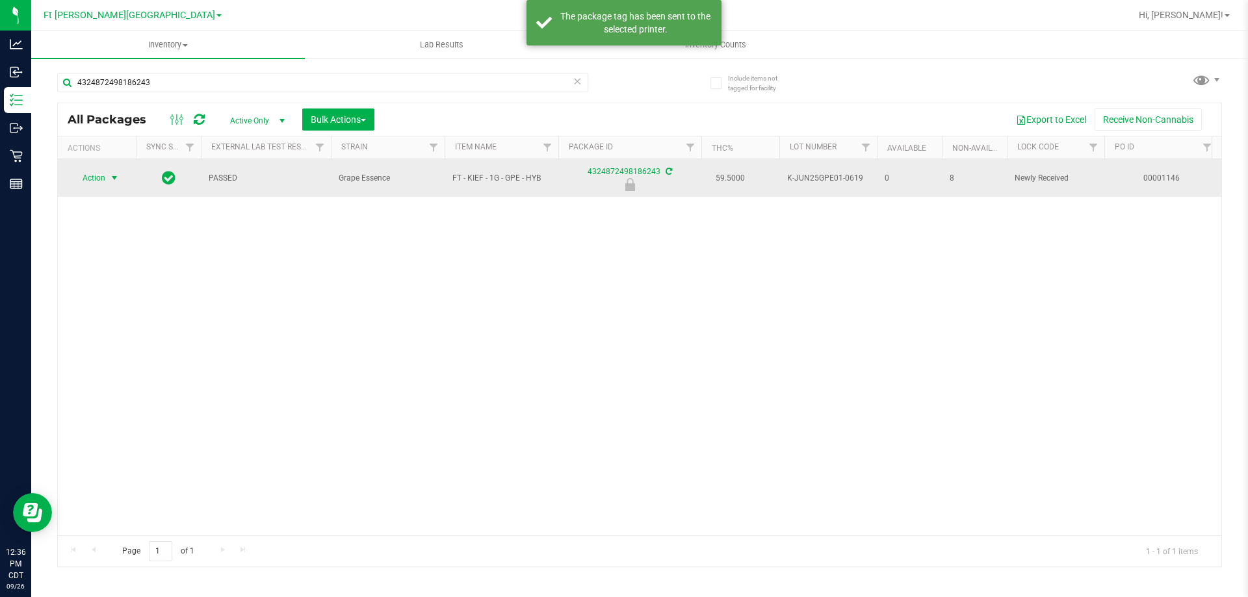
click at [90, 180] on span "Action" at bounding box center [88, 178] width 35 height 18
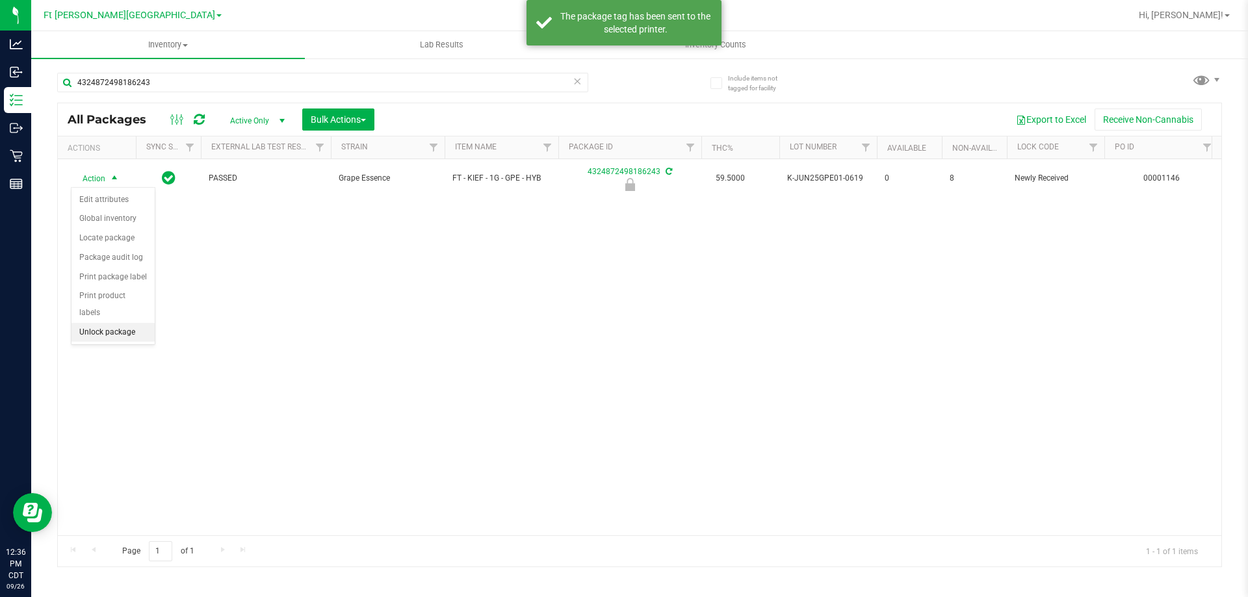
click at [137, 323] on li "Unlock package" at bounding box center [112, 332] width 83 height 19
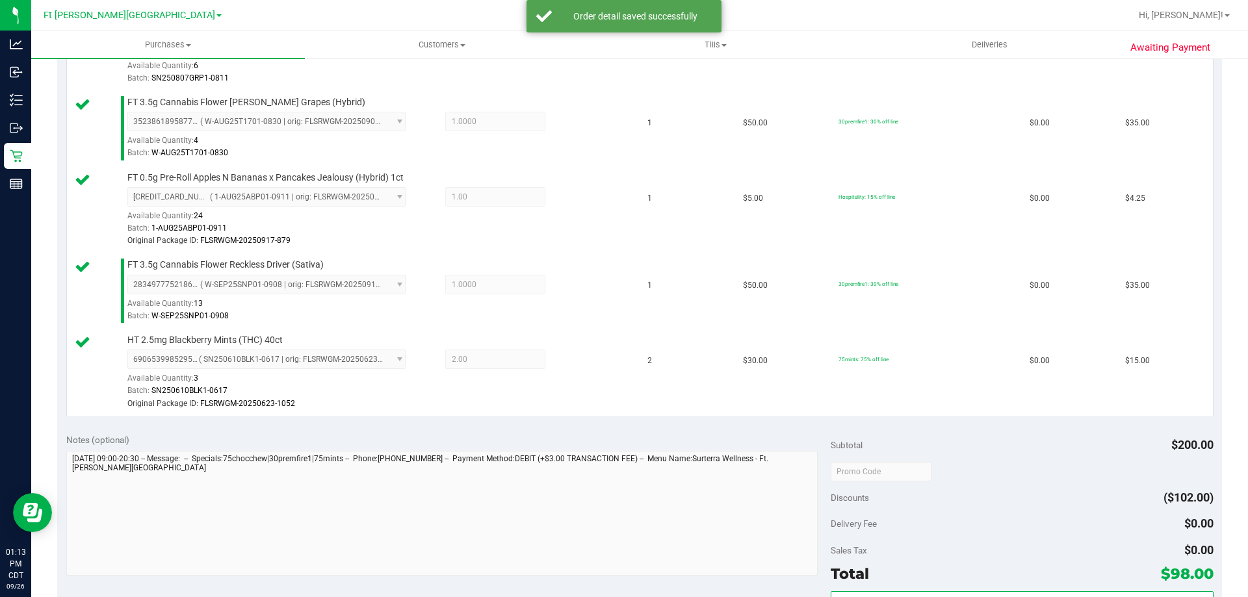
scroll to position [520, 0]
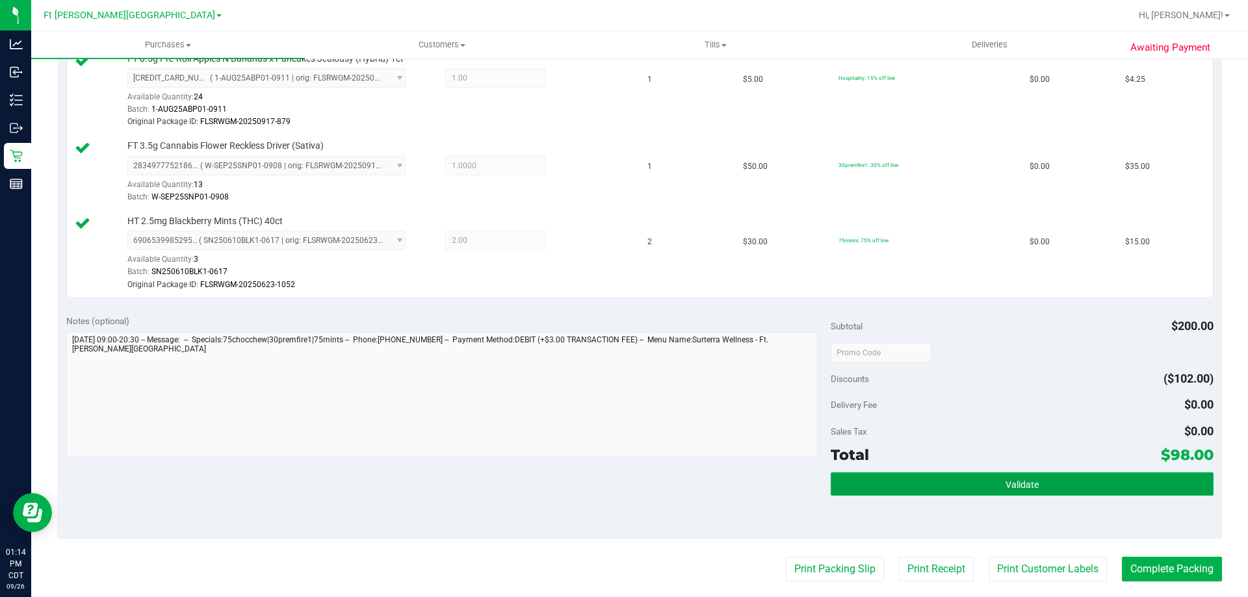
click at [979, 478] on button "Validate" at bounding box center [1021, 483] width 382 height 23
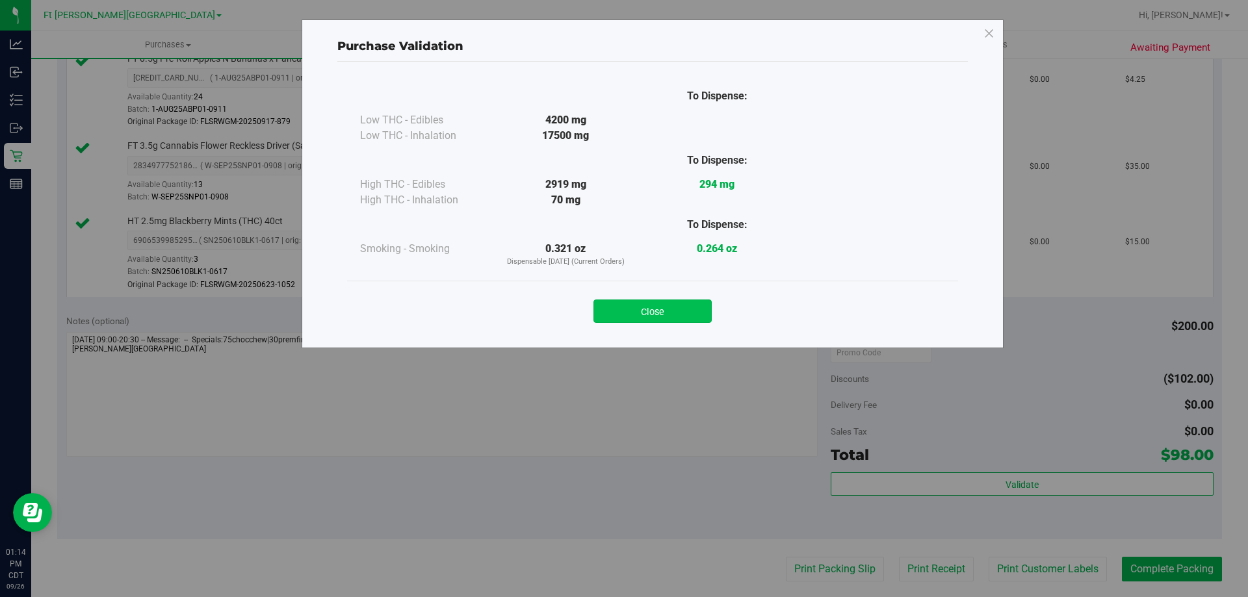
click at [669, 320] on button "Close" at bounding box center [652, 311] width 118 height 23
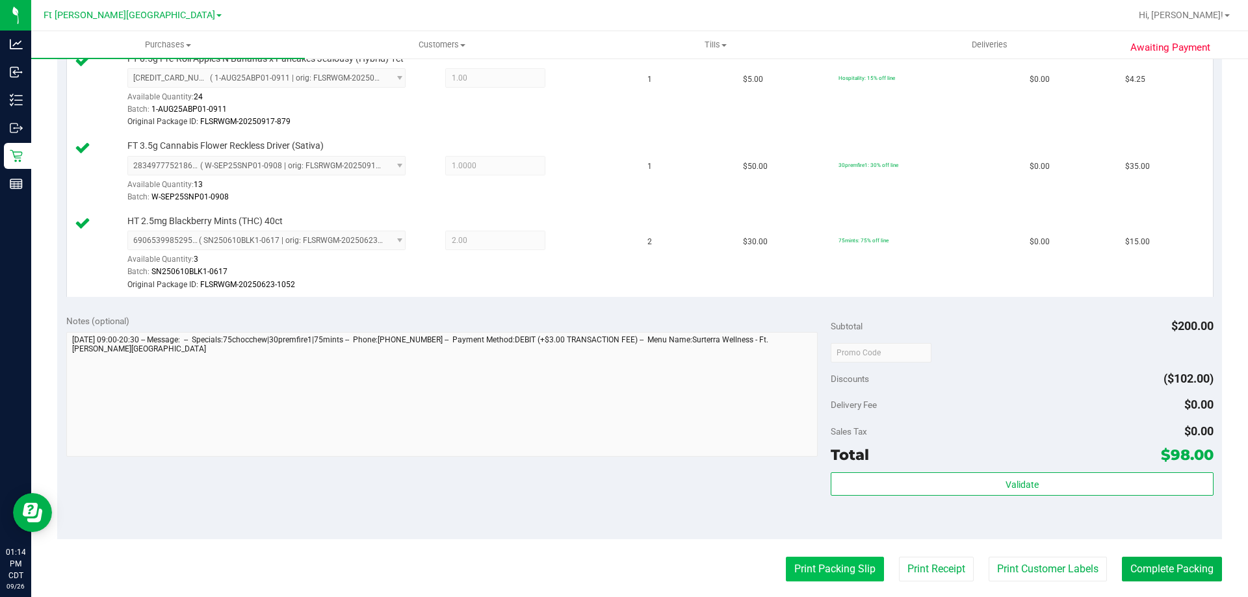
click at [831, 574] on button "Print Packing Slip" at bounding box center [835, 569] width 98 height 25
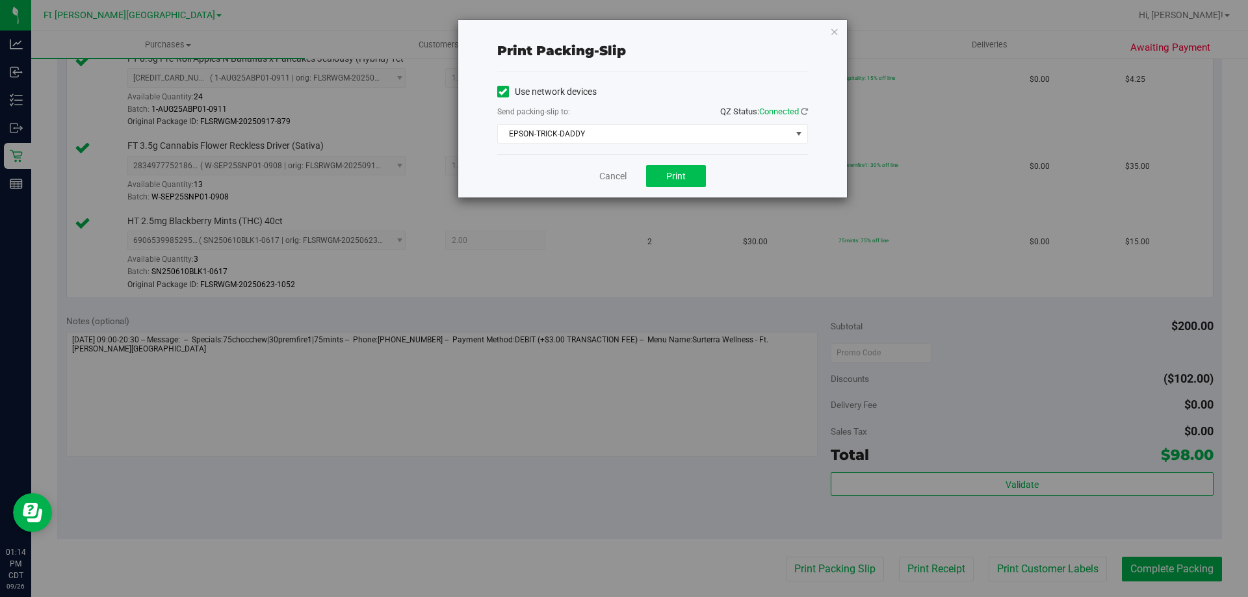
drag, startPoint x: 706, startPoint y: 176, endPoint x: 671, endPoint y: 180, distance: 34.7
click at [705, 176] on div "Cancel Print" at bounding box center [652, 176] width 311 height 44
click at [671, 180] on span "Print" at bounding box center [675, 176] width 19 height 10
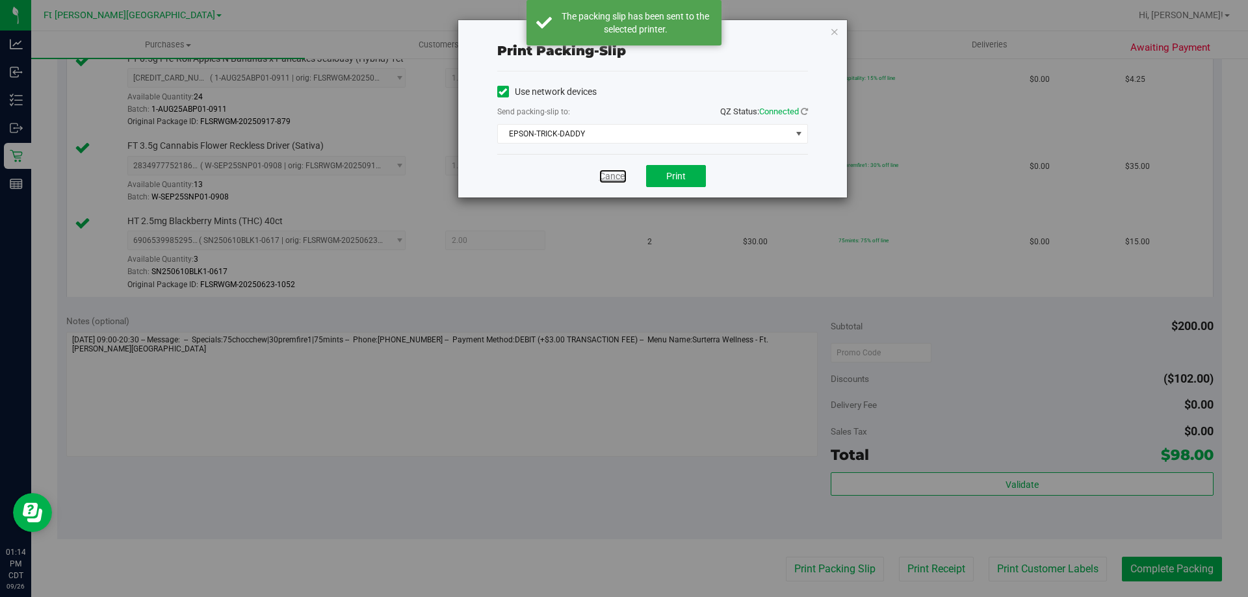
click at [626, 173] on link "Cancel" at bounding box center [612, 177] width 27 height 14
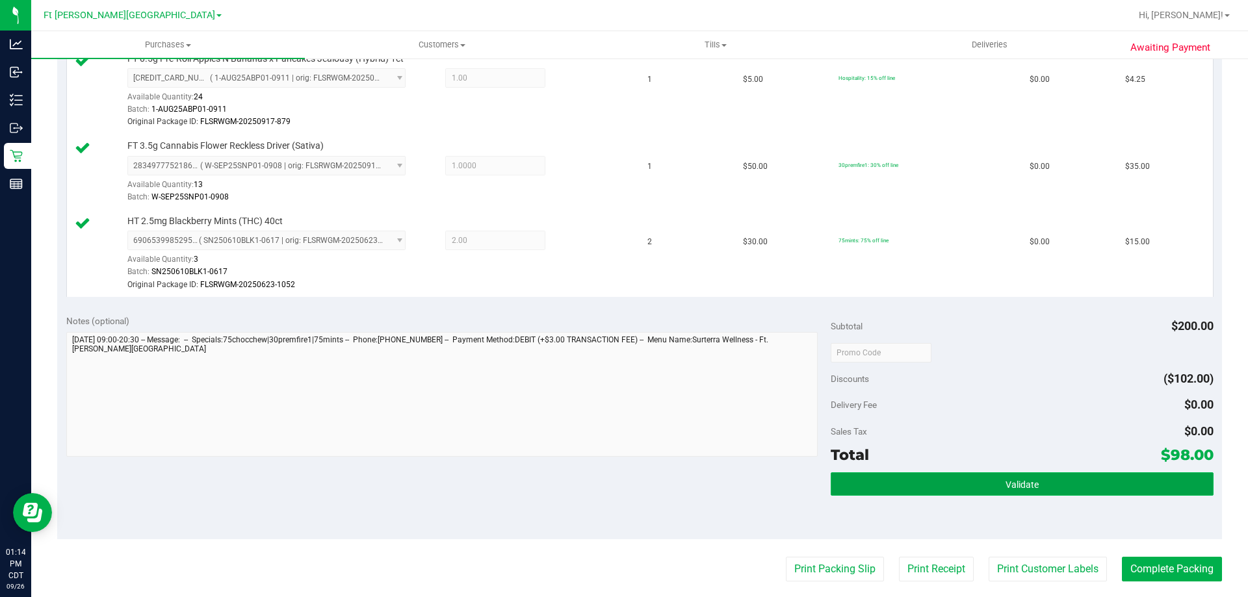
click at [945, 483] on button "Validate" at bounding box center [1021, 483] width 382 height 23
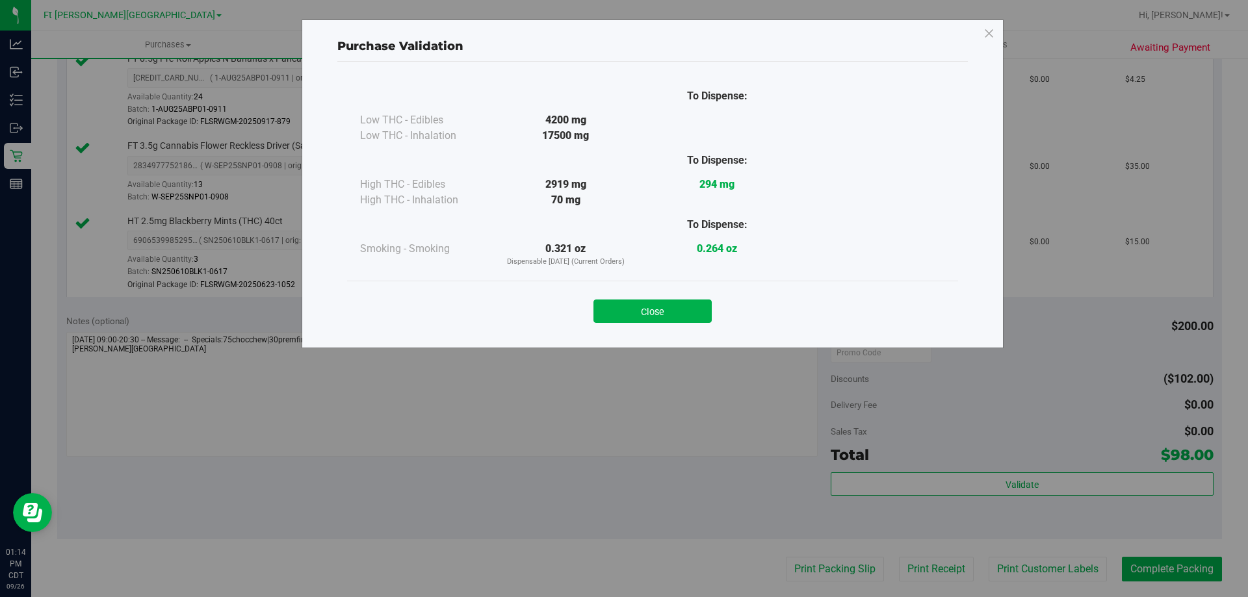
drag, startPoint x: 694, startPoint y: 305, endPoint x: 721, endPoint y: 329, distance: 36.8
click at [696, 306] on button "Close" at bounding box center [652, 311] width 118 height 23
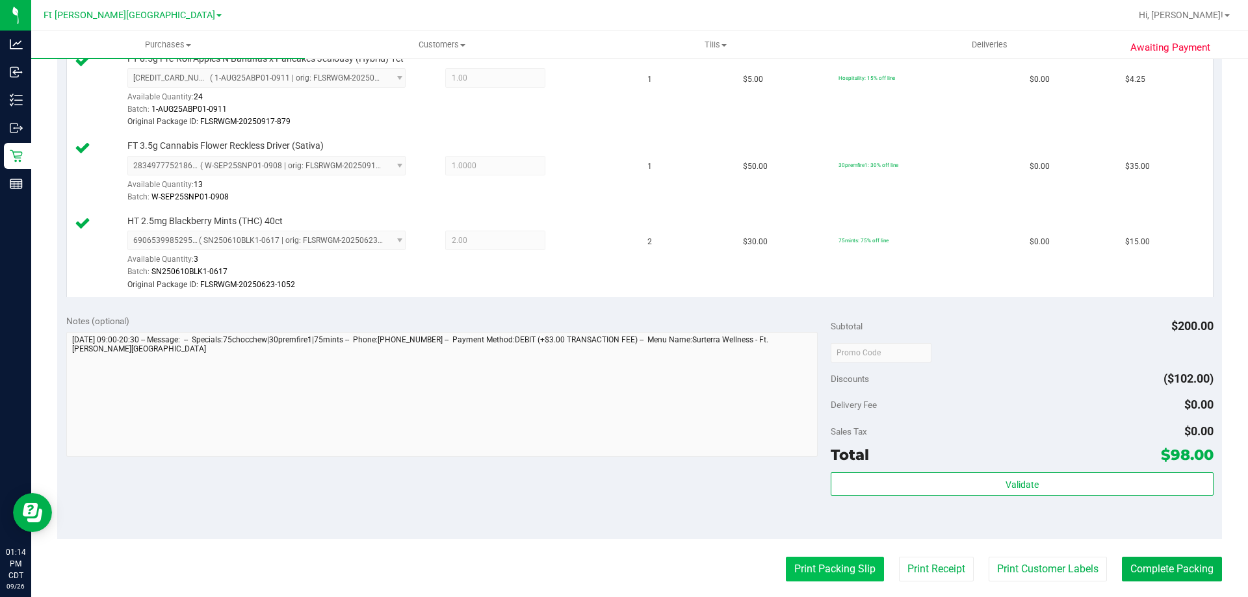
click at [844, 563] on button "Print Packing Slip" at bounding box center [835, 569] width 98 height 25
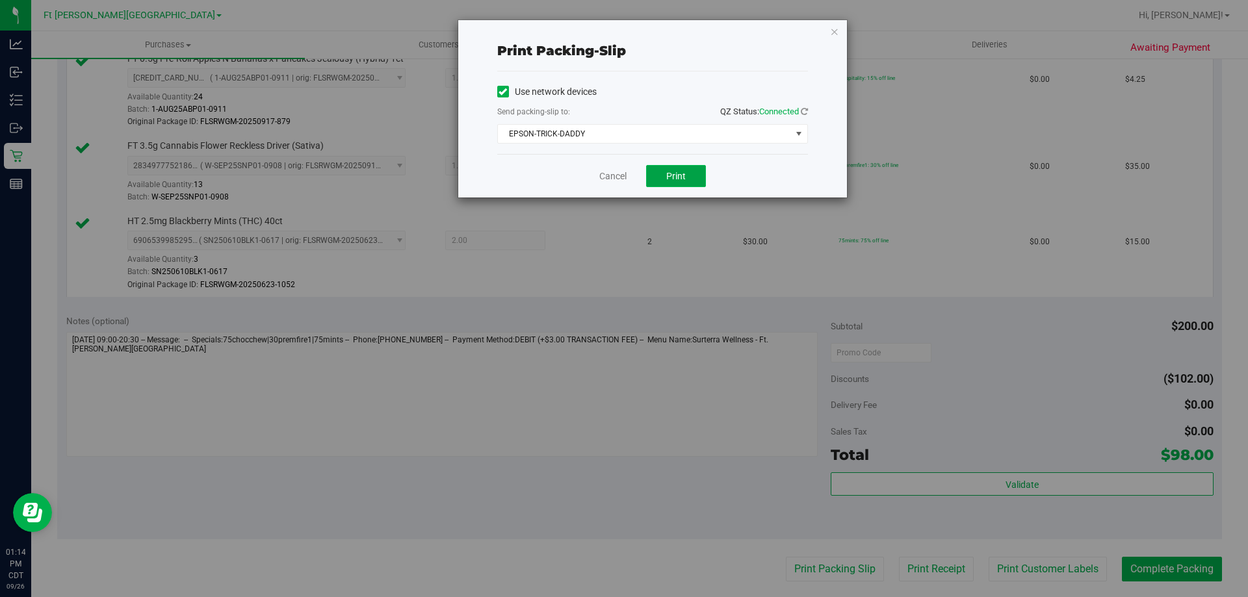
drag, startPoint x: 697, startPoint y: 174, endPoint x: 685, endPoint y: 175, distance: 12.4
click at [694, 174] on button "Print" at bounding box center [676, 176] width 60 height 22
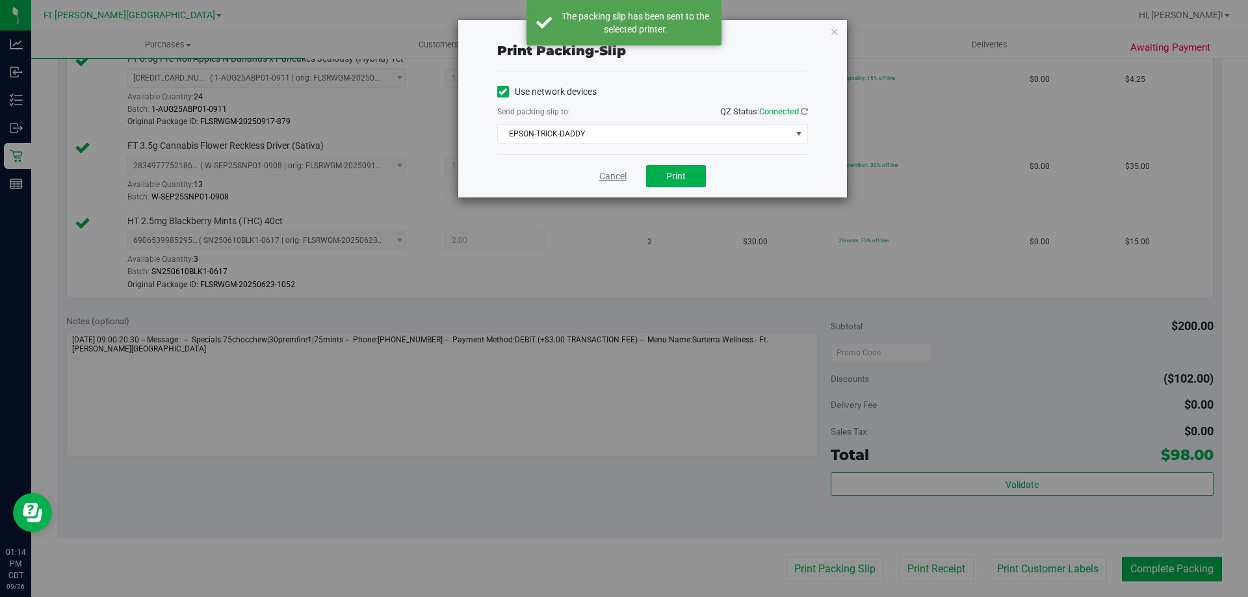
click at [607, 174] on link "Cancel" at bounding box center [612, 177] width 27 height 14
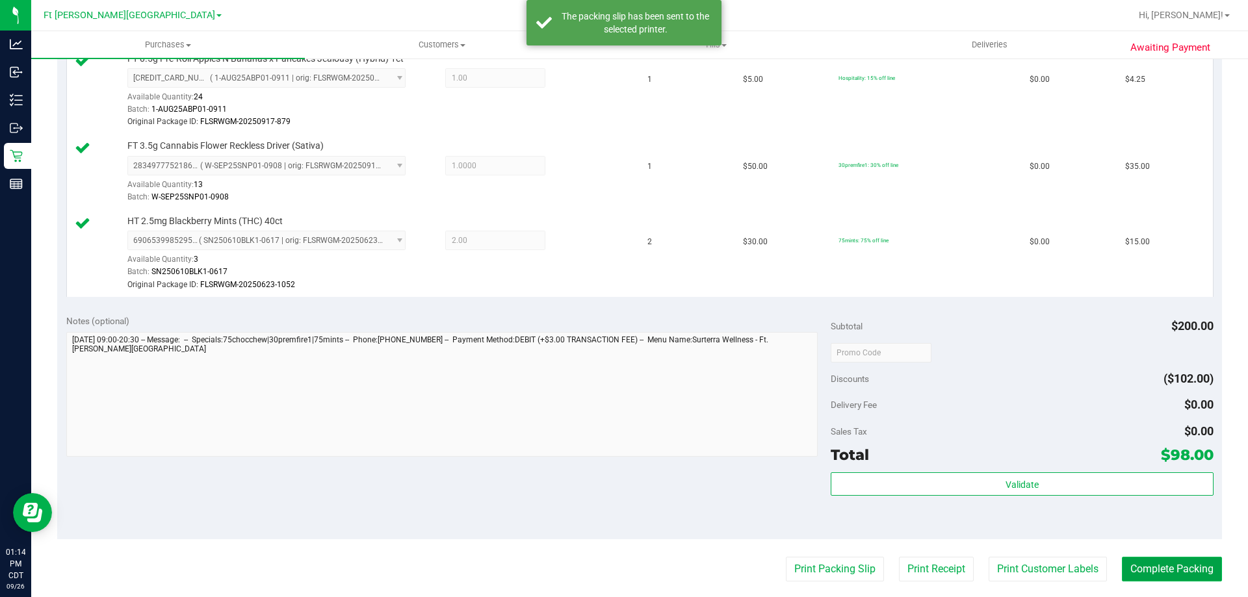
click at [1163, 568] on button "Complete Packing" at bounding box center [1172, 569] width 100 height 25
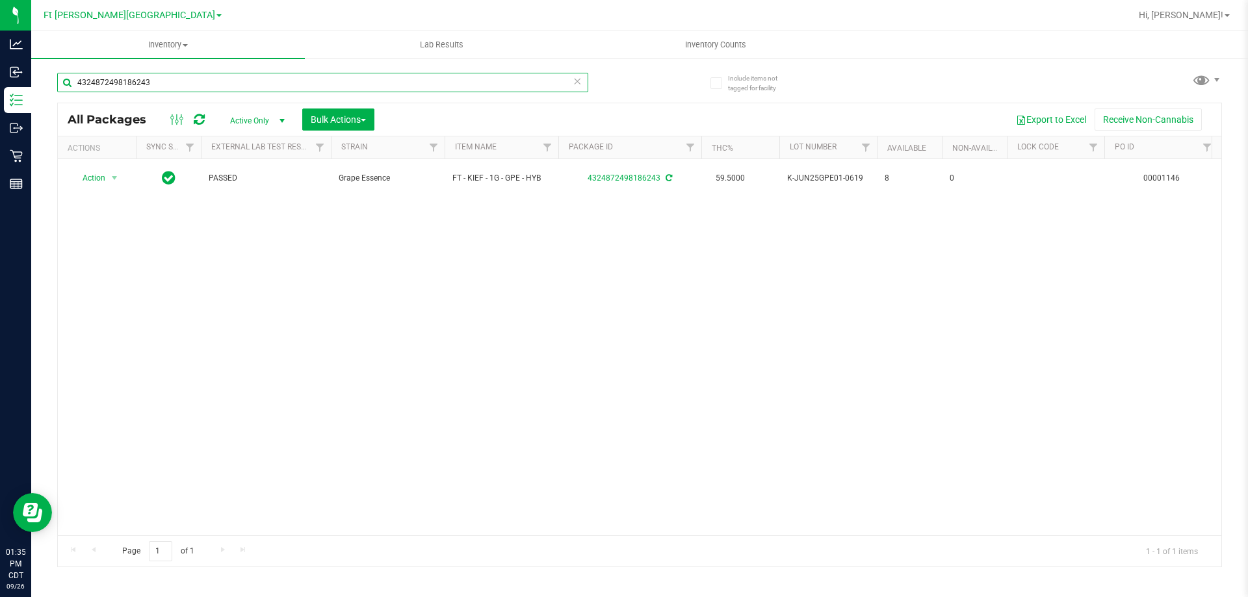
click at [303, 77] on input "4324872498186243" at bounding box center [322, 82] width 531 height 19
click at [304, 77] on input "4324872498186243" at bounding box center [322, 82] width 531 height 19
click at [304, 78] on input "4324872498186243" at bounding box center [322, 82] width 531 height 19
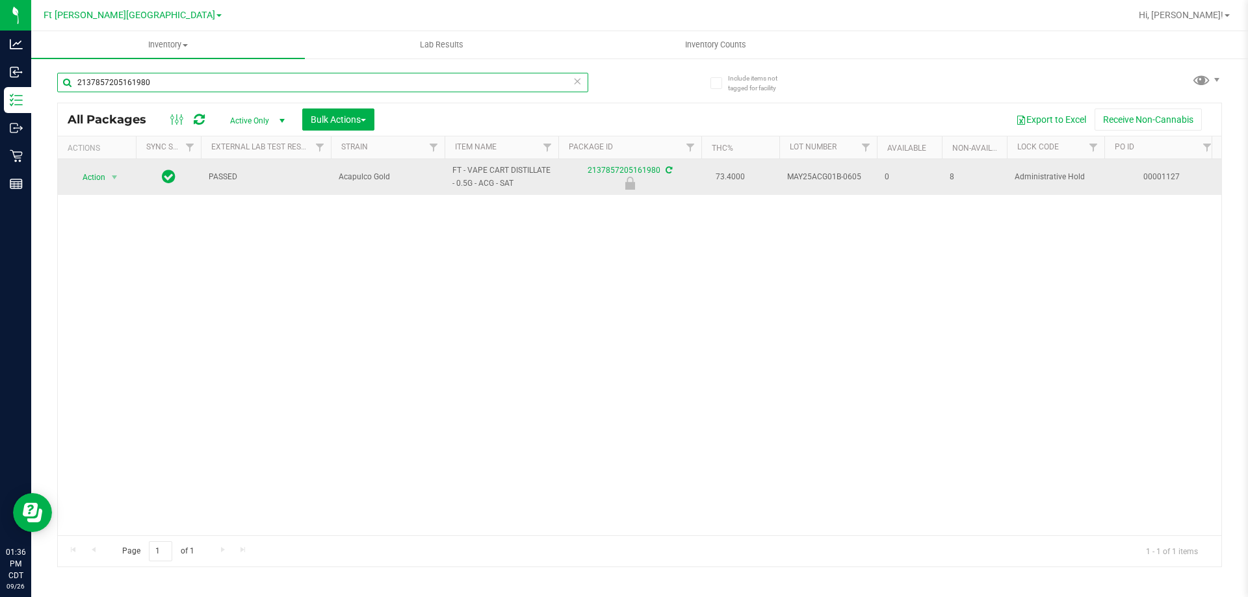
type input "2137857205161980"
click at [99, 177] on span "Action" at bounding box center [88, 177] width 35 height 18
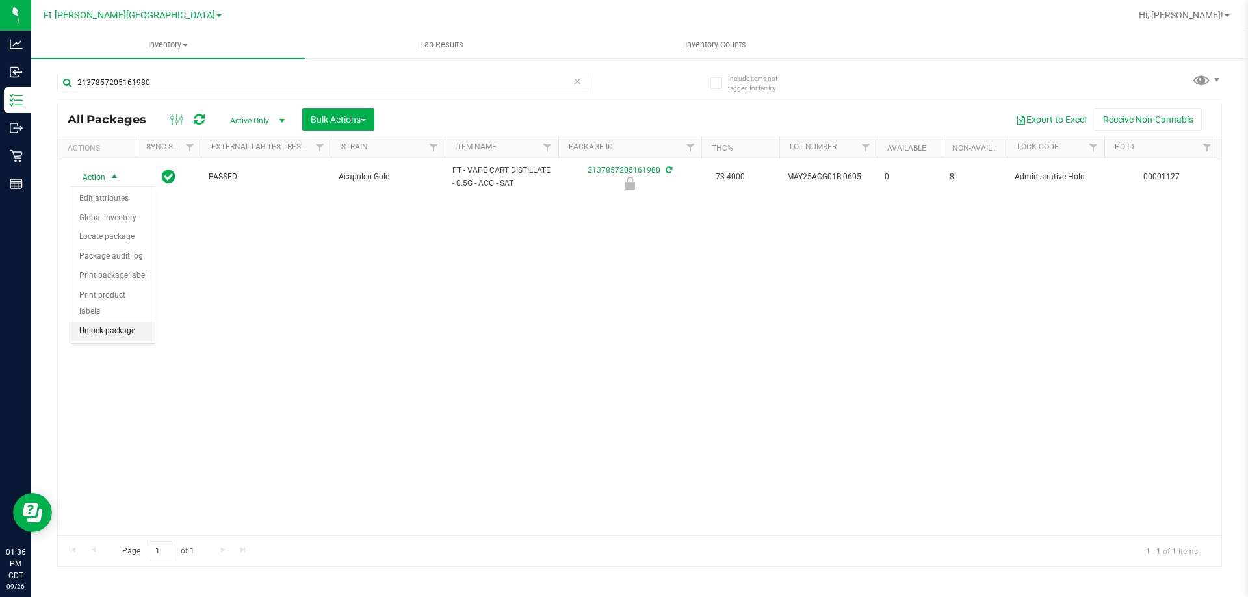
click at [94, 322] on li "Unlock package" at bounding box center [112, 331] width 83 height 19
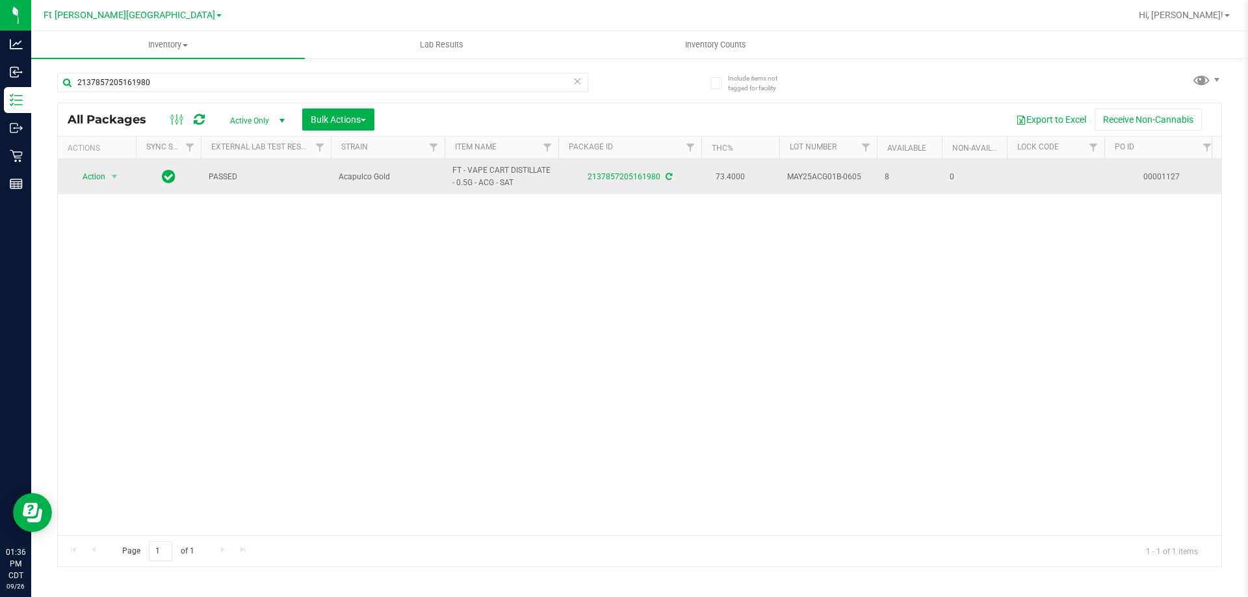
click at [93, 174] on span "Action" at bounding box center [88, 177] width 35 height 18
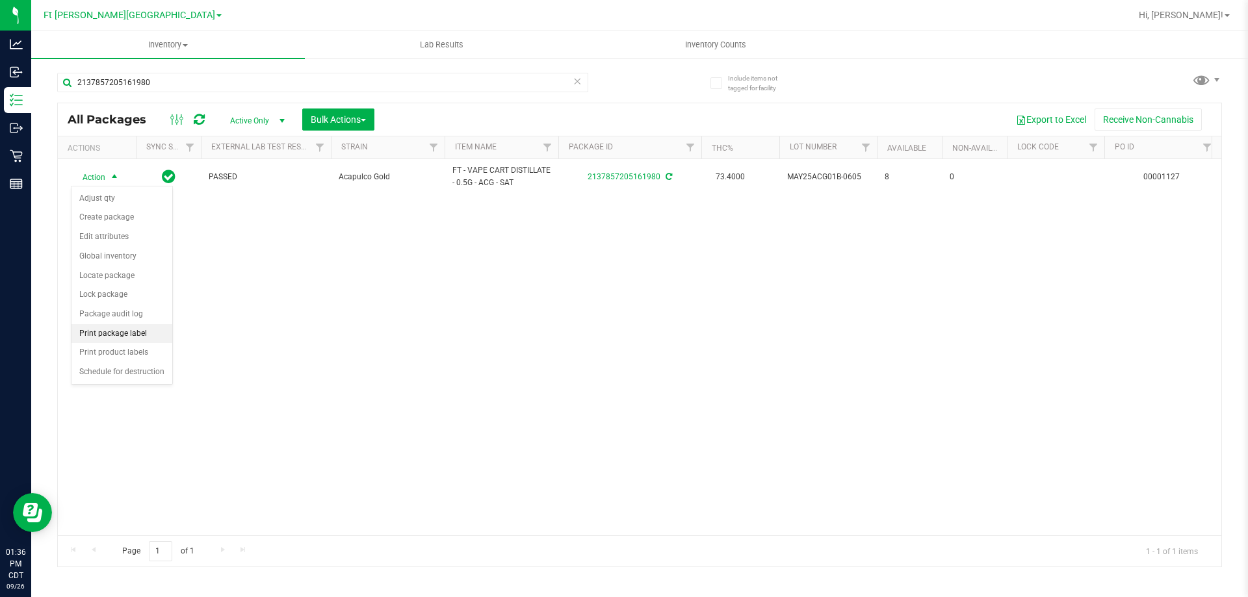
click at [109, 329] on li "Print package label" at bounding box center [121, 333] width 101 height 19
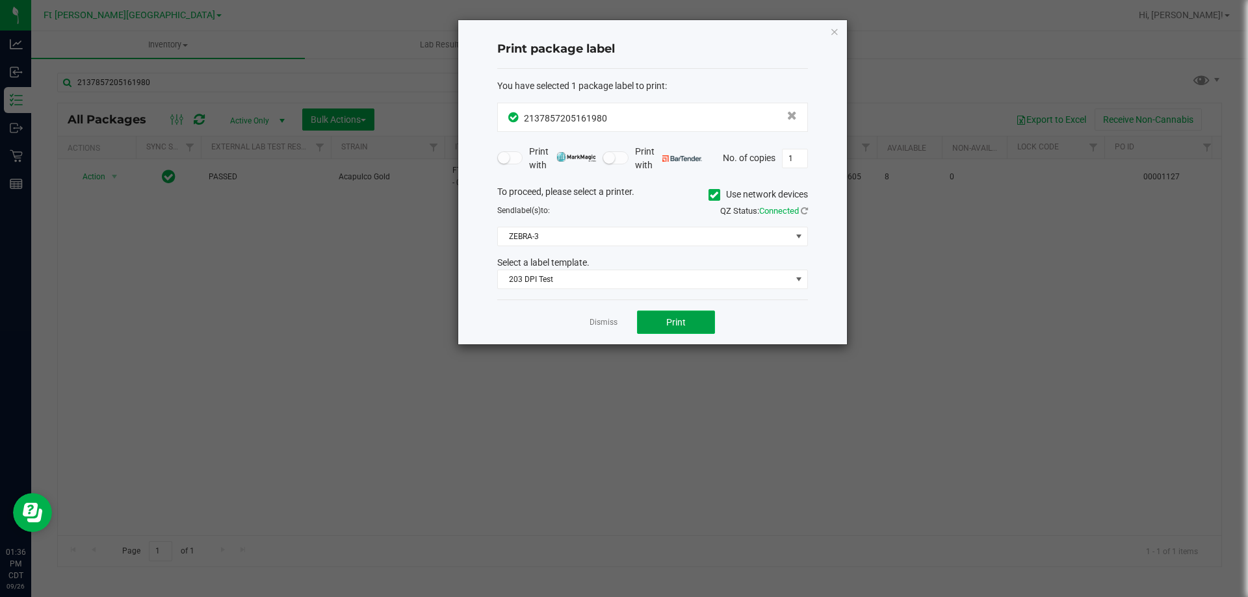
click at [684, 318] on span "Print" at bounding box center [675, 322] width 19 height 10
click at [591, 324] on link "Dismiss" at bounding box center [603, 322] width 28 height 11
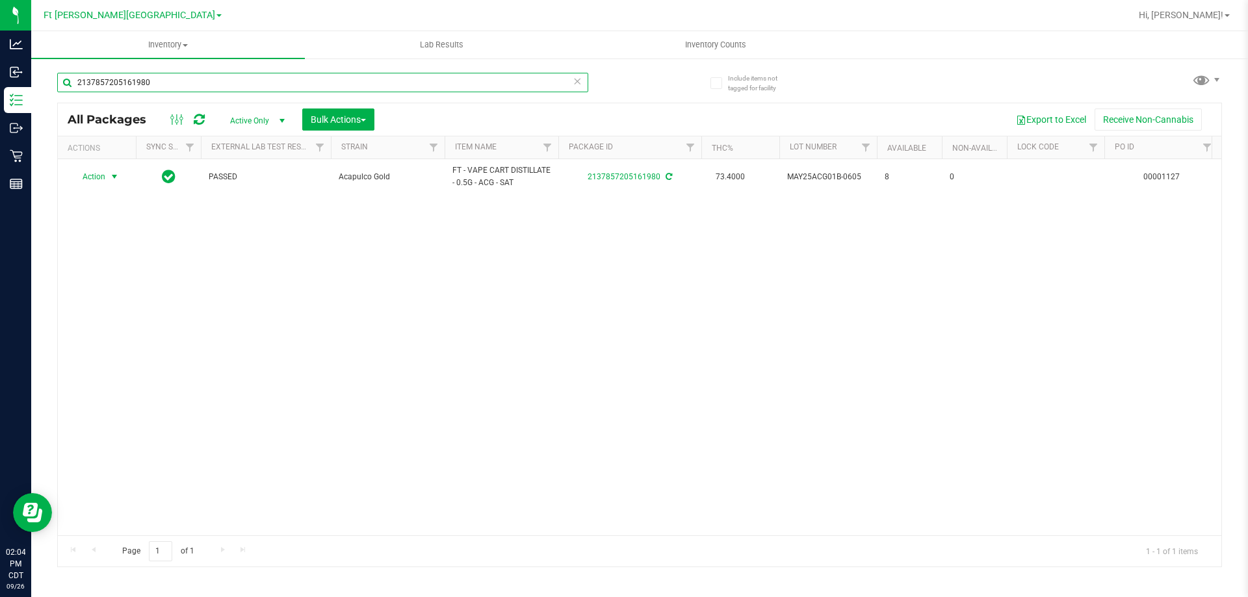
click at [203, 73] on input "2137857205161980" at bounding box center [322, 82] width 531 height 19
type input "2"
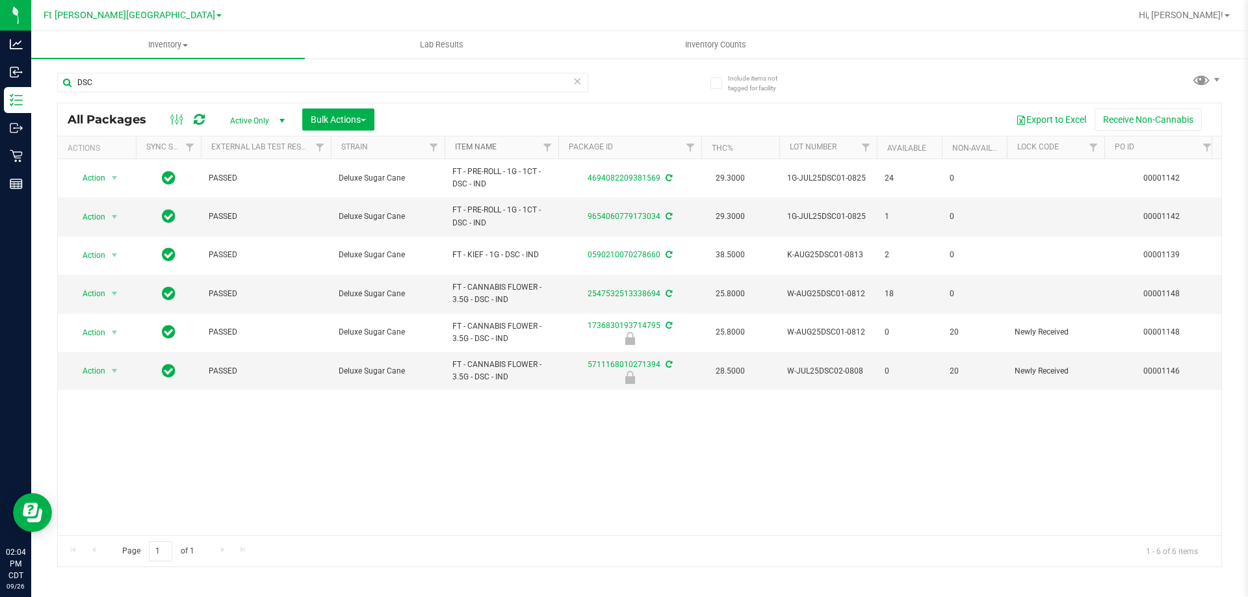
click at [480, 146] on link "Item Name" at bounding box center [476, 146] width 42 height 9
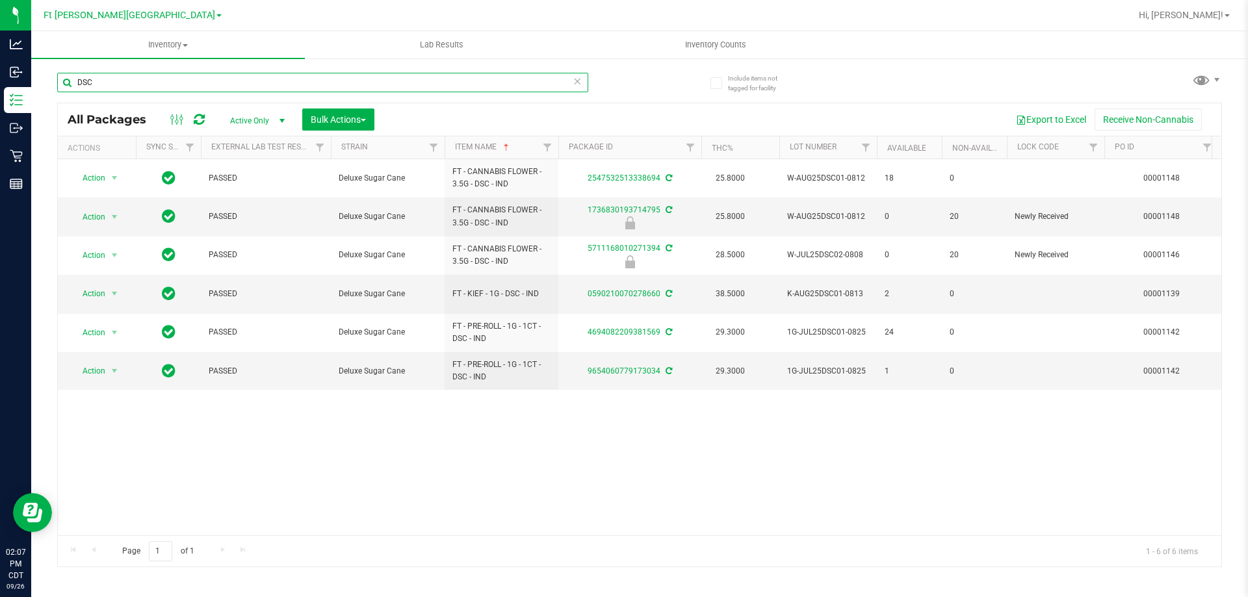
click at [109, 79] on input "DSC" at bounding box center [322, 82] width 531 height 19
type input "D"
type input "J"
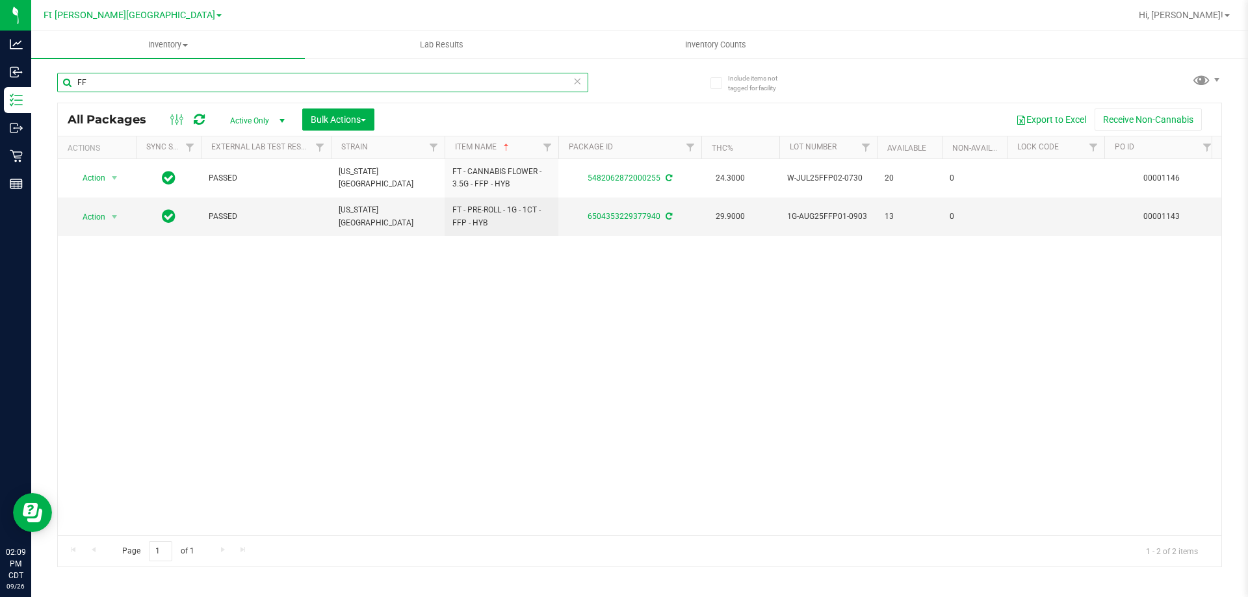
type input "F"
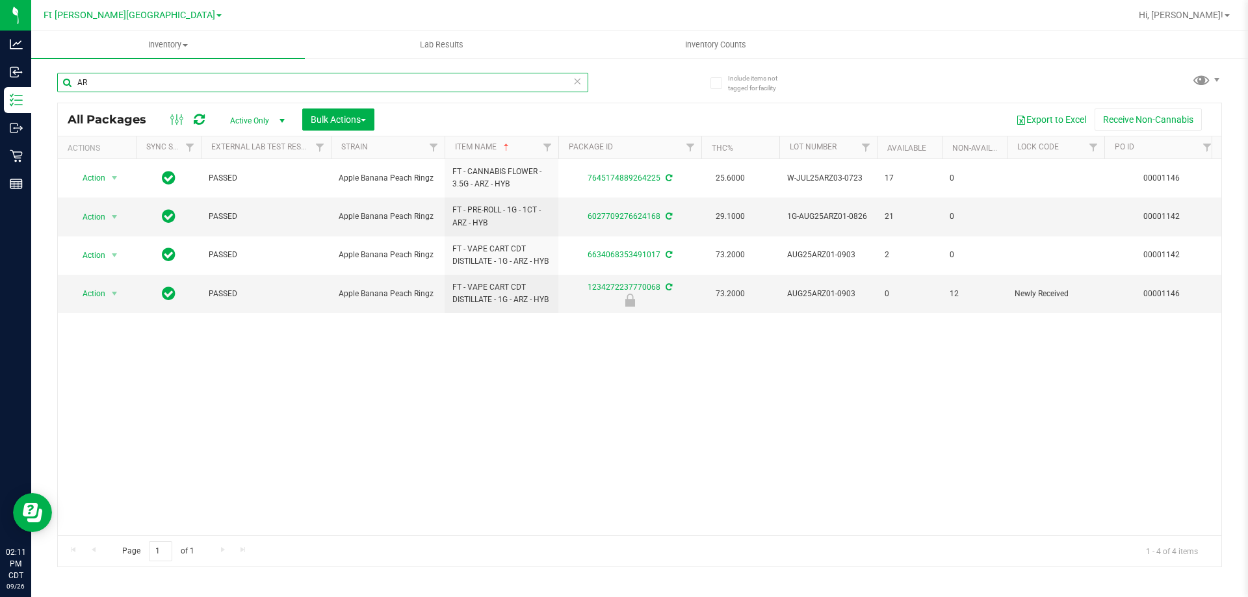
type input "A"
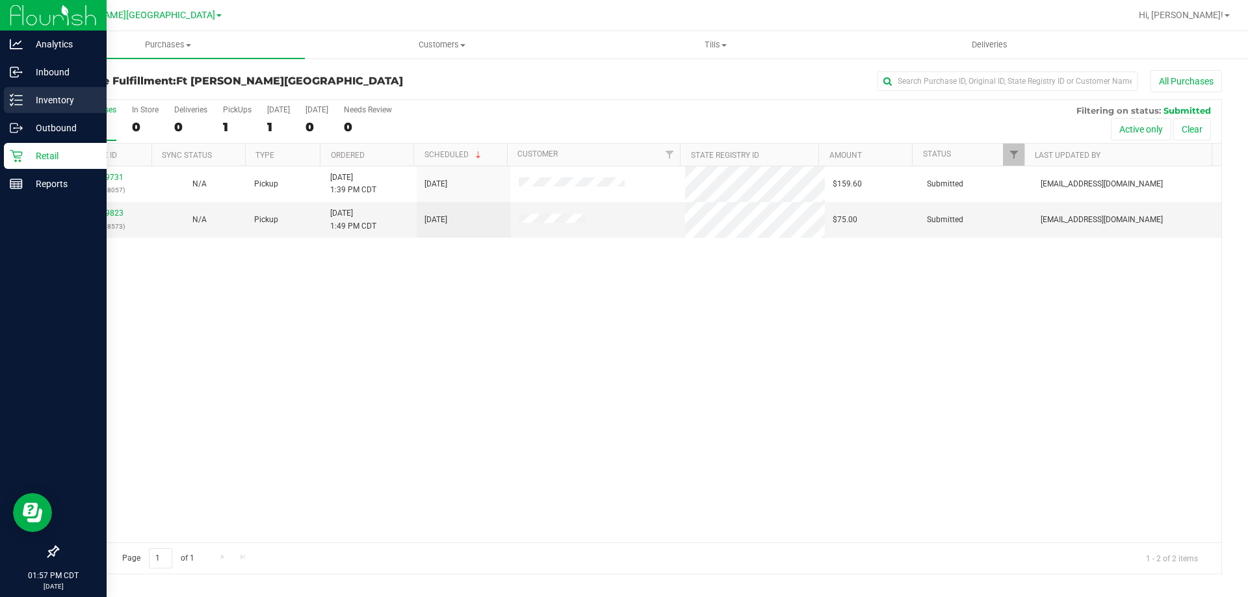
click at [38, 97] on p "Inventory" at bounding box center [62, 100] width 78 height 16
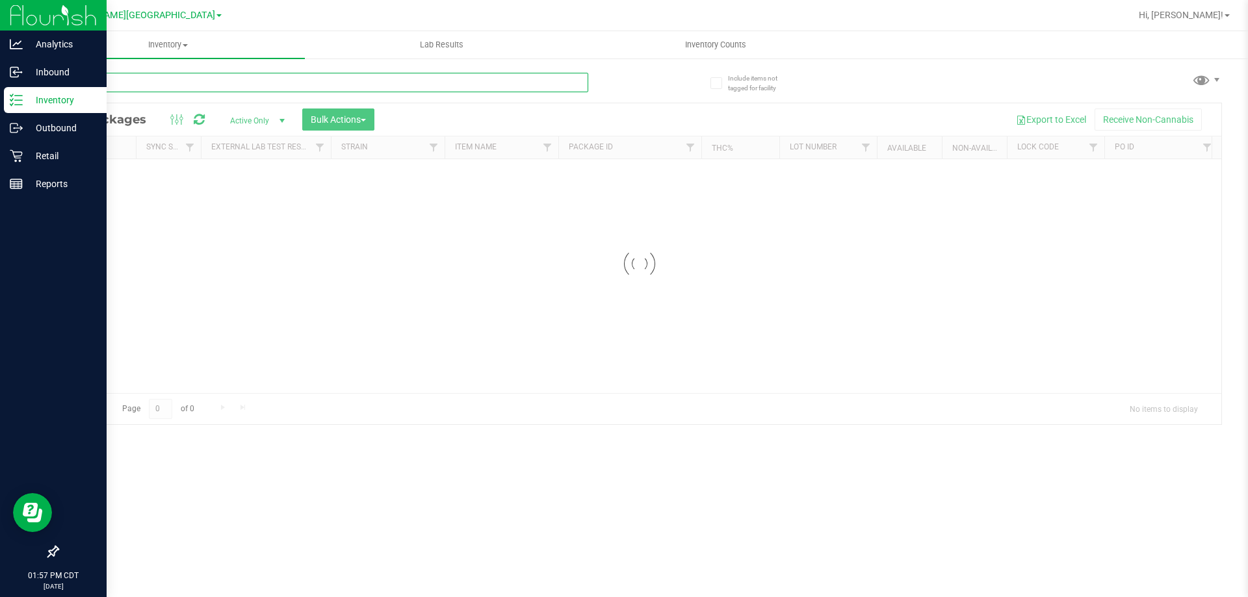
click at [190, 84] on input "text" at bounding box center [322, 82] width 531 height 19
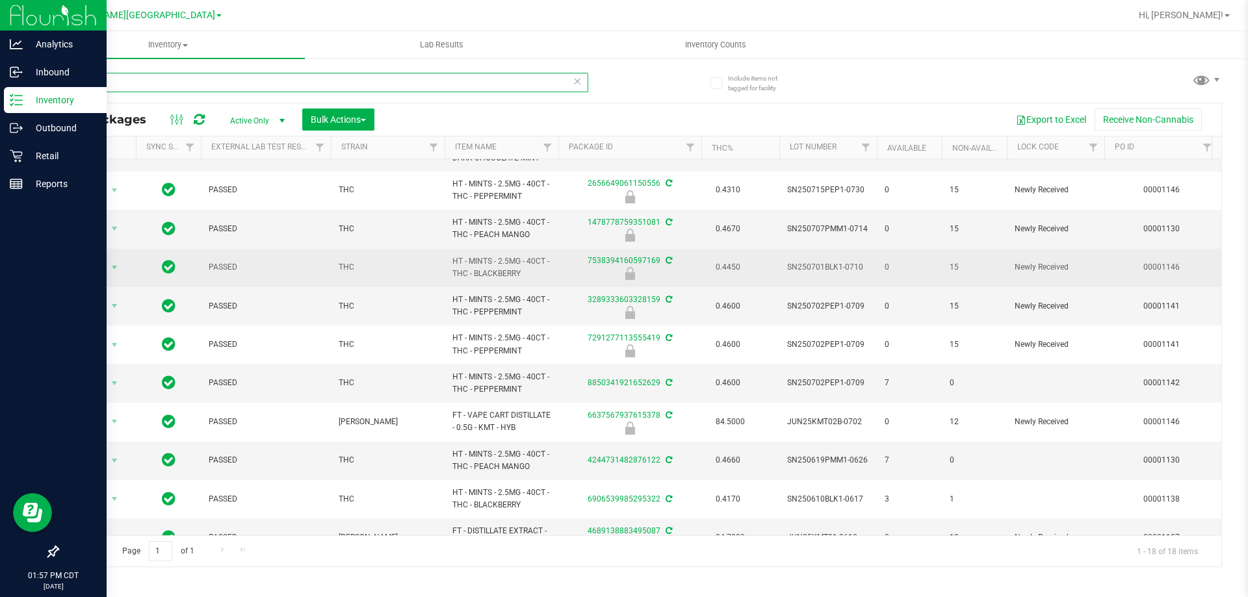
scroll to position [195, 0]
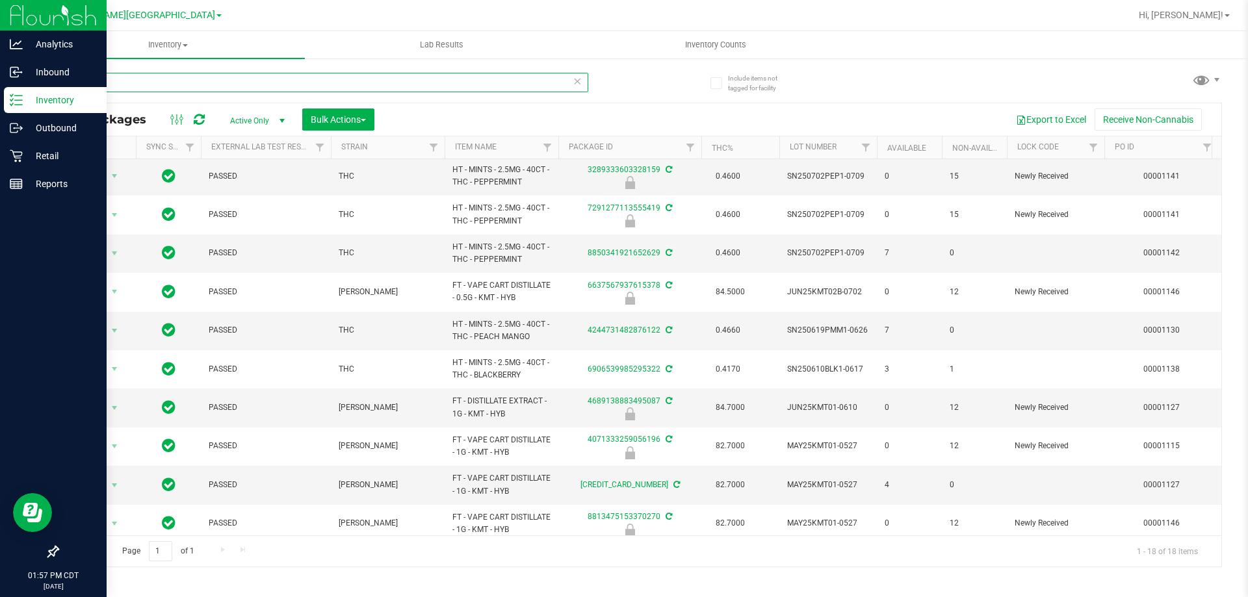
type input "MINT"
click at [40, 157] on p "Retail" at bounding box center [62, 156] width 78 height 16
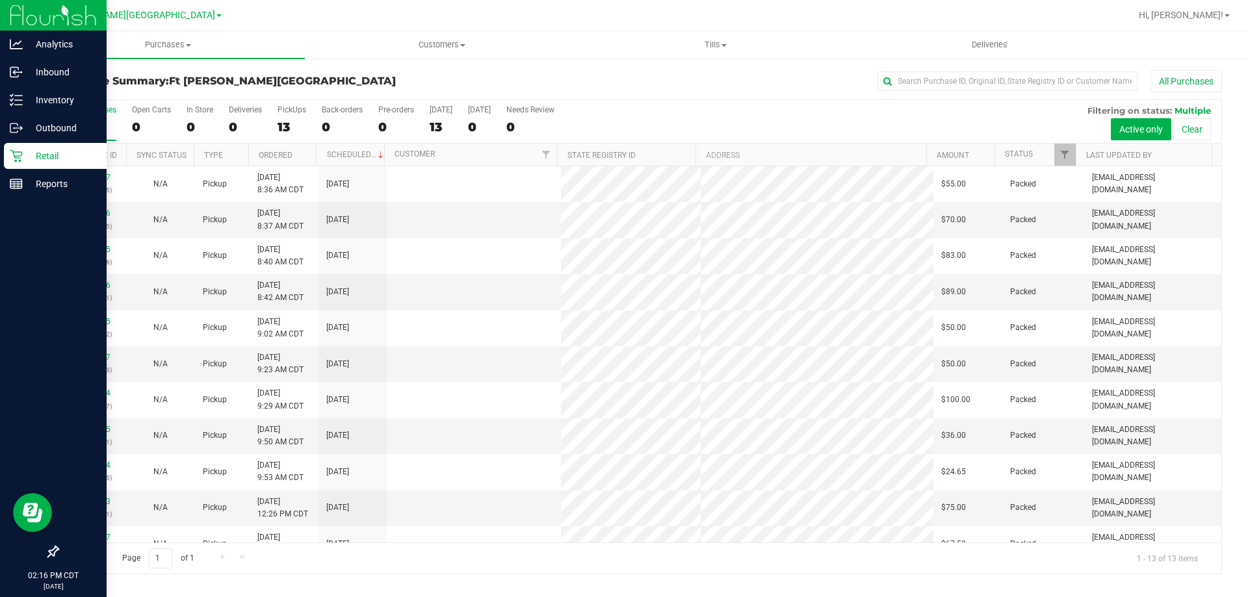
scroll to position [91, 0]
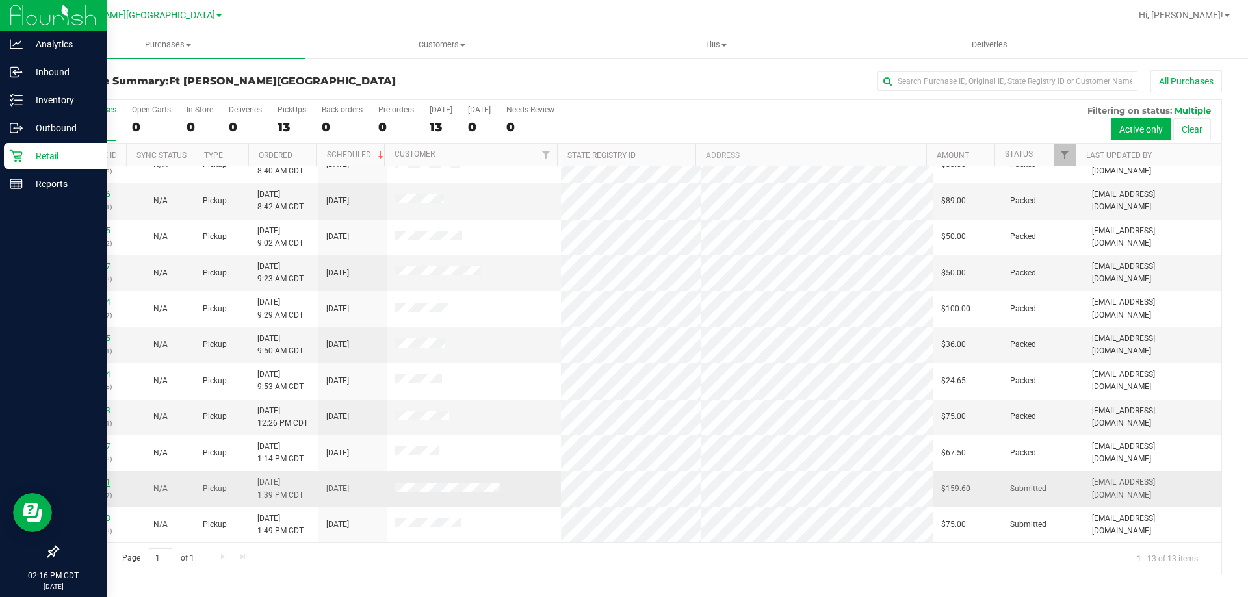
click at [99, 482] on link "12009731" at bounding box center [92, 482] width 36 height 9
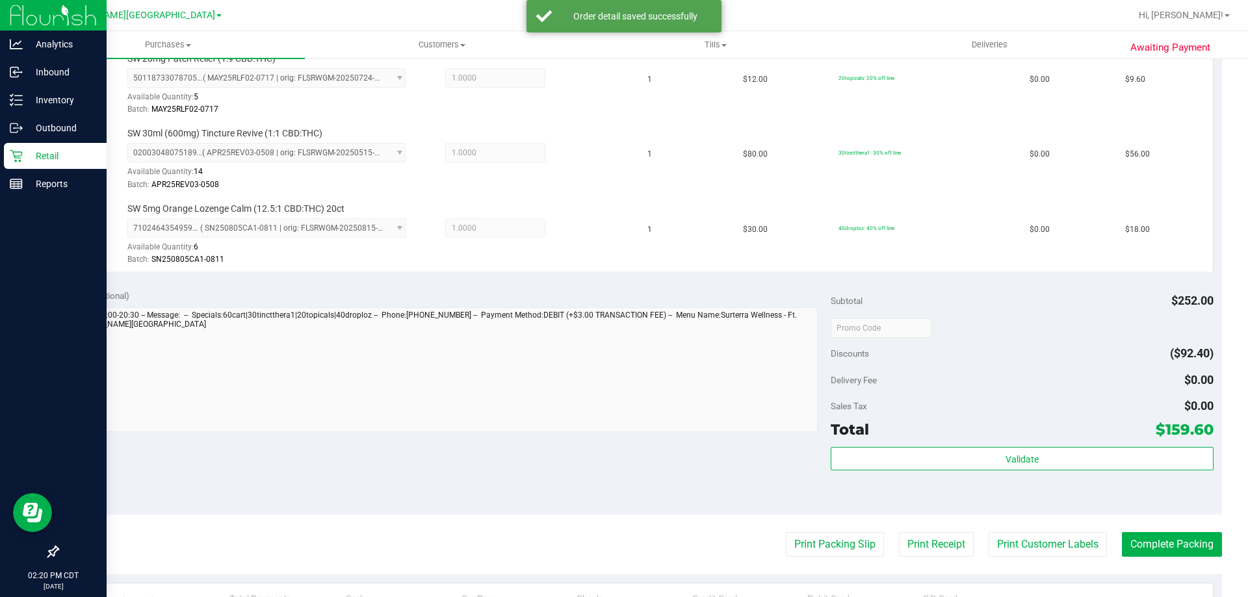
scroll to position [650, 0]
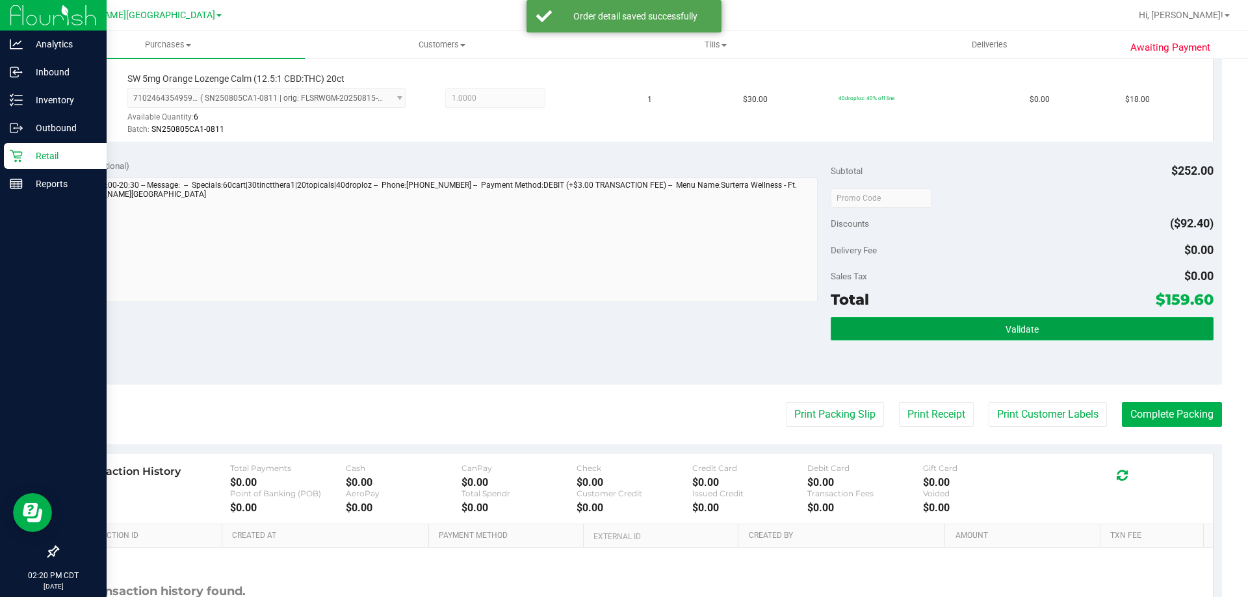
click at [972, 331] on button "Validate" at bounding box center [1021, 328] width 382 height 23
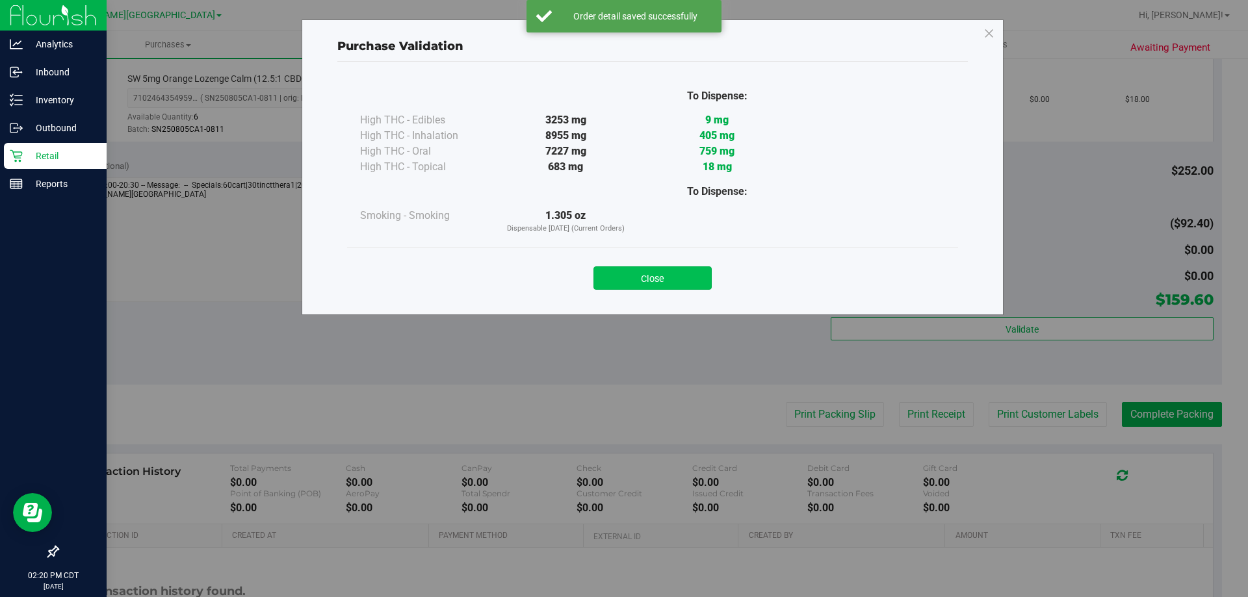
click at [692, 280] on button "Close" at bounding box center [652, 277] width 118 height 23
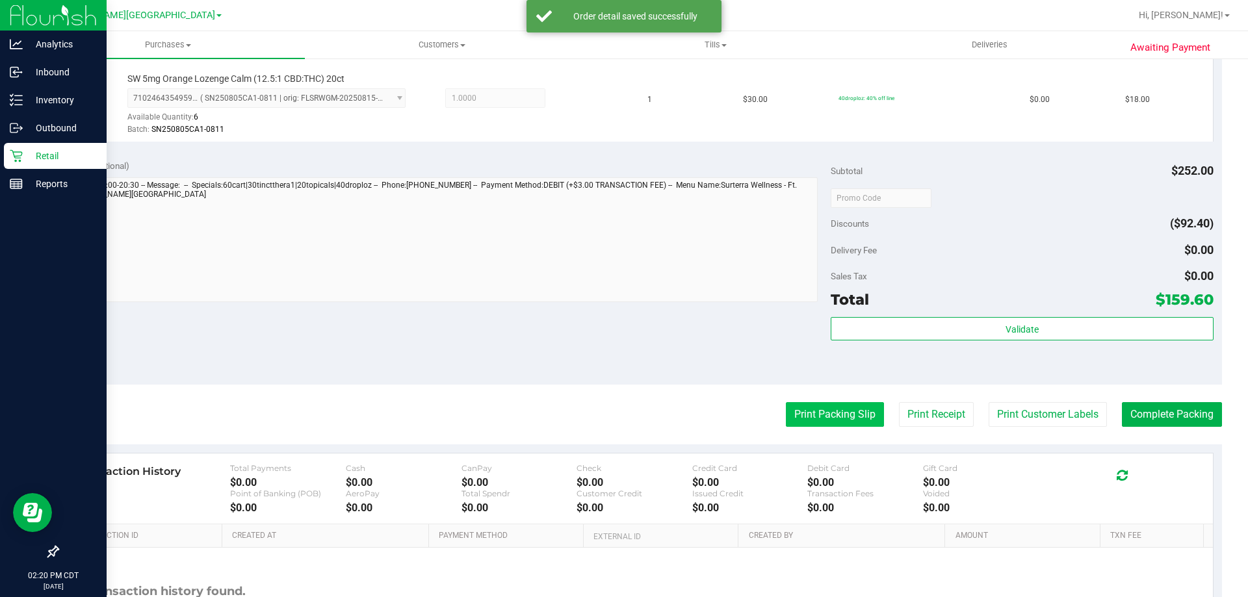
click at [821, 423] on button "Print Packing Slip" at bounding box center [835, 414] width 98 height 25
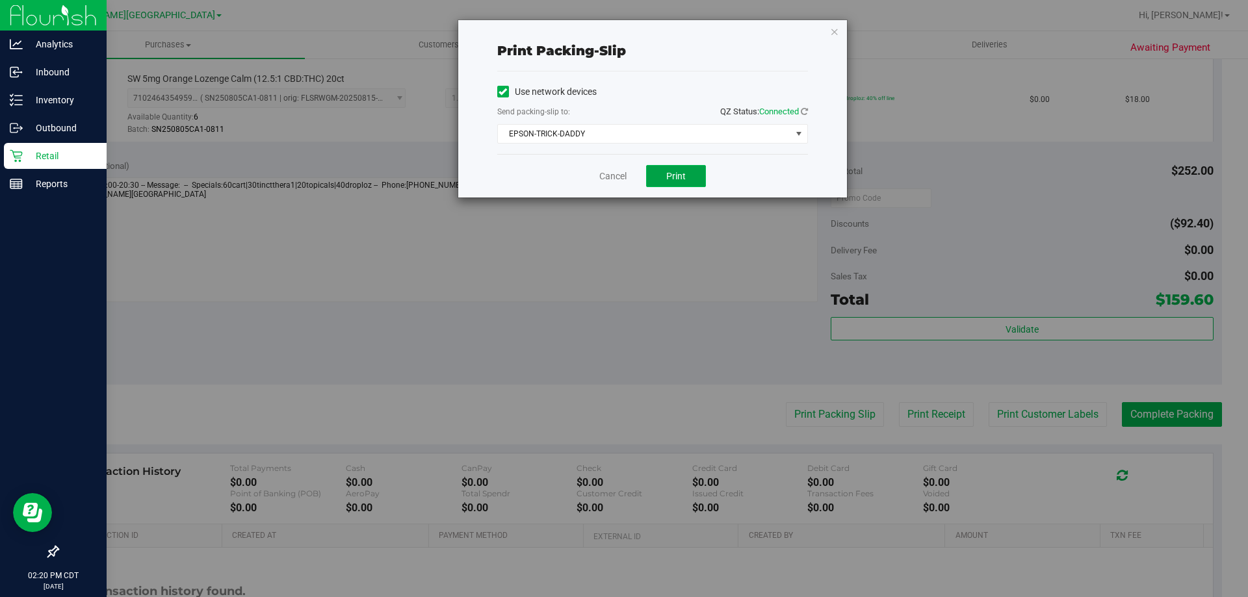
click at [677, 167] on button "Print" at bounding box center [676, 176] width 60 height 22
click at [689, 177] on button "Print" at bounding box center [676, 176] width 60 height 22
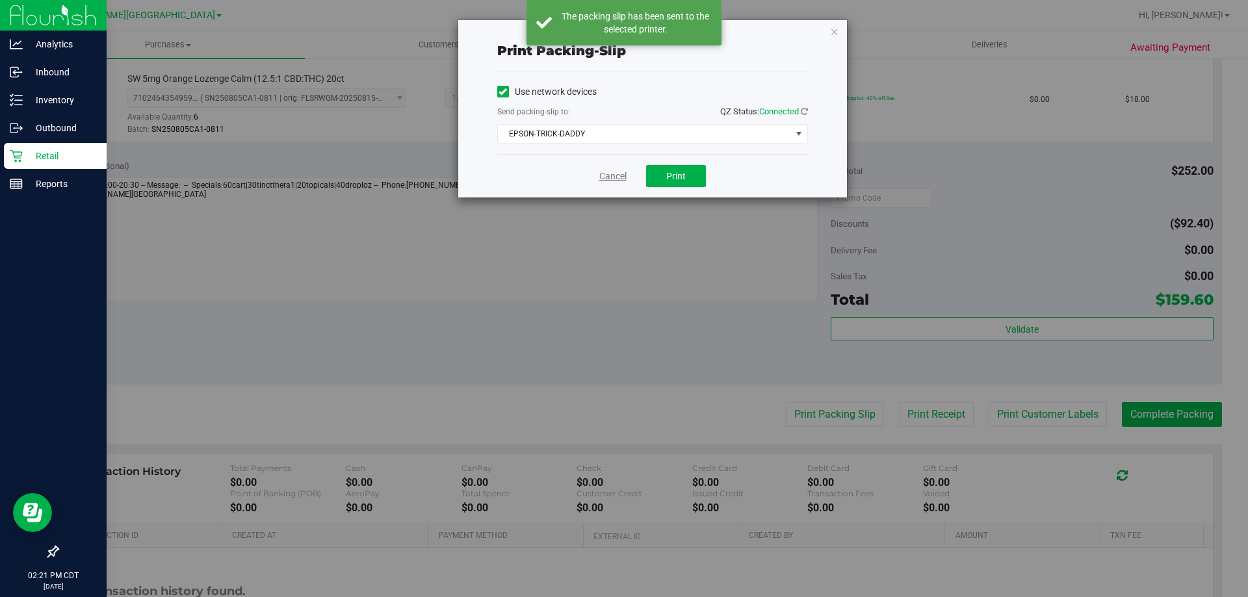
click at [610, 175] on link "Cancel" at bounding box center [612, 177] width 27 height 14
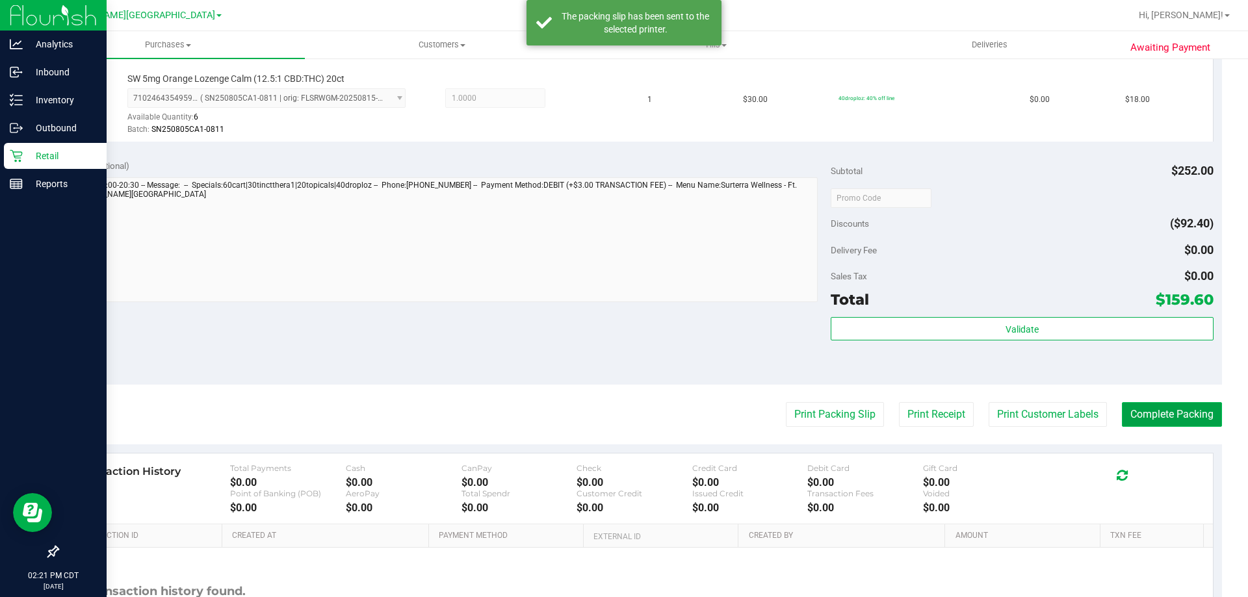
click at [1144, 417] on button "Complete Packing" at bounding box center [1172, 414] width 100 height 25
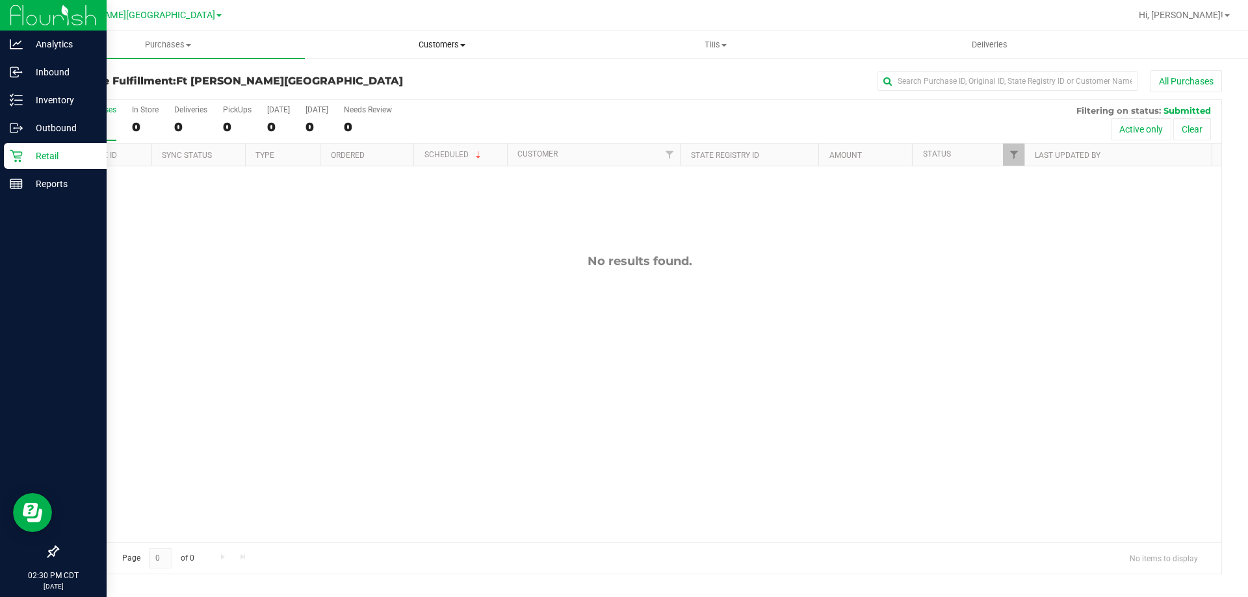
click at [450, 44] on span "Customers" at bounding box center [441, 45] width 272 height 12
click at [376, 79] on span "All customers" at bounding box center [352, 78] width 94 height 11
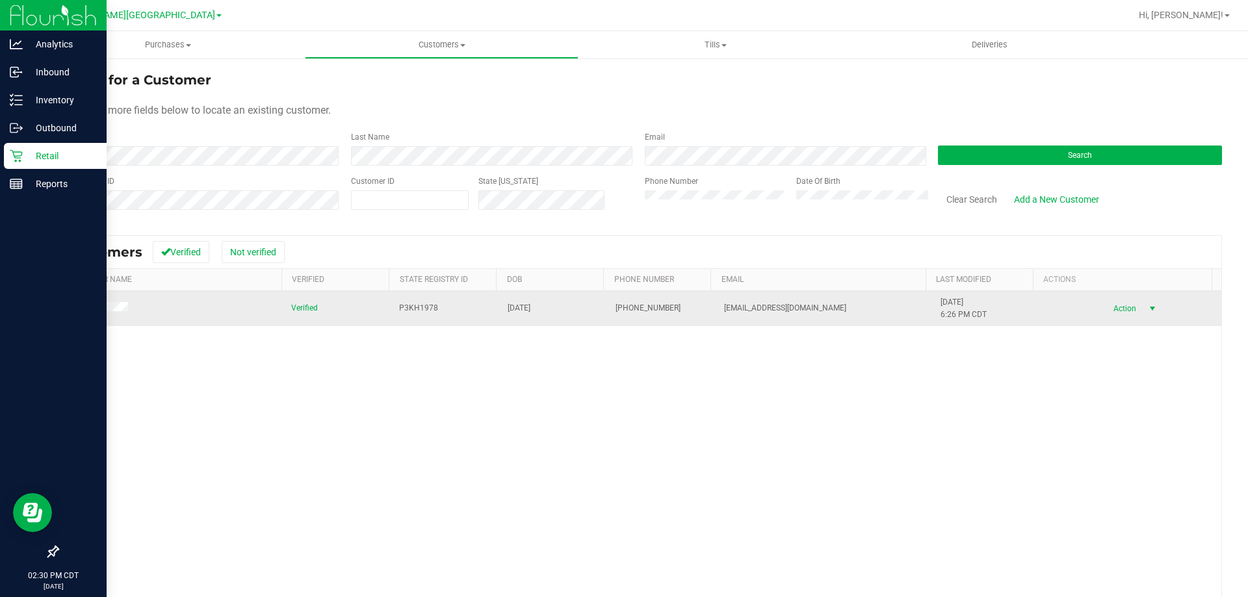
click at [1103, 311] on span "Action" at bounding box center [1122, 309] width 42 height 18
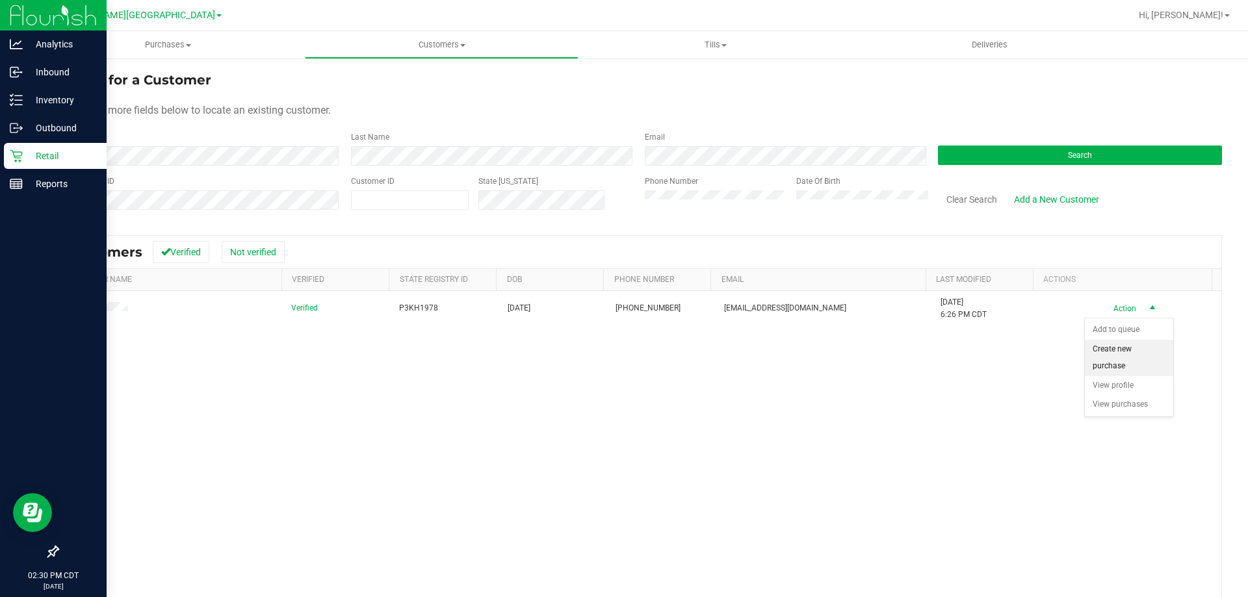
click at [1113, 365] on li "Create new purchase" at bounding box center [1129, 358] width 88 height 36
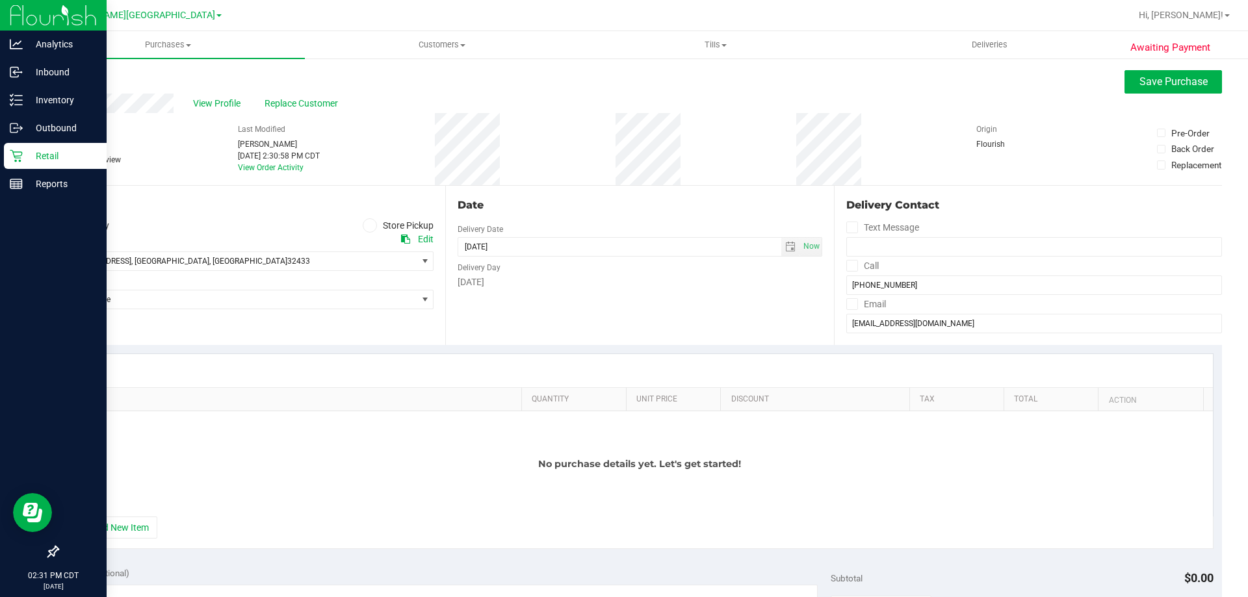
click at [370, 228] on span at bounding box center [370, 225] width 15 height 15
click at [0, 0] on input "Store Pickup" at bounding box center [0, 0] width 0 height 0
click at [339, 266] on span "Select Store" at bounding box center [237, 261] width 359 height 18
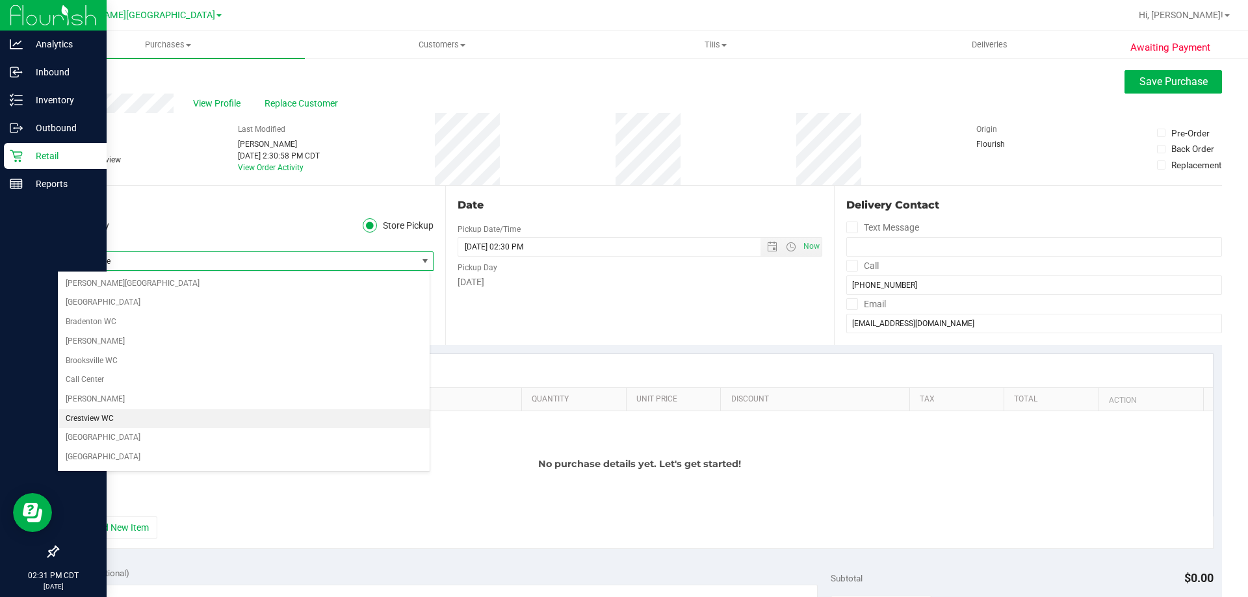
scroll to position [130, 0]
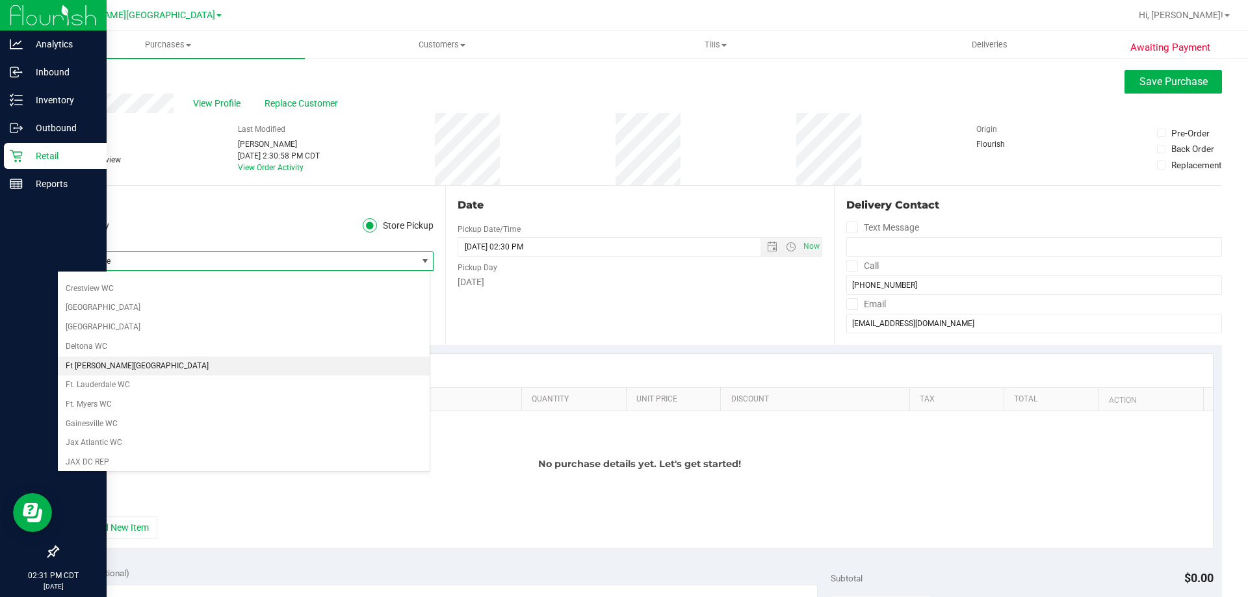
click at [125, 366] on li "Ft [PERSON_NAME][GEOGRAPHIC_DATA]" at bounding box center [244, 366] width 372 height 19
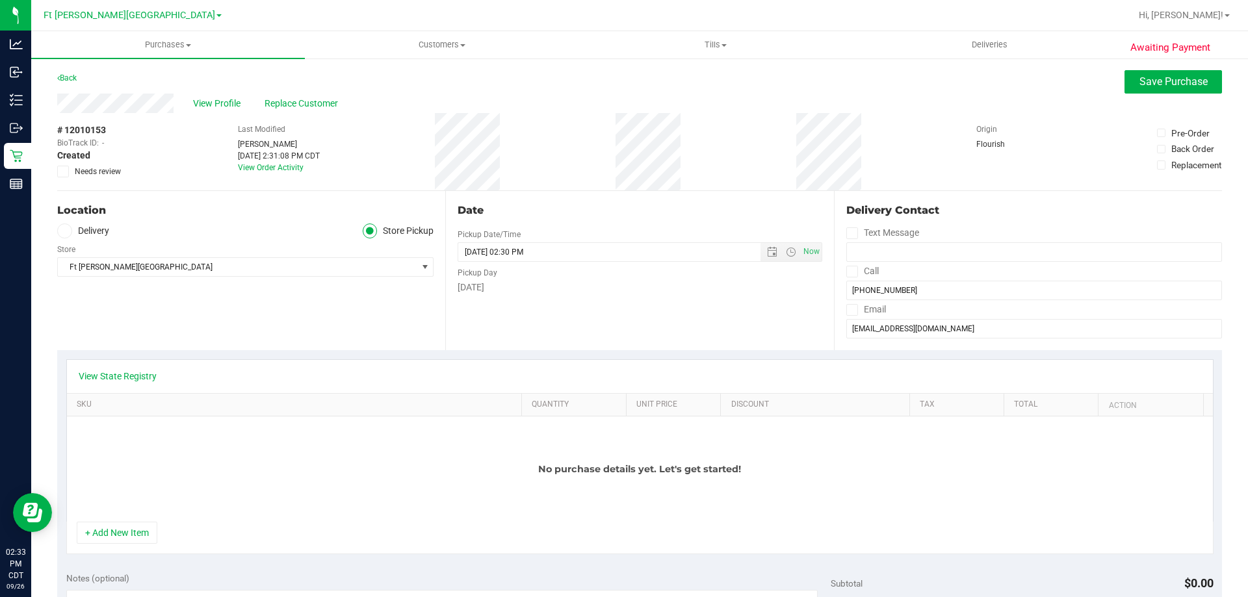
click at [120, 545] on div "+ Add New Item" at bounding box center [639, 538] width 1147 height 32
click at [119, 532] on button "+ Add New Item" at bounding box center [117, 533] width 81 height 22
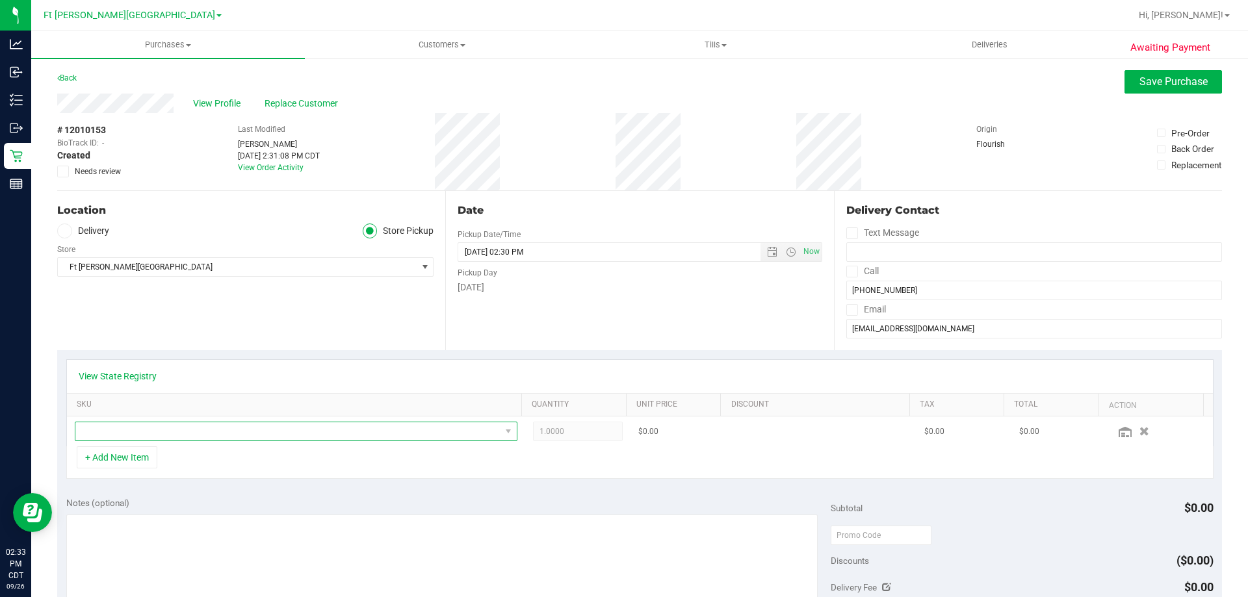
click at [153, 437] on span "NO DATA FOUND" at bounding box center [287, 431] width 425 height 18
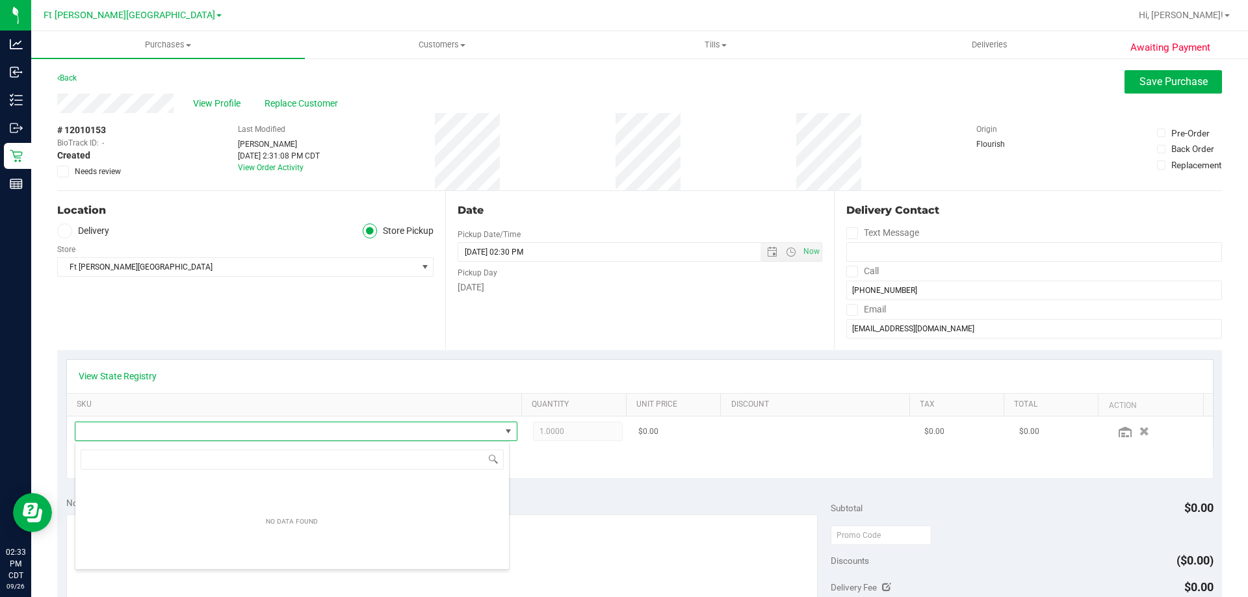
scroll to position [19, 431]
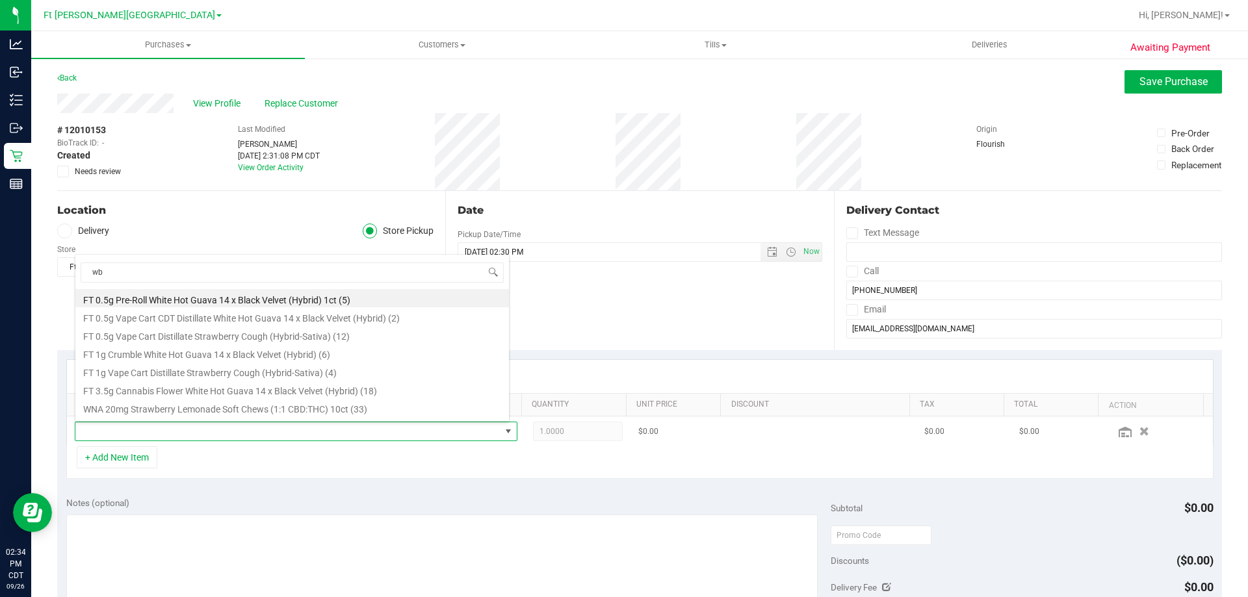
type input "wbv"
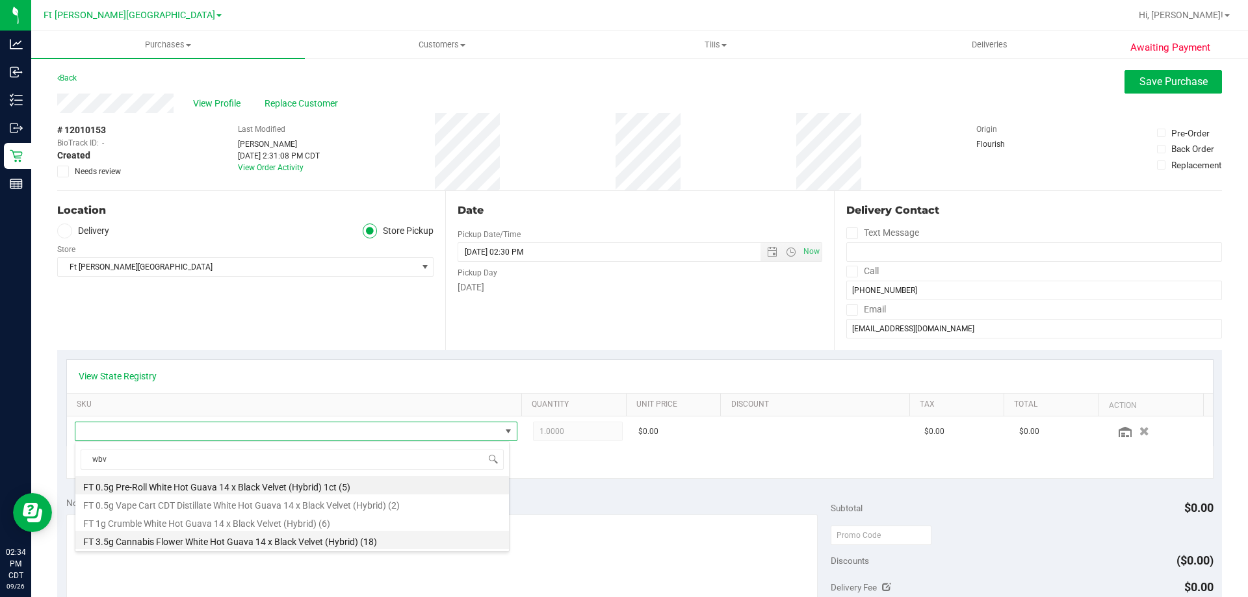
click at [344, 542] on li "FT 3.5g Cannabis Flower White Hot Guava 14 x Black Velvet (Hybrid) (18)" at bounding box center [291, 540] width 433 height 18
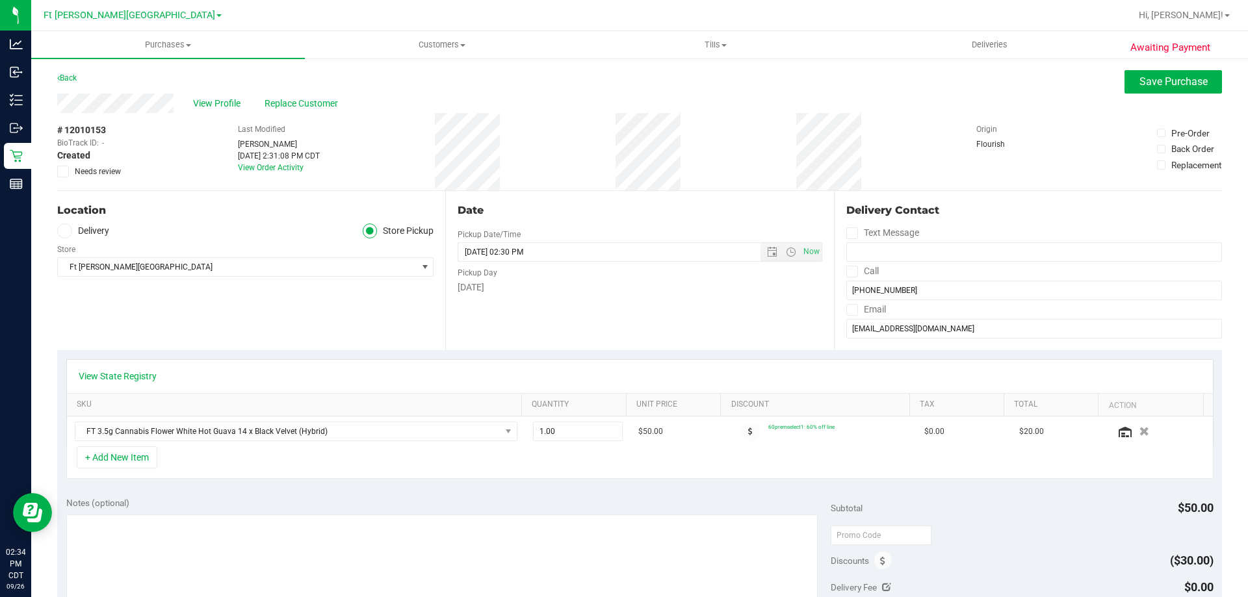
scroll to position [390, 0]
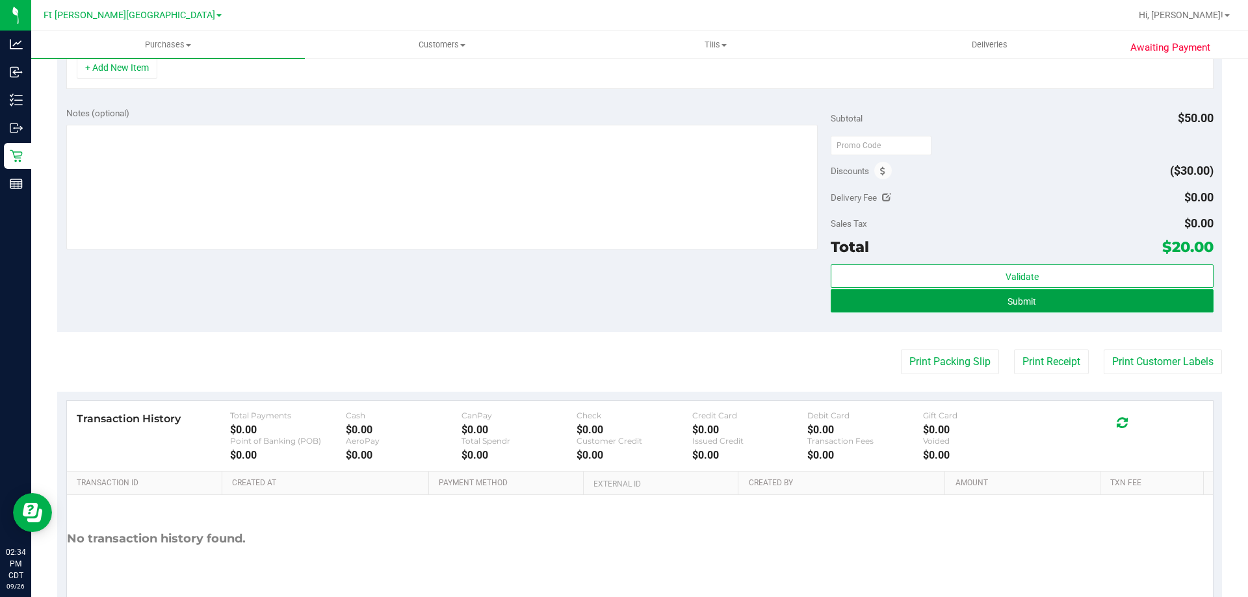
click at [1051, 309] on button "Submit" at bounding box center [1021, 300] width 382 height 23
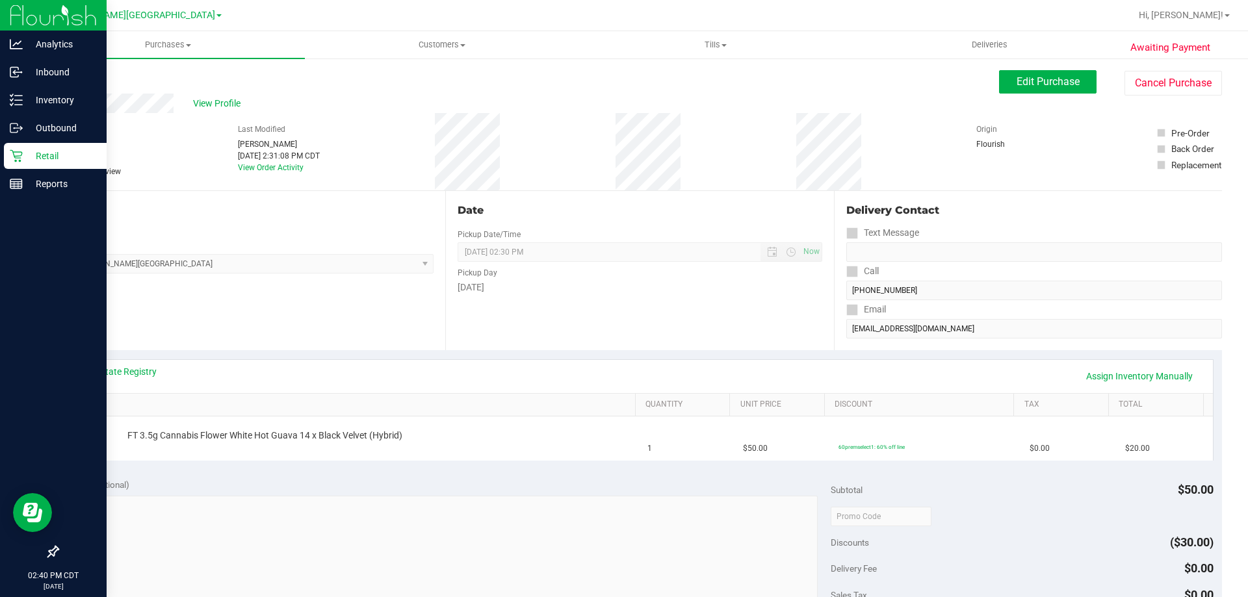
click at [46, 156] on p "Retail" at bounding box center [62, 156] width 78 height 16
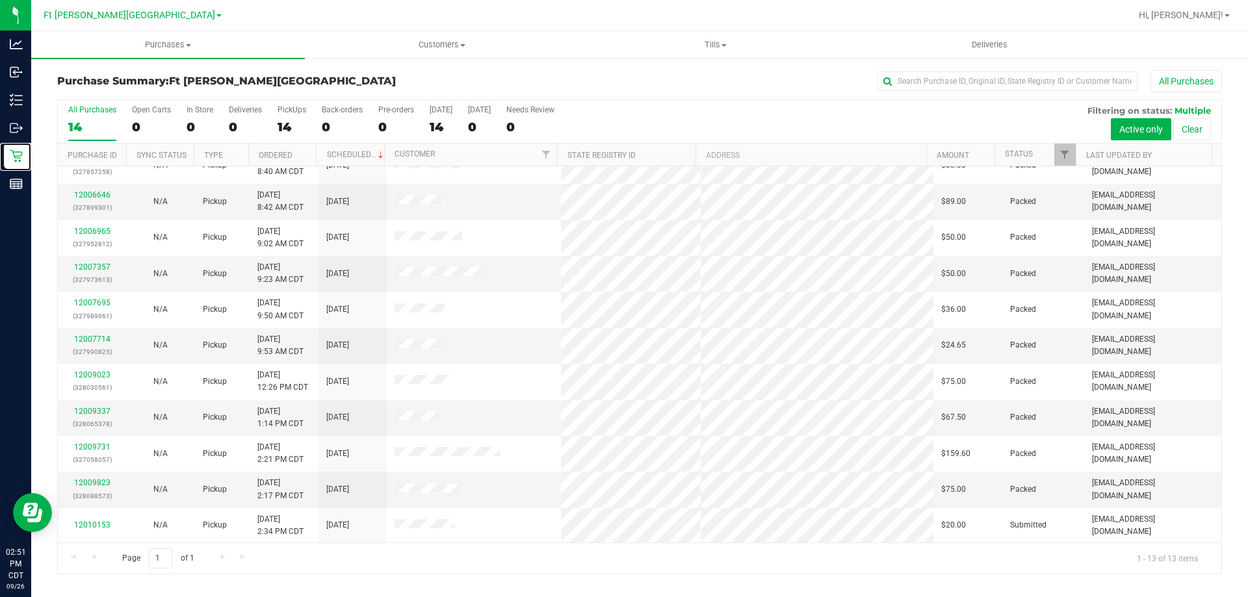
scroll to position [91, 0]
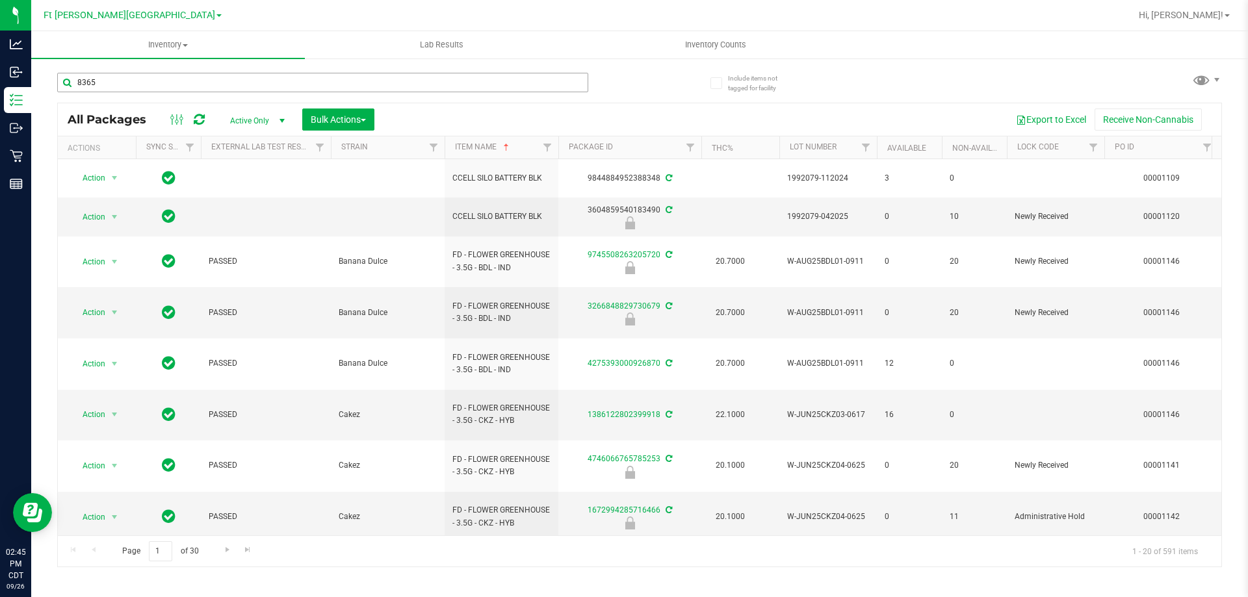
type input "8365"
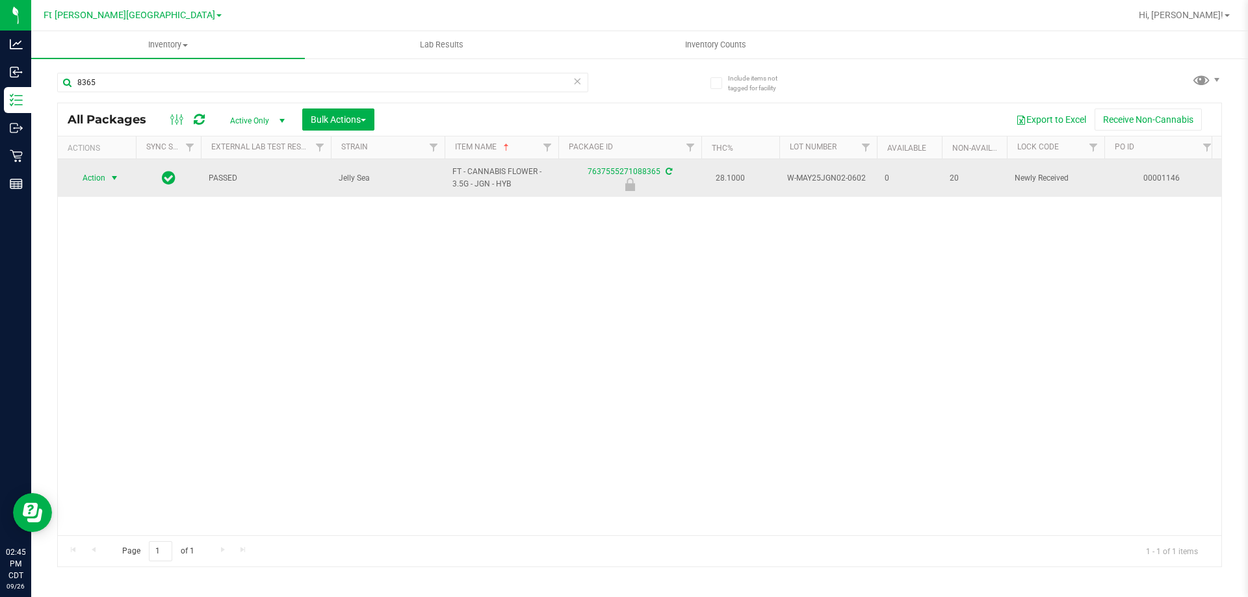
click at [97, 175] on span "Action" at bounding box center [88, 178] width 35 height 18
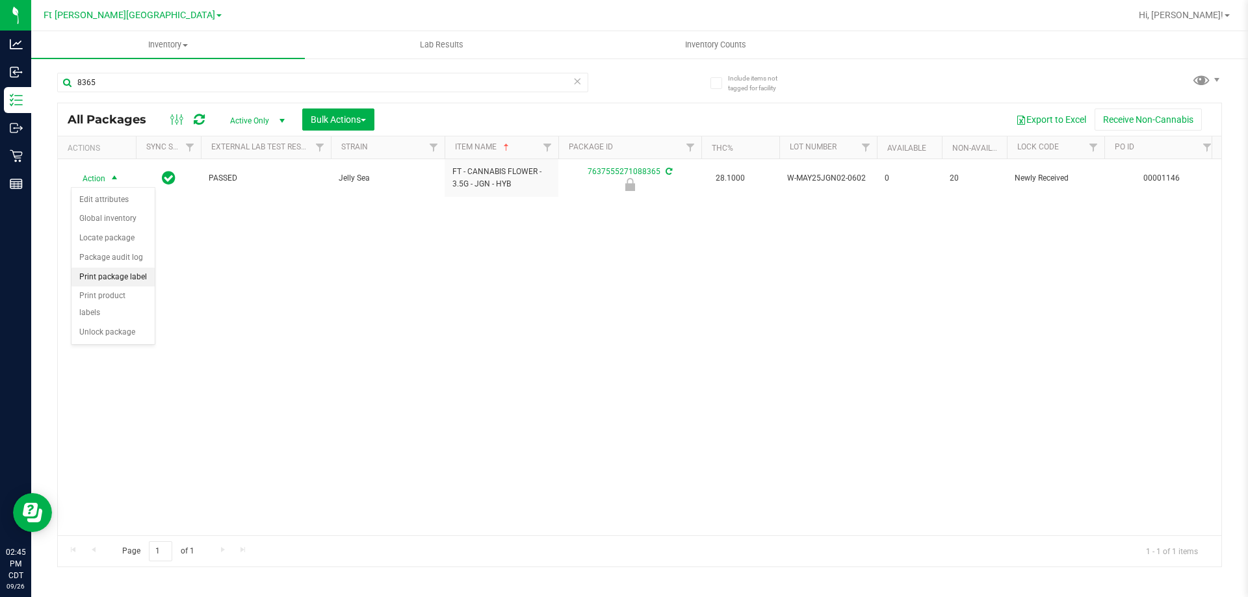
click at [143, 279] on li "Print package label" at bounding box center [112, 277] width 83 height 19
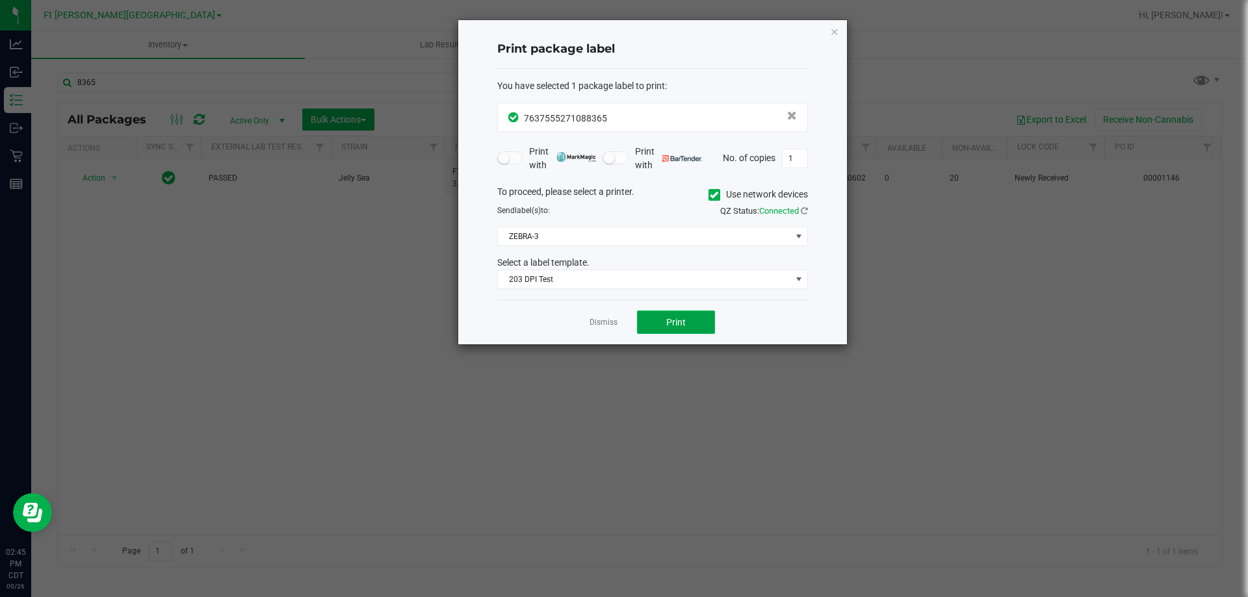
click at [693, 324] on button "Print" at bounding box center [676, 322] width 78 height 23
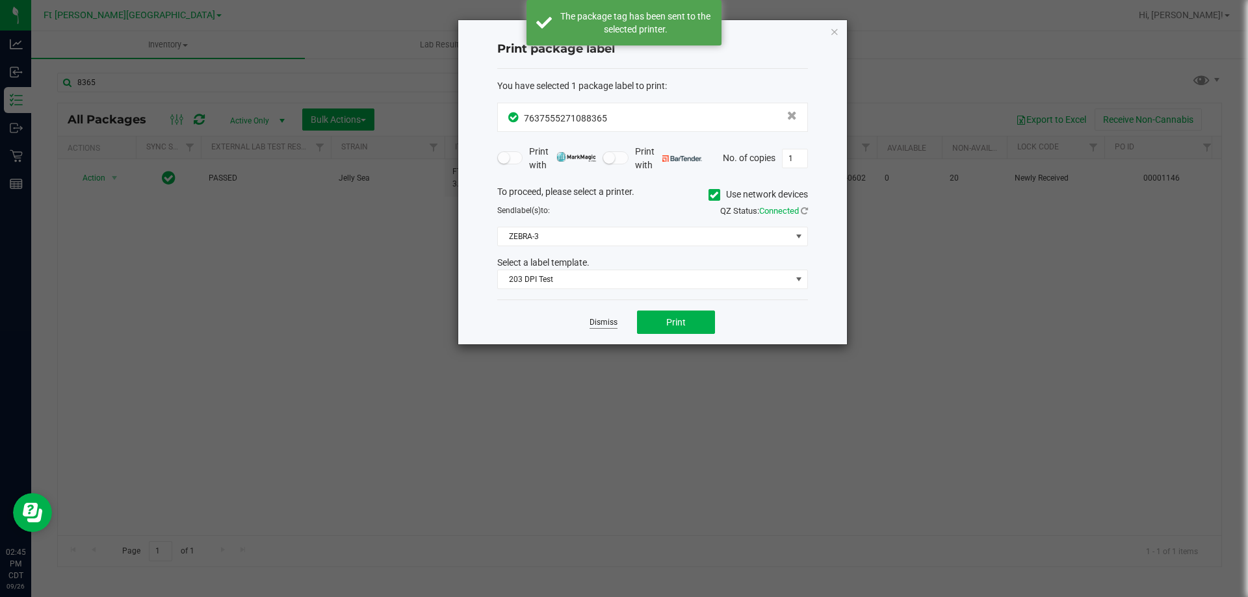
click at [599, 325] on link "Dismiss" at bounding box center [603, 322] width 28 height 11
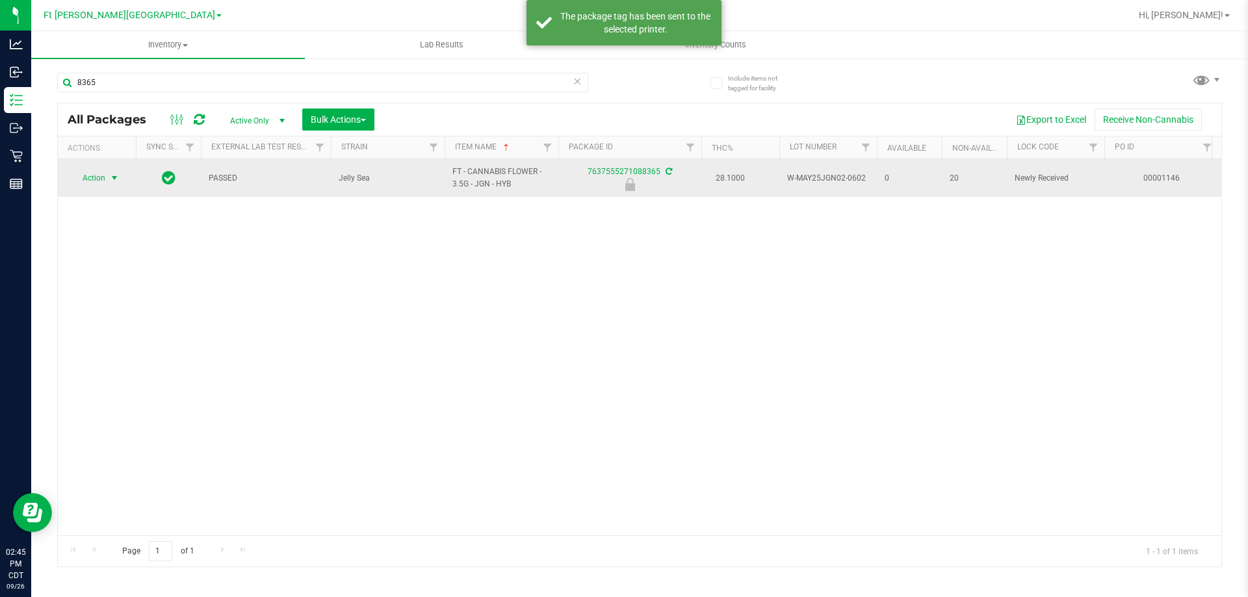
click at [99, 176] on span "Action" at bounding box center [88, 178] width 35 height 18
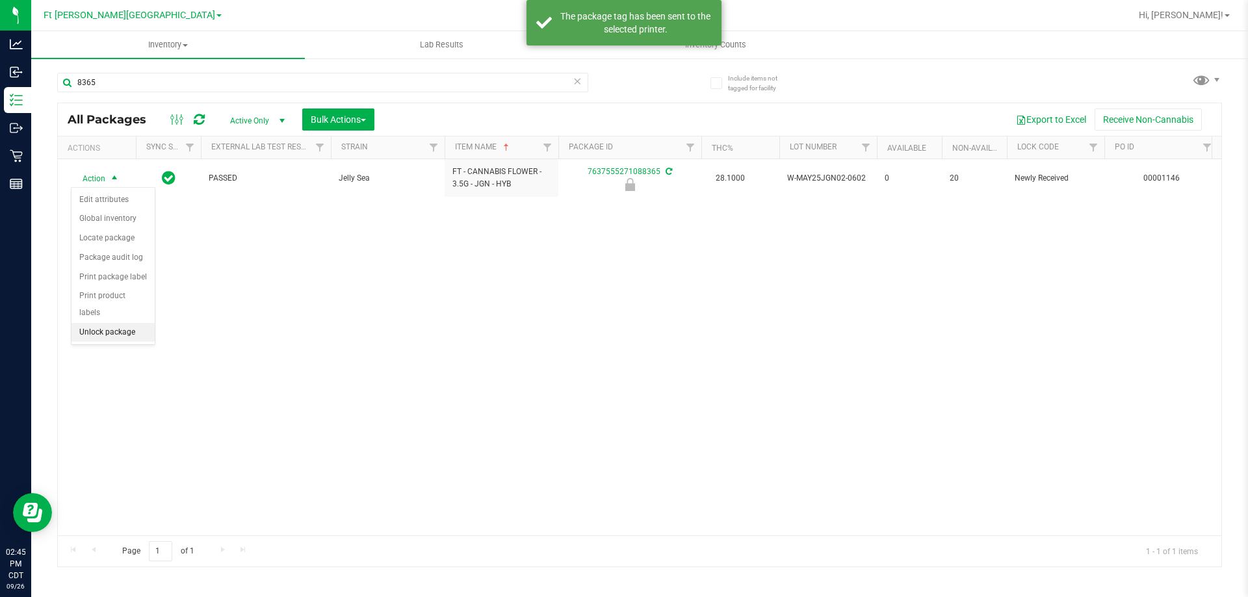
click at [135, 323] on li "Unlock package" at bounding box center [112, 332] width 83 height 19
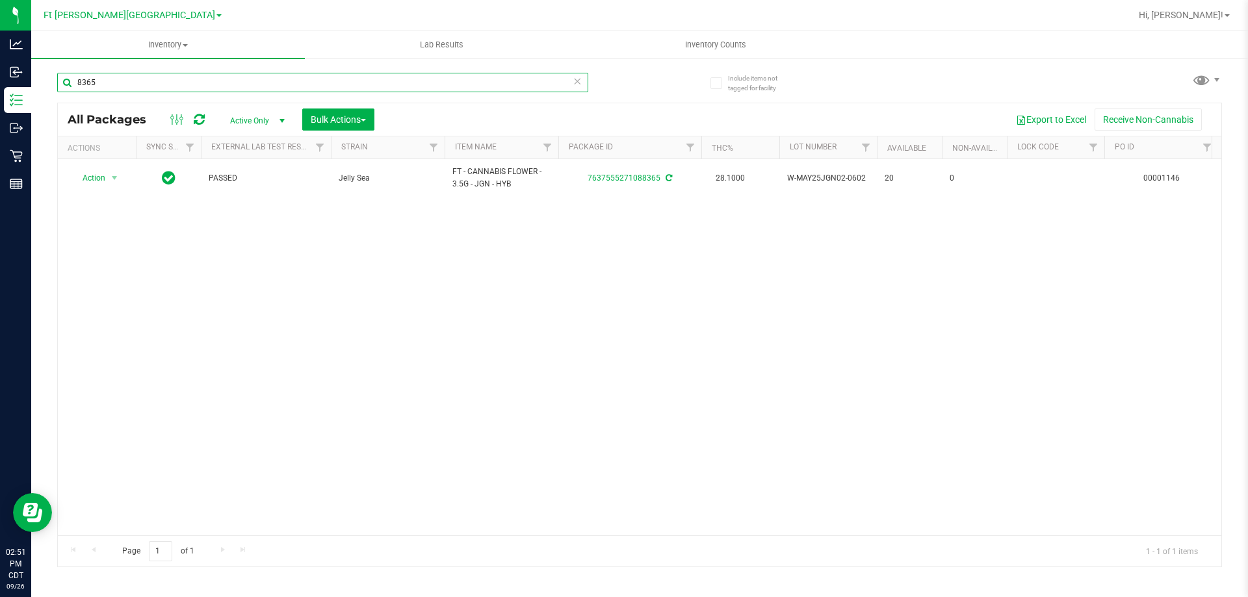
drag, startPoint x: 134, startPoint y: 84, endPoint x: 81, endPoint y: 76, distance: 53.2
click at [81, 79] on input "8365" at bounding box center [322, 82] width 531 height 19
type input "8"
